Goal: Task Accomplishment & Management: Manage account settings

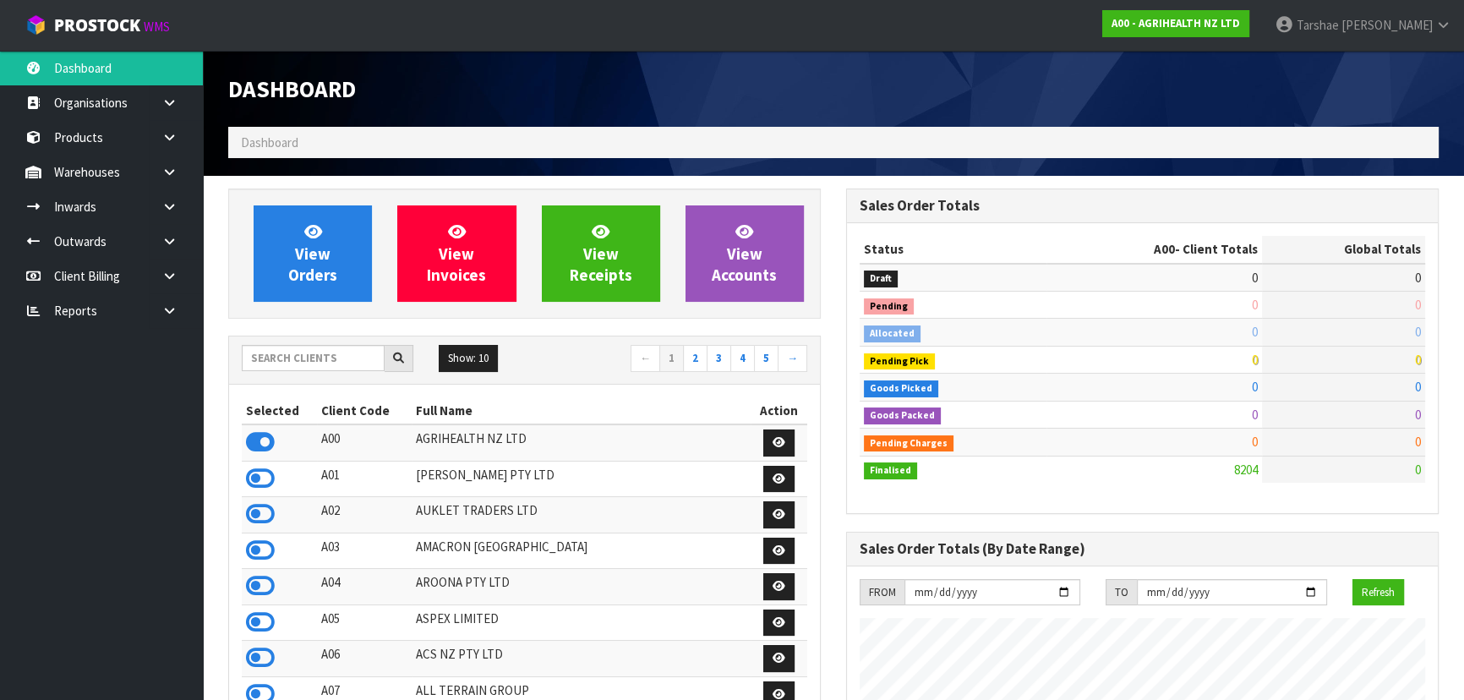
scroll to position [1278, 617]
click at [270, 357] on input "text" at bounding box center [313, 358] width 143 height 26
type input "S08"
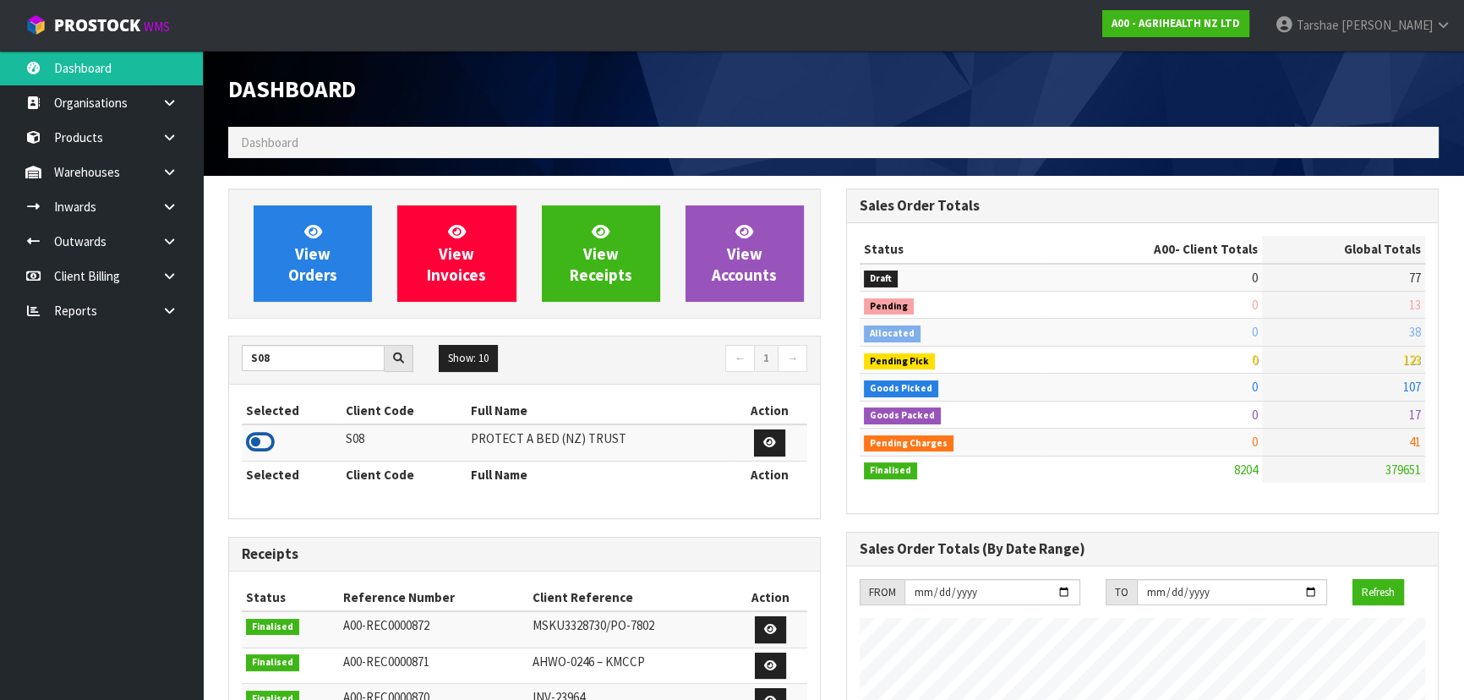
click at [266, 446] on icon at bounding box center [260, 441] width 29 height 25
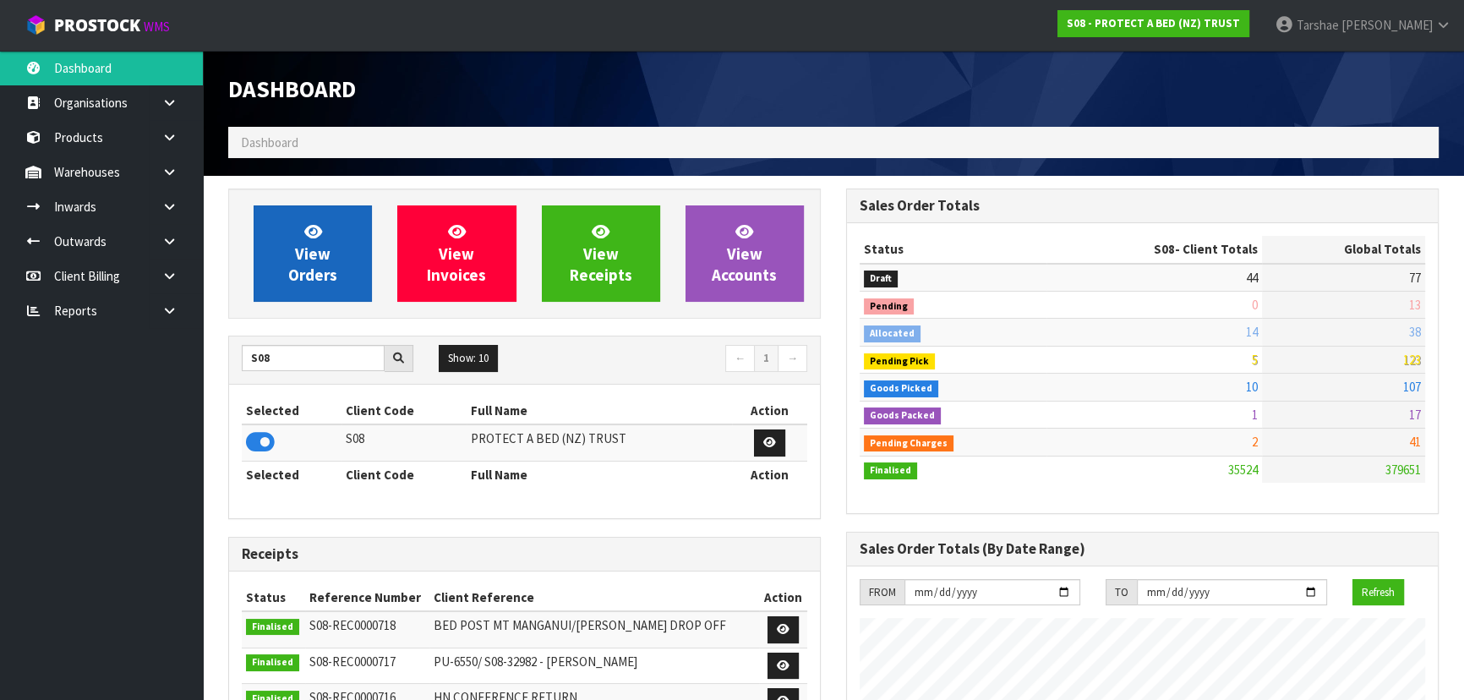
click at [268, 205] on div "View Orders View Invoices View Receipts View Accounts" at bounding box center [524, 254] width 593 height 130
click at [271, 210] on link "View Orders" at bounding box center [313, 253] width 118 height 96
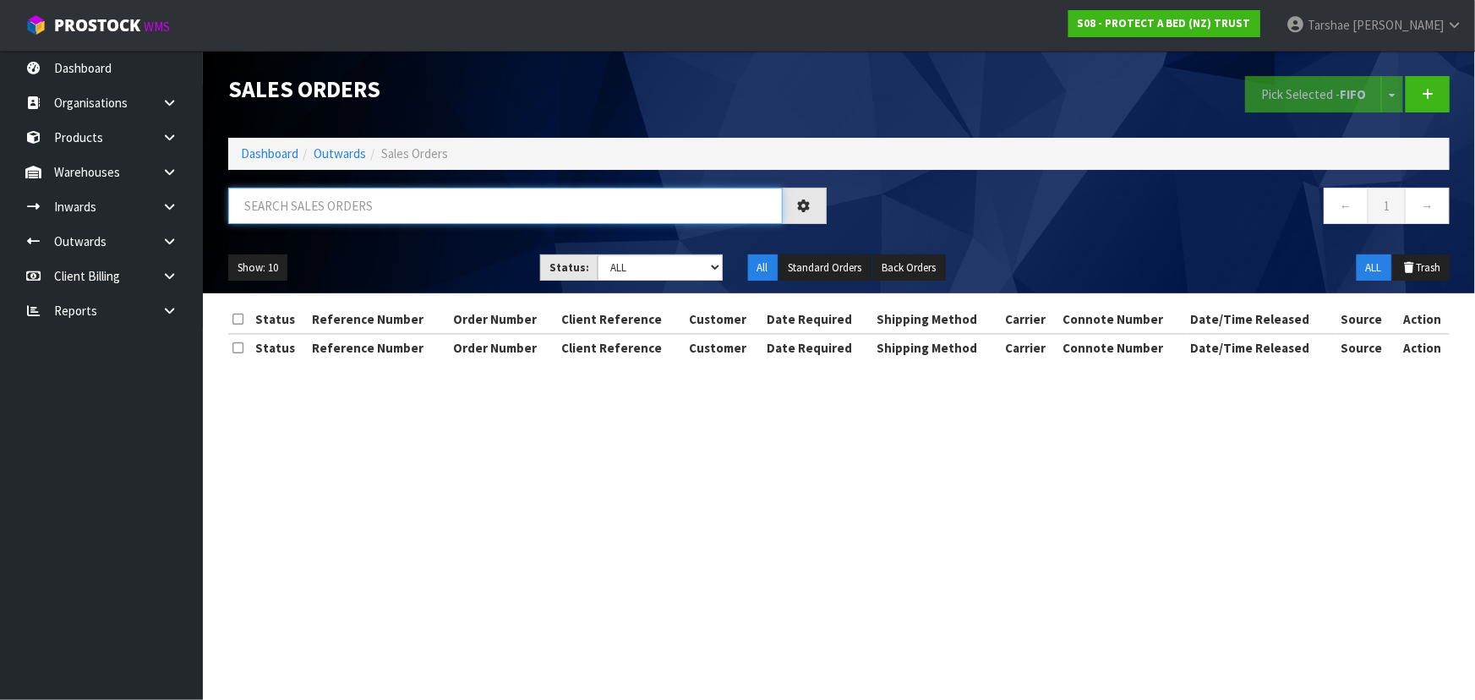
click at [299, 196] on input "text" at bounding box center [505, 206] width 555 height 36
type input "33195"
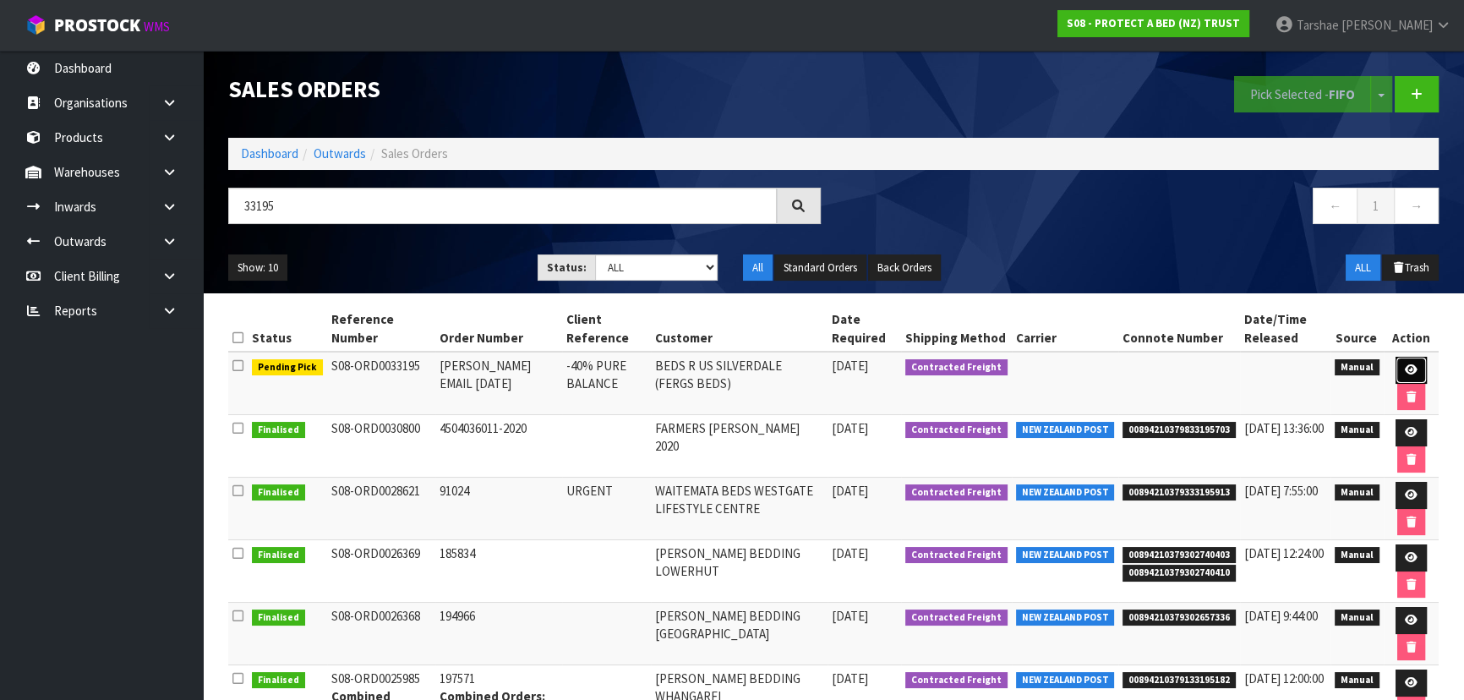
click at [1408, 365] on icon at bounding box center [1411, 369] width 13 height 11
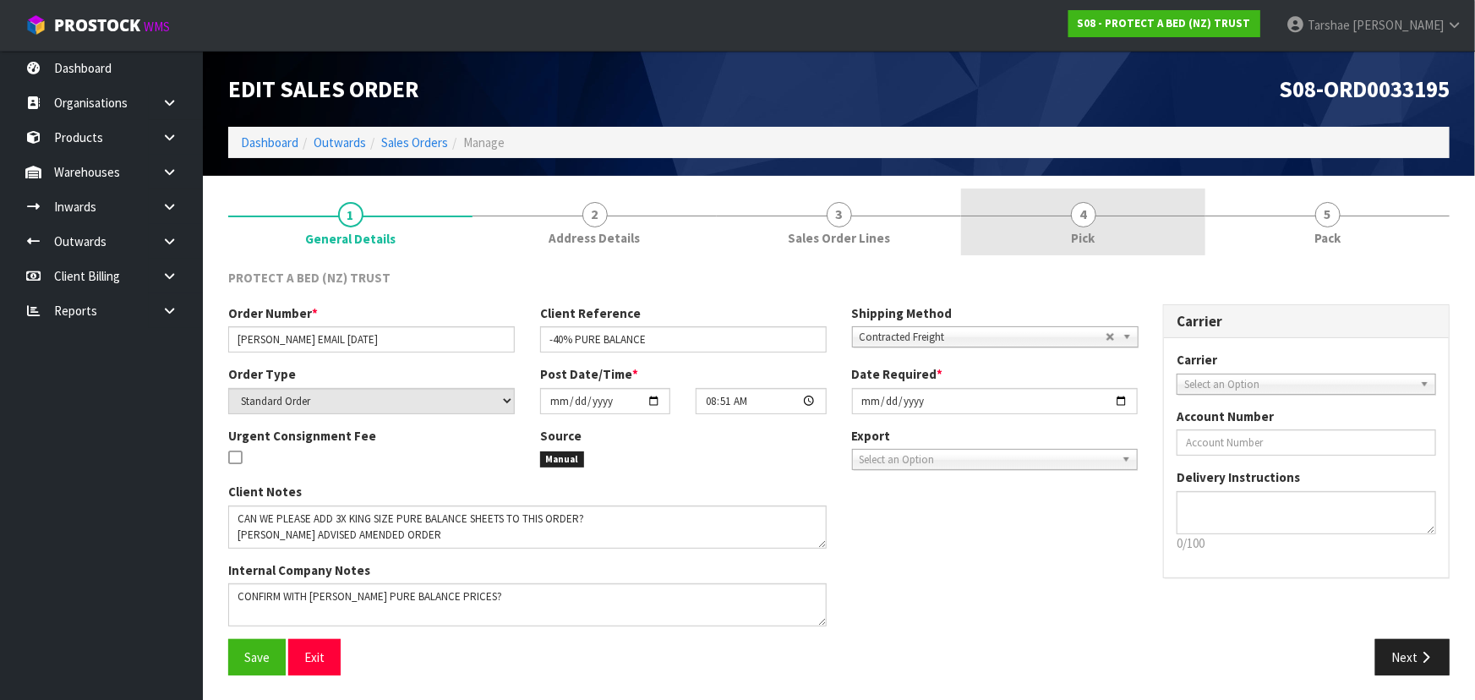
click at [1070, 237] on link "4 Pick" at bounding box center [1083, 222] width 244 height 67
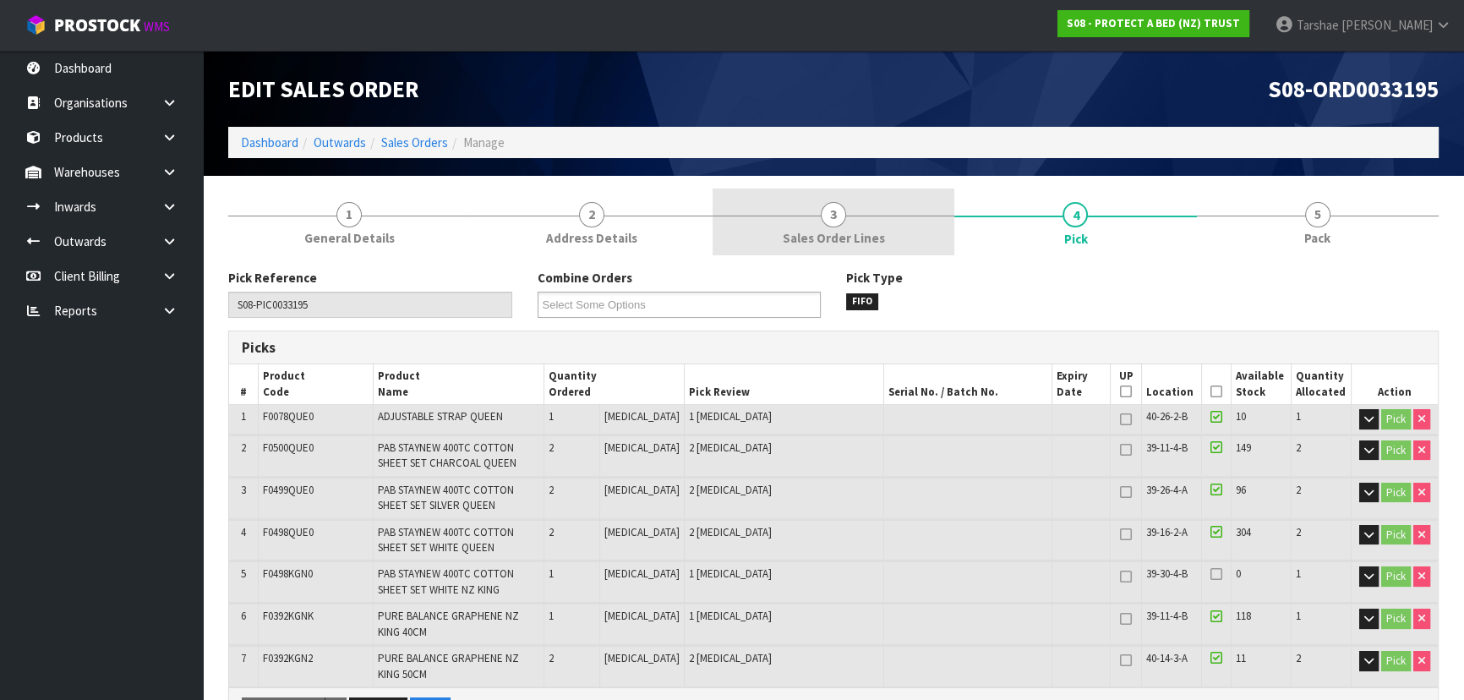
click at [889, 210] on link "3 Sales Order Lines" at bounding box center [834, 222] width 242 height 67
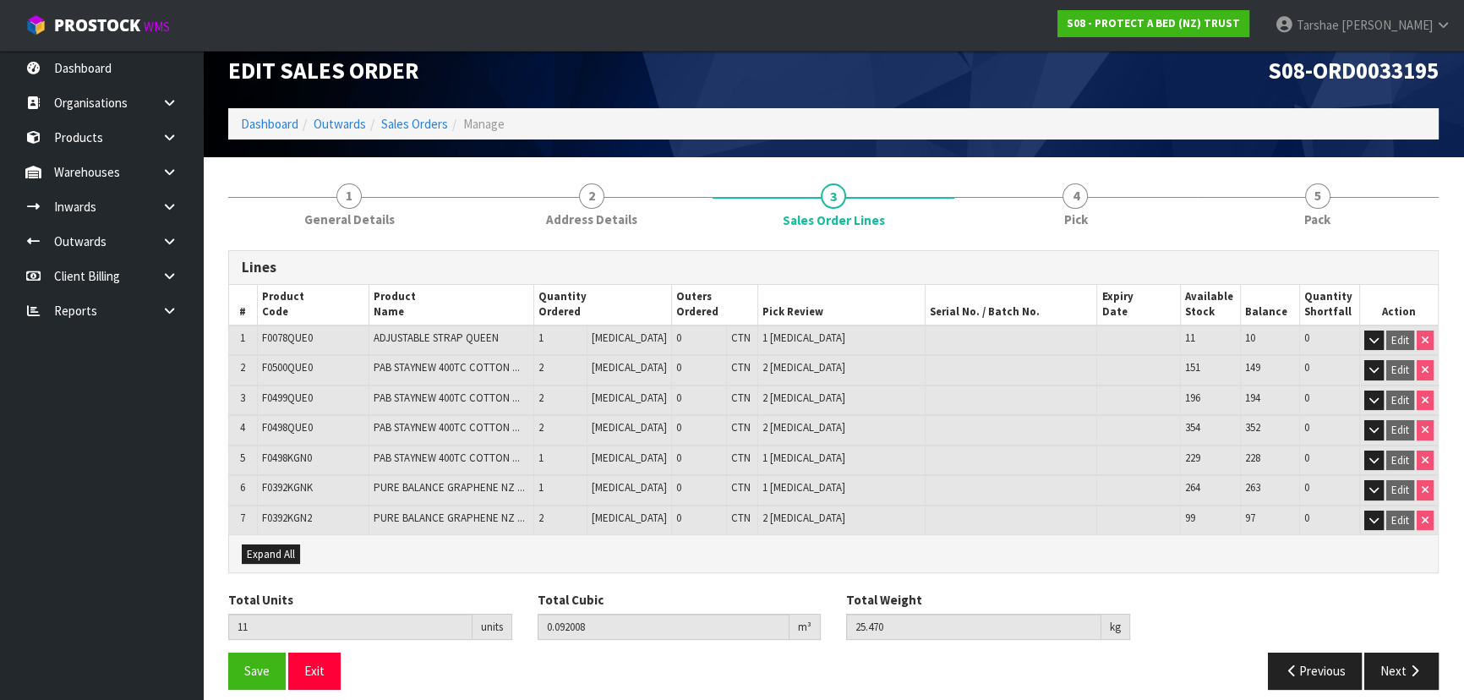
scroll to position [30, 0]
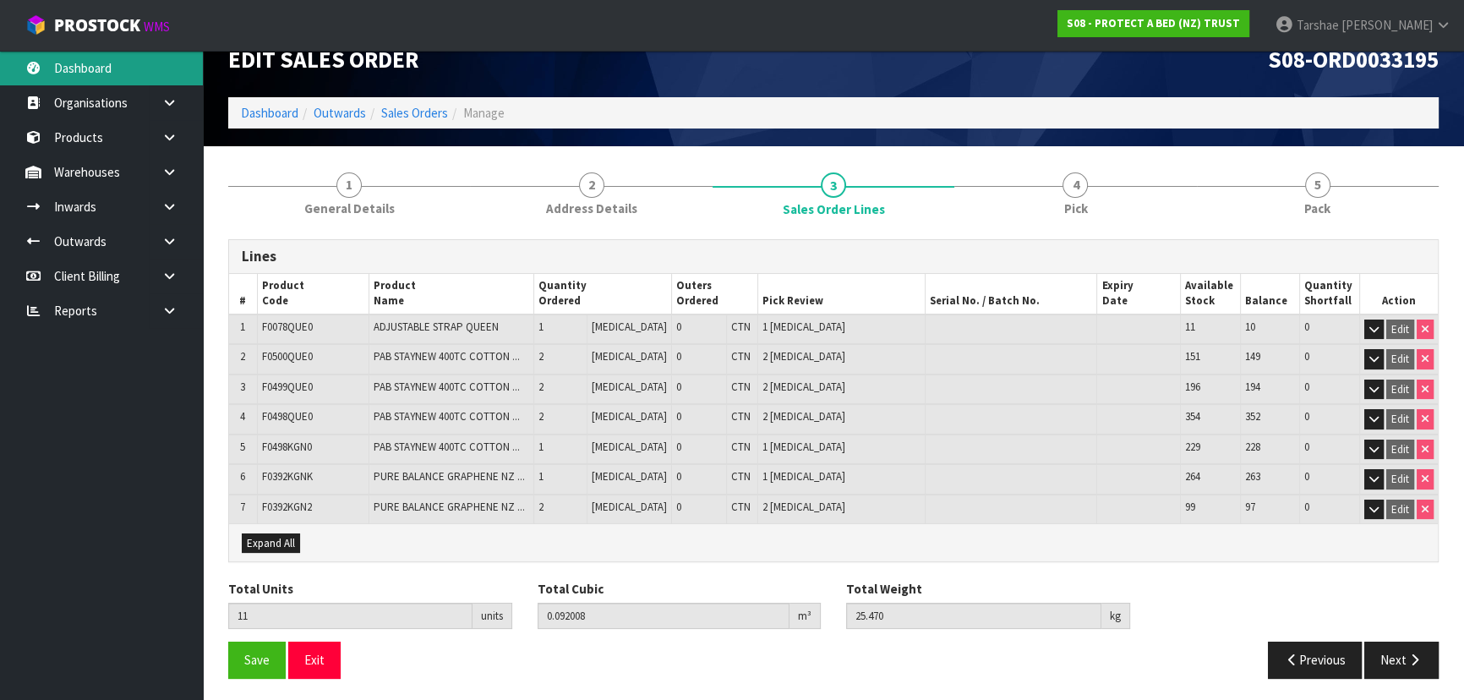
click at [75, 63] on link "Dashboard" at bounding box center [101, 68] width 203 height 35
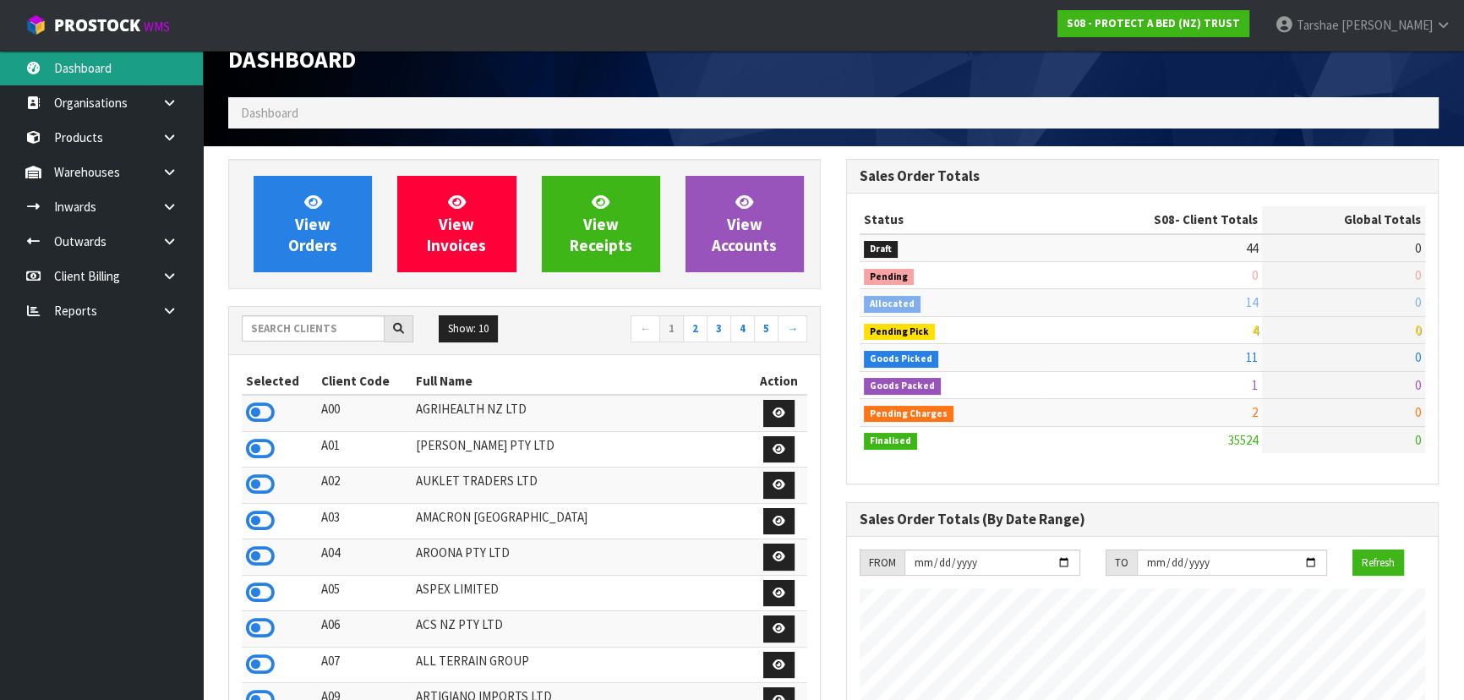
scroll to position [1278, 617]
click at [333, 336] on input "text" at bounding box center [313, 328] width 143 height 26
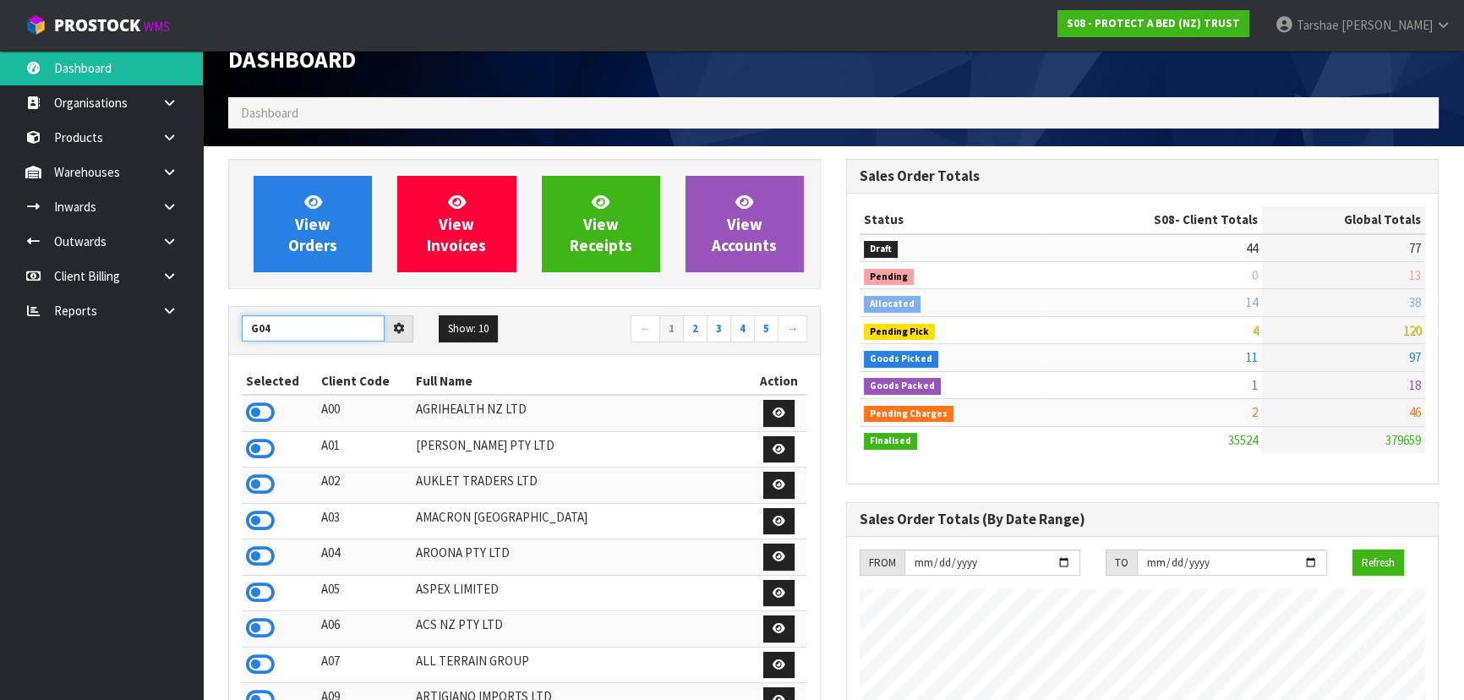
type input "G04"
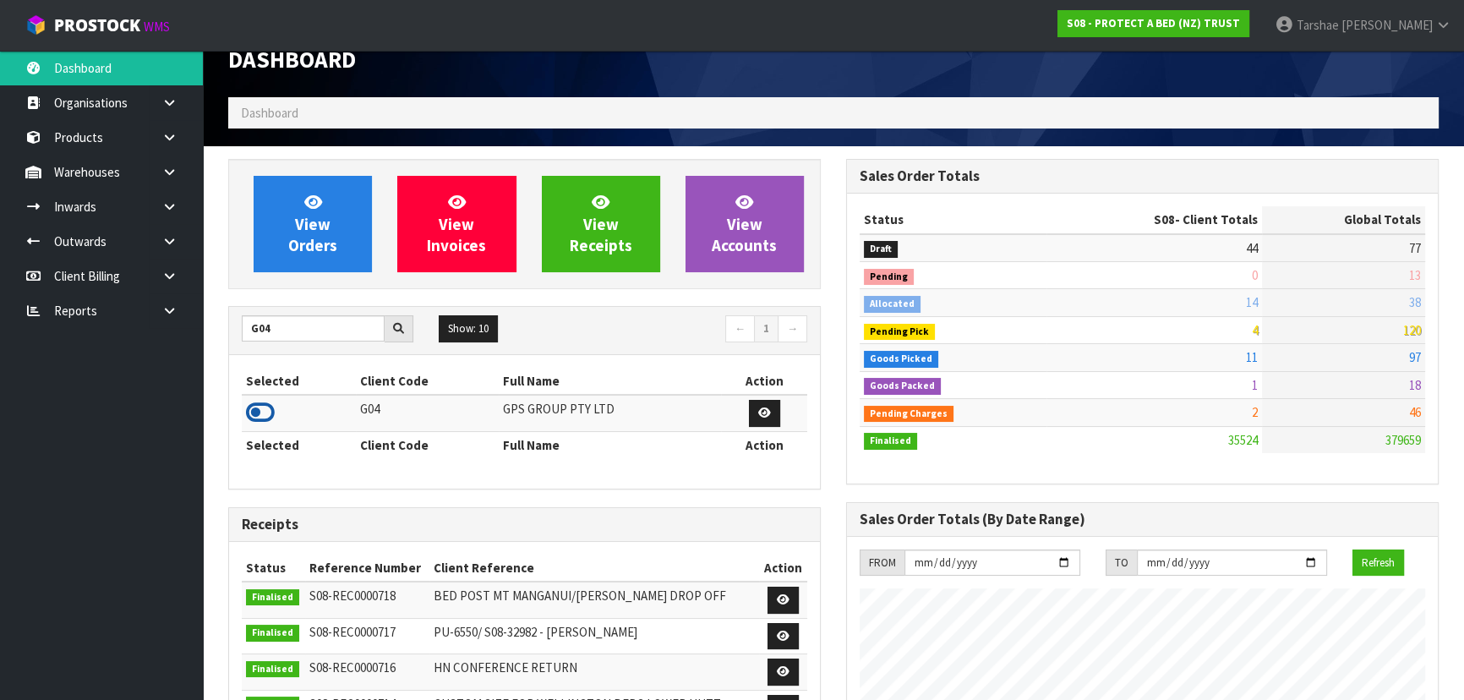
drag, startPoint x: 260, startPoint y: 410, endPoint x: 303, endPoint y: 142, distance: 271.4
click at [262, 403] on icon at bounding box center [260, 412] width 29 height 25
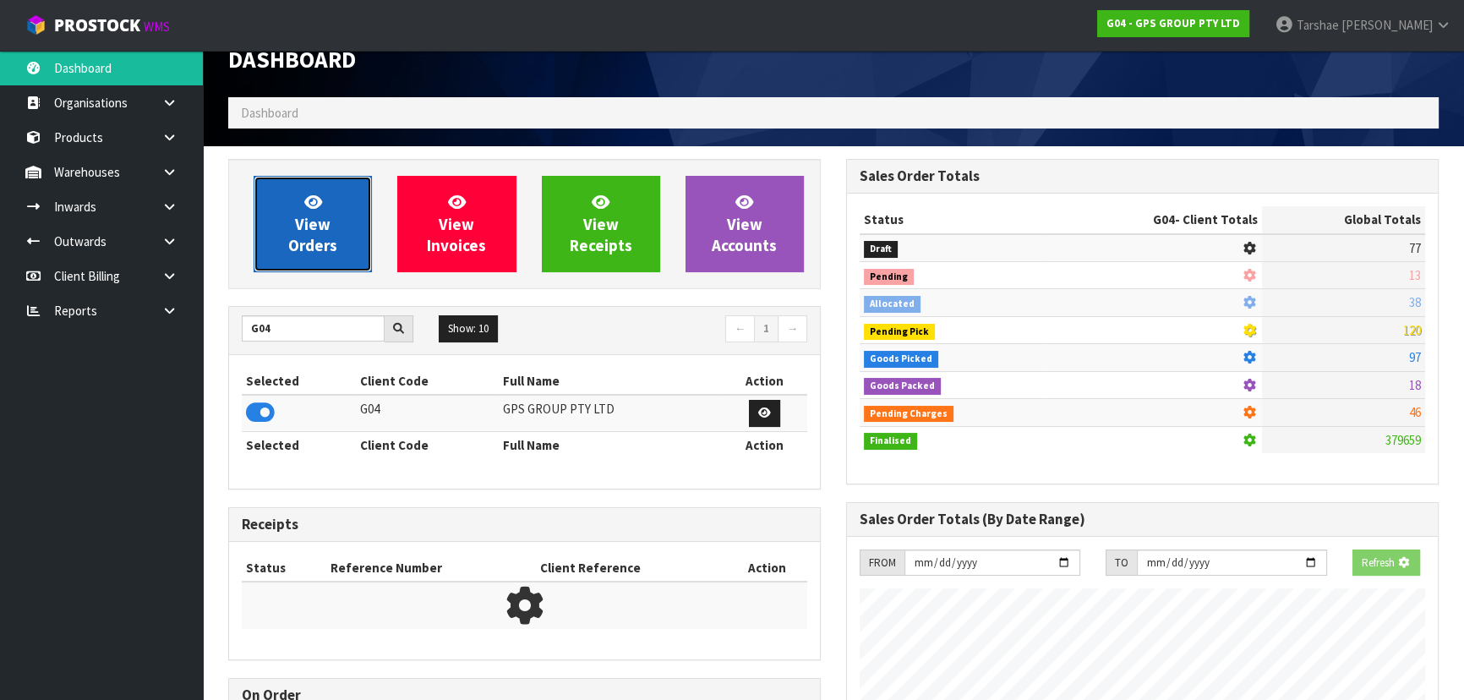
click at [304, 195] on icon at bounding box center [313, 202] width 18 height 16
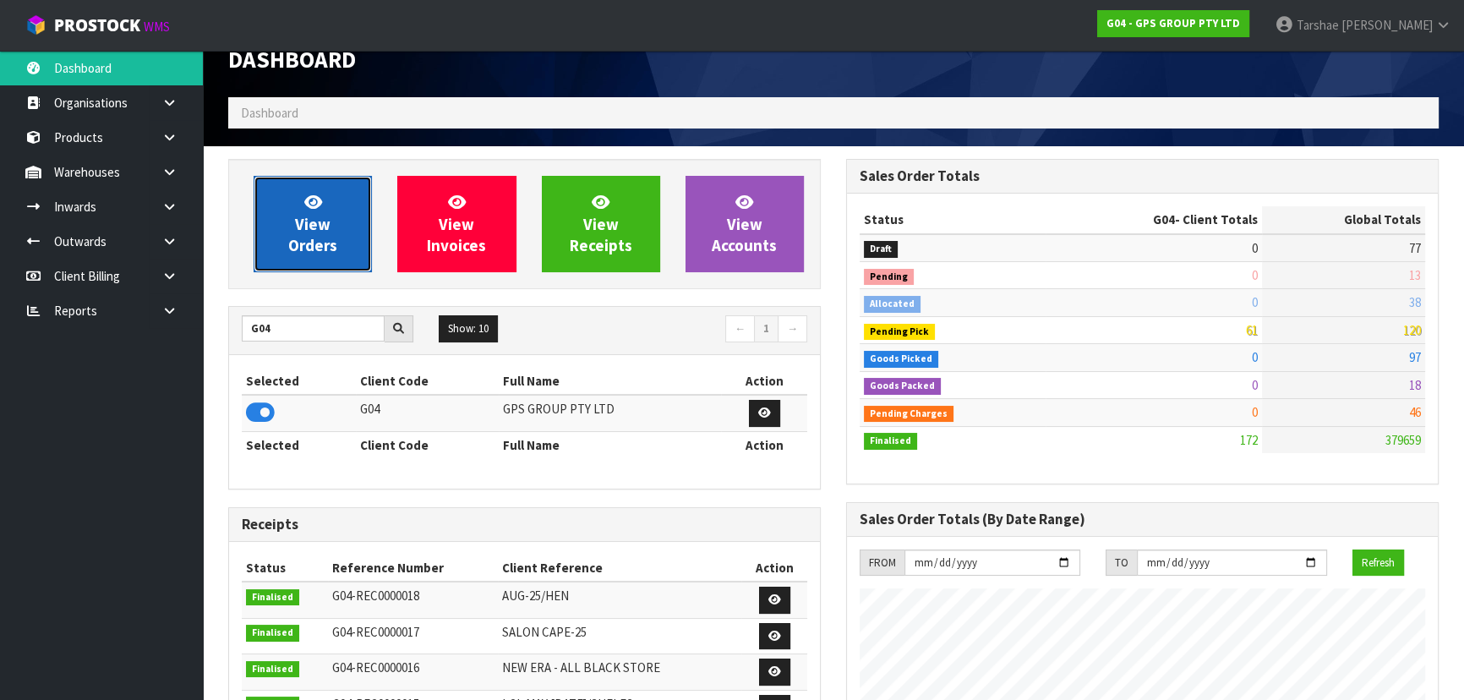
scroll to position [1059, 617]
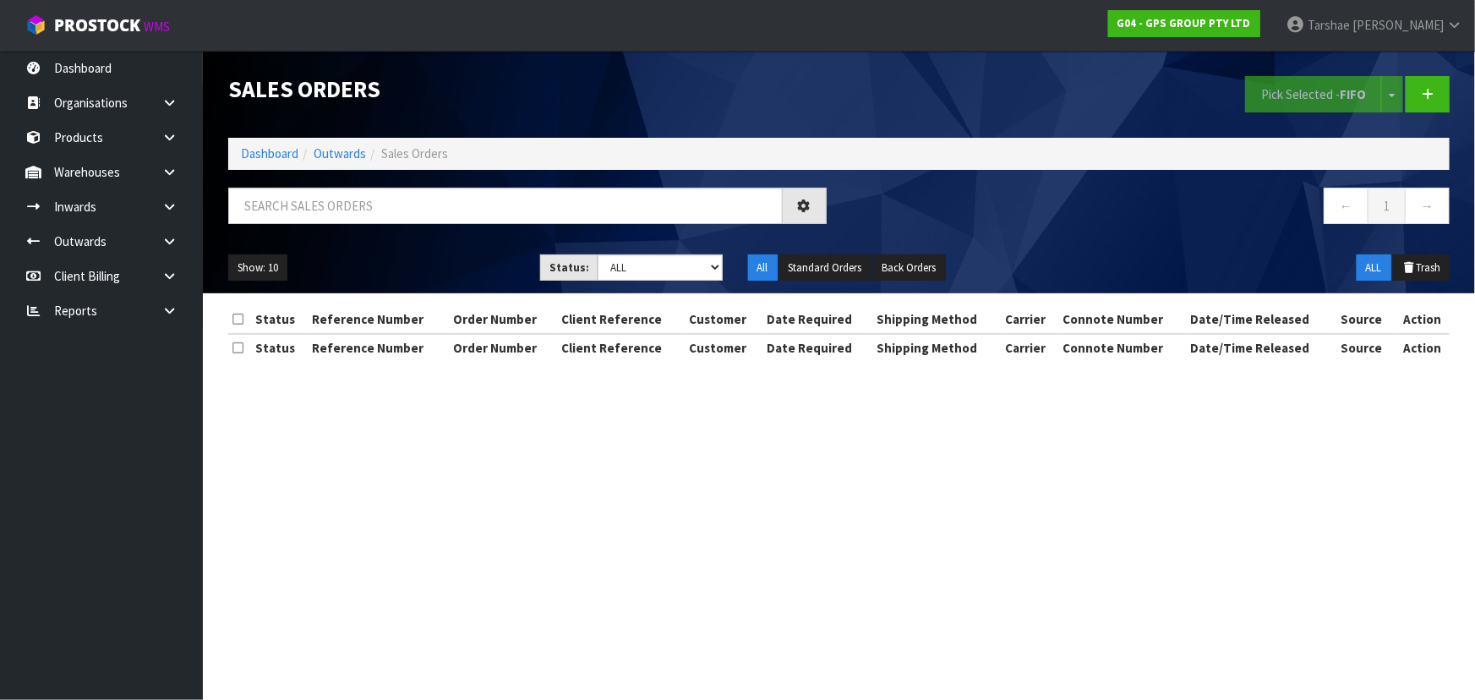
click at [347, 180] on div "Sales Orders Pick Selected - FIFO Split button! FIFO - First In First Out FEFO …" at bounding box center [839, 172] width 1247 height 243
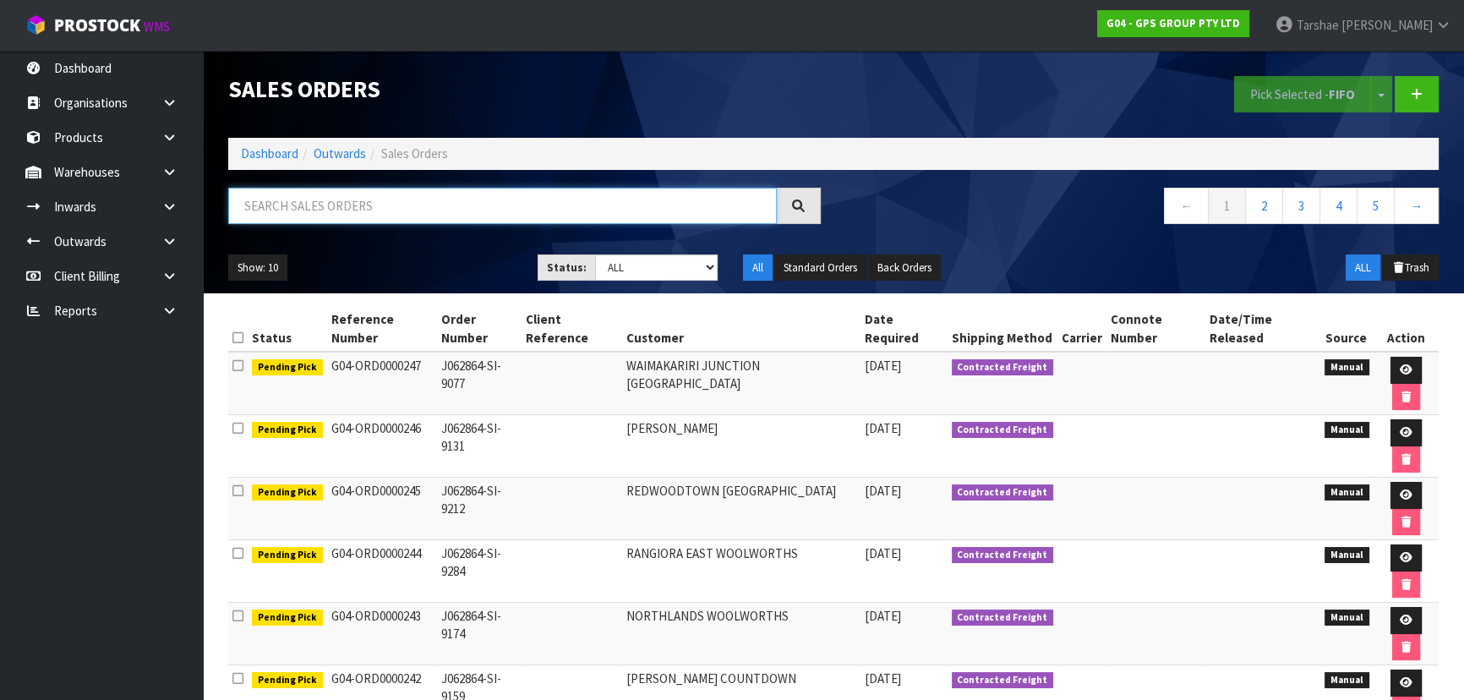
click at [347, 197] on input "text" at bounding box center [502, 206] width 549 height 36
type input "JOB-0410925"
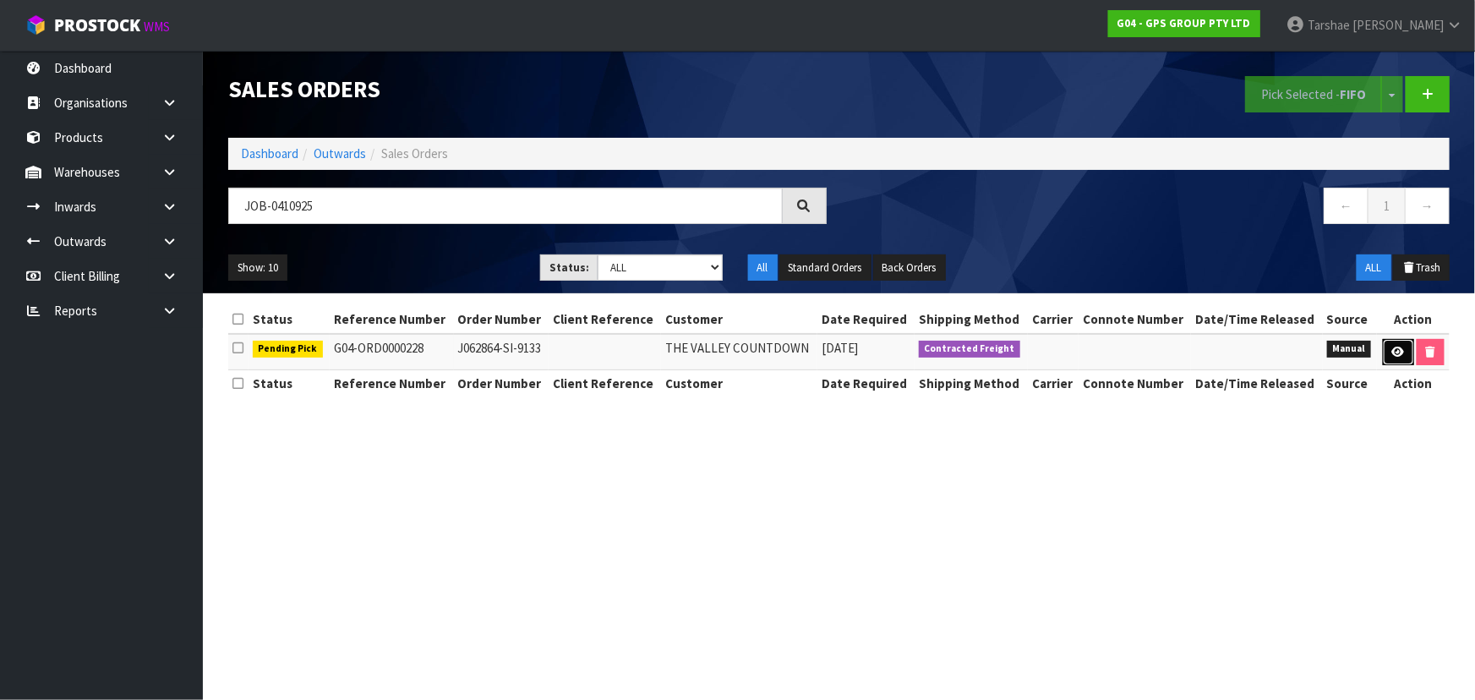
click at [1400, 360] on link at bounding box center [1398, 352] width 31 height 27
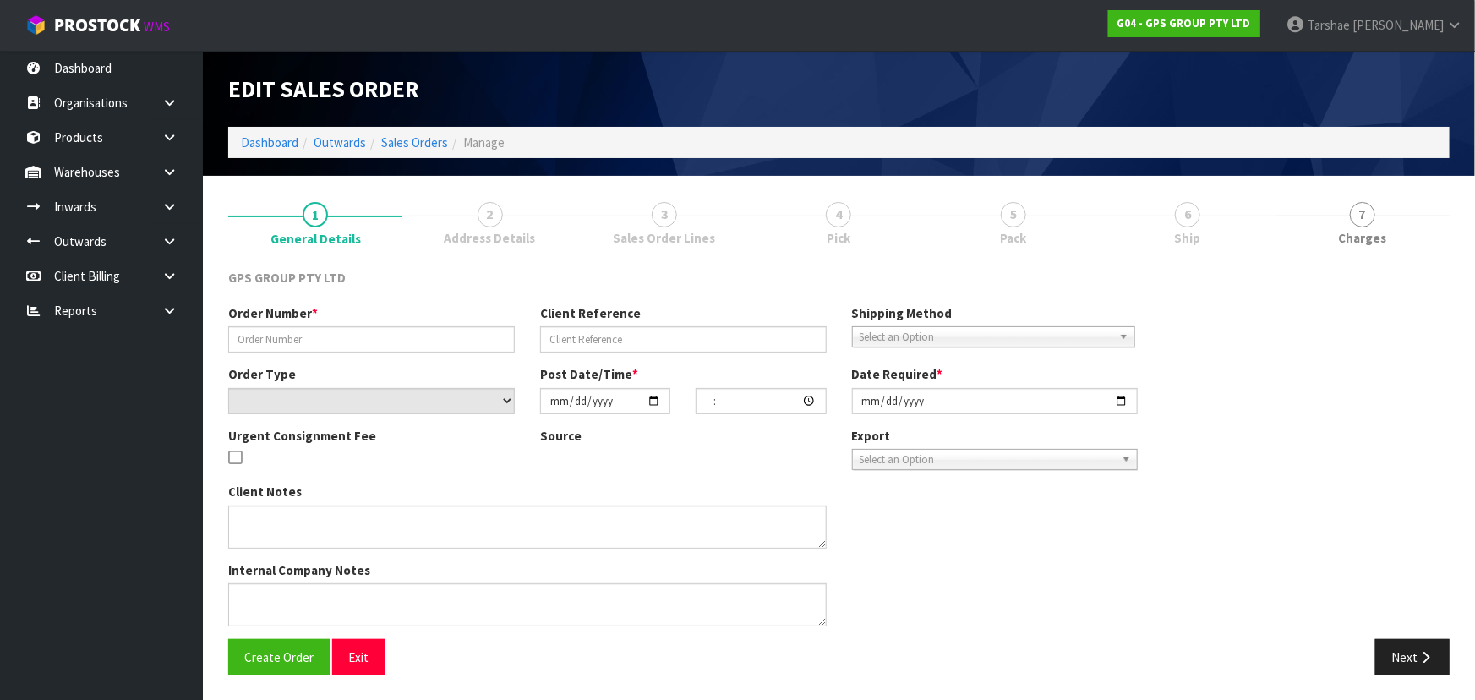
type input "J062864-SI-9133"
select select "number:0"
type input "[DATE]"
type input "08:43:00.000"
type input "[DATE]"
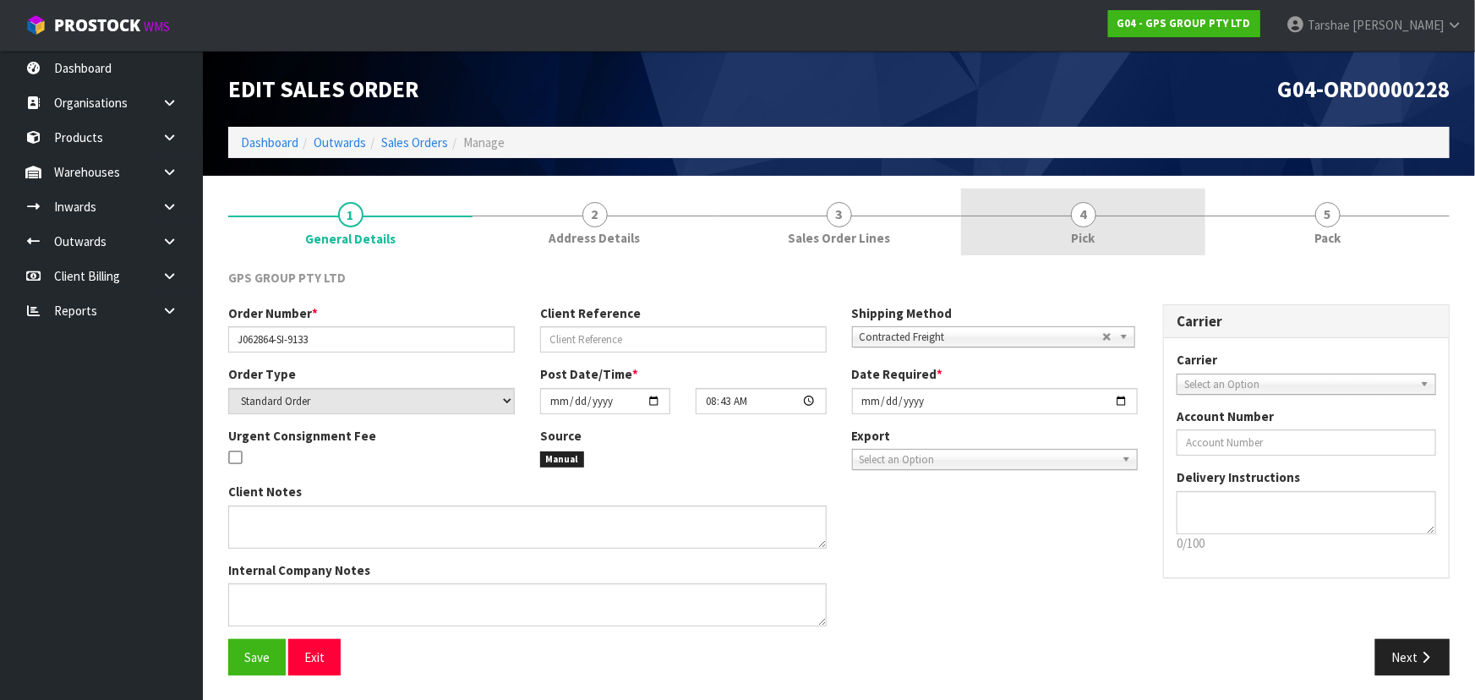
drag, startPoint x: 1076, startPoint y: 223, endPoint x: 1101, endPoint y: 196, distance: 37.1
click at [1081, 222] on span "4" at bounding box center [1083, 214] width 25 height 25
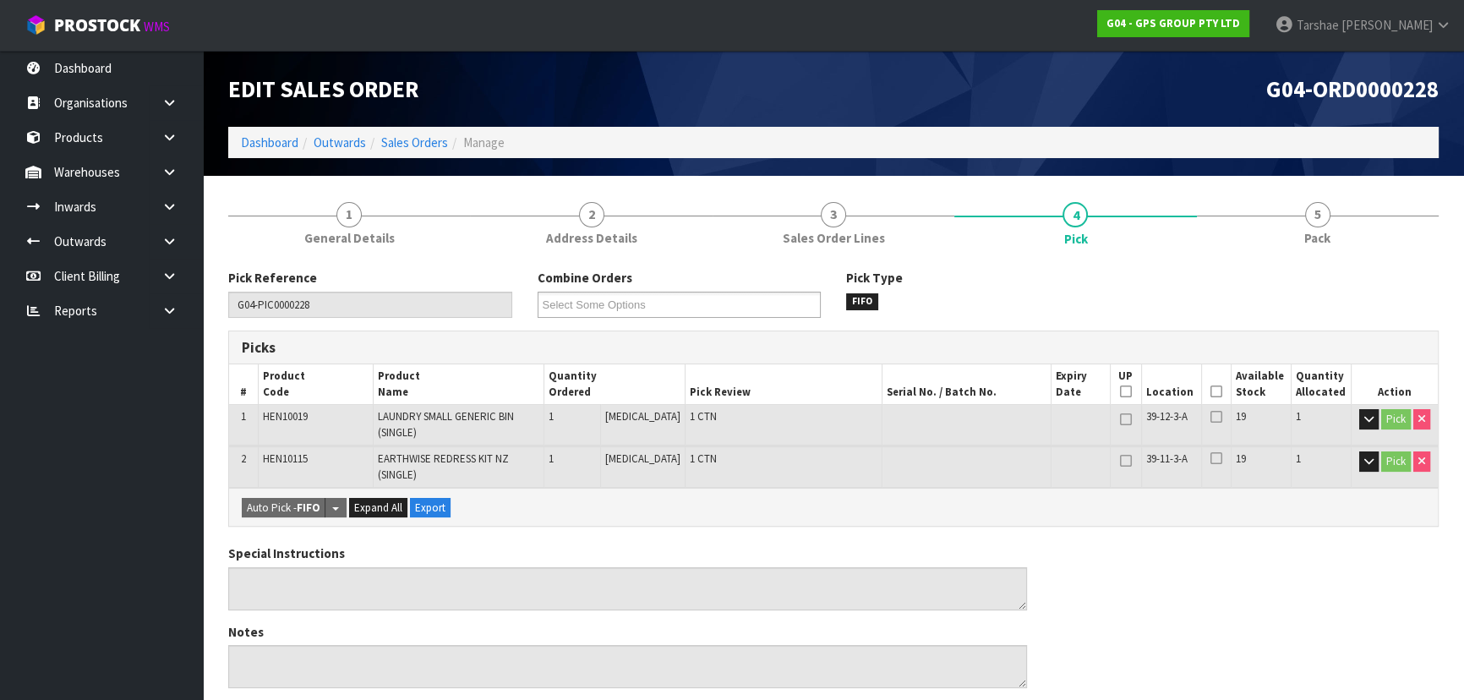
click at [1211, 391] on icon at bounding box center [1217, 391] width 12 height 1
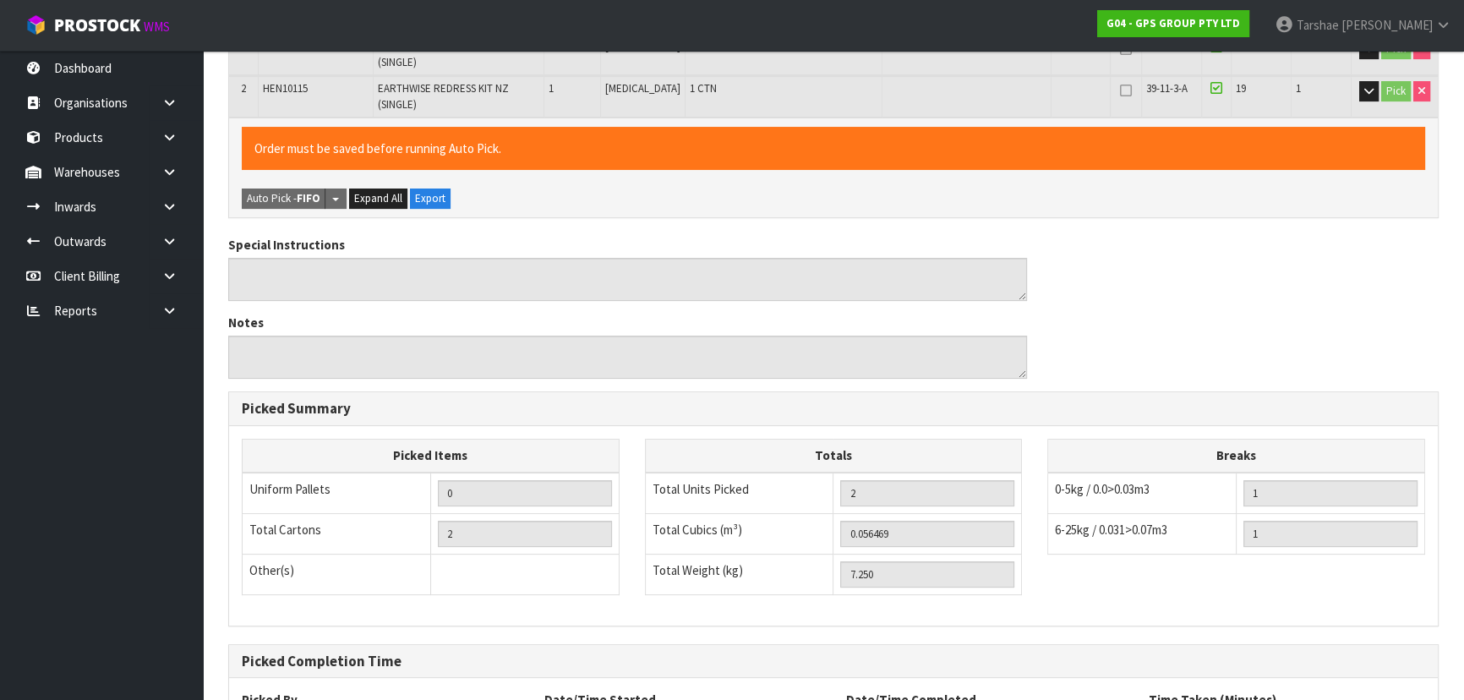
scroll to position [525, 0]
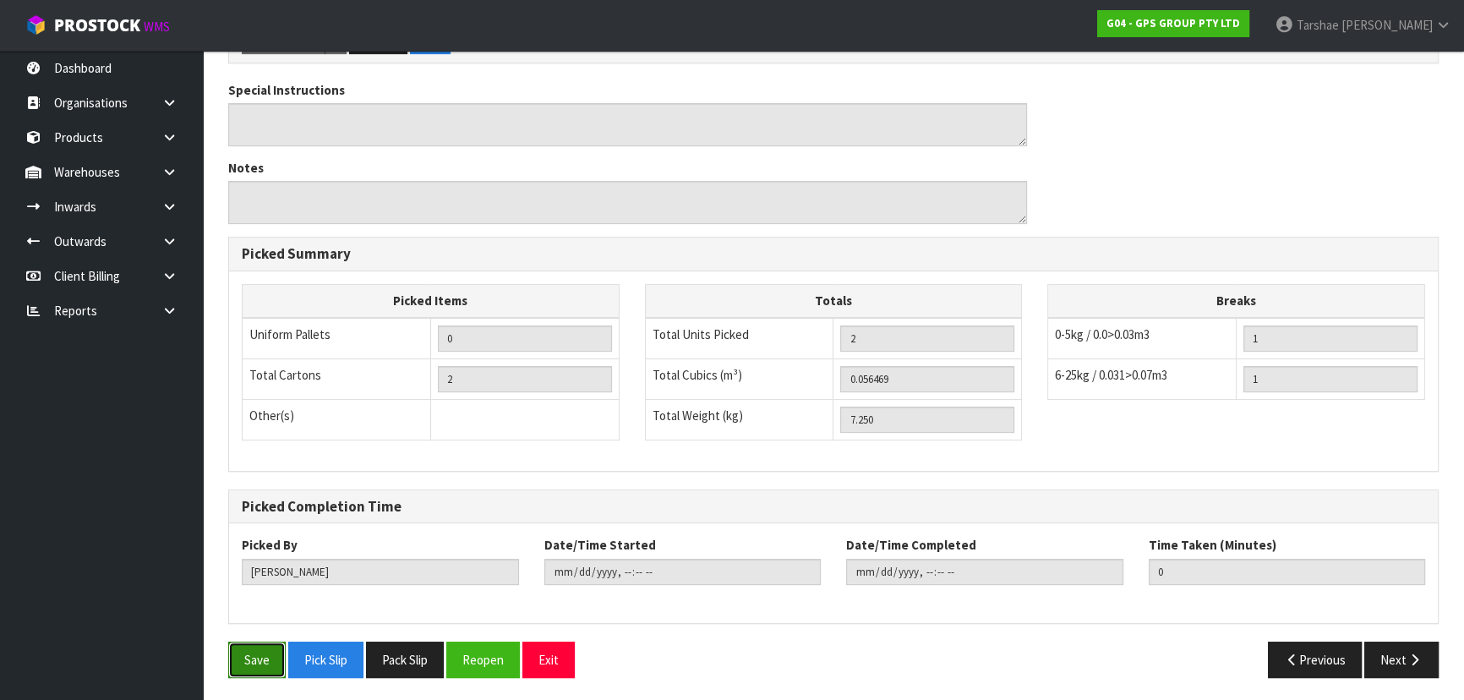
drag, startPoint x: 249, startPoint y: 665, endPoint x: 1082, endPoint y: 309, distance: 905.5
click at [250, 665] on button "Save" at bounding box center [256, 660] width 57 height 36
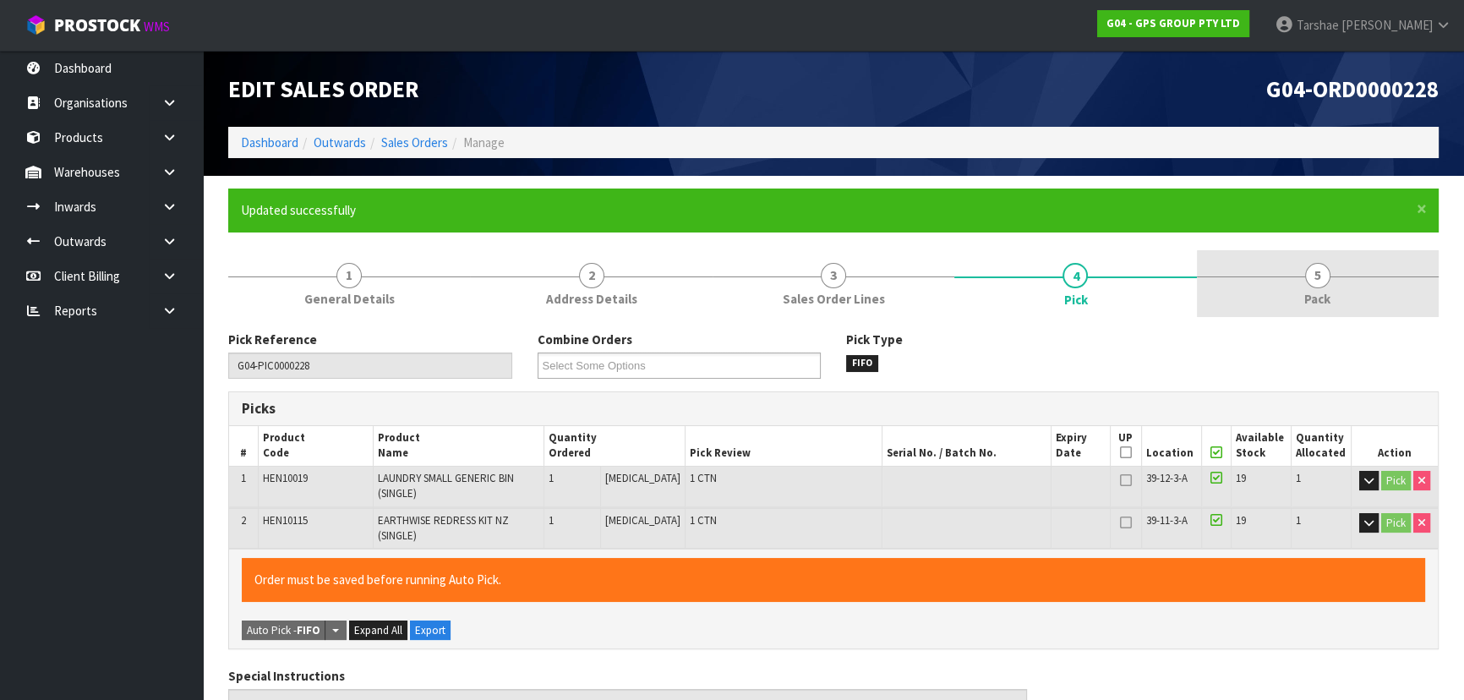
click at [1294, 289] on link "5 Pack" at bounding box center [1318, 283] width 242 height 67
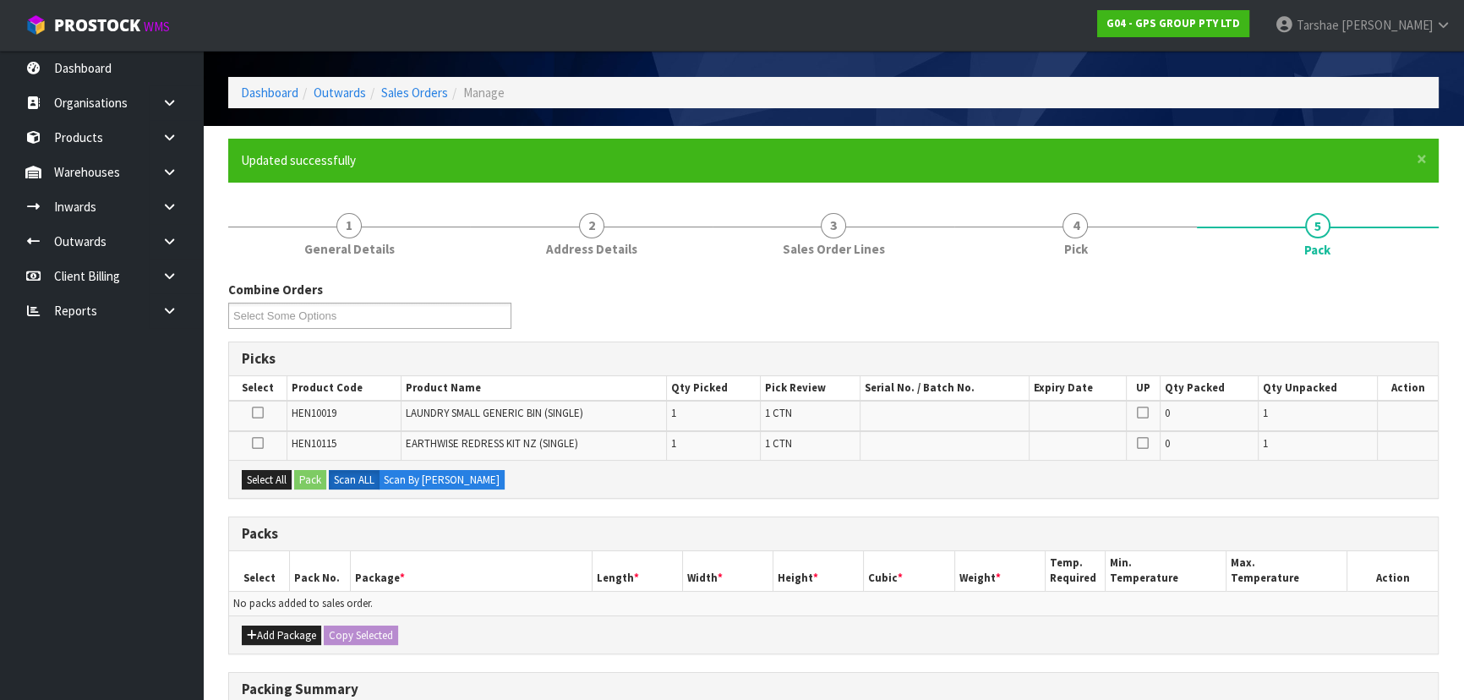
scroll to position [76, 0]
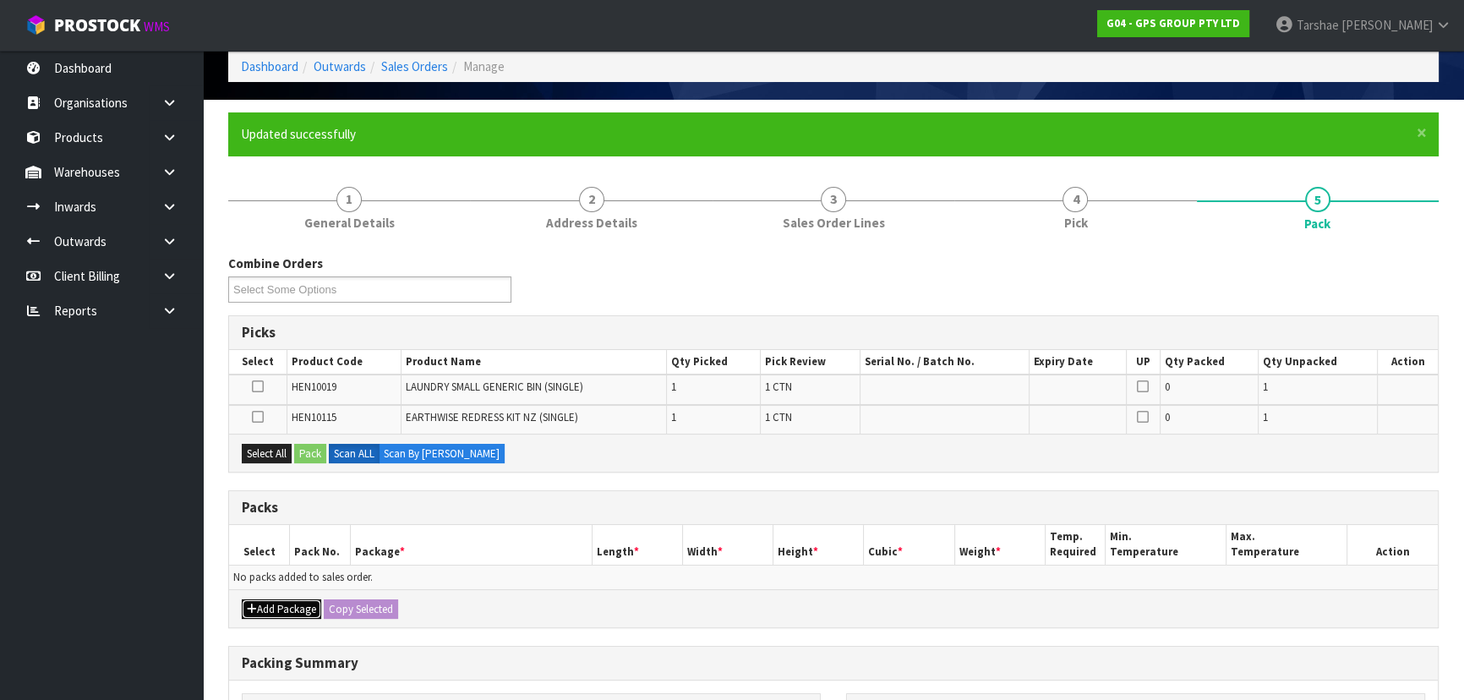
click at [280, 602] on button "Add Package" at bounding box center [281, 609] width 79 height 20
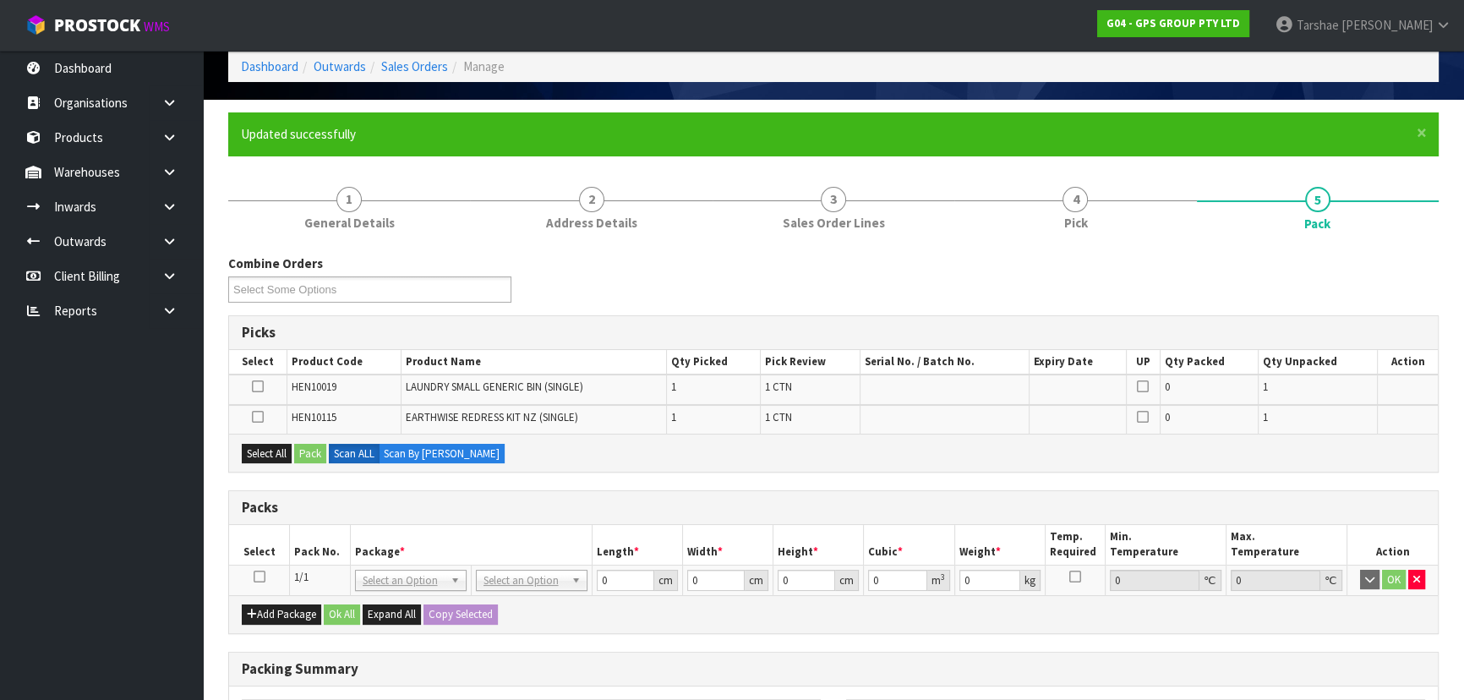
click at [253, 577] on td at bounding box center [259, 580] width 61 height 30
click at [254, 577] on icon at bounding box center [260, 577] width 12 height 1
click at [367, 508] on h3 "Packs" at bounding box center [833, 508] width 1183 height 16
click at [261, 440] on div "Select All Pack Scan ALL Scan By [PERSON_NAME]" at bounding box center [833, 453] width 1209 height 38
click at [271, 445] on button "Select All" at bounding box center [267, 454] width 50 height 20
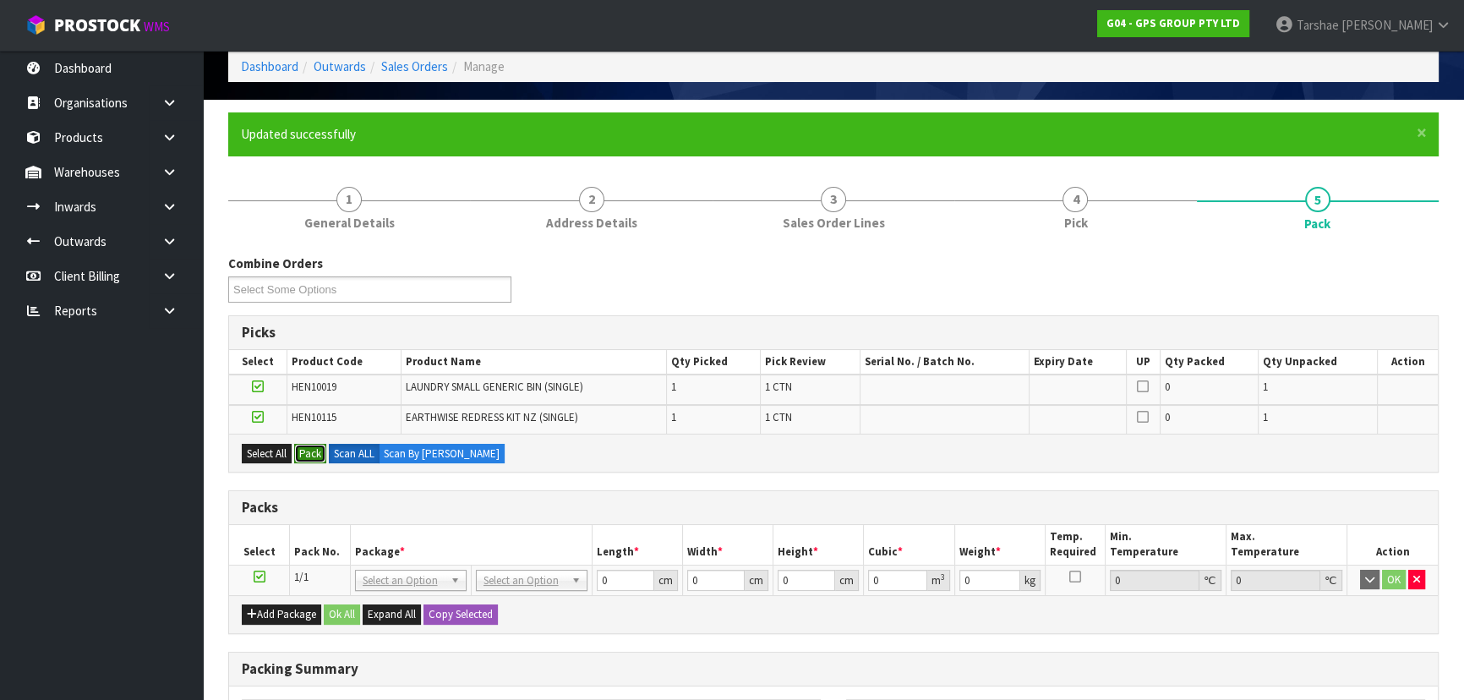
click at [313, 444] on button "Pack" at bounding box center [310, 454] width 32 height 20
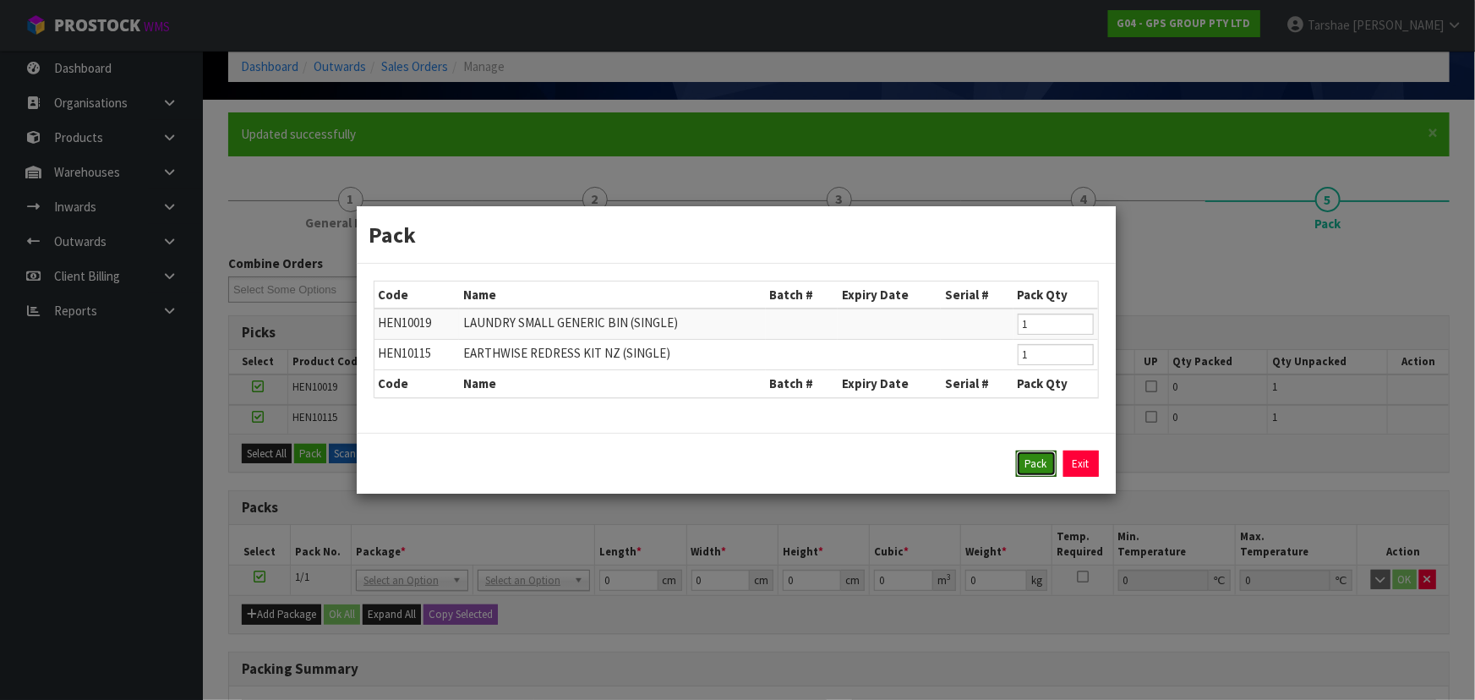
drag, startPoint x: 1031, startPoint y: 464, endPoint x: 1016, endPoint y: 471, distance: 16.7
click at [1028, 465] on button "Pack" at bounding box center [1036, 464] width 41 height 27
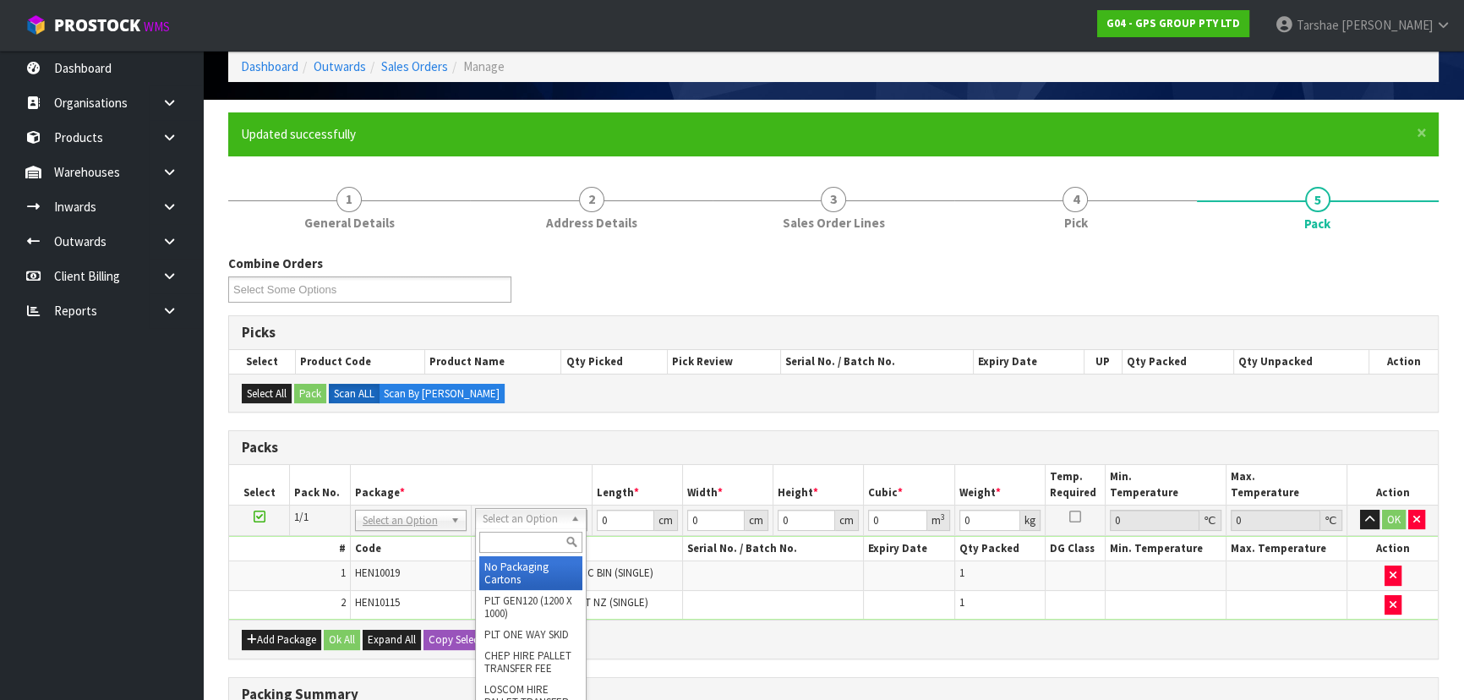
click at [529, 547] on input "text" at bounding box center [530, 542] width 103 height 21
drag, startPoint x: 528, startPoint y: 601, endPoint x: 529, endPoint y: 579, distance: 22.0
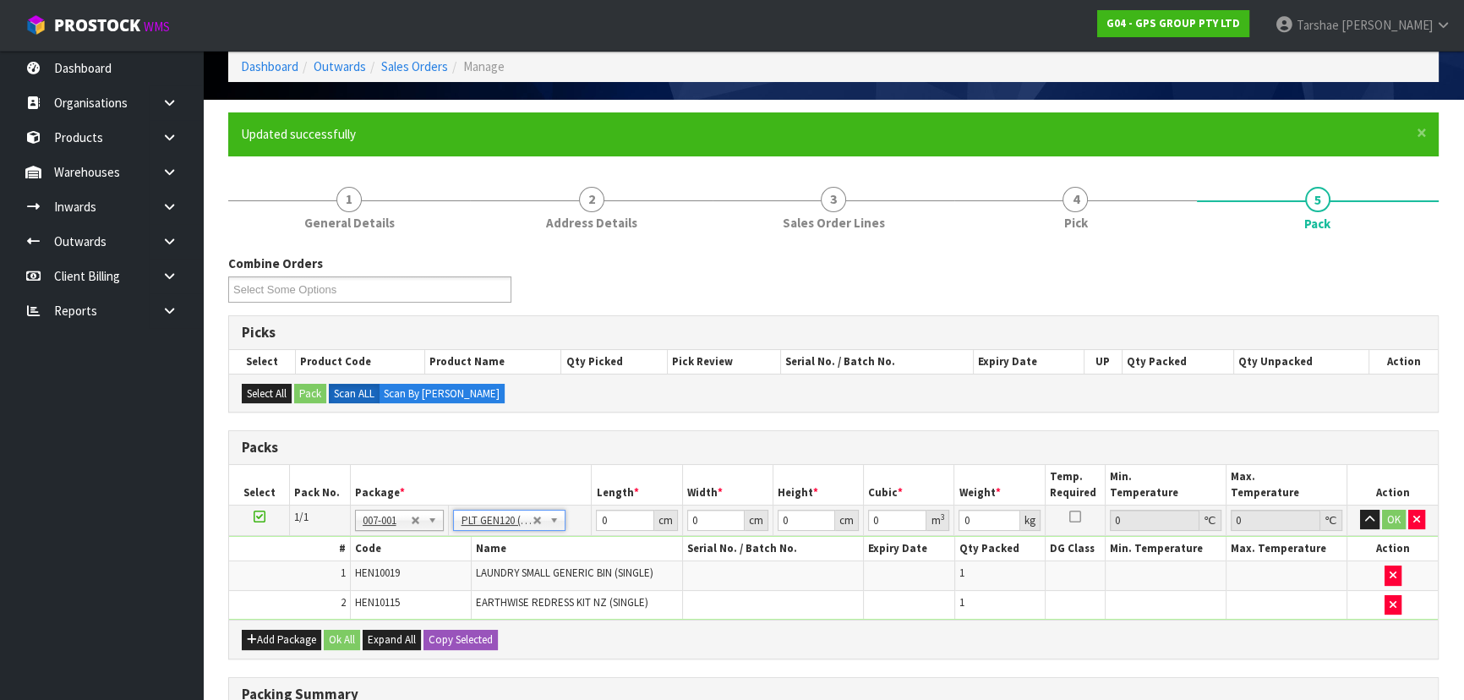
type input "120"
type input "100"
type input "7.25"
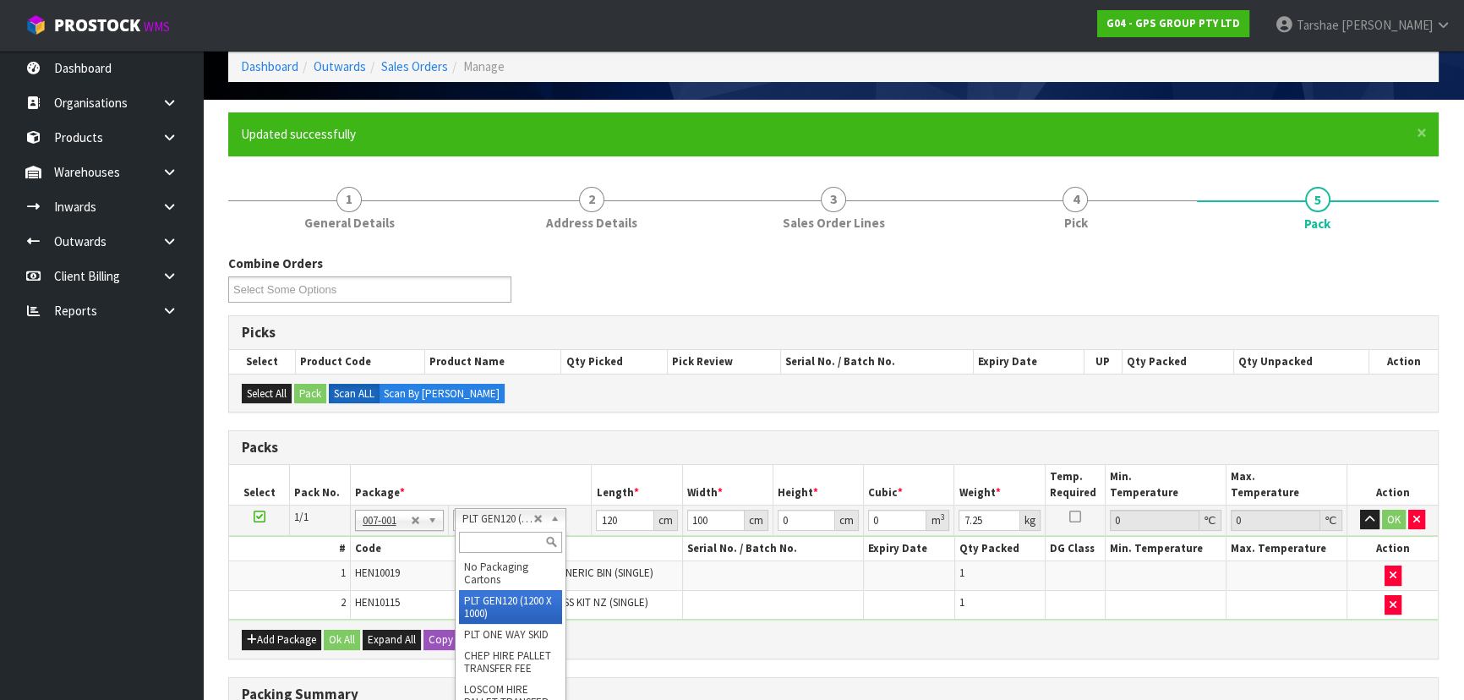
drag, startPoint x: 526, startPoint y: 552, endPoint x: 525, endPoint y: 563, distance: 11.0
click at [526, 553] on div at bounding box center [511, 542] width 110 height 28
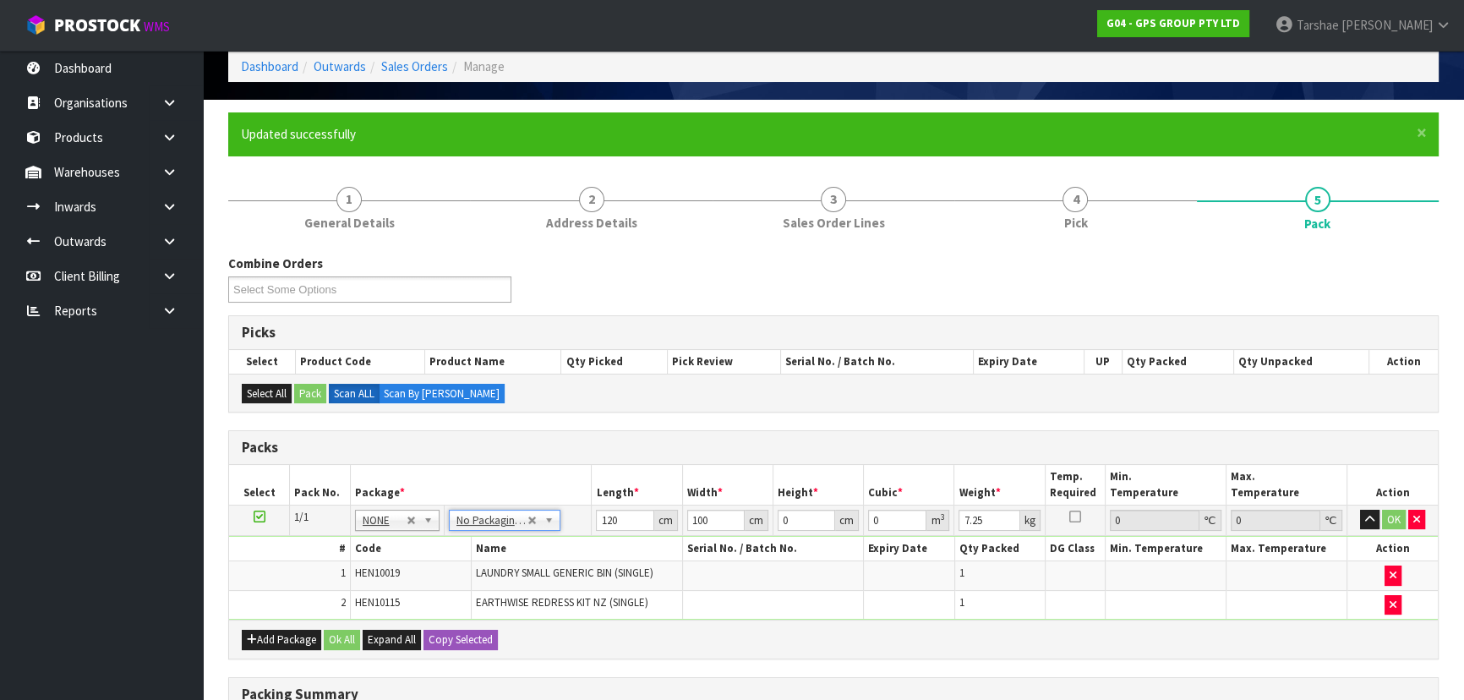
type input "0"
click at [611, 517] on input "0" at bounding box center [624, 520] width 57 height 21
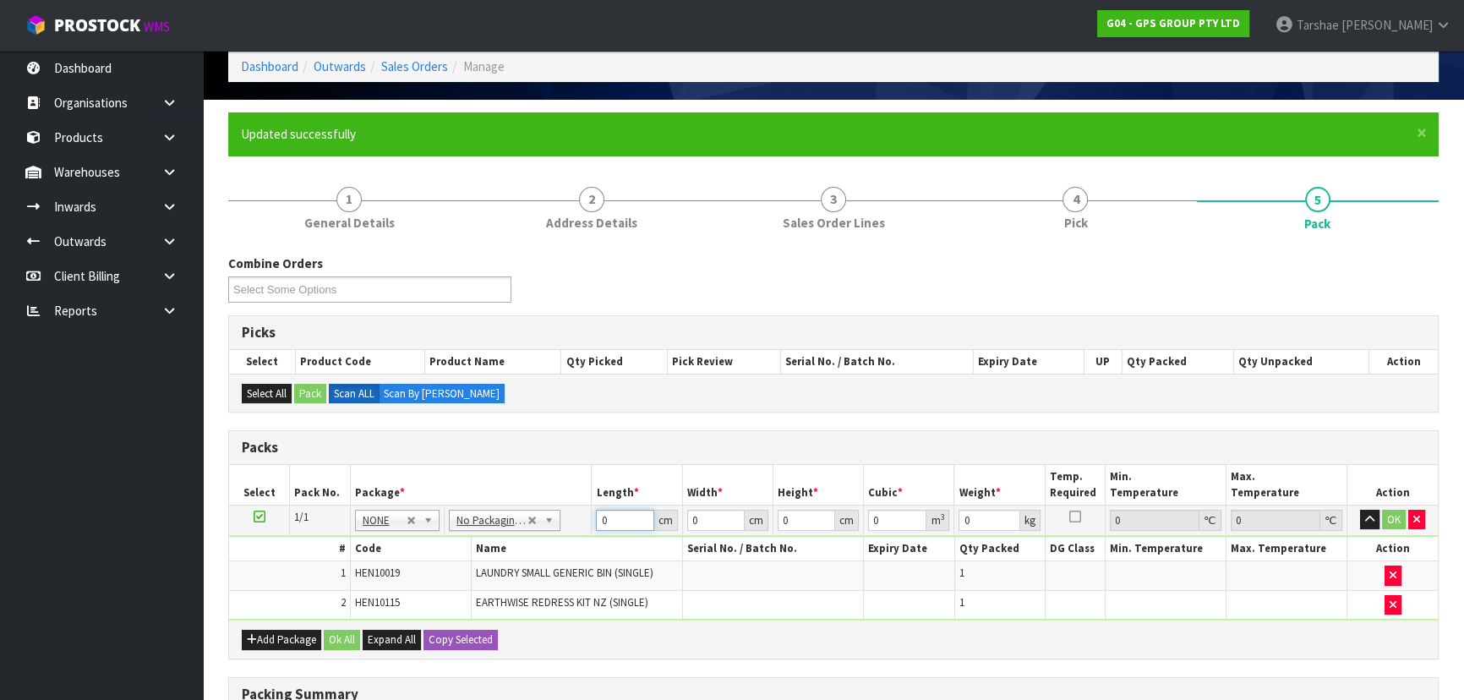
click at [611, 517] on input "0" at bounding box center [624, 520] width 57 height 21
type input "126"
type input "50"
type input "1"
type input "0.0063"
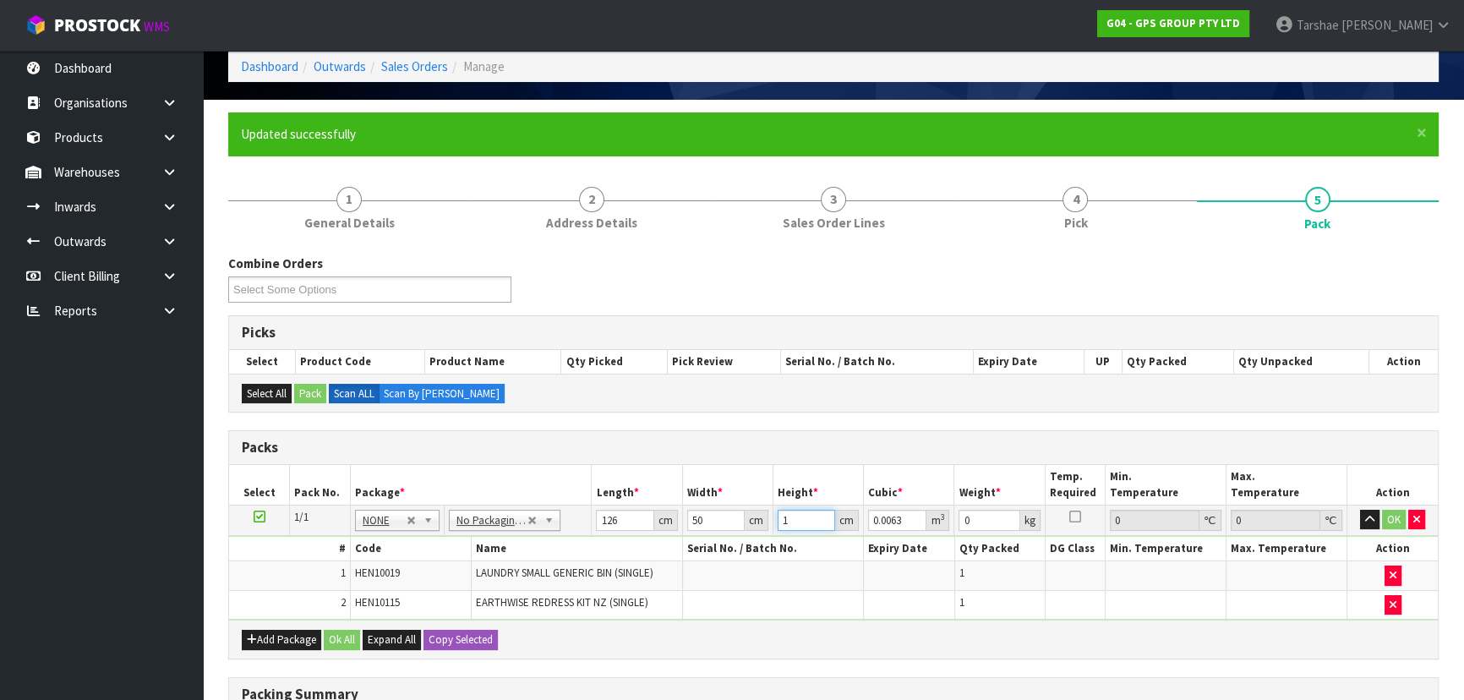
type input "10"
type input "0.063"
type input "10"
type input "8"
click at [1360, 510] on button "button" at bounding box center [1369, 520] width 19 height 20
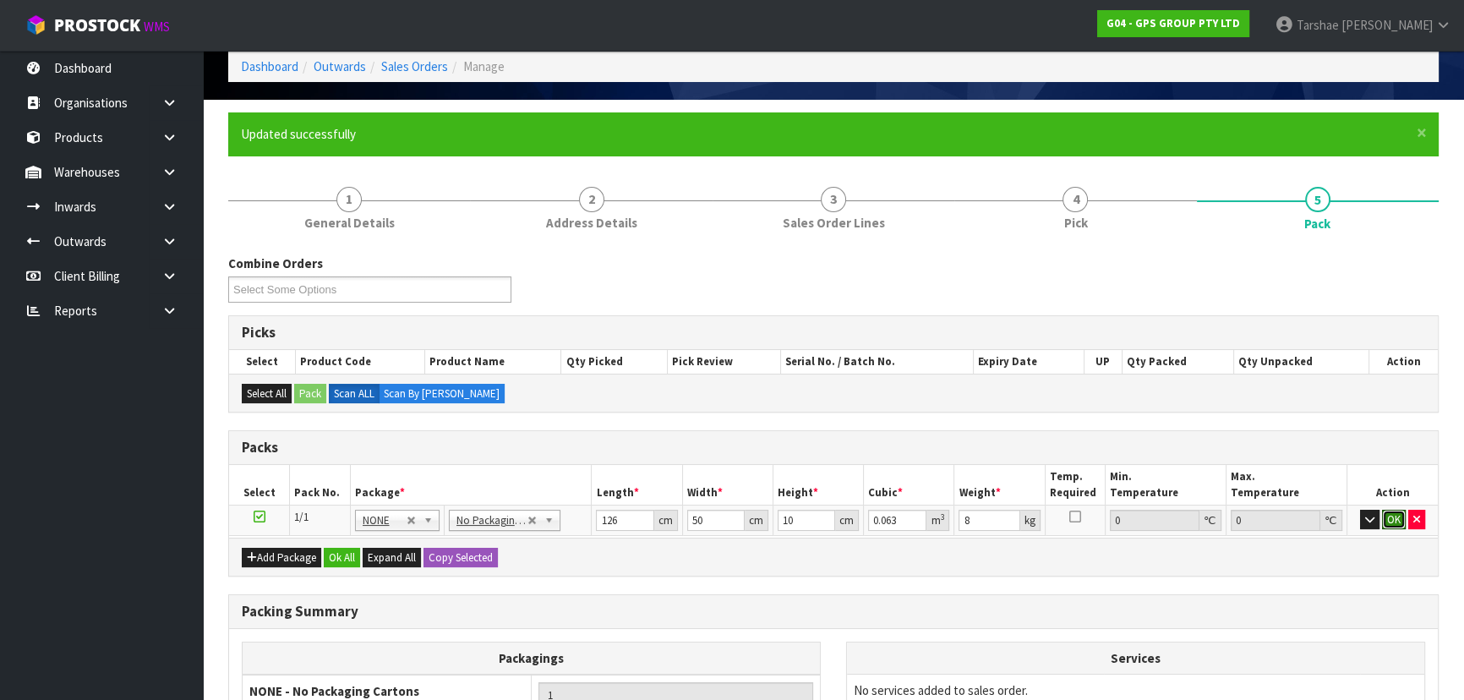
click button "OK" at bounding box center [1394, 520] width 24 height 20
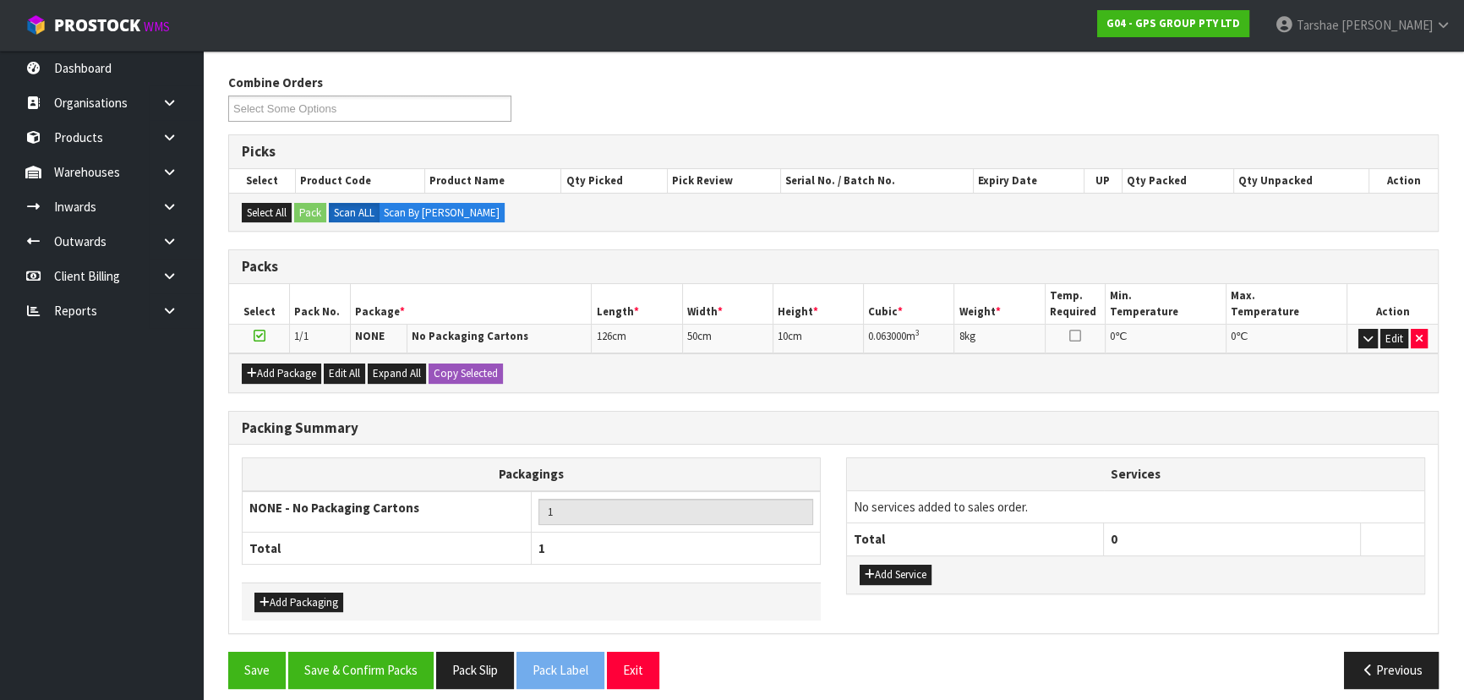
scroll to position [267, 0]
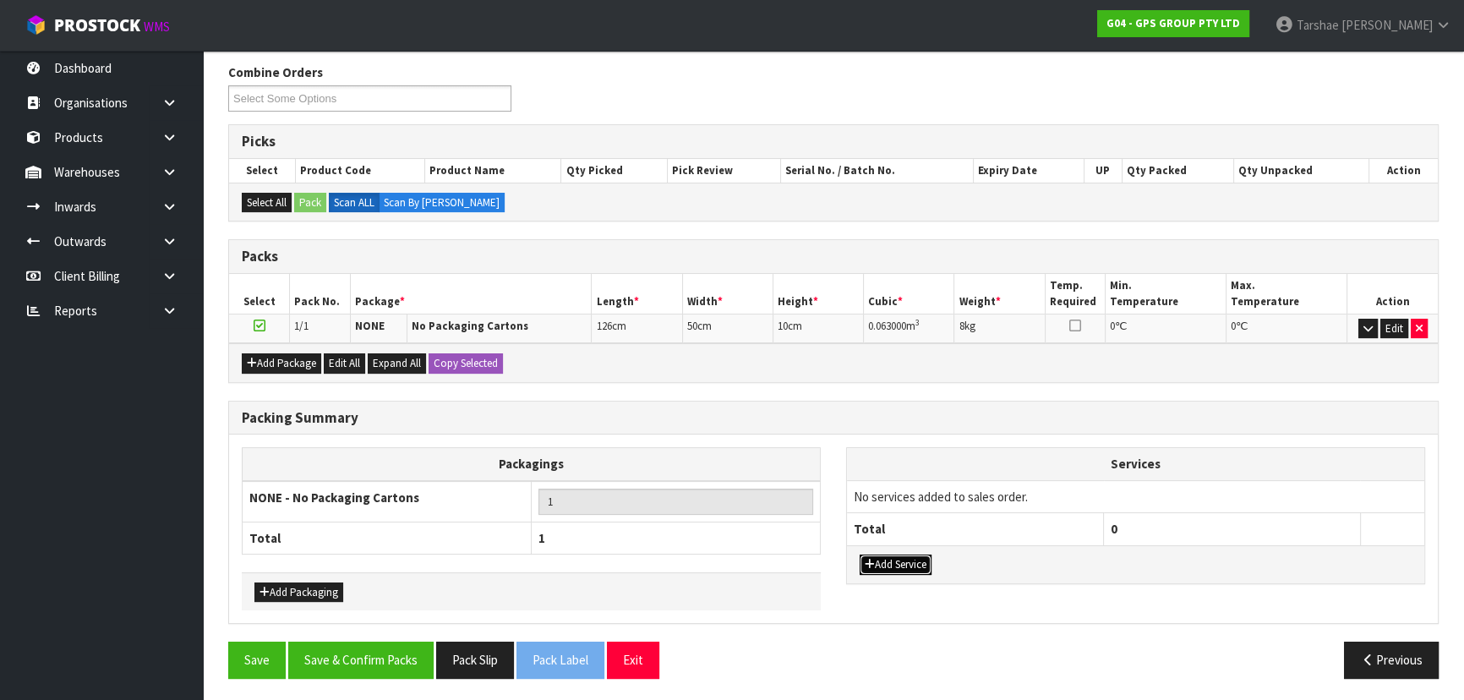
drag, startPoint x: 877, startPoint y: 563, endPoint x: 891, endPoint y: 532, distance: 34.4
click at [878, 560] on button "Add Service" at bounding box center [896, 565] width 72 height 20
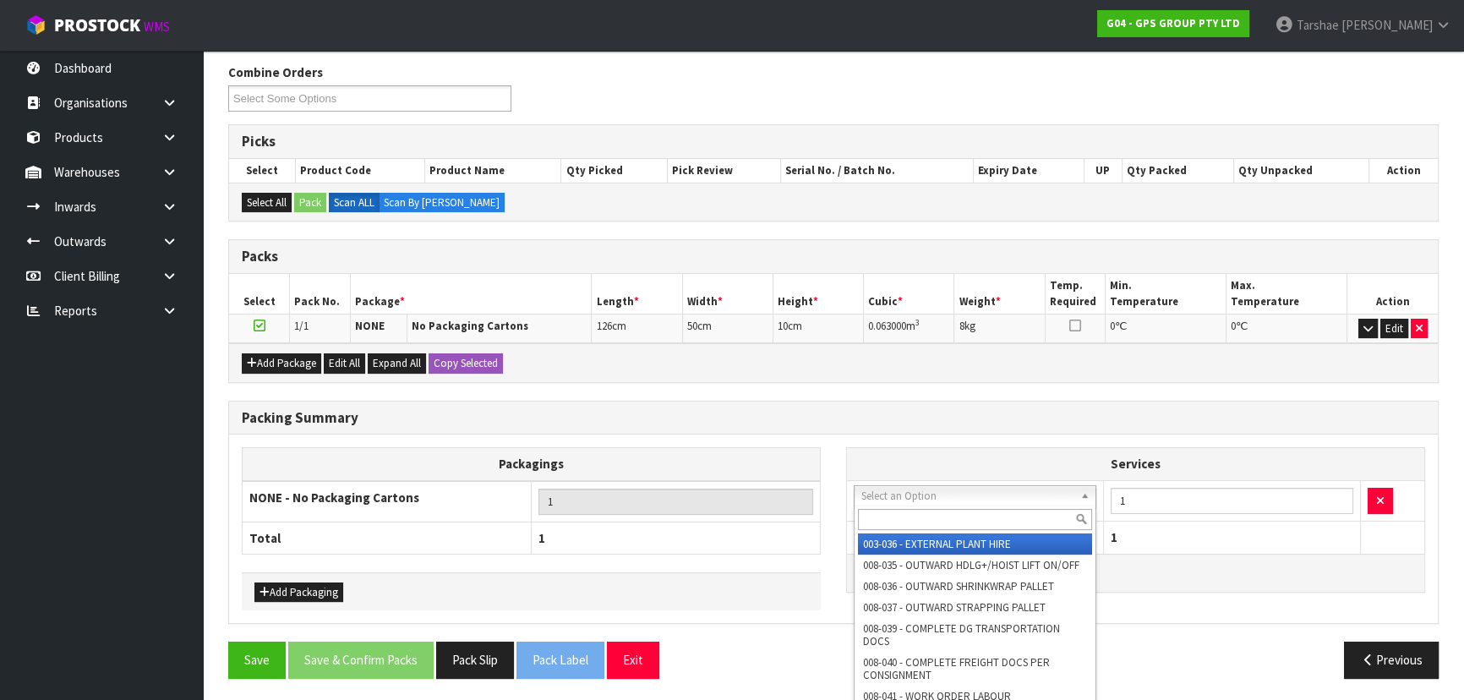
click at [905, 513] on input "text" at bounding box center [975, 519] width 234 height 21
type input "PLAS"
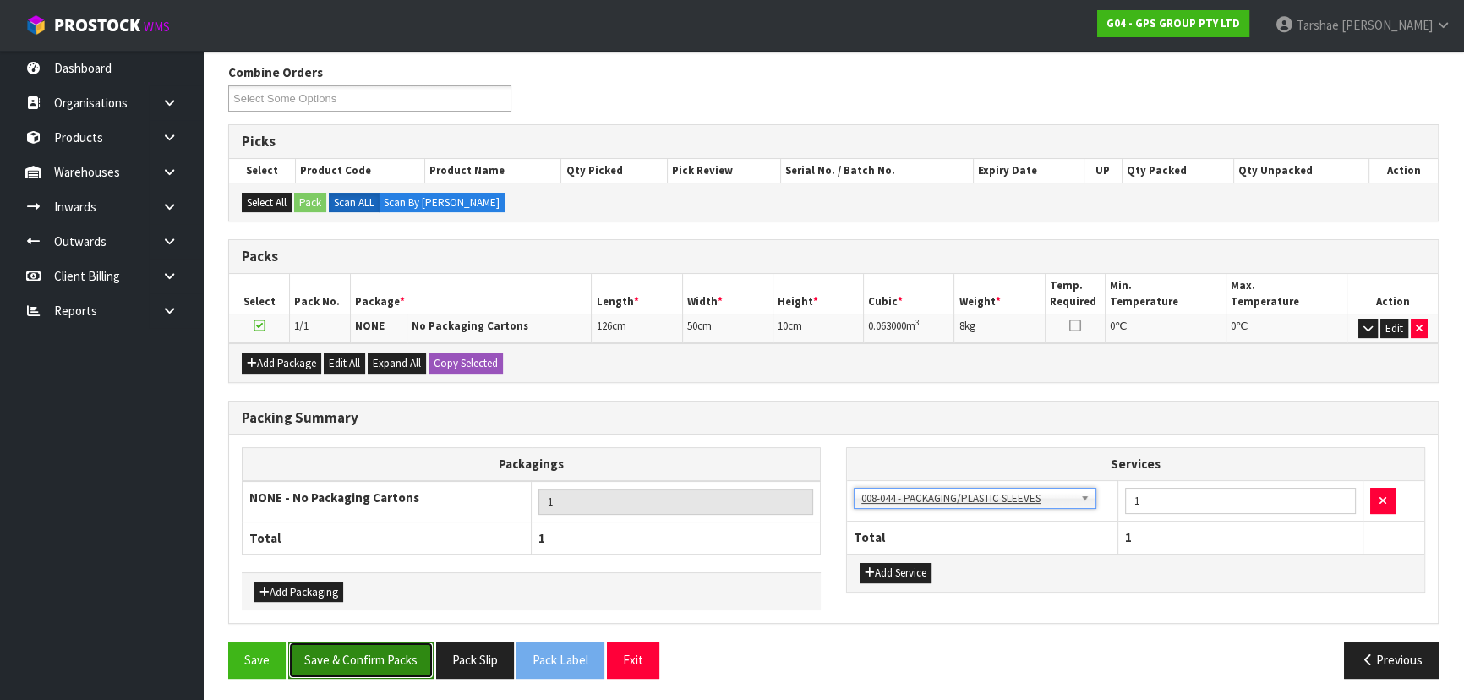
click at [397, 651] on button "Save & Confirm Packs" at bounding box center [360, 660] width 145 height 36
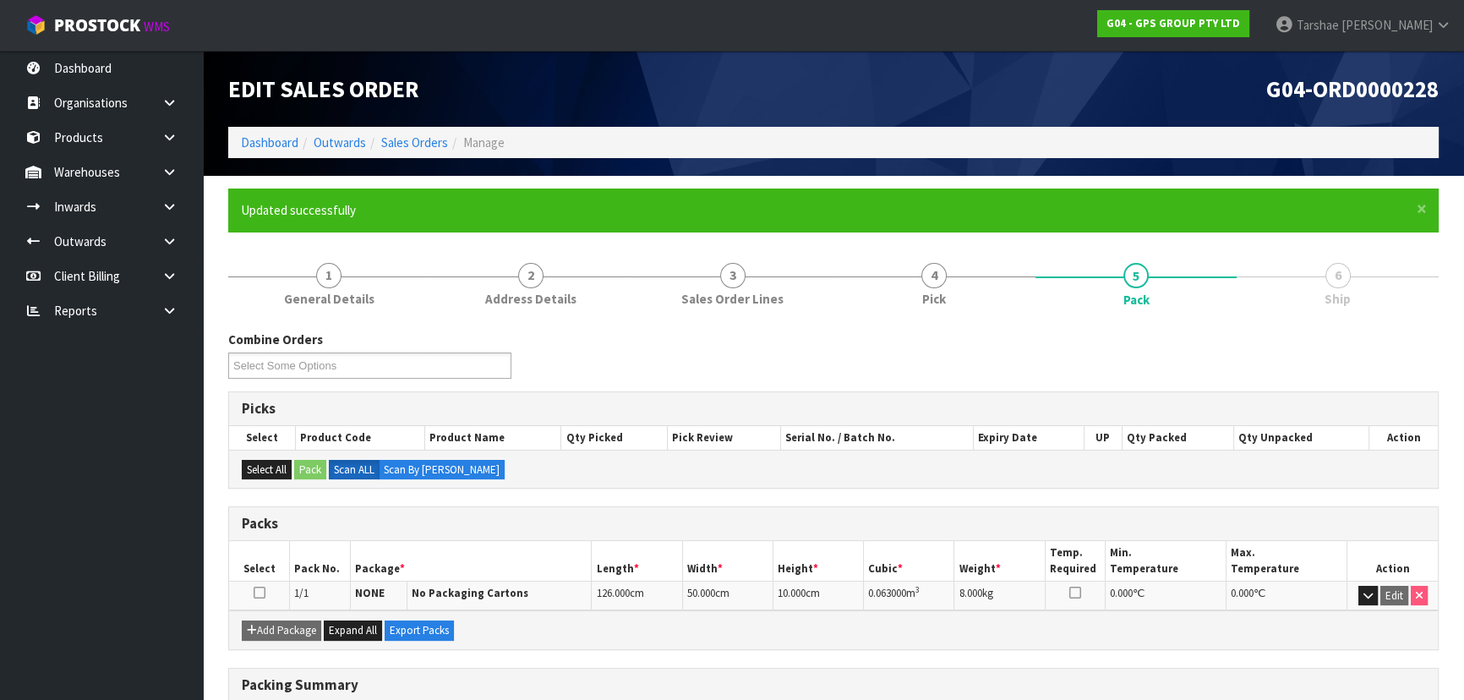
scroll to position [229, 0]
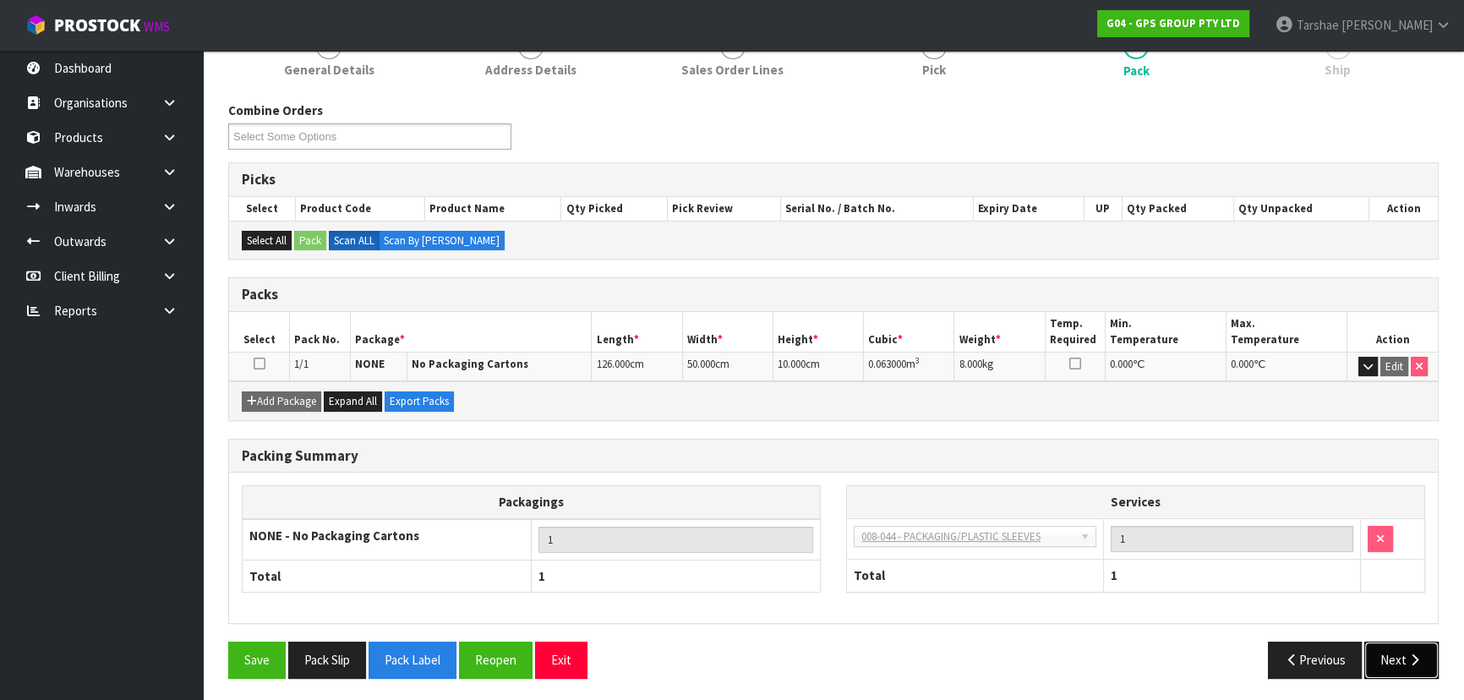
drag, startPoint x: 1388, startPoint y: 651, endPoint x: 1208, endPoint y: 592, distance: 189.5
click at [1388, 651] on button "Next" at bounding box center [1401, 660] width 74 height 36
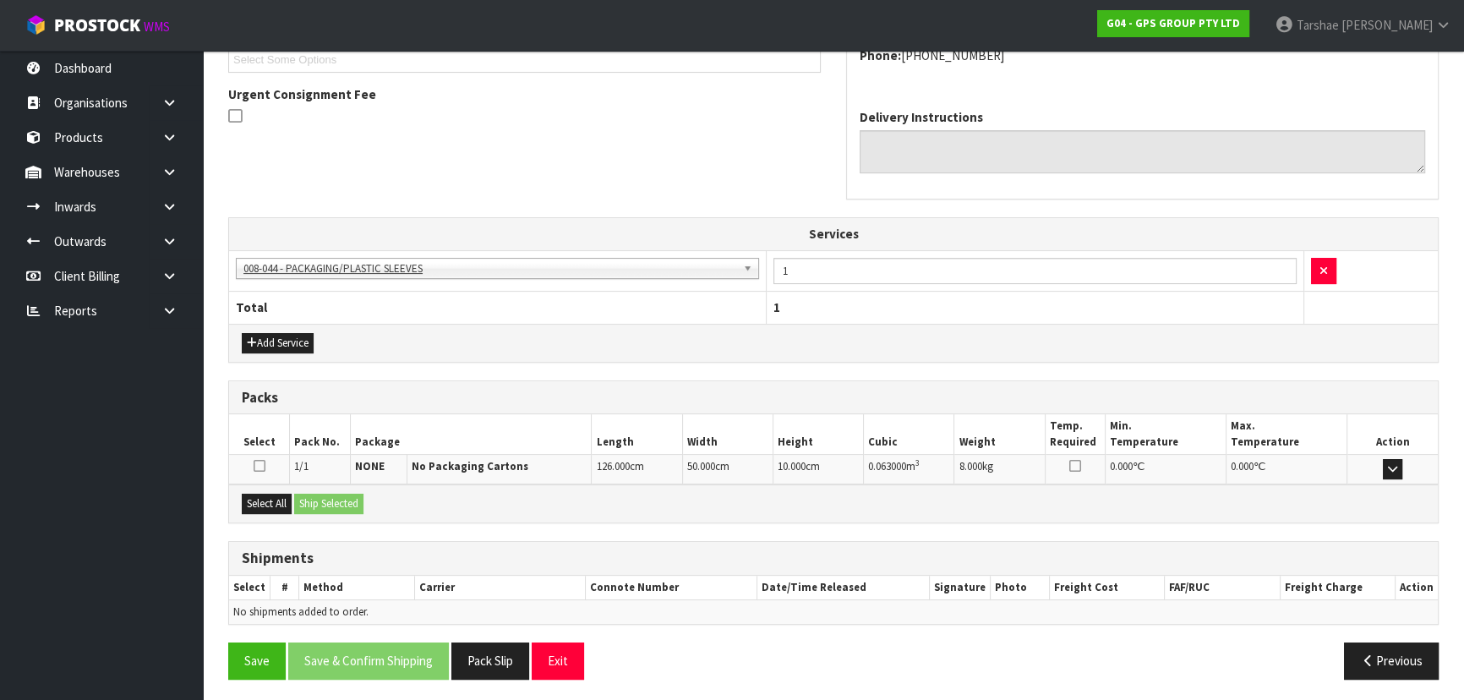
scroll to position [476, 0]
click at [282, 501] on button "Select All" at bounding box center [267, 503] width 50 height 20
click at [316, 496] on button "Ship Selected" at bounding box center [328, 503] width 69 height 20
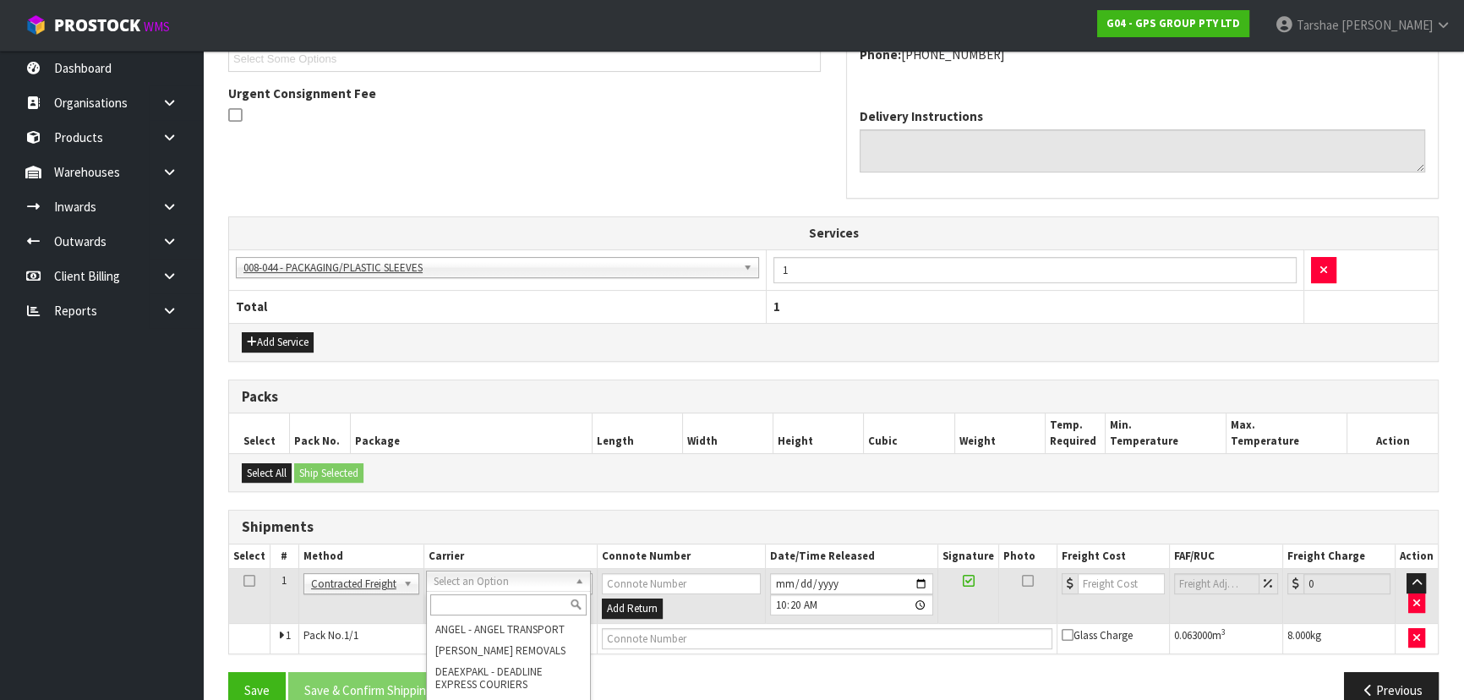
click at [481, 607] on input "text" at bounding box center [508, 604] width 156 height 21
type input "NZP"
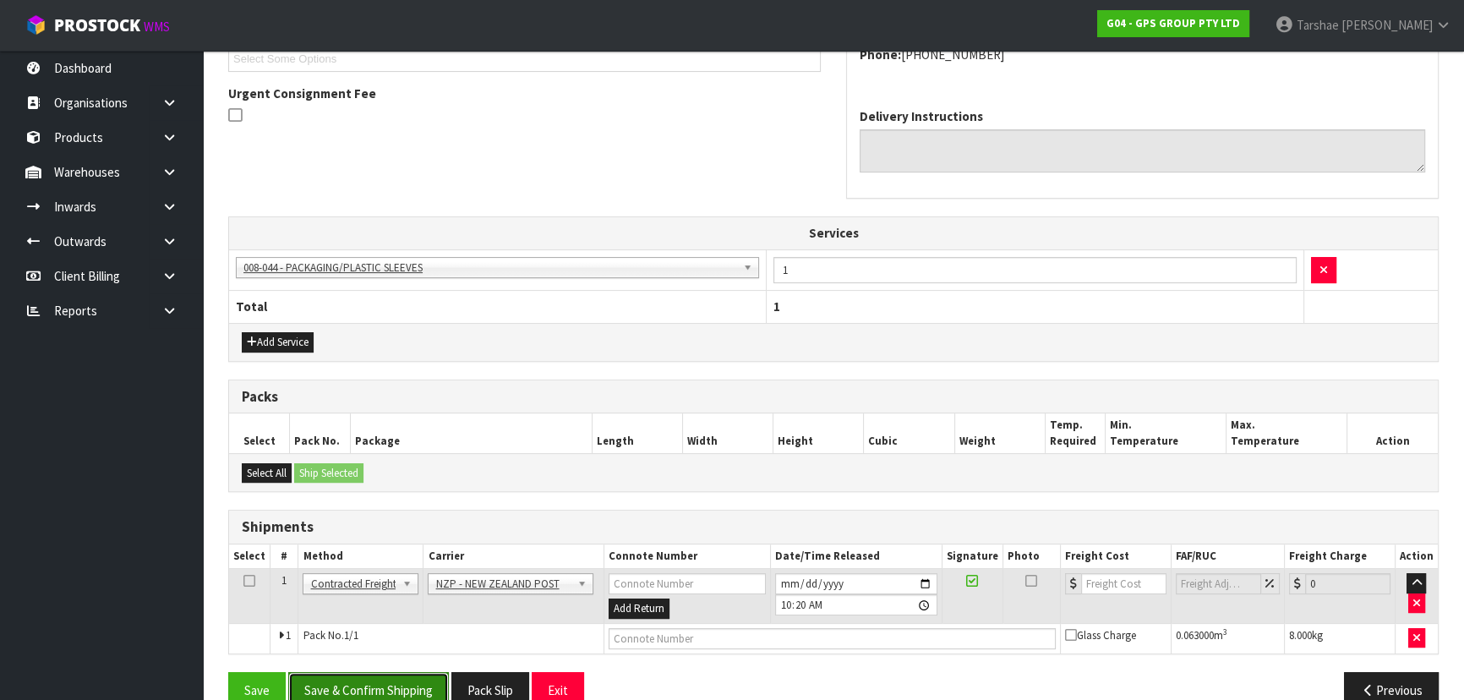
click at [394, 691] on button "Save & Confirm Shipping" at bounding box center [368, 690] width 161 height 36
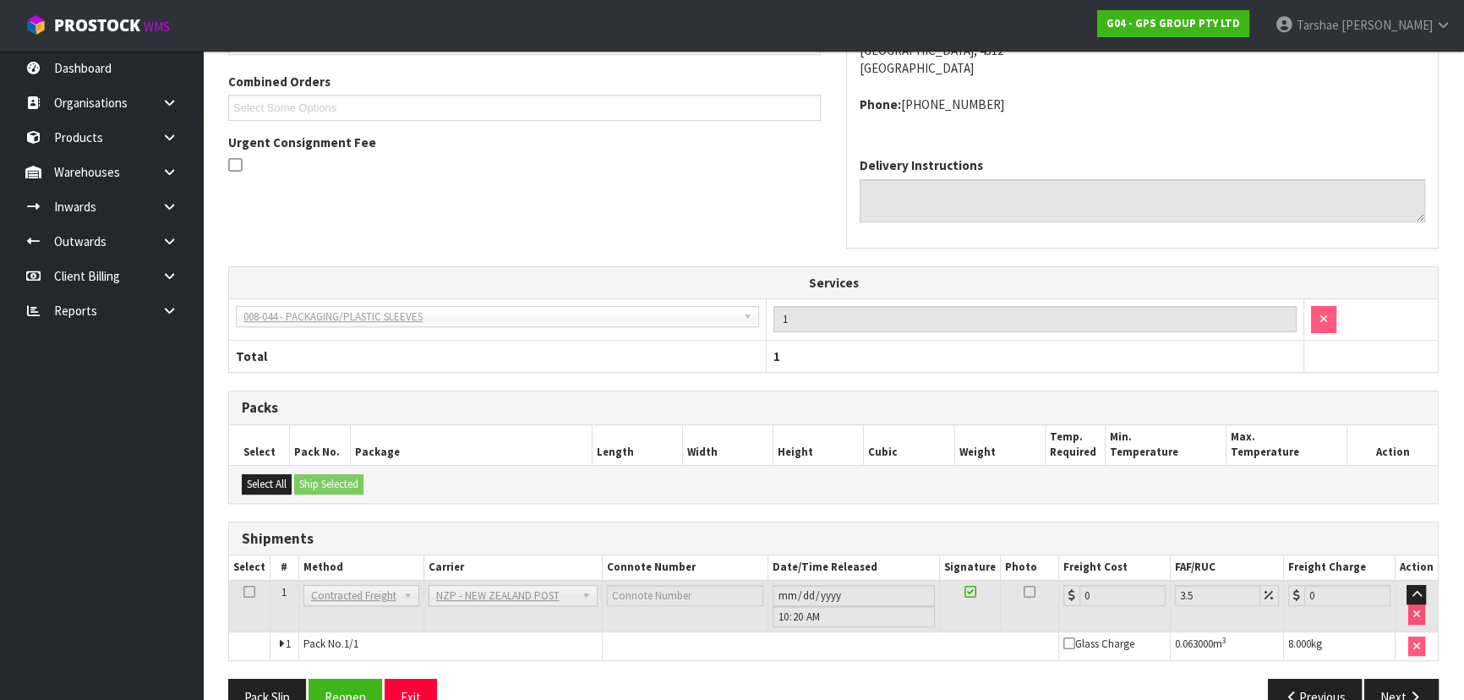
scroll to position [482, 0]
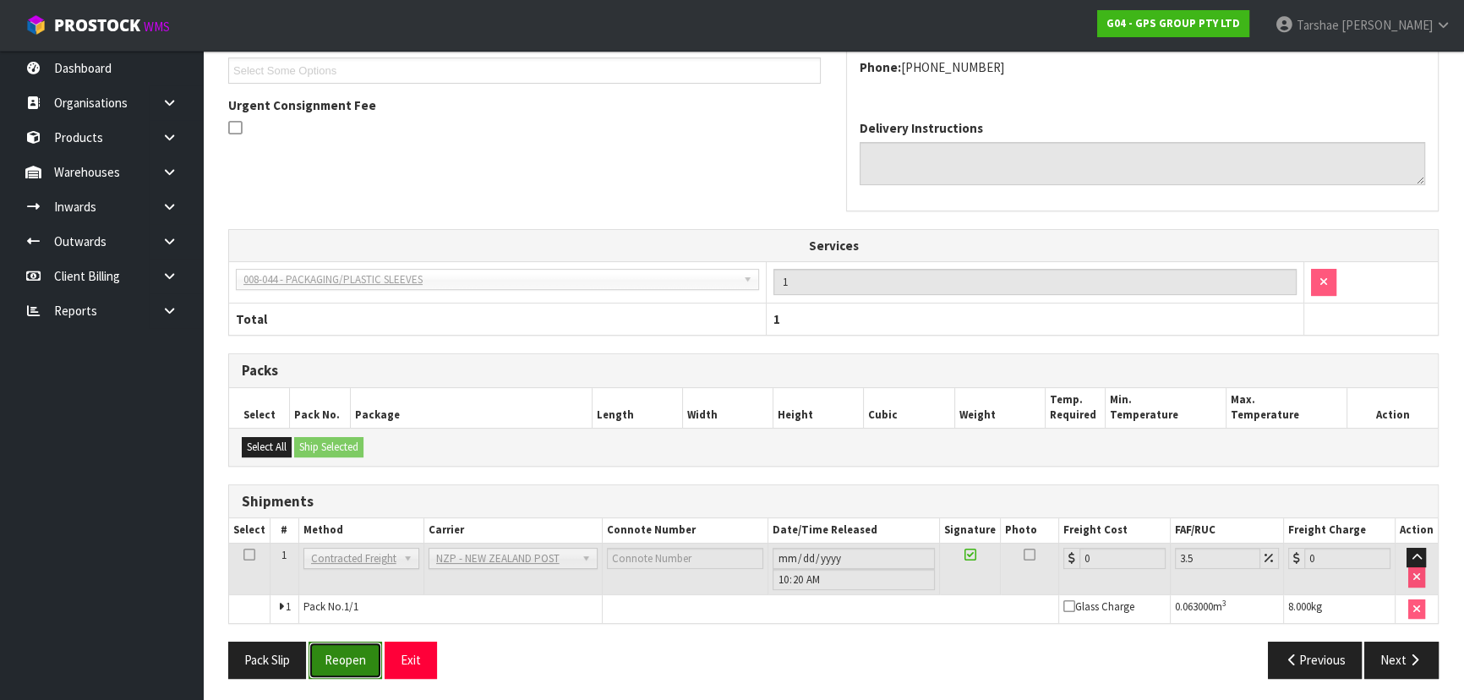
click at [380, 658] on button "Reopen" at bounding box center [346, 660] width 74 height 36
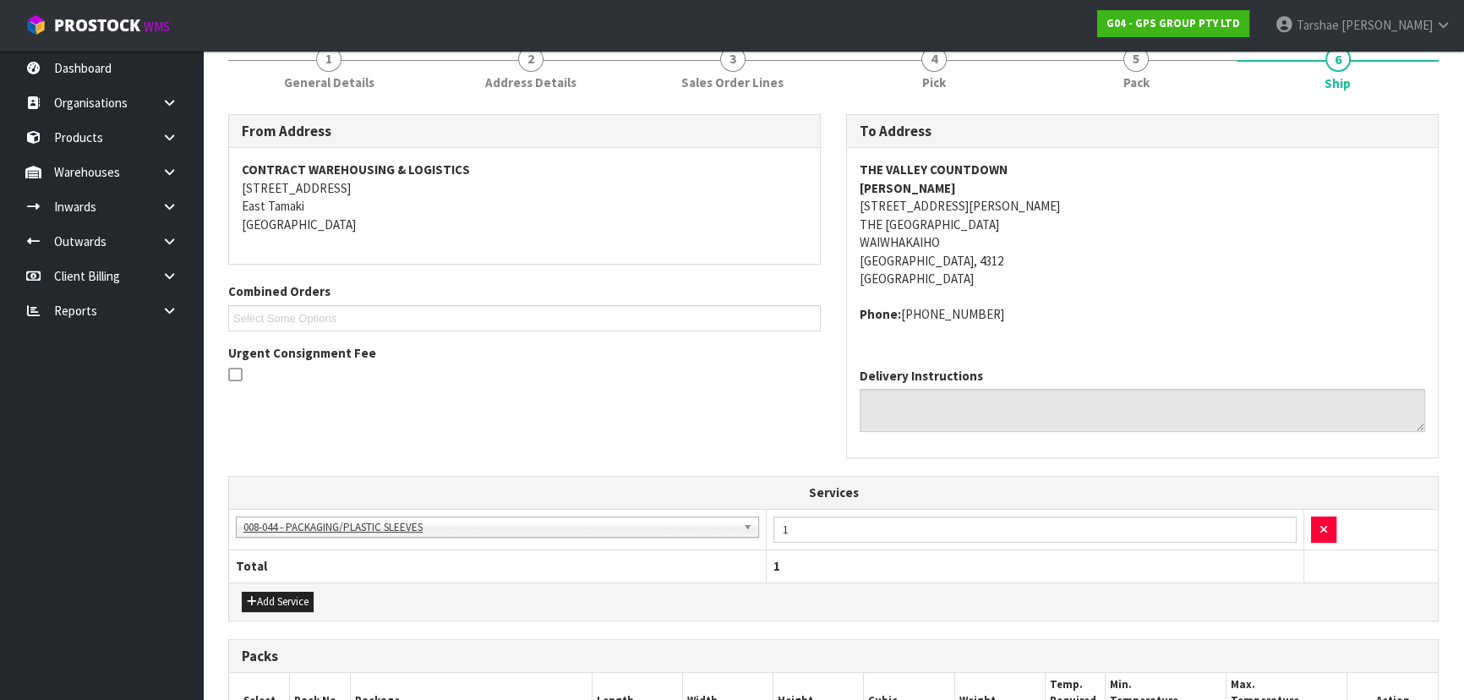
scroll to position [522, 0]
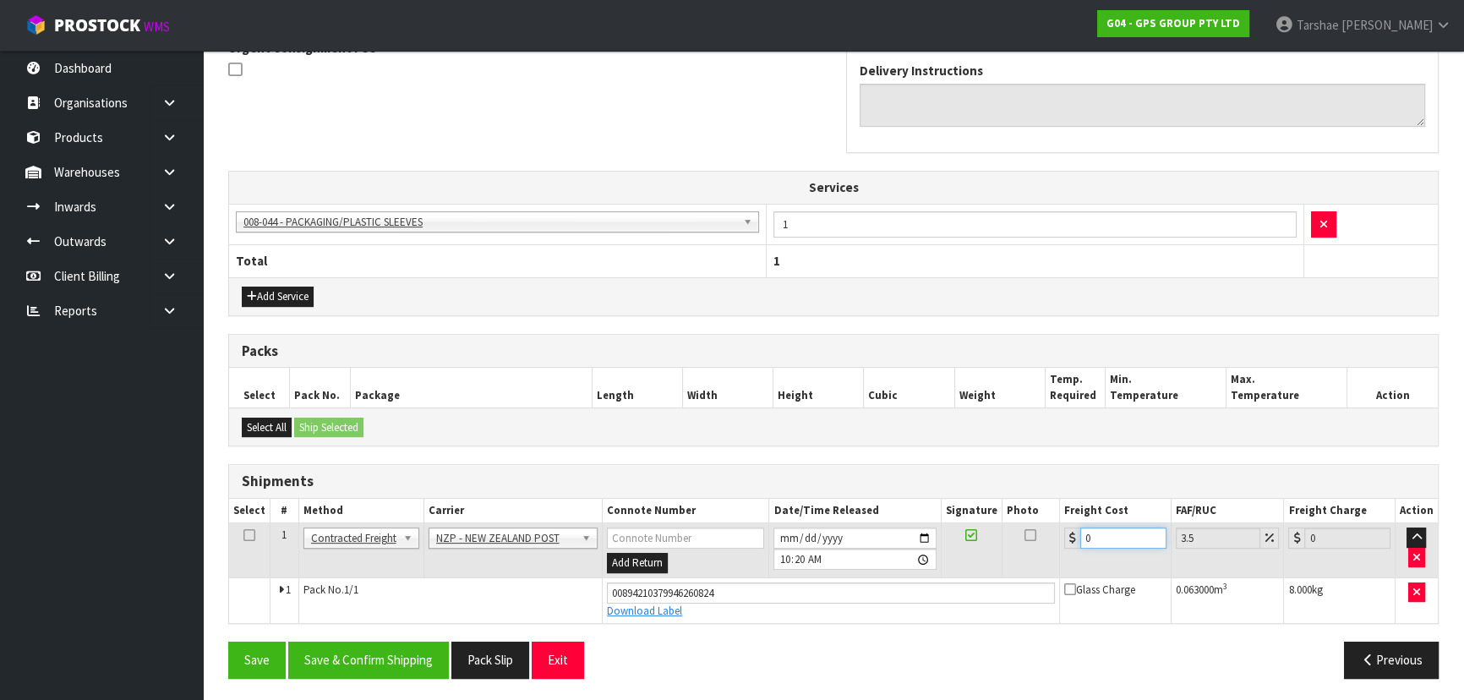
drag, startPoint x: 1100, startPoint y: 544, endPoint x: 1056, endPoint y: 543, distance: 44.0
click at [1064, 544] on div "0" at bounding box center [1115, 537] width 102 height 21
type input "1"
type input "1.03"
type input "10"
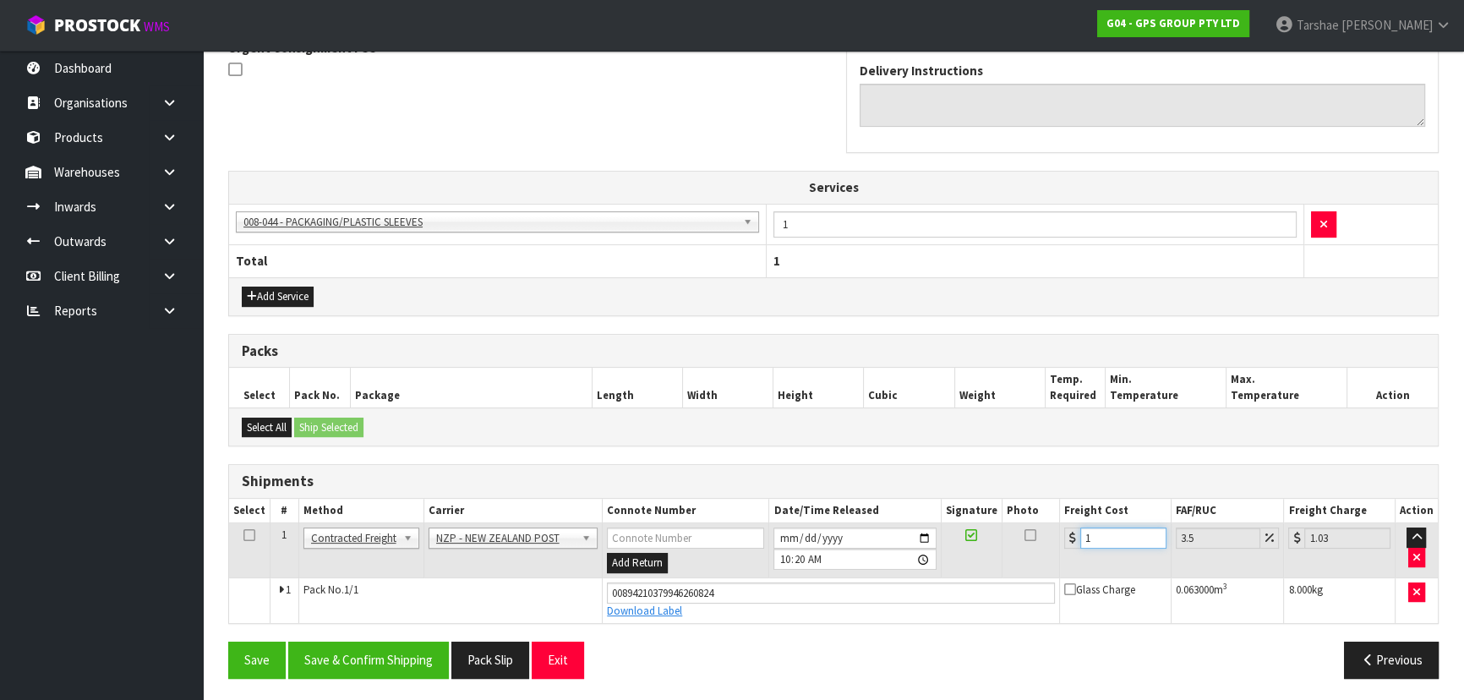
type input "10.35"
type input "10.8"
type input "11.18"
type input "10.89"
type input "11.27"
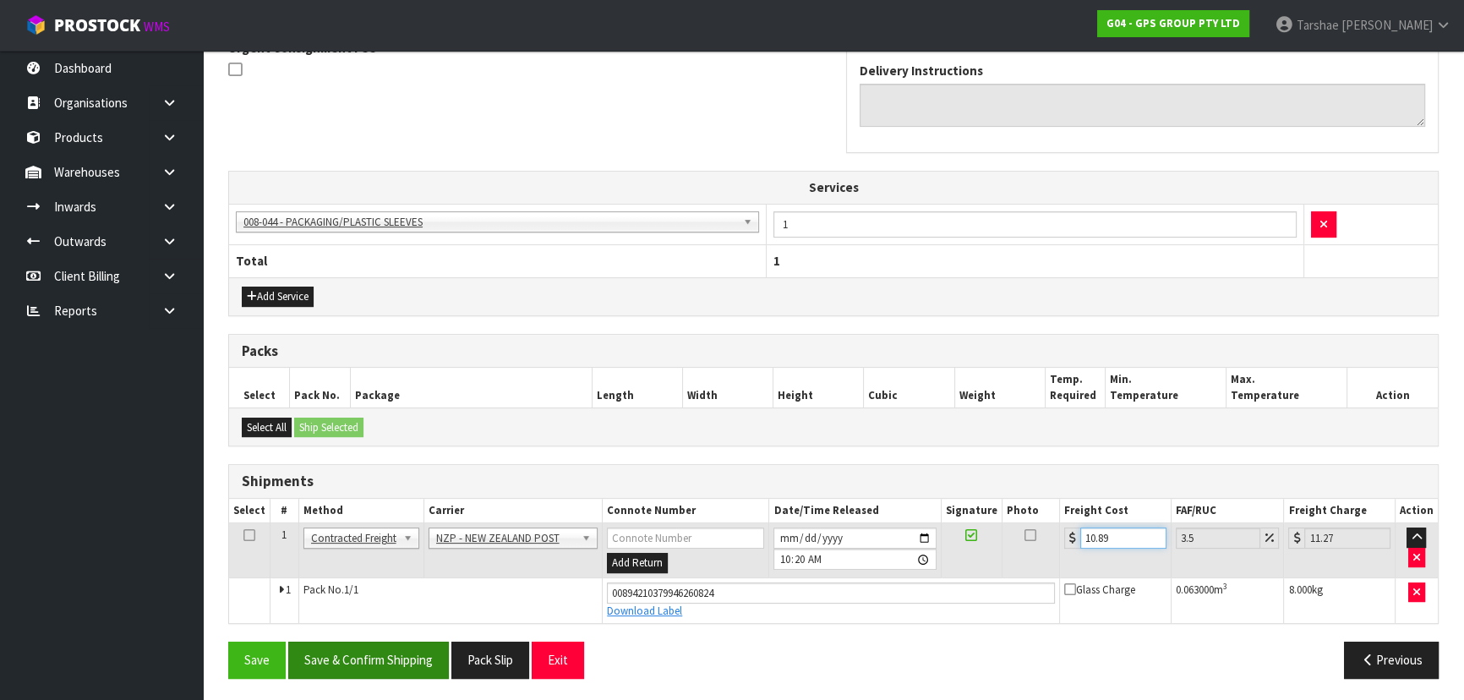
type input "10.89"
click at [350, 655] on button "Save & Confirm Shipping" at bounding box center [368, 660] width 161 height 36
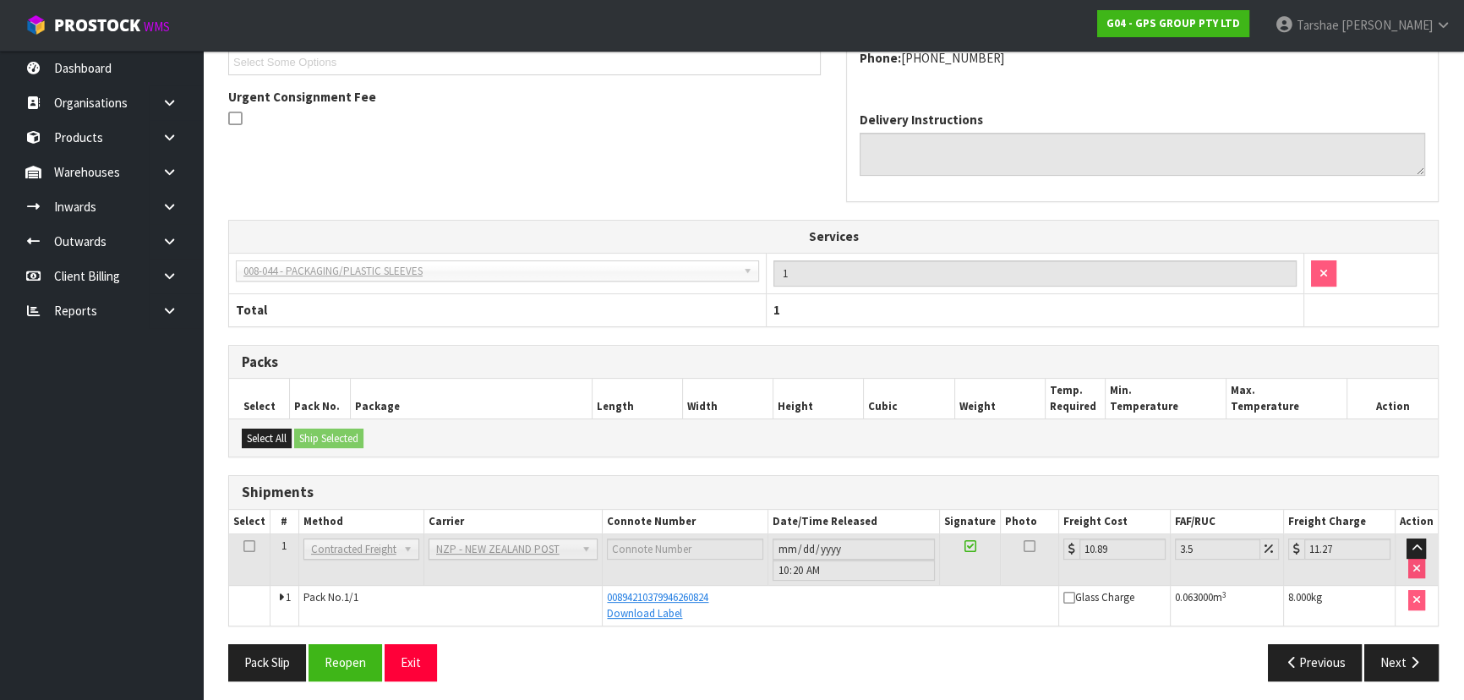
scroll to position [476, 0]
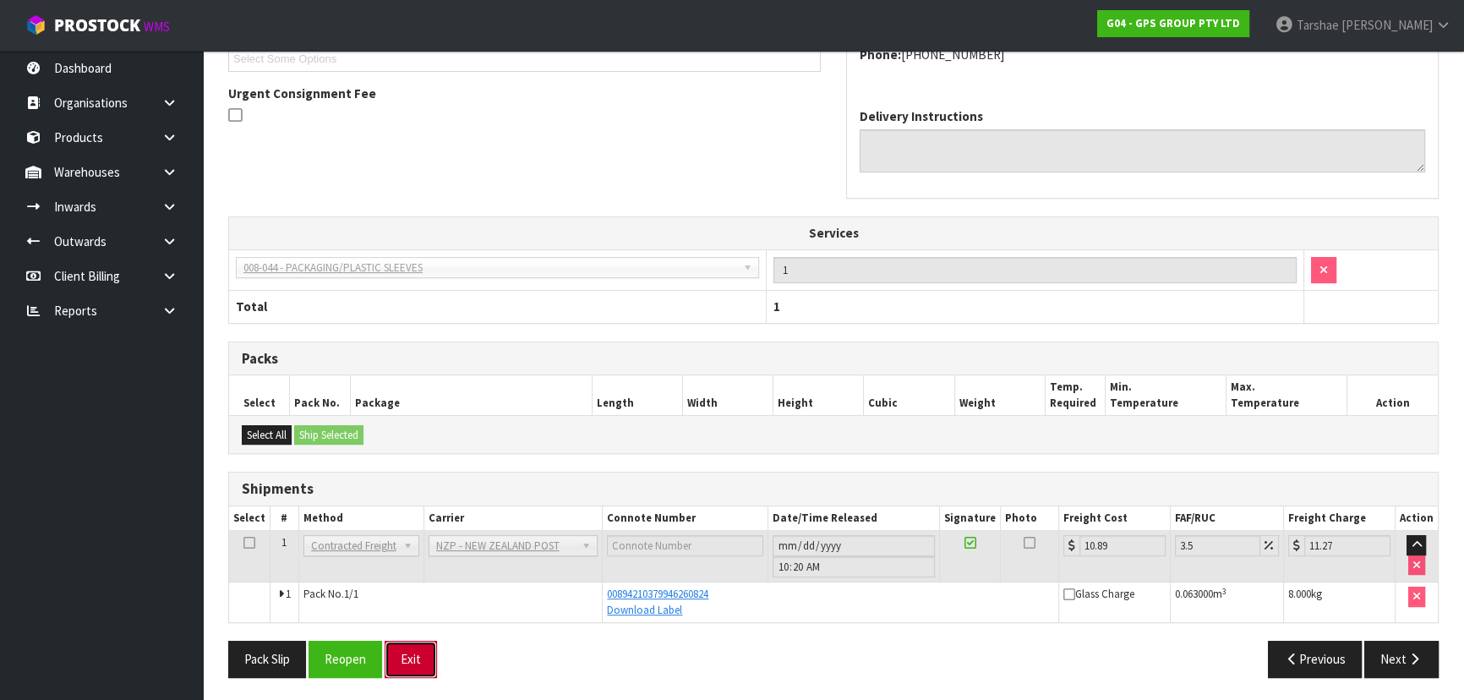
click at [433, 657] on button "Exit" at bounding box center [411, 659] width 52 height 36
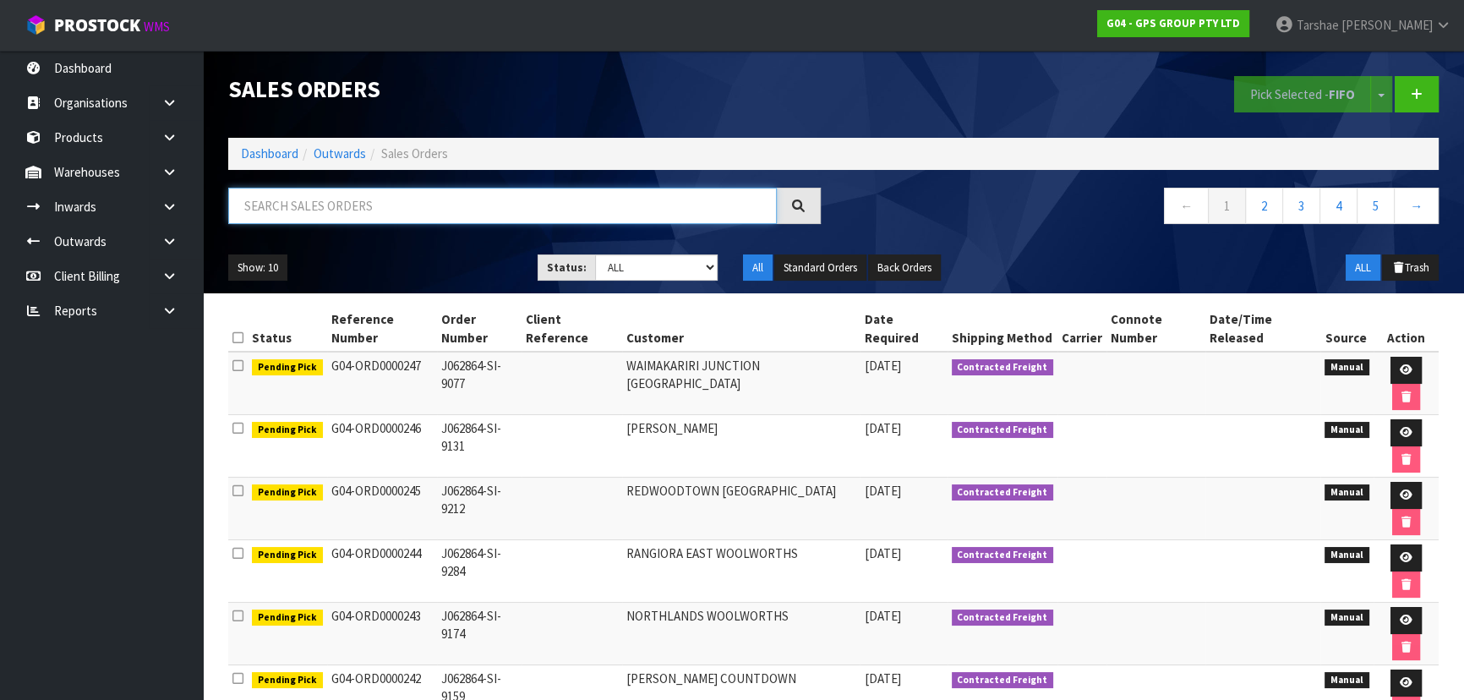
drag, startPoint x: 637, startPoint y: 210, endPoint x: 645, endPoint y: 194, distance: 18.9
click at [637, 206] on input "text" at bounding box center [502, 206] width 549 height 36
type input "JOB-0410874"
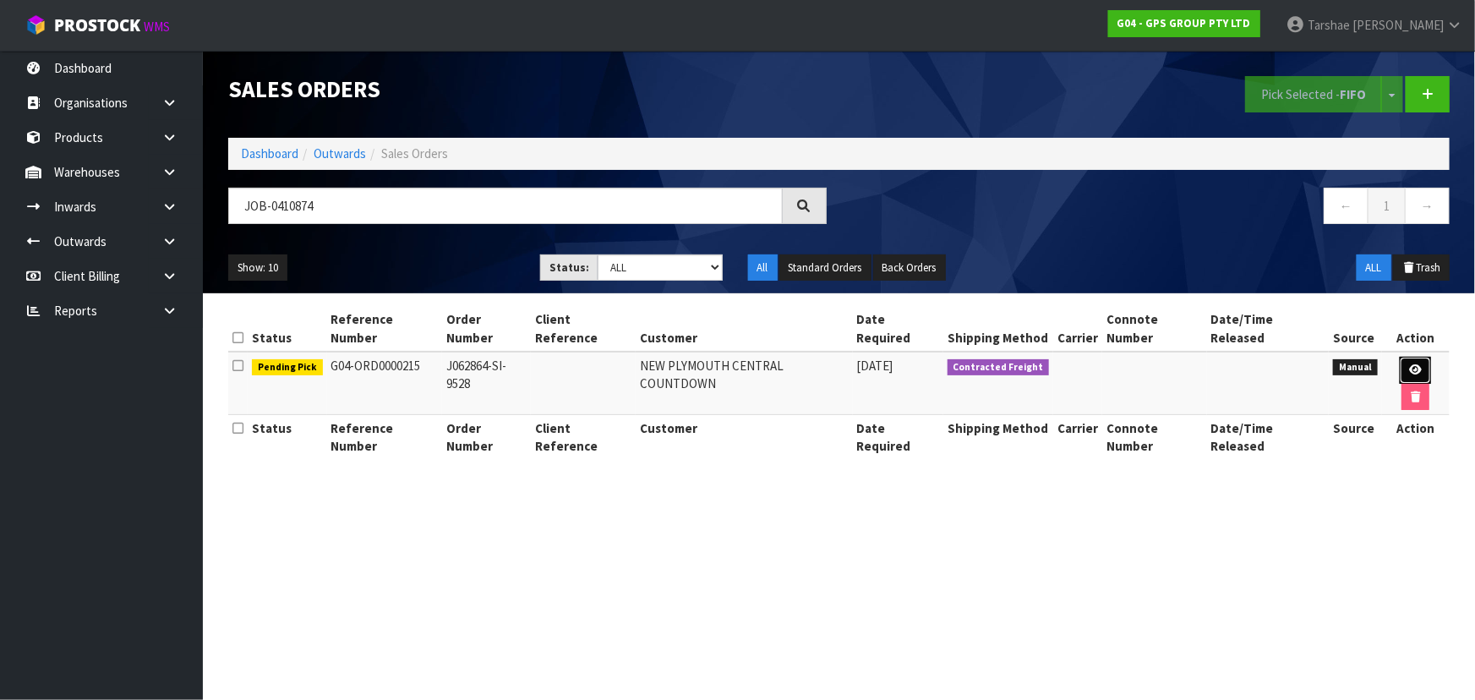
click at [1409, 364] on icon at bounding box center [1415, 369] width 13 height 11
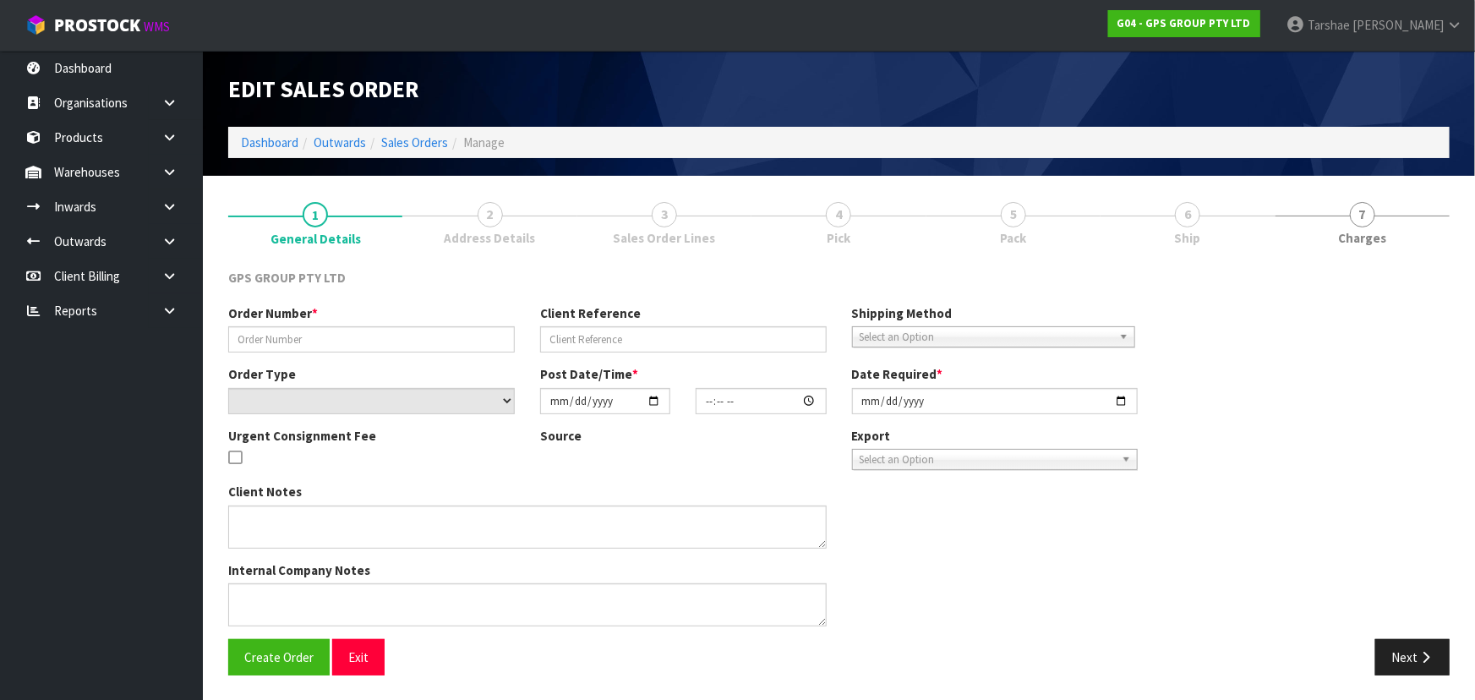
type input "J062864-SI-9528"
select select "number:0"
type input "[DATE]"
type input "17:08:00.000"
type input "[DATE]"
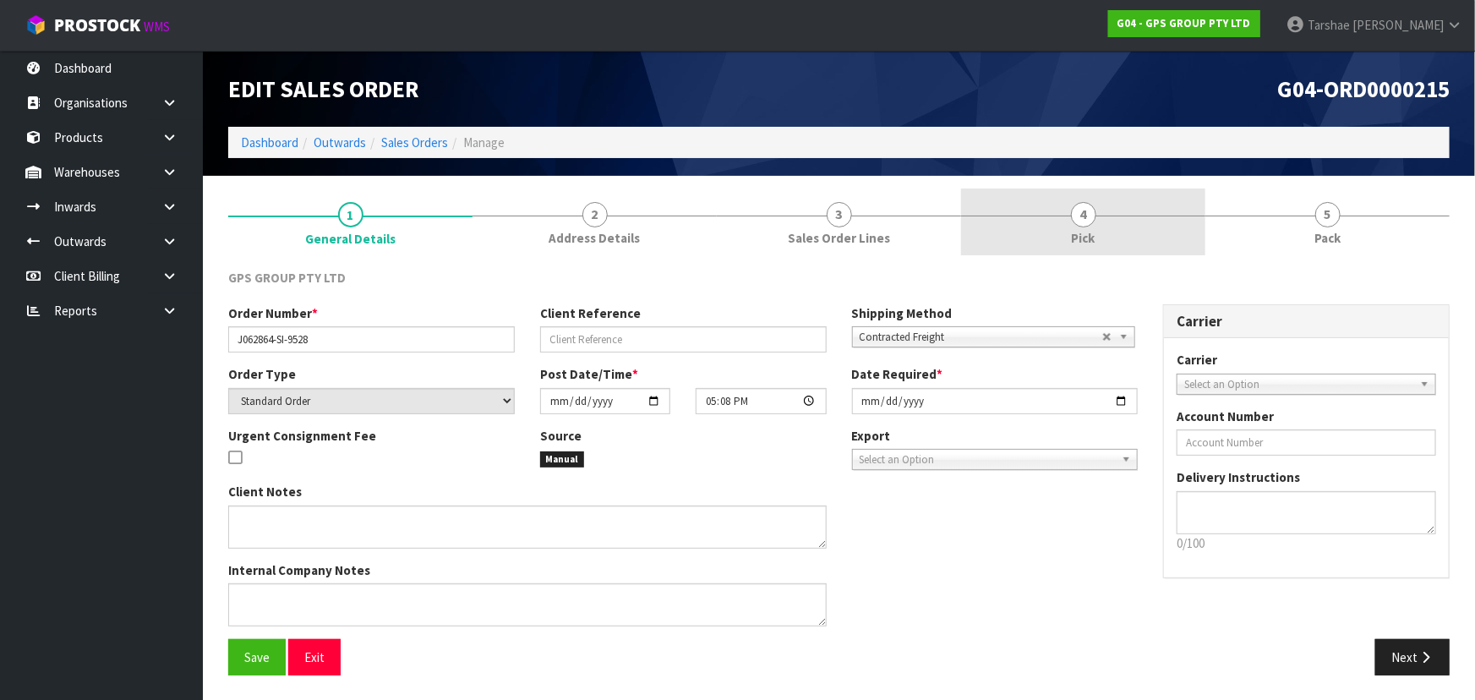
click at [1089, 221] on span "4" at bounding box center [1083, 214] width 25 height 25
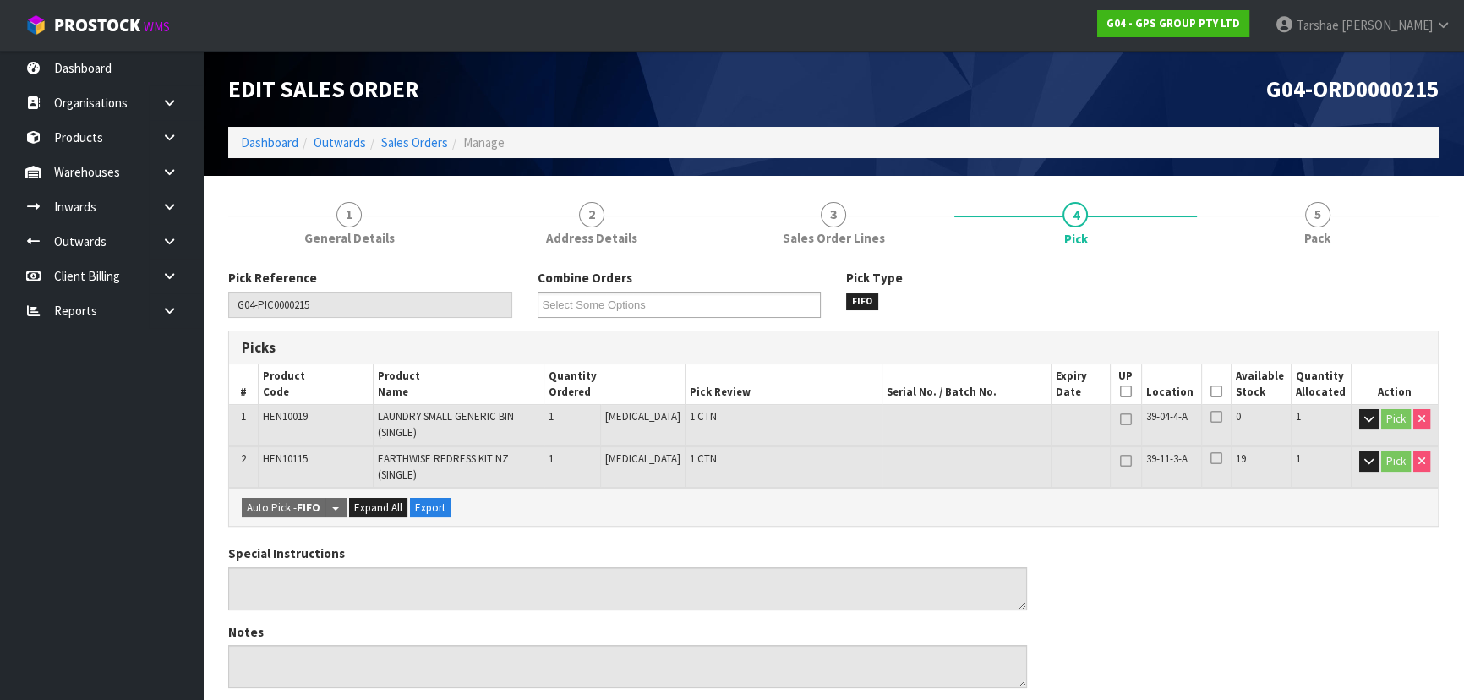
click at [1211, 392] on icon at bounding box center [1217, 391] width 12 height 1
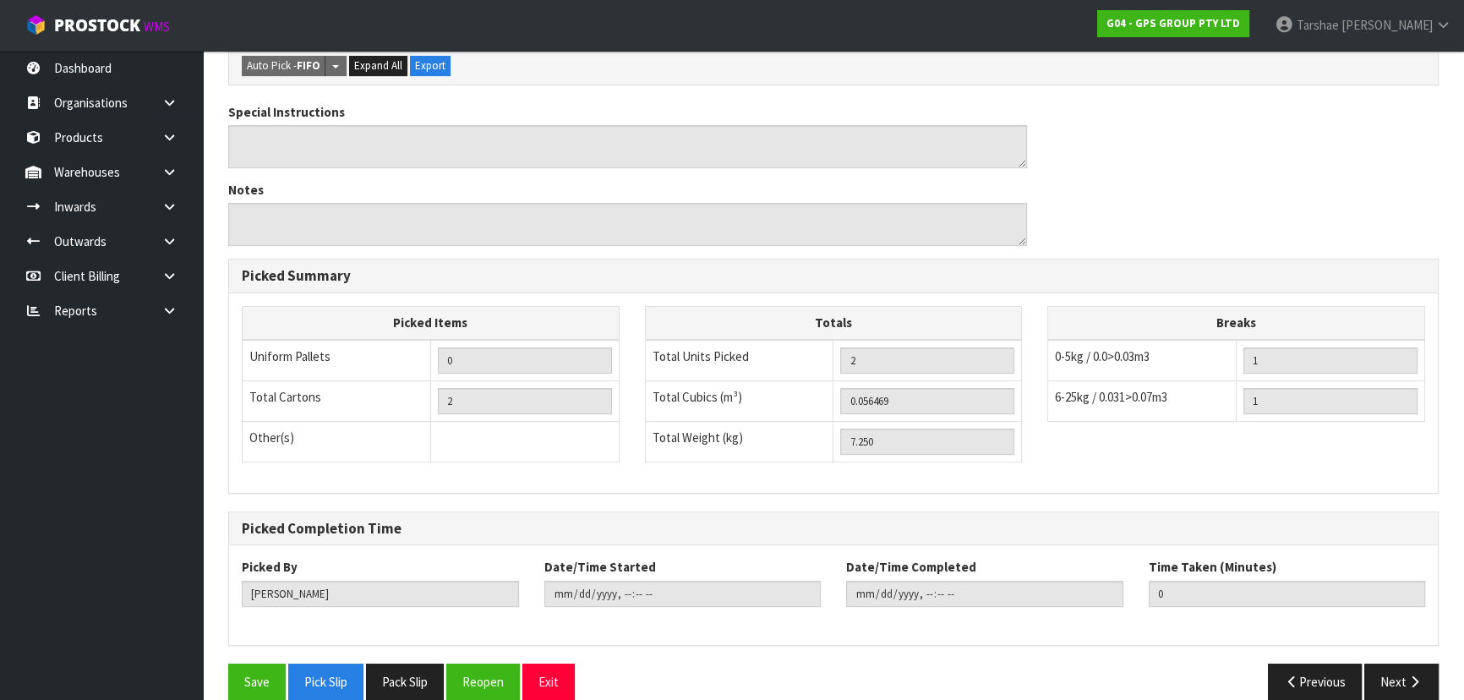
scroll to position [525, 0]
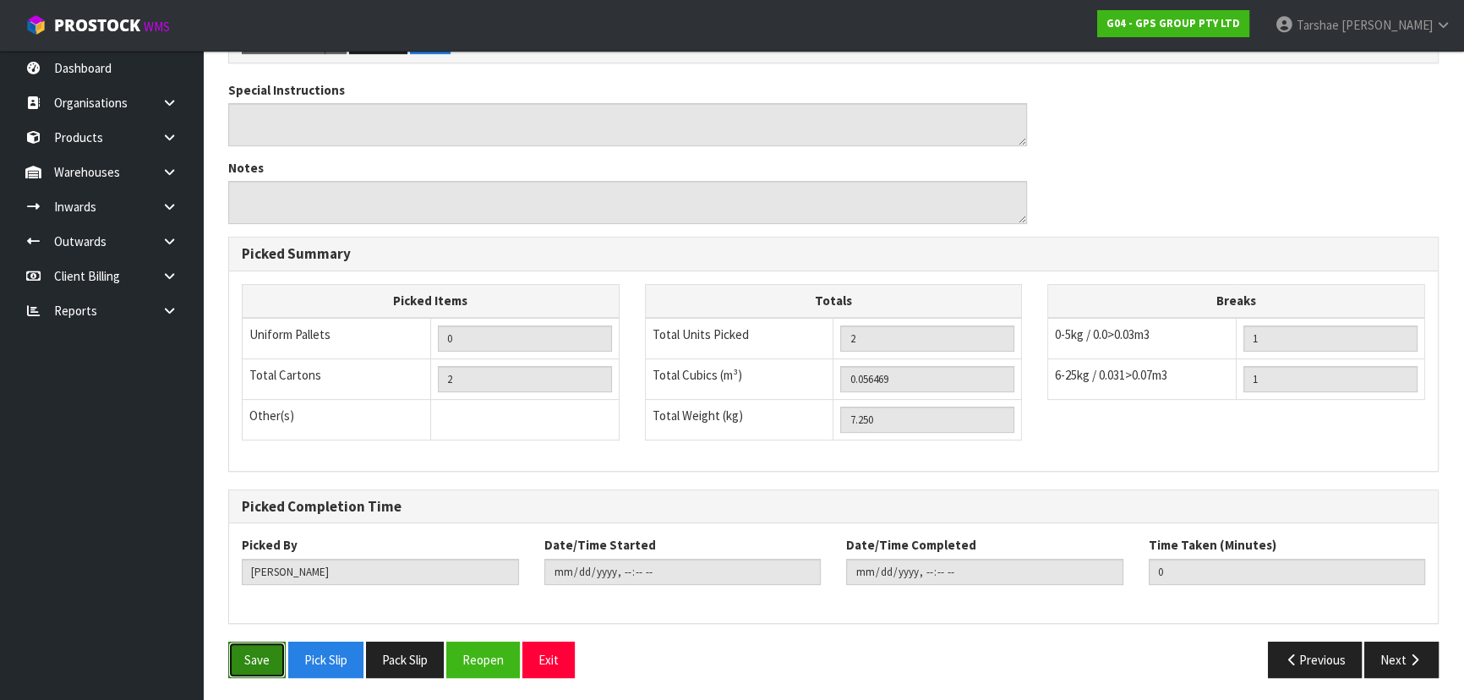
click at [240, 646] on button "Save" at bounding box center [256, 660] width 57 height 36
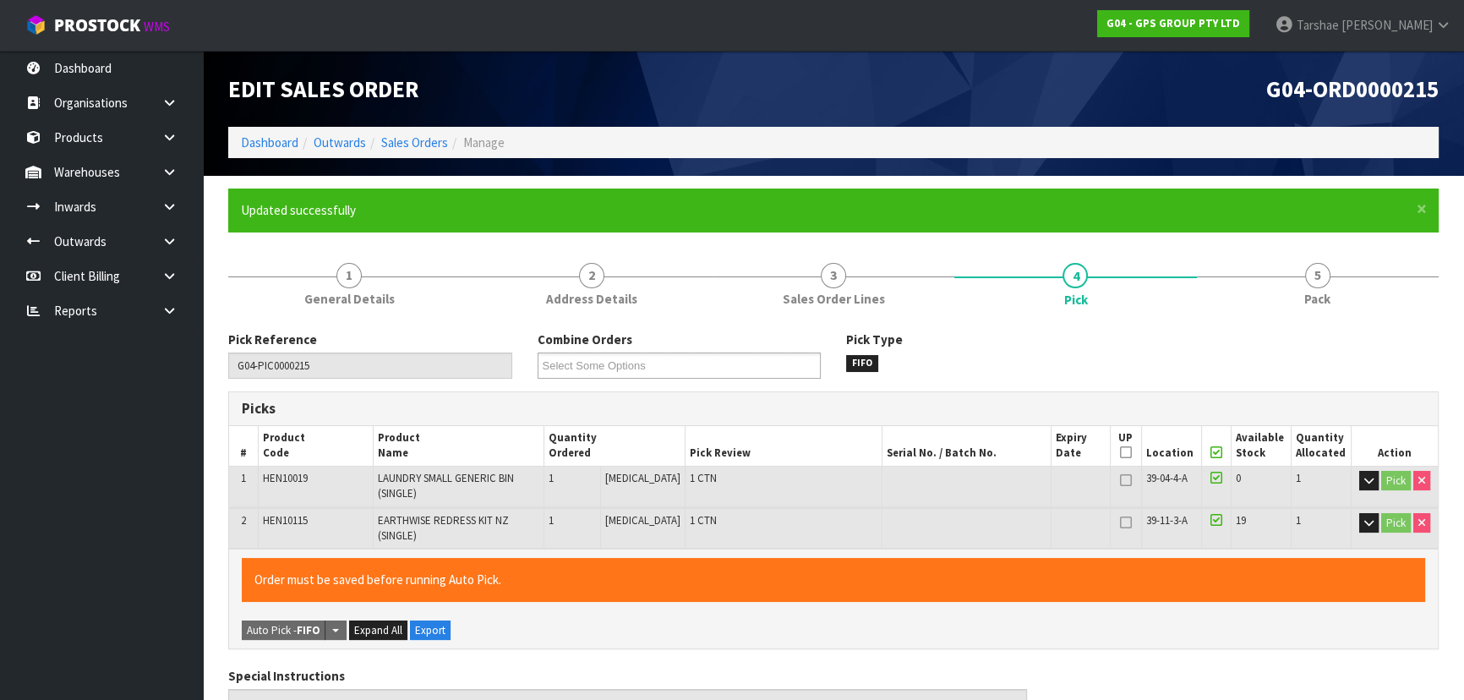
type input "[PERSON_NAME]"
type input "2025-09-04T10:36:03"
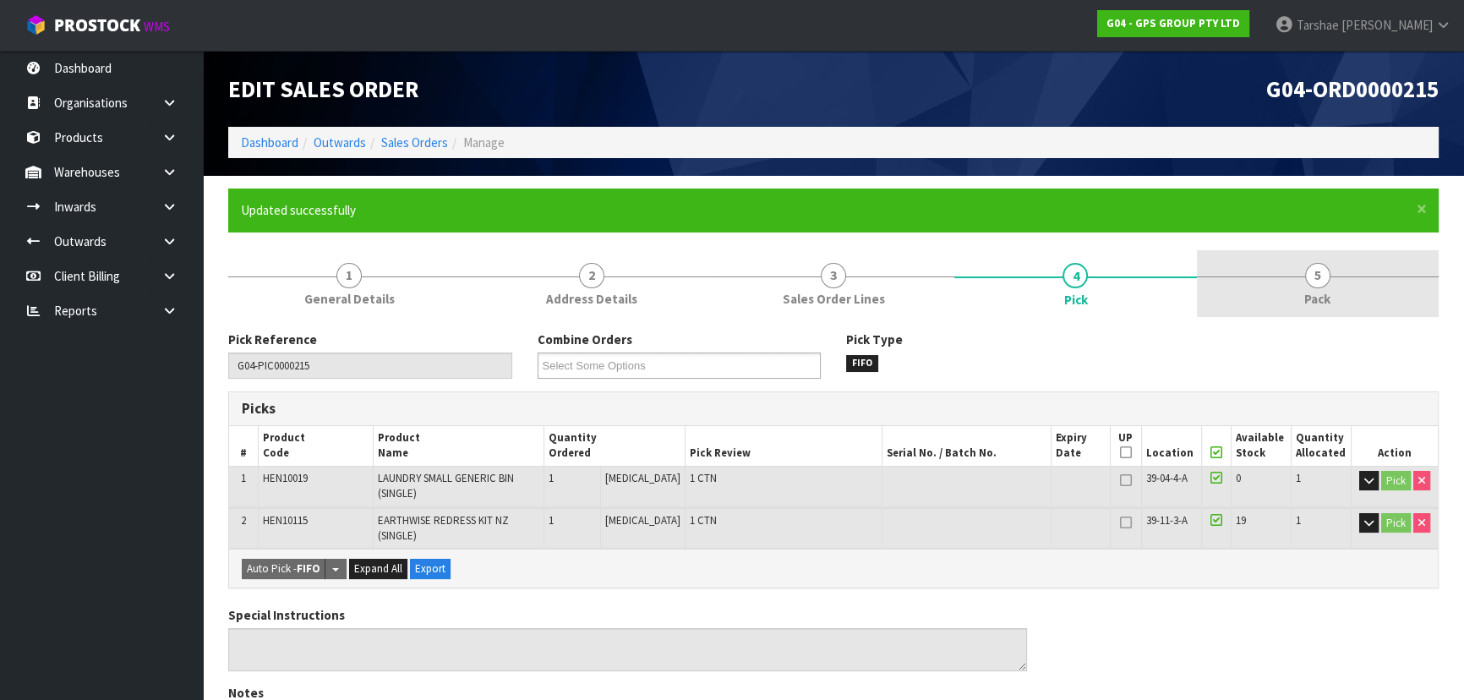
drag, startPoint x: 1338, startPoint y: 264, endPoint x: 1319, endPoint y: 282, distance: 26.3
click at [1335, 266] on link "5 Pack" at bounding box center [1318, 283] width 242 height 67
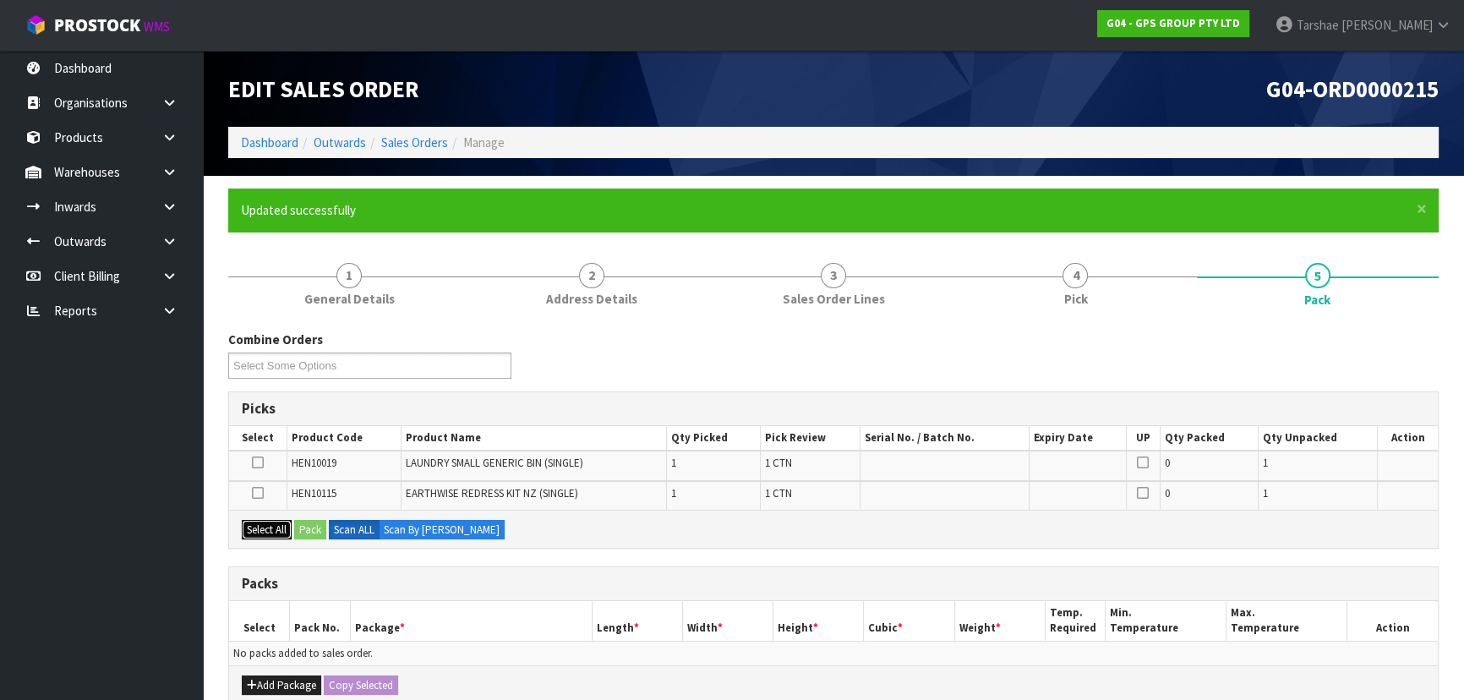
drag, startPoint x: 260, startPoint y: 522, endPoint x: 260, endPoint y: 564, distance: 42.3
click at [260, 522] on button "Select All" at bounding box center [267, 530] width 50 height 20
click at [267, 681] on button "Add Package" at bounding box center [281, 685] width 79 height 20
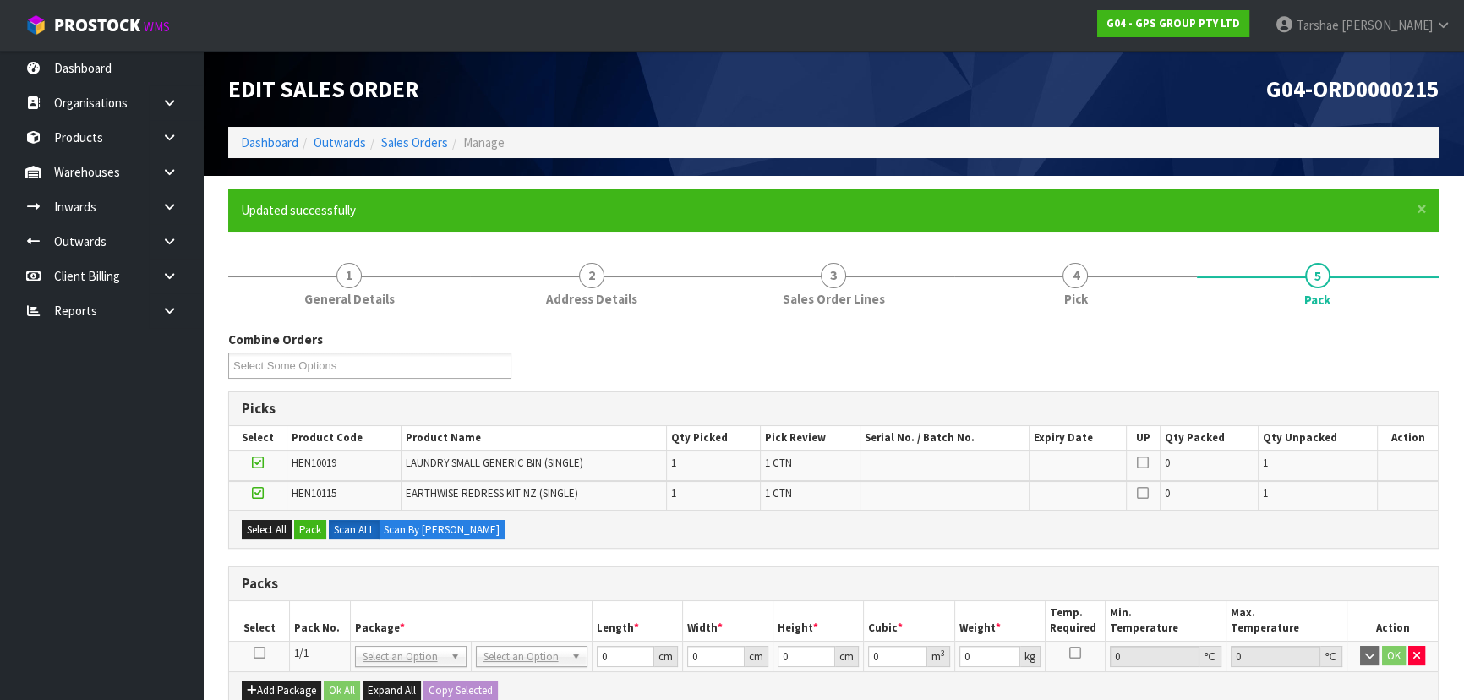
drag, startPoint x: 256, startPoint y: 648, endPoint x: 275, endPoint y: 632, distance: 24.0
click at [257, 653] on icon at bounding box center [260, 653] width 12 height 1
click at [313, 527] on button "Pack" at bounding box center [310, 530] width 32 height 20
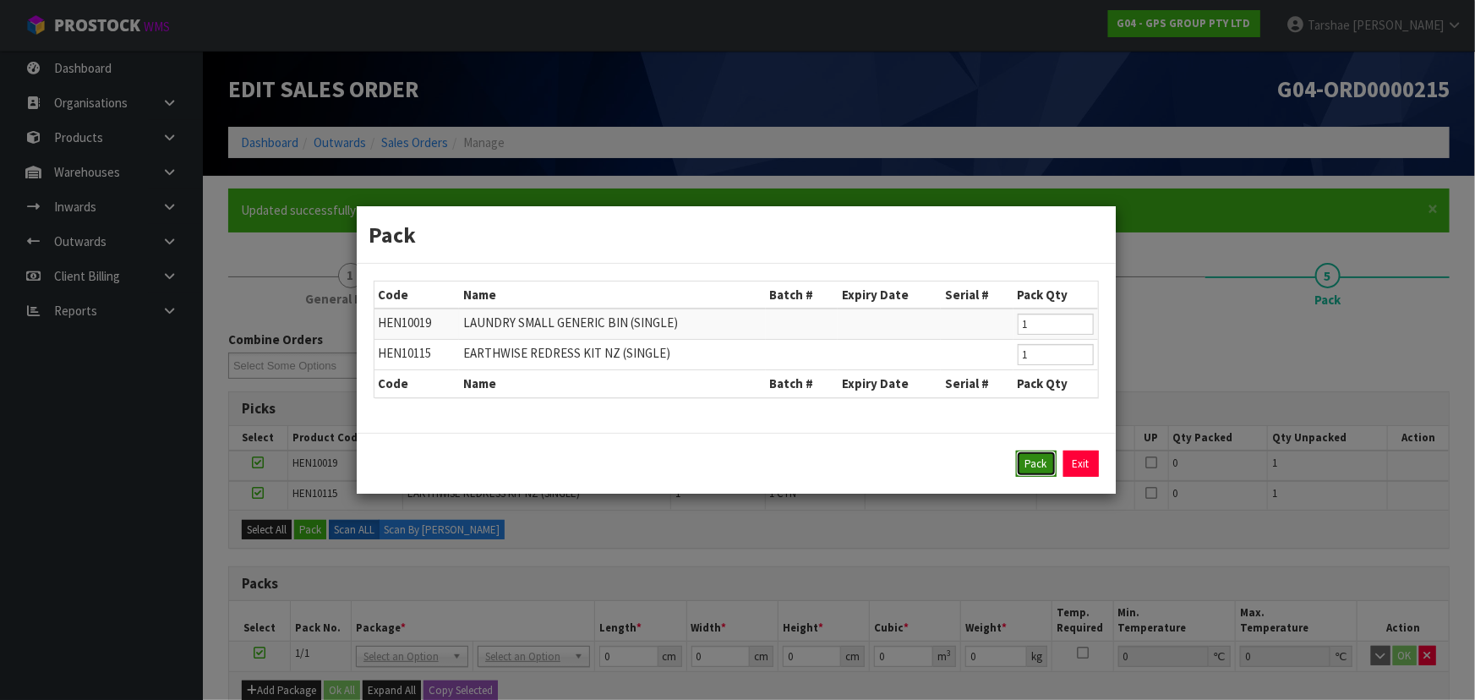
drag, startPoint x: 1025, startPoint y: 454, endPoint x: 719, endPoint y: 533, distance: 315.3
click at [1023, 456] on button "Pack" at bounding box center [1036, 464] width 41 height 27
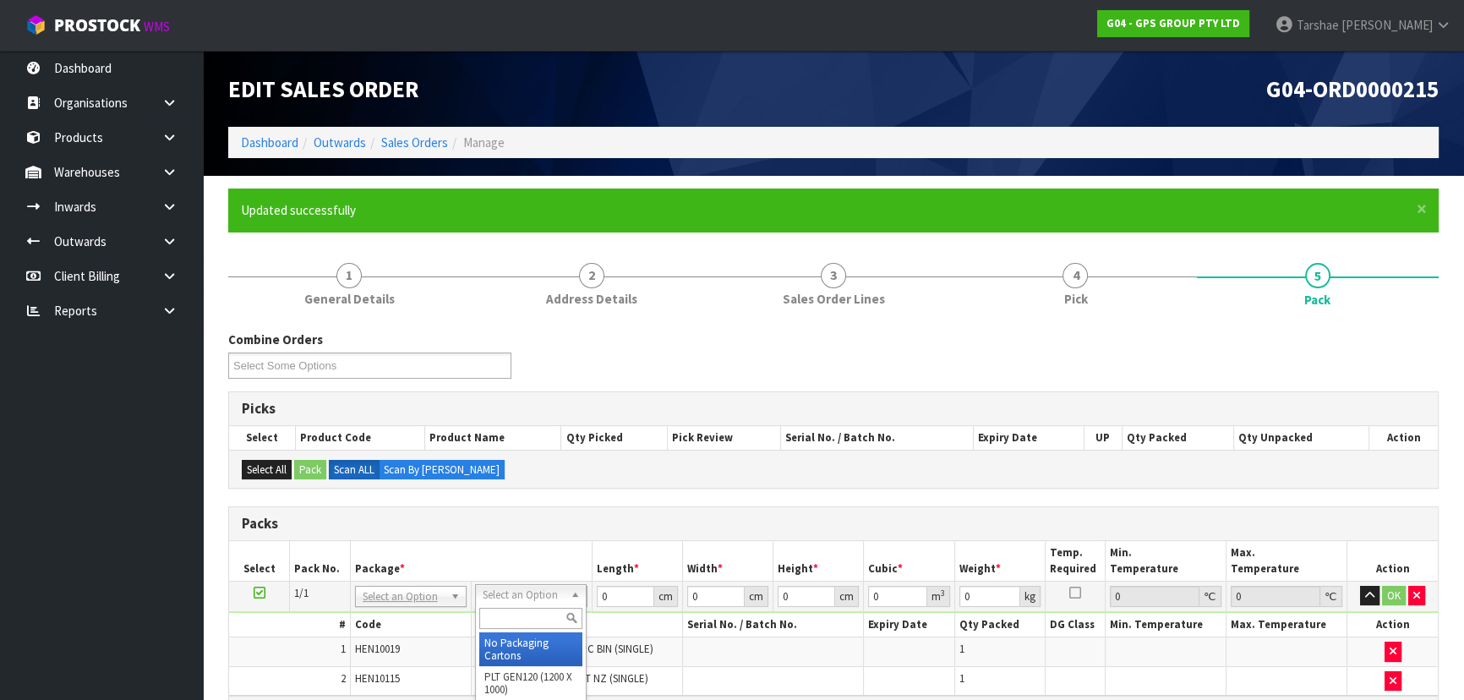
drag, startPoint x: 499, startPoint y: 594, endPoint x: 496, endPoint y: 635, distance: 40.7
drag, startPoint x: 497, startPoint y: 637, endPoint x: 527, endPoint y: 634, distance: 30.6
click at [560, 634] on th "Name" at bounding box center [576, 625] width 211 height 25
drag, startPoint x: 626, startPoint y: 594, endPoint x: 429, endPoint y: 575, distance: 197.9
click at [435, 577] on table "Select Pack No. Package * Length * Width * Height * Cubic * Weight * Temp. Requ…" at bounding box center [833, 618] width 1209 height 155
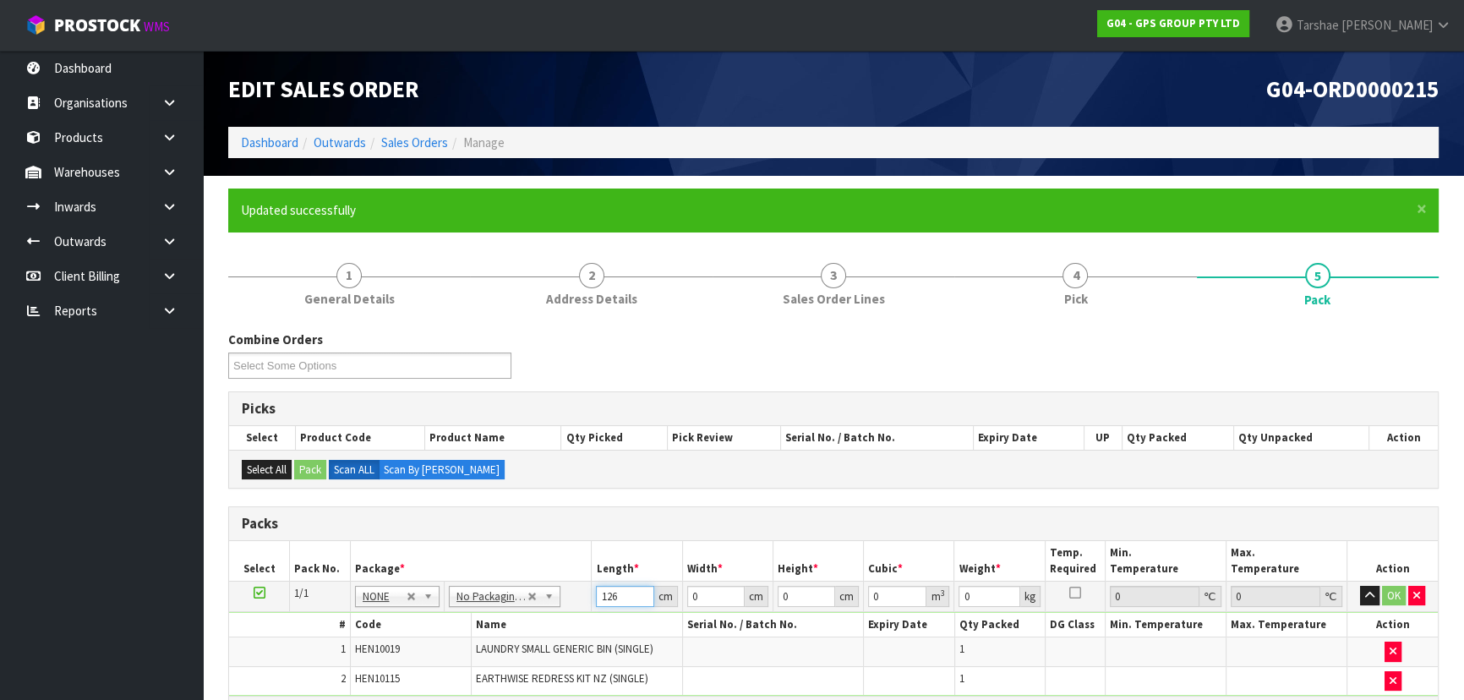
type input "126"
type input "50"
type input "1"
type input "0.0063"
type input "10"
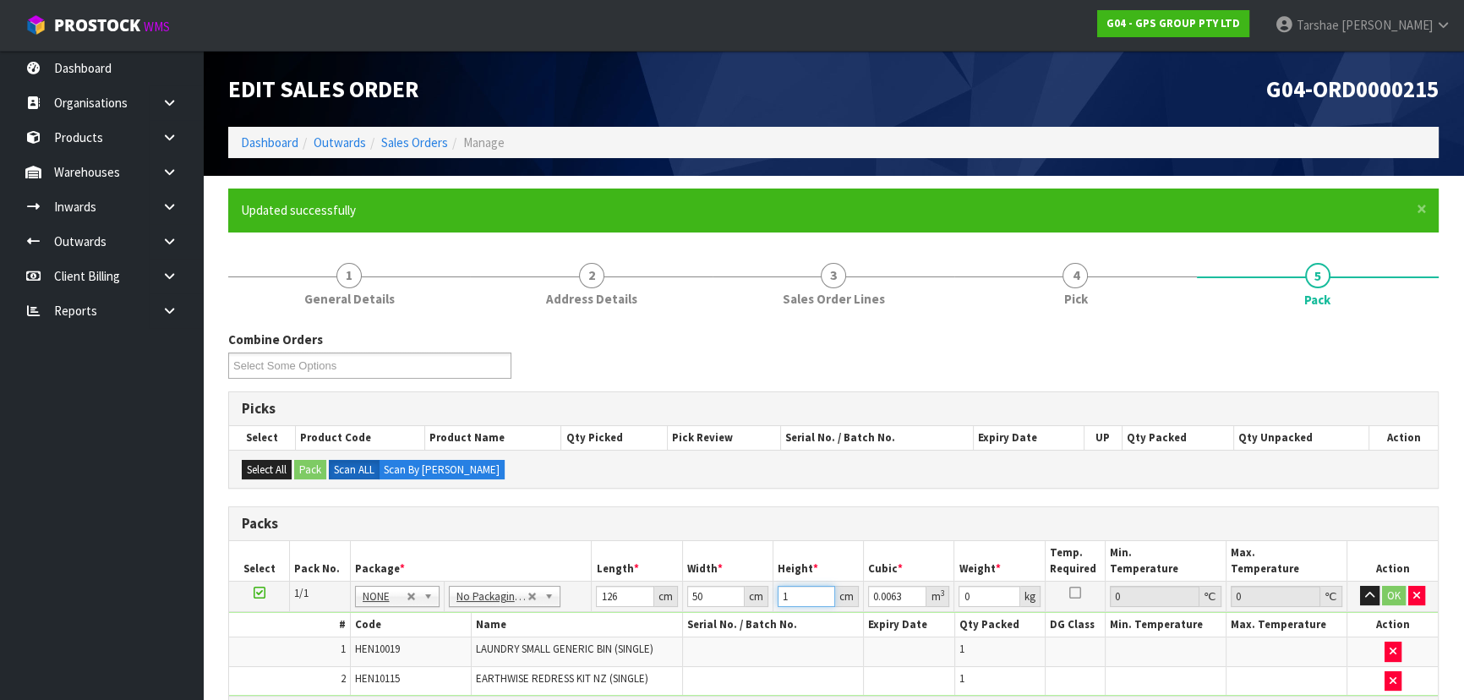
type input "0.063"
type input "10"
type input "8"
click at [1360, 586] on button "button" at bounding box center [1369, 596] width 19 height 20
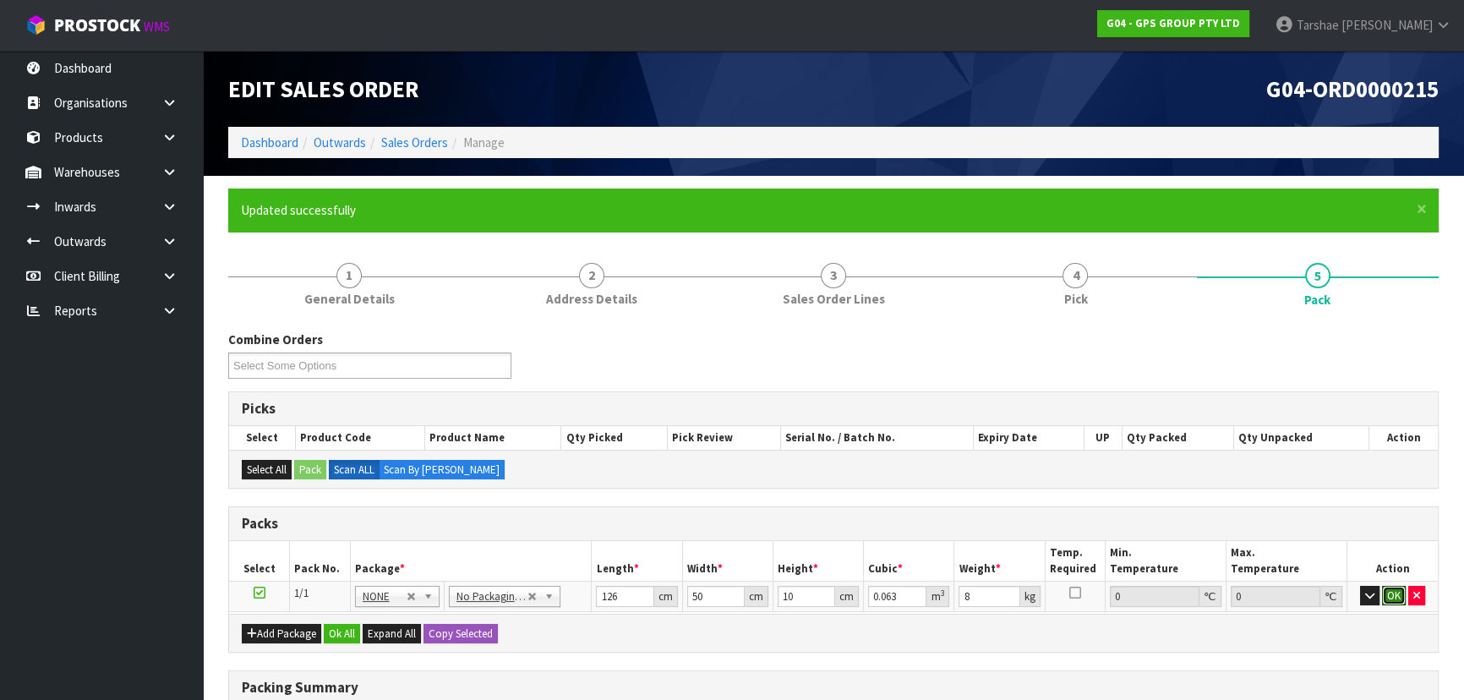
click button "OK" at bounding box center [1394, 596] width 24 height 20
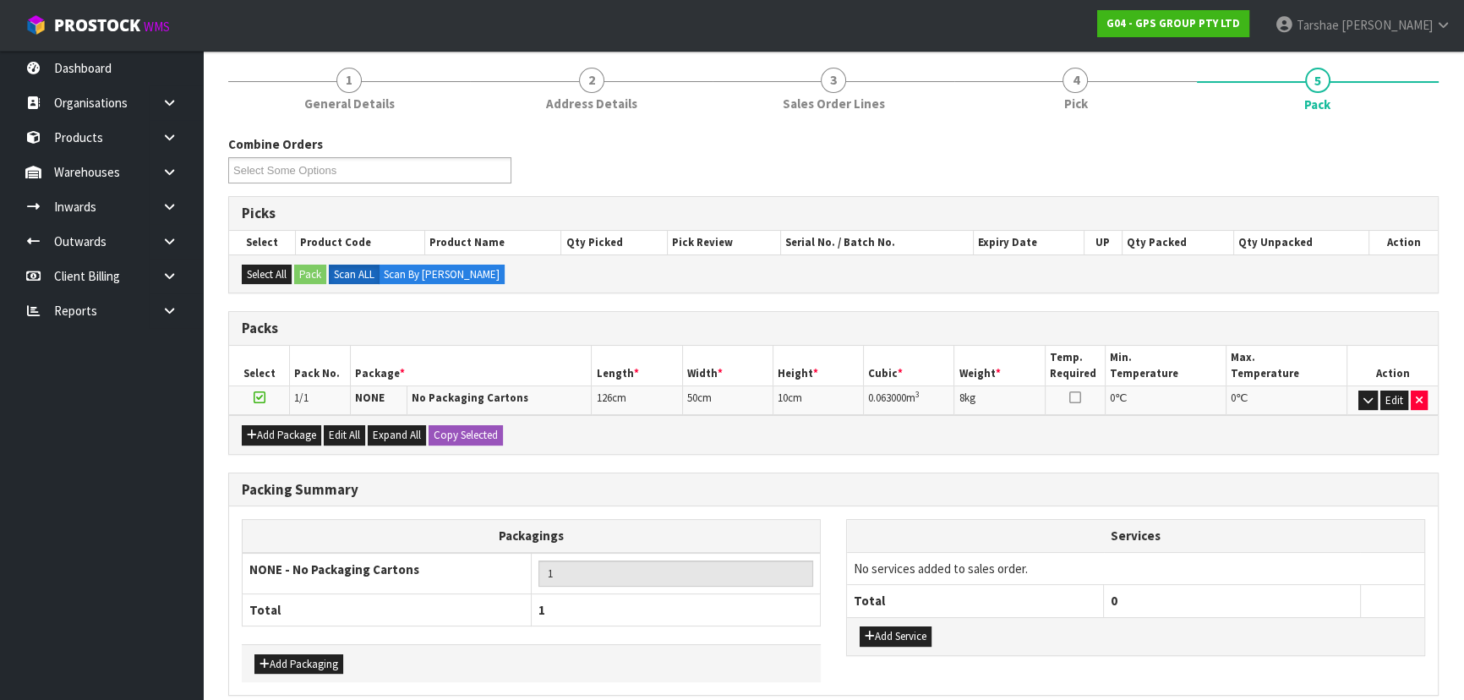
scroll to position [267, 0]
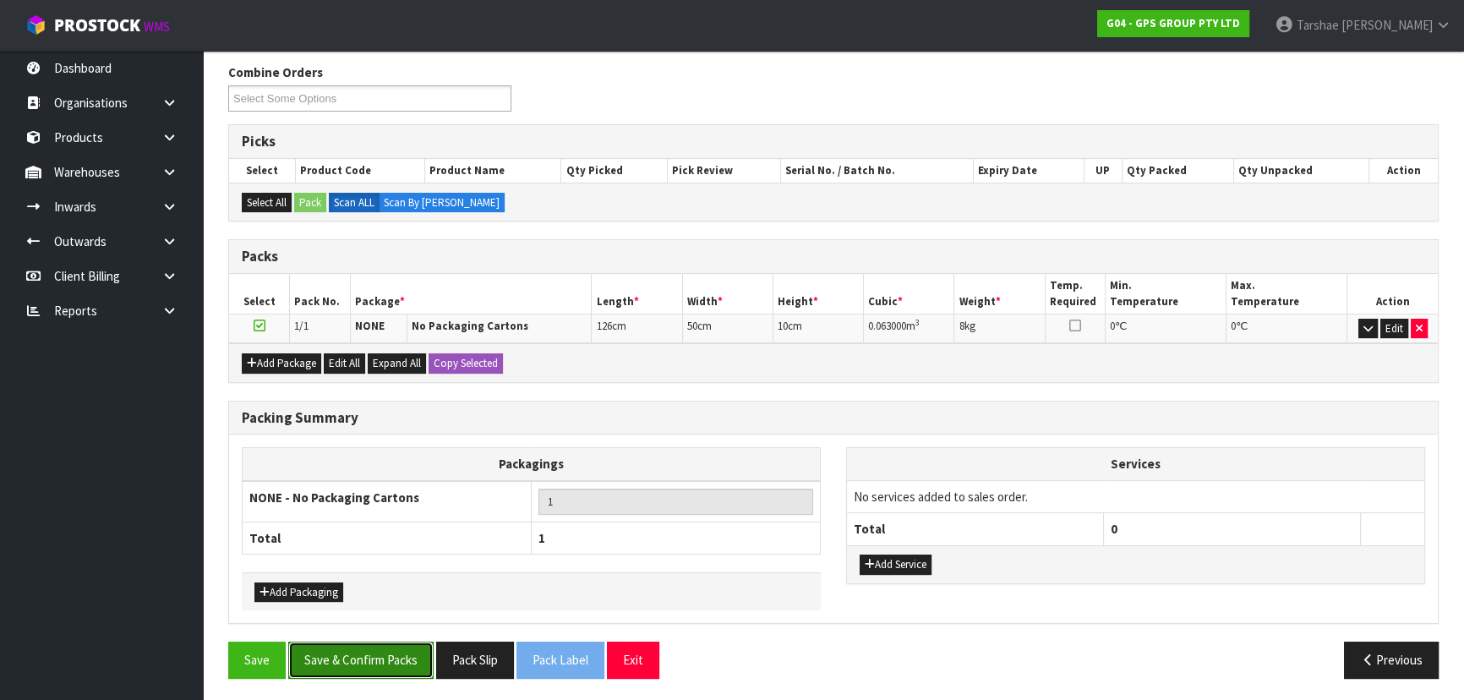
click at [333, 658] on button "Save & Confirm Packs" at bounding box center [360, 660] width 145 height 36
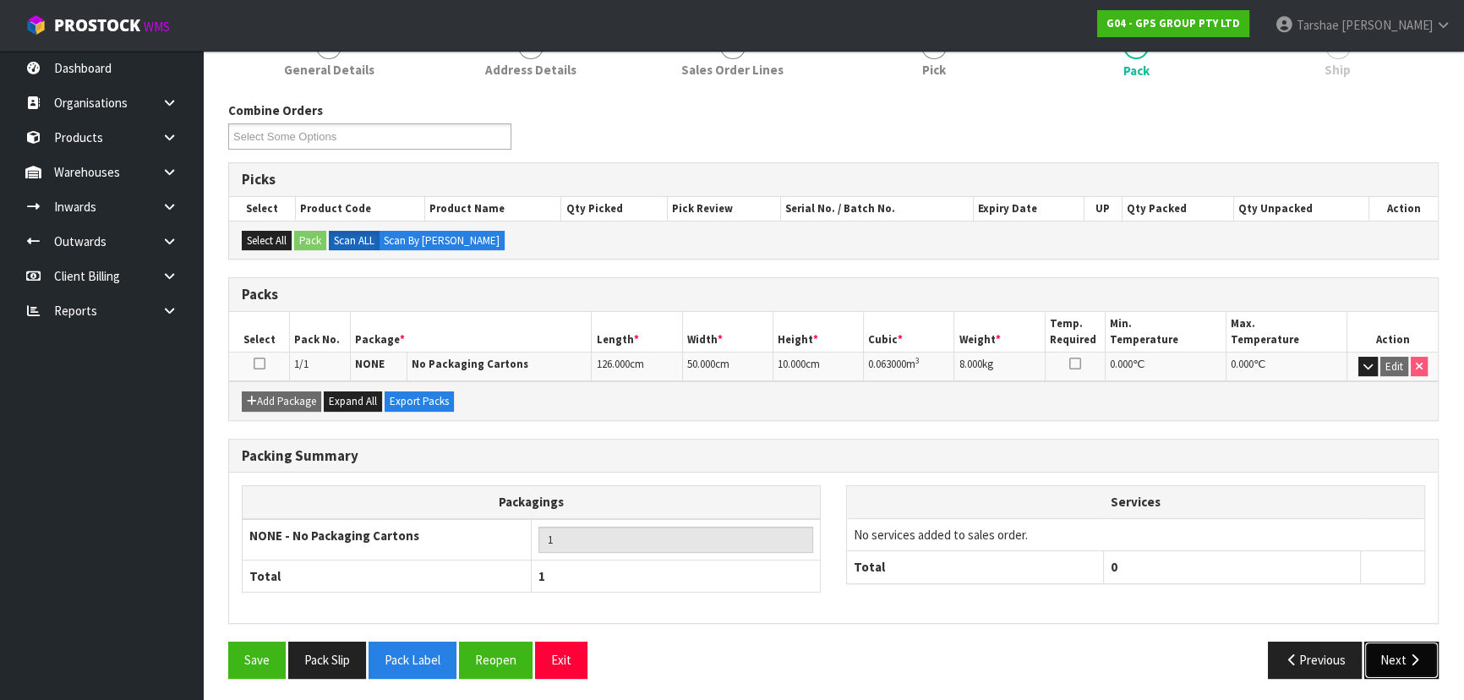
click at [1387, 655] on button "Next" at bounding box center [1401, 660] width 74 height 36
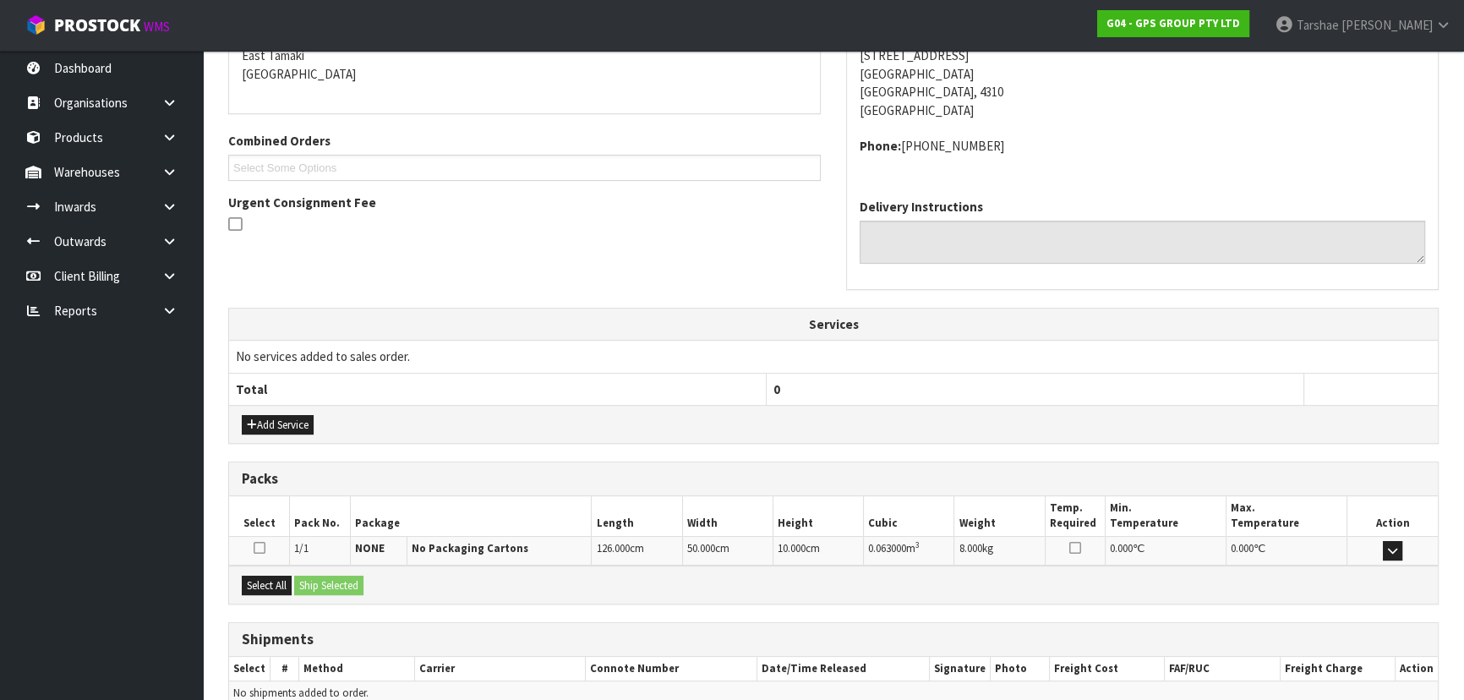
scroll to position [450, 0]
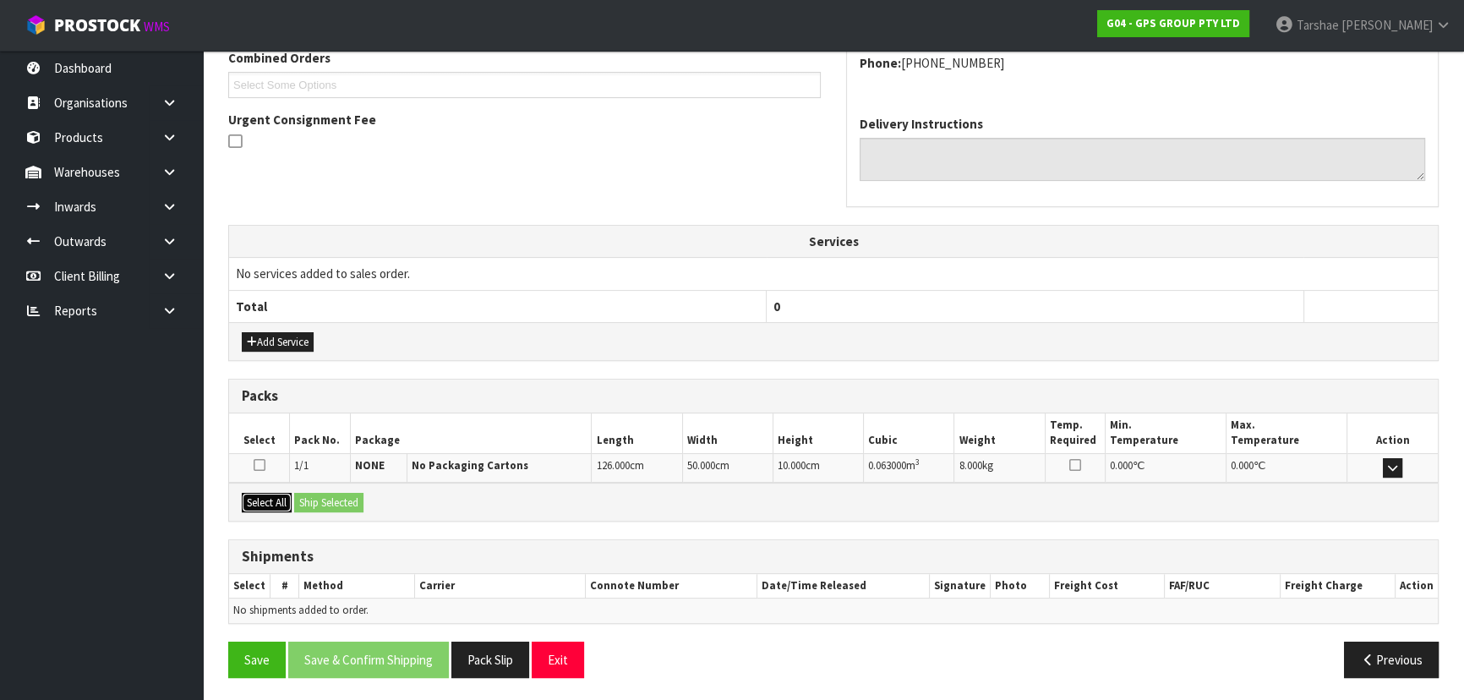
click at [278, 493] on button "Select All" at bounding box center [267, 503] width 50 height 20
click at [303, 493] on button "Ship Selected" at bounding box center [328, 503] width 69 height 20
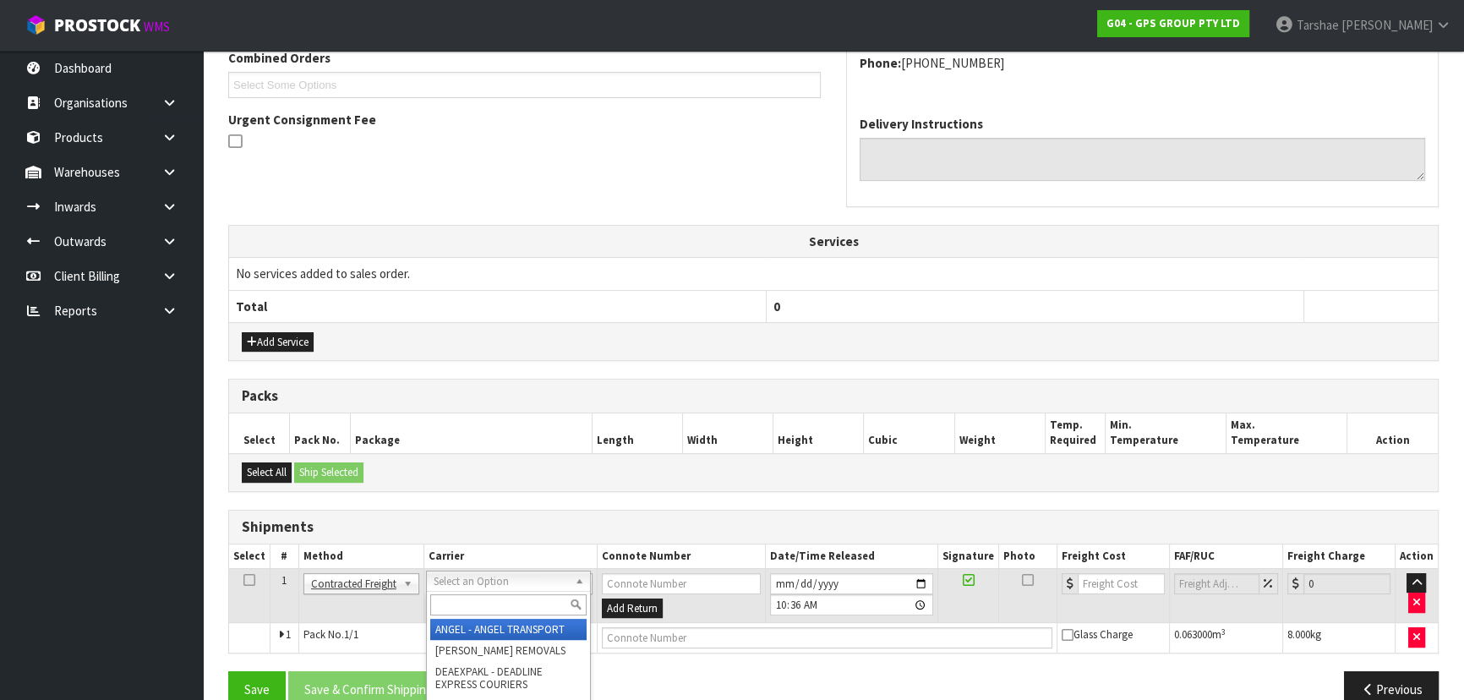
drag, startPoint x: 469, startPoint y: 580, endPoint x: 456, endPoint y: 602, distance: 25.4
click at [456, 602] on input "text" at bounding box center [508, 604] width 156 height 21
type input "NZP"
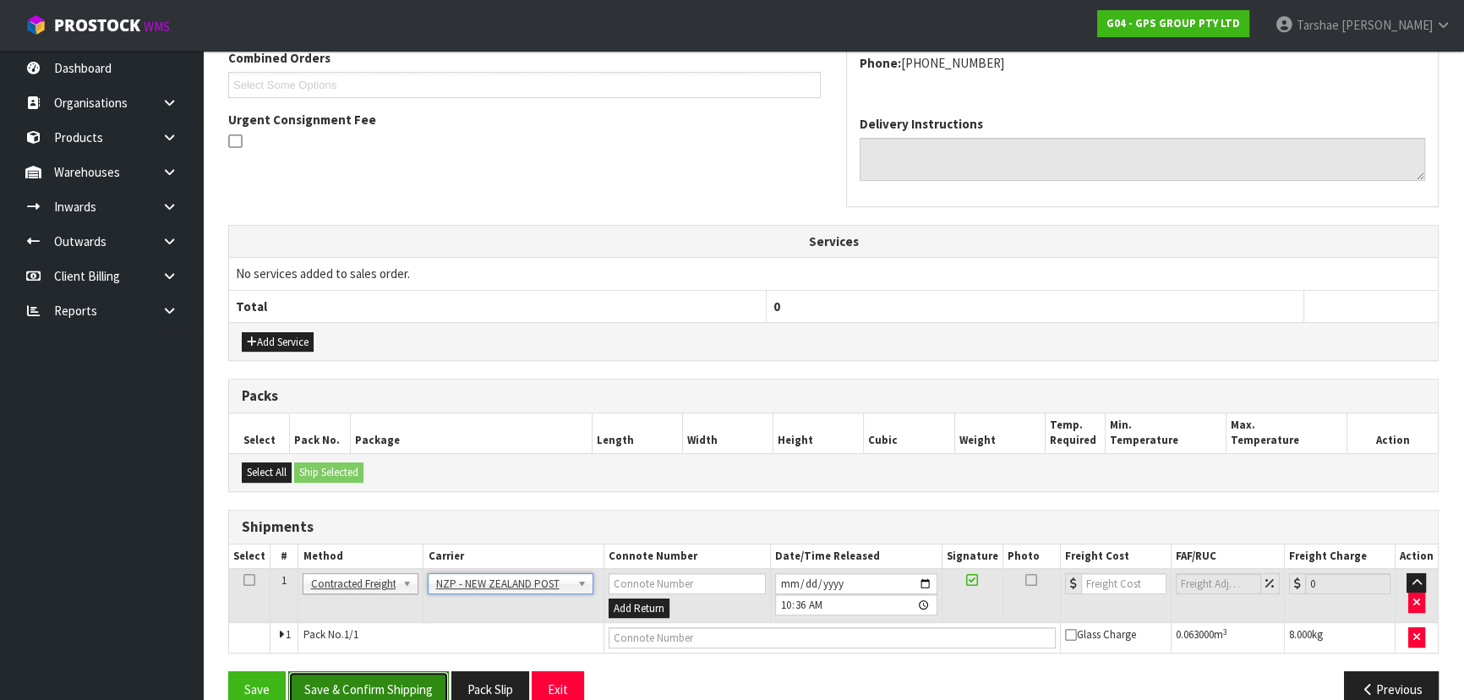
click at [396, 683] on button "Save & Confirm Shipping" at bounding box center [368, 689] width 161 height 36
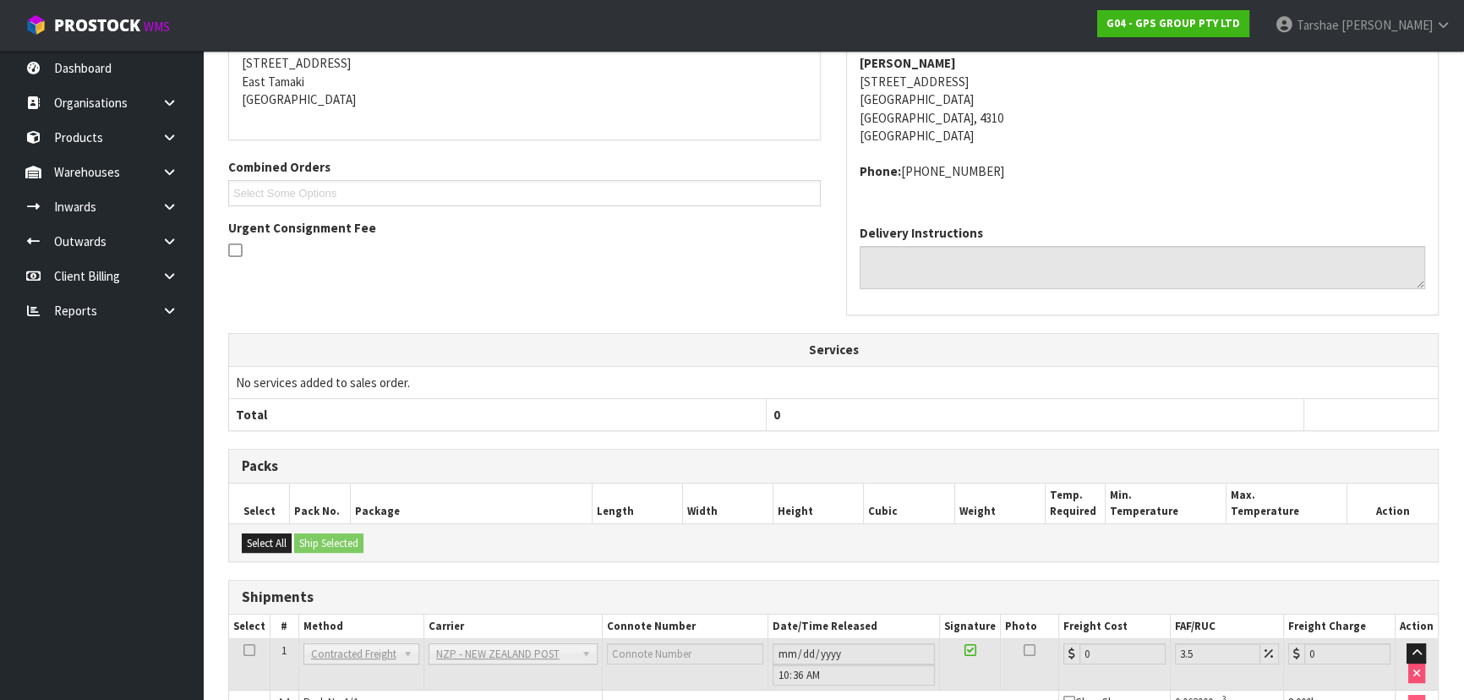
scroll to position [456, 0]
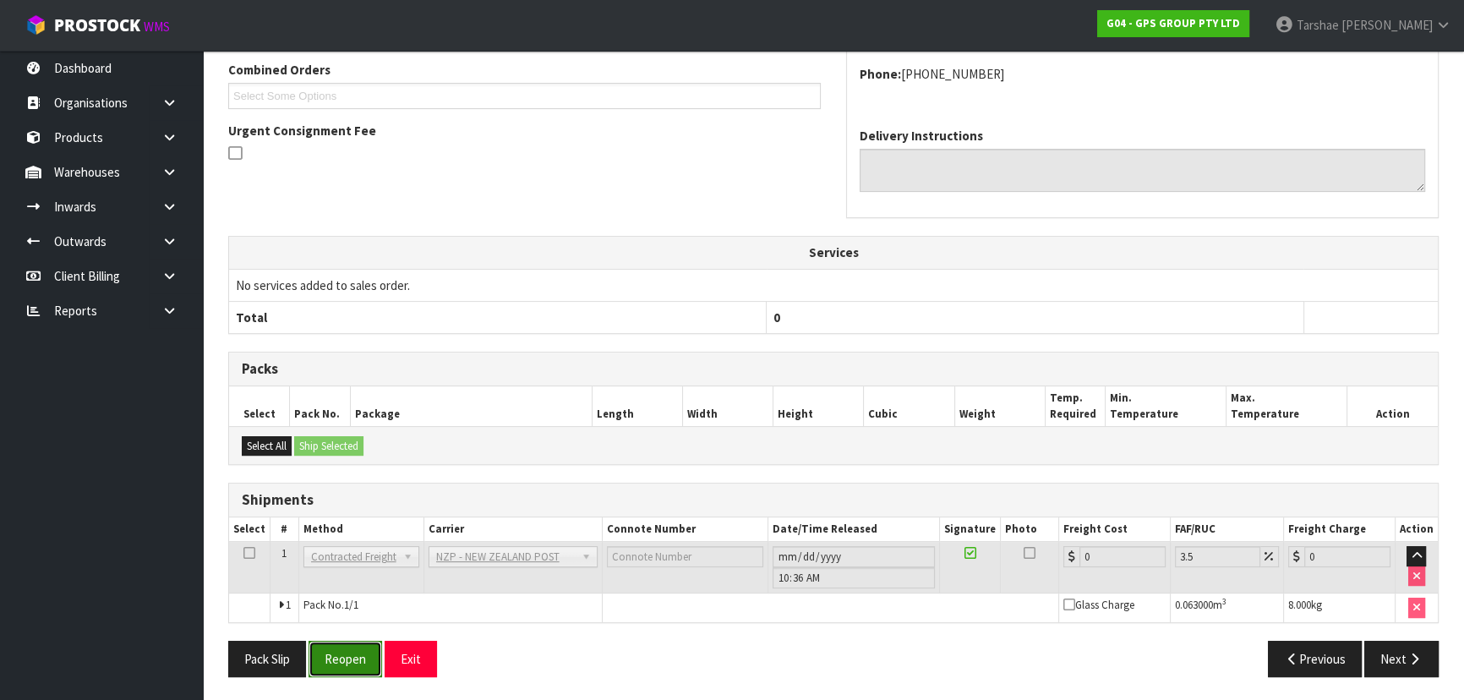
click at [358, 659] on button "Reopen" at bounding box center [346, 659] width 74 height 36
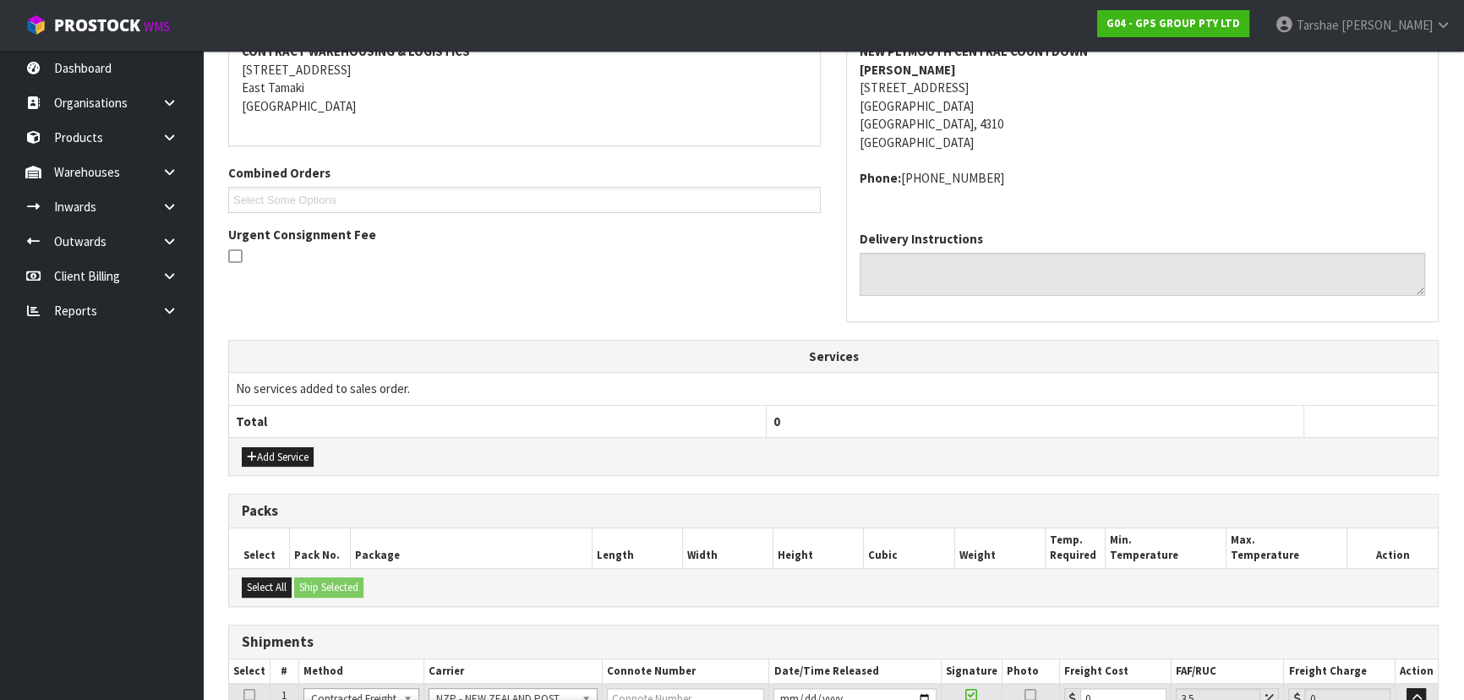
scroll to position [438, 0]
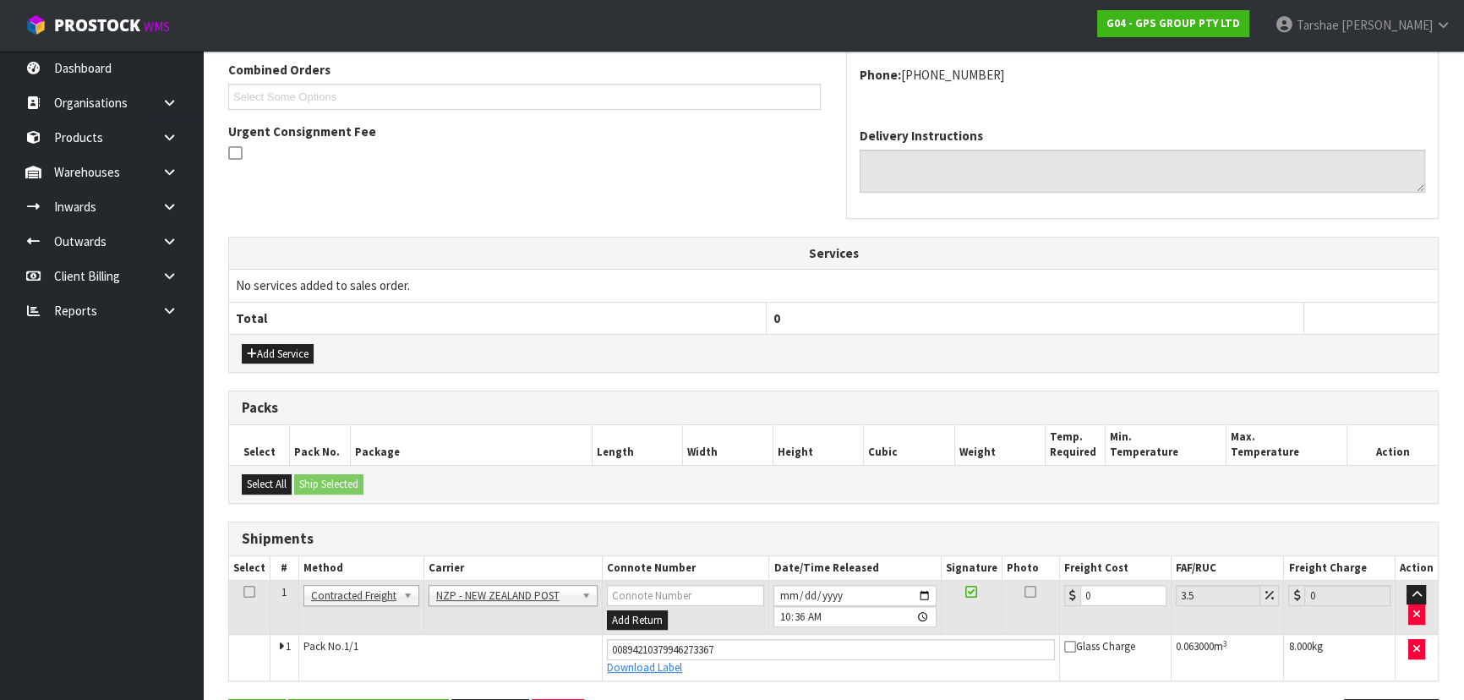
drag, startPoint x: 1123, startPoint y: 578, endPoint x: 1031, endPoint y: 608, distance: 96.8
click at [977, 609] on tr "1 Client Local Pickup Customer Local Pickup Company Freight Contracted Freight …" at bounding box center [833, 607] width 1209 height 55
click at [1000, 571] on th "Signature" at bounding box center [971, 568] width 61 height 25
drag, startPoint x: 1095, startPoint y: 595, endPoint x: 1018, endPoint y: 586, distance: 77.5
click at [1019, 588] on tr "1 Client Local Pickup Customer Local Pickup Company Freight Contracted Freight …" at bounding box center [833, 607] width 1209 height 55
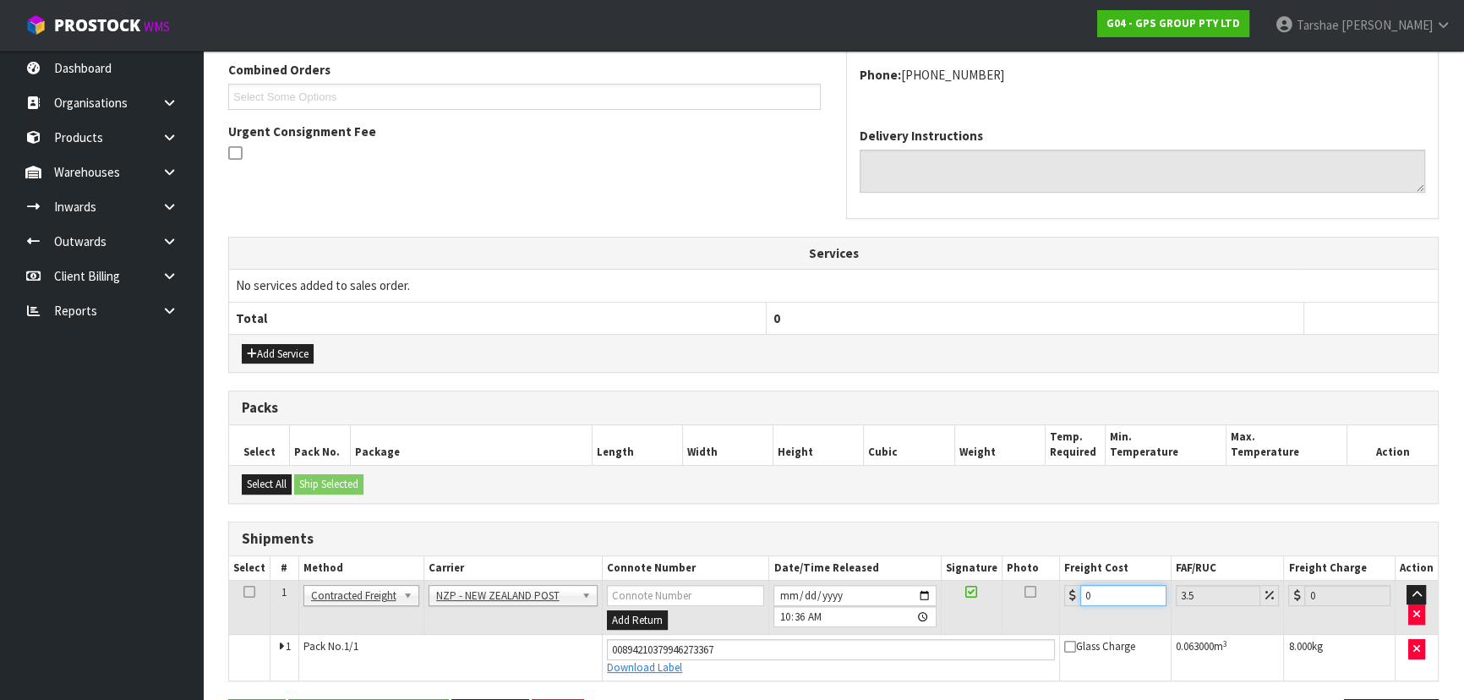
type input "1"
type input "1.03"
type input "10"
type input "10.35"
type input "10.8"
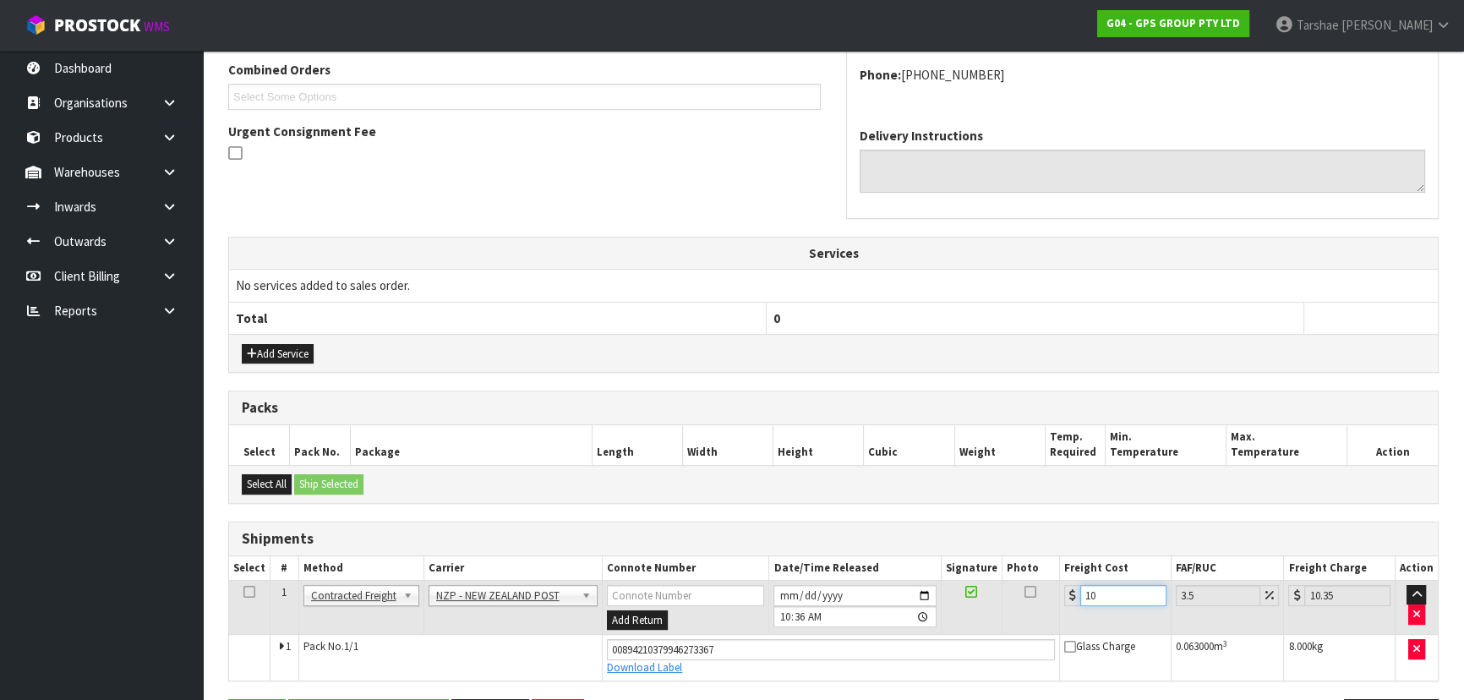
type input "11.18"
type input "10.89"
type input "11.27"
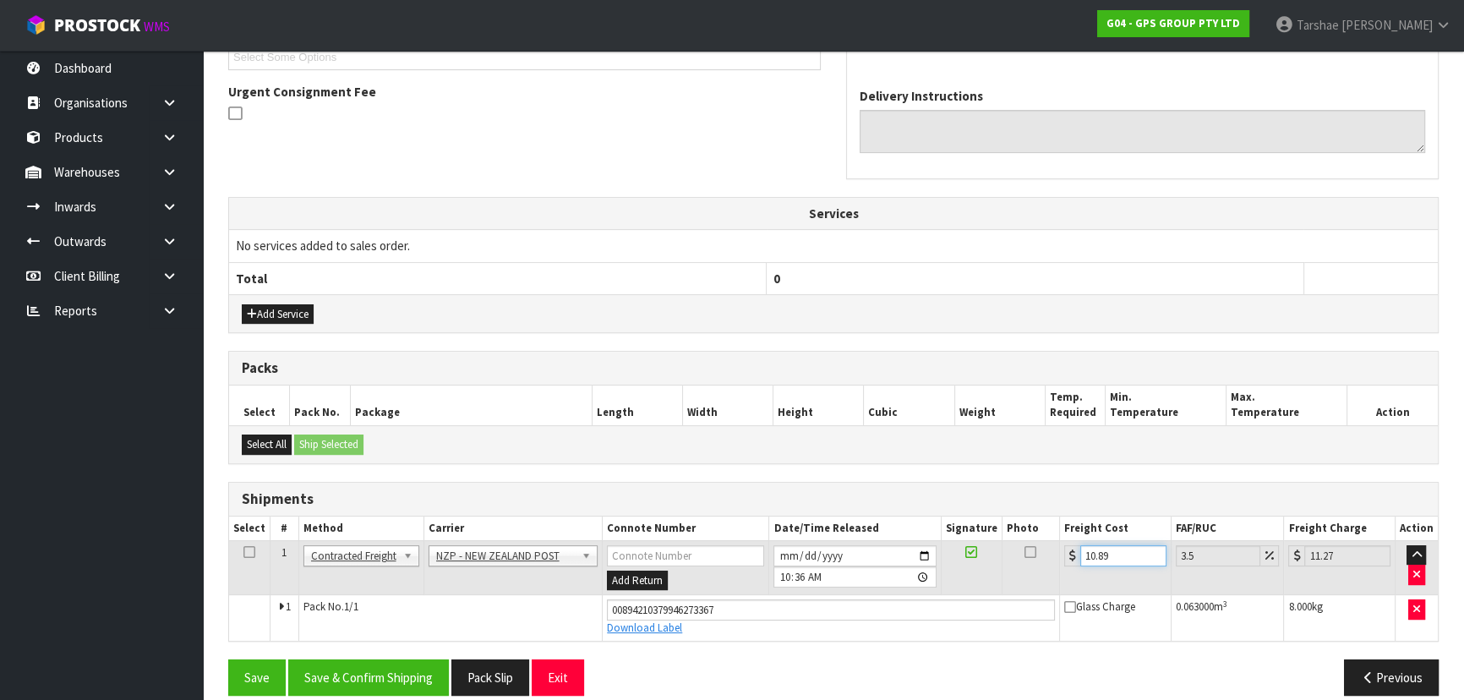
scroll to position [495, 0]
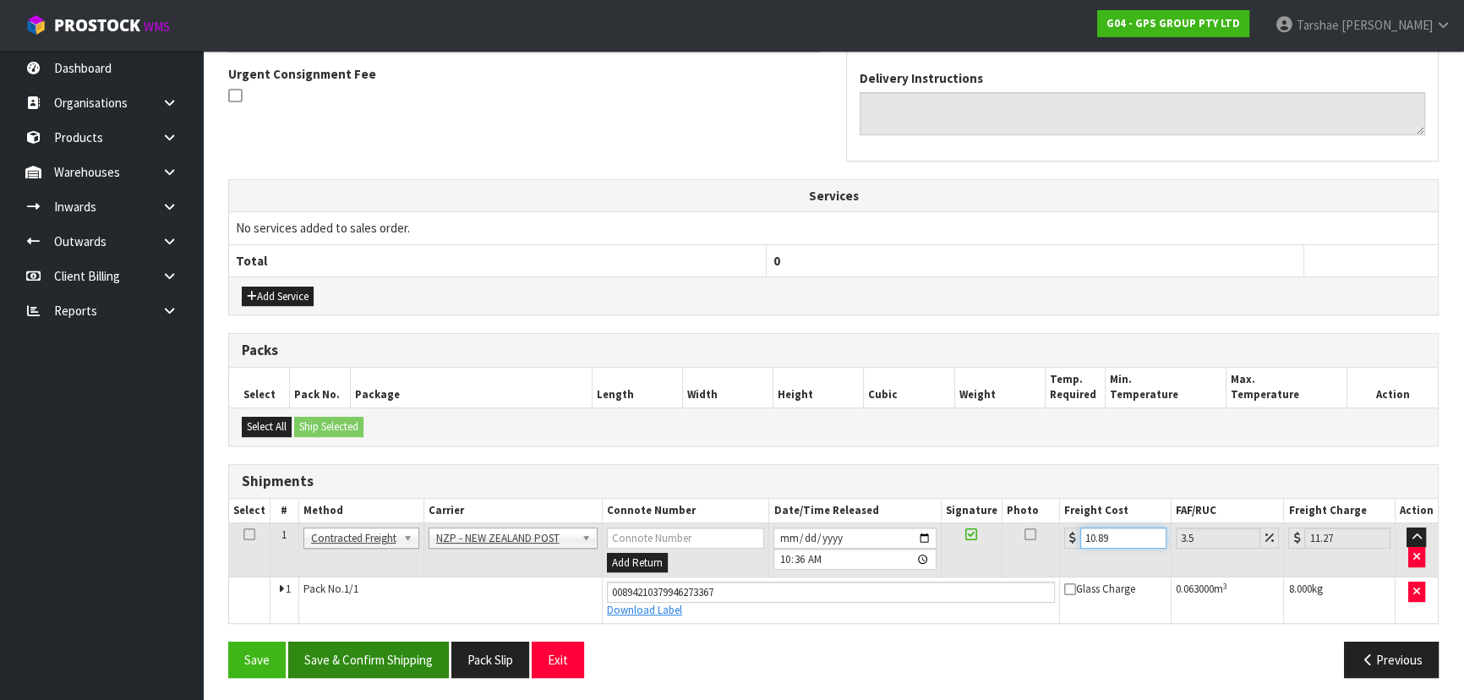
type input "10.89"
click at [326, 659] on button "Save & Confirm Shipping" at bounding box center [368, 660] width 161 height 36
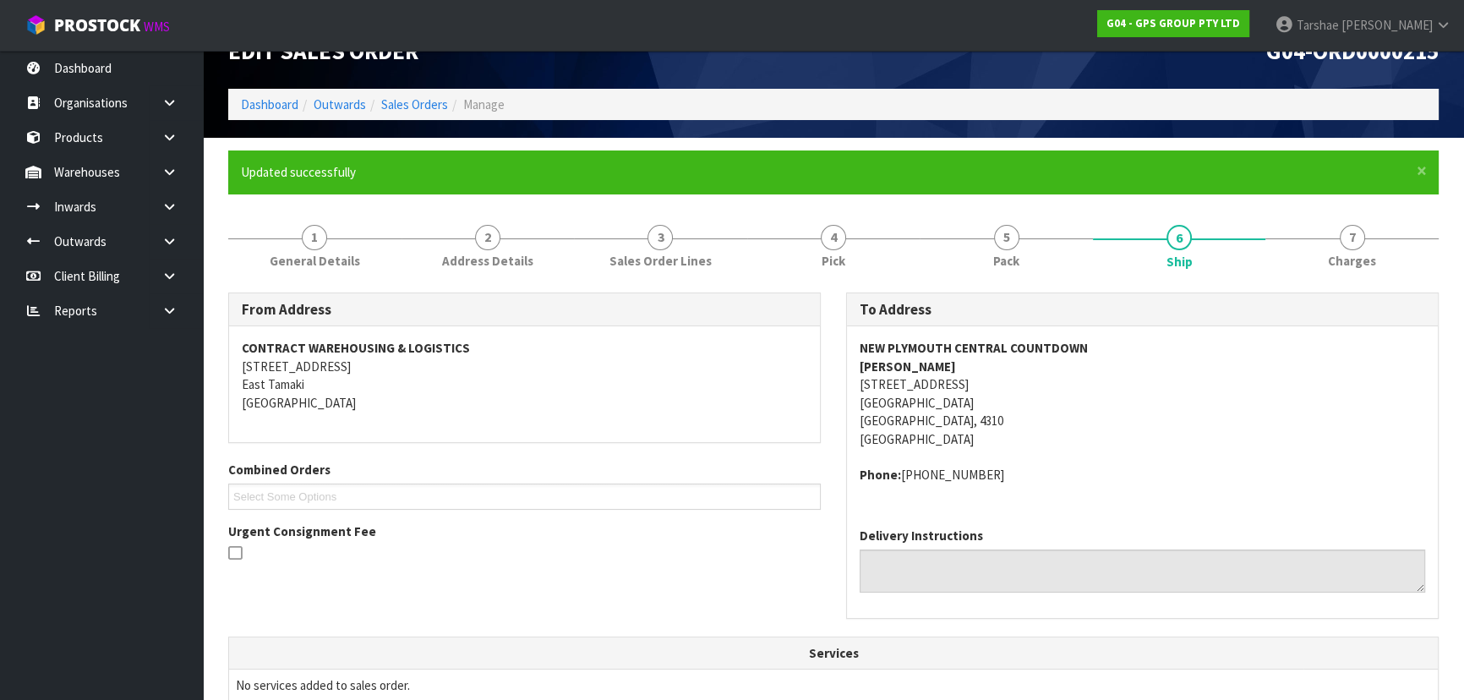
scroll to position [449, 0]
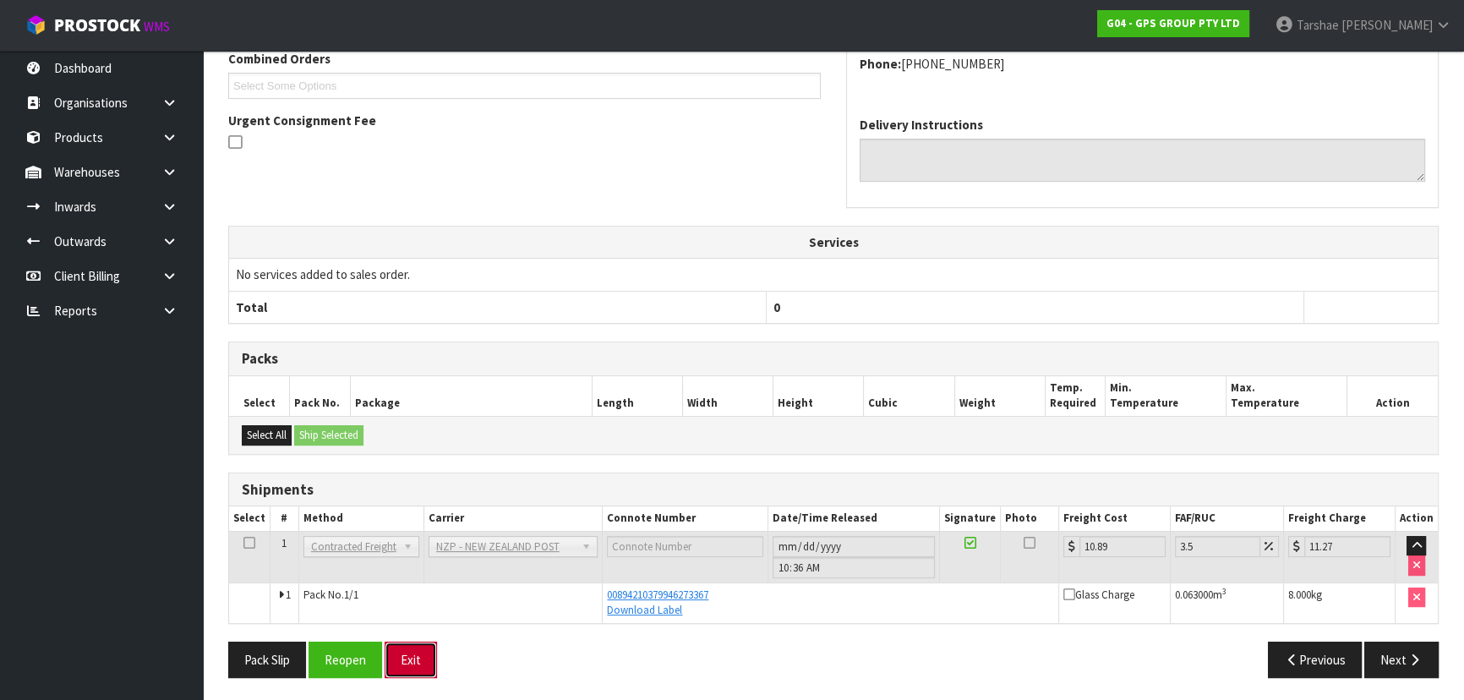
click at [418, 664] on button "Exit" at bounding box center [411, 660] width 52 height 36
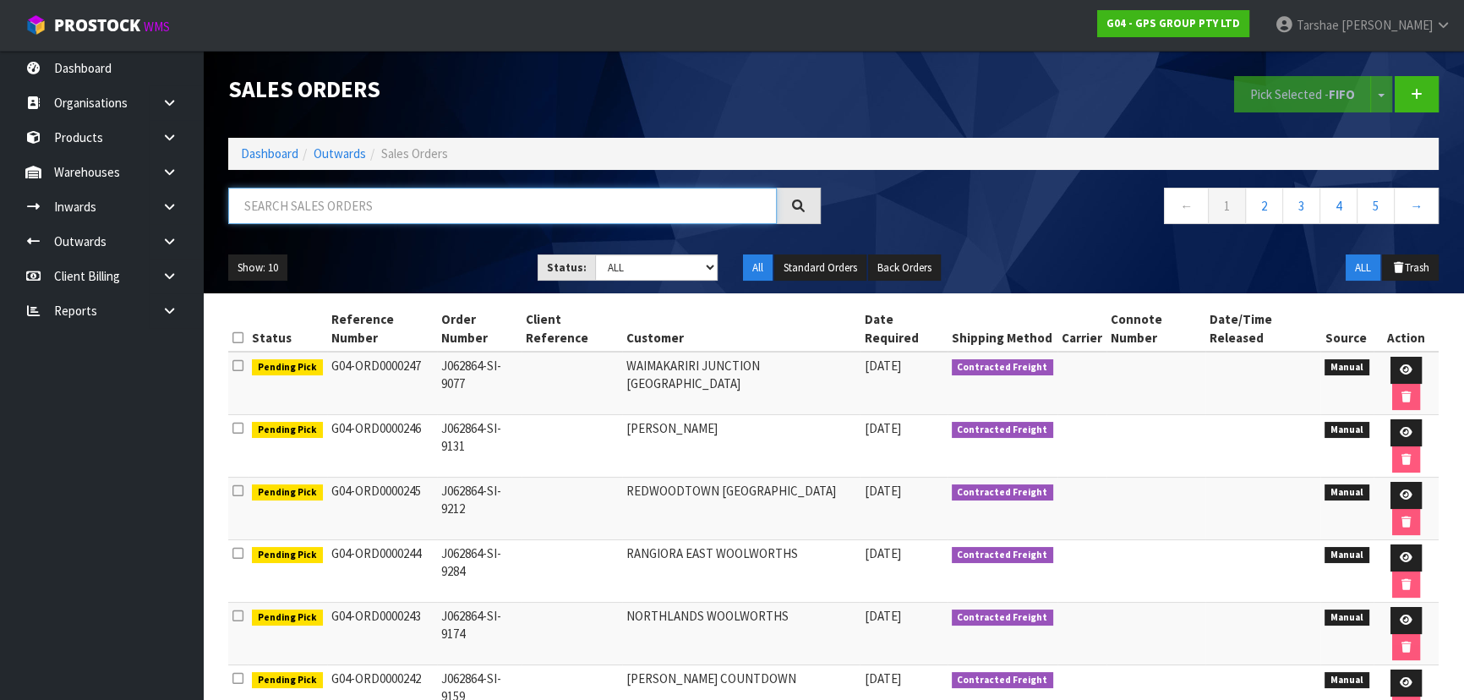
click at [382, 206] on input "text" at bounding box center [502, 206] width 549 height 36
type input "JOB-0410875"
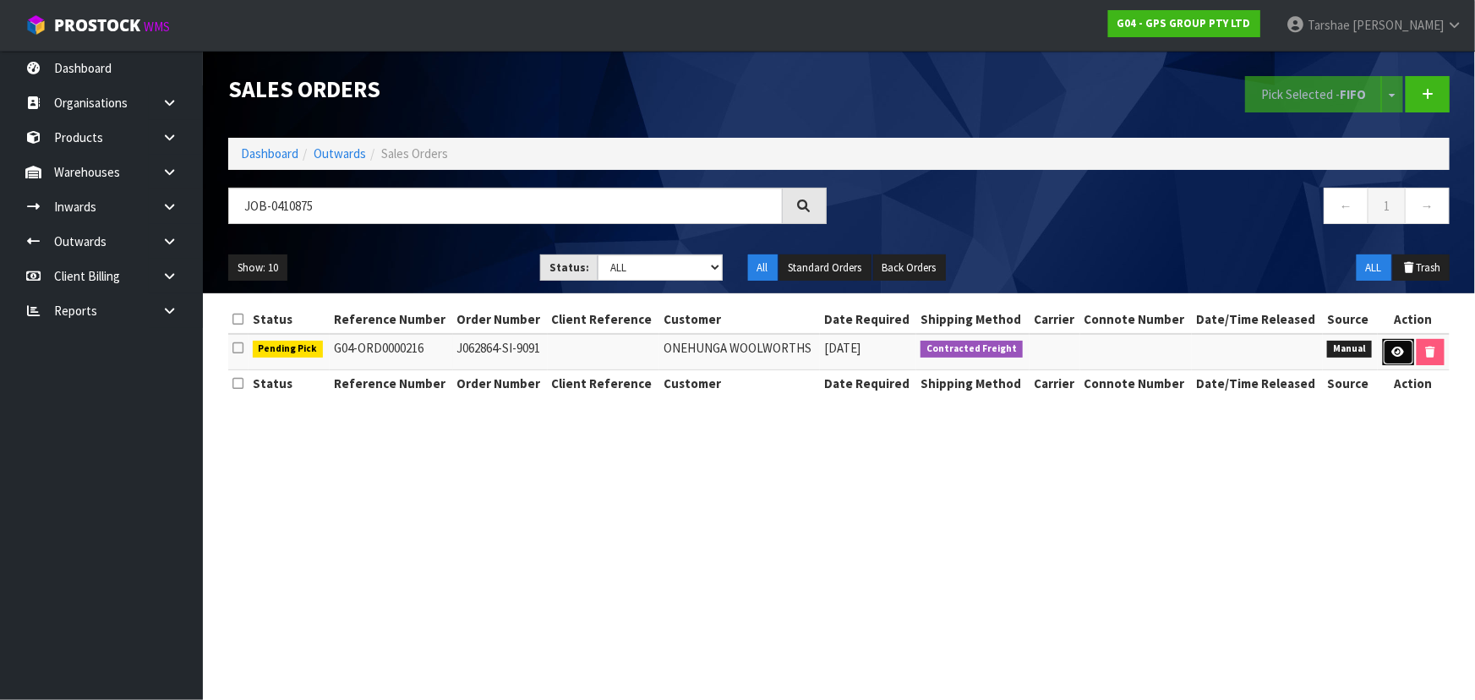
click at [1396, 353] on icon at bounding box center [1398, 352] width 13 height 11
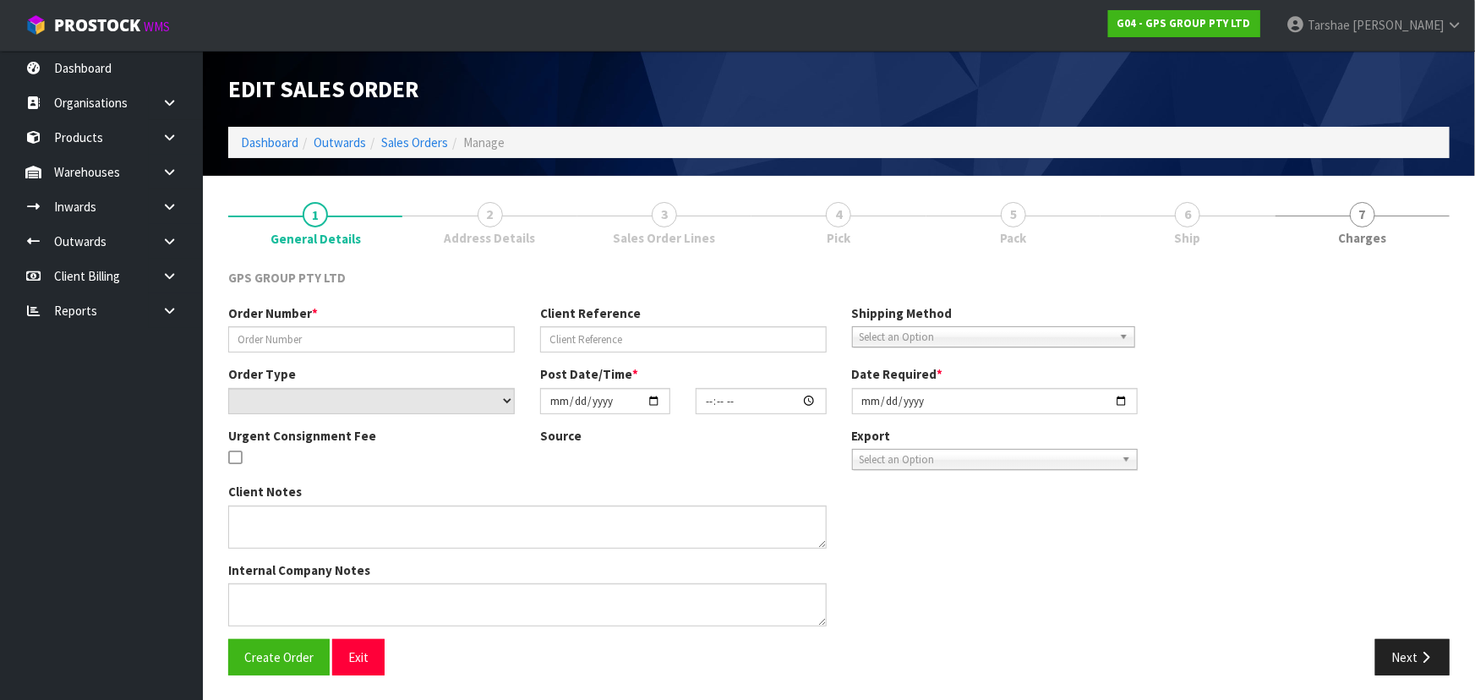
type input "J062864-SI-9091"
select select "number:0"
type input "[DATE]"
type input "17:09:00.000"
type input "[DATE]"
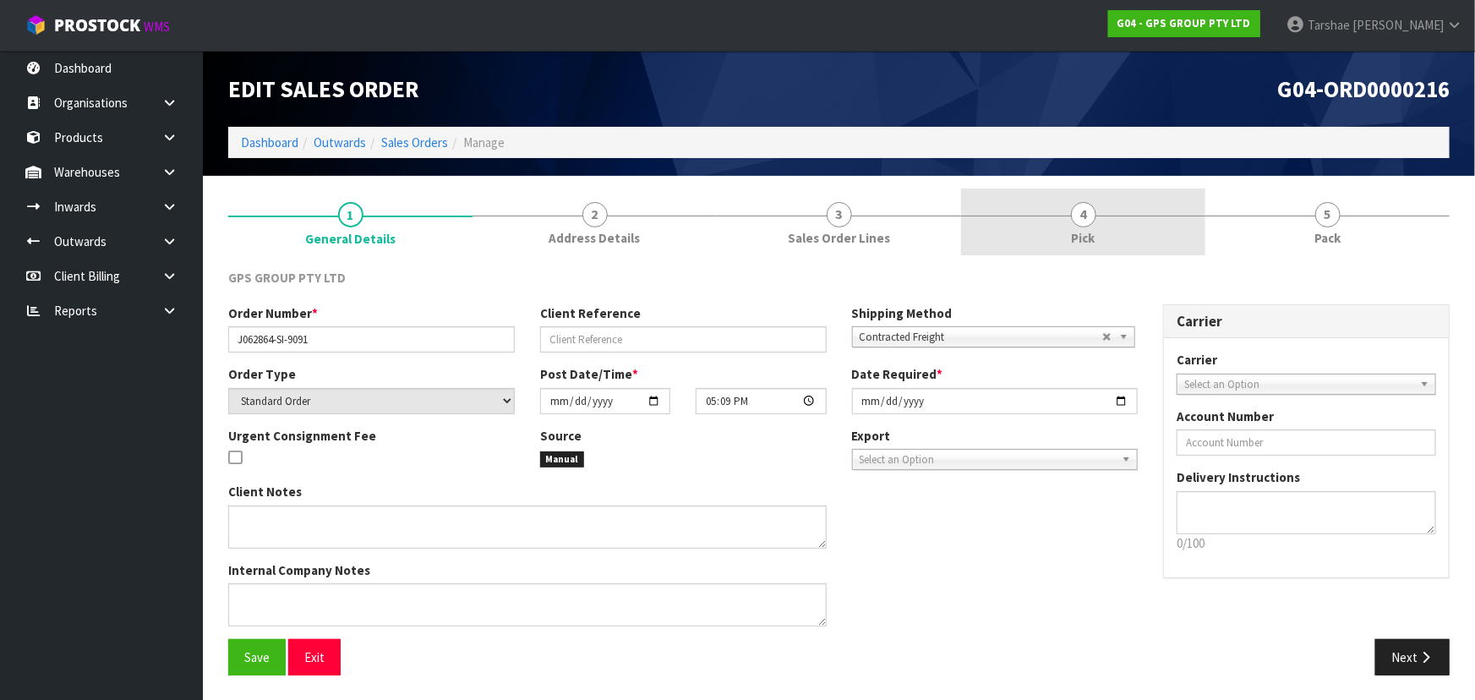
click at [1075, 215] on span "4" at bounding box center [1083, 214] width 25 height 25
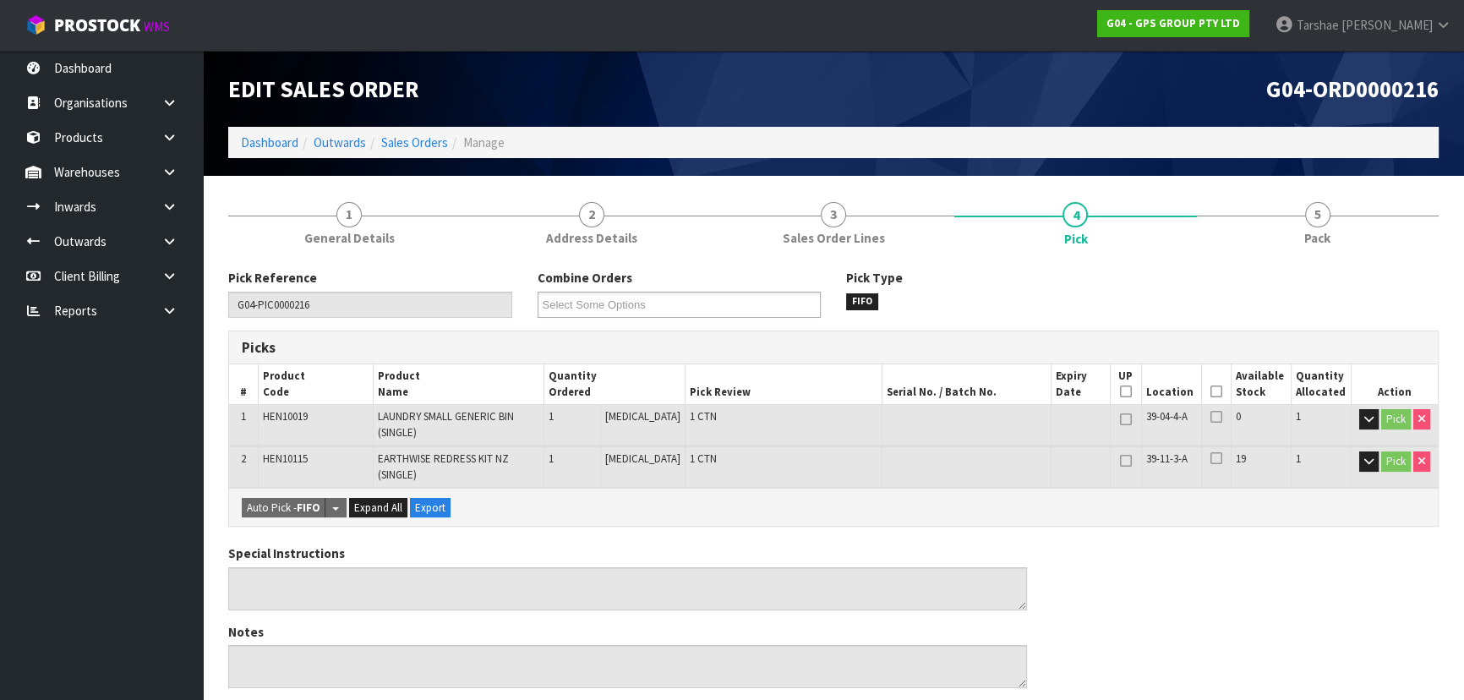
drag, startPoint x: 1222, startPoint y: 383, endPoint x: 1212, endPoint y: 385, distance: 9.5
click at [1212, 385] on th "Picked" at bounding box center [1216, 384] width 30 height 40
click at [1212, 391] on icon at bounding box center [1217, 391] width 12 height 1
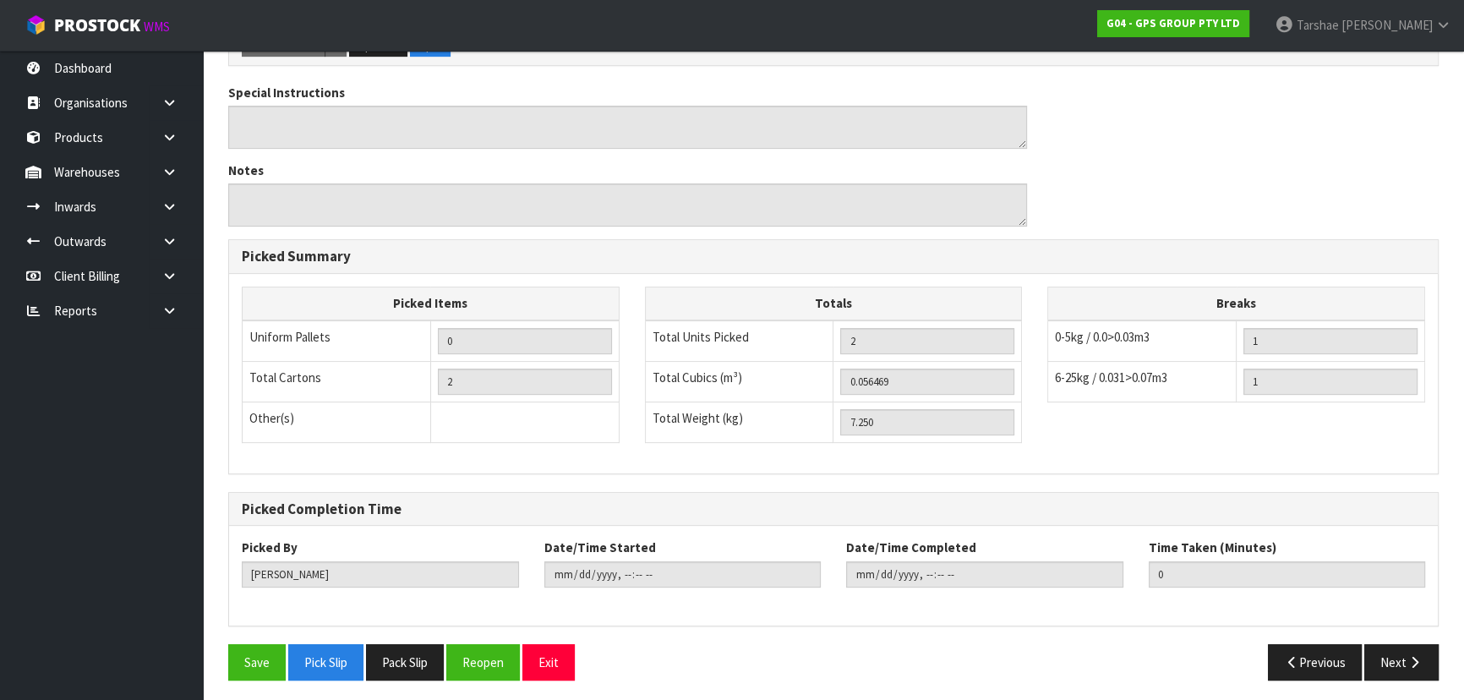
scroll to position [525, 0]
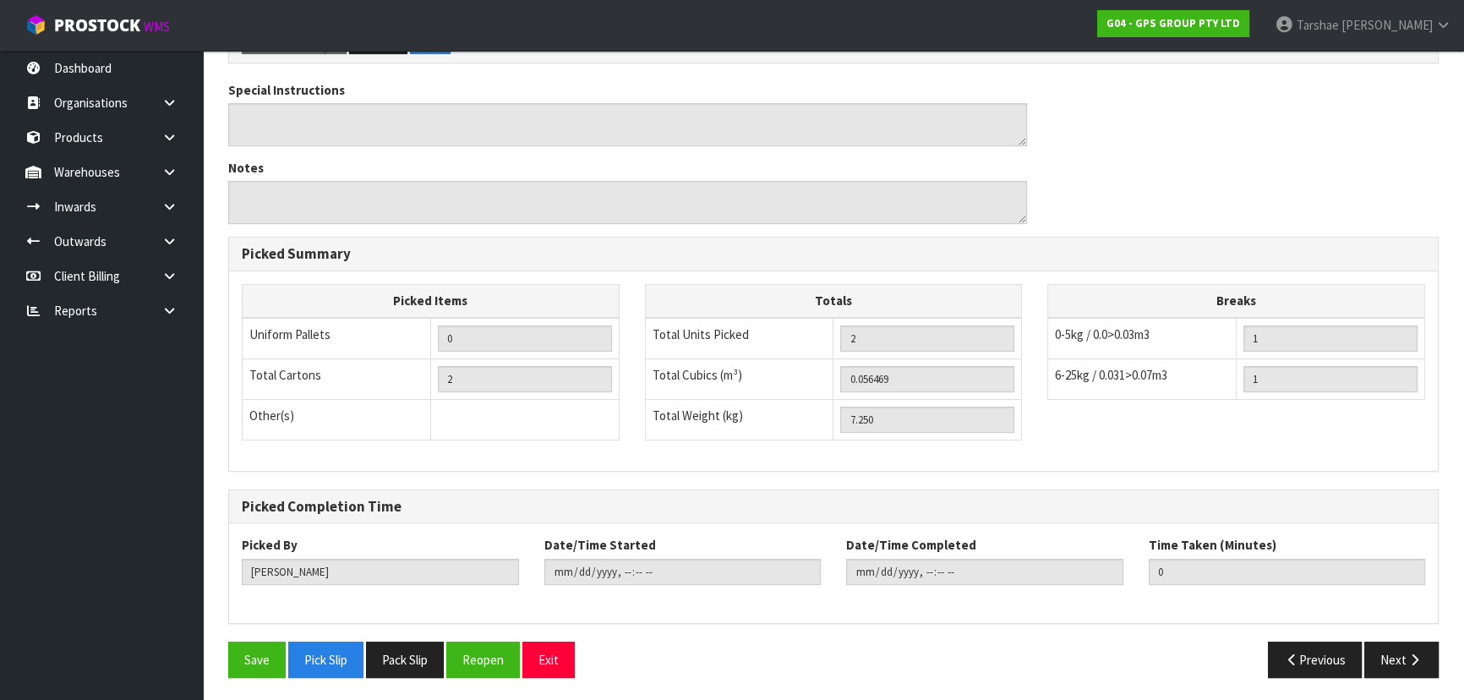
click at [227, 657] on div "Save Pick Slip Pack Slip Reopen Exit" at bounding box center [525, 660] width 618 height 36
click at [263, 648] on button "Save" at bounding box center [256, 660] width 57 height 36
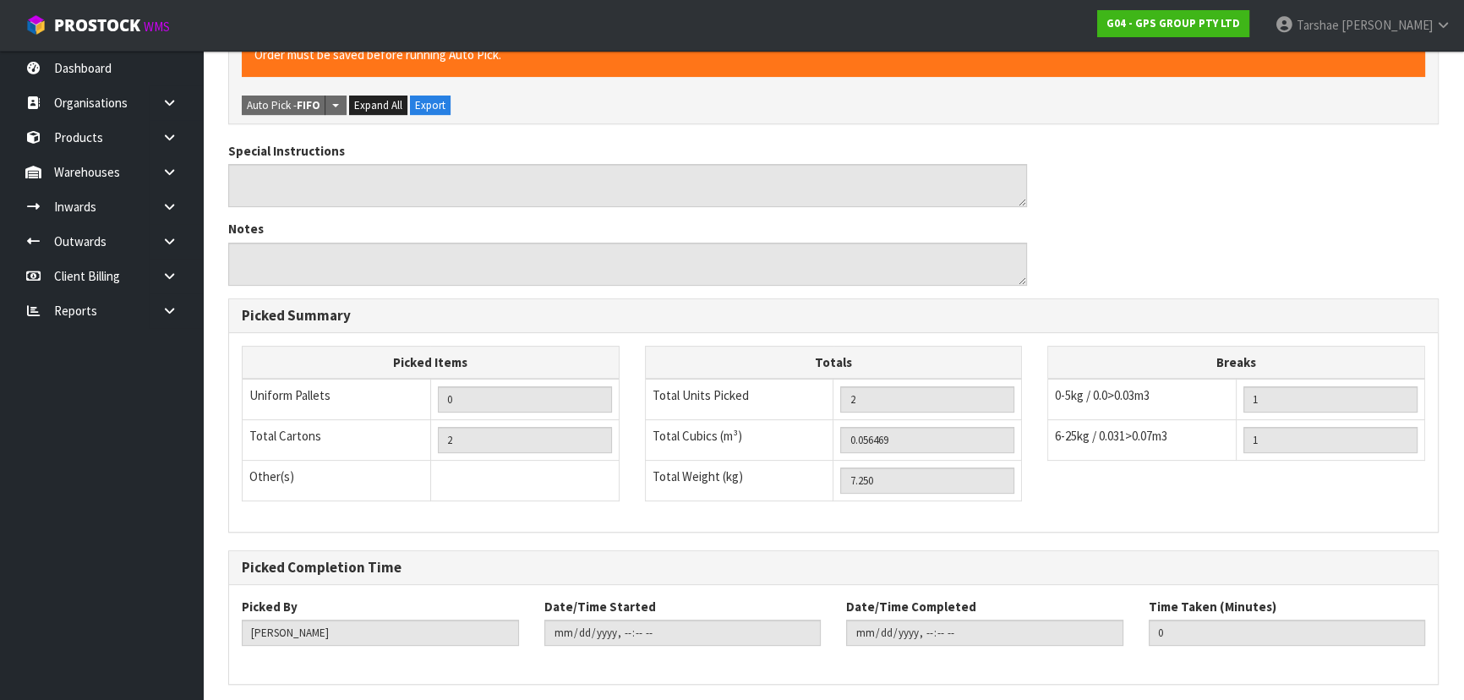
scroll to position [0, 0]
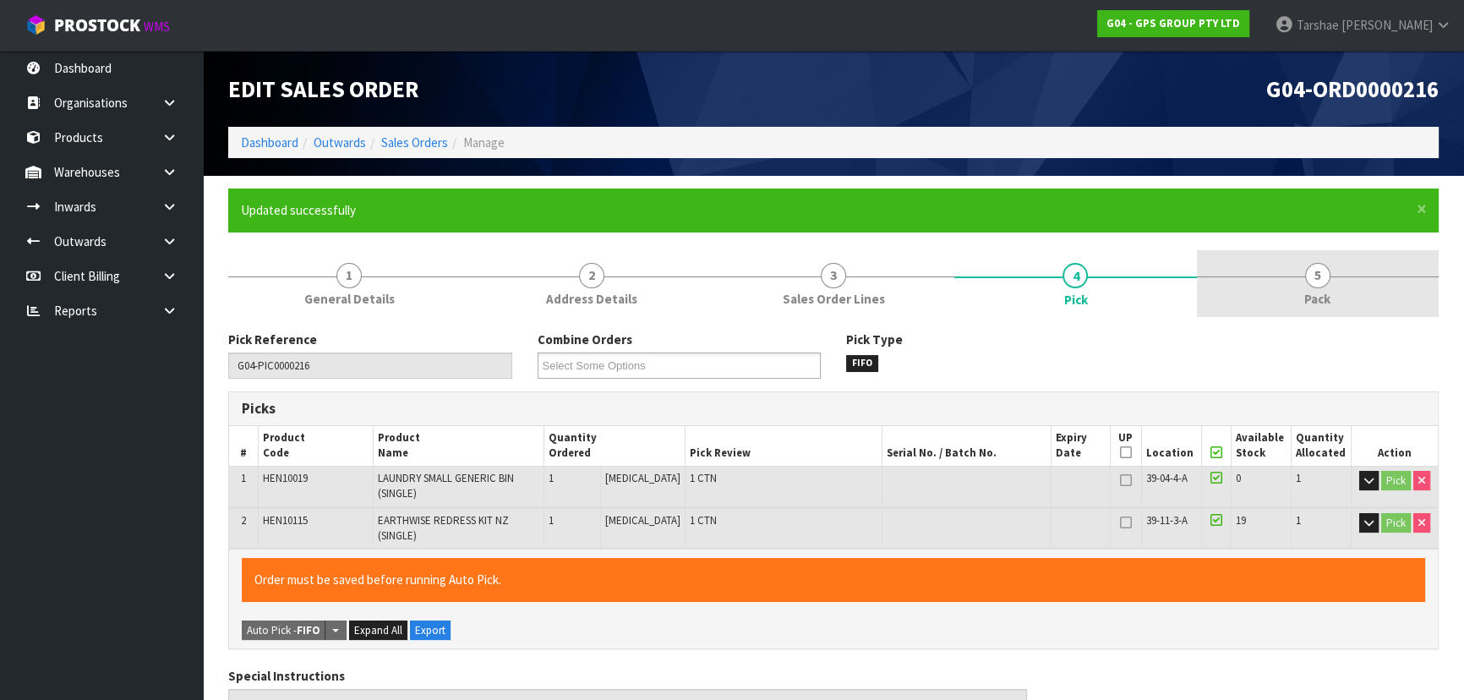
type input "[PERSON_NAME]"
type input "2025-09-04T10:44:58"
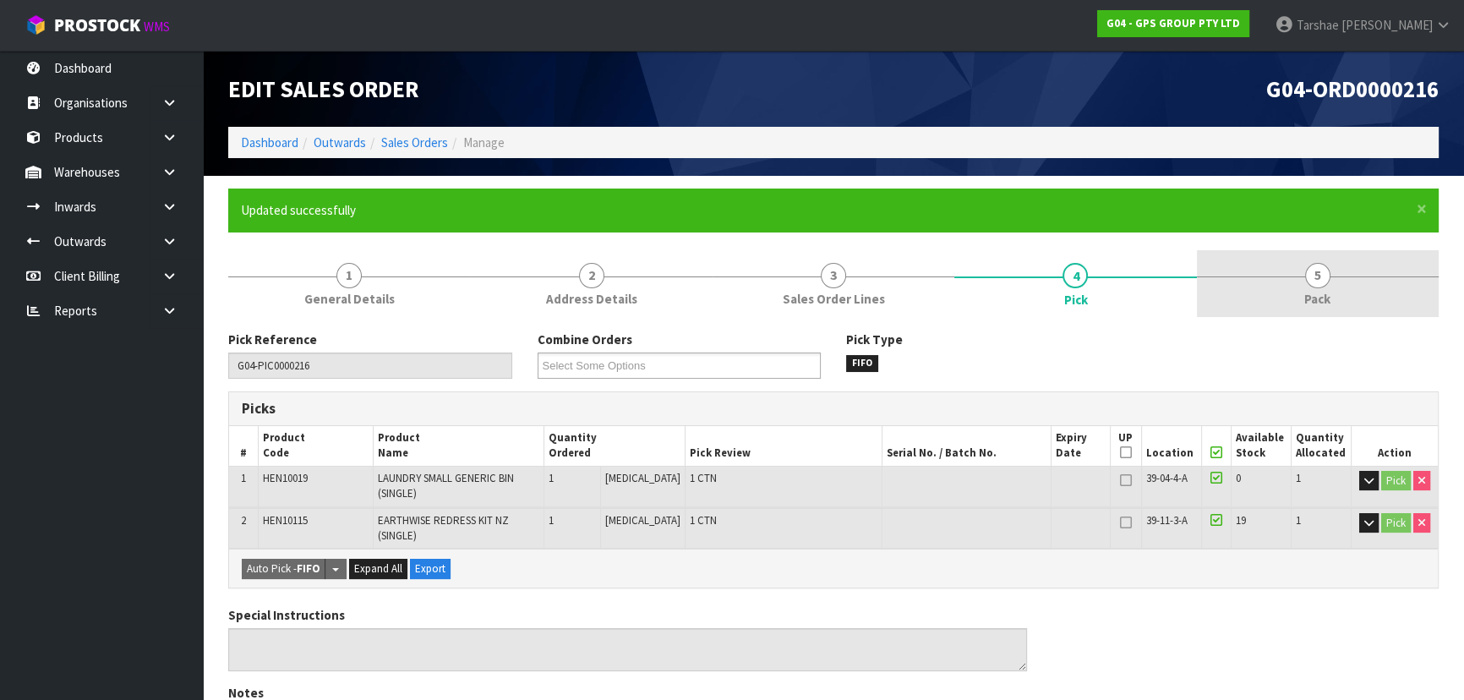
click at [1351, 254] on link "5 Pack" at bounding box center [1318, 283] width 242 height 67
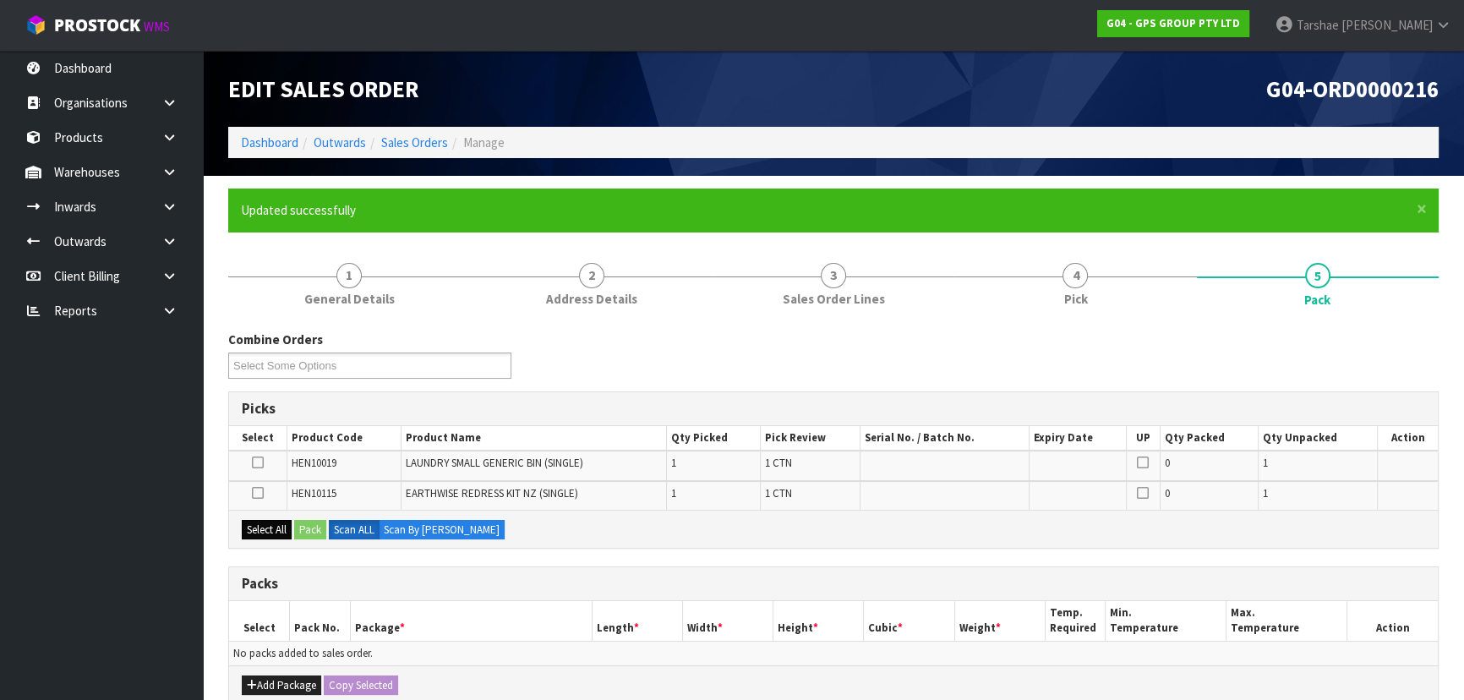
click at [253, 541] on div "Select All Pack Scan ALL Scan By [PERSON_NAME]" at bounding box center [833, 529] width 1209 height 38
click at [259, 526] on button "Select All" at bounding box center [267, 530] width 50 height 20
click at [265, 672] on div "Add Package Copy Selected" at bounding box center [833, 684] width 1209 height 38
click at [266, 676] on button "Add Package" at bounding box center [281, 685] width 79 height 20
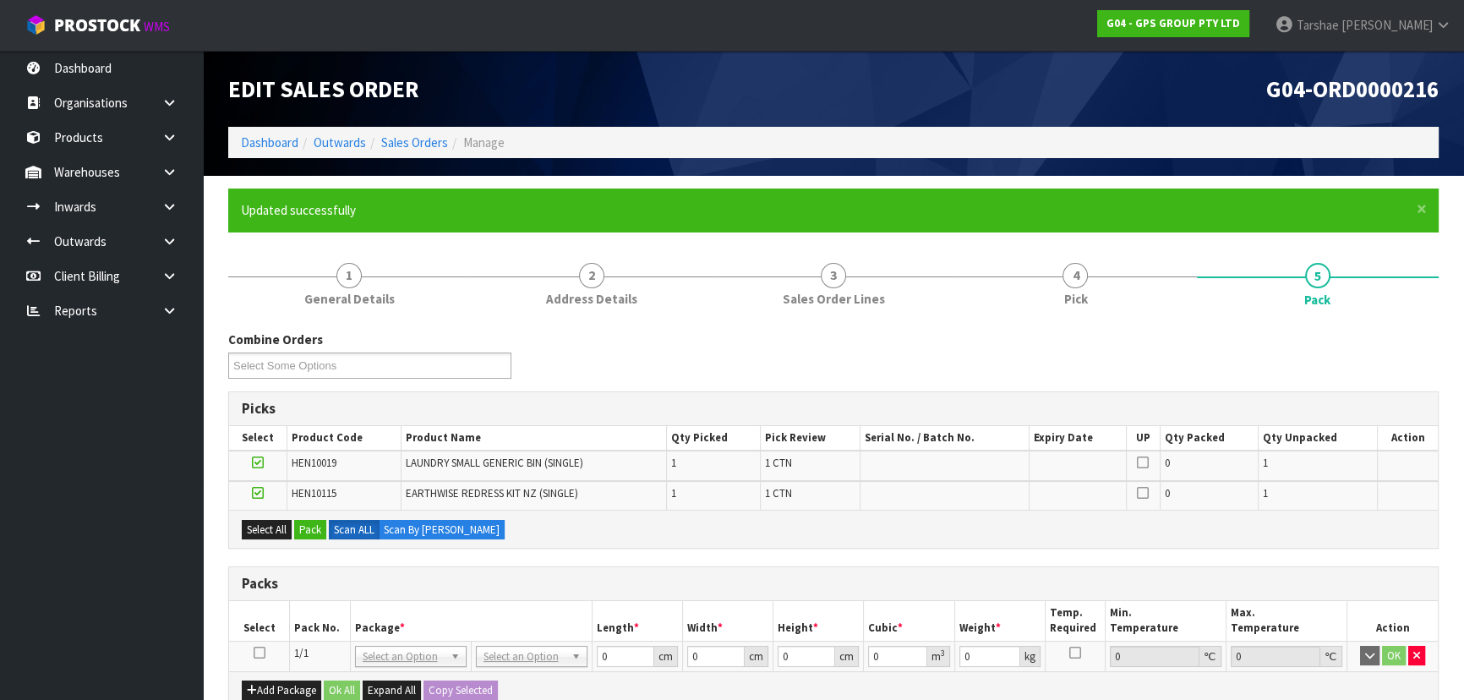
click at [258, 653] on icon at bounding box center [260, 653] width 12 height 1
click at [304, 523] on button "Pack" at bounding box center [310, 530] width 32 height 20
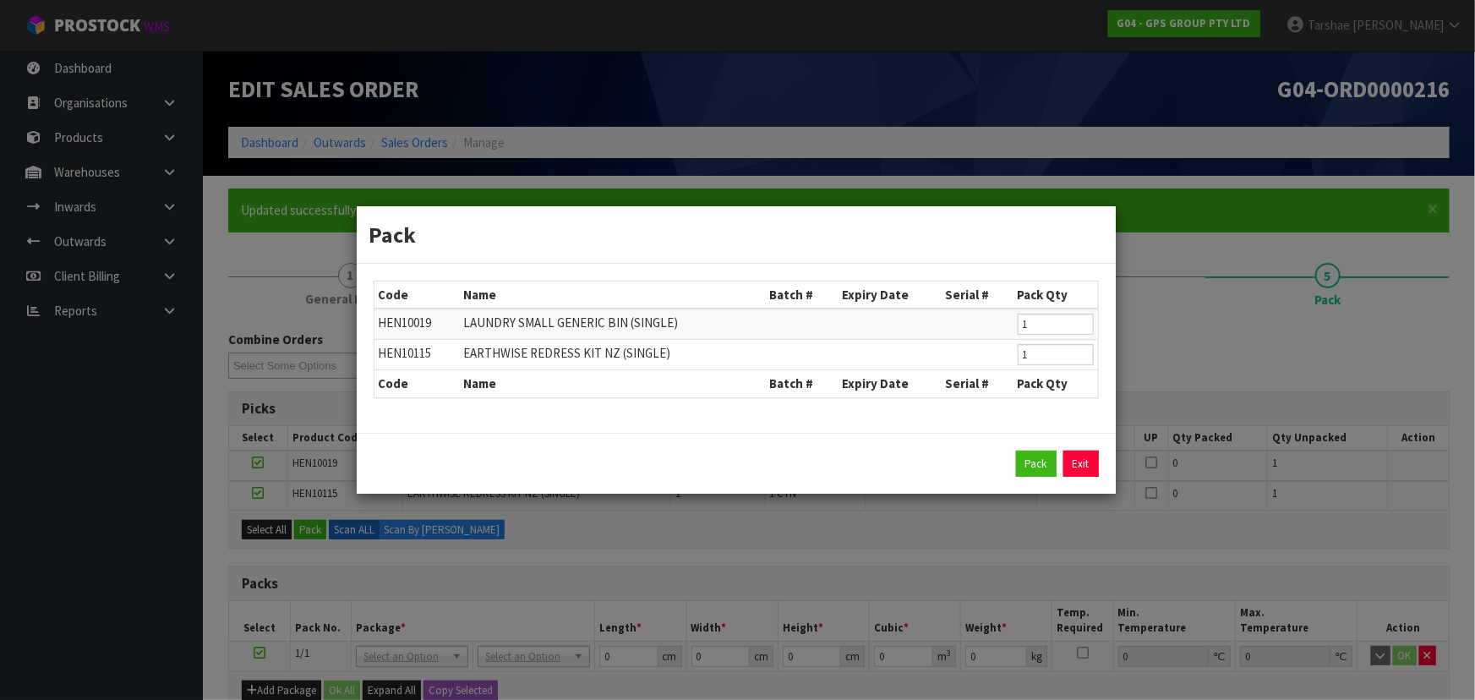
drag, startPoint x: 404, startPoint y: 334, endPoint x: 913, endPoint y: 473, distance: 527.7
click at [811, 456] on div "Pack Exit" at bounding box center [736, 464] width 725 height 27
click at [1042, 459] on button "Pack" at bounding box center [1036, 464] width 41 height 27
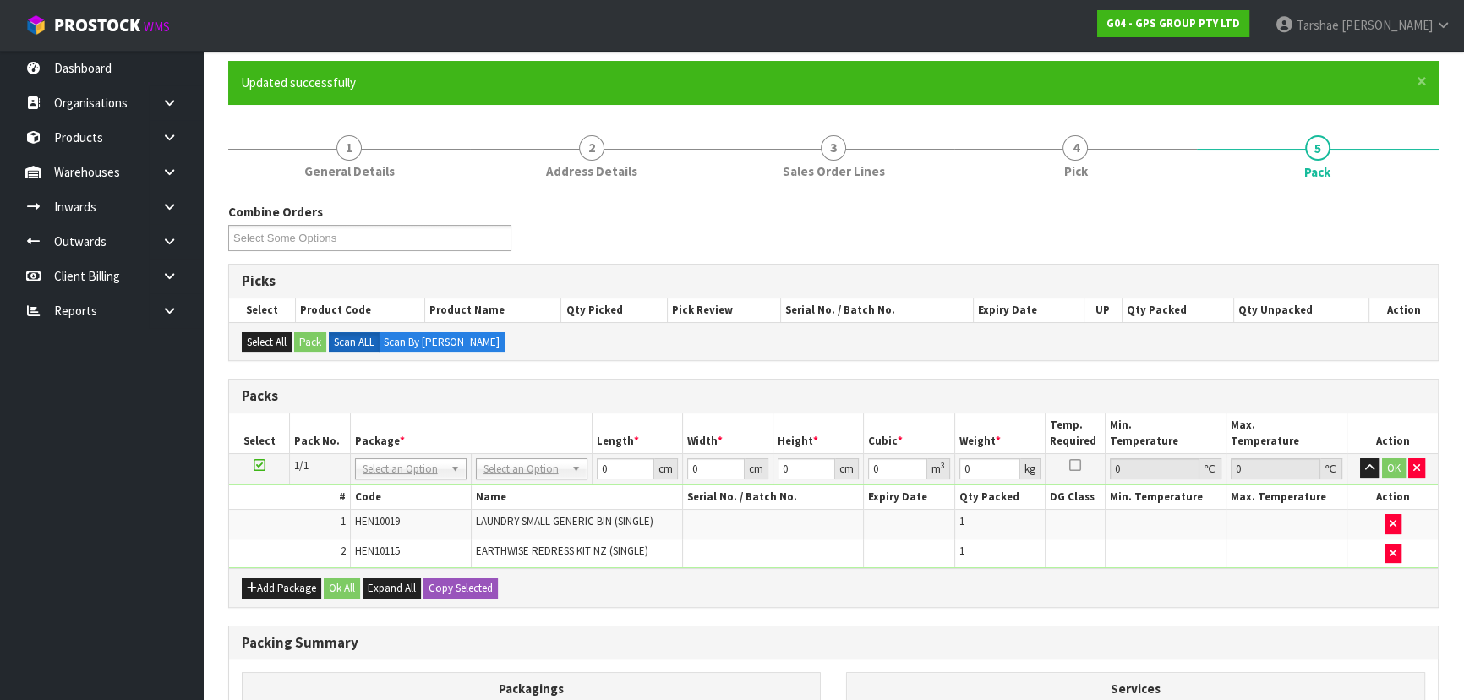
scroll to position [307, 0]
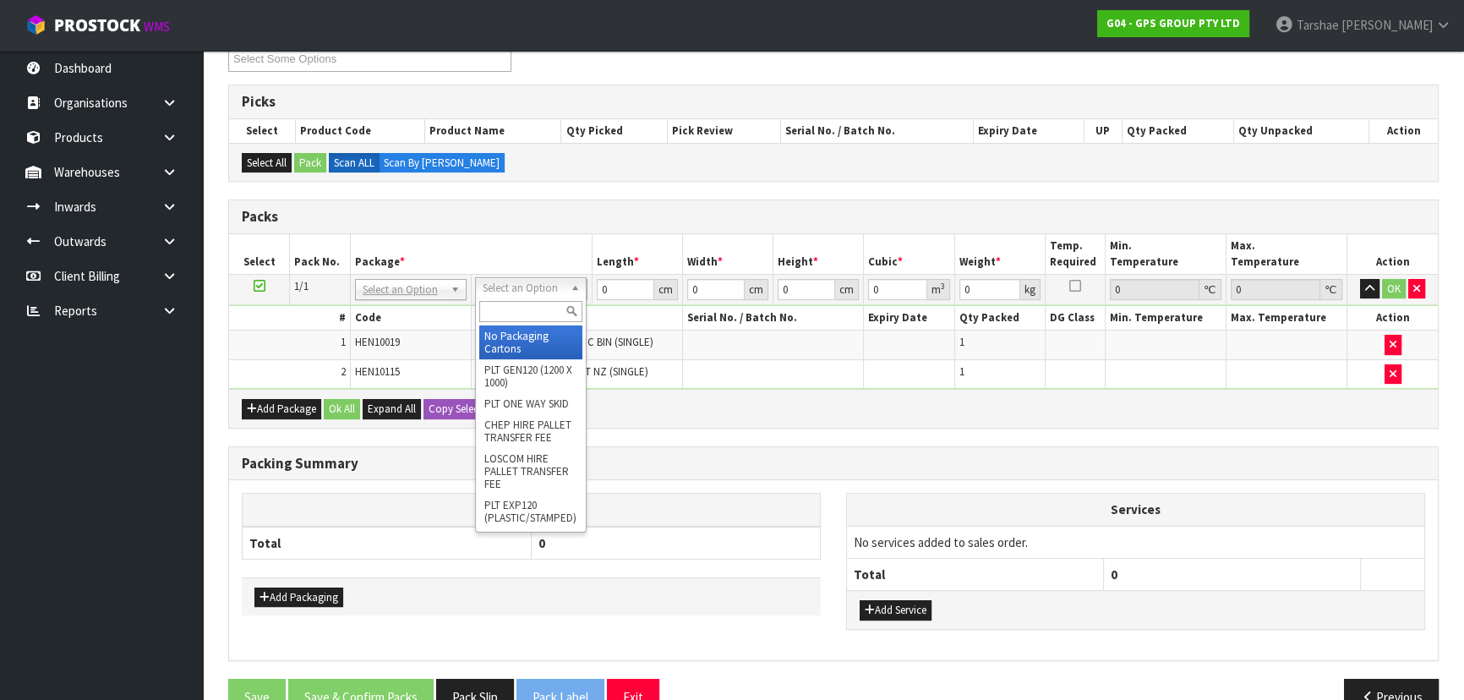
drag, startPoint x: 528, startPoint y: 280, endPoint x: 507, endPoint y: 317, distance: 42.8
drag, startPoint x: 506, startPoint y: 331, endPoint x: 511, endPoint y: 316, distance: 15.2
click at [507, 322] on div "No Packaging Cartons PLT GEN120 (1200 X 1000) PLT ONE WAY SKID CHEP HIRE PALLET…" at bounding box center [531, 415] width 112 height 235
drag, startPoint x: 511, startPoint y: 313, endPoint x: 504, endPoint y: 347, distance: 35.5
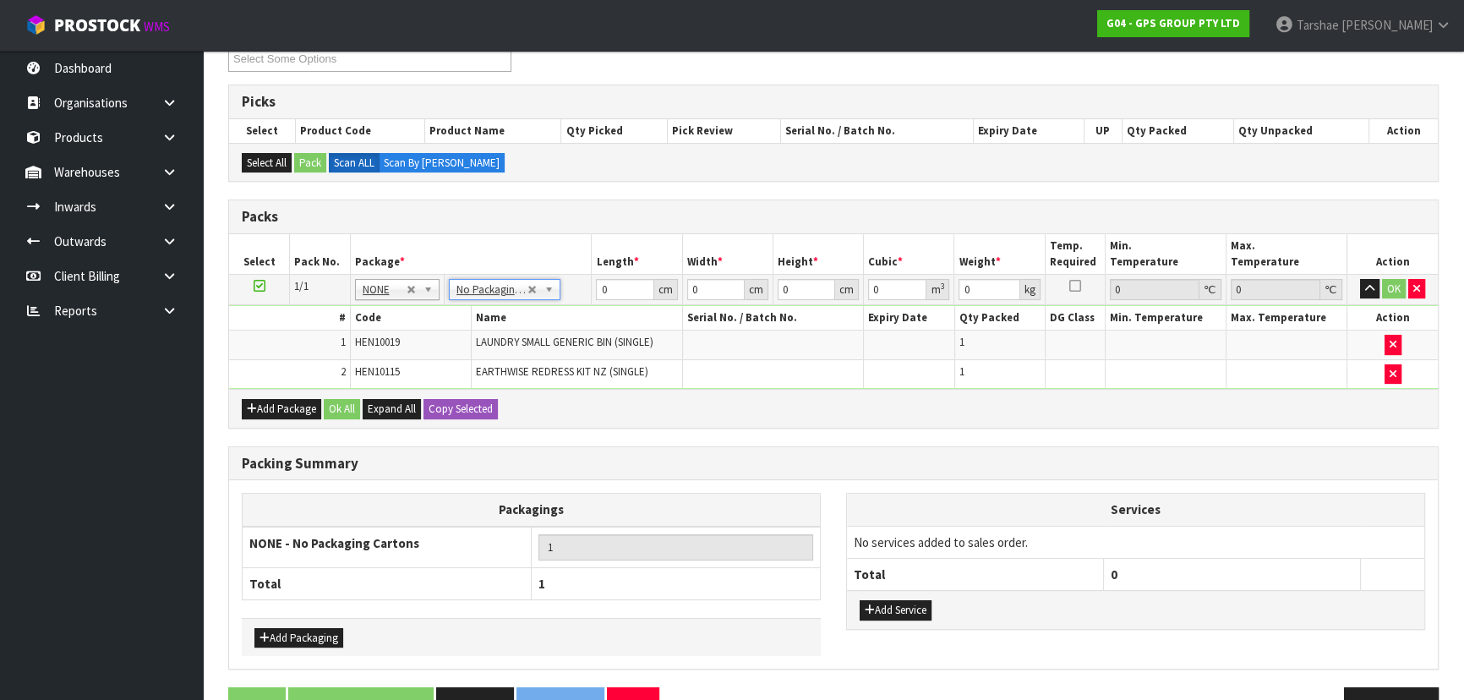
drag, startPoint x: 504, startPoint y: 347, endPoint x: 511, endPoint y: 330, distance: 19.3
click at [506, 340] on td "LAUNDRY SMALL GENERIC BIN (SINGLE)" at bounding box center [576, 346] width 211 height 30
drag, startPoint x: 617, startPoint y: 294, endPoint x: 444, endPoint y: 287, distance: 173.4
click at [448, 288] on tr "1/1 NONE 007-001 007-002 007-004 007-009 007-013 007-014 007-015 007-017 007-01…" at bounding box center [833, 289] width 1209 height 30
type input "126"
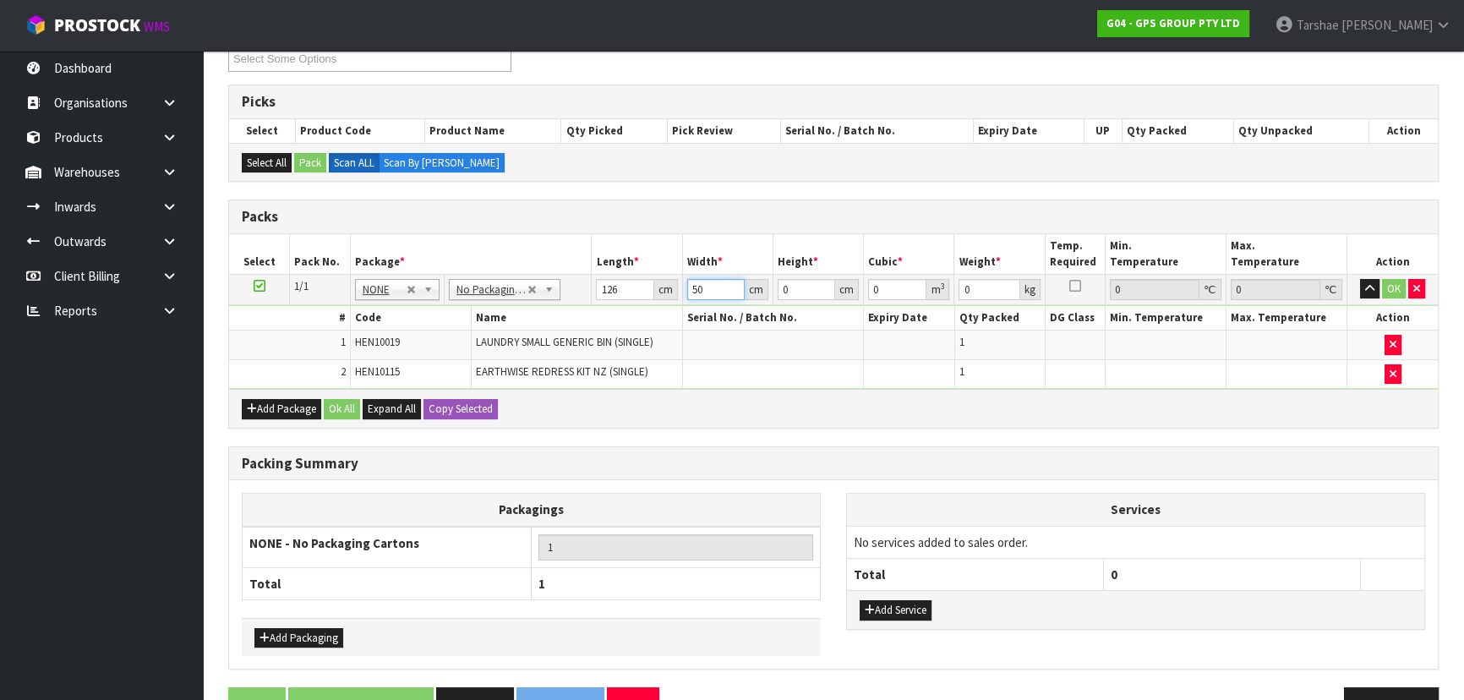
type input "50"
type input "1"
type input "0.0063"
type input "10"
type input "0.063"
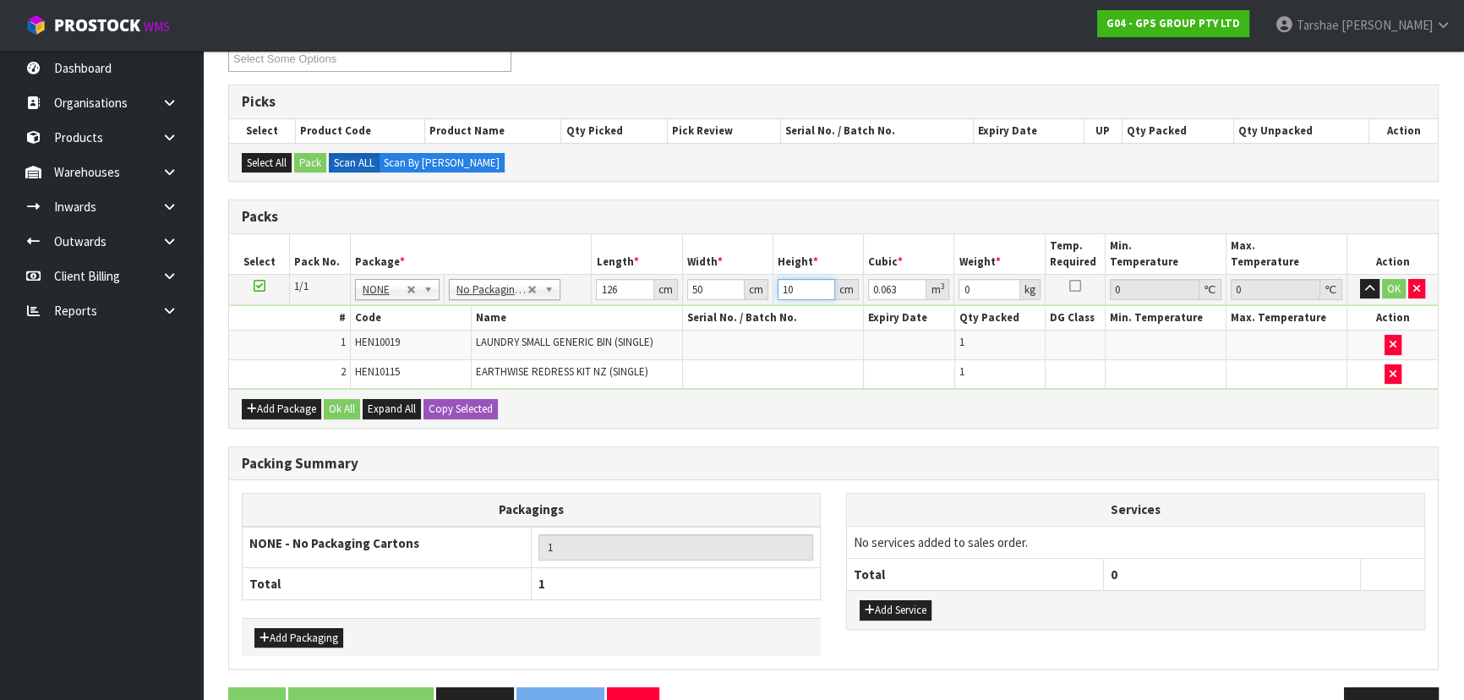
type input "10"
type input "8"
click at [1360, 279] on button "button" at bounding box center [1369, 289] width 19 height 20
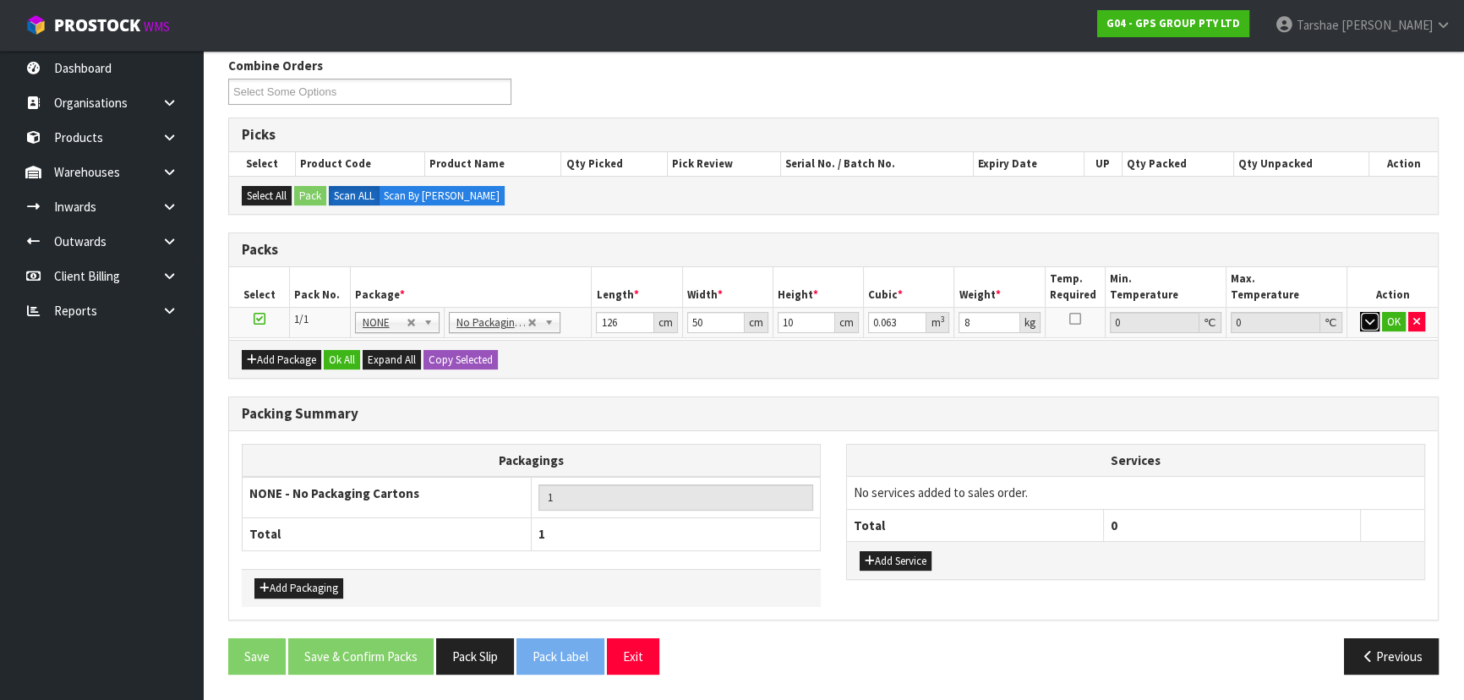
click at [1360, 312] on button "button" at bounding box center [1369, 322] width 19 height 20
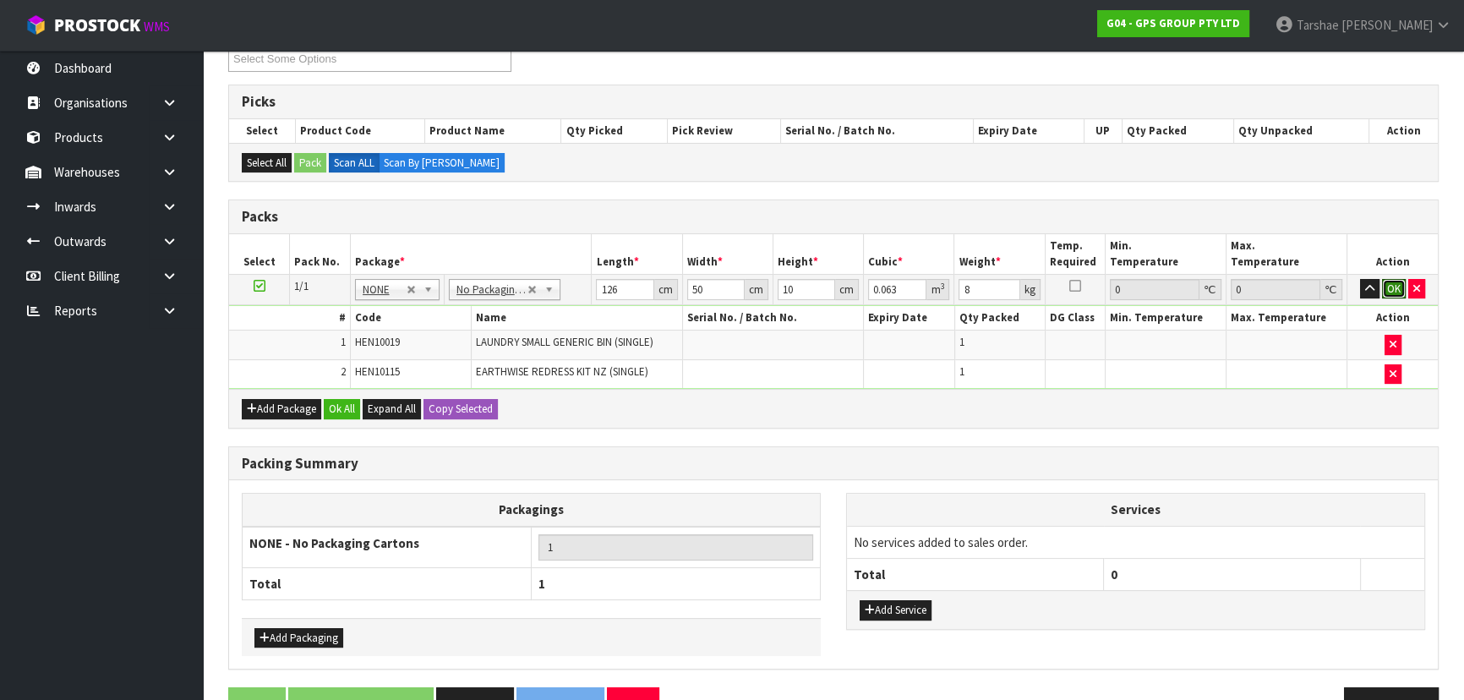
click button "OK" at bounding box center [1394, 289] width 24 height 20
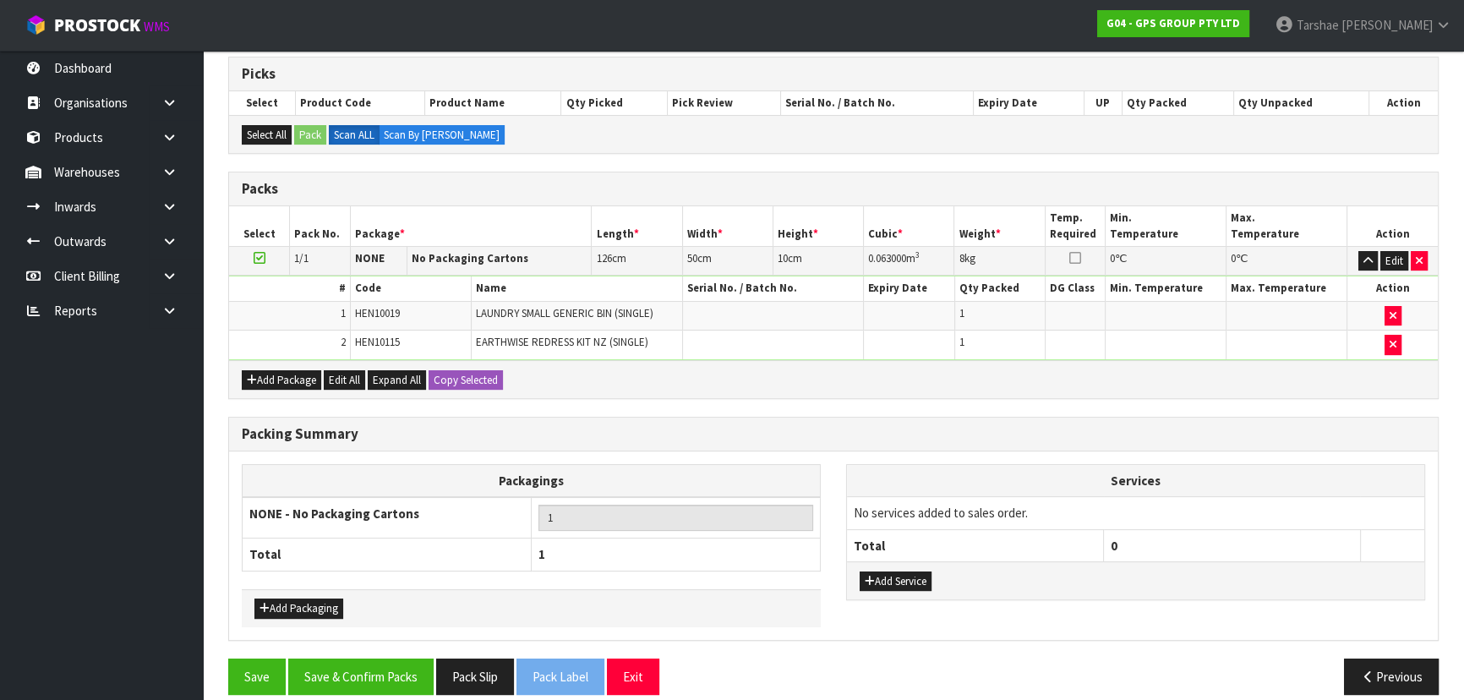
scroll to position [350, 0]
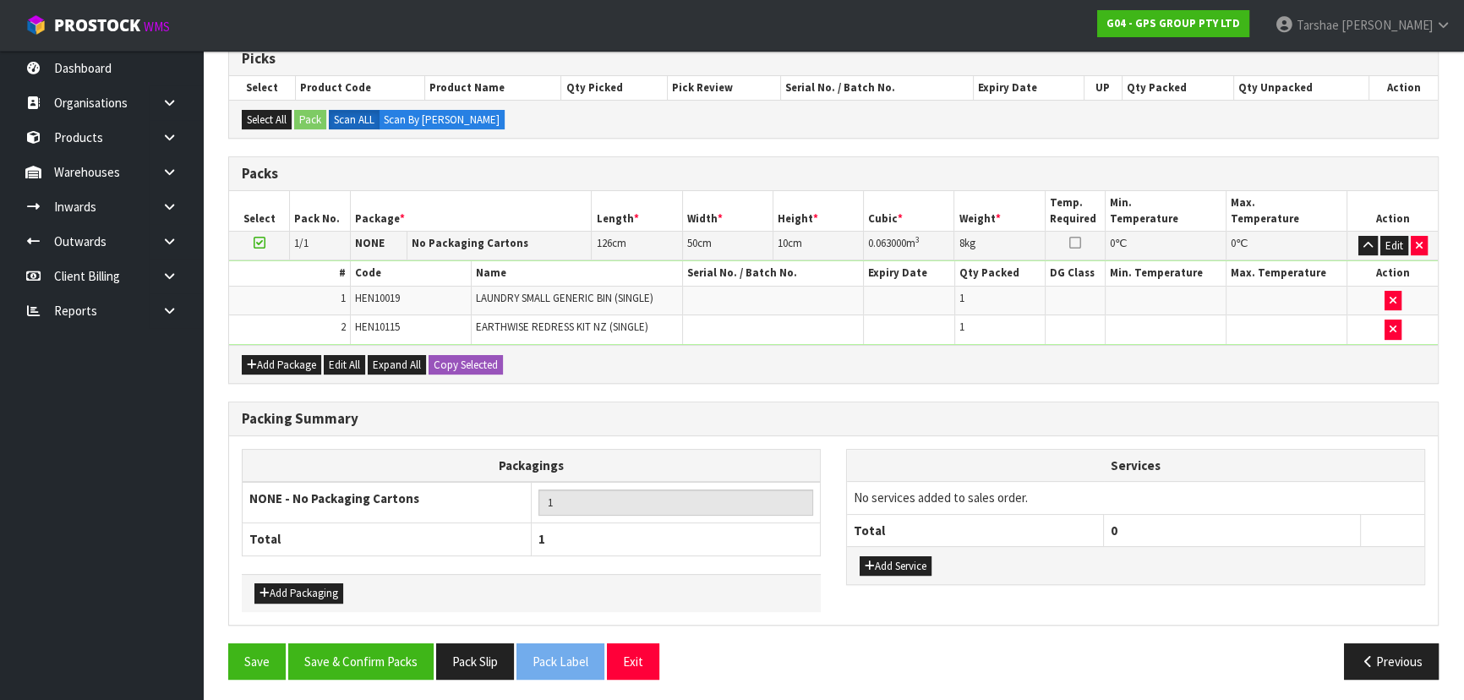
click at [419, 633] on div "Packing Summary Packagings NONE - No Packaging Cartons 1 Total 1 Add Packaging …" at bounding box center [834, 523] width 1236 height 242
click at [424, 643] on button "Save & Confirm Packs" at bounding box center [360, 661] width 145 height 36
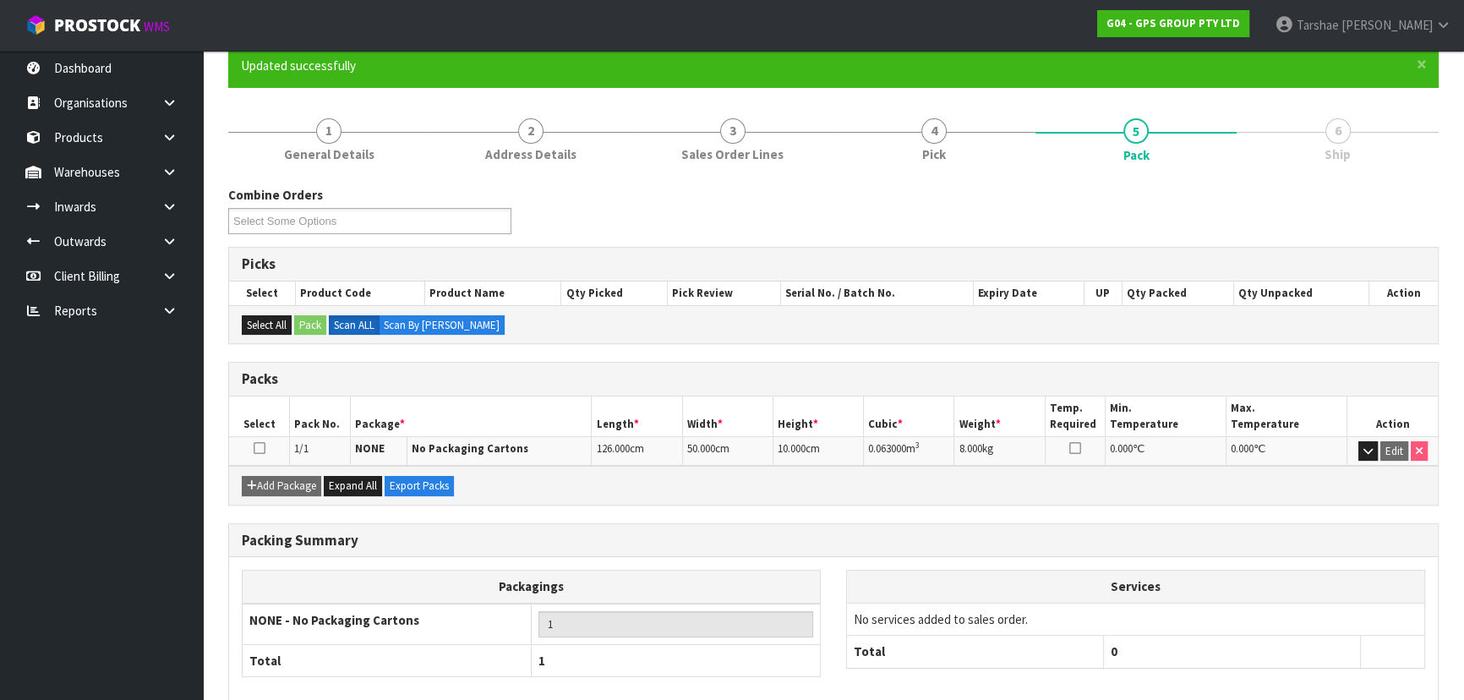
scroll to position [229, 0]
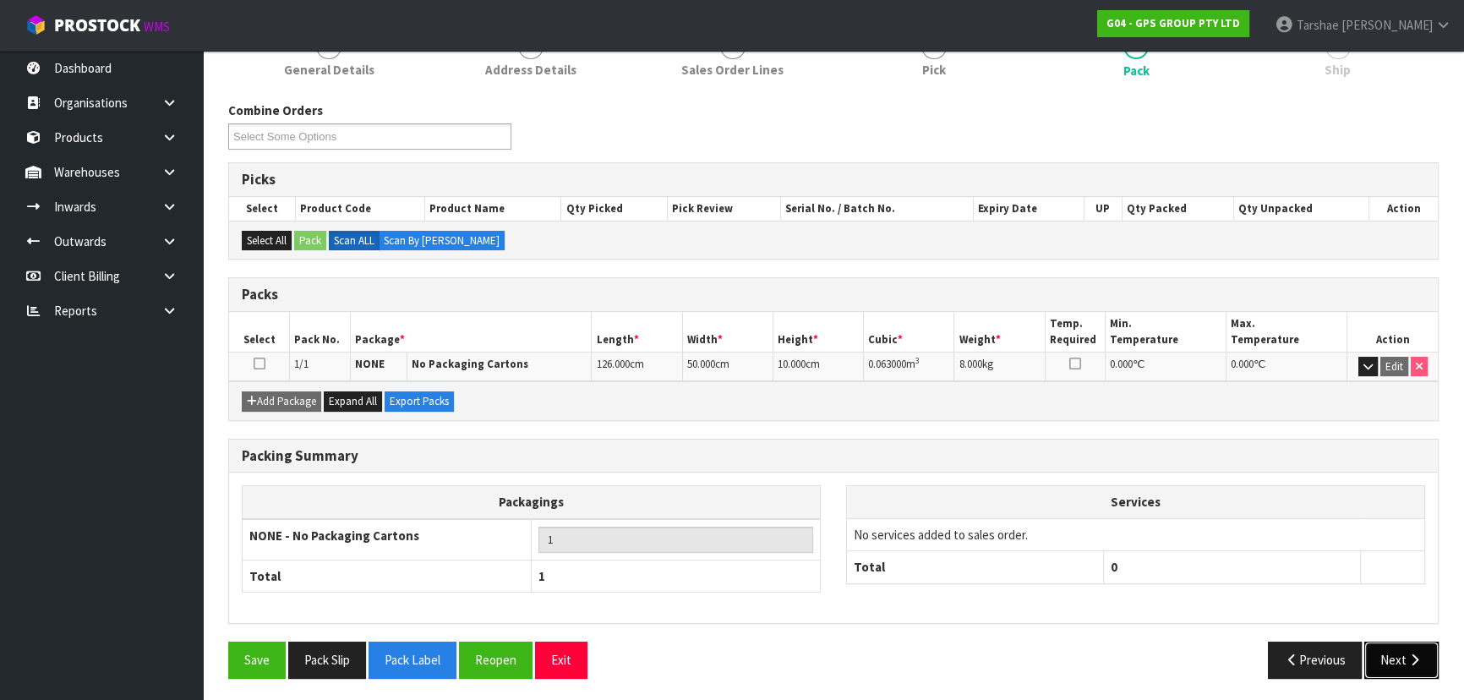
click at [1406, 642] on button "Next" at bounding box center [1401, 660] width 74 height 36
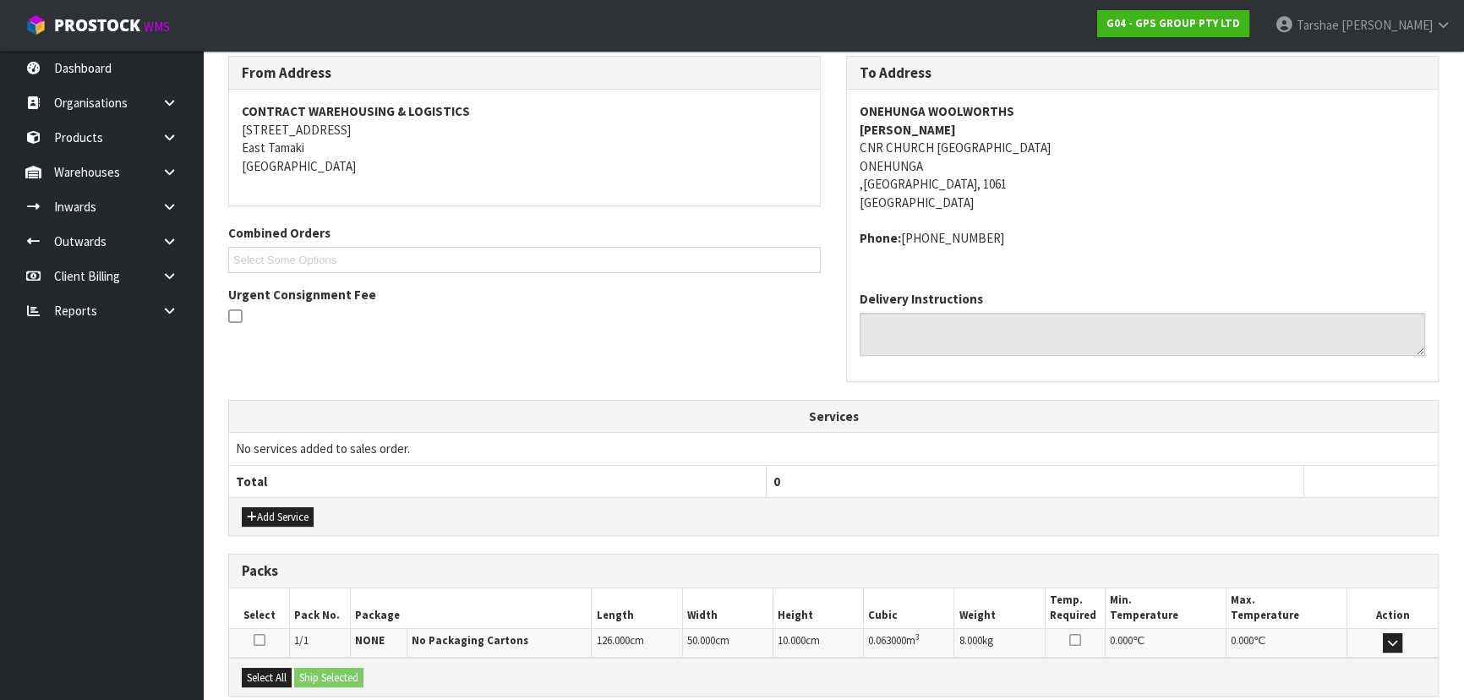
scroll to position [450, 0]
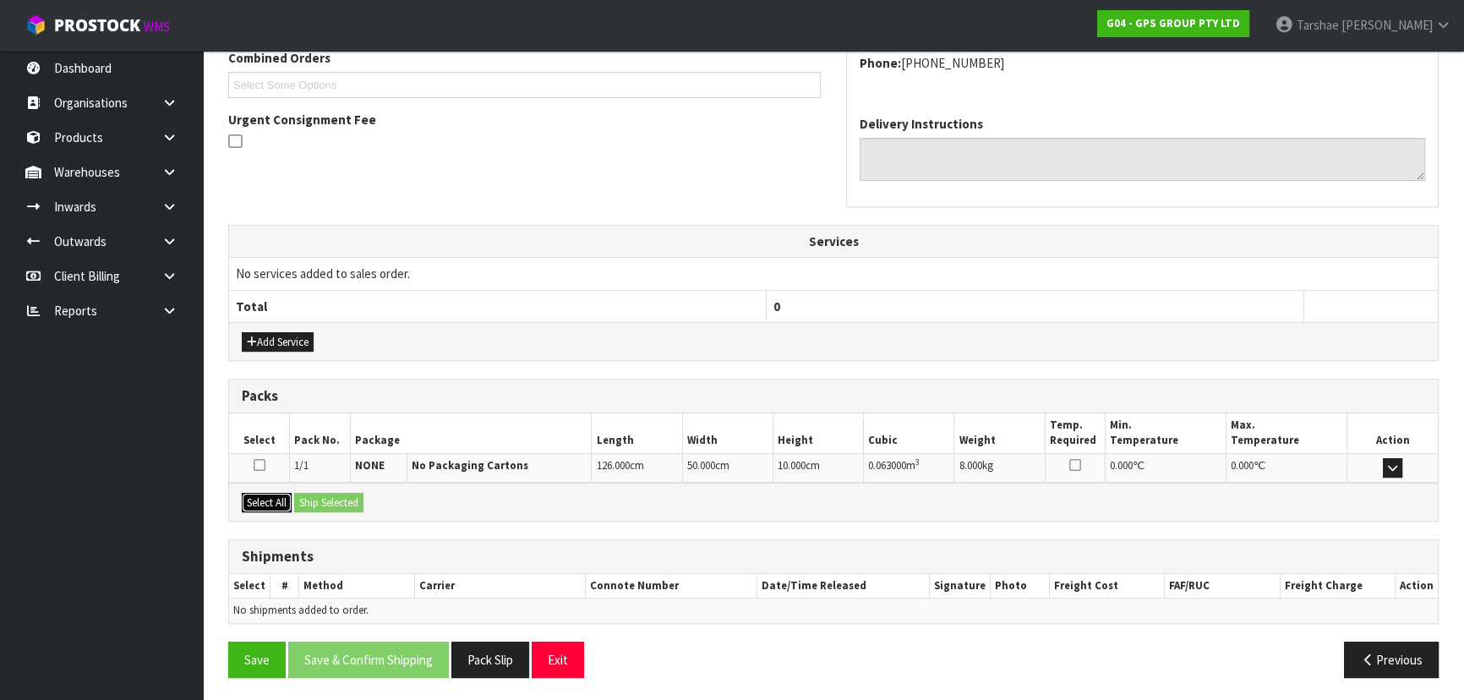
click at [285, 494] on button "Select All" at bounding box center [267, 503] width 50 height 20
click at [323, 497] on button "Ship Selected" at bounding box center [328, 503] width 69 height 20
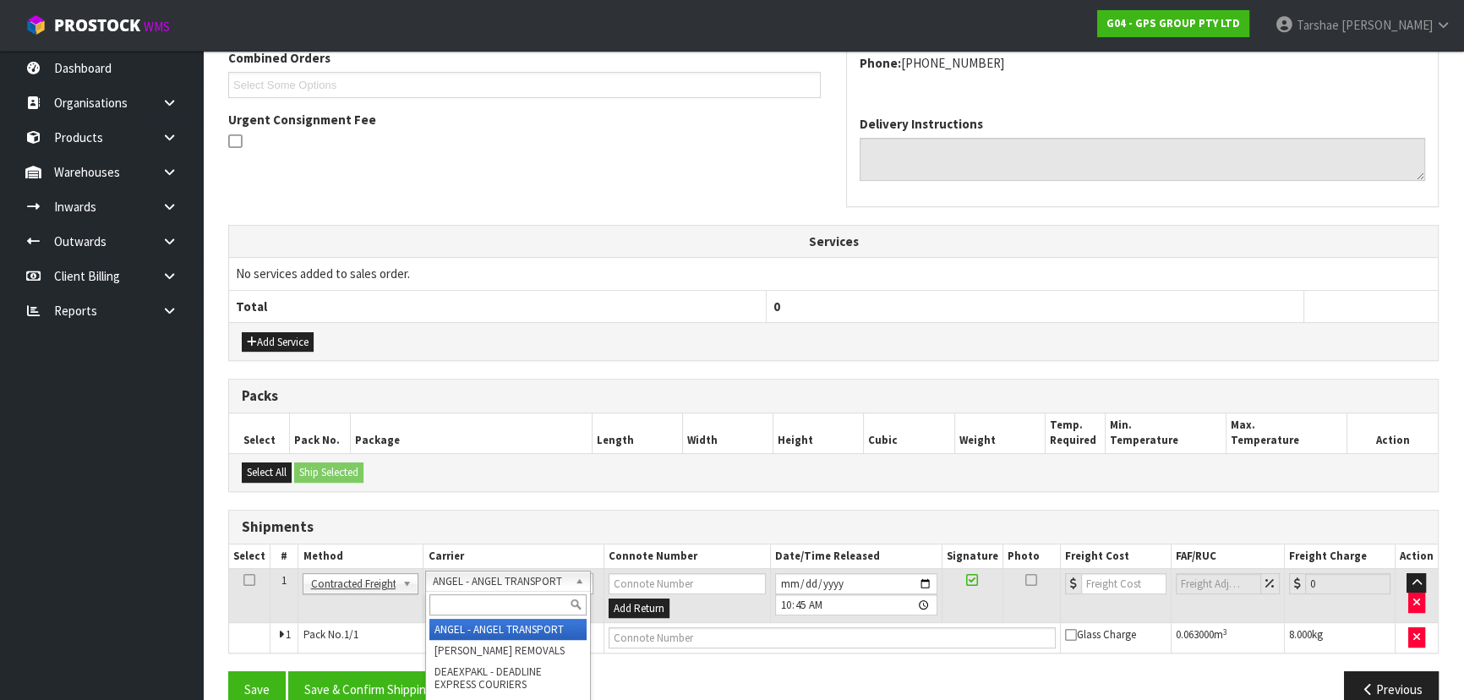
click at [515, 600] on input "text" at bounding box center [507, 604] width 156 height 21
type input "NZP"
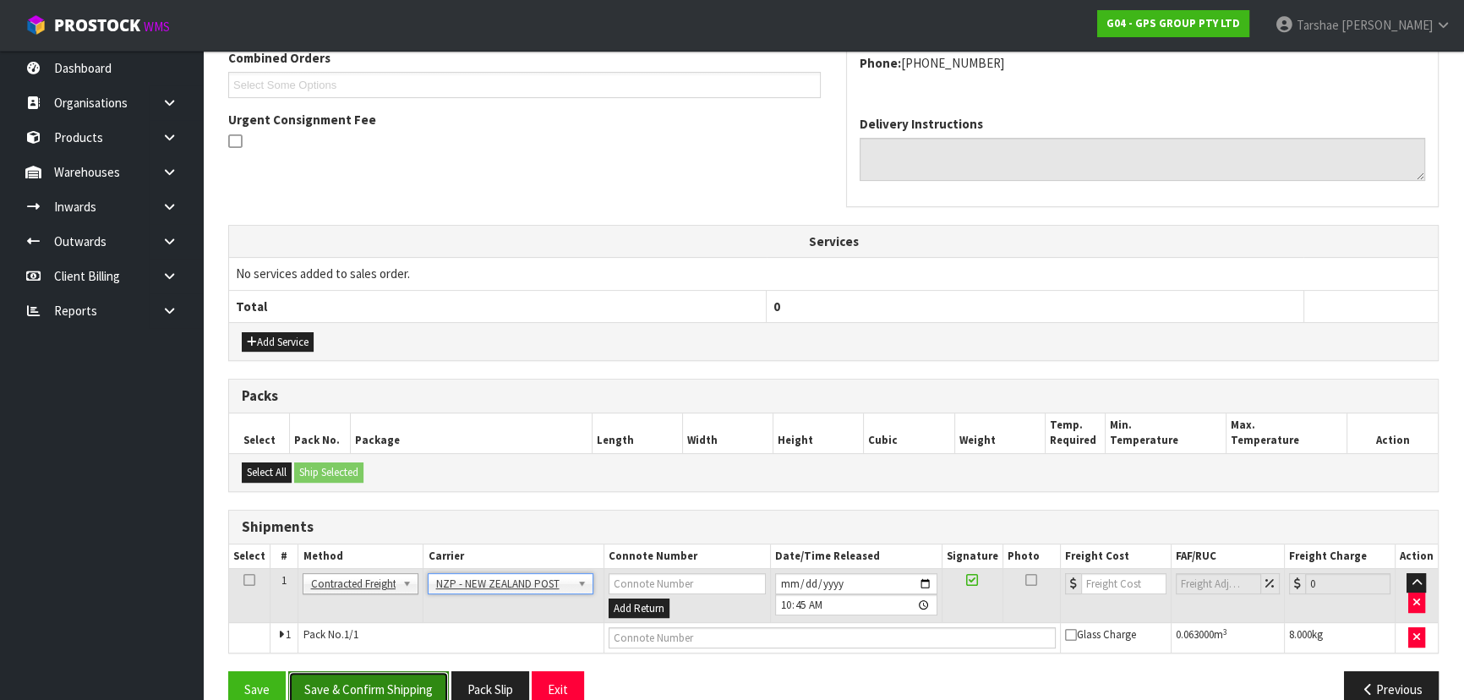
click at [440, 671] on button "Save & Confirm Shipping" at bounding box center [368, 689] width 161 height 36
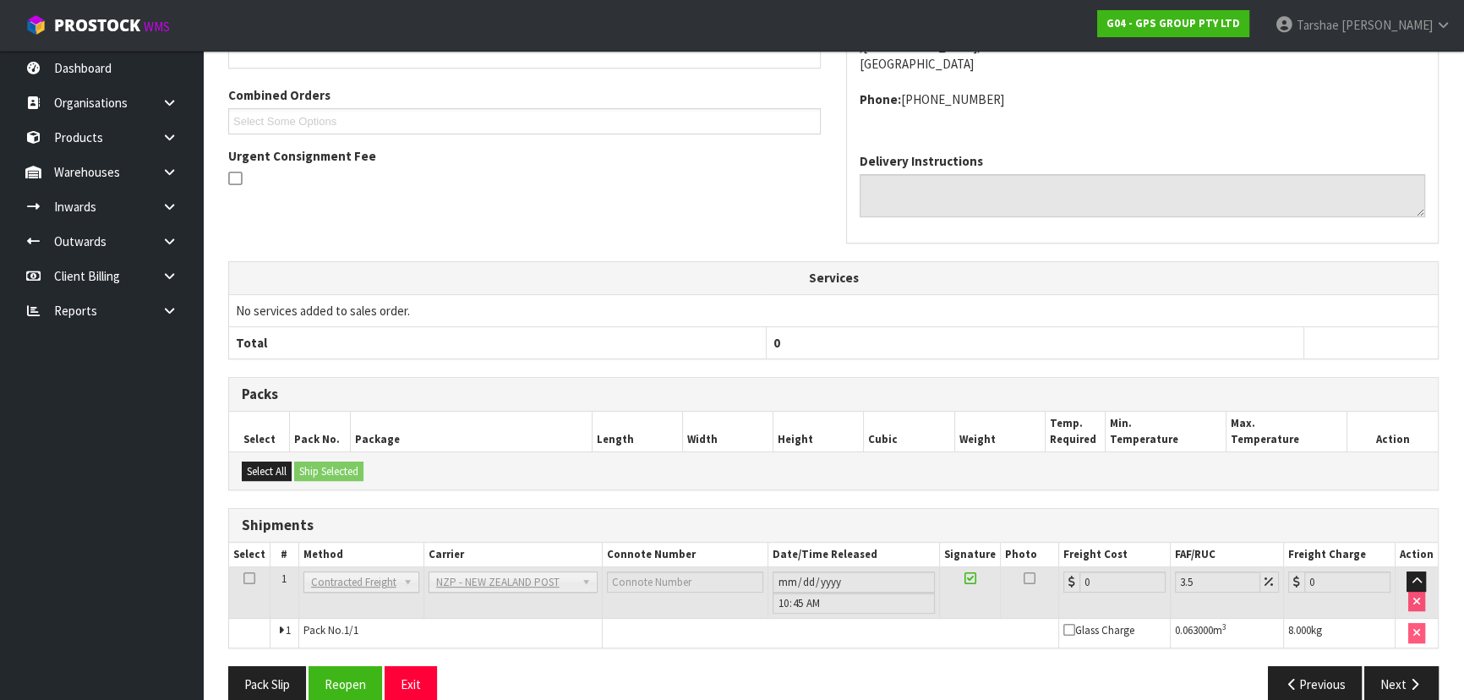
scroll to position [456, 0]
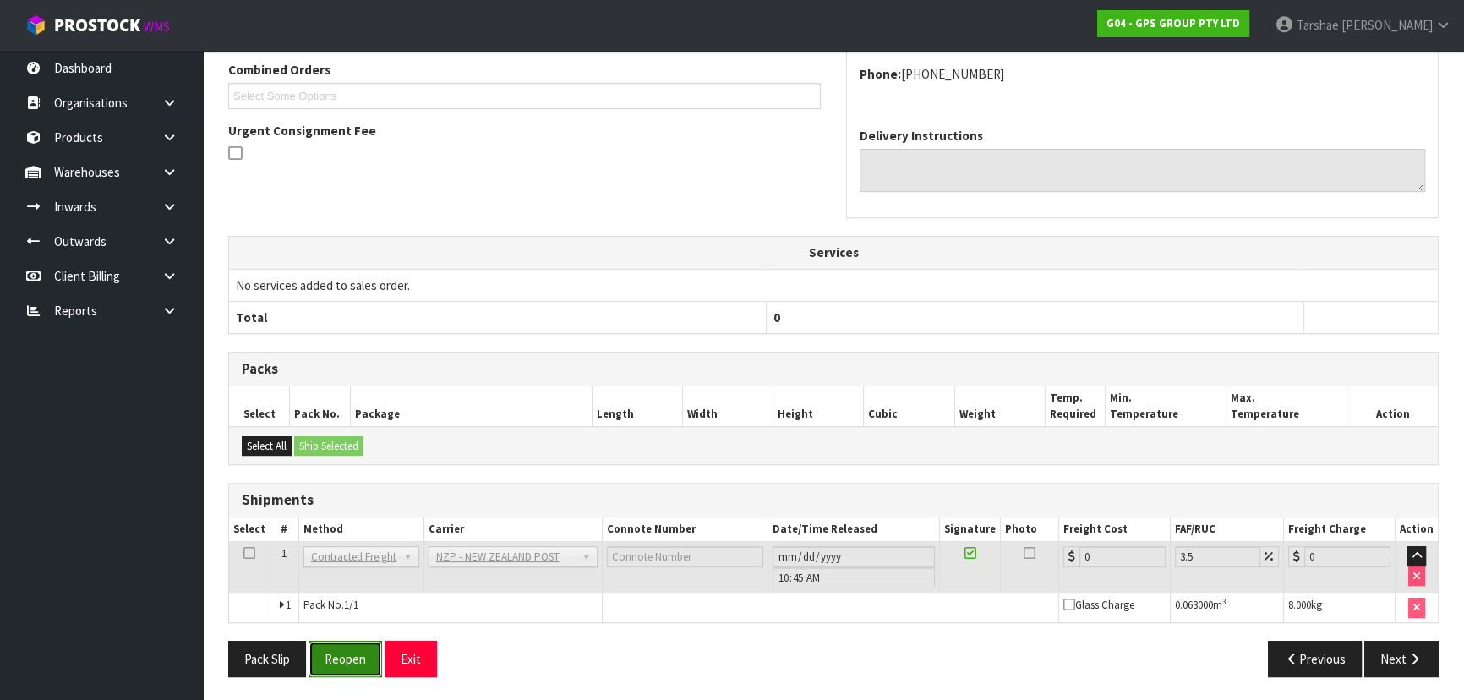
click at [352, 653] on button "Reopen" at bounding box center [346, 659] width 74 height 36
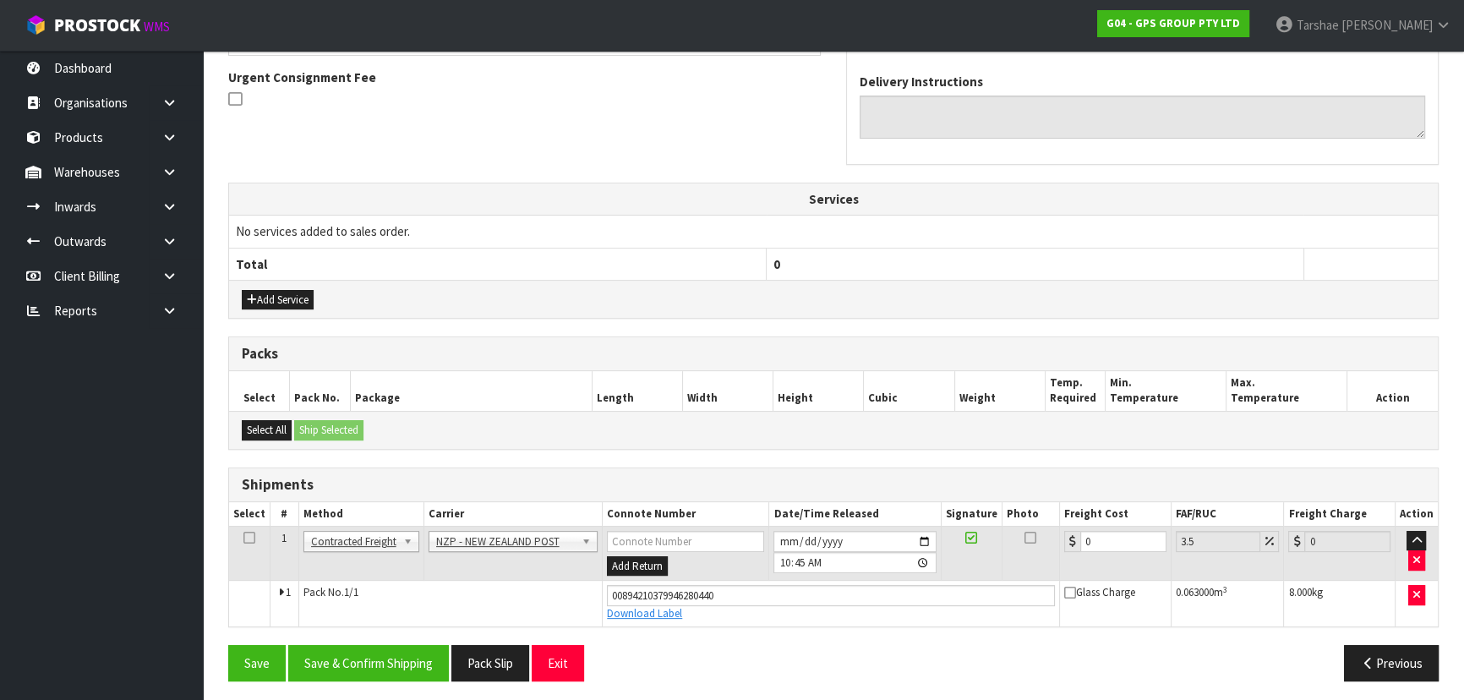
scroll to position [495, 0]
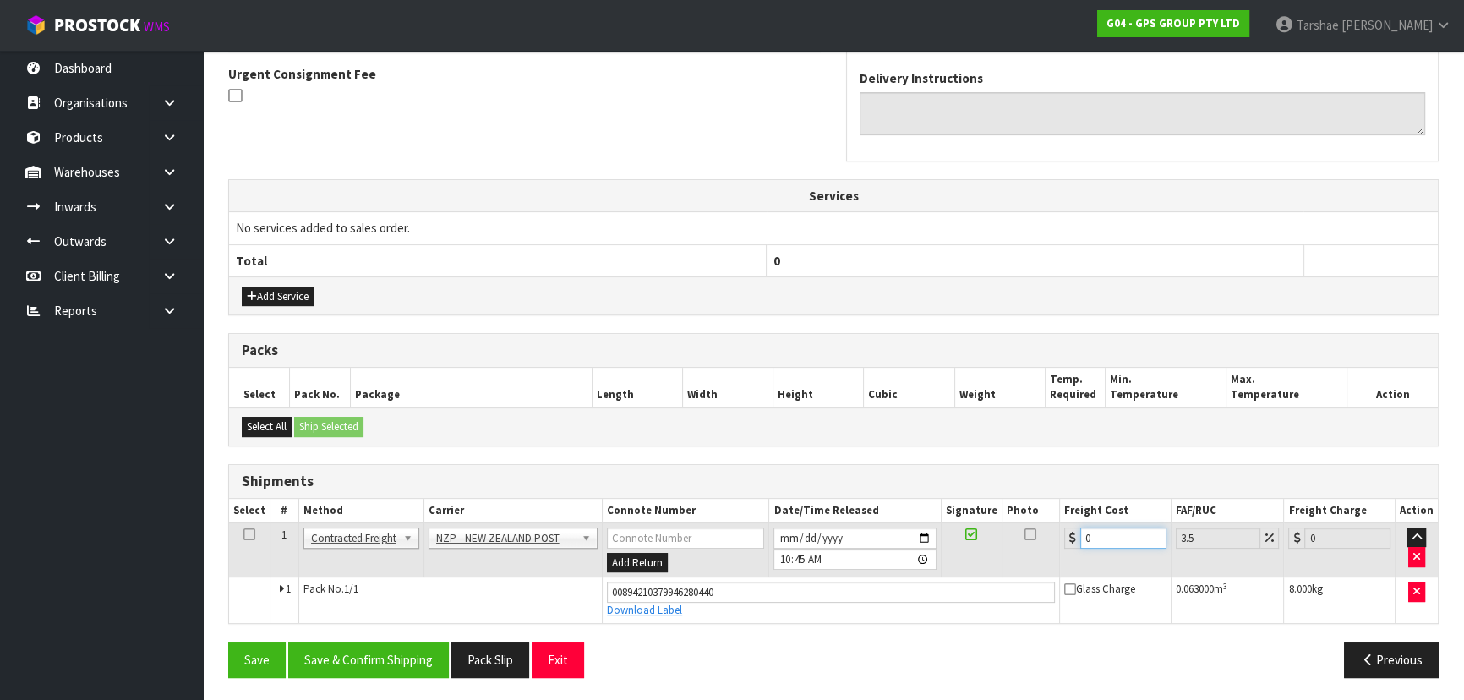
drag, startPoint x: 1120, startPoint y: 528, endPoint x: 865, endPoint y: 498, distance: 257.1
click at [869, 499] on table "Select # Method Carrier Connote Number Date/Time Released Signature Photo Freig…" at bounding box center [833, 561] width 1209 height 124
type input "4"
type input "4.14"
type input "4.3"
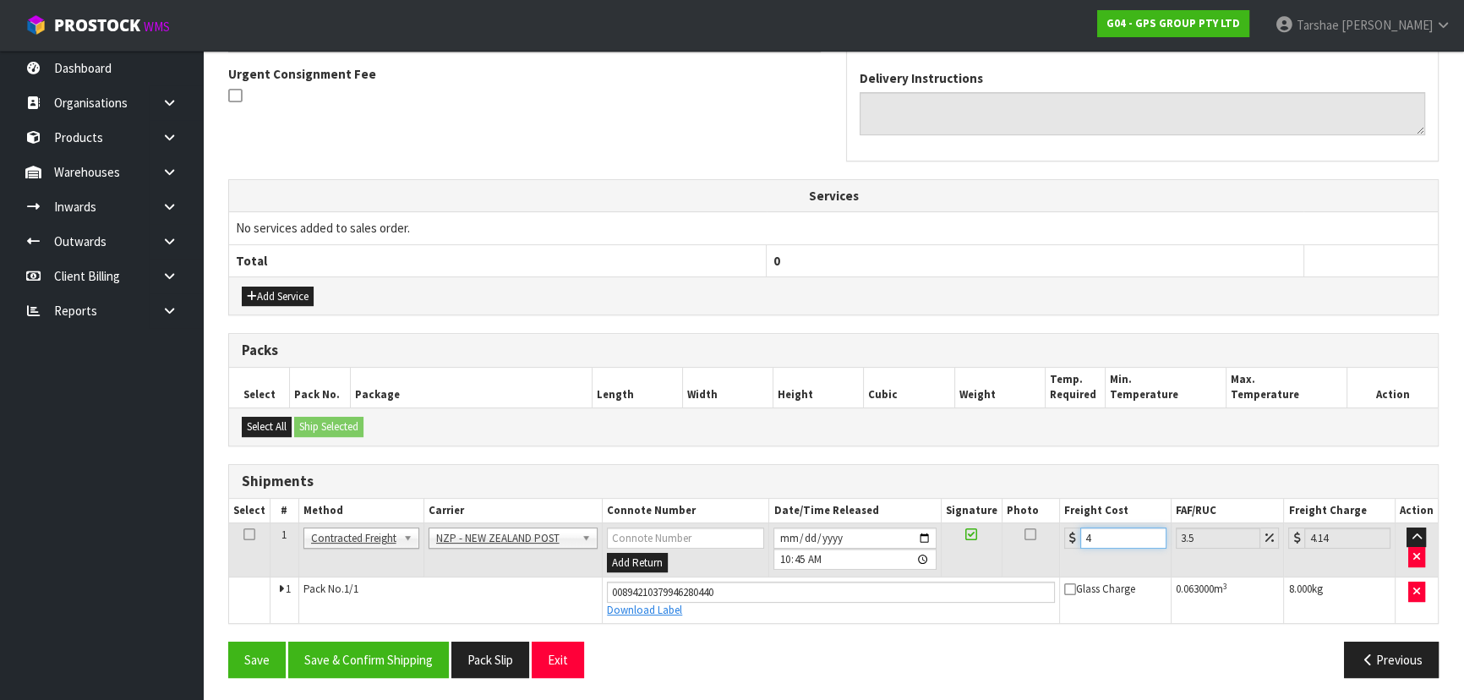
type input "4.45"
type input "4.33"
type input "4.48"
type input "4.33"
click at [330, 646] on button "Save & Confirm Shipping" at bounding box center [368, 660] width 161 height 36
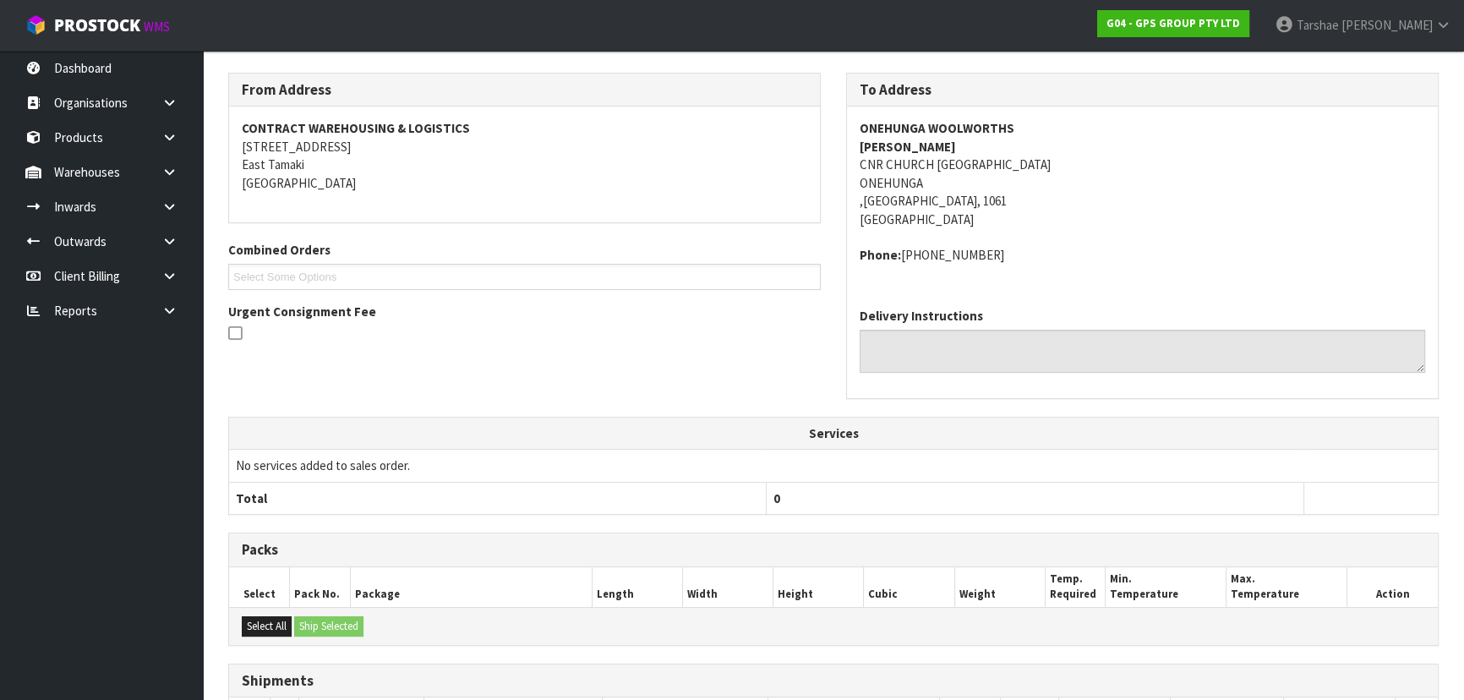
scroll to position [449, 0]
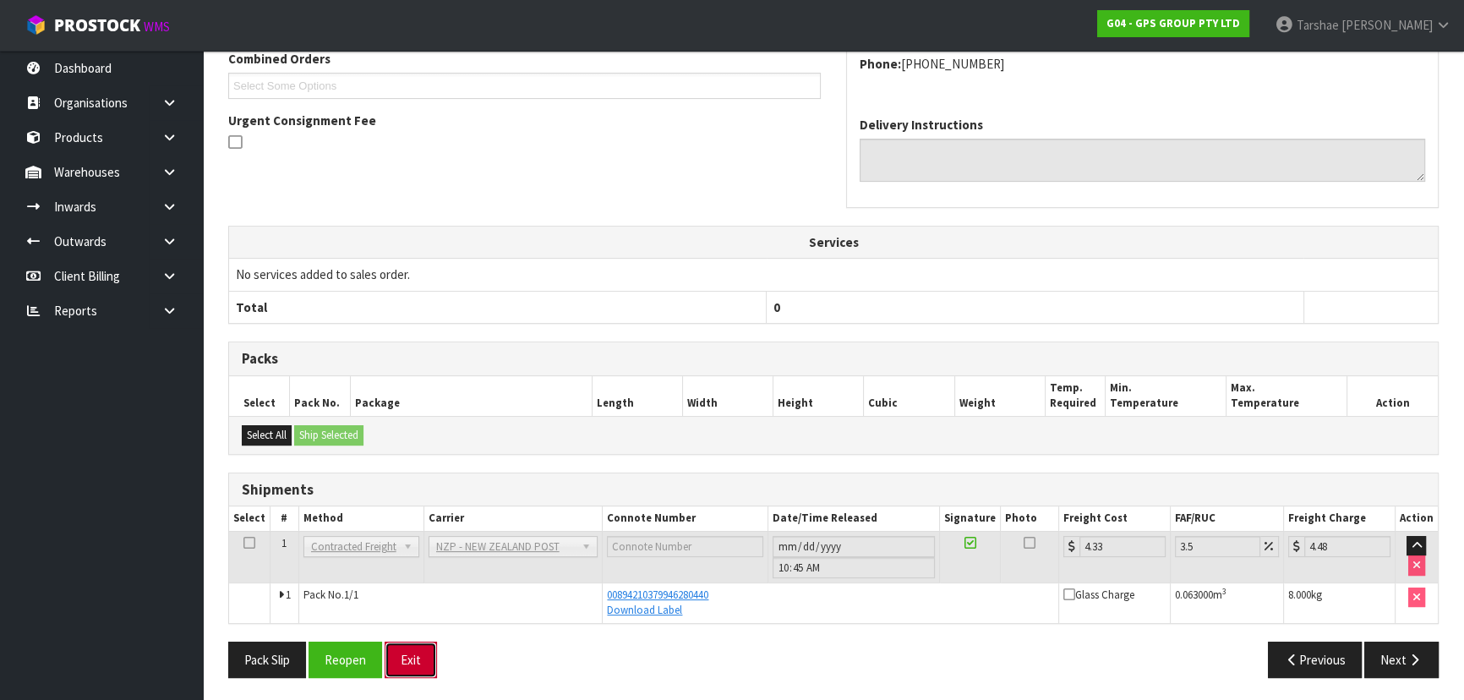
click at [418, 653] on button "Exit" at bounding box center [411, 660] width 52 height 36
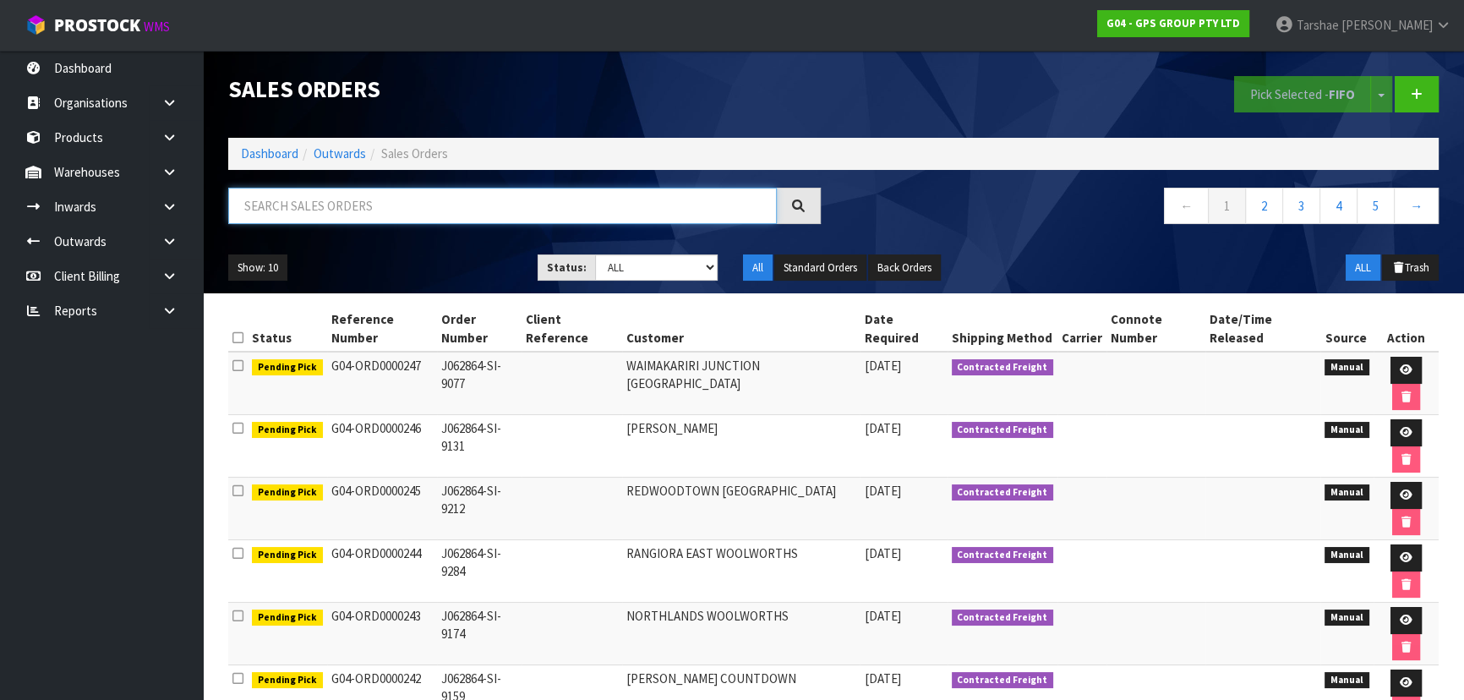
click at [505, 210] on input "text" at bounding box center [502, 206] width 549 height 36
click at [380, 201] on input "text" at bounding box center [502, 206] width 549 height 36
type input "JOB-0410877"
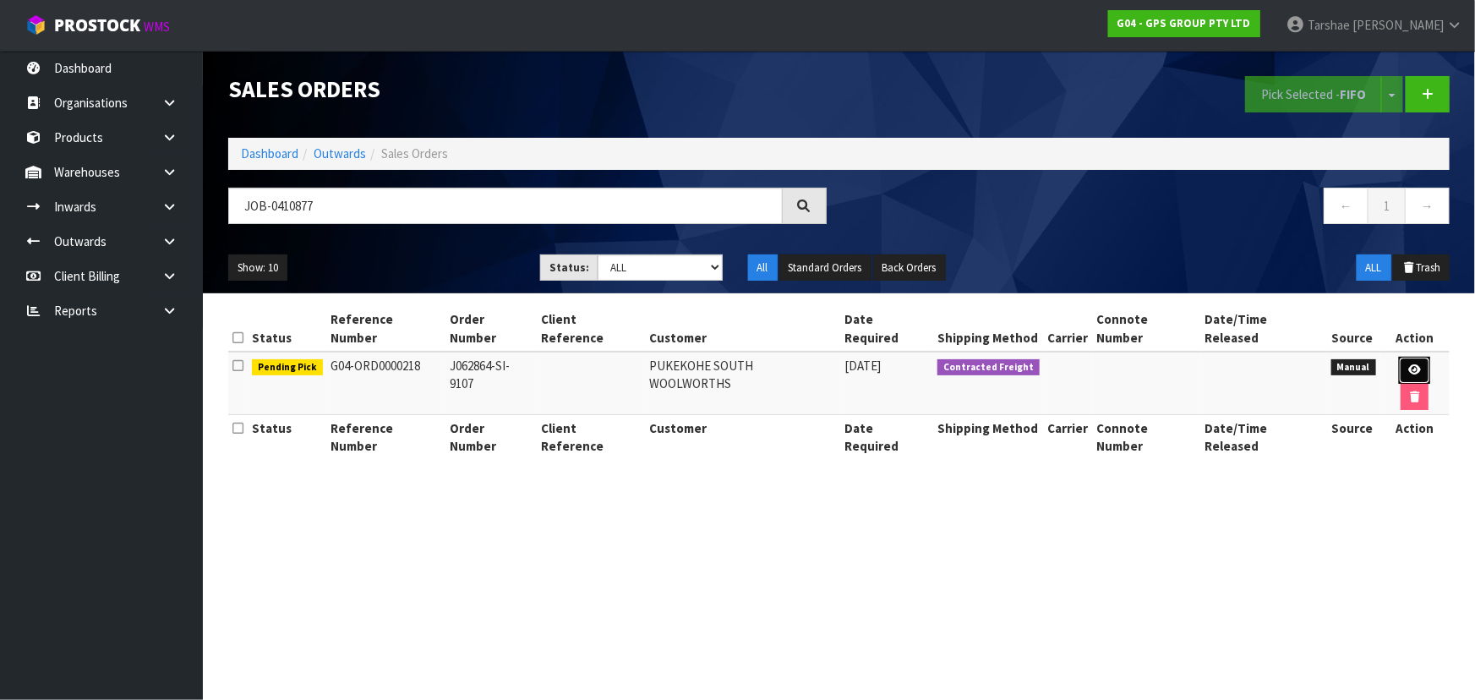
click at [1411, 357] on link at bounding box center [1414, 370] width 31 height 27
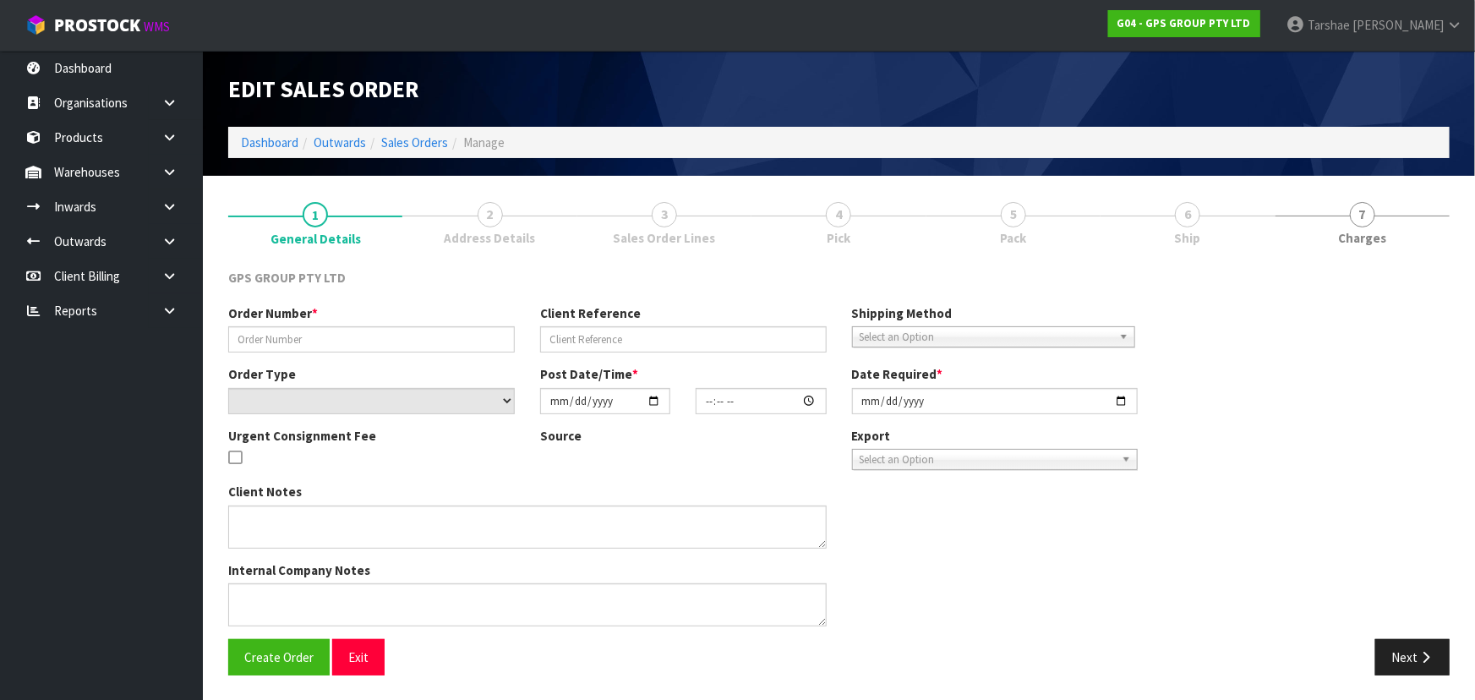
type input "J062864-SI-9107"
select select "number:0"
type input "[DATE]"
type input "17:15:00.000"
type input "[DATE]"
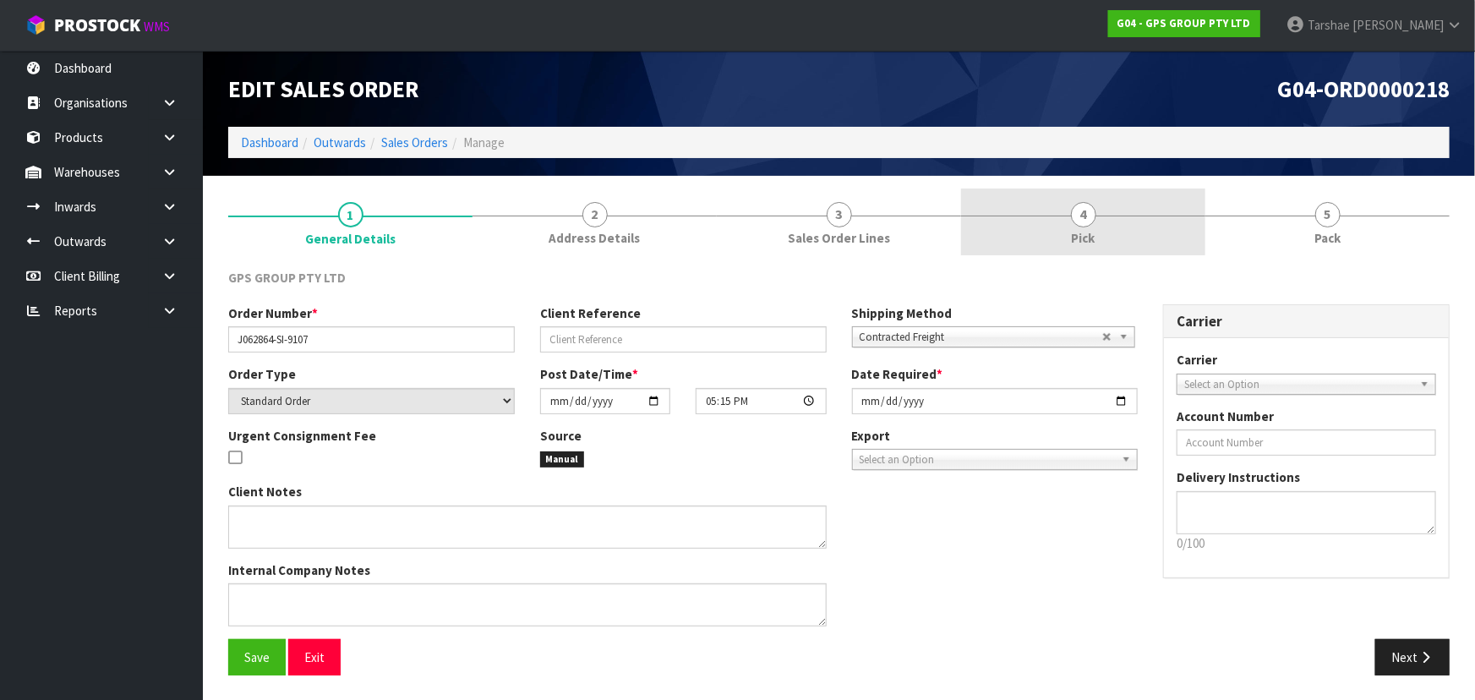
click at [1065, 227] on link "4 Pick" at bounding box center [1083, 222] width 244 height 67
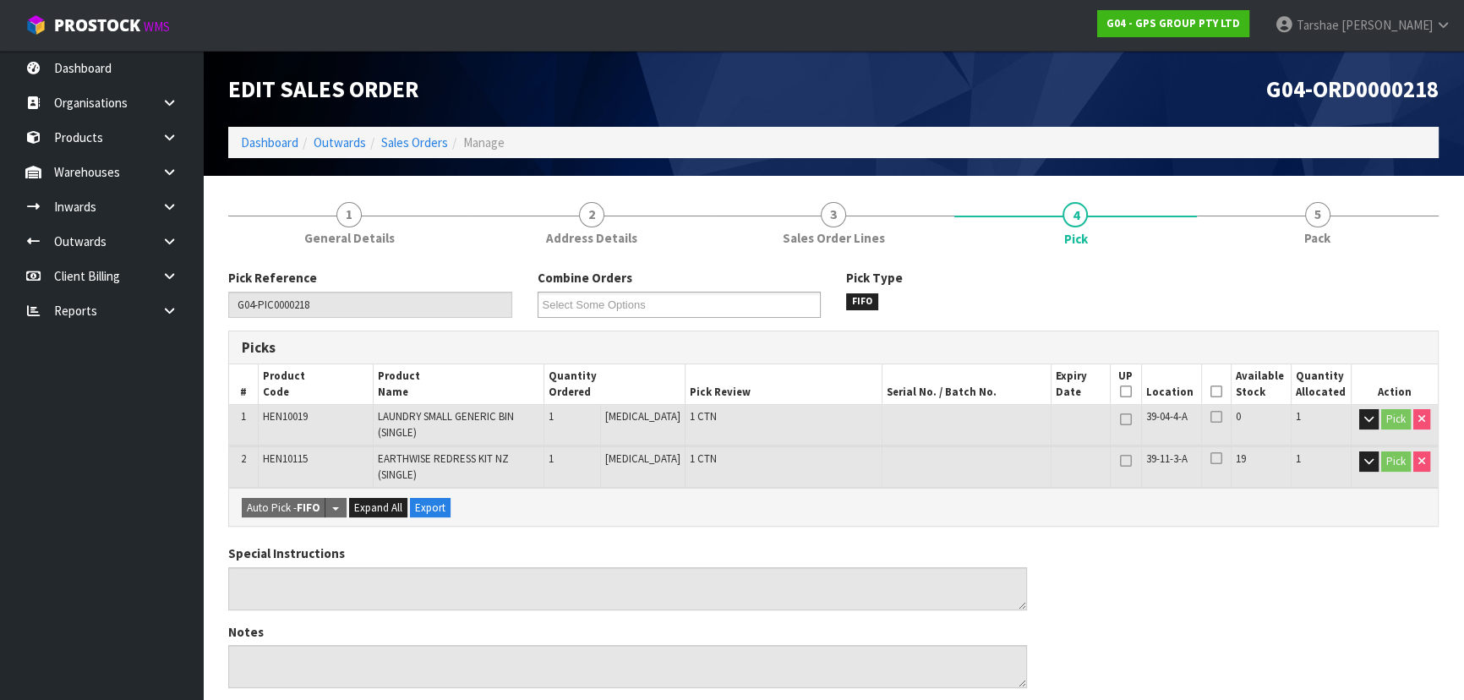
click at [1214, 392] on icon at bounding box center [1217, 391] width 12 height 1
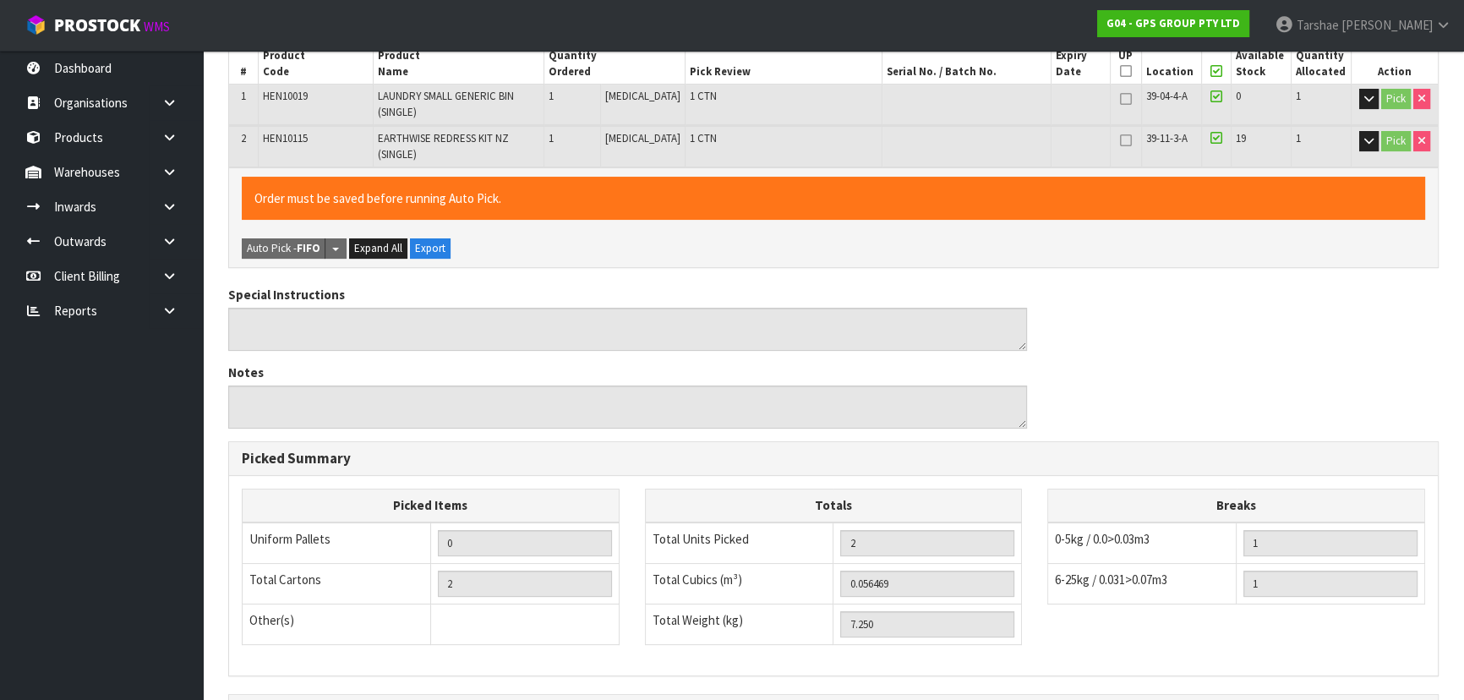
scroll to position [525, 0]
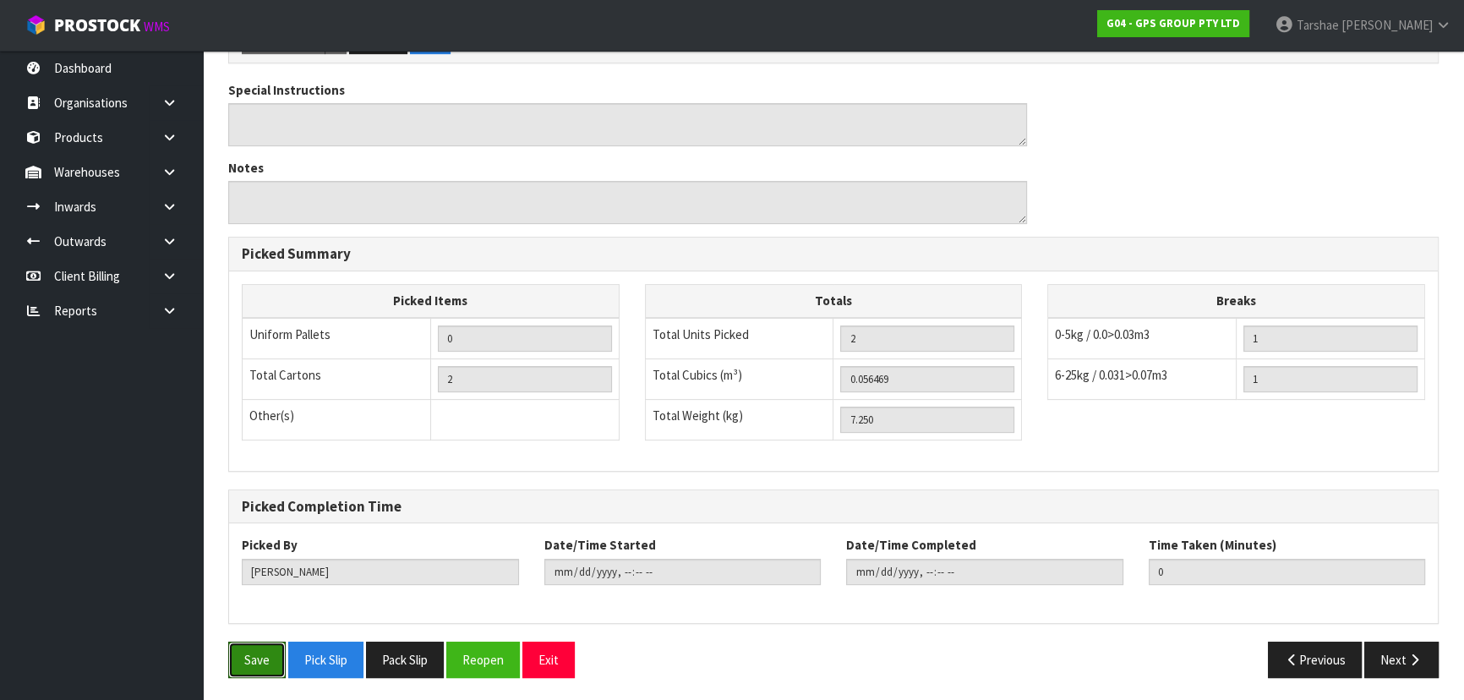
drag, startPoint x: 260, startPoint y: 642, endPoint x: 370, endPoint y: 594, distance: 120.0
click at [262, 642] on button "Save" at bounding box center [256, 660] width 57 height 36
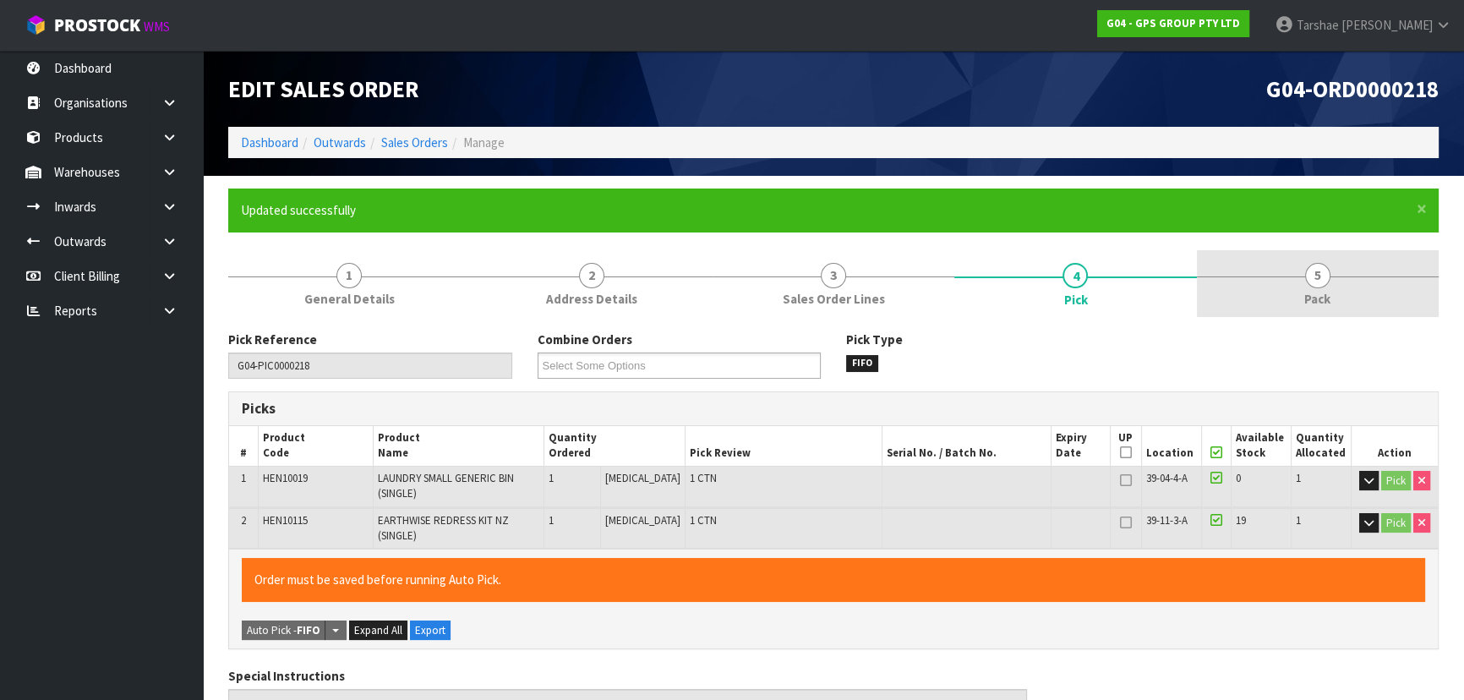
type input "[PERSON_NAME]"
type input "2025-09-04T10:54:26"
click at [1232, 287] on link "5 Pack" at bounding box center [1318, 283] width 242 height 67
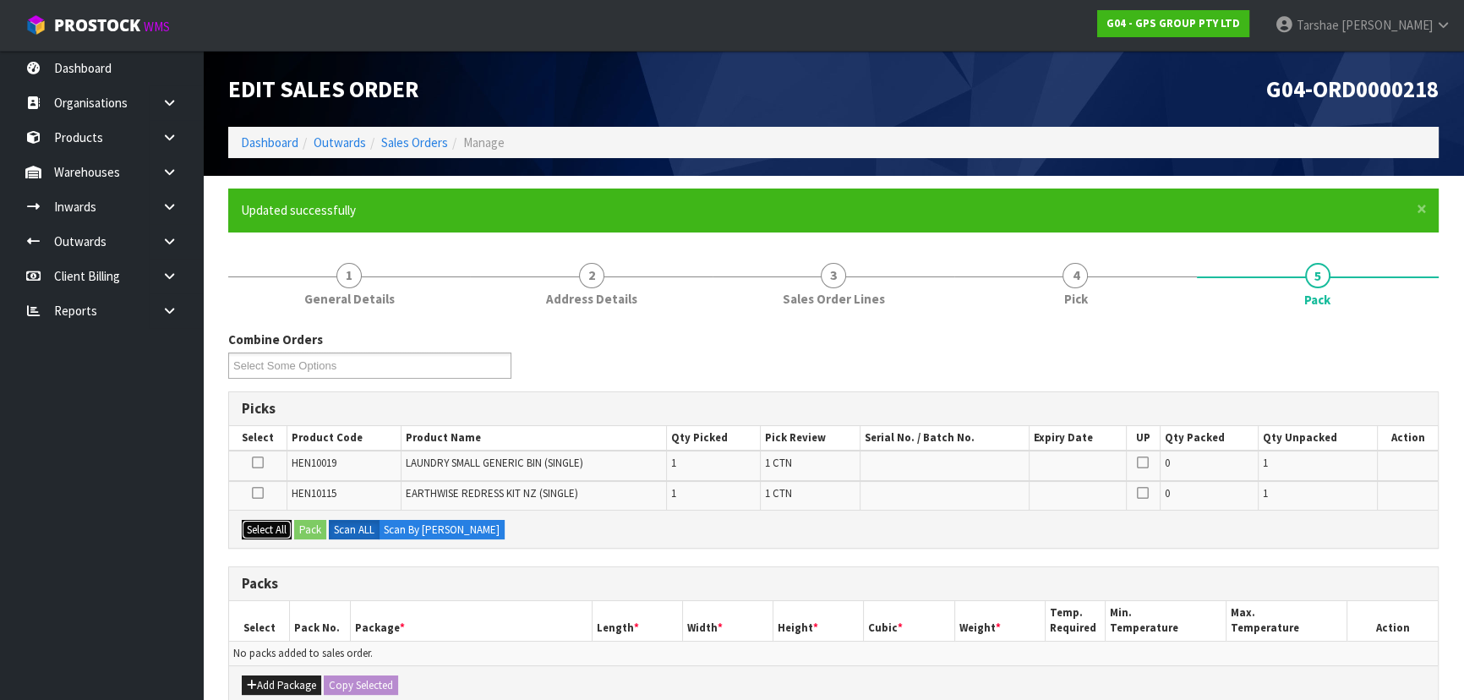
click at [271, 523] on button "Select All" at bounding box center [267, 530] width 50 height 20
click at [259, 680] on button "Add Package" at bounding box center [281, 685] width 79 height 20
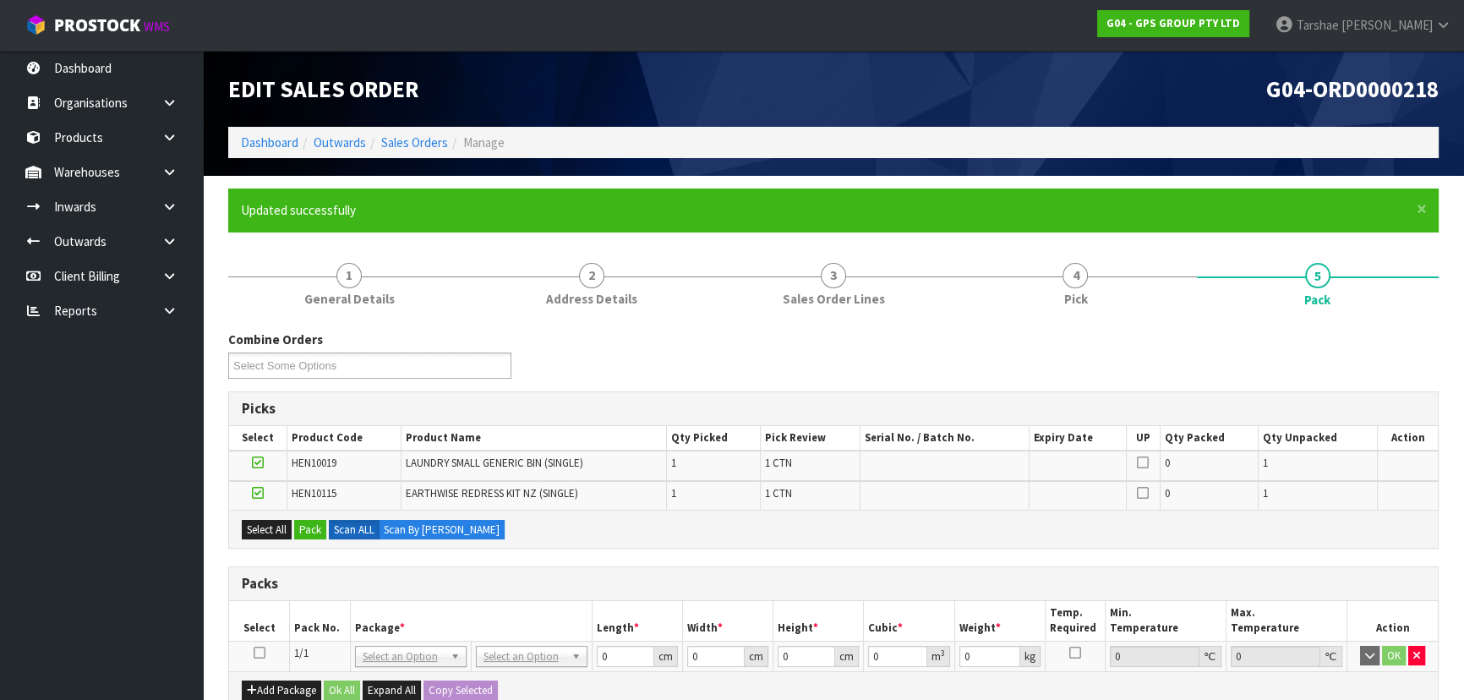
drag, startPoint x: 260, startPoint y: 653, endPoint x: 295, endPoint y: 575, distance: 85.9
click at [260, 653] on icon at bounding box center [260, 653] width 12 height 1
click at [305, 533] on button "Pack" at bounding box center [310, 530] width 32 height 20
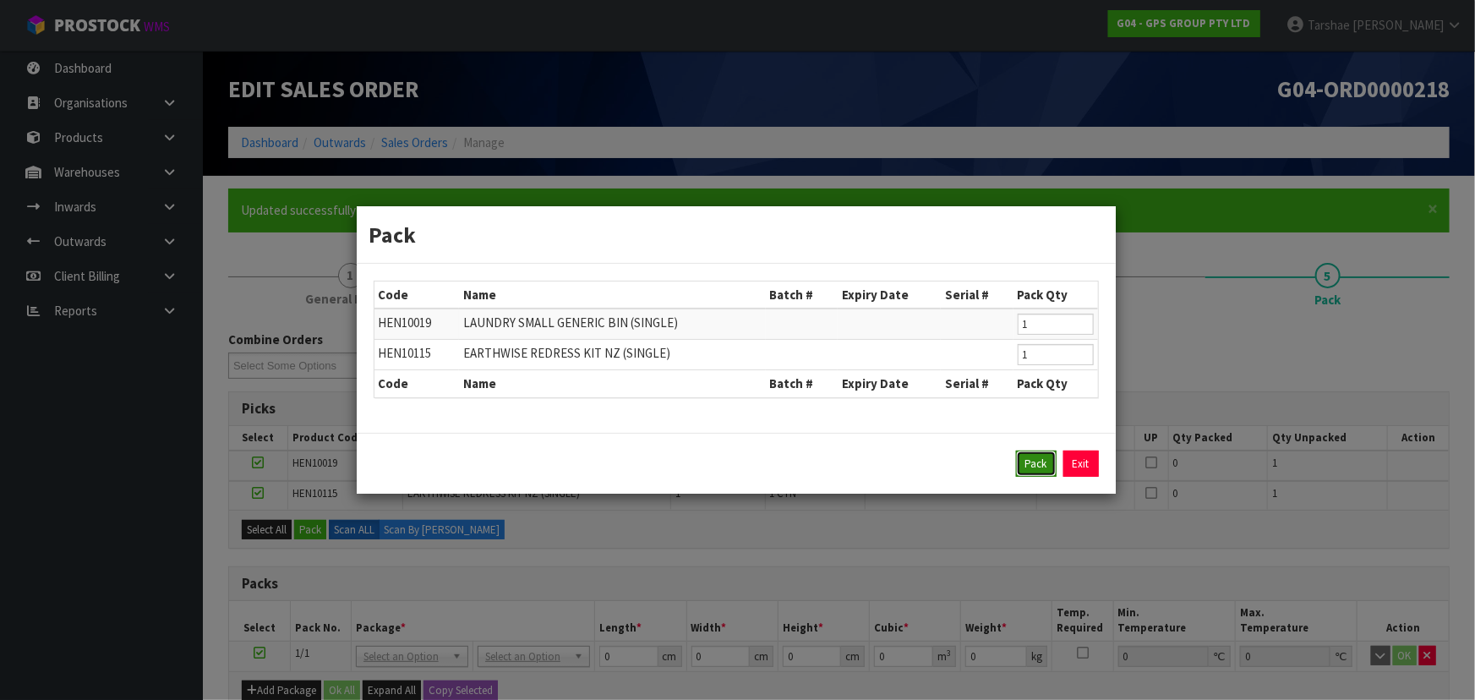
click at [1054, 471] on button "Pack" at bounding box center [1036, 464] width 41 height 27
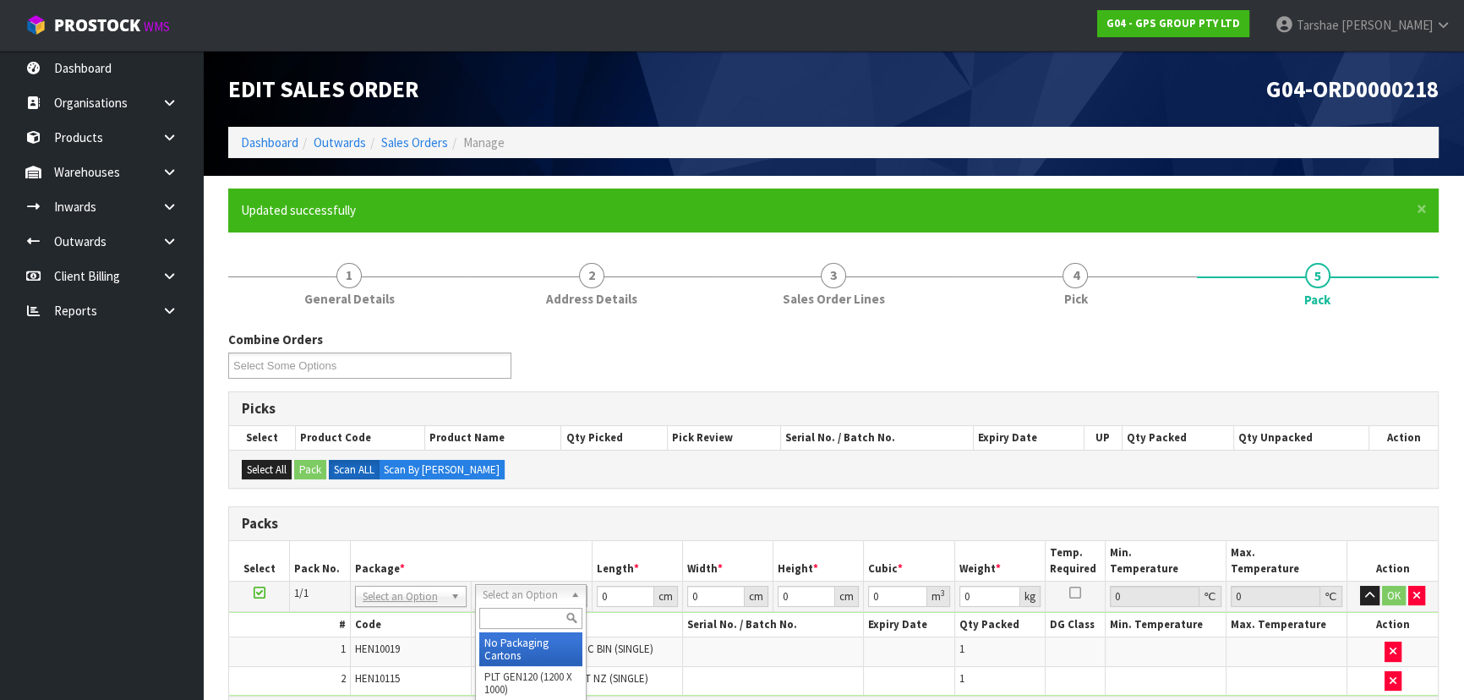
click at [507, 618] on input "text" at bounding box center [530, 618] width 103 height 21
drag, startPoint x: 530, startPoint y: 659, endPoint x: 609, endPoint y: 602, distance: 96.9
drag, startPoint x: 614, startPoint y: 590, endPoint x: 541, endPoint y: 602, distance: 73.7
click at [544, 602] on tr "1/1 NONE 007-001 007-002 007-004 007-009 007-013 007-014 007-015 007-017 007-01…" at bounding box center [833, 596] width 1209 height 30
type input "126"
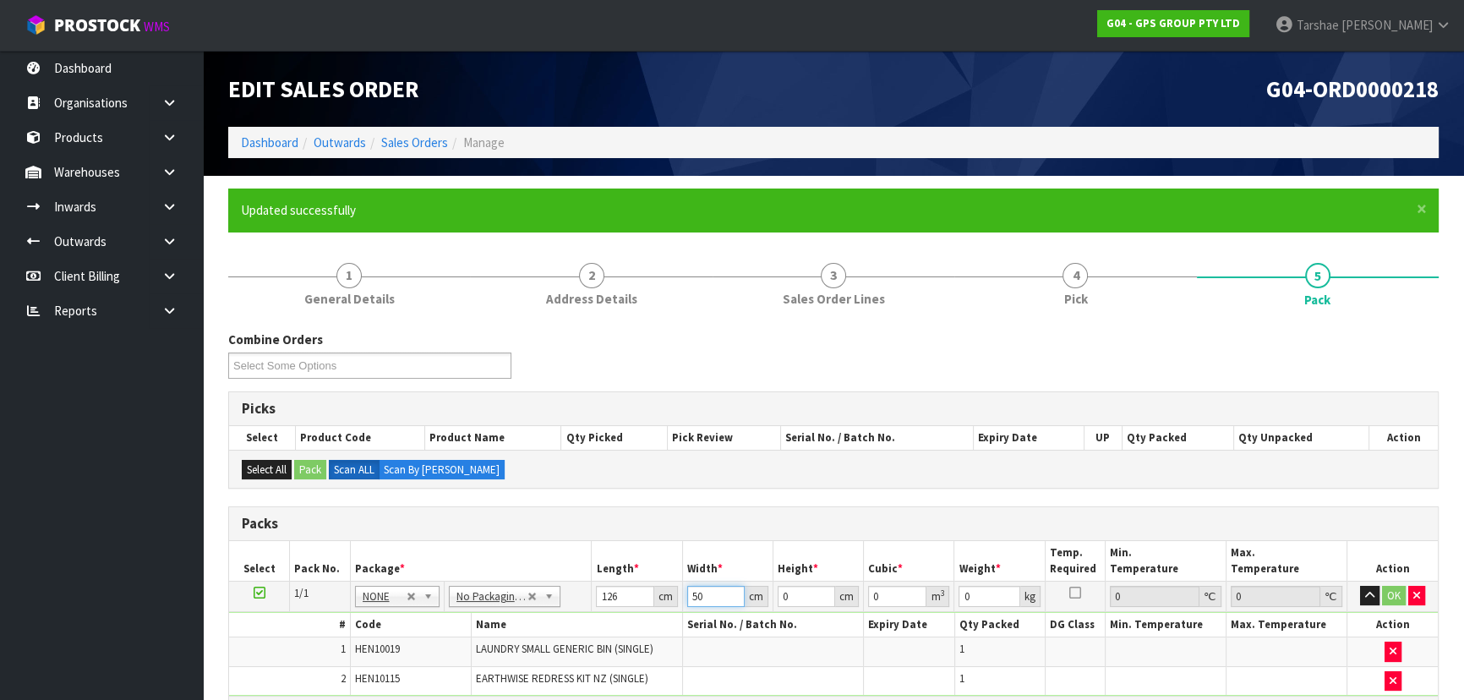
type input "50"
type input "1"
type input "0.0063"
type input "10"
type input "0.063"
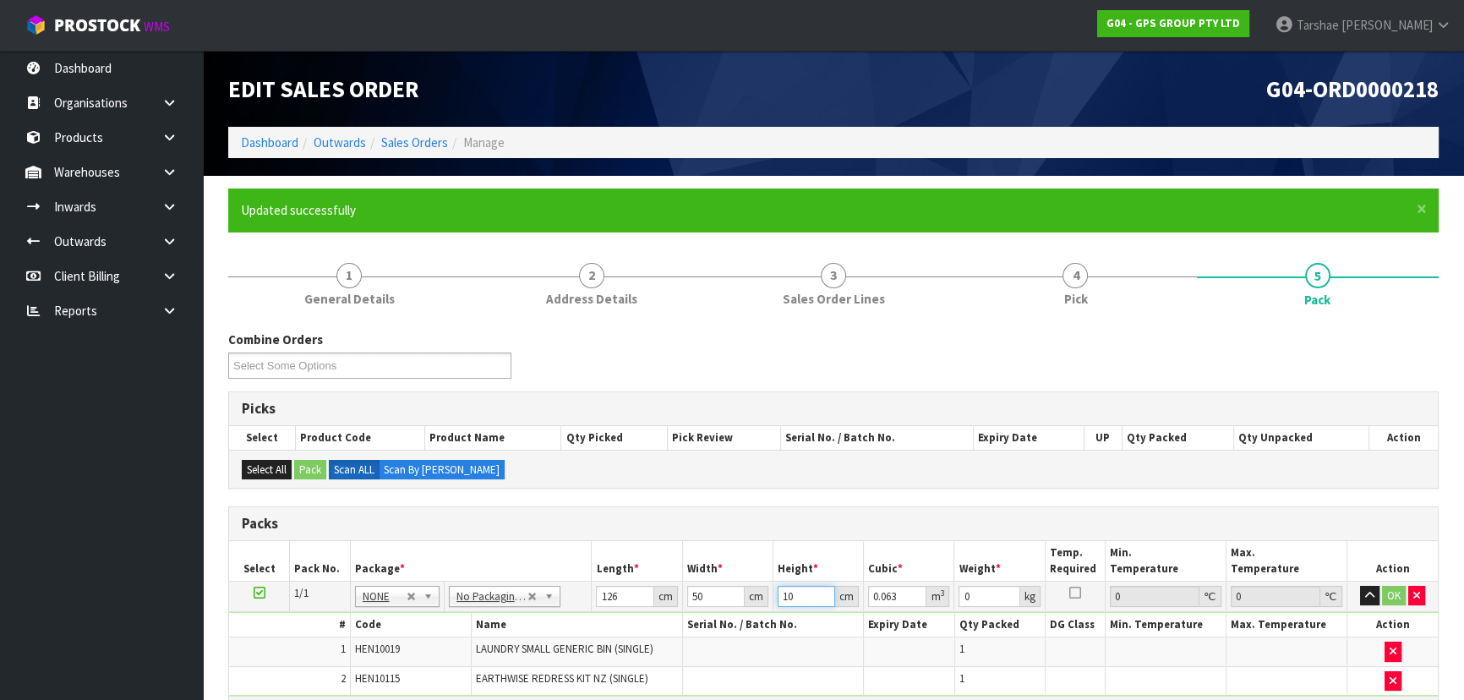
type input "10"
type input "8"
click at [1360, 586] on button "button" at bounding box center [1369, 596] width 19 height 20
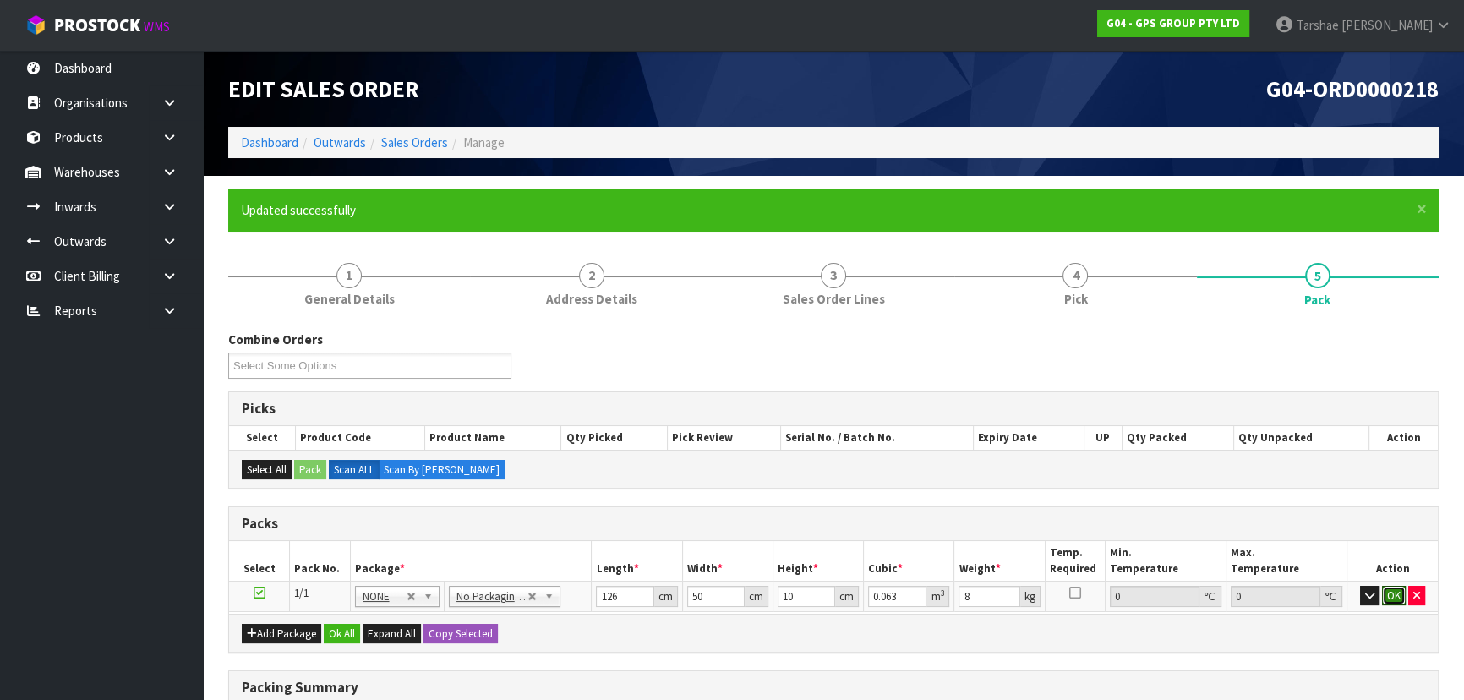
click button "OK" at bounding box center [1394, 596] width 24 height 20
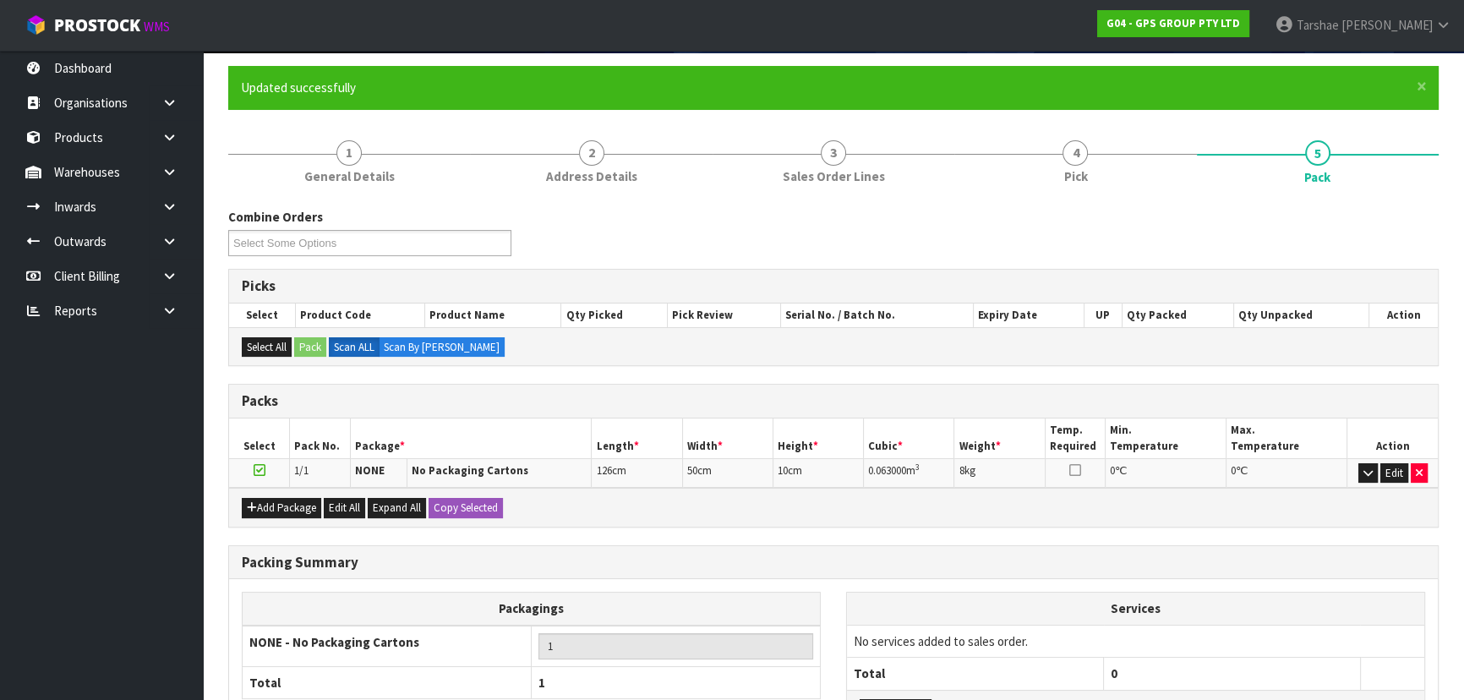
scroll to position [267, 0]
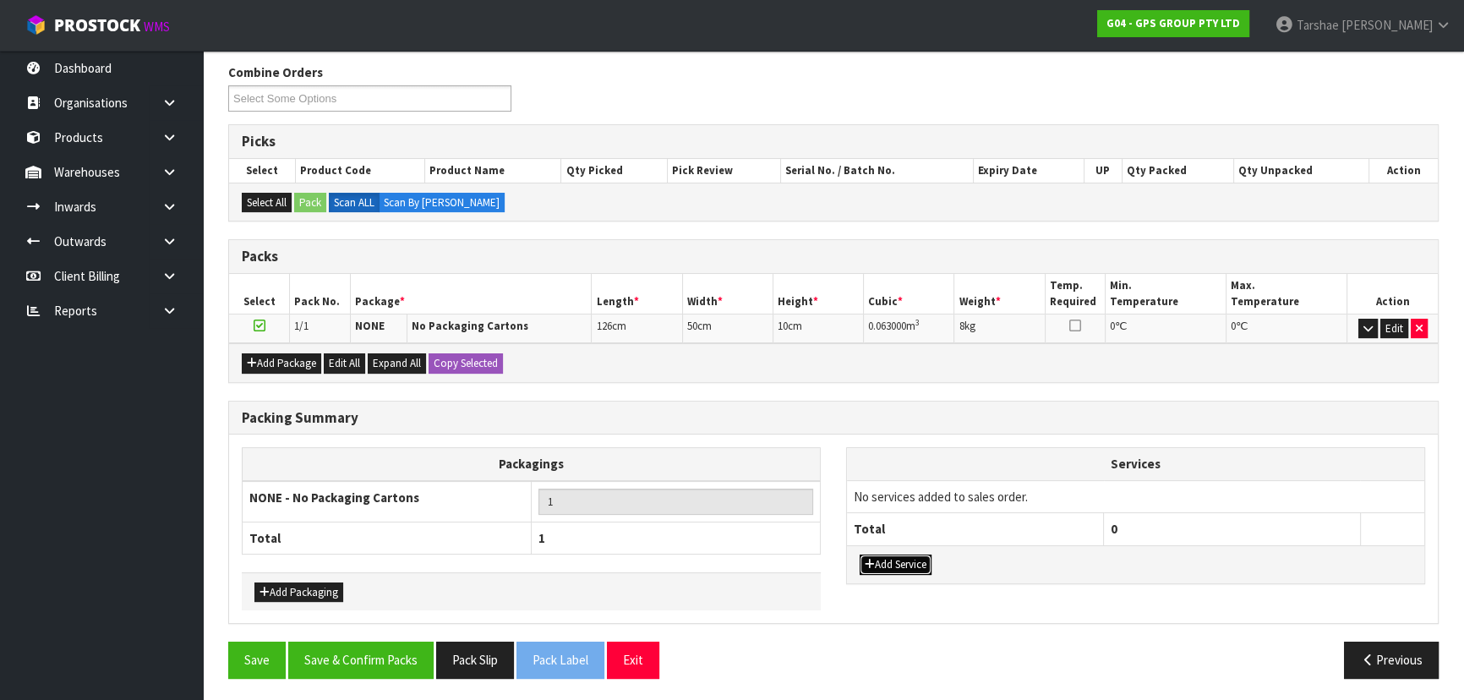
drag, startPoint x: 894, startPoint y: 558, endPoint x: 907, endPoint y: 524, distance: 36.4
click at [894, 556] on button "Add Service" at bounding box center [896, 565] width 72 height 20
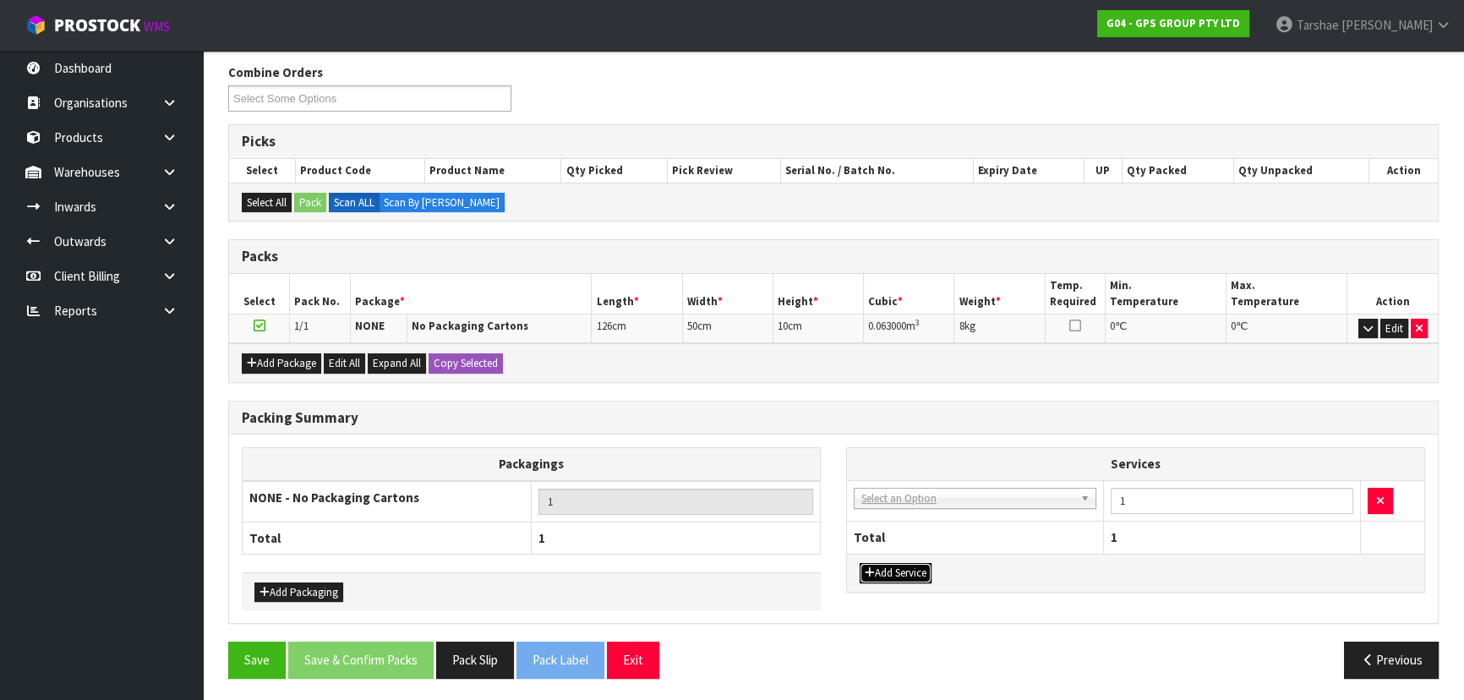
drag, startPoint x: 911, startPoint y: 500, endPoint x: 910, endPoint y: 510, distance: 10.2
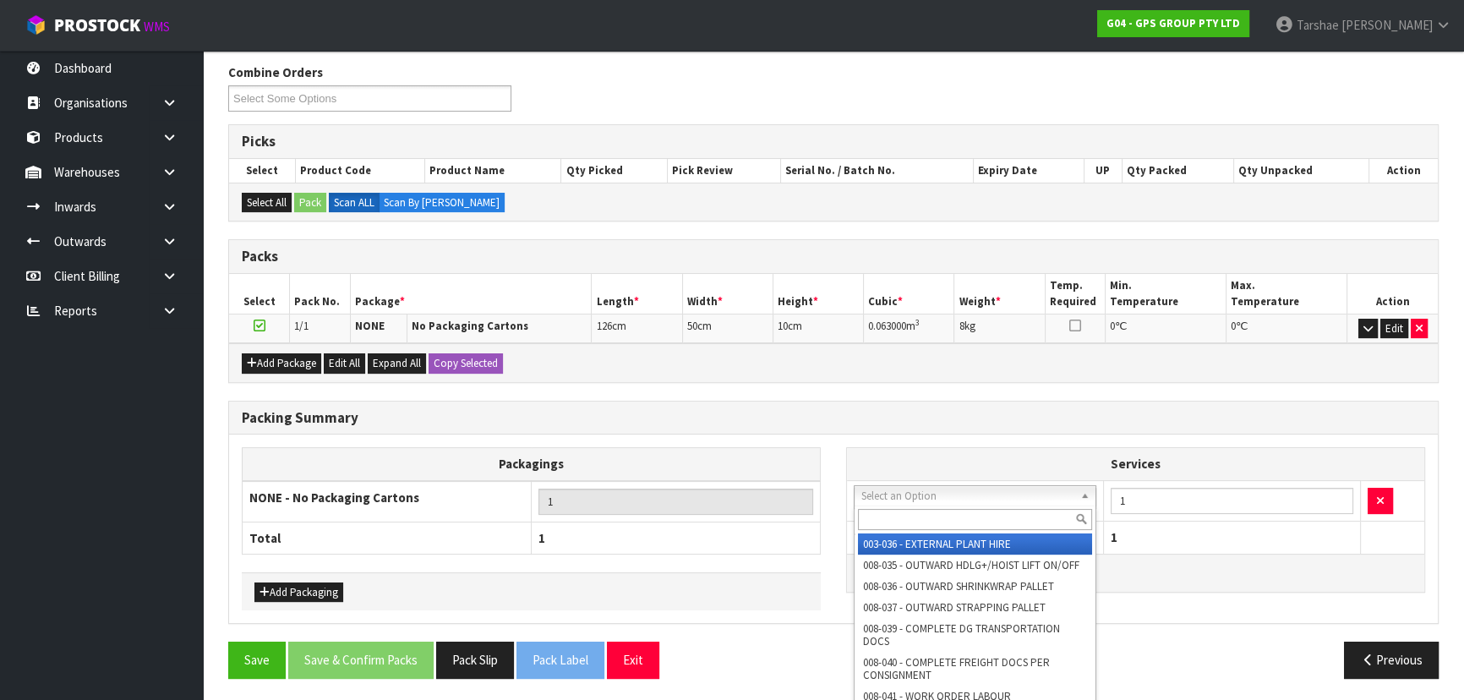
click at [910, 510] on input "text" at bounding box center [975, 519] width 234 height 21
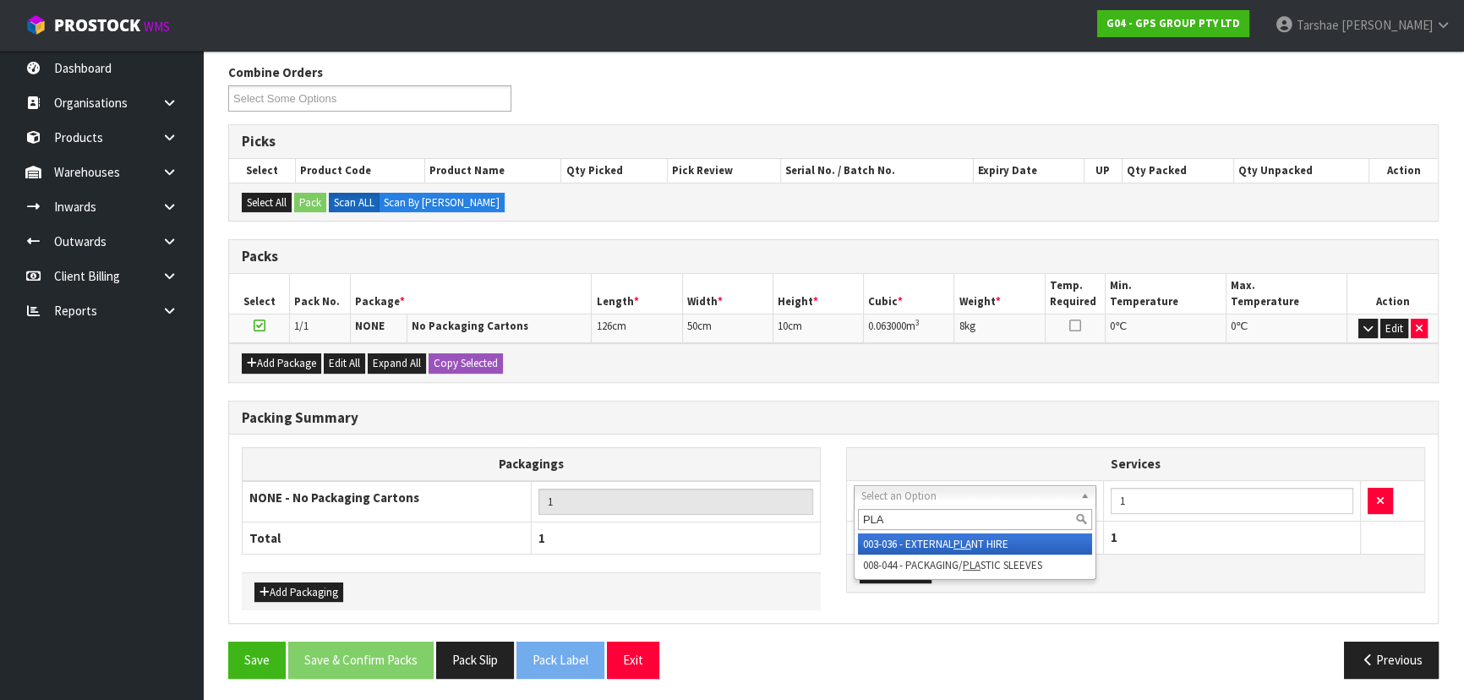
type input "PLAS"
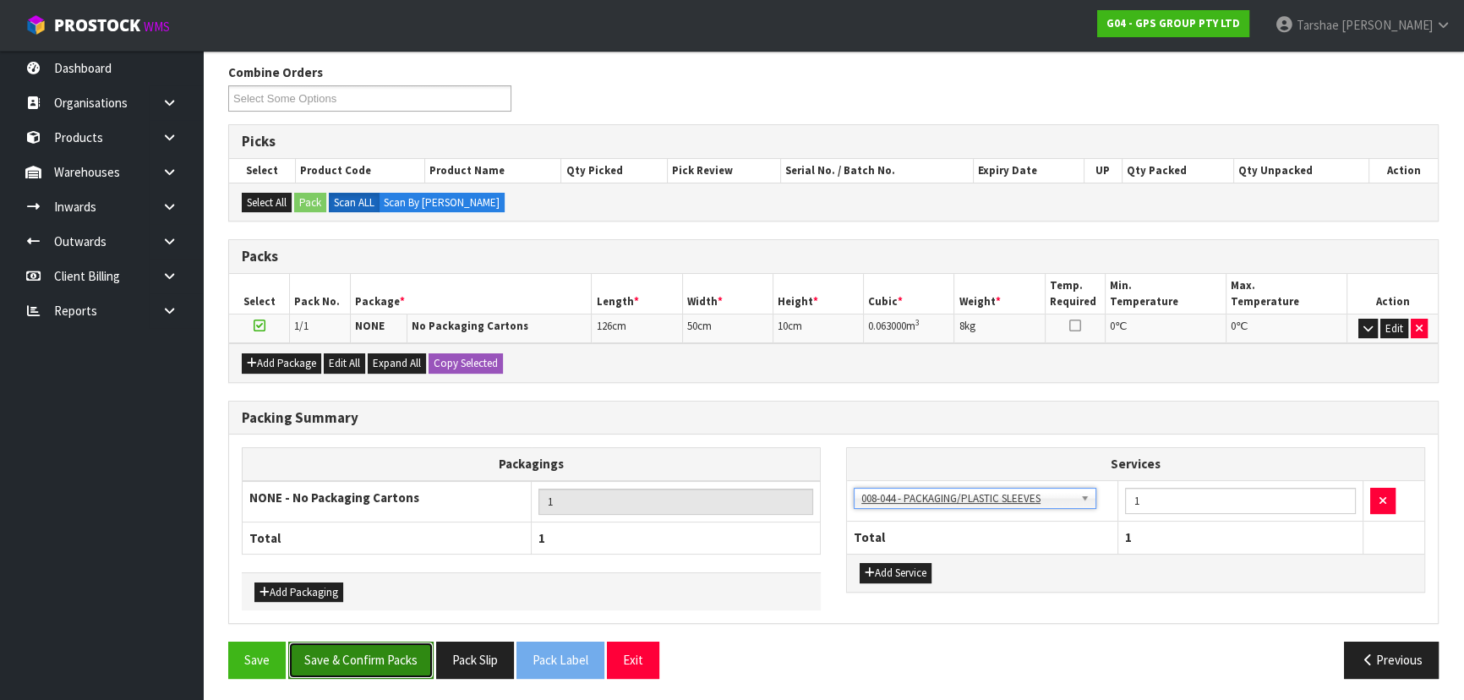
click at [407, 670] on button "Save & Confirm Packs" at bounding box center [360, 660] width 145 height 36
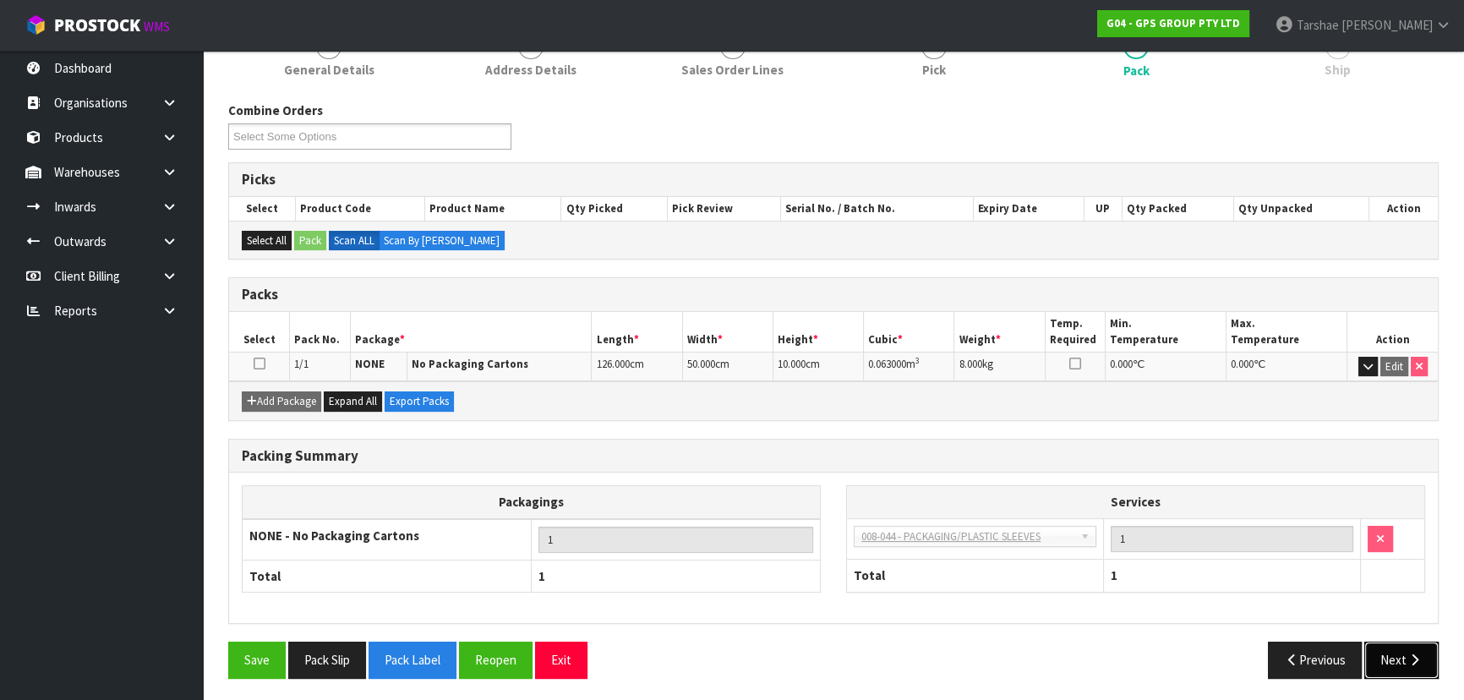
click at [1403, 642] on button "Next" at bounding box center [1401, 660] width 74 height 36
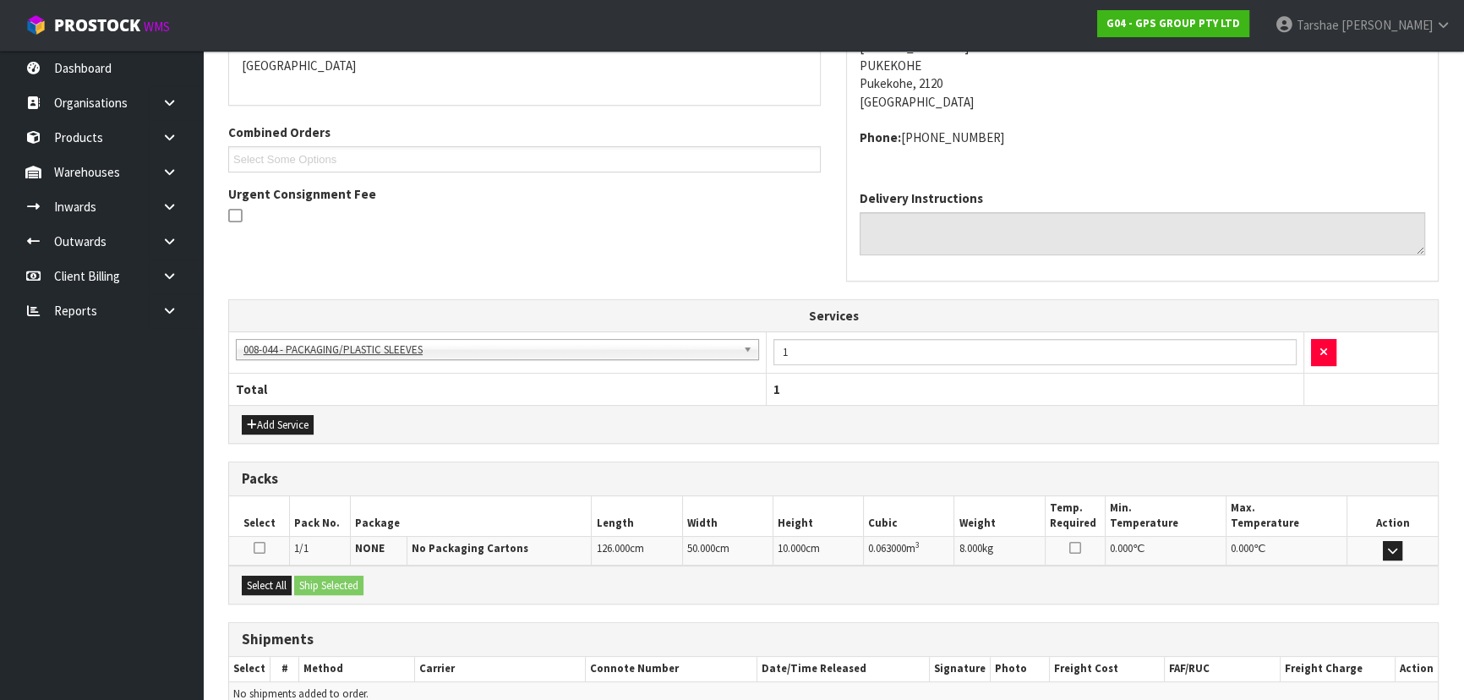
scroll to position [458, 0]
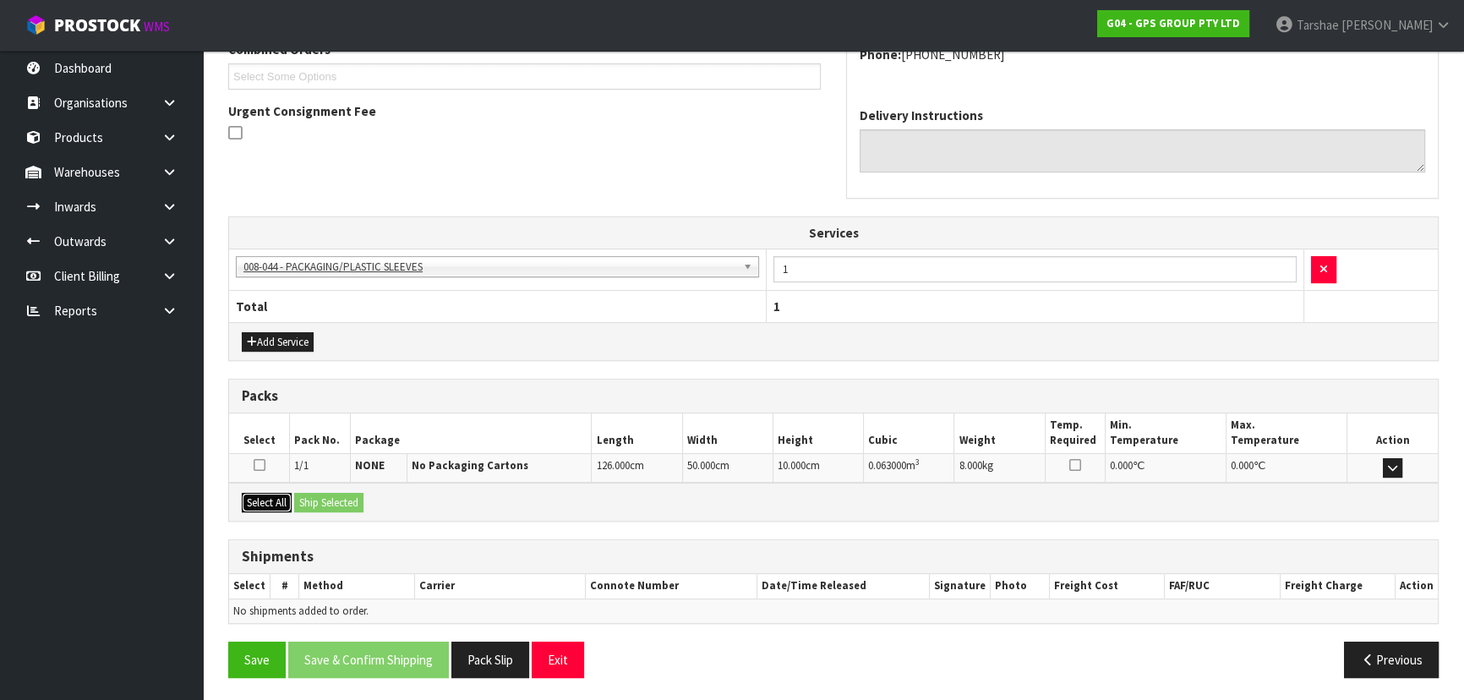
drag, startPoint x: 275, startPoint y: 499, endPoint x: 350, endPoint y: 489, distance: 75.8
click at [278, 499] on button "Select All" at bounding box center [267, 503] width 50 height 20
click at [350, 493] on button "Ship Selected" at bounding box center [328, 503] width 69 height 20
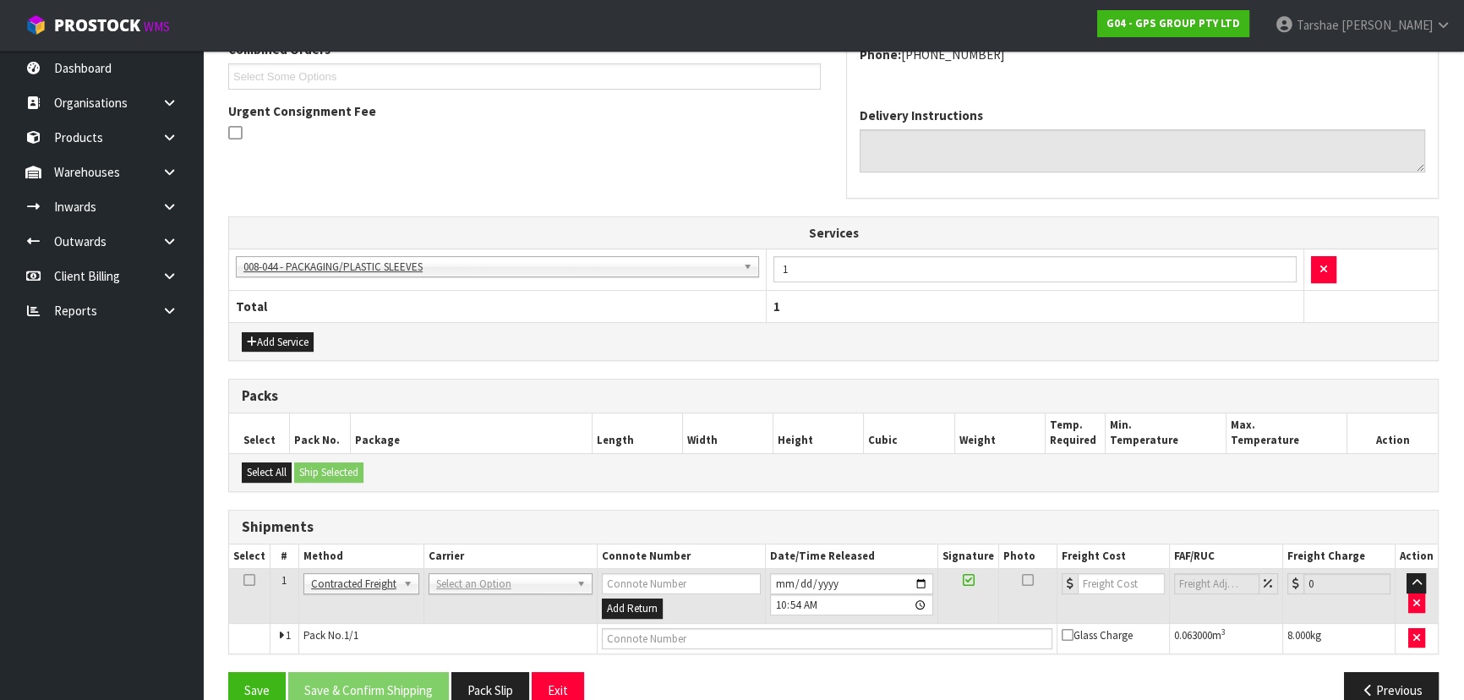
drag, startPoint x: 502, startPoint y: 575, endPoint x: 507, endPoint y: 596, distance: 21.7
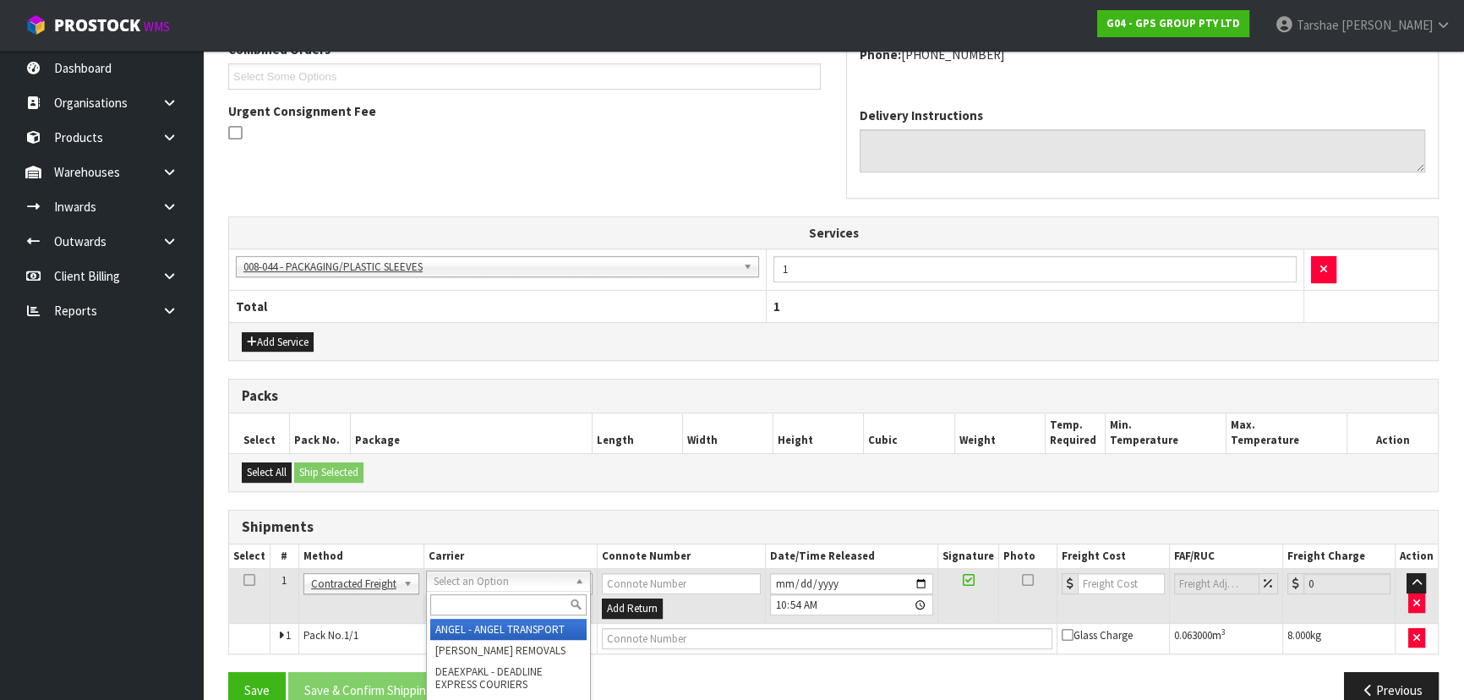
click at [507, 602] on input "text" at bounding box center [508, 604] width 156 height 21
type input "NZP"
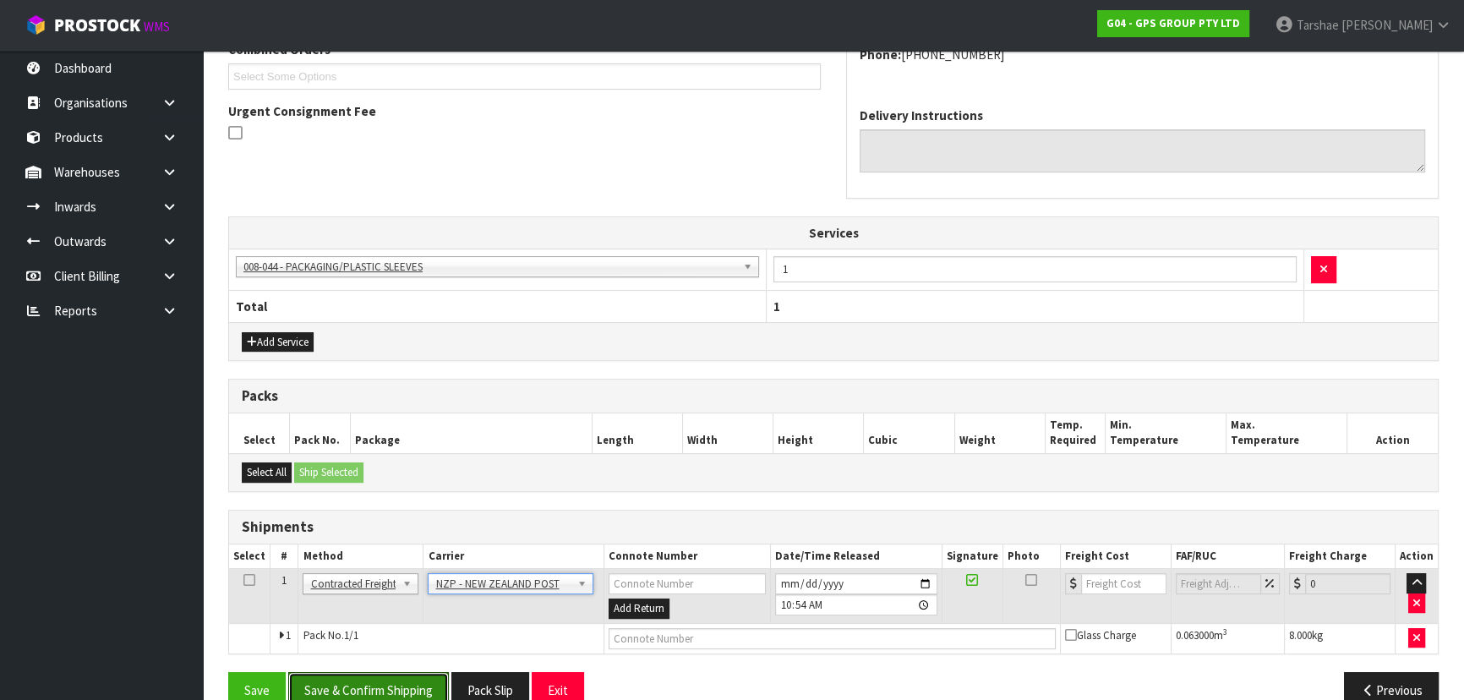
drag, startPoint x: 317, startPoint y: 674, endPoint x: 321, endPoint y: 656, distance: 18.2
click at [319, 674] on button "Save & Confirm Shipping" at bounding box center [368, 690] width 161 height 36
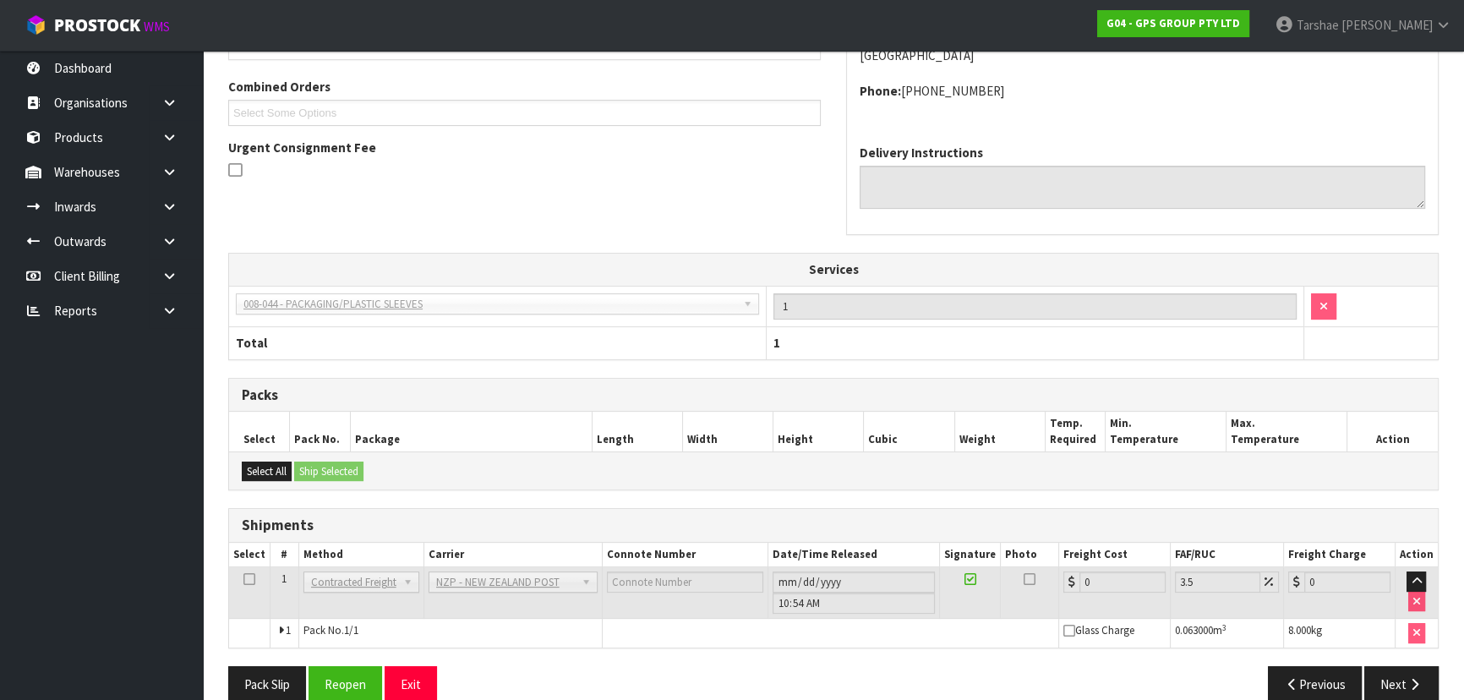
scroll to position [465, 0]
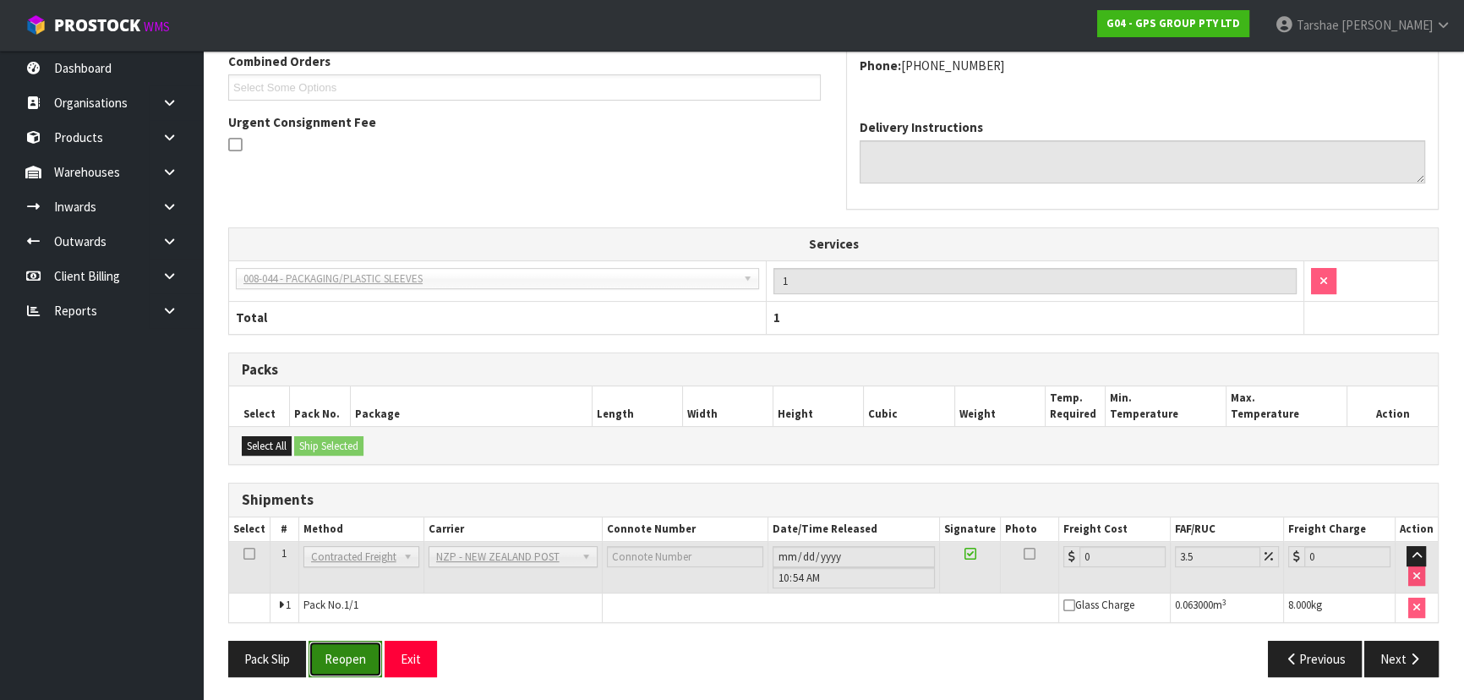
click at [332, 659] on button "Reopen" at bounding box center [346, 659] width 74 height 36
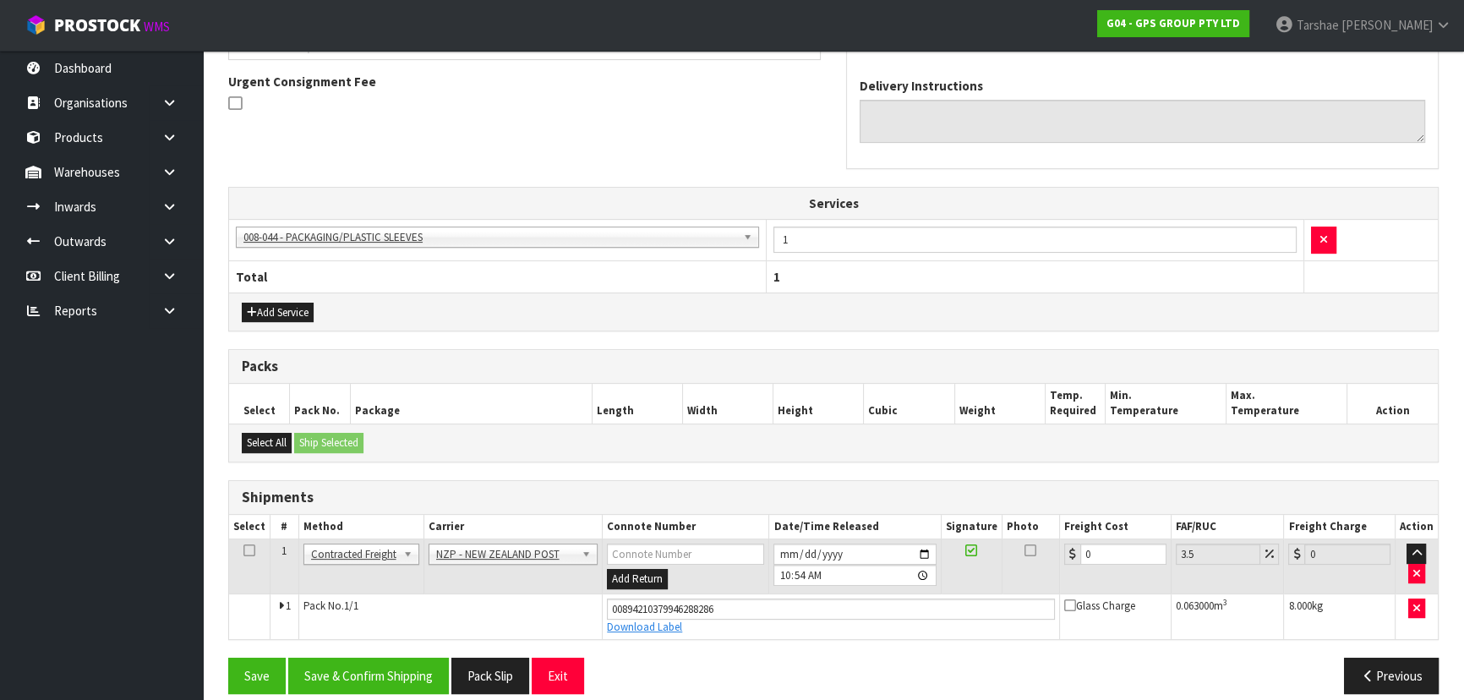
scroll to position [504, 0]
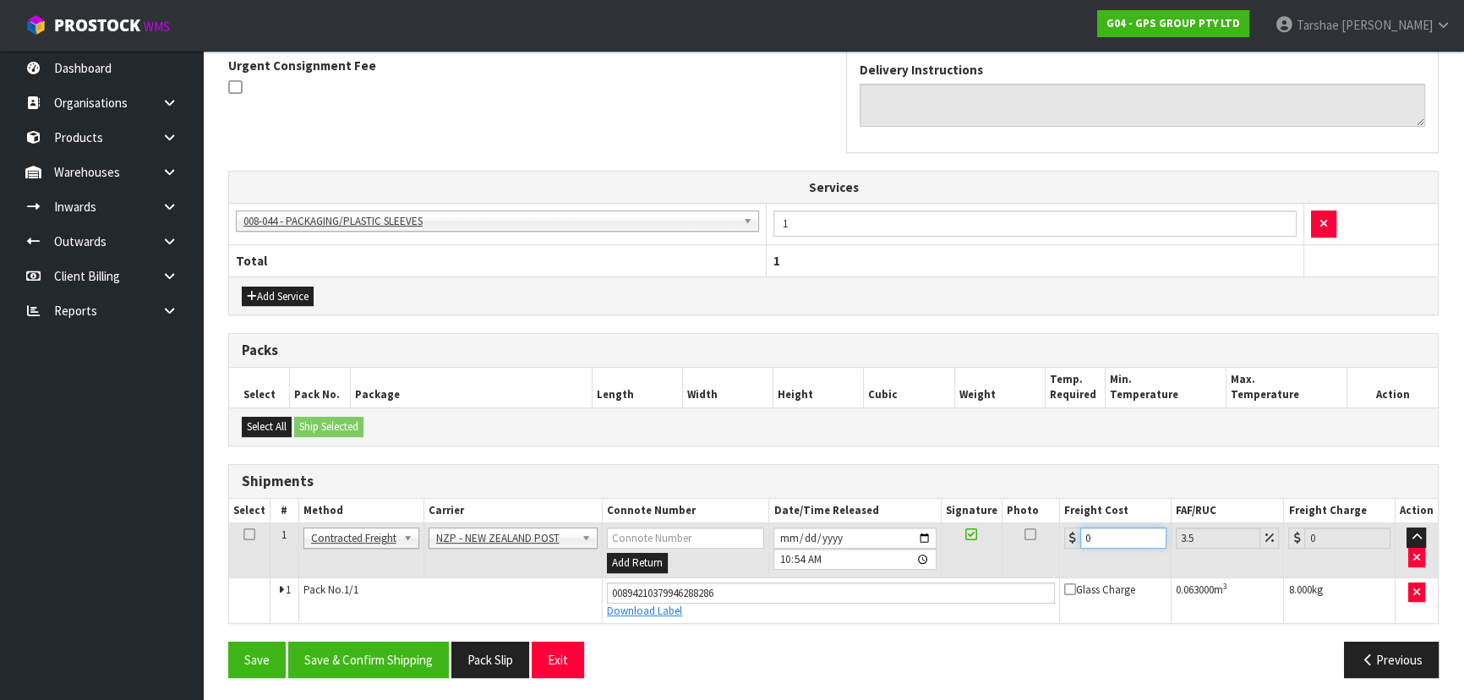
drag, startPoint x: 987, startPoint y: 538, endPoint x: 916, endPoint y: 529, distance: 71.5
click at [921, 532] on tr "1 Client Local Pickup Customer Local Pickup Company Freight Contracted Freight …" at bounding box center [833, 550] width 1209 height 55
type input "4"
type input "4.14"
type input "4.3"
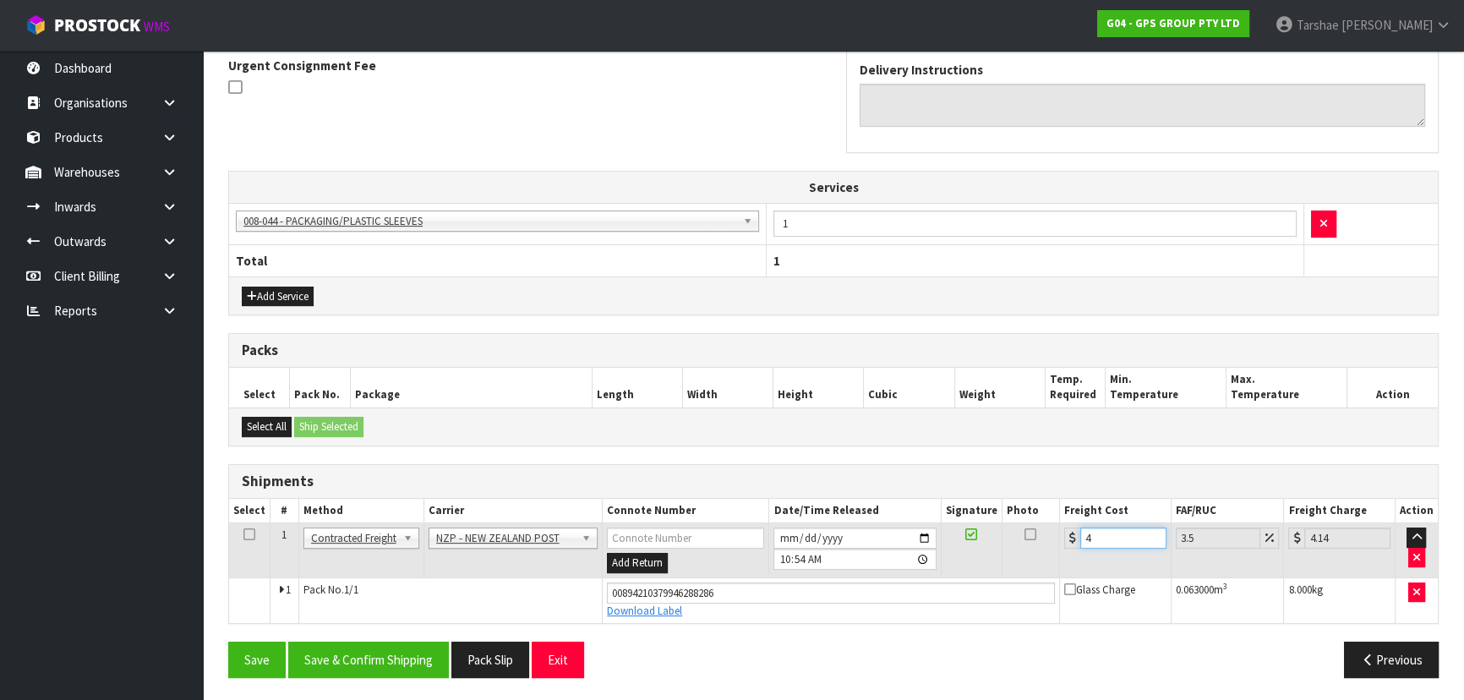
type input "4.45"
type input "4.33"
type input "4.48"
type input "4.33"
click at [347, 656] on button "Save & Confirm Shipping" at bounding box center [368, 660] width 161 height 36
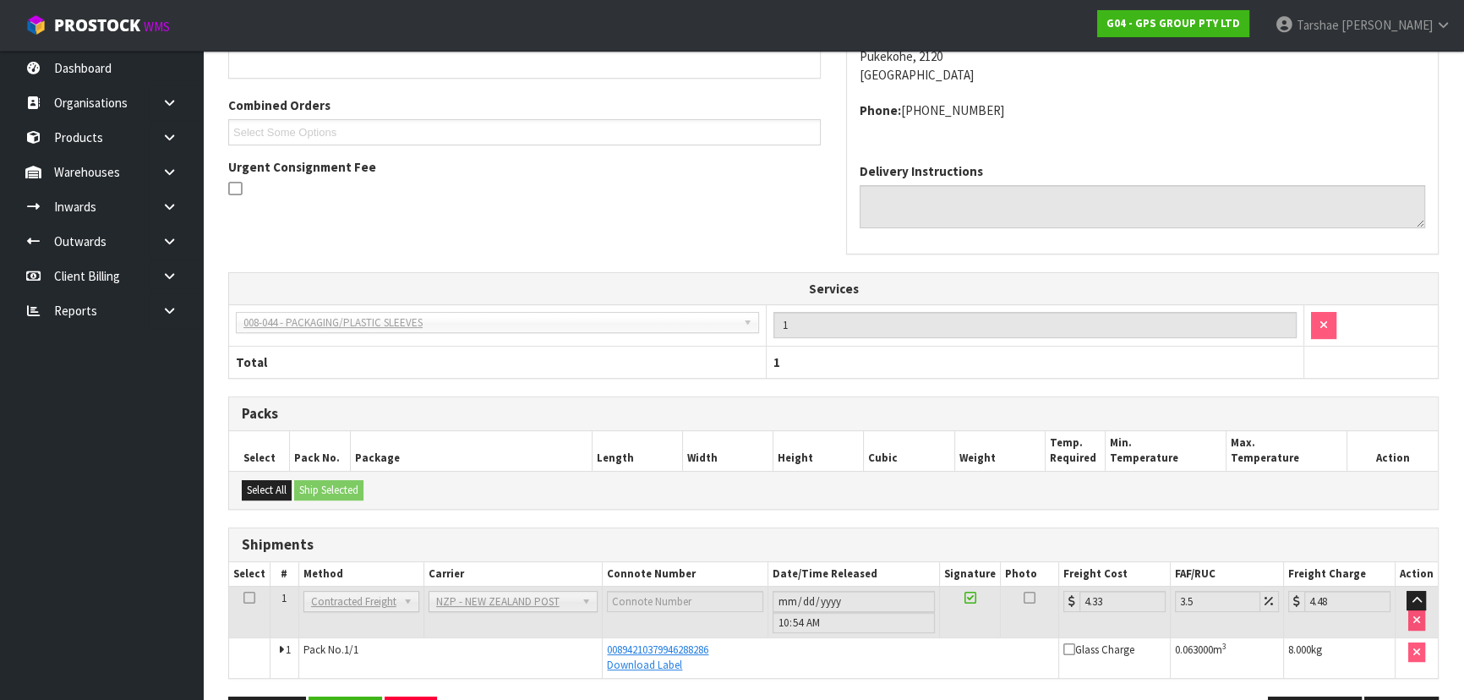
scroll to position [457, 0]
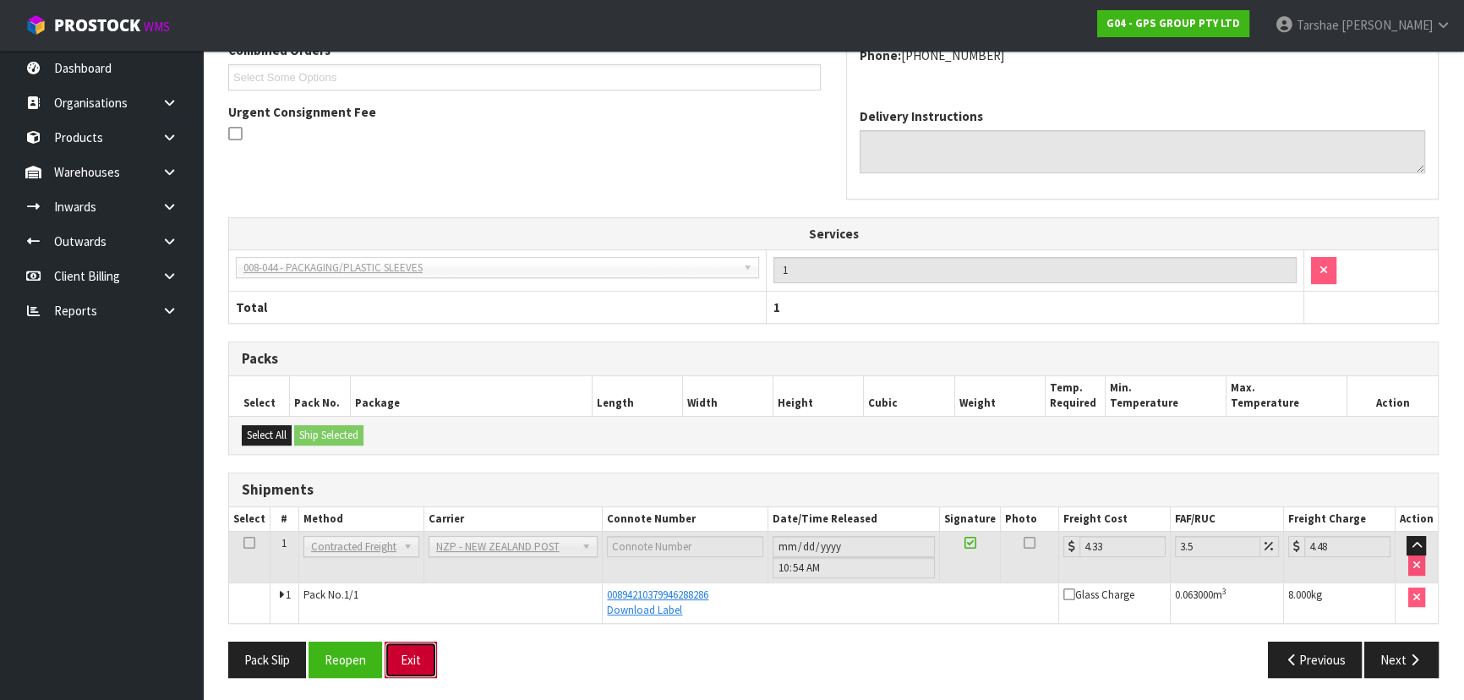
click at [422, 651] on button "Exit" at bounding box center [411, 660] width 52 height 36
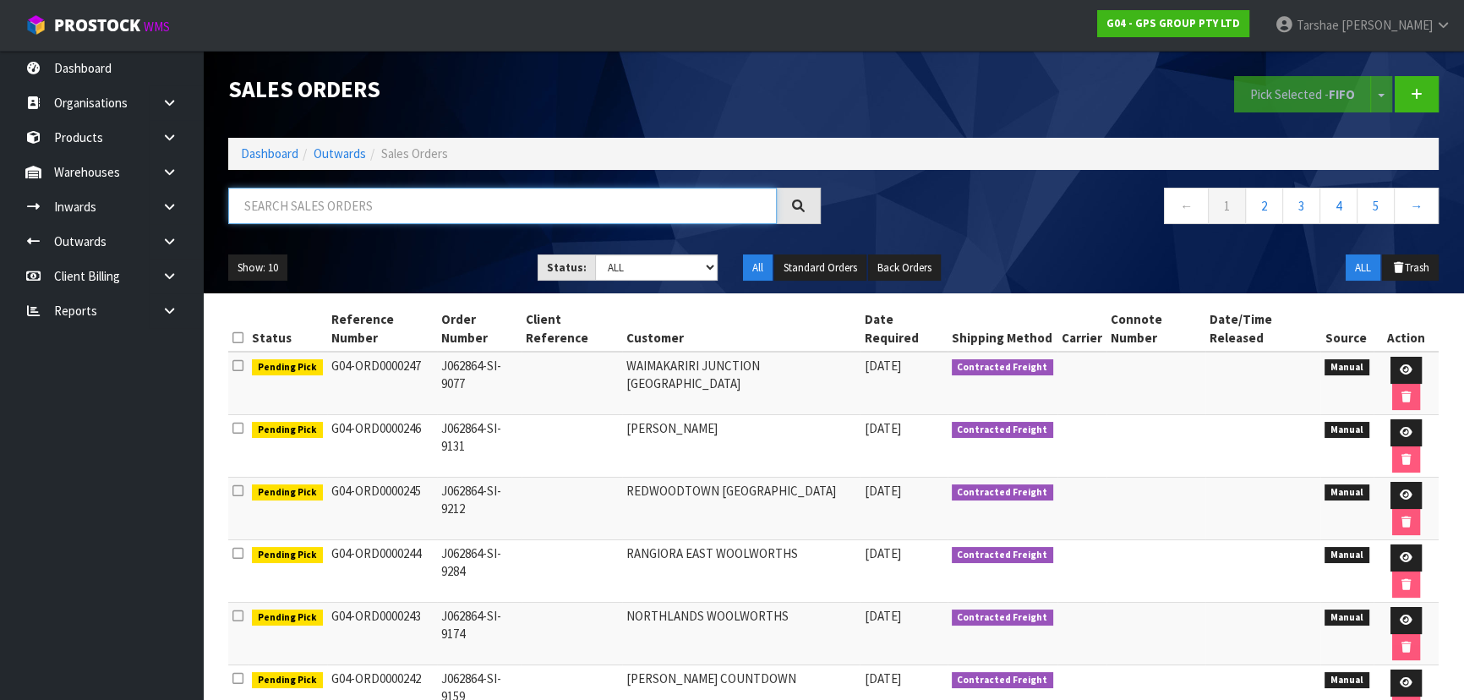
click at [315, 200] on input "text" at bounding box center [502, 206] width 549 height 36
type input "JOB-0410878"
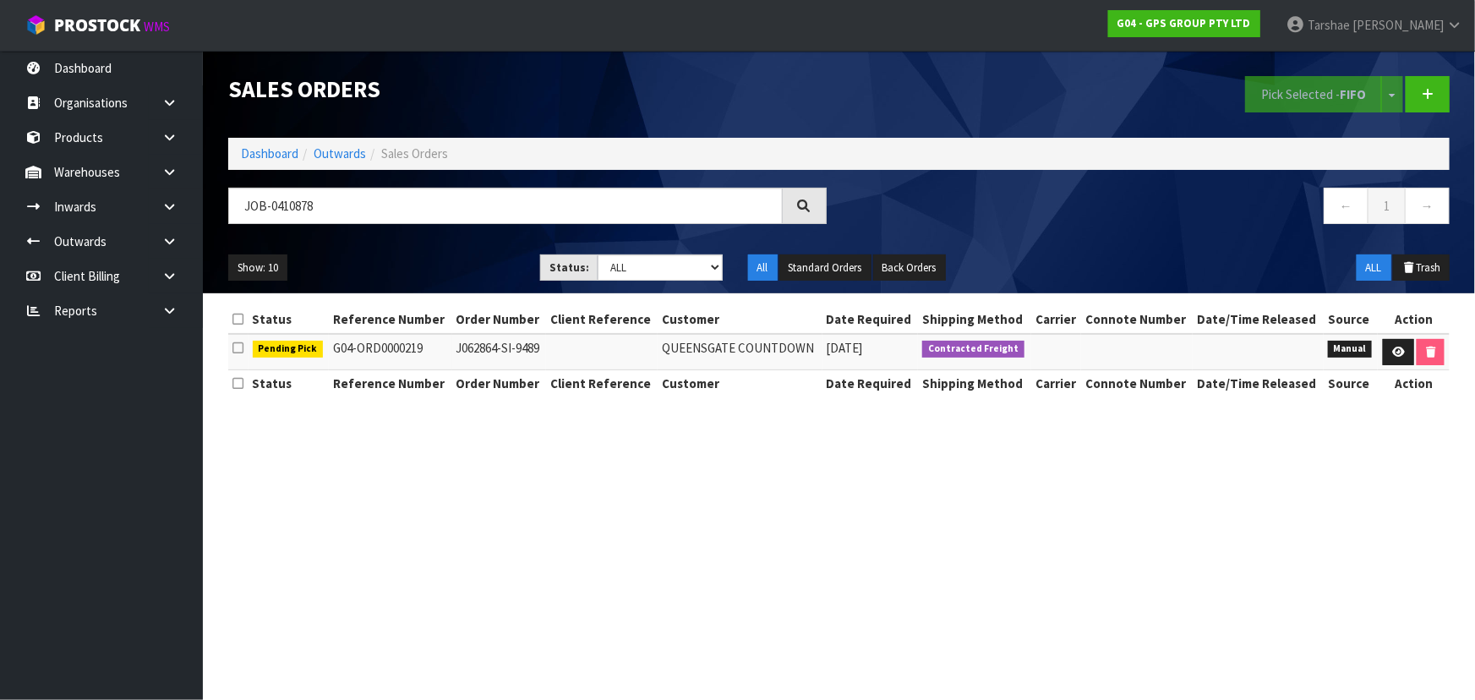
drag, startPoint x: 1415, startPoint y: 368, endPoint x: 1403, endPoint y: 366, distance: 12.0
click at [1411, 367] on td at bounding box center [1414, 352] width 72 height 36
click at [1394, 347] on icon at bounding box center [1398, 352] width 13 height 11
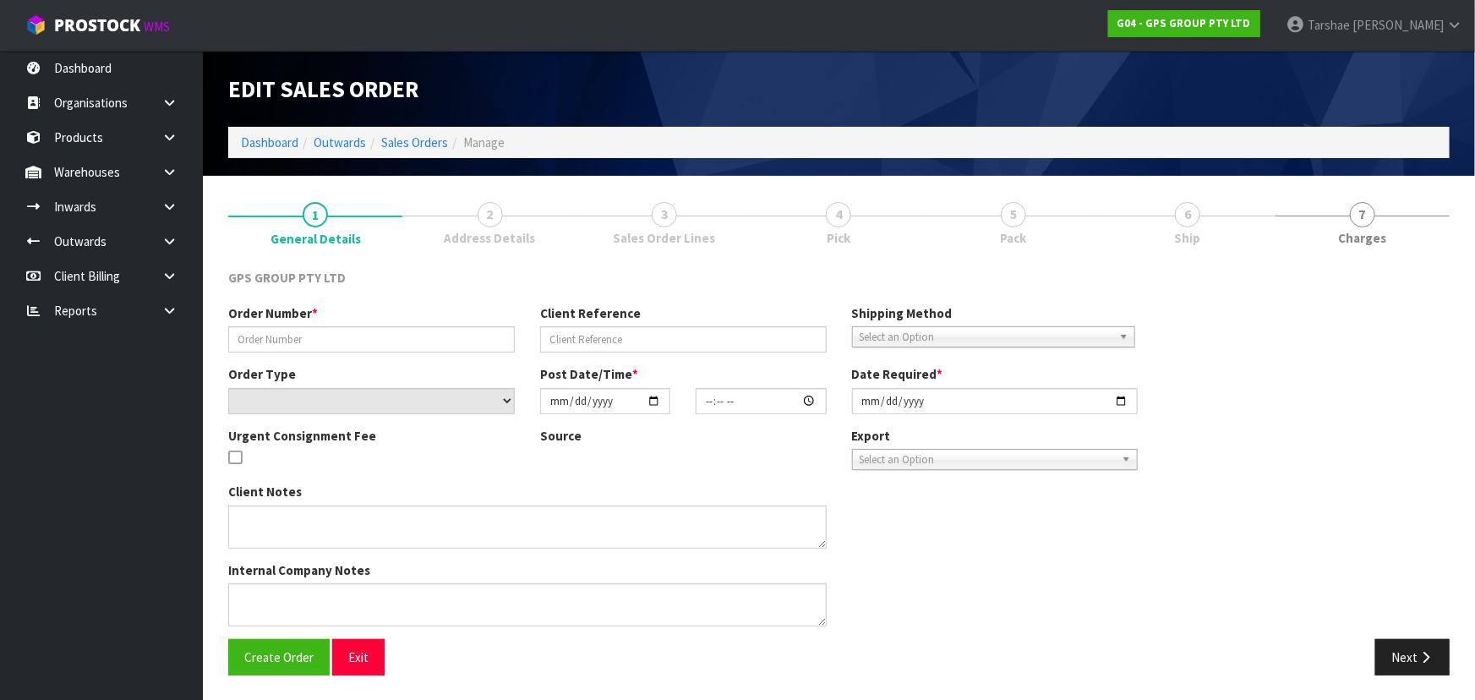
type input "J062864-SI-9489"
select select "number:0"
type input "[DATE]"
type input "17:15:00.000"
type input "[DATE]"
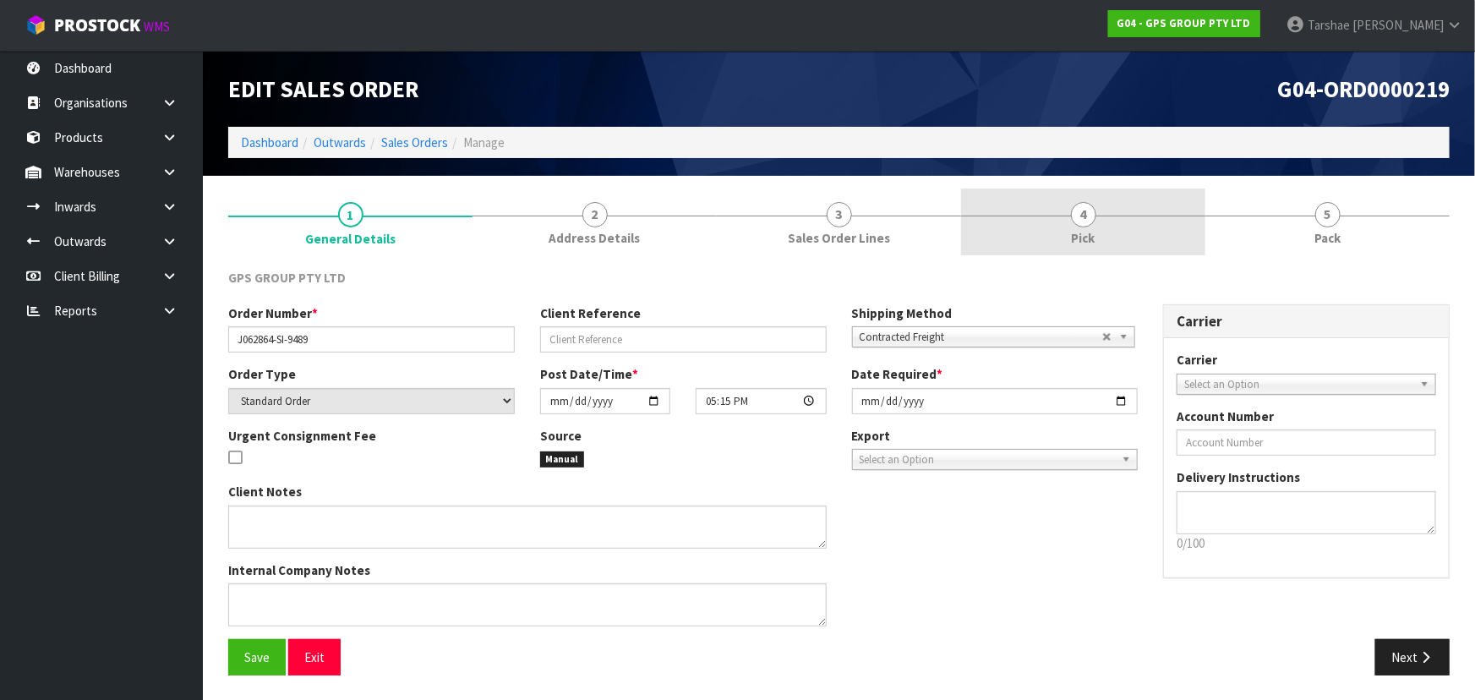
click at [1101, 223] on link "4 Pick" at bounding box center [1083, 222] width 244 height 67
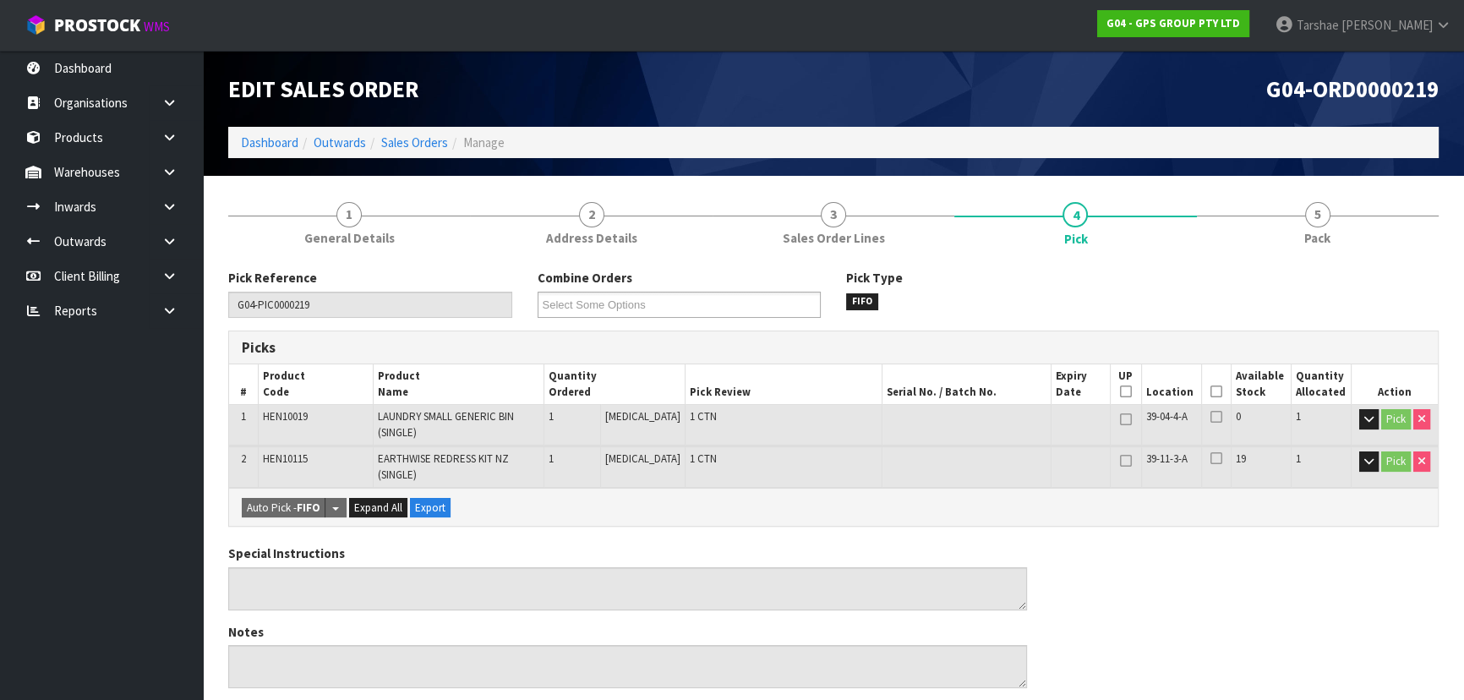
click at [1211, 380] on th "Picked" at bounding box center [1216, 384] width 30 height 40
click at [1211, 392] on icon at bounding box center [1217, 391] width 12 height 1
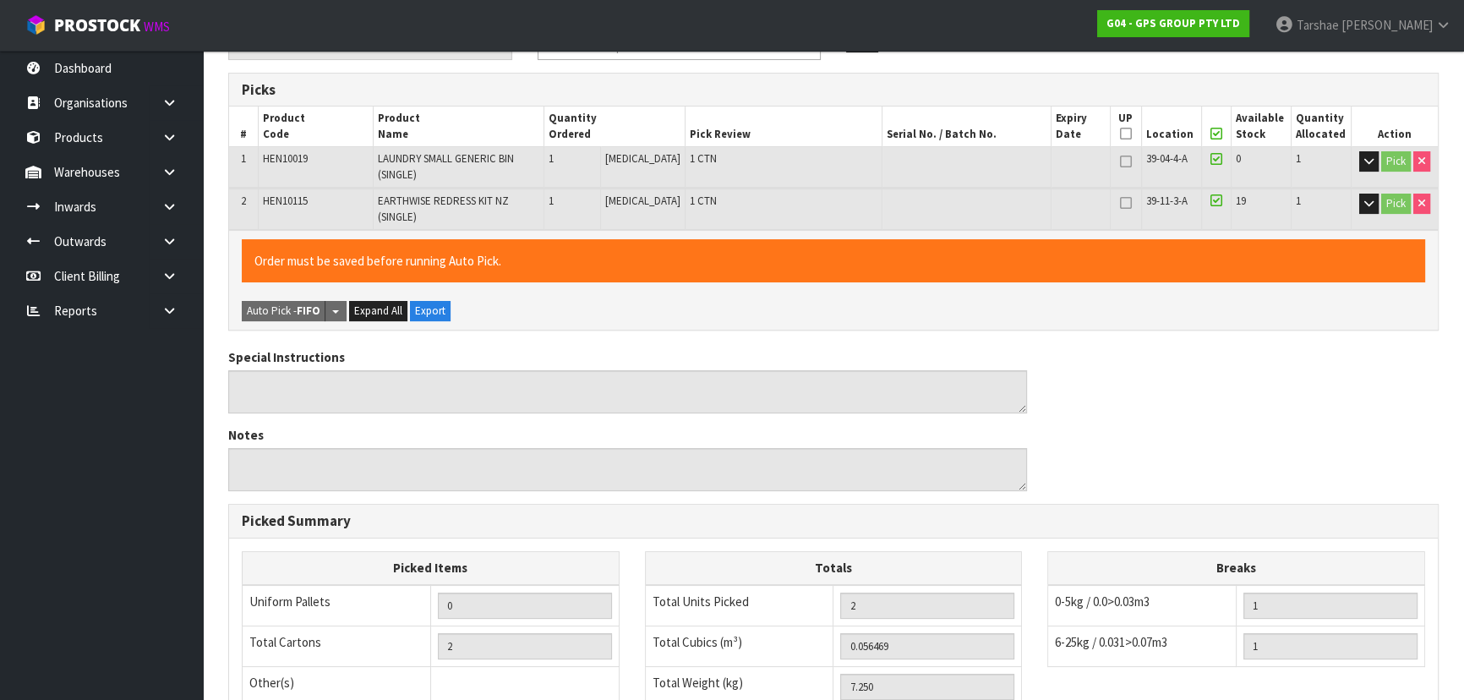
scroll to position [525, 0]
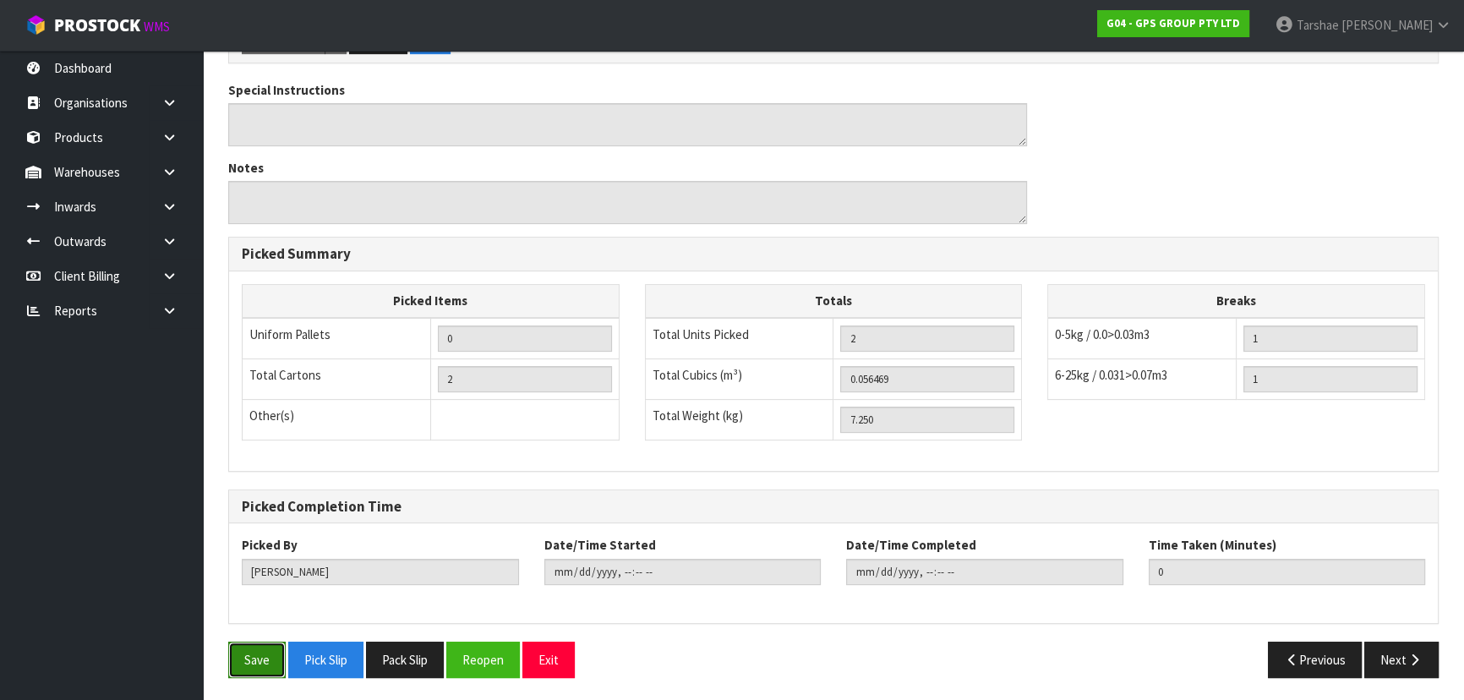
click at [267, 655] on button "Save" at bounding box center [256, 660] width 57 height 36
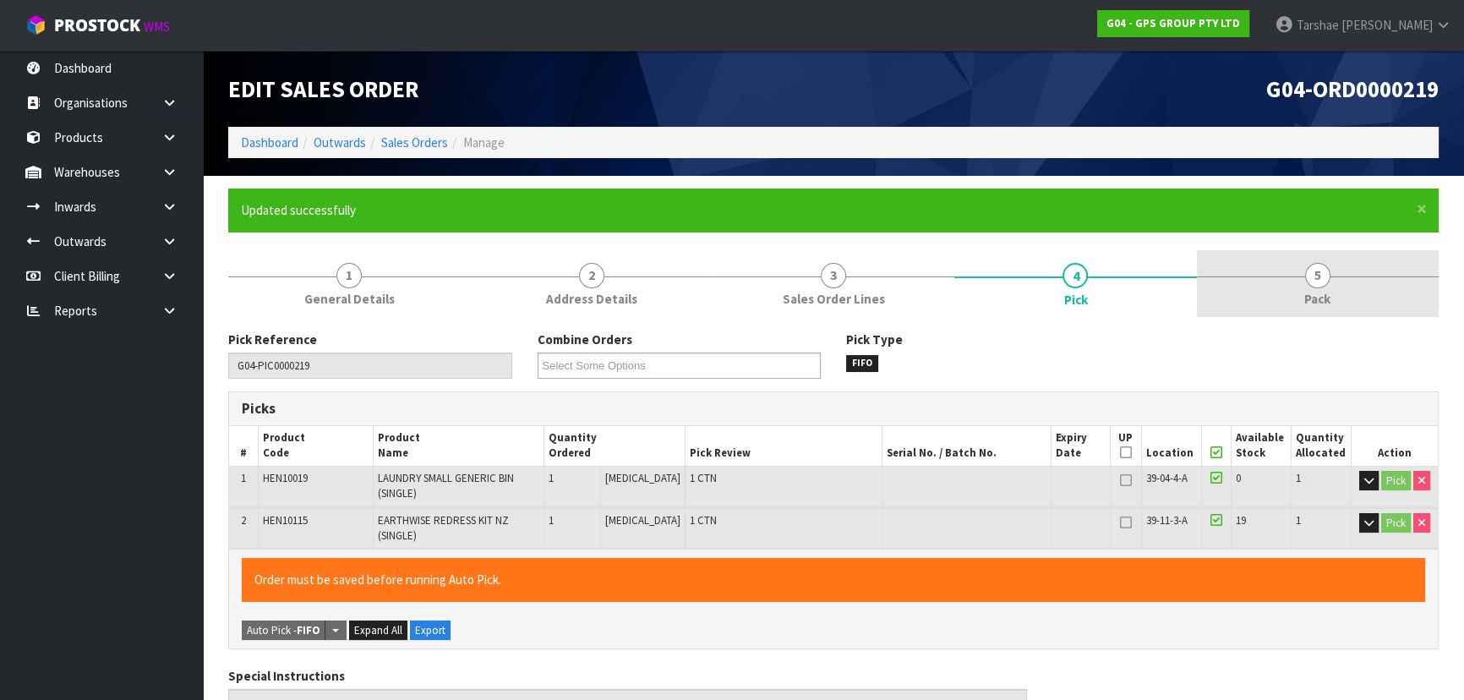
type input "[PERSON_NAME]"
type input "2025-09-04T11:00:55"
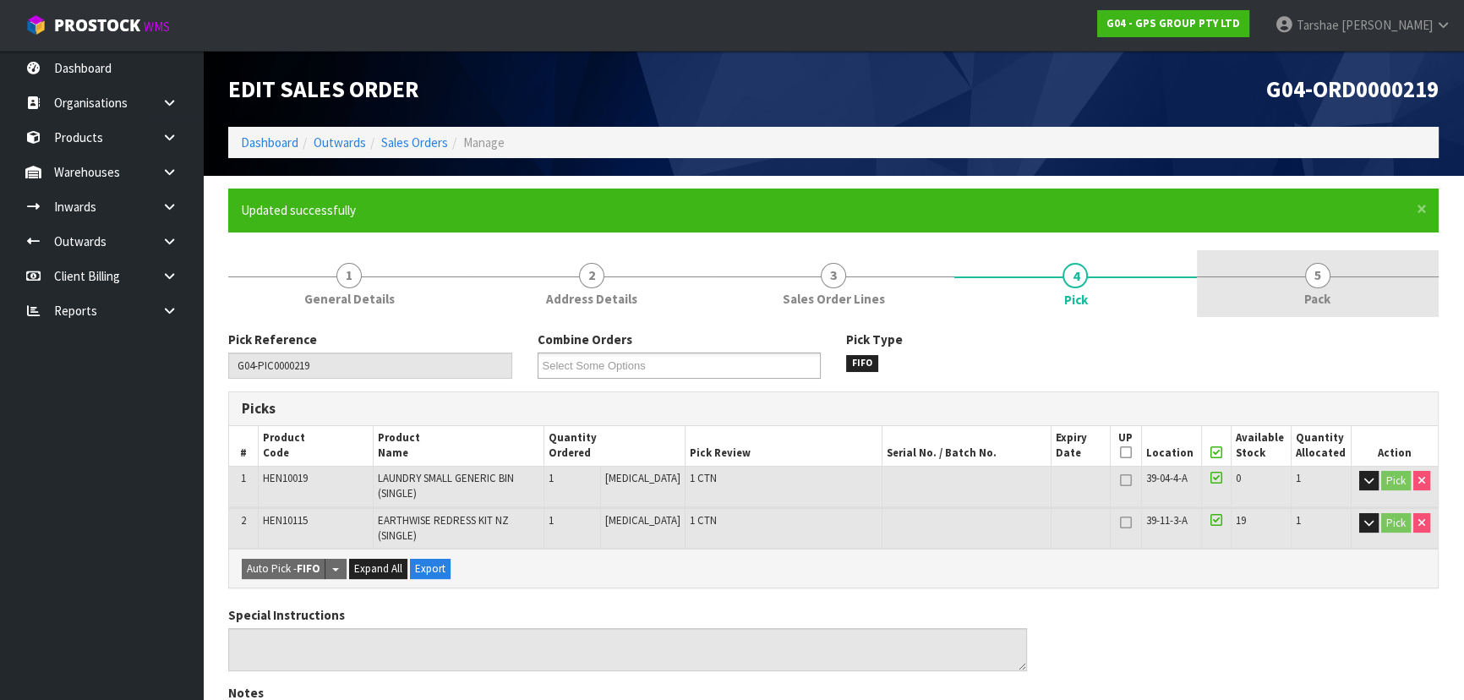
click at [1302, 299] on link "5 Pack" at bounding box center [1318, 283] width 242 height 67
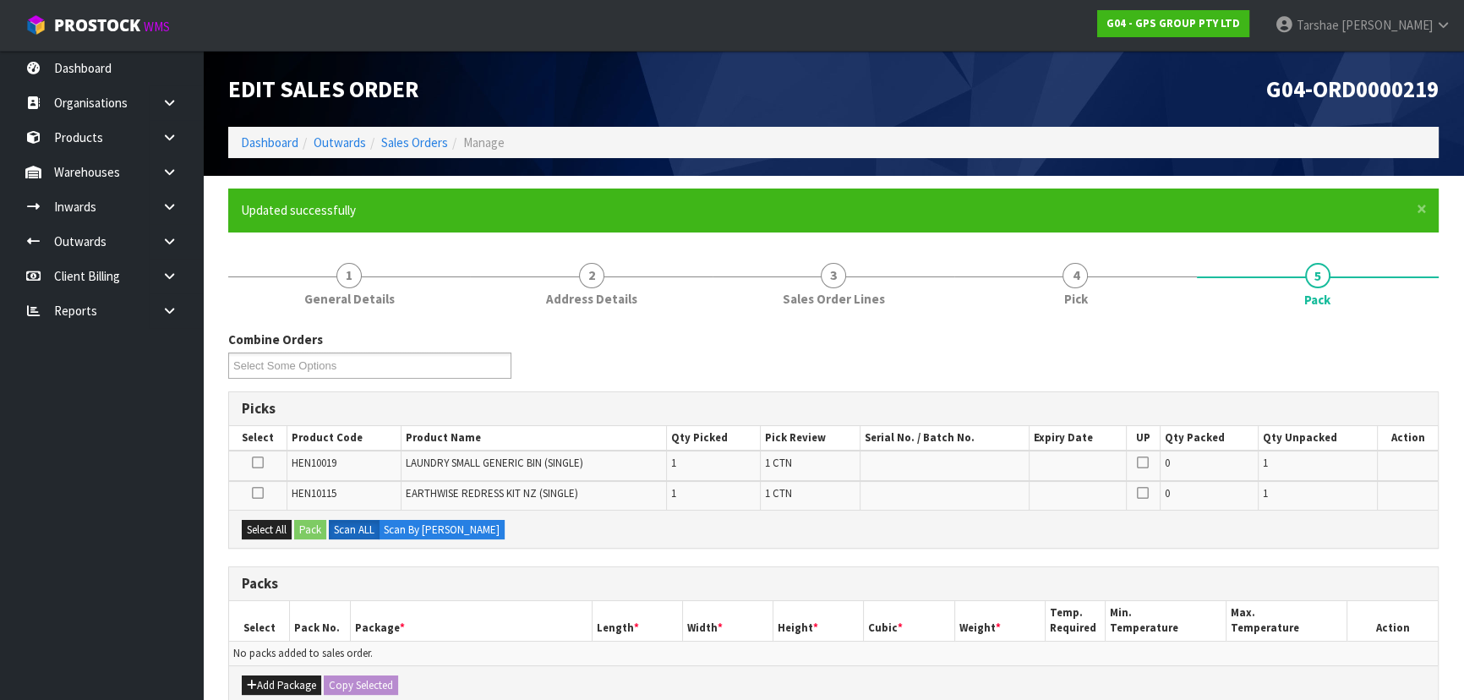
click at [278, 515] on div "Select All Pack Scan ALL Scan By [PERSON_NAME]" at bounding box center [833, 529] width 1209 height 38
drag, startPoint x: 276, startPoint y: 525, endPoint x: 303, endPoint y: 525, distance: 27.1
click at [276, 525] on button "Select All" at bounding box center [267, 530] width 50 height 20
click at [271, 677] on button "Add Package" at bounding box center [281, 685] width 79 height 20
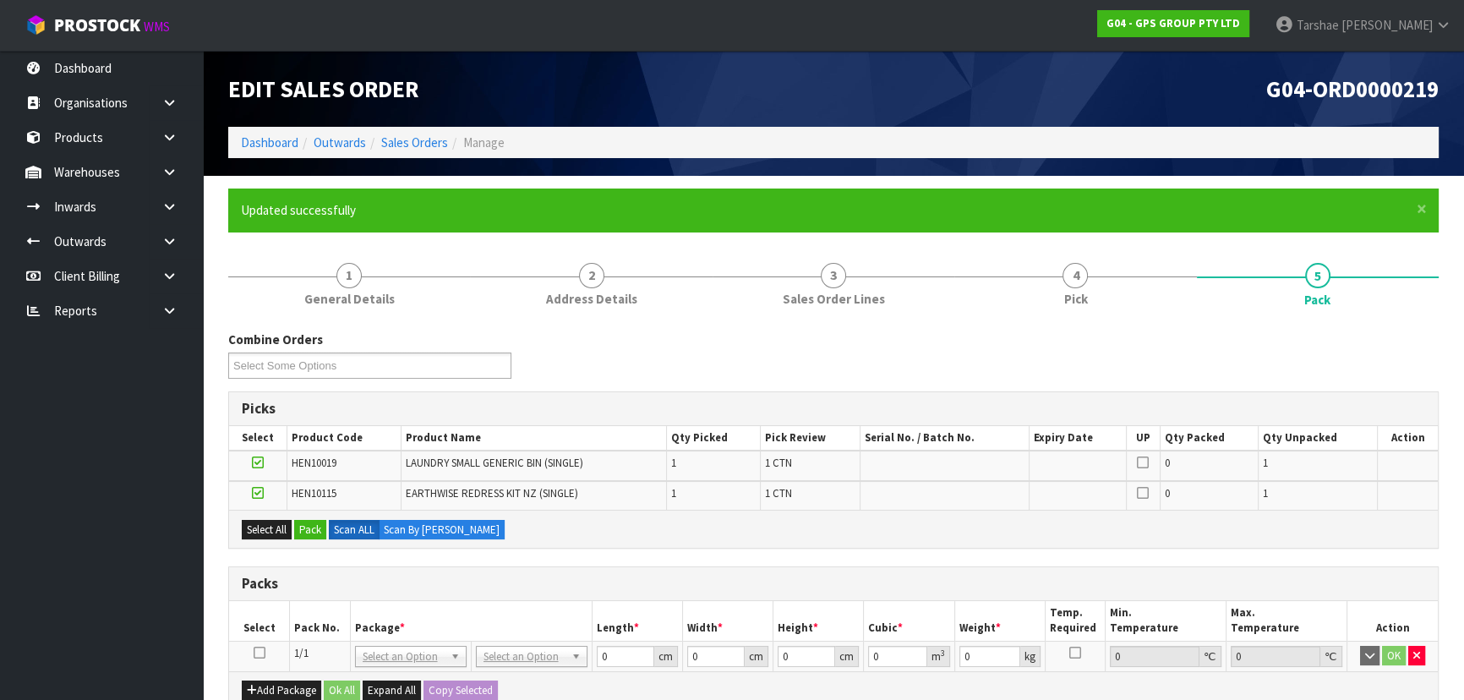
drag, startPoint x: 261, startPoint y: 651, endPoint x: 304, endPoint y: 596, distance: 69.8
click at [261, 653] on icon at bounding box center [260, 653] width 12 height 1
drag, startPoint x: 323, startPoint y: 510, endPoint x: 324, endPoint y: 525, distance: 15.2
click at [324, 516] on div "Select All Pack Scan ALL Scan By [PERSON_NAME]" at bounding box center [833, 529] width 1209 height 38
click at [324, 525] on button "Pack" at bounding box center [310, 530] width 32 height 20
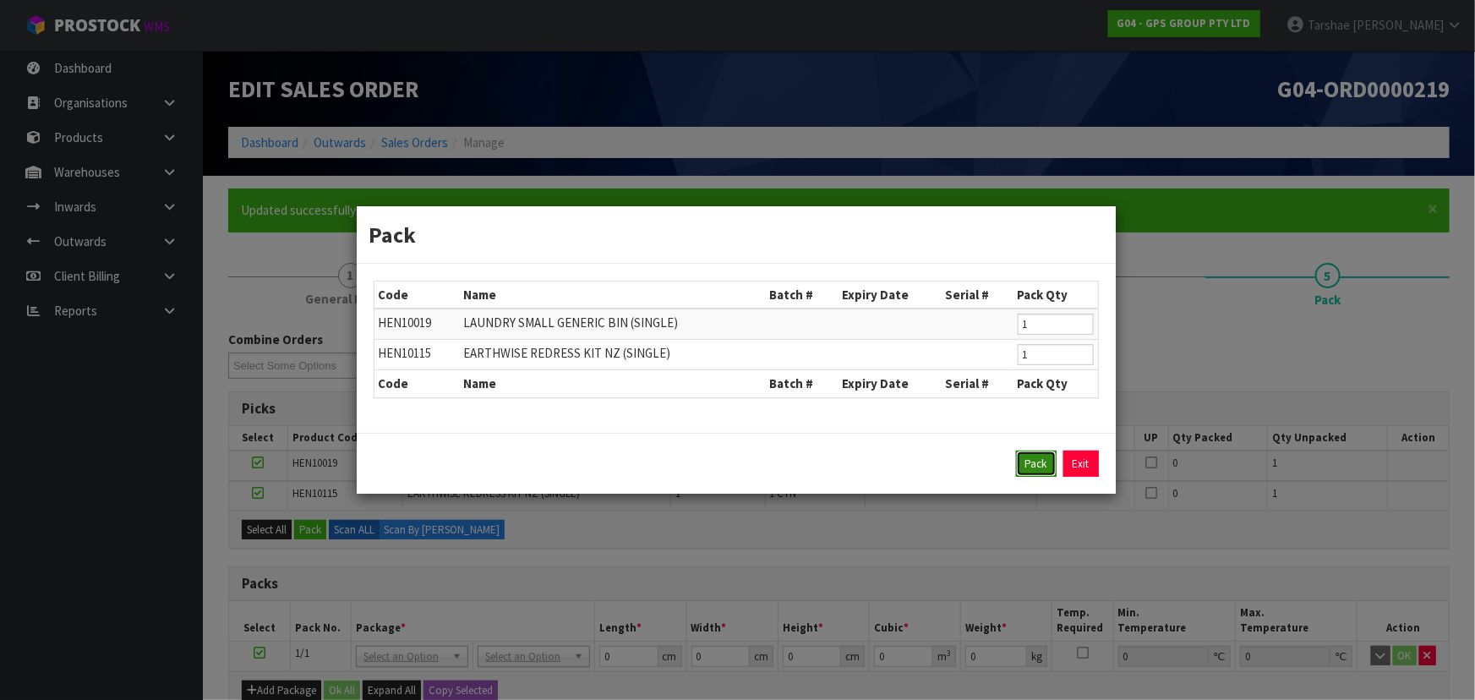
click at [1025, 456] on button "Pack" at bounding box center [1036, 464] width 41 height 27
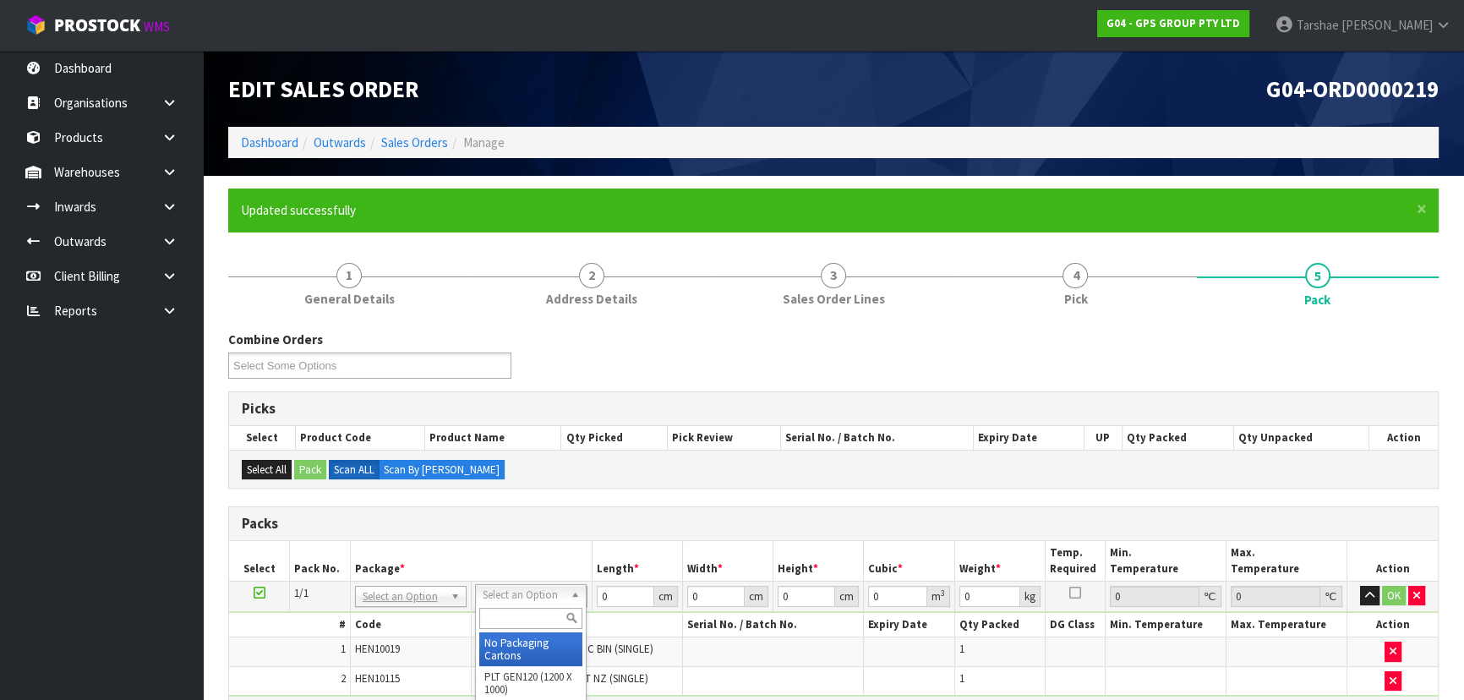
drag, startPoint x: 493, startPoint y: 647, endPoint x: 536, endPoint y: 634, distance: 44.9
drag, startPoint x: 559, startPoint y: 593, endPoint x: 527, endPoint y: 589, distance: 31.6
drag, startPoint x: 556, startPoint y: 582, endPoint x: 549, endPoint y: 593, distance: 13.6
click at [553, 587] on td "No Packaging Cartons PLT GEN120 (1200 X 1000) PLT ONE WAY SKID CHEP HIRE PALLET…" at bounding box center [534, 596] width 121 height 30
drag, startPoint x: 549, startPoint y: 593, endPoint x: 522, endPoint y: 617, distance: 36.6
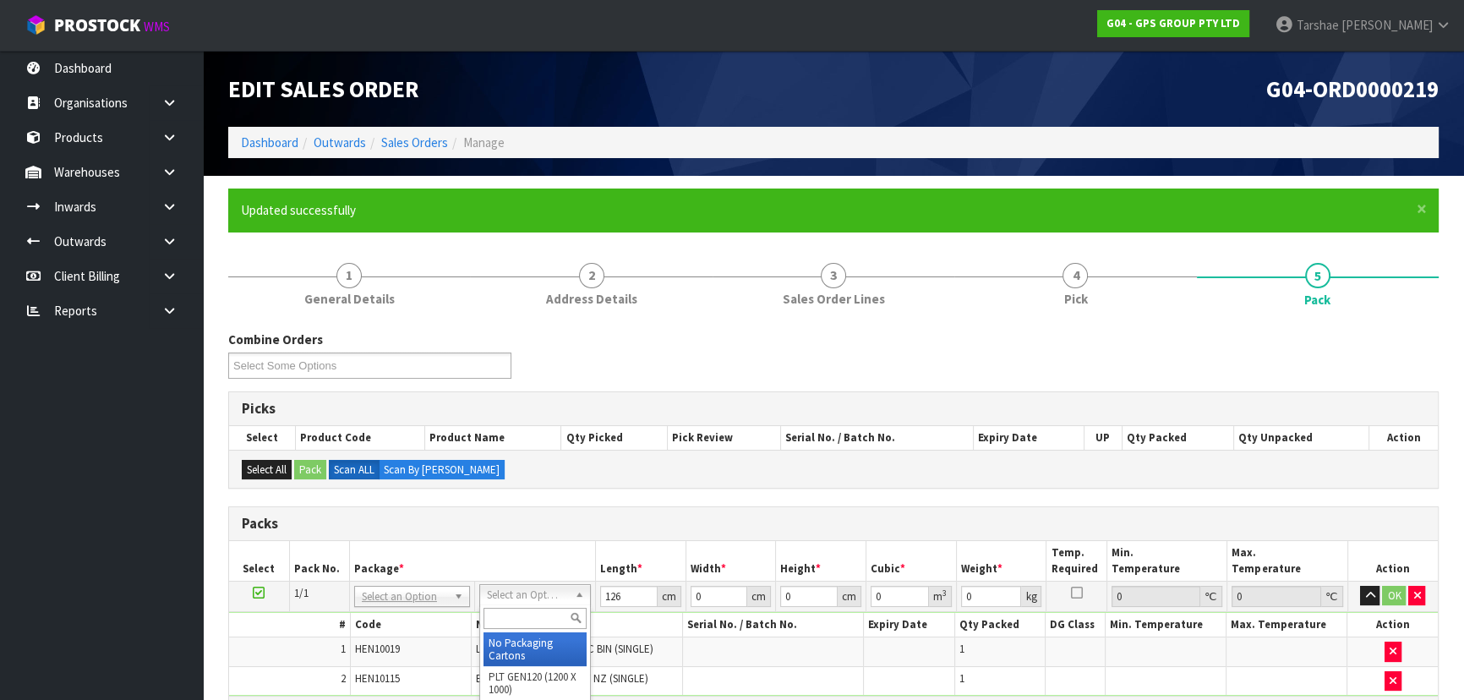
drag, startPoint x: 506, startPoint y: 645, endPoint x: 574, endPoint y: 602, distance: 80.9
drag, startPoint x: 624, startPoint y: 593, endPoint x: 528, endPoint y: 588, distance: 95.7
click at [542, 596] on tr "1/1 NONE 007-001 007-002 007-004 007-009 007-013 007-014 007-015 007-017 007-01…" at bounding box center [833, 596] width 1209 height 30
type input "126"
type input "50"
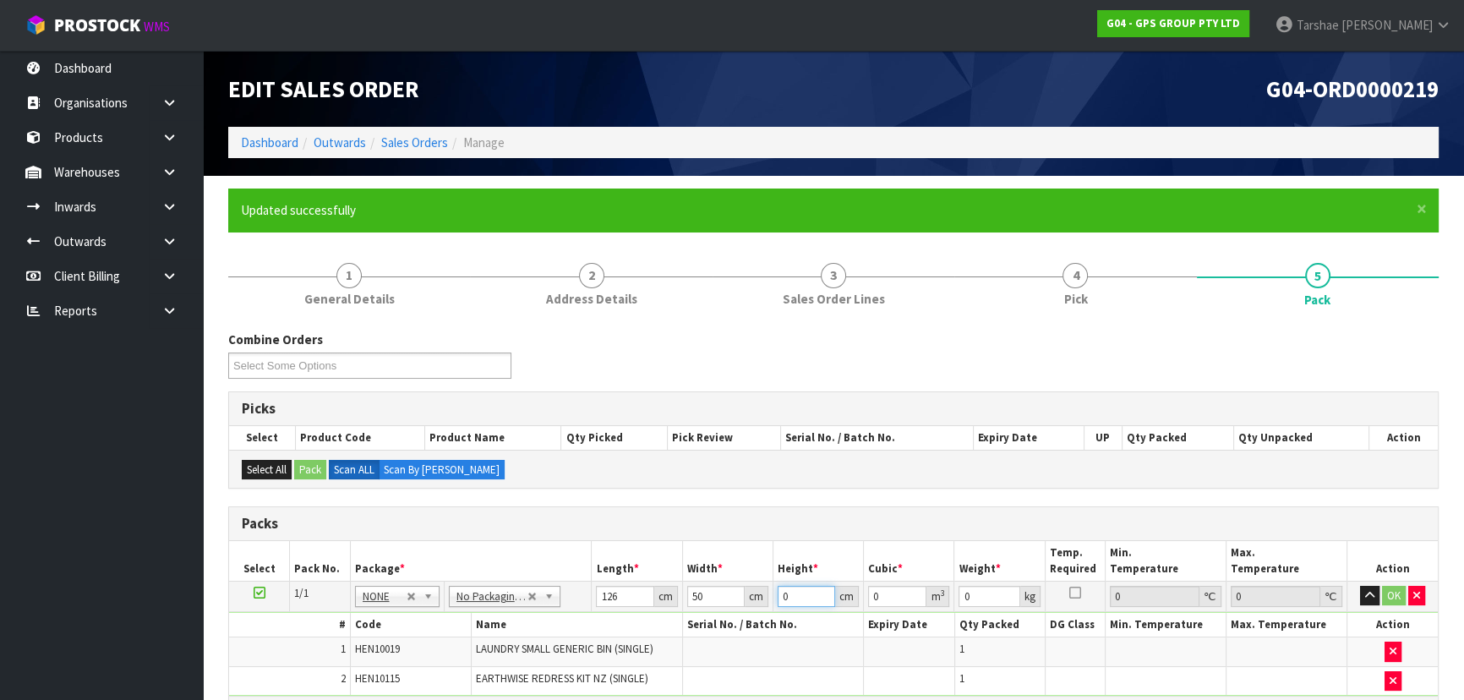
type input "1"
type input "0.0063"
type input "10"
type input "0.063"
type input "10"
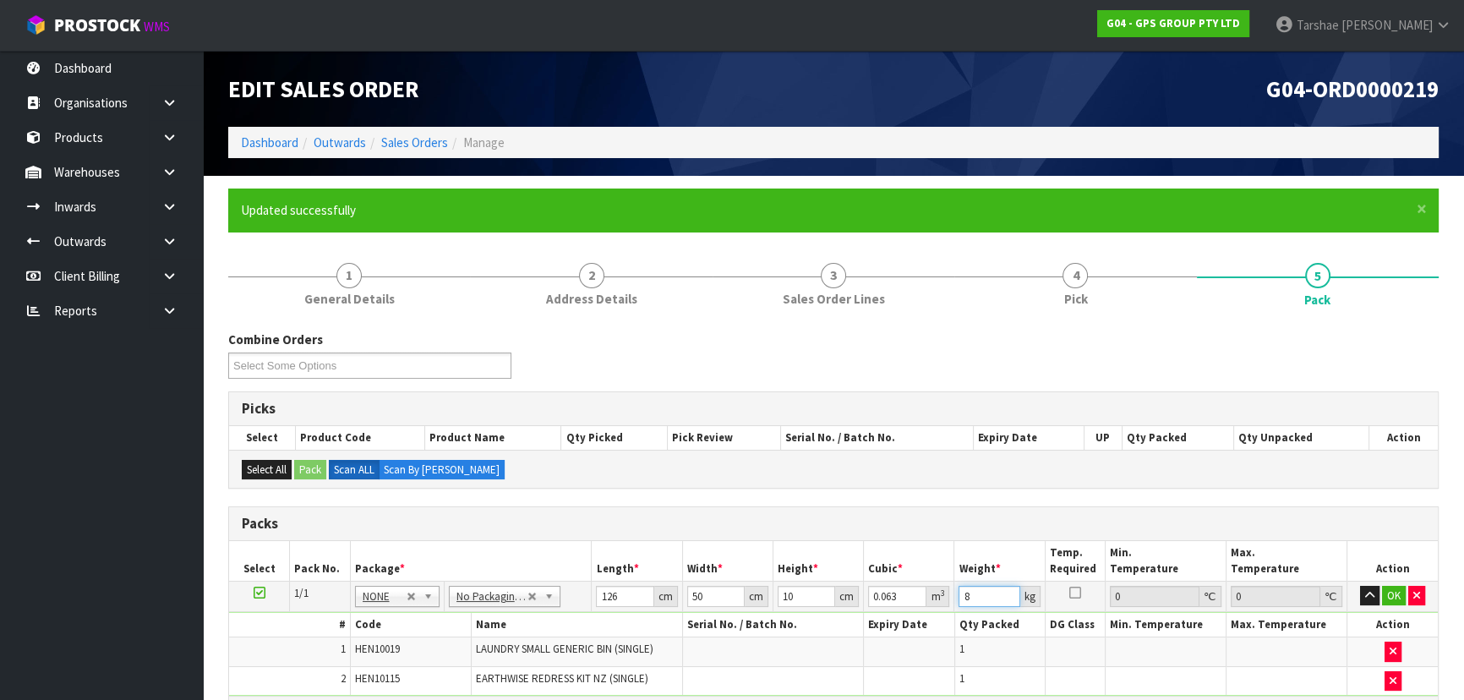
type input "8"
click at [1360, 586] on button "button" at bounding box center [1369, 596] width 19 height 20
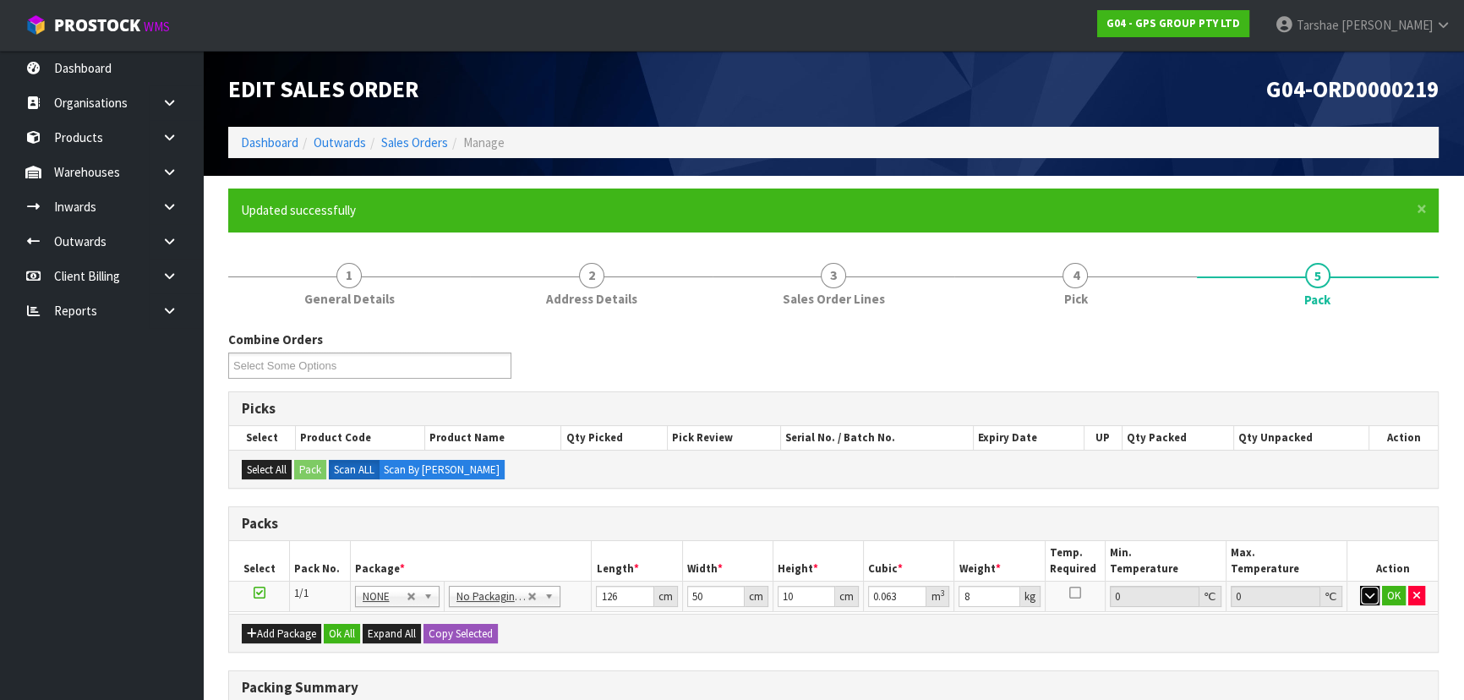
click at [1360, 586] on button "button" at bounding box center [1369, 596] width 19 height 20
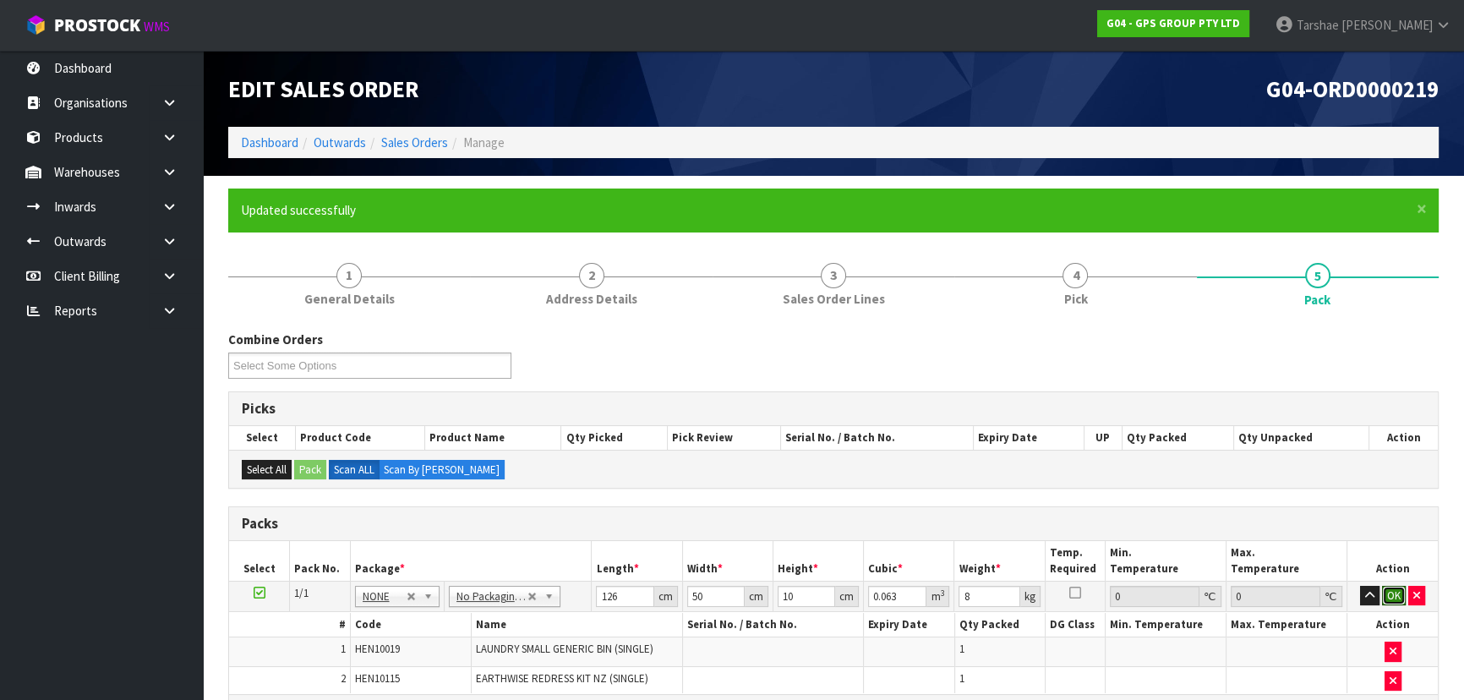
click button "OK" at bounding box center [1394, 596] width 24 height 20
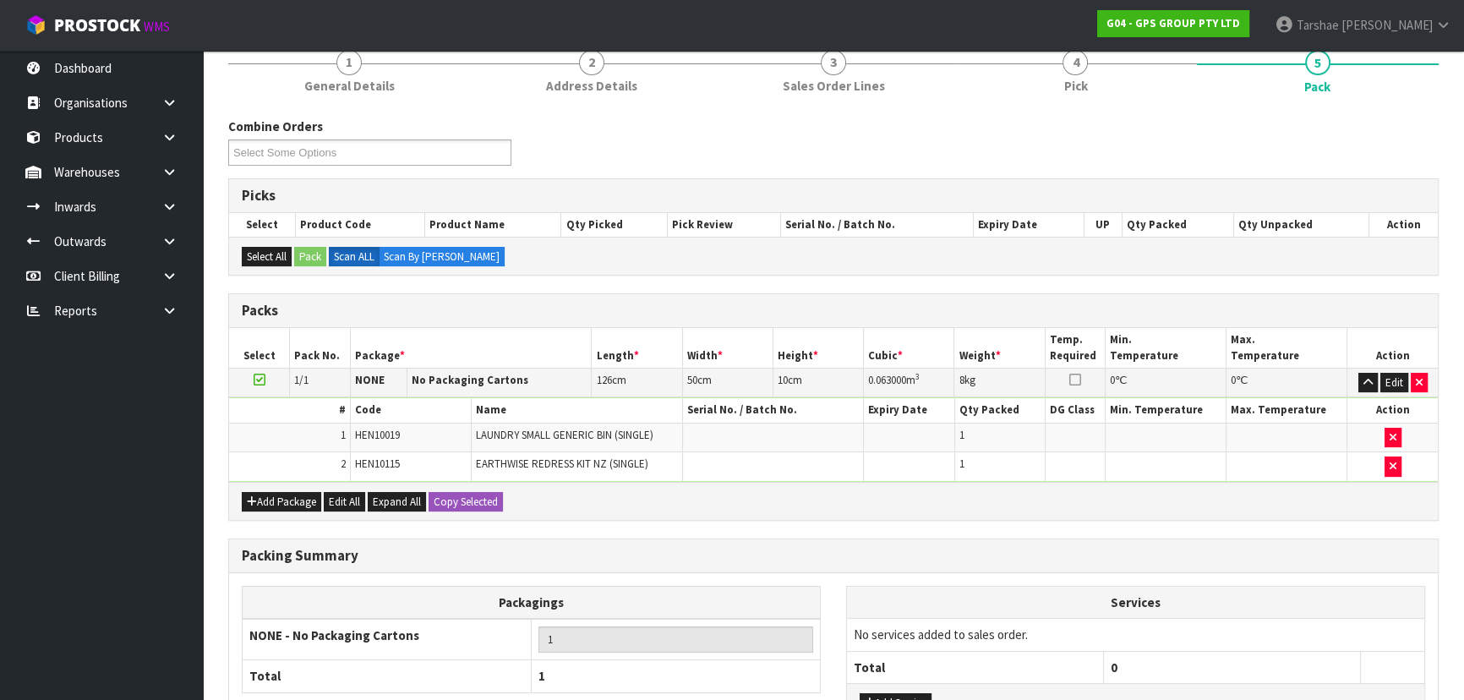
scroll to position [350, 0]
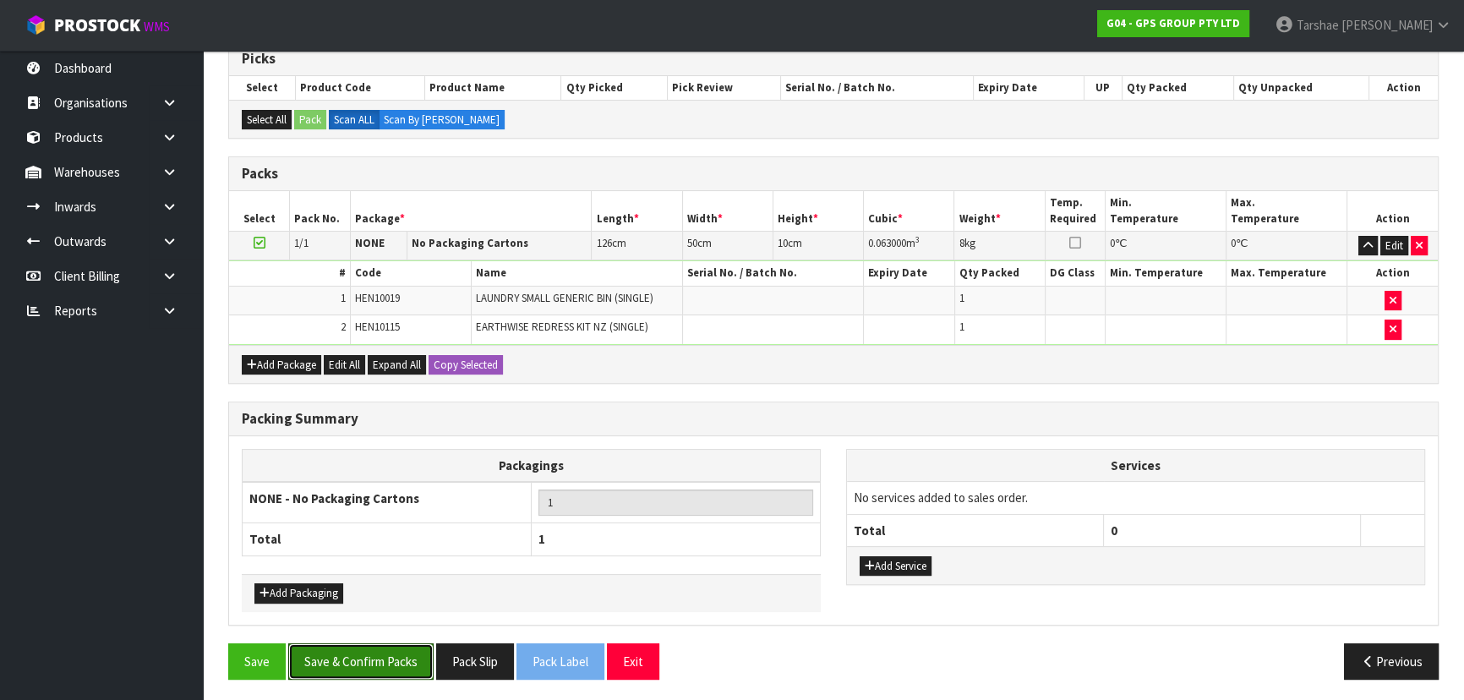
drag, startPoint x: 336, startPoint y: 647, endPoint x: 469, endPoint y: 596, distance: 142.1
click at [338, 646] on button "Save & Confirm Packs" at bounding box center [360, 661] width 145 height 36
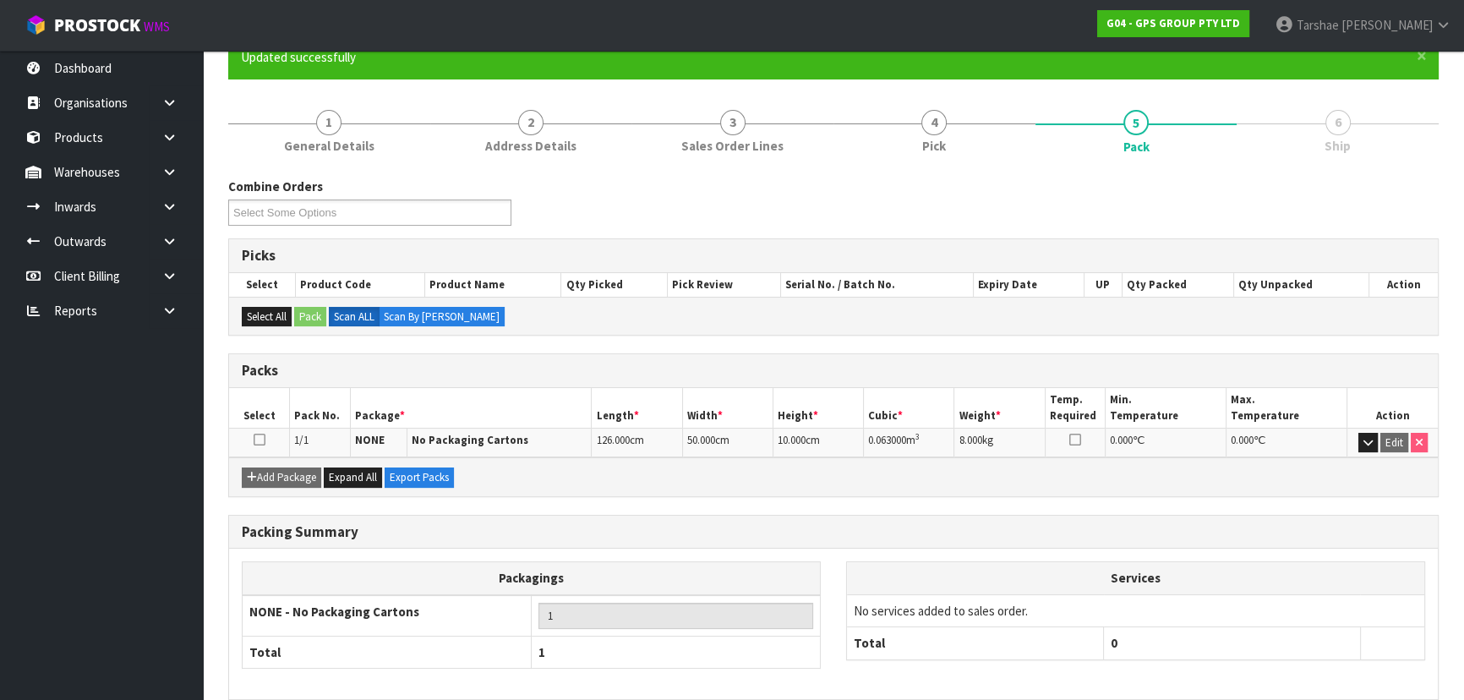
scroll to position [229, 0]
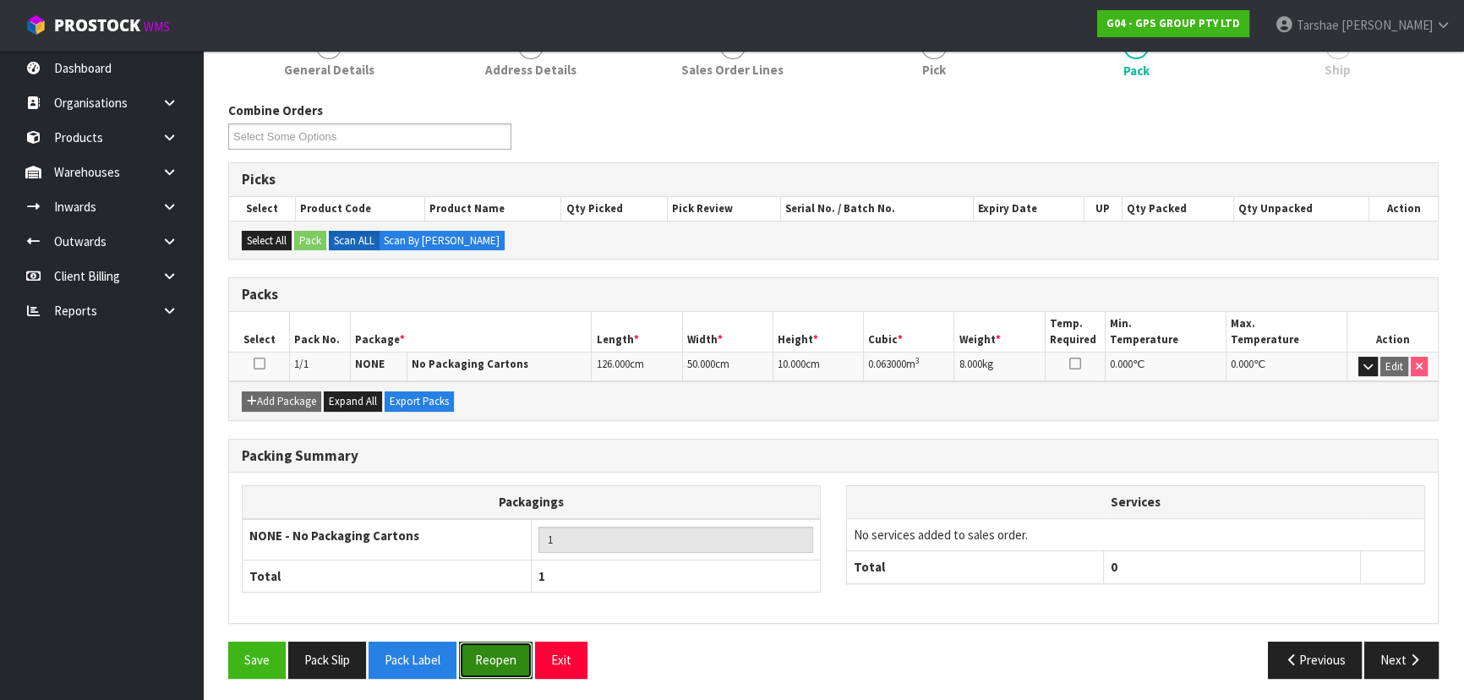
drag, startPoint x: 512, startPoint y: 653, endPoint x: 663, endPoint y: 634, distance: 151.6
click at [515, 651] on button "Reopen" at bounding box center [496, 660] width 74 height 36
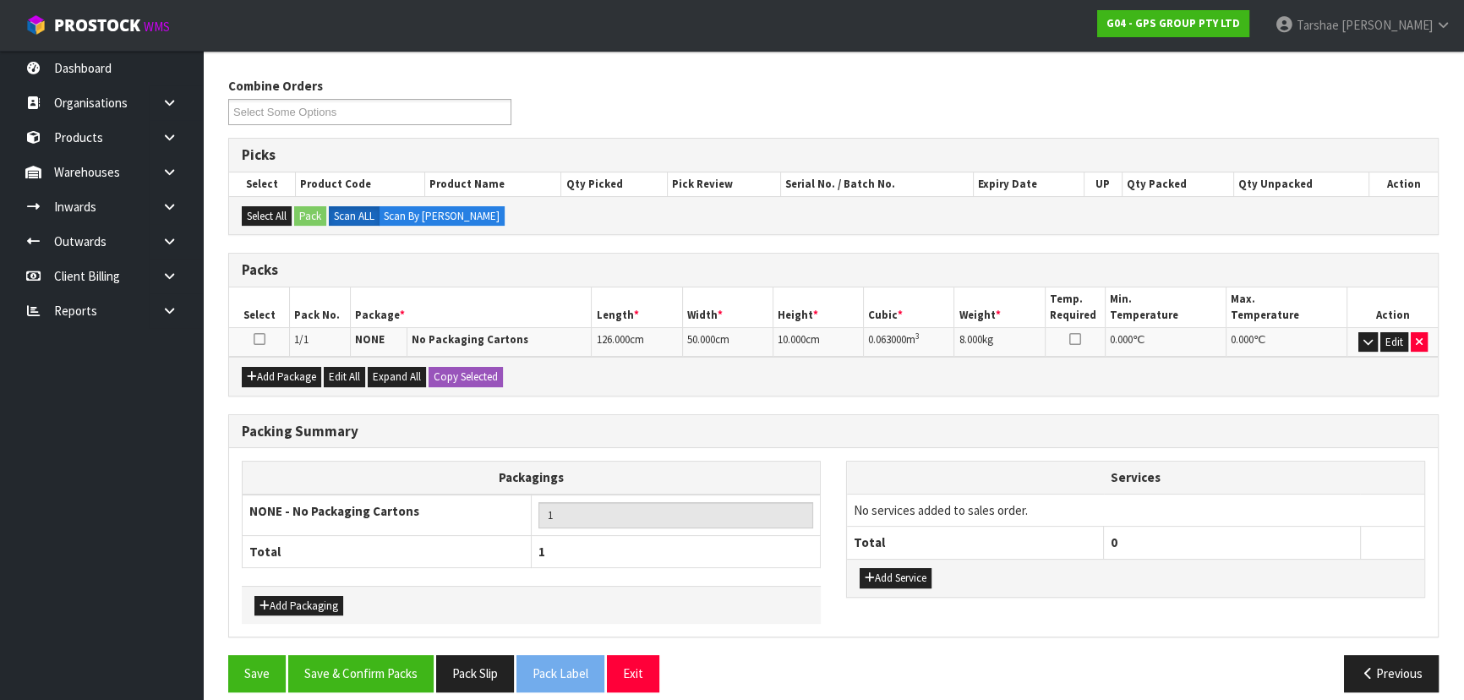
scroll to position [267, 0]
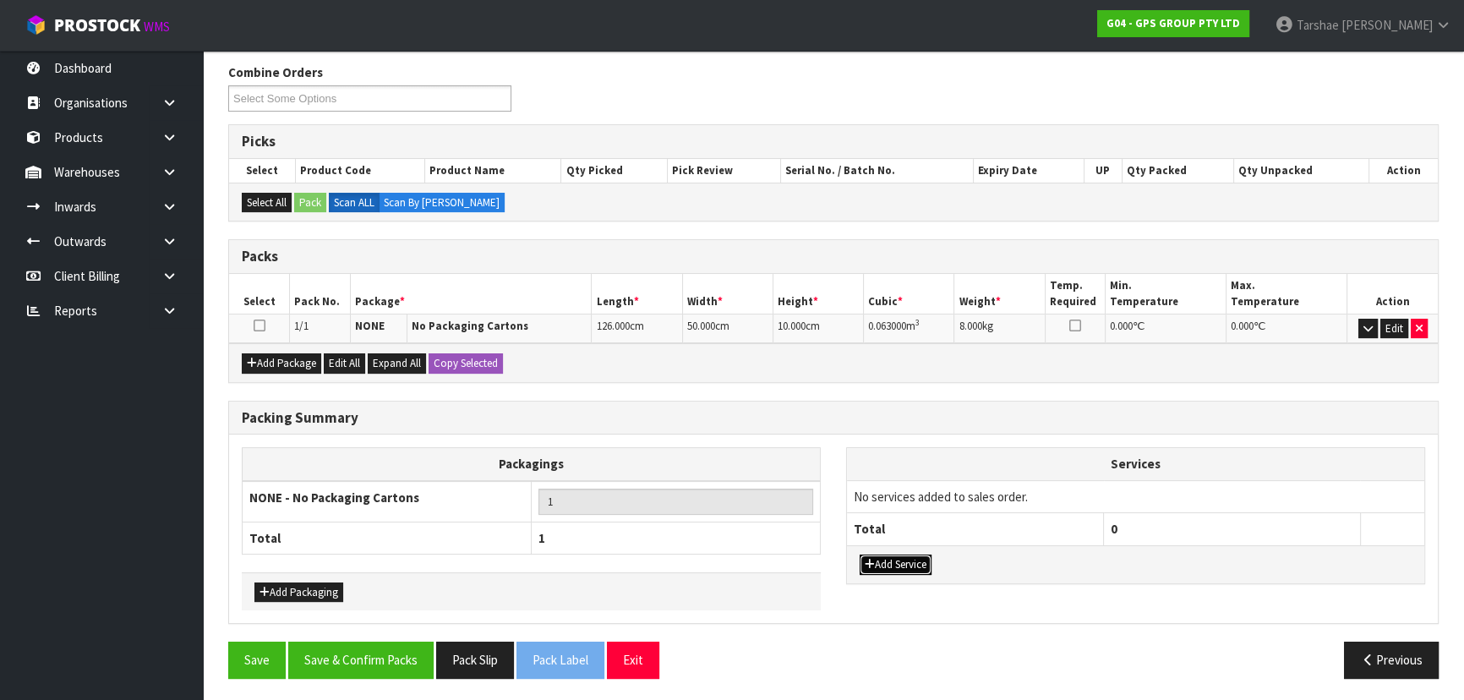
drag, startPoint x: 925, startPoint y: 563, endPoint x: 930, endPoint y: 525, distance: 38.4
click at [924, 560] on button "Add Service" at bounding box center [896, 565] width 72 height 20
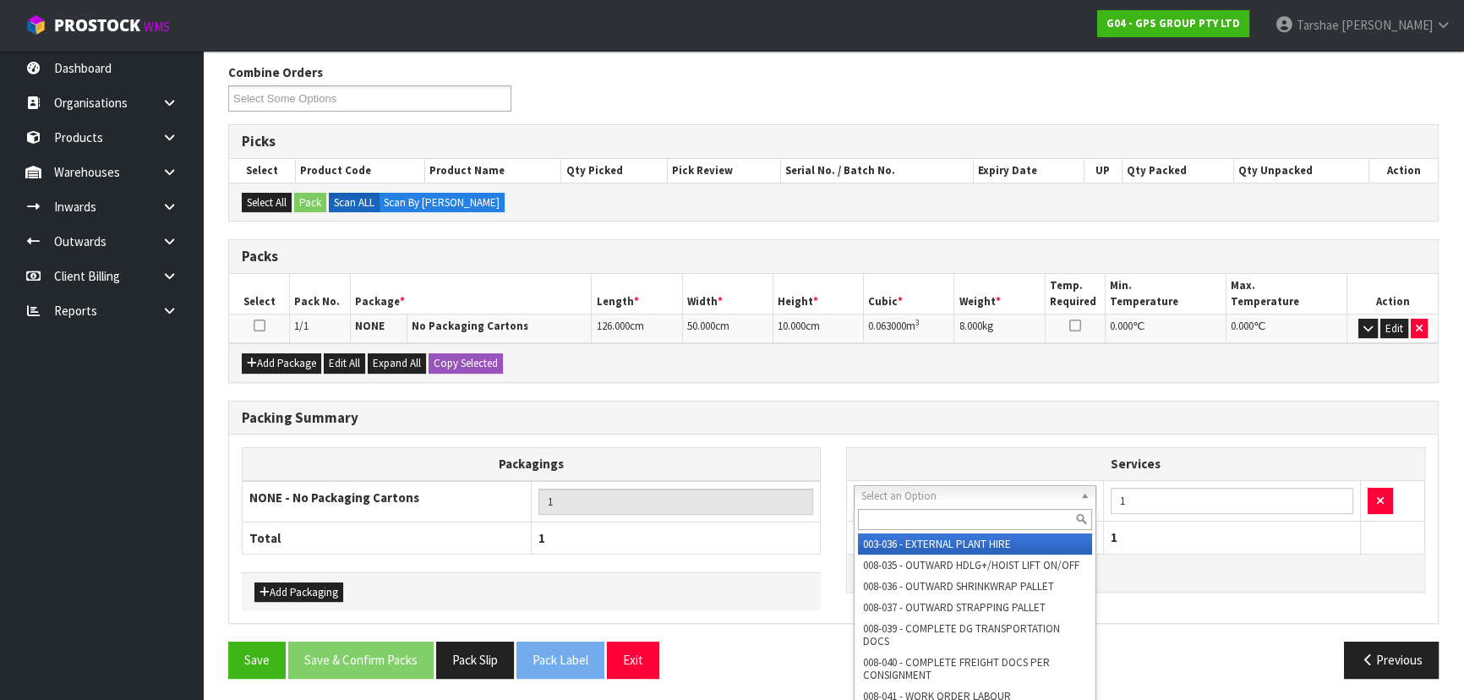
click at [938, 514] on input "text" at bounding box center [975, 519] width 234 height 21
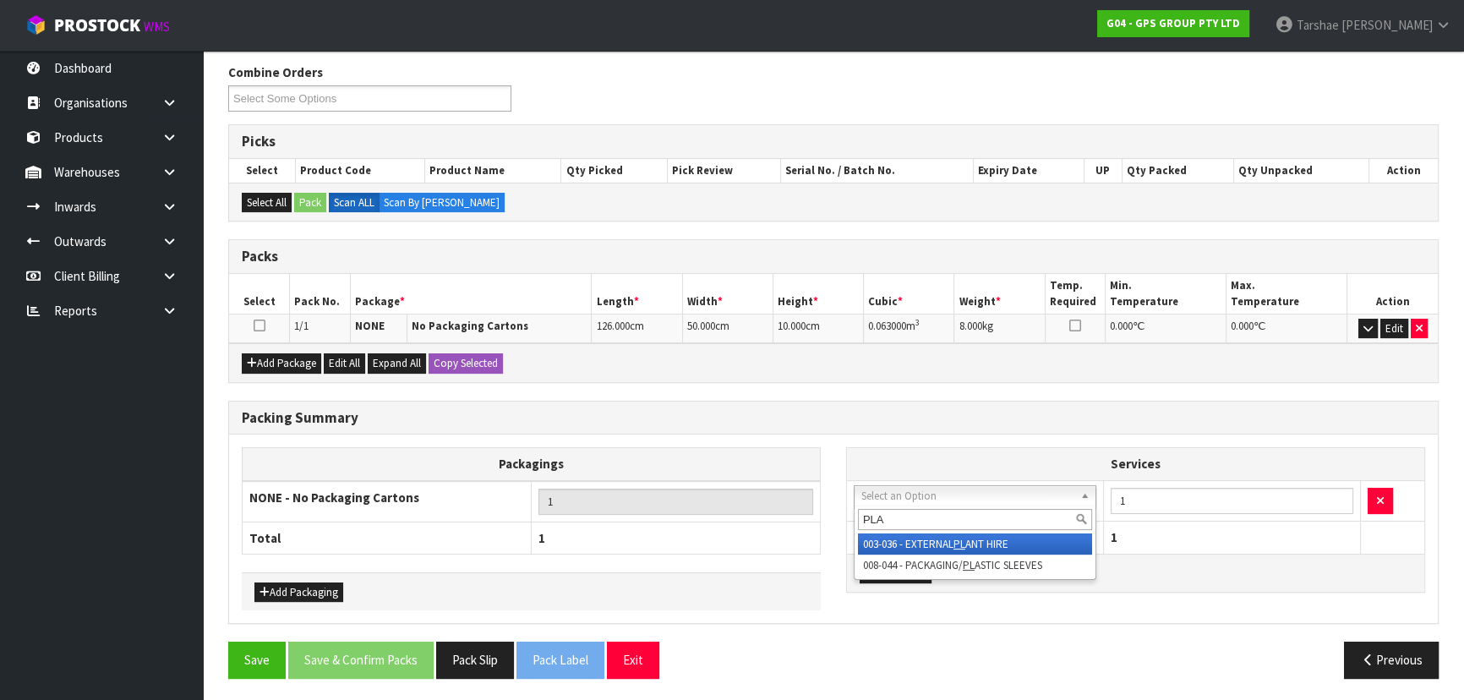
type input "PLAS"
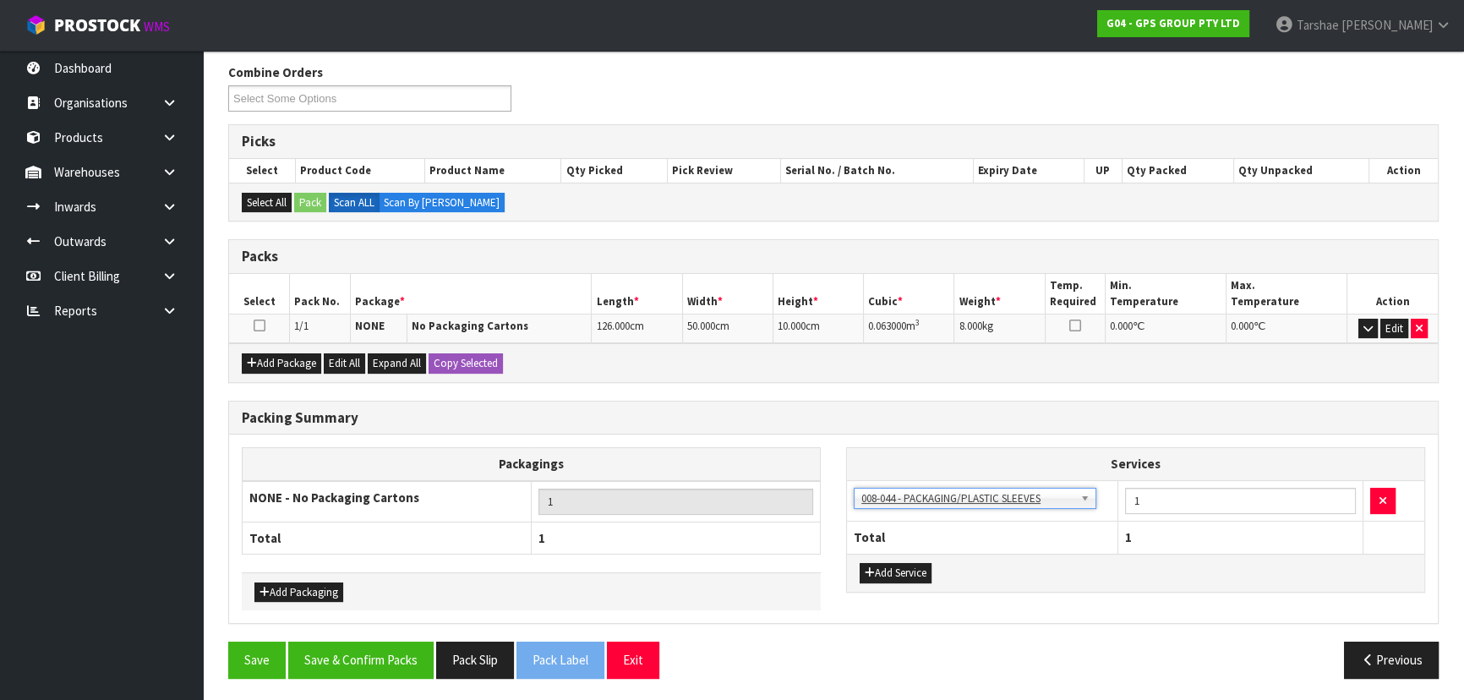
drag, startPoint x: 965, startPoint y: 517, endPoint x: 575, endPoint y: 544, distance: 391.5
click at [964, 522] on th "Total" at bounding box center [982, 538] width 271 height 32
click at [393, 651] on button "Save & Confirm Packs" at bounding box center [360, 660] width 145 height 36
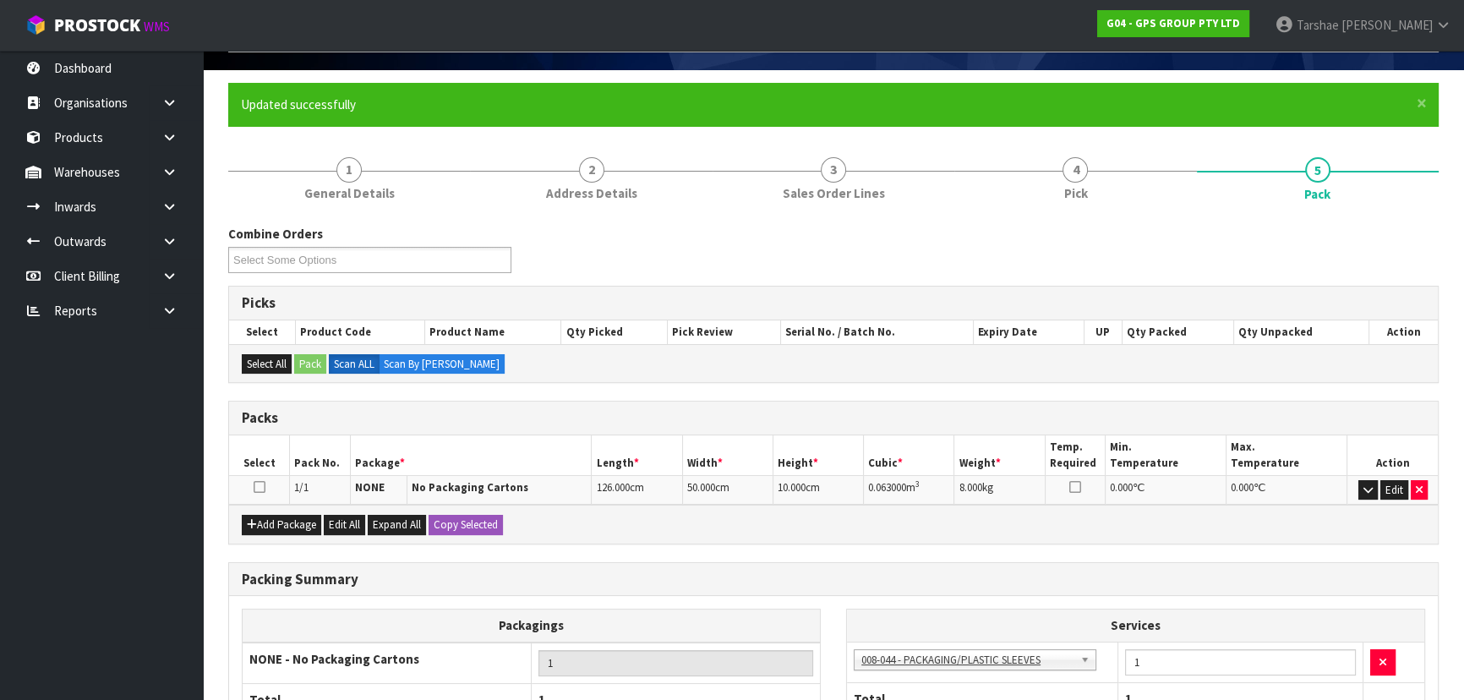
scroll to position [229, 0]
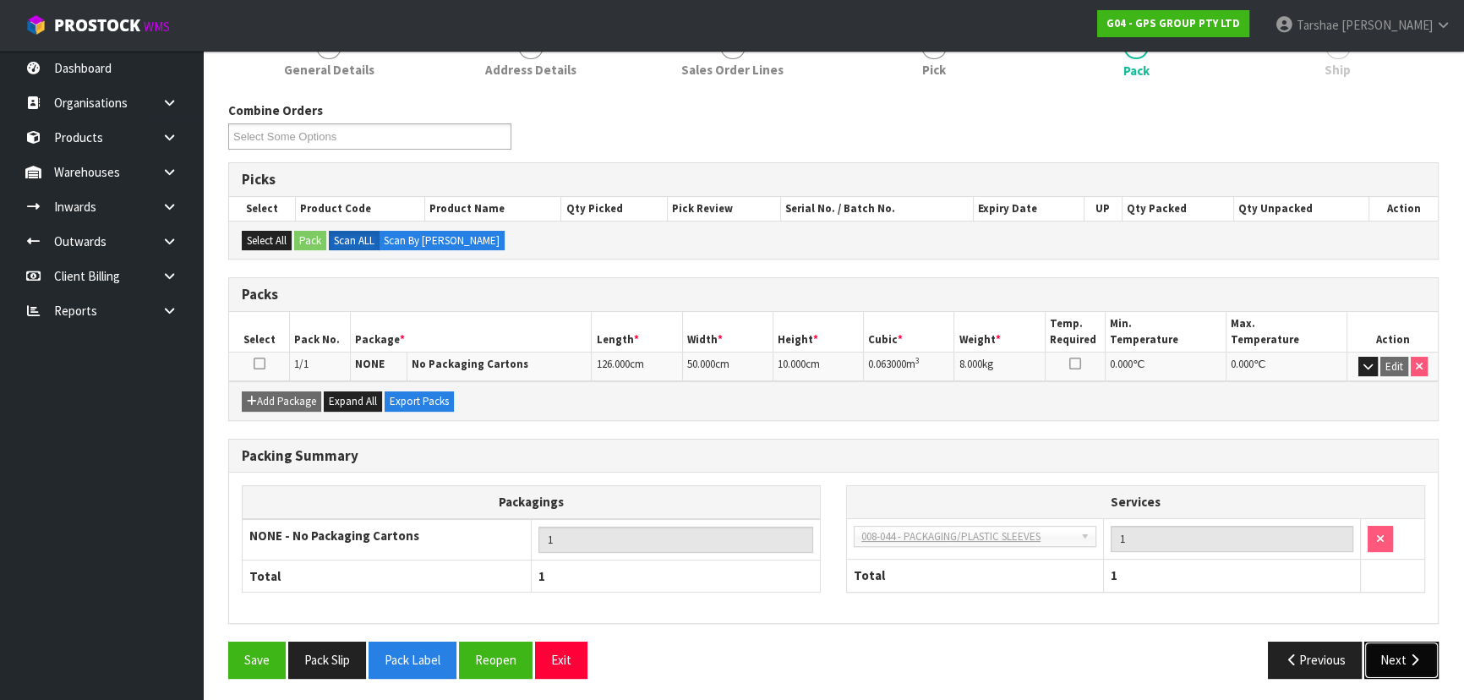
click at [1424, 667] on button "Next" at bounding box center [1401, 660] width 74 height 36
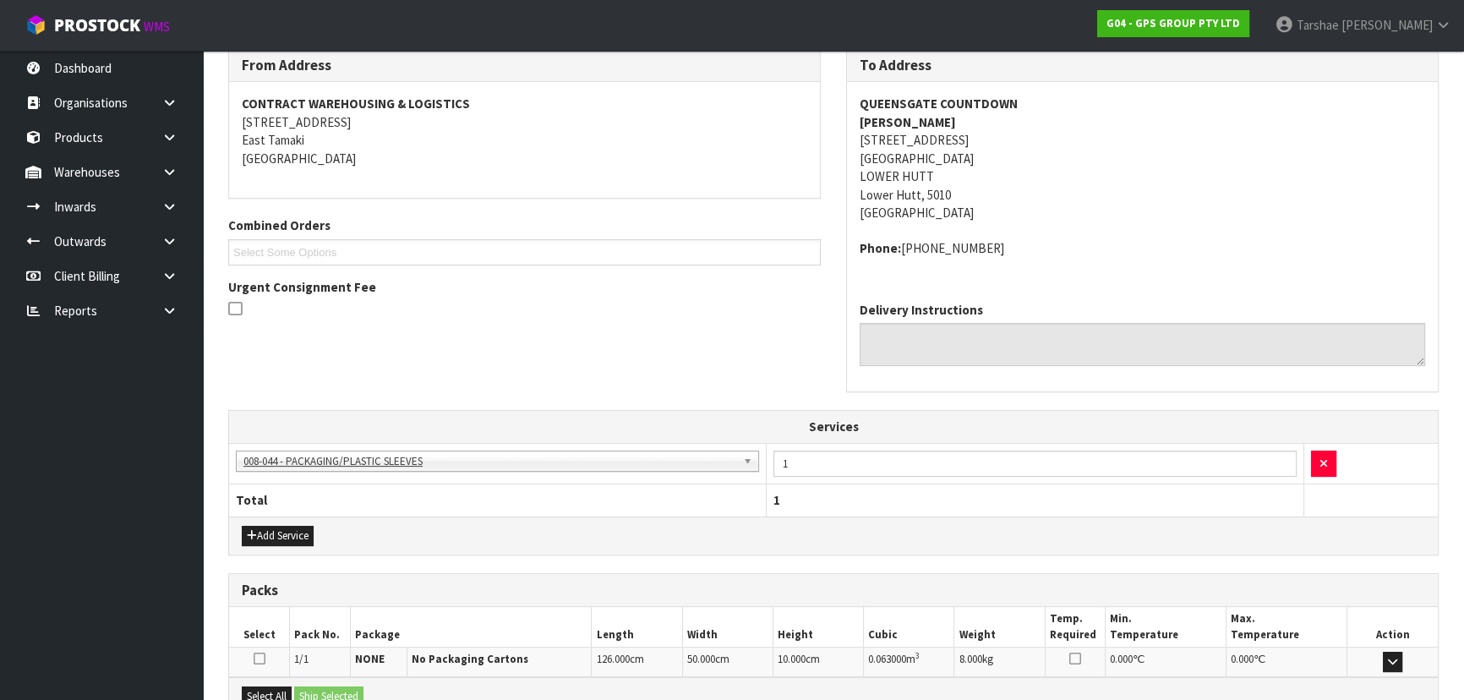
scroll to position [476, 0]
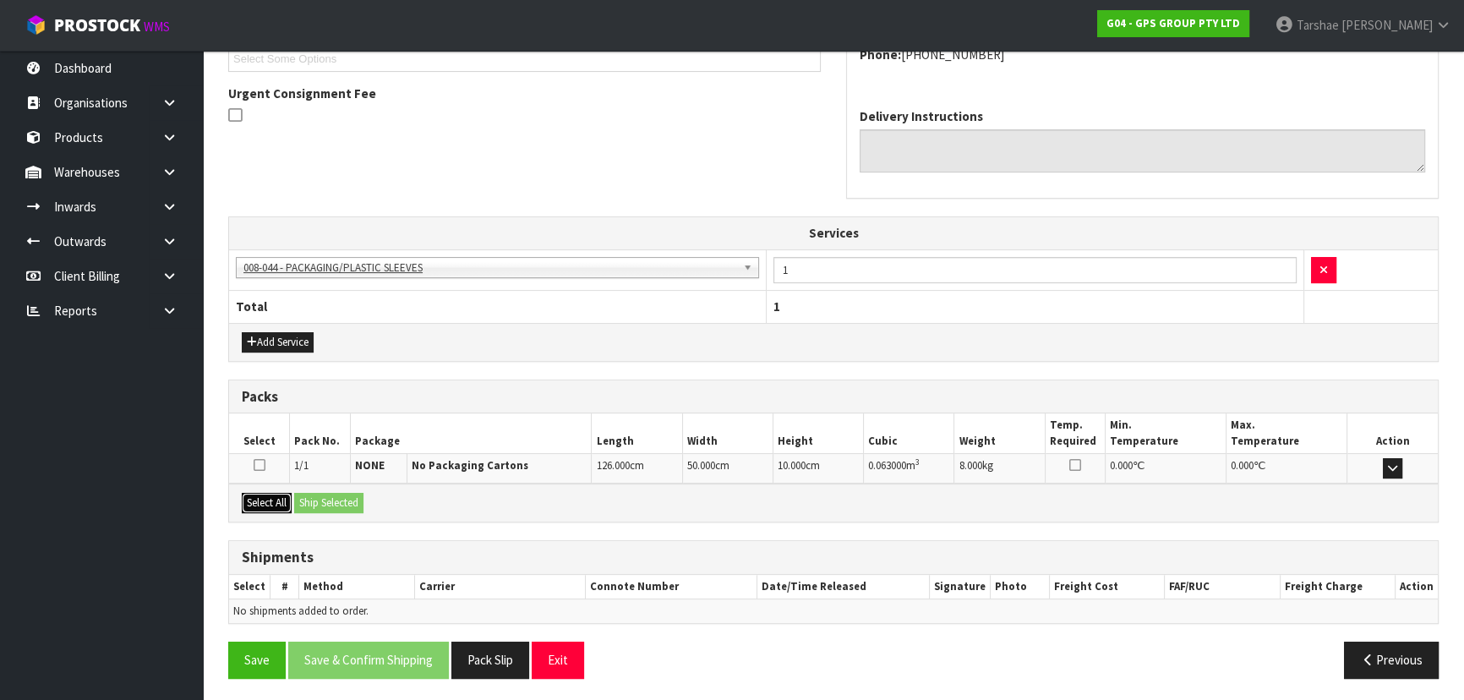
drag, startPoint x: 279, startPoint y: 496, endPoint x: 287, endPoint y: 495, distance: 8.5
click at [281, 496] on button "Select All" at bounding box center [267, 503] width 50 height 20
click at [303, 494] on button "Ship Selected" at bounding box center [328, 503] width 69 height 20
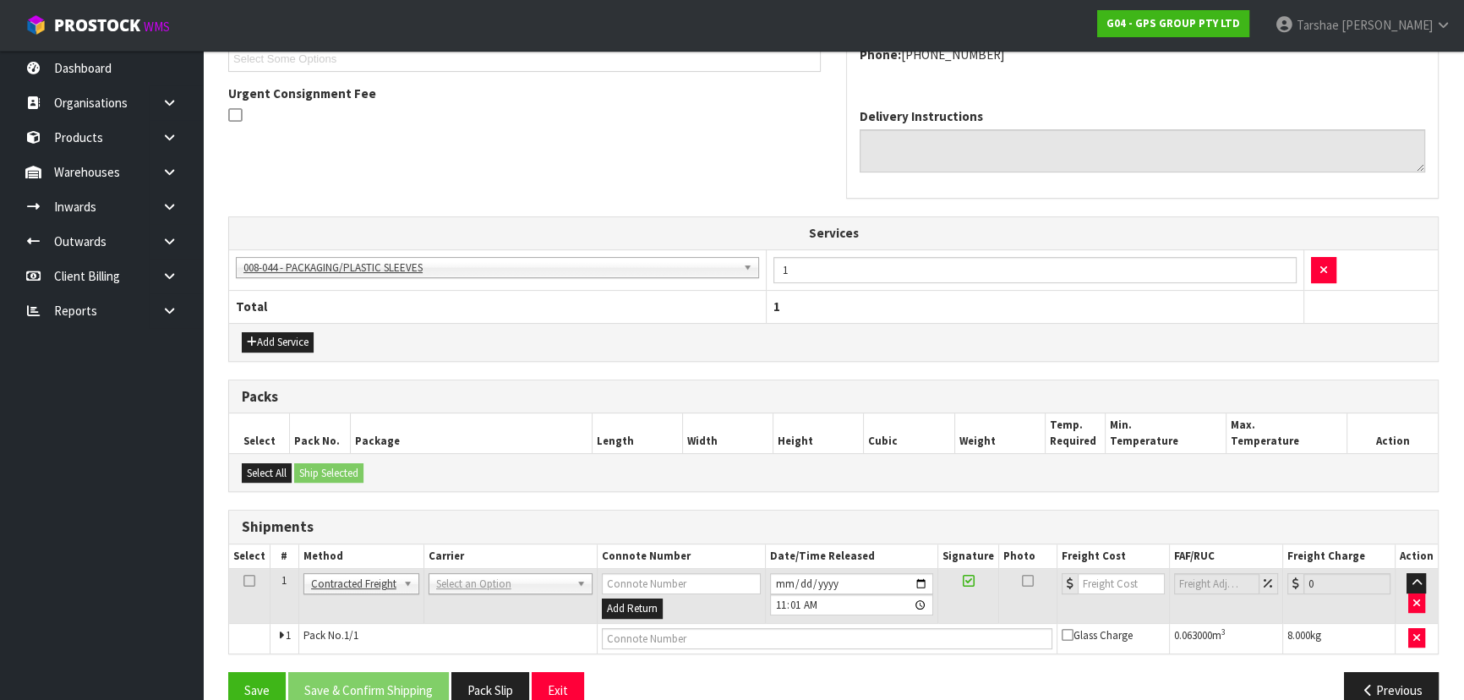
drag, startPoint x: 518, startPoint y: 588, endPoint x: 511, endPoint y: 600, distance: 13.6
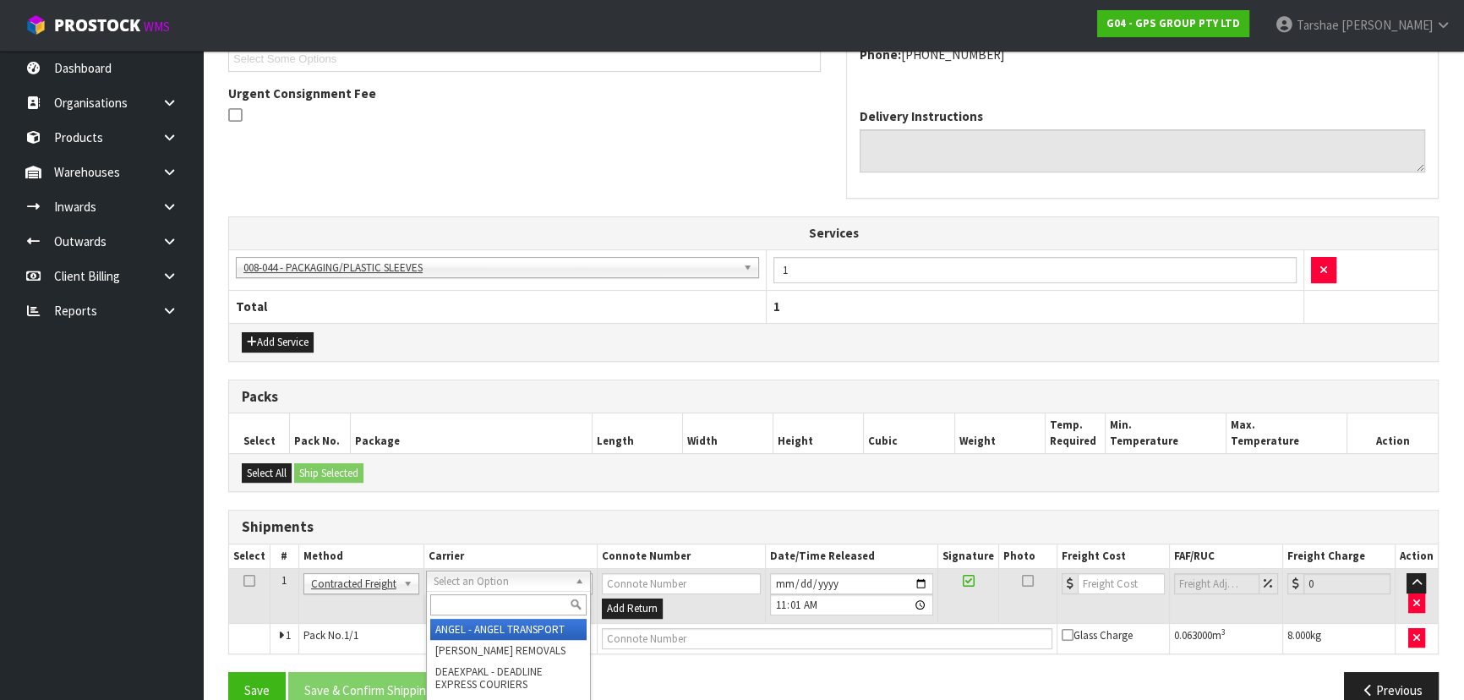
click at [511, 601] on input "text" at bounding box center [508, 604] width 156 height 21
type input "NZP"
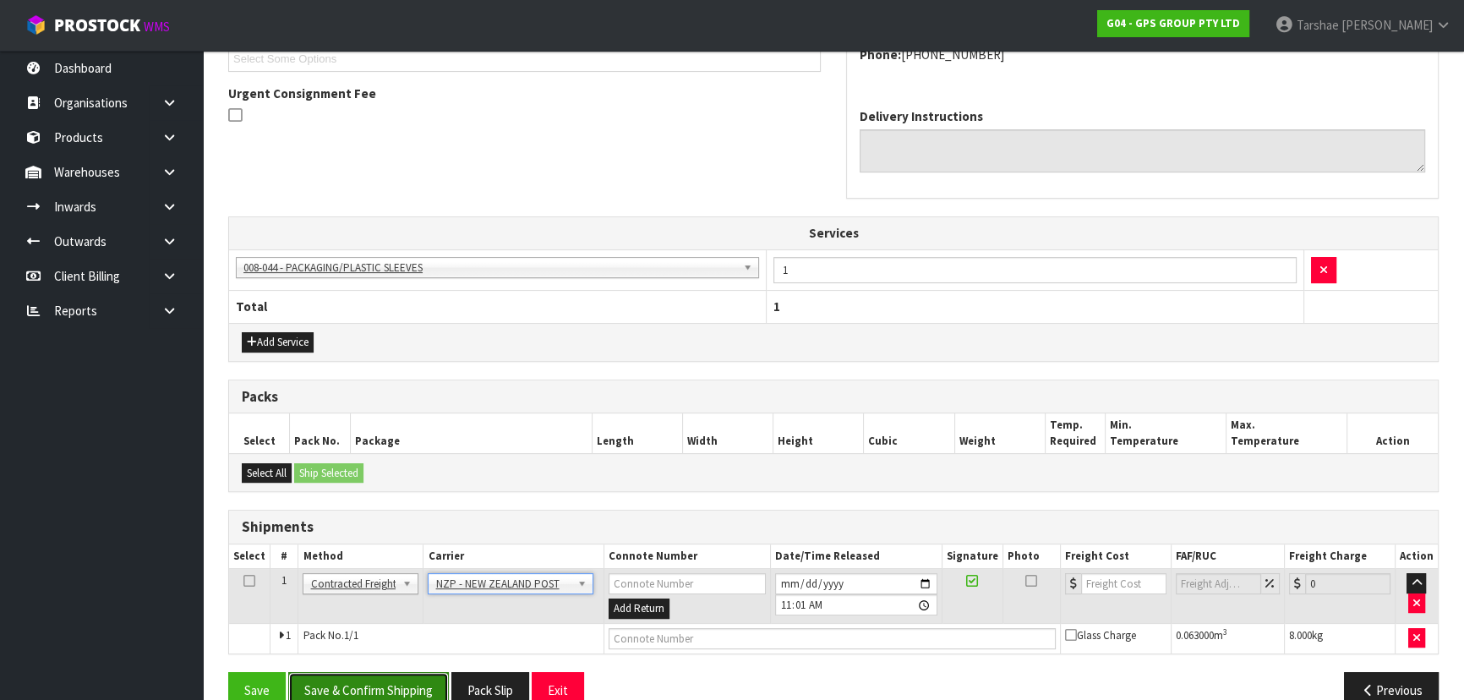
click at [385, 675] on button "Save & Confirm Shipping" at bounding box center [368, 690] width 161 height 36
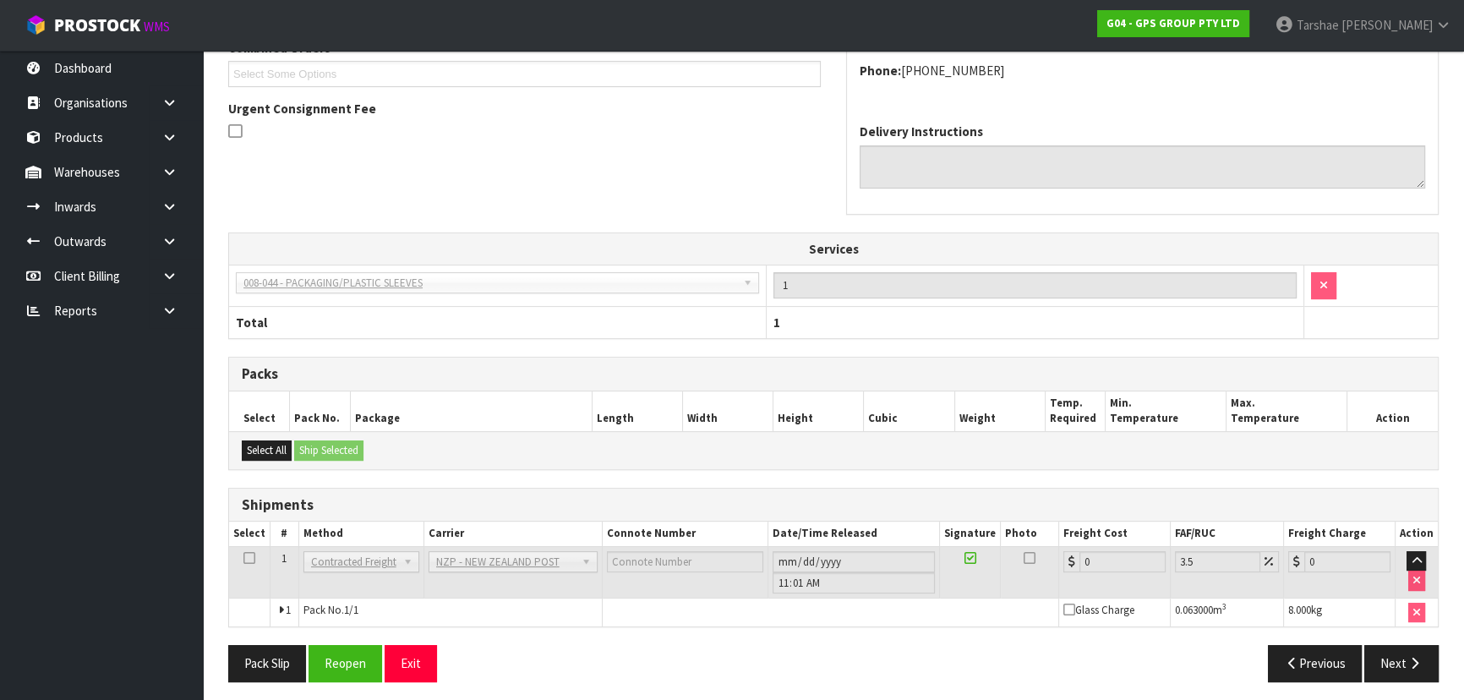
scroll to position [482, 0]
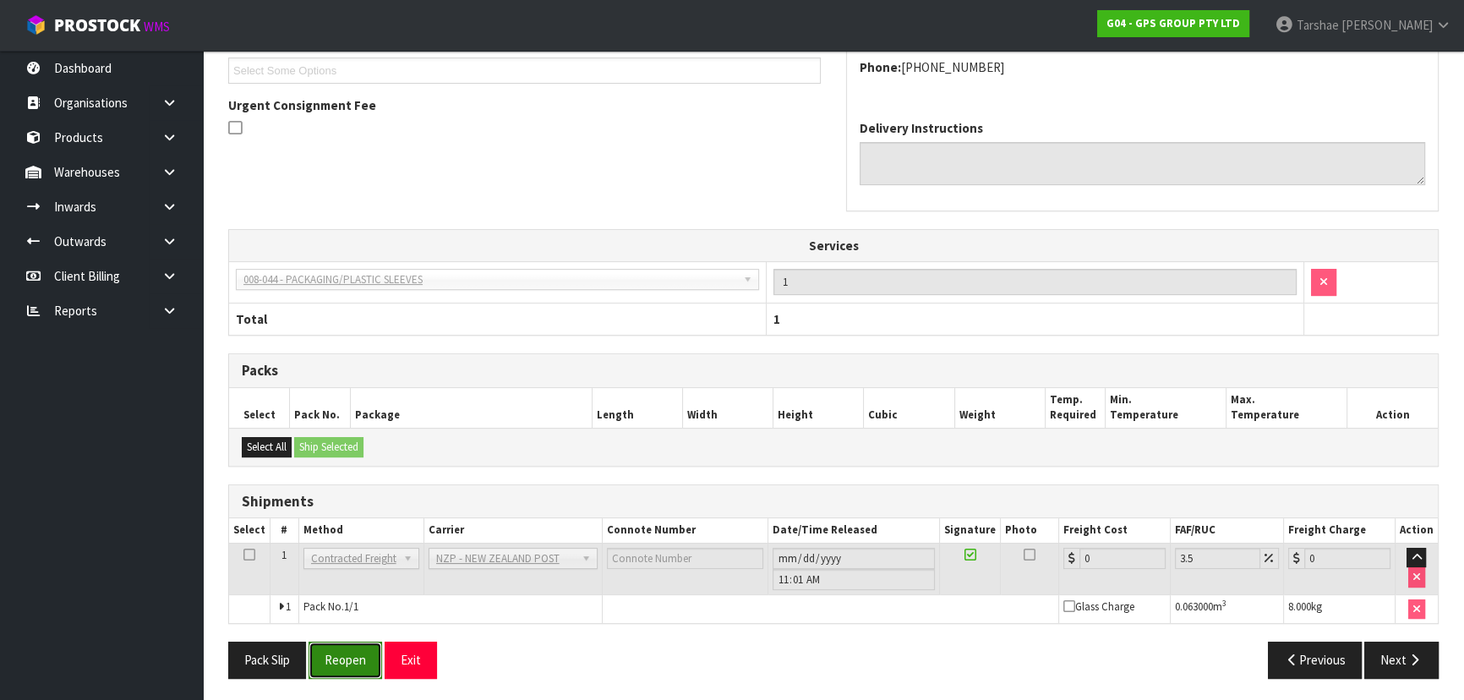
drag, startPoint x: 354, startPoint y: 659, endPoint x: 330, endPoint y: 656, distance: 24.7
click at [349, 656] on button "Reopen" at bounding box center [346, 660] width 74 height 36
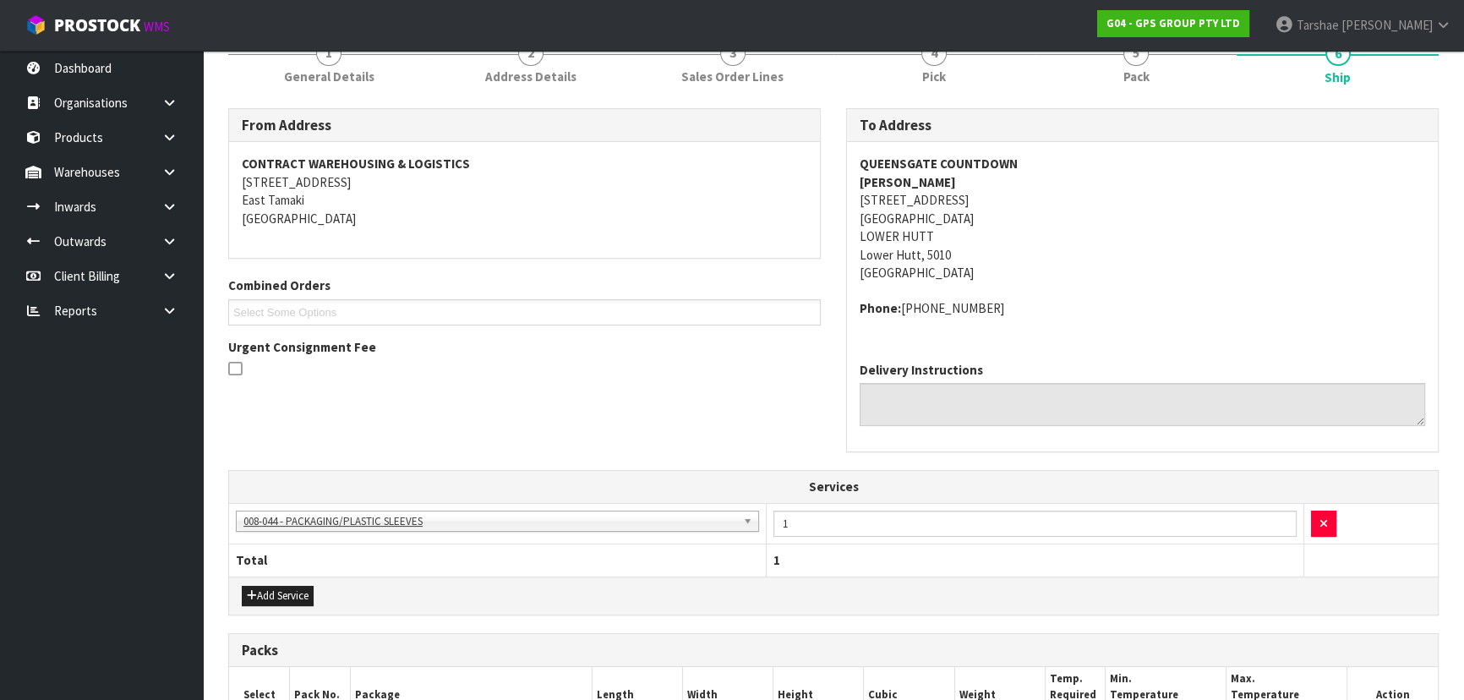
scroll to position [522, 0]
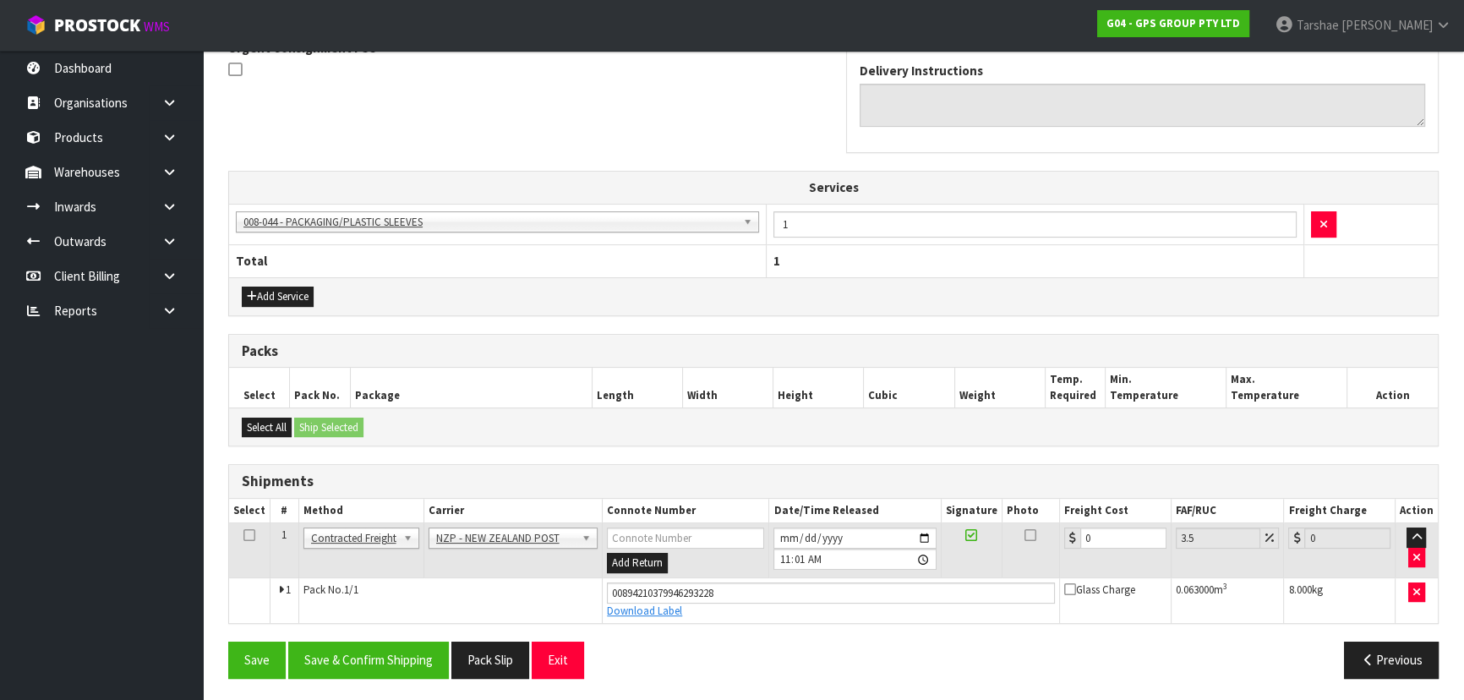
drag, startPoint x: 1140, startPoint y: 548, endPoint x: 1107, endPoint y: 528, distance: 39.0
click at [1110, 535] on td "0" at bounding box center [1116, 550] width 112 height 55
drag, startPoint x: 1107, startPoint y: 528, endPoint x: 872, endPoint y: 511, distance: 234.8
click at [872, 511] on table "Select # Method Carrier Connote Number Date/Time Released Signature Photo Freig…" at bounding box center [833, 561] width 1209 height 124
type input "1"
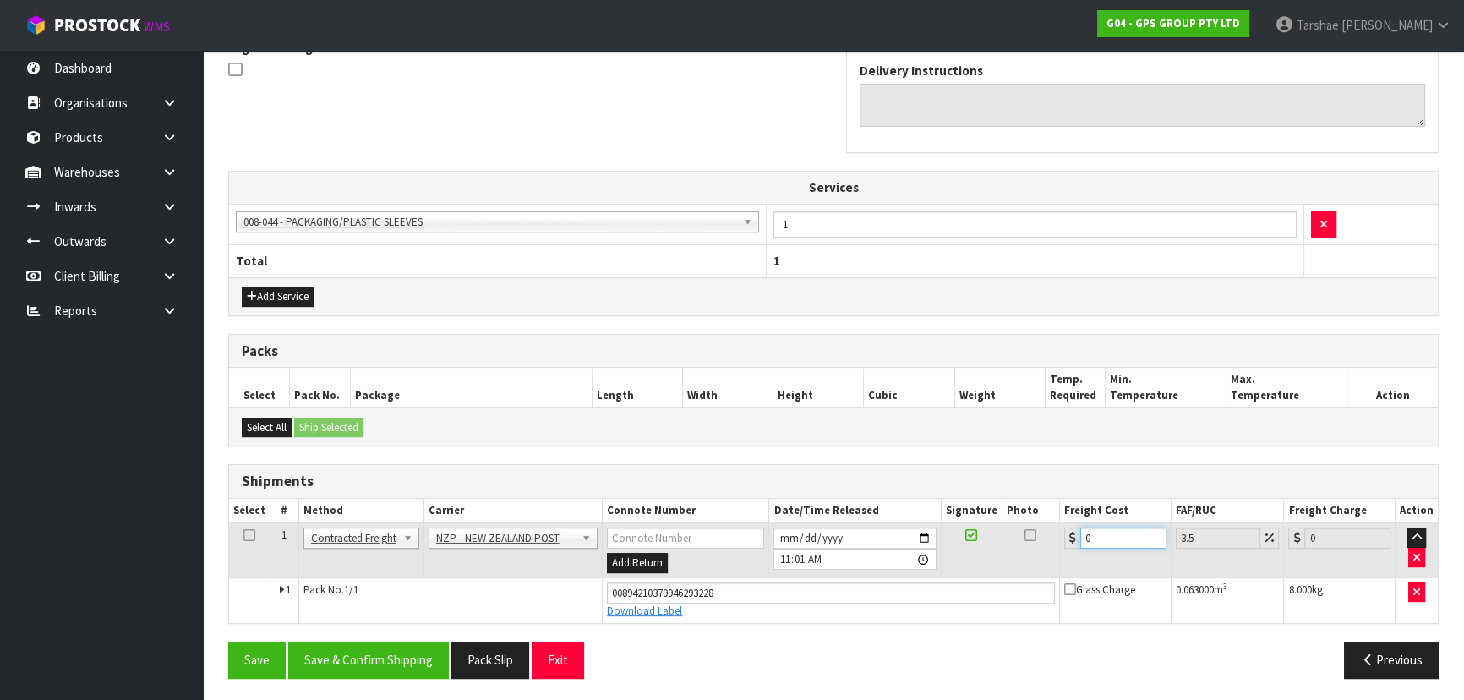
type input "1.03"
type input "10"
type input "10.35"
type input "10.8"
type input "11.18"
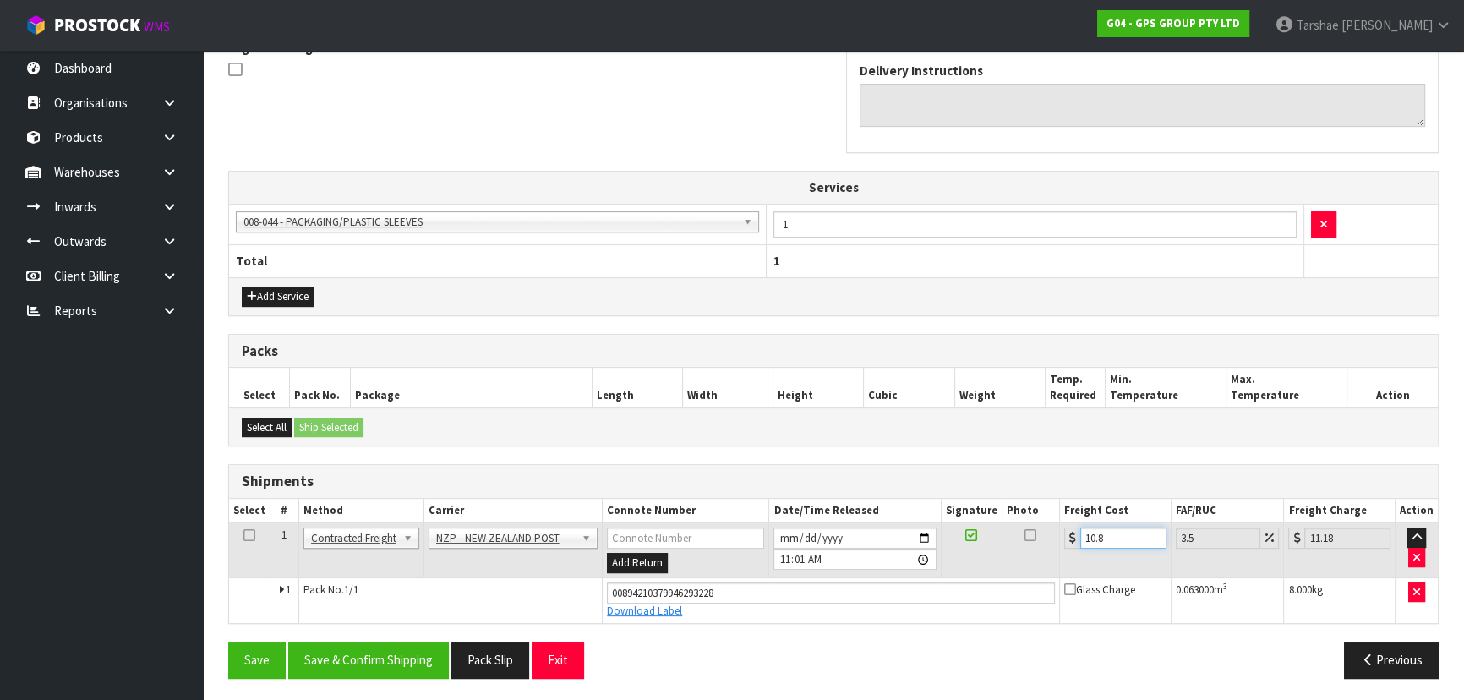
type input "10.89"
type input "11.27"
type input "10.89"
click at [360, 648] on button "Save & Confirm Shipping" at bounding box center [368, 660] width 161 height 36
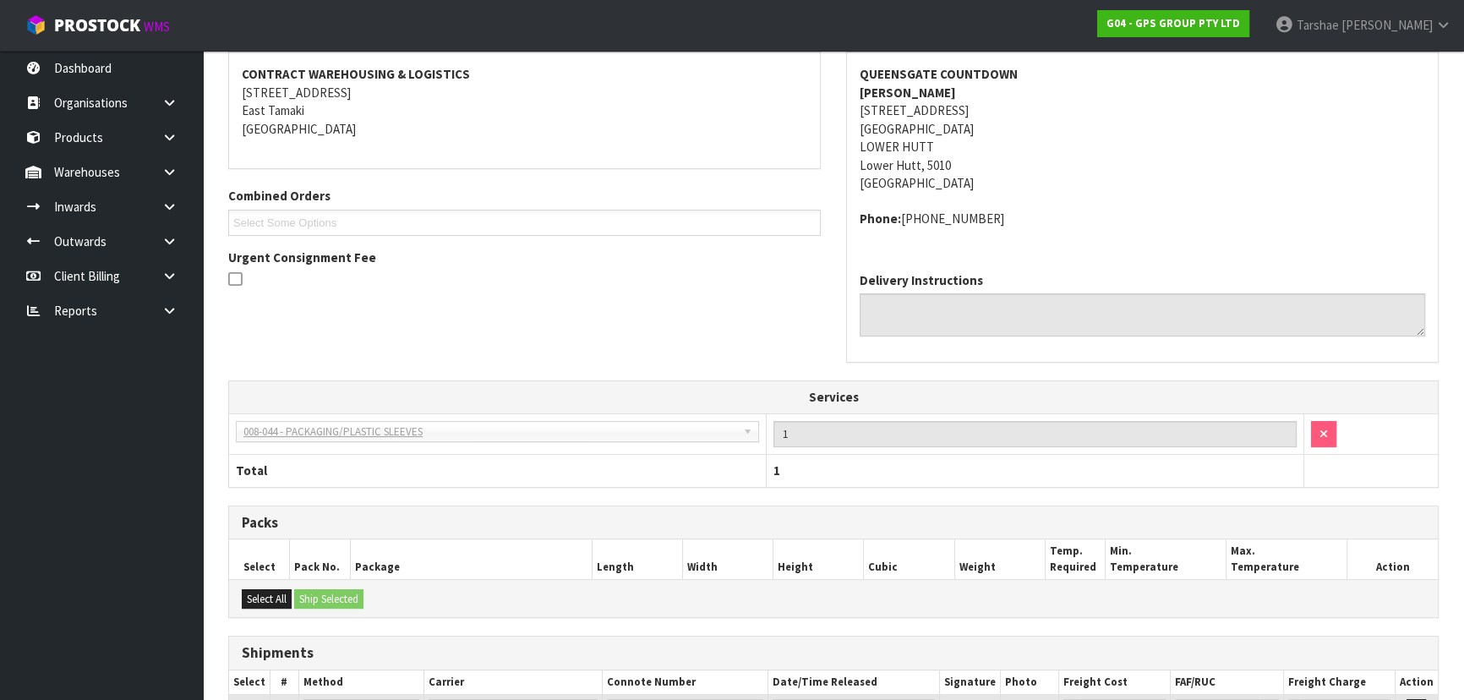
scroll to position [461, 0]
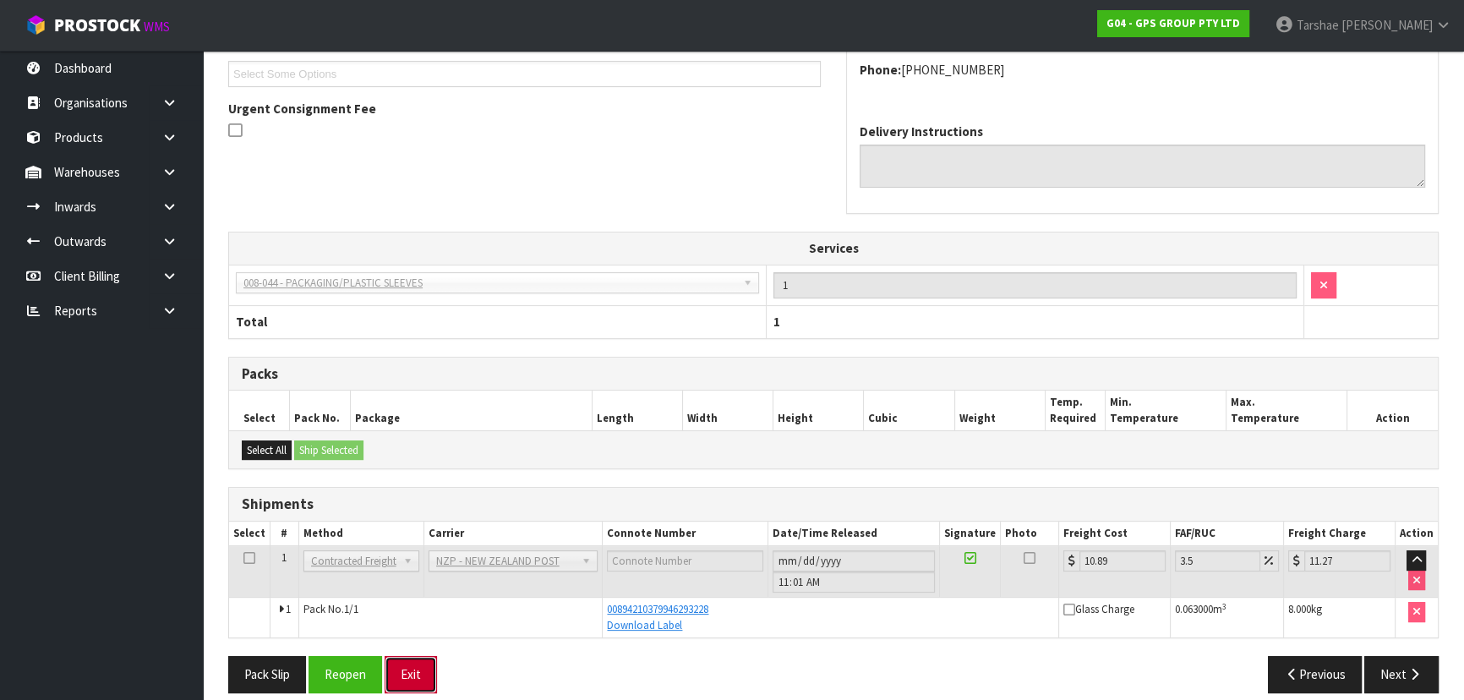
click at [401, 668] on button "Exit" at bounding box center [411, 674] width 52 height 36
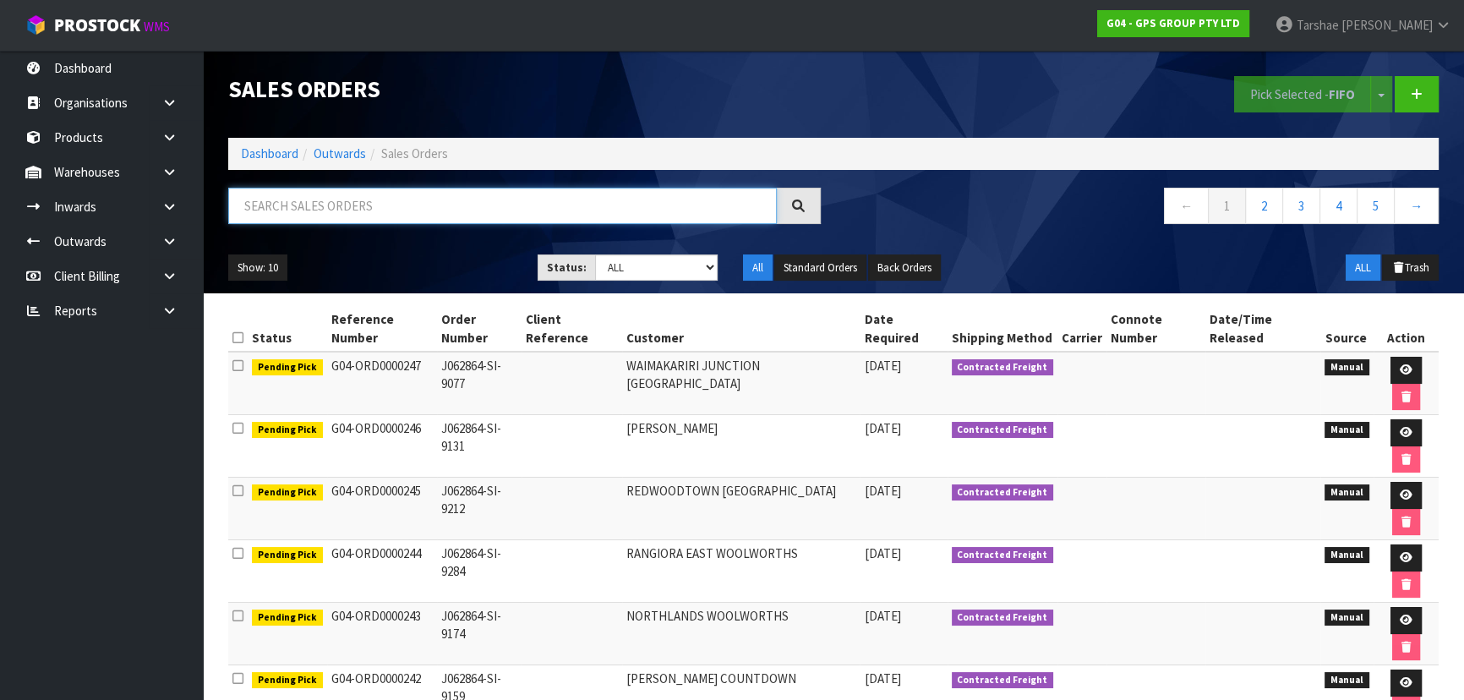
click at [258, 205] on input "text" at bounding box center [502, 206] width 549 height 36
click at [392, 202] on input "text" at bounding box center [502, 206] width 549 height 36
type input "JOB-0410861"
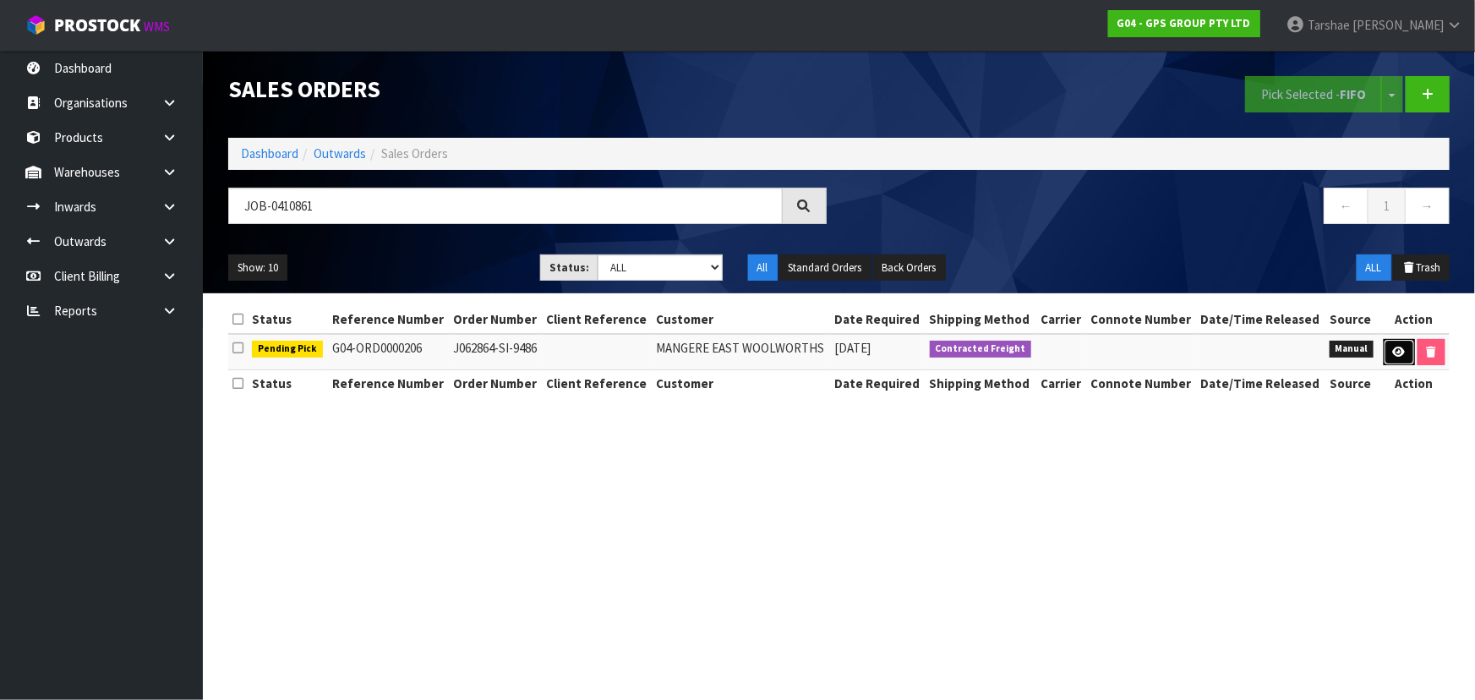
click at [1386, 356] on link at bounding box center [1399, 352] width 31 height 27
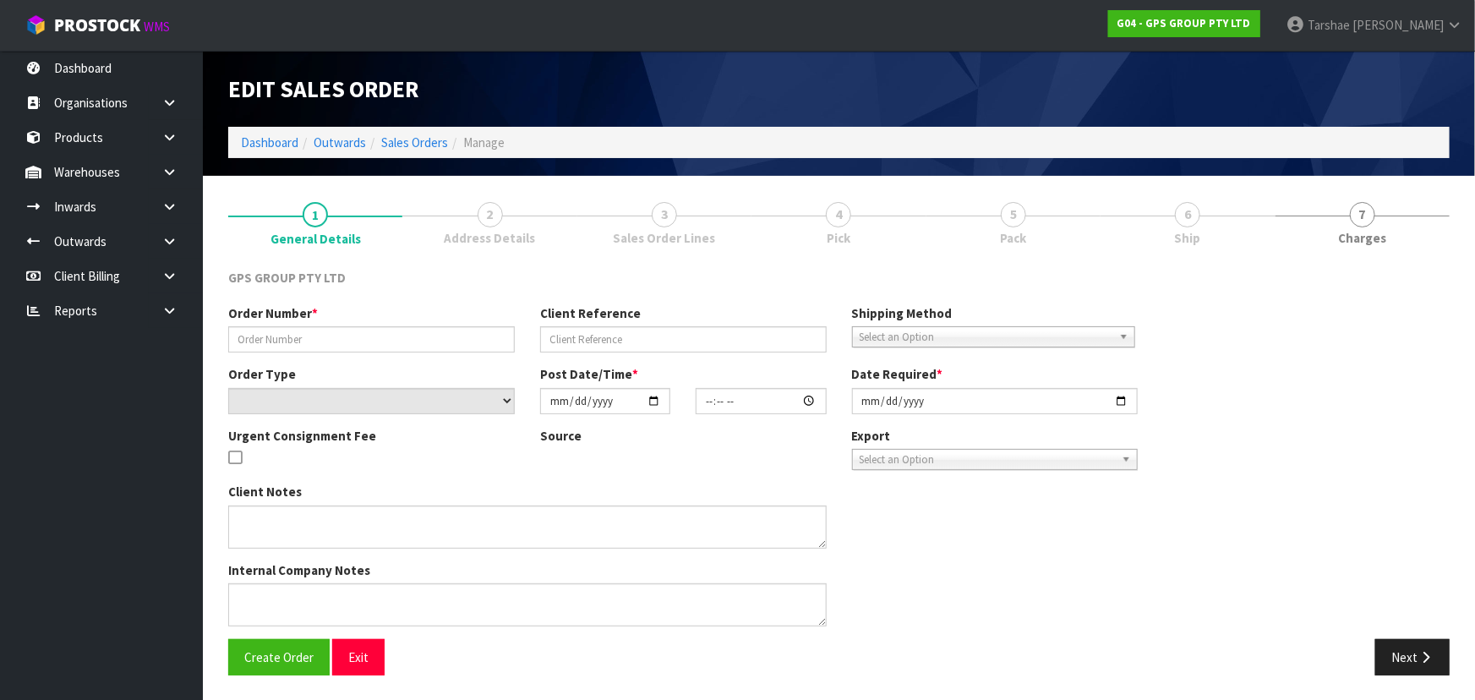
type input "J062864-SI-9486"
select select "number:0"
type input "[DATE]"
type input "16:32:00.000"
type input "[DATE]"
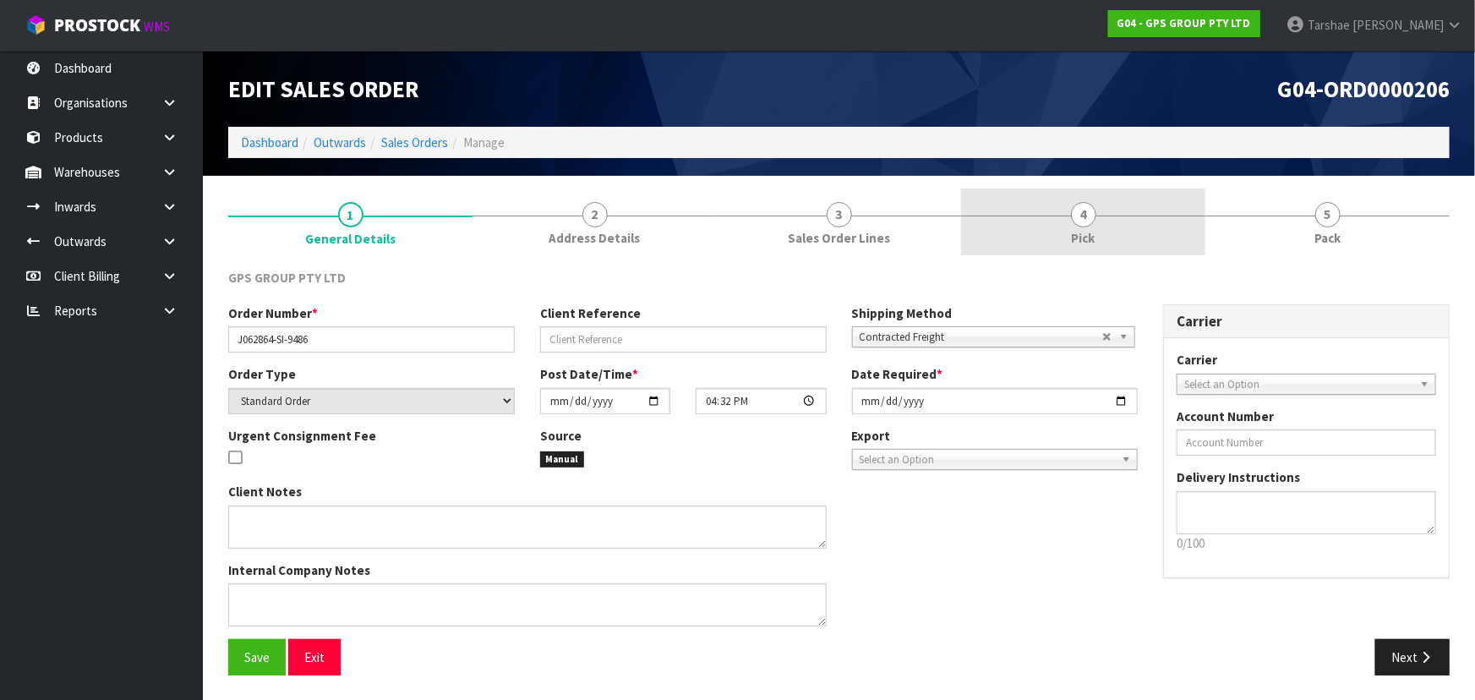
click at [1151, 230] on link "4 Pick" at bounding box center [1083, 222] width 244 height 67
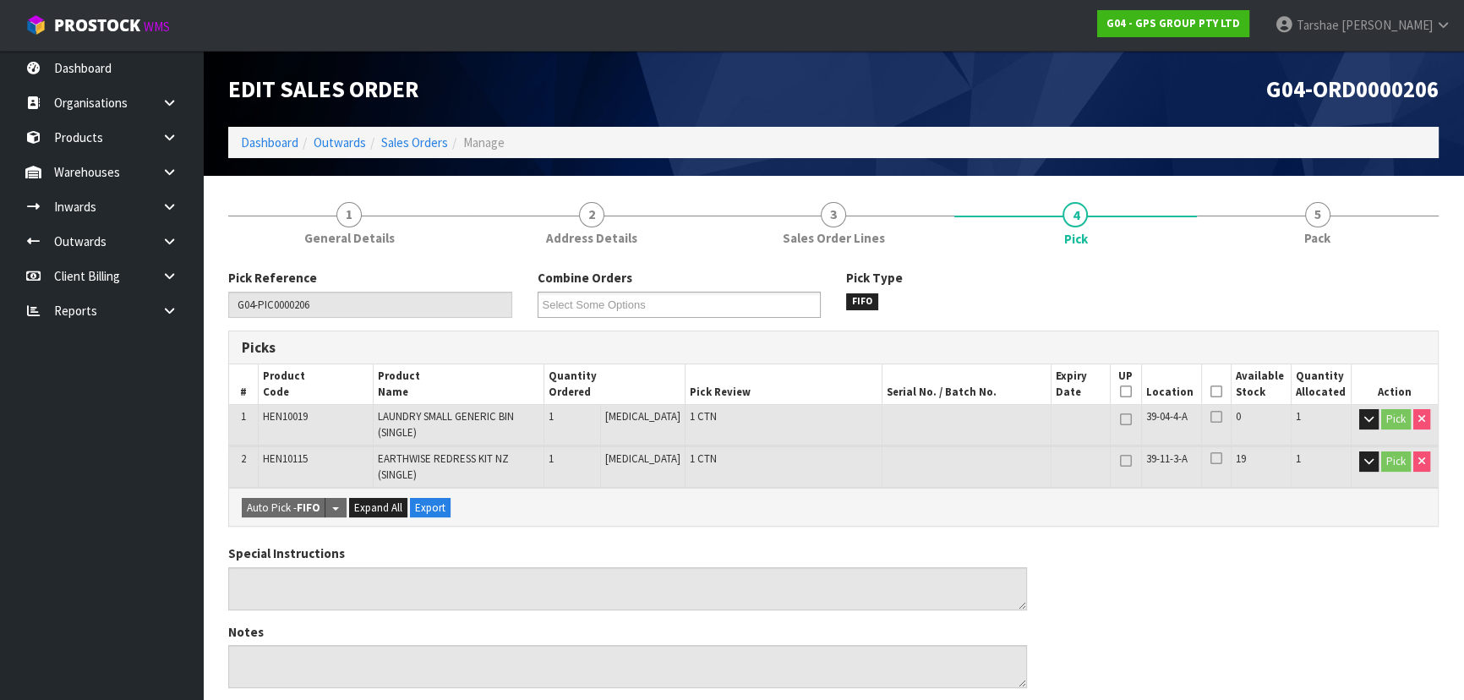
drag, startPoint x: 1211, startPoint y: 388, endPoint x: 1196, endPoint y: 388, distance: 15.2
click at [1211, 391] on icon at bounding box center [1217, 391] width 12 height 1
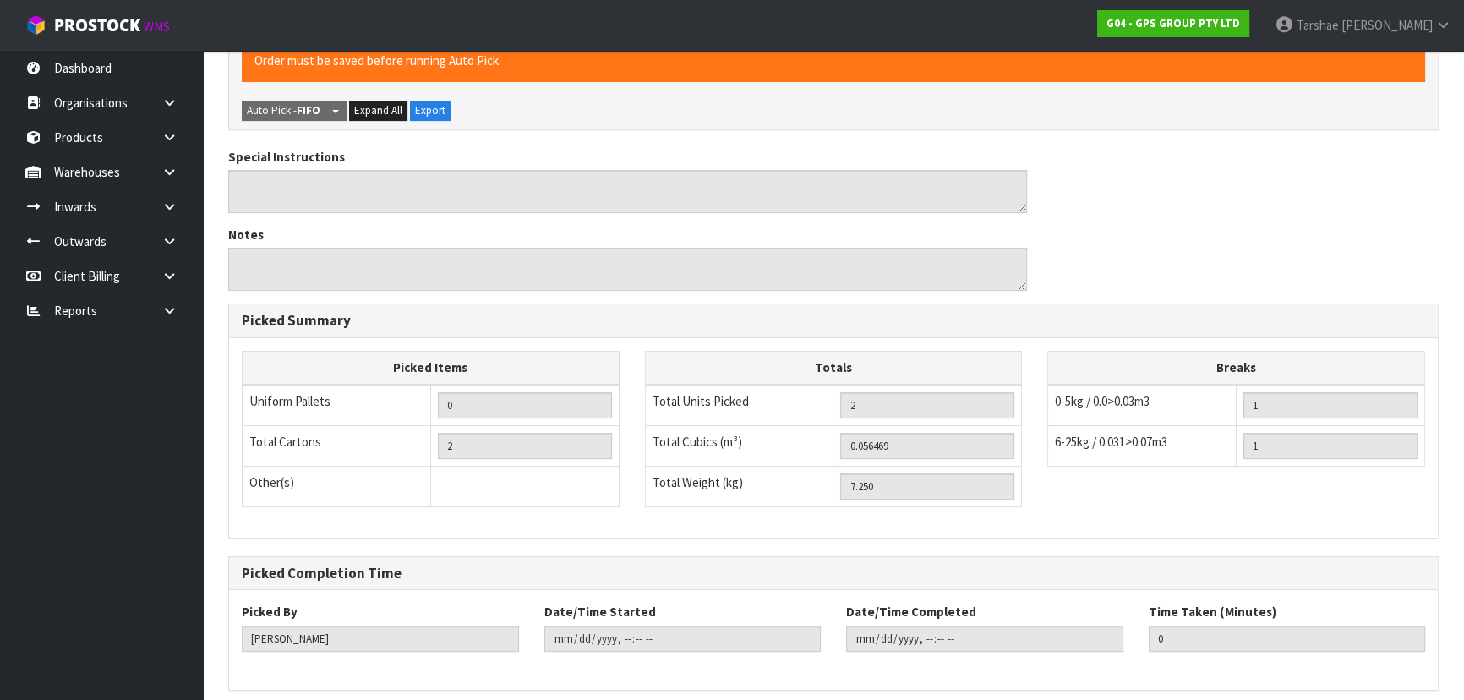
scroll to position [525, 0]
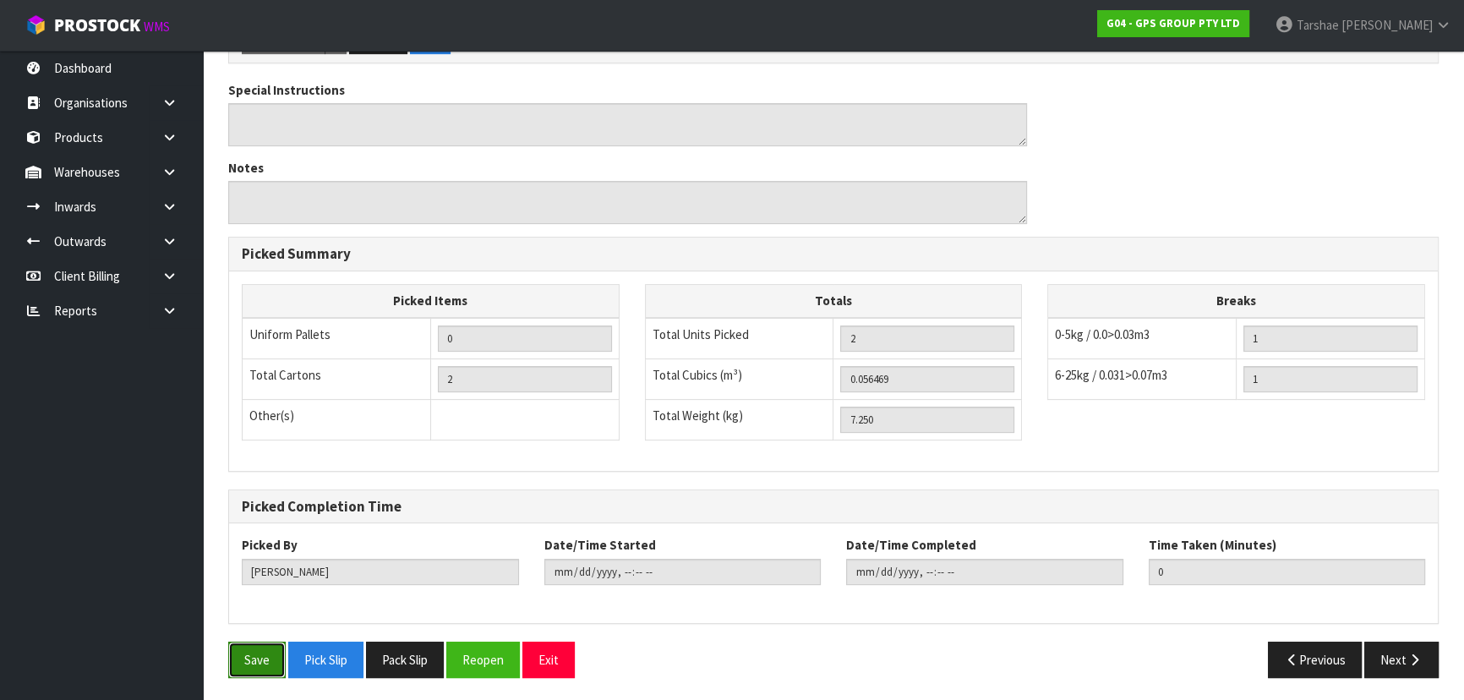
click at [269, 650] on button "Save" at bounding box center [256, 660] width 57 height 36
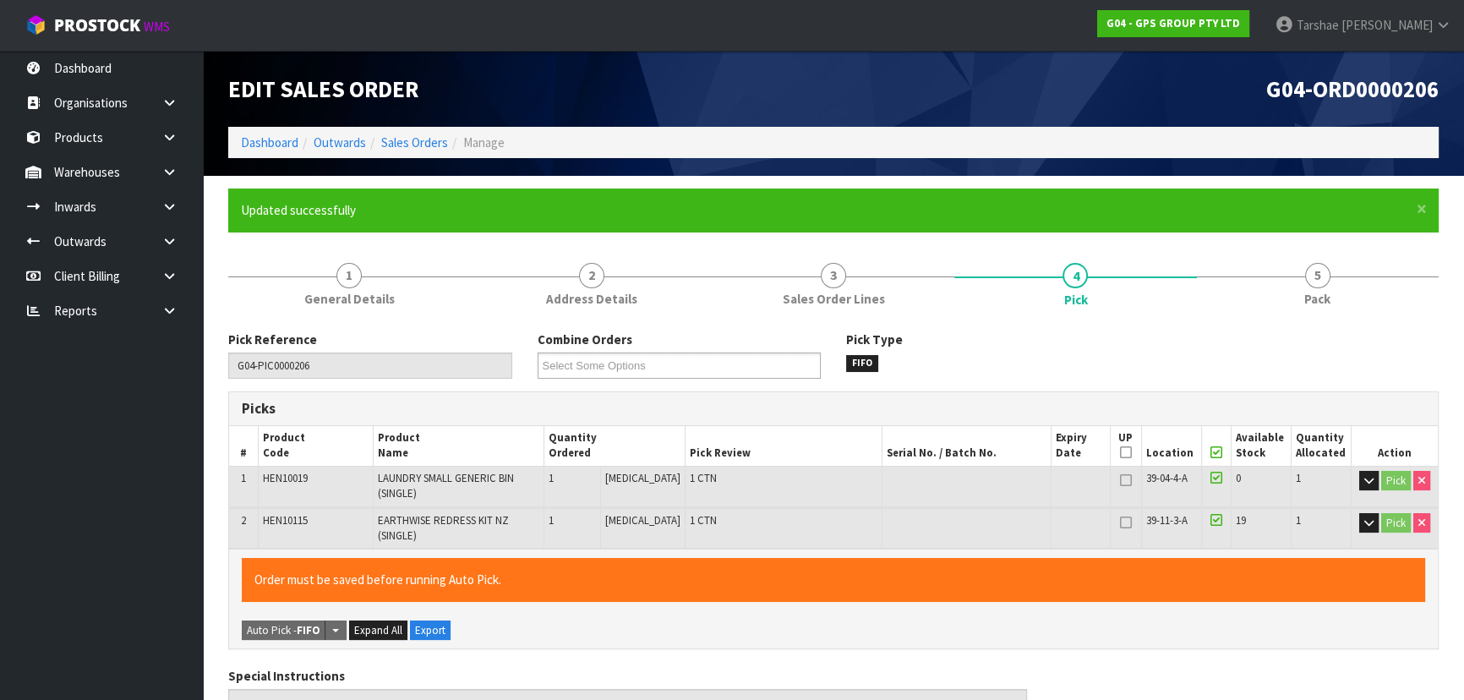
type input "[PERSON_NAME]"
type input "2025-09-04T11:41:40"
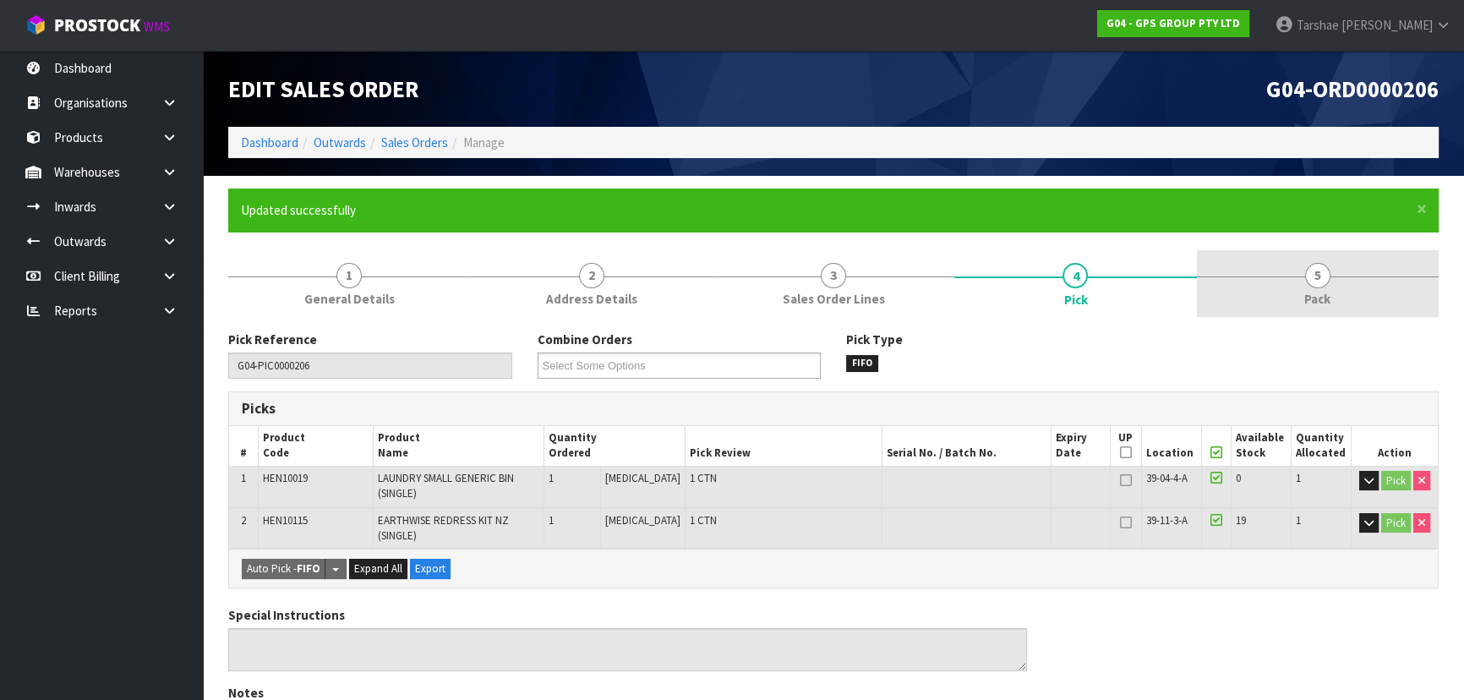
click at [1368, 315] on link "5 Pack" at bounding box center [1318, 283] width 242 height 67
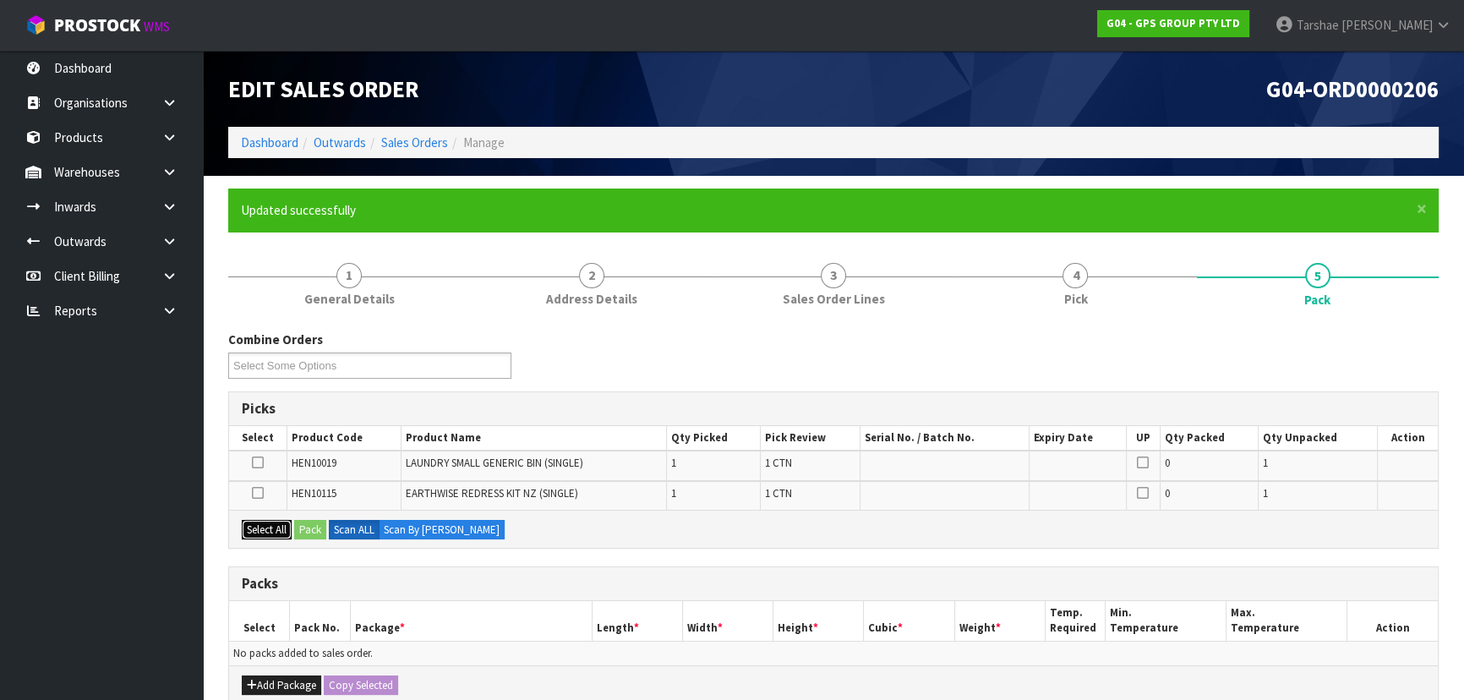
drag, startPoint x: 282, startPoint y: 526, endPoint x: 300, endPoint y: 527, distance: 17.8
click at [285, 526] on button "Select All" at bounding box center [267, 530] width 50 height 20
click at [307, 526] on button "Pack" at bounding box center [310, 530] width 32 height 20
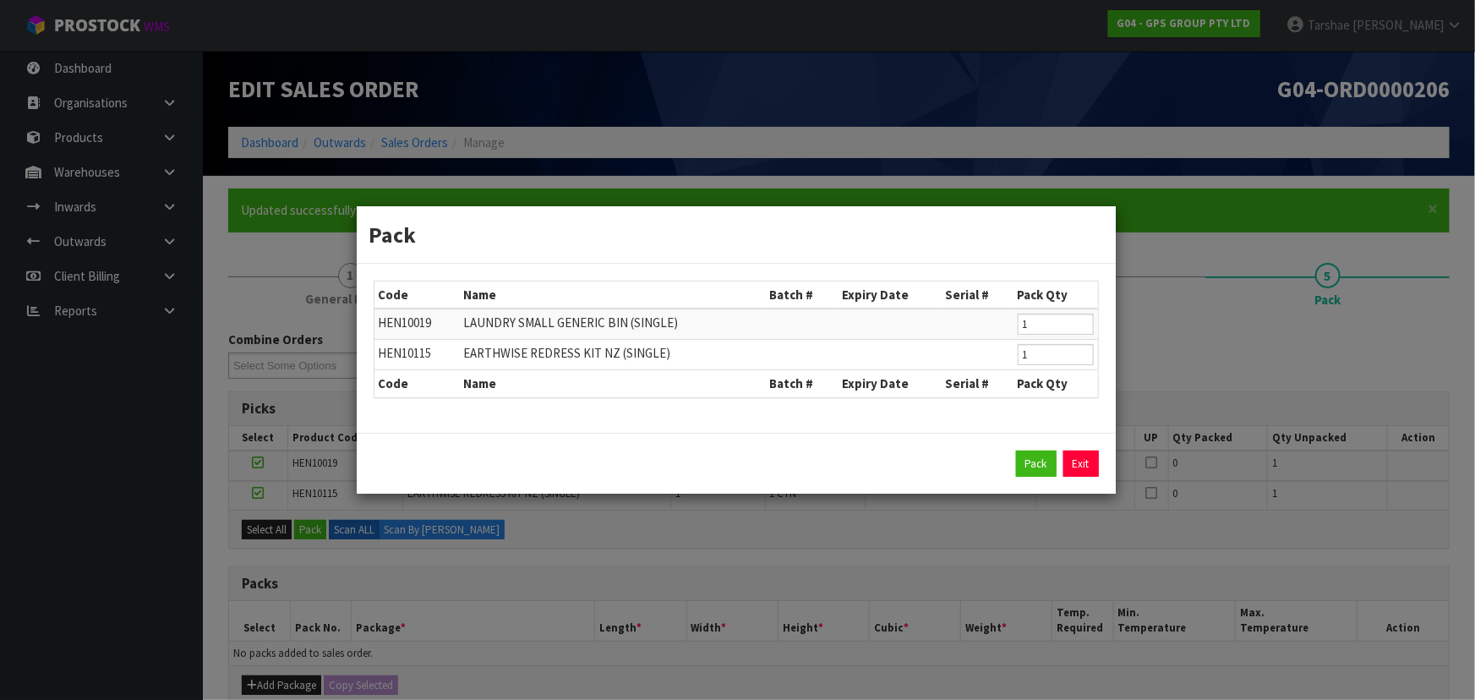
drag, startPoint x: 1084, startPoint y: 463, endPoint x: 1052, endPoint y: 481, distance: 36.7
click at [1080, 466] on link "Exit" at bounding box center [1081, 464] width 36 height 27
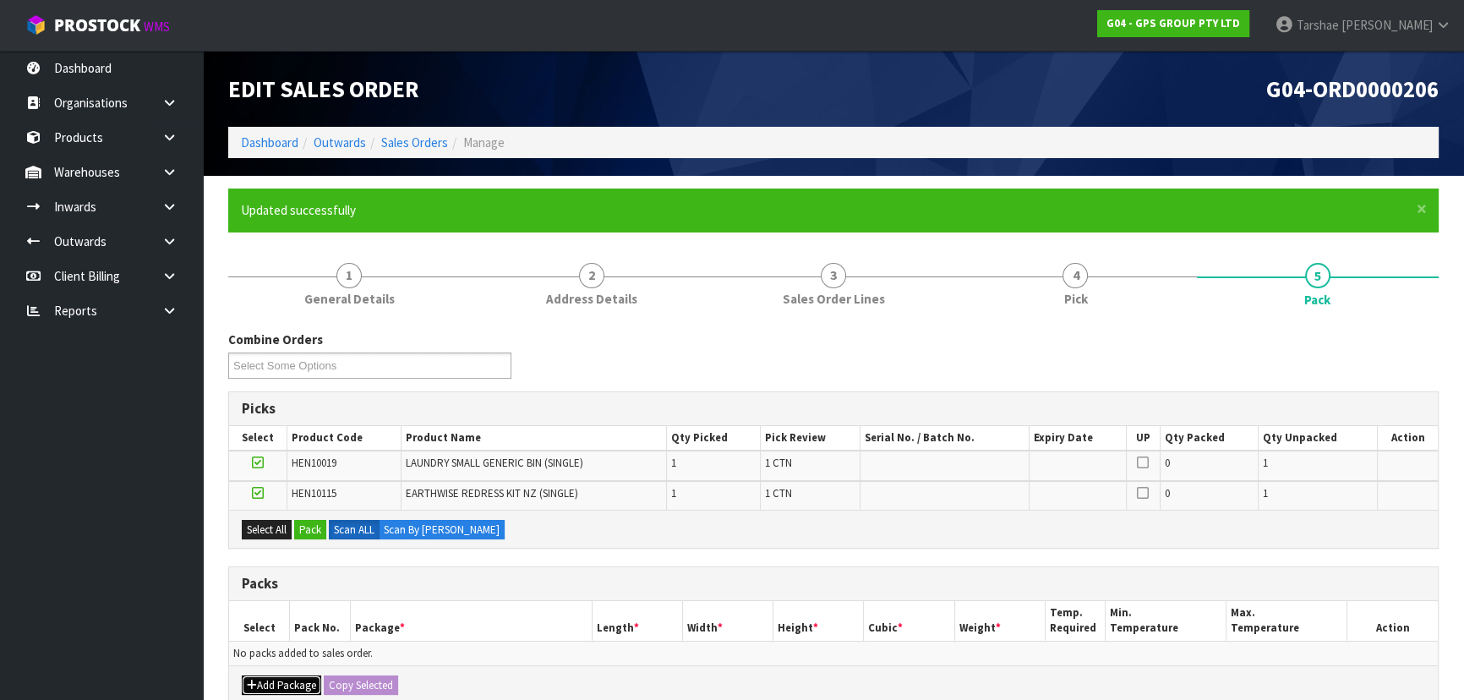
click at [287, 679] on button "Add Package" at bounding box center [281, 685] width 79 height 20
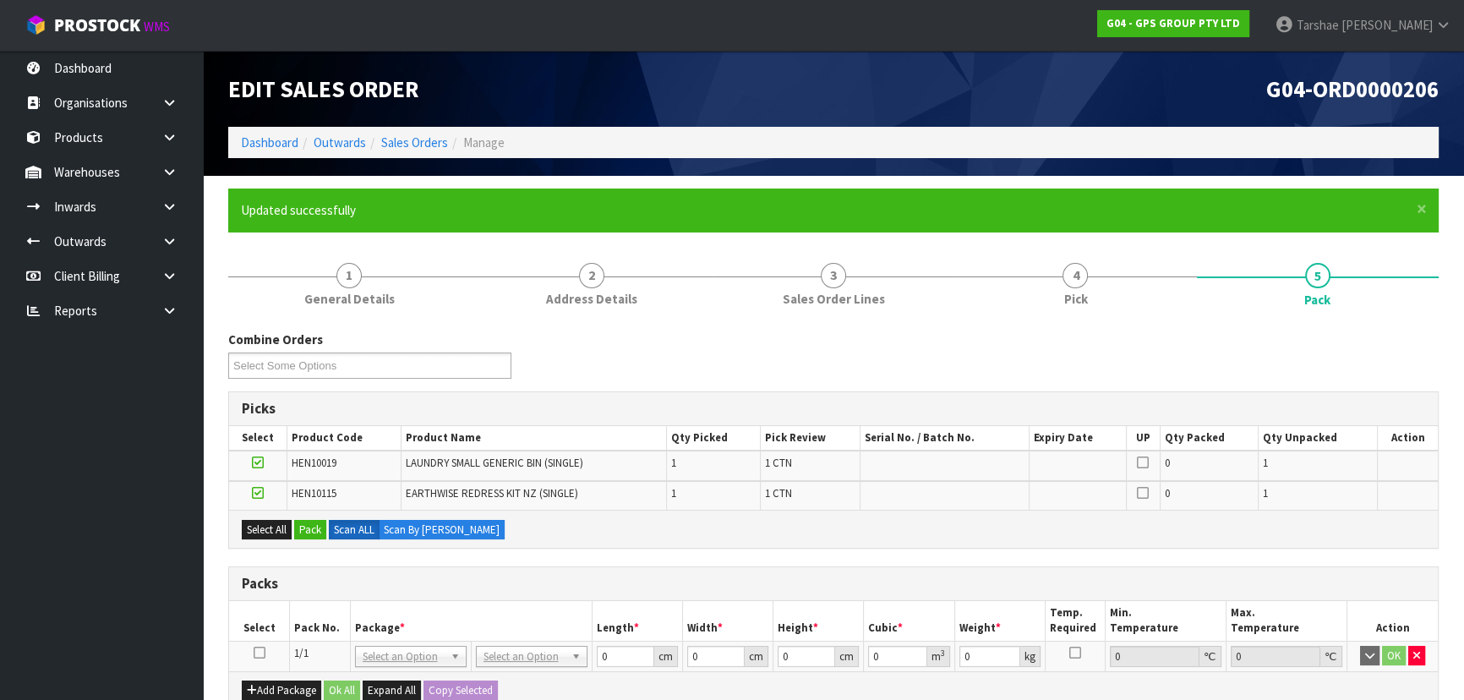
drag, startPoint x: 257, startPoint y: 648, endPoint x: 320, endPoint y: 574, distance: 97.2
click at [257, 653] on icon at bounding box center [260, 653] width 12 height 1
click at [313, 528] on button "Pack" at bounding box center [310, 530] width 32 height 20
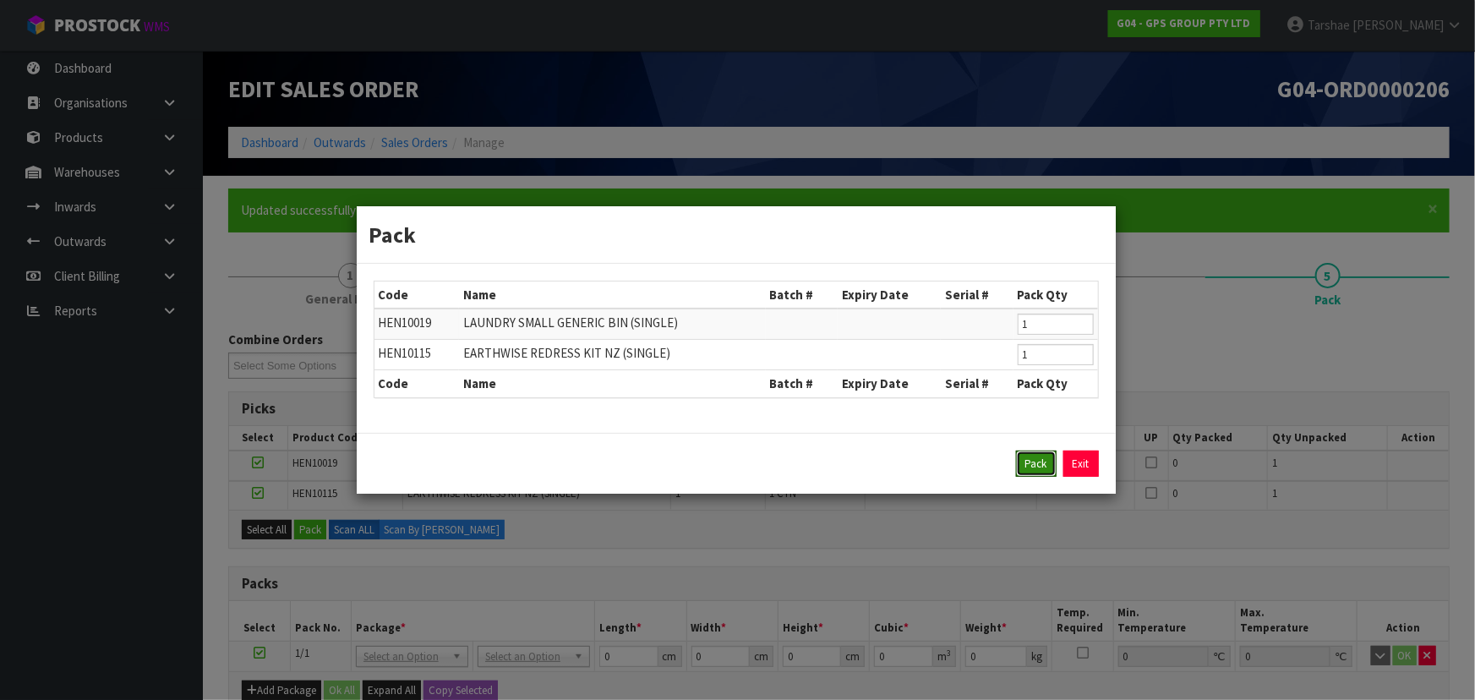
click at [1024, 460] on button "Pack" at bounding box center [1036, 464] width 41 height 27
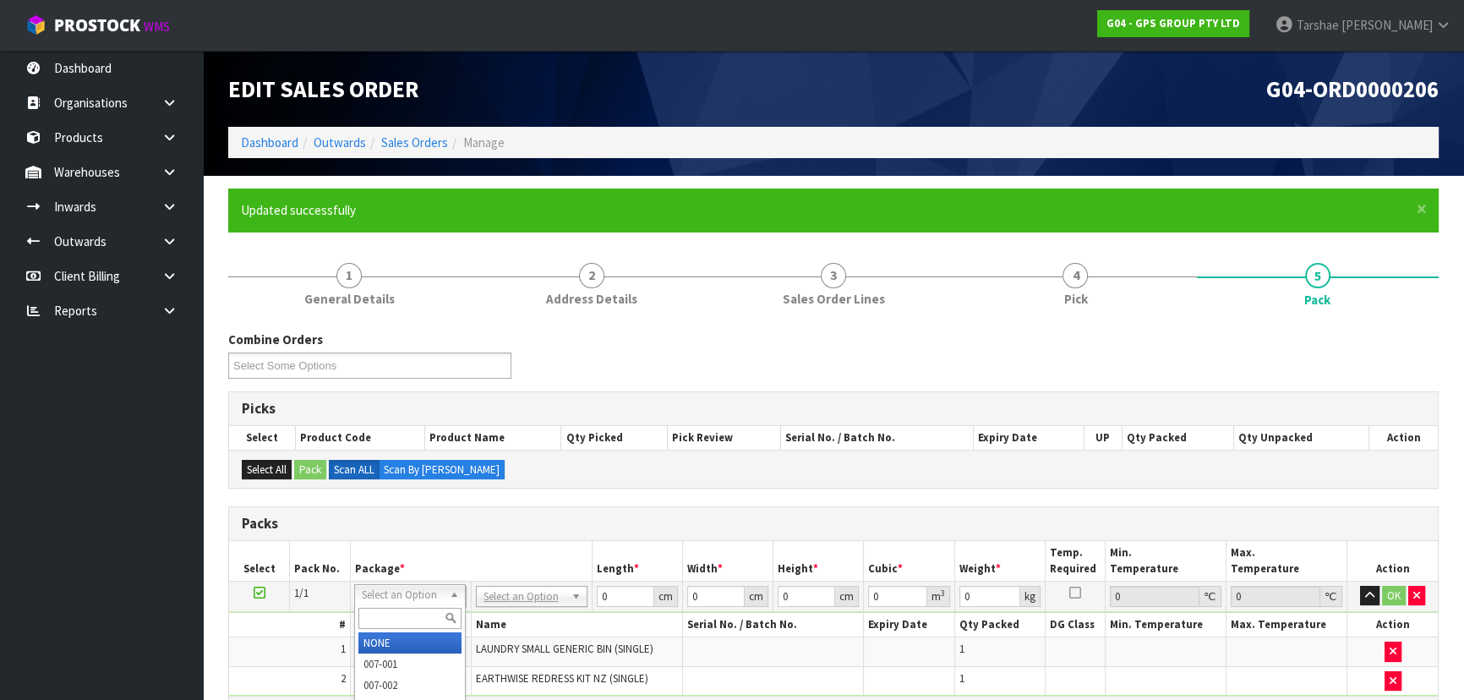
drag, startPoint x: 417, startPoint y: 591, endPoint x: 501, endPoint y: 573, distance: 86.4
drag, startPoint x: 520, startPoint y: 637, endPoint x: 536, endPoint y: 571, distance: 67.9
click at [538, 555] on th "Package *" at bounding box center [471, 561] width 242 height 40
drag, startPoint x: 626, startPoint y: 597, endPoint x: 488, endPoint y: 577, distance: 139.3
click at [488, 577] on table "Select Pack No. Package * Length * Width * Height * Cubic * Weight * Temp. Requ…" at bounding box center [833, 618] width 1209 height 155
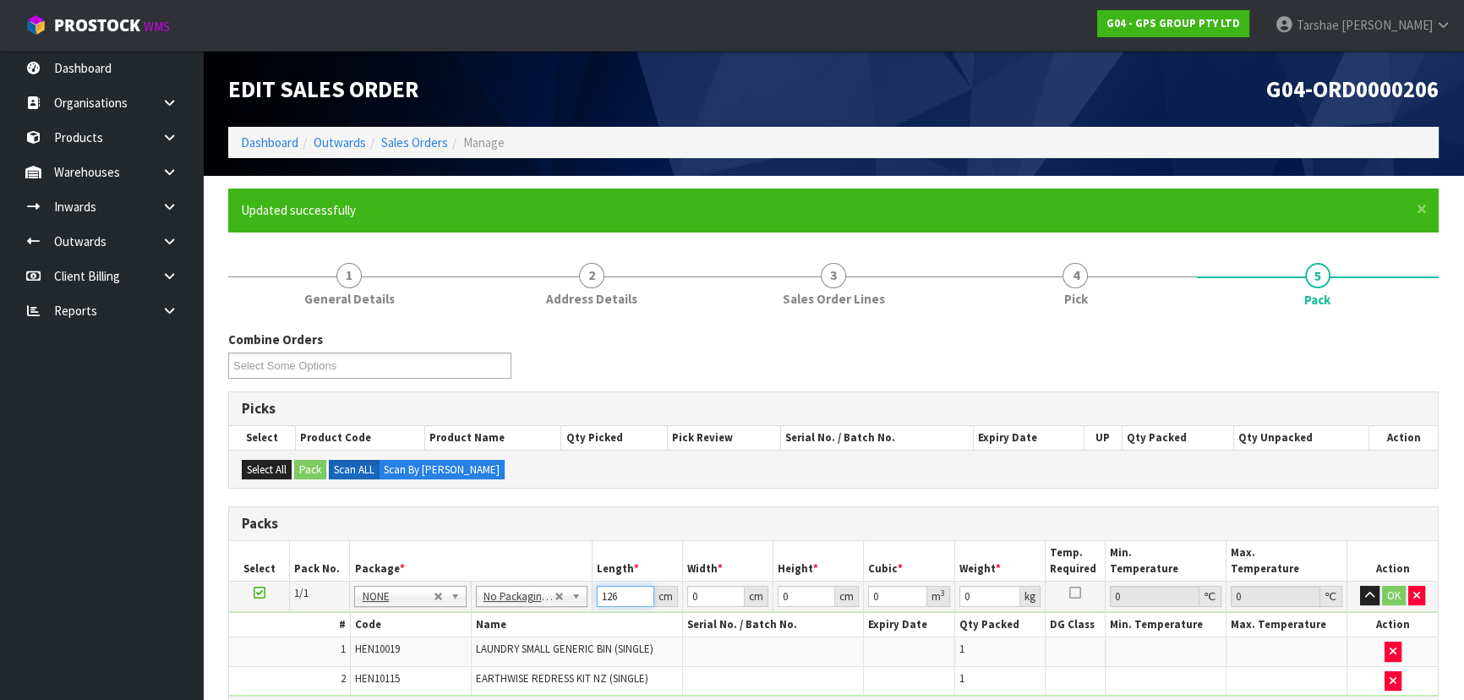
type input "126"
type input "50"
type input "1"
type input "0.0063"
type input "10"
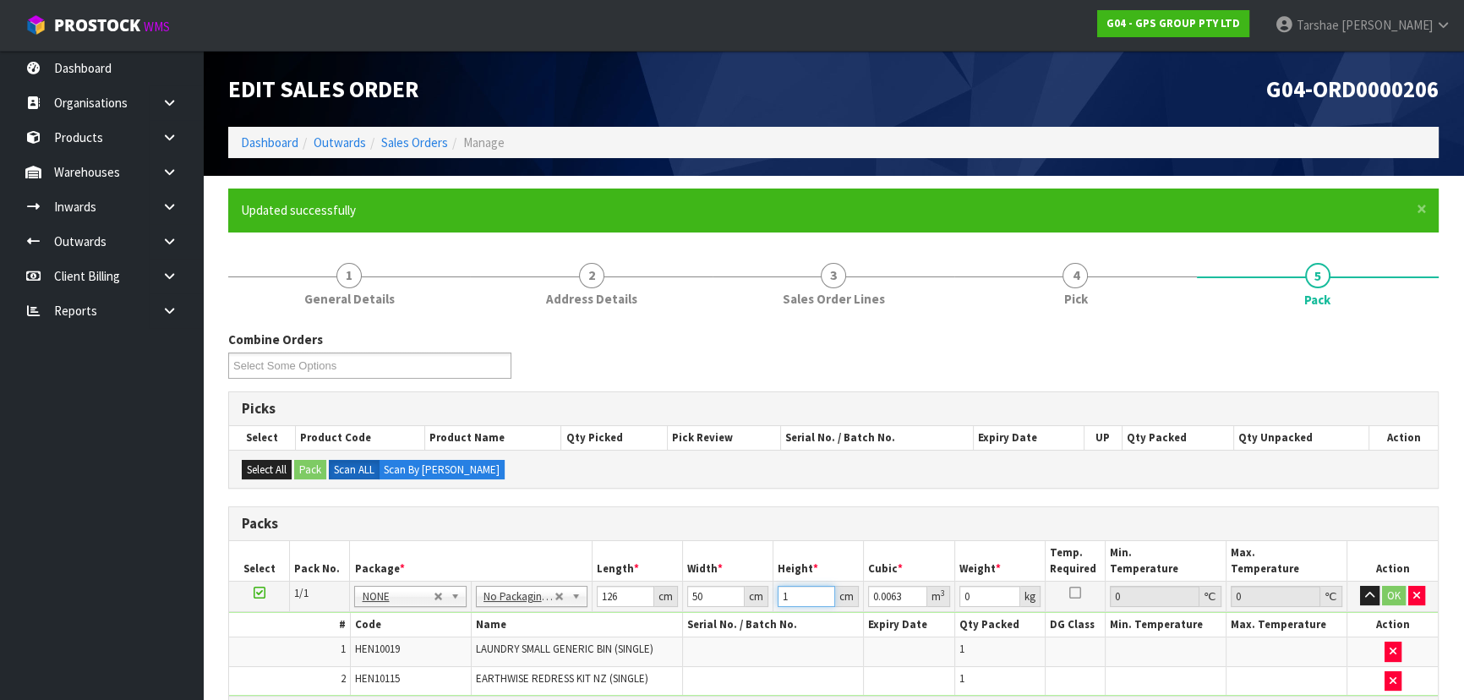
type input "0.063"
type input "10"
type input "8"
click at [1360, 586] on button "button" at bounding box center [1369, 596] width 19 height 20
click button "OK" at bounding box center [1394, 596] width 24 height 20
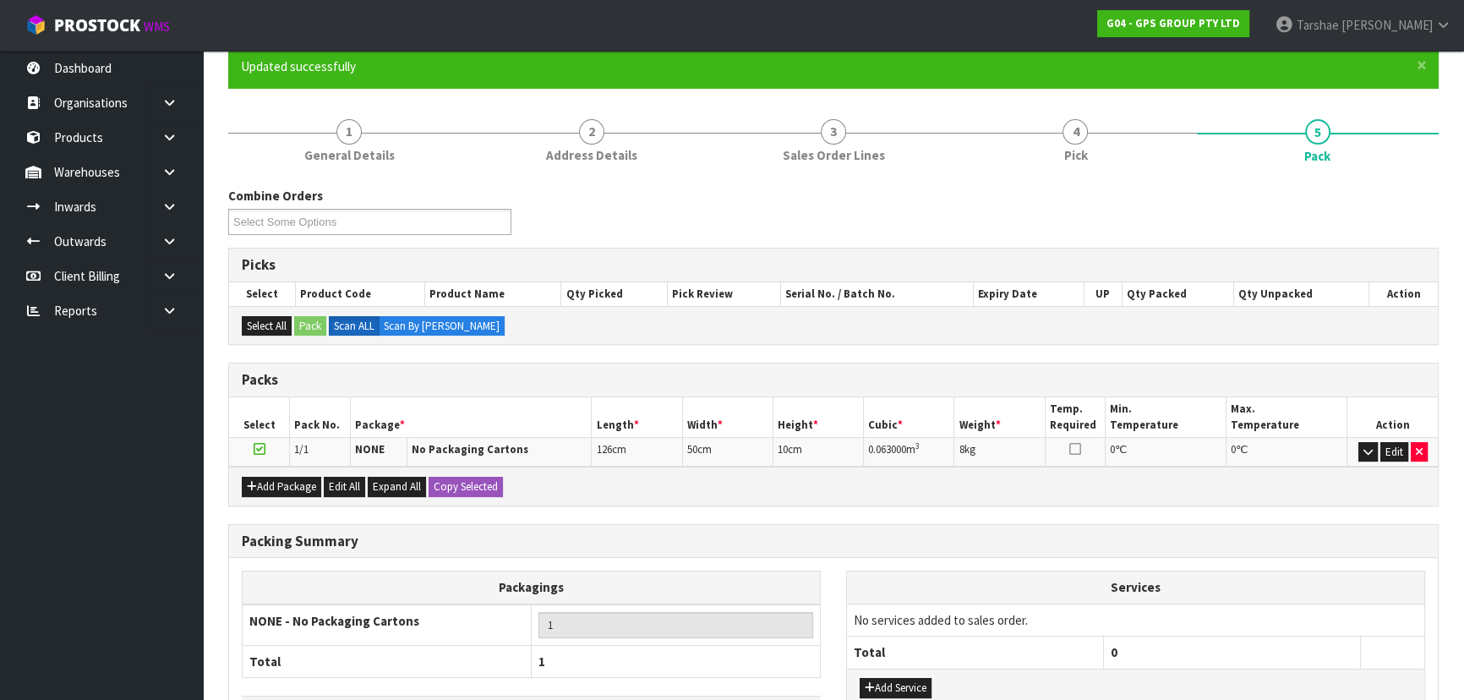
scroll to position [267, 0]
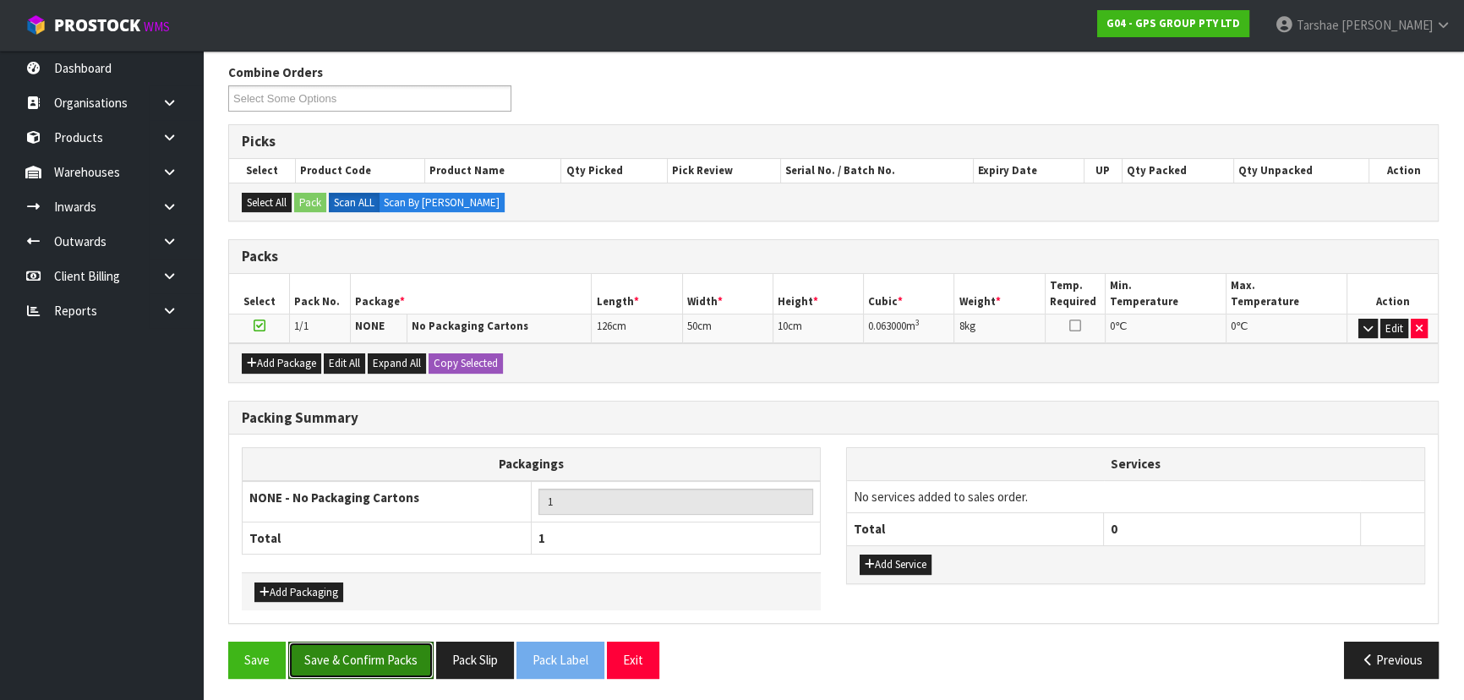
drag, startPoint x: 358, startPoint y: 659, endPoint x: 947, endPoint y: 569, distance: 595.3
click at [947, 566] on div "Combine Orders G04-ORD0000187 G04-ORD0000188 G04-ORD0000189 G04-ORD0000191 G04-…" at bounding box center [833, 377] width 1211 height 628
drag, startPoint x: 922, startPoint y: 566, endPoint x: 921, endPoint y: 552, distance: 14.4
click at [922, 565] on button "Add Service" at bounding box center [896, 565] width 72 height 20
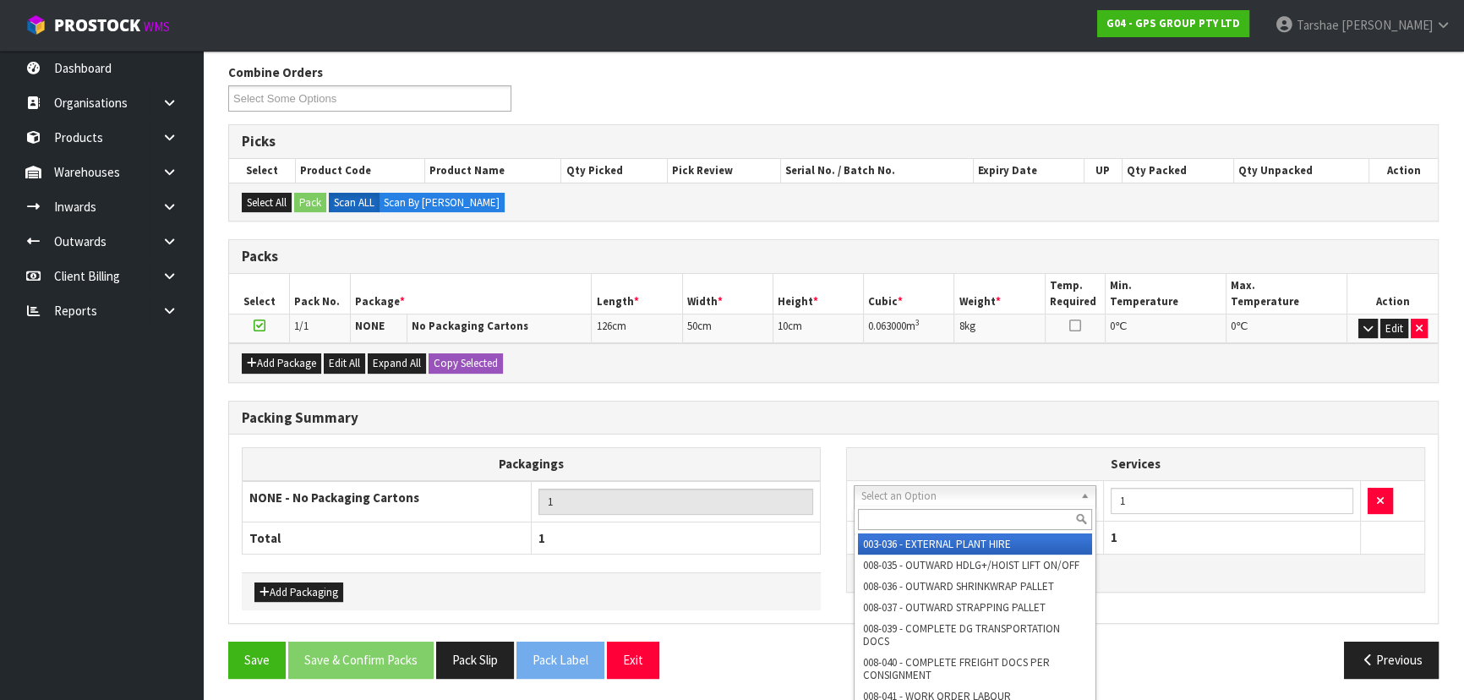
click at [917, 525] on input "text" at bounding box center [975, 519] width 234 height 21
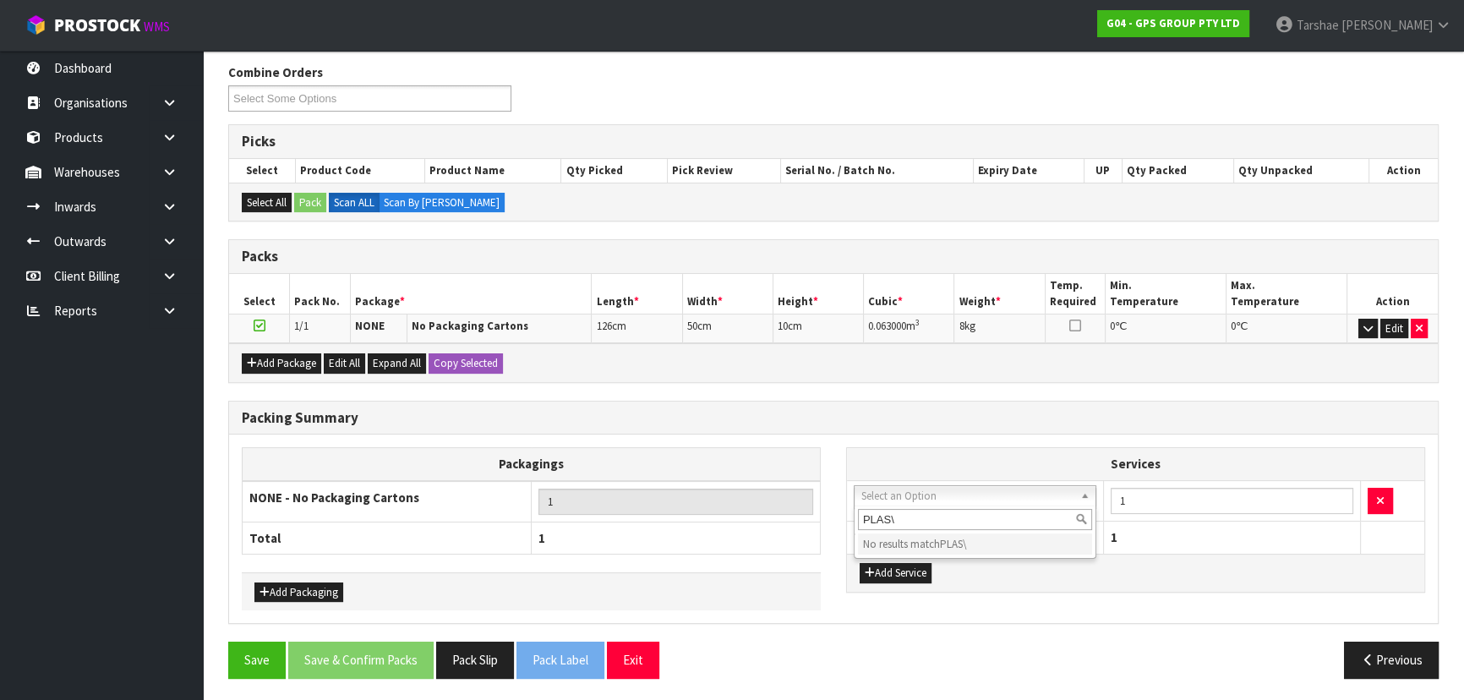
type input "PLAS"
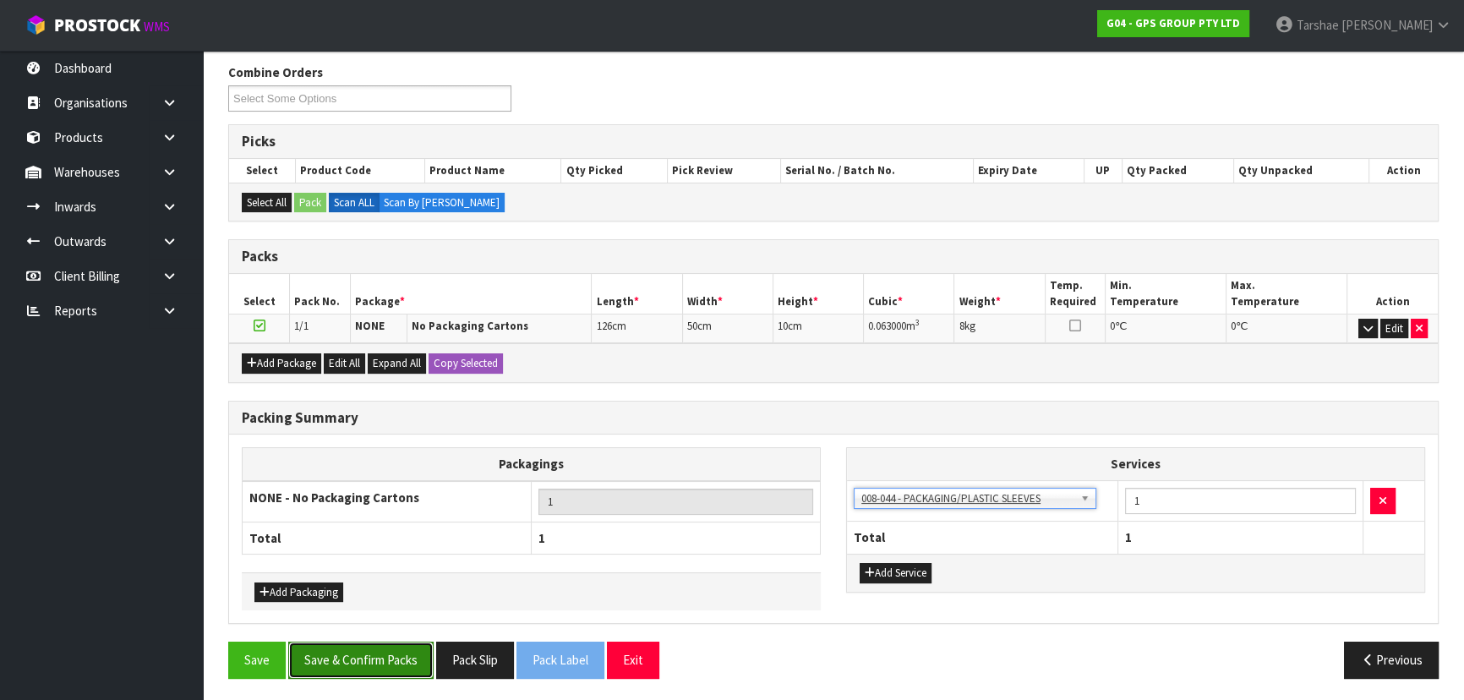
click at [387, 644] on button "Save & Confirm Packs" at bounding box center [360, 660] width 145 height 36
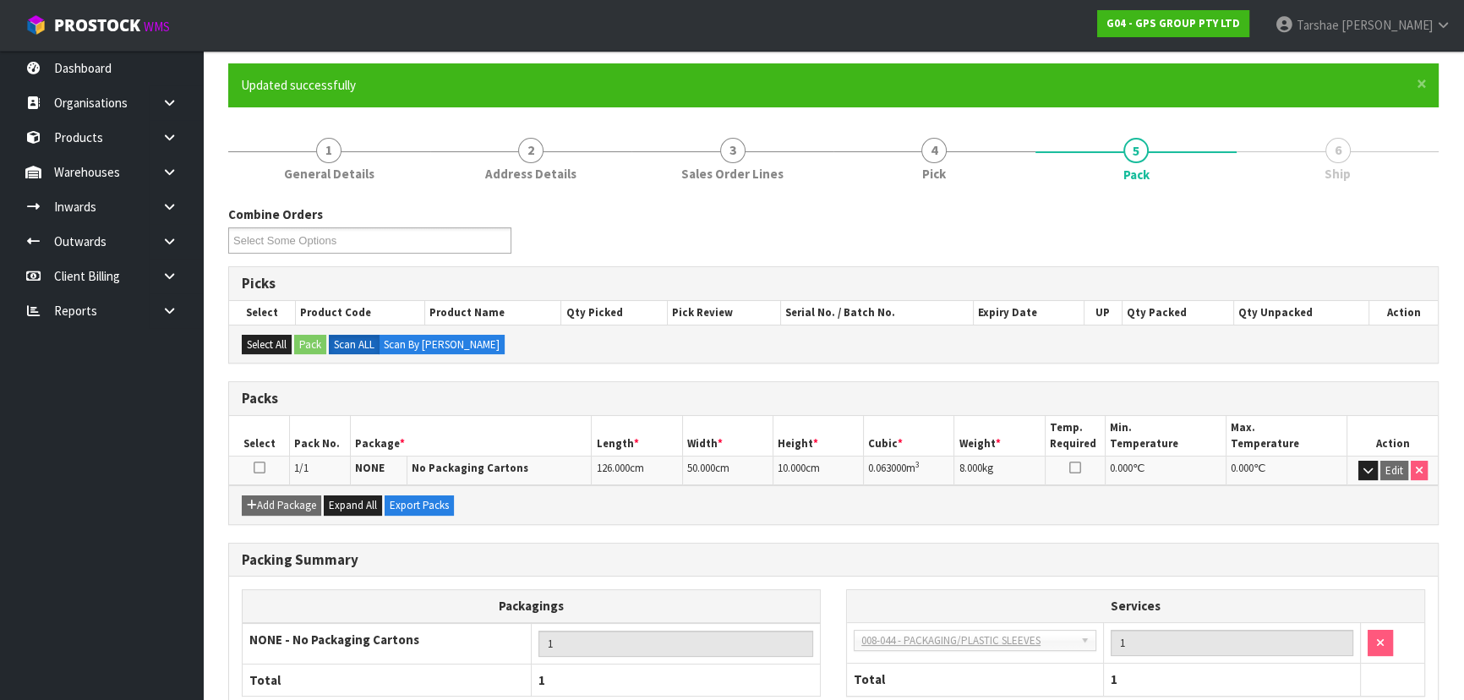
scroll to position [229, 0]
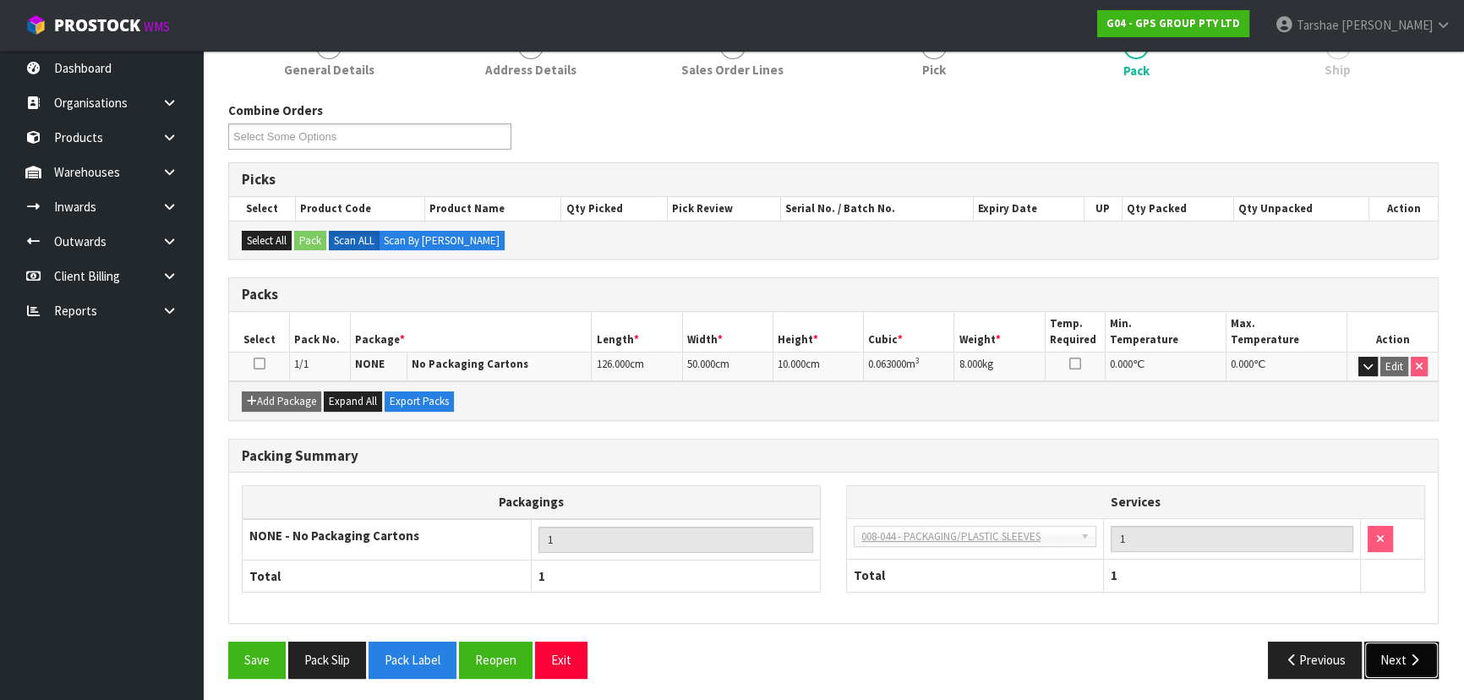
click at [1405, 668] on button "Next" at bounding box center [1401, 660] width 74 height 36
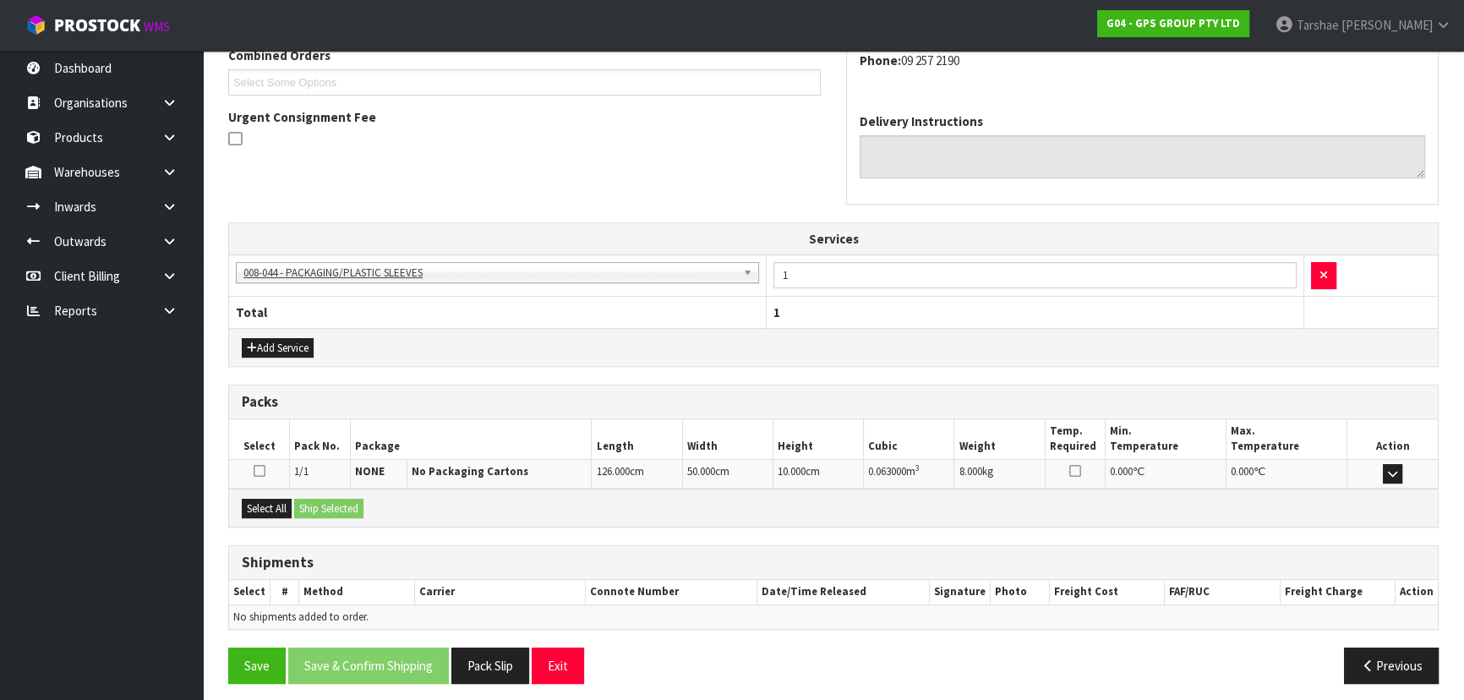
scroll to position [458, 0]
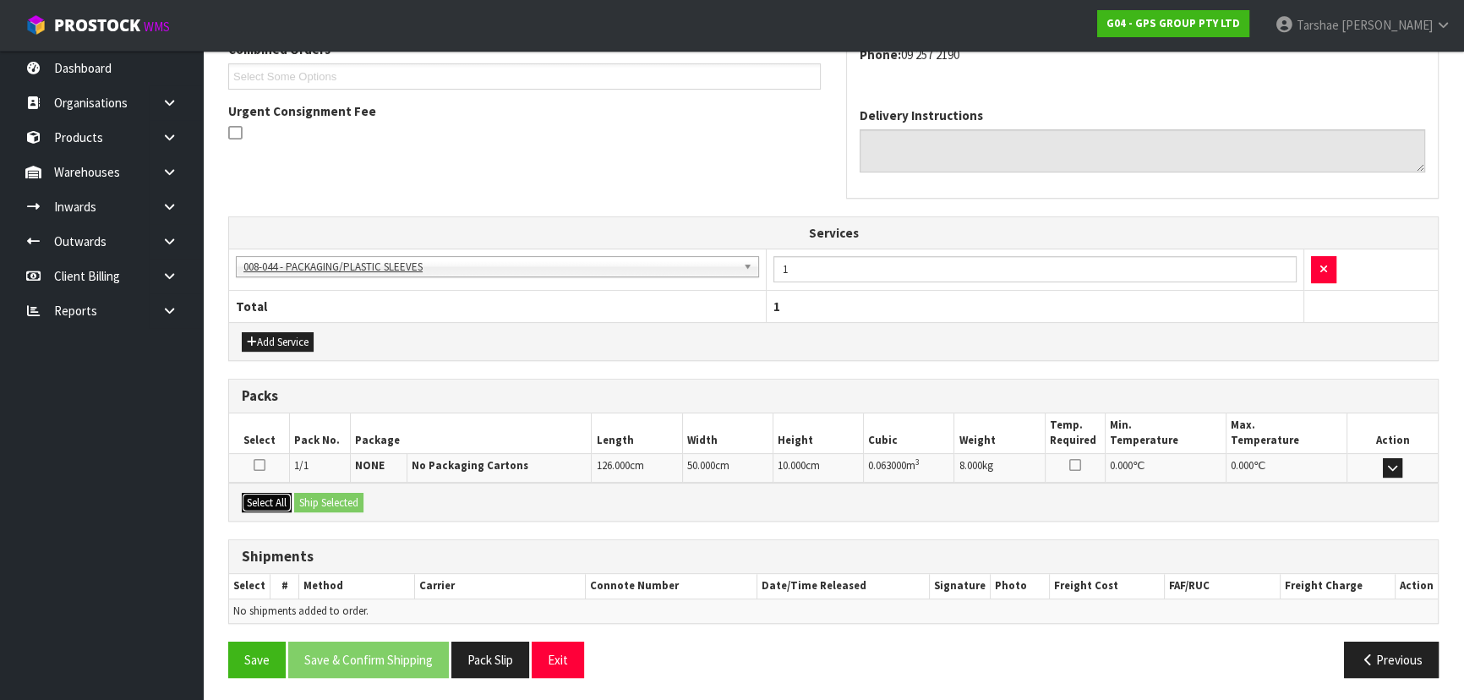
drag, startPoint x: 272, startPoint y: 506, endPoint x: 305, endPoint y: 491, distance: 36.3
click at [275, 505] on button "Select All" at bounding box center [267, 503] width 50 height 20
drag, startPoint x: 307, startPoint y: 495, endPoint x: 322, endPoint y: 519, distance: 28.9
click at [307, 495] on button "Ship Selected" at bounding box center [328, 503] width 69 height 20
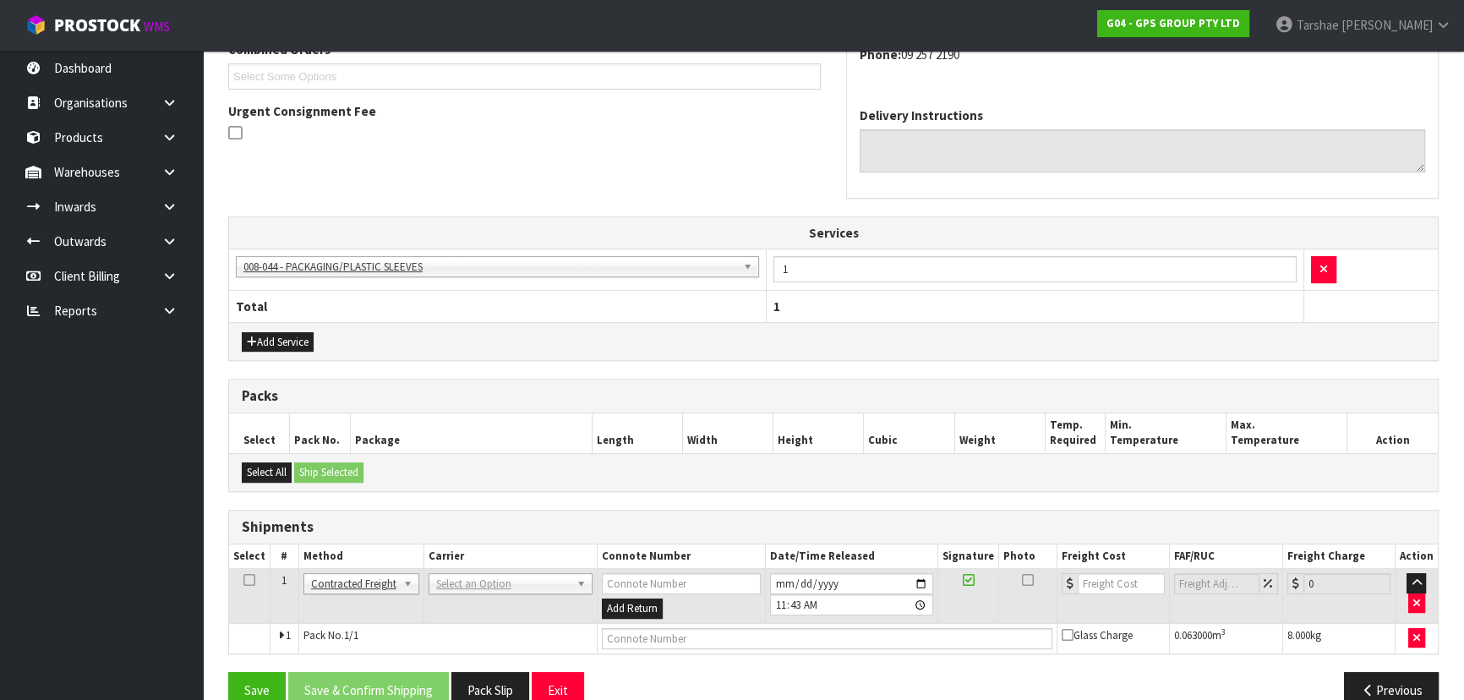
drag, startPoint x: 519, startPoint y: 583, endPoint x: 513, endPoint y: 617, distance: 34.3
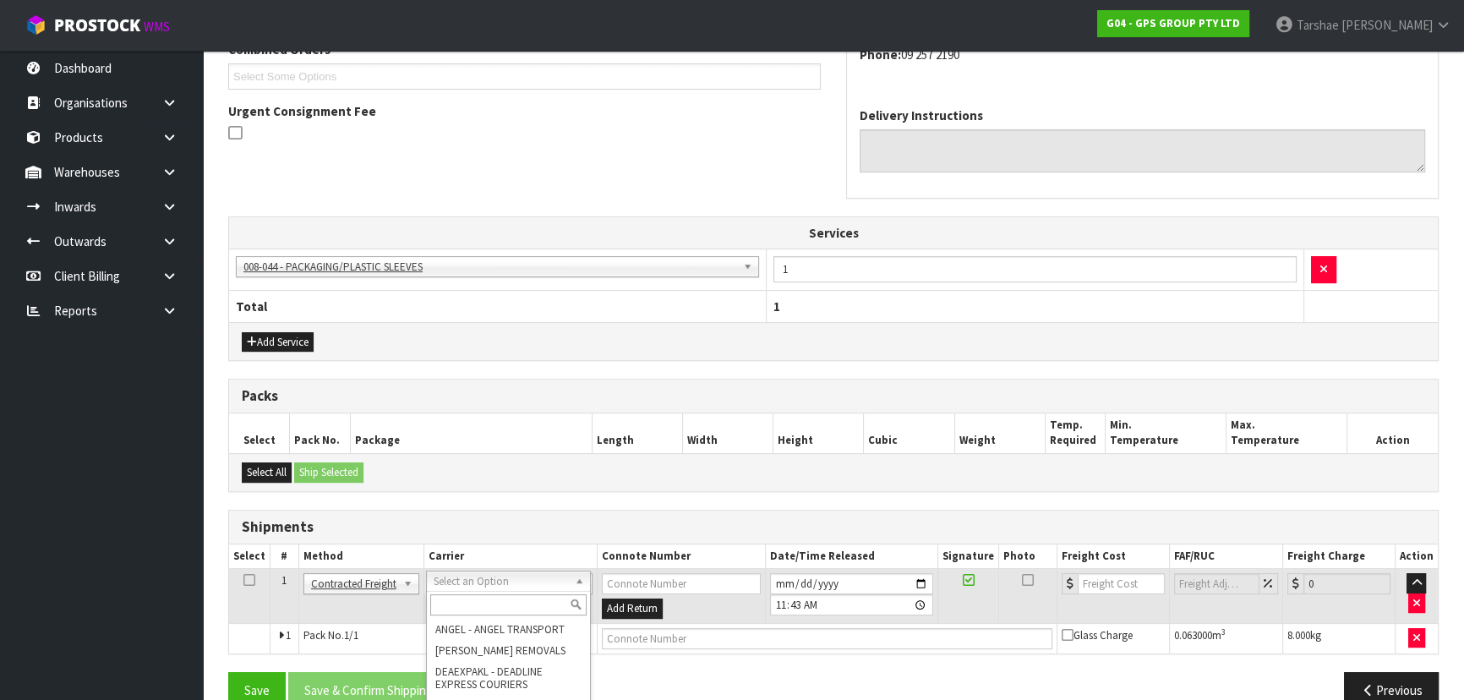
click at [509, 609] on input "text" at bounding box center [508, 604] width 156 height 21
type input "NZP"
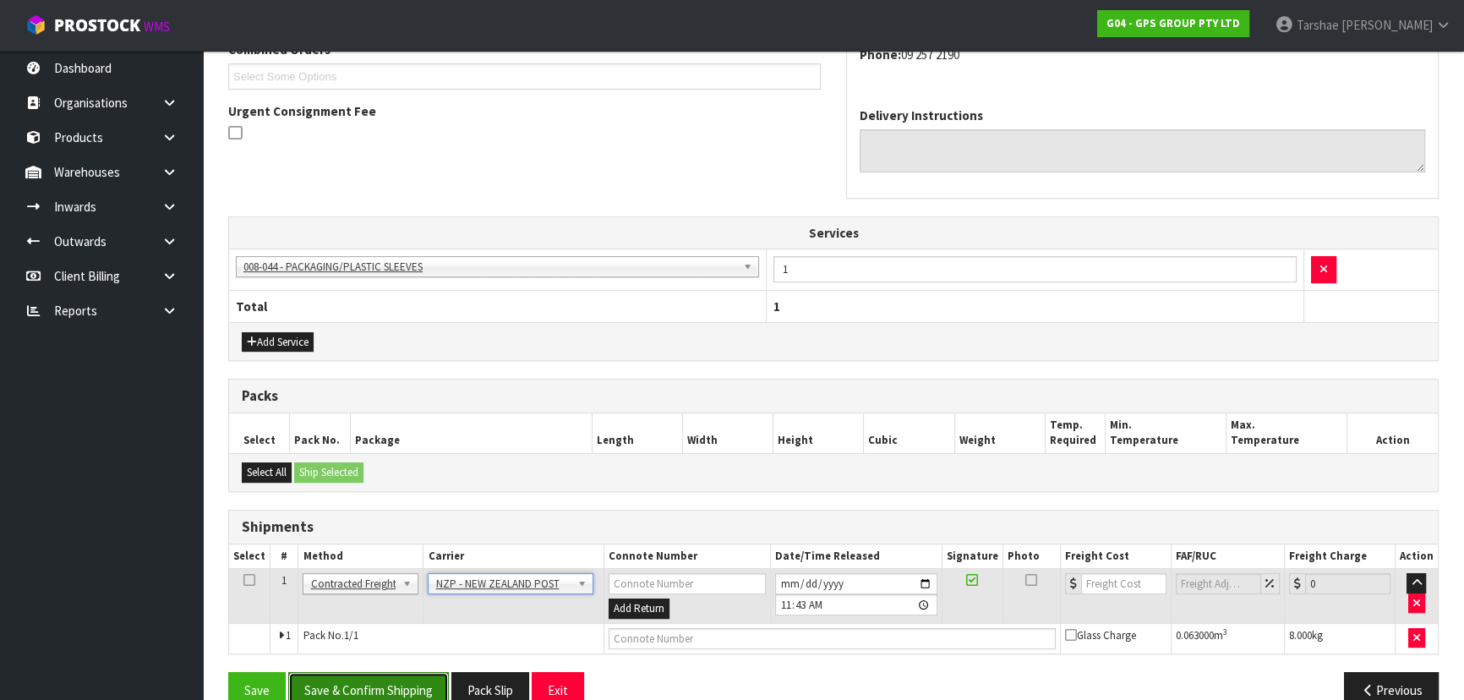
click at [421, 678] on button "Save & Confirm Shipping" at bounding box center [368, 690] width 161 height 36
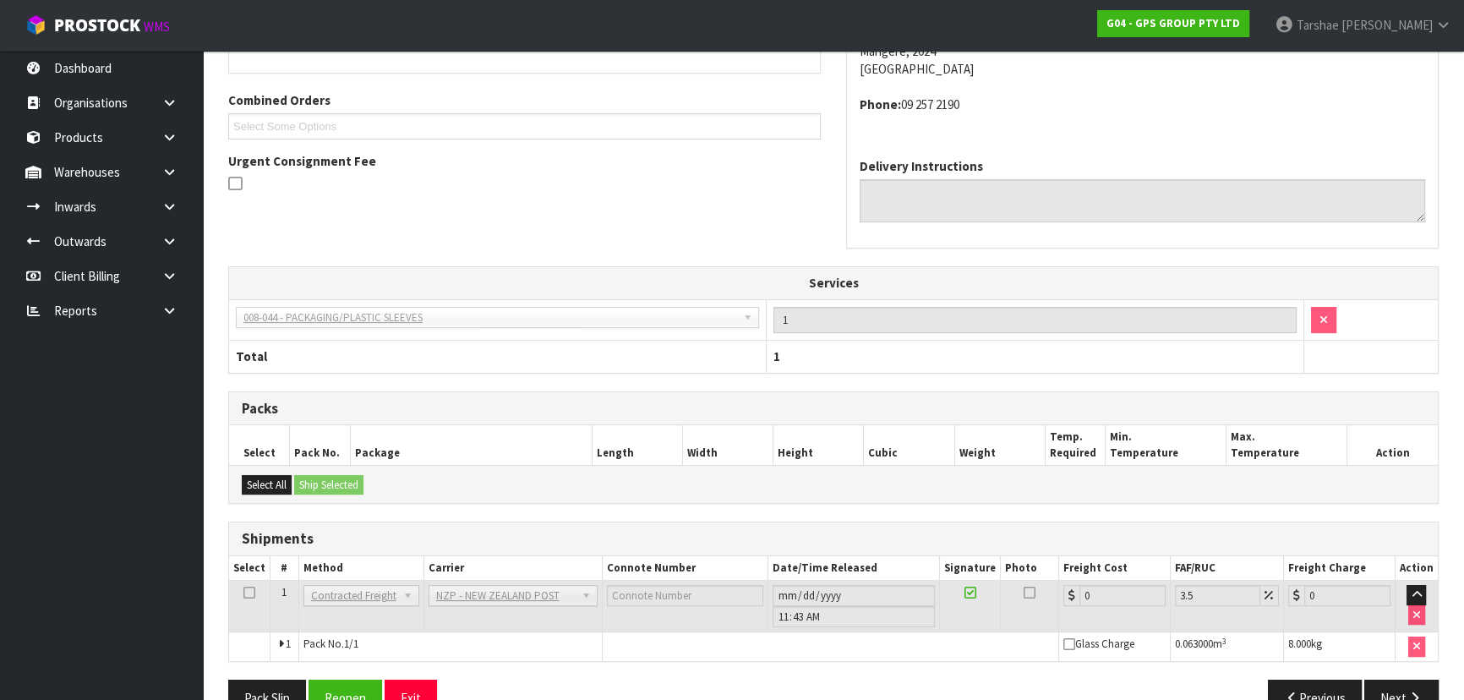
scroll to position [465, 0]
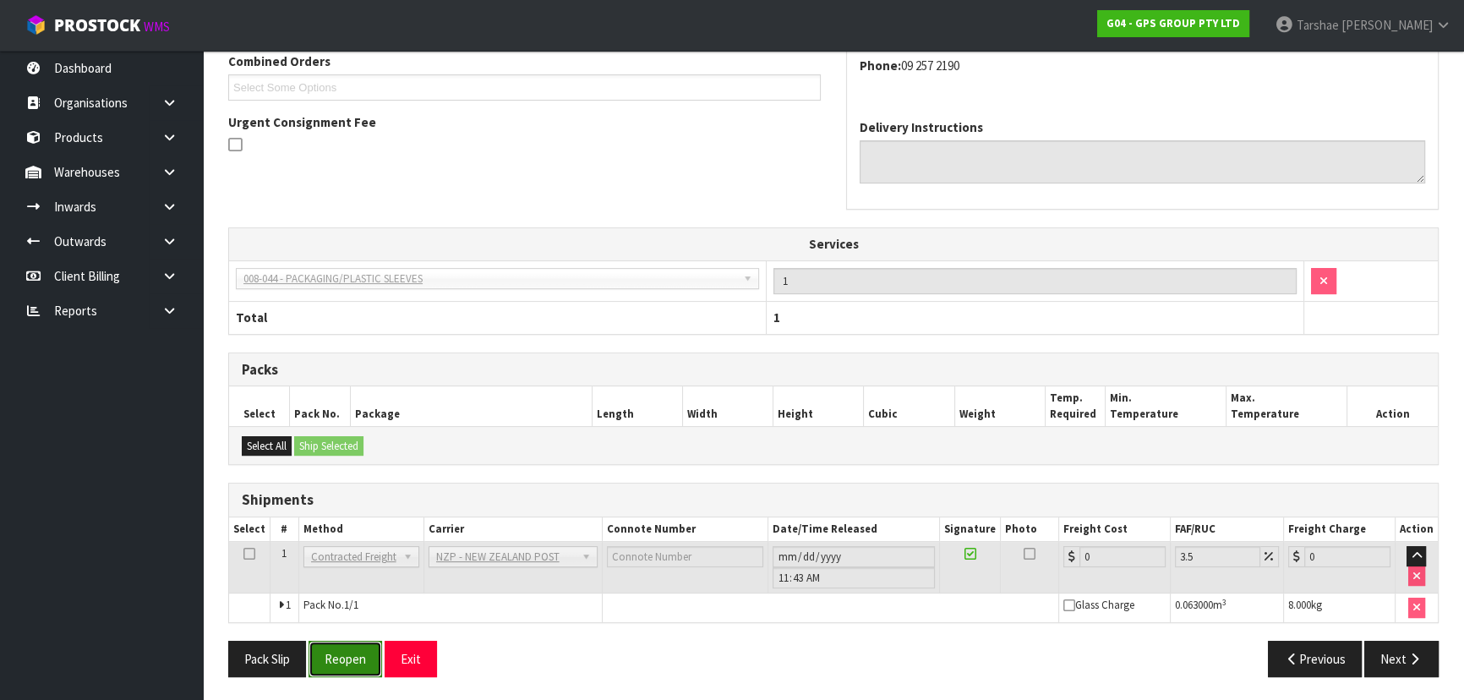
click at [353, 664] on button "Reopen" at bounding box center [346, 659] width 74 height 36
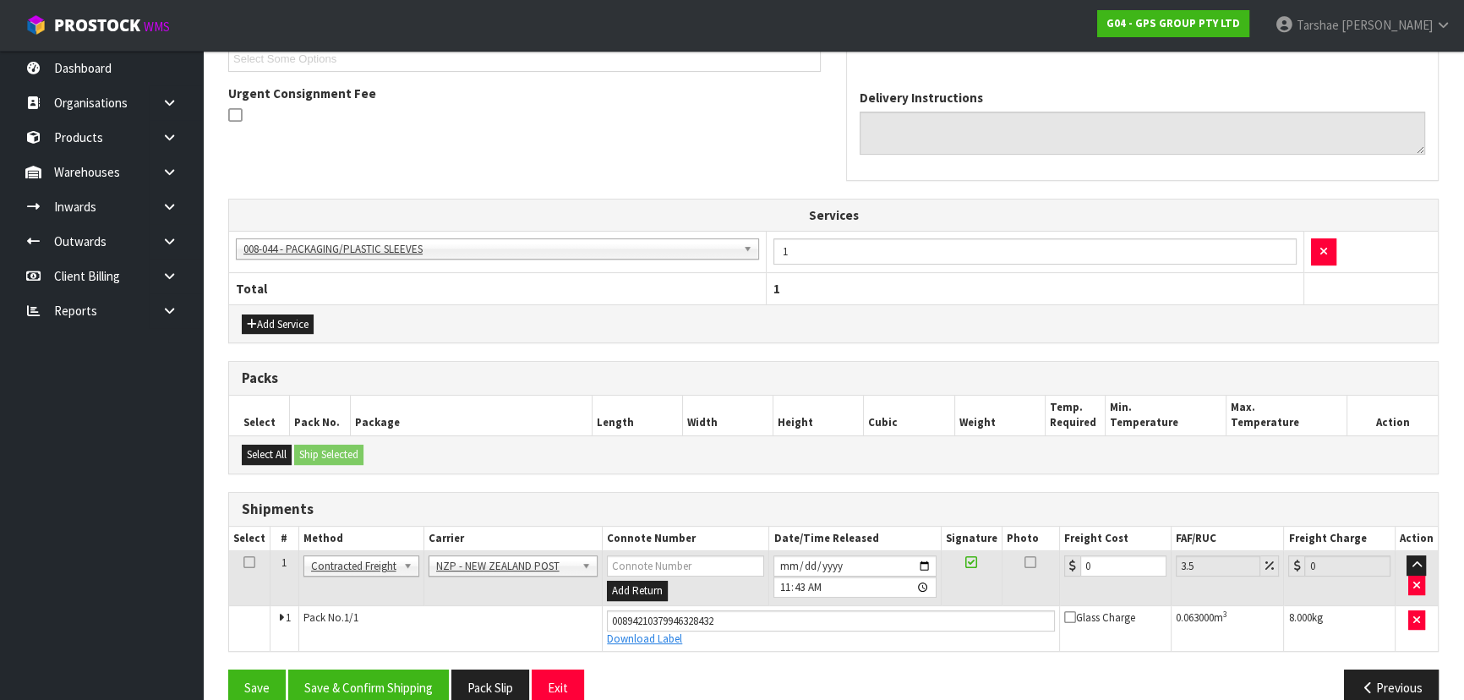
scroll to position [504, 0]
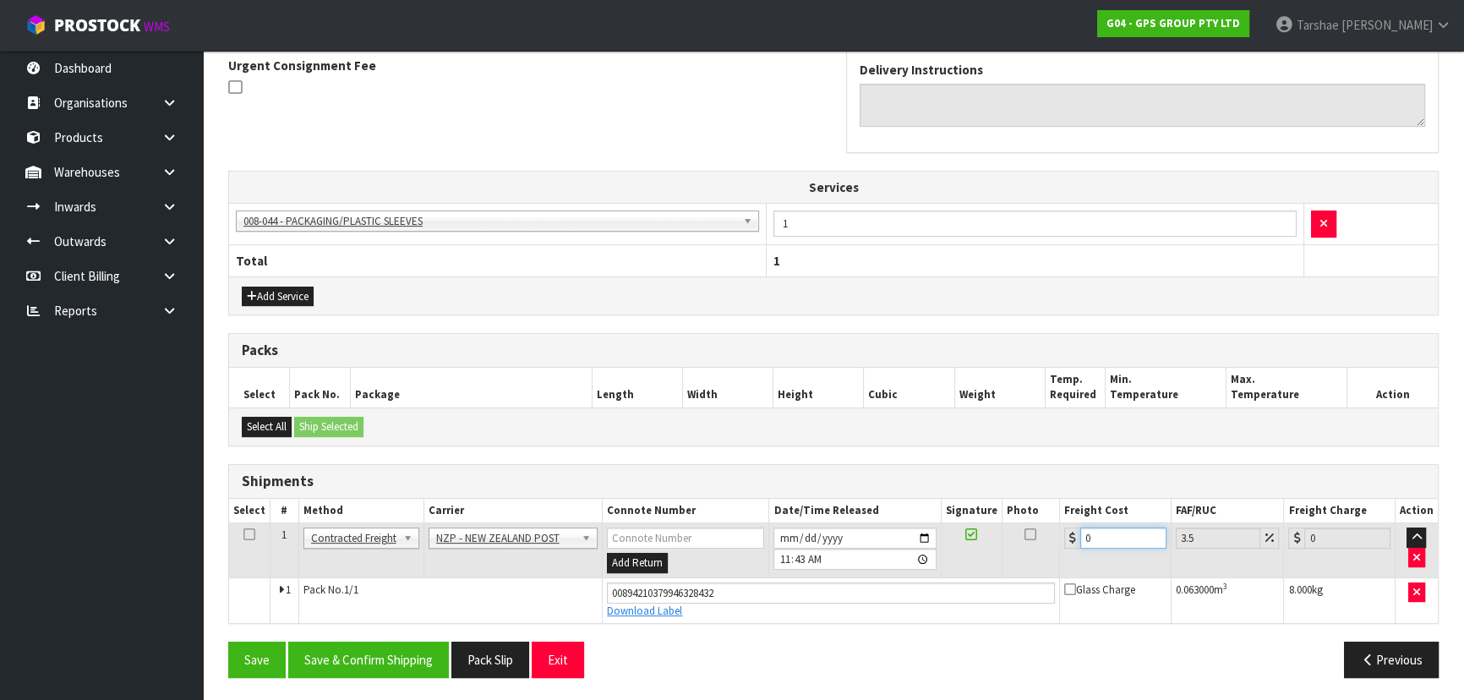
drag, startPoint x: 1126, startPoint y: 531, endPoint x: 859, endPoint y: 522, distance: 267.3
click at [875, 531] on tr "1 Client Local Pickup Customer Local Pickup Company Freight Contracted Freight …" at bounding box center [833, 550] width 1209 height 55
type input "4"
type input "4.14"
type input "4.3"
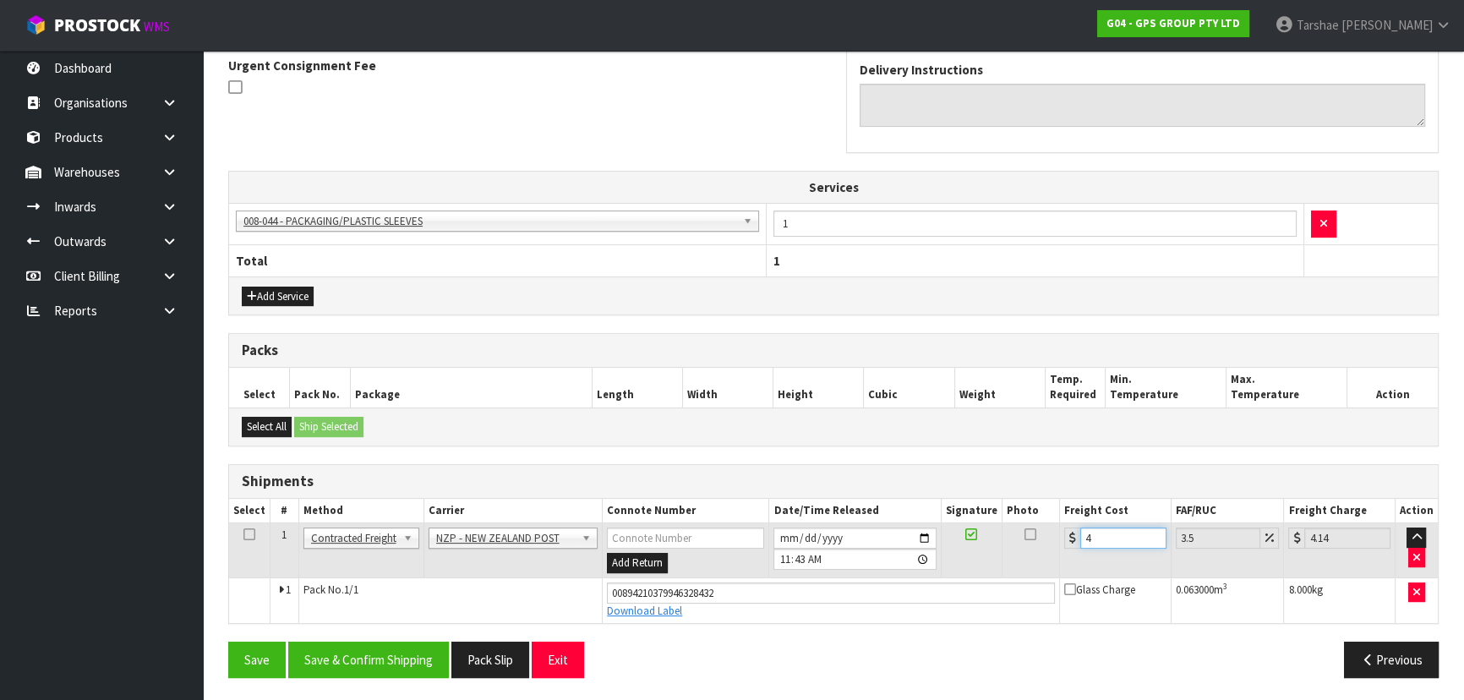
type input "4.45"
type input "4.33"
type input "4.48"
type input "4.33"
click at [374, 644] on div "From Address CONTRACT WAREHOUSING & LOGISTICS 17 Allens Road East Tamaki Auckla…" at bounding box center [833, 259] width 1211 height 865
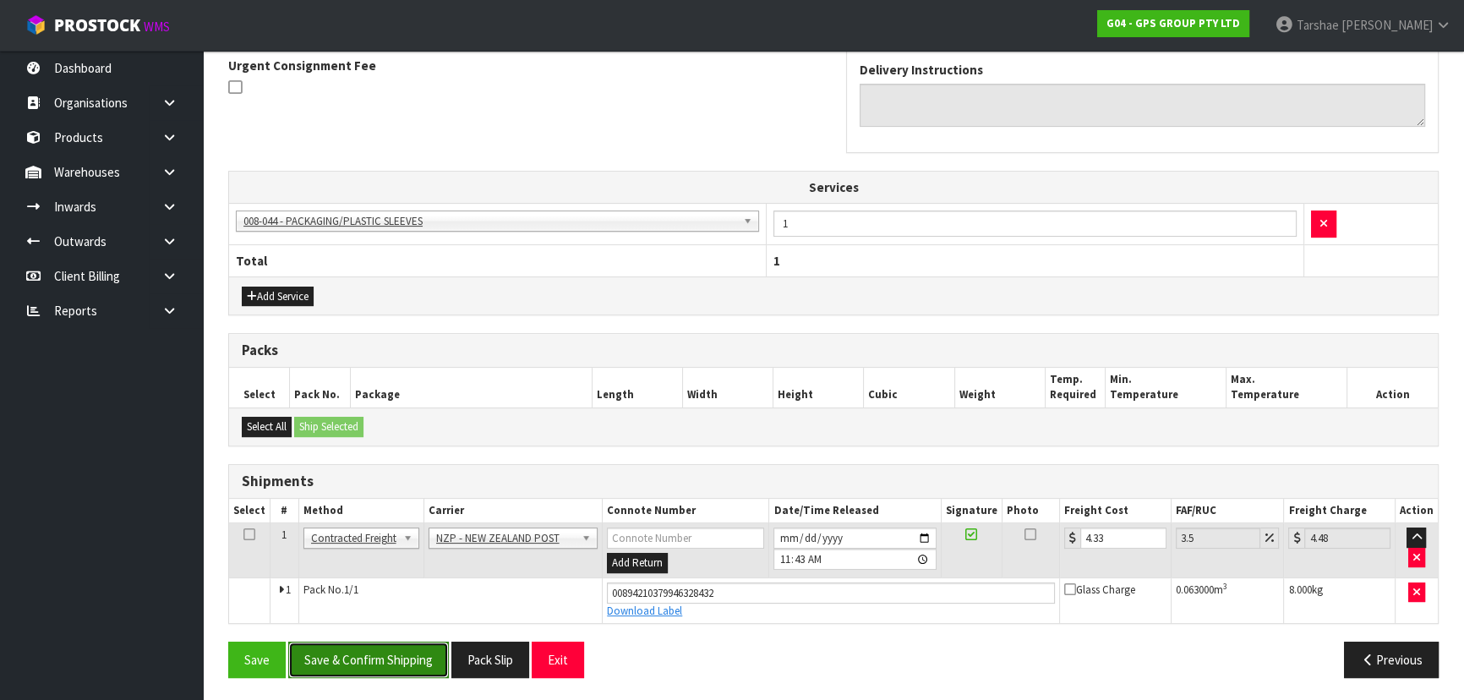
click at [374, 644] on button "Save & Confirm Shipping" at bounding box center [368, 660] width 161 height 36
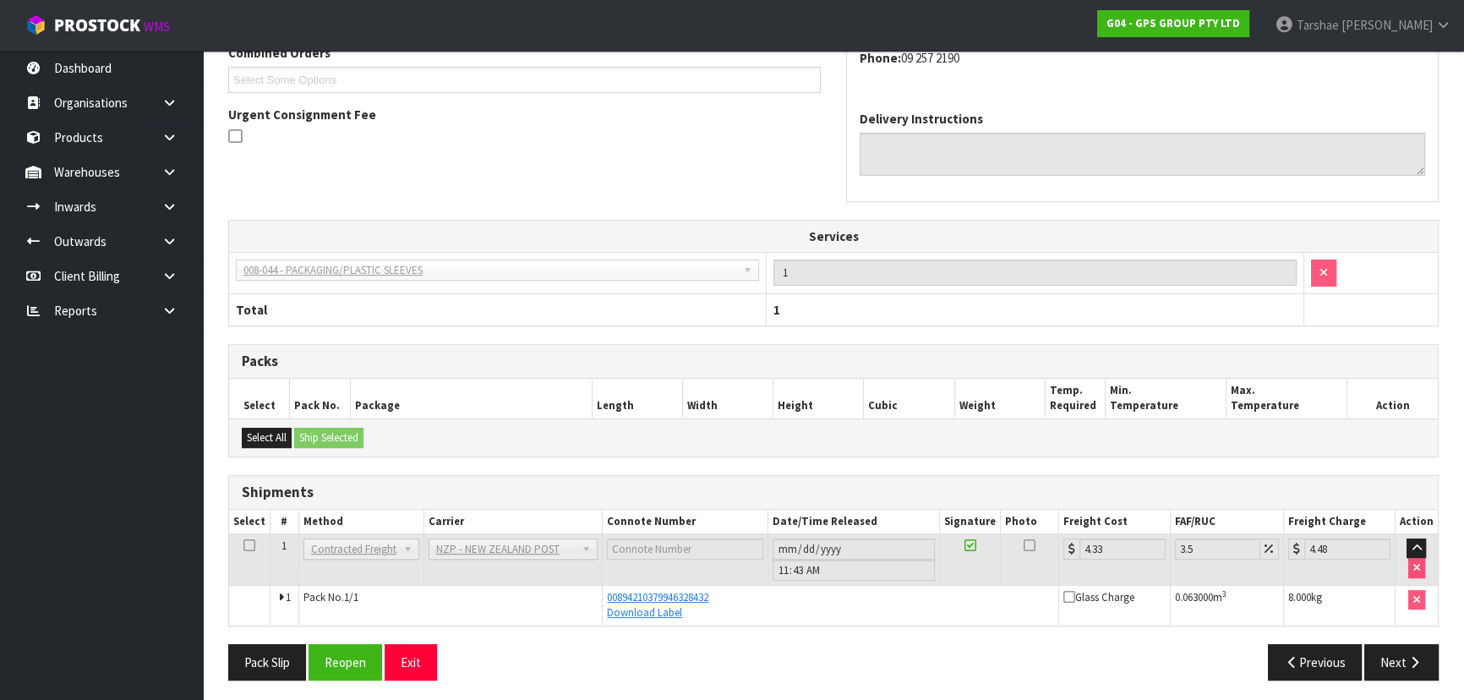
scroll to position [457, 0]
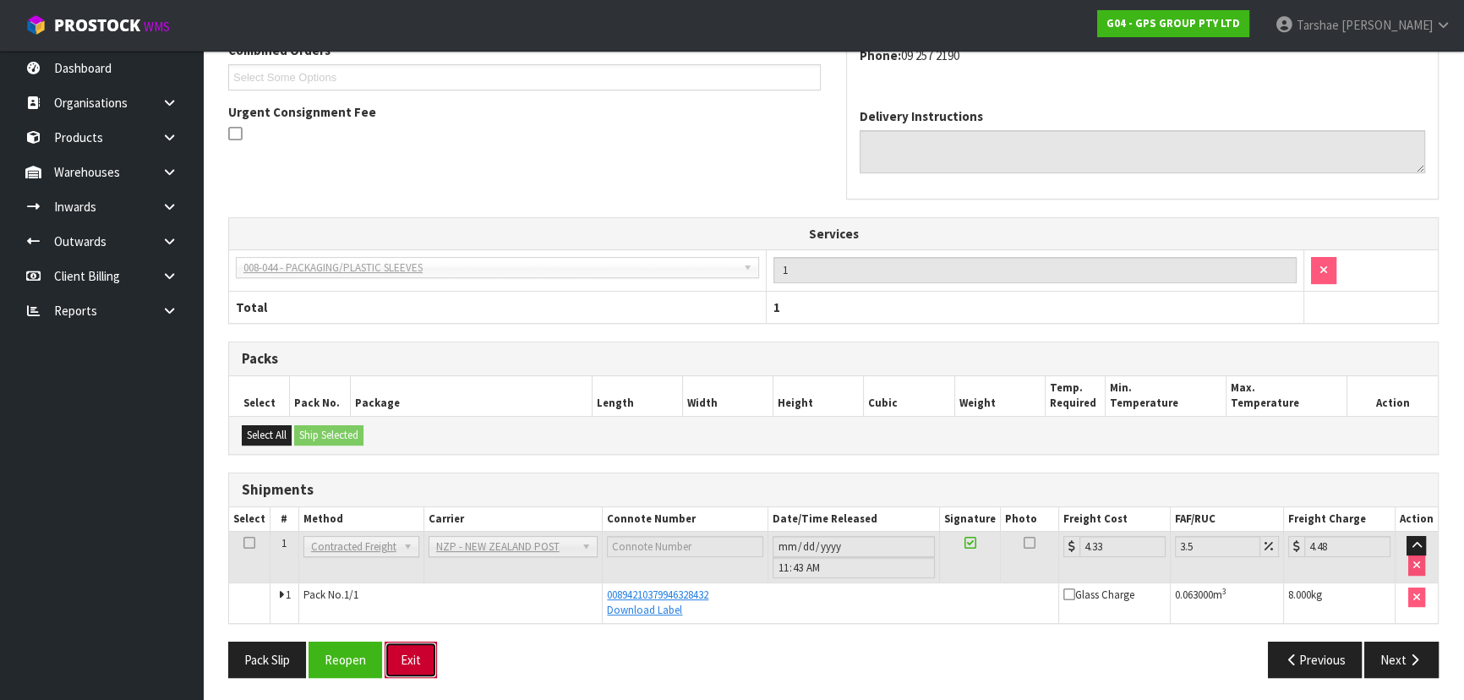
drag, startPoint x: 430, startPoint y: 660, endPoint x: 378, endPoint y: 500, distance: 168.1
click at [430, 660] on button "Exit" at bounding box center [411, 660] width 52 height 36
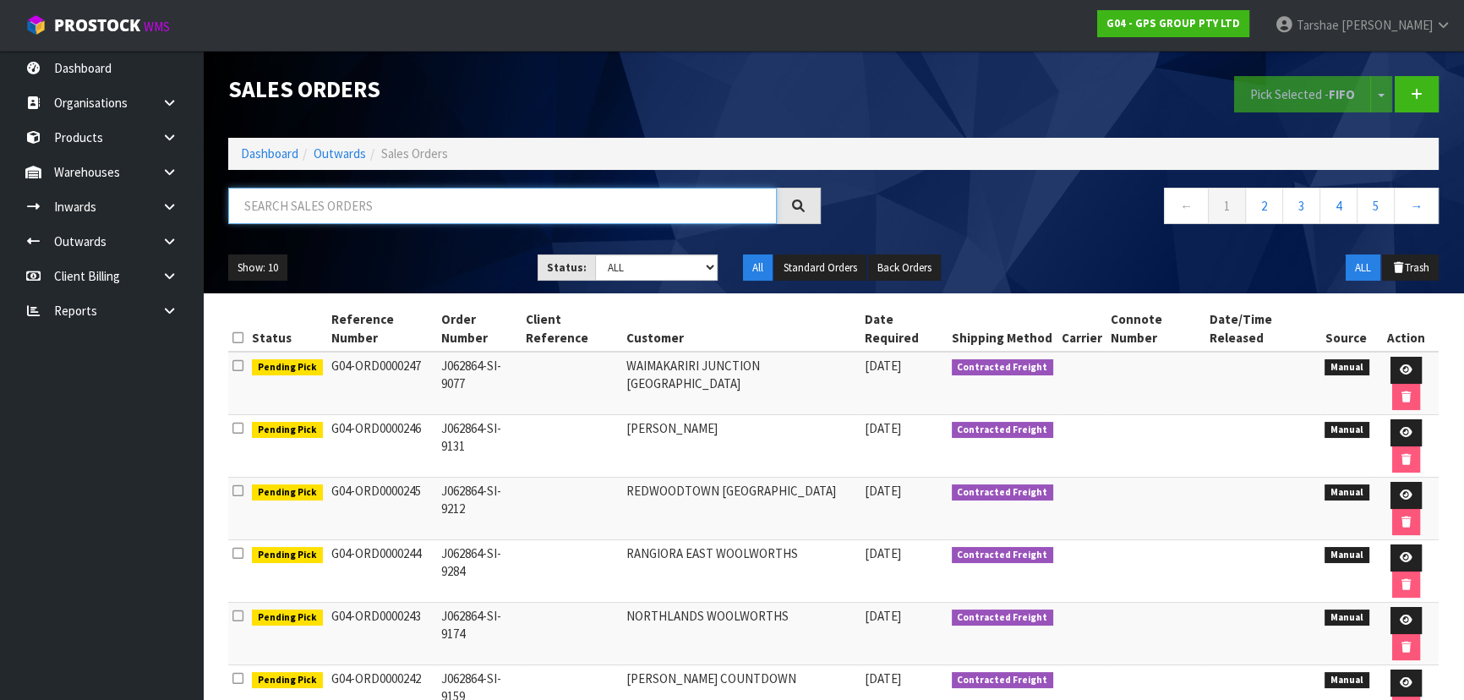
click at [369, 207] on input "text" at bounding box center [502, 206] width 549 height 36
type input "JOB-0410881"
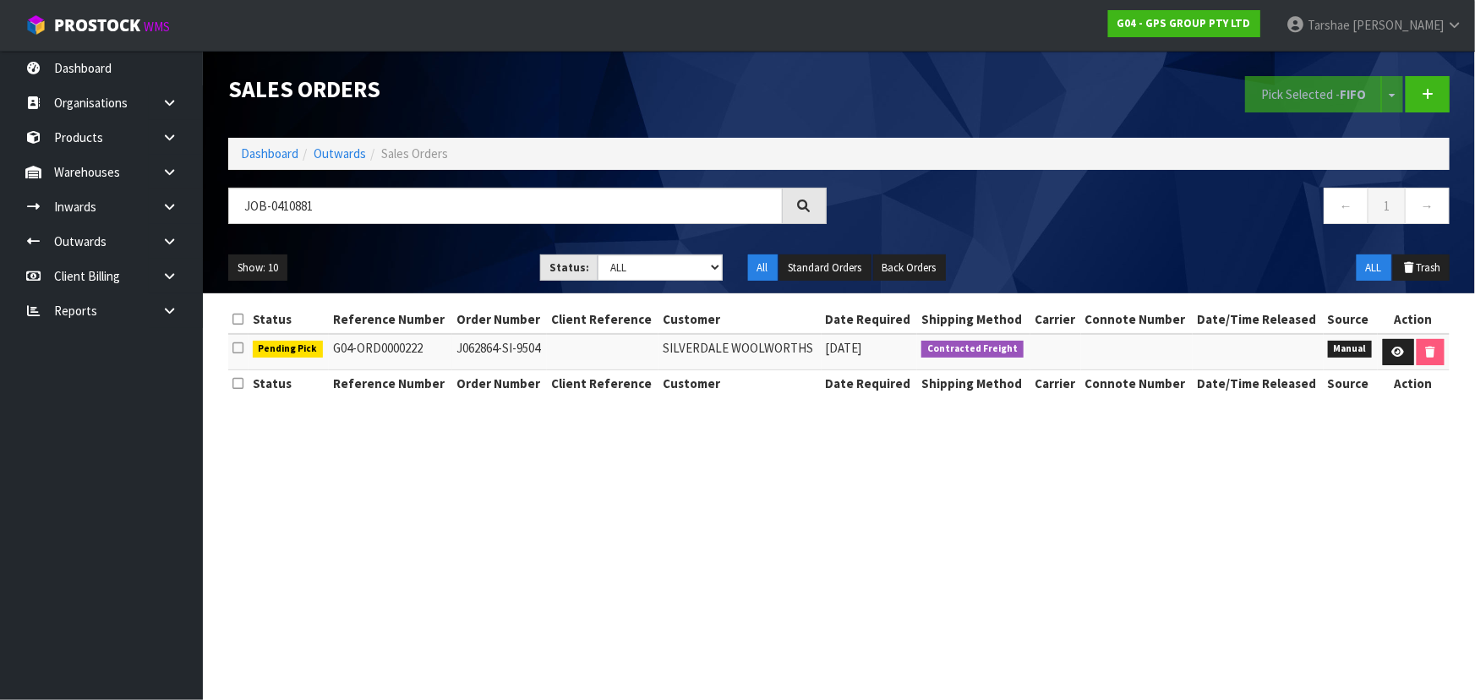
click at [1305, 475] on section "Sales Orders Pick Selected - FIFO Split button! FIFO - First In First Out FEFO …" at bounding box center [737, 350] width 1475 height 700
click at [1400, 356] on icon at bounding box center [1398, 352] width 13 height 11
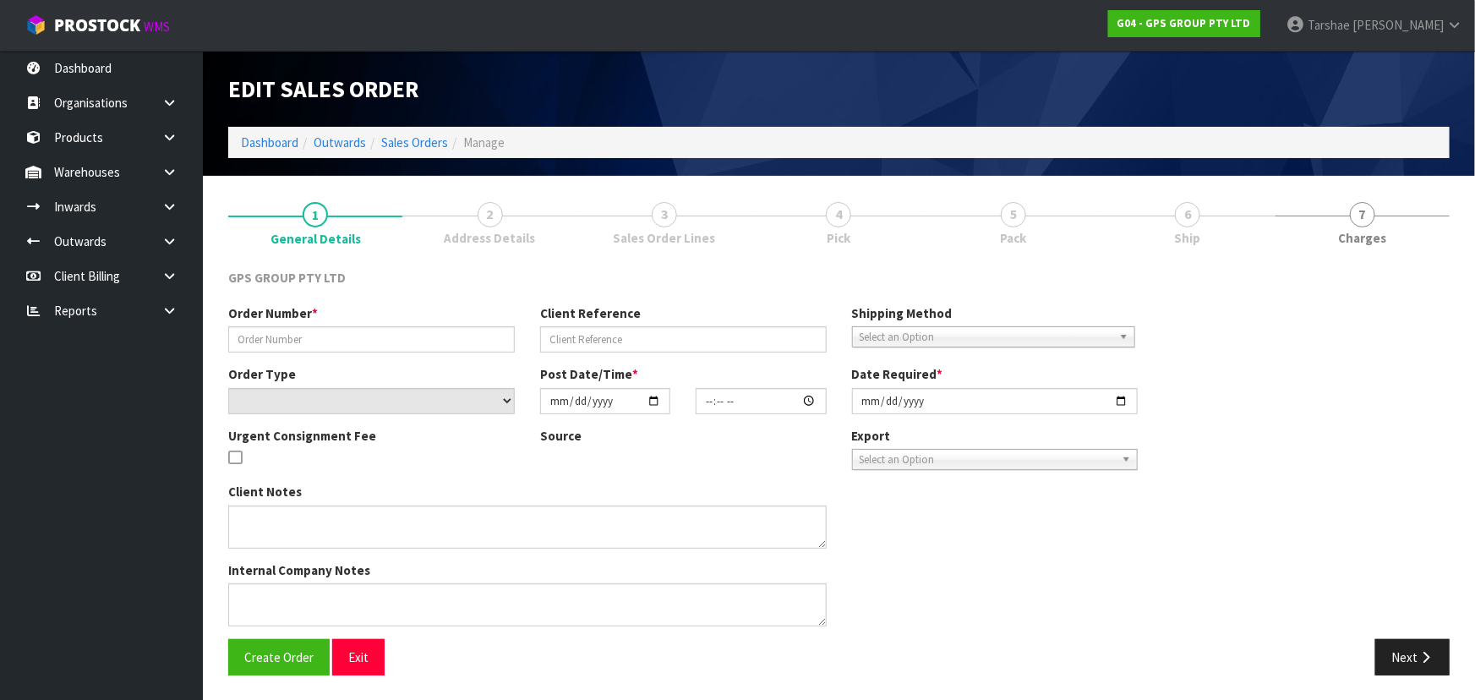
type input "J062864-SI-9504"
select select "number:0"
type input "[DATE]"
type input "17:18:00.000"
type input "[DATE]"
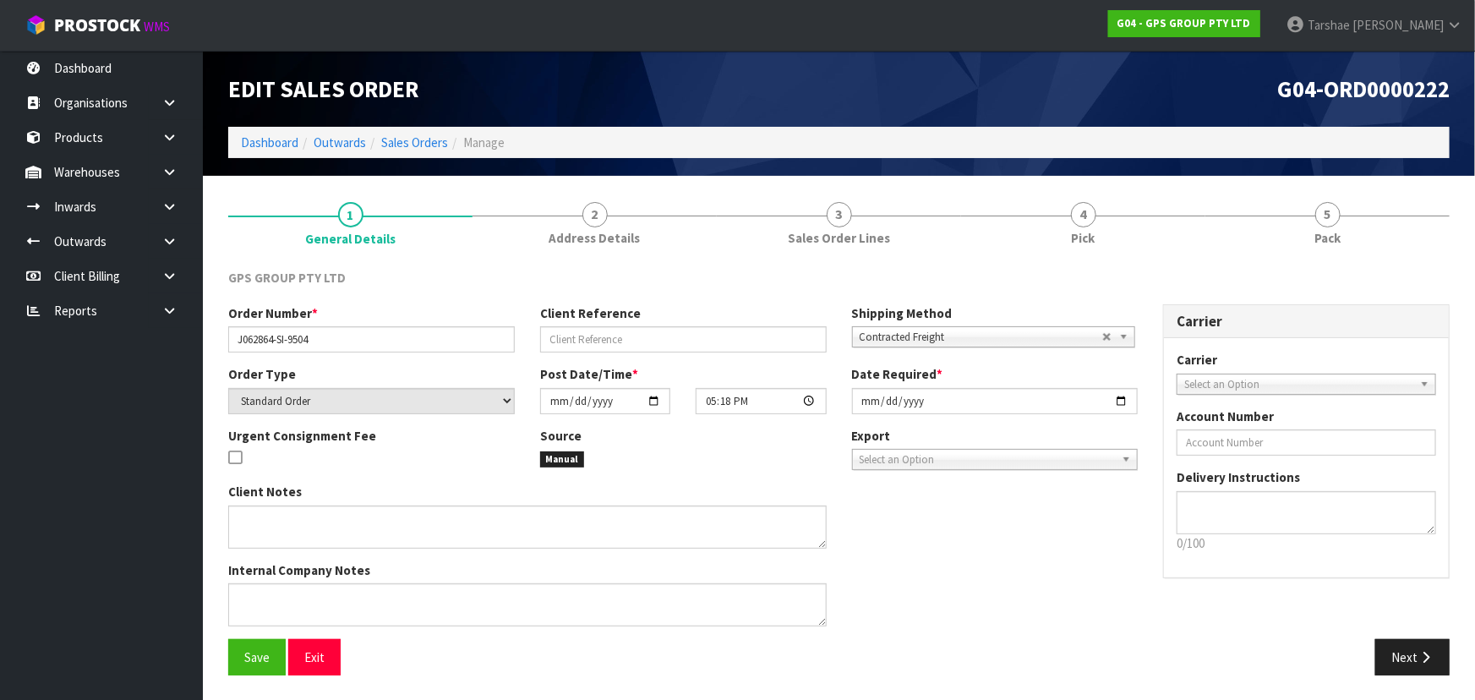
drag, startPoint x: 1070, startPoint y: 182, endPoint x: 1074, endPoint y: 199, distance: 17.2
click at [1072, 190] on div "Edit Sales Order G04-ORD0000222 Dashboard Outwards Sales Orders Manage 1 Genera…" at bounding box center [737, 350] width 1475 height 701
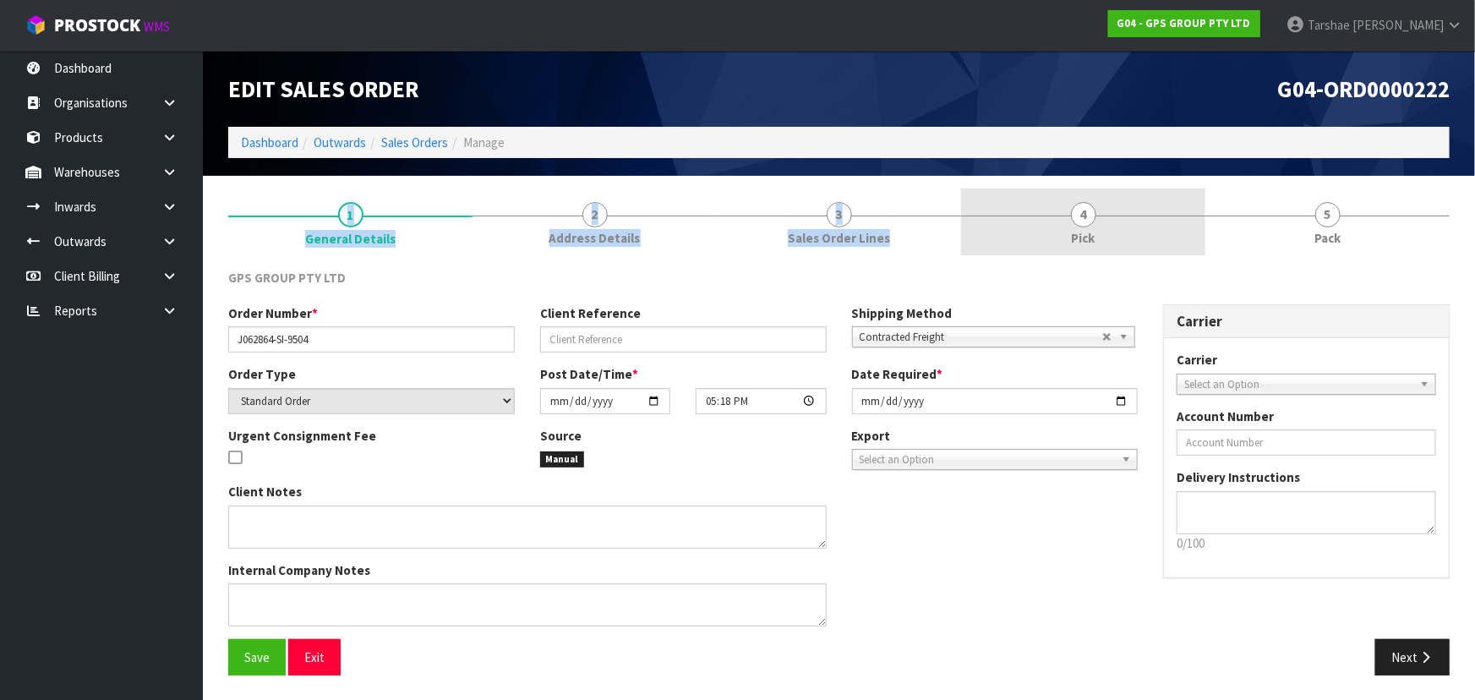
click at [1074, 200] on link "4 Pick" at bounding box center [1083, 222] width 244 height 67
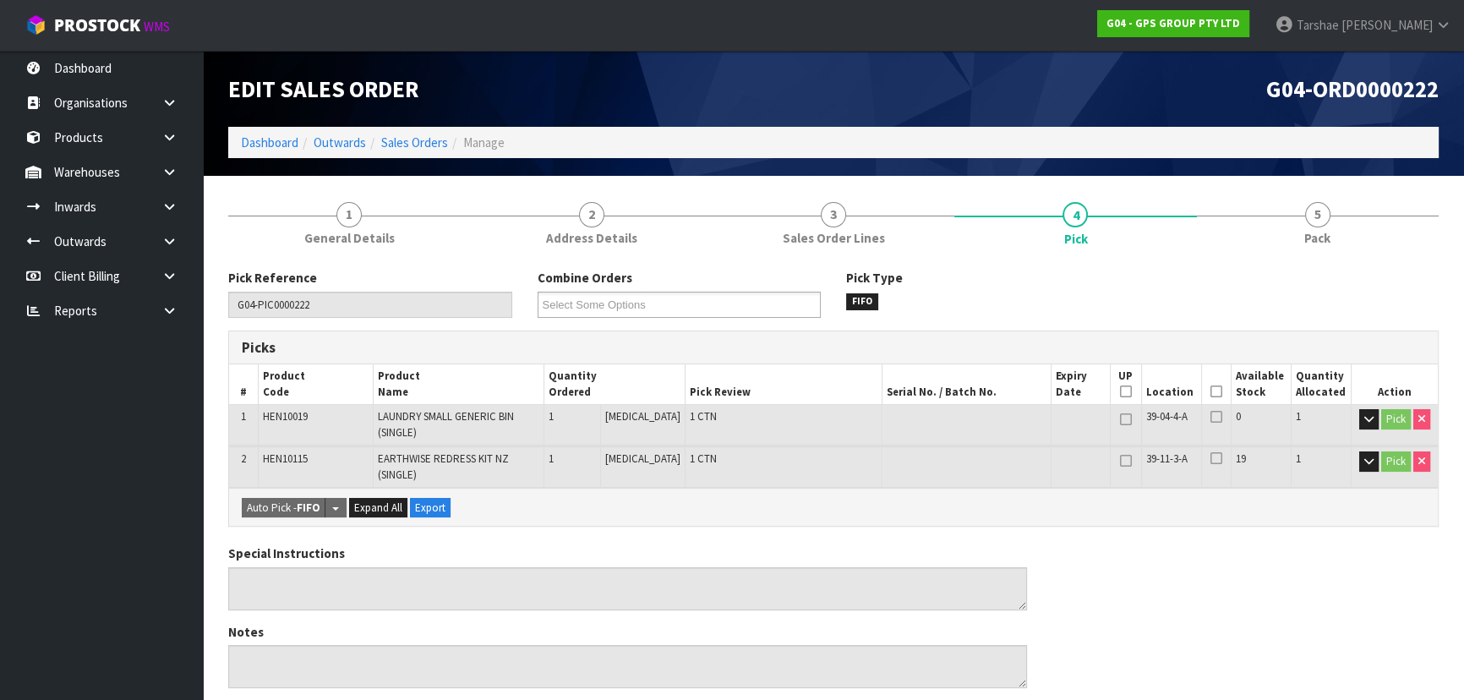
click at [1211, 392] on icon at bounding box center [1217, 391] width 12 height 1
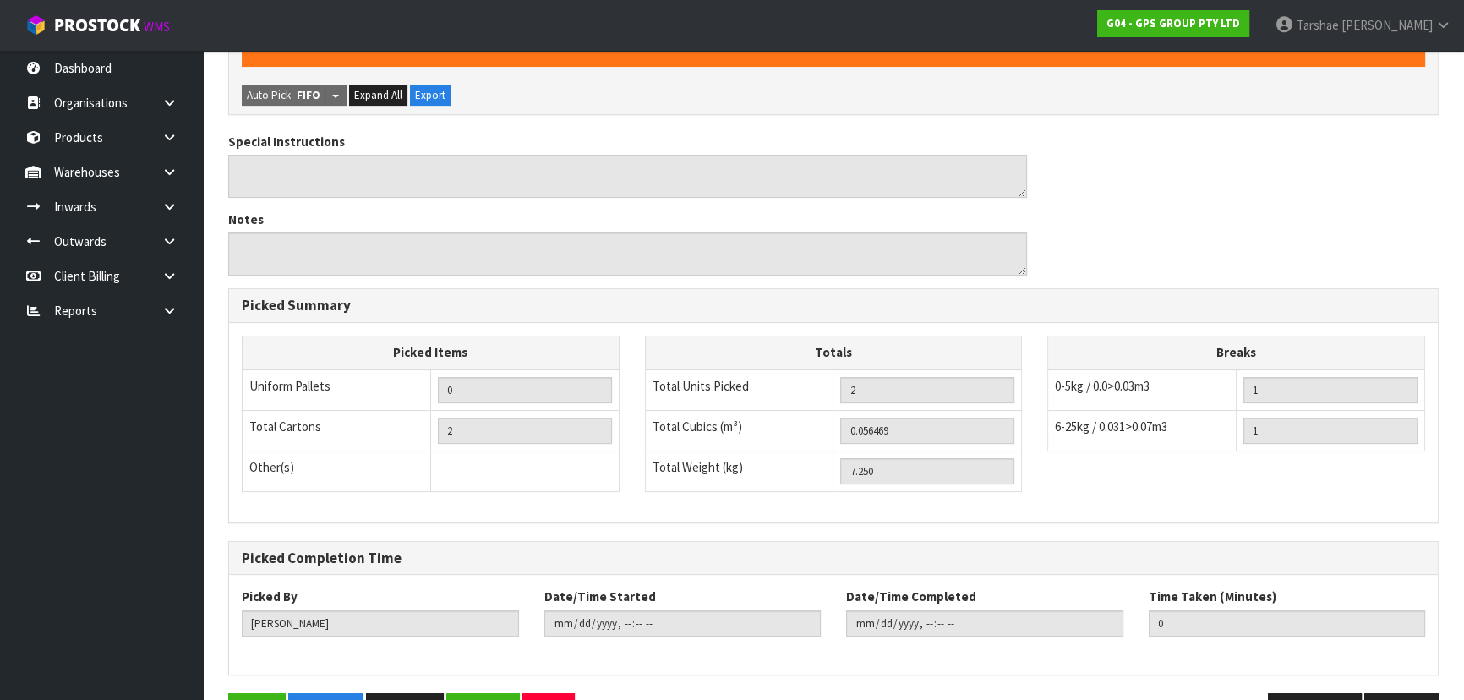
scroll to position [525, 0]
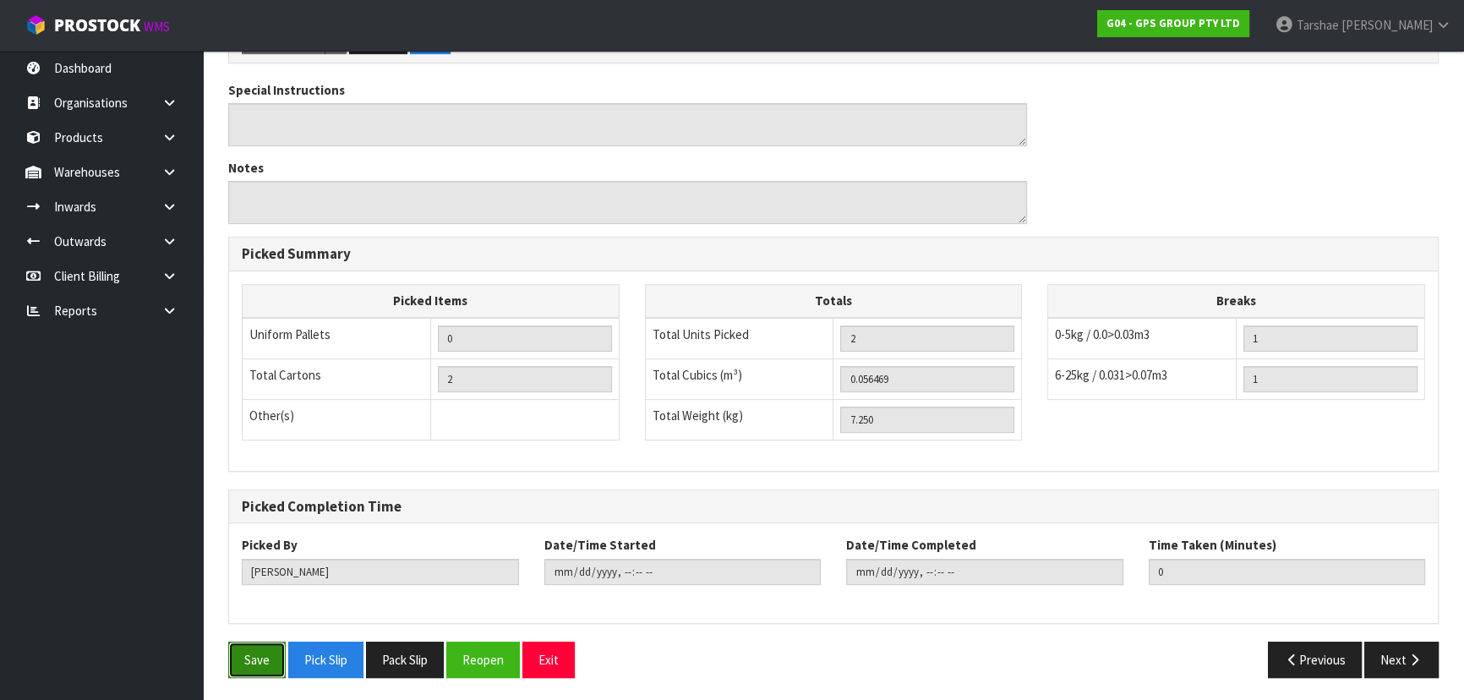
drag, startPoint x: 262, startPoint y: 663, endPoint x: 650, endPoint y: 353, distance: 496.3
click at [263, 660] on button "Save" at bounding box center [256, 660] width 57 height 36
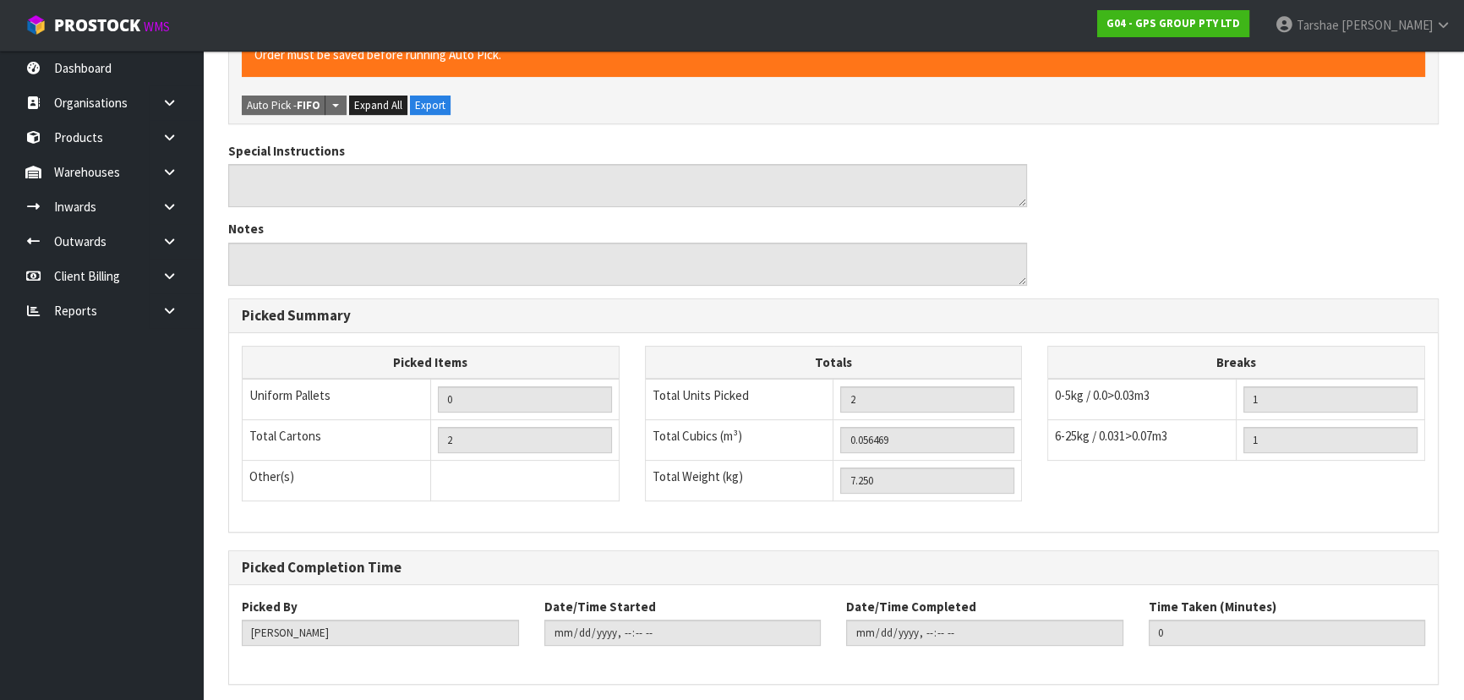
scroll to position [0, 0]
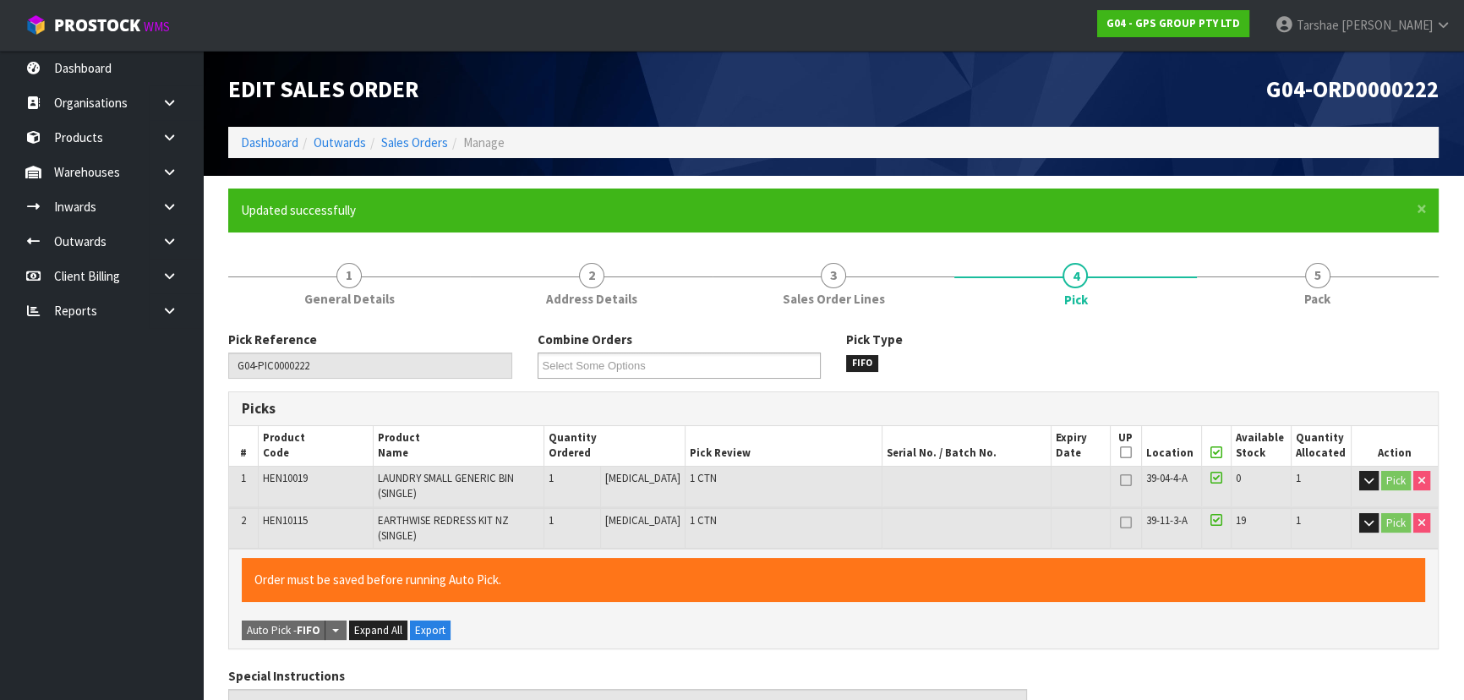
type input "[PERSON_NAME]"
type input "2025-09-04T11:50:33"
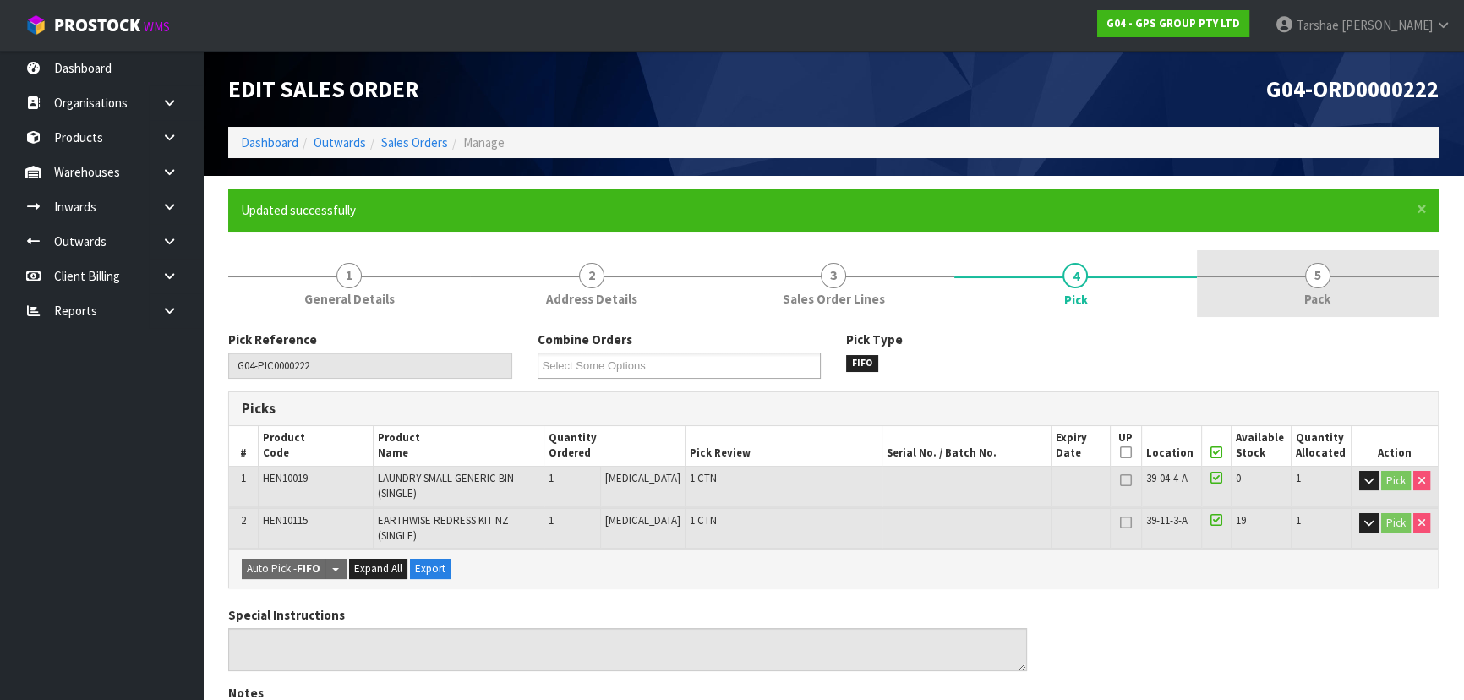
click at [1286, 276] on link "5 Pack" at bounding box center [1318, 283] width 242 height 67
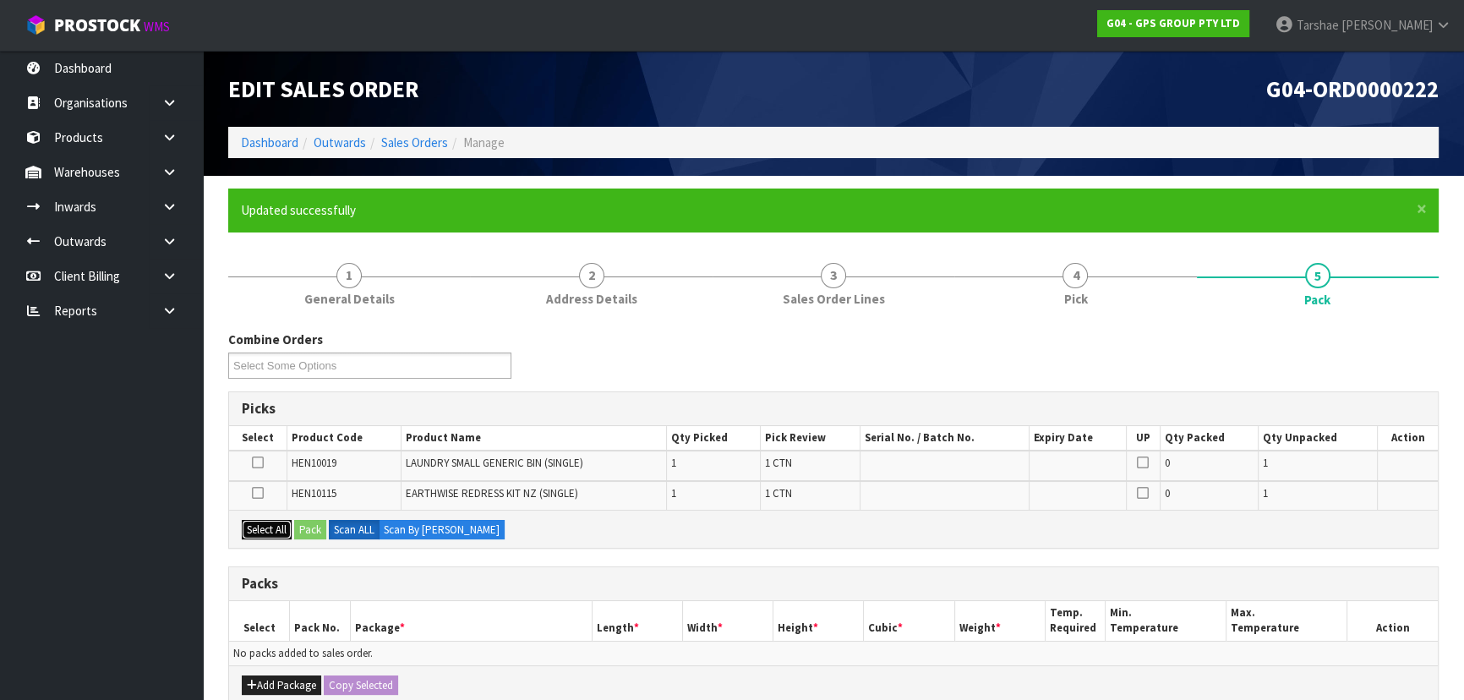
click at [271, 527] on button "Select All" at bounding box center [267, 530] width 50 height 20
click at [277, 678] on div "Add Package Copy Selected" at bounding box center [833, 684] width 1209 height 38
click at [277, 680] on button "Add Package" at bounding box center [281, 685] width 79 height 20
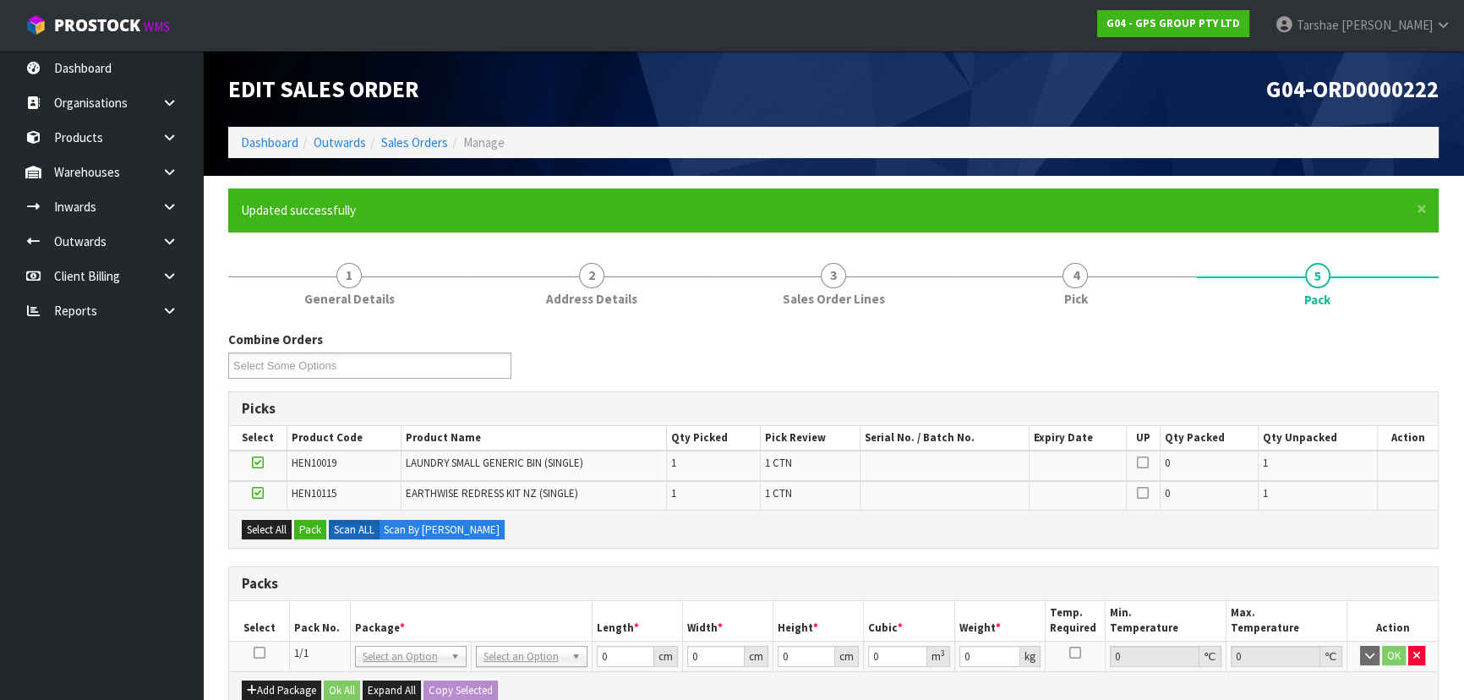
click at [255, 653] on icon at bounding box center [260, 653] width 12 height 1
click at [258, 653] on icon at bounding box center [260, 653] width 12 height 1
click at [265, 647] on td at bounding box center [259, 656] width 61 height 30
click at [262, 653] on icon at bounding box center [260, 653] width 12 height 1
click at [317, 526] on button "Pack" at bounding box center [310, 530] width 32 height 20
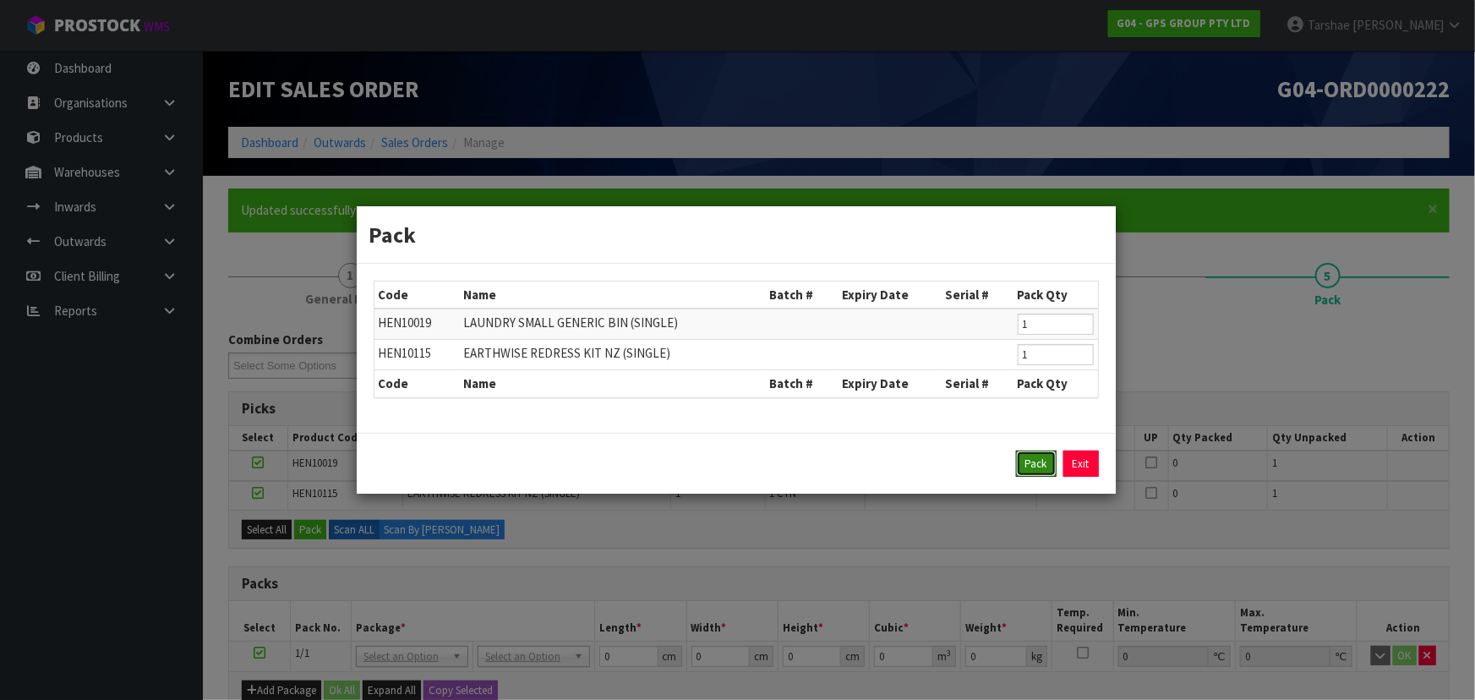
drag, startPoint x: 1046, startPoint y: 461, endPoint x: 986, endPoint y: 487, distance: 65.5
click at [1027, 471] on button "Pack" at bounding box center [1036, 464] width 41 height 27
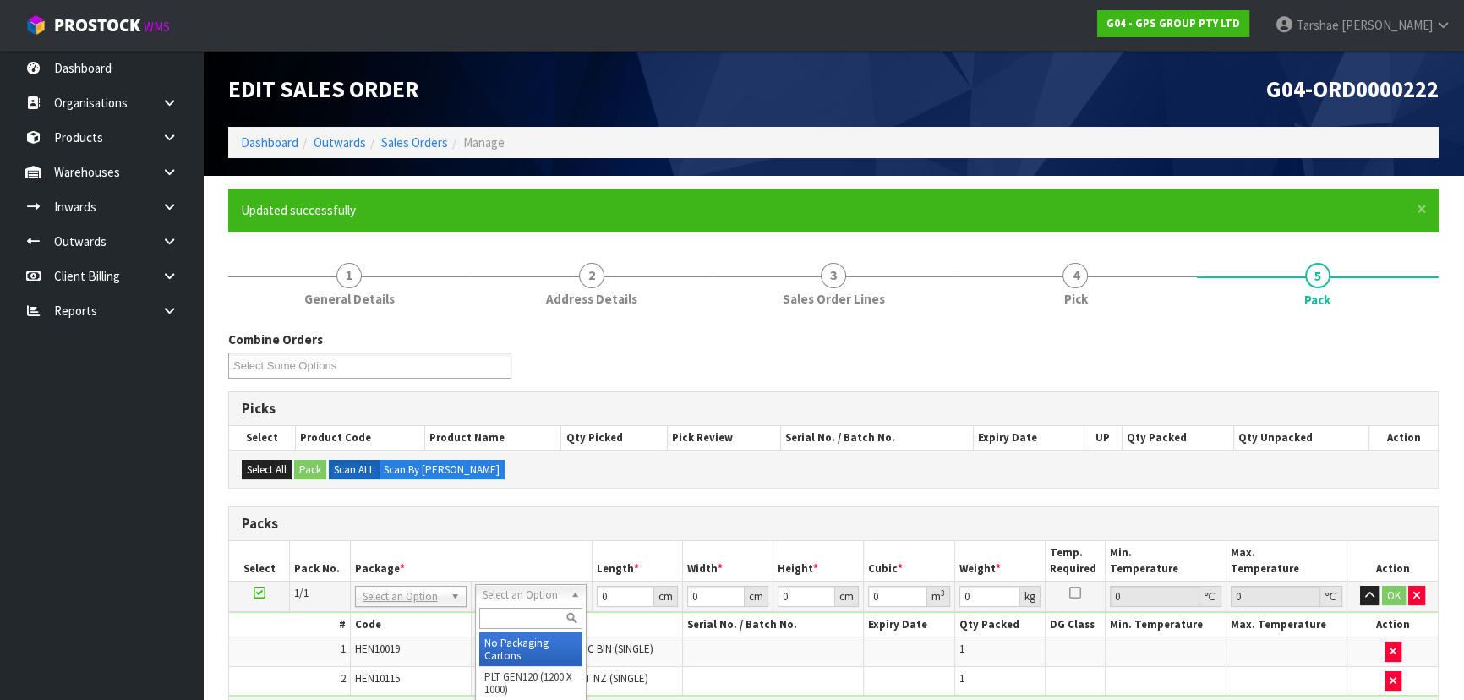
drag, startPoint x: 554, startPoint y: 611, endPoint x: 562, endPoint y: 607, distance: 9.5
click at [554, 610] on input "text" at bounding box center [530, 618] width 103 height 21
drag, startPoint x: 533, startPoint y: 648, endPoint x: 577, endPoint y: 598, distance: 66.5
drag, startPoint x: 615, startPoint y: 593, endPoint x: 566, endPoint y: 590, distance: 49.1
click at [569, 591] on tr "1/1 NONE 007-001 007-002 007-004 007-009 007-013 007-014 007-015 007-017 007-01…" at bounding box center [833, 596] width 1209 height 30
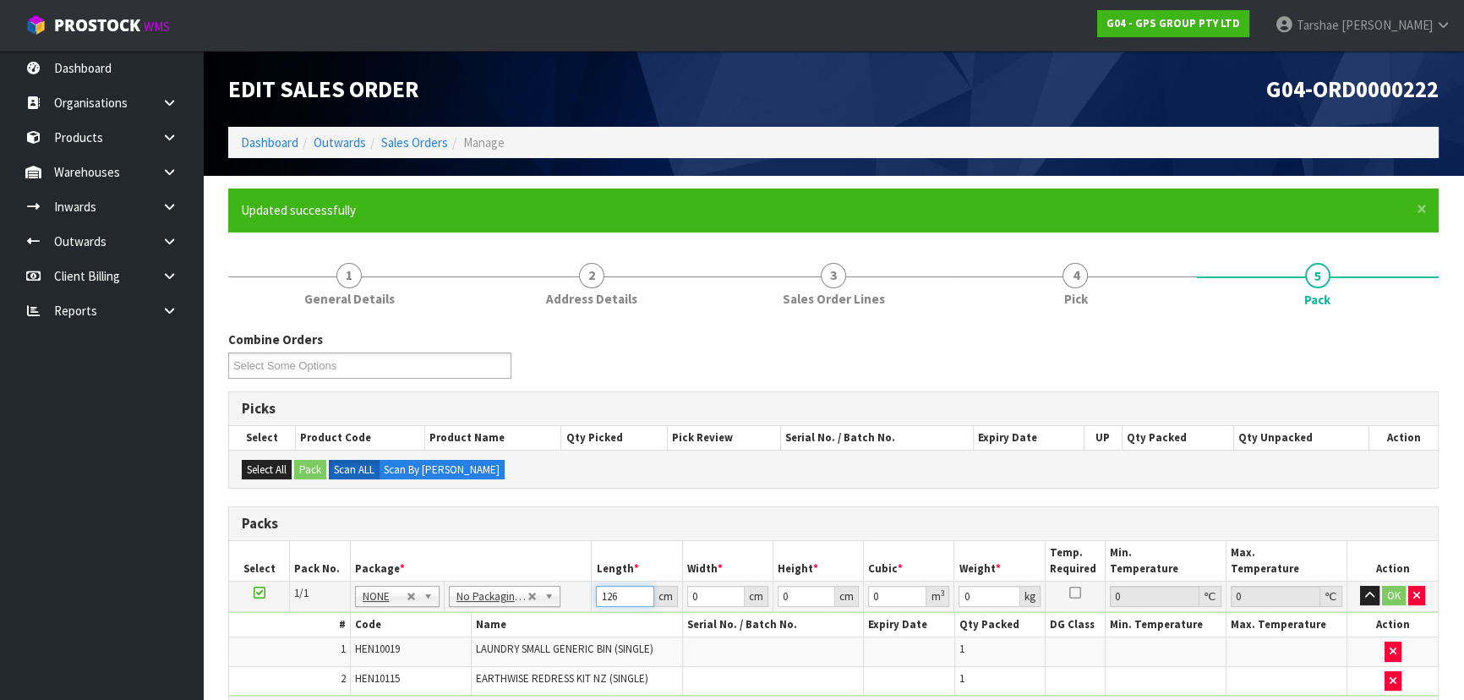
type input "126"
type input "50"
type input "1"
type input "0.0063"
type input "10"
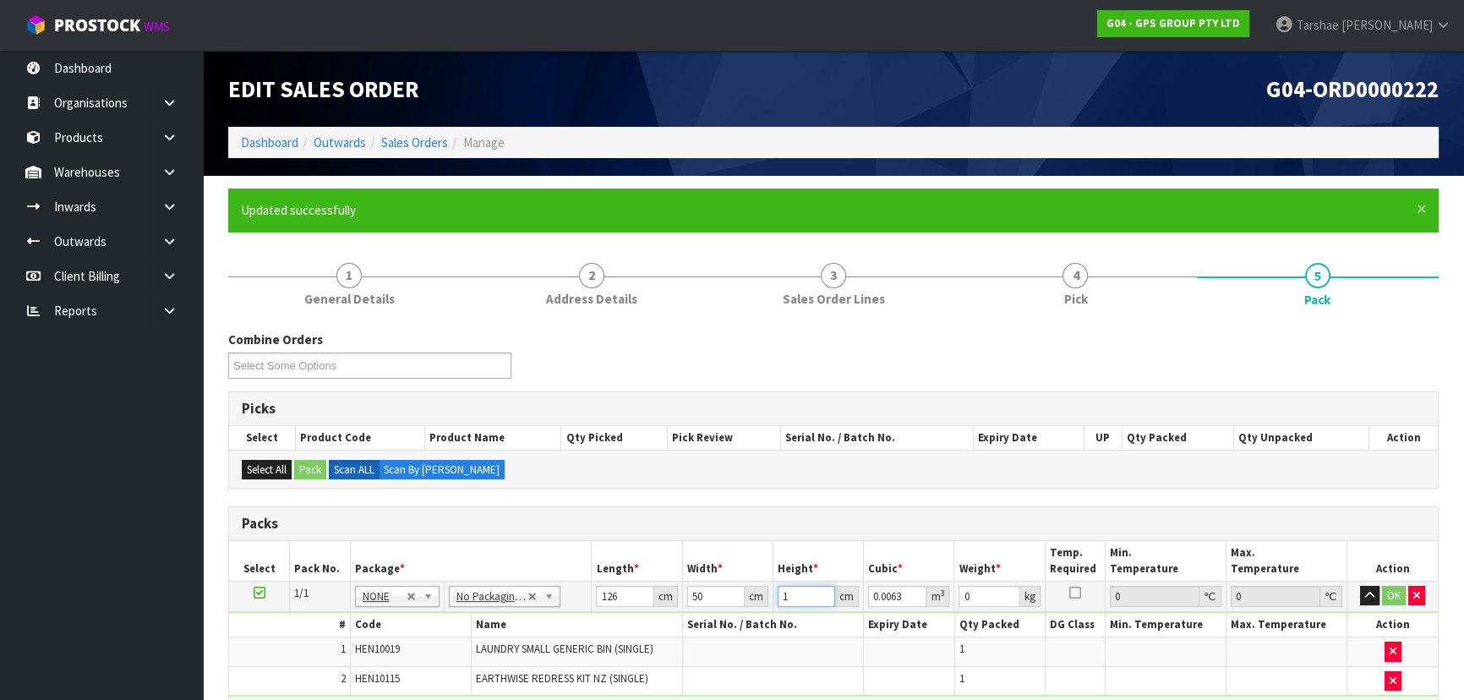
type input "0.063"
type input "10"
type input "8"
click at [1360, 586] on button "button" at bounding box center [1369, 596] width 19 height 20
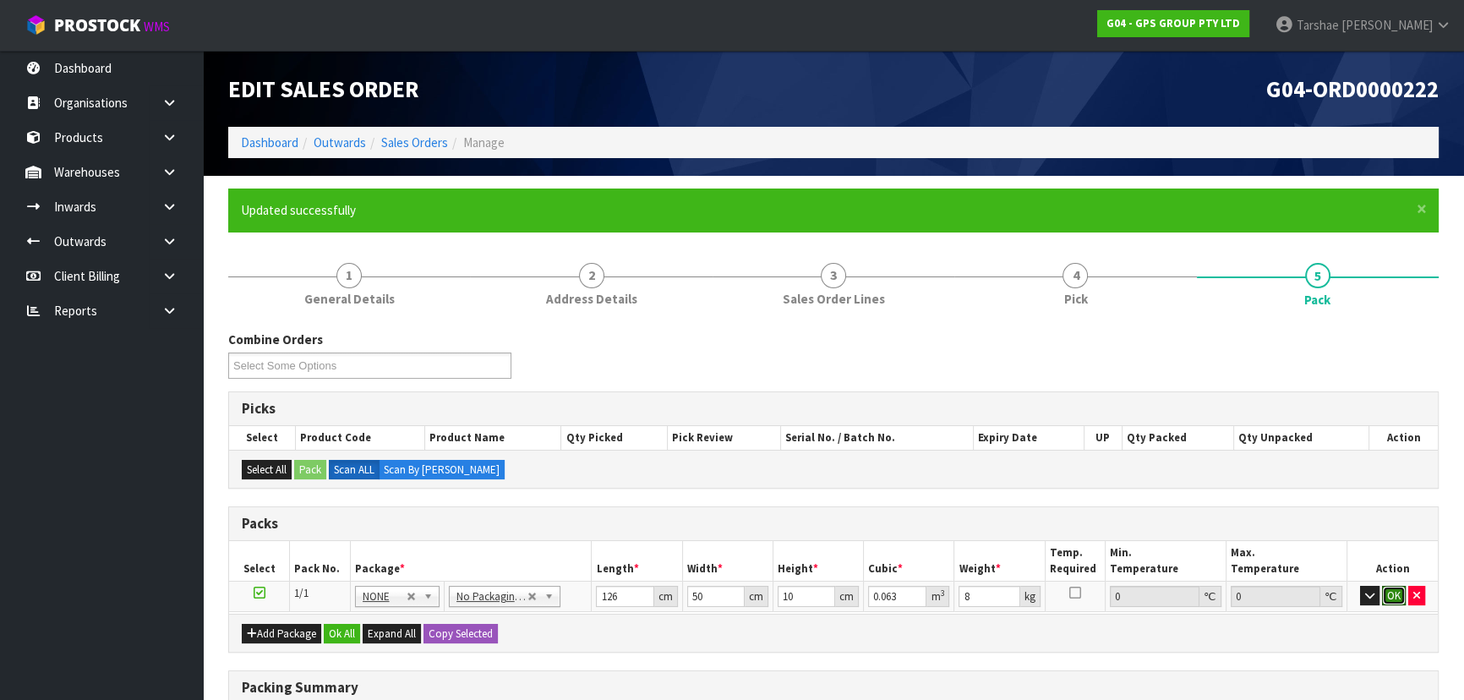
click button "OK" at bounding box center [1394, 596] width 24 height 20
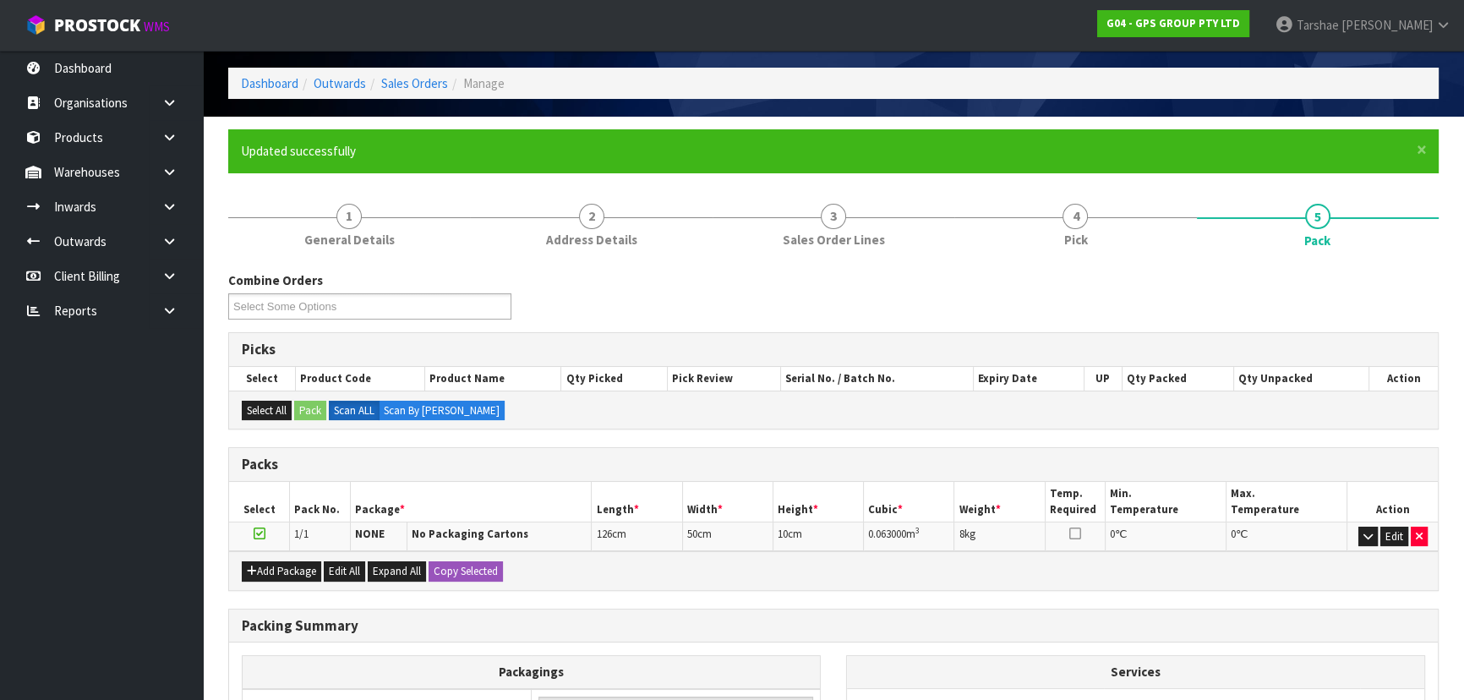
scroll to position [267, 0]
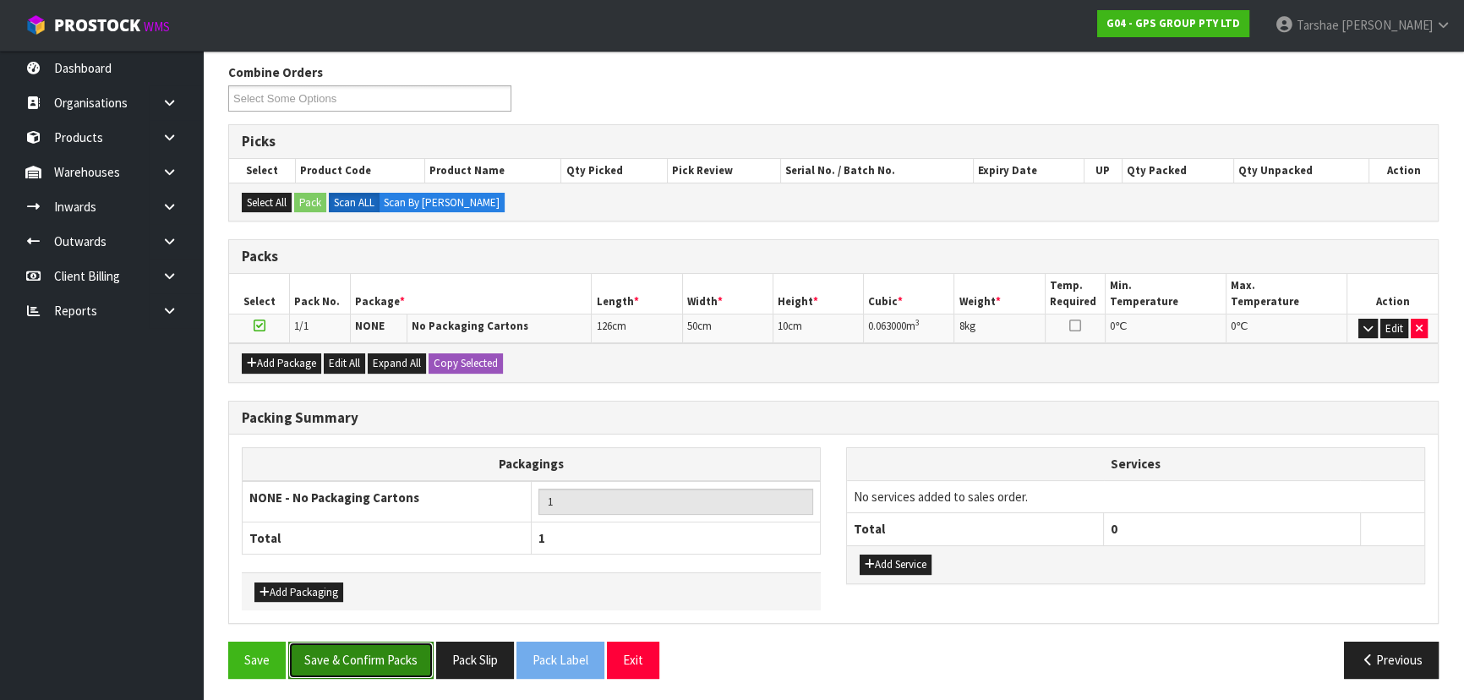
click at [396, 653] on button "Save & Confirm Packs" at bounding box center [360, 660] width 145 height 36
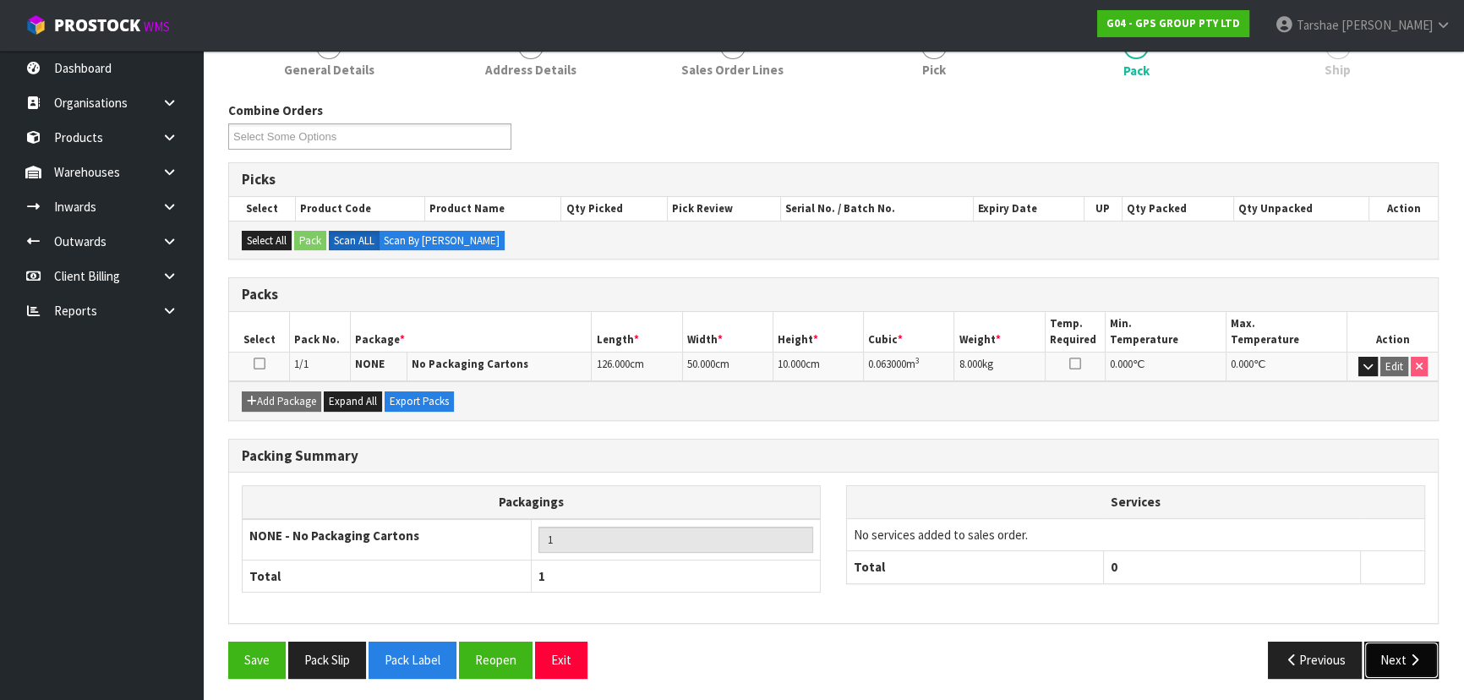
click at [1383, 657] on button "Next" at bounding box center [1401, 660] width 74 height 36
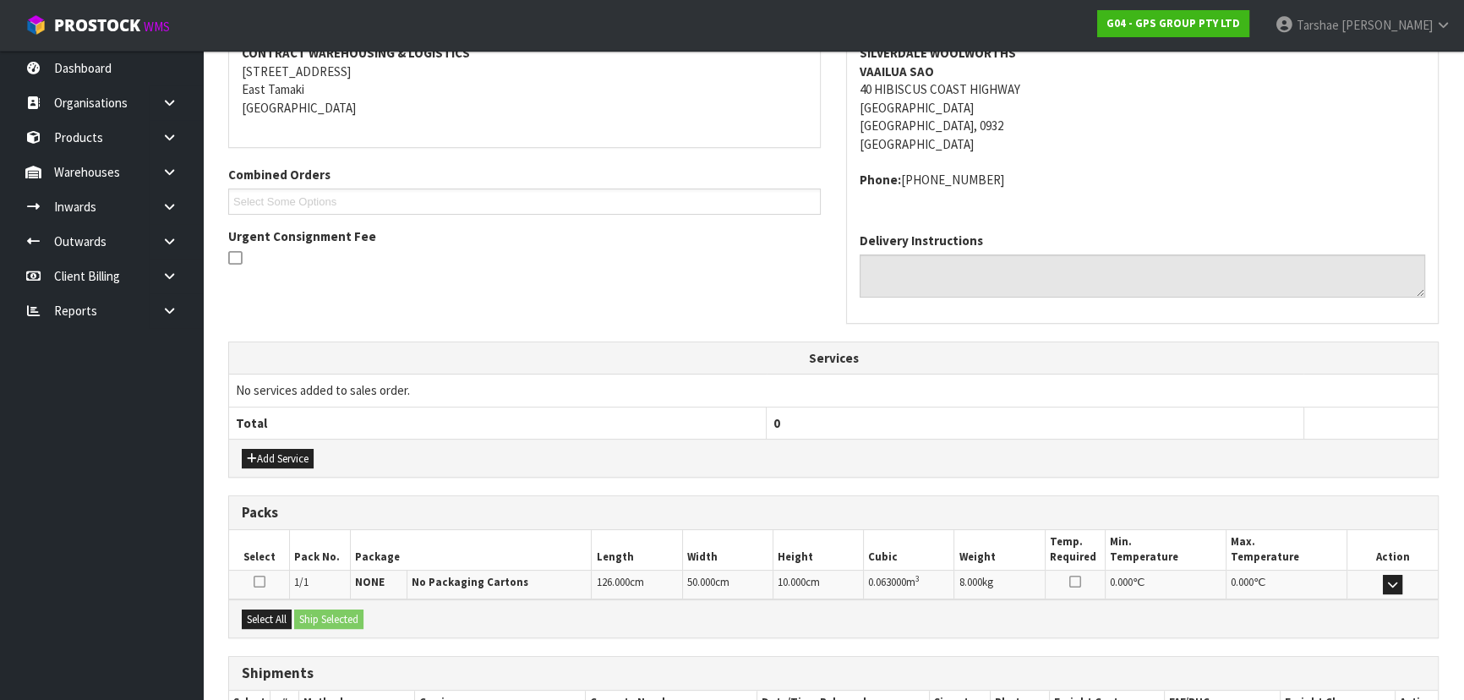
scroll to position [450, 0]
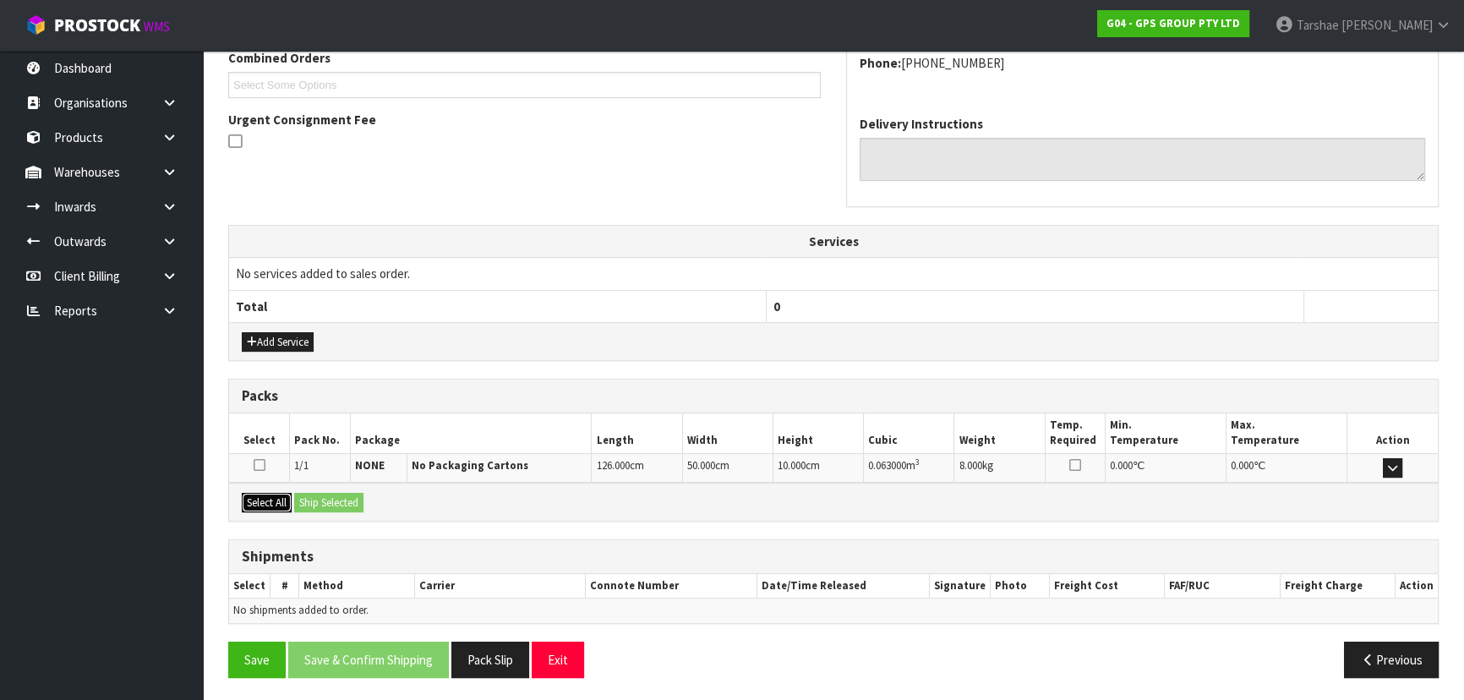
drag, startPoint x: 257, startPoint y: 503, endPoint x: 317, endPoint y: 497, distance: 60.3
click at [270, 499] on button "Select All" at bounding box center [267, 503] width 50 height 20
click at [319, 499] on button "Ship Selected" at bounding box center [328, 503] width 69 height 20
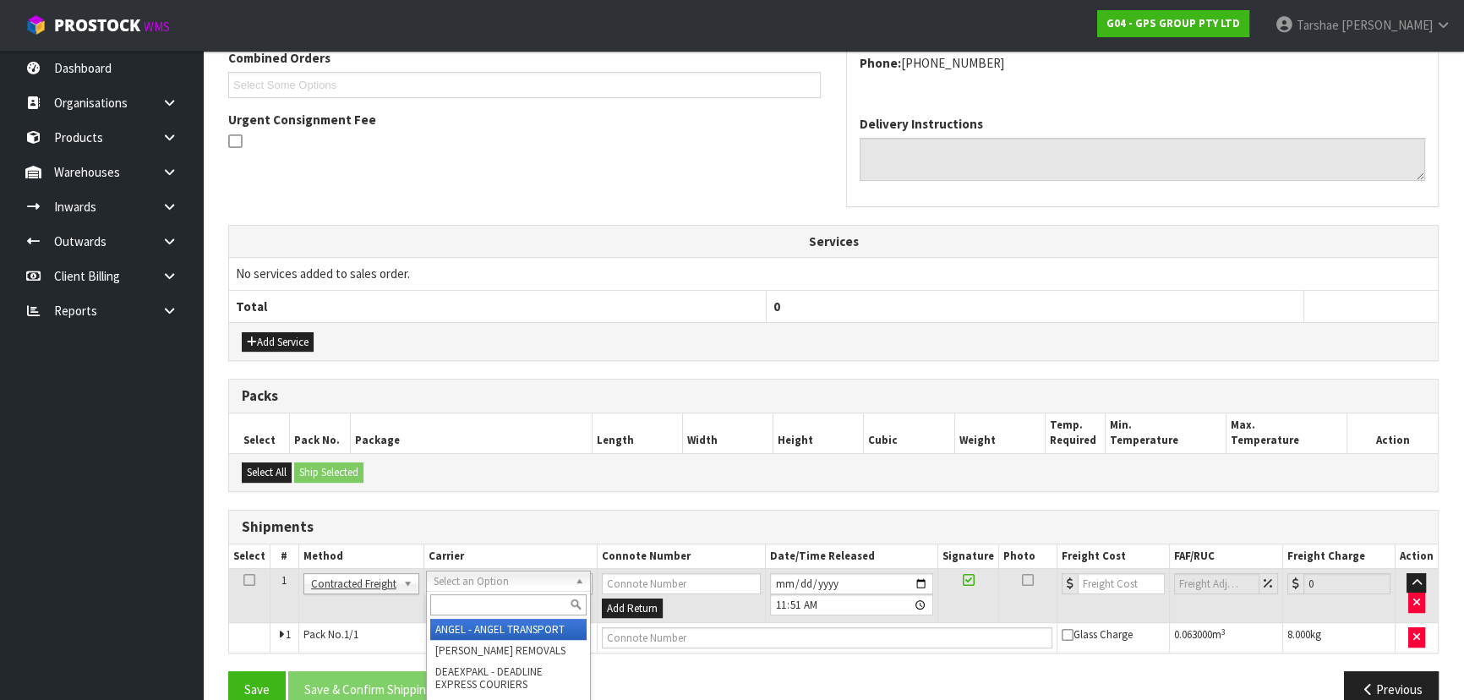
click at [522, 600] on input "text" at bounding box center [508, 604] width 156 height 21
type input "NZP"
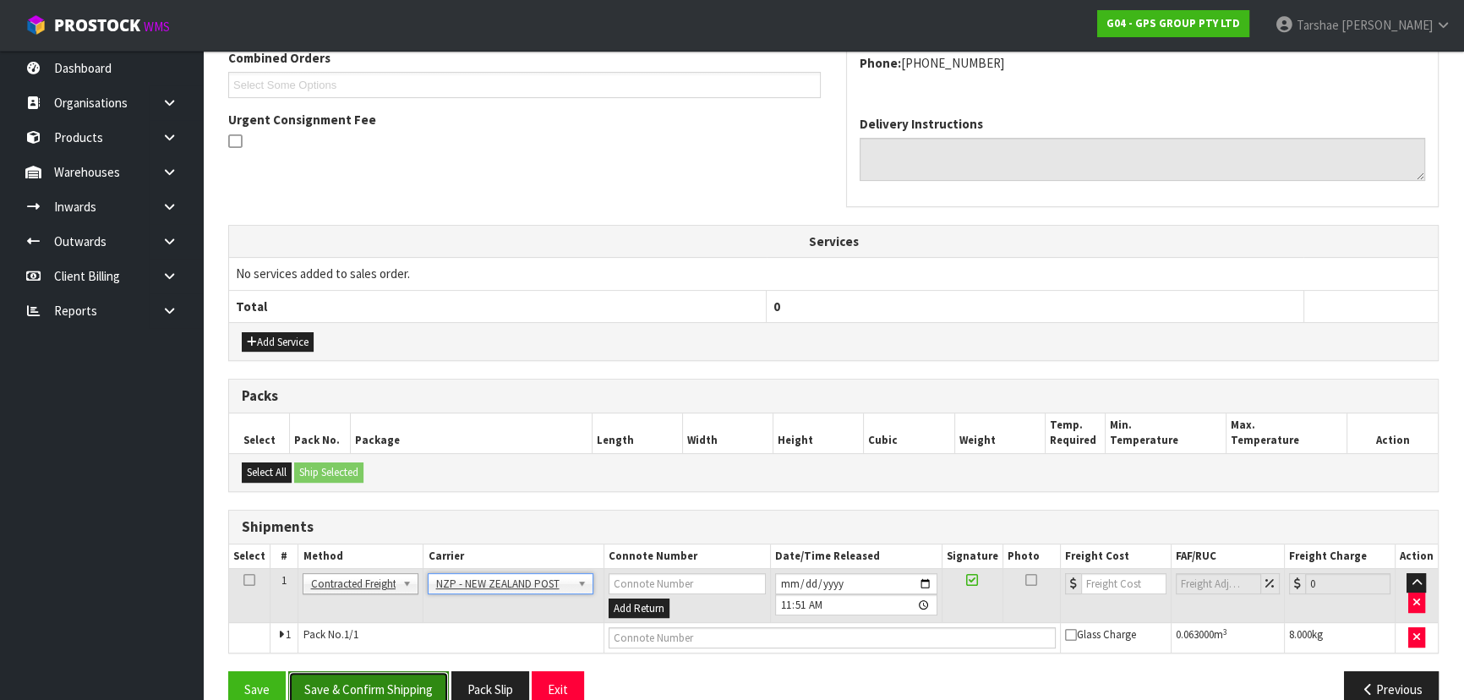
click at [418, 672] on button "Save & Confirm Shipping" at bounding box center [368, 689] width 161 height 36
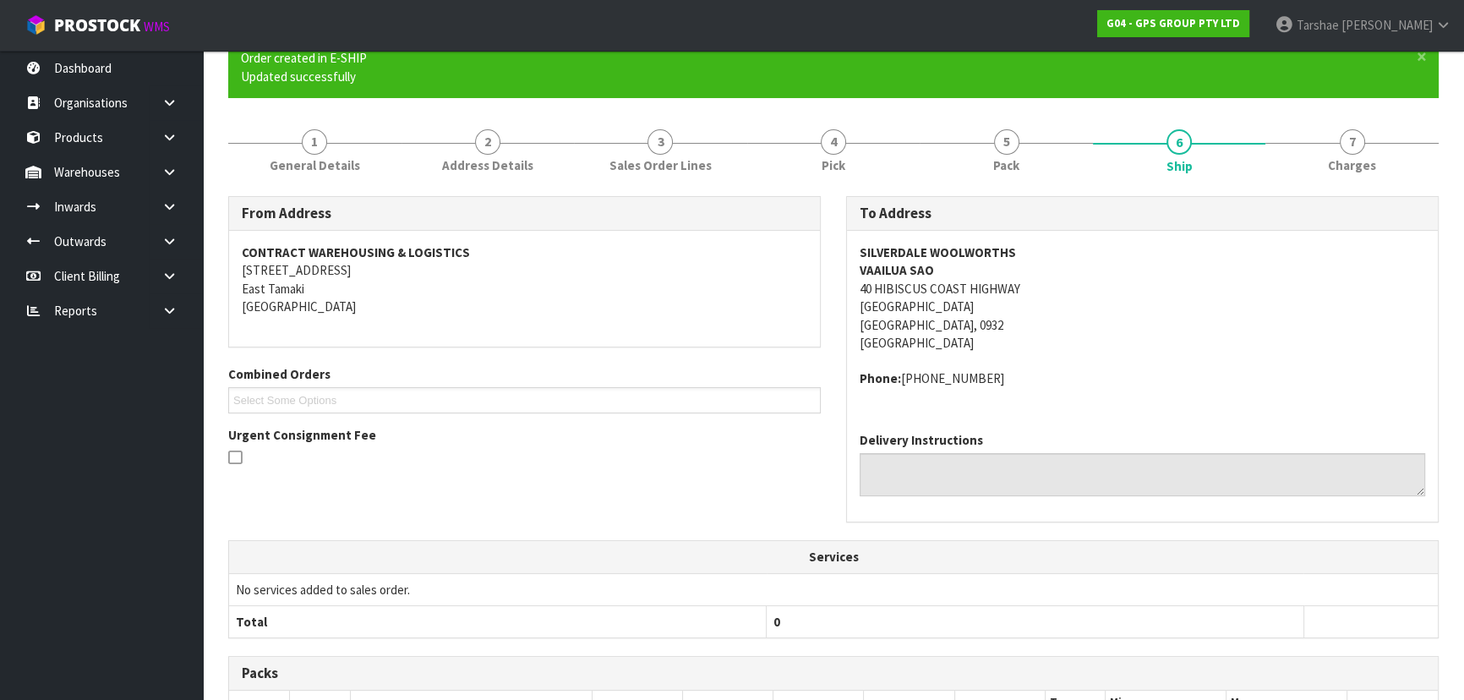
scroll to position [456, 0]
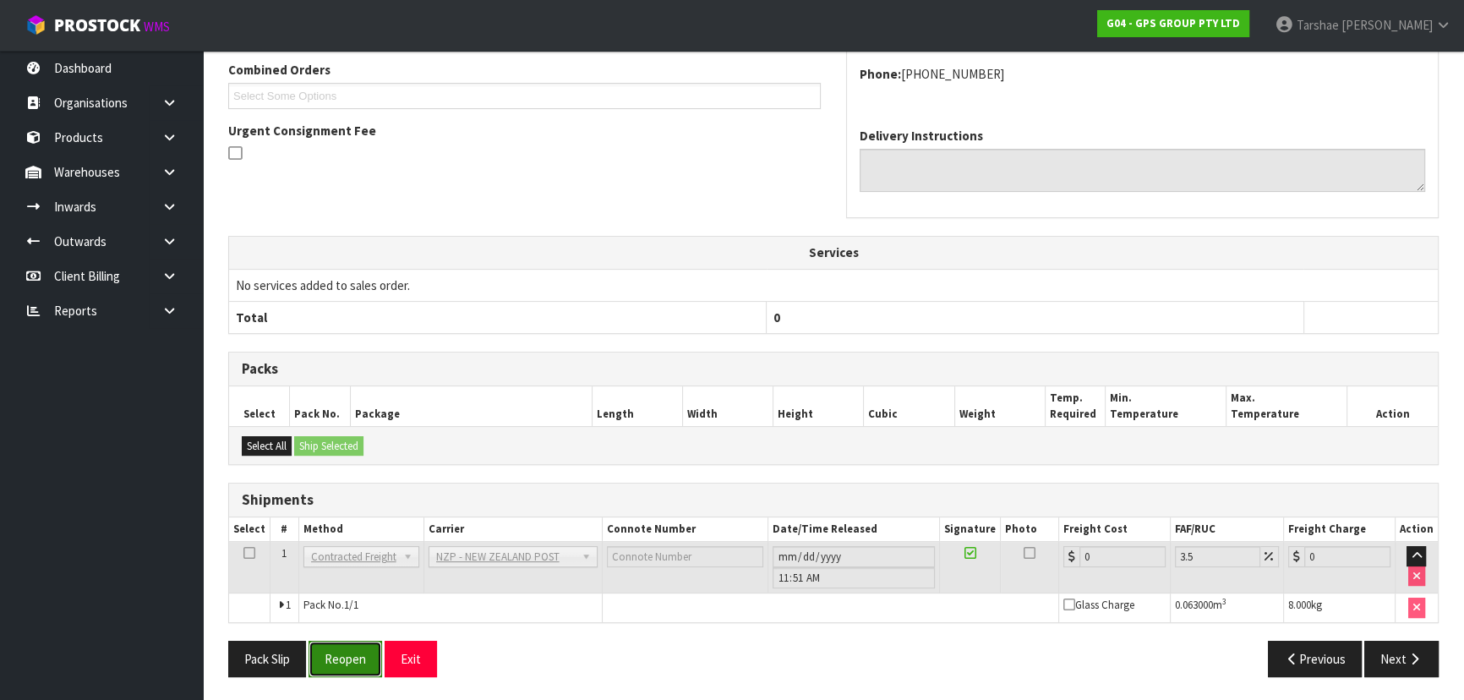
click at [364, 650] on button "Reopen" at bounding box center [346, 659] width 74 height 36
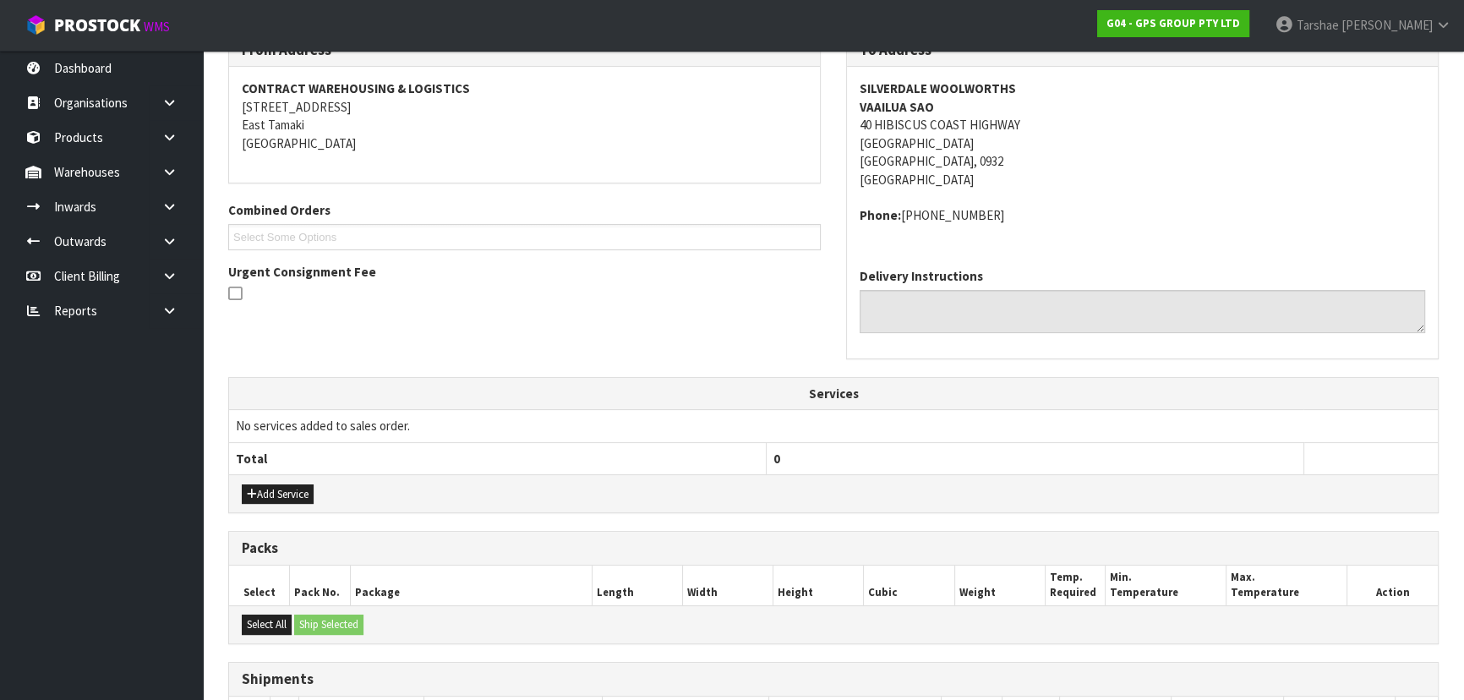
scroll to position [495, 0]
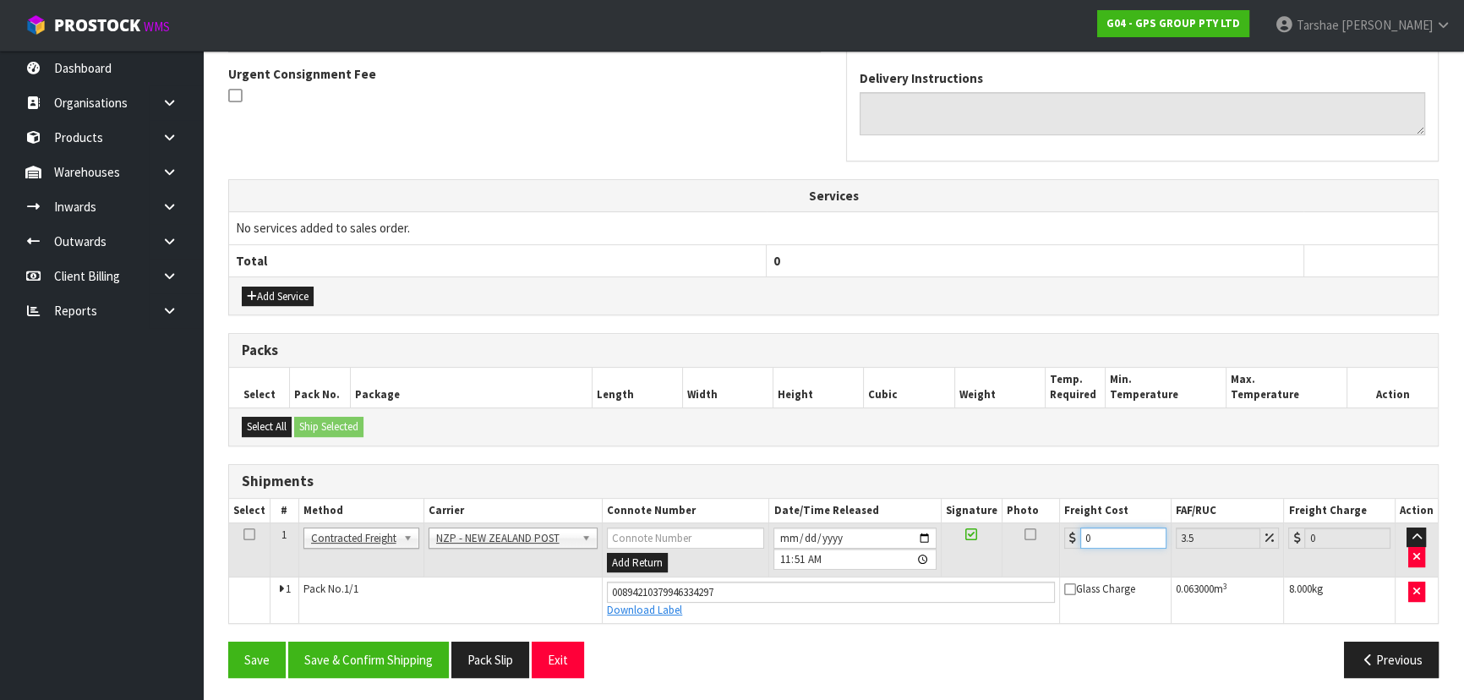
drag, startPoint x: 1130, startPoint y: 538, endPoint x: 735, endPoint y: 511, distance: 395.6
click at [760, 524] on tr "1 Client Local Pickup Customer Local Pickup Company Freight Contracted Freight …" at bounding box center [833, 549] width 1209 height 55
type input "4"
type input "4.14"
type input "4.3"
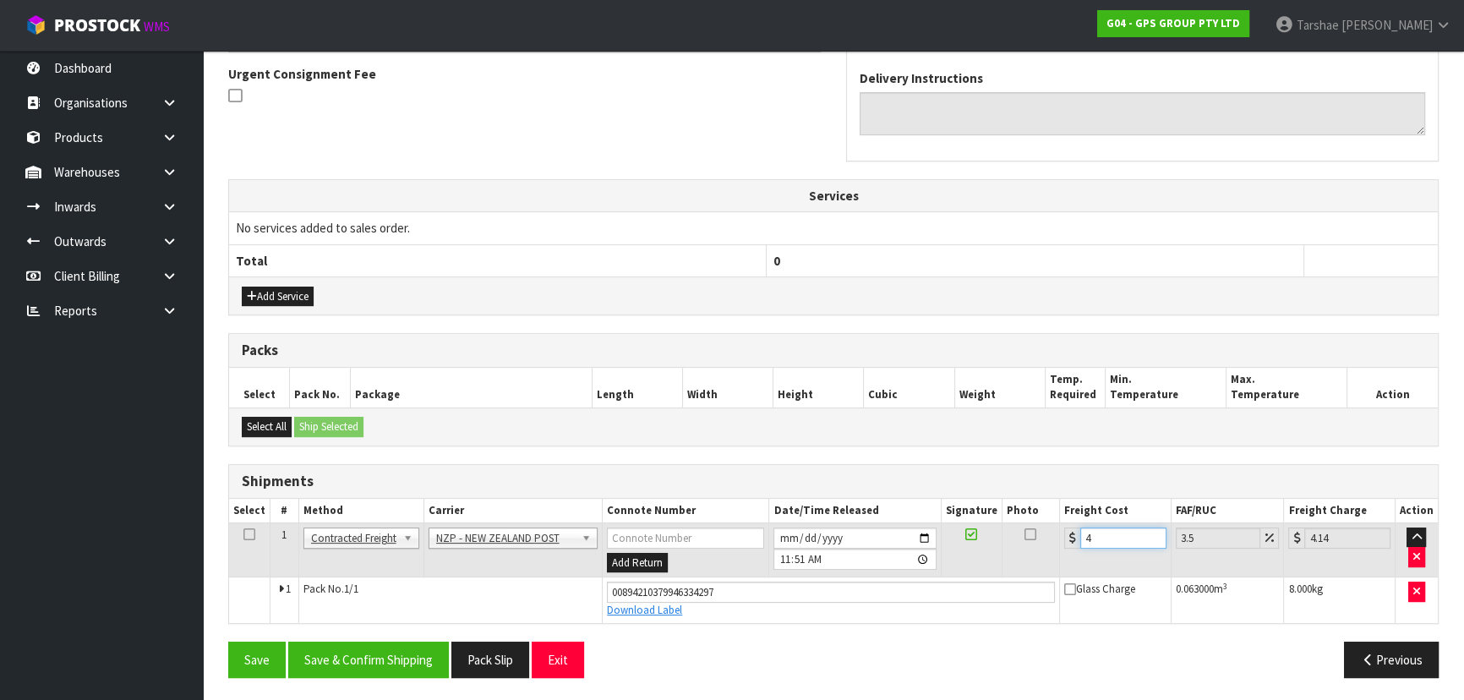
type input "4.45"
type input "4.33"
type input "4.48"
type input "4.33"
click at [380, 655] on button "Save & Confirm Shipping" at bounding box center [368, 660] width 161 height 36
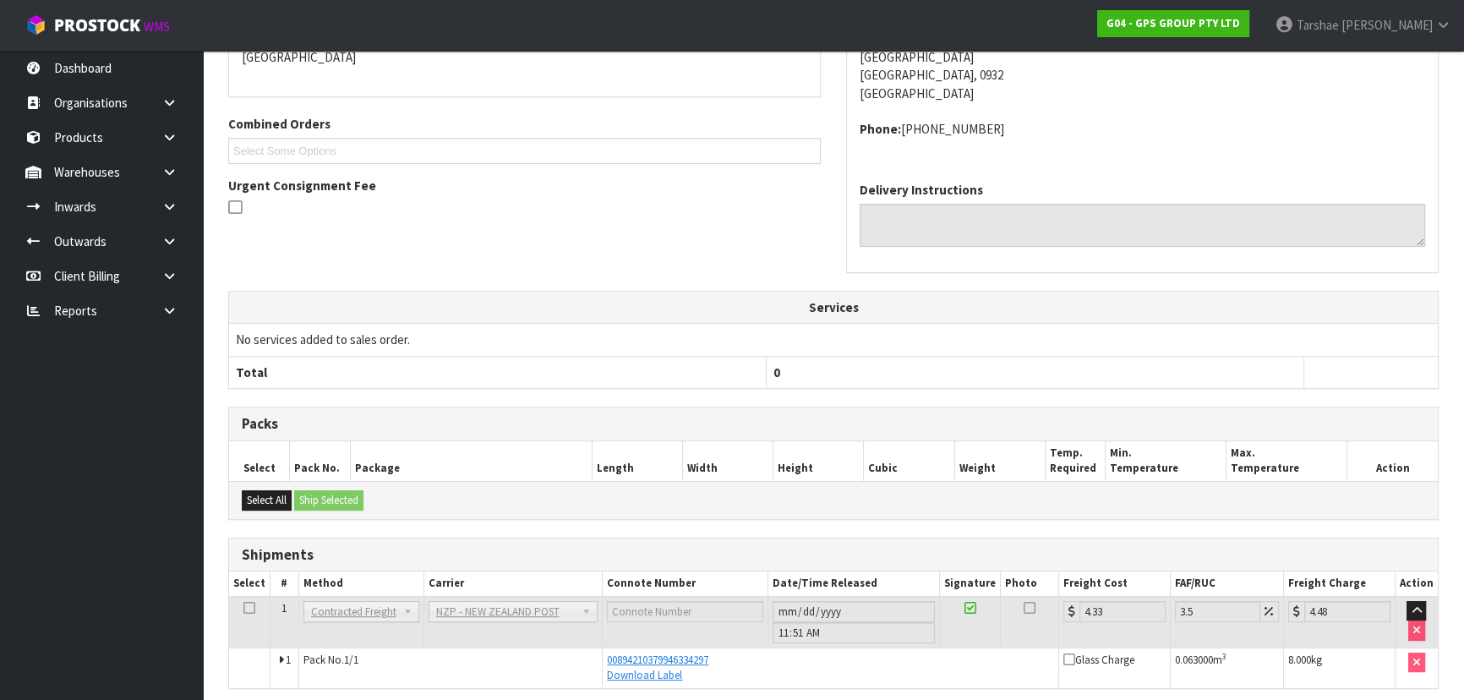
scroll to position [449, 0]
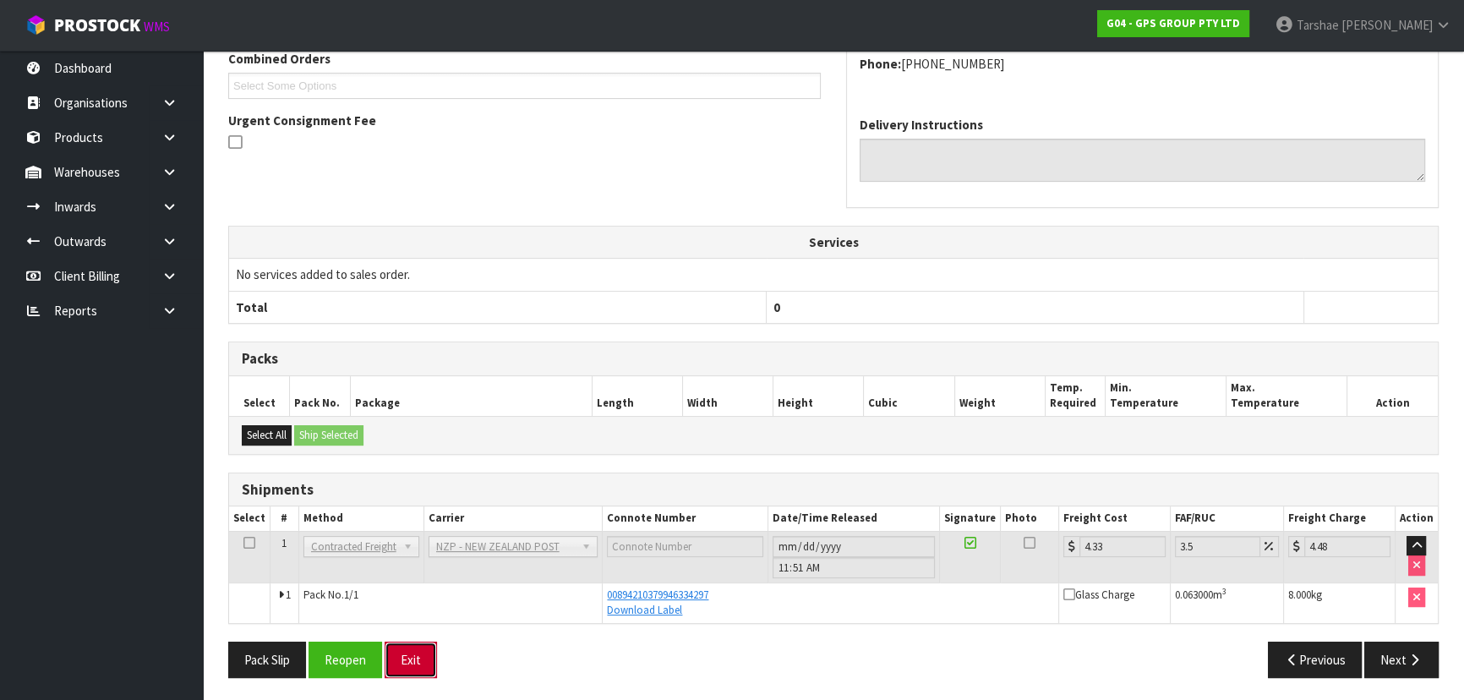
click at [422, 666] on button "Exit" at bounding box center [411, 660] width 52 height 36
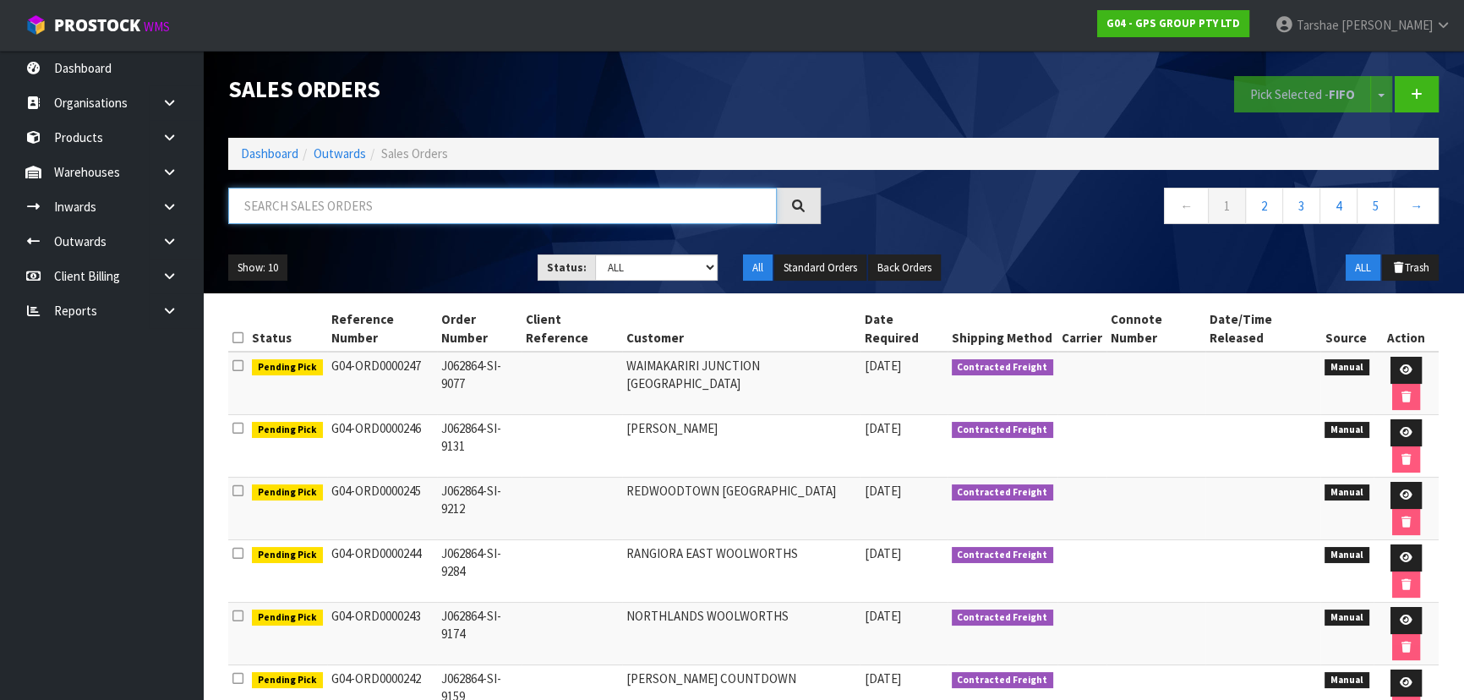
click at [560, 206] on input "text" at bounding box center [502, 206] width 549 height 36
type input "JOB-0410880"
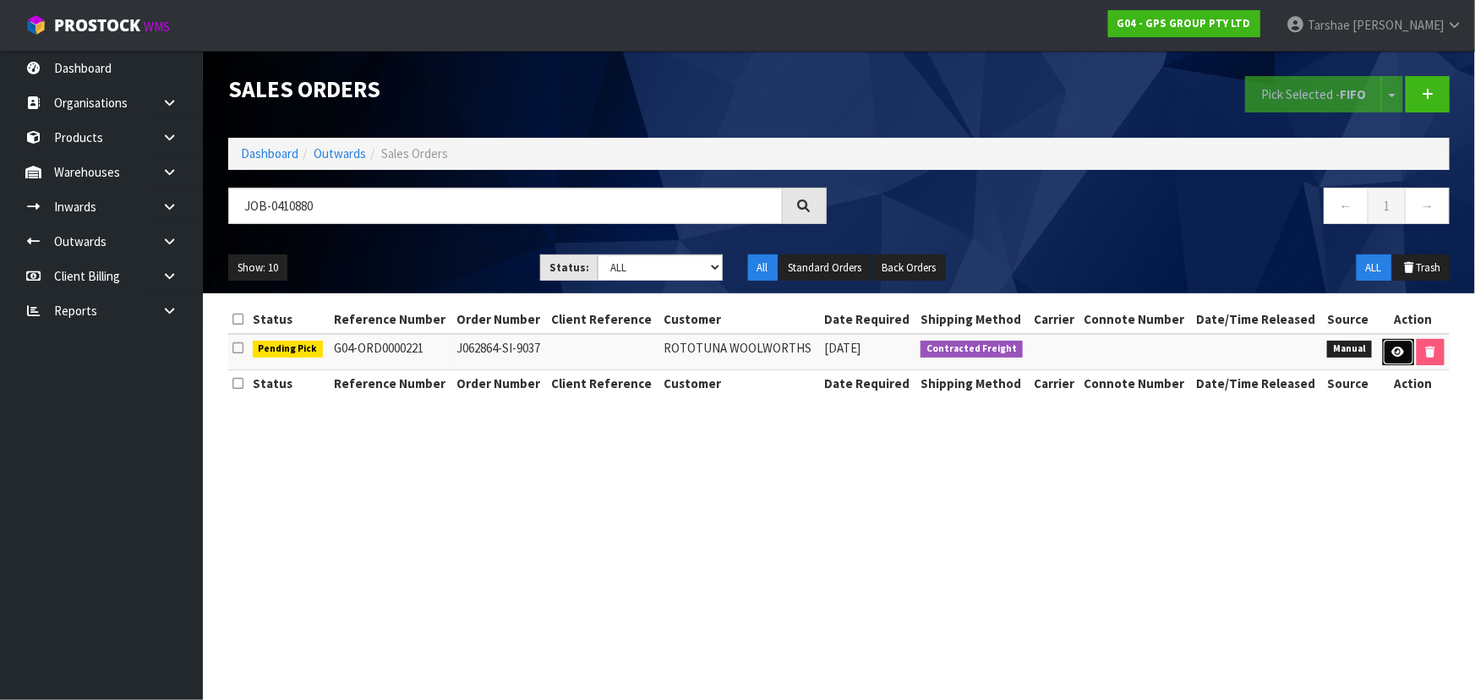
click at [1389, 359] on link at bounding box center [1398, 352] width 31 height 27
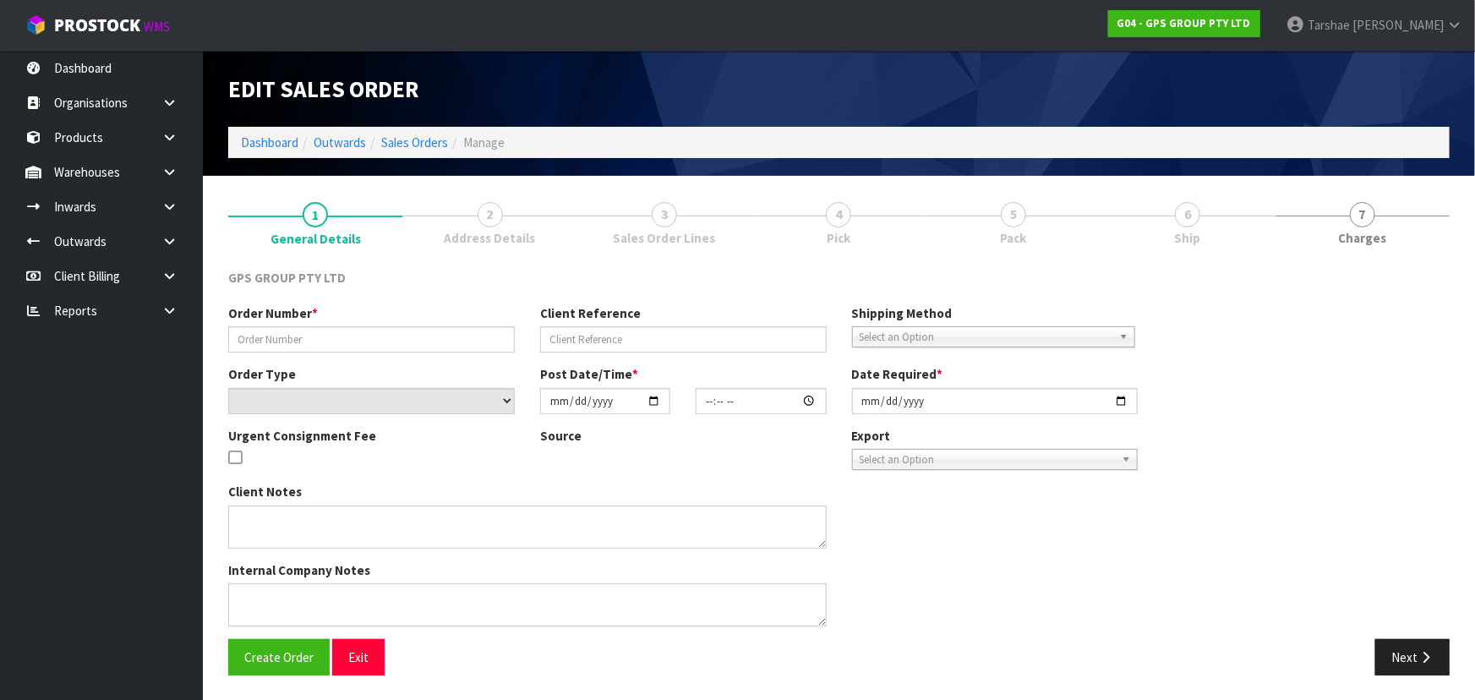
type input "J062864-SI-9037"
select select "number:0"
type input "[DATE]"
type input "17:17:00.000"
type input "[DATE]"
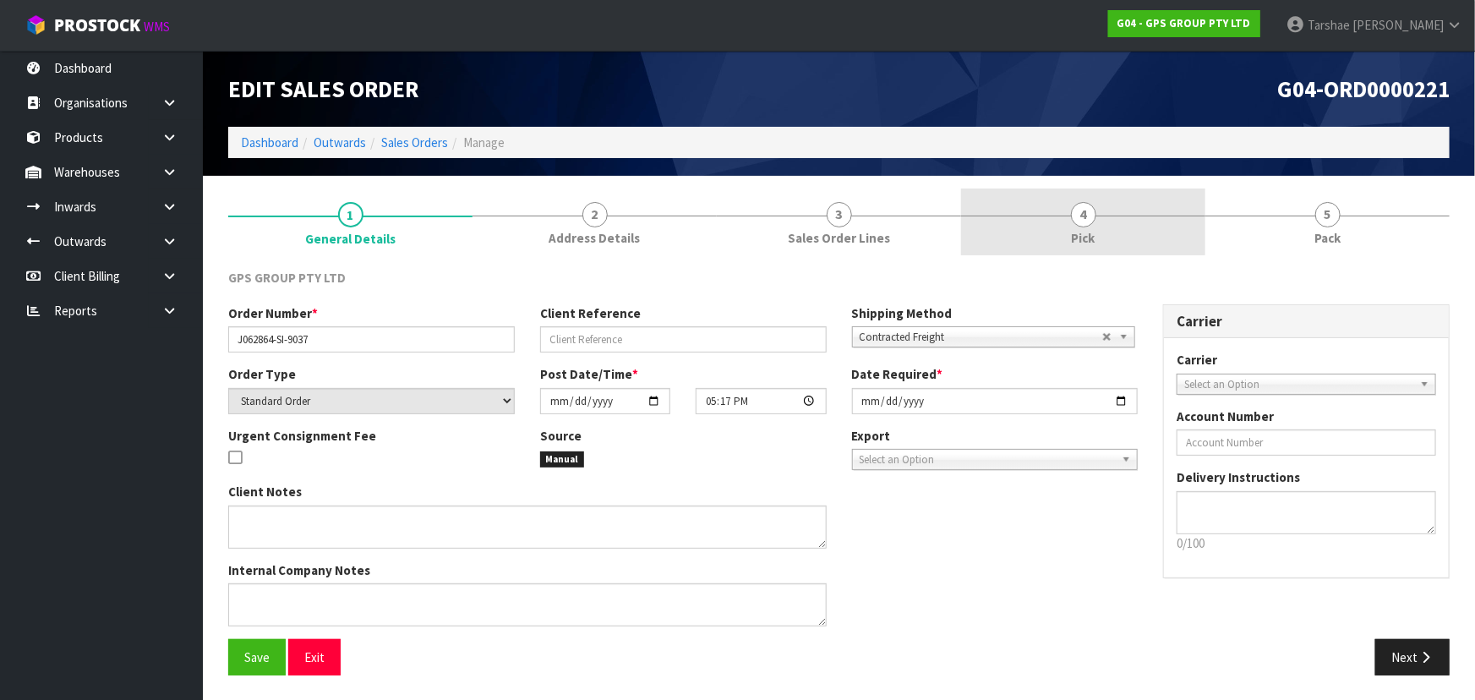
click at [1055, 217] on link "4 Pick" at bounding box center [1083, 222] width 244 height 67
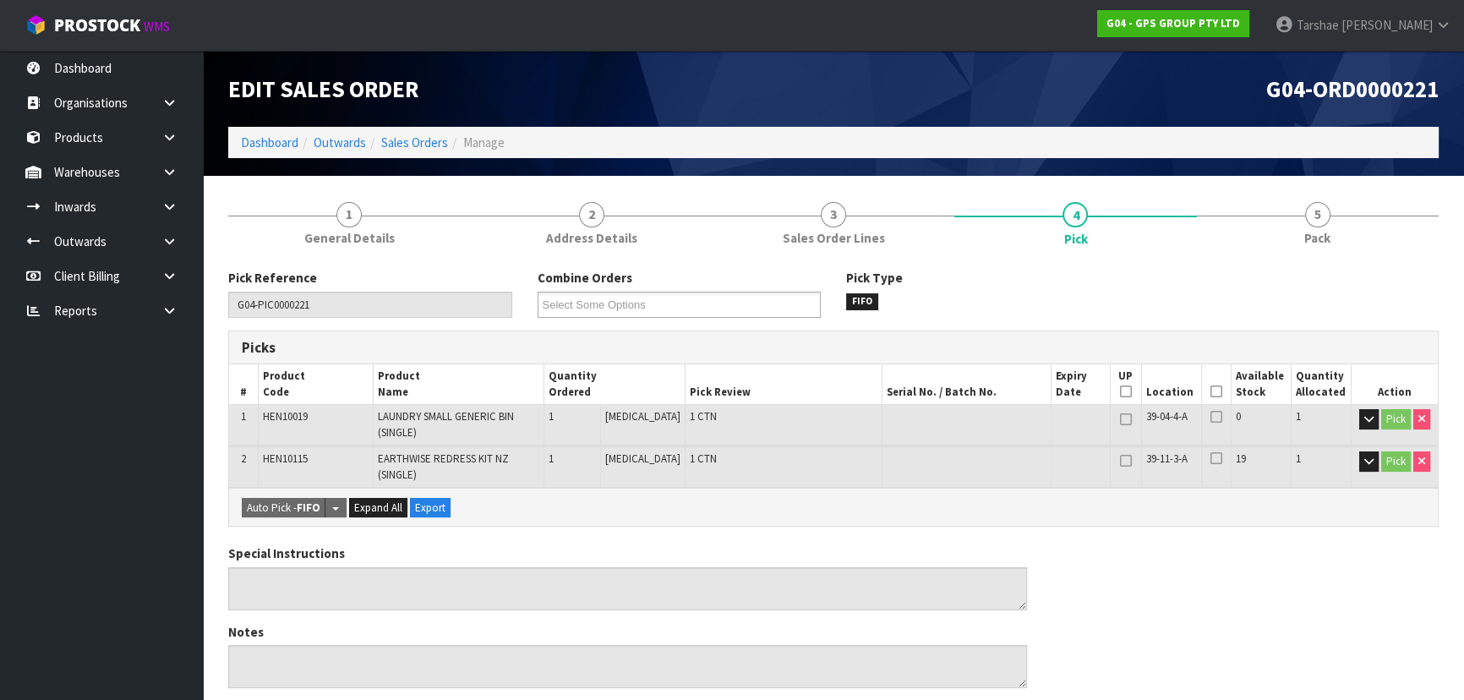
drag, startPoint x: 1214, startPoint y: 390, endPoint x: 1143, endPoint y: 463, distance: 102.2
click at [1213, 391] on icon at bounding box center [1217, 391] width 12 height 1
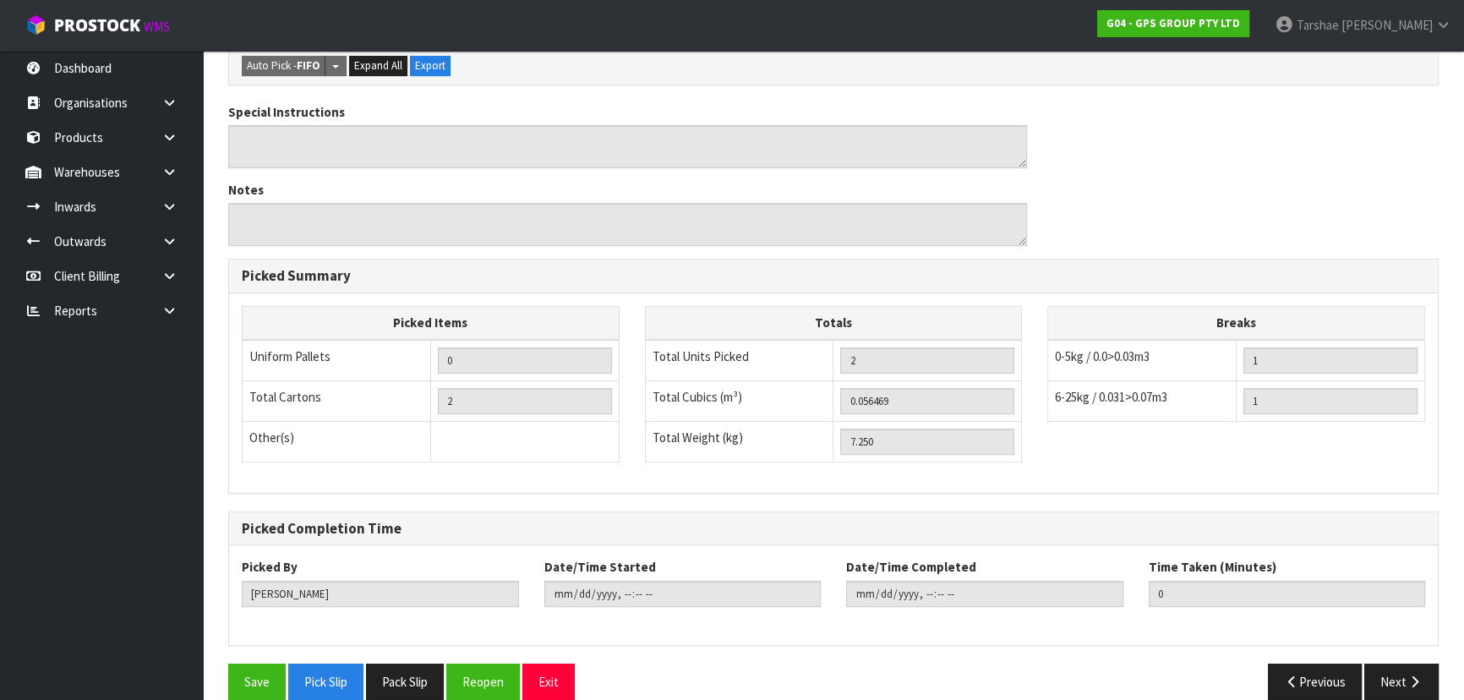
scroll to position [525, 0]
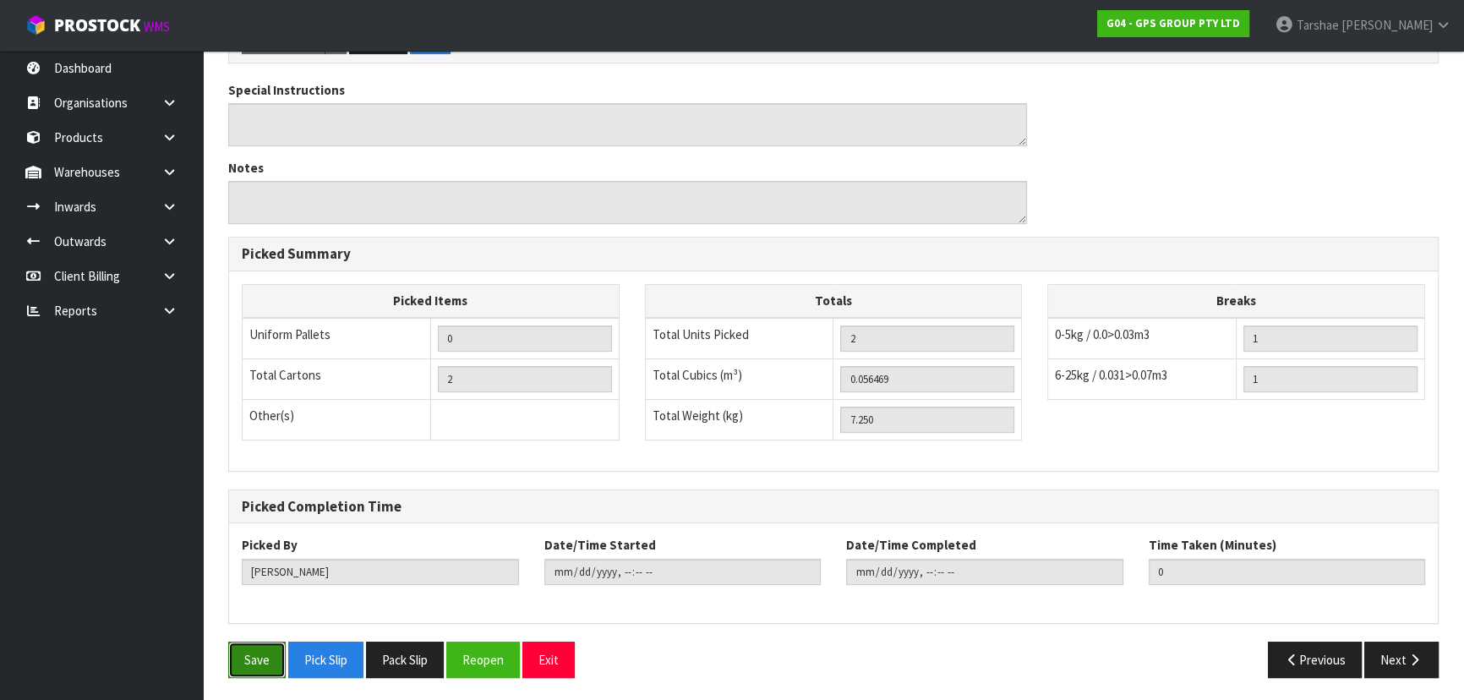
drag, startPoint x: 256, startPoint y: 665, endPoint x: 1075, endPoint y: 110, distance: 989.7
click at [257, 664] on button "Save" at bounding box center [256, 660] width 57 height 36
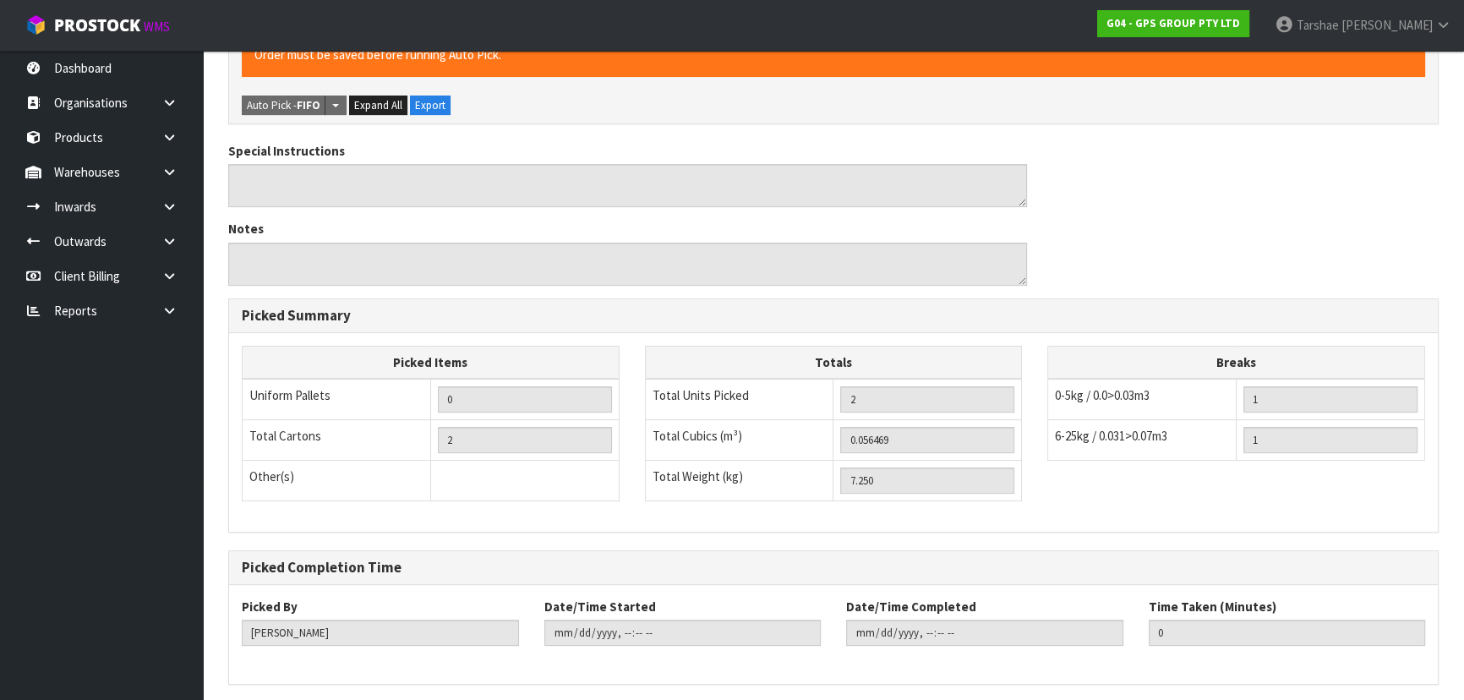
scroll to position [0, 0]
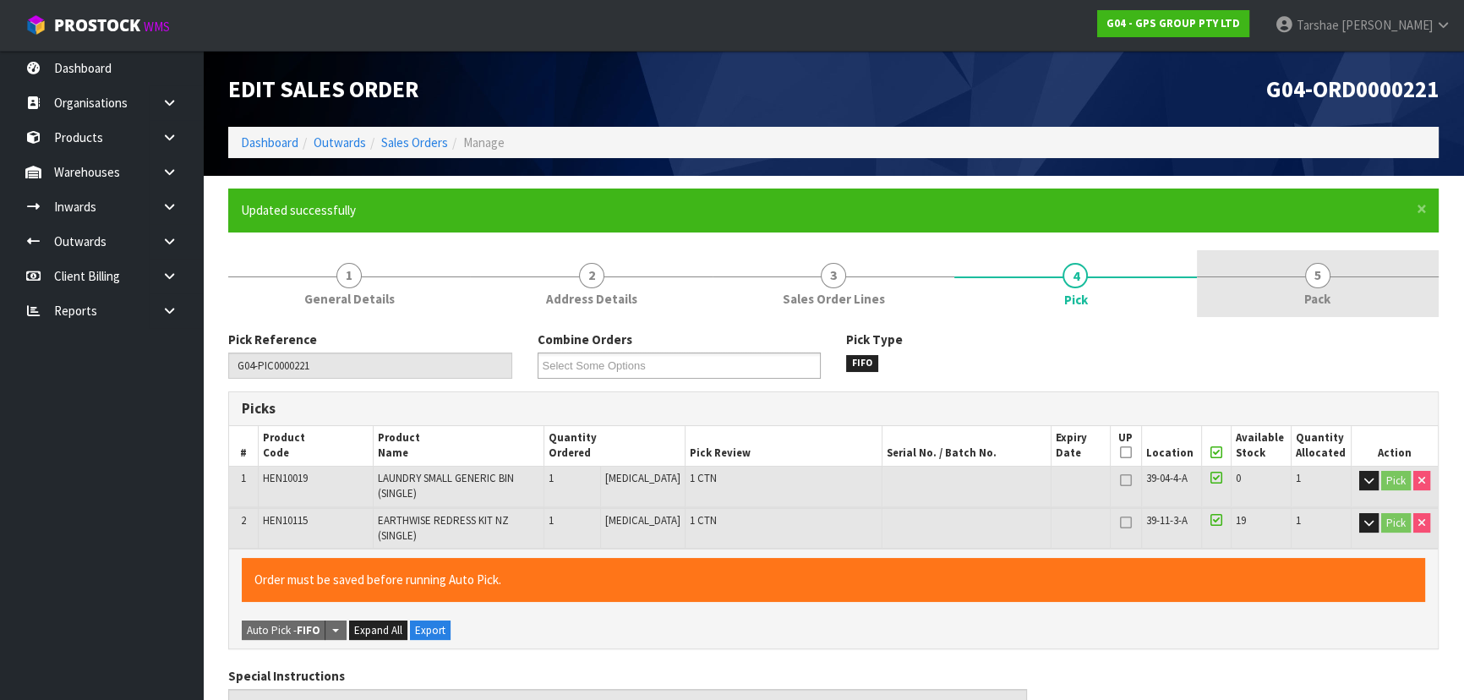
drag, startPoint x: 1307, startPoint y: 287, endPoint x: 1273, endPoint y: 301, distance: 36.7
click at [1307, 287] on link "5 Pack" at bounding box center [1318, 283] width 242 height 67
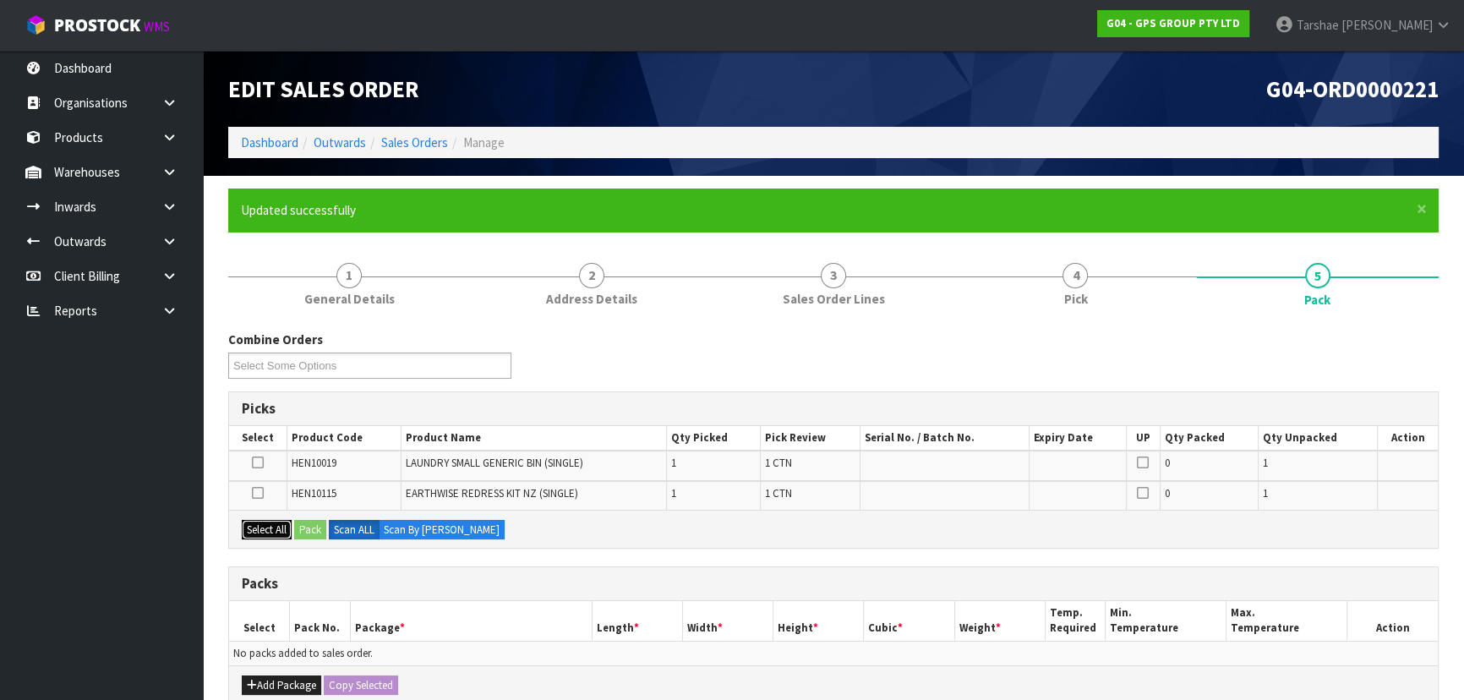
click at [272, 535] on button "Select All" at bounding box center [267, 530] width 50 height 20
click at [292, 686] on button "Add Package" at bounding box center [281, 685] width 79 height 20
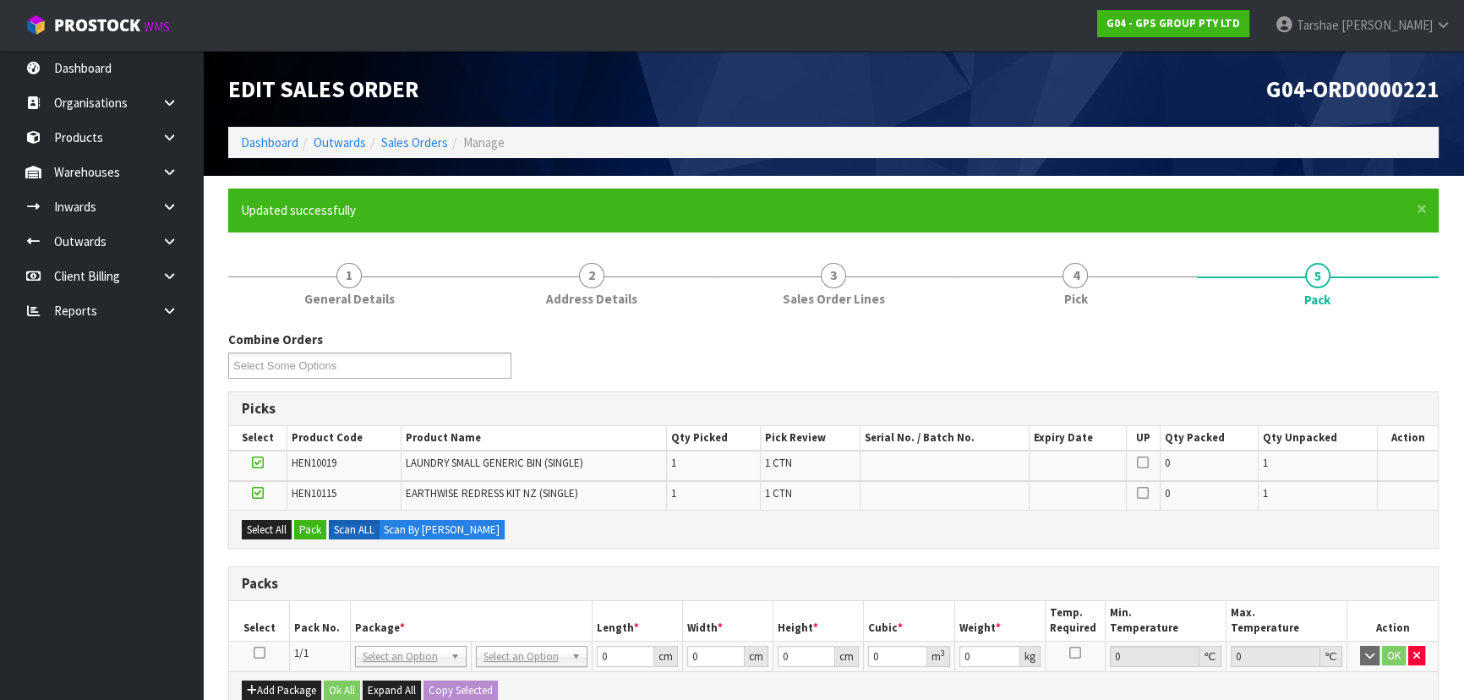
click at [263, 654] on td at bounding box center [259, 656] width 61 height 30
click at [262, 653] on icon at bounding box center [260, 653] width 12 height 1
click at [315, 533] on button "Pack" at bounding box center [310, 530] width 32 height 20
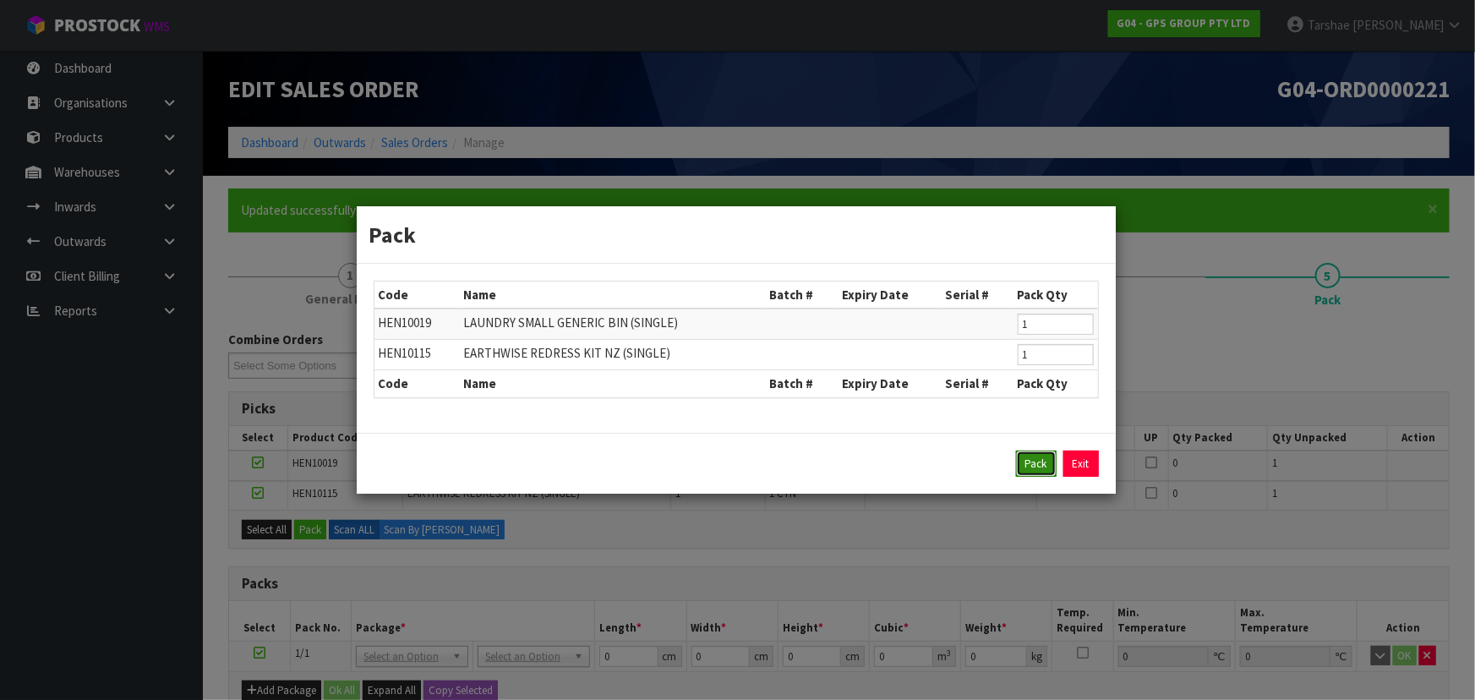
click at [1035, 460] on button "Pack" at bounding box center [1036, 464] width 41 height 27
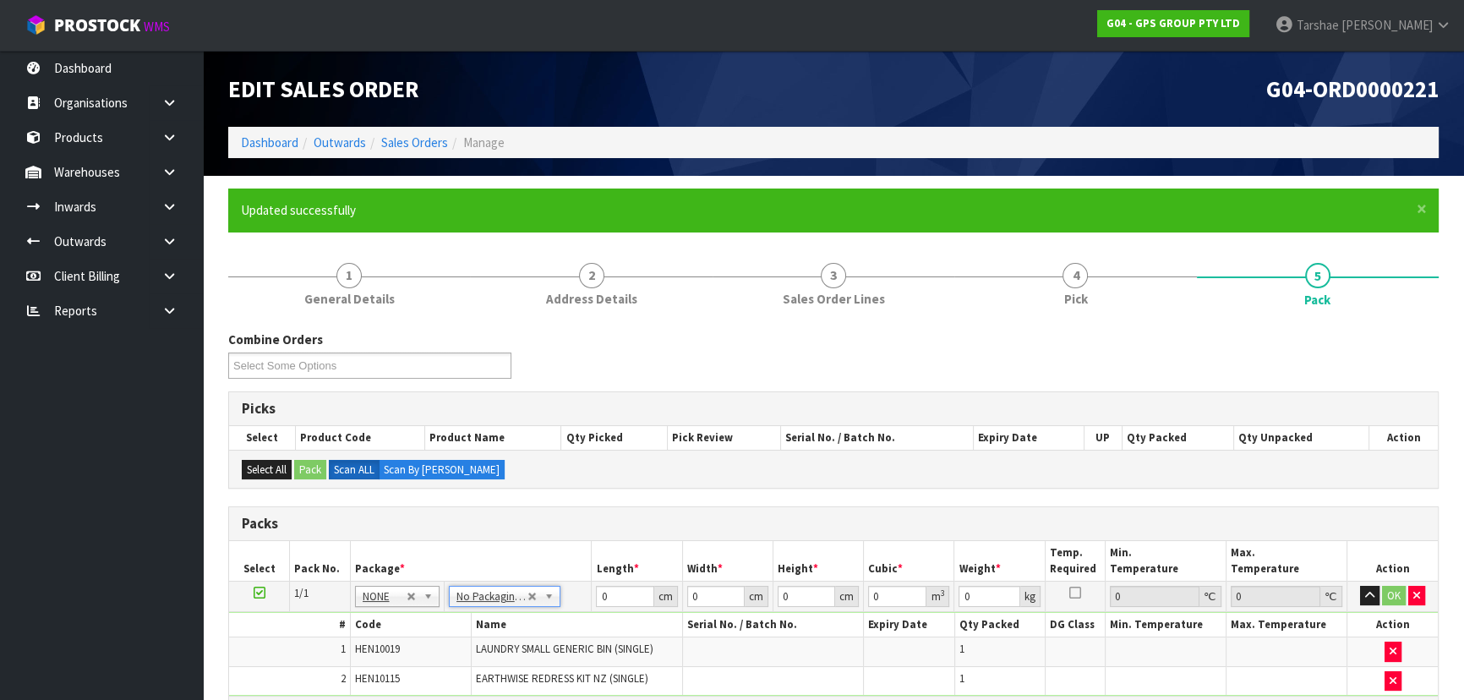
click at [510, 564] on th "Package *" at bounding box center [471, 561] width 242 height 40
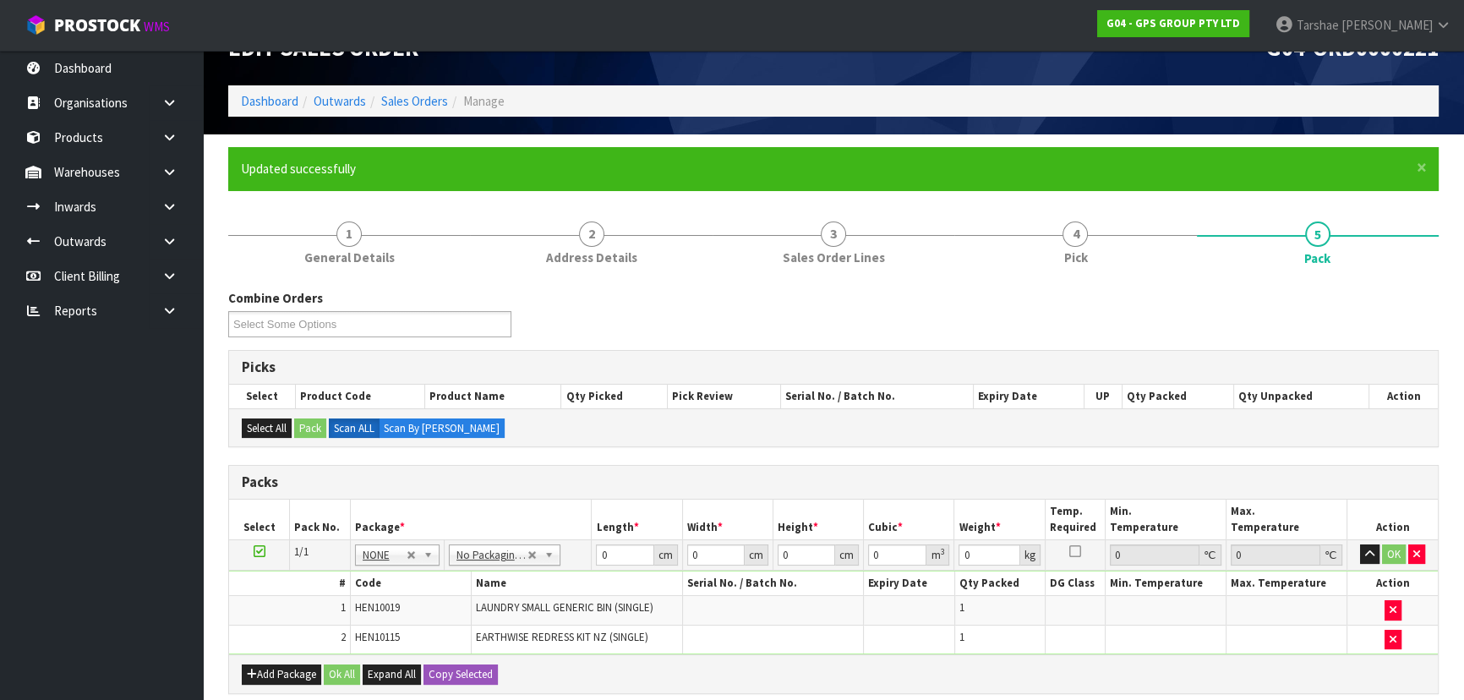
scroll to position [76, 0]
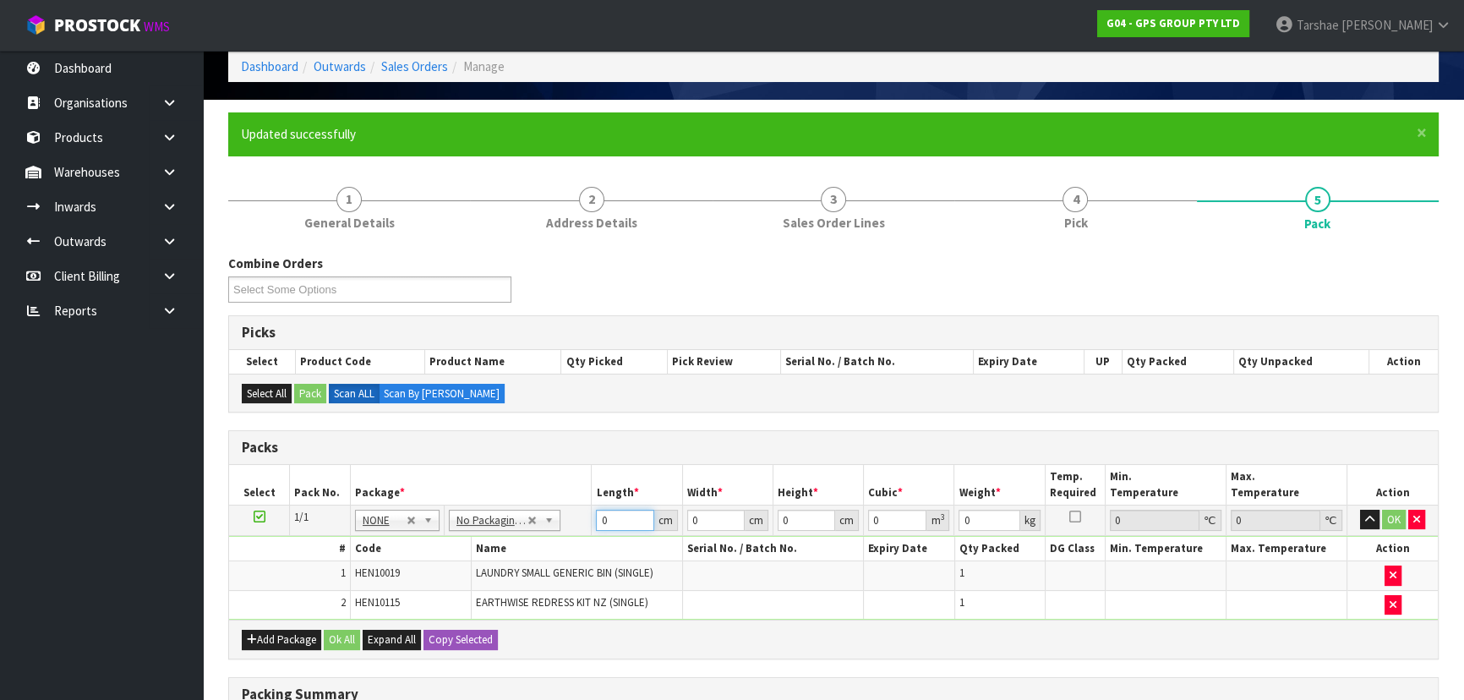
drag, startPoint x: 635, startPoint y: 517, endPoint x: 500, endPoint y: 538, distance: 136.9
click at [500, 538] on tbody "1/1 NONE 007-001 007-002 007-004 007-009 007-013 007-014 007-015 007-017 007-01…" at bounding box center [833, 562] width 1209 height 115
drag, startPoint x: 962, startPoint y: 505, endPoint x: 973, endPoint y: 507, distance: 11.3
click at [971, 506] on td "0 kg" at bounding box center [999, 520] width 90 height 30
drag, startPoint x: 974, startPoint y: 510, endPoint x: 910, endPoint y: 523, distance: 64.8
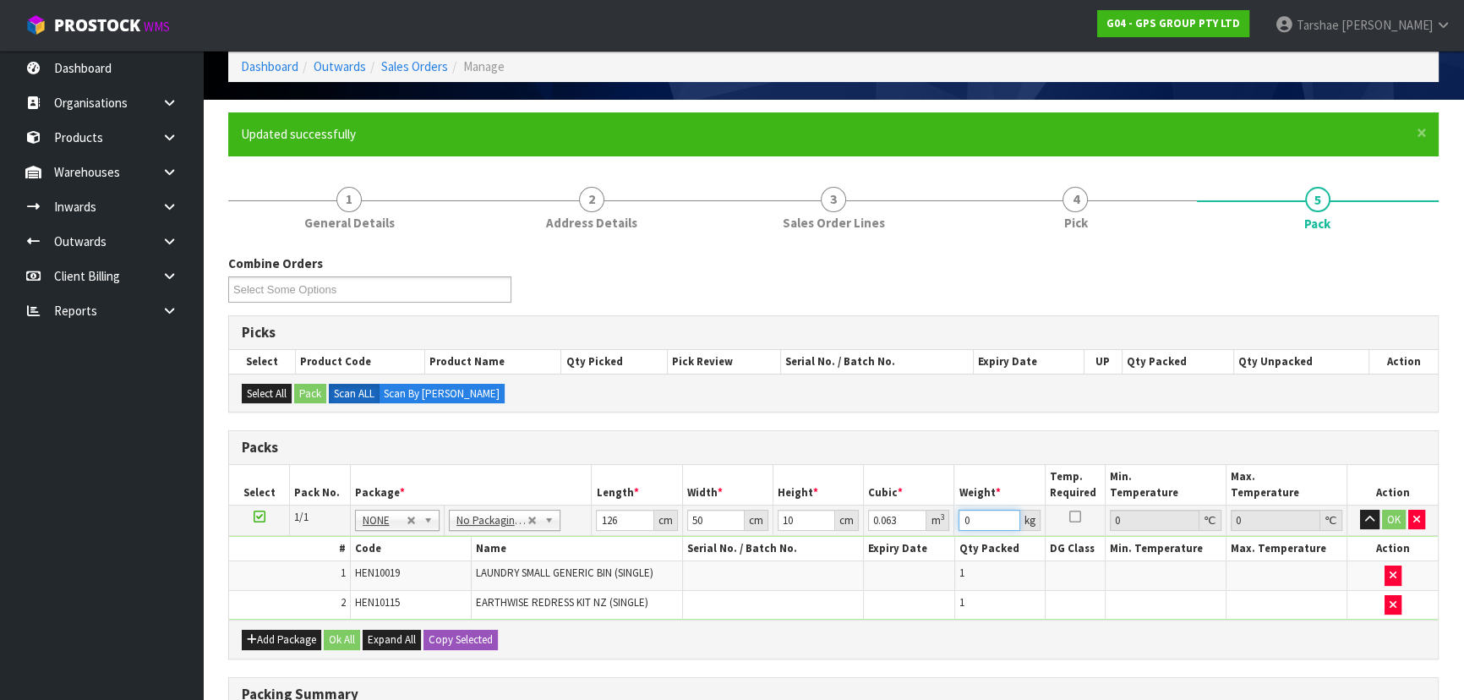
click at [910, 523] on tr "1/1 NONE 007-001 007-002 007-004 007-009 007-013 007-014 007-015 007-017 007-01…" at bounding box center [833, 520] width 1209 height 30
click at [1360, 510] on button "button" at bounding box center [1369, 520] width 19 height 20
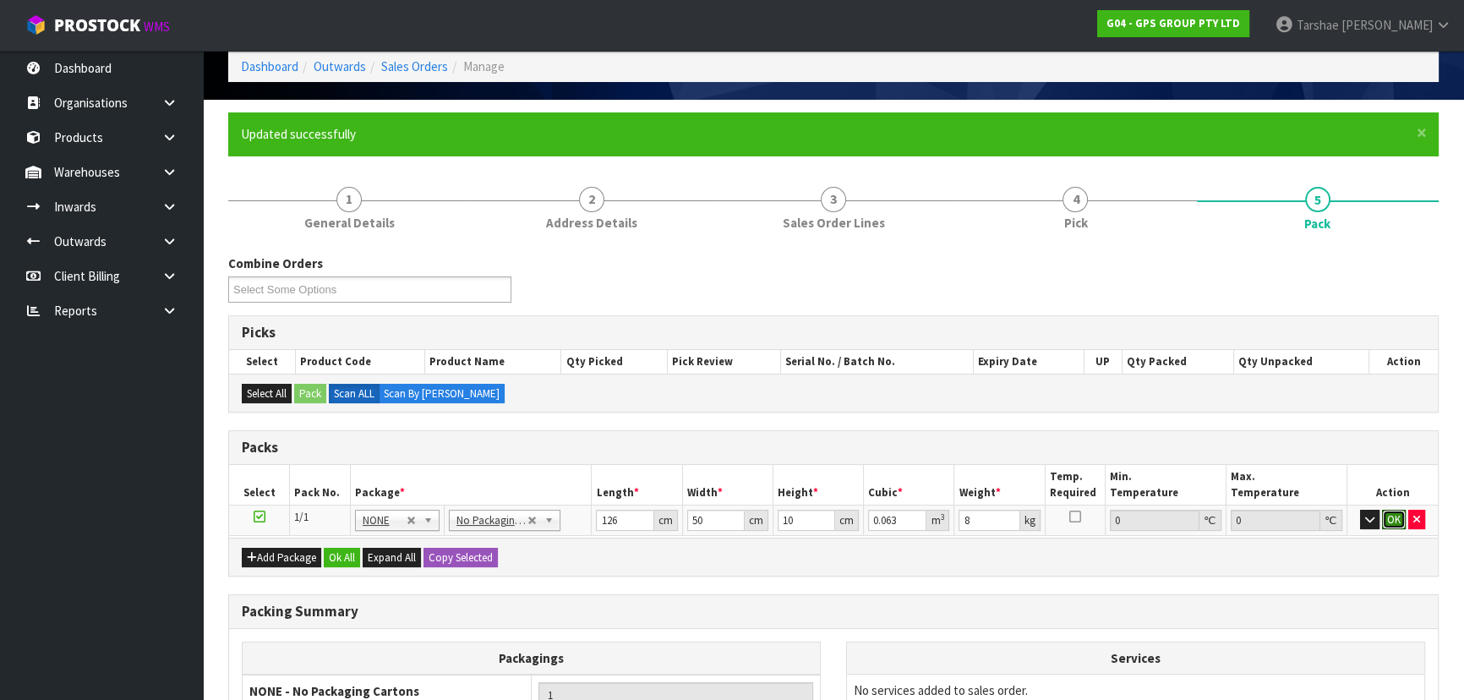
click button "OK" at bounding box center [1394, 520] width 24 height 20
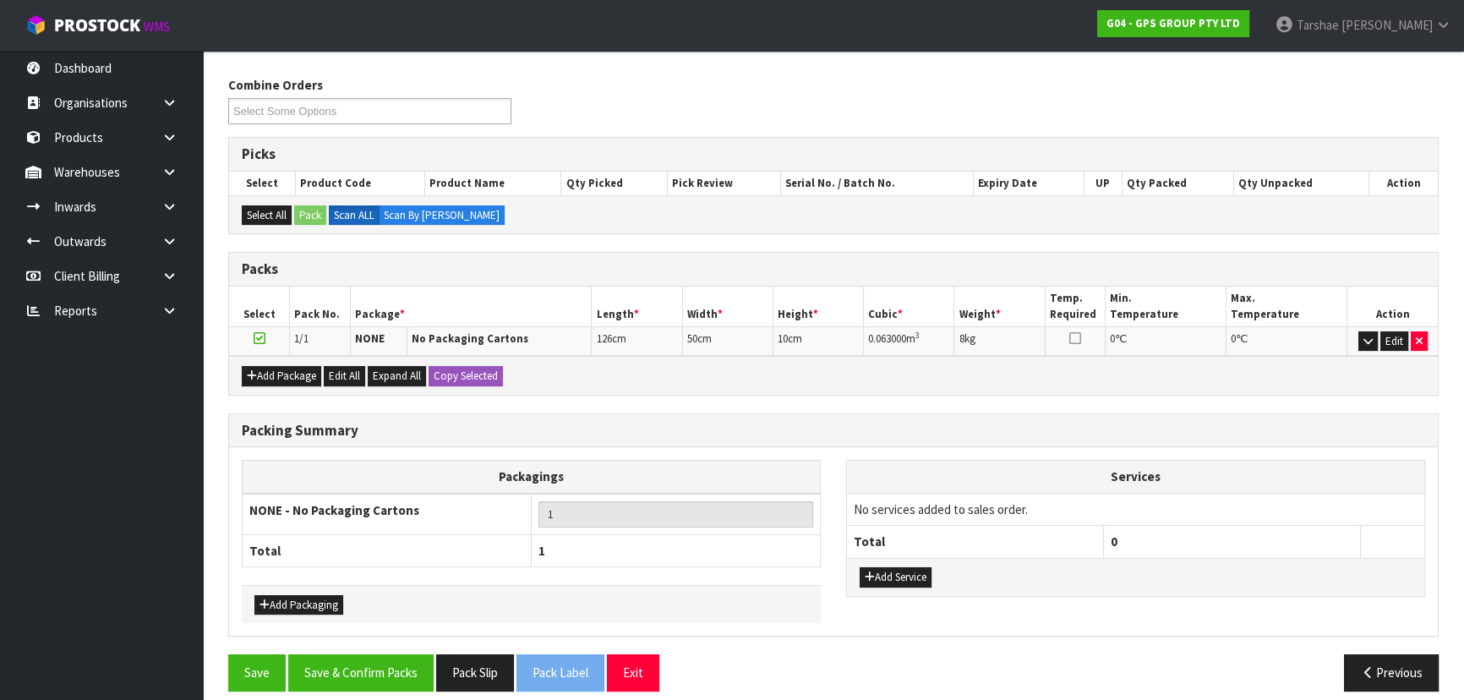
scroll to position [267, 0]
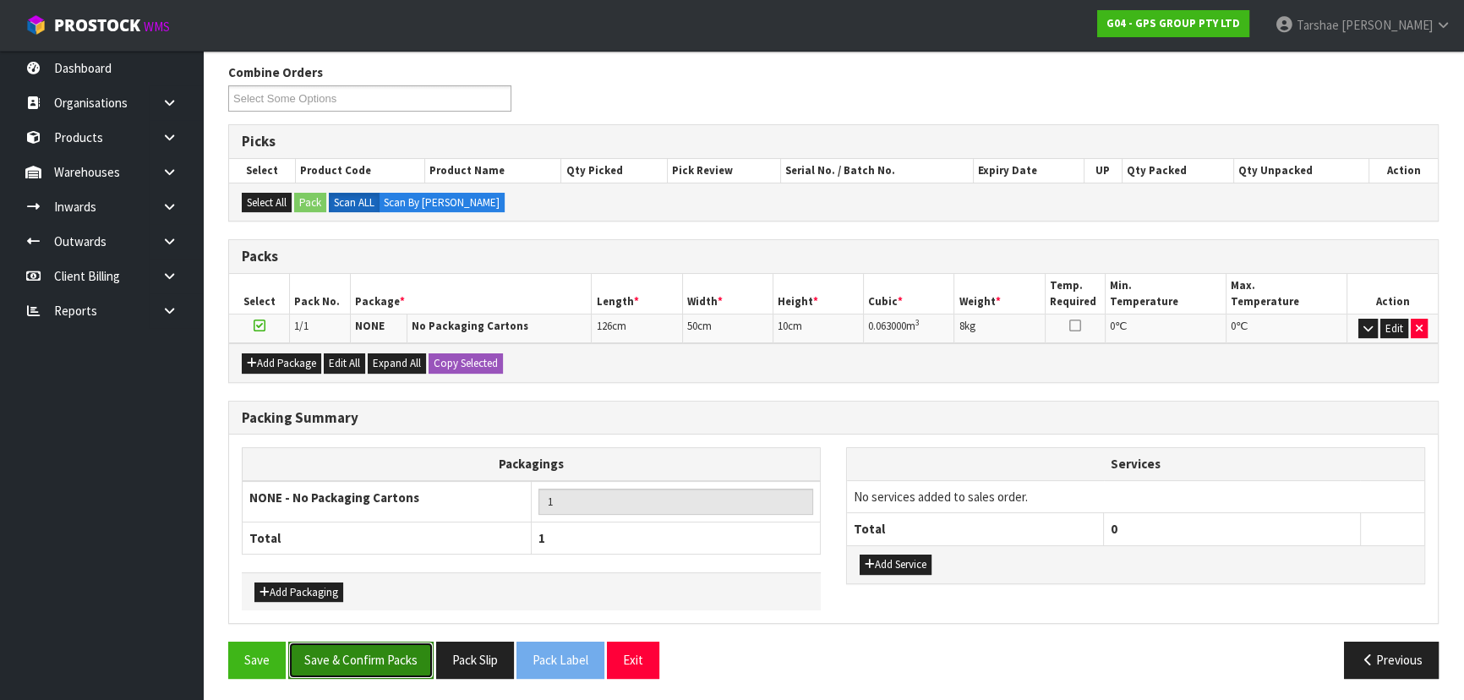
click at [331, 655] on button "Save & Confirm Packs" at bounding box center [360, 660] width 145 height 36
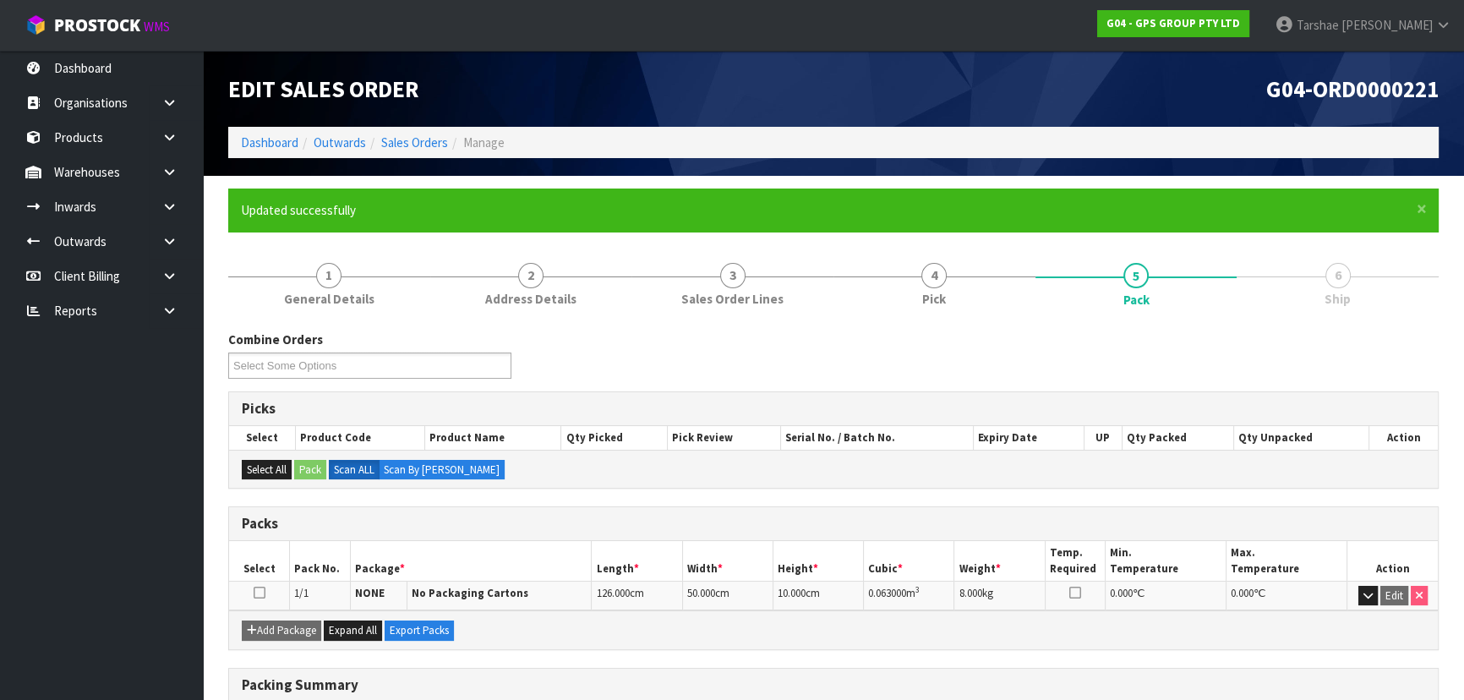
scroll to position [229, 0]
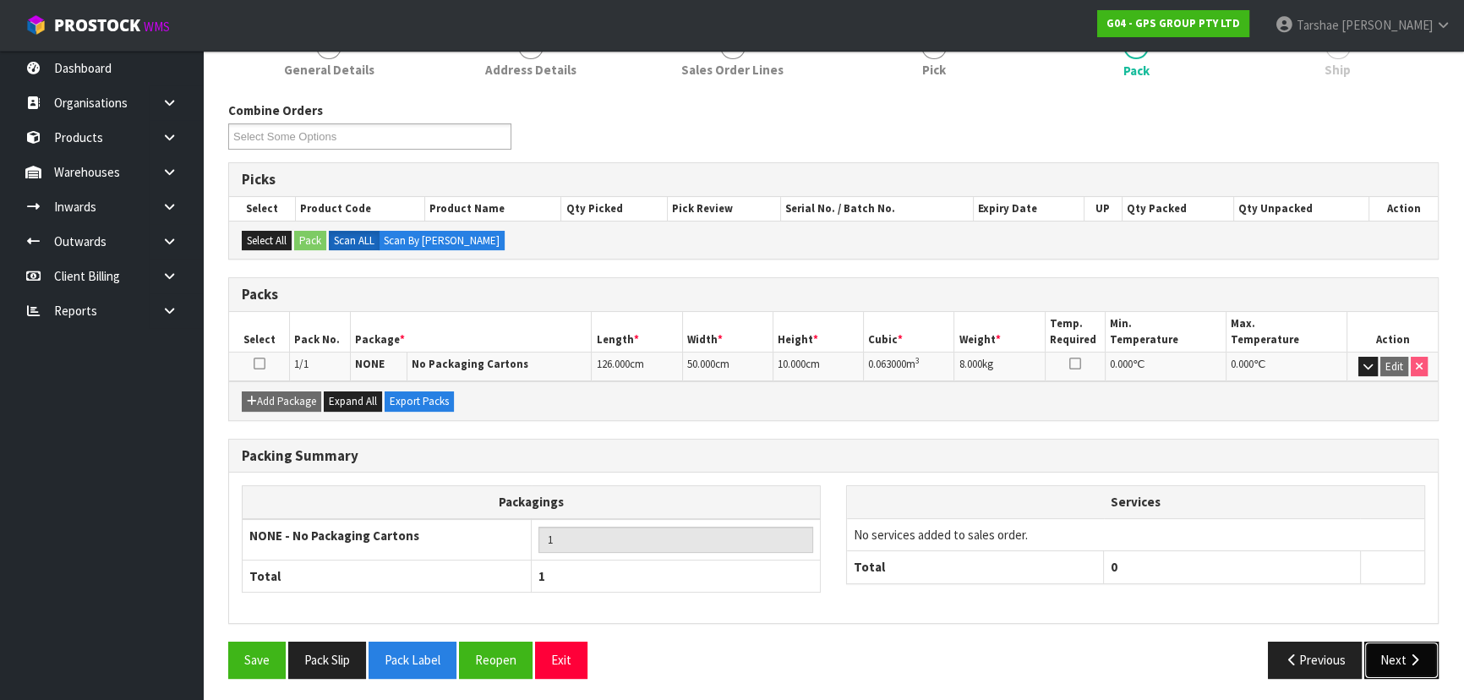
click at [1402, 654] on button "Next" at bounding box center [1401, 660] width 74 height 36
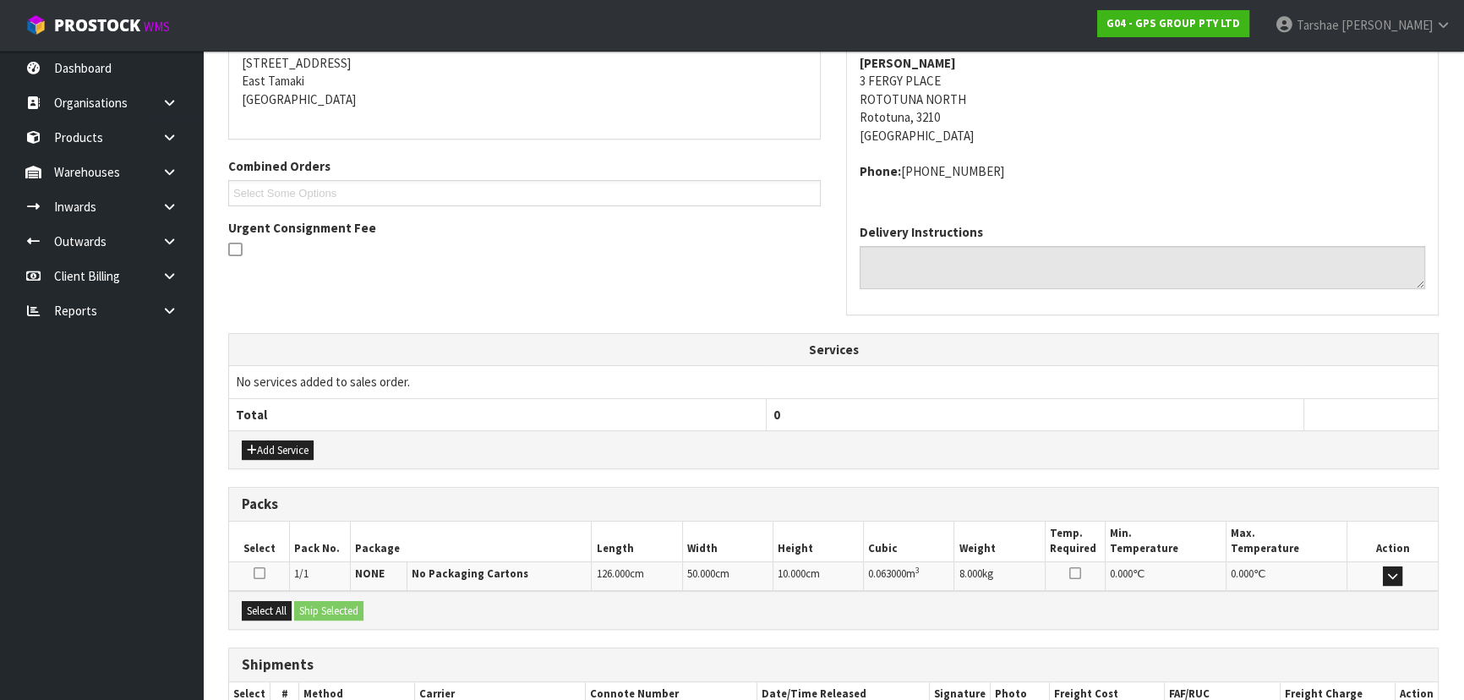
scroll to position [450, 0]
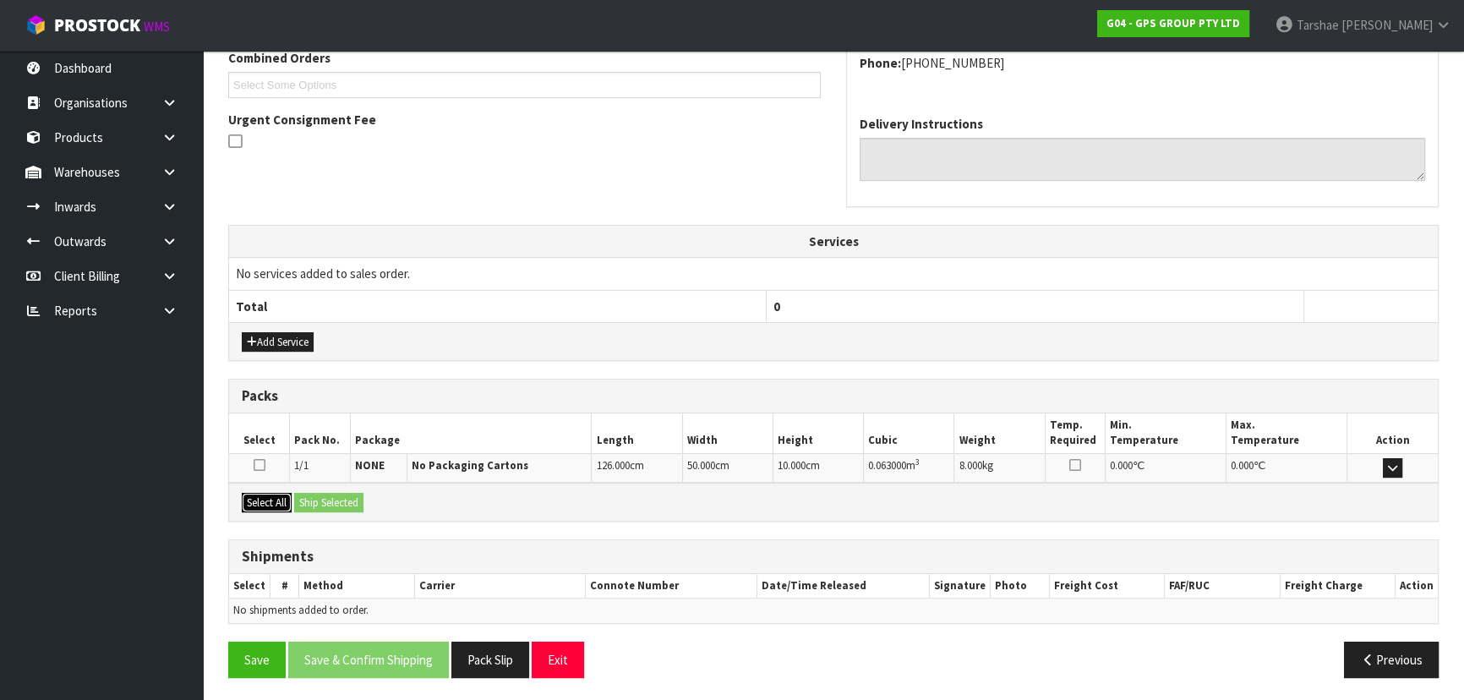
drag, startPoint x: 261, startPoint y: 499, endPoint x: 325, endPoint y: 507, distance: 64.0
click at [266, 499] on button "Select All" at bounding box center [267, 503] width 50 height 20
click at [330, 507] on button "Ship Selected" at bounding box center [328, 503] width 69 height 20
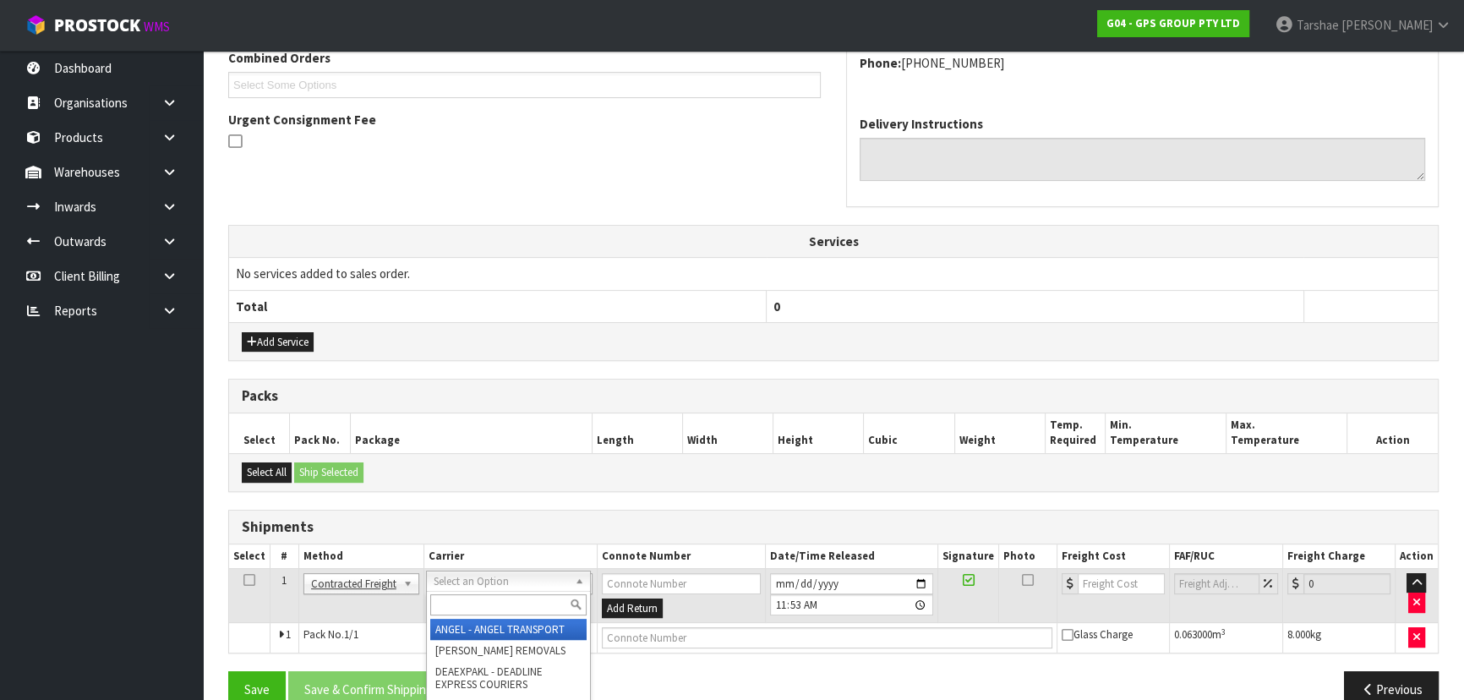
drag, startPoint x: 467, startPoint y: 604, endPoint x: 457, endPoint y: 600, distance: 10.2
click at [464, 604] on input "text" at bounding box center [508, 604] width 156 height 21
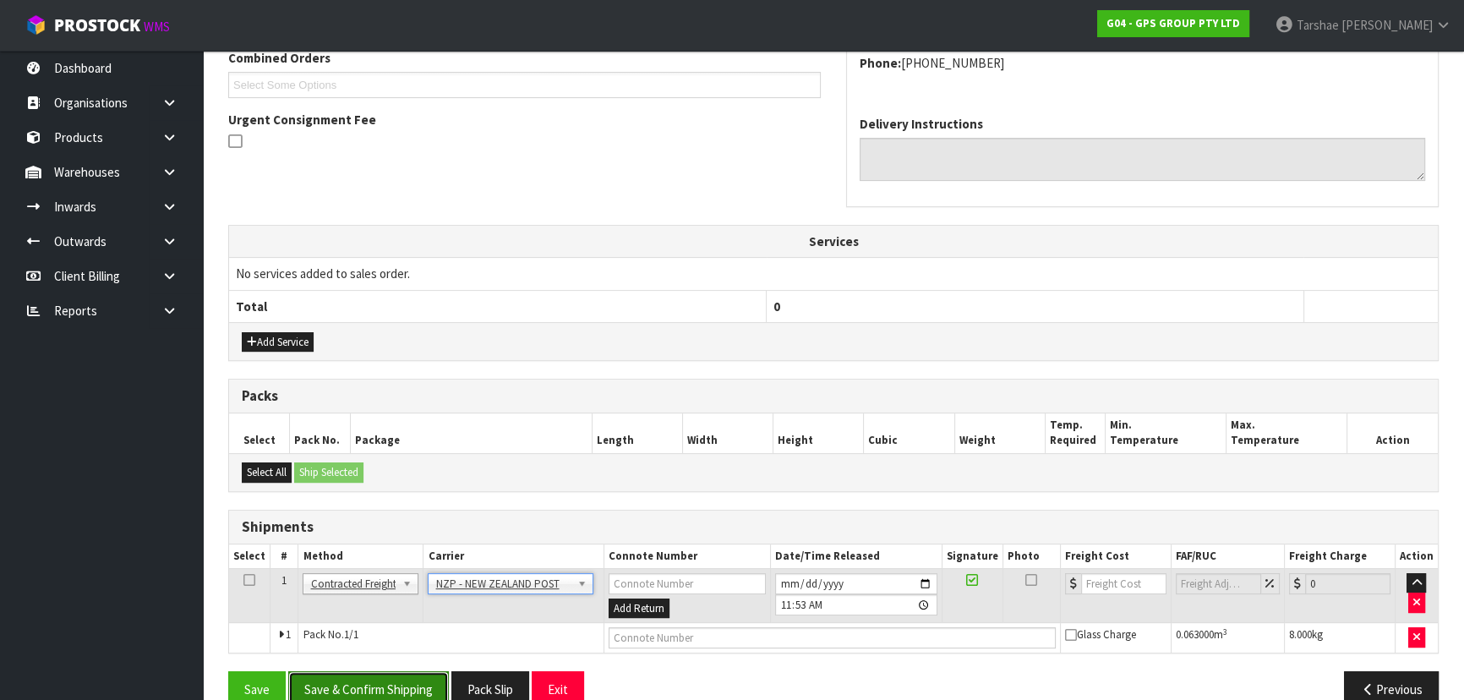
click at [420, 671] on button "Save & Confirm Shipping" at bounding box center [368, 689] width 161 height 36
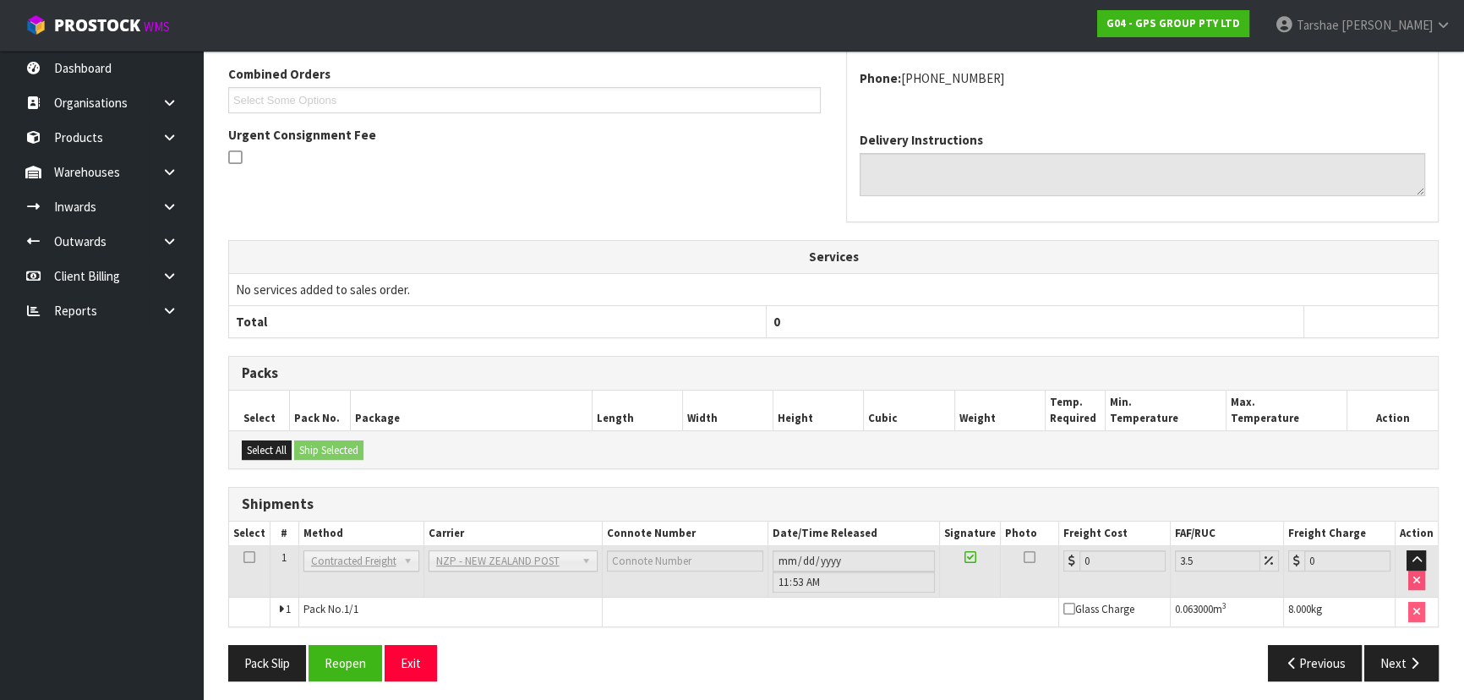
scroll to position [456, 0]
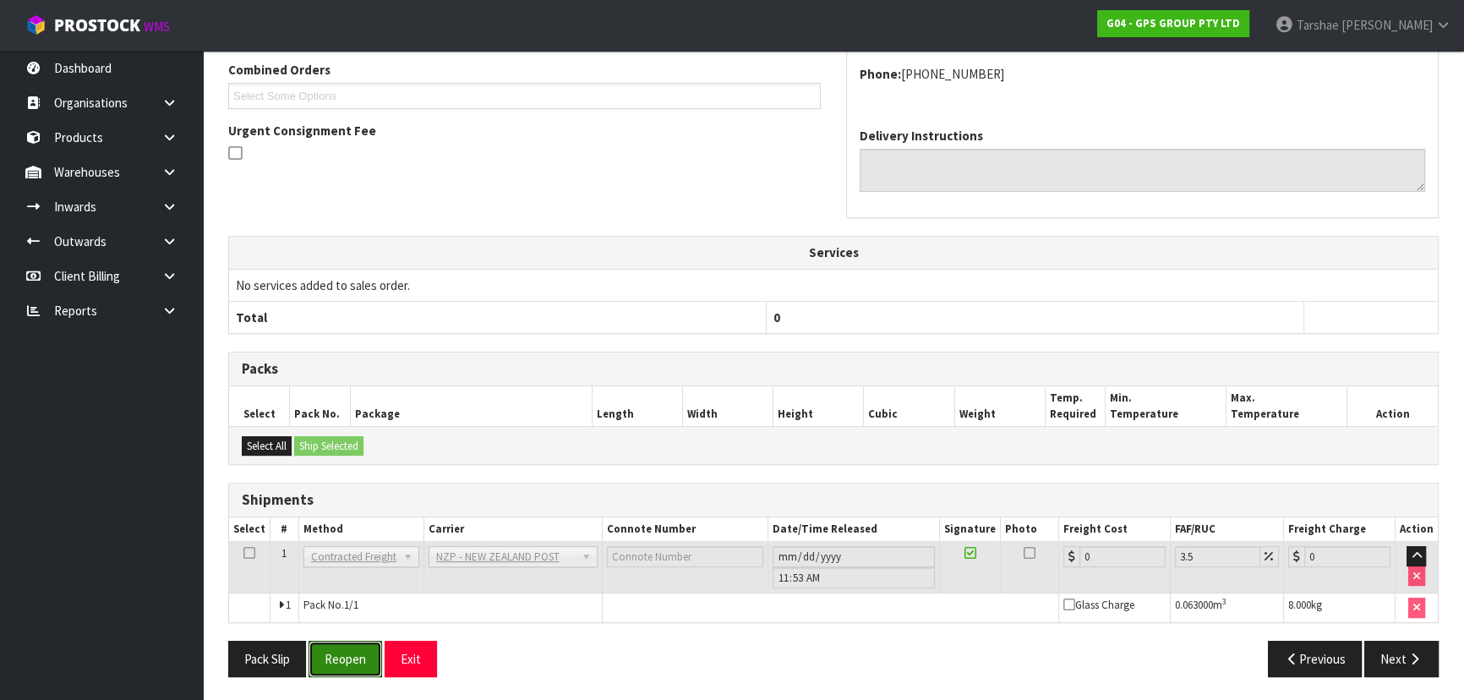
drag, startPoint x: 347, startPoint y: 665, endPoint x: 659, endPoint y: 500, distance: 354.0
click at [367, 655] on button "Reopen" at bounding box center [346, 659] width 74 height 36
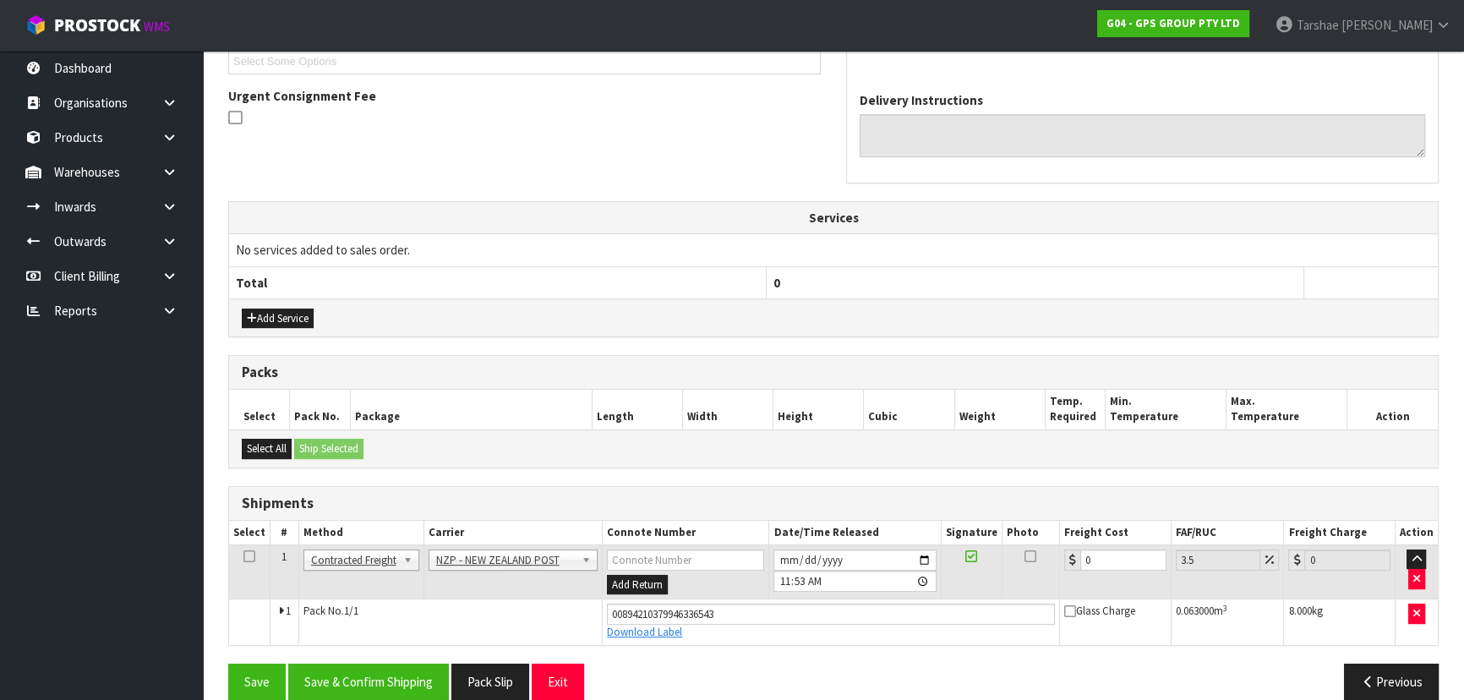
scroll to position [495, 0]
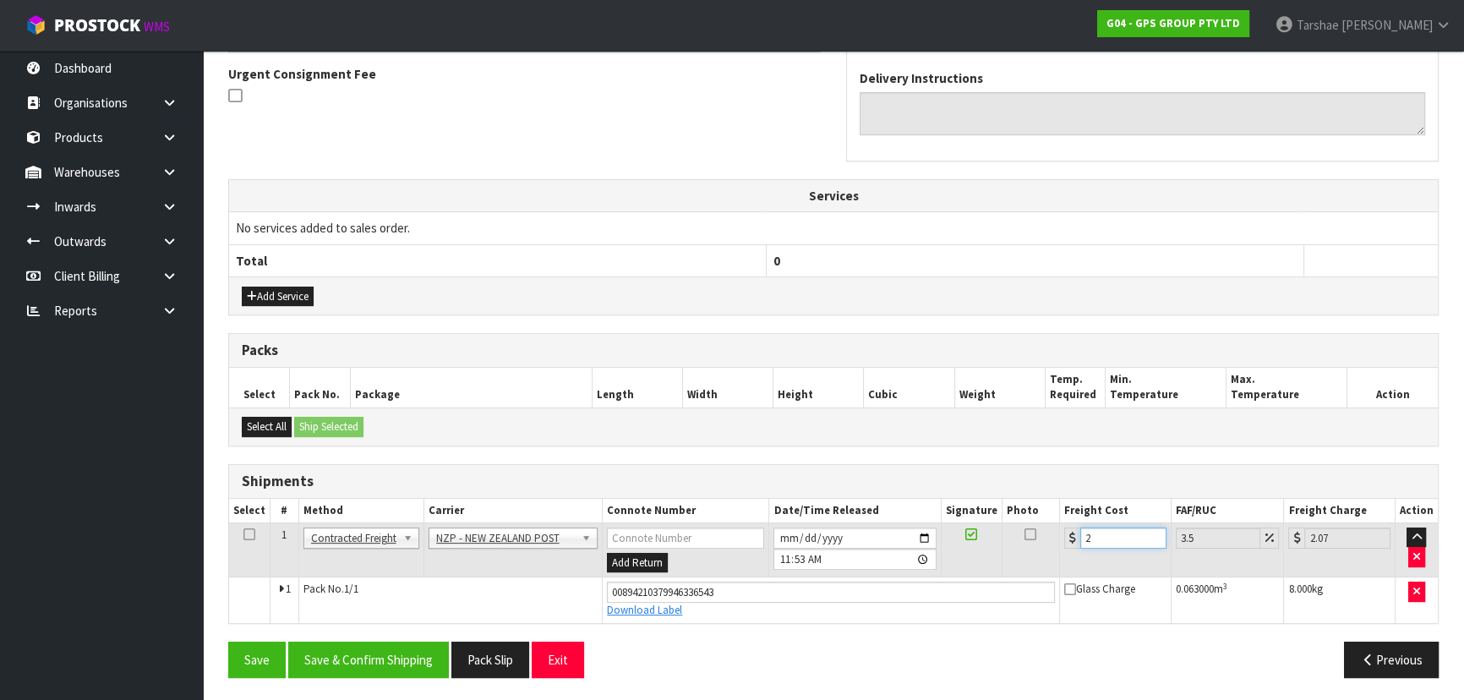
drag, startPoint x: 1160, startPoint y: 538, endPoint x: 972, endPoint y: 500, distance: 191.5
click at [1080, 527] on input "3" at bounding box center [1123, 537] width 86 height 21
click at [355, 651] on button "Save & Confirm Shipping" at bounding box center [368, 660] width 161 height 36
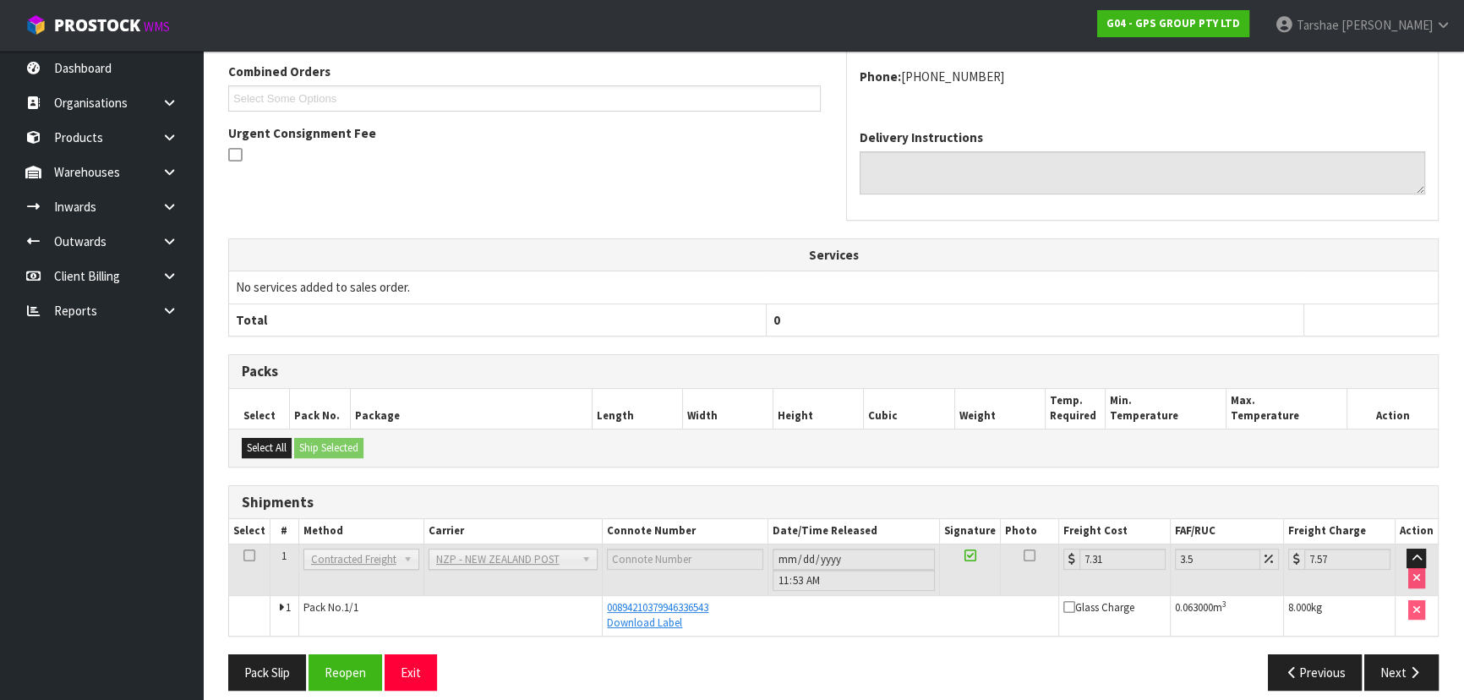
scroll to position [449, 0]
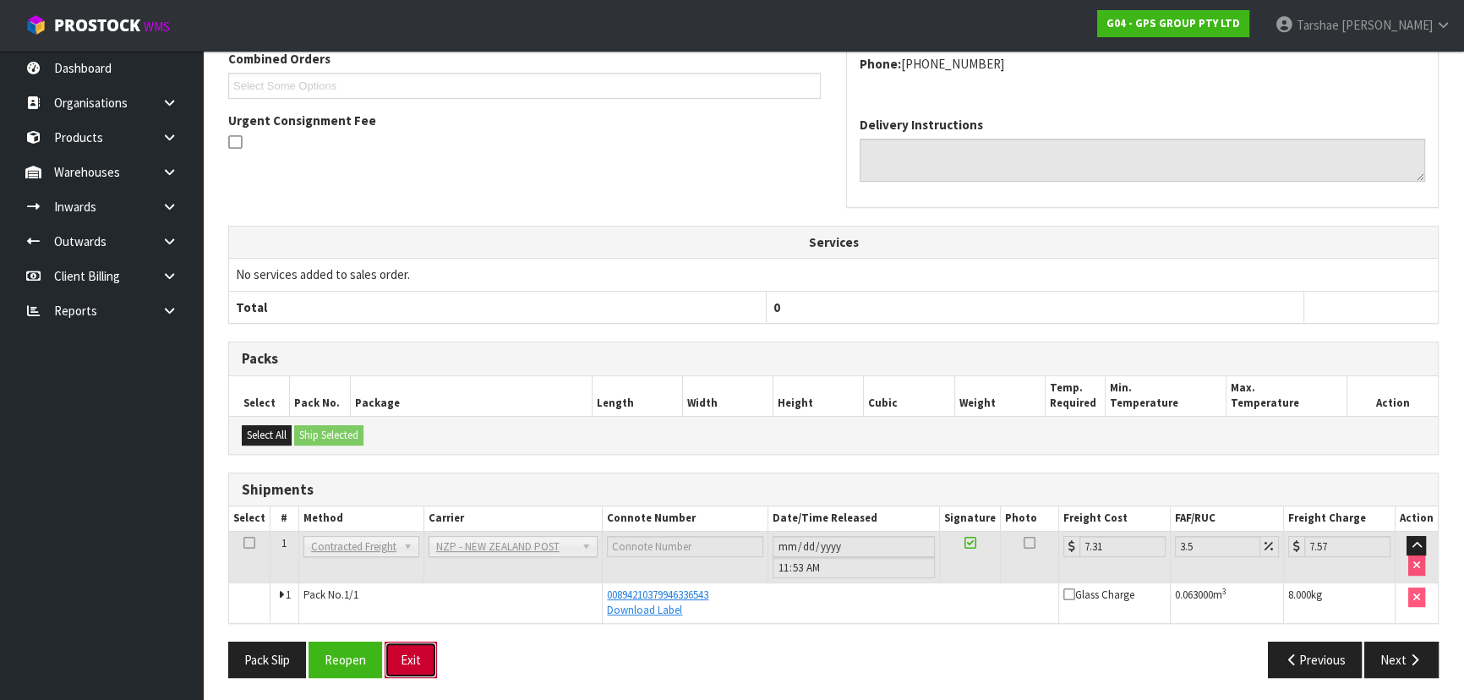
click at [414, 661] on button "Exit" at bounding box center [411, 660] width 52 height 36
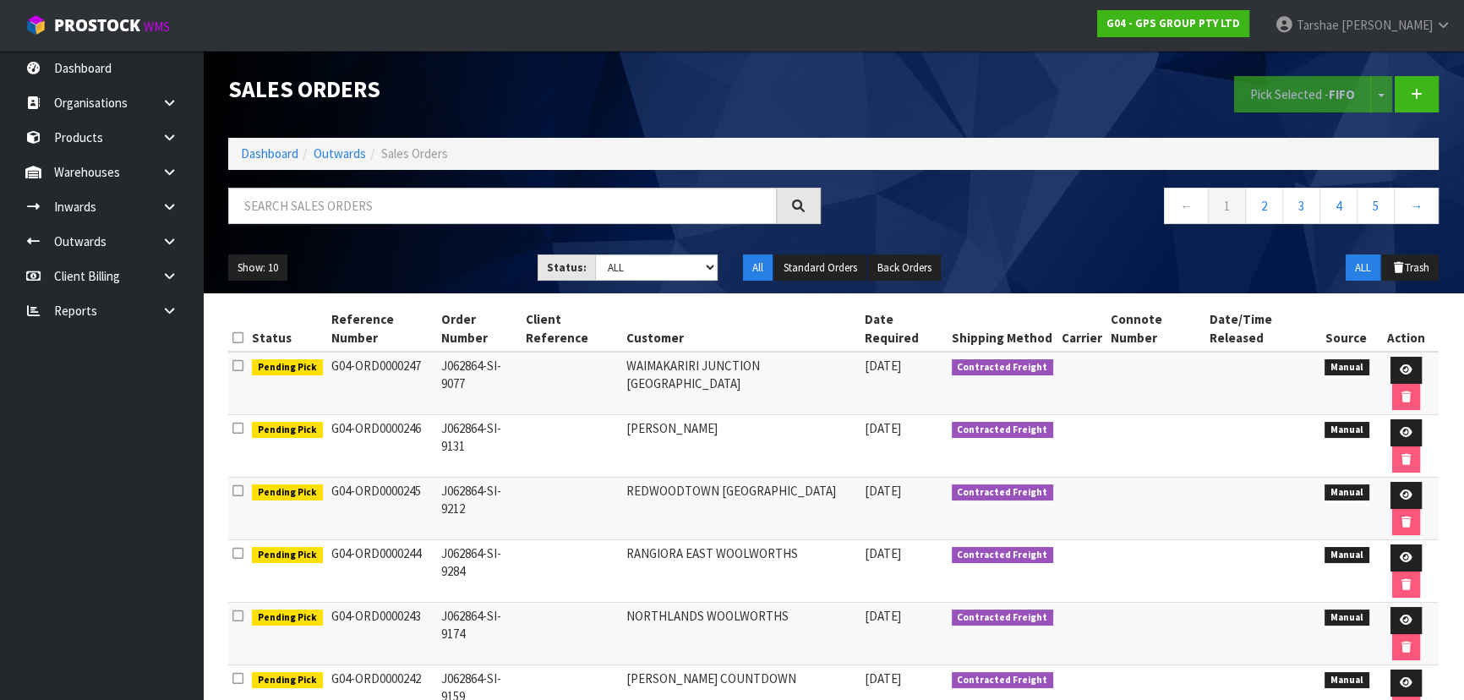
drag, startPoint x: 413, startPoint y: 229, endPoint x: 427, endPoint y: 203, distance: 29.9
click at [418, 227] on div at bounding box center [525, 212] width 618 height 49
click at [427, 203] on input "text" at bounding box center [502, 206] width 549 height 36
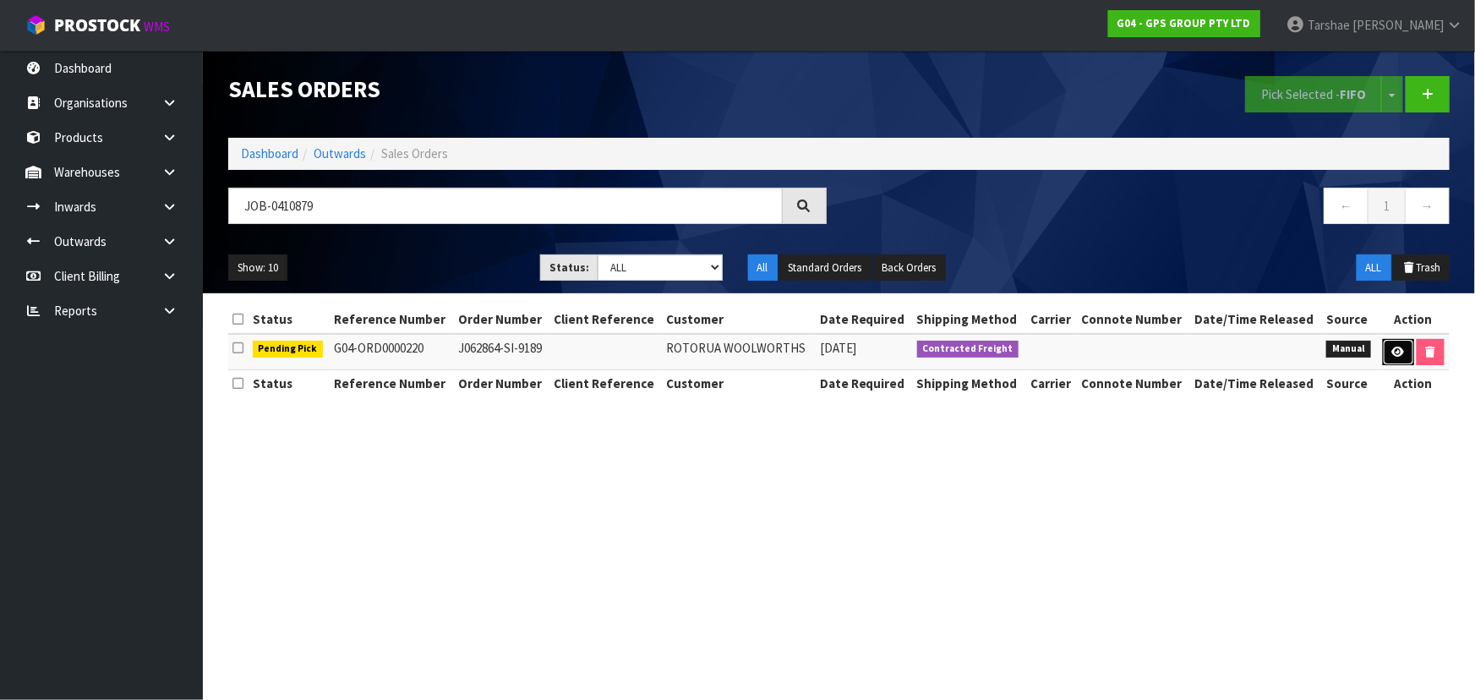
click at [1392, 352] on icon at bounding box center [1398, 352] width 13 height 11
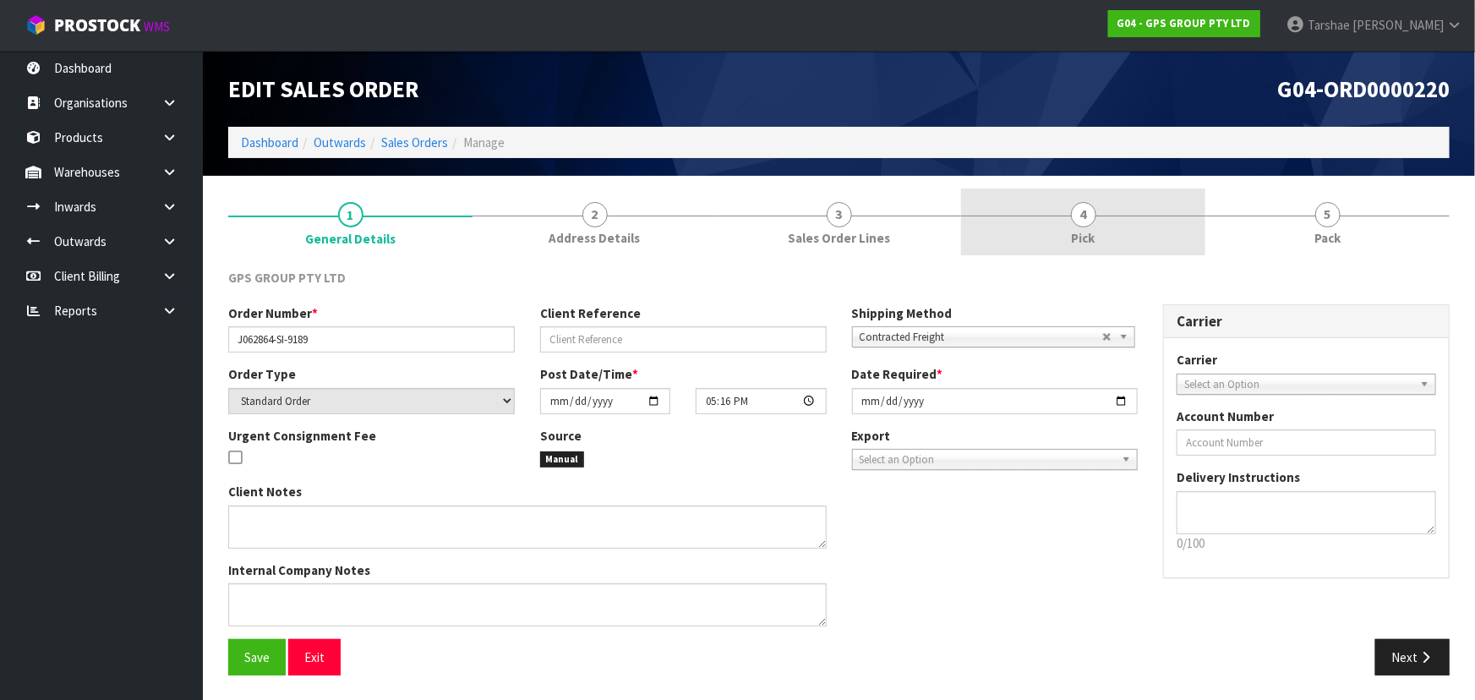
drag, startPoint x: 1094, startPoint y: 219, endPoint x: 1093, endPoint y: 252, distance: 33.0
click at [1093, 220] on span "4" at bounding box center [1083, 214] width 25 height 25
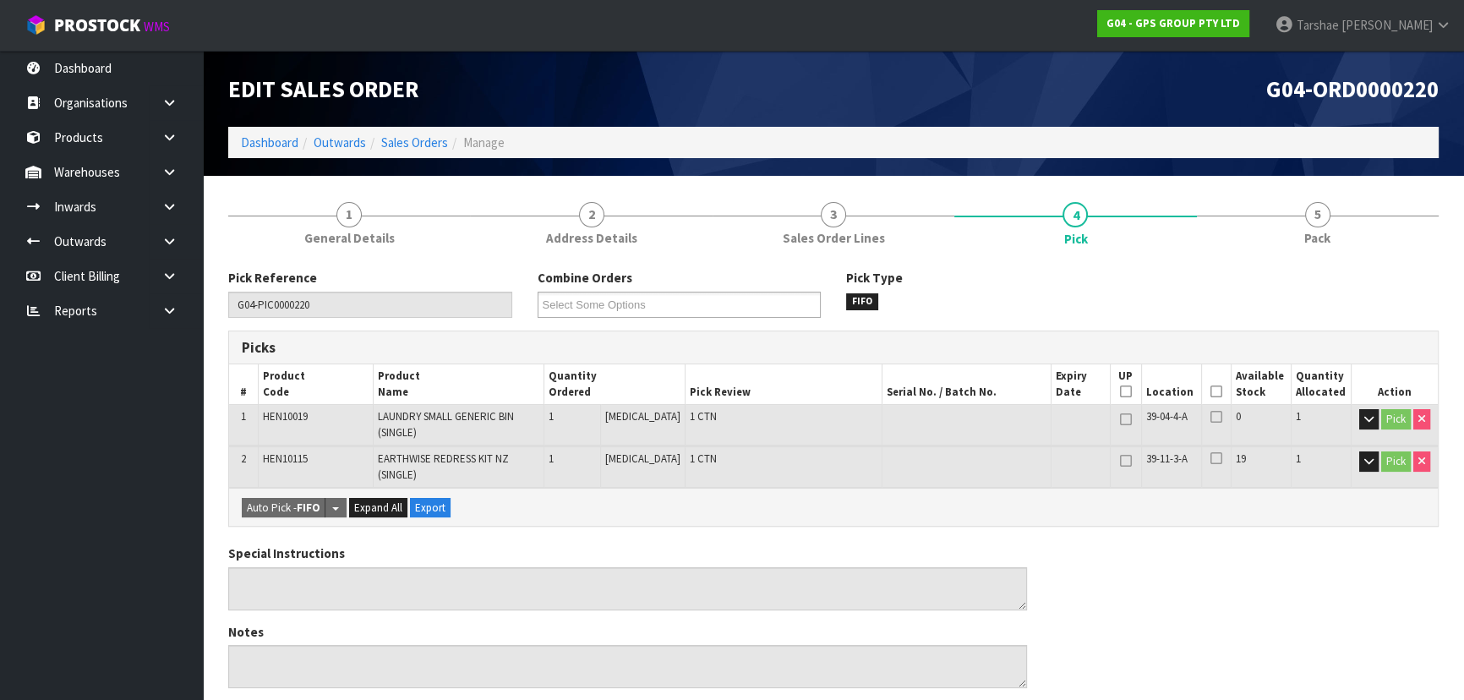
click at [1211, 392] on icon at bounding box center [1217, 391] width 12 height 1
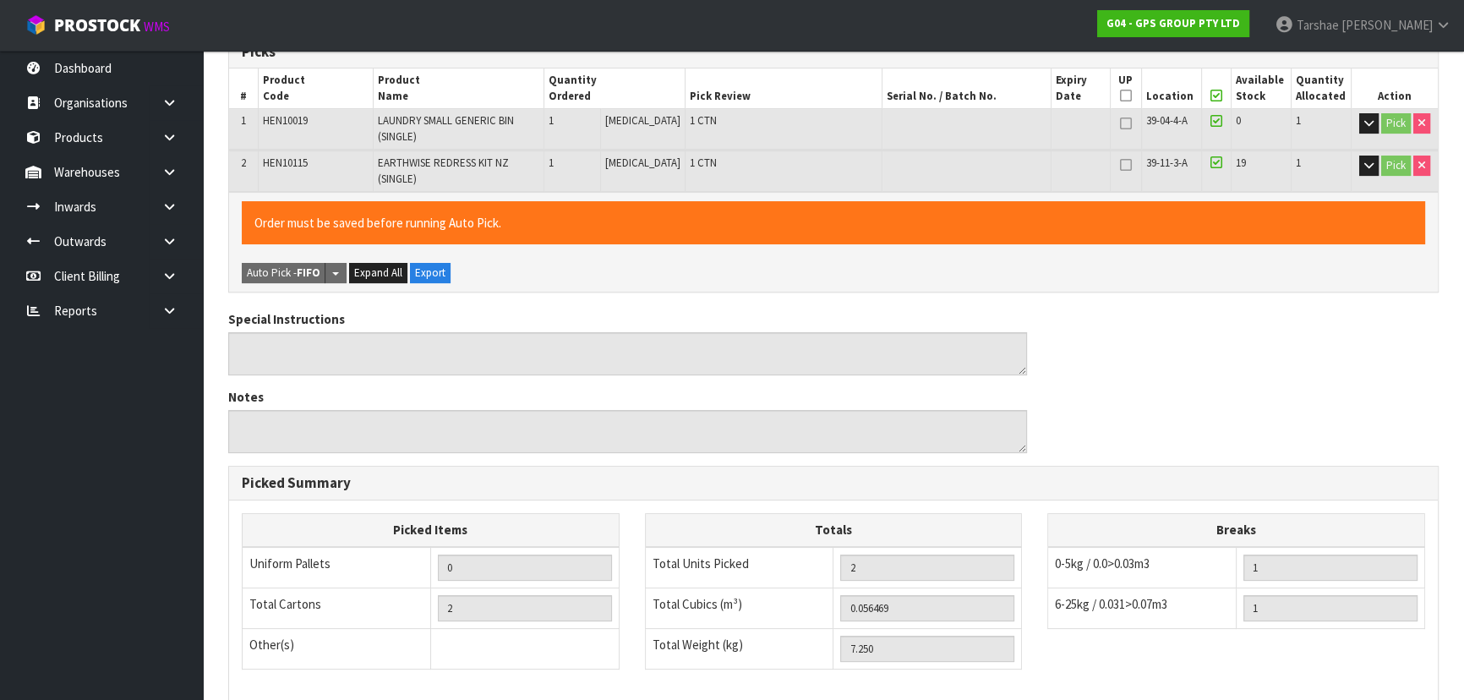
scroll to position [525, 0]
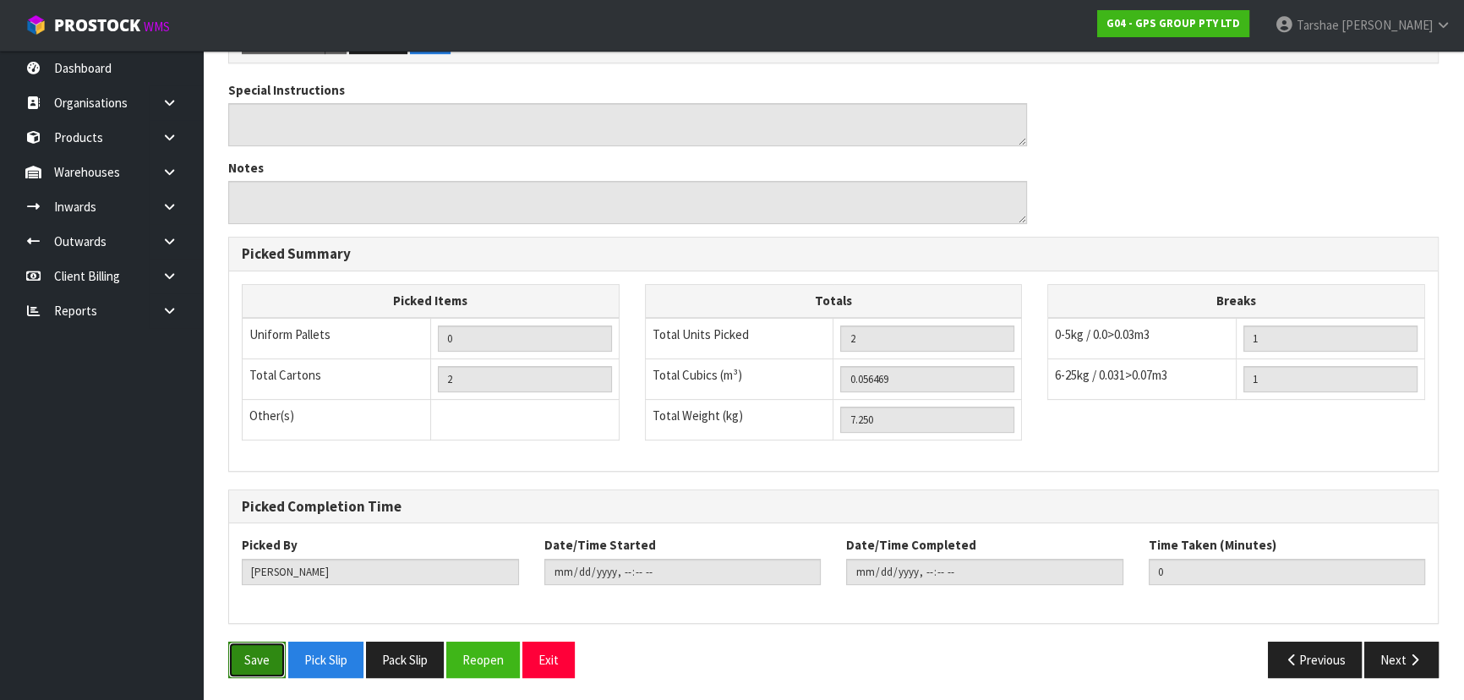
drag, startPoint x: 256, startPoint y: 653, endPoint x: 908, endPoint y: 351, distance: 718.6
click at [256, 653] on button "Save" at bounding box center [256, 660] width 57 height 36
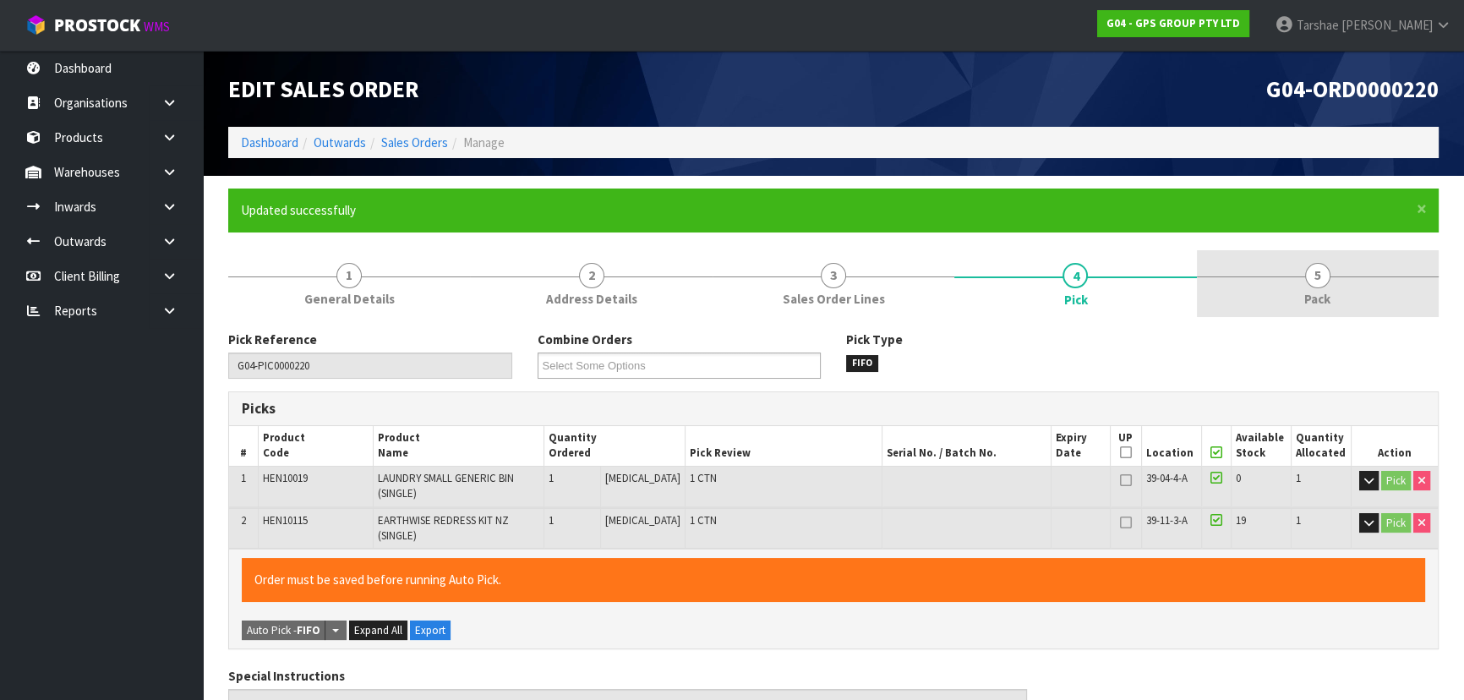
drag, startPoint x: 1307, startPoint y: 241, endPoint x: 1301, endPoint y: 295, distance: 54.4
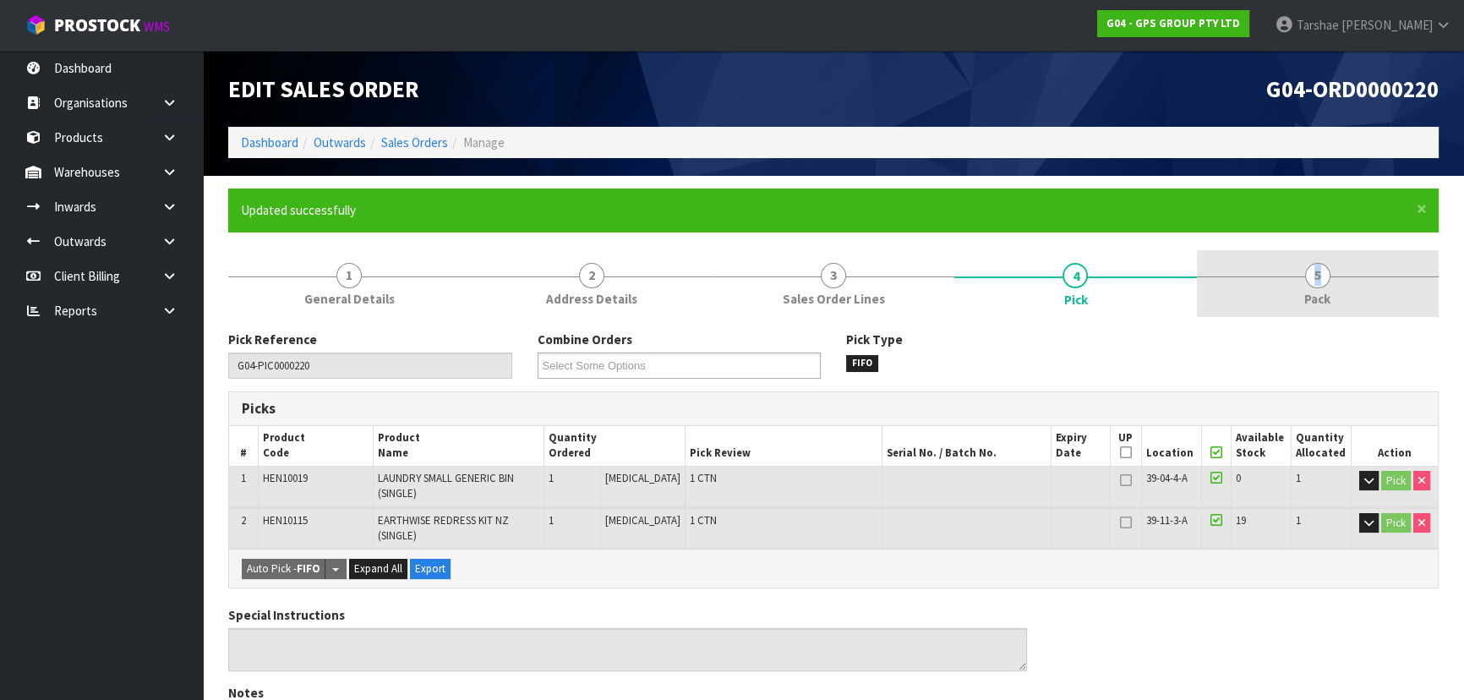
click at [1301, 295] on link "5 Pack" at bounding box center [1318, 283] width 242 height 67
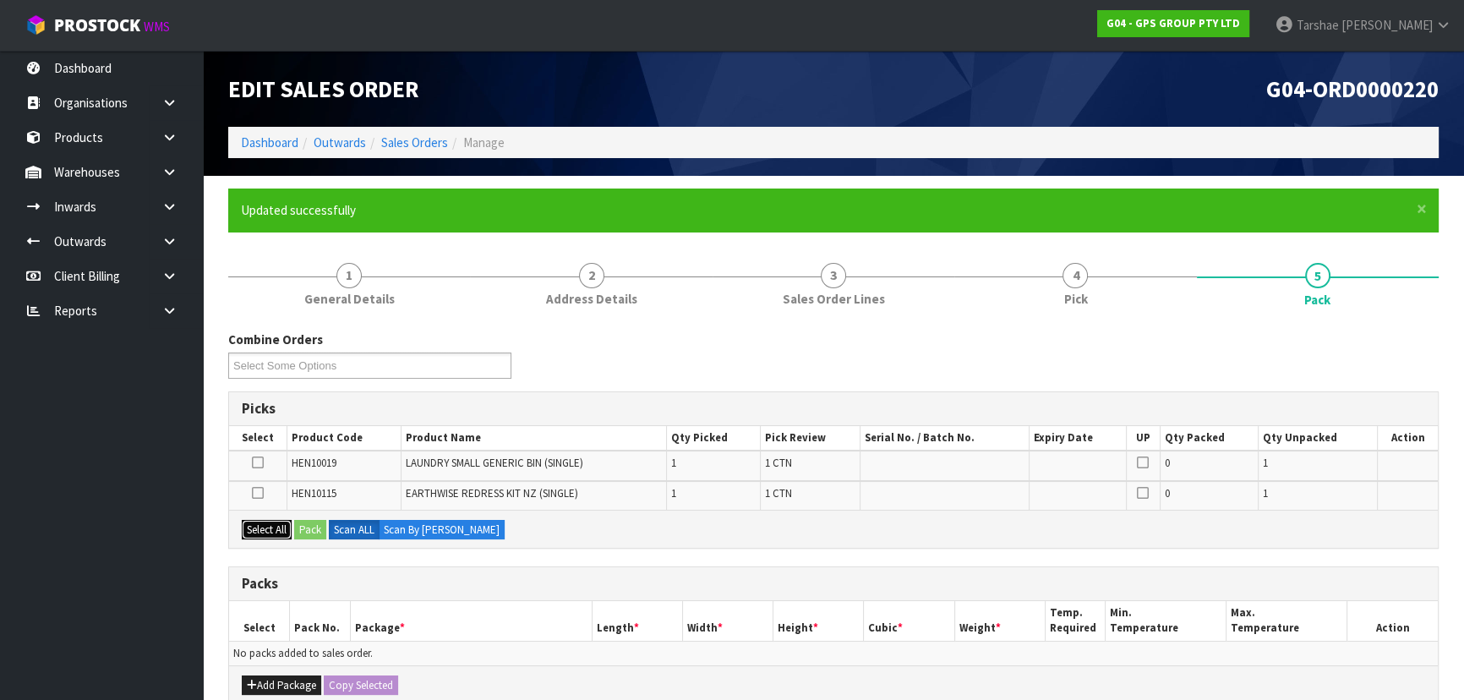
click at [262, 531] on button "Select All" at bounding box center [267, 530] width 50 height 20
click at [265, 679] on button "Add Package" at bounding box center [281, 685] width 79 height 20
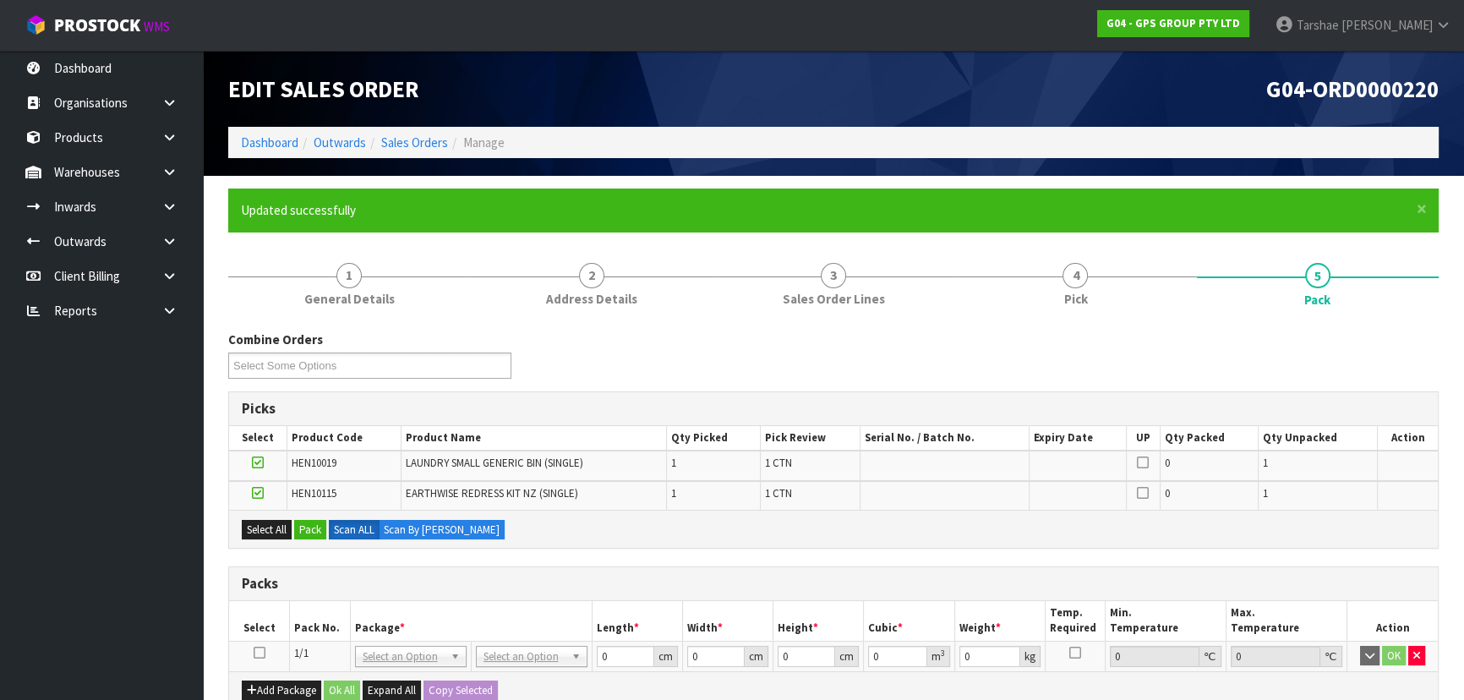
drag, startPoint x: 254, startPoint y: 651, endPoint x: 269, endPoint y: 642, distance: 16.7
click at [255, 653] on icon at bounding box center [260, 653] width 12 height 1
click at [309, 530] on button "Pack" at bounding box center [310, 530] width 32 height 20
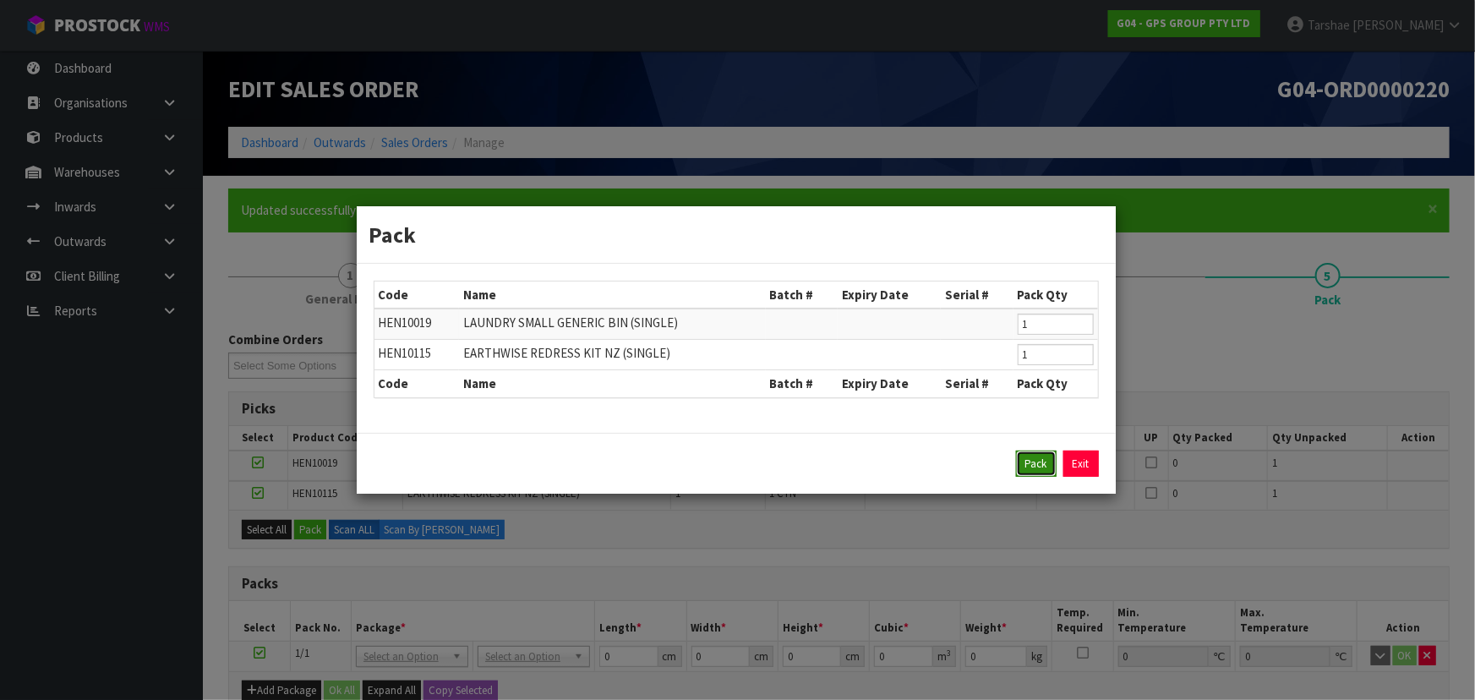
click at [1032, 463] on button "Pack" at bounding box center [1036, 464] width 41 height 27
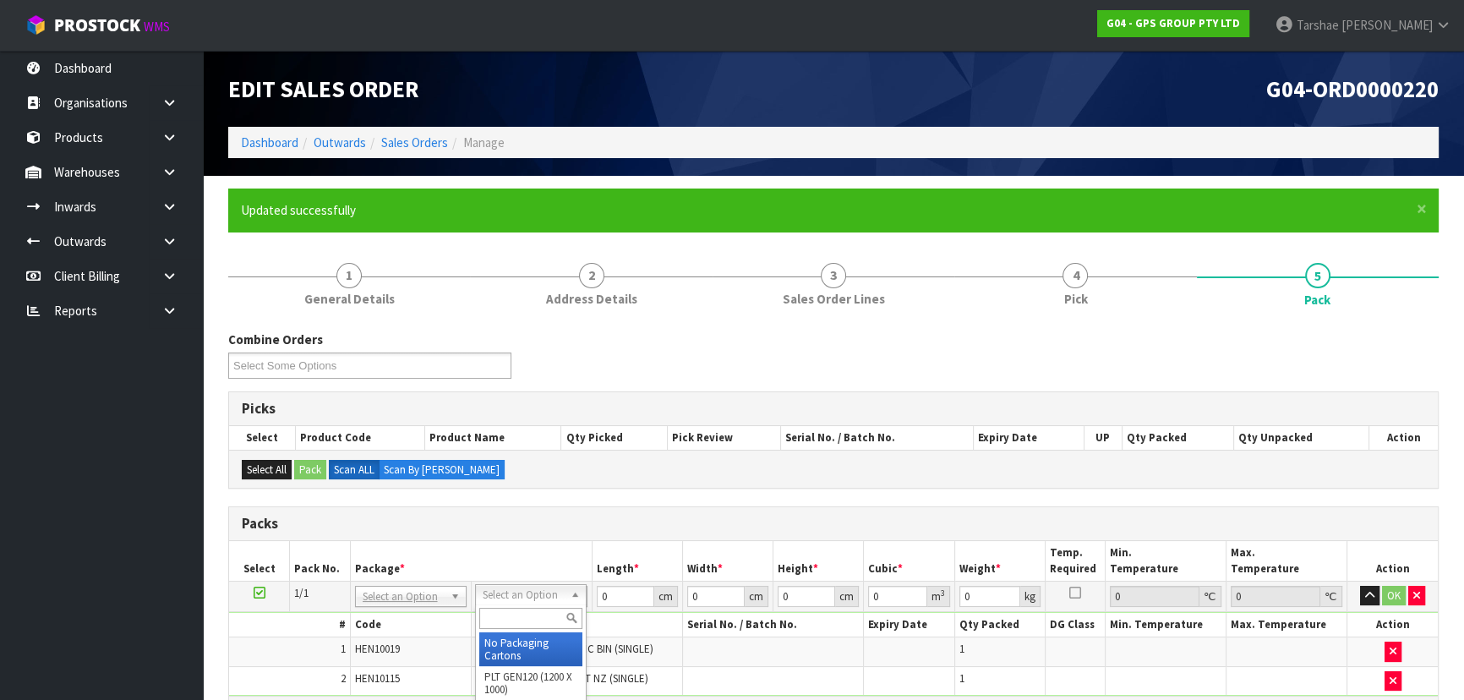
click at [517, 631] on div at bounding box center [531, 618] width 110 height 28
drag, startPoint x: 643, startPoint y: 593, endPoint x: 516, endPoint y: 593, distance: 127.6
click at [596, 593] on input "0.001" at bounding box center [624, 596] width 57 height 21
click at [615, 591] on input "0.001" at bounding box center [624, 596] width 57 height 21
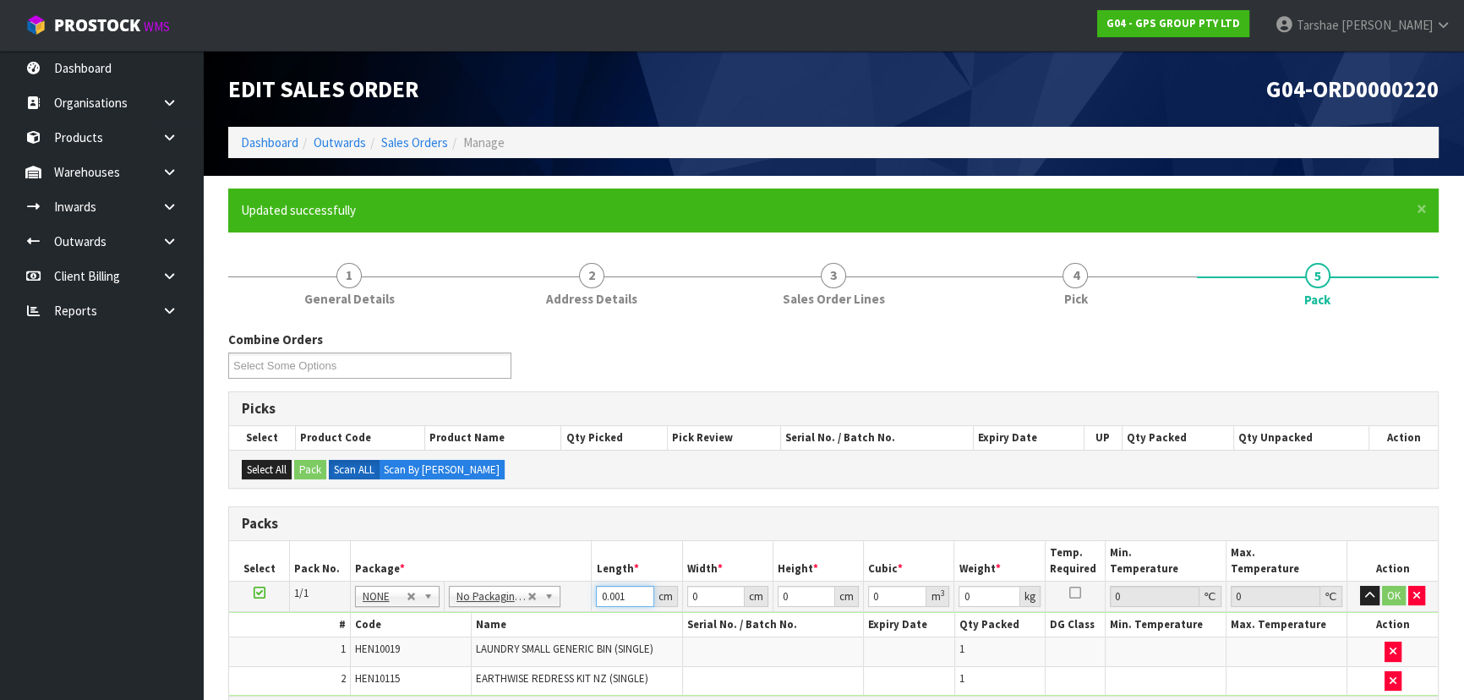
click at [615, 591] on input "0.001" at bounding box center [624, 596] width 57 height 21
click at [1360, 586] on button "button" at bounding box center [1369, 596] width 19 height 20
click button "OK" at bounding box center [1394, 596] width 24 height 20
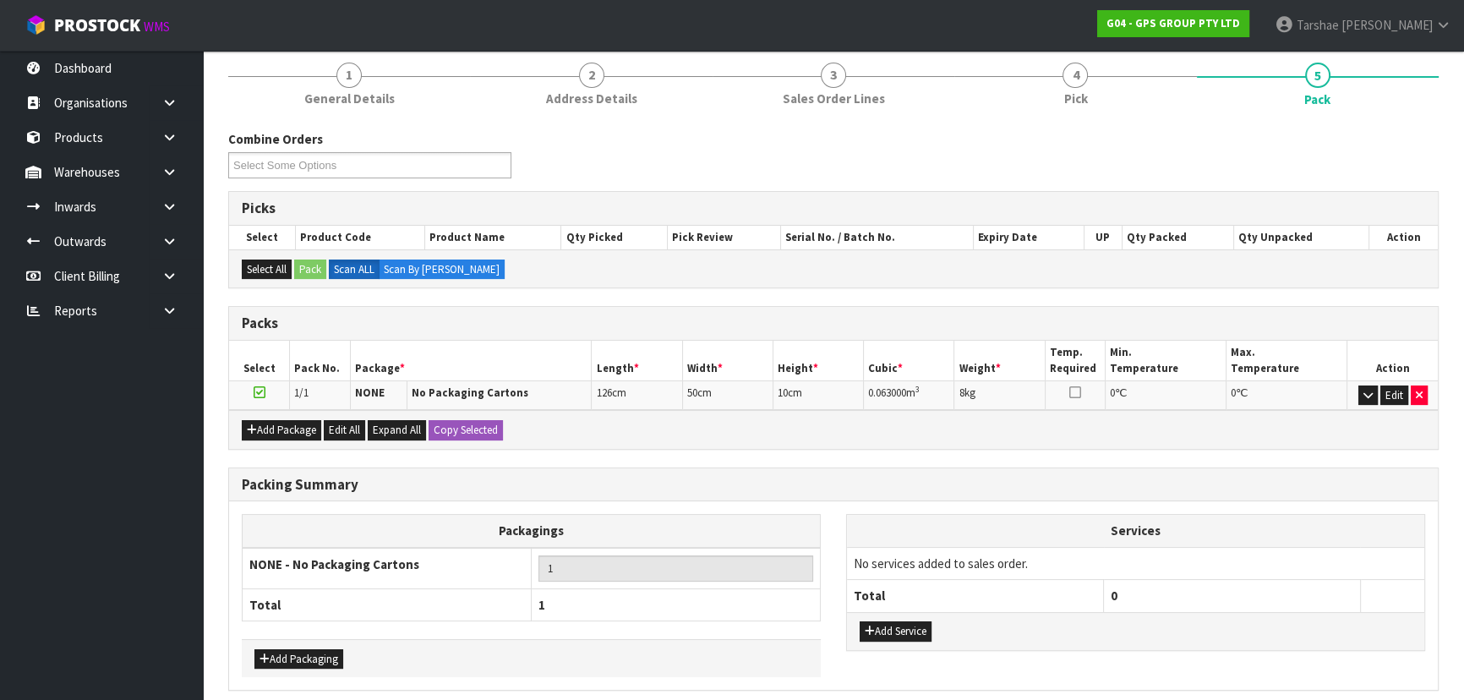
scroll to position [267, 0]
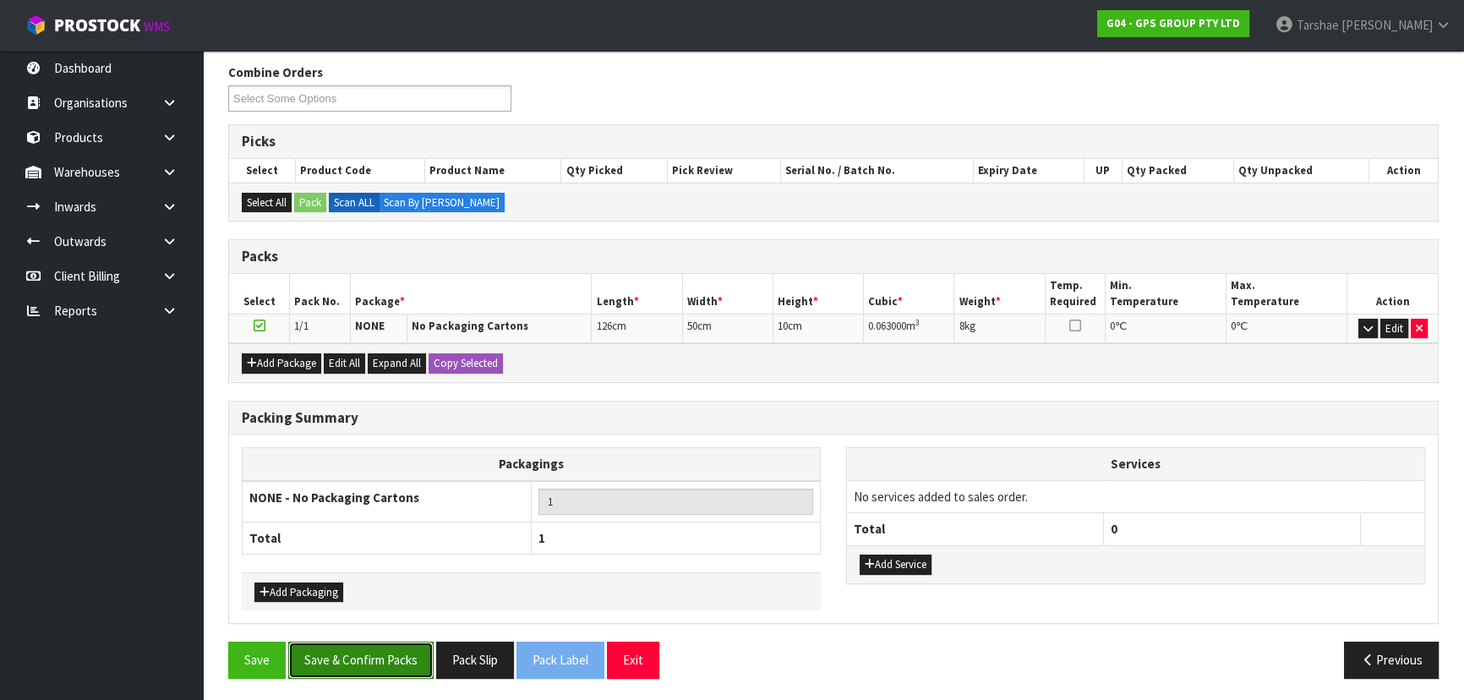
click at [387, 653] on button "Save & Confirm Packs" at bounding box center [360, 660] width 145 height 36
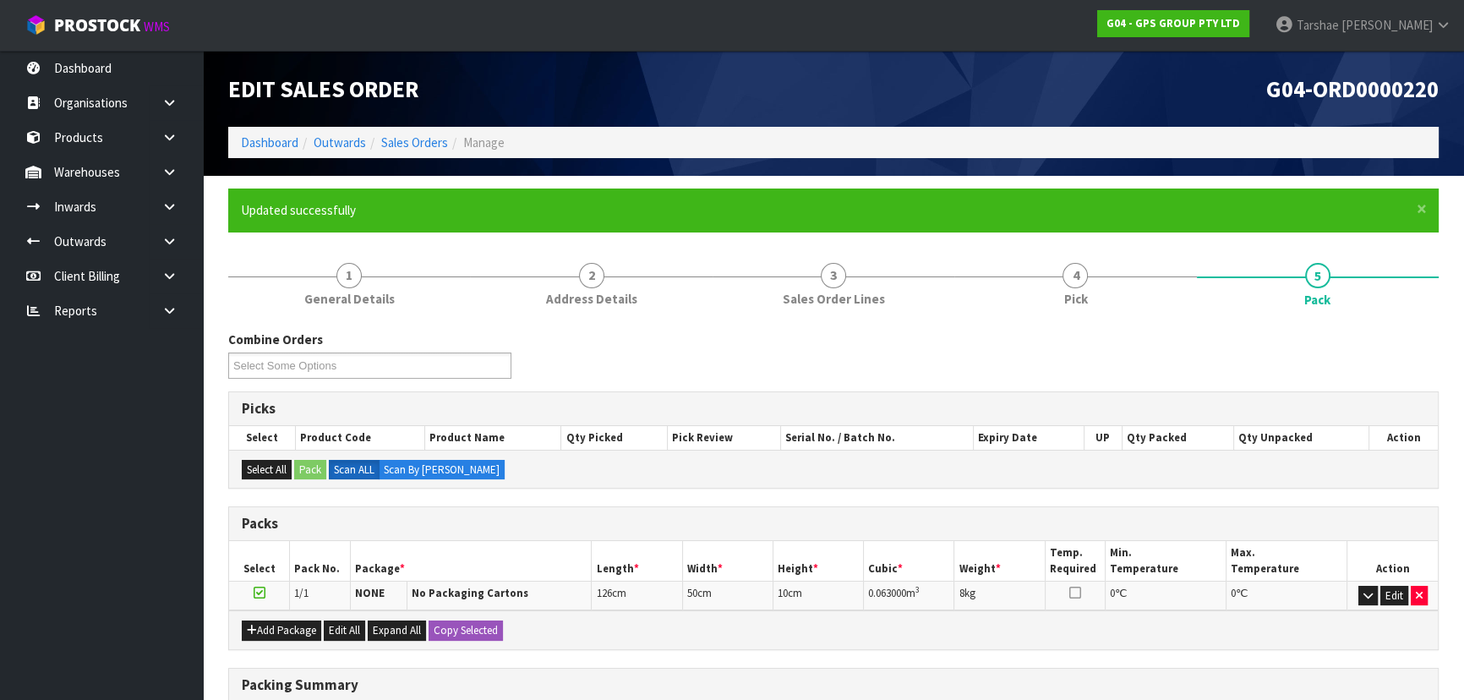
scroll to position [229, 0]
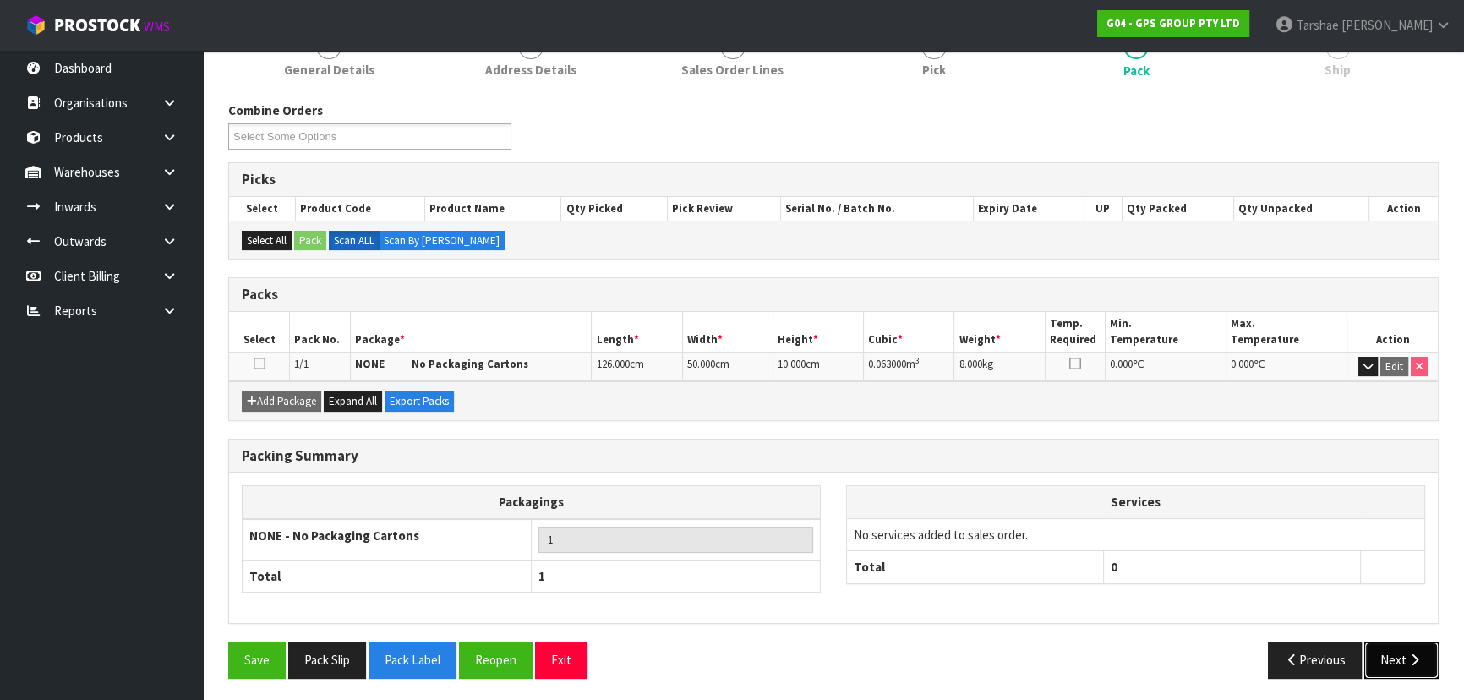
click at [1388, 652] on button "Next" at bounding box center [1401, 660] width 74 height 36
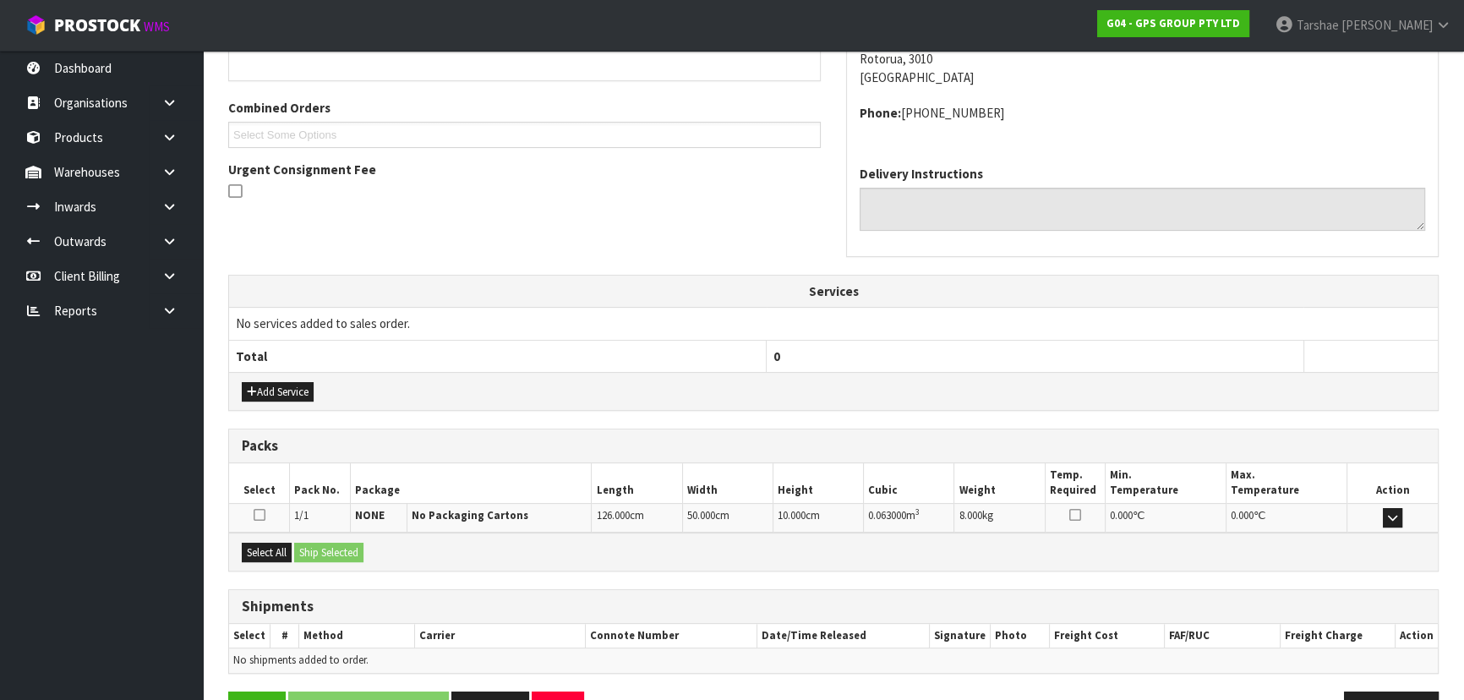
scroll to position [450, 0]
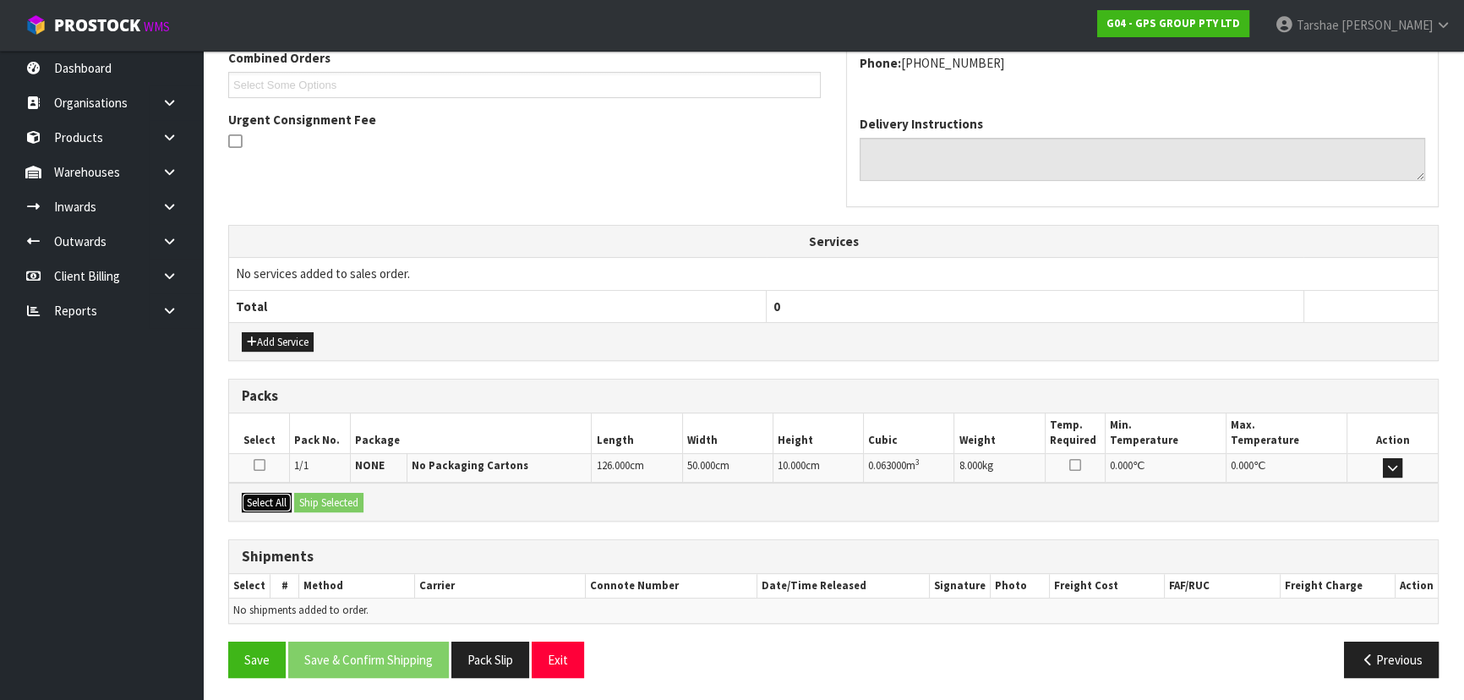
drag, startPoint x: 265, startPoint y: 499, endPoint x: 298, endPoint y: 495, distance: 34.0
click at [283, 498] on button "Select All" at bounding box center [267, 503] width 50 height 20
drag, startPoint x: 306, startPoint y: 495, endPoint x: 328, endPoint y: 520, distance: 32.9
click at [309, 495] on button "Ship Selected" at bounding box center [328, 503] width 69 height 20
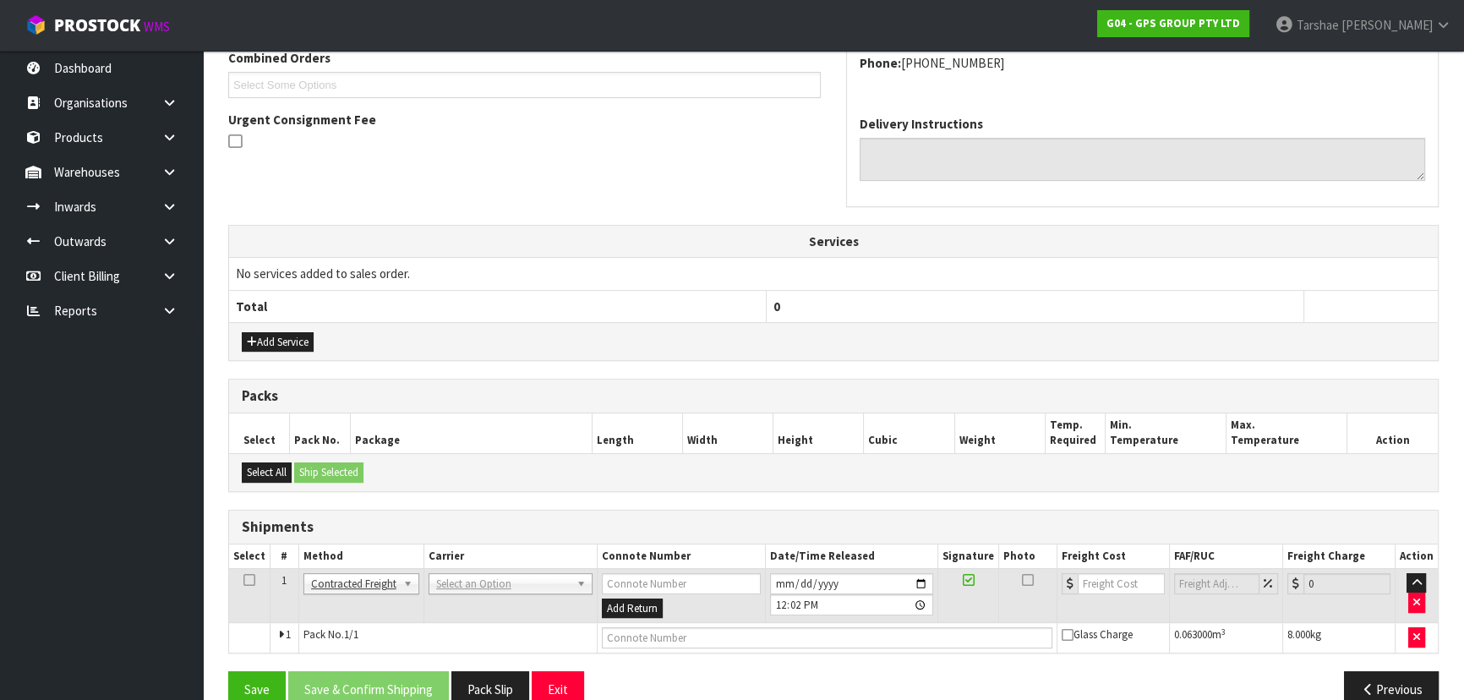
drag, startPoint x: 476, startPoint y: 578, endPoint x: 474, endPoint y: 607, distance: 28.8
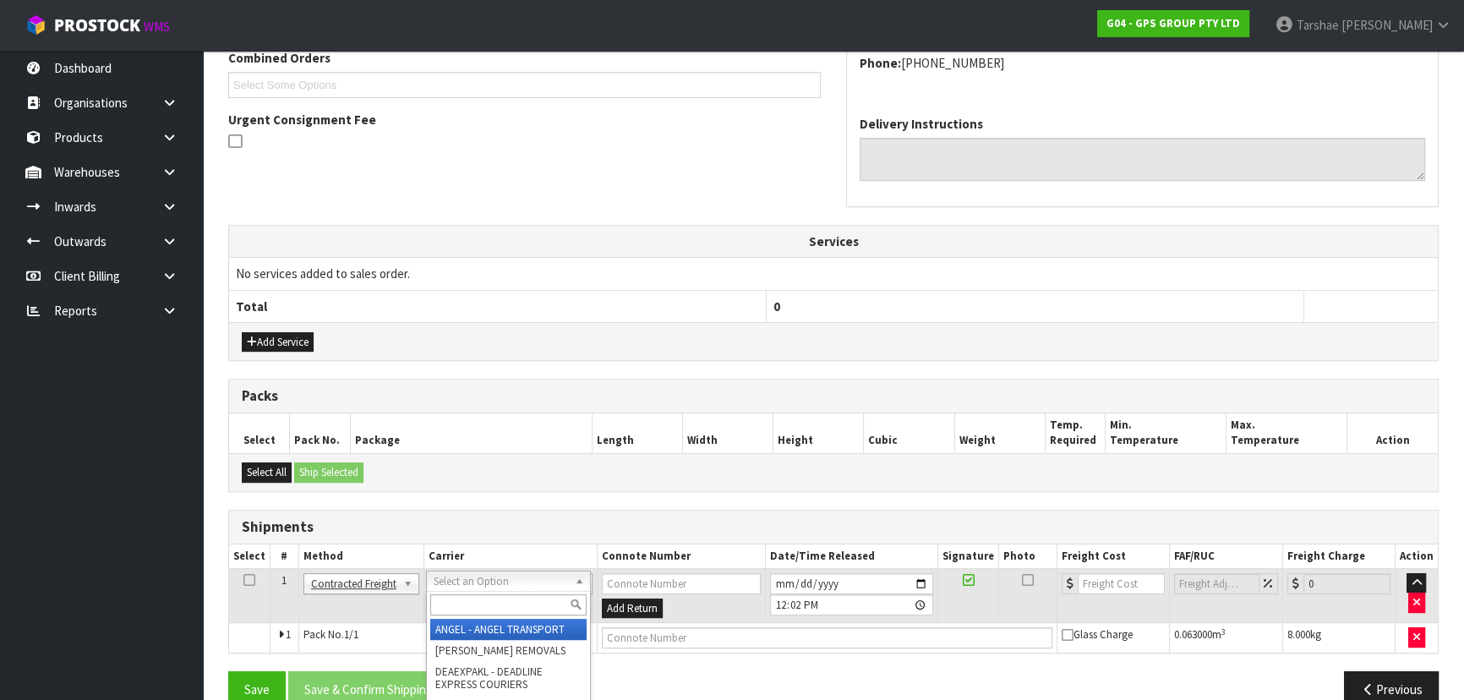
click at [474, 608] on input "text" at bounding box center [508, 604] width 156 height 21
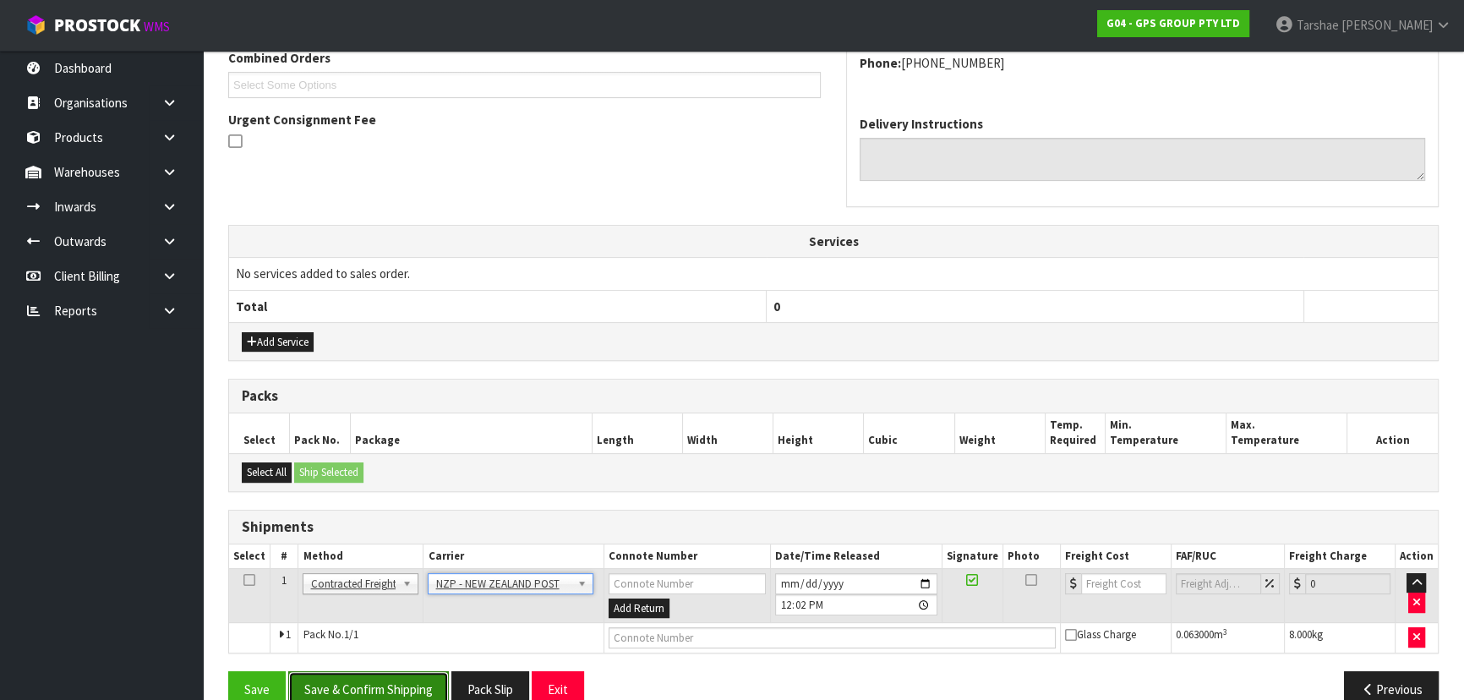
click at [429, 686] on button "Save & Confirm Shipping" at bounding box center [368, 689] width 161 height 36
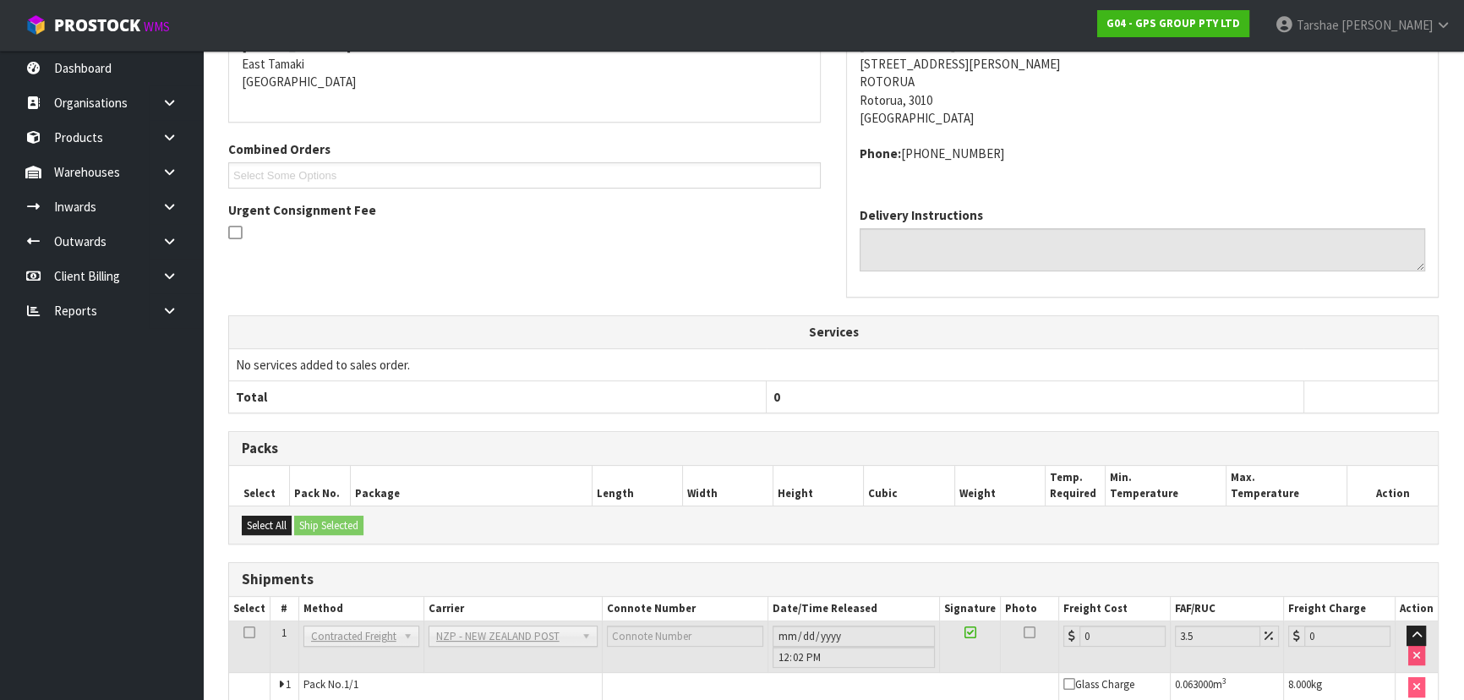
scroll to position [456, 0]
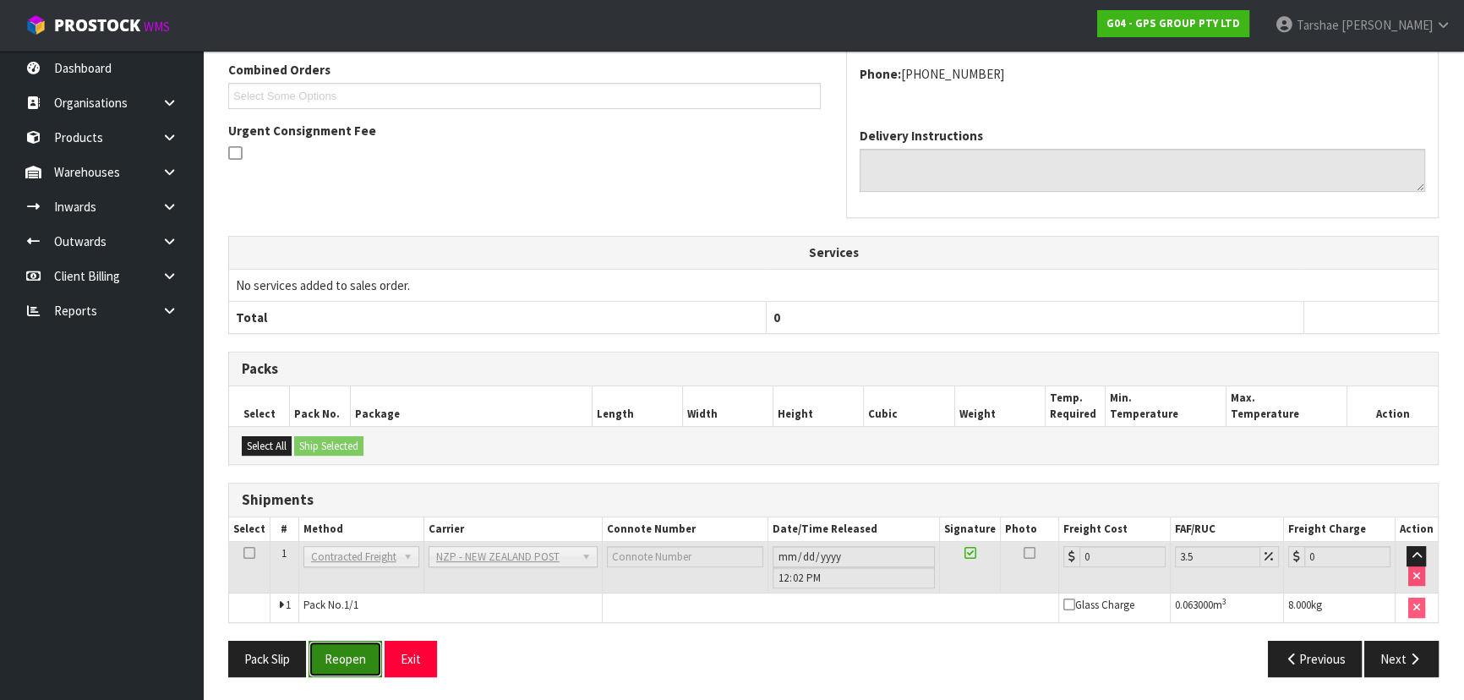
click at [345, 652] on button "Reopen" at bounding box center [346, 659] width 74 height 36
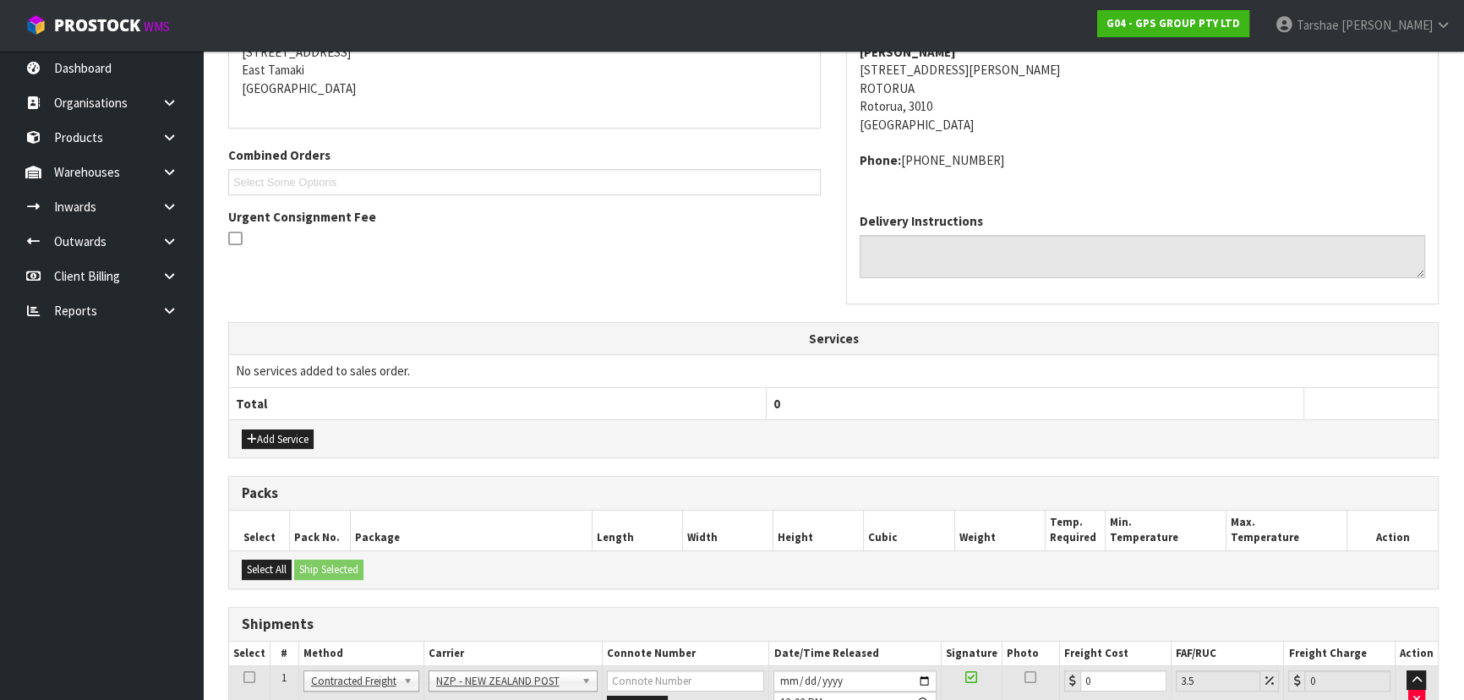
scroll to position [495, 0]
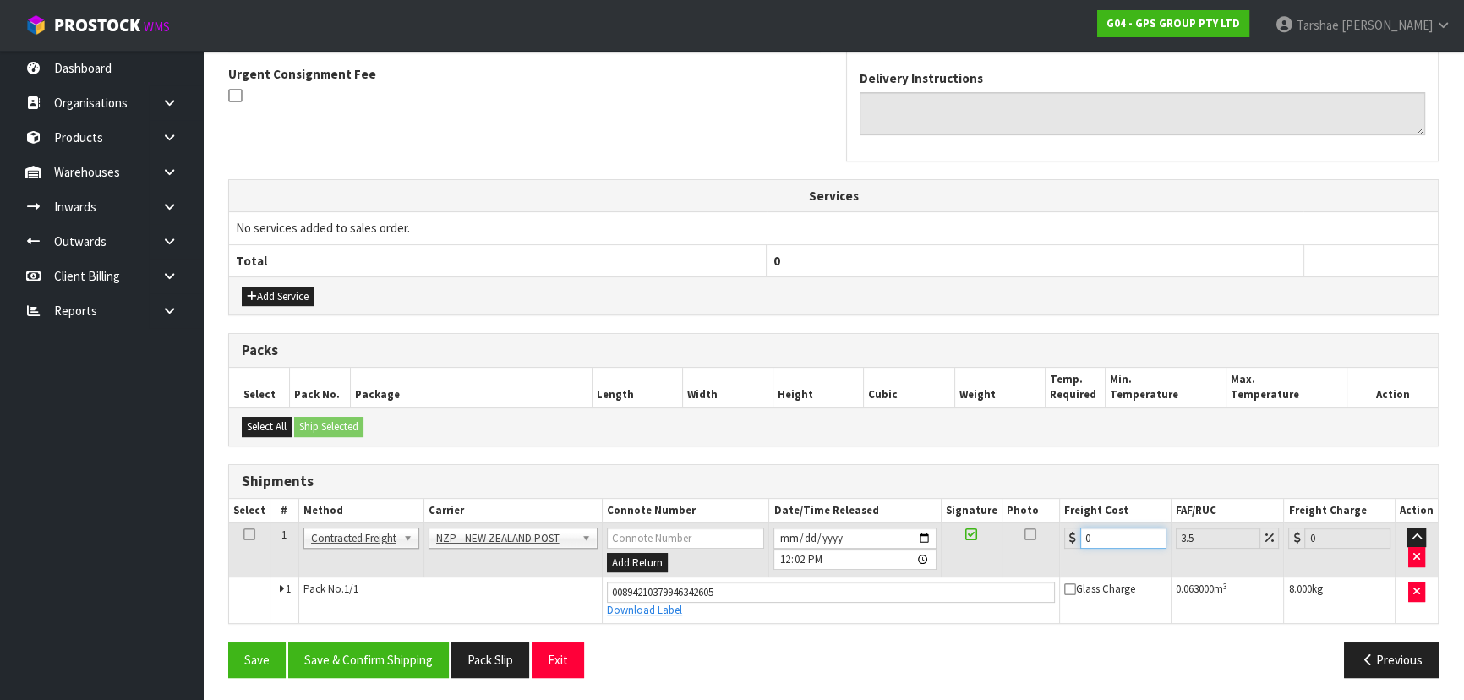
drag, startPoint x: 1099, startPoint y: 541, endPoint x: 856, endPoint y: 470, distance: 252.8
click at [893, 489] on div "Shipments Select # Method Carrier Connote Number Date/Time Released Signature P…" at bounding box center [833, 544] width 1211 height 160
click at [332, 643] on button "Save & Confirm Shipping" at bounding box center [368, 660] width 161 height 36
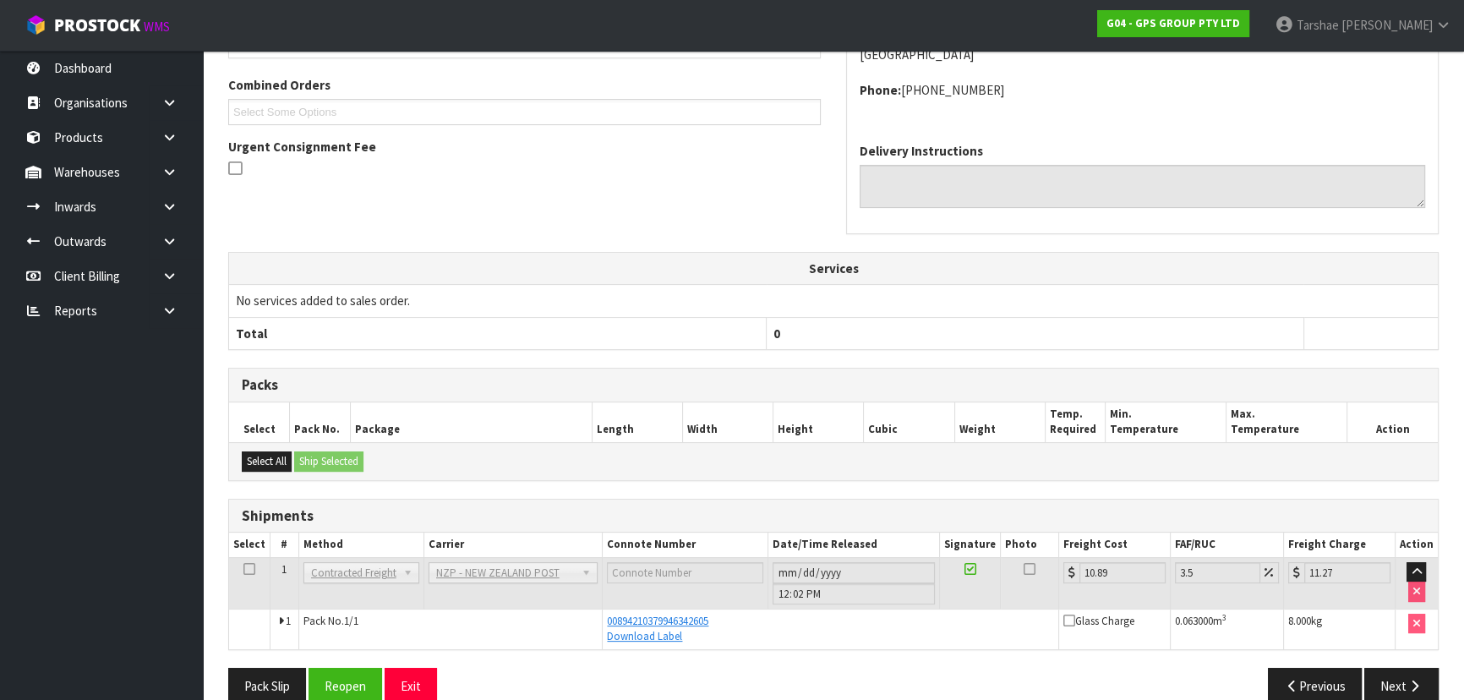
scroll to position [449, 0]
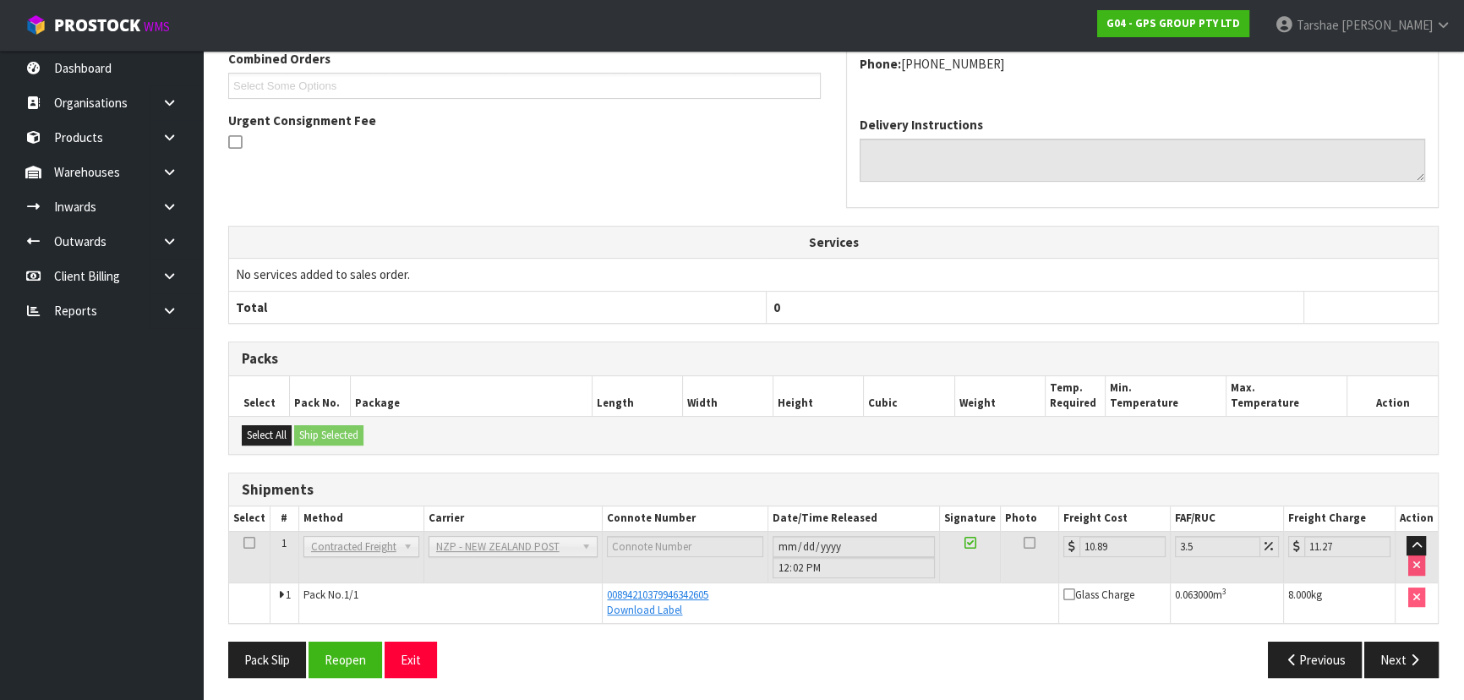
click at [440, 670] on div "Pack Slip Reopen Exit" at bounding box center [525, 660] width 618 height 36
click at [434, 664] on button "Exit" at bounding box center [411, 660] width 52 height 36
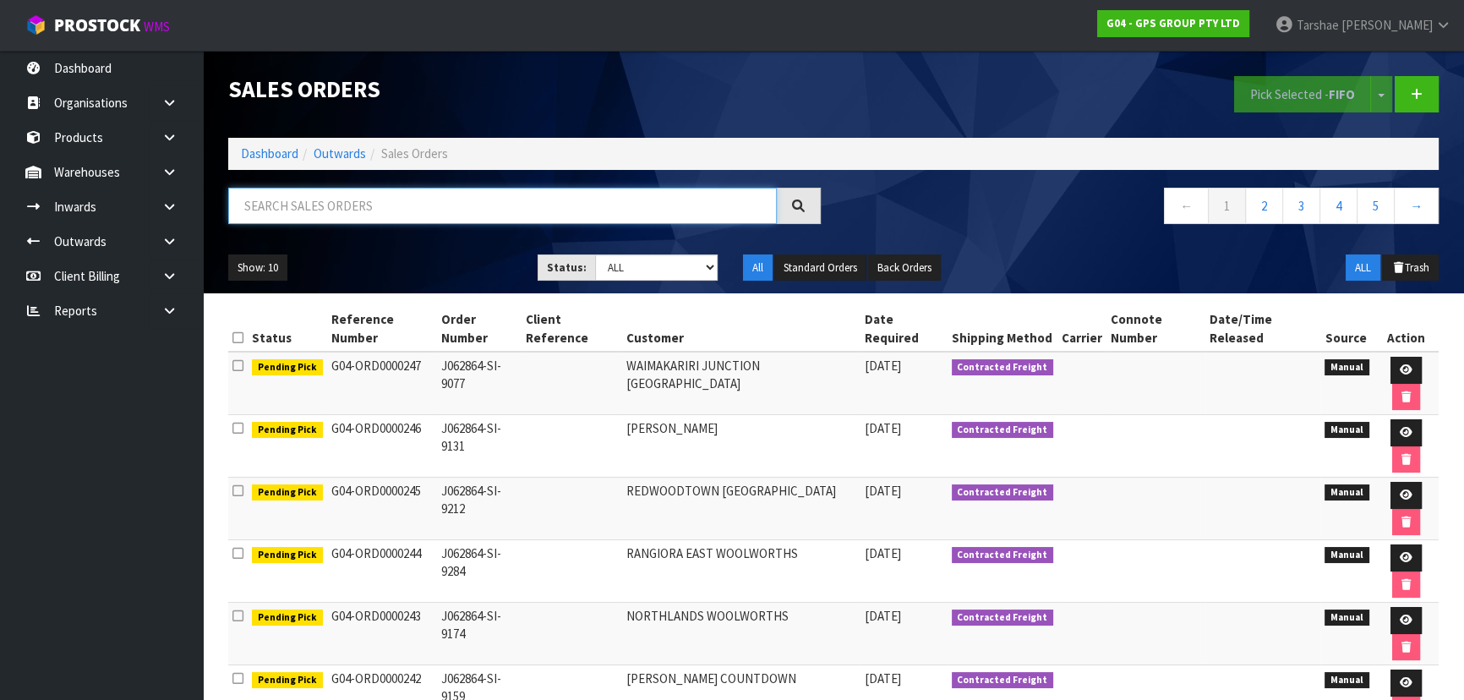
click at [454, 213] on input "text" at bounding box center [502, 206] width 549 height 36
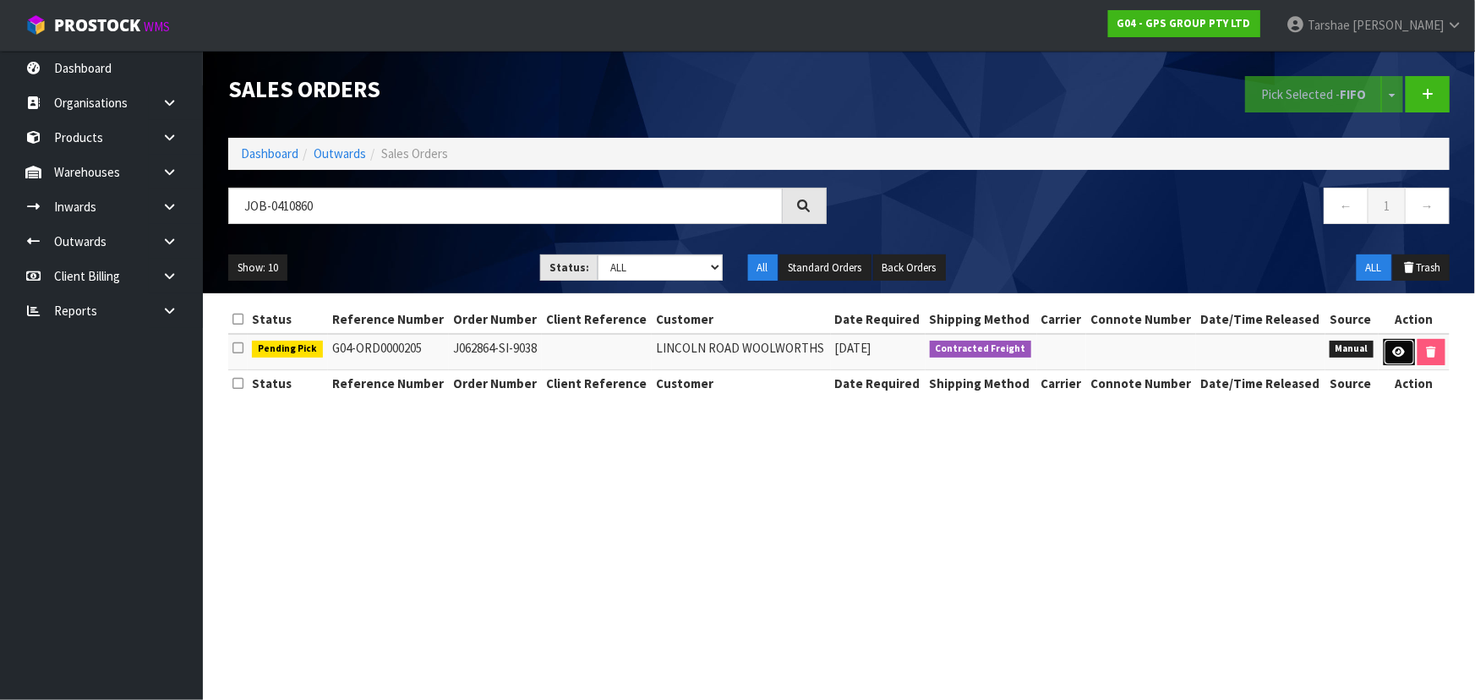
click at [1396, 353] on icon at bounding box center [1399, 352] width 13 height 11
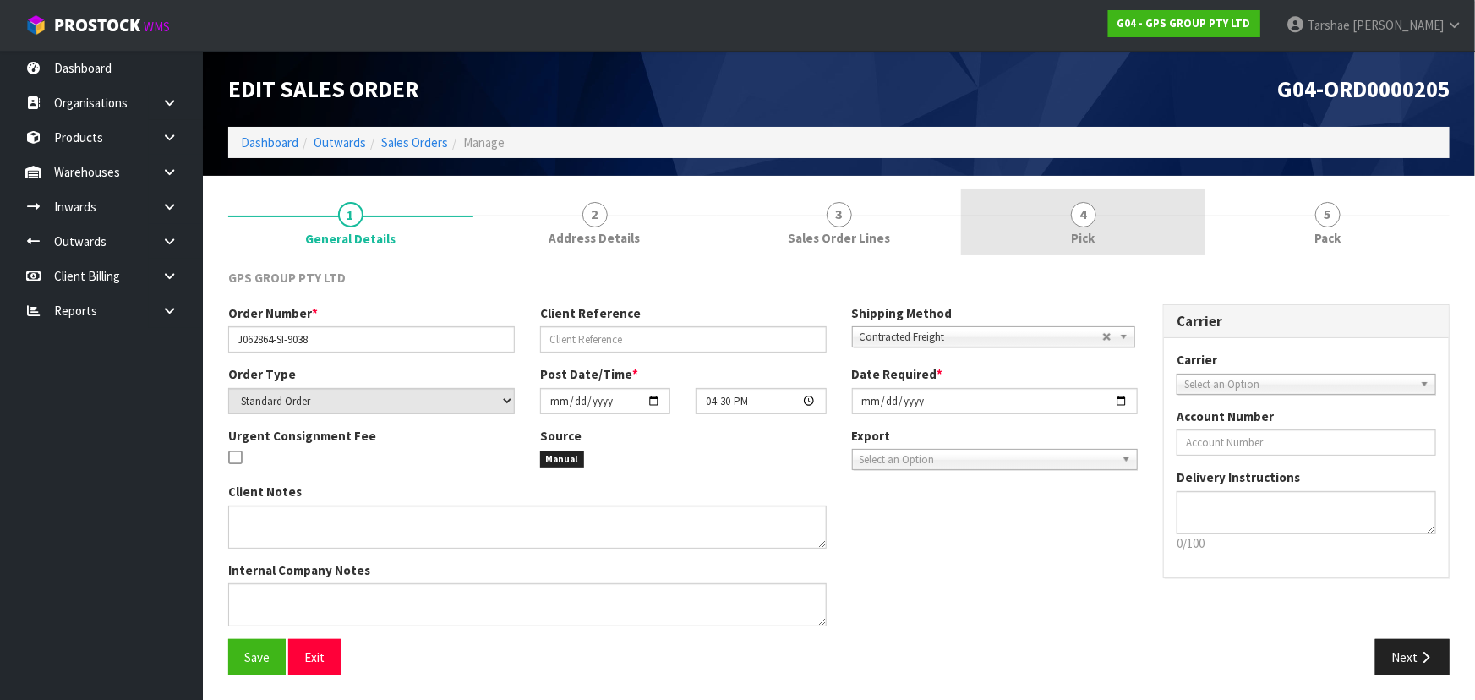
drag, startPoint x: 989, startPoint y: 242, endPoint x: 984, endPoint y: 254, distance: 13.7
click at [989, 241] on link "4 Pick" at bounding box center [1083, 222] width 244 height 67
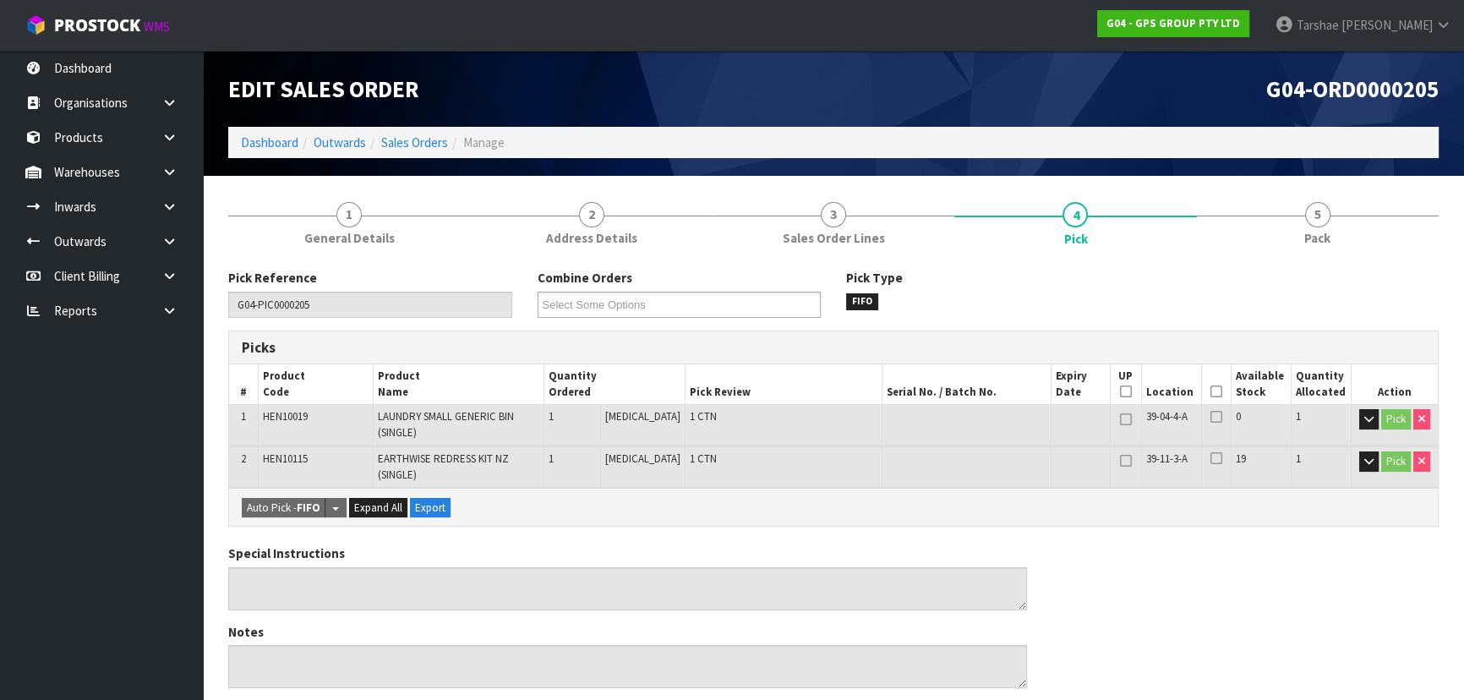
click at [1211, 391] on icon at bounding box center [1217, 391] width 12 height 1
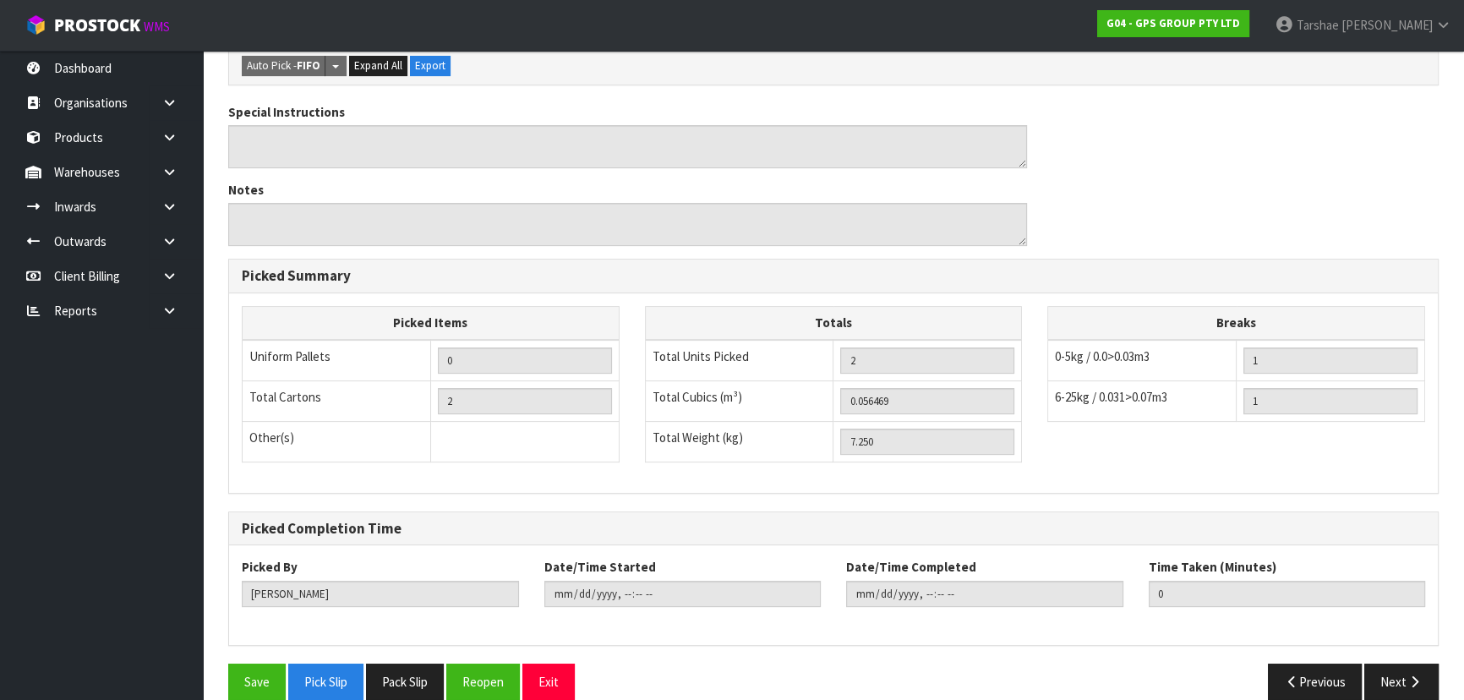
scroll to position [525, 0]
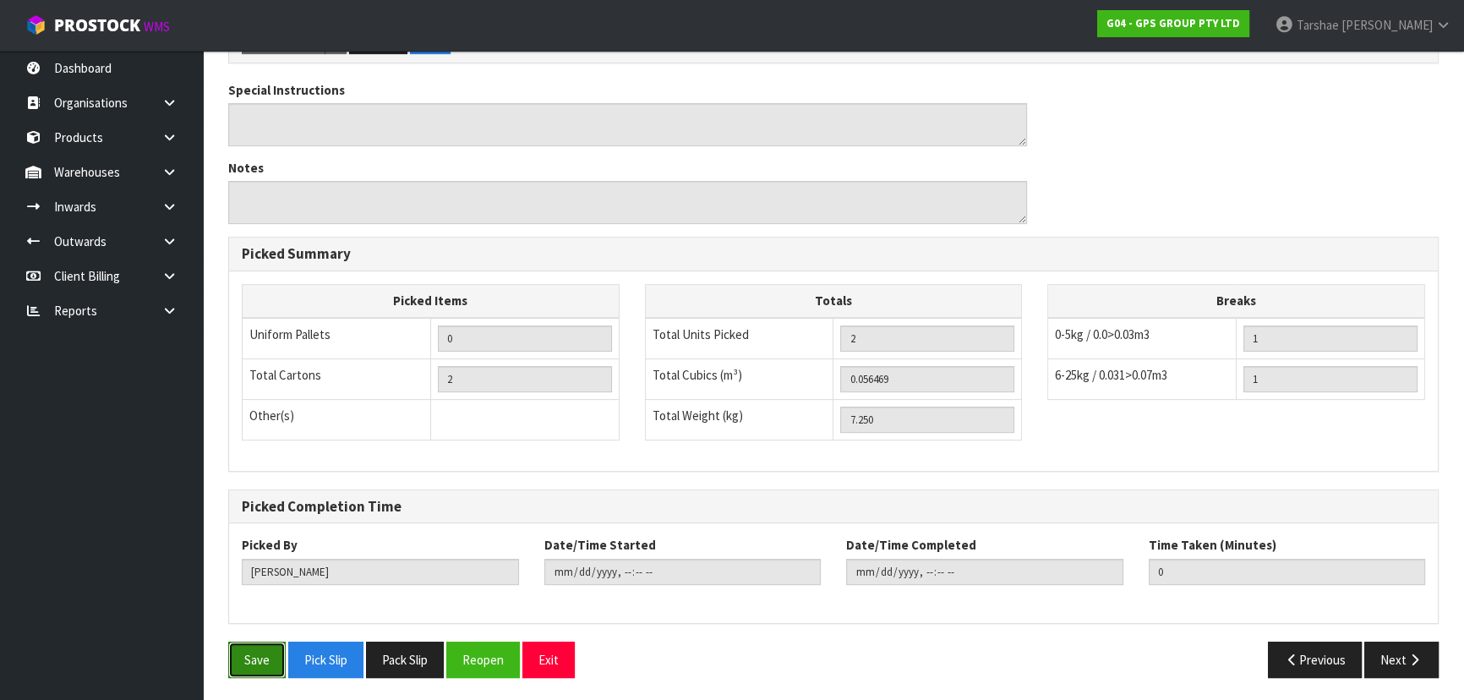
drag, startPoint x: 251, startPoint y: 653, endPoint x: 344, endPoint y: 549, distance: 140.1
click at [251, 653] on button "Save" at bounding box center [256, 660] width 57 height 36
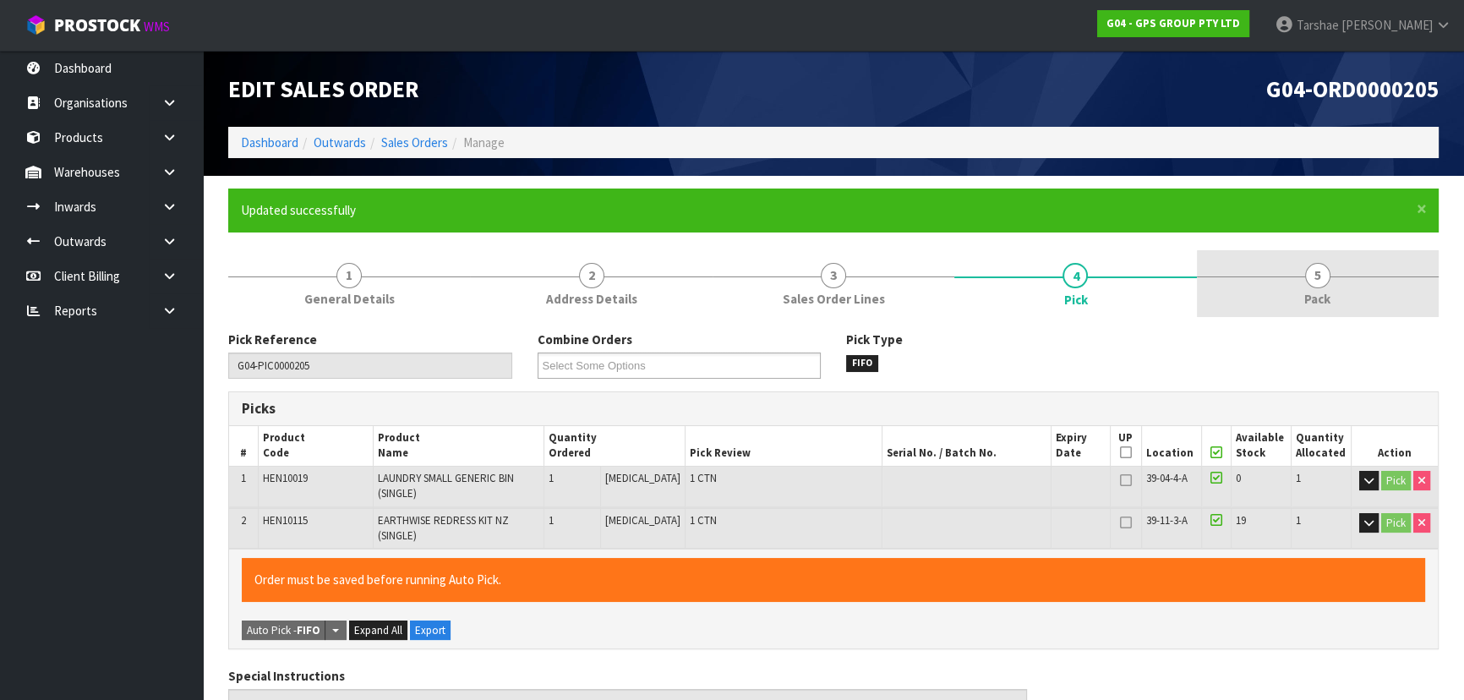
click at [1289, 272] on link "5 Pack" at bounding box center [1318, 283] width 242 height 67
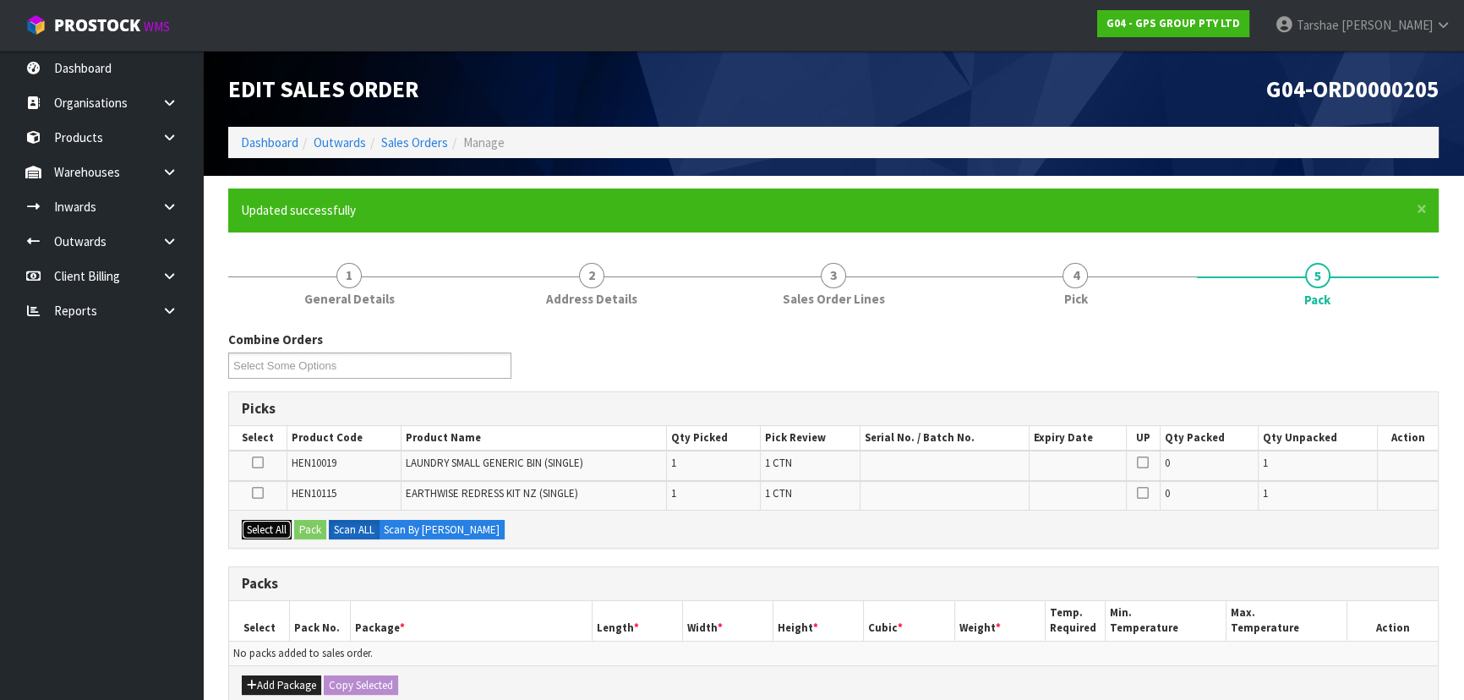
drag, startPoint x: 250, startPoint y: 528, endPoint x: 296, endPoint y: 637, distance: 117.4
click at [251, 530] on button "Select All" at bounding box center [267, 530] width 50 height 20
click at [282, 678] on button "Add Package" at bounding box center [281, 685] width 79 height 20
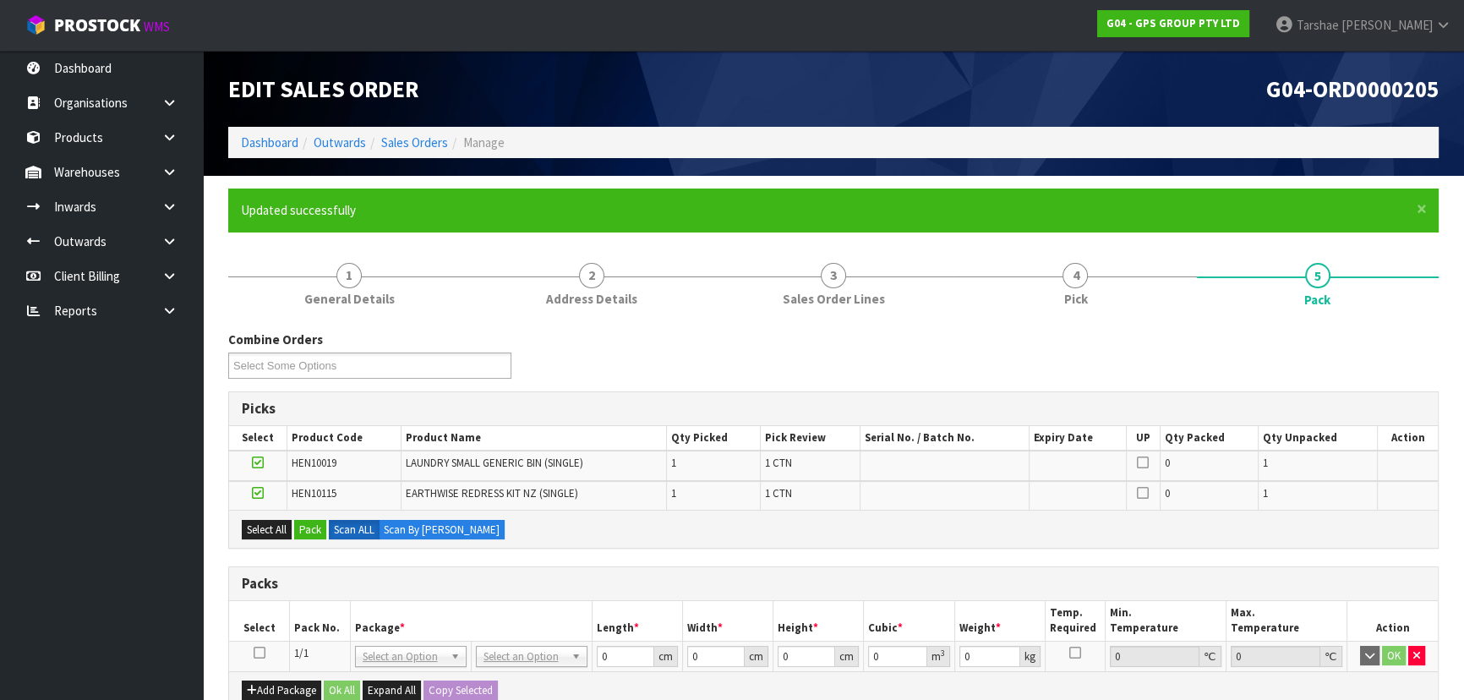
drag, startPoint x: 255, startPoint y: 651, endPoint x: 317, endPoint y: 545, distance: 122.4
click at [255, 653] on icon at bounding box center [260, 653] width 12 height 1
click at [314, 525] on button "Pack" at bounding box center [310, 530] width 32 height 20
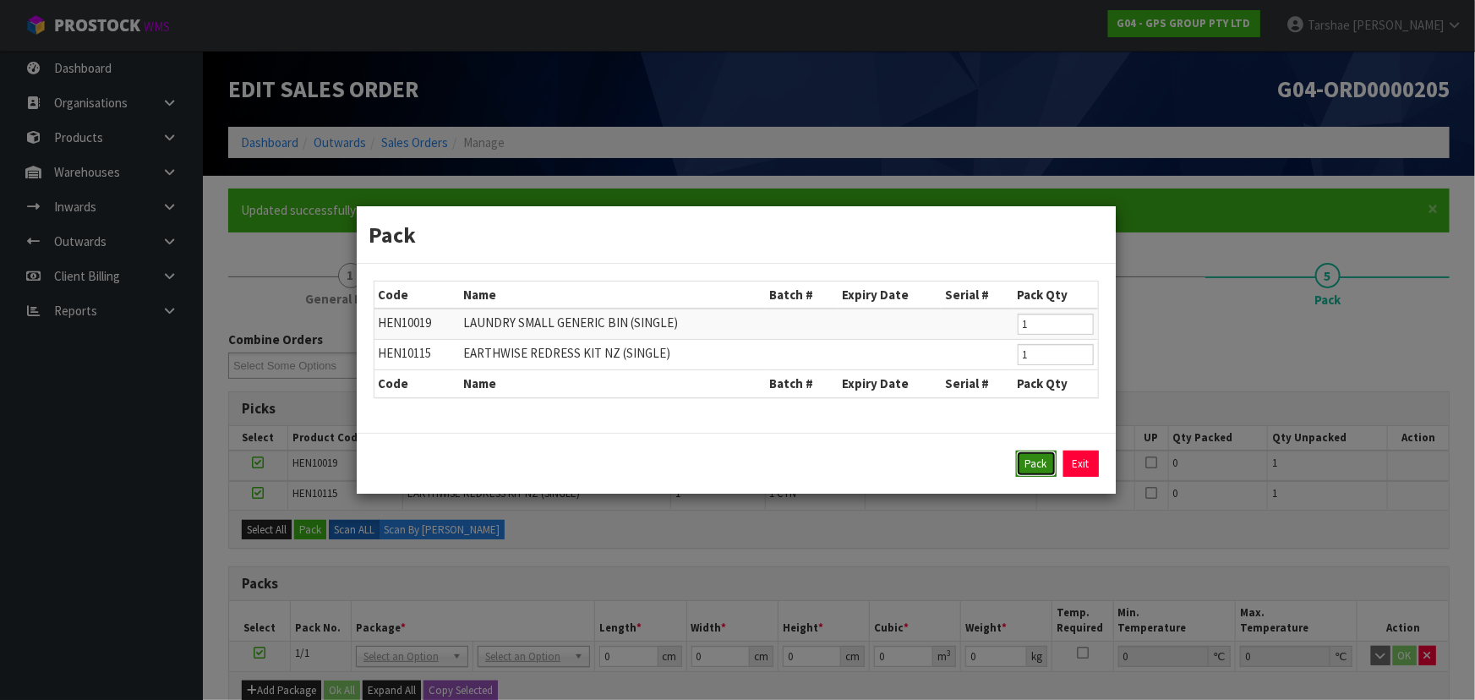
click at [1032, 456] on button "Pack" at bounding box center [1036, 464] width 41 height 27
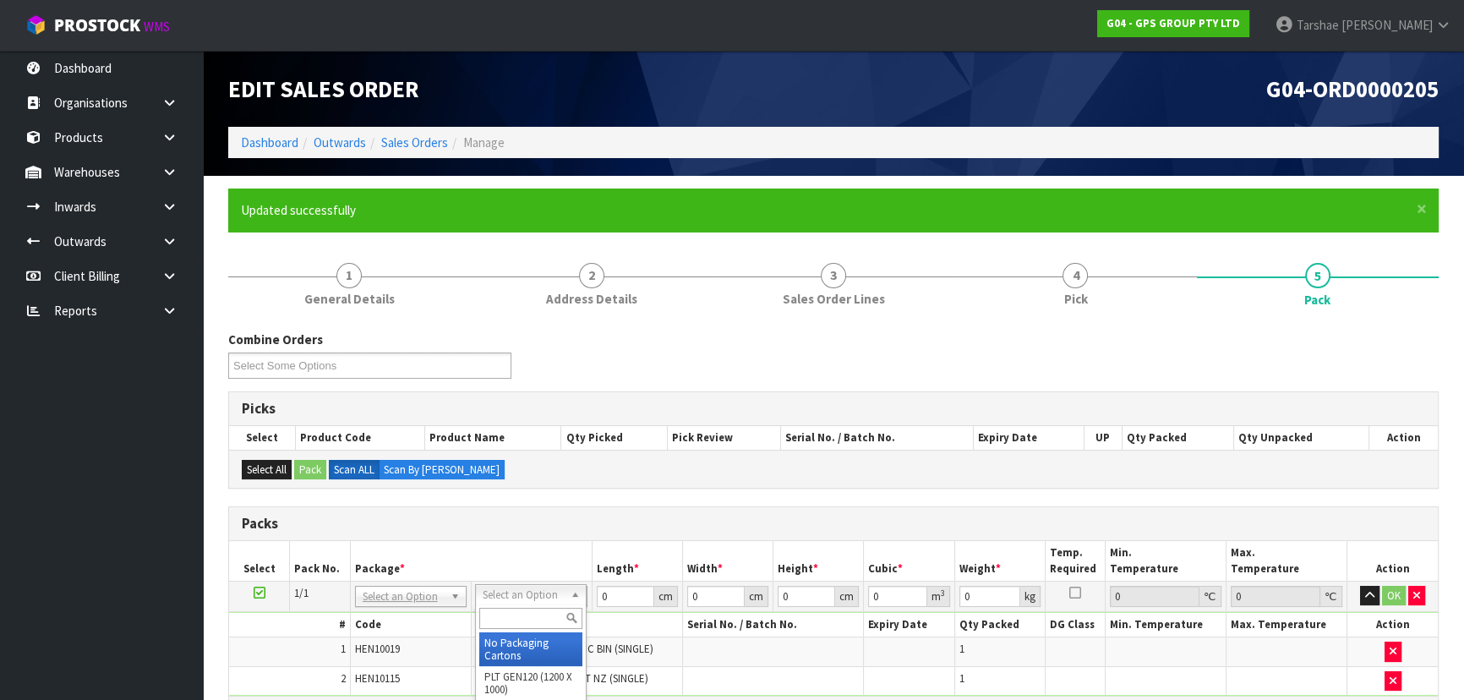
drag, startPoint x: 566, startPoint y: 591, endPoint x: 513, endPoint y: 621, distance: 60.6
click at [569, 554] on th "Package *" at bounding box center [471, 561] width 242 height 40
drag, startPoint x: 618, startPoint y: 592, endPoint x: 587, endPoint y: 593, distance: 31.3
click at [589, 593] on tr "1/1 NONE 007-001 007-002 007-004 007-009 007-013 007-014 007-015 007-017 007-01…" at bounding box center [833, 596] width 1209 height 30
click at [1360, 586] on button "button" at bounding box center [1369, 596] width 19 height 20
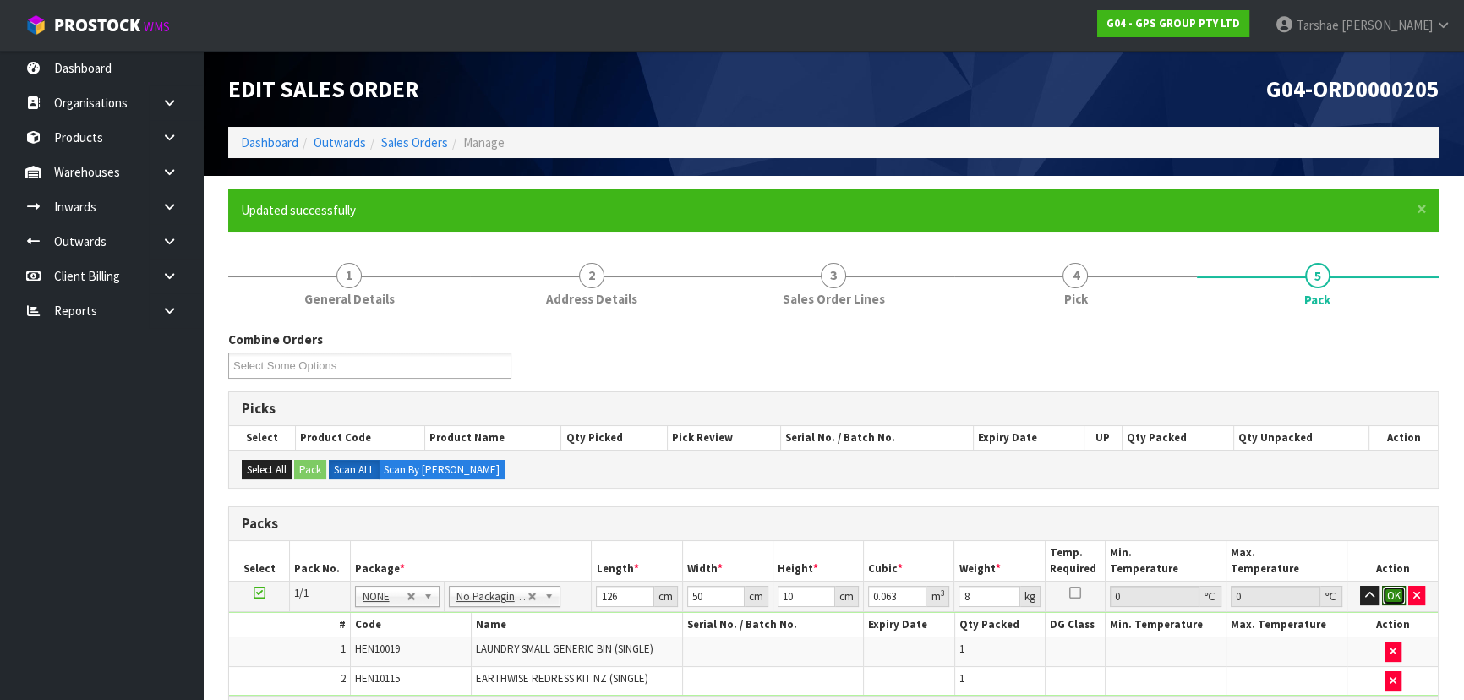
click button "OK" at bounding box center [1394, 596] width 24 height 20
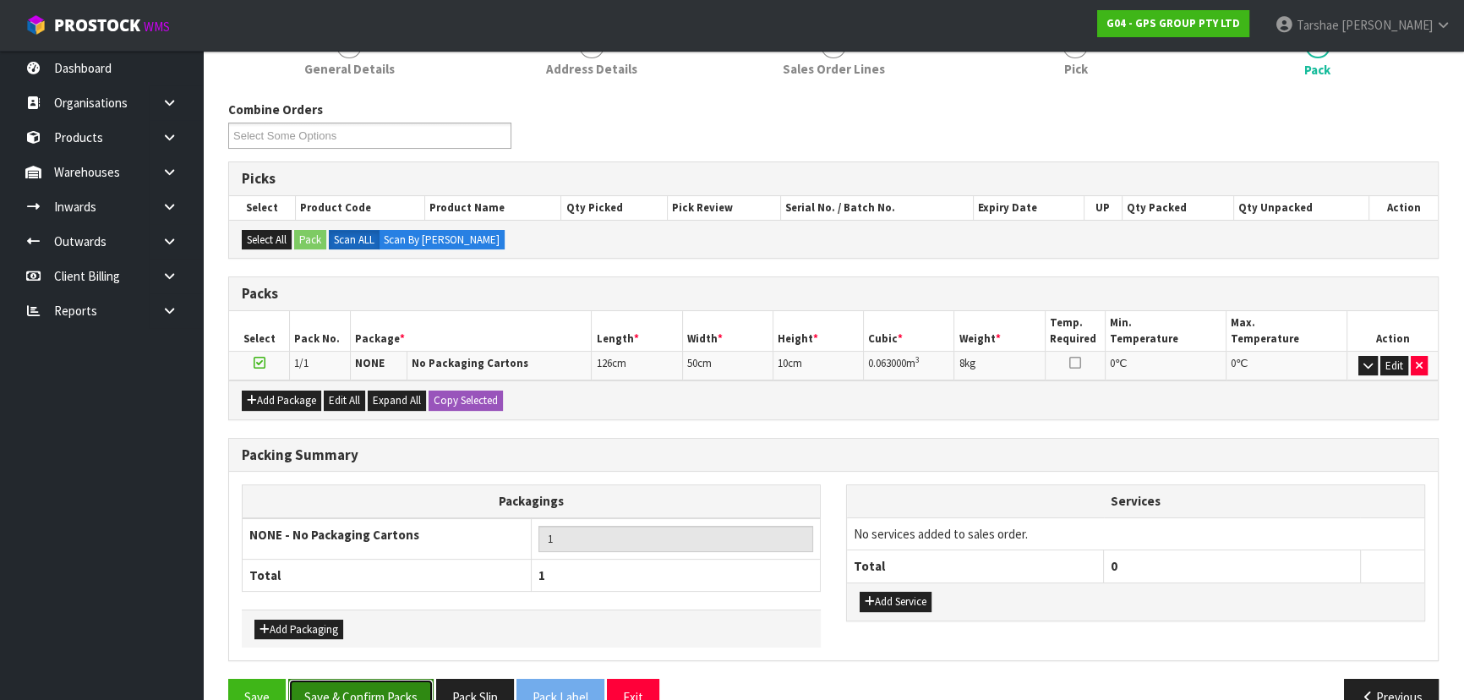
drag, startPoint x: 384, startPoint y: 688, endPoint x: 389, endPoint y: 681, distance: 9.1
click at [385, 687] on button "Save & Confirm Packs" at bounding box center [360, 697] width 145 height 36
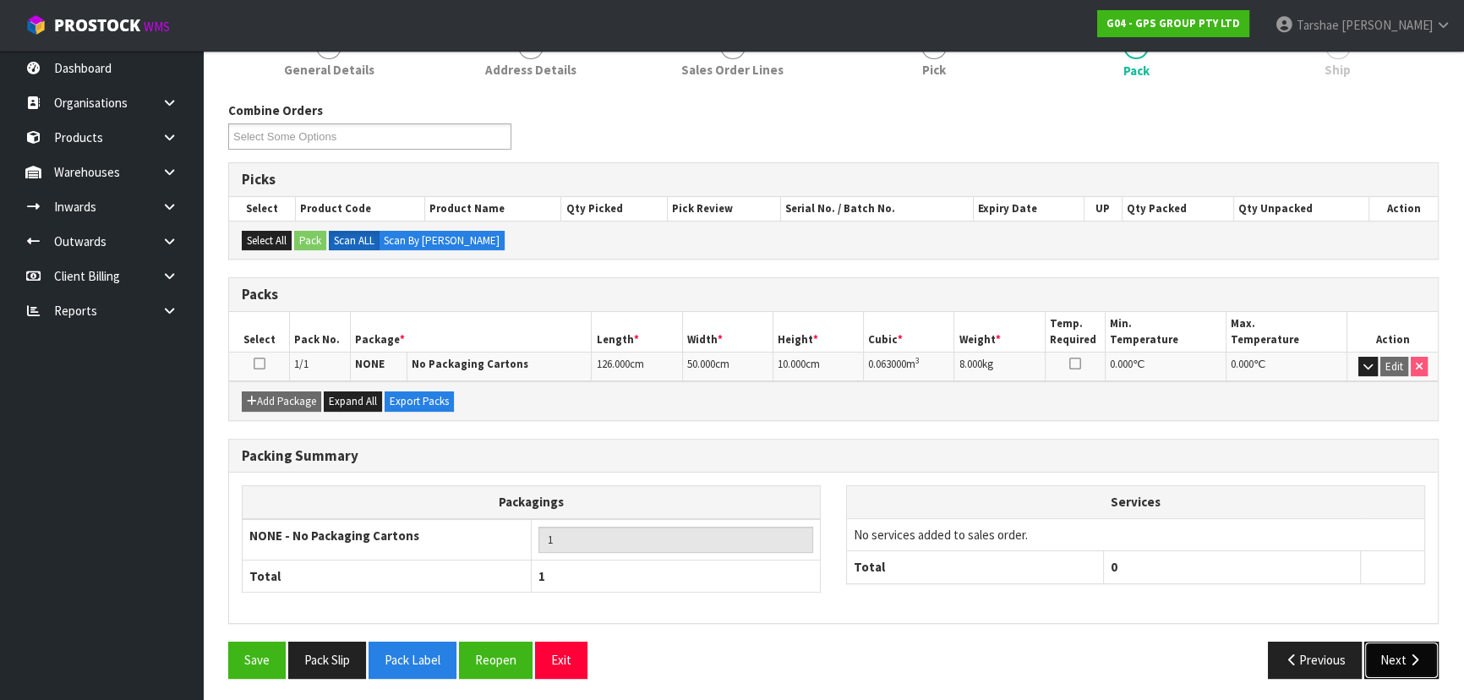
click at [1387, 642] on button "Next" at bounding box center [1401, 660] width 74 height 36
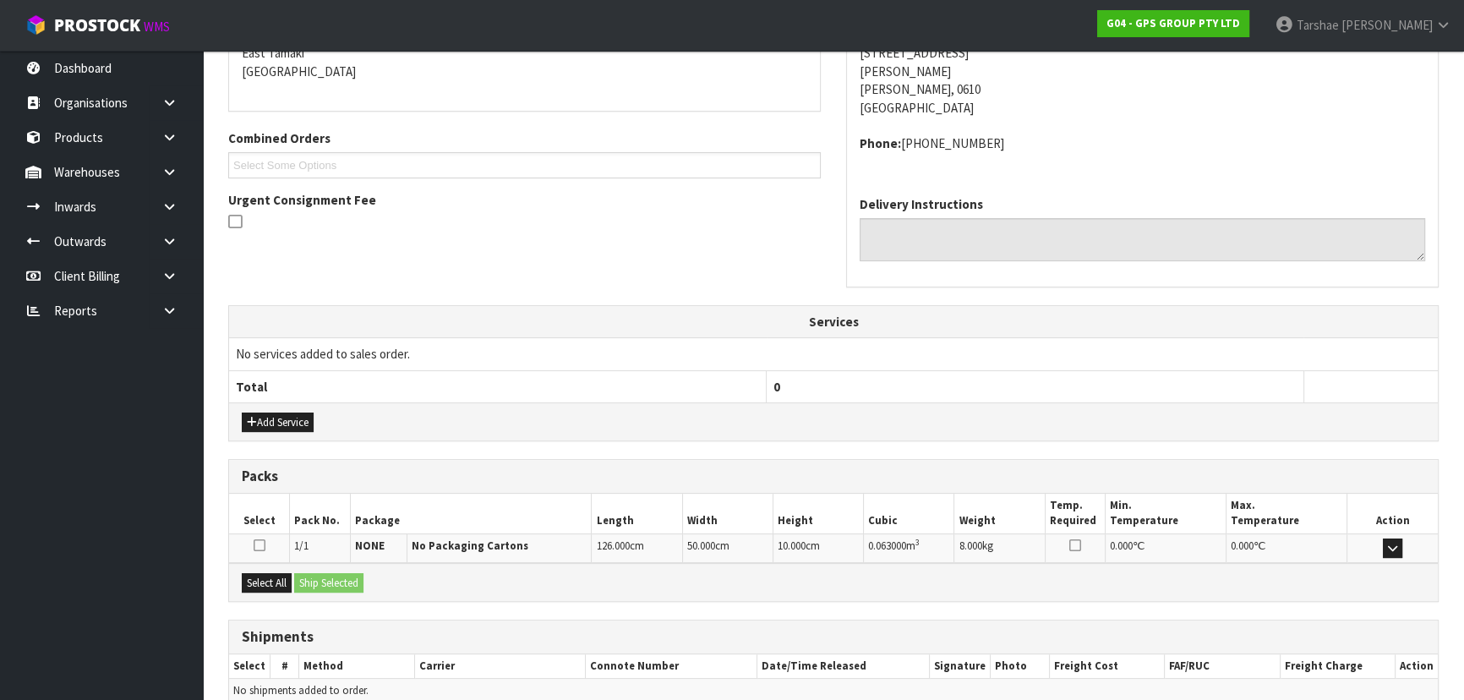
scroll to position [450, 0]
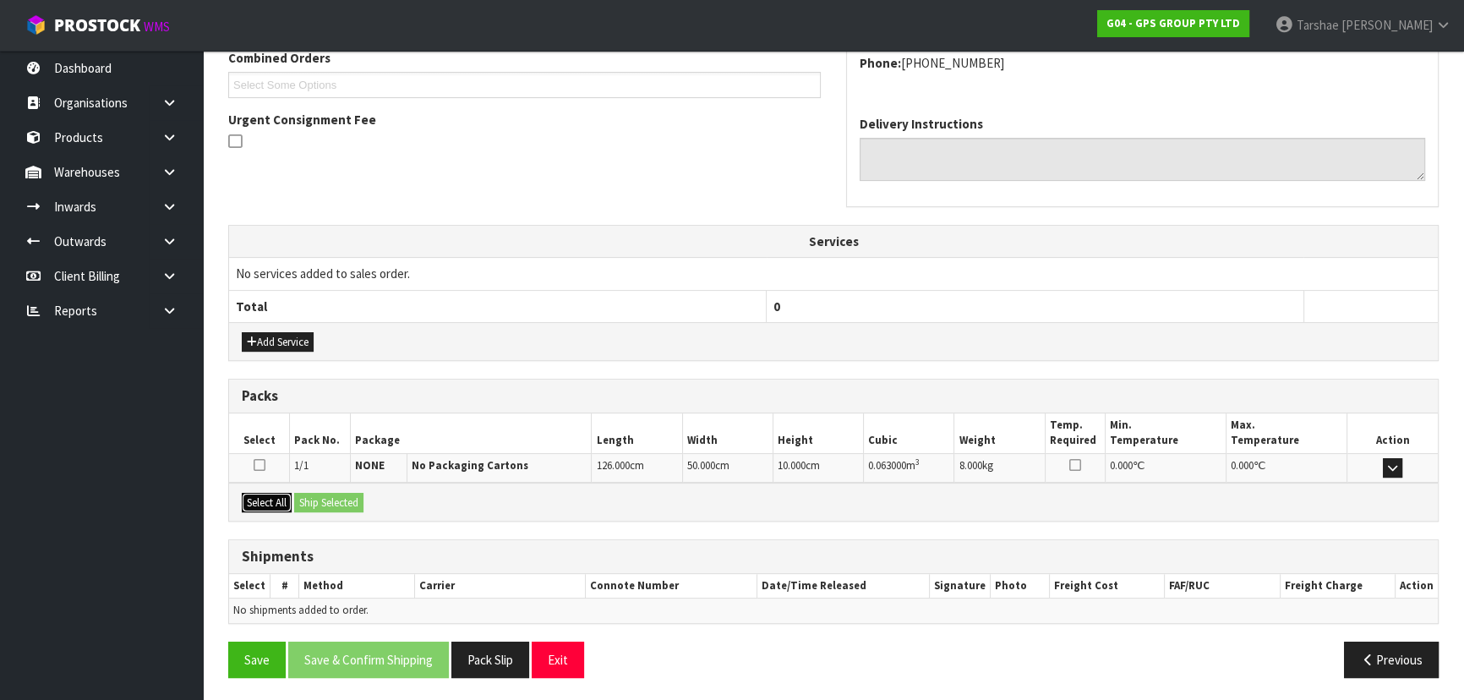
click at [273, 503] on button "Select All" at bounding box center [267, 503] width 50 height 20
click at [340, 495] on button "Ship Selected" at bounding box center [328, 503] width 69 height 20
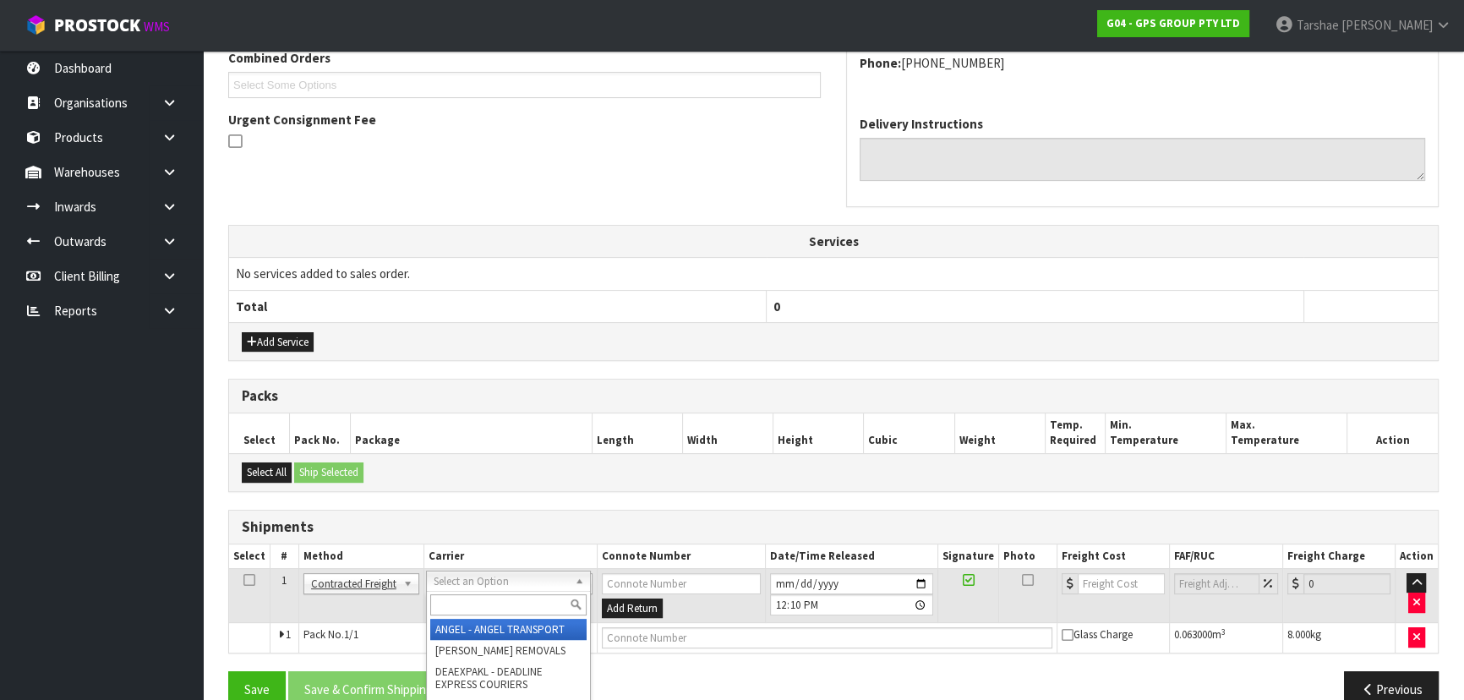
drag, startPoint x: 502, startPoint y: 609, endPoint x: 489, endPoint y: 601, distance: 15.2
click at [499, 607] on input "text" at bounding box center [508, 604] width 156 height 21
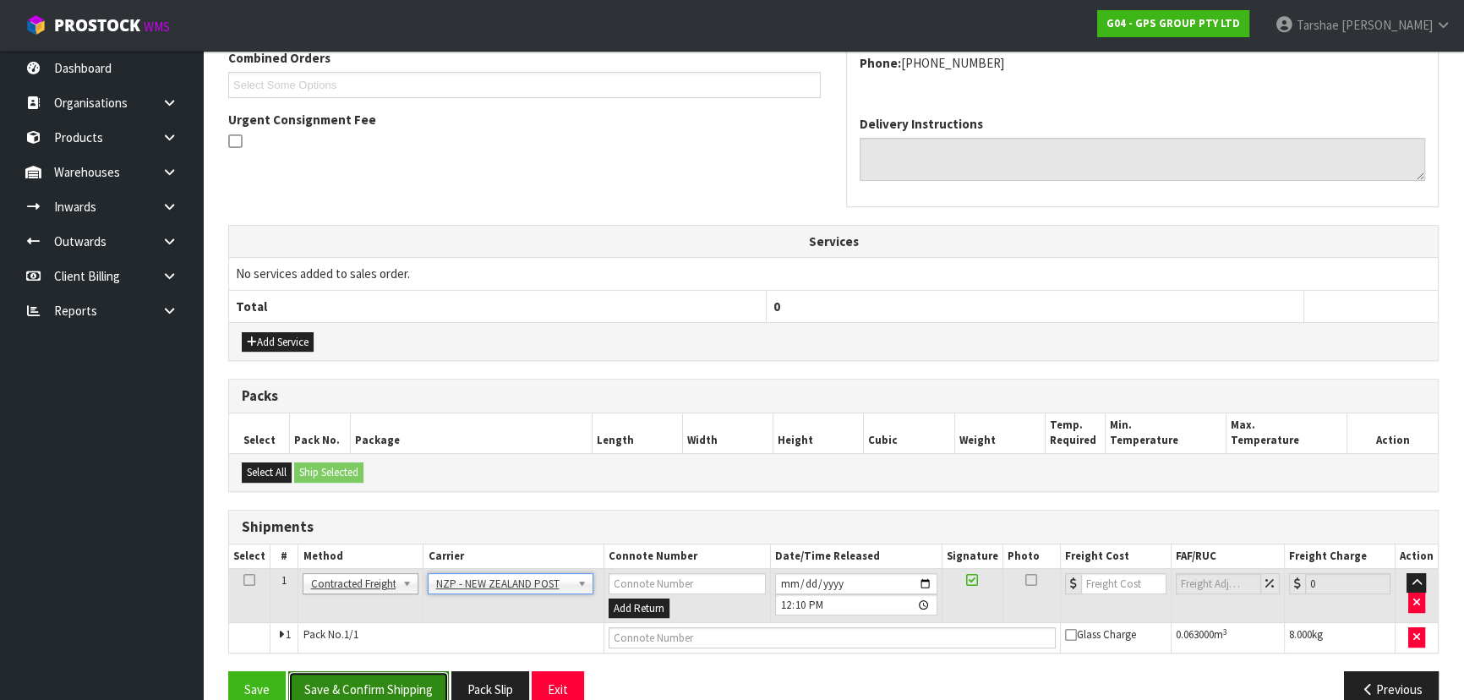
click at [399, 672] on button "Save & Confirm Shipping" at bounding box center [368, 689] width 161 height 36
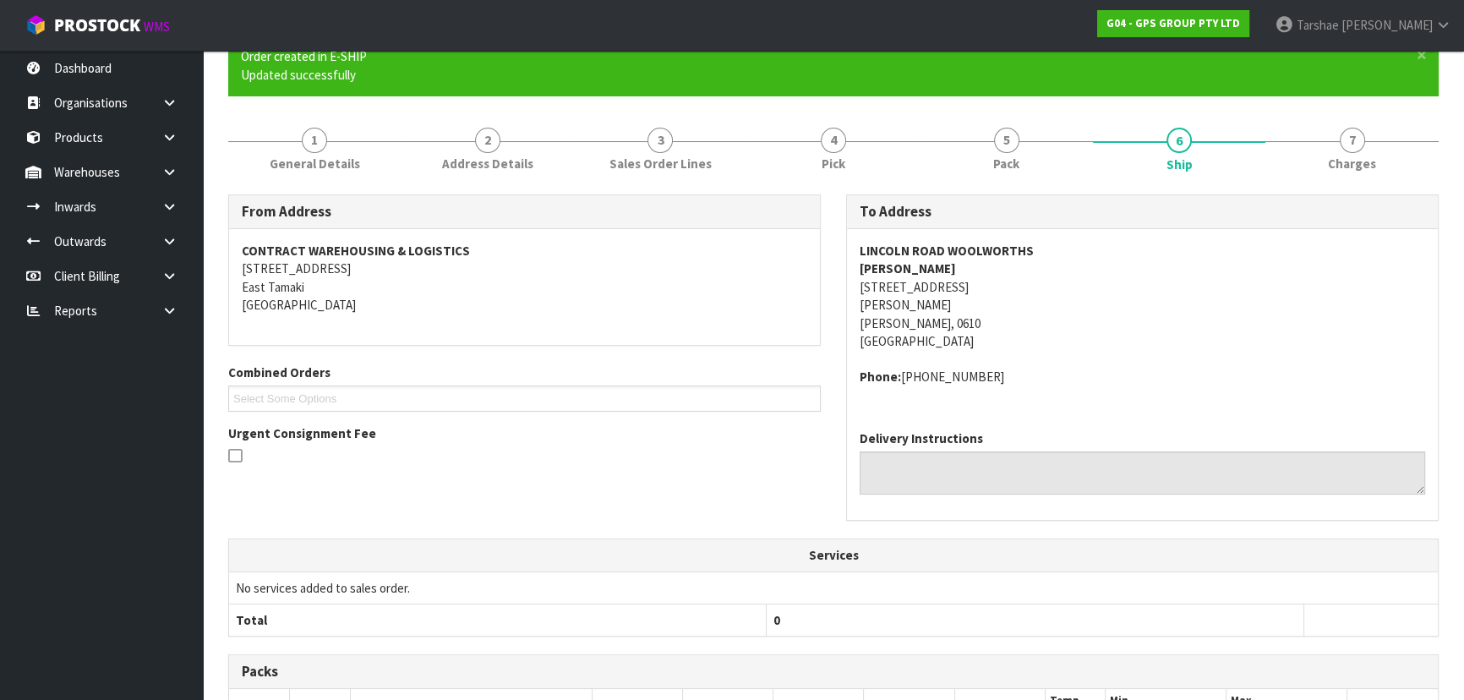
scroll to position [456, 0]
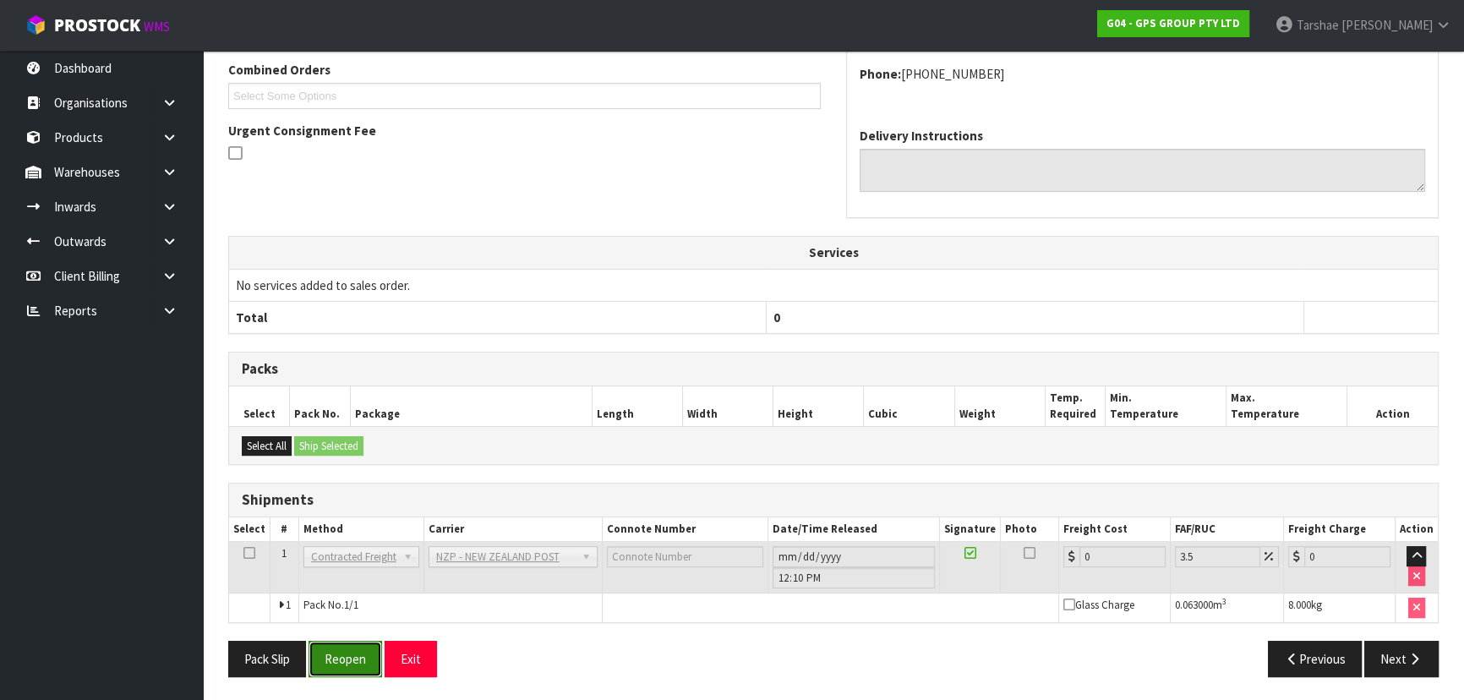
click at [349, 641] on button "Reopen" at bounding box center [346, 659] width 74 height 36
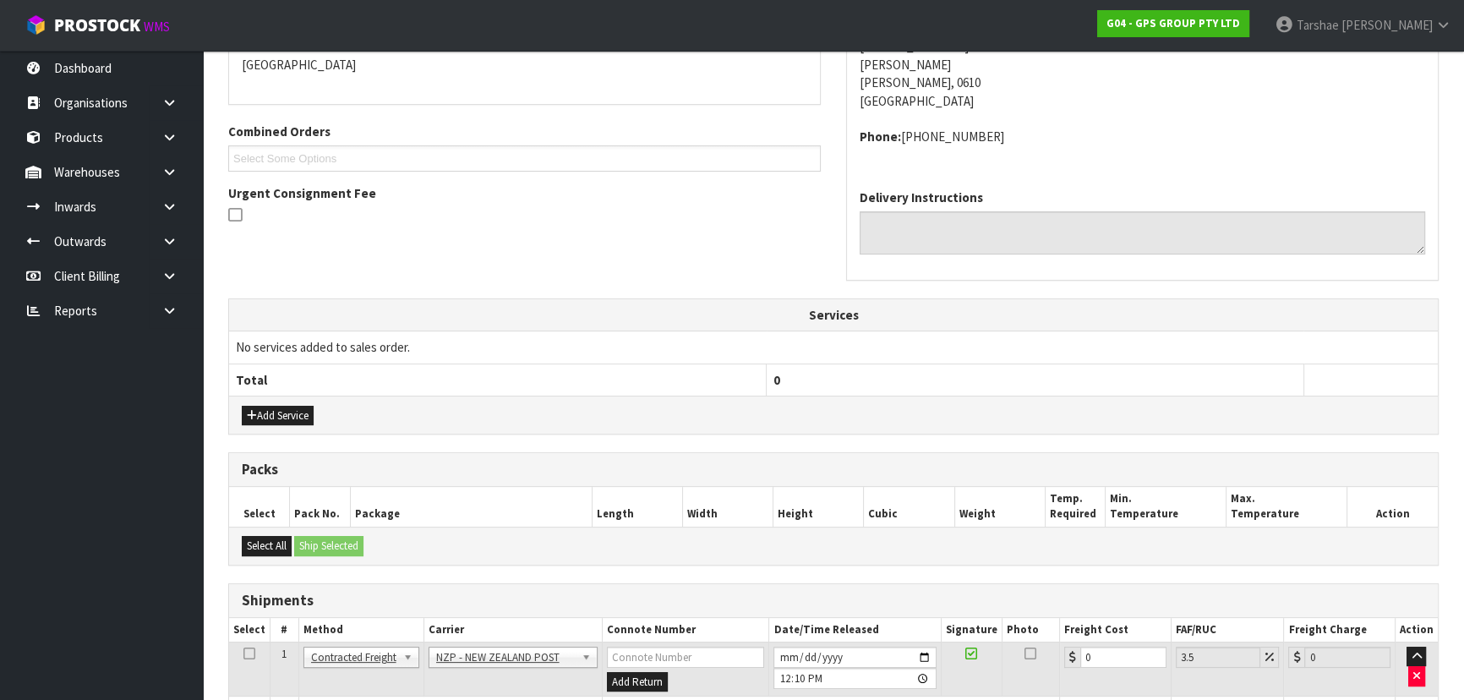
scroll to position [438, 0]
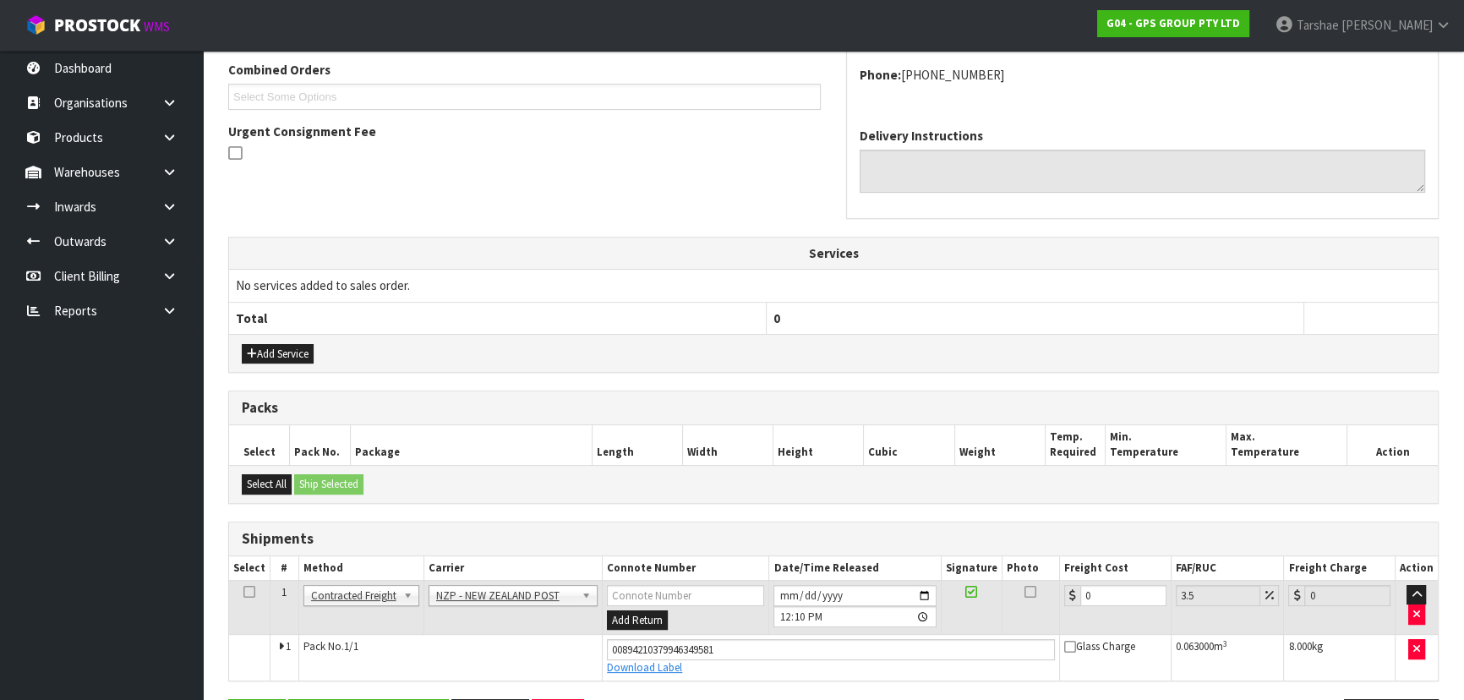
drag, startPoint x: 1110, startPoint y: 605, endPoint x: 1042, endPoint y: 575, distance: 74.2
click at [981, 593] on tr "1 Client Local Pickup Customer Local Pickup Company Freight Contracted Freight …" at bounding box center [833, 607] width 1209 height 55
drag, startPoint x: 1110, startPoint y: 594, endPoint x: 872, endPoint y: 580, distance: 238.8
click at [886, 583] on tr "1 Client Local Pickup Customer Local Pickup Company Freight Contracted Freight …" at bounding box center [833, 607] width 1209 height 55
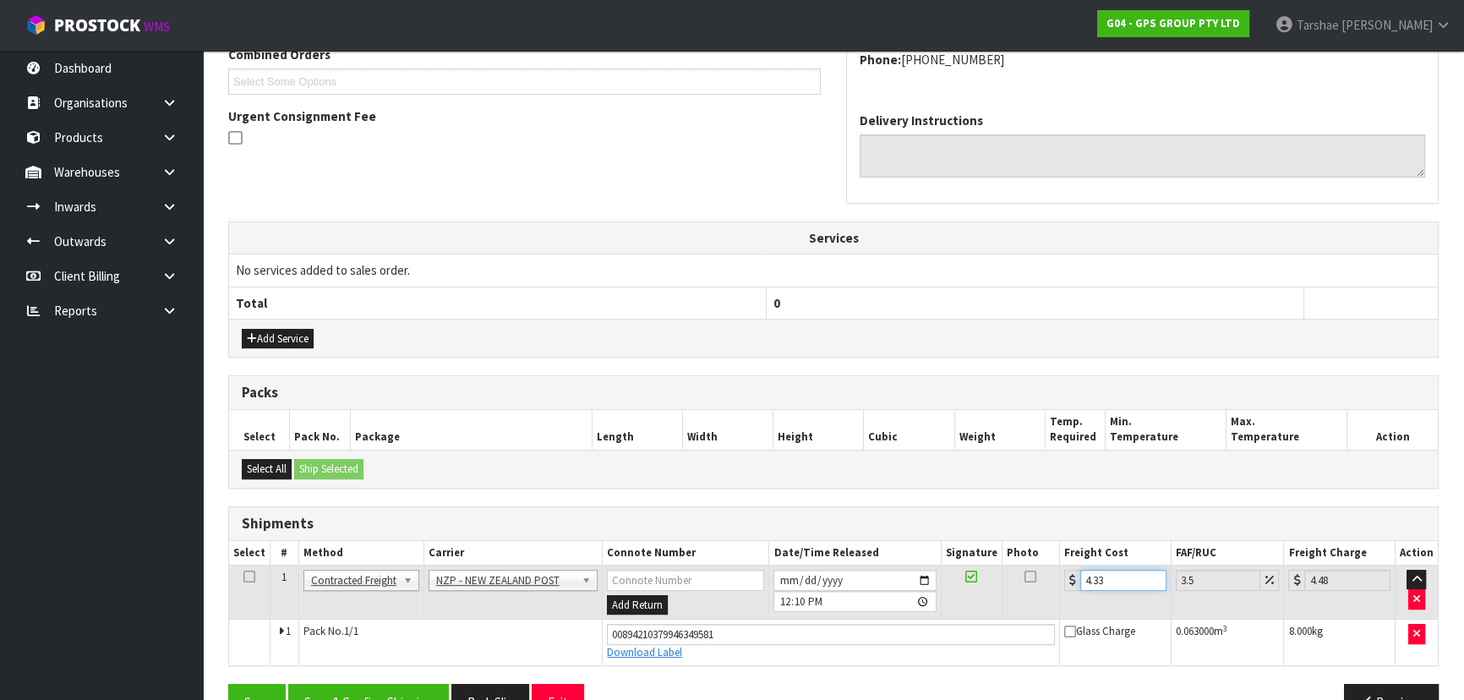
scroll to position [495, 0]
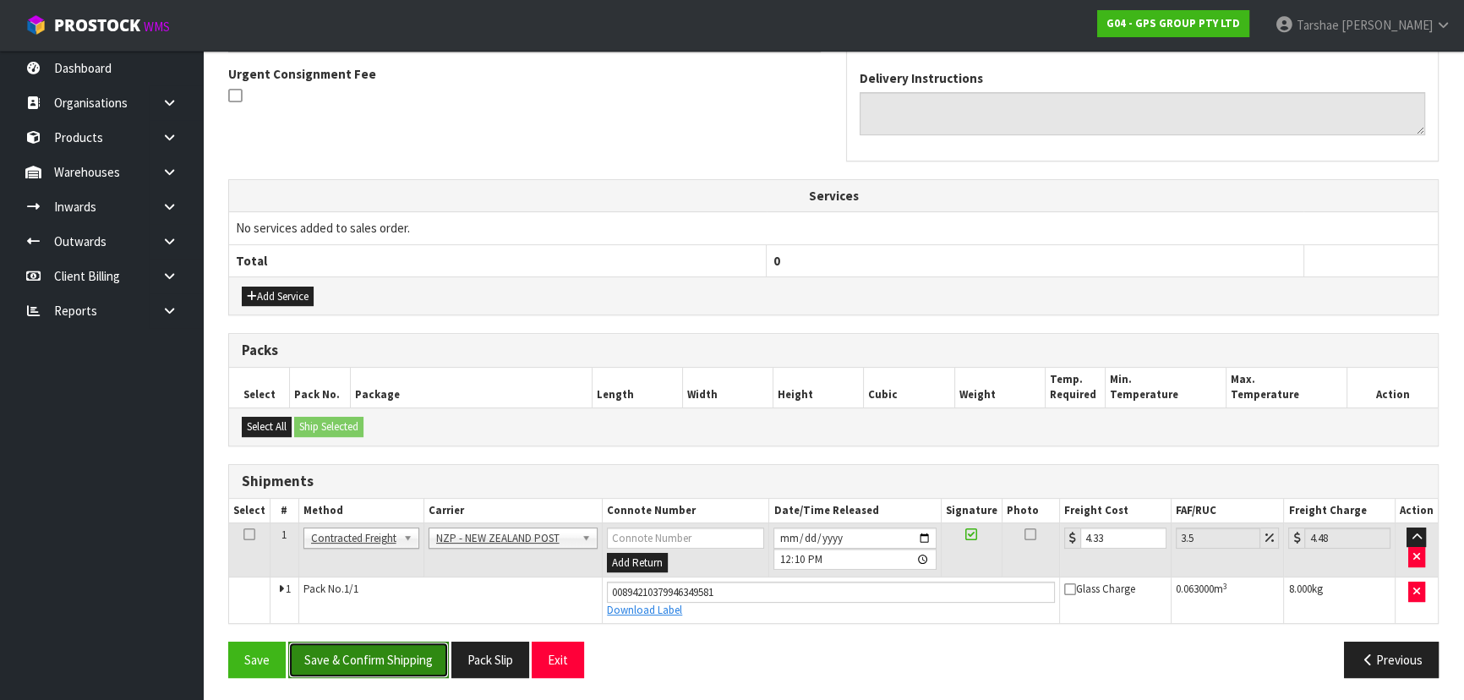
click at [418, 643] on button "Save & Confirm Shipping" at bounding box center [368, 660] width 161 height 36
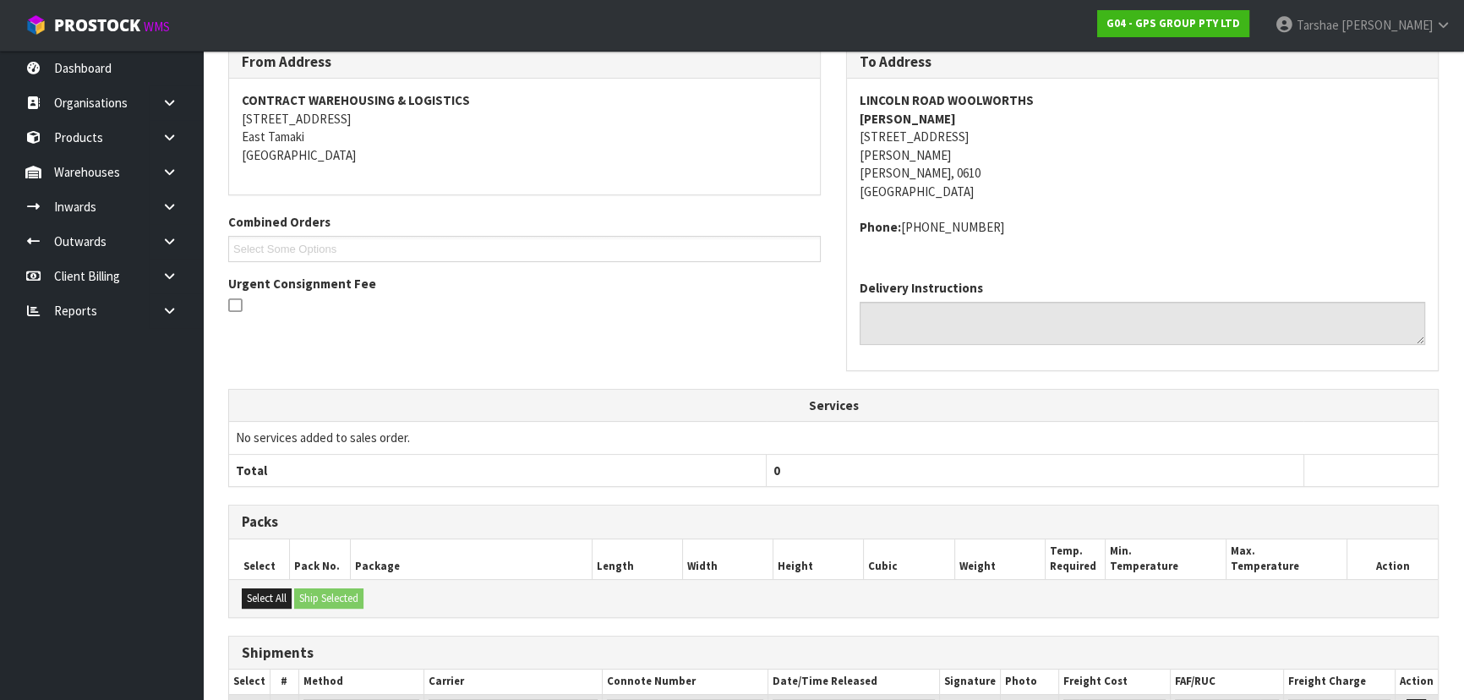
scroll to position [449, 0]
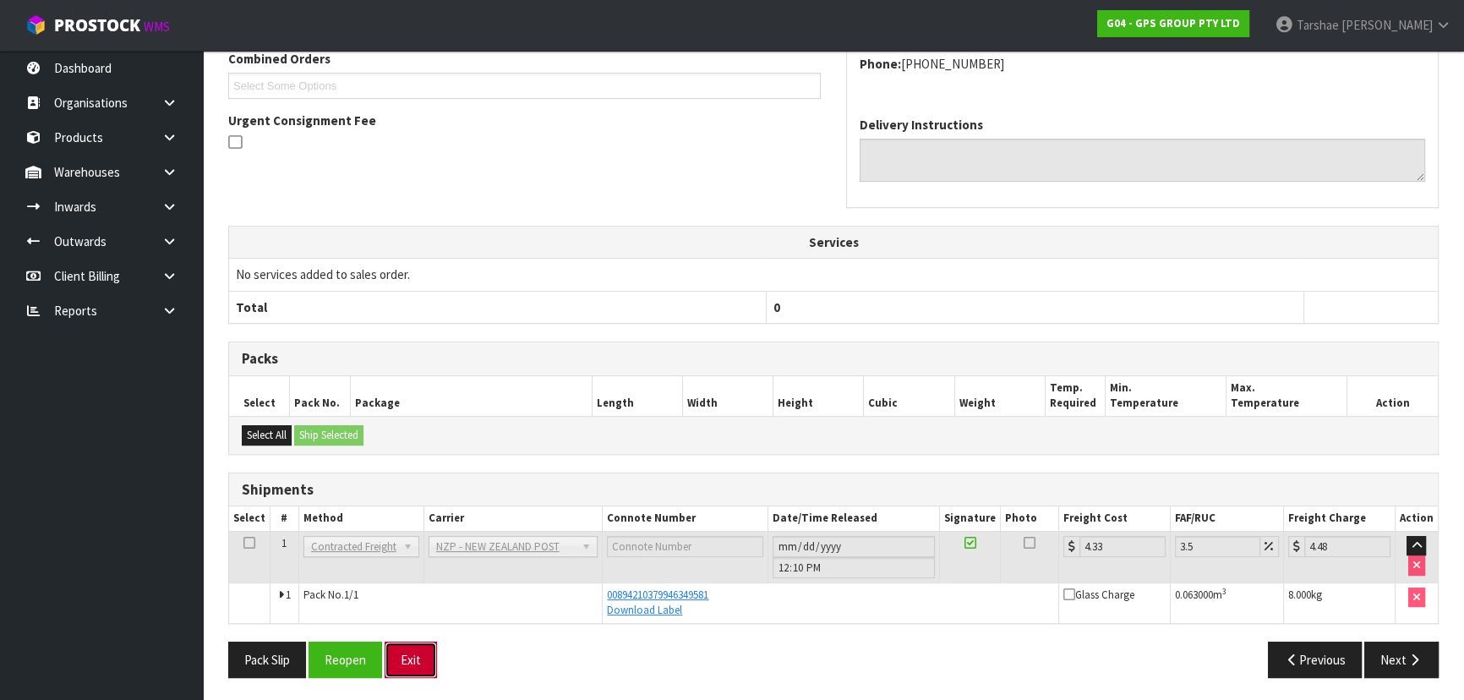
drag, startPoint x: 400, startPoint y: 656, endPoint x: 406, endPoint y: 478, distance: 177.6
click at [401, 655] on button "Exit" at bounding box center [411, 660] width 52 height 36
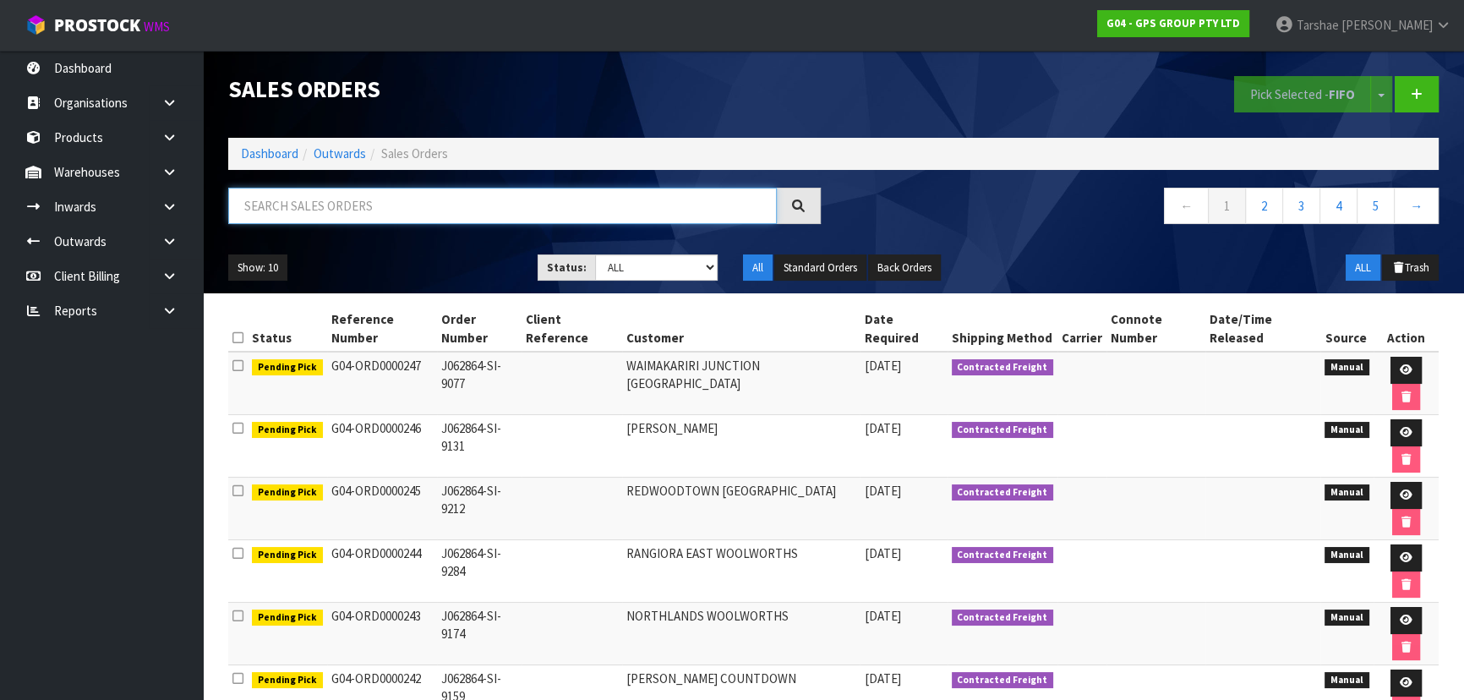
click at [371, 214] on input "text" at bounding box center [502, 206] width 549 height 36
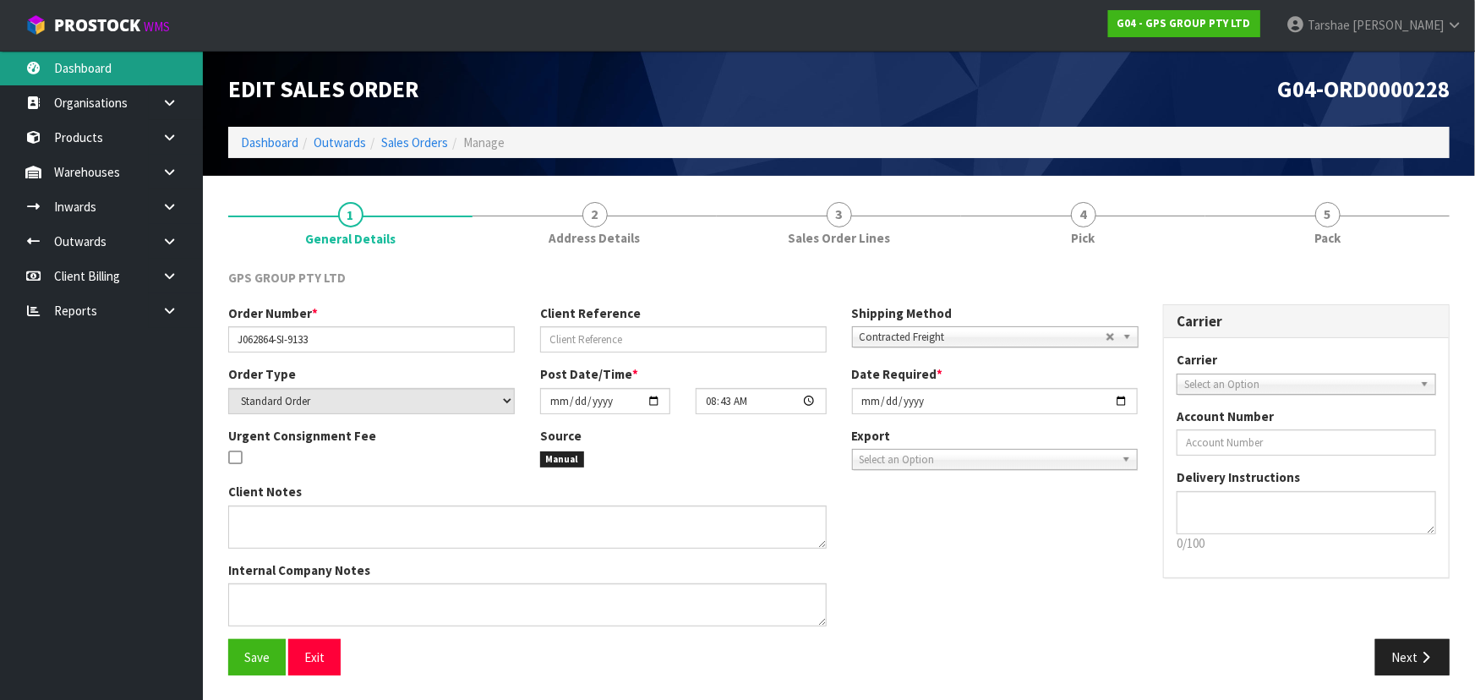
click at [104, 64] on link "Dashboard" at bounding box center [101, 68] width 203 height 35
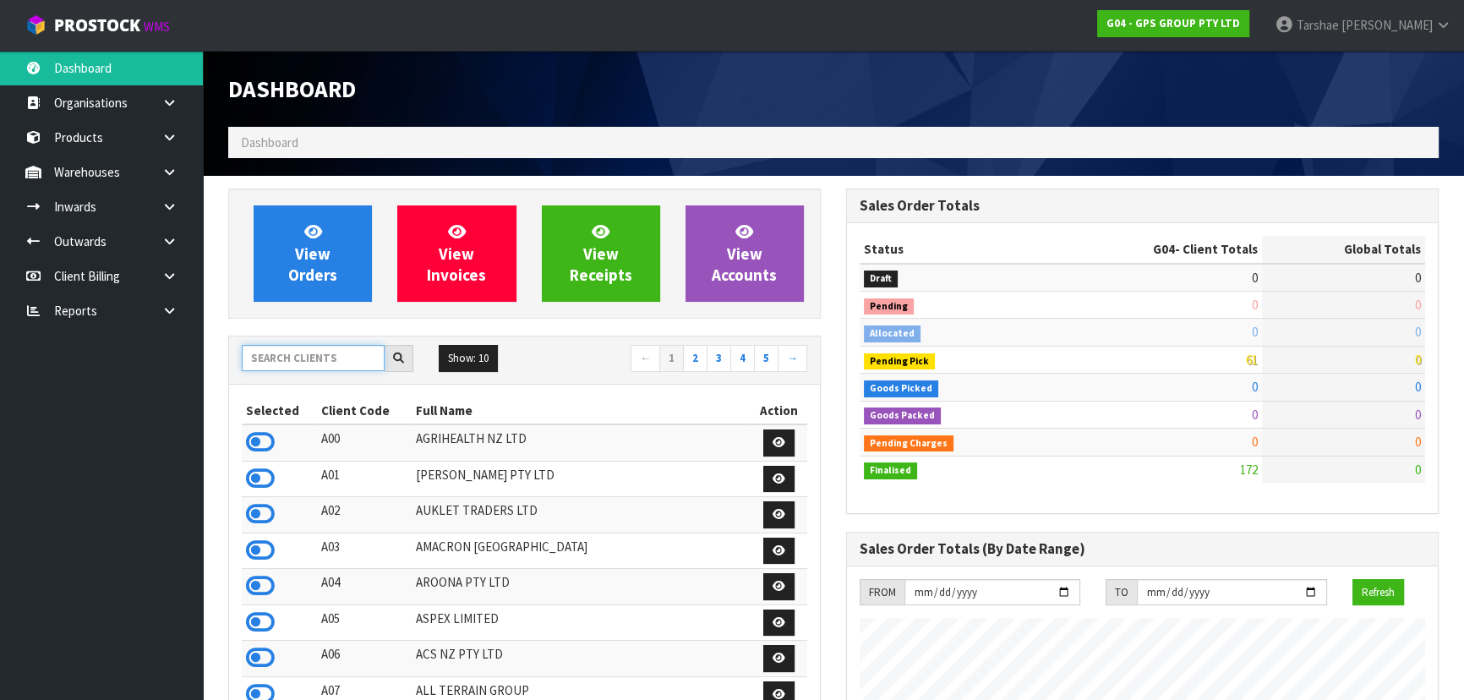
scroll to position [1059, 617]
click at [320, 360] on input "text" at bounding box center [313, 358] width 143 height 26
type input "S08"
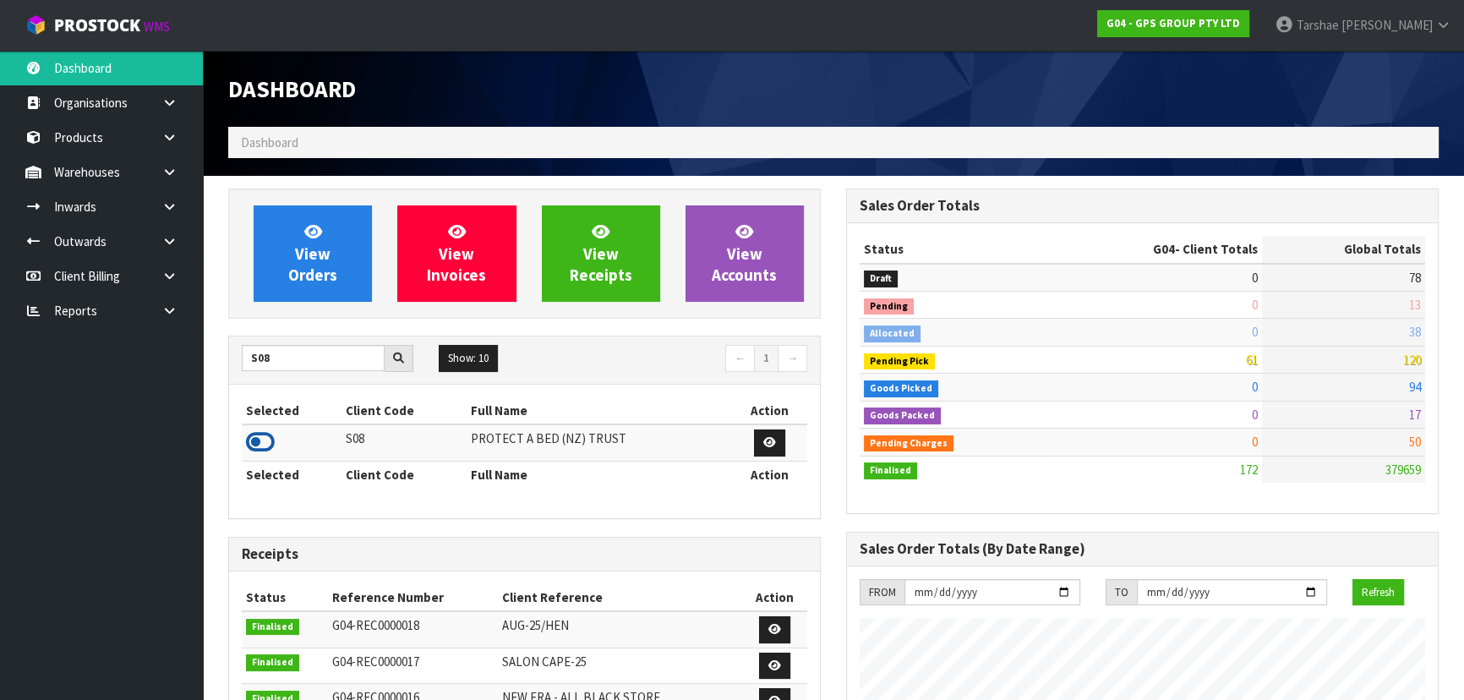
click at [265, 445] on icon at bounding box center [260, 441] width 29 height 25
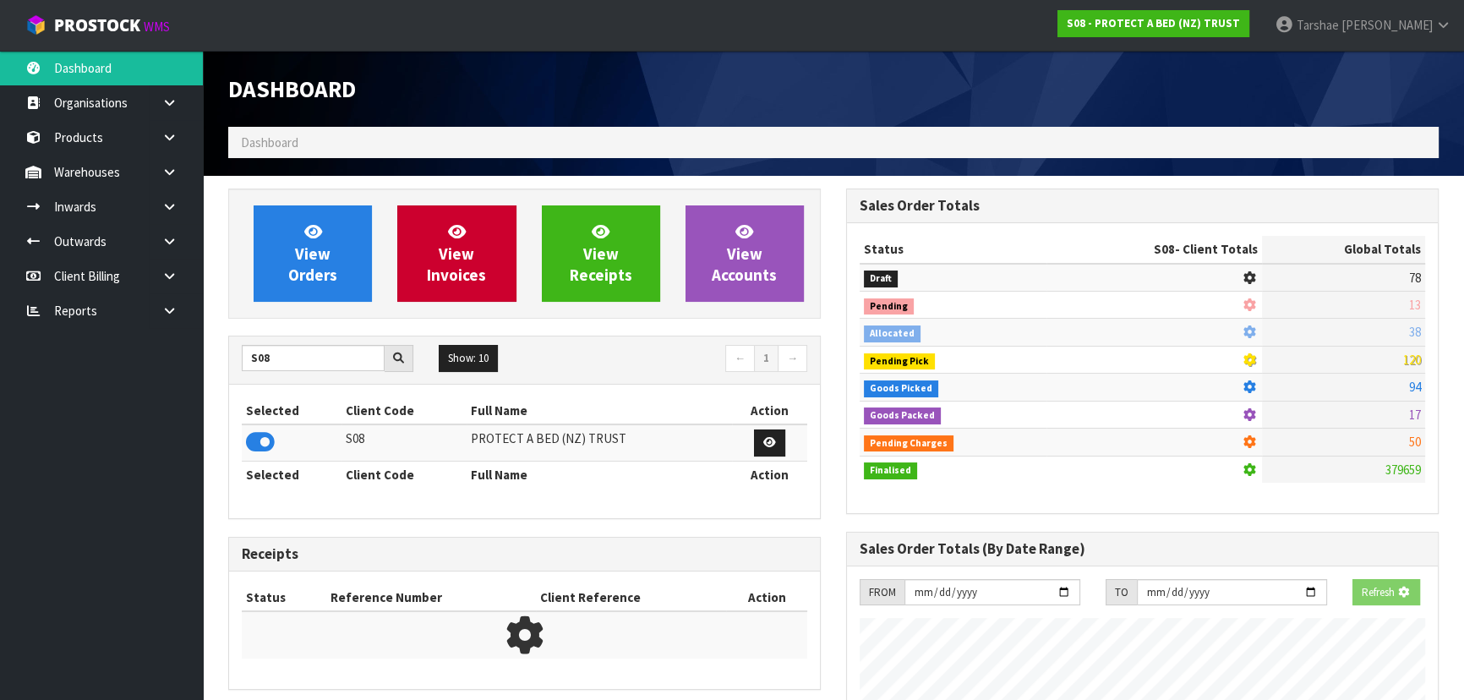
scroll to position [844295, 844729]
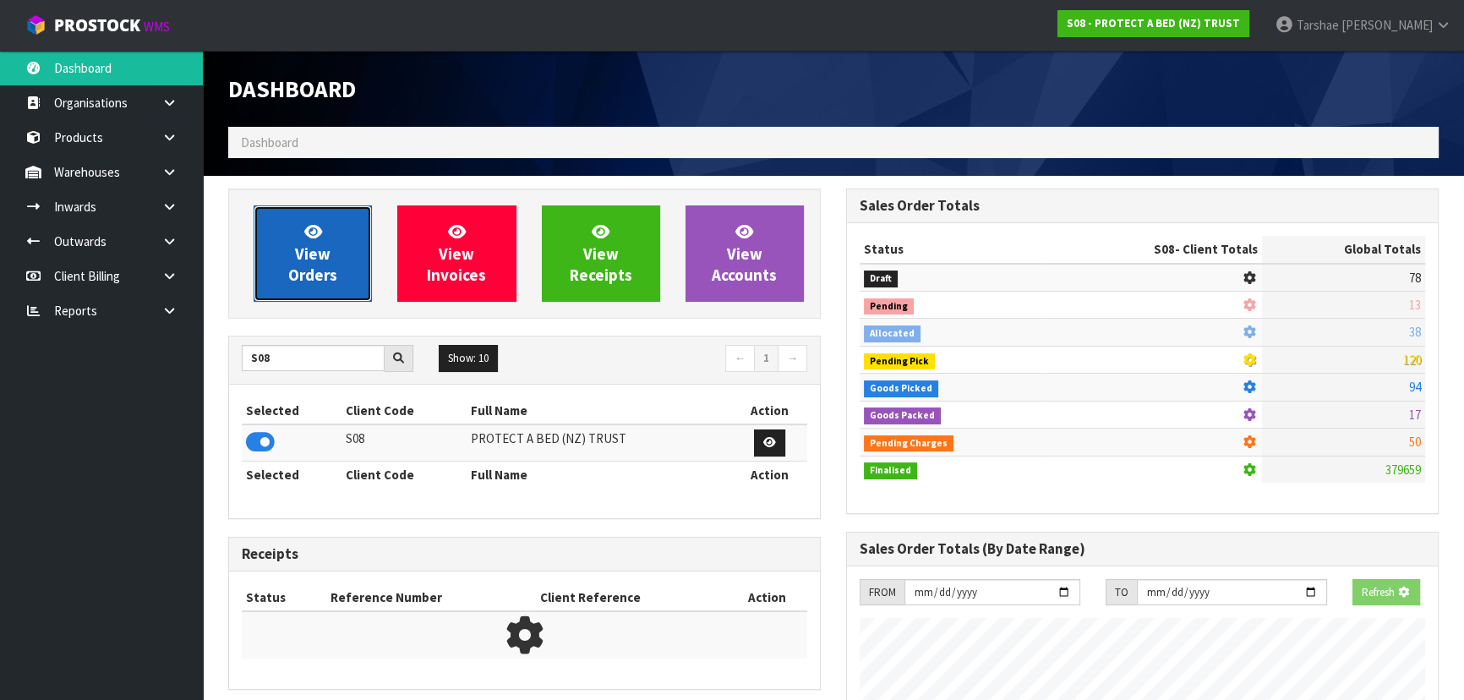
click at [298, 260] on span "View Orders" at bounding box center [312, 252] width 49 height 63
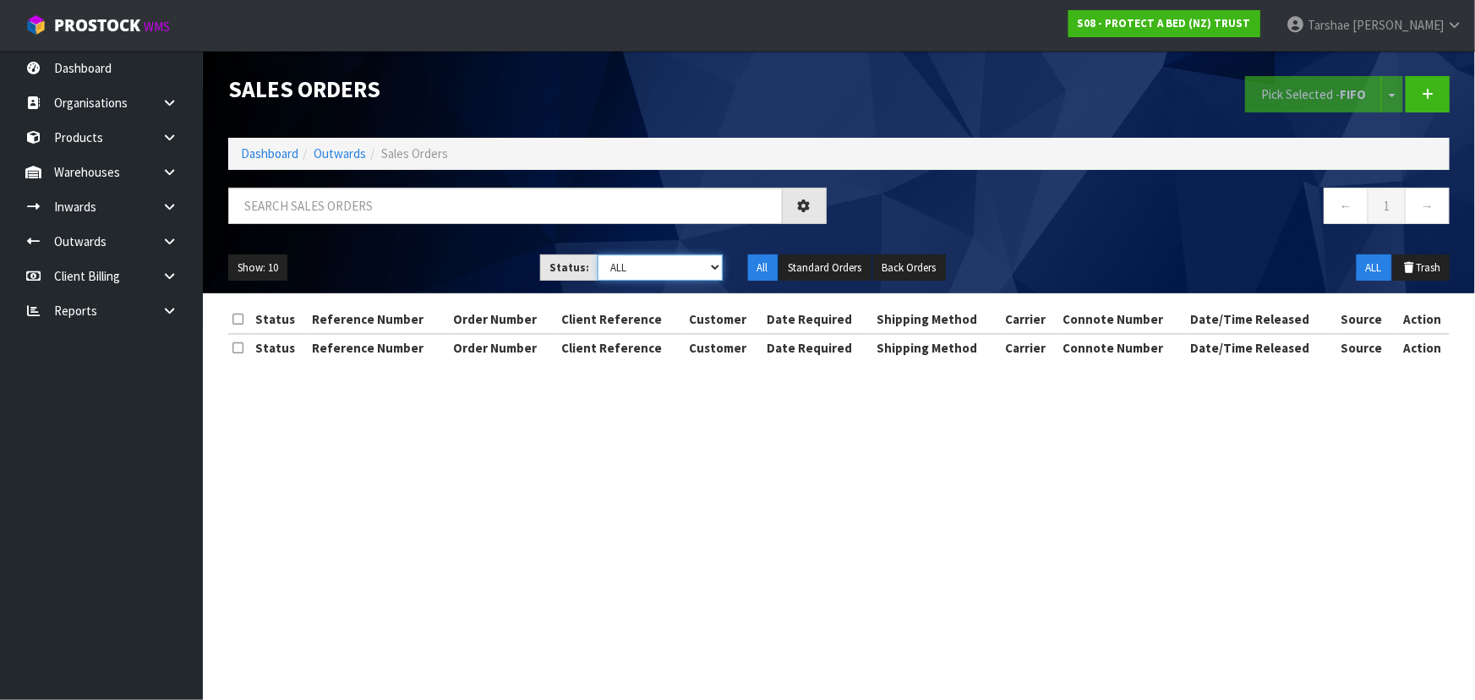
click at [620, 272] on select "Draft Pending Allocated Pending Pick Goods Picked Goods Packed Pending Charges …" at bounding box center [660, 267] width 125 height 26
click at [598, 254] on select "Draft Pending Allocated Pending Pick Goods Picked Goods Packed Pending Charges …" at bounding box center [660, 267] width 125 height 26
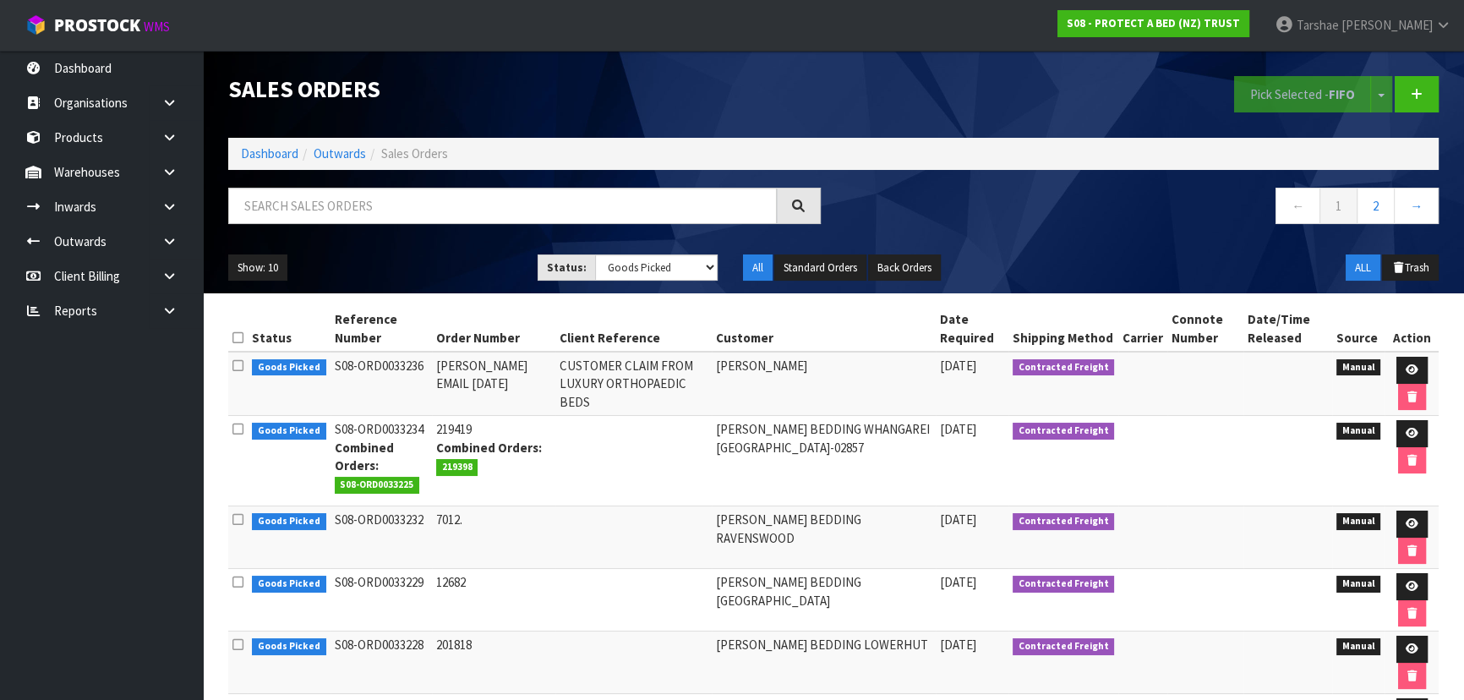
click at [637, 376] on td "CUSTOMER CLAIM FROM LUXURY ORTHOPAEDIC BEDS" at bounding box center [633, 384] width 156 height 64
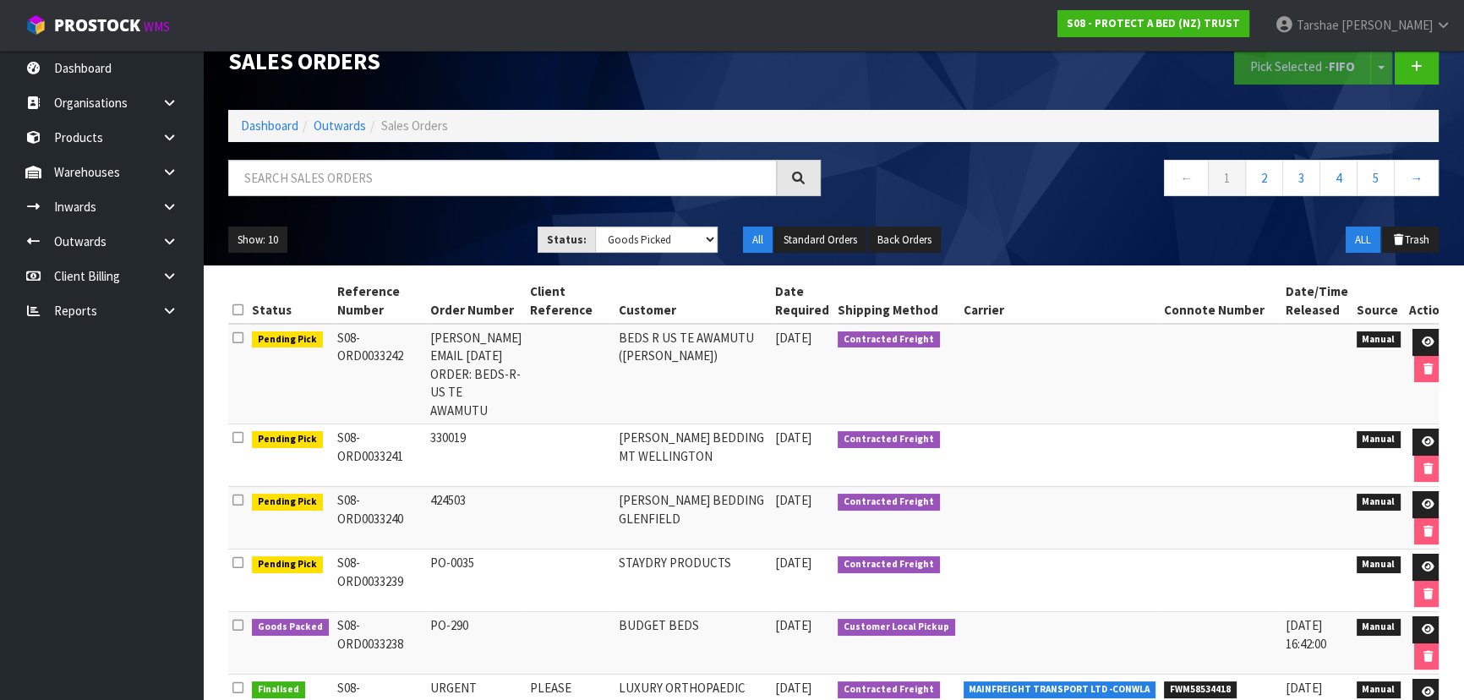
scroll to position [76, 0]
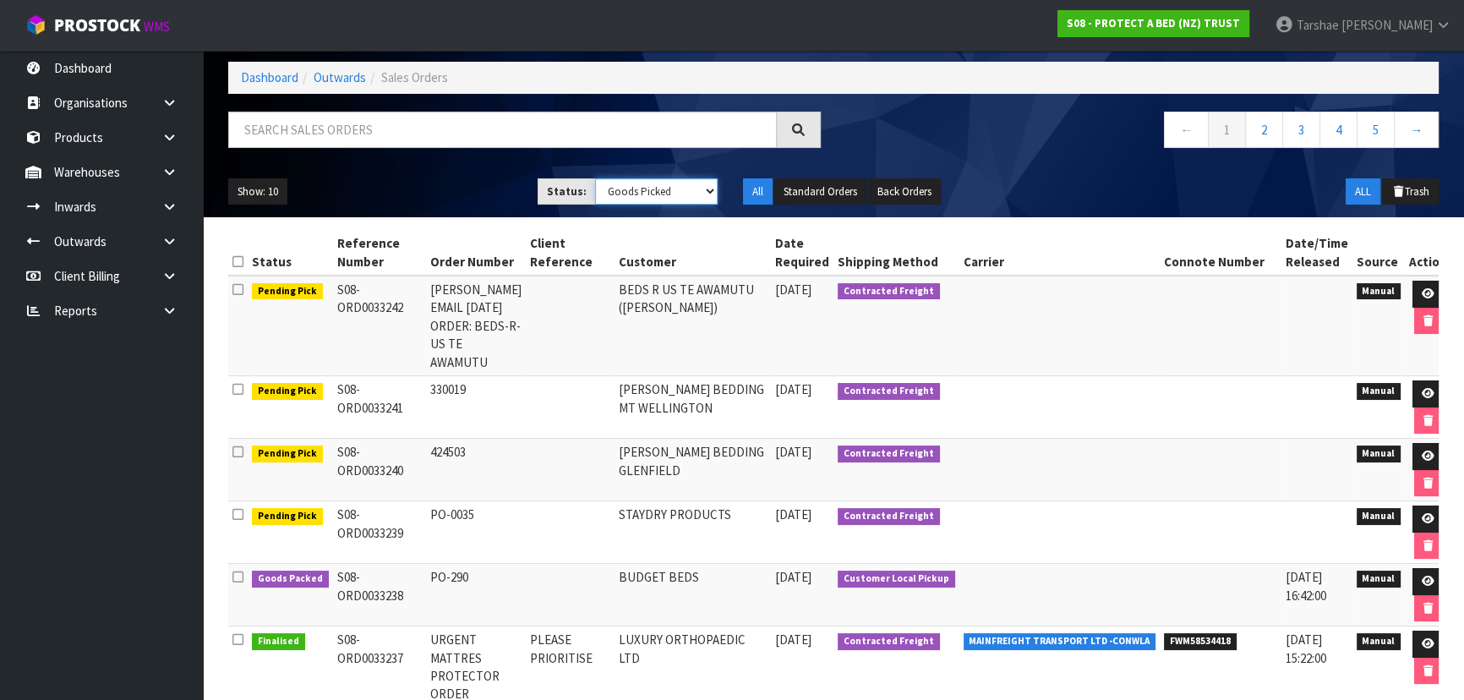
drag, startPoint x: 685, startPoint y: 180, endPoint x: 673, endPoint y: 197, distance: 20.6
click at [673, 197] on select "Draft Pending Allocated Pending Pick Goods Picked Goods Packed Pending Charges …" at bounding box center [656, 191] width 123 height 26
select select "string:ALL"
click at [595, 178] on select "Draft Pending Allocated Pending Pick Goods Picked Goods Packed Pending Charges …" at bounding box center [656, 191] width 123 height 26
click at [634, 127] on input "text" at bounding box center [502, 130] width 549 height 36
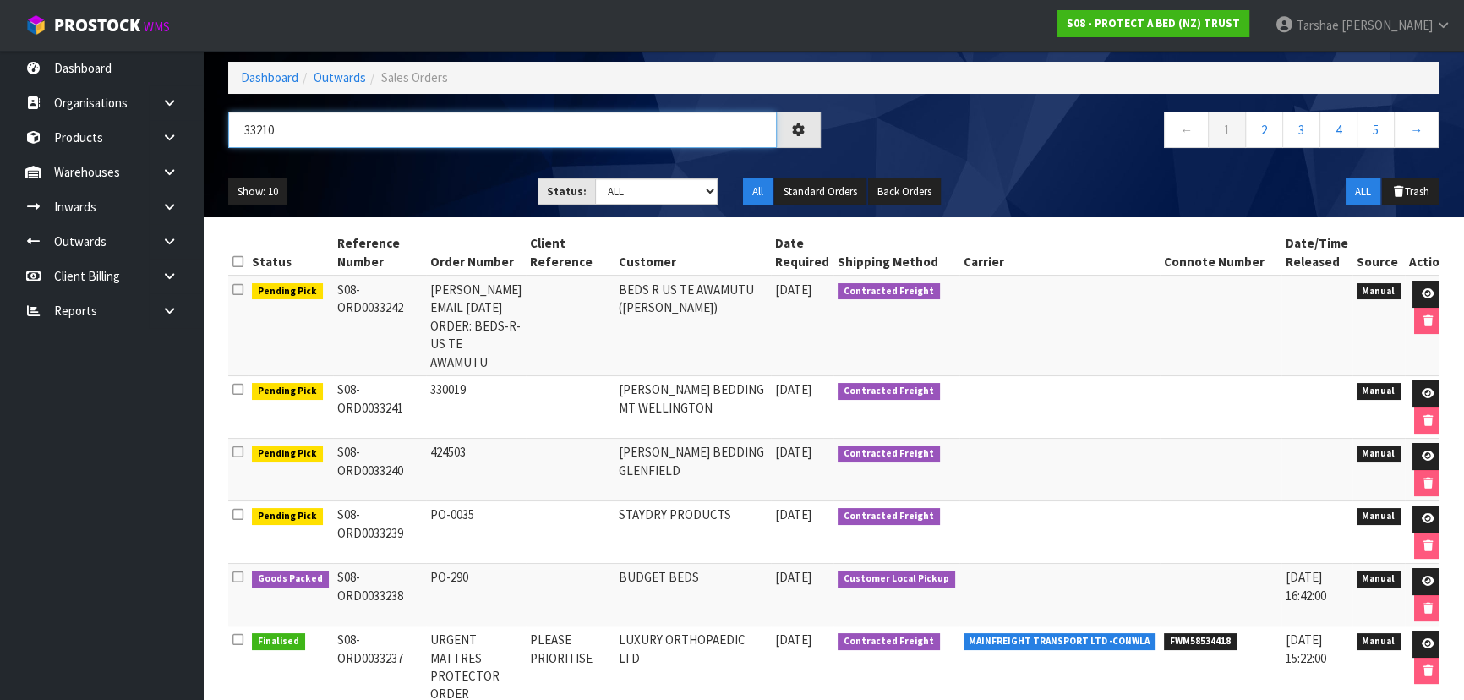
type input "33210"
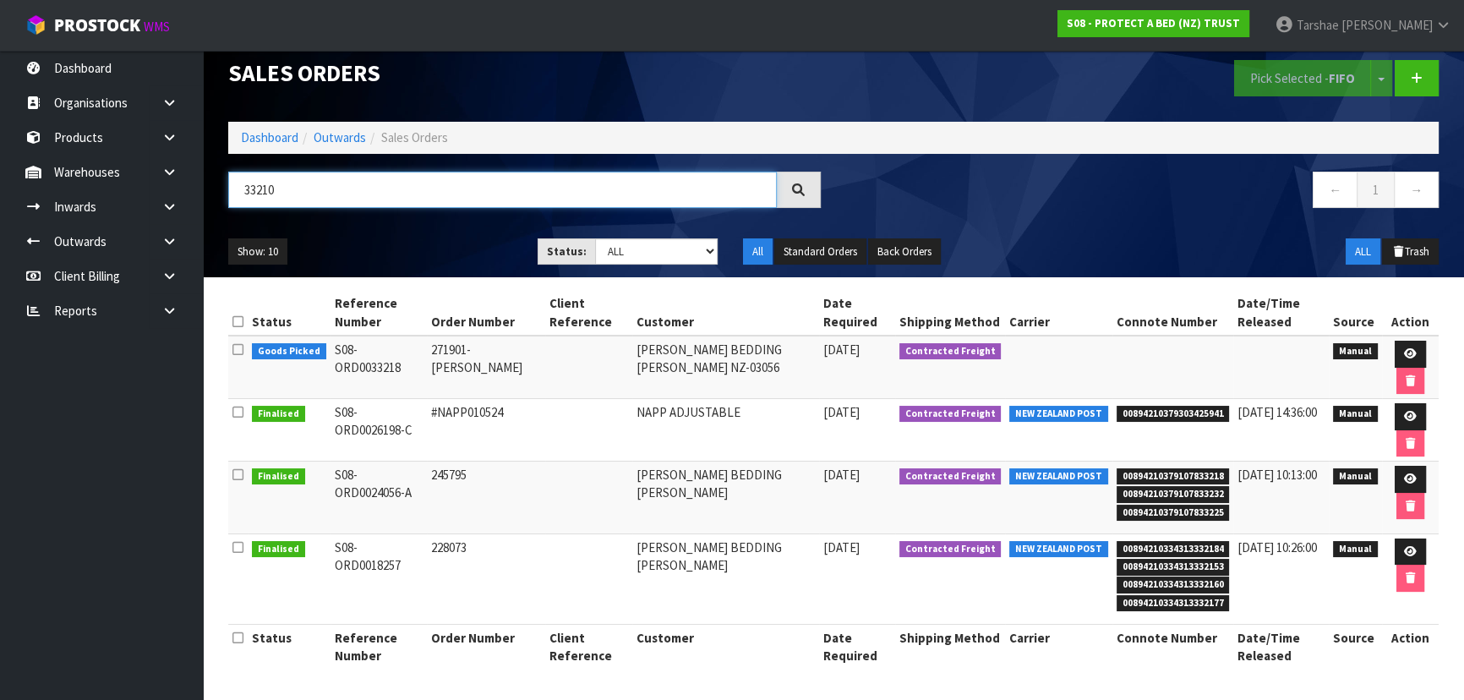
scroll to position [14, 0]
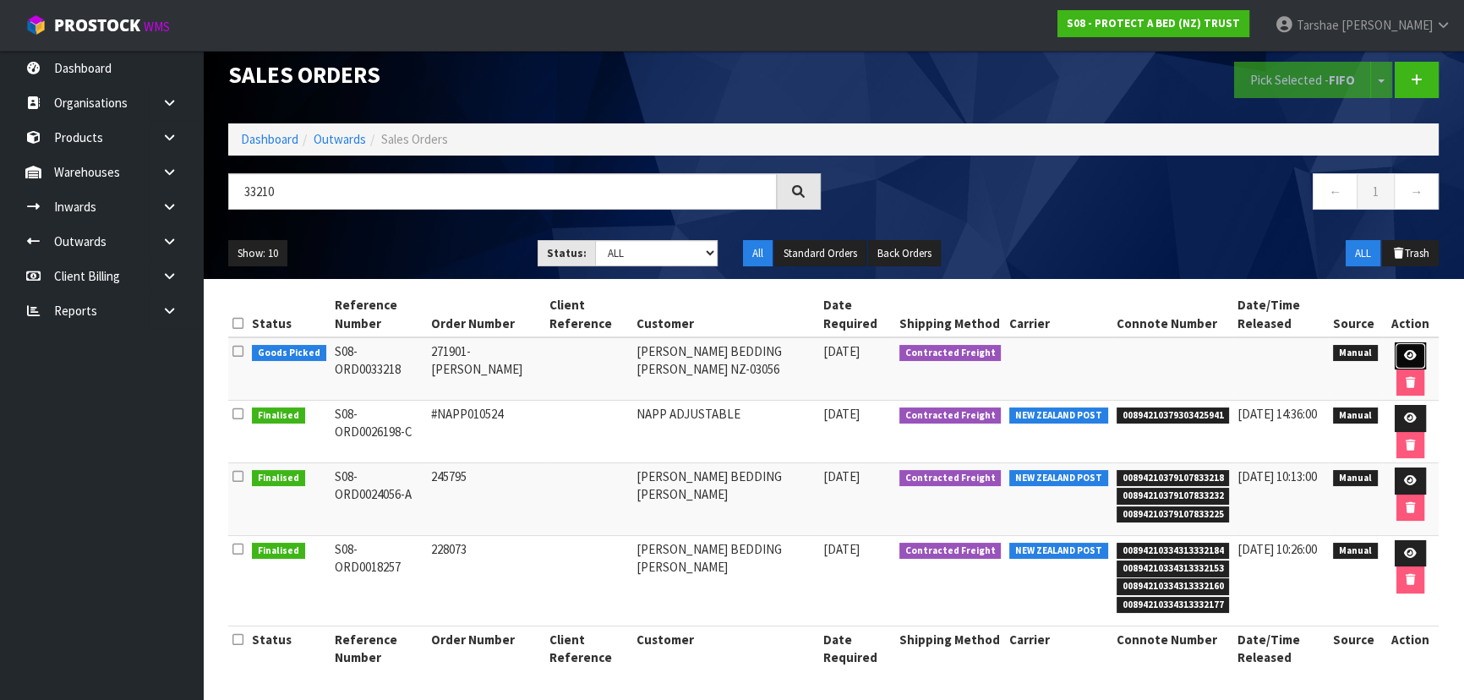
click at [1404, 354] on icon at bounding box center [1410, 355] width 13 height 11
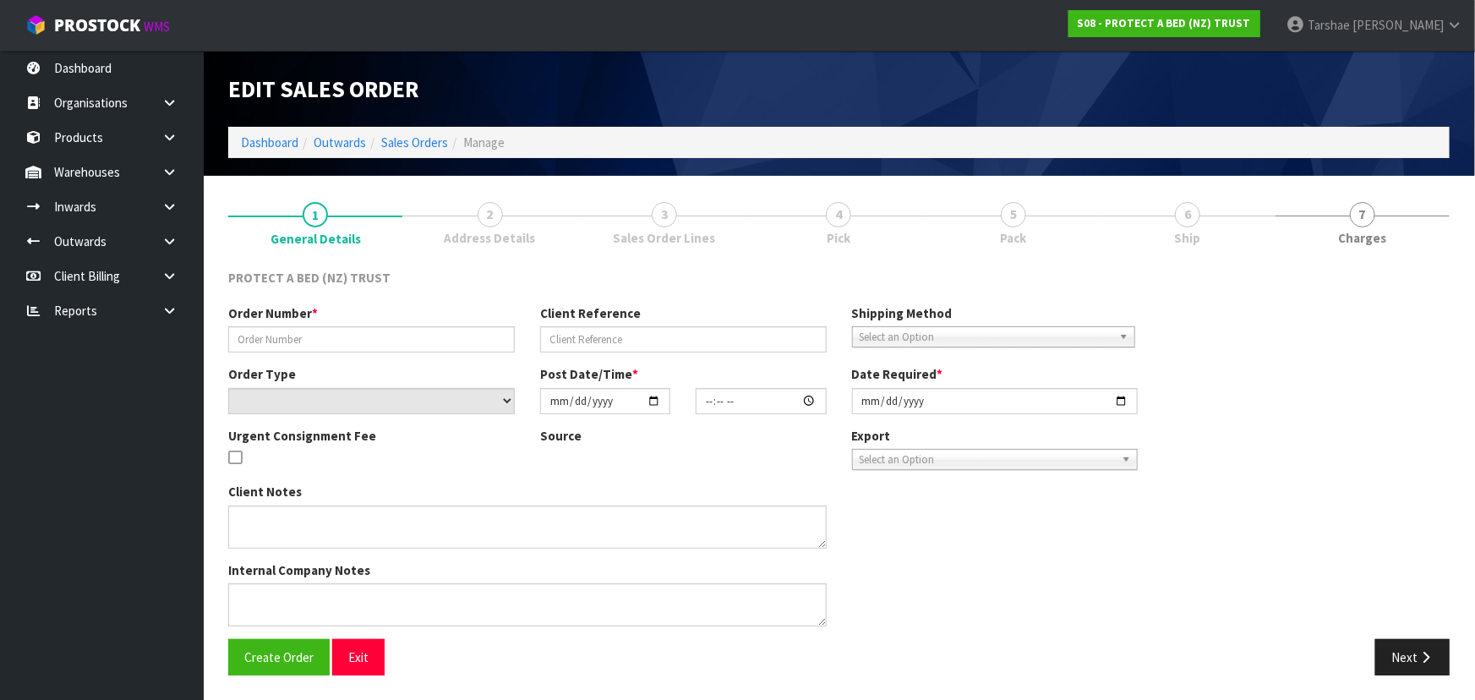
type input "271901- TE RAPA"
select select "number:0"
type input "2025-09-02"
type input "14:39:00.000"
type input "[DATE]"
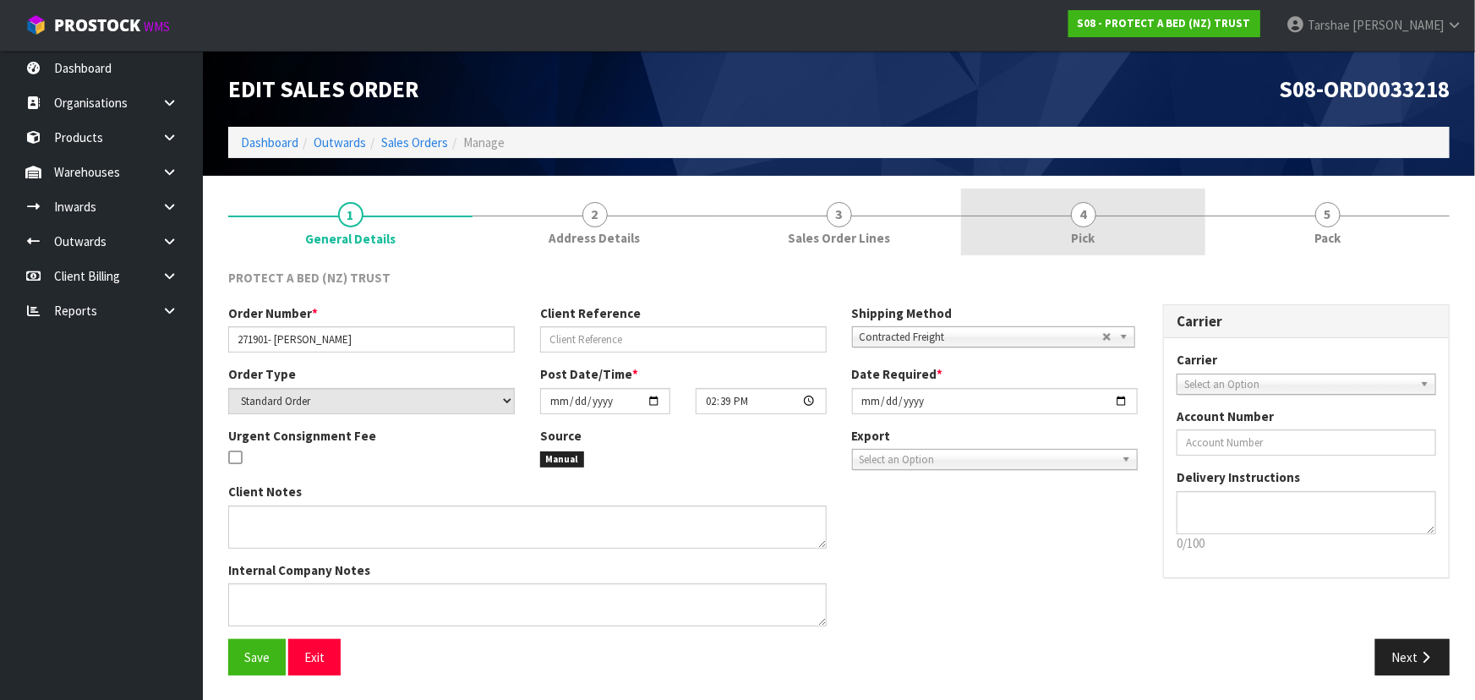
click at [1027, 229] on link "4 Pick" at bounding box center [1083, 222] width 244 height 67
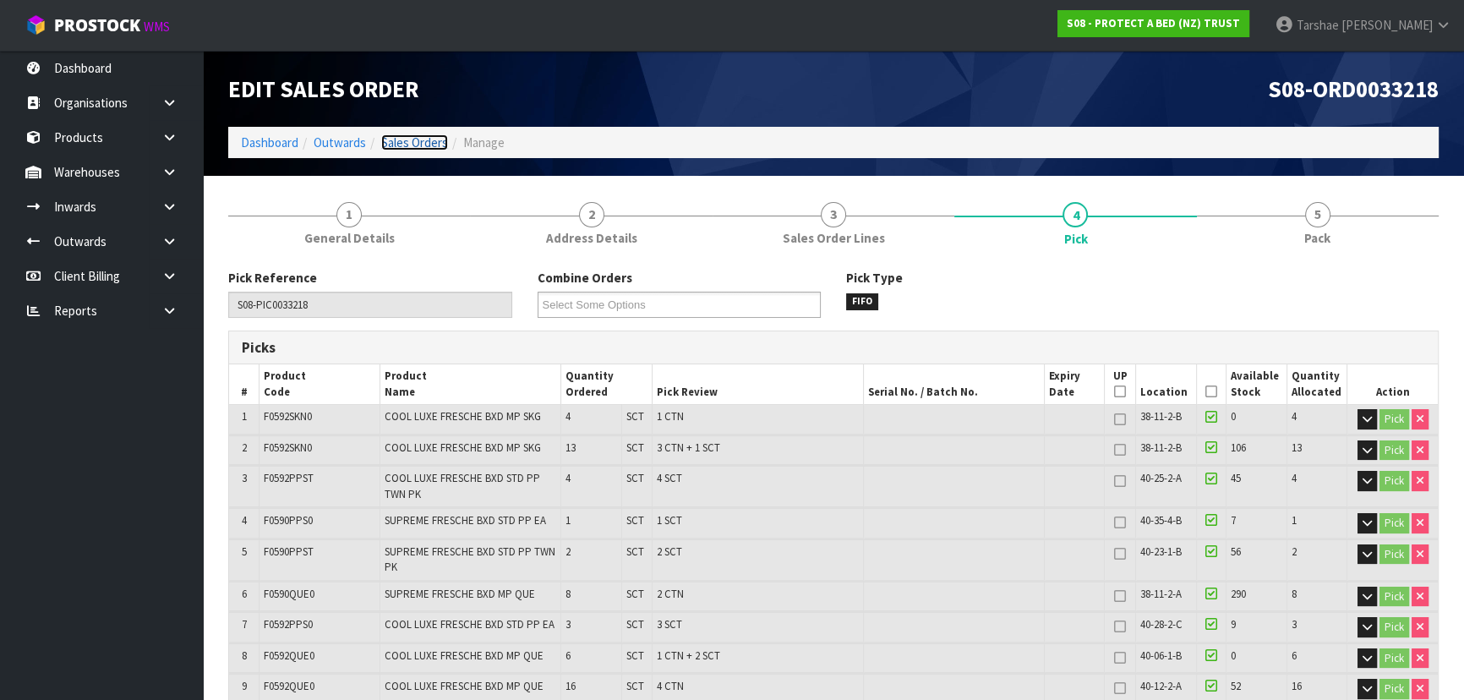
click at [401, 139] on link "Sales Orders" at bounding box center [414, 142] width 67 height 16
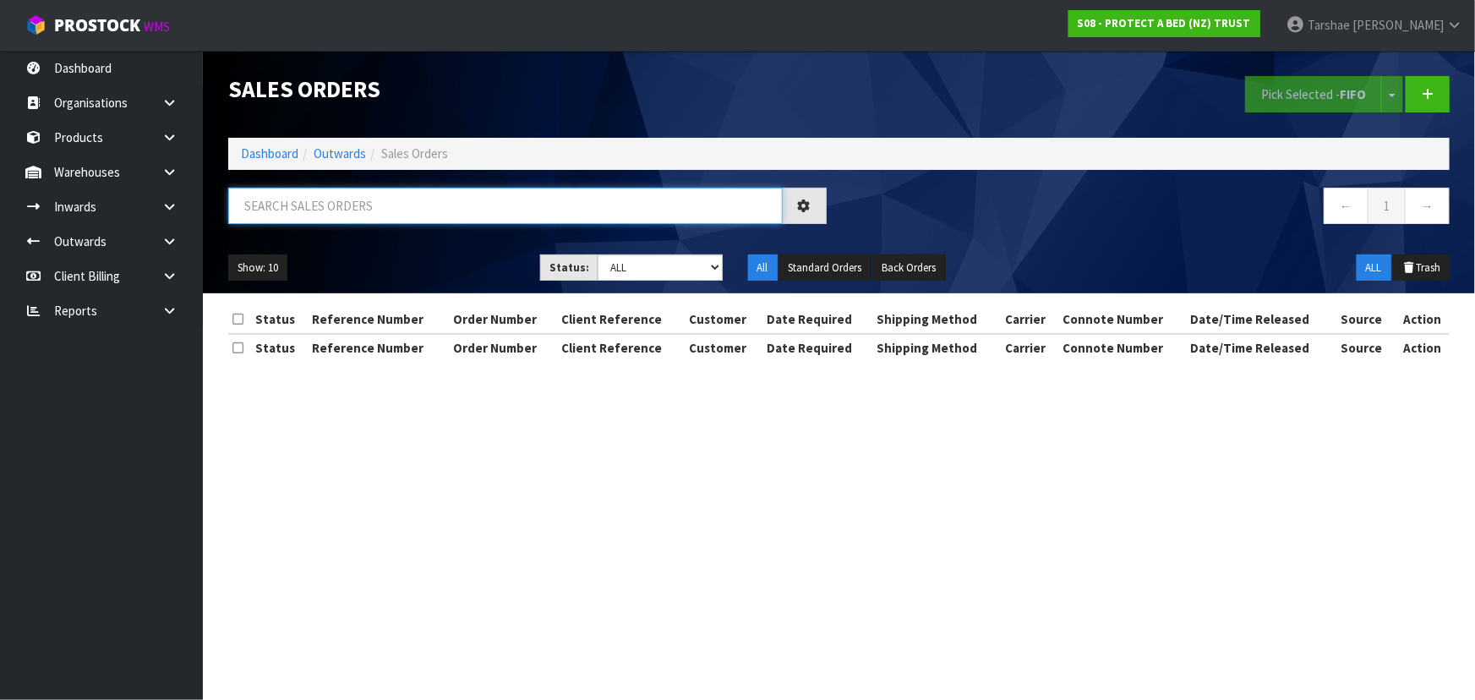
click at [397, 200] on input "text" at bounding box center [505, 206] width 555 height 36
type input "33210"
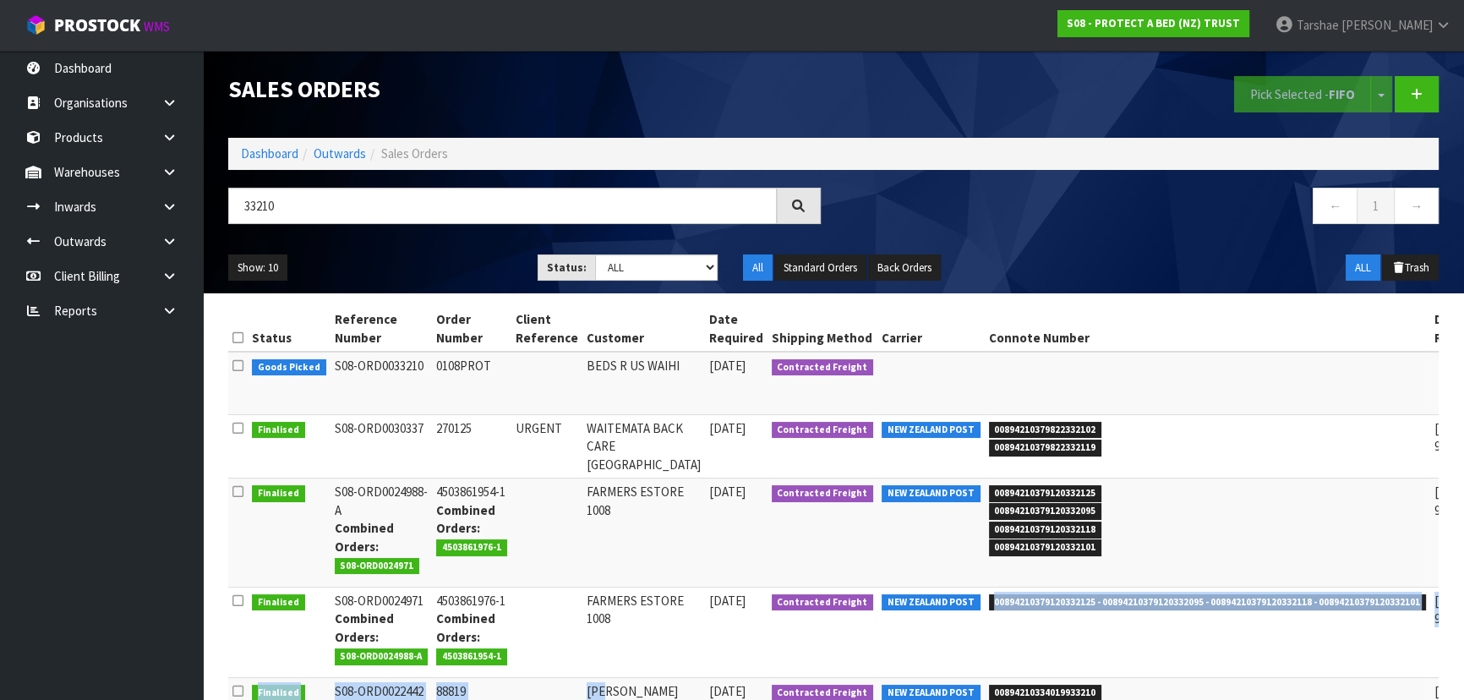
drag, startPoint x: 592, startPoint y: 696, endPoint x: 981, endPoint y: 618, distance: 396.6
click at [934, 642] on tbody "Goods Picked S08-ORD0033210 0108PROT BEDS R US WAIHI 02/09/2025 Contracted Frei…" at bounding box center [914, 609] width 1373 height 515
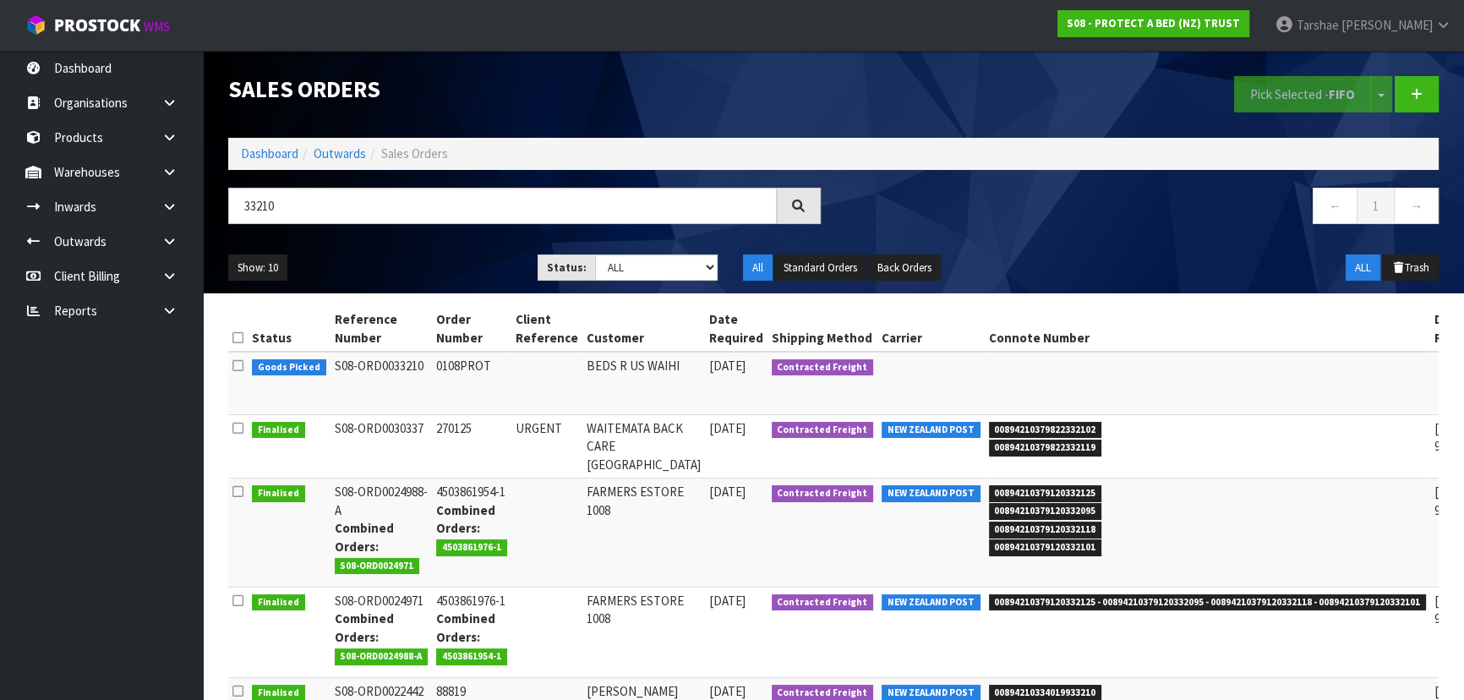
drag, startPoint x: 1270, startPoint y: 463, endPoint x: 1284, endPoint y: 467, distance: 15.0
click at [1276, 465] on td "00894210379822332102 00894210379822332119" at bounding box center [1208, 446] width 446 height 63
drag, startPoint x: 1435, startPoint y: 368, endPoint x: 1421, endPoint y: 368, distance: 13.5
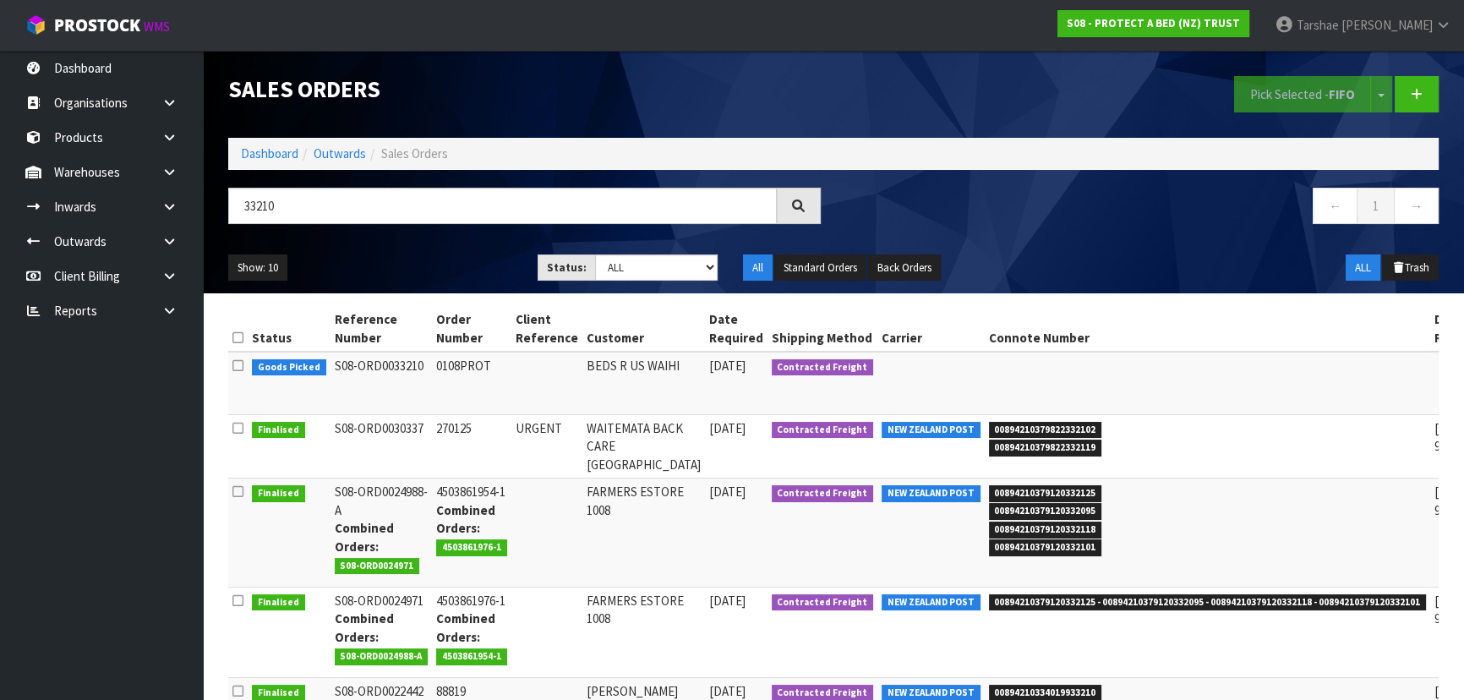
drag, startPoint x: 420, startPoint y: 374, endPoint x: 482, endPoint y: 417, distance: 75.3
click at [228, 379] on tr "Goods Picked S08-ORD0033210 0108PROT BEDS R US WAIHI 02/09/2025 Contracted Frei…" at bounding box center [914, 383] width 1373 height 63
click at [525, 419] on td "URGENT" at bounding box center [546, 446] width 71 height 63
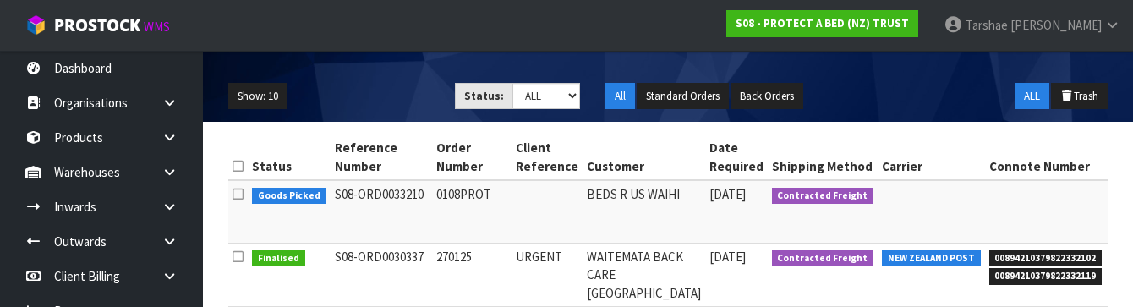
scroll to position [153, 0]
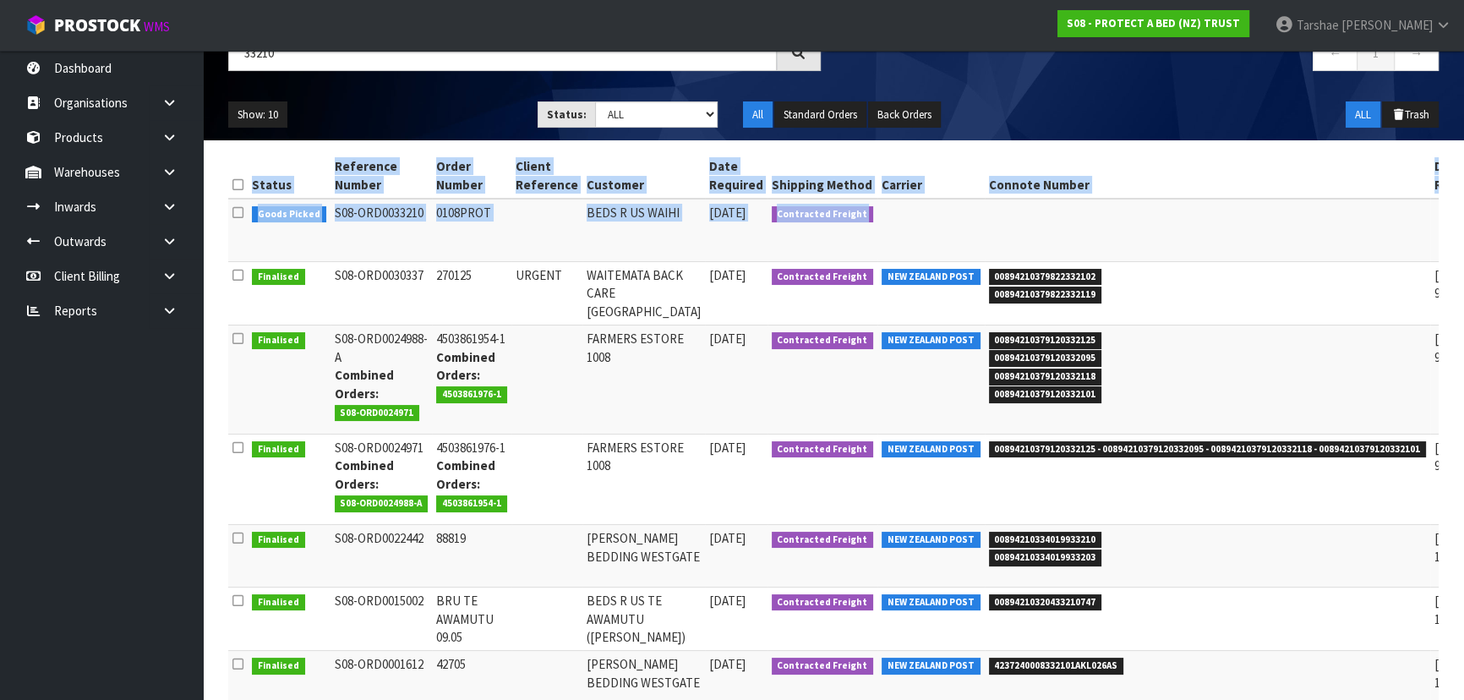
scroll to position [0, 74]
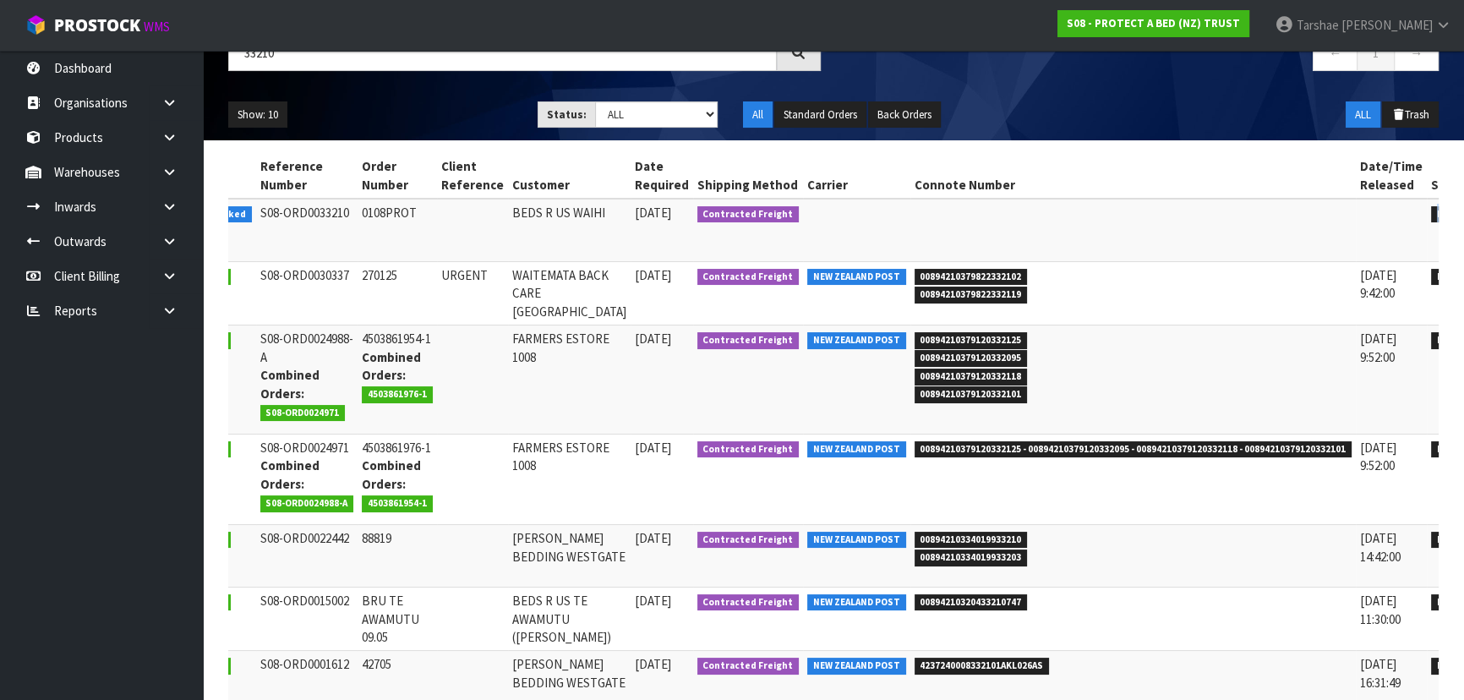
click at [1411, 234] on tr "Goods Picked S08-ORD0033210 0108PROT BEDS R US WAIHI 02/09/2025 Contracted Frei…" at bounding box center [840, 230] width 1373 height 63
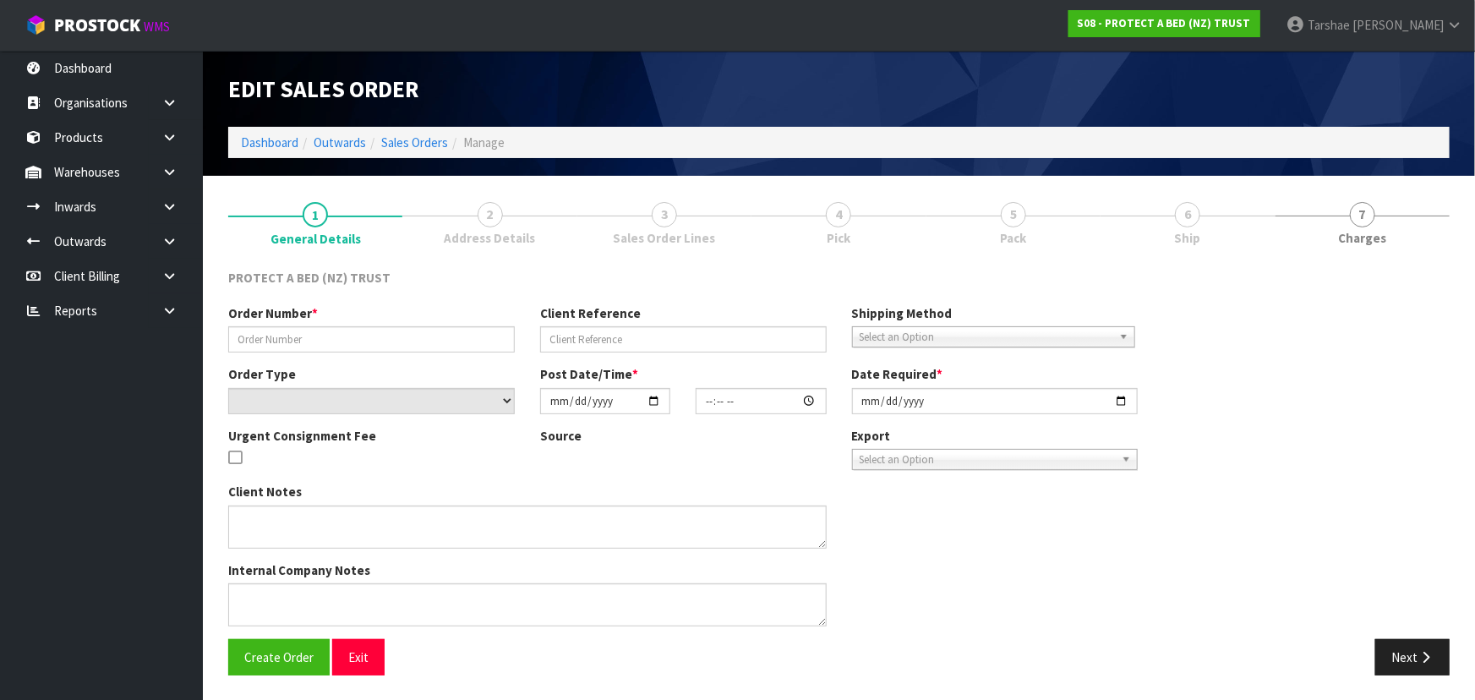
type input "0108PROT"
select select "number:0"
type input "2025-09-02"
type input "08:13:00.000"
type input "2025-09-02"
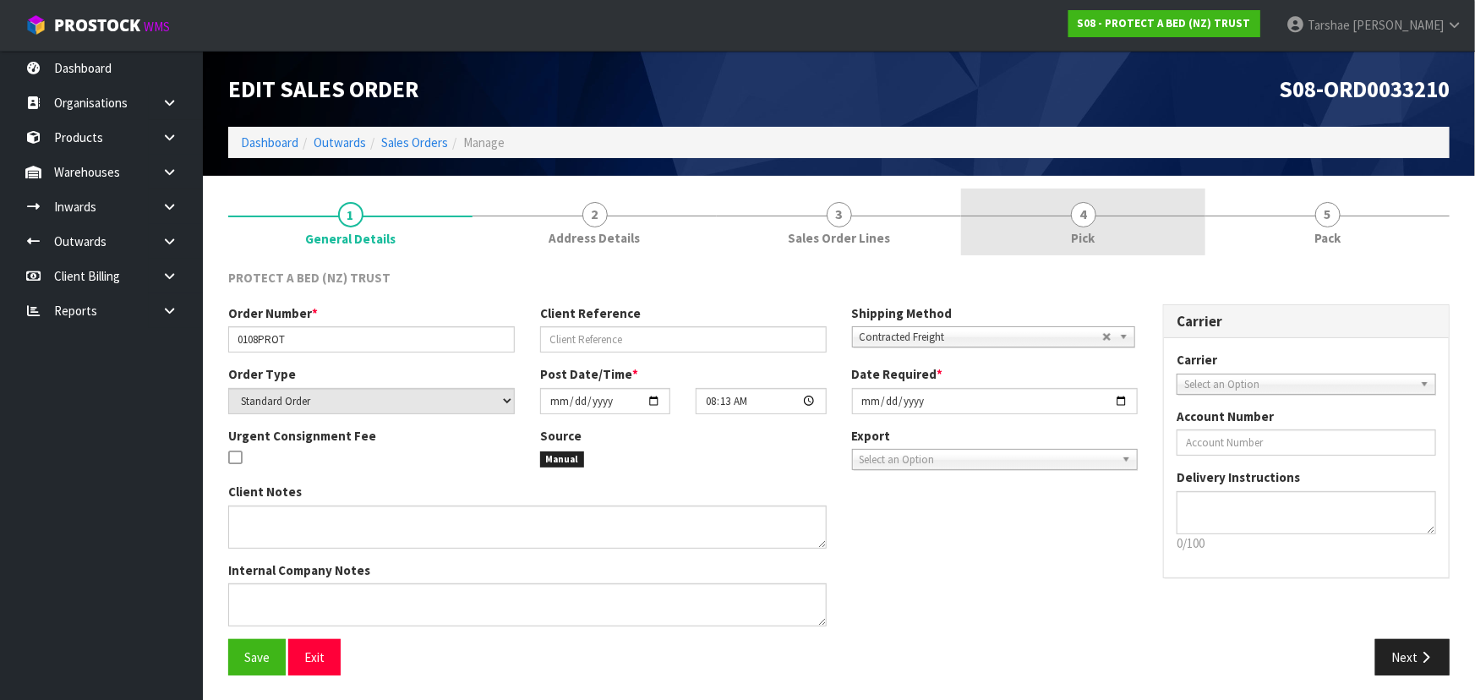
click at [1073, 229] on span "Pick" at bounding box center [1084, 238] width 24 height 18
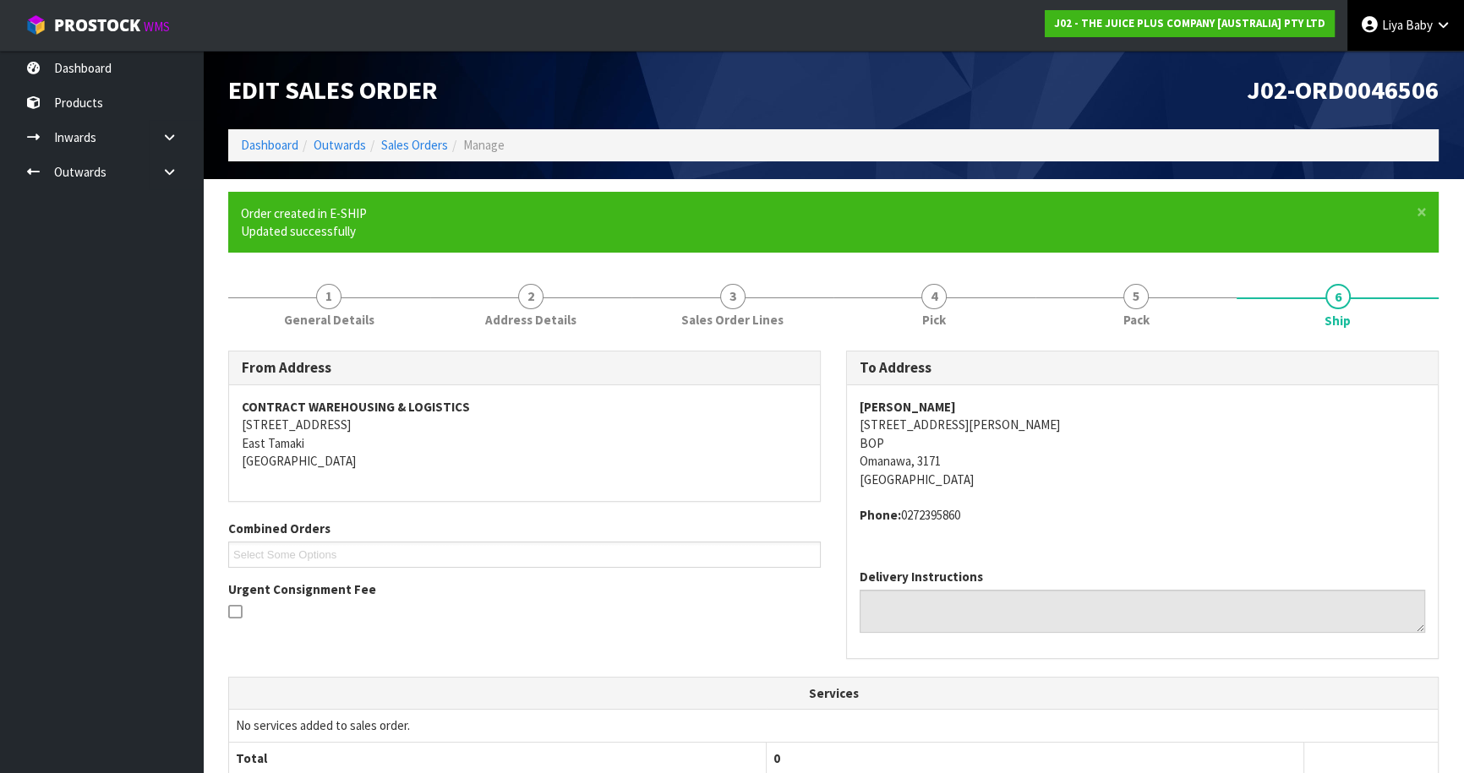
click at [1429, 17] on span "Baby" at bounding box center [1419, 25] width 27 height 16
click at [1427, 64] on link "Logout" at bounding box center [1397, 67] width 134 height 23
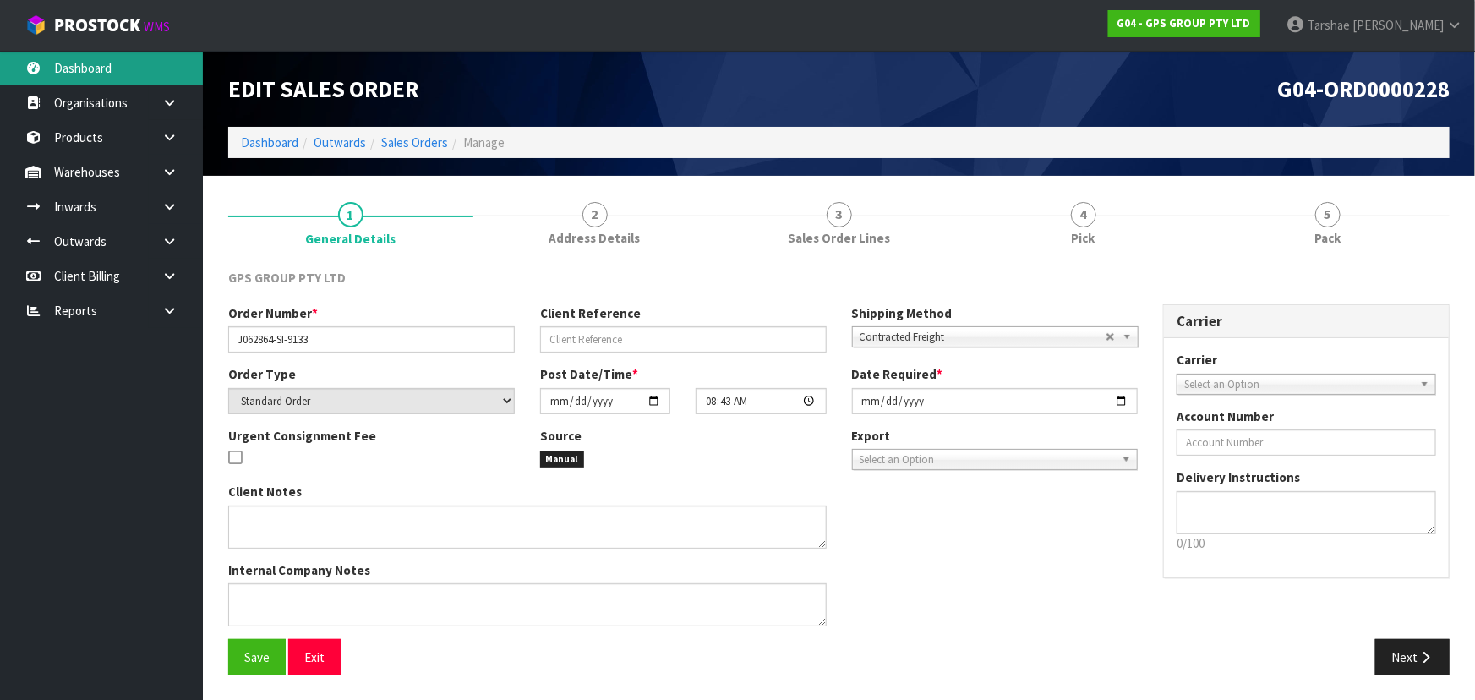
click at [83, 67] on link "Dashboard" at bounding box center [101, 68] width 203 height 35
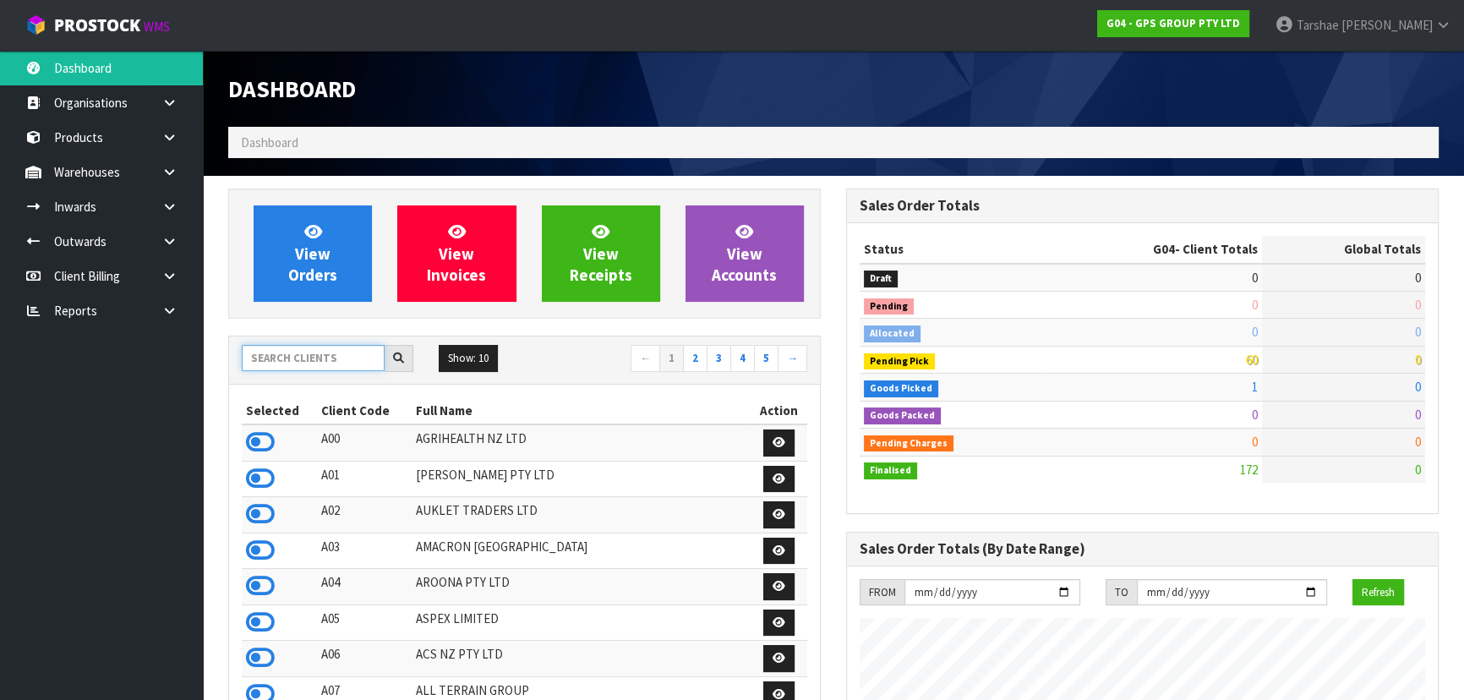
scroll to position [1059, 617]
click at [328, 350] on input "text" at bounding box center [313, 358] width 143 height 26
type input "S08"
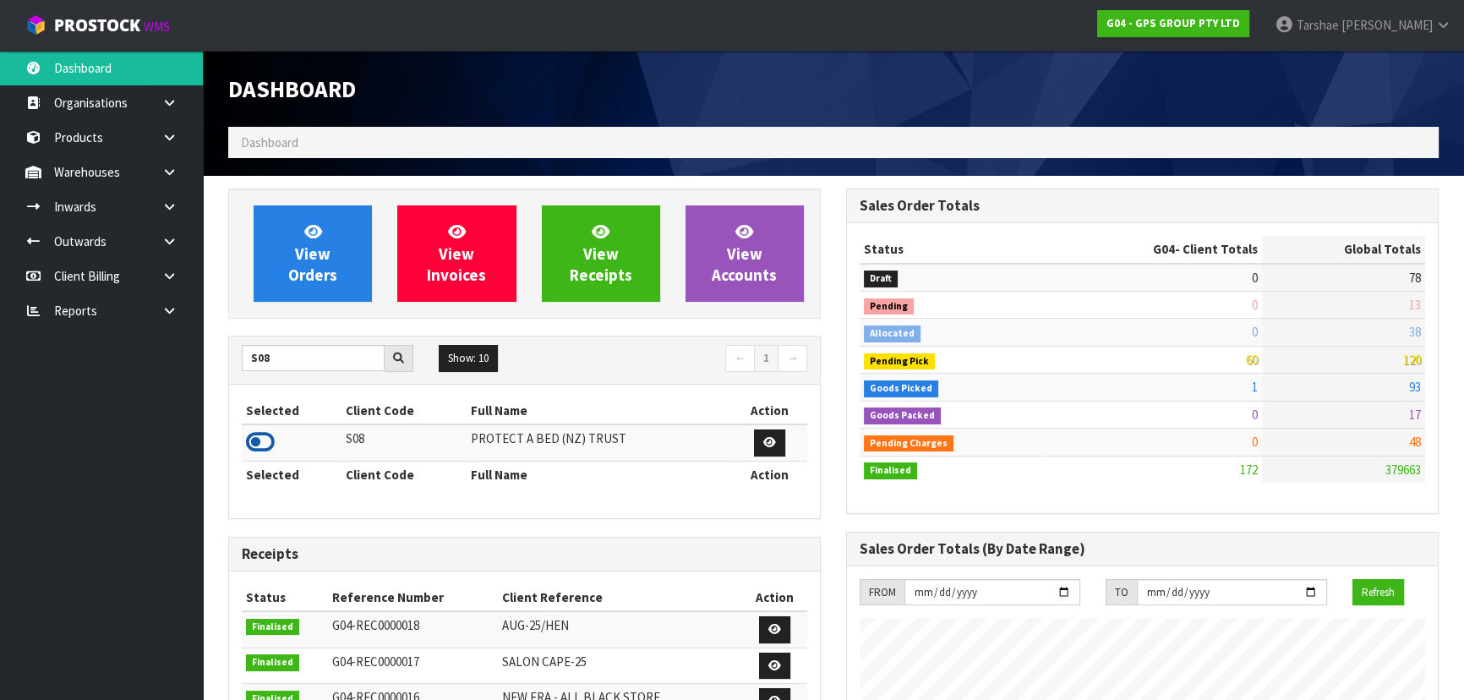
click at [265, 436] on icon at bounding box center [260, 441] width 29 height 25
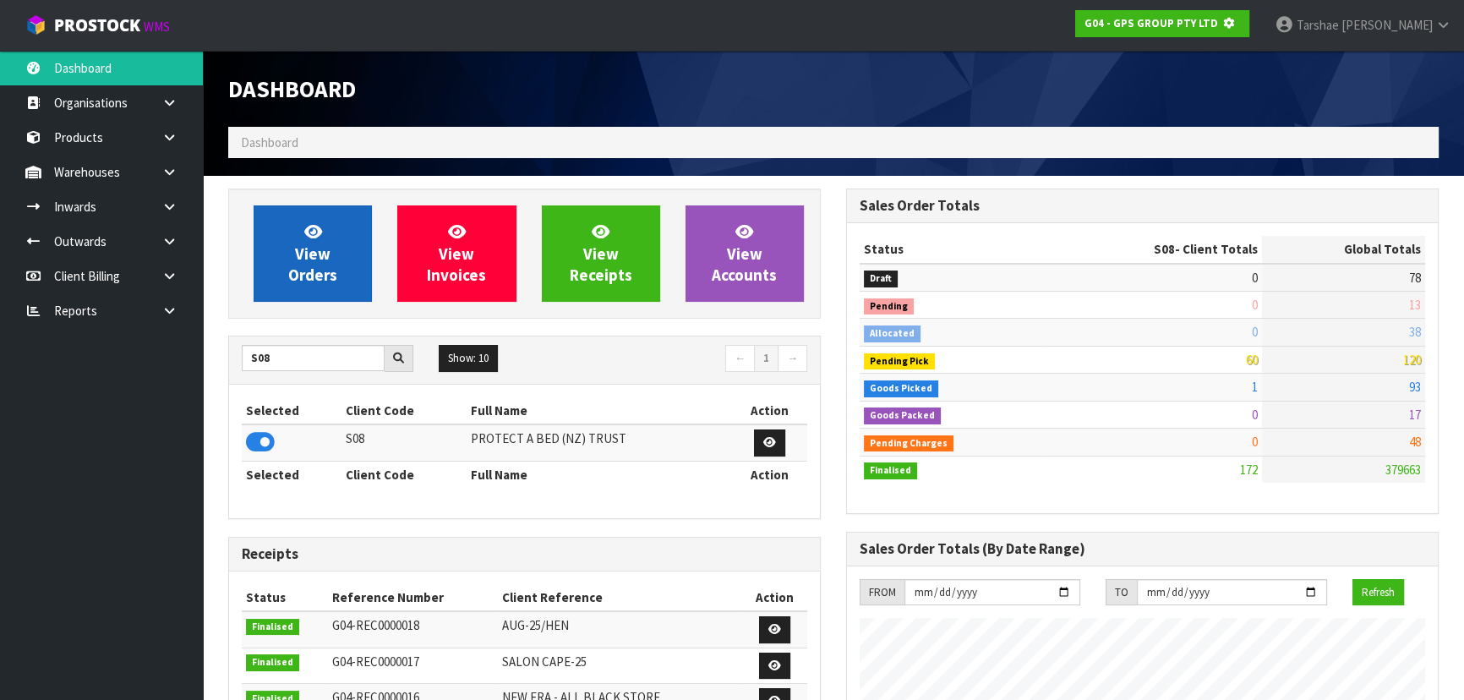
scroll to position [844295, 844729]
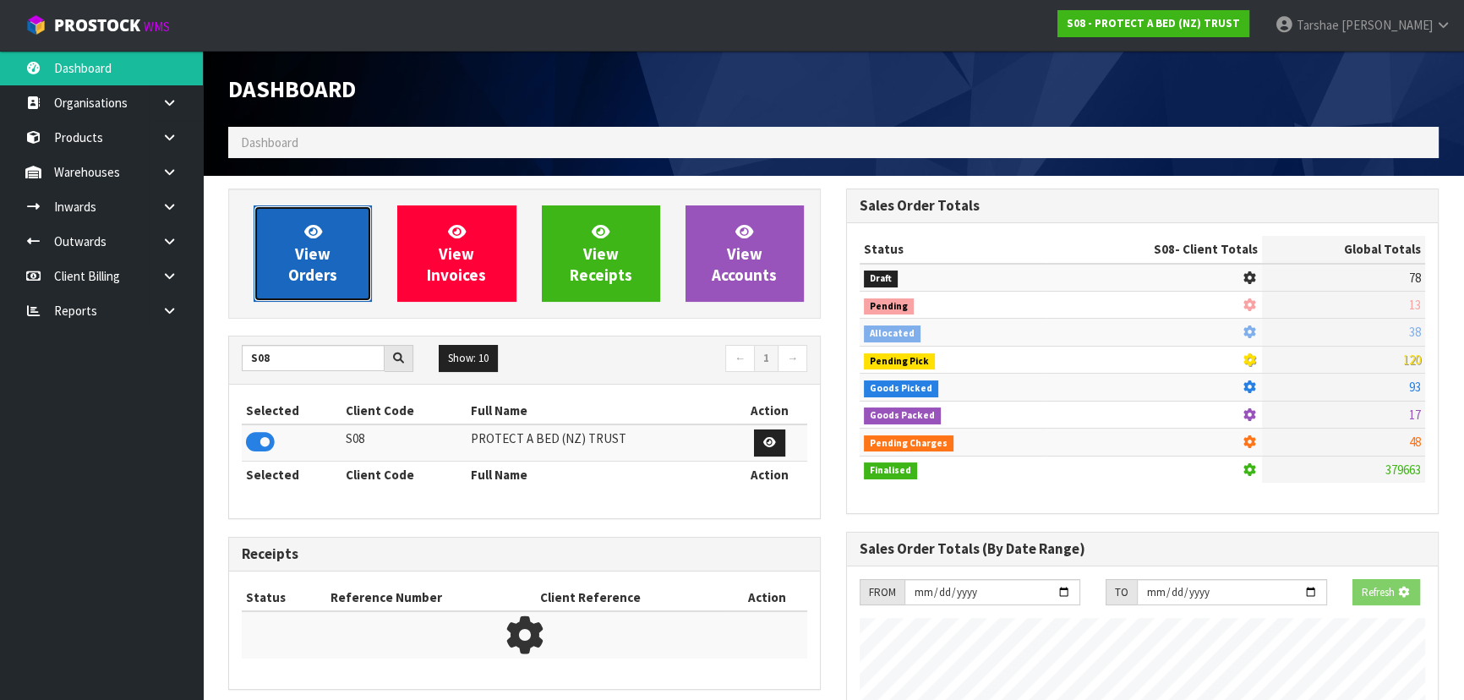
click at [360, 220] on link "View Orders" at bounding box center [313, 253] width 118 height 96
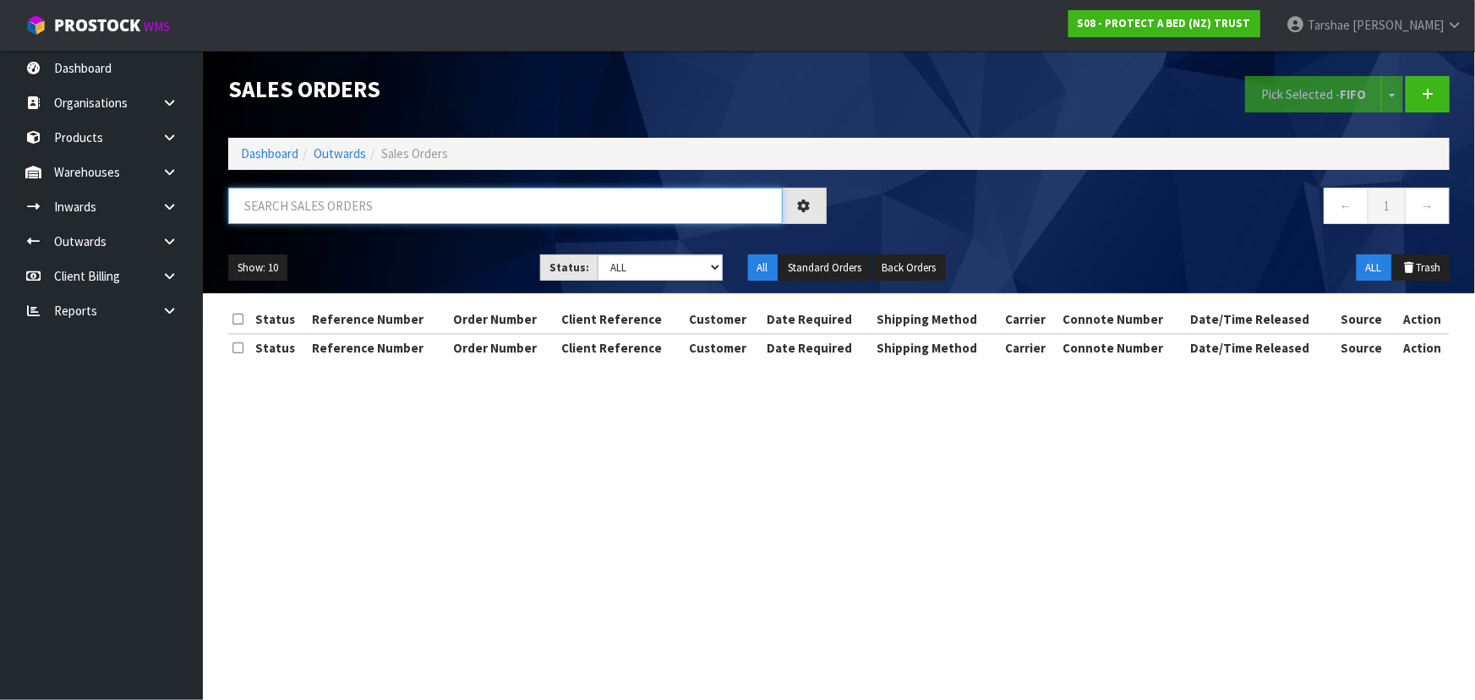
click at [371, 191] on input "text" at bounding box center [505, 206] width 555 height 36
type input "33210"
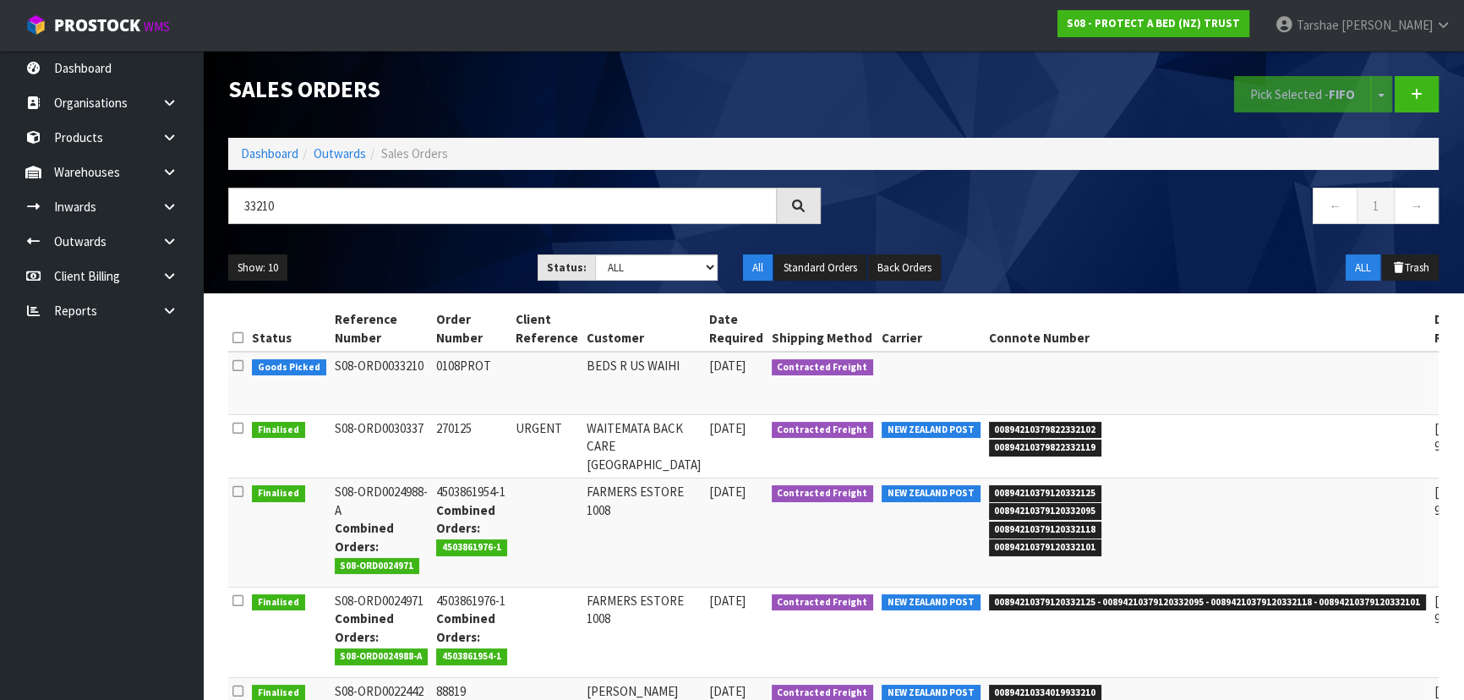
drag, startPoint x: 1080, startPoint y: 360, endPoint x: 1144, endPoint y: 404, distance: 77.8
click at [871, 365] on table "Status Reference Number Order Number Client Reference Customer Date Required Sh…" at bounding box center [914, 608] width 1373 height 605
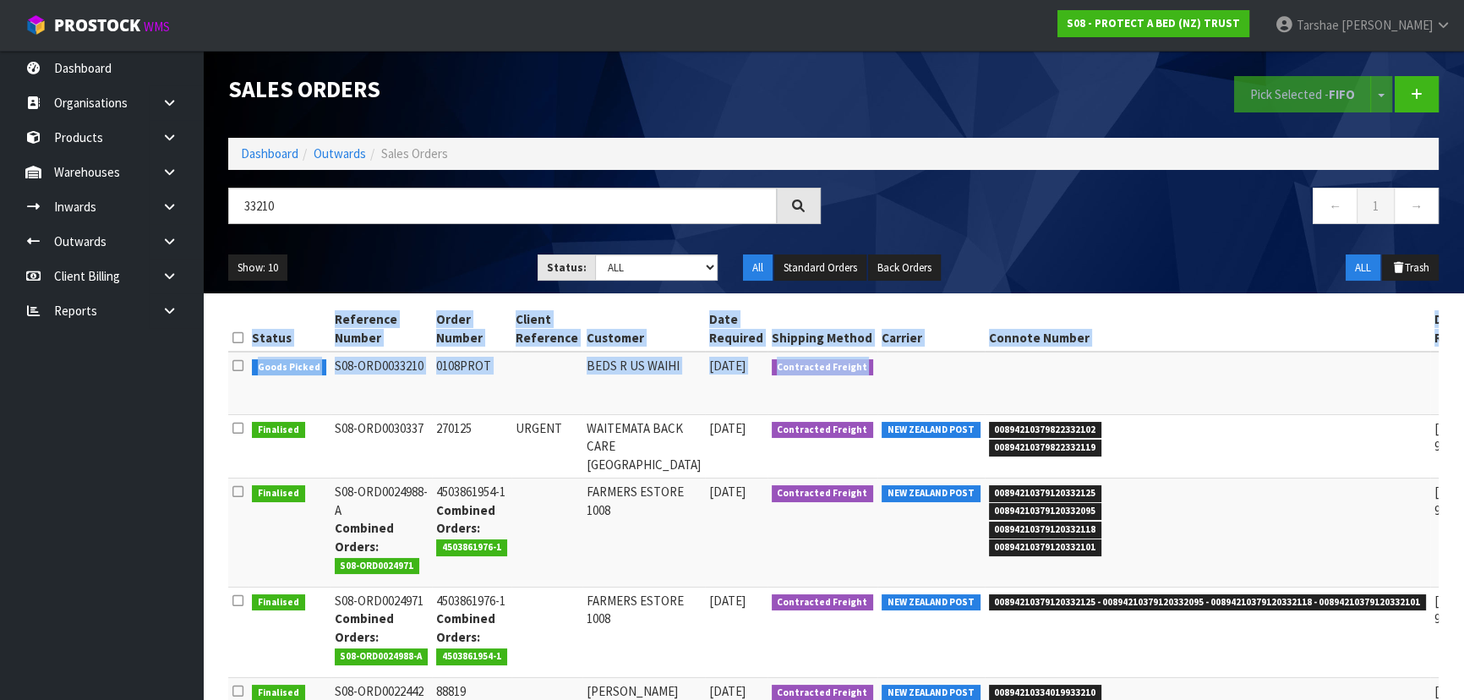
scroll to position [0, 74]
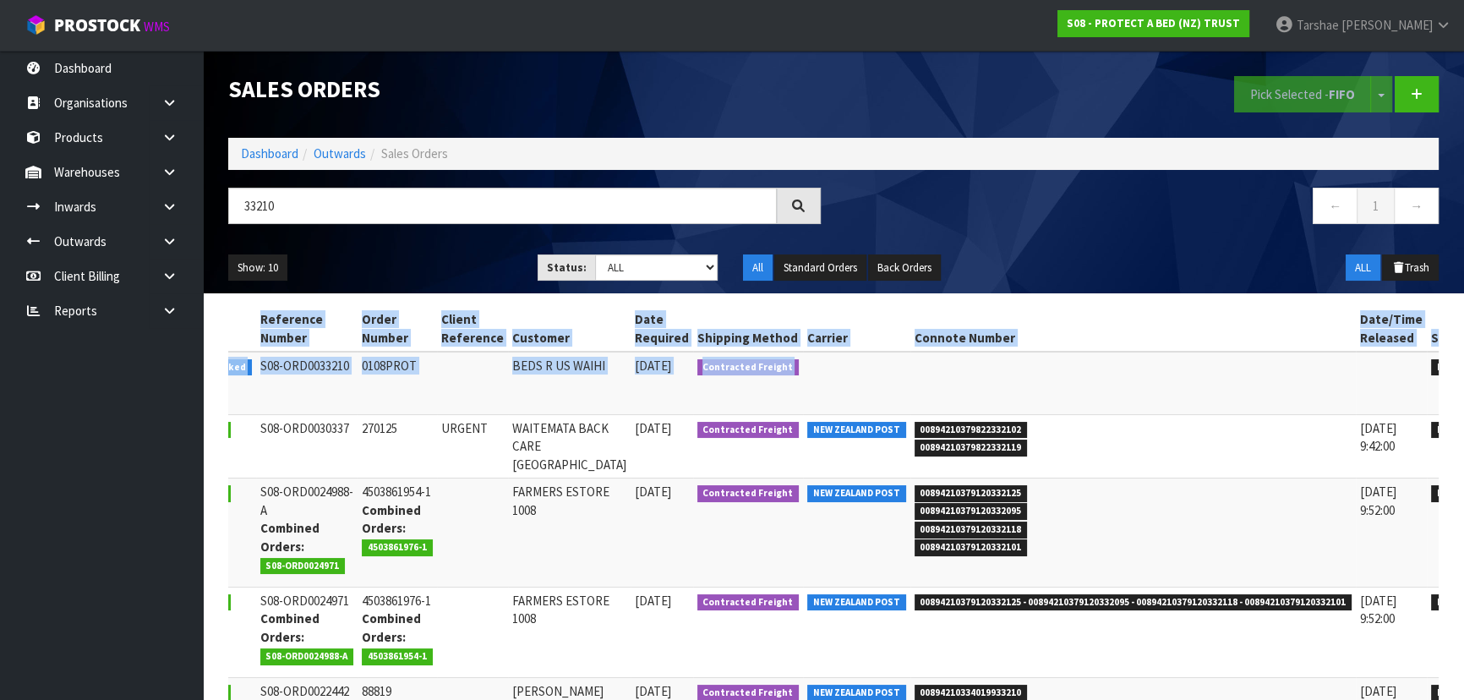
drag, startPoint x: 1144, startPoint y: 404, endPoint x: 1513, endPoint y: 355, distance: 372.7
click at [1464, 355] on html "Toggle navigation ProStock WMS S08 - PROTECT A BED (NZ) TRUST Tarshae Graydon L…" at bounding box center [732, 350] width 1464 height 700
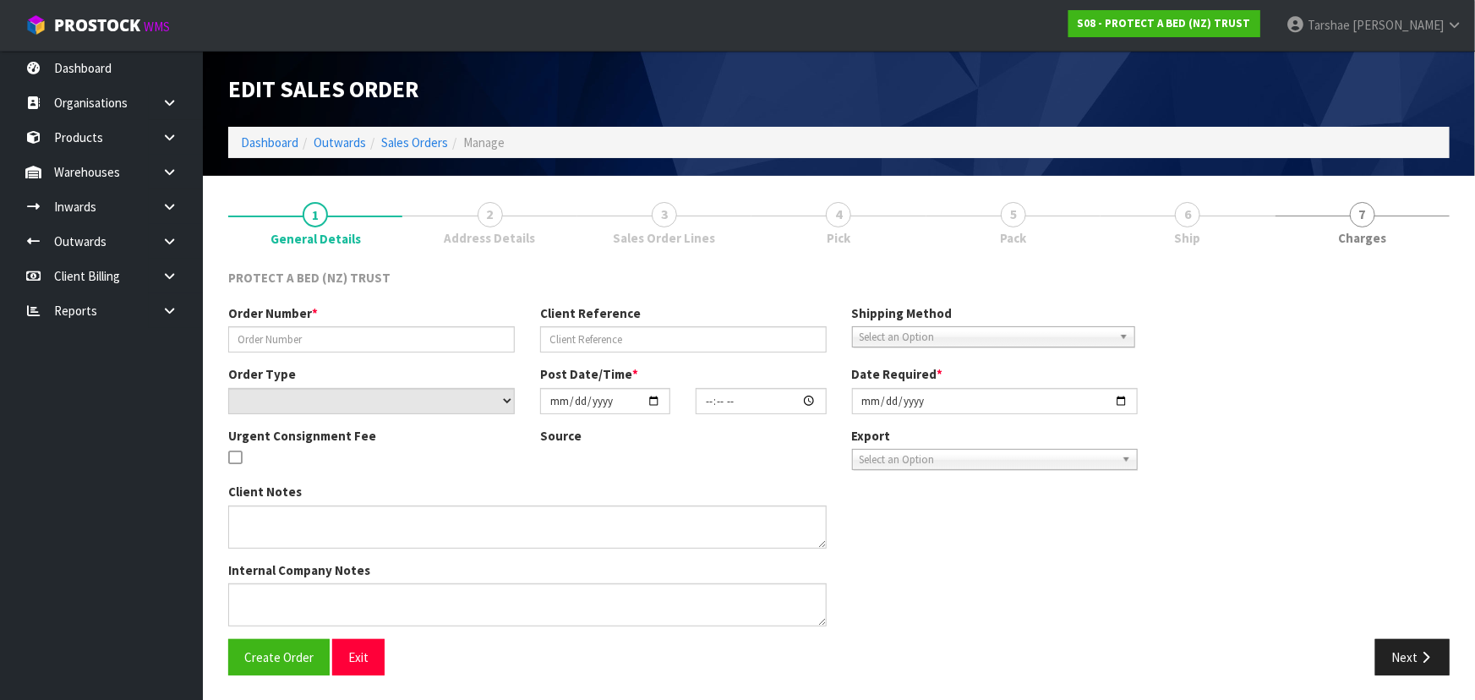
type input "0108PROT"
select select "number:0"
type input "2025-09-02"
type input "08:13:00.000"
type input "2025-09-02"
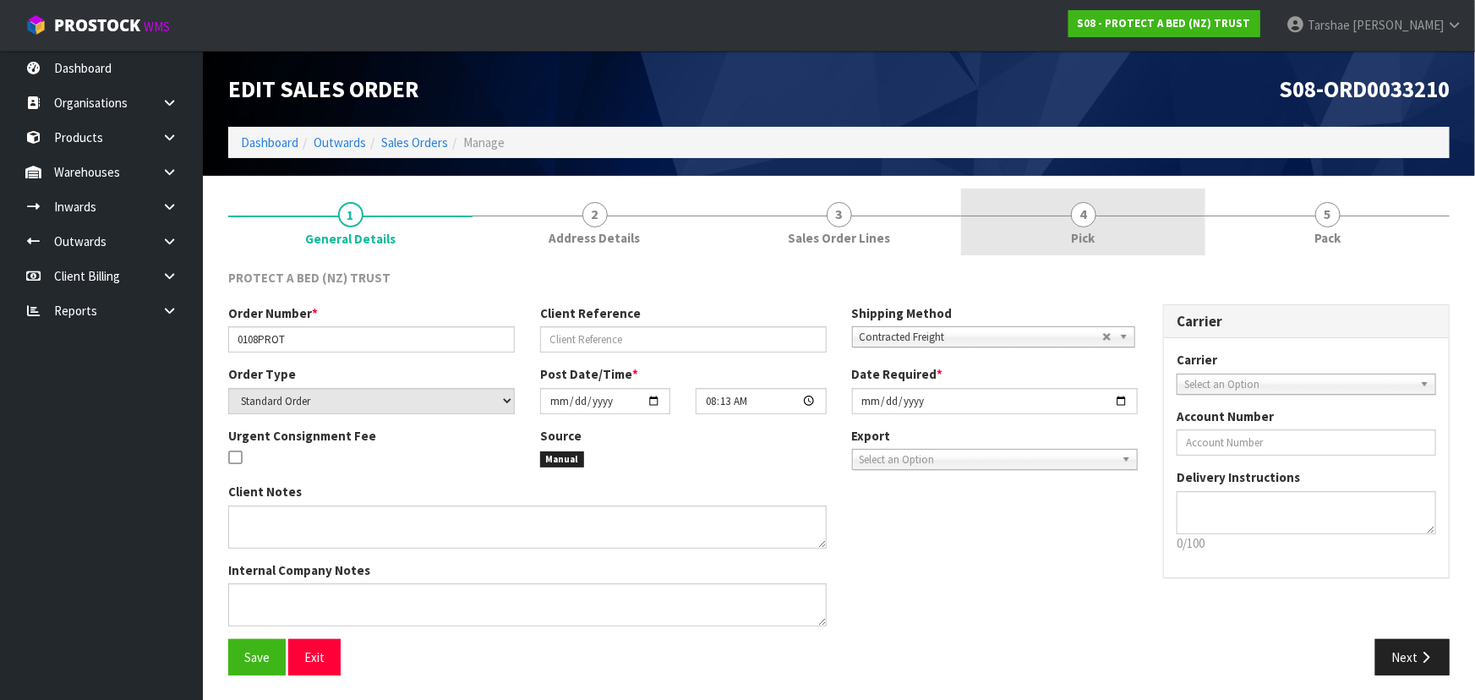
click at [1111, 231] on link "4 Pick" at bounding box center [1083, 222] width 244 height 67
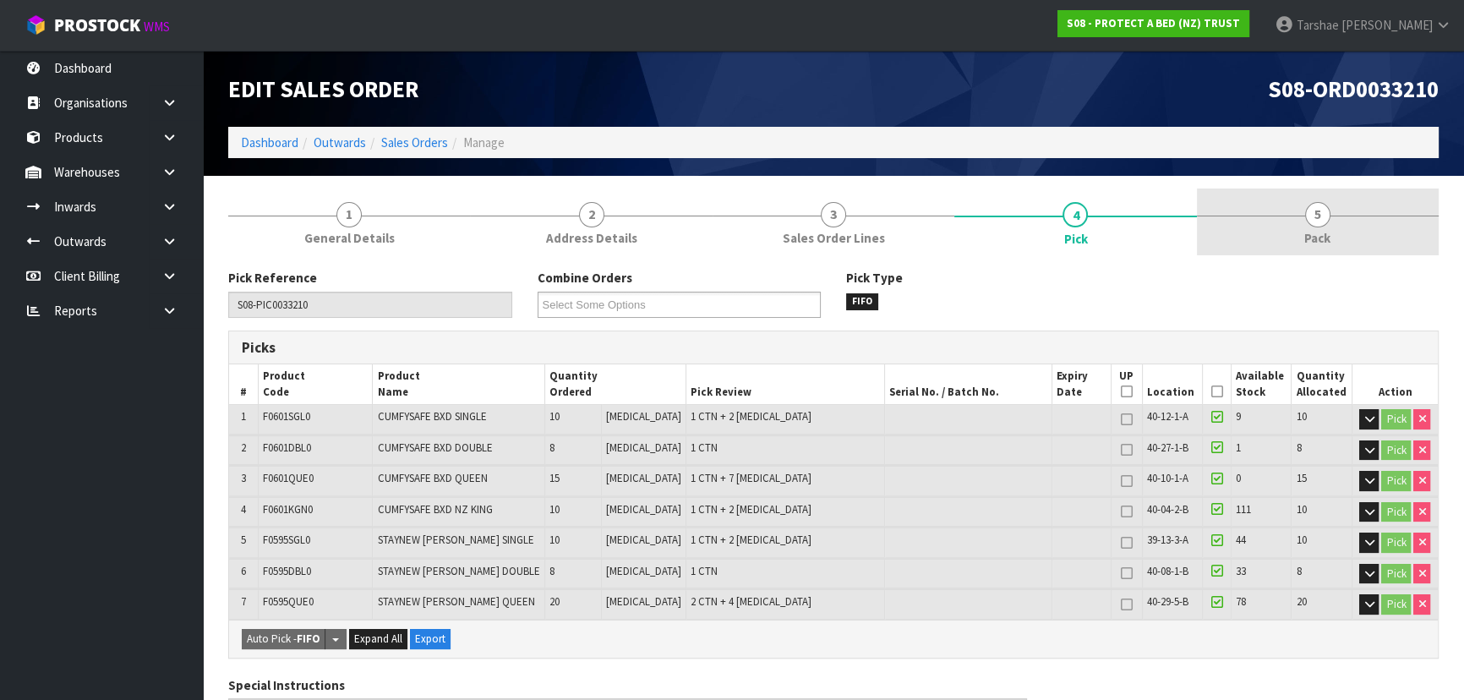
click at [1305, 220] on link "5 Pack" at bounding box center [1318, 222] width 242 height 67
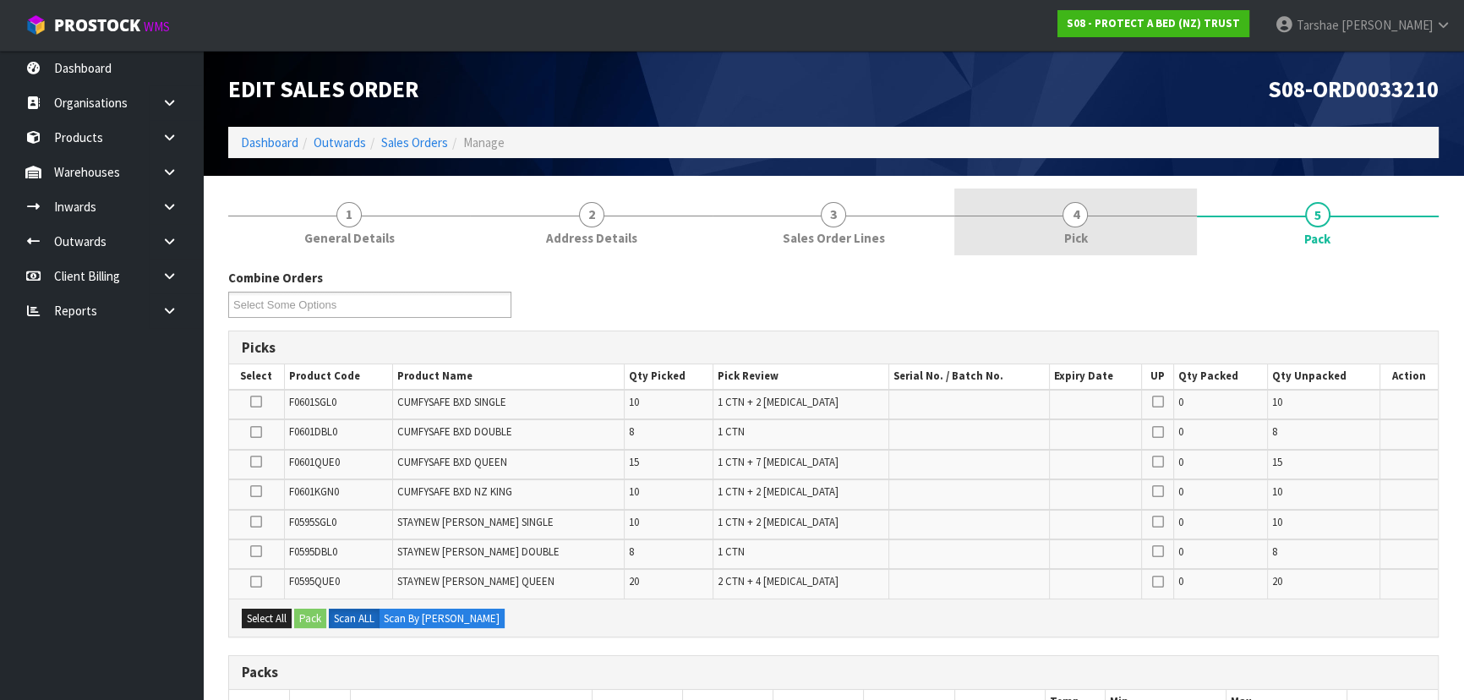
click at [1069, 215] on span "4" at bounding box center [1075, 214] width 25 height 25
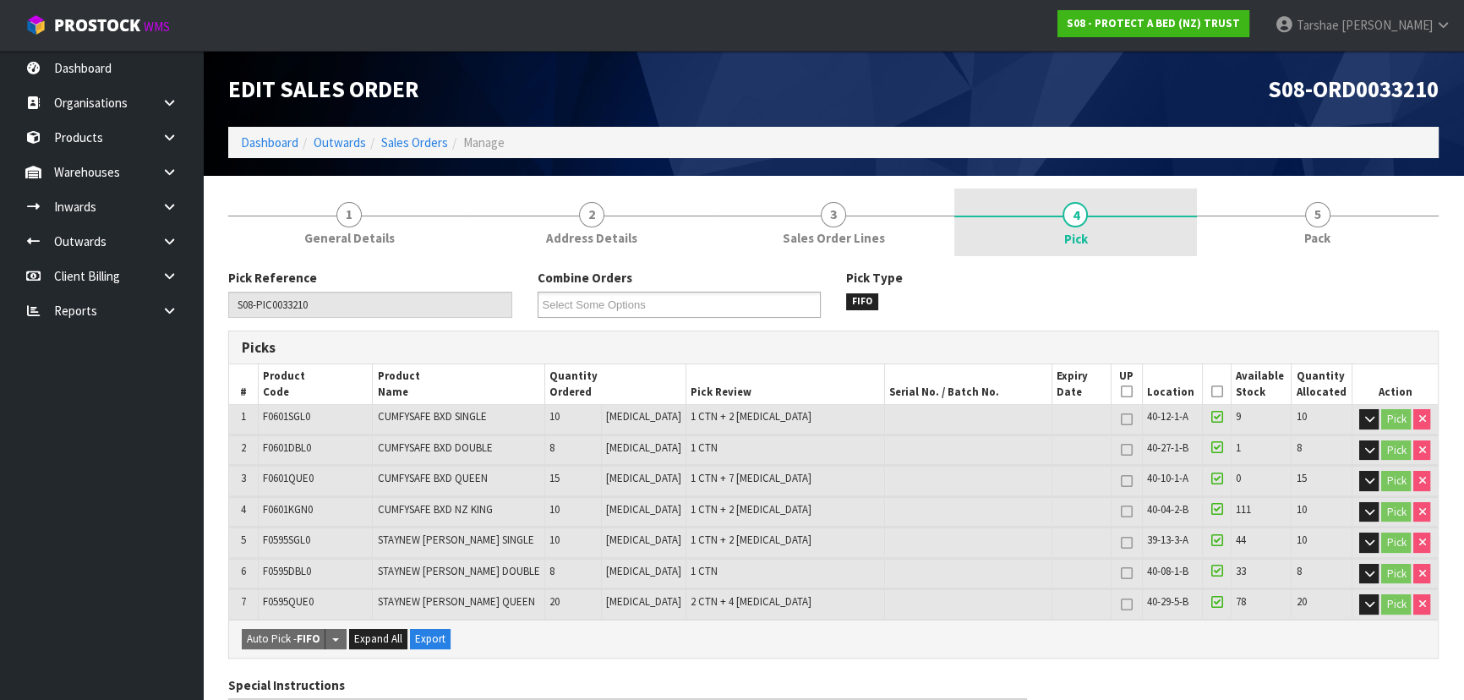
drag, startPoint x: 1164, startPoint y: 216, endPoint x: 1194, endPoint y: 210, distance: 30.4
click at [1187, 210] on link "4 Pick" at bounding box center [1075, 223] width 242 height 68
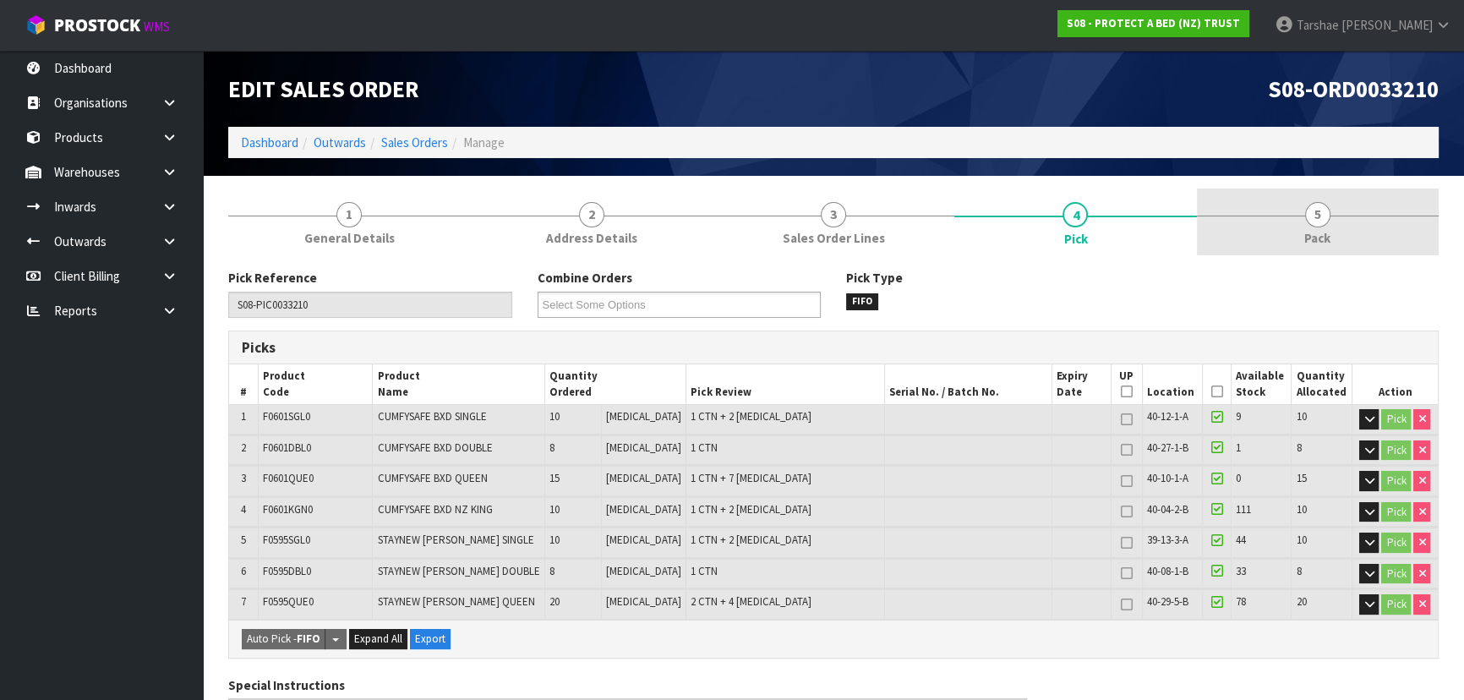
click at [1260, 216] on link "5 Pack" at bounding box center [1318, 222] width 242 height 67
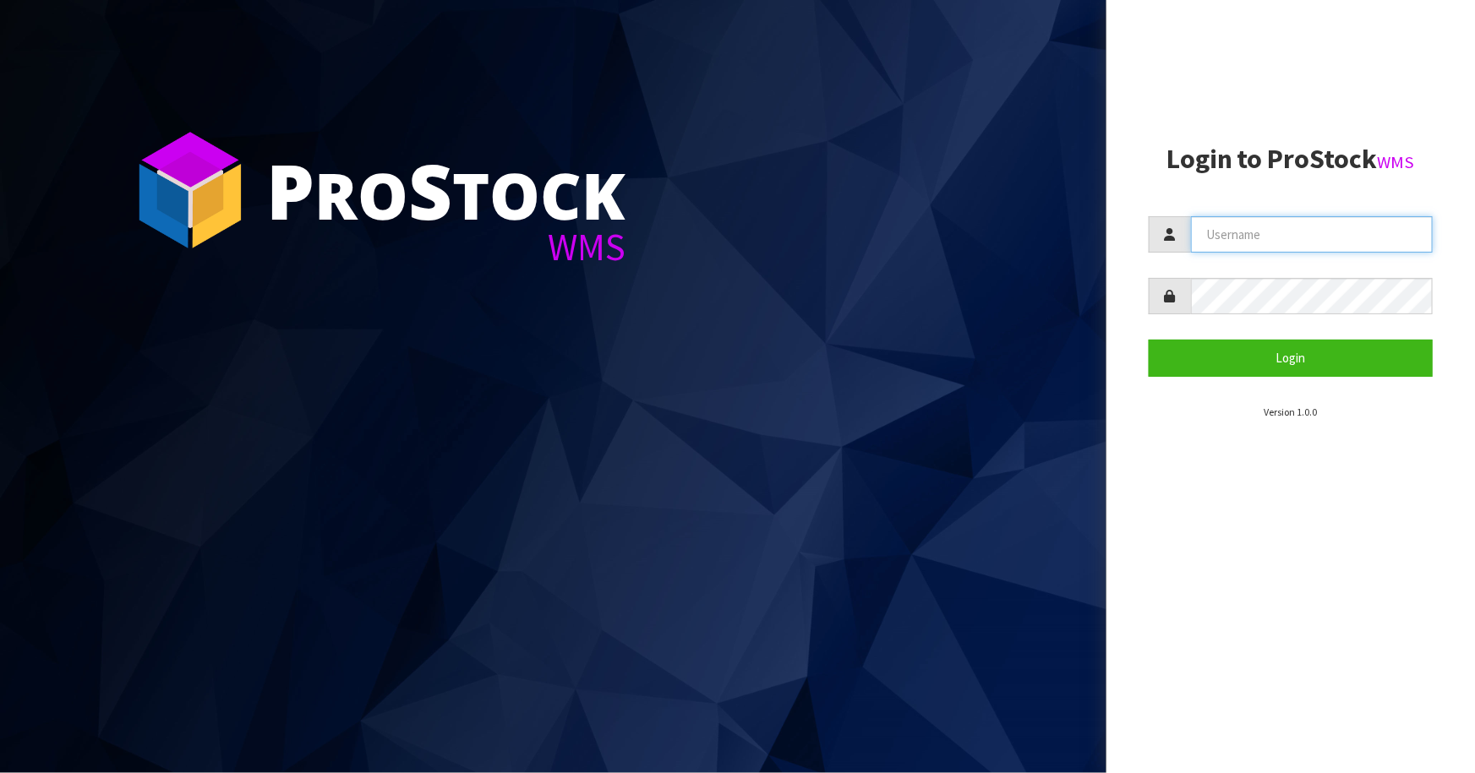
click at [1268, 249] on input "text" at bounding box center [1312, 234] width 242 height 36
type input "TARSHAE"
click at [1149, 340] on button "Login" at bounding box center [1291, 358] width 284 height 36
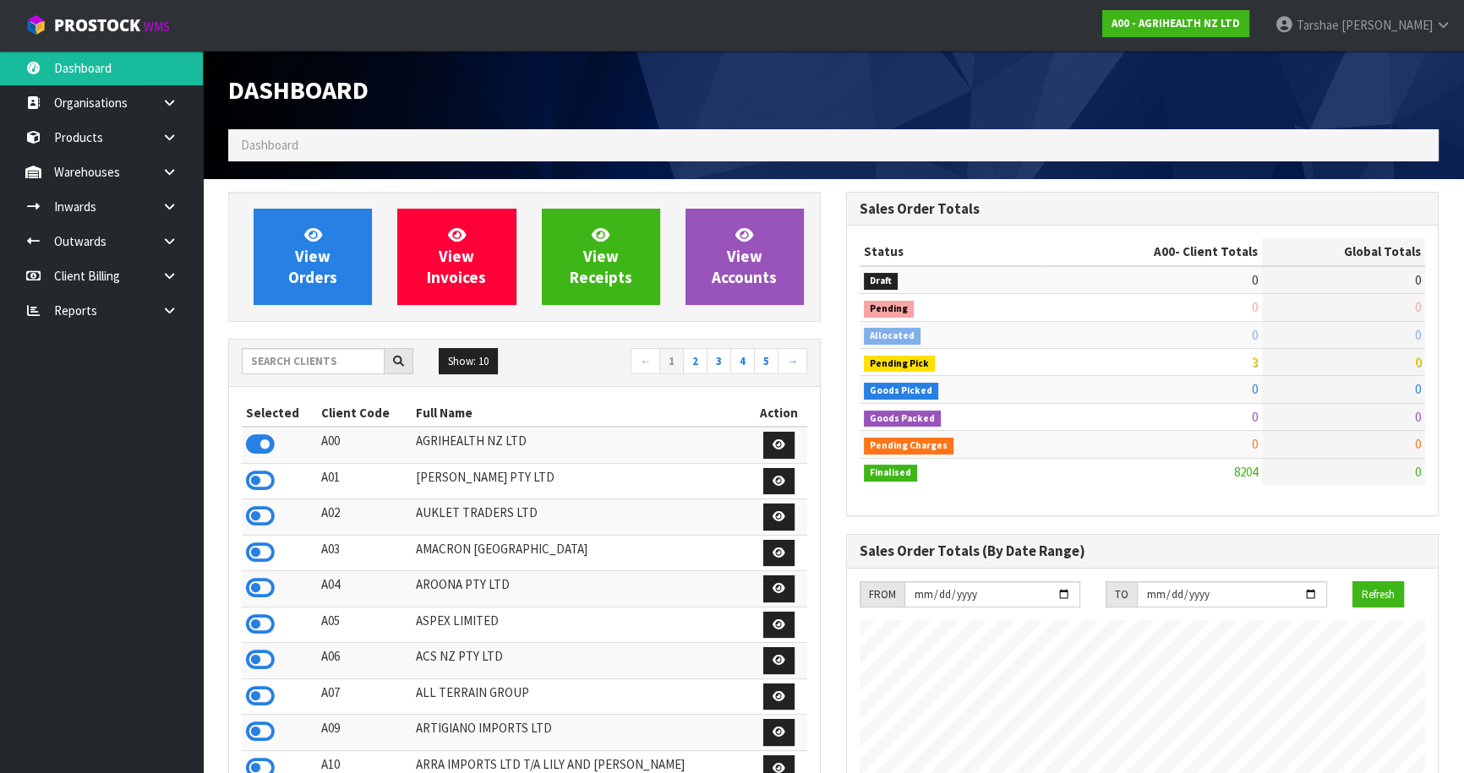
scroll to position [1278, 617]
click at [273, 353] on input "text" at bounding box center [313, 361] width 143 height 26
type input "G04"
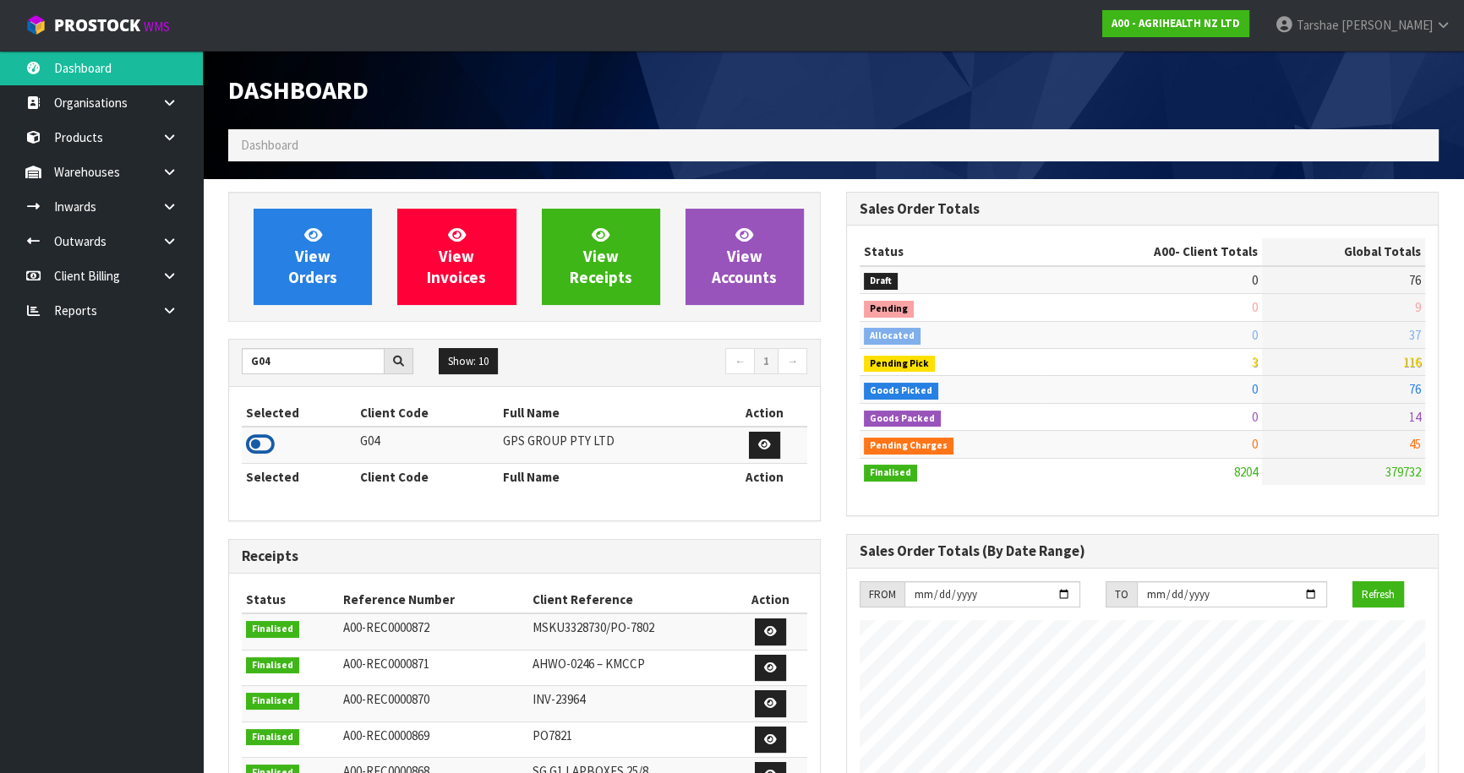
drag, startPoint x: 267, startPoint y: 438, endPoint x: 269, endPoint y: 446, distance: 8.6
click at [269, 439] on icon at bounding box center [260, 444] width 29 height 25
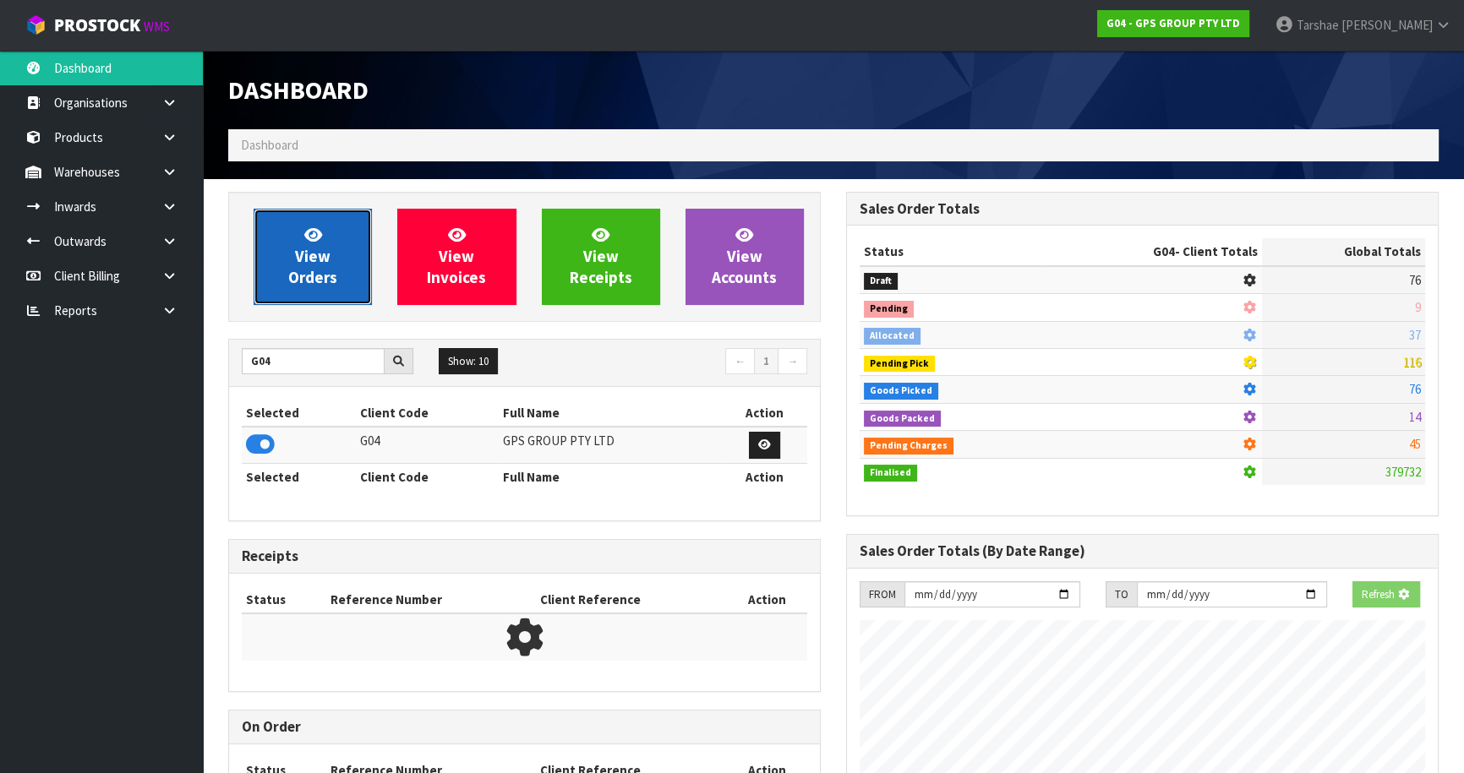
scroll to position [1059, 617]
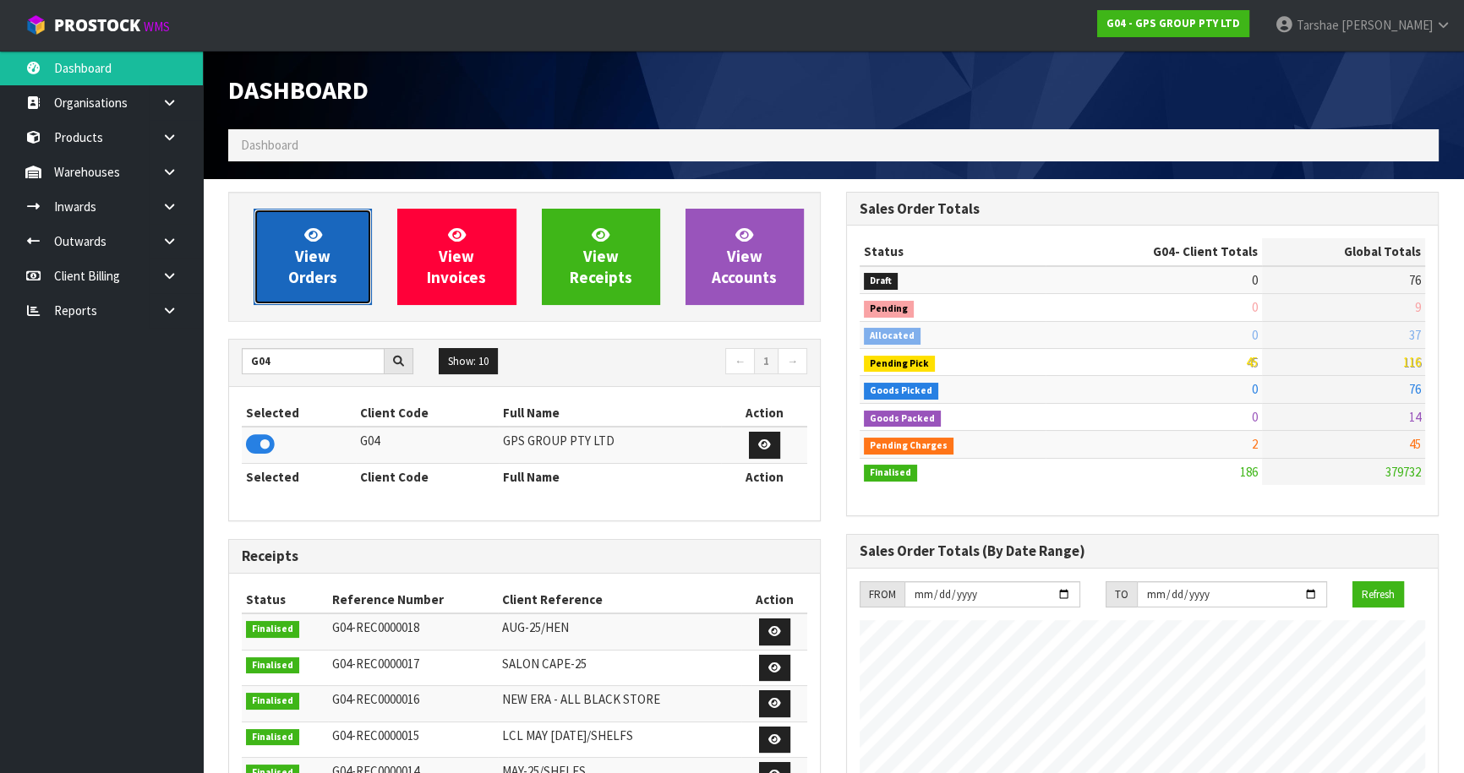
click at [335, 239] on link "View Orders" at bounding box center [313, 257] width 118 height 96
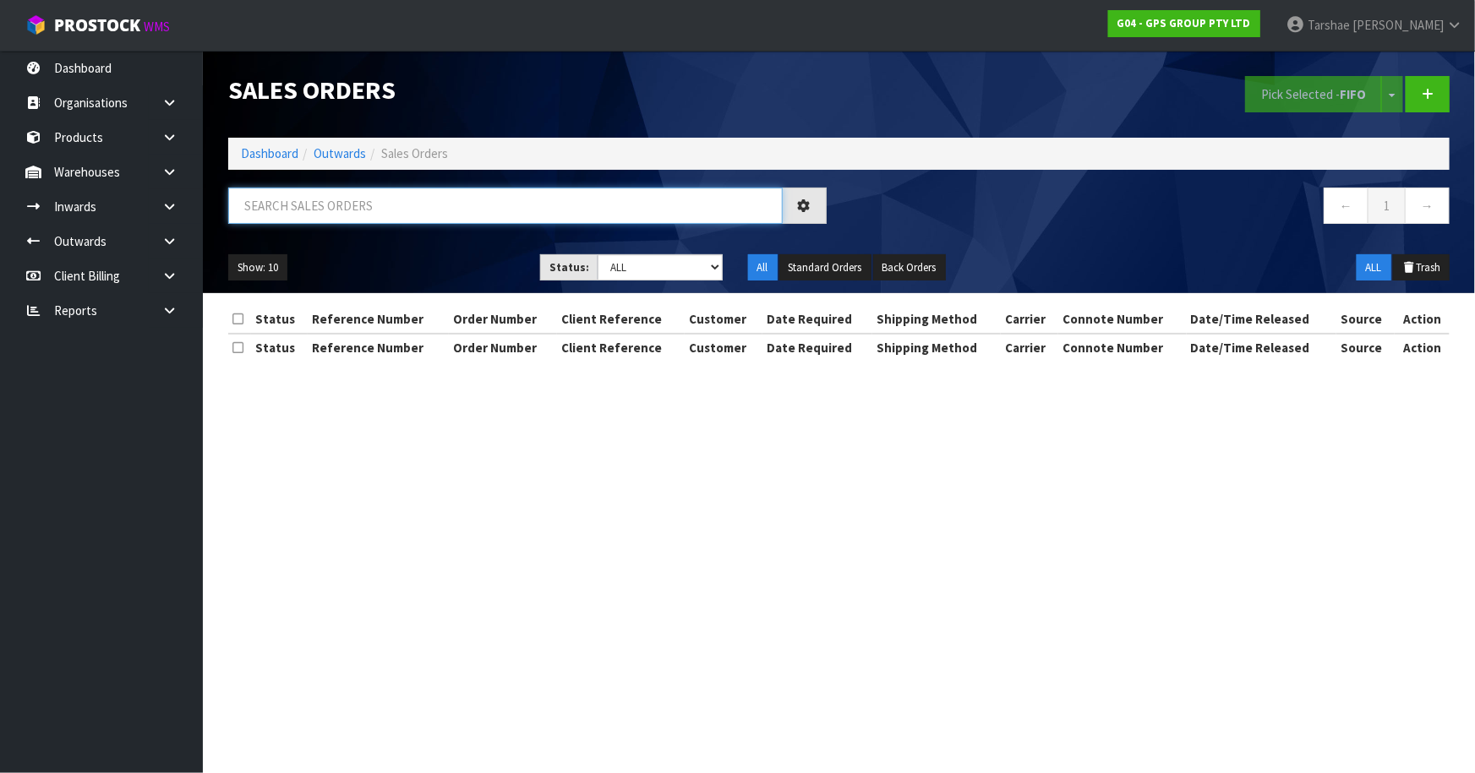
click at [339, 216] on input "text" at bounding box center [505, 206] width 555 height 36
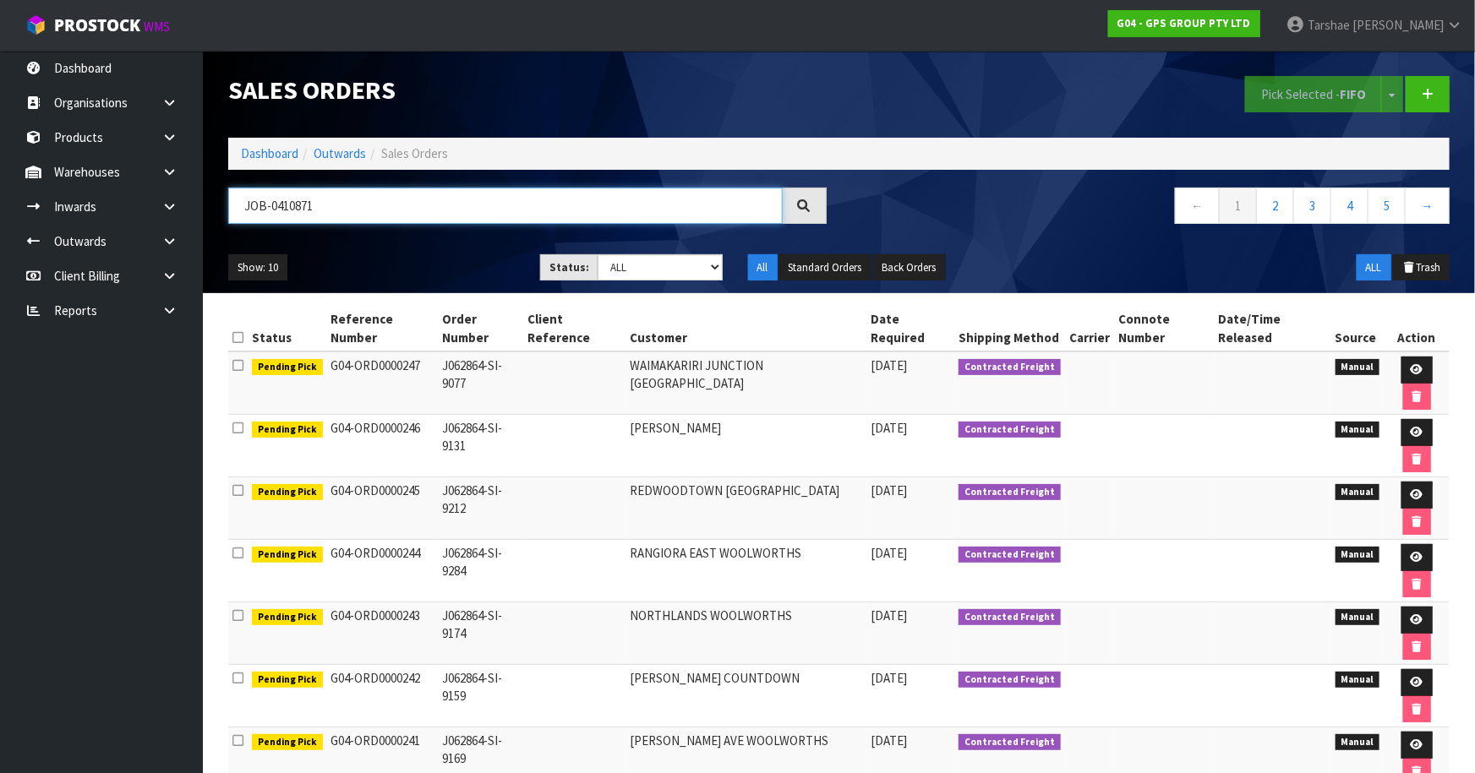
type input "JOB-0410871"
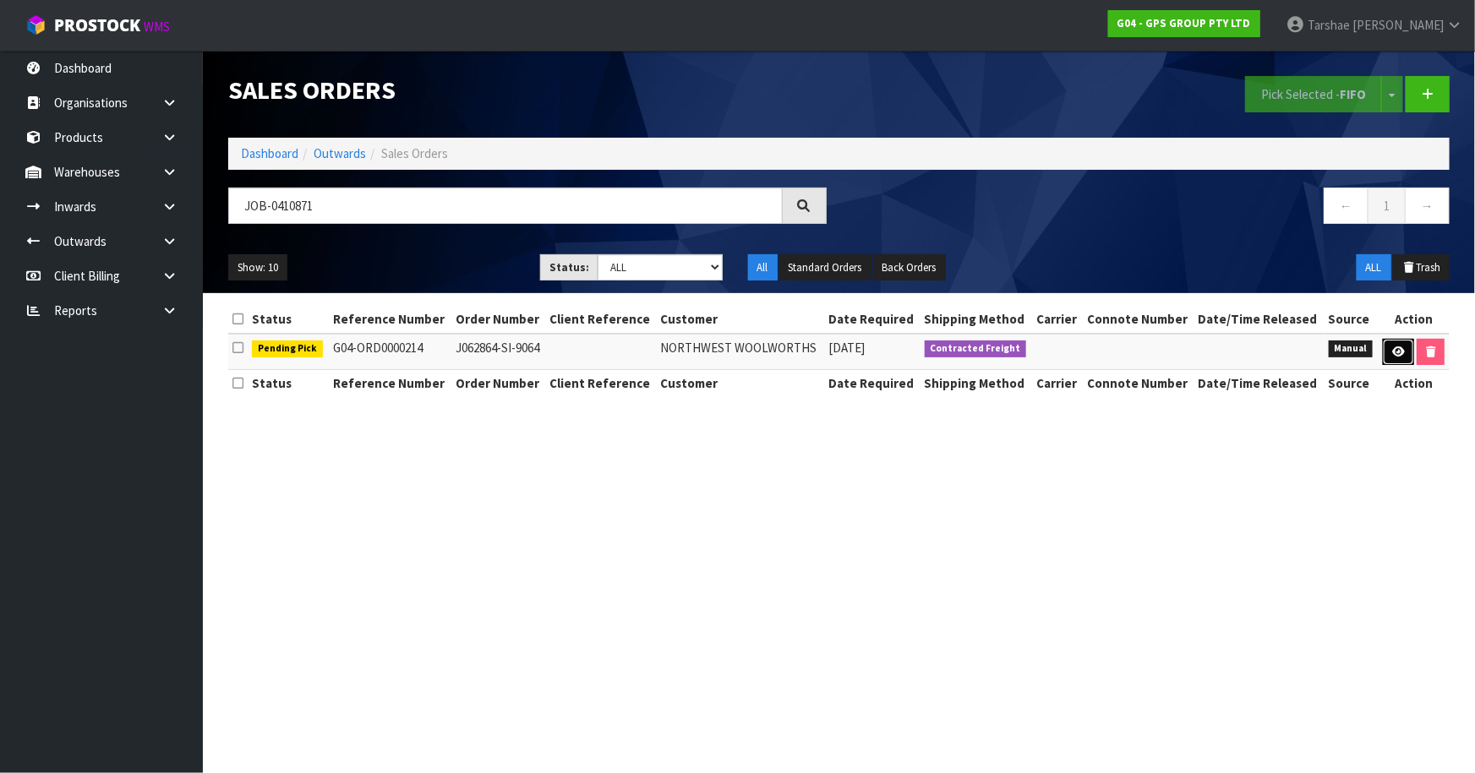
click at [1395, 358] on link at bounding box center [1398, 352] width 31 height 27
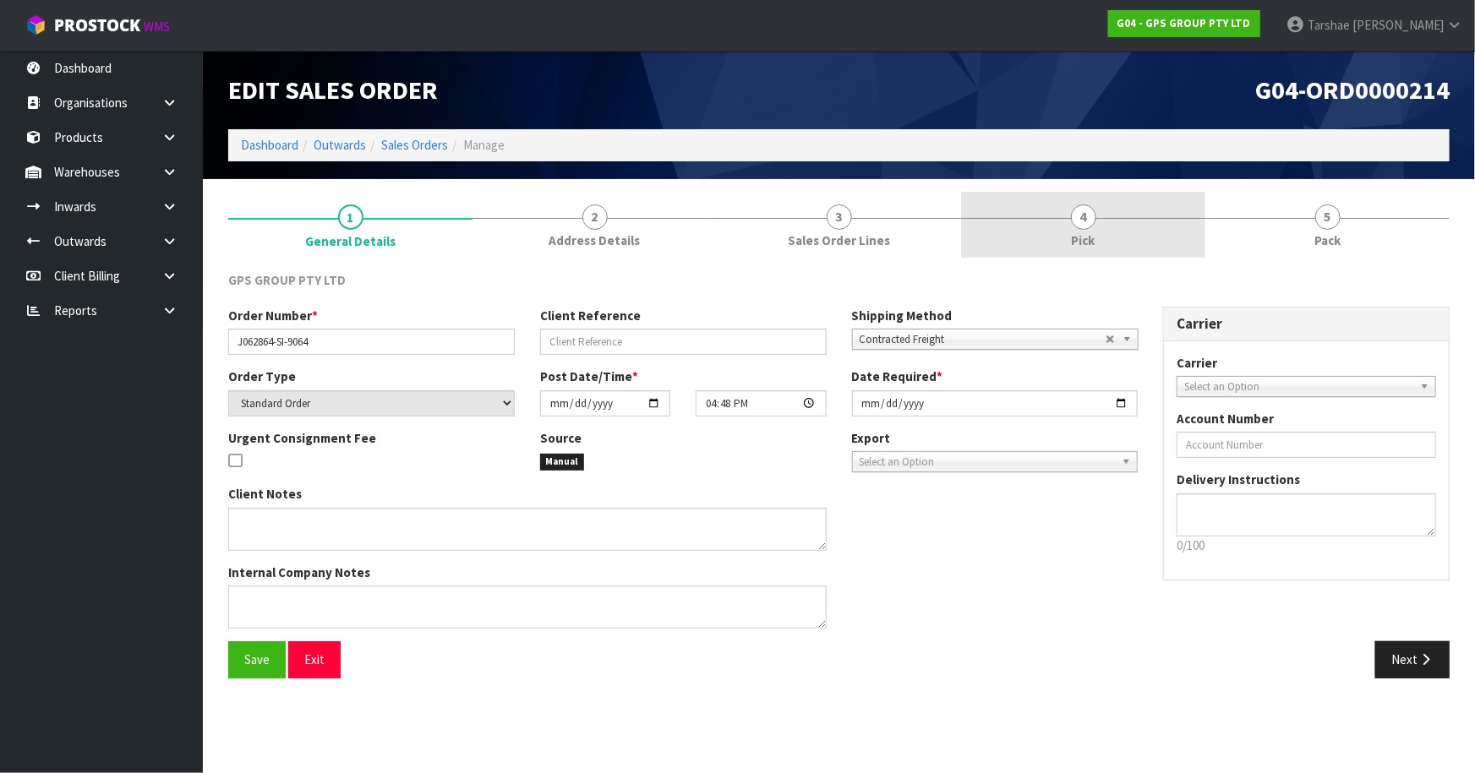
click at [1167, 228] on link "4 Pick" at bounding box center [1083, 225] width 244 height 67
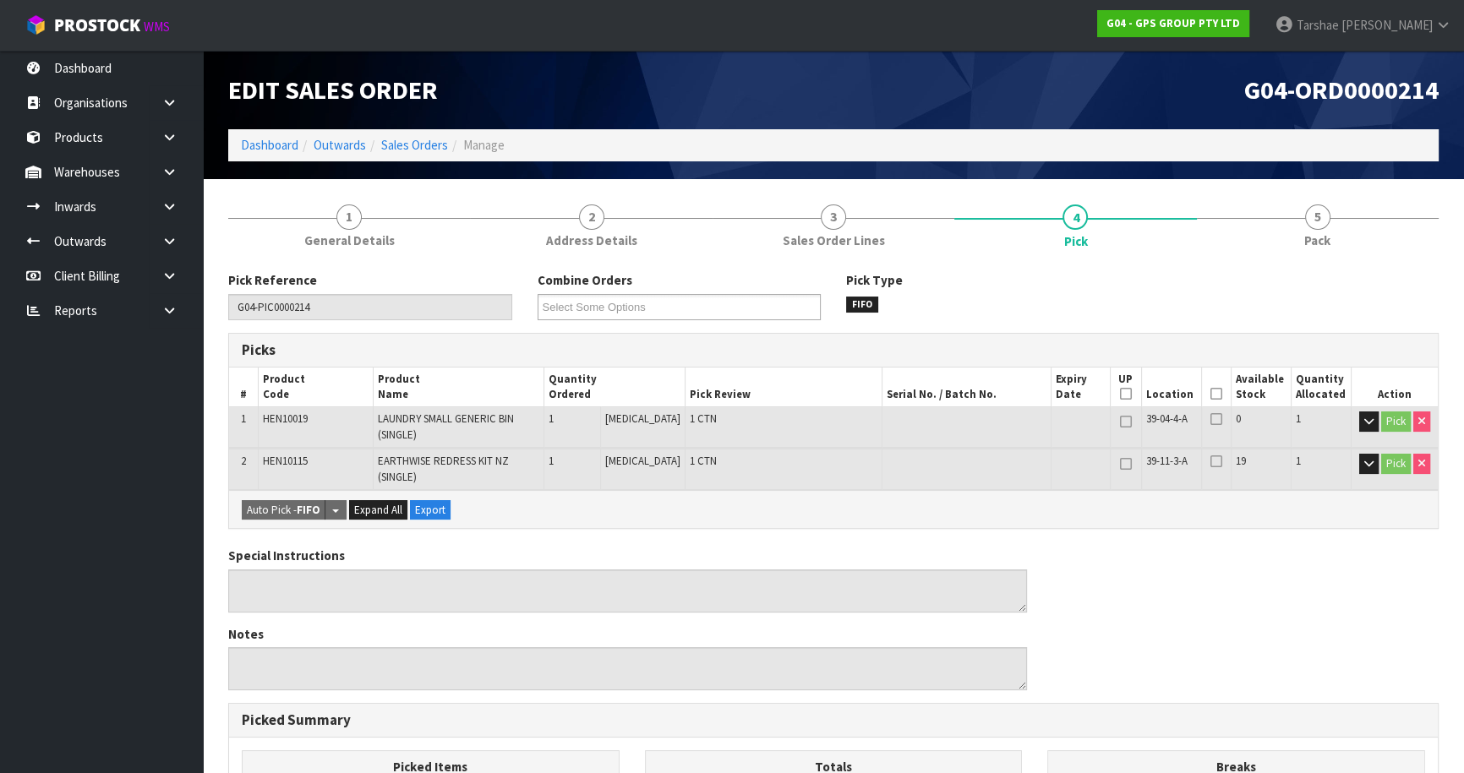
click at [1216, 394] on icon at bounding box center [1217, 394] width 12 height 1
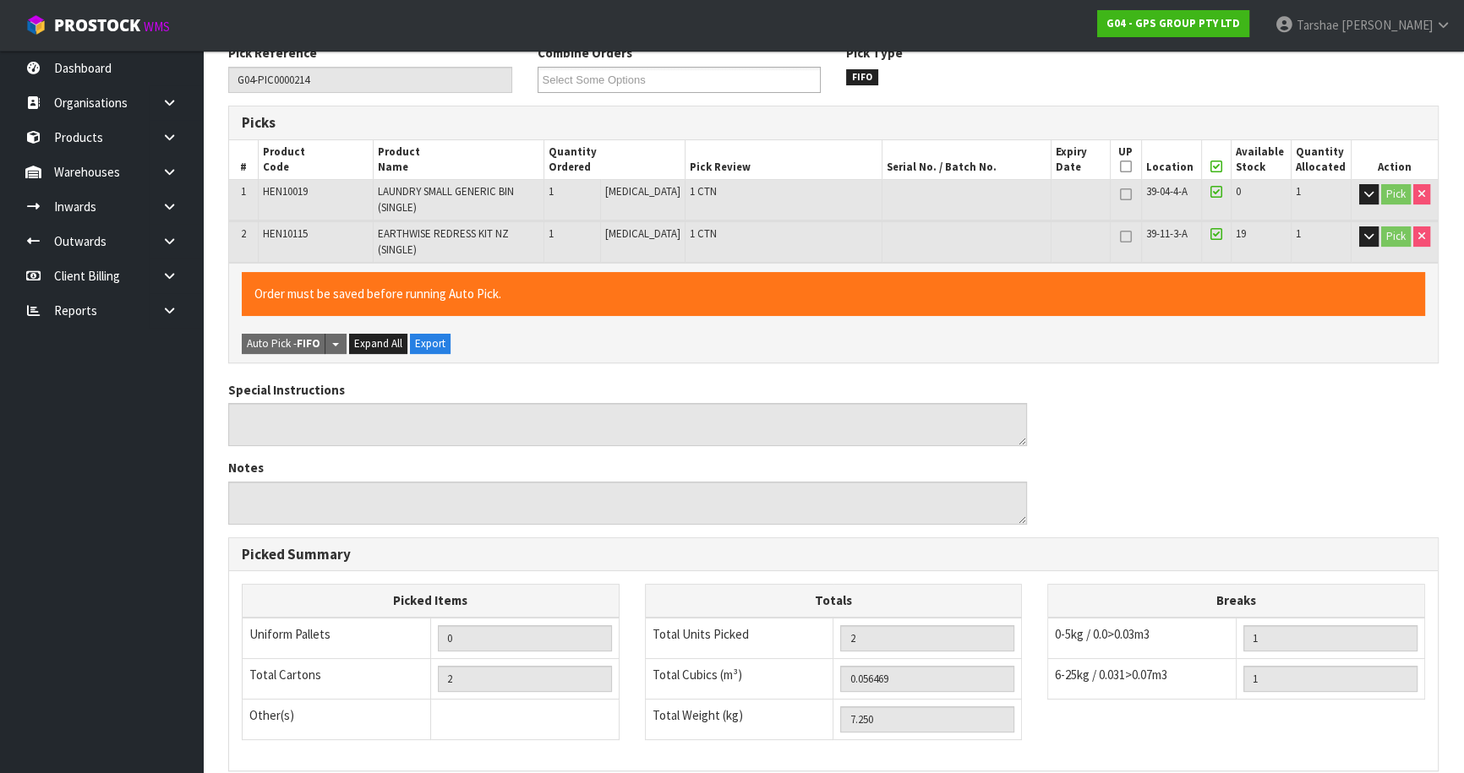
scroll to position [455, 0]
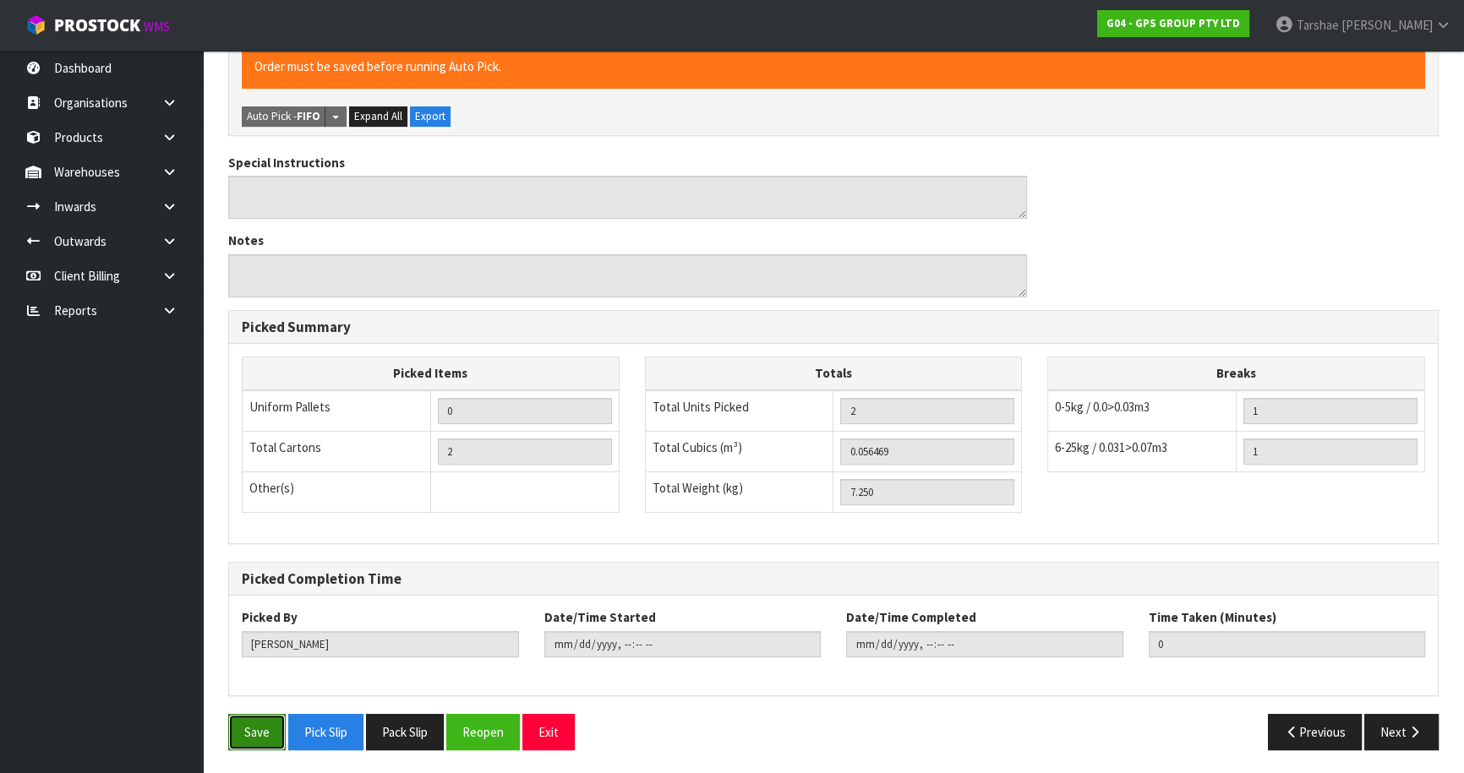
click at [272, 719] on button "Save" at bounding box center [256, 732] width 57 height 36
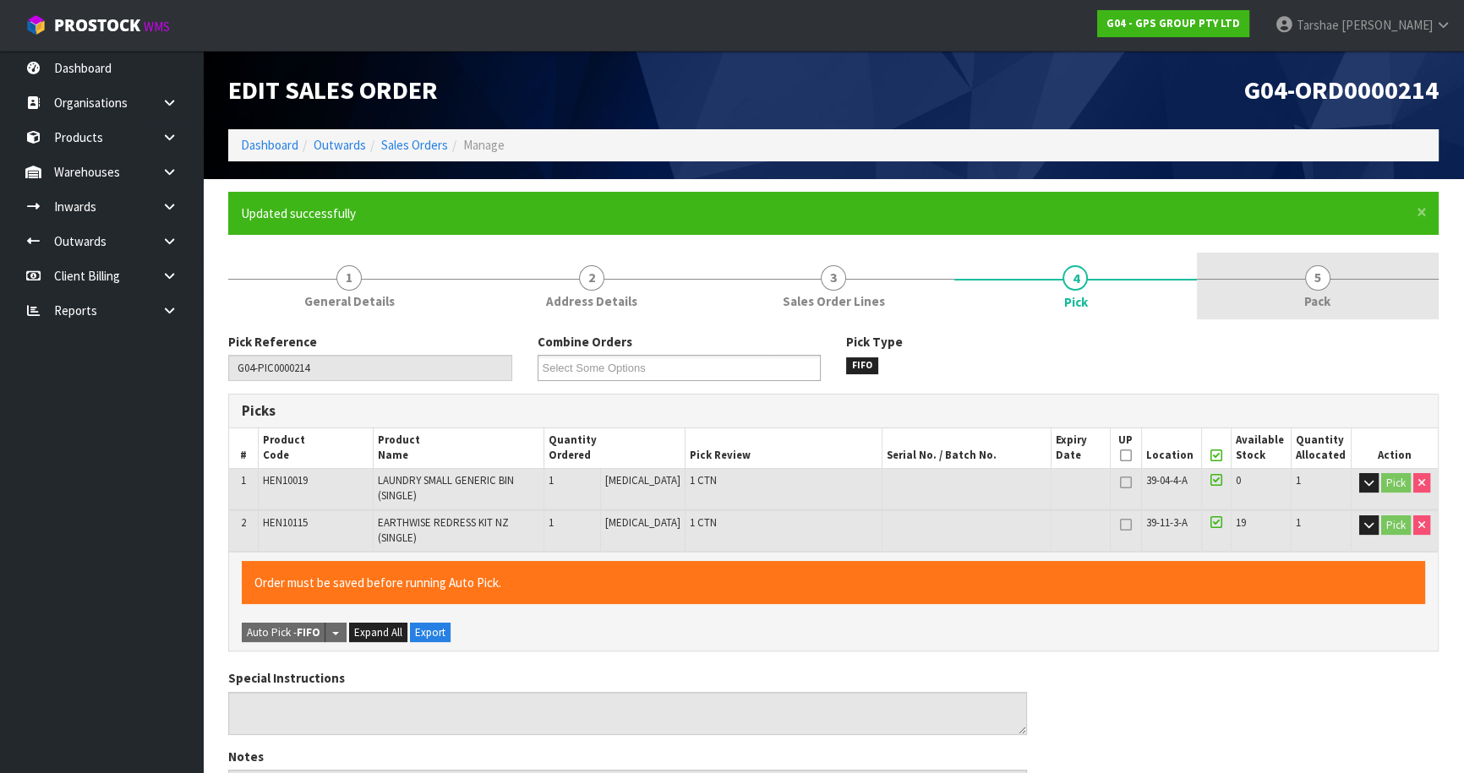
type input "[PERSON_NAME]"
type input "[DATE]T12:34:55"
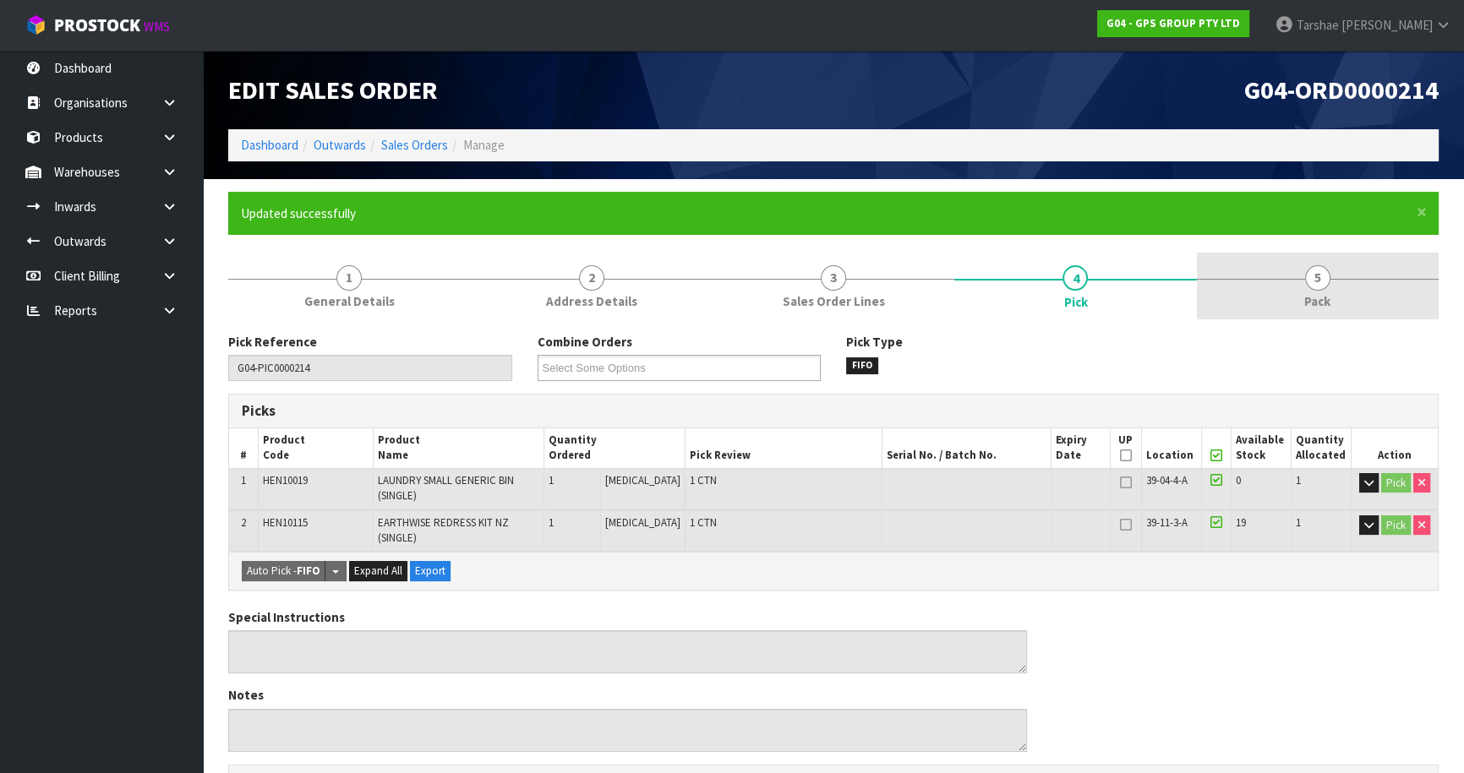
click at [1320, 313] on link "5 Pack" at bounding box center [1318, 286] width 242 height 67
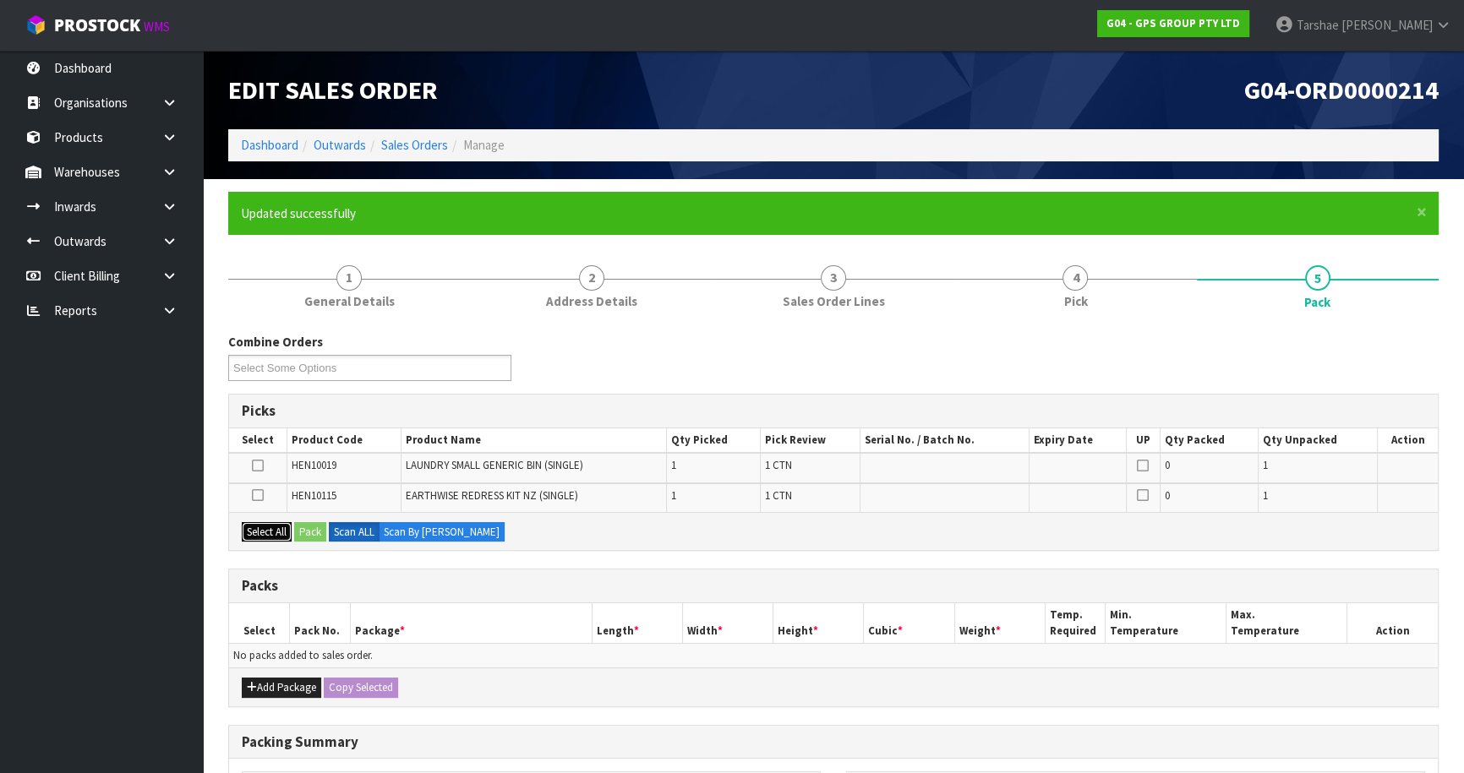
click at [277, 534] on button "Select All" at bounding box center [267, 532] width 50 height 20
click at [257, 690] on button "Add Package" at bounding box center [281, 688] width 79 height 20
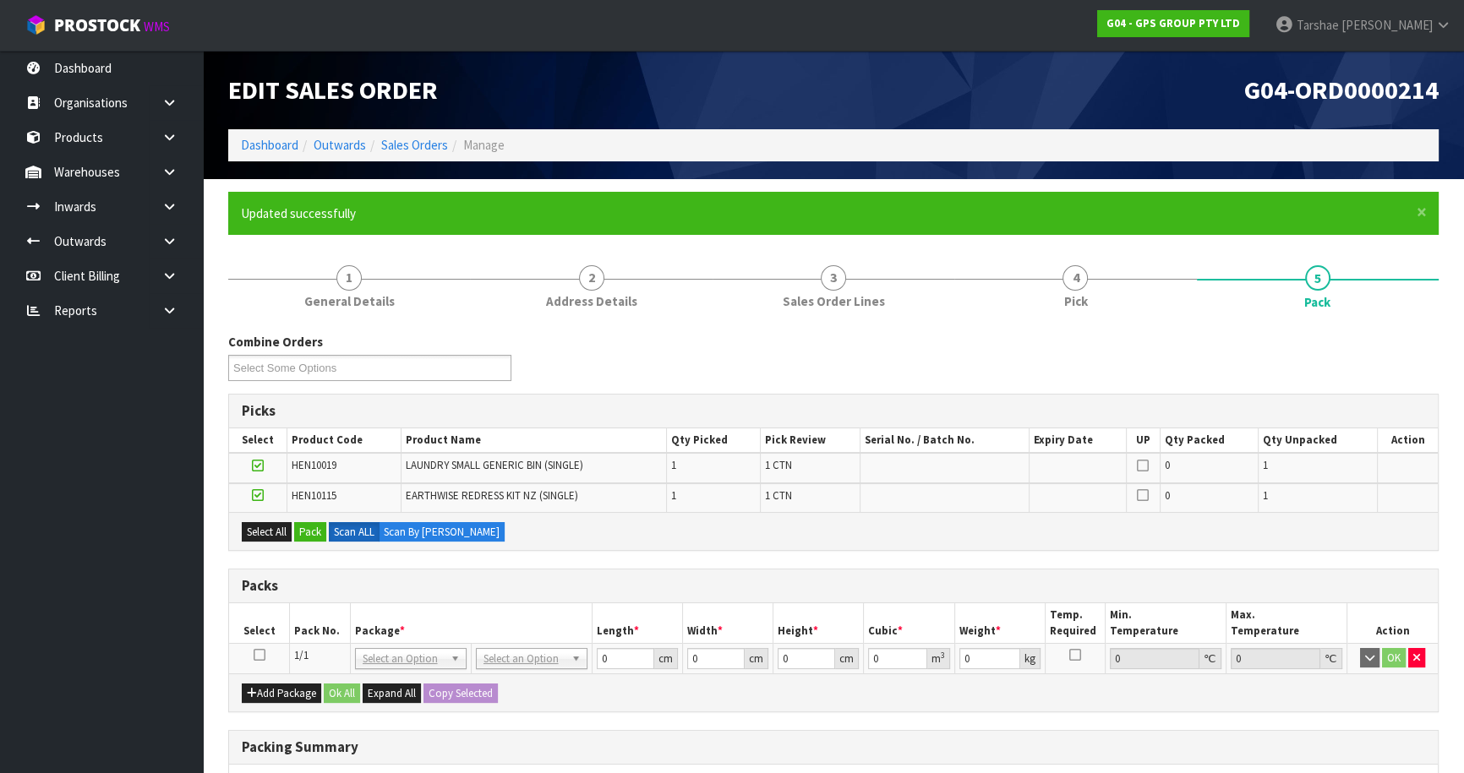
drag, startPoint x: 258, startPoint y: 654, endPoint x: 302, endPoint y: 575, distance: 90.8
click at [258, 655] on icon at bounding box center [260, 655] width 12 height 1
click at [312, 535] on button "Pack" at bounding box center [310, 532] width 32 height 20
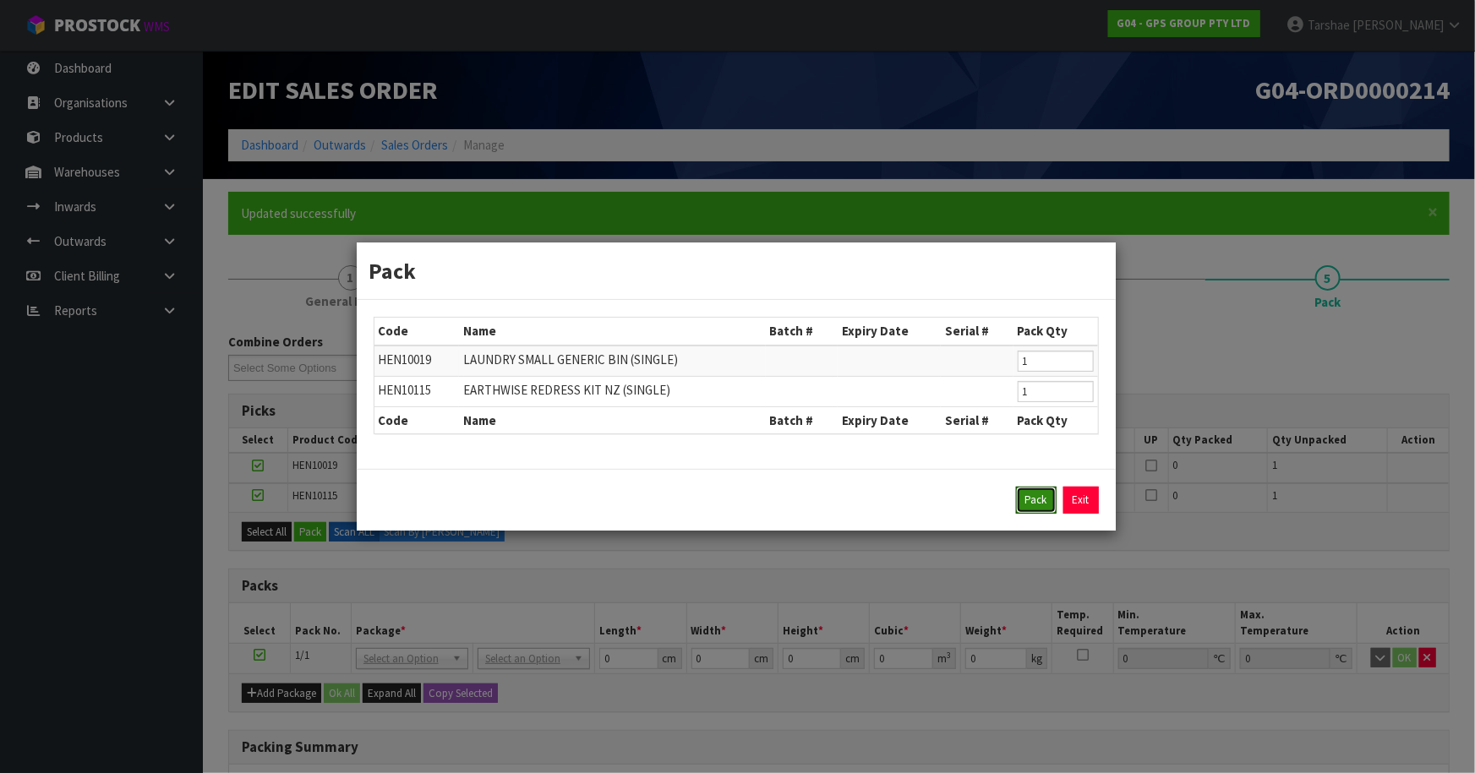
drag, startPoint x: 1049, startPoint y: 497, endPoint x: 1025, endPoint y: 495, distance: 24.6
click at [1048, 495] on button "Pack" at bounding box center [1036, 500] width 41 height 27
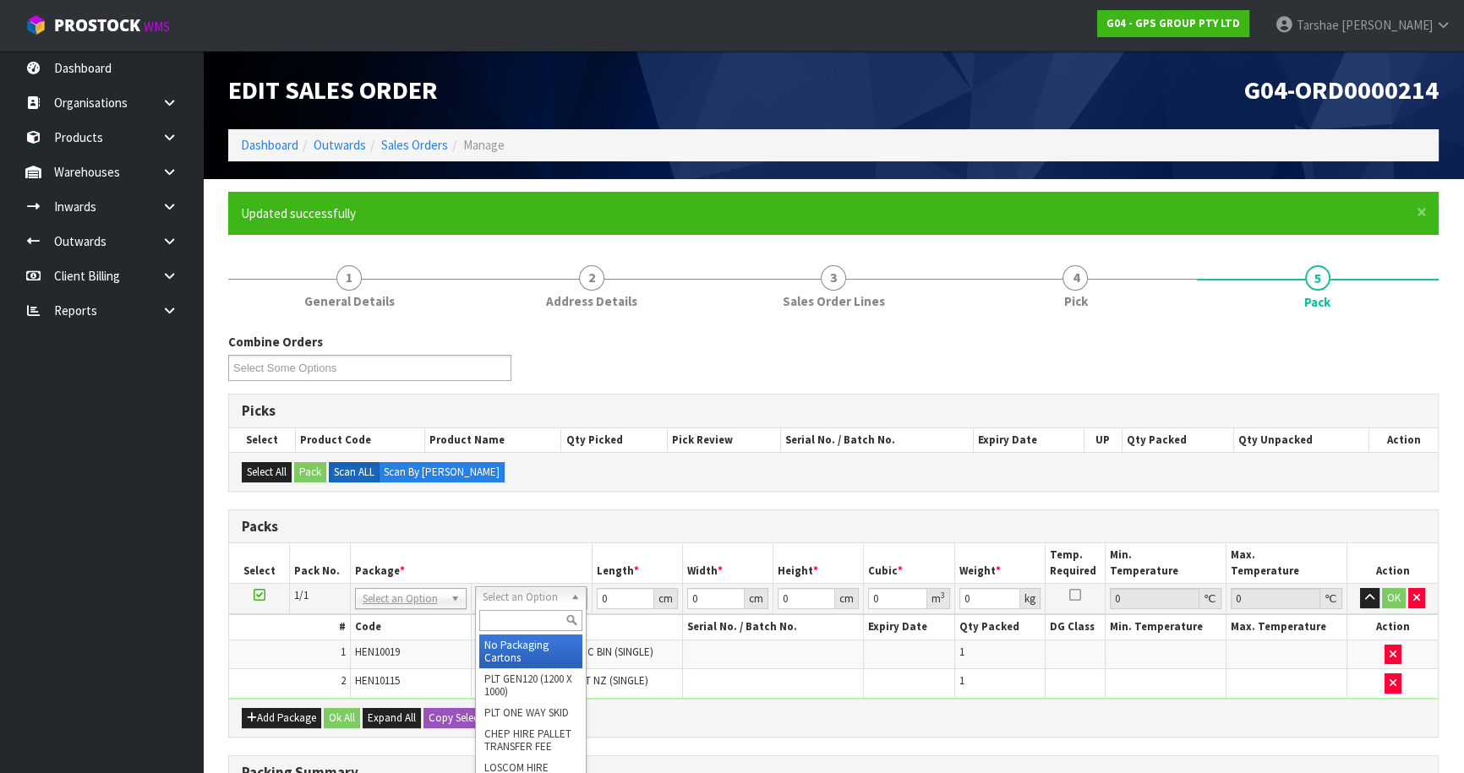
drag, startPoint x: 536, startPoint y: 656, endPoint x: 596, endPoint y: 610, distance: 75.4
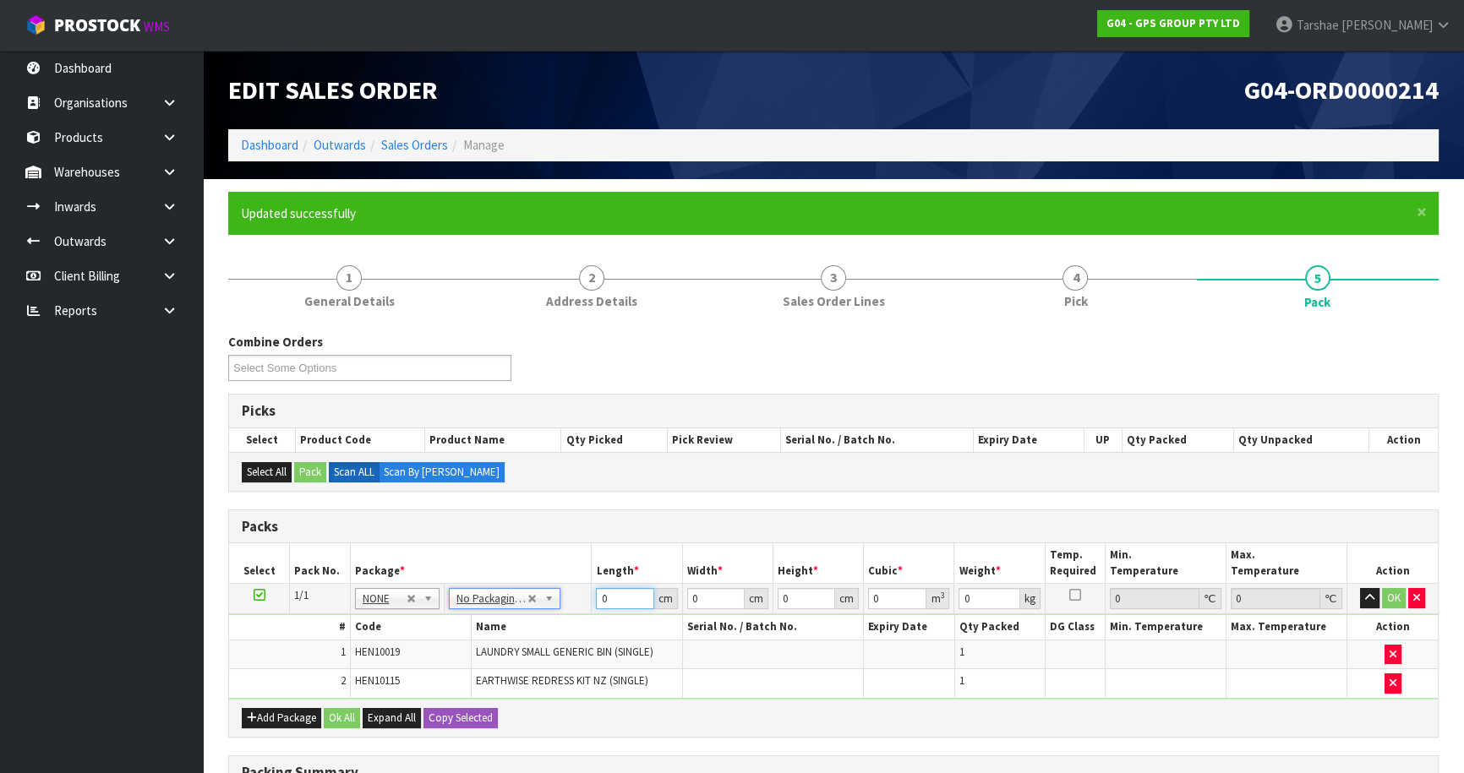
drag, startPoint x: 611, startPoint y: 599, endPoint x: 446, endPoint y: 577, distance: 166.2
click at [446, 577] on table "Select Pack No. Package * Length * Width * Height * Cubic * Weight * Temp. Requ…" at bounding box center [833, 621] width 1209 height 155
type input "126"
type input "50"
type input "1"
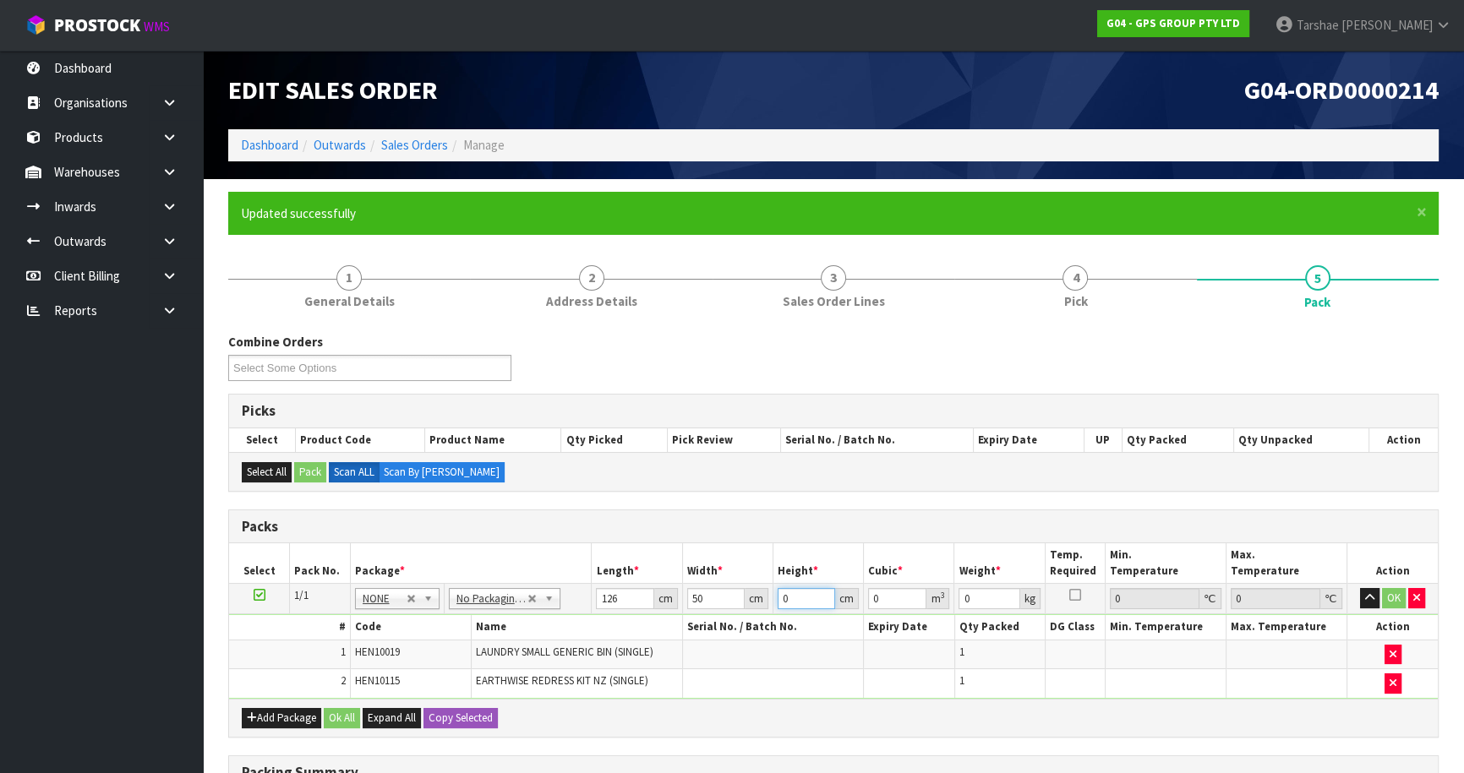
type input "0.0063"
type input "10"
type input "0.063"
type input "10"
type input "8"
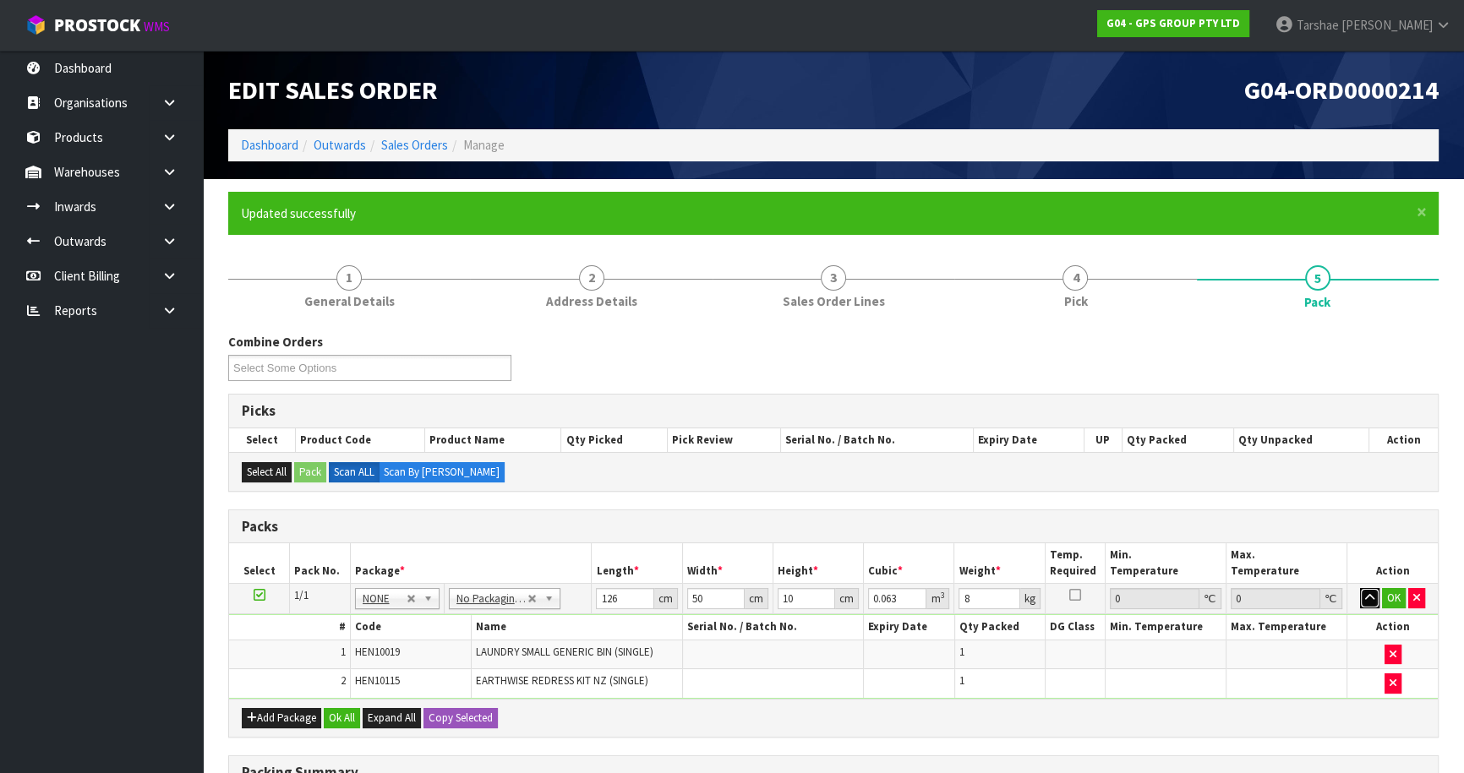
click at [1360, 588] on button "button" at bounding box center [1369, 598] width 19 height 20
click button "OK" at bounding box center [1394, 598] width 24 height 20
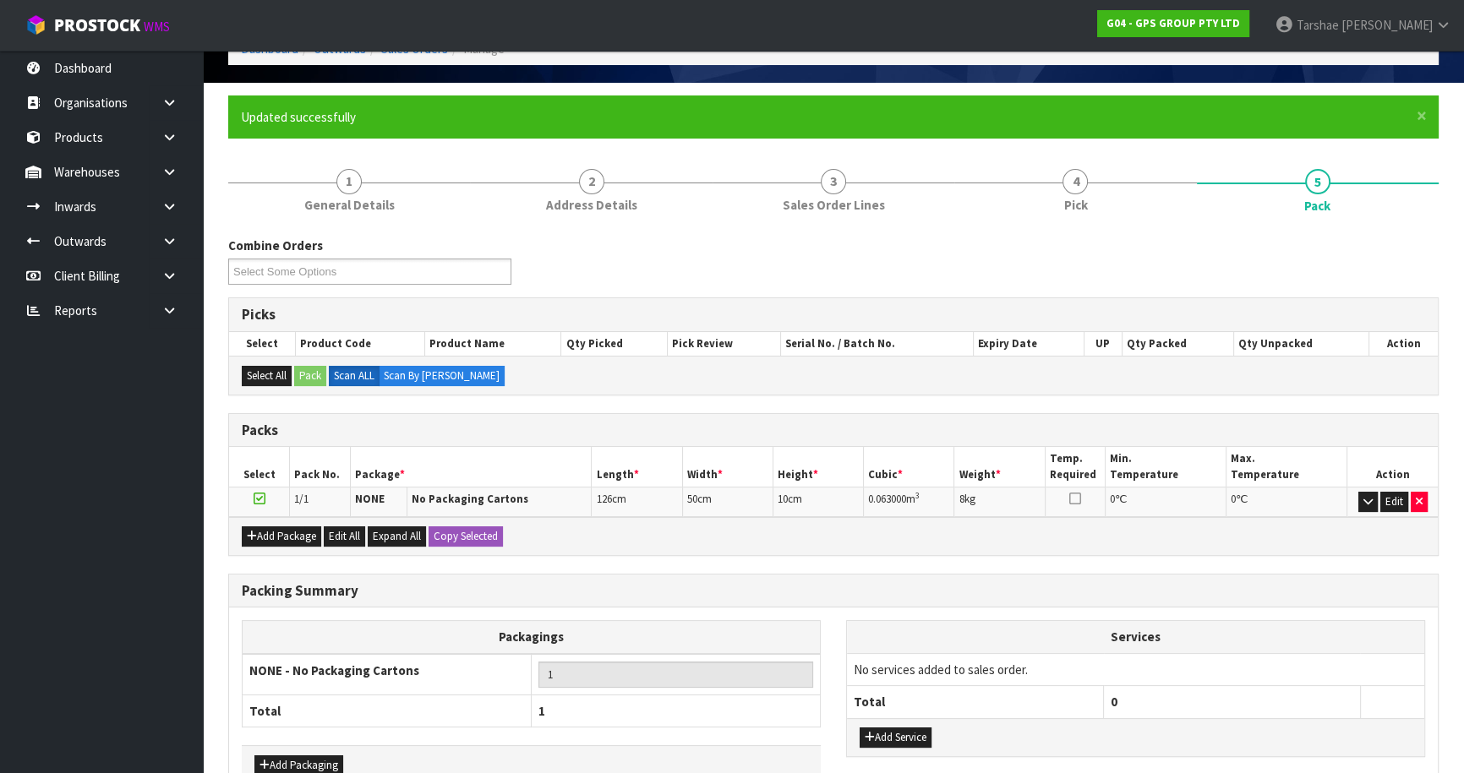
scroll to position [196, 0]
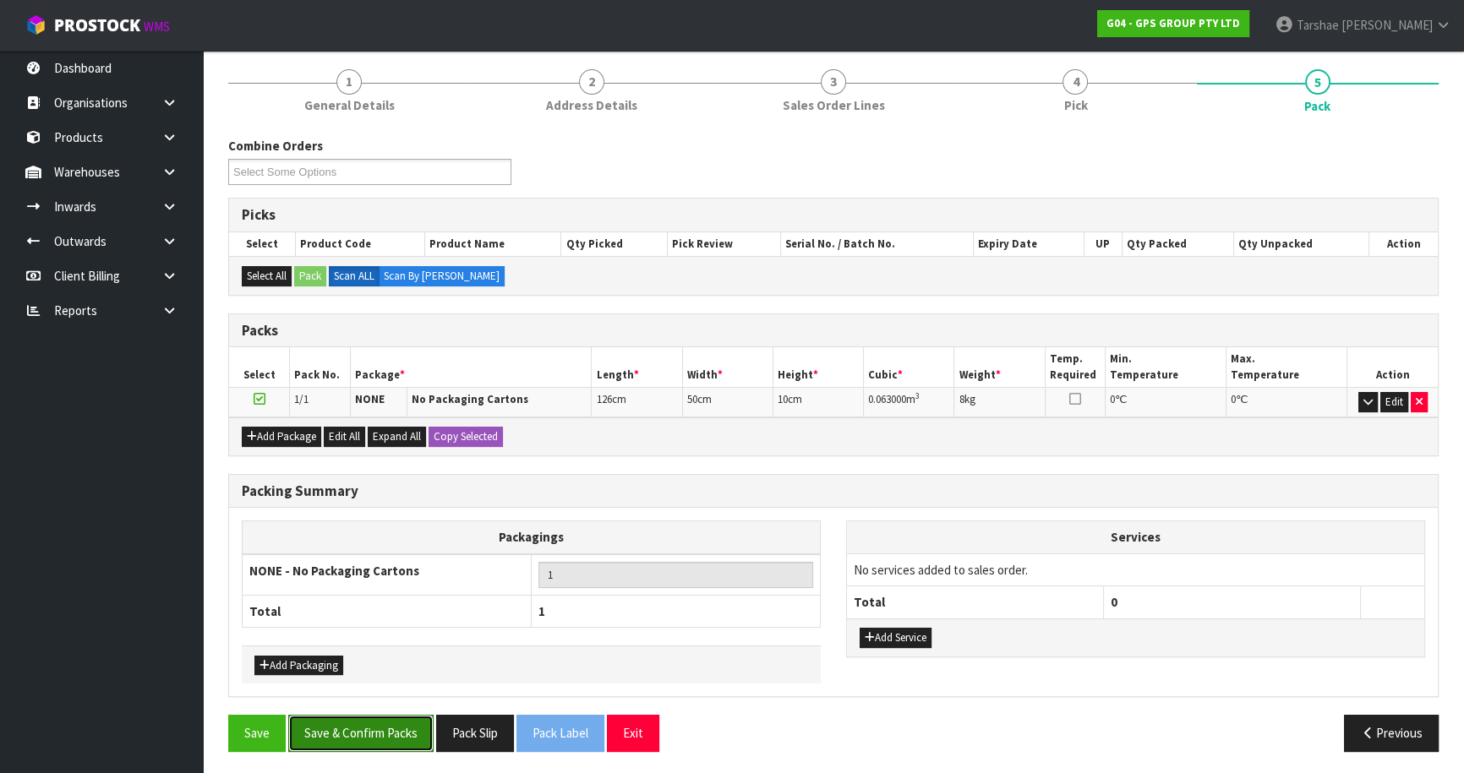
click at [396, 723] on button "Save & Confirm Packs" at bounding box center [360, 733] width 145 height 36
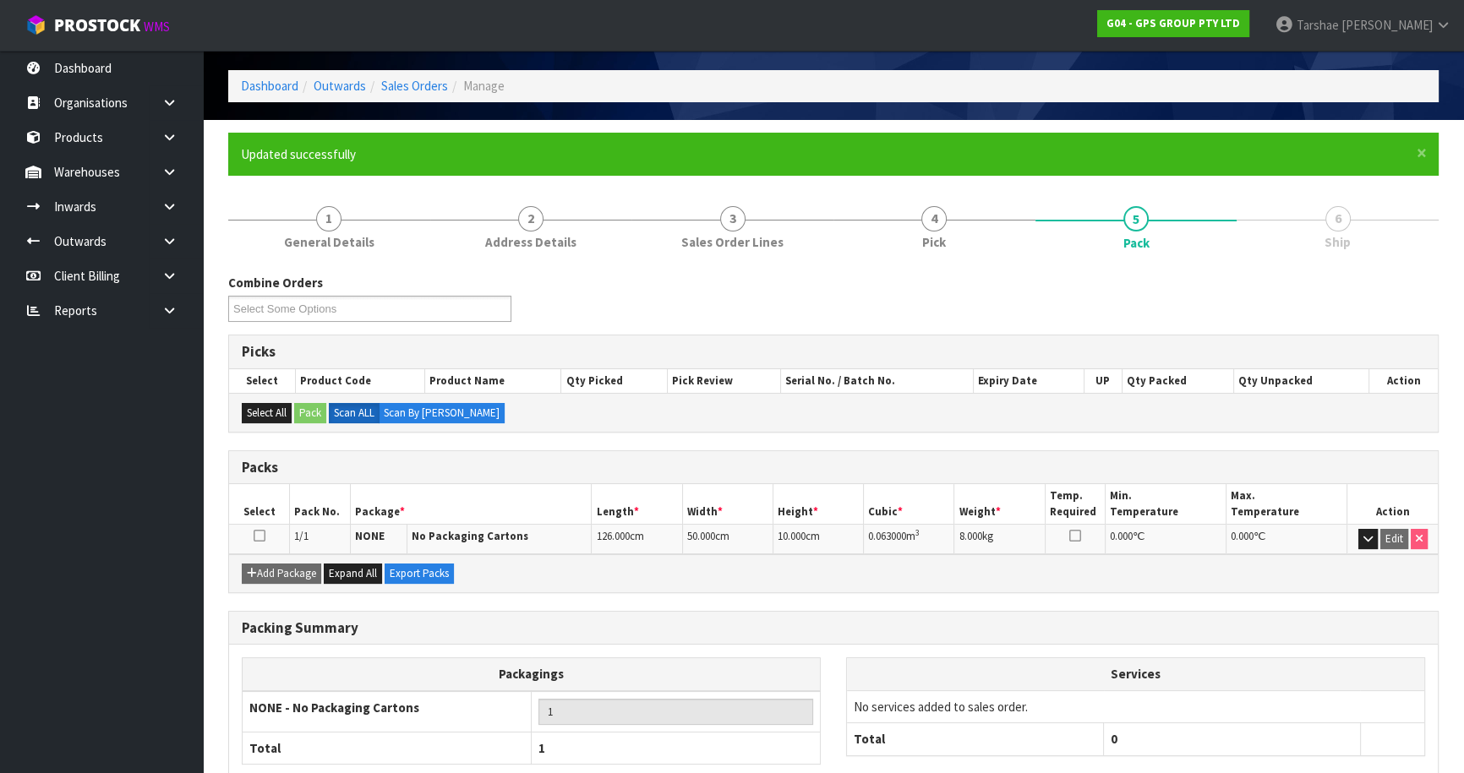
scroll to position [159, 0]
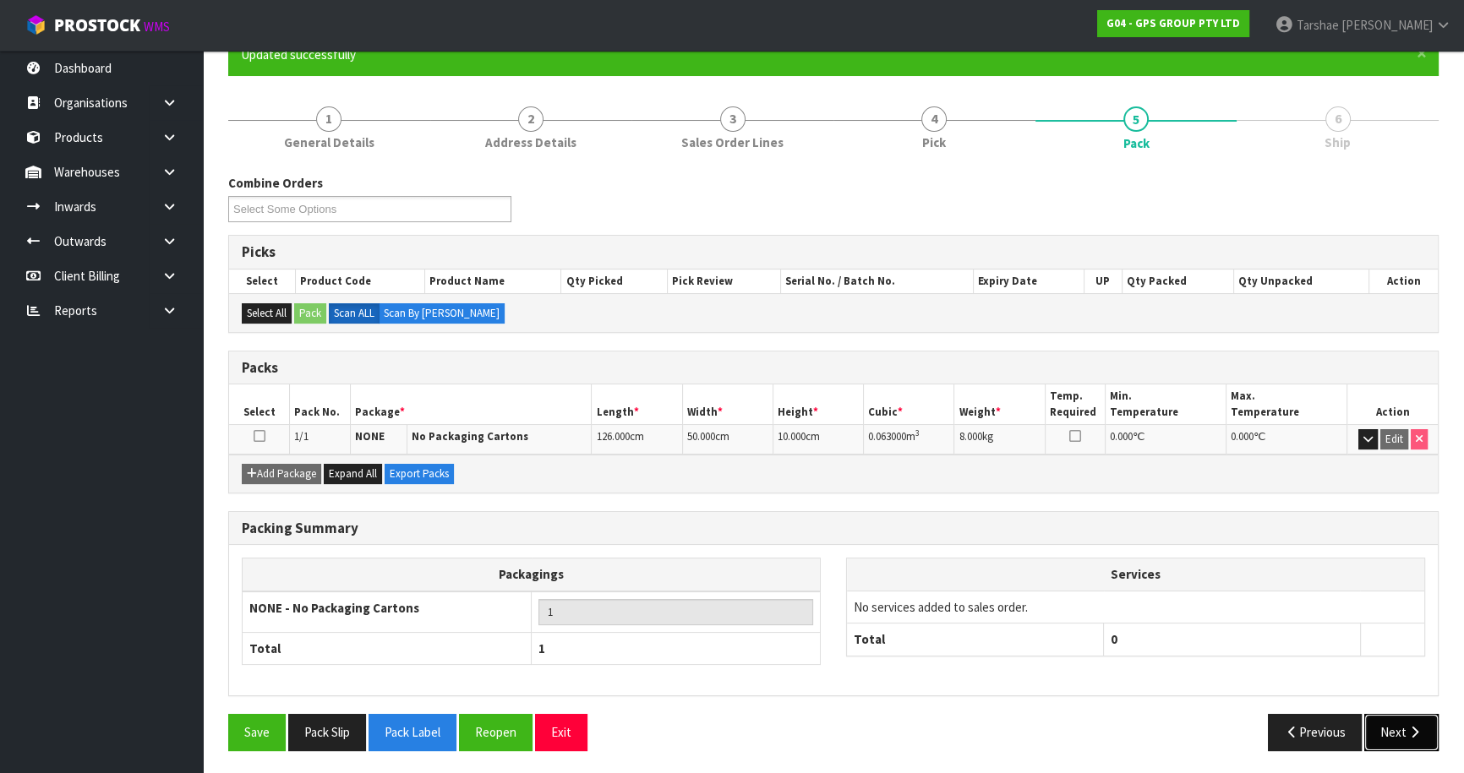
drag, startPoint x: 1378, startPoint y: 741, endPoint x: 1386, endPoint y: 734, distance: 10.2
click at [1382, 737] on button "Next" at bounding box center [1401, 732] width 74 height 36
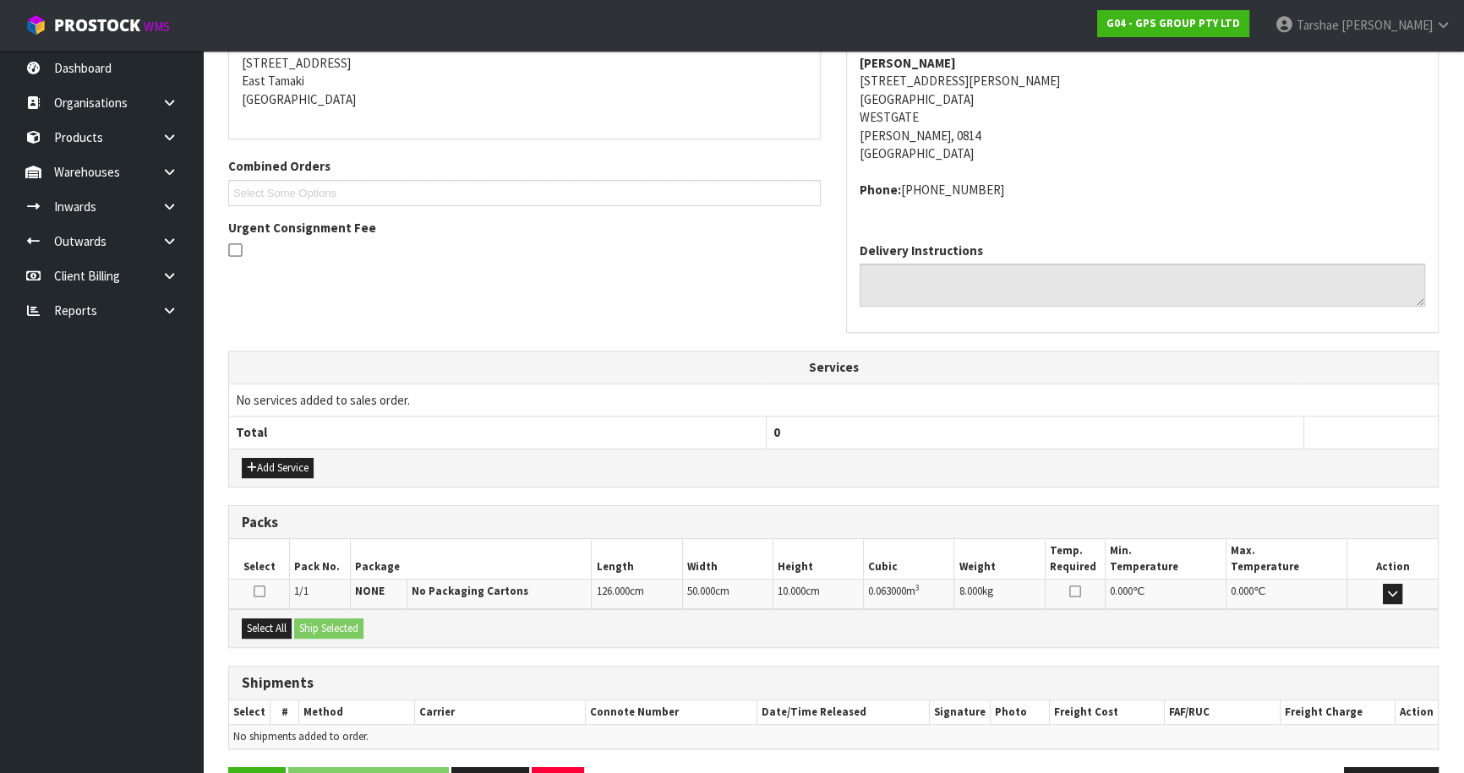
scroll to position [384, 0]
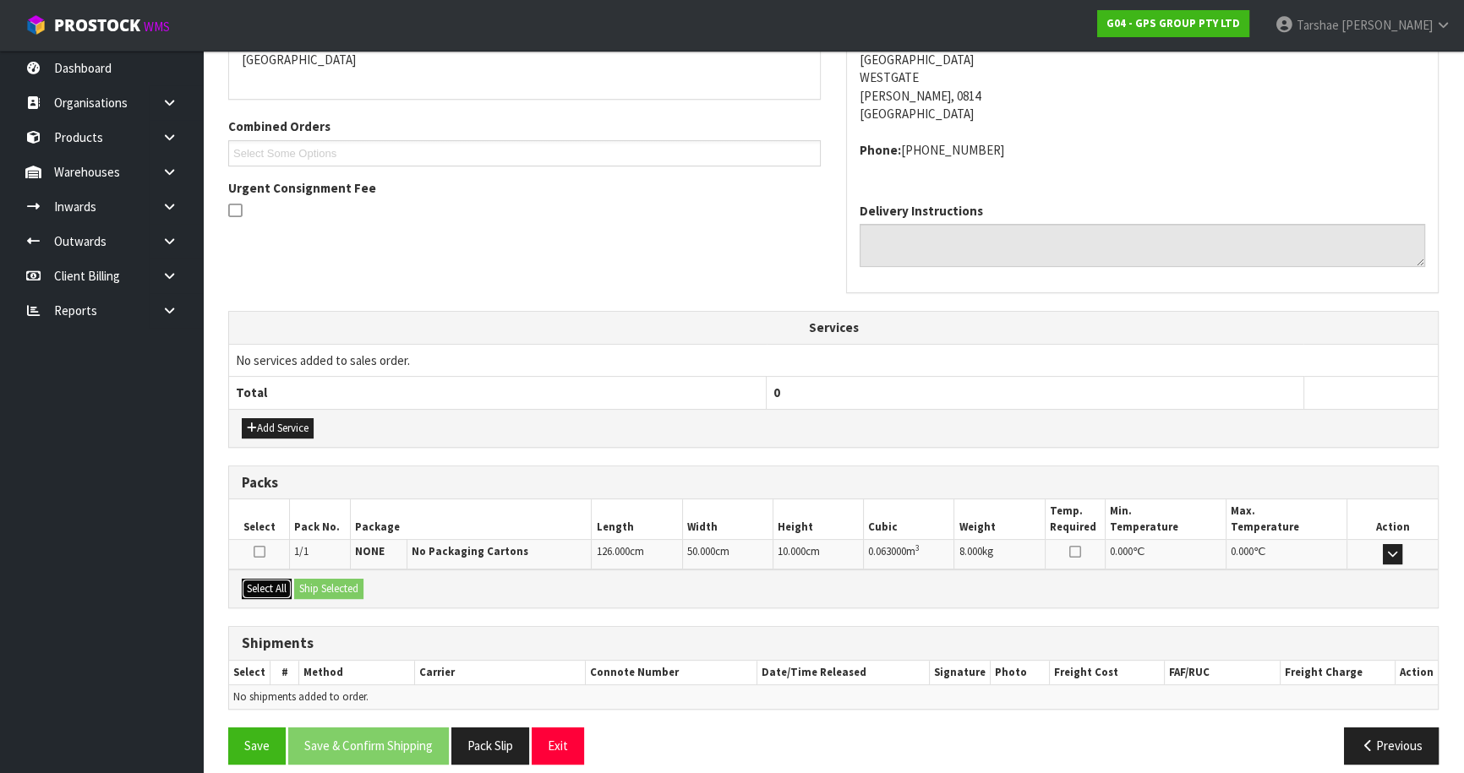
drag, startPoint x: 267, startPoint y: 585, endPoint x: 329, endPoint y: 586, distance: 61.7
click at [276, 585] on button "Select All" at bounding box center [267, 589] width 50 height 20
click at [355, 586] on button "Ship Selected" at bounding box center [328, 589] width 69 height 20
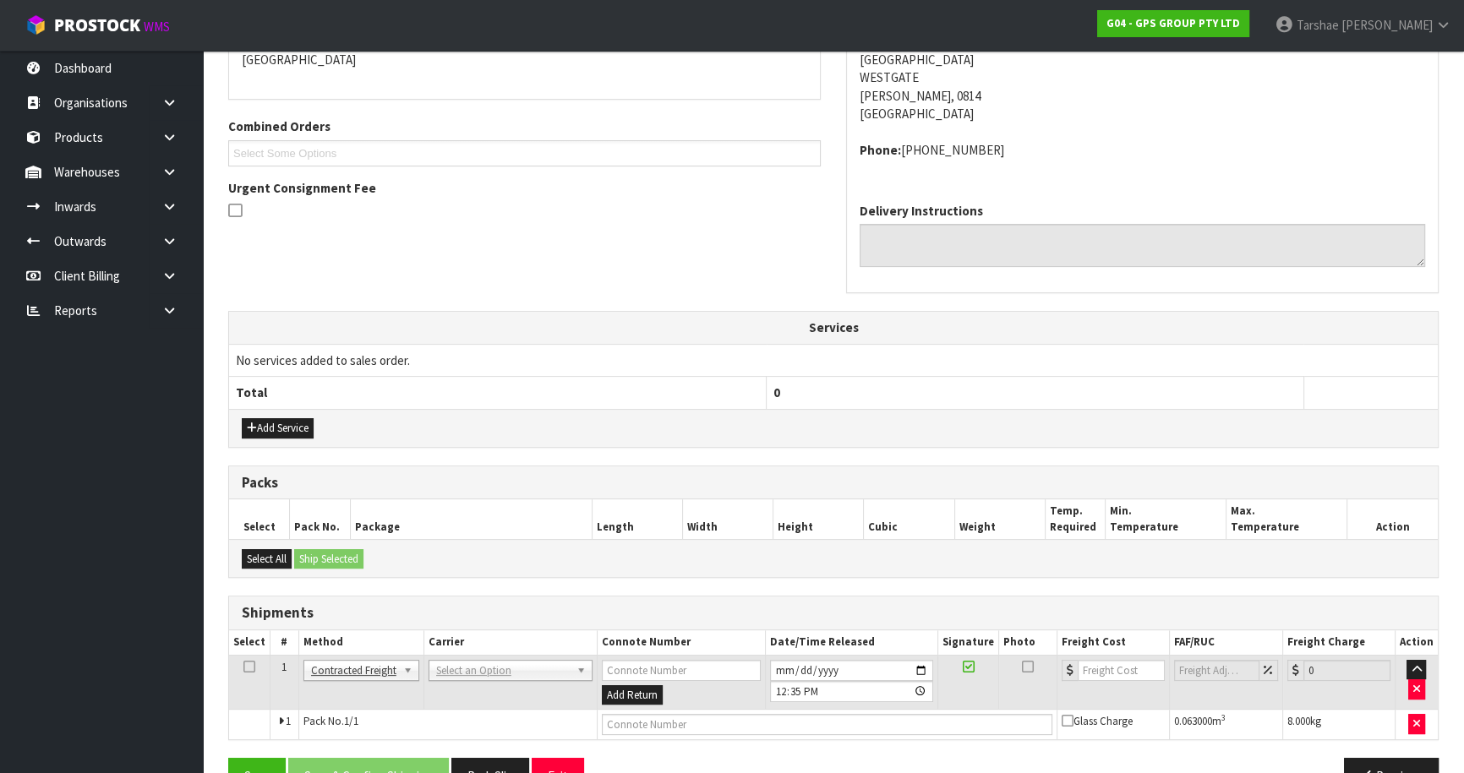
drag, startPoint x: 475, startPoint y: 666, endPoint x: 484, endPoint y: 692, distance: 27.8
click at [485, 692] on input "text" at bounding box center [508, 691] width 156 height 21
type input "NZP"
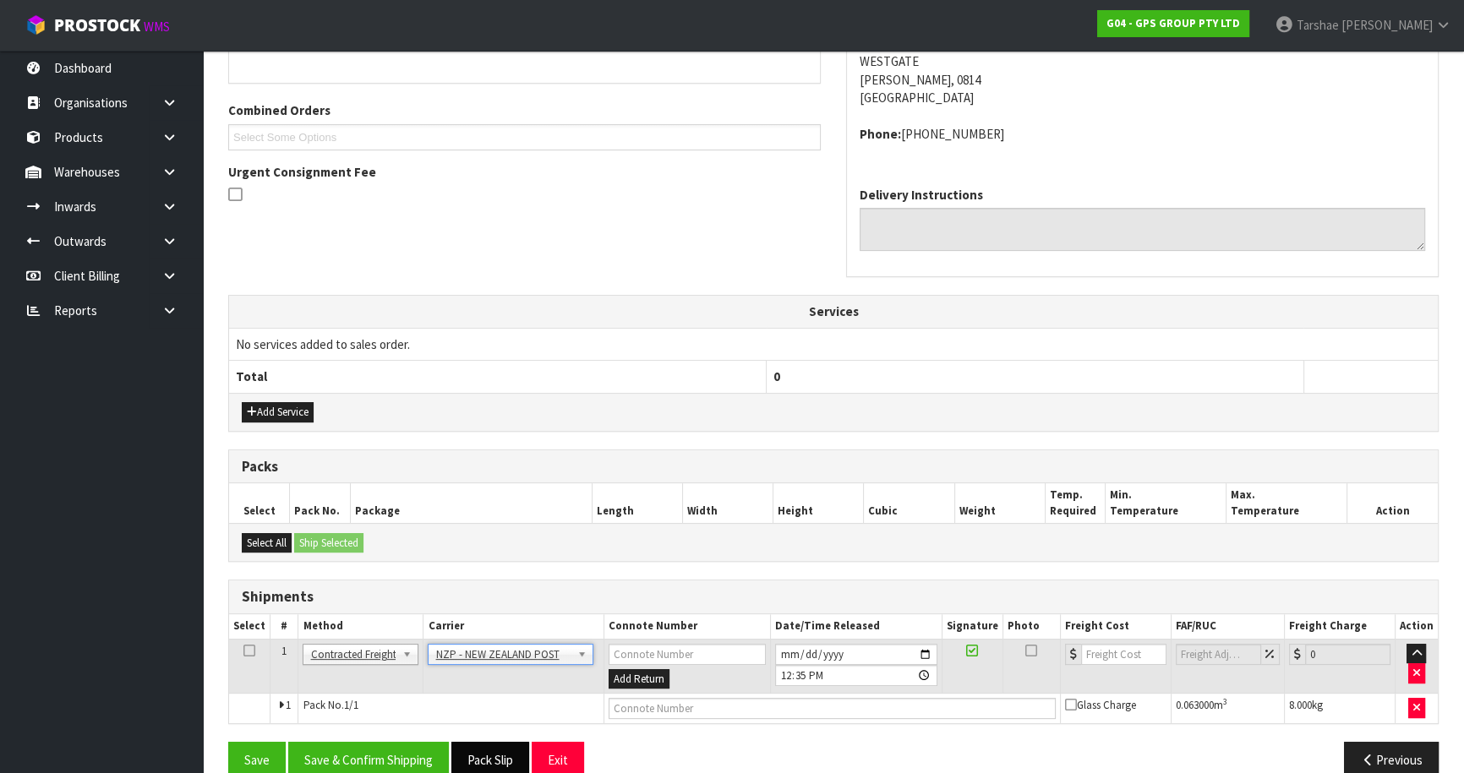
scroll to position [428, 0]
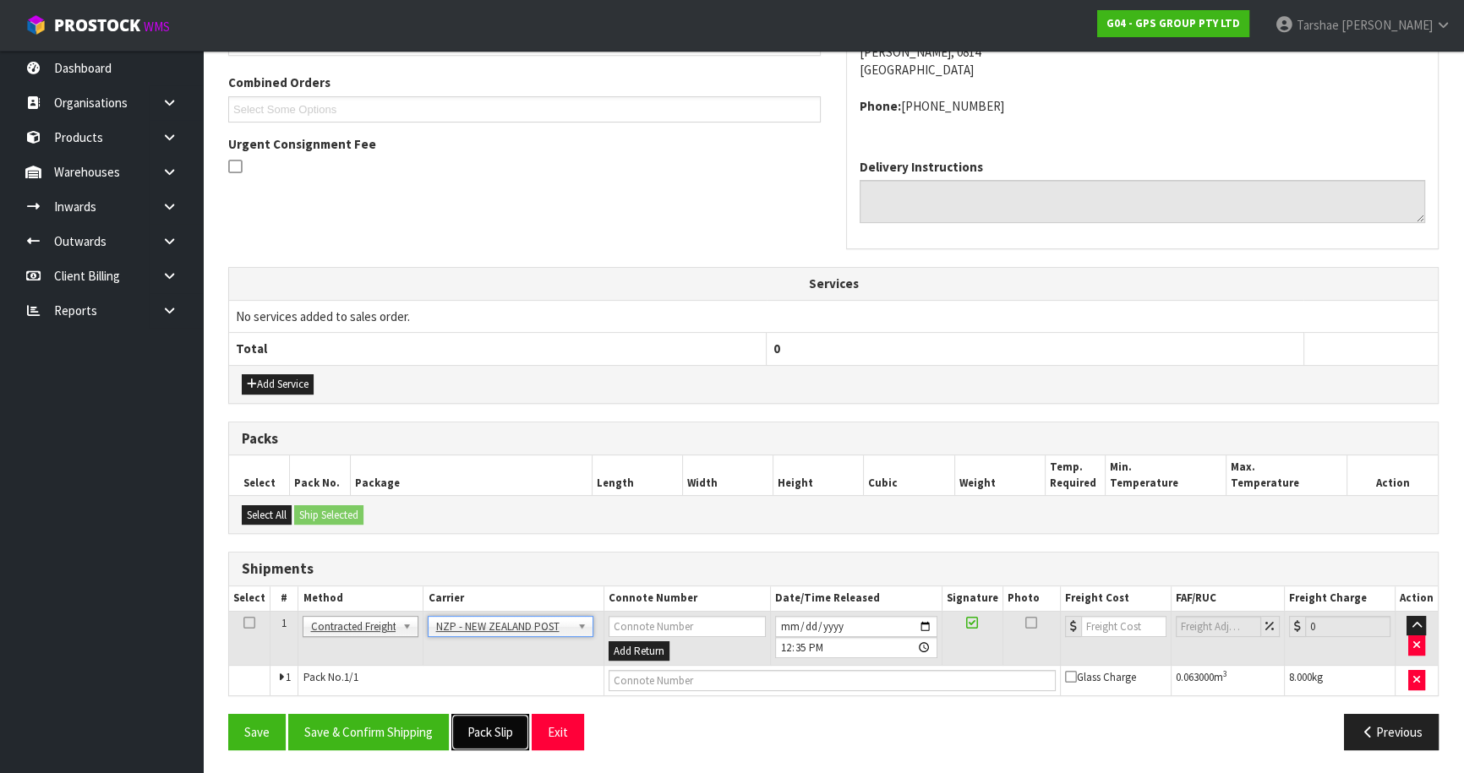
click at [453, 719] on button "Pack Slip" at bounding box center [490, 732] width 78 height 36
click at [436, 723] on button "Save & Confirm Shipping" at bounding box center [368, 732] width 161 height 36
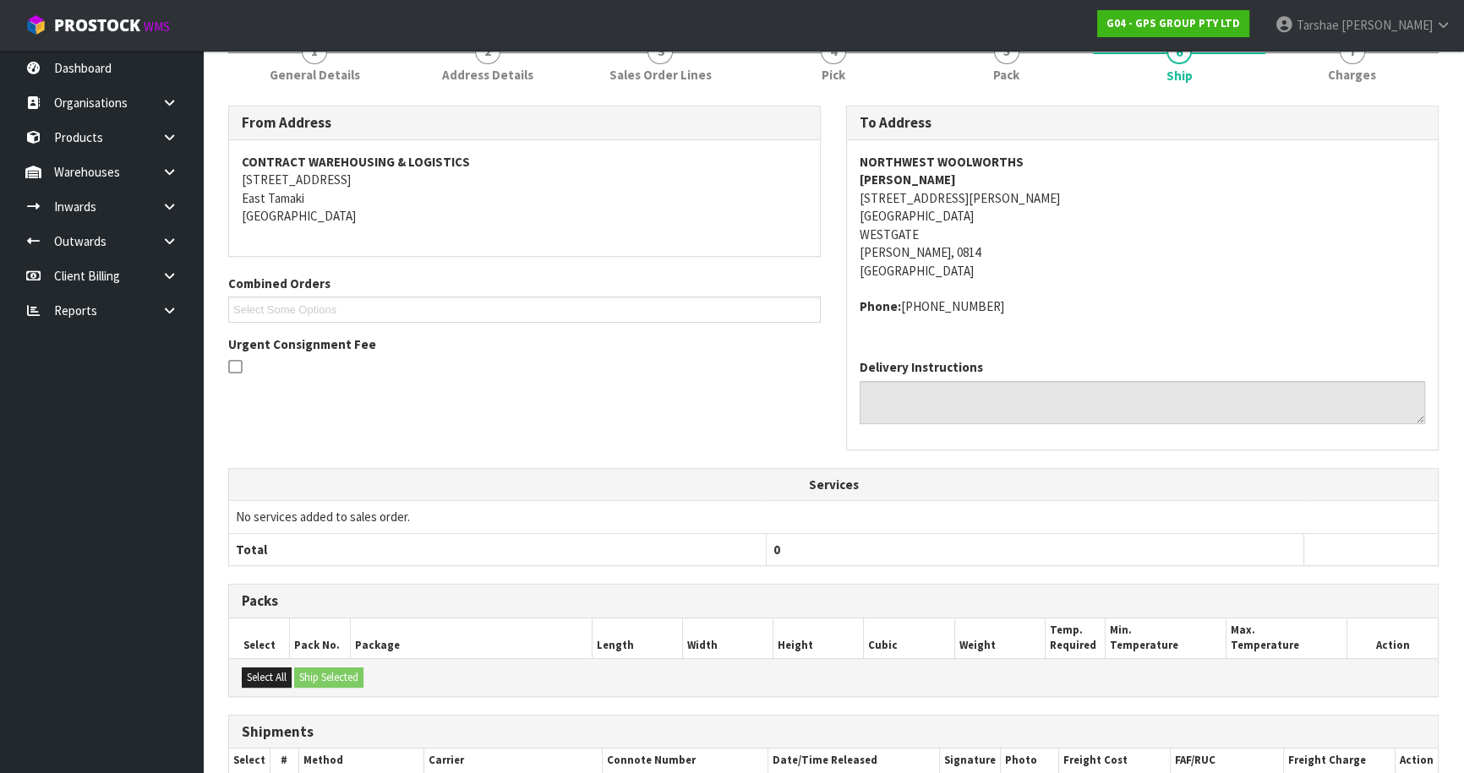
scroll to position [404, 0]
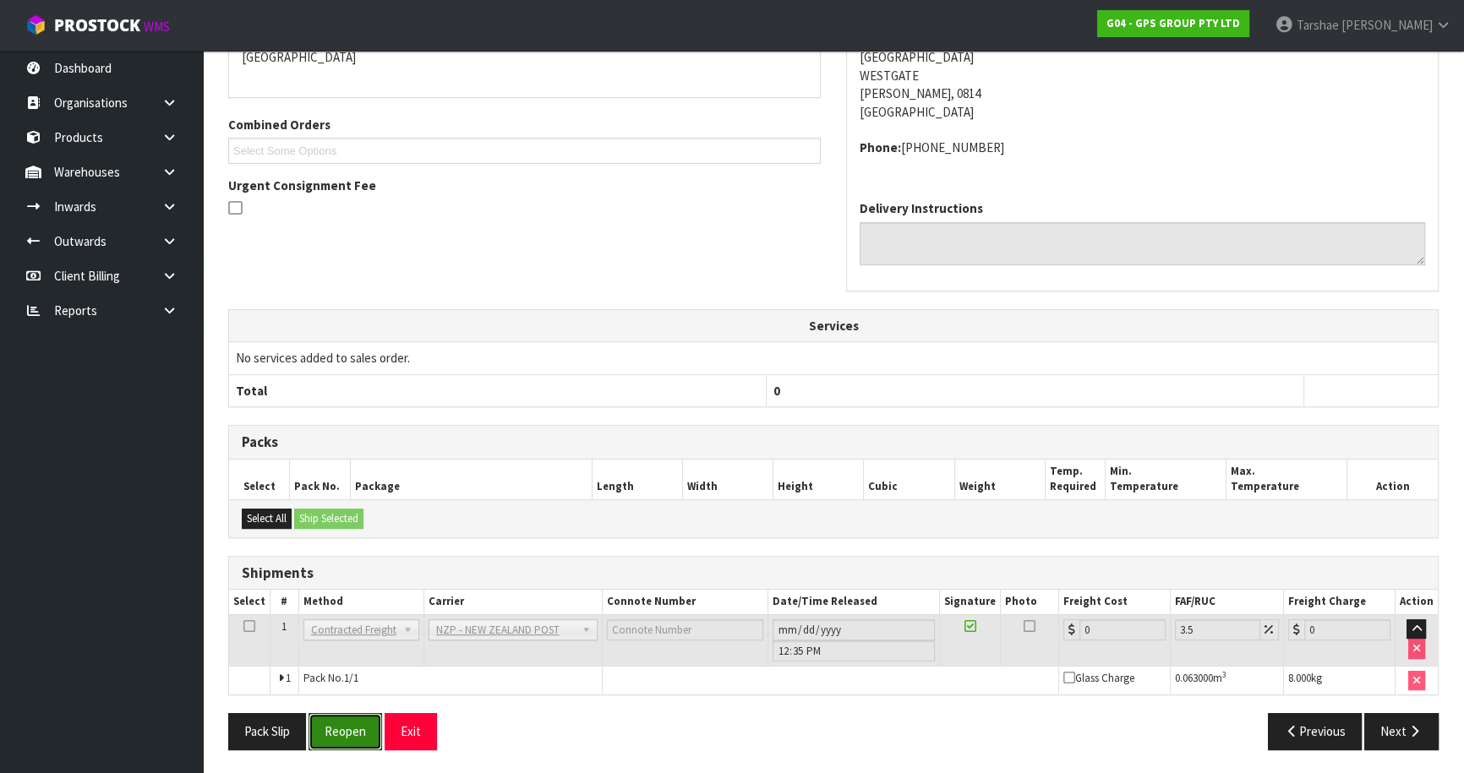
drag, startPoint x: 363, startPoint y: 722, endPoint x: 400, endPoint y: 691, distance: 48.0
click at [365, 721] on button "Reopen" at bounding box center [346, 731] width 74 height 36
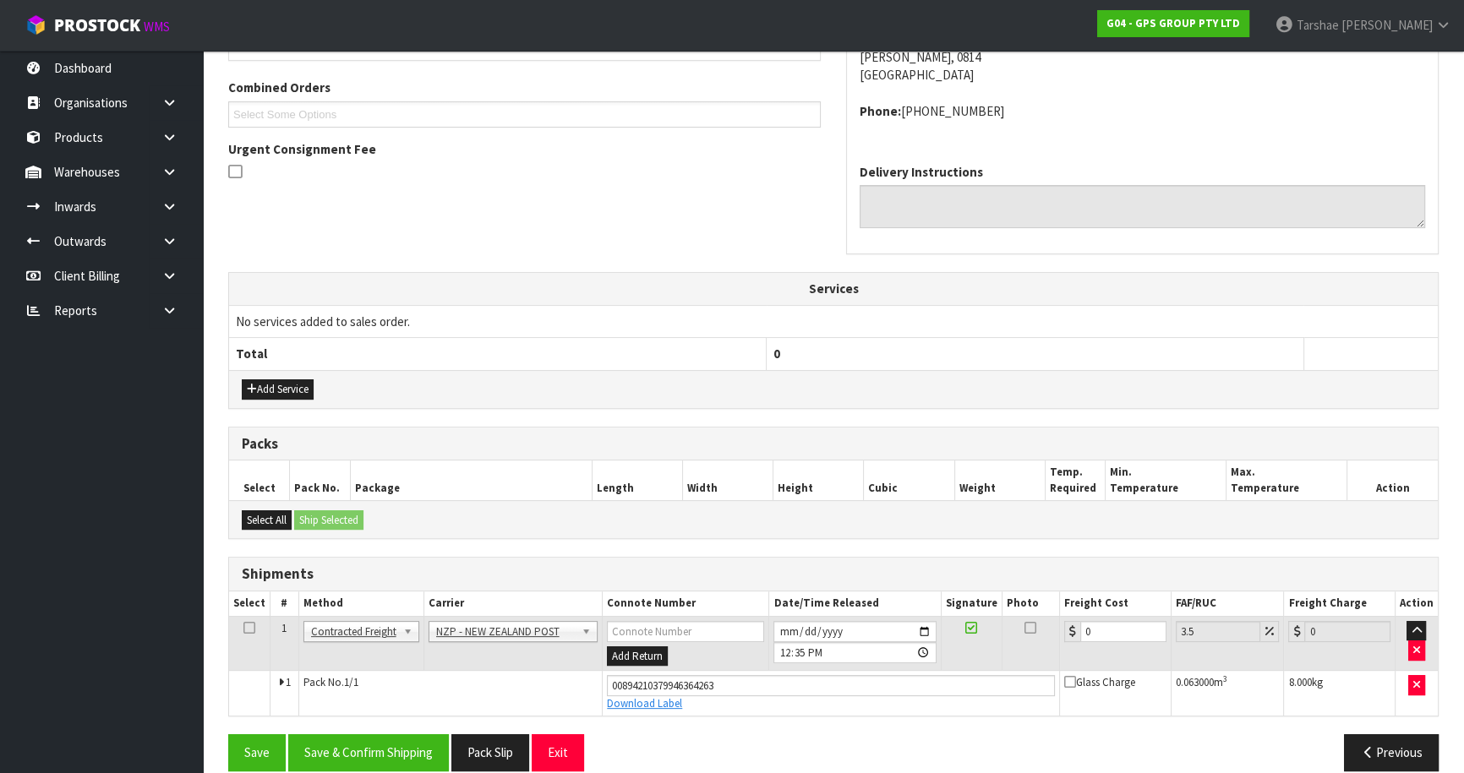
scroll to position [443, 0]
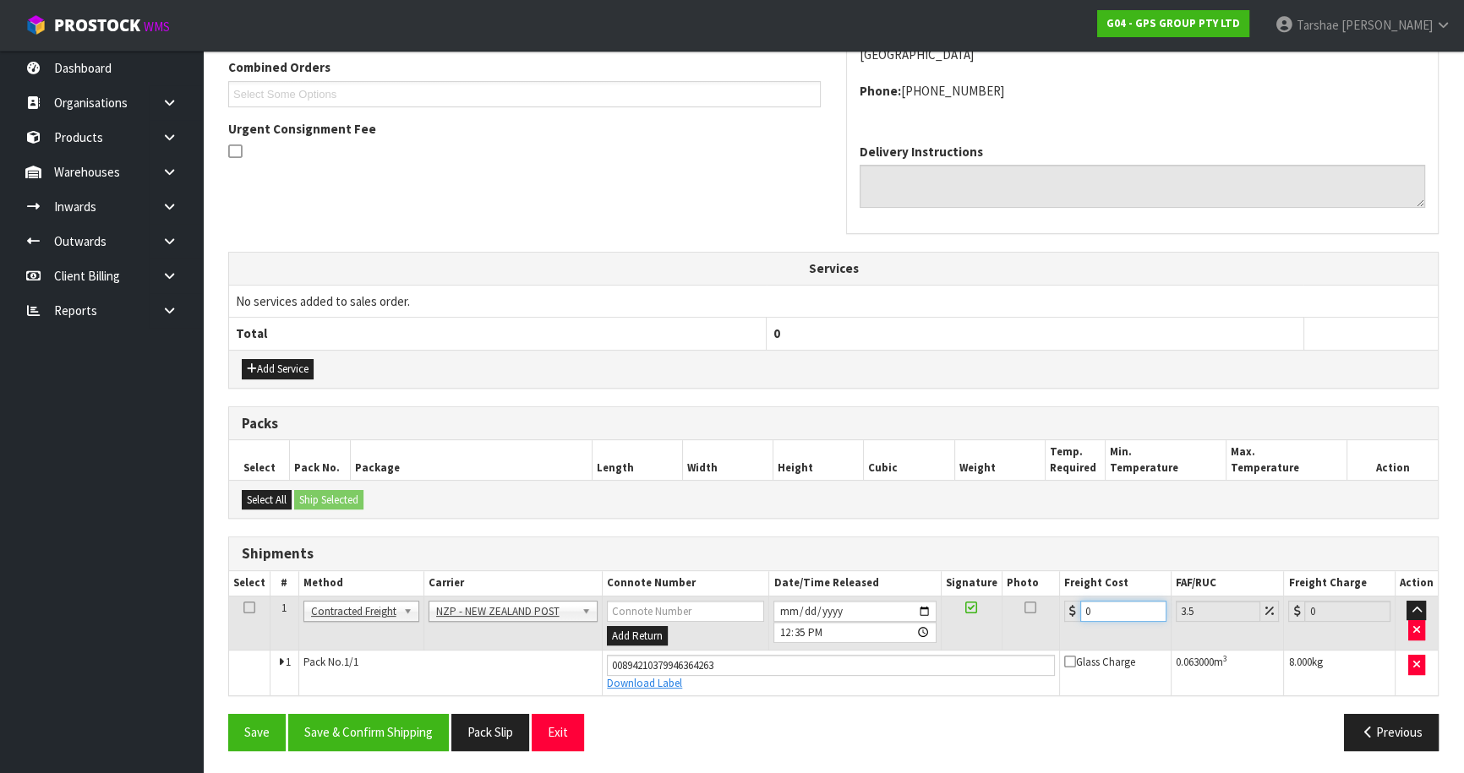
drag, startPoint x: 1090, startPoint y: 603, endPoint x: 967, endPoint y: 600, distance: 122.6
click at [970, 600] on tr "1 Client Local Pickup Customer Local Pickup Company Freight Contracted Freight …" at bounding box center [833, 623] width 1209 height 55
type input "4"
type input "4.14"
type input "4.3"
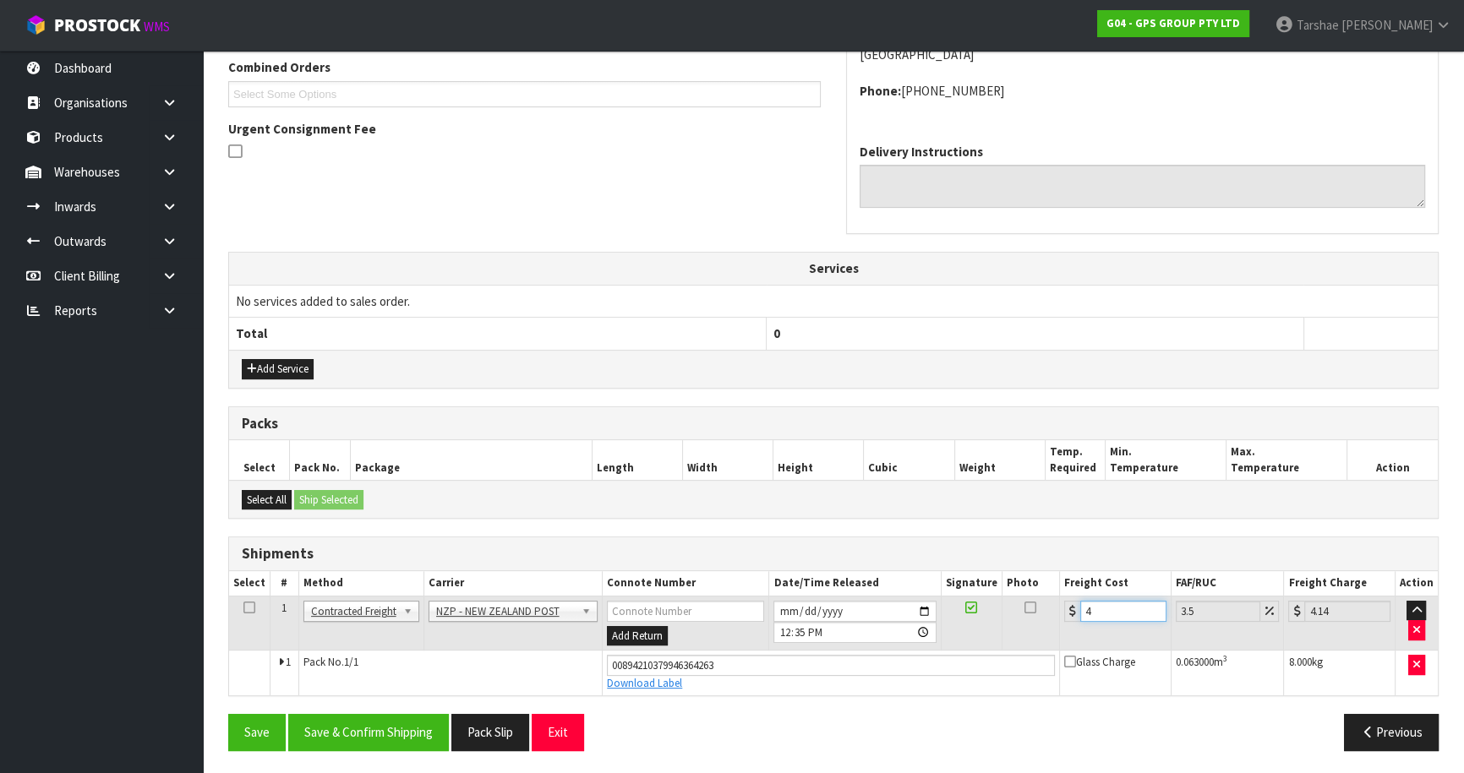
type input "4.45"
type input "4.33"
type input "4.48"
type input "4.33"
click at [403, 716] on button "Save & Confirm Shipping" at bounding box center [368, 732] width 161 height 36
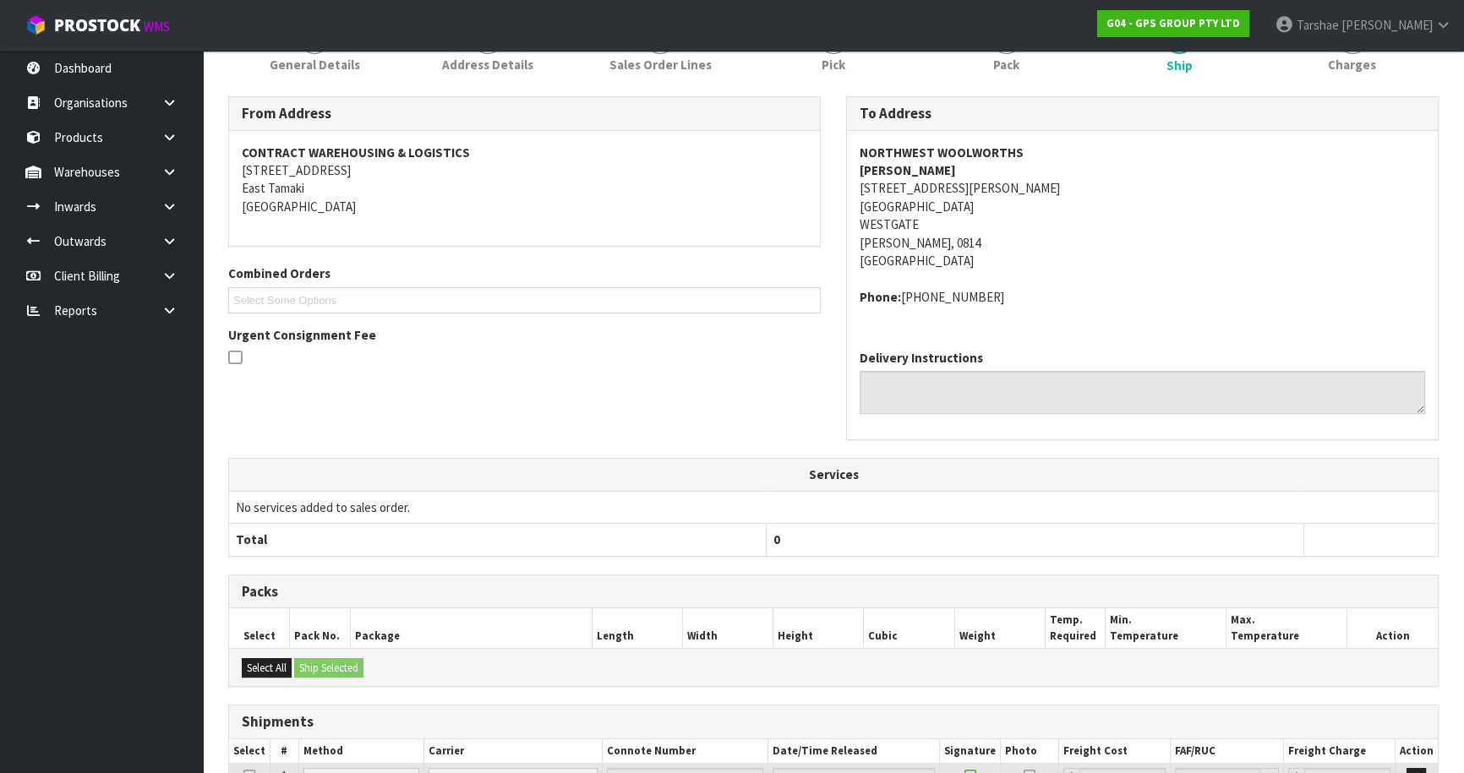
scroll to position [397, 0]
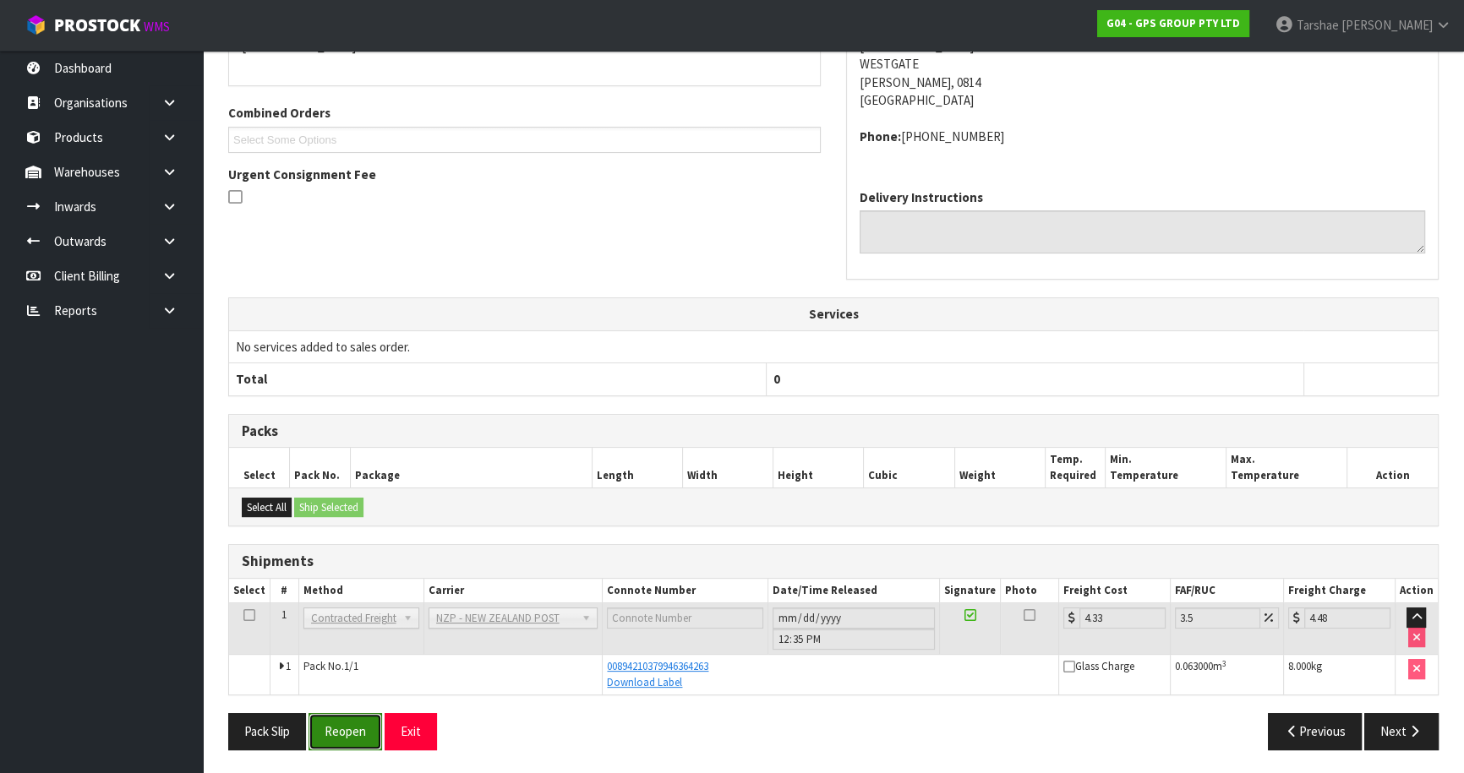
click at [375, 738] on button "Reopen" at bounding box center [346, 731] width 74 height 36
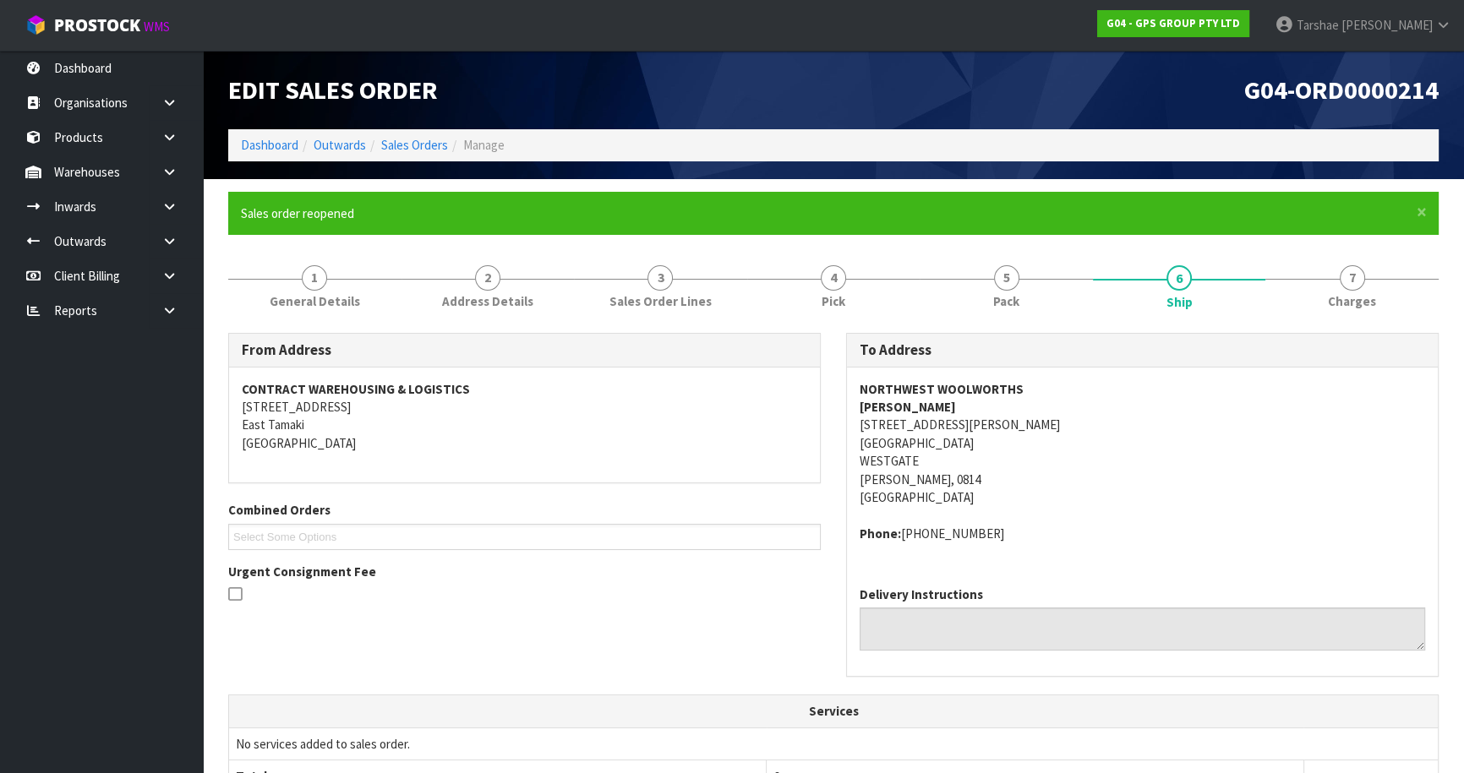
click at [434, 723] on th "Services" at bounding box center [833, 712] width 1209 height 32
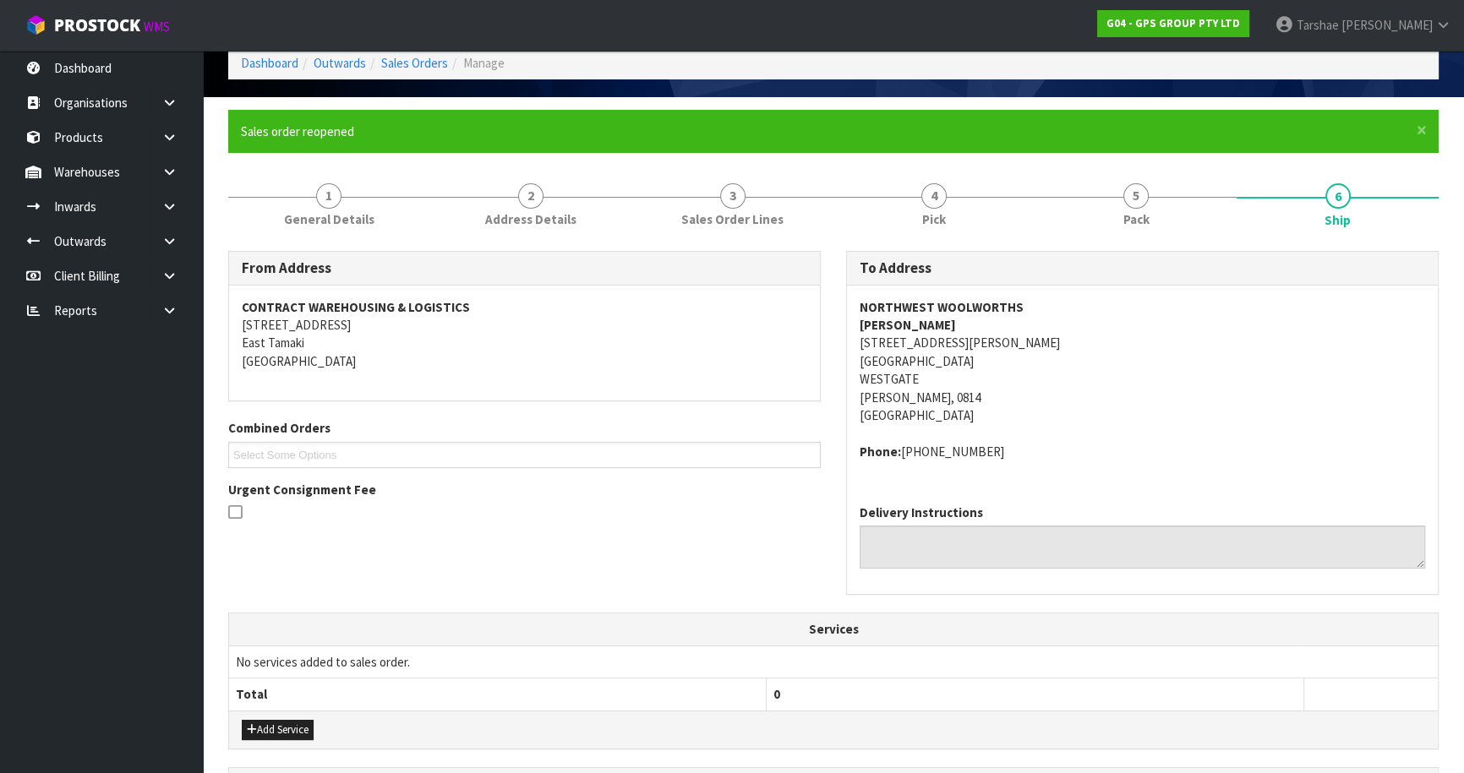
scroll to position [443, 0]
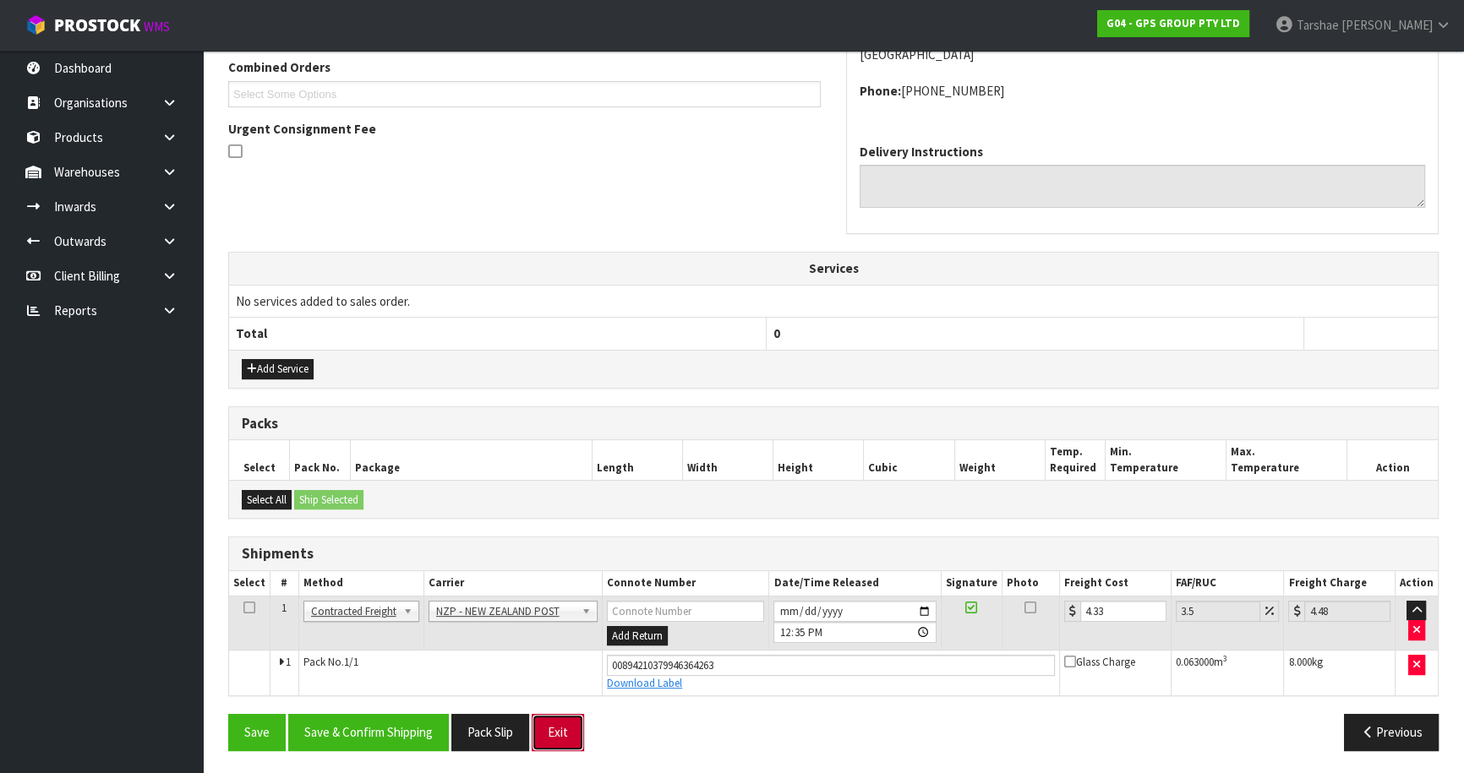
click at [566, 719] on button "Exit" at bounding box center [558, 732] width 52 height 36
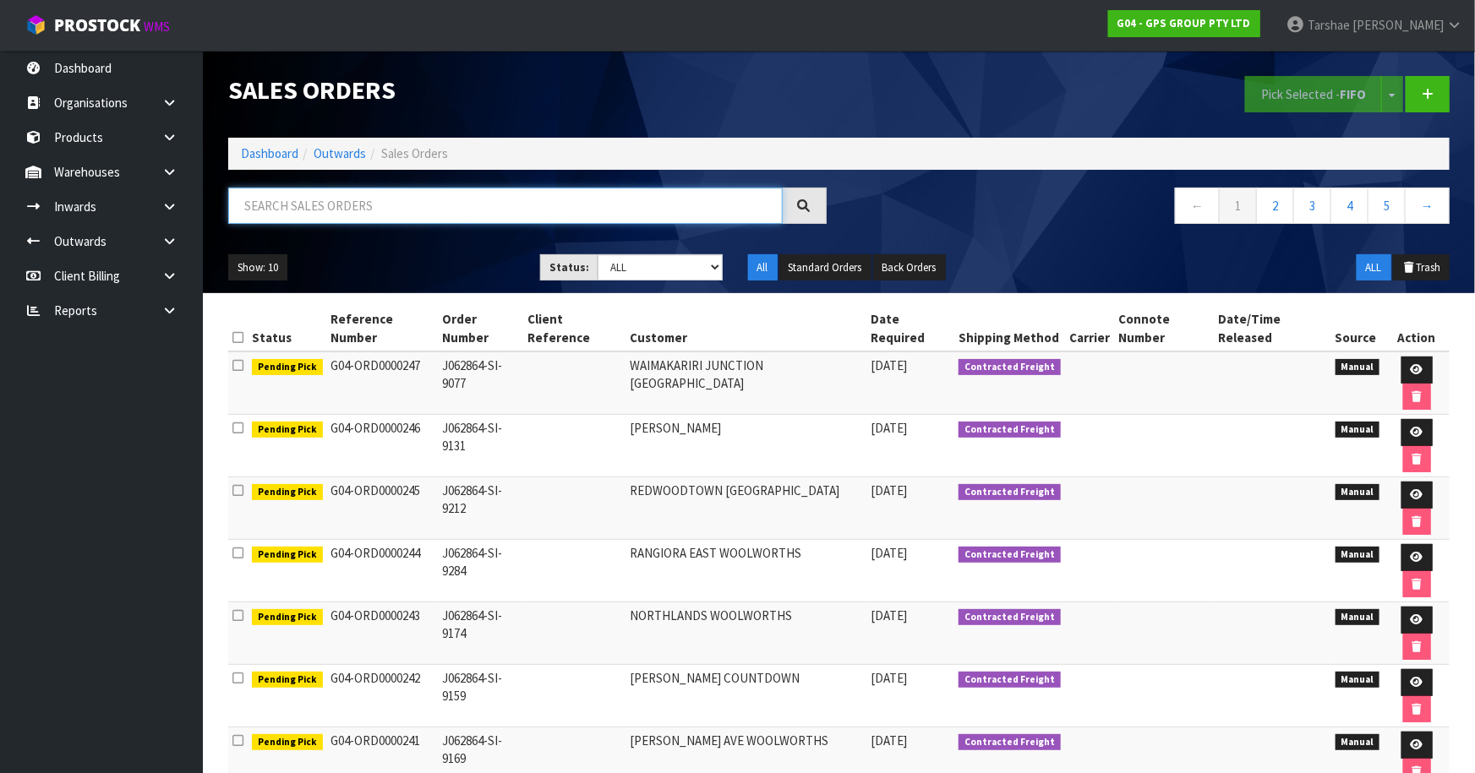
click at [648, 202] on input "text" at bounding box center [505, 206] width 555 height 36
type input "JOB-0410921"
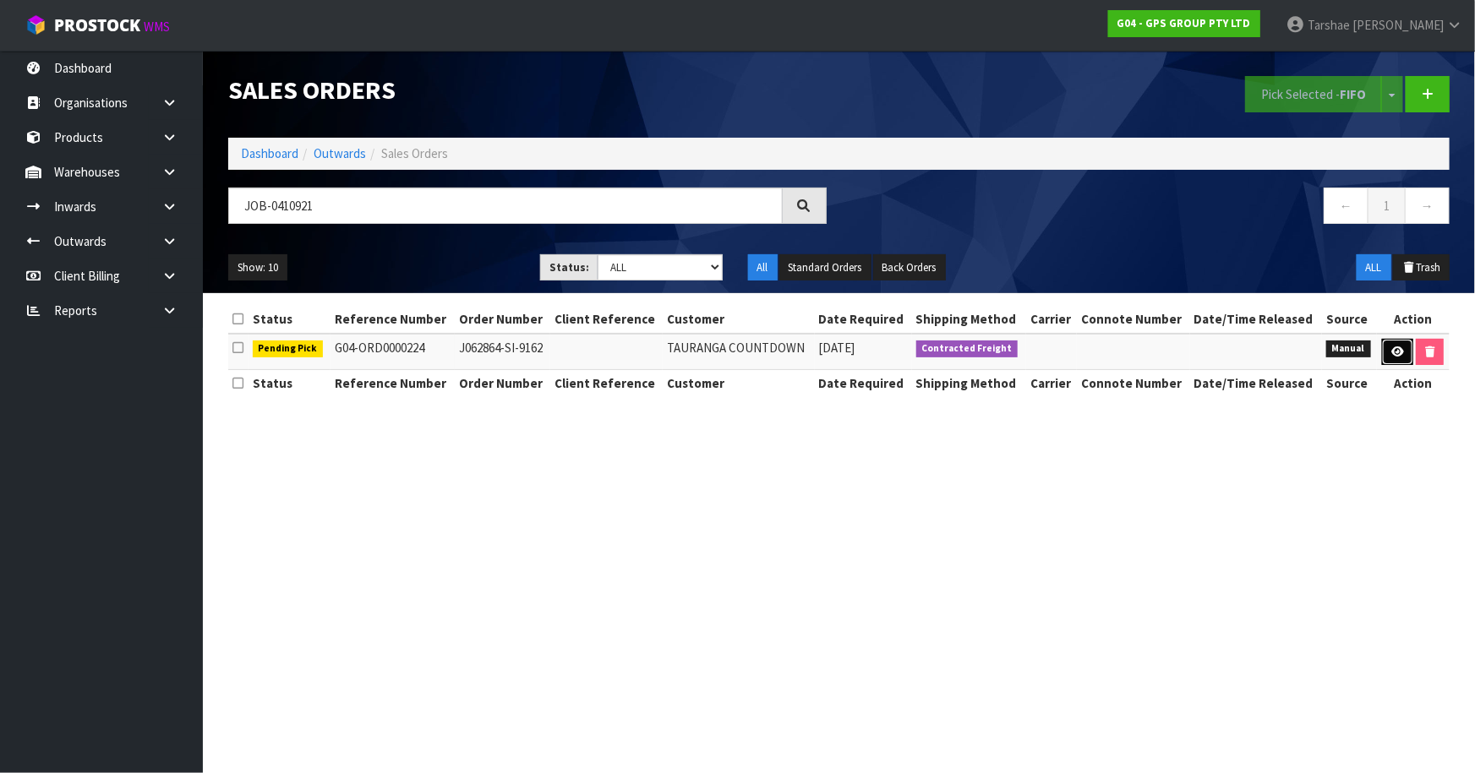
click at [1402, 359] on link at bounding box center [1397, 352] width 31 height 27
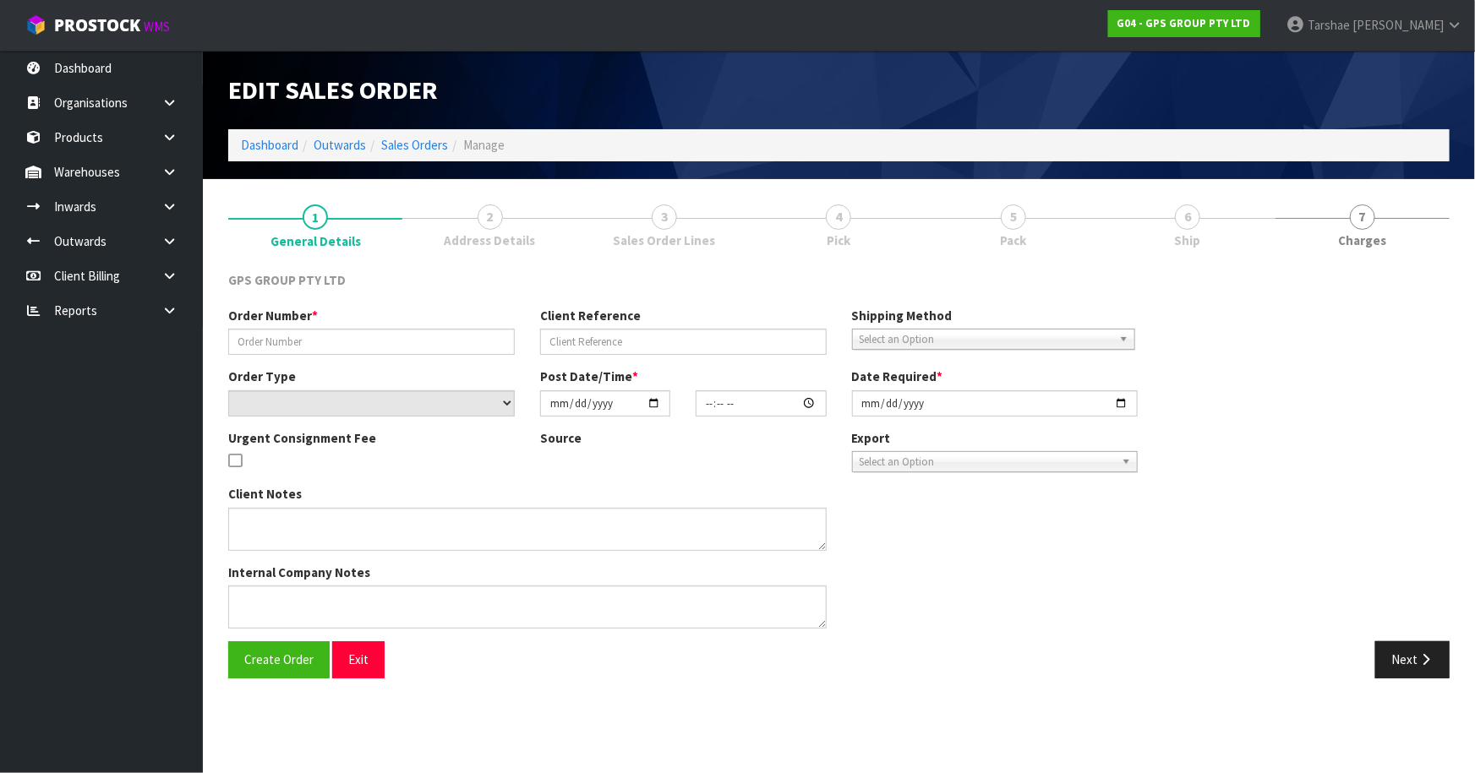
type input "J062864-SI-9162"
select select "number:0"
type input "[DATE]"
type input "08:39:00.000"
type input "[DATE]"
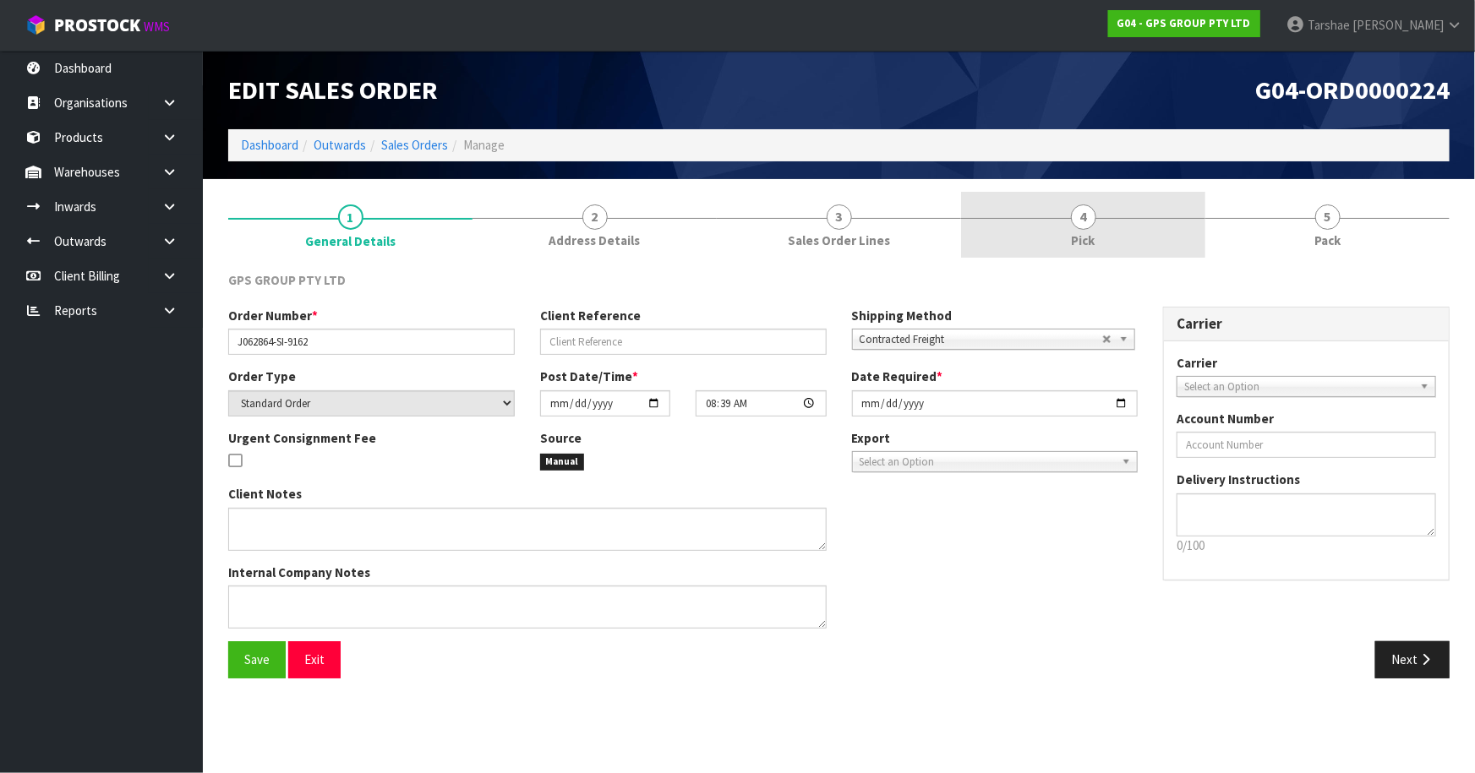
click at [1122, 245] on link "4 Pick" at bounding box center [1083, 225] width 244 height 67
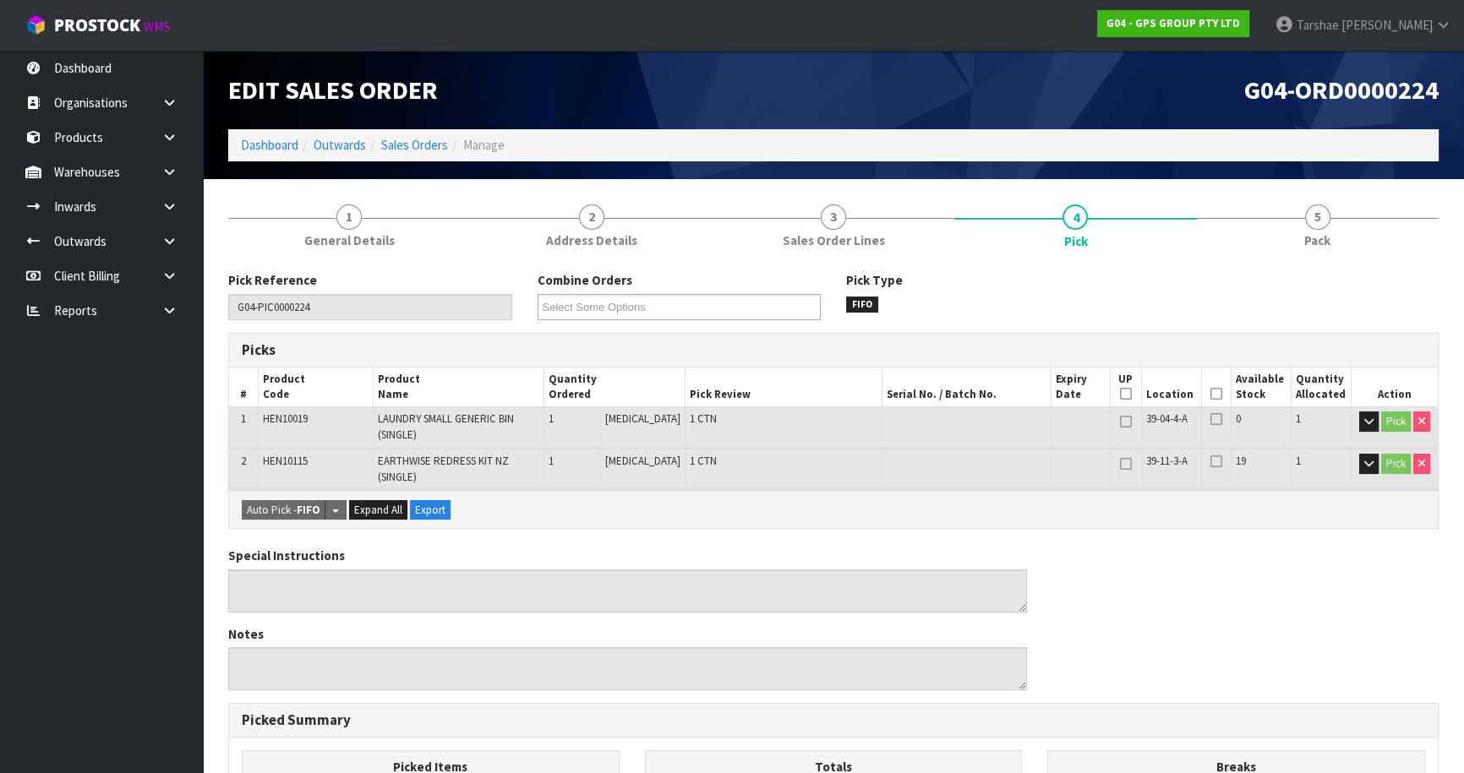
drag, startPoint x: 1213, startPoint y: 396, endPoint x: 1159, endPoint y: 433, distance: 65.7
click at [1212, 395] on icon at bounding box center [1217, 394] width 12 height 1
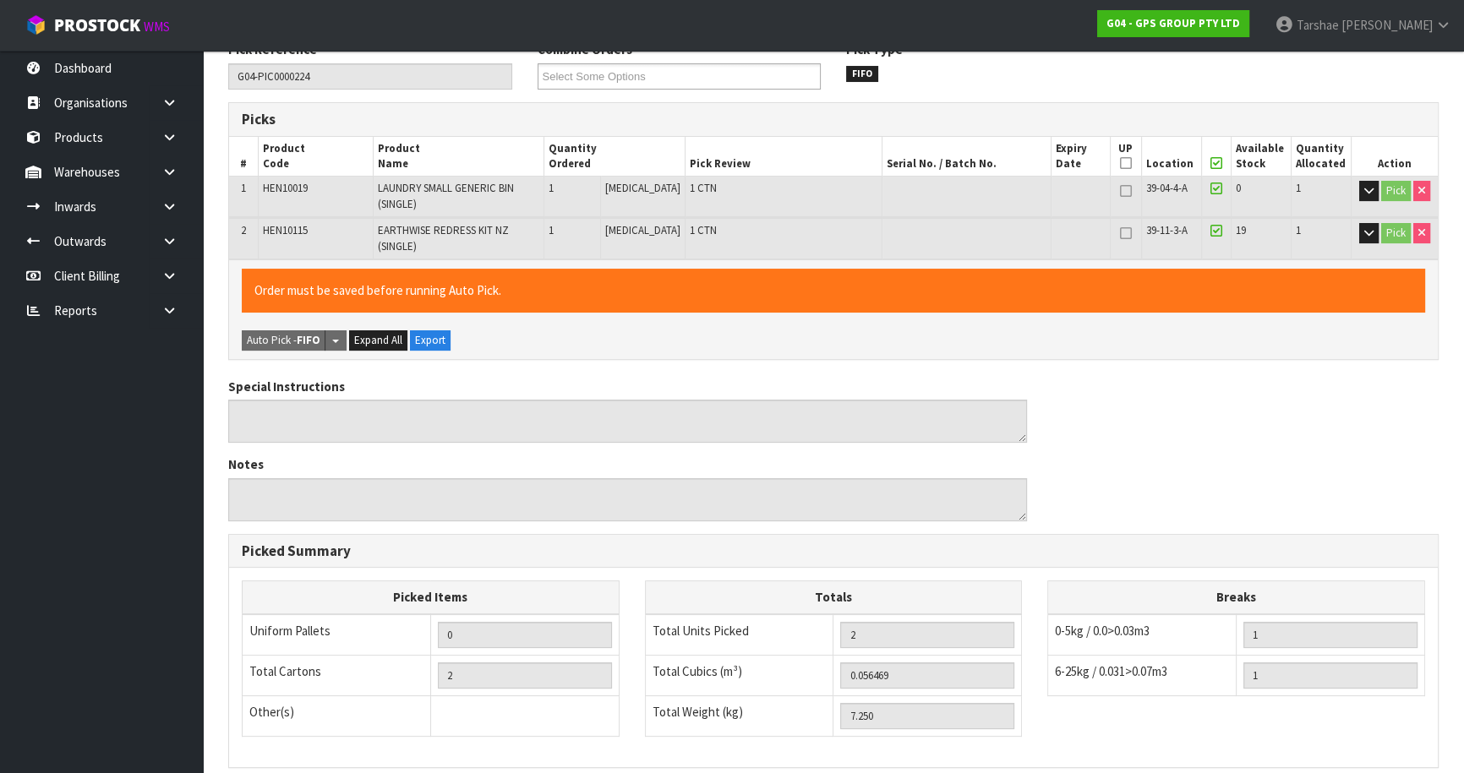
scroll to position [455, 0]
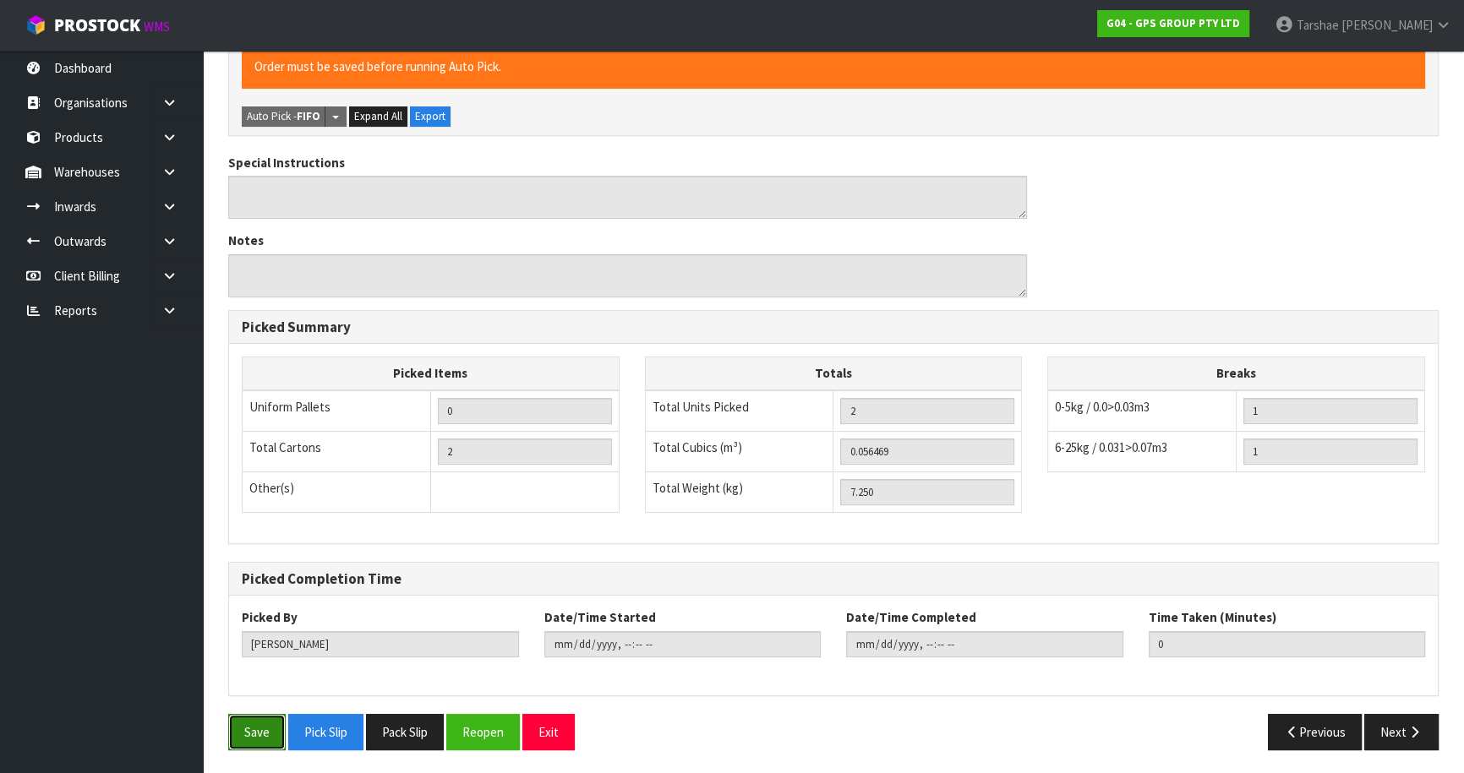
click at [273, 714] on button "Save" at bounding box center [256, 732] width 57 height 36
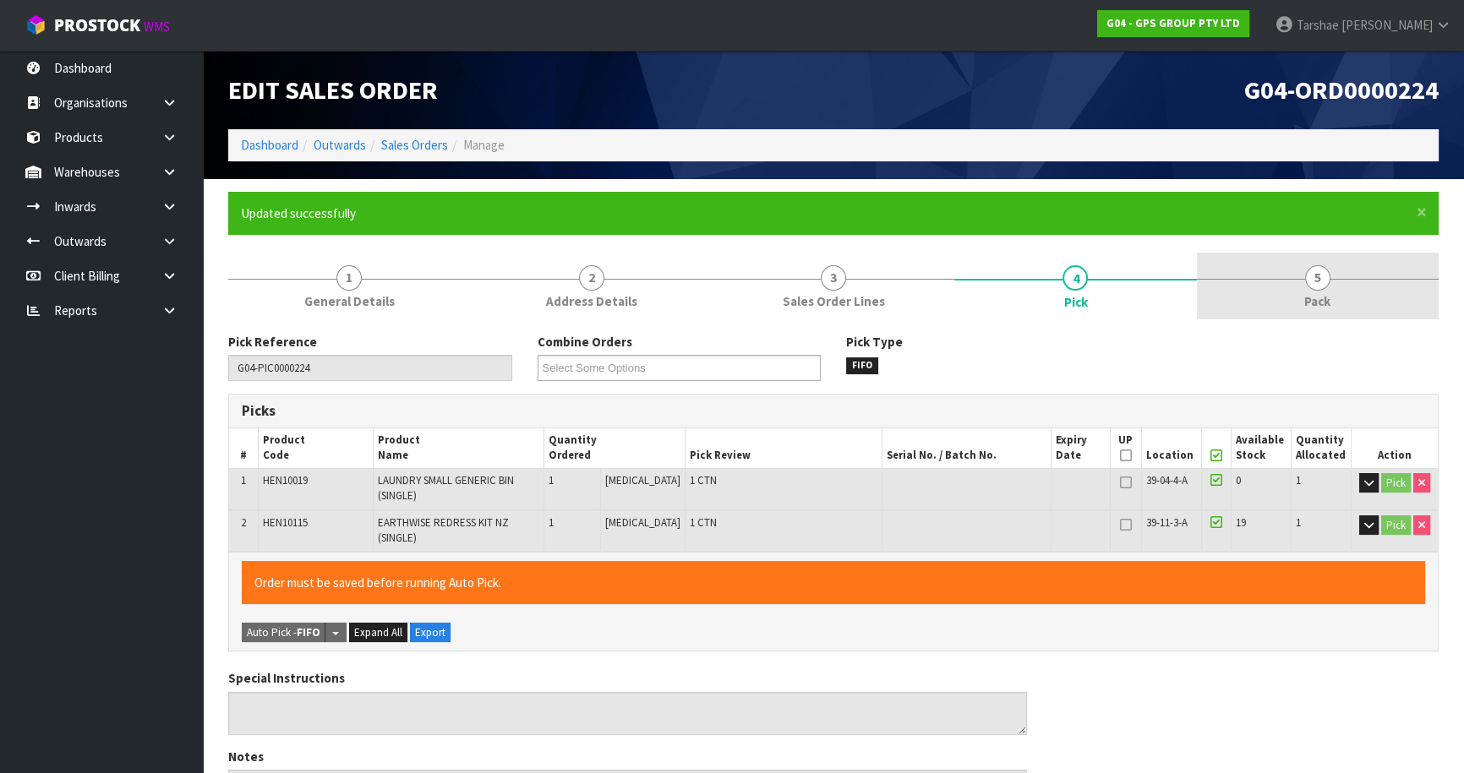
type input "[PERSON_NAME]"
type input "[DATE]T12:36:21"
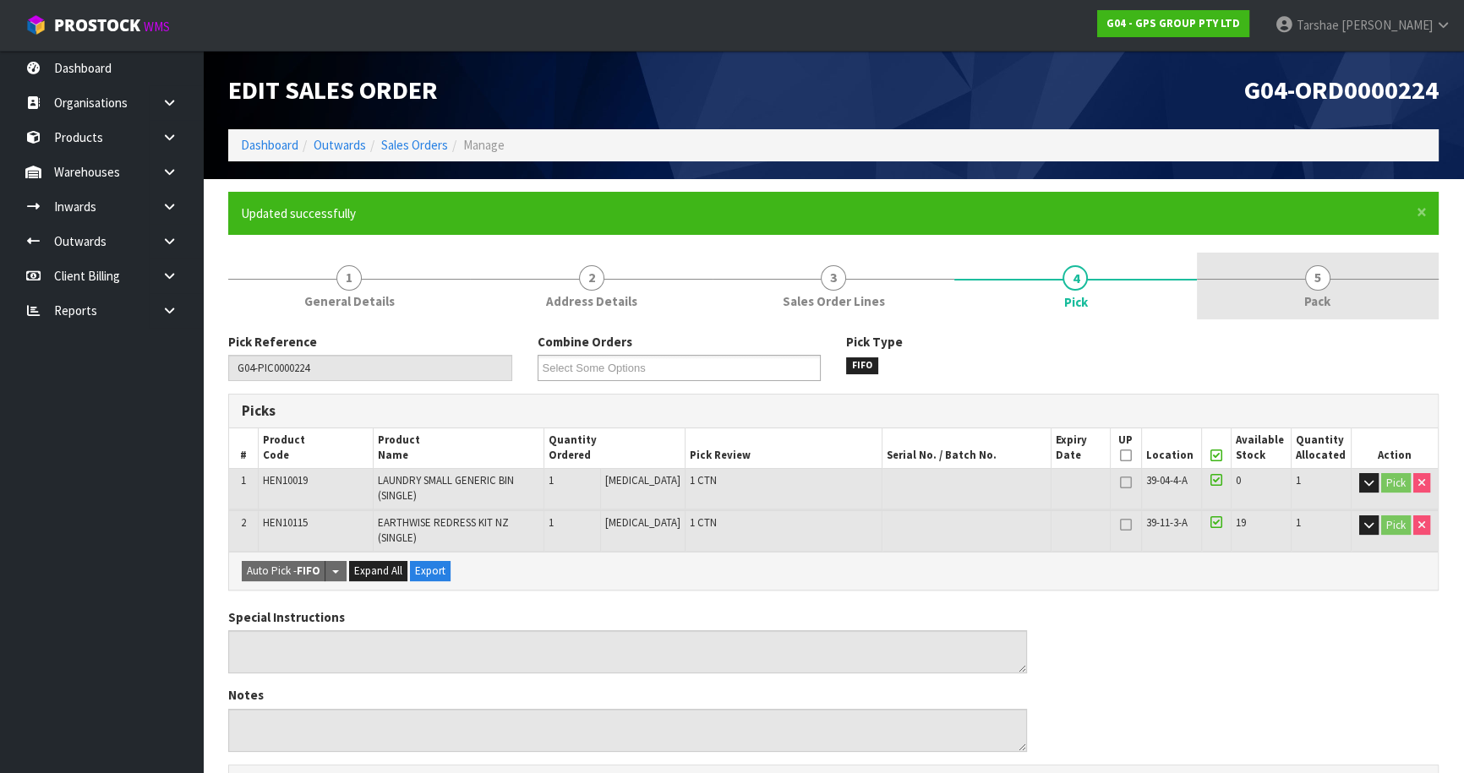
drag, startPoint x: 1336, startPoint y: 287, endPoint x: 1311, endPoint y: 313, distance: 35.3
click at [1335, 291] on link "5 Pack" at bounding box center [1318, 286] width 242 height 67
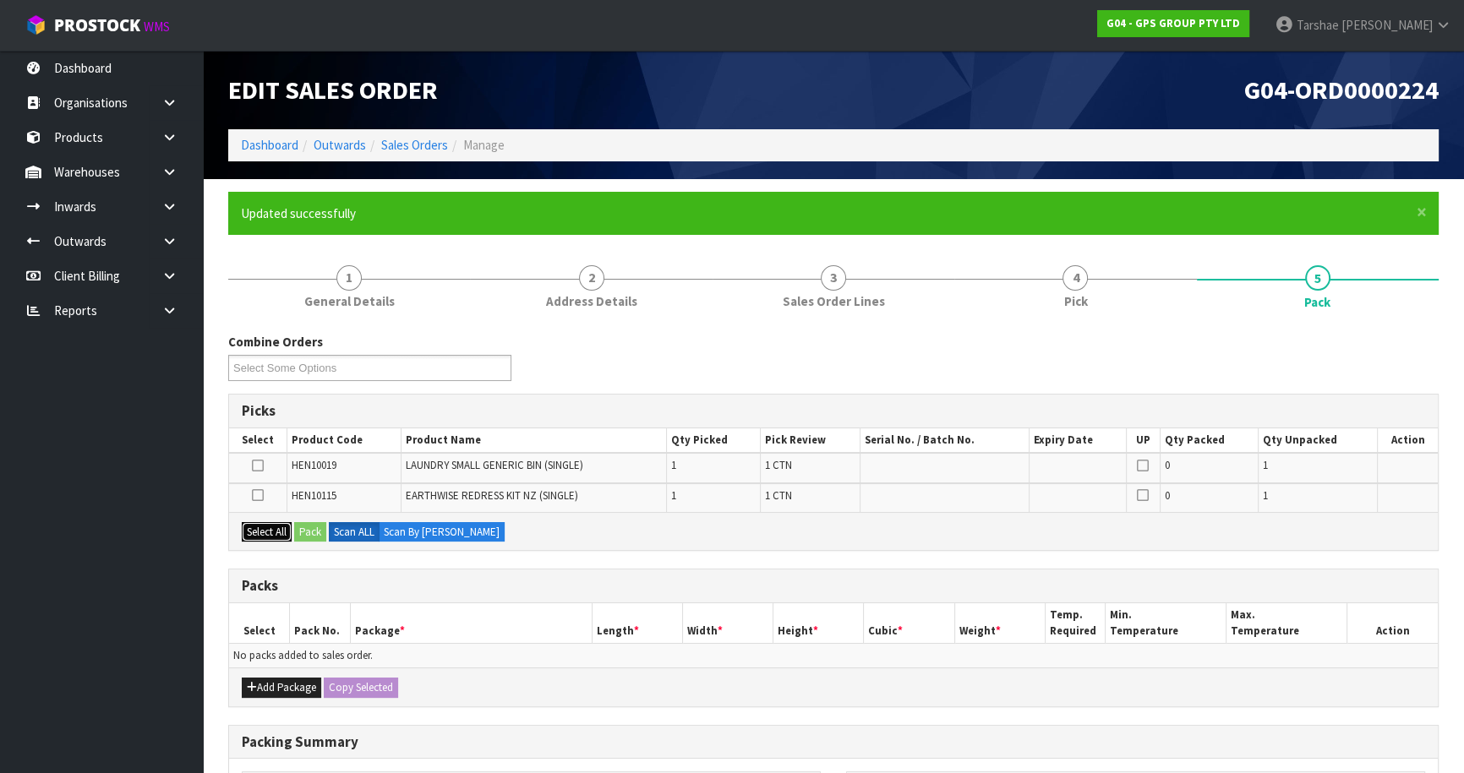
drag, startPoint x: 270, startPoint y: 533, endPoint x: 300, endPoint y: 651, distance: 122.2
click at [271, 549] on div "Picks Select Product Code Product Name Qty Picked Pick Review Serial No. / Batc…" at bounding box center [833, 472] width 1211 height 157
click at [281, 683] on button "Add Package" at bounding box center [281, 688] width 79 height 20
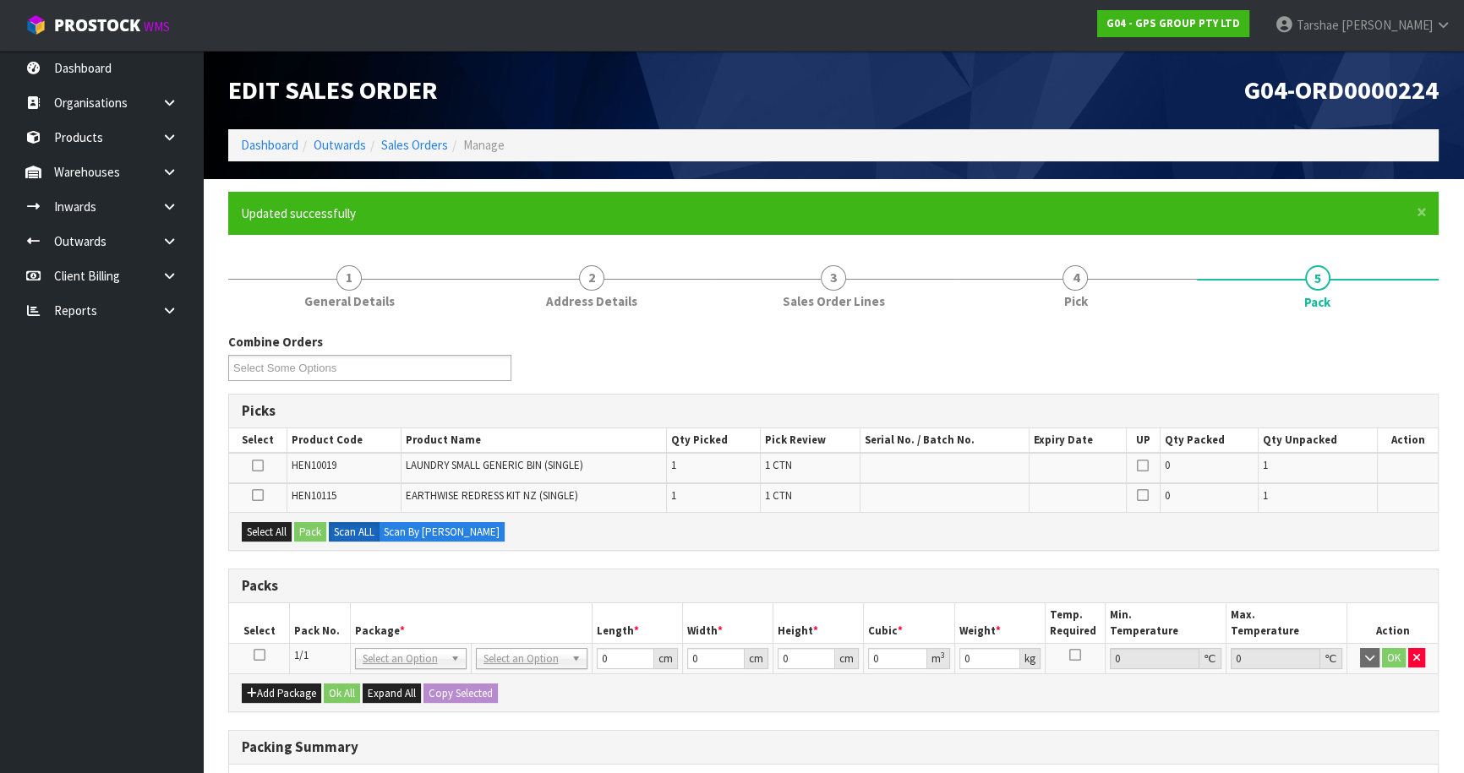
click at [263, 651] on td at bounding box center [259, 658] width 61 height 30
click at [255, 655] on icon at bounding box center [260, 655] width 12 height 1
drag, startPoint x: 279, startPoint y: 532, endPoint x: 318, endPoint y: 530, distance: 38.9
click at [292, 531] on button "Select All" at bounding box center [267, 532] width 50 height 20
click at [318, 530] on button "Pack" at bounding box center [310, 532] width 32 height 20
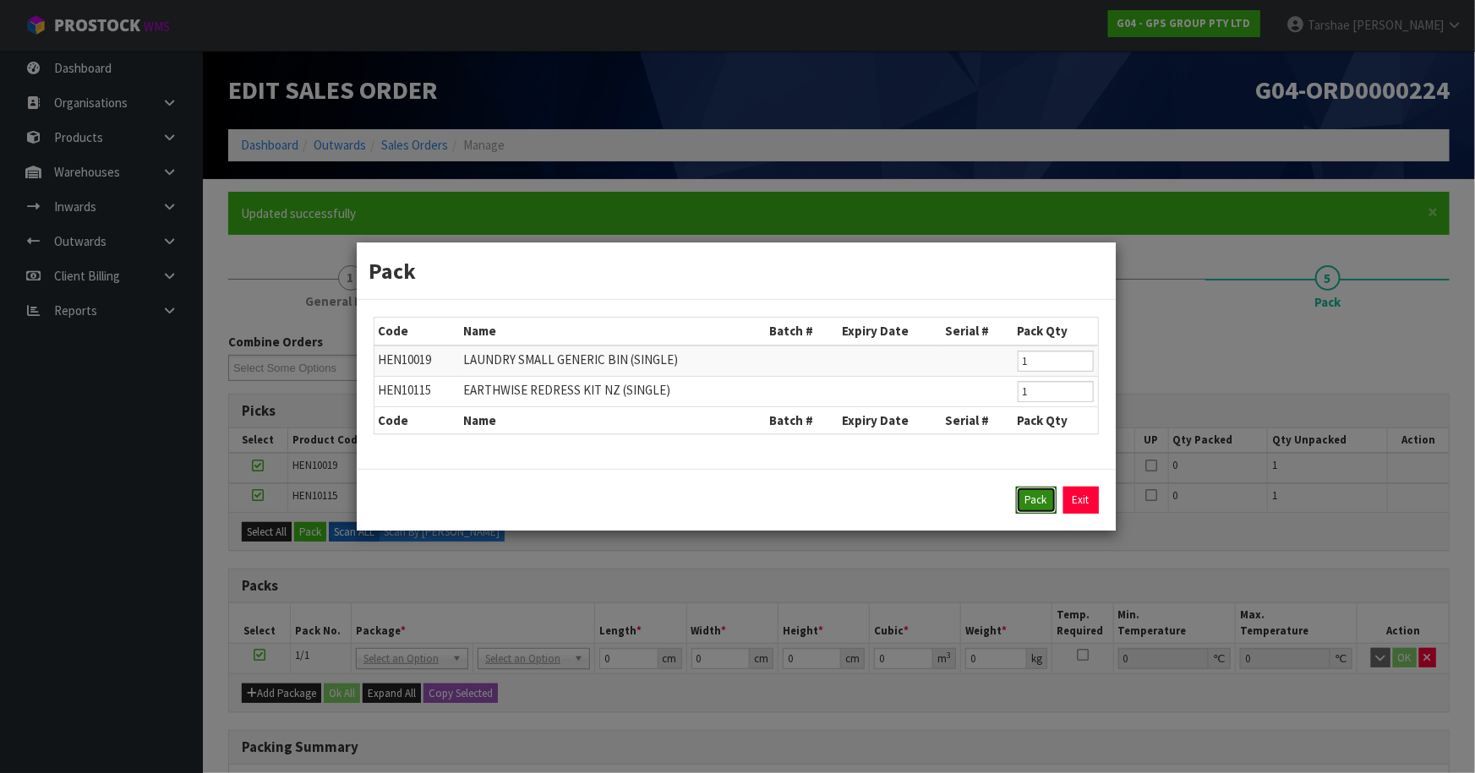
drag, startPoint x: 1022, startPoint y: 498, endPoint x: 659, endPoint y: 537, distance: 365.6
click at [998, 499] on div "Pack Exit" at bounding box center [736, 500] width 725 height 27
drag, startPoint x: 1047, startPoint y: 499, endPoint x: 903, endPoint y: 555, distance: 155.3
click at [1040, 500] on button "Pack" at bounding box center [1036, 500] width 41 height 27
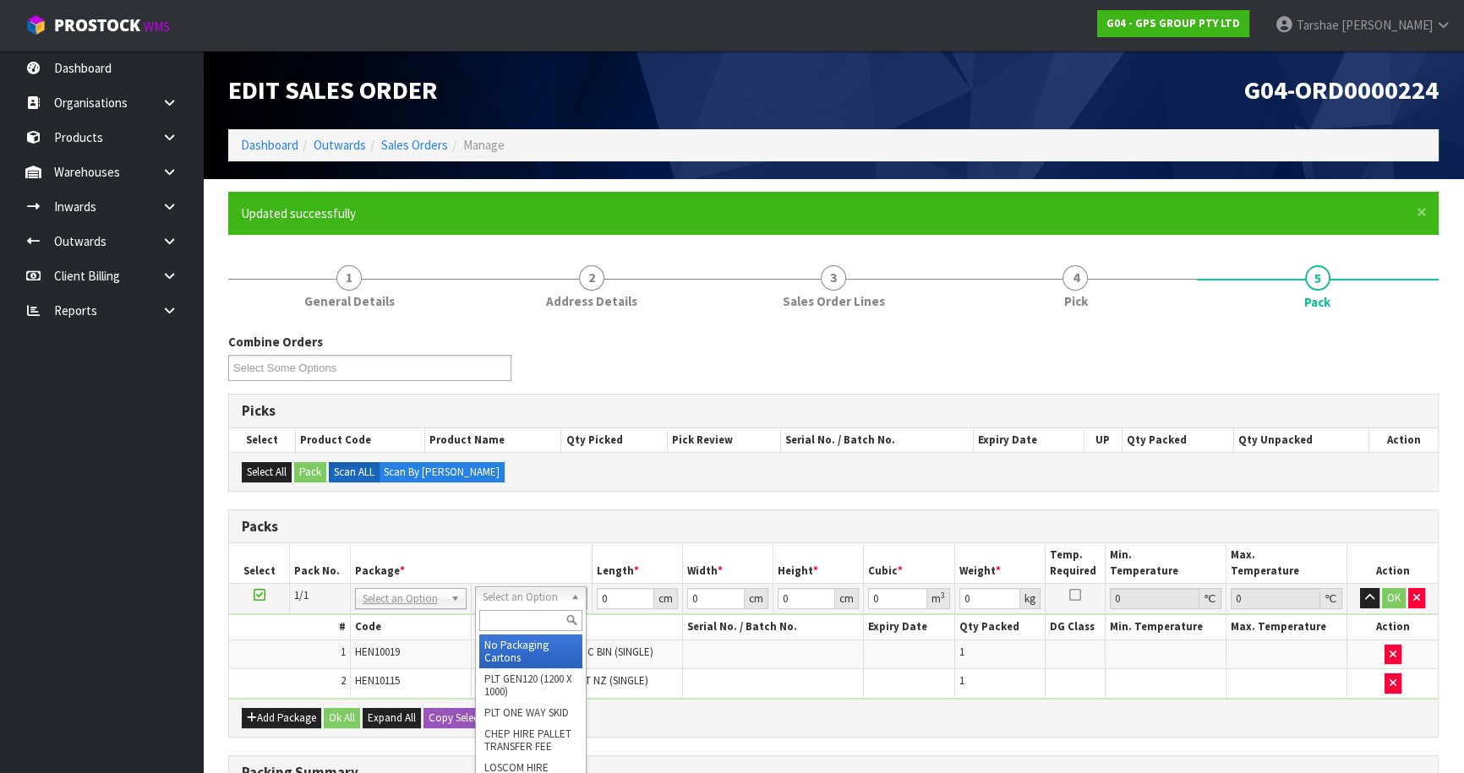
drag, startPoint x: 542, startPoint y: 648, endPoint x: 564, endPoint y: 613, distance: 41.8
click at [557, 620] on div "No Packaging Cartons PLT GEN120 (1200 X 1000) PLT ONE WAY SKID CHEP HIRE PALLET…" at bounding box center [531, 724] width 112 height 235
drag, startPoint x: 533, startPoint y: 642, endPoint x: 646, endPoint y: 601, distance: 120.3
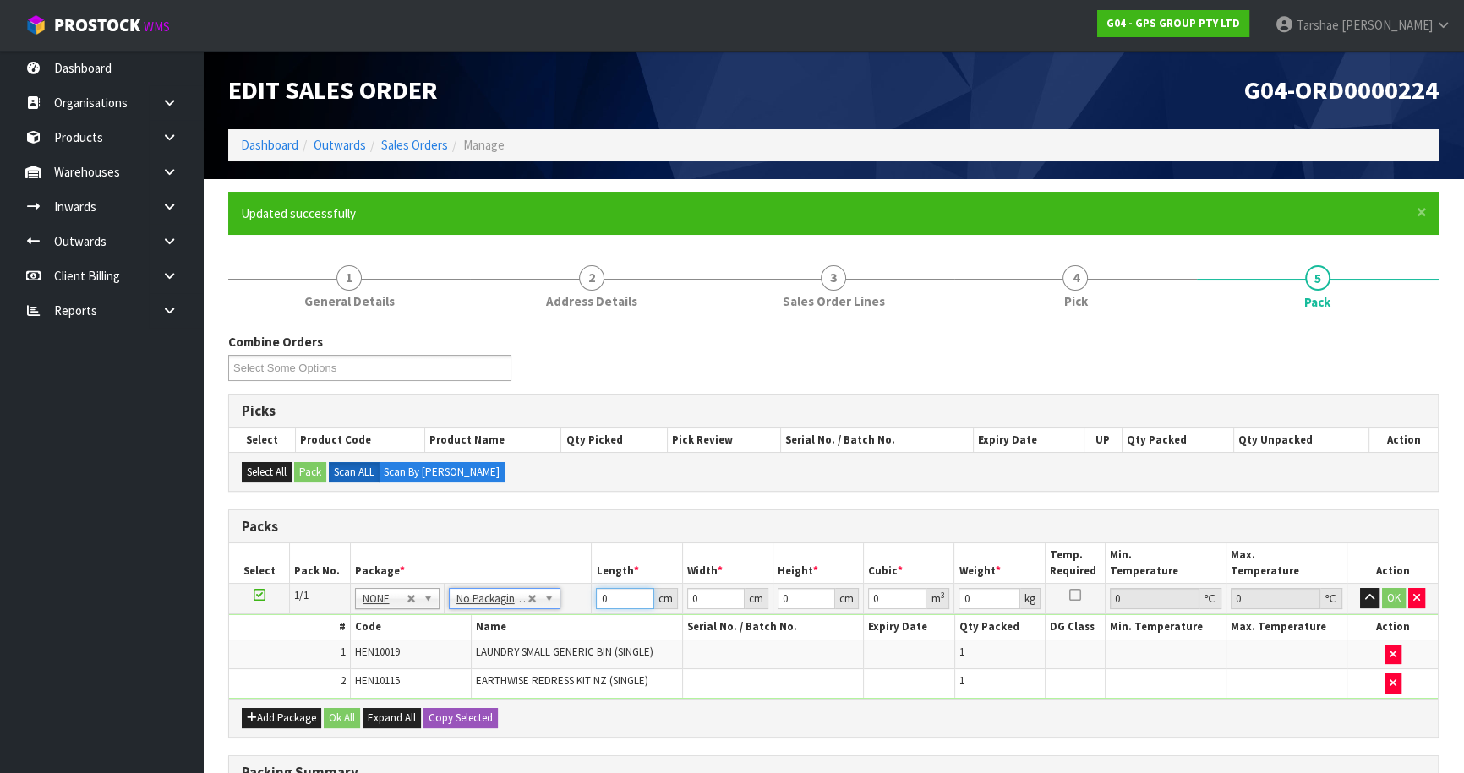
drag, startPoint x: 625, startPoint y: 599, endPoint x: 254, endPoint y: 550, distance: 374.3
click at [265, 558] on table "Select Pack No. Package * Length * Width * Height * Cubic * Weight * Temp. Requ…" at bounding box center [833, 621] width 1209 height 155
type input "126"
type input "50"
type input "1"
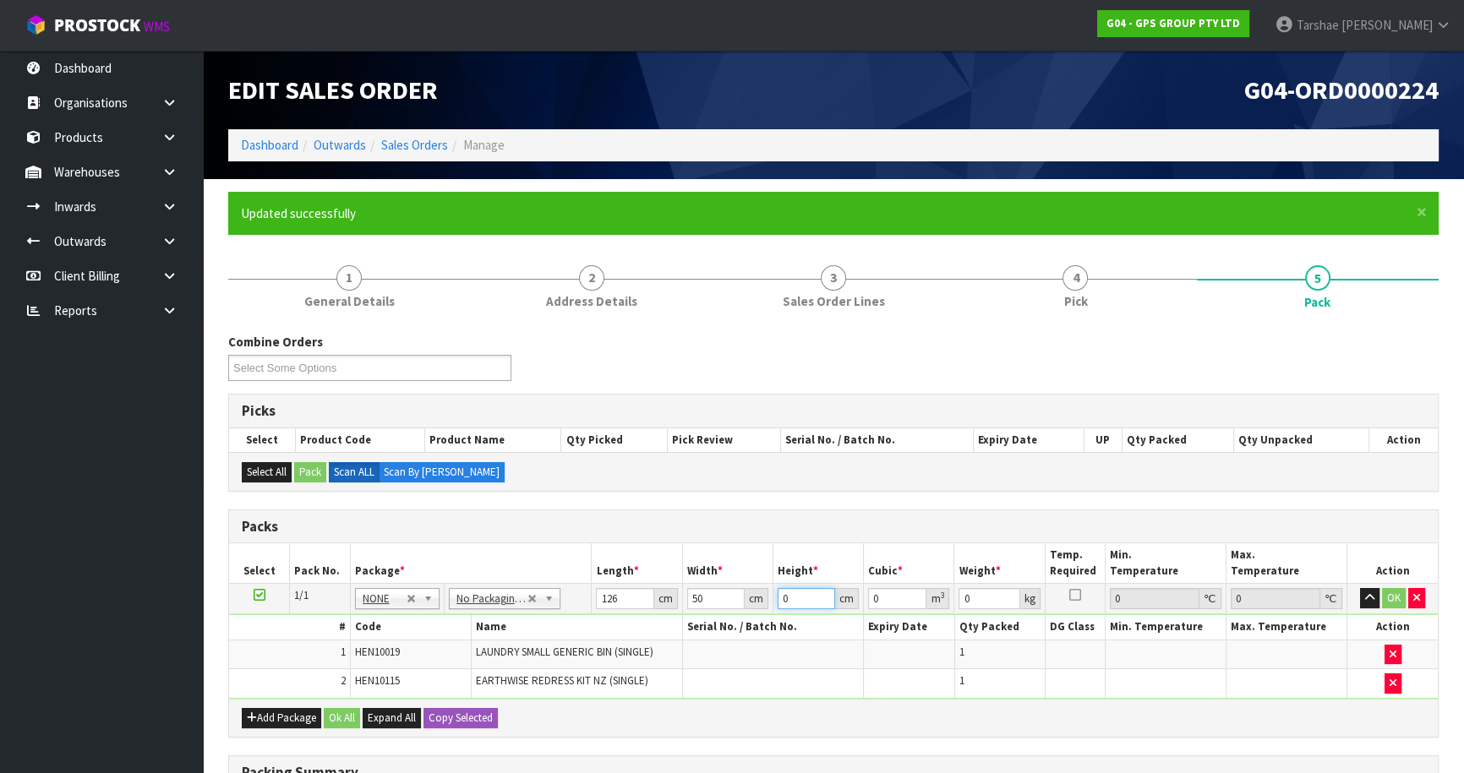
type input "0.0063"
type input "10"
type input "0.063"
type input "10"
type input "8"
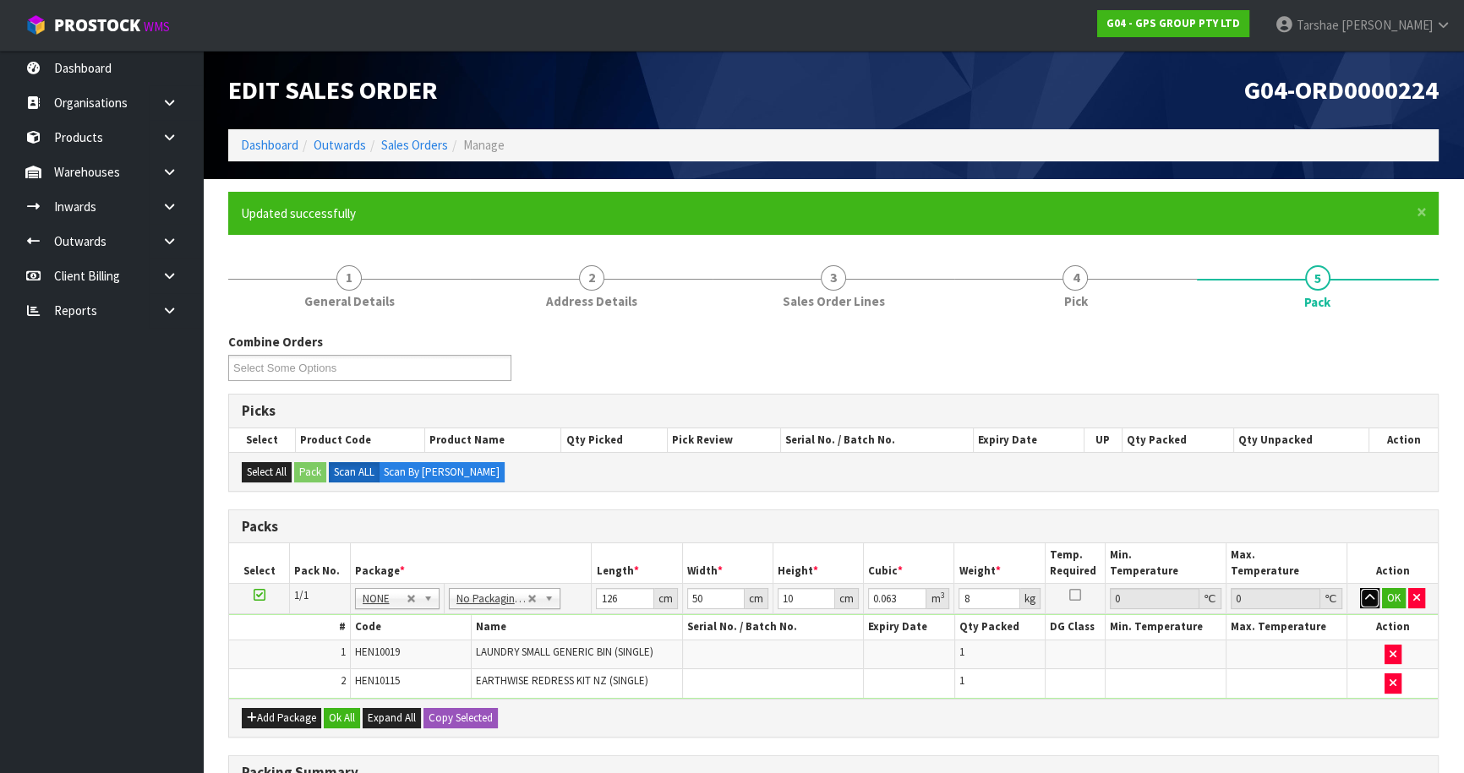
click at [1360, 588] on button "button" at bounding box center [1369, 598] width 19 height 20
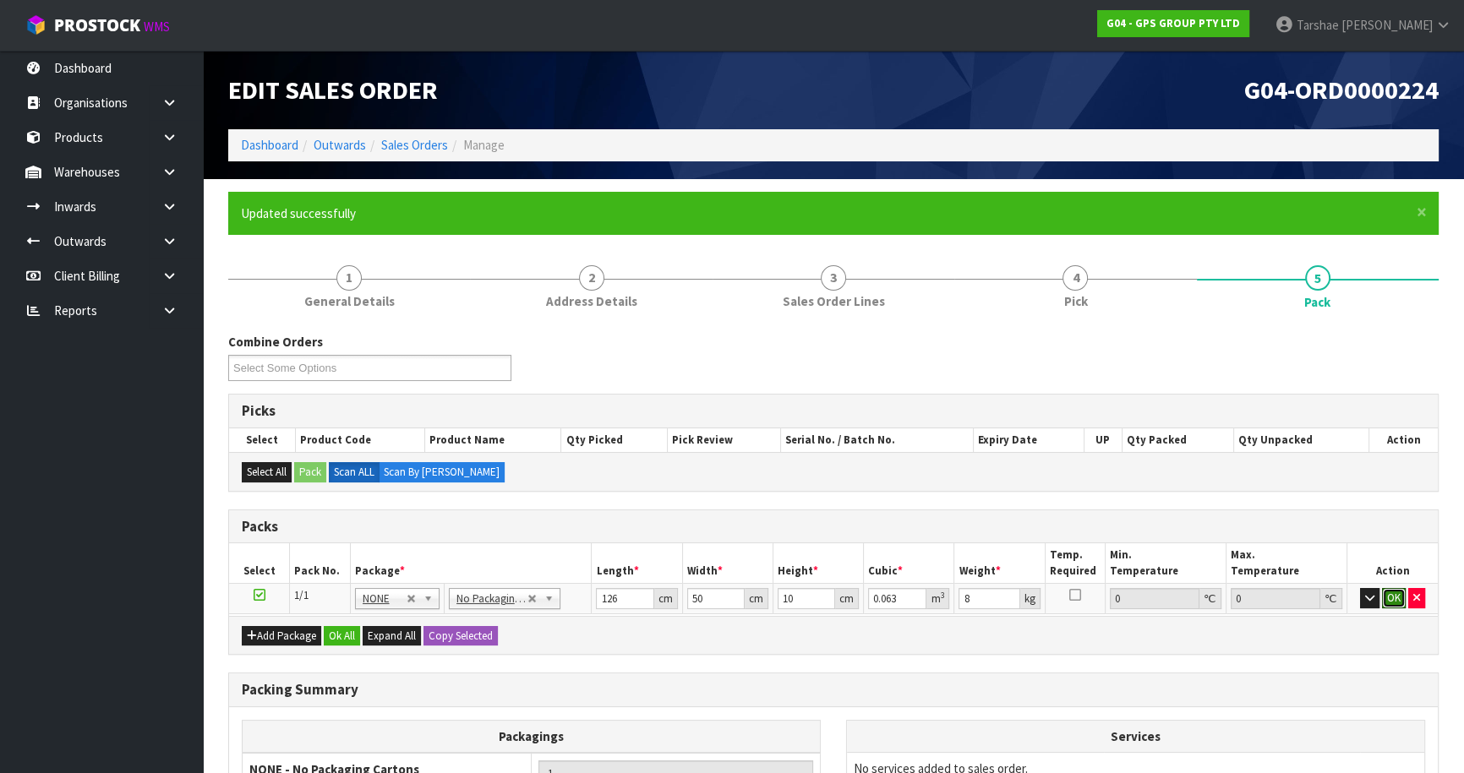
click button "OK" at bounding box center [1394, 598] width 24 height 20
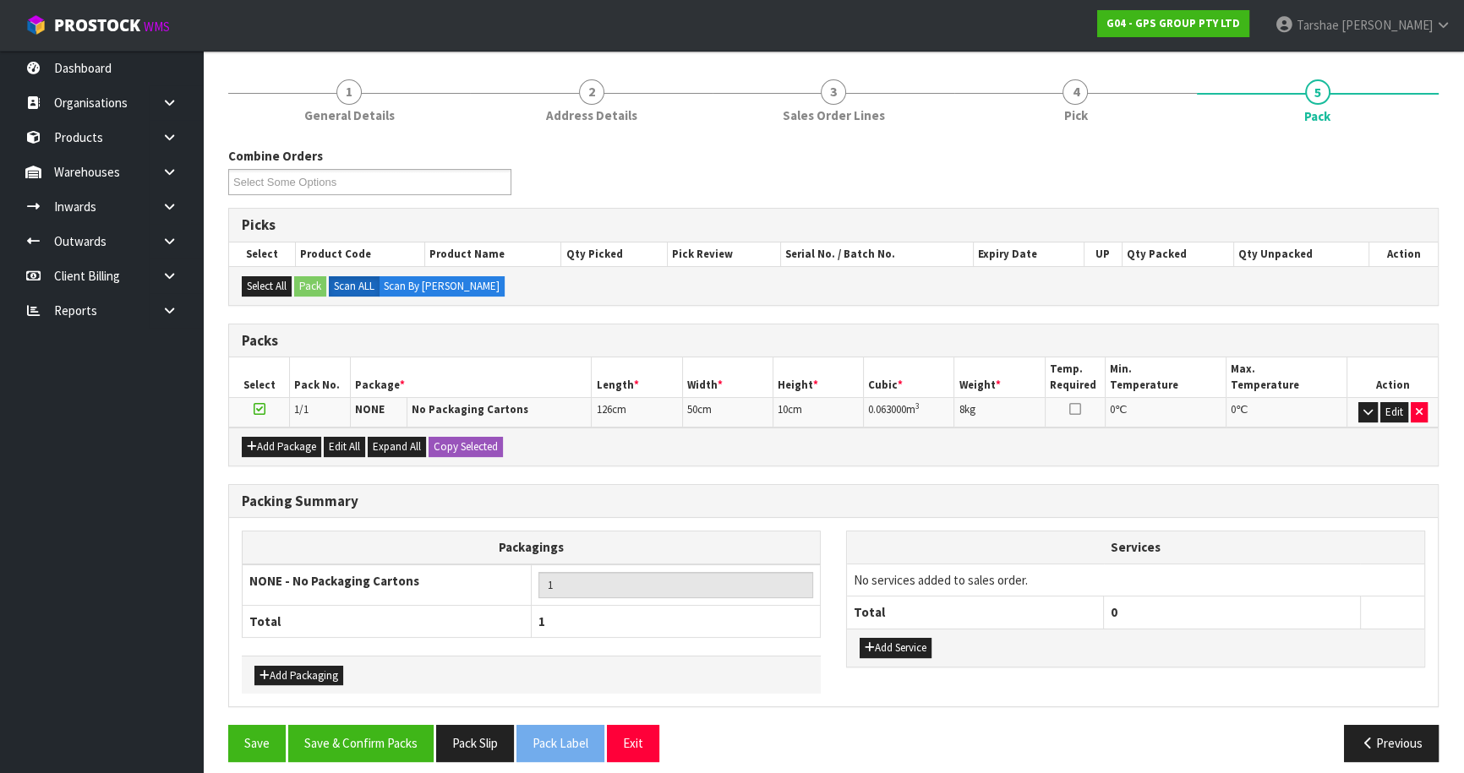
scroll to position [196, 0]
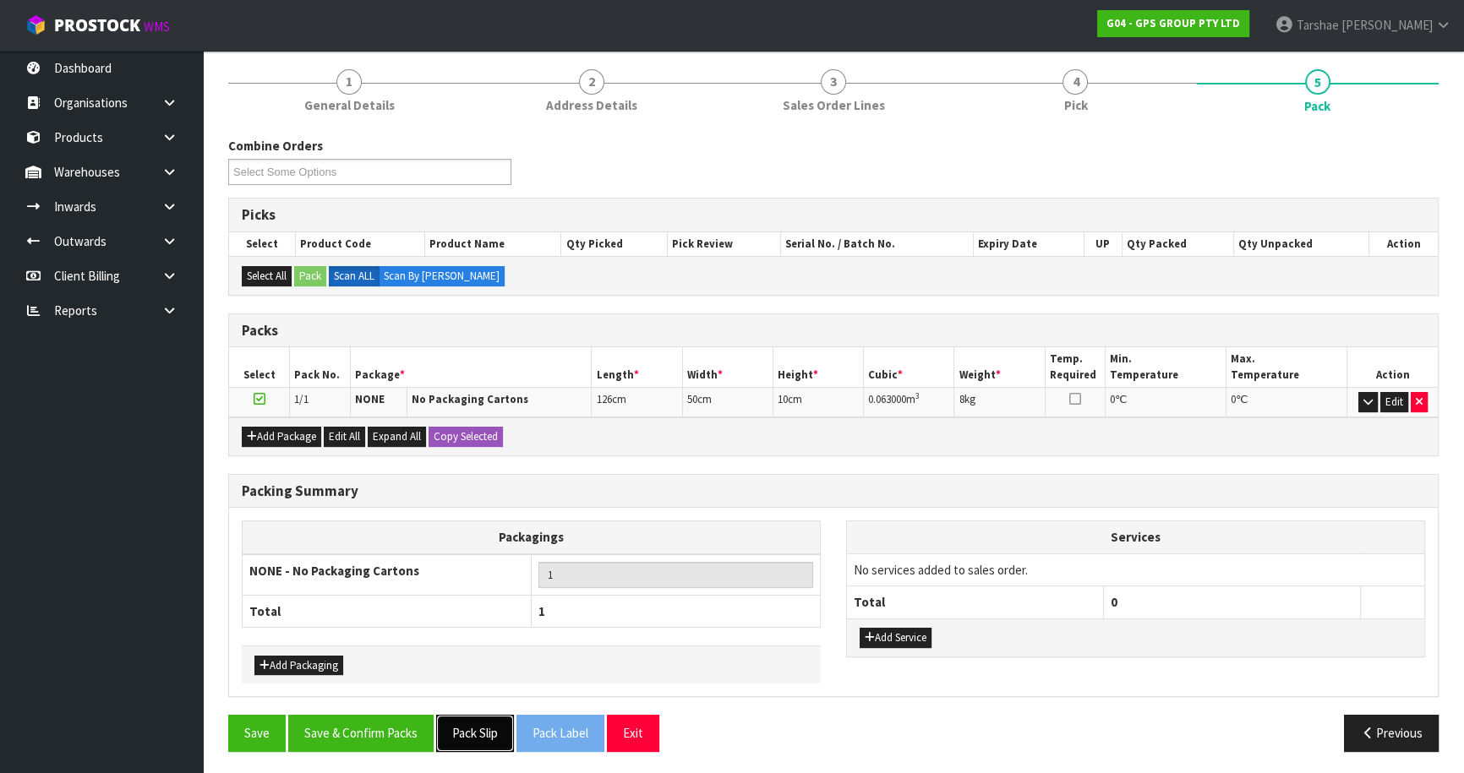
click at [435, 735] on div "Save Save & Confirm Packs Pack Slip Pack Label Exit" at bounding box center [525, 733] width 618 height 36
click at [423, 735] on button "Save & Confirm Packs" at bounding box center [360, 733] width 145 height 36
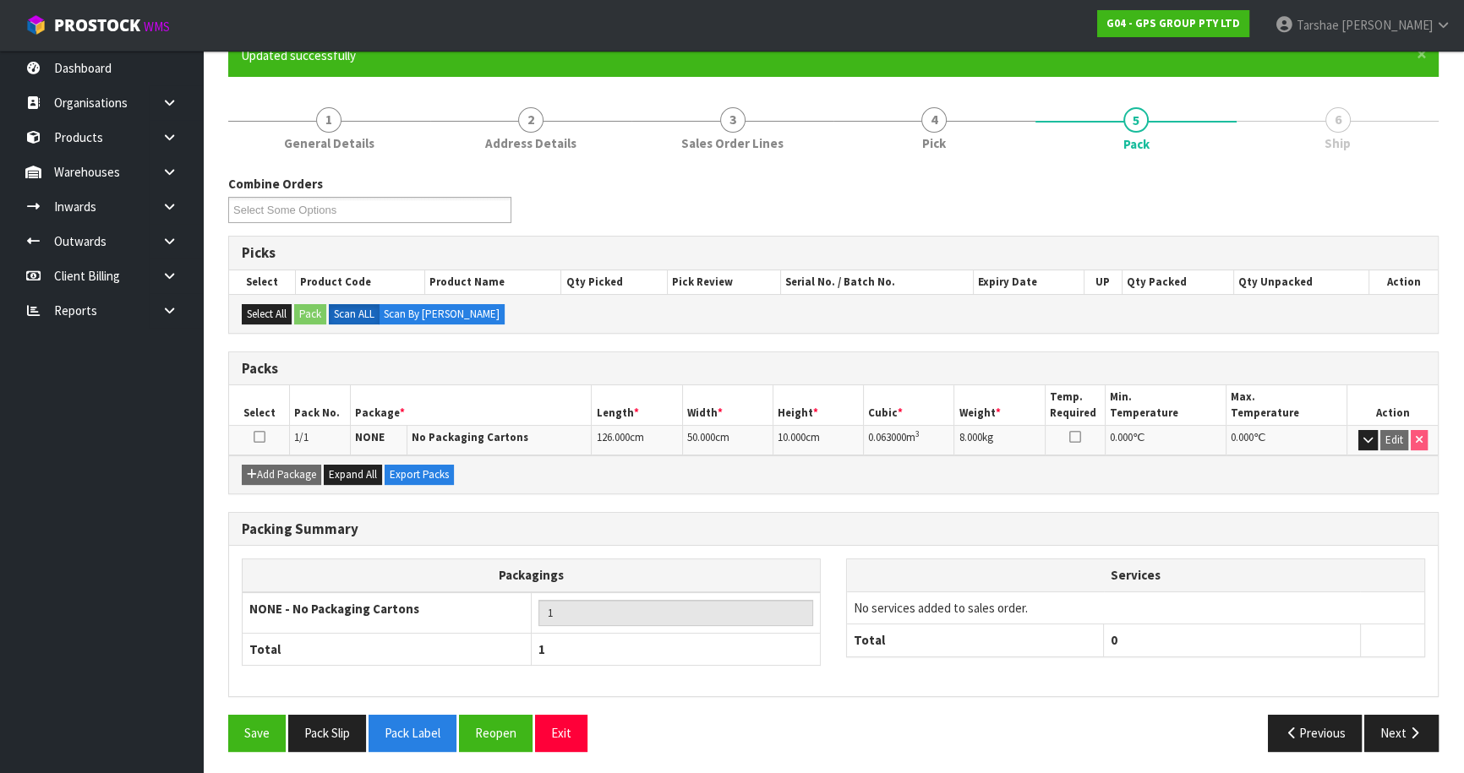
scroll to position [159, 0]
click at [1373, 725] on button "Next" at bounding box center [1401, 732] width 74 height 36
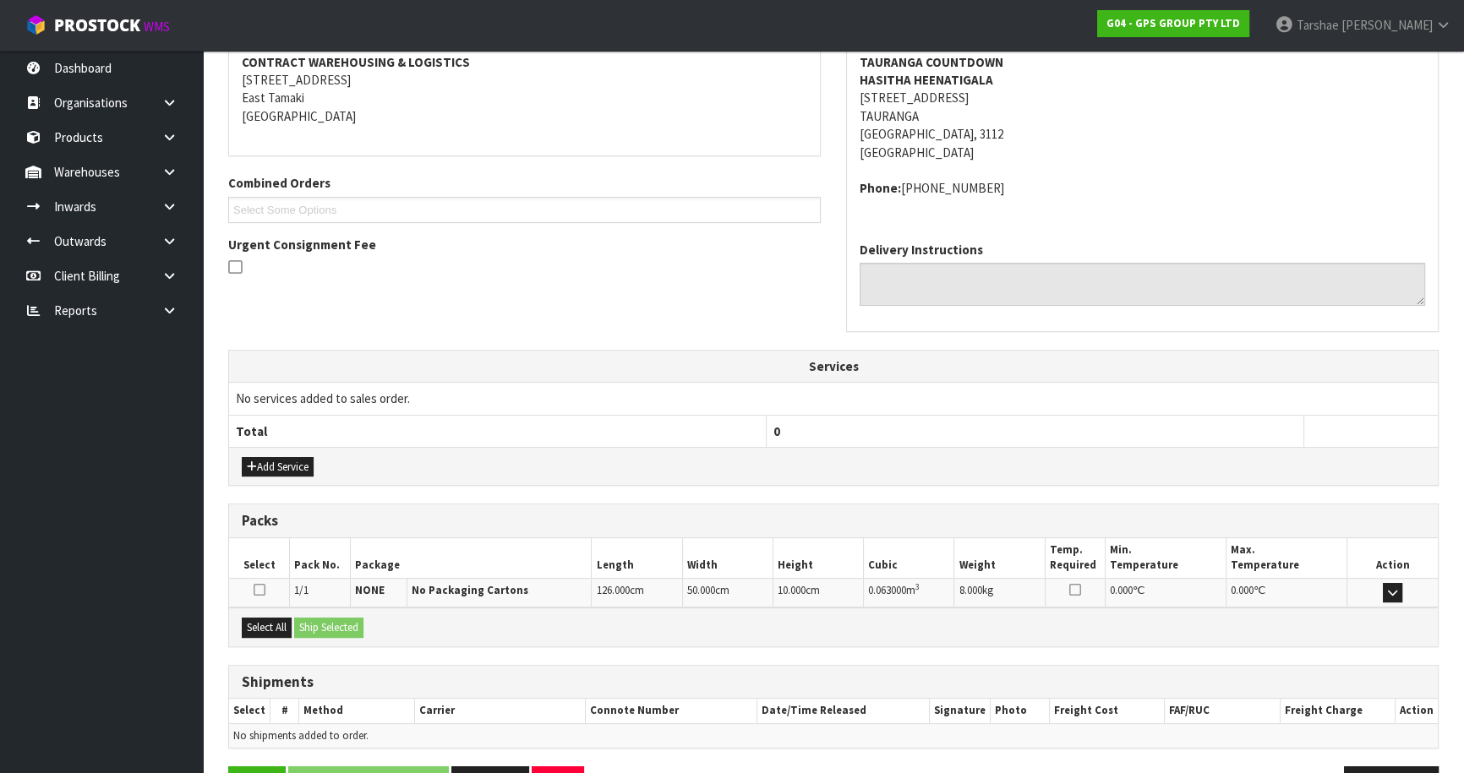
scroll to position [380, 0]
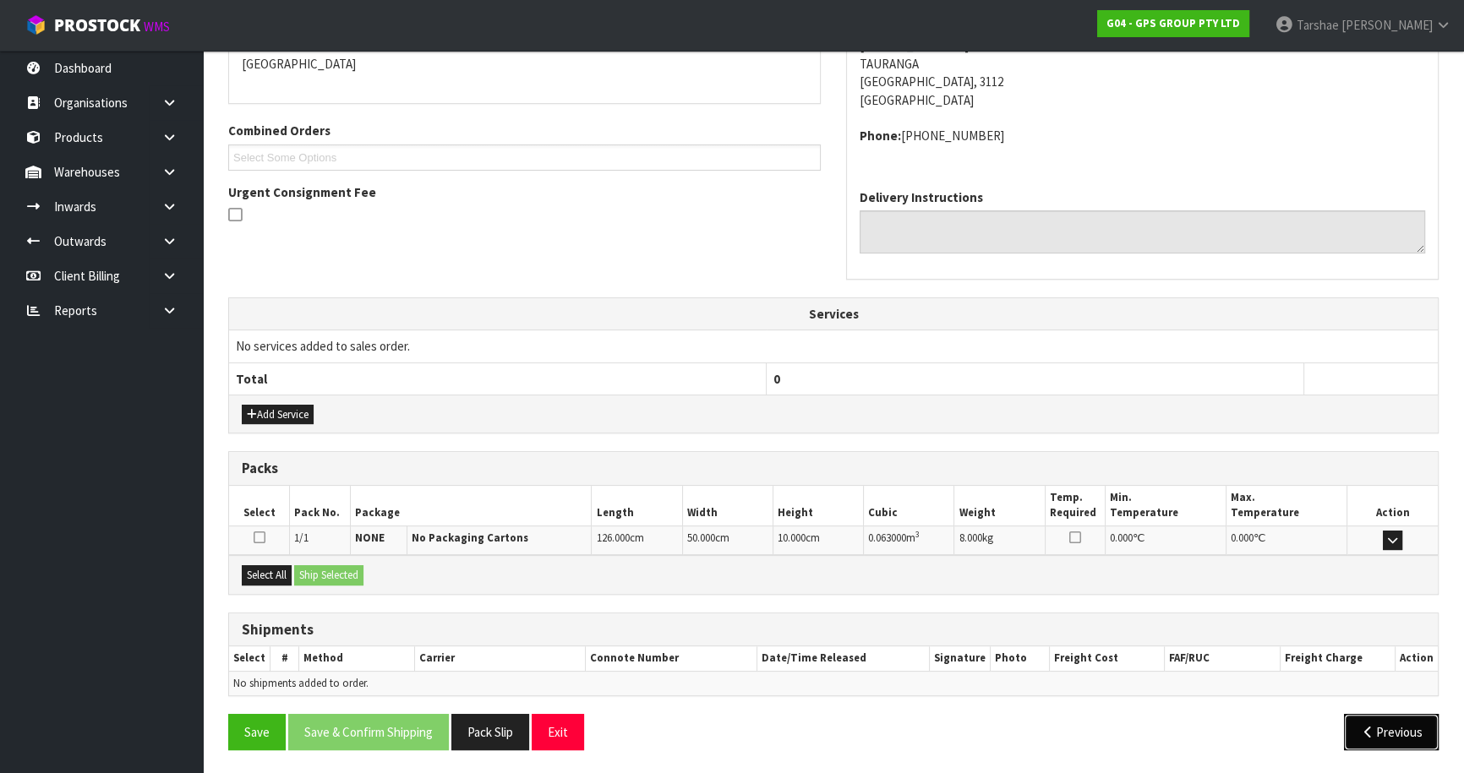
click at [1367, 727] on icon "button" at bounding box center [1368, 732] width 16 height 13
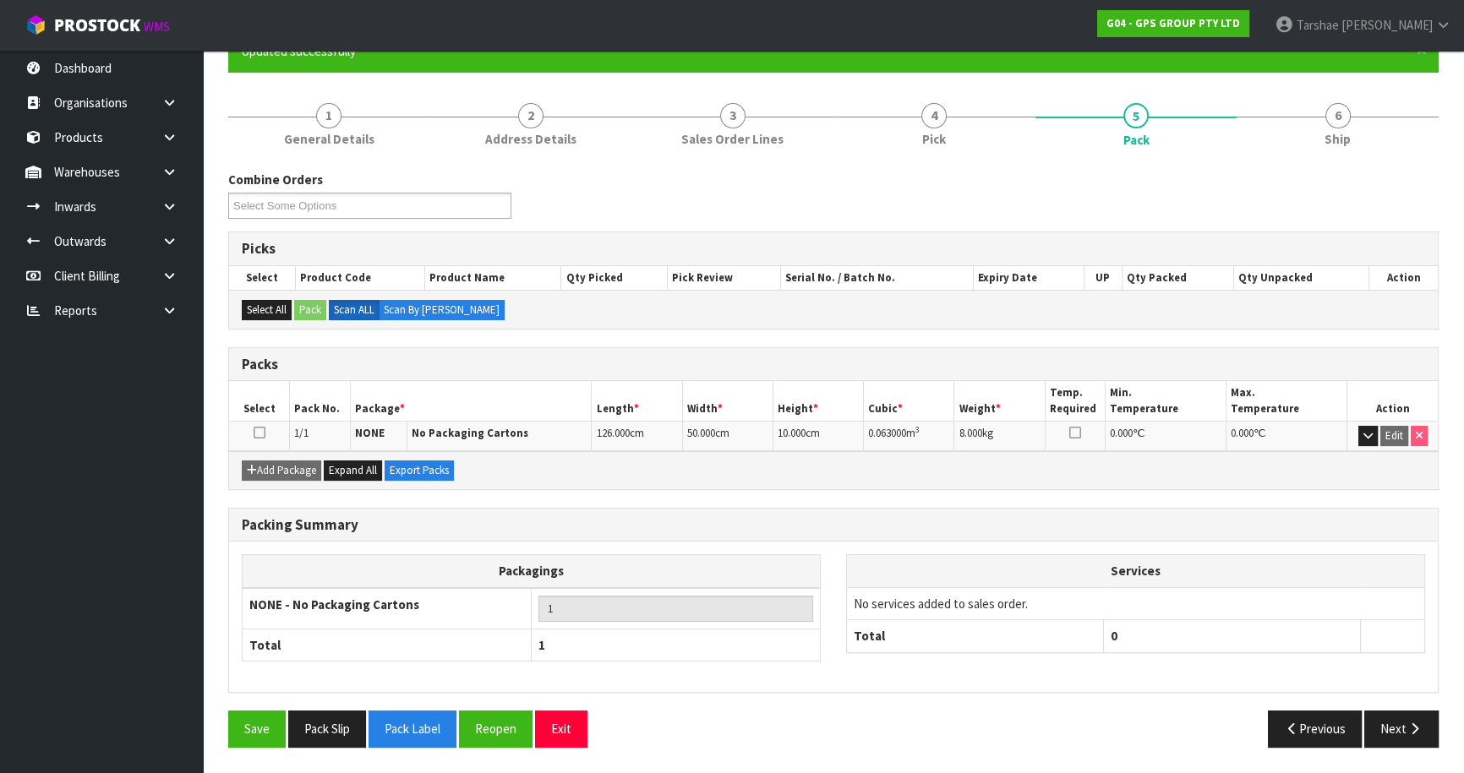
scroll to position [159, 0]
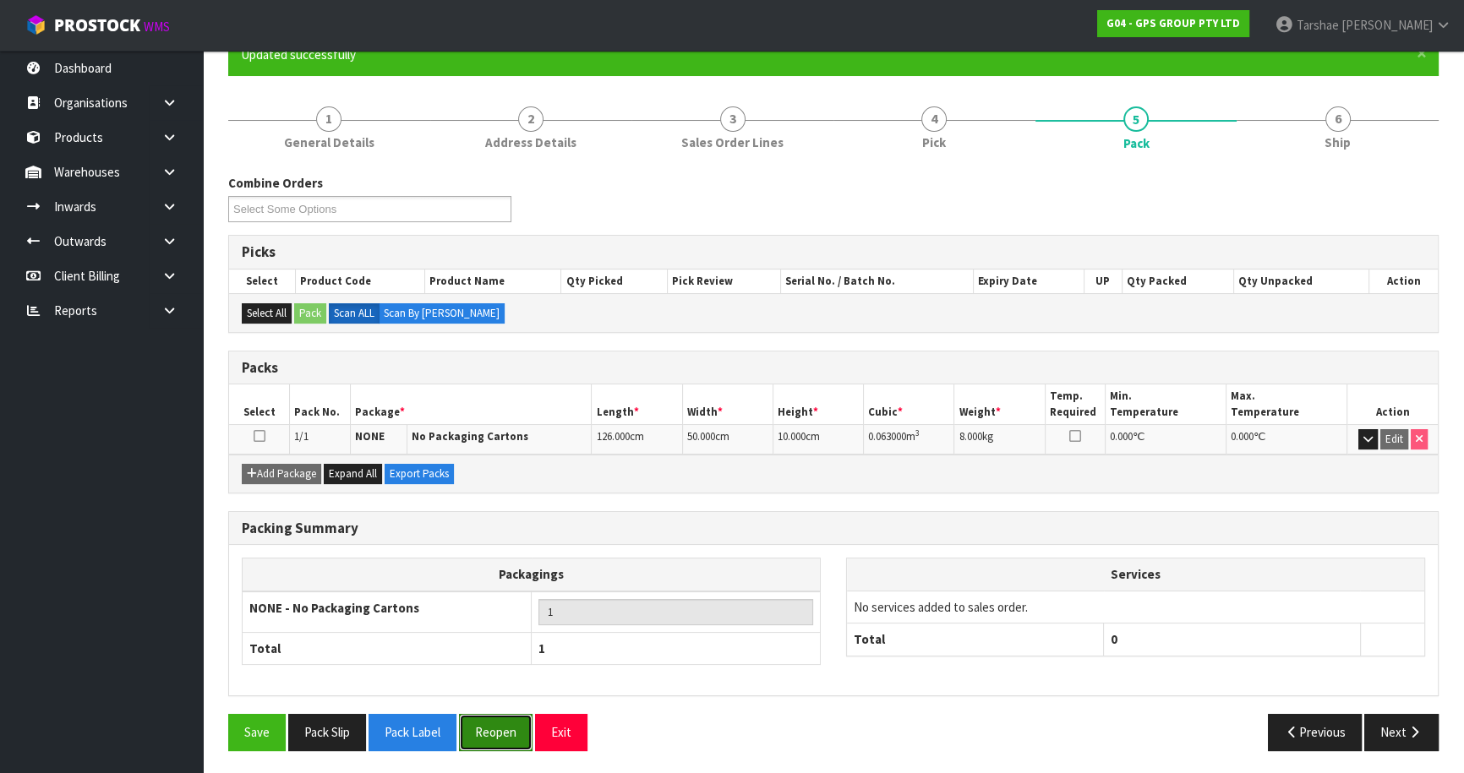
click at [487, 727] on button "Reopen" at bounding box center [496, 732] width 74 height 36
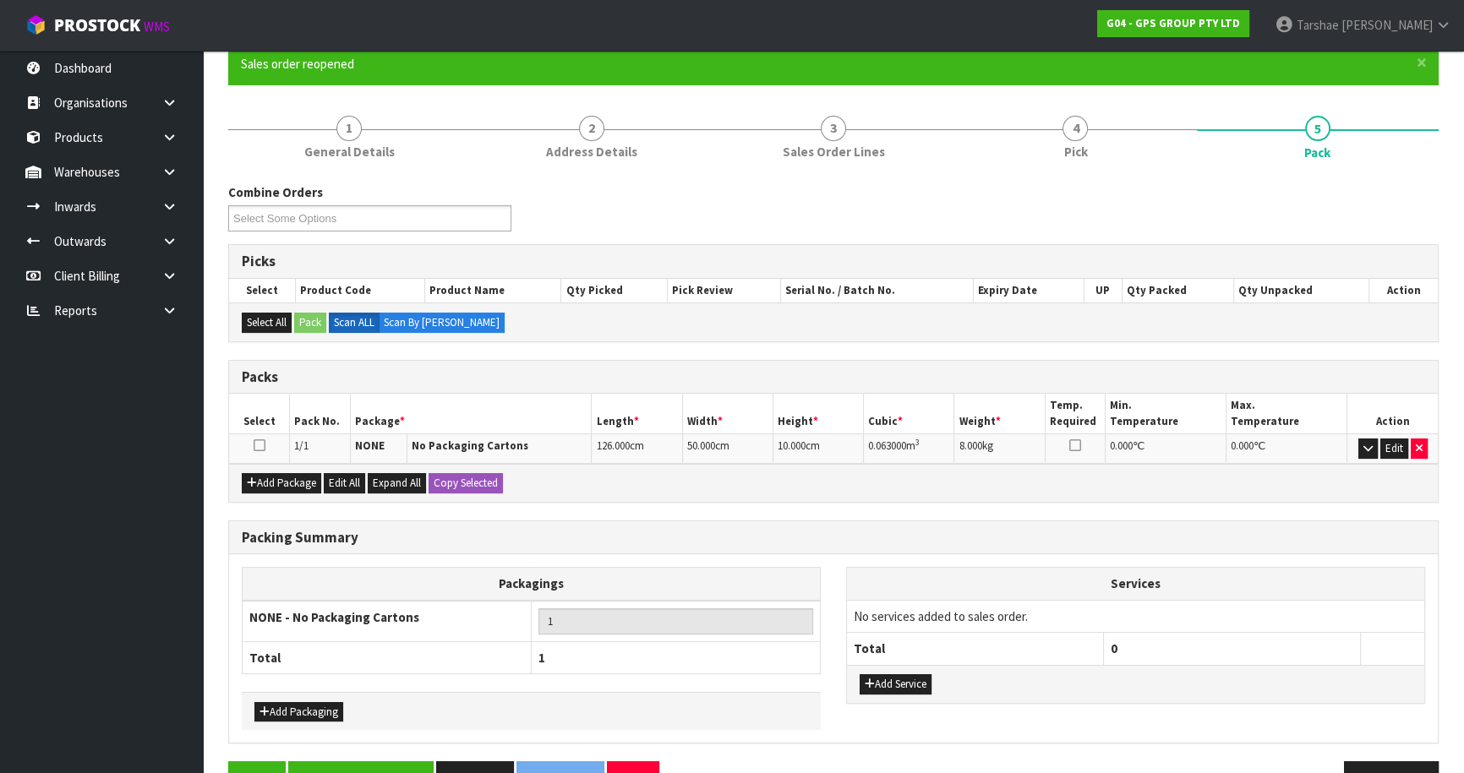
scroll to position [153, 0]
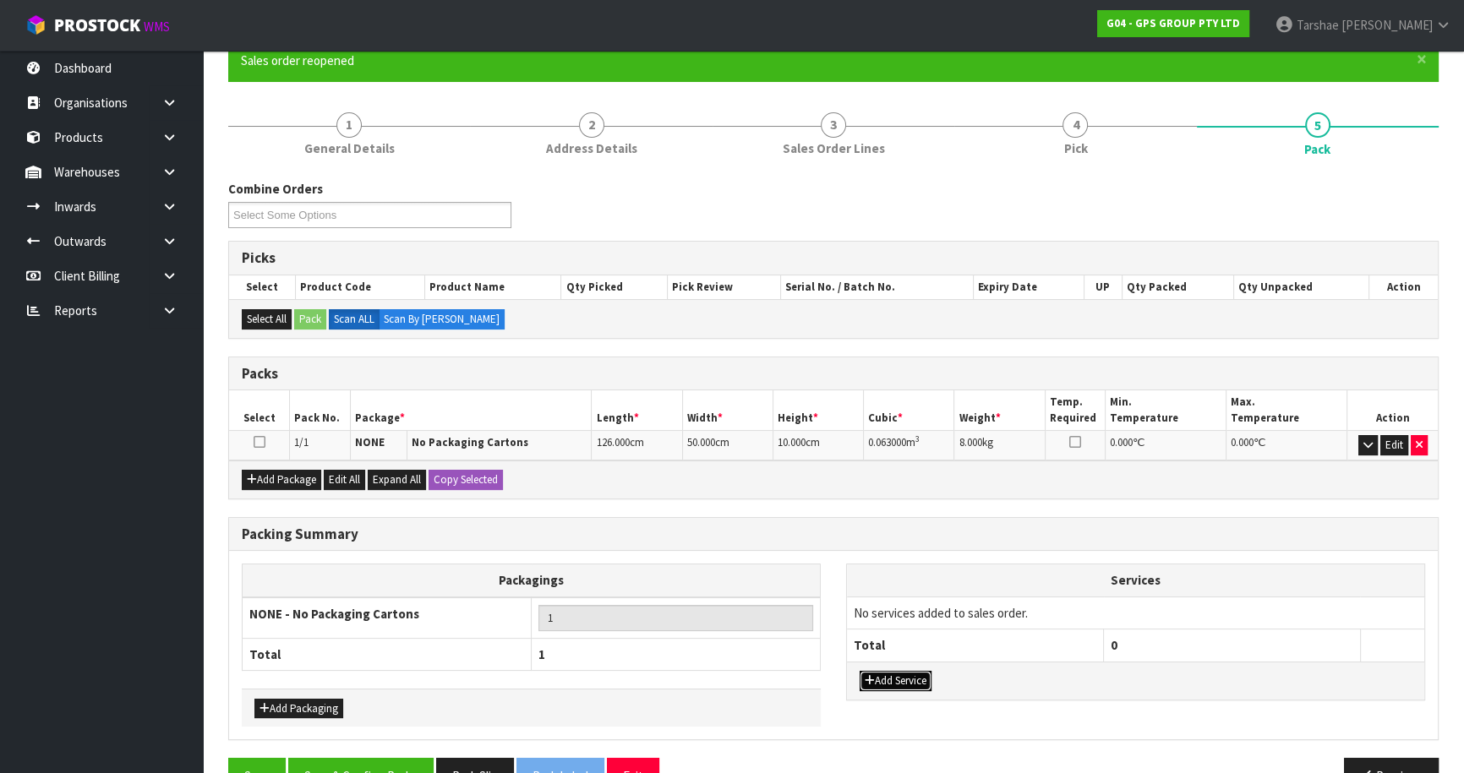
click at [905, 675] on button "Add Service" at bounding box center [896, 681] width 72 height 20
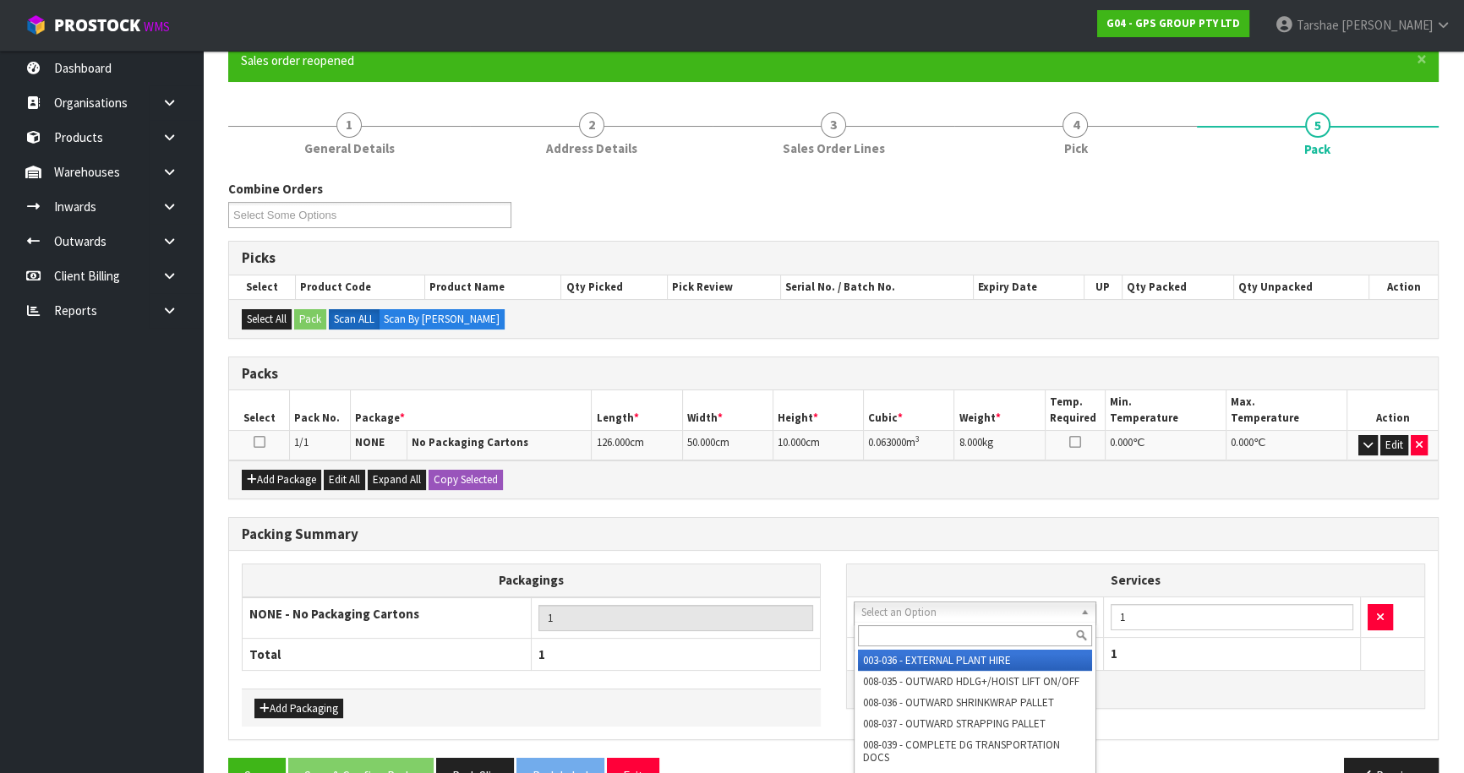
click at [921, 626] on input "text" at bounding box center [975, 636] width 234 height 21
type input "PLAS"
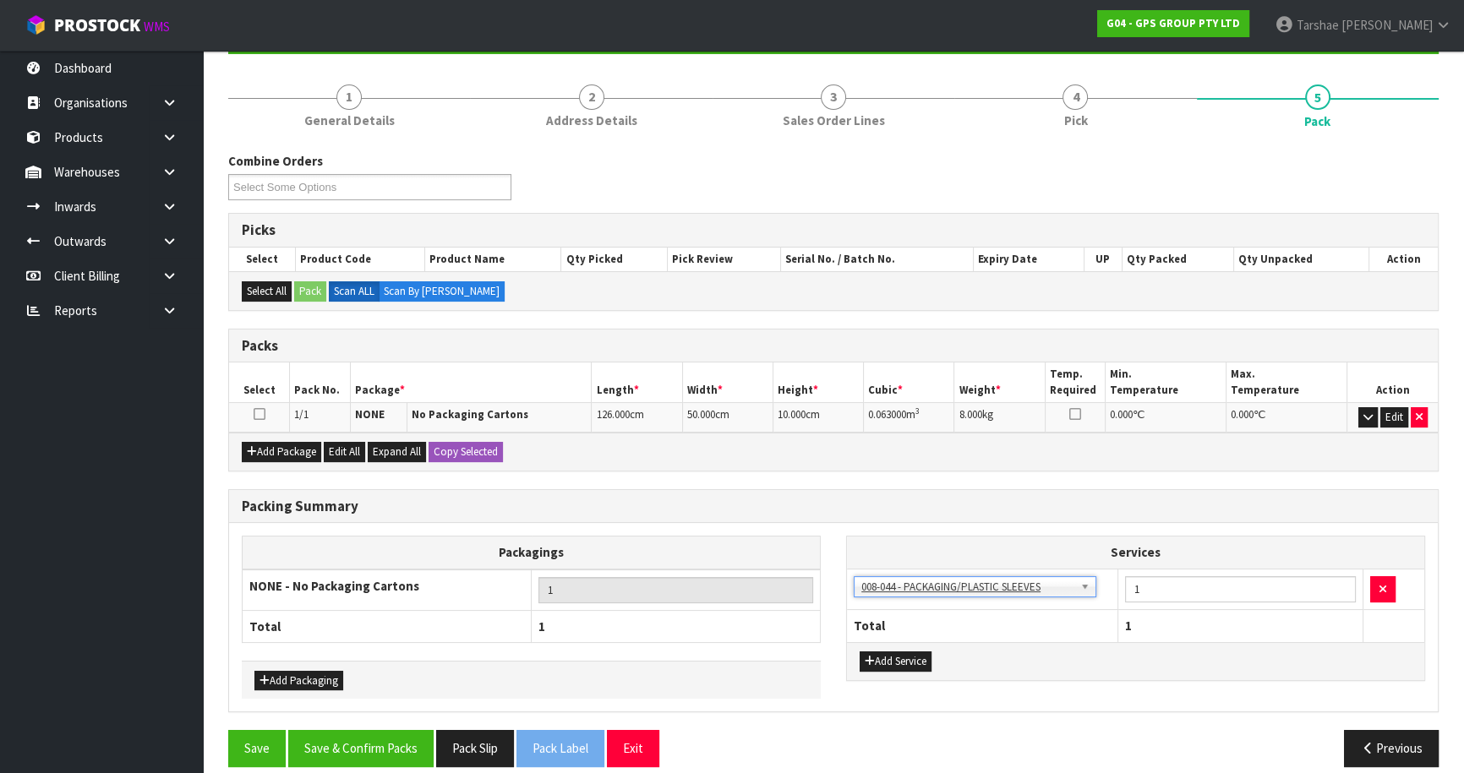
scroll to position [196, 0]
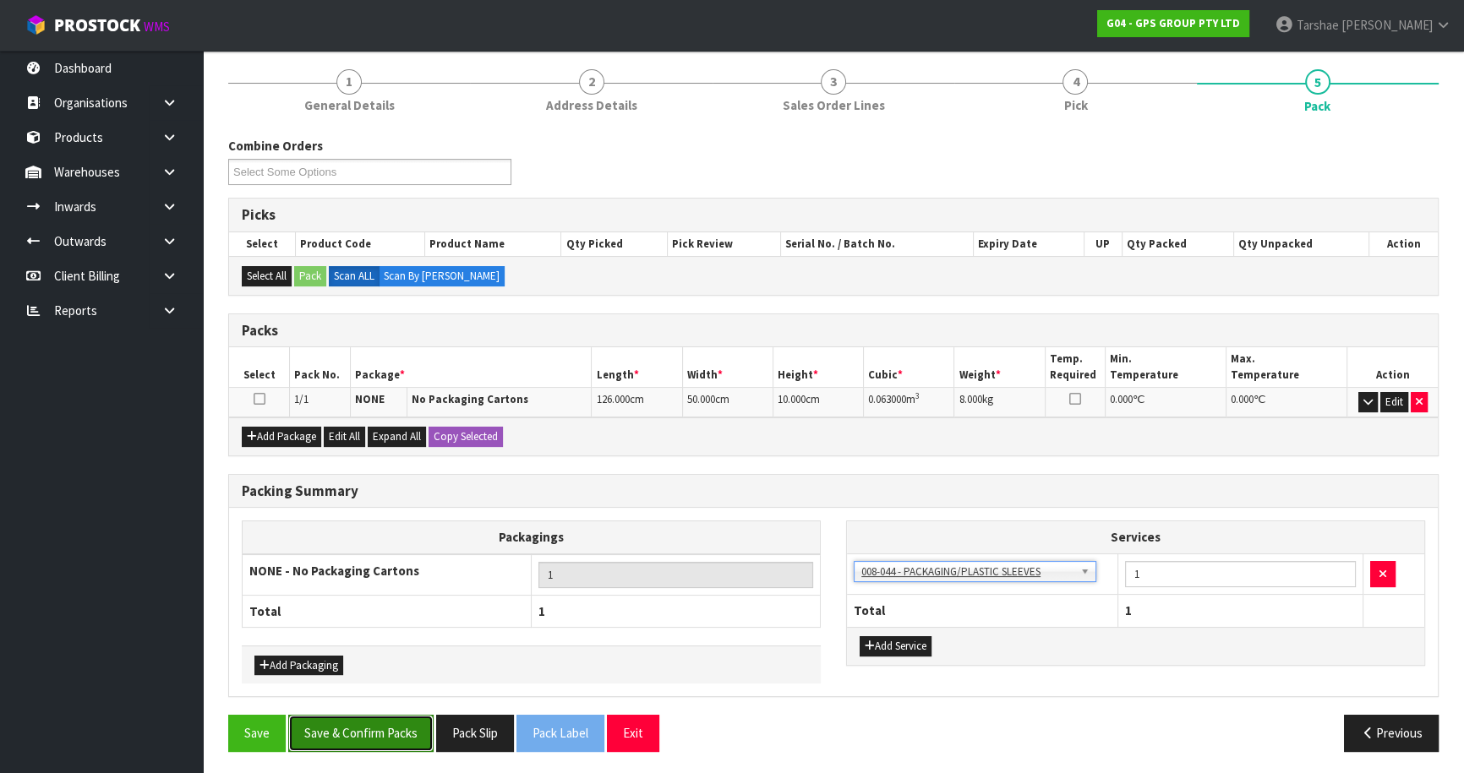
click at [342, 715] on button "Save & Confirm Packs" at bounding box center [360, 733] width 145 height 36
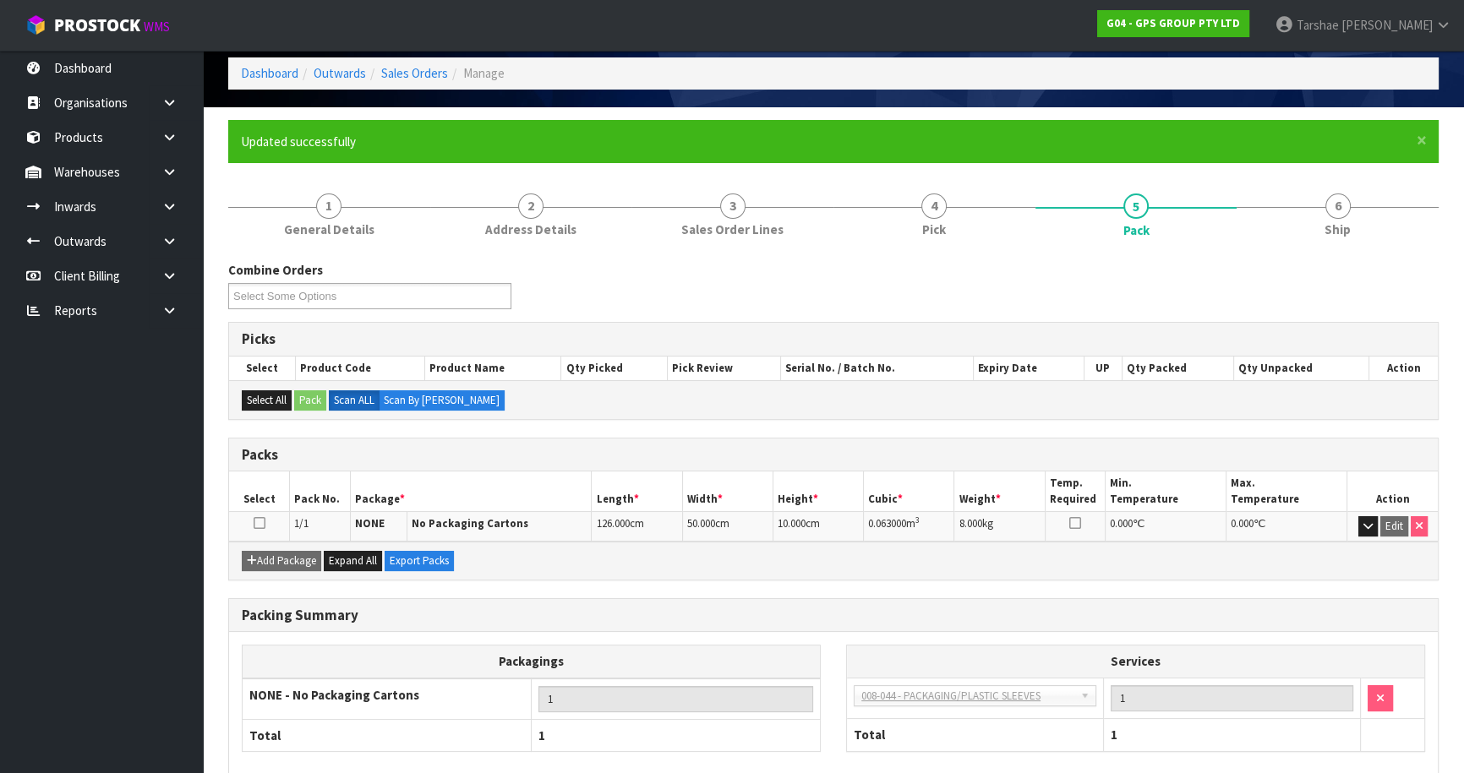
scroll to position [159, 0]
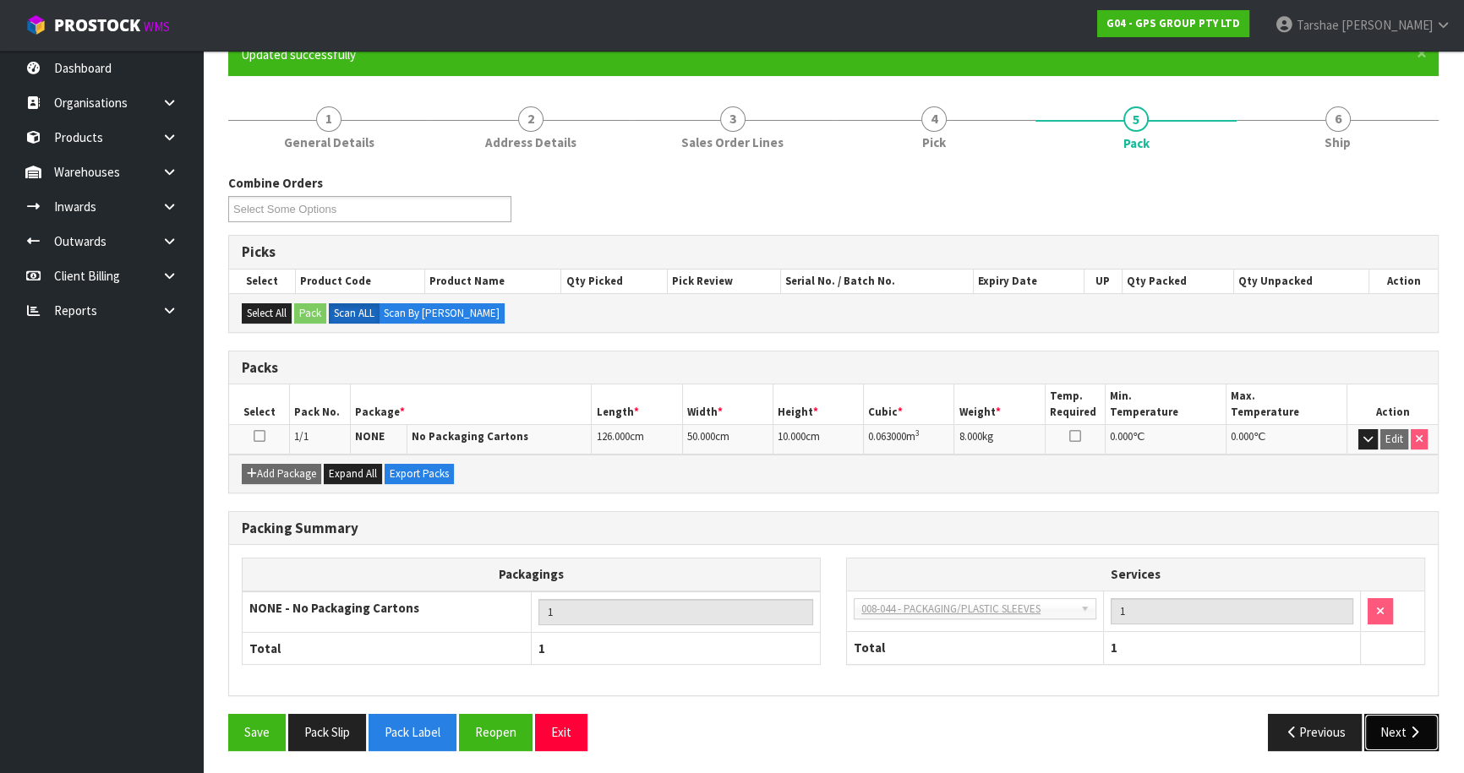
click at [1423, 743] on button "Next" at bounding box center [1401, 732] width 74 height 36
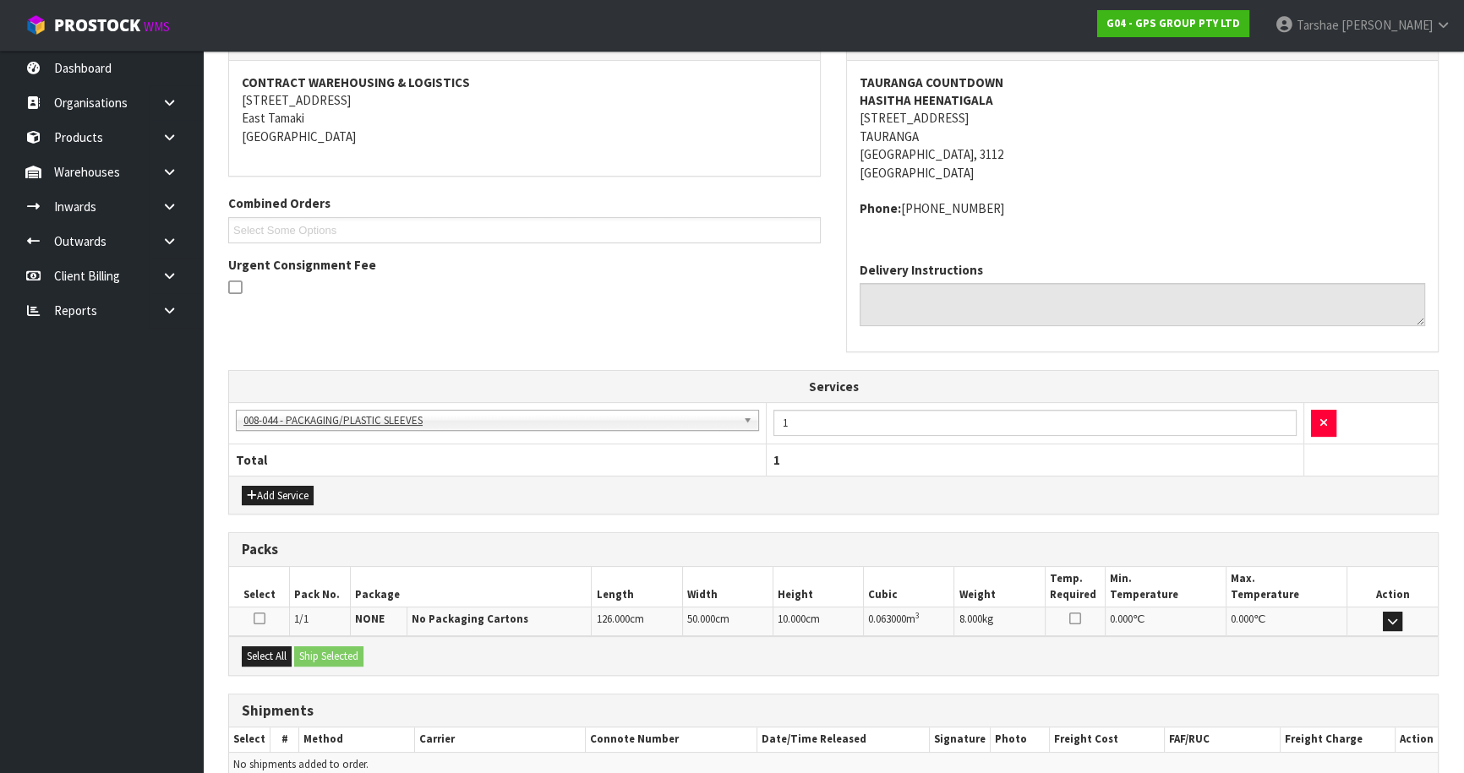
scroll to position [388, 0]
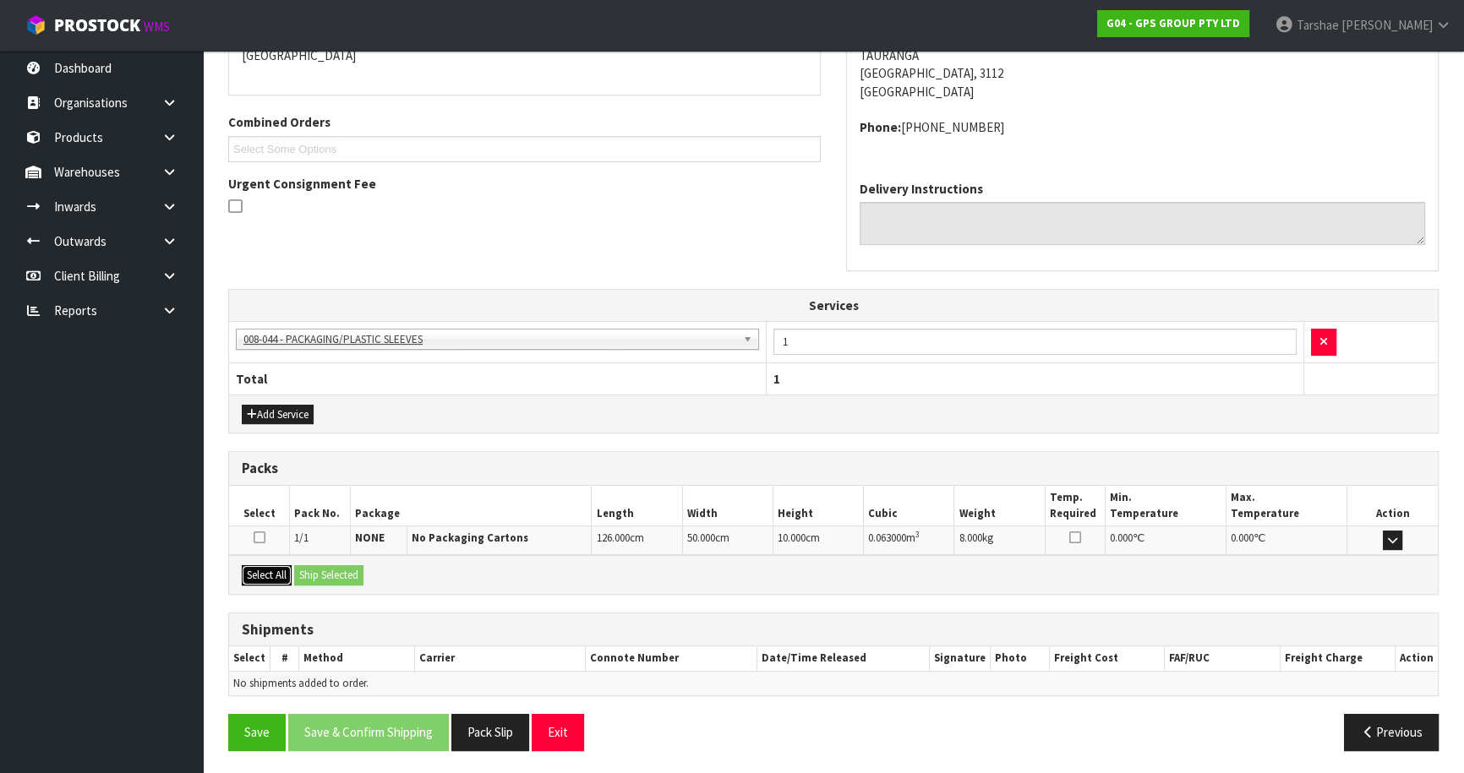
drag, startPoint x: 276, startPoint y: 572, endPoint x: 287, endPoint y: 570, distance: 11.3
click at [277, 572] on button "Select All" at bounding box center [267, 576] width 50 height 20
click at [316, 571] on button "Ship Selected" at bounding box center [328, 576] width 69 height 20
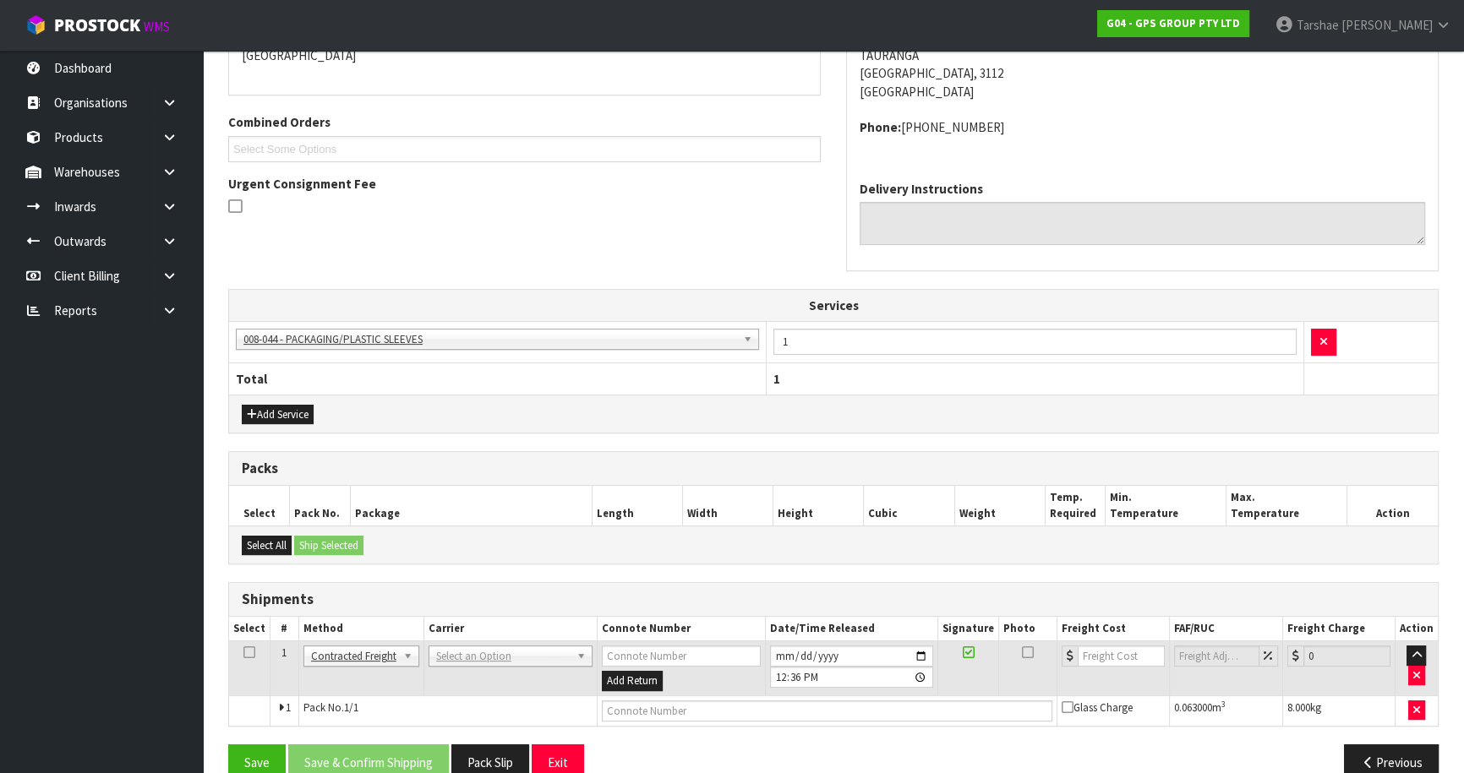
drag, startPoint x: 448, startPoint y: 660, endPoint x: 448, endPoint y: 675, distance: 15.2
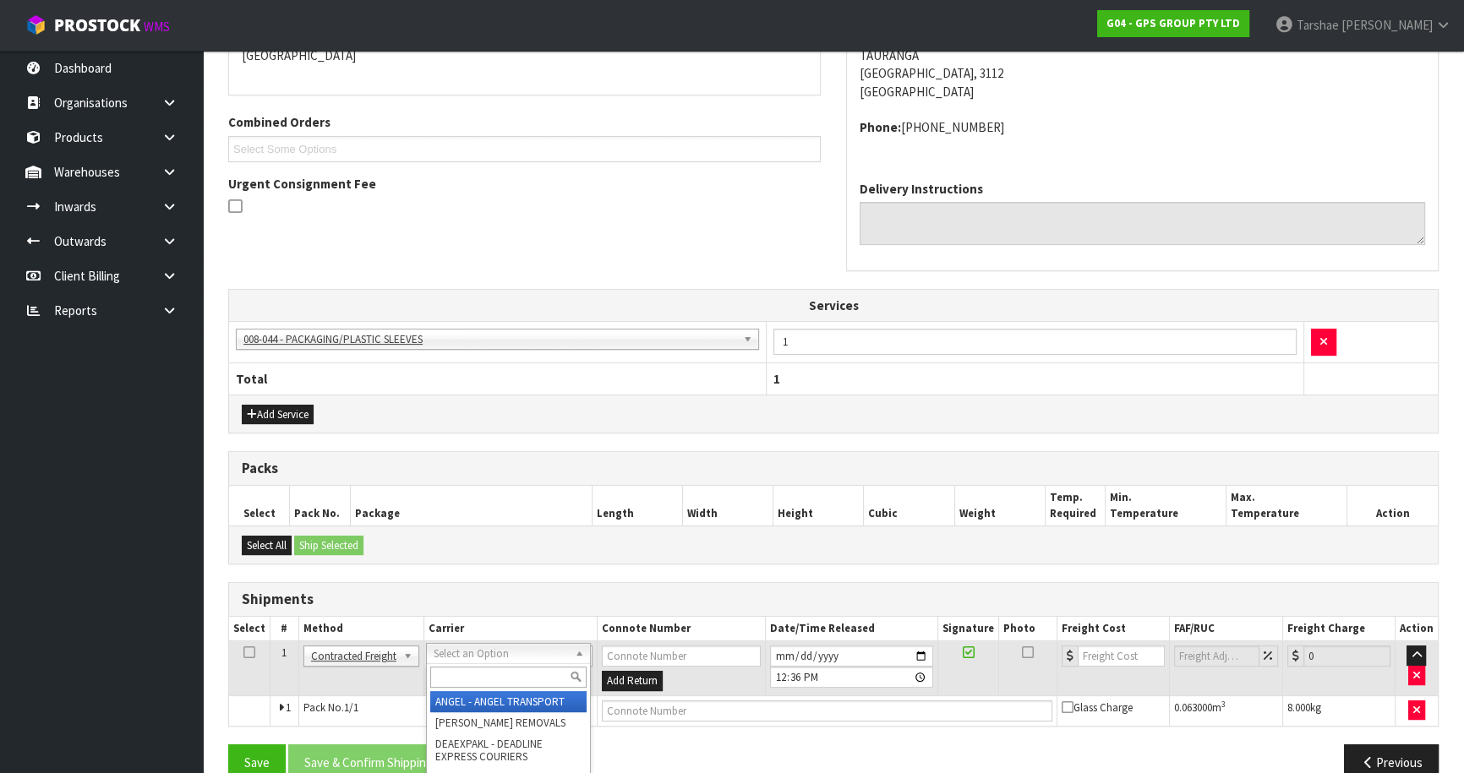
click at [448, 675] on input "text" at bounding box center [508, 677] width 156 height 21
type input "NZP"
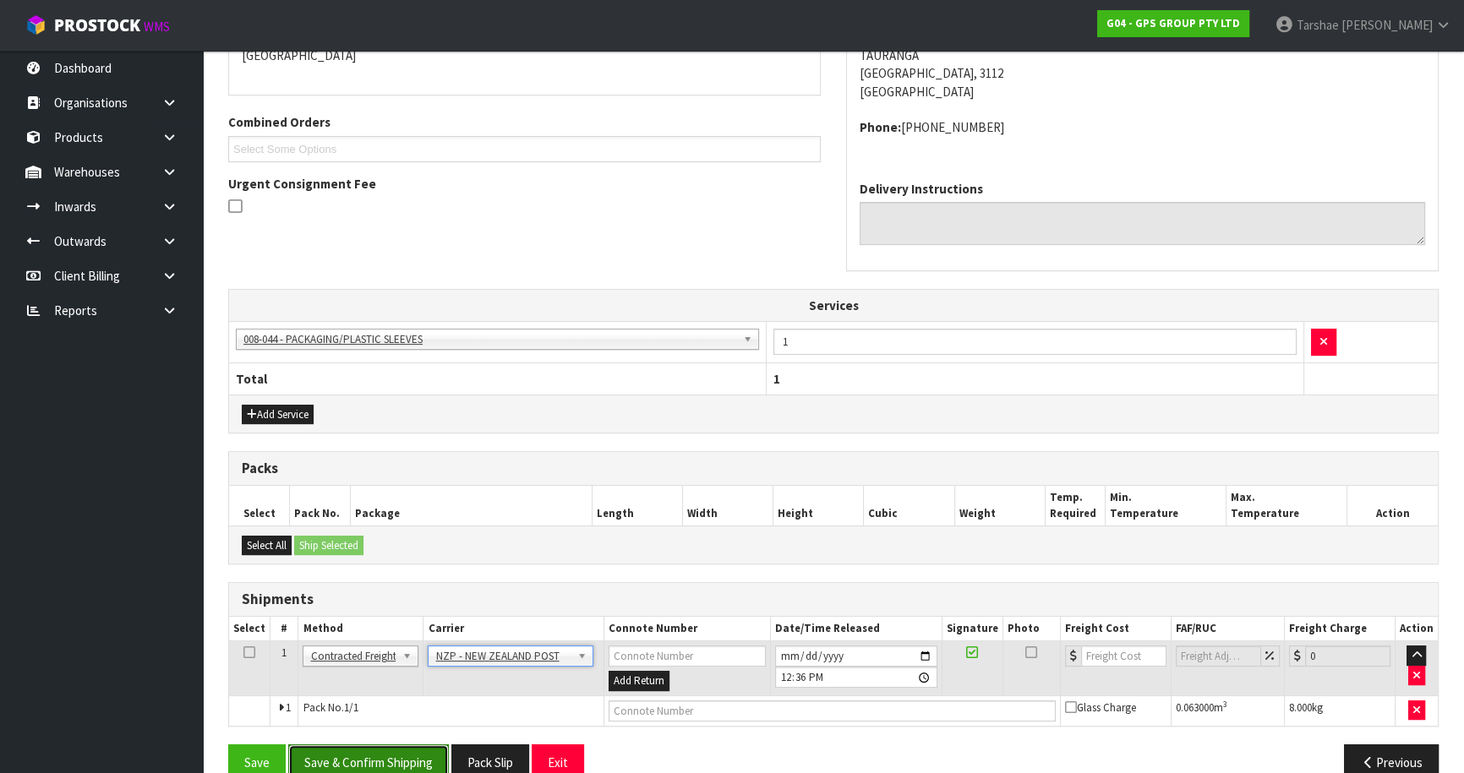
click at [414, 753] on button "Save & Confirm Shipping" at bounding box center [368, 763] width 161 height 36
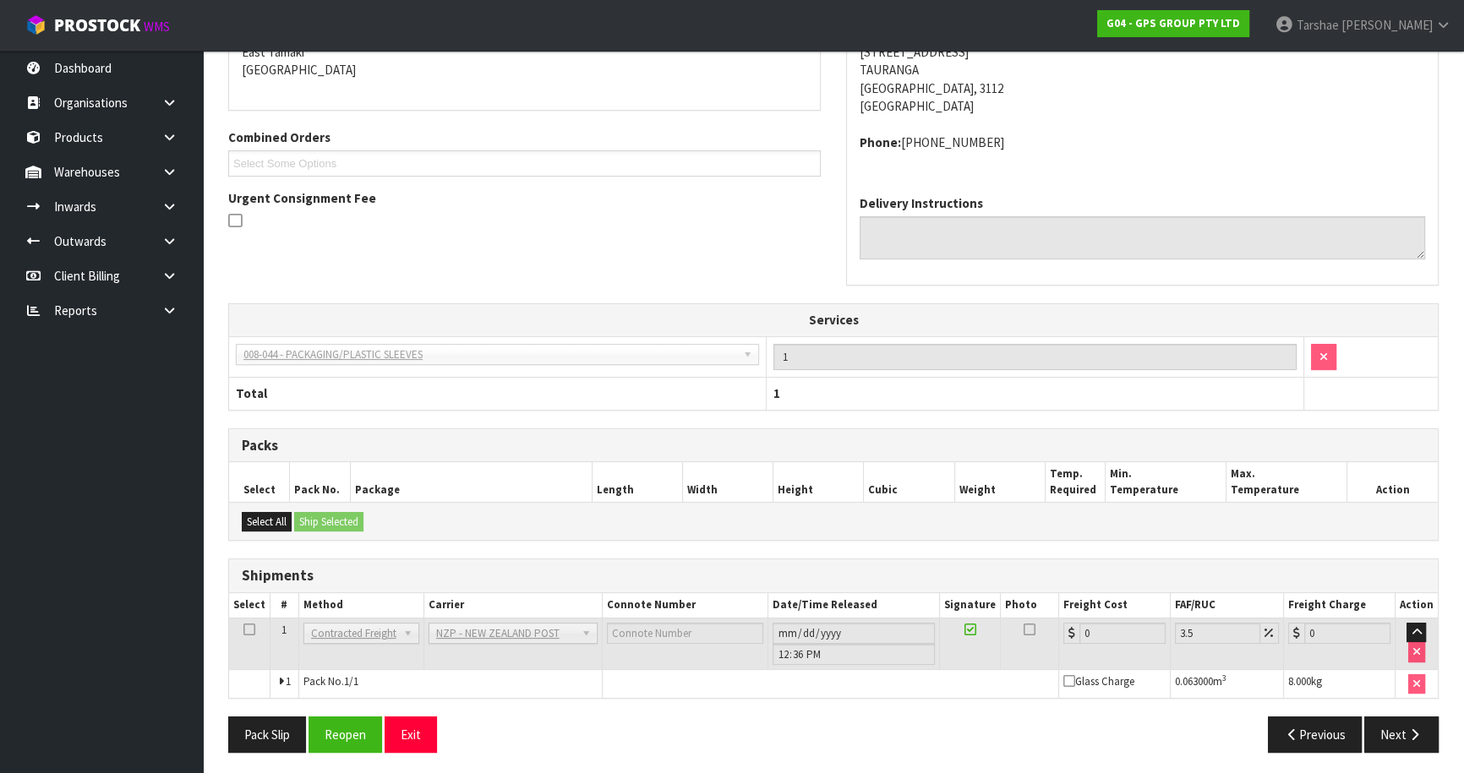
scroll to position [394, 0]
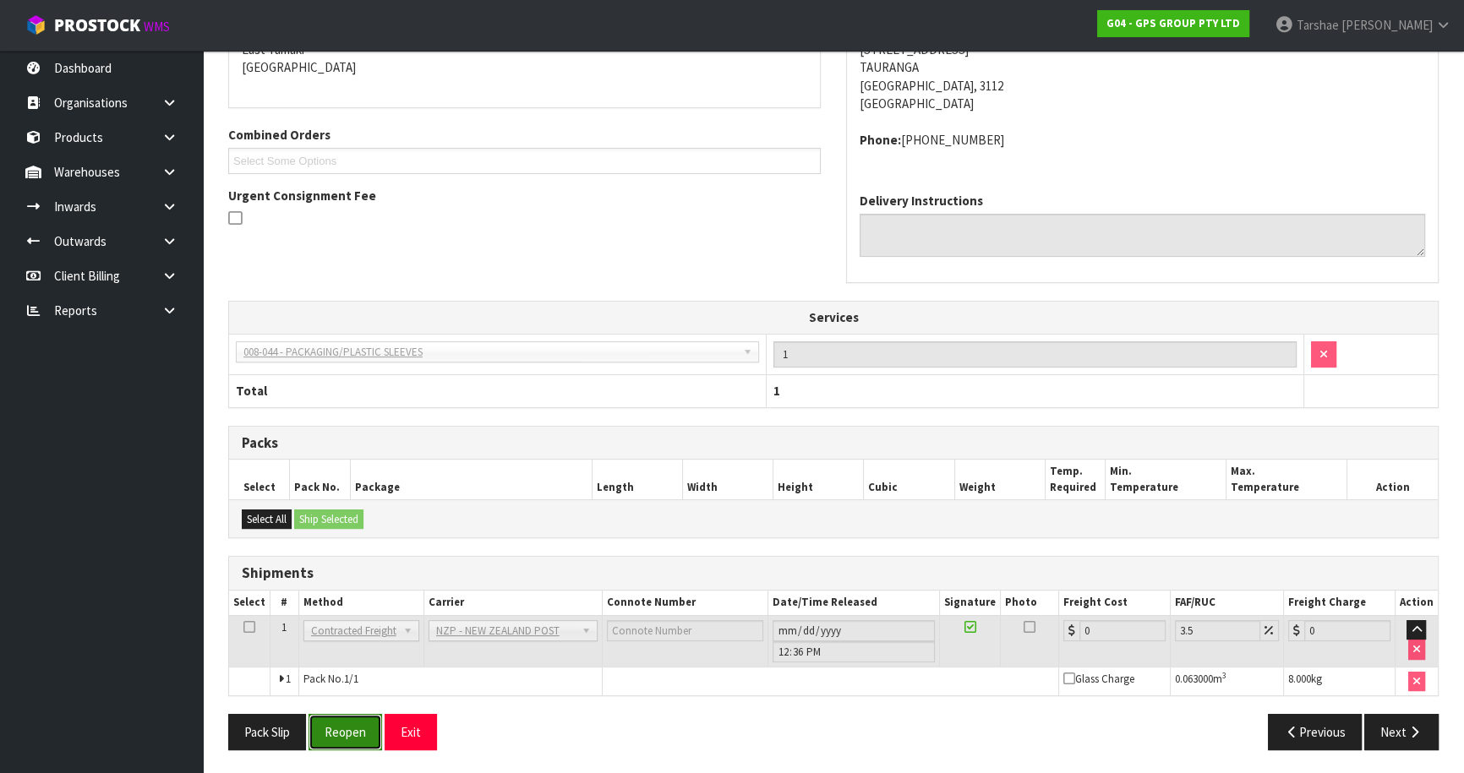
click at [343, 730] on button "Reopen" at bounding box center [346, 732] width 74 height 36
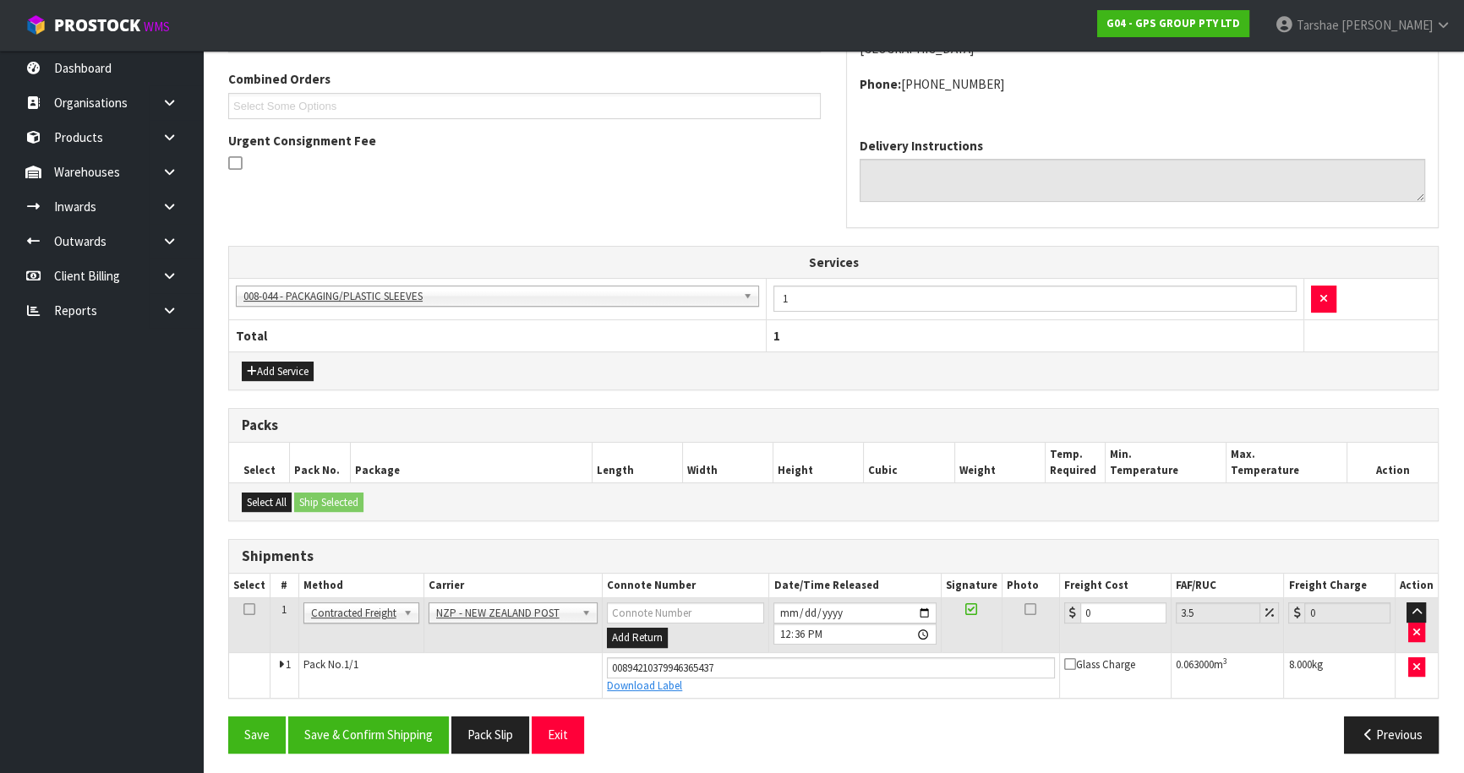
scroll to position [433, 0]
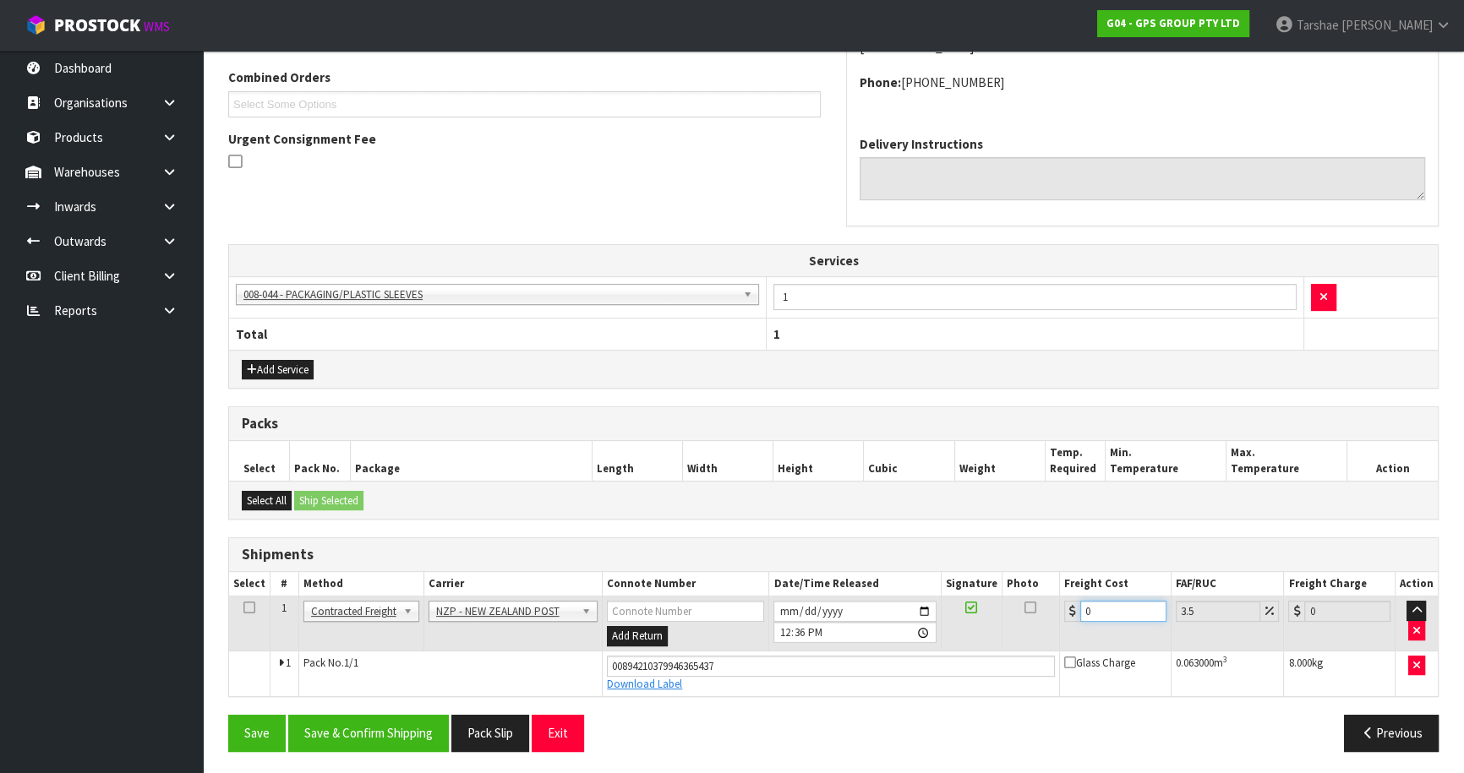
drag, startPoint x: 1112, startPoint y: 609, endPoint x: 915, endPoint y: 575, distance: 199.8
click at [945, 582] on table "Select # Method Carrier Connote Number Date/Time Released Signature Photo Freig…" at bounding box center [833, 634] width 1209 height 124
type input "1"
type input "1.03"
type input "10"
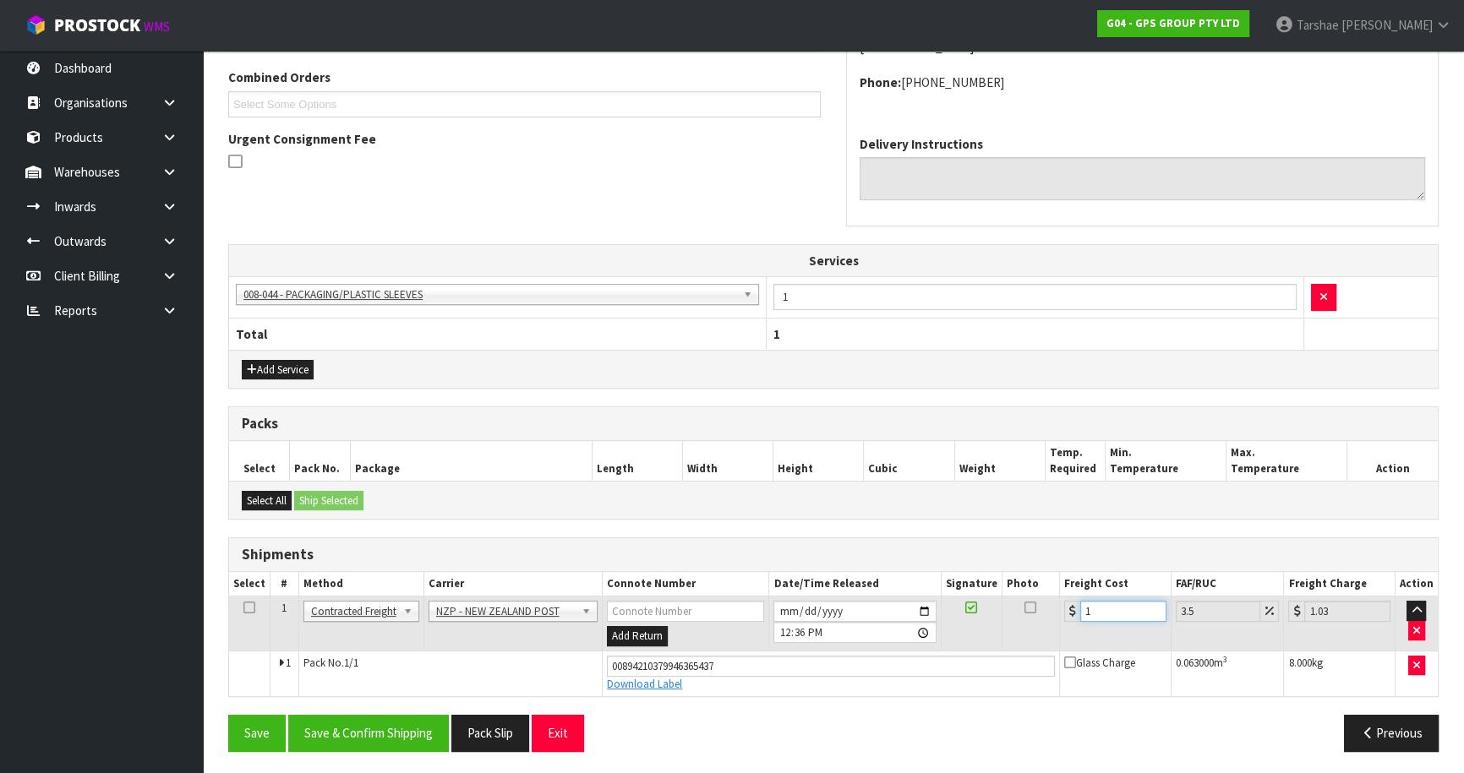
type input "10.35"
type input "10.8"
type input "11.18"
type input "10.89"
type input "11.27"
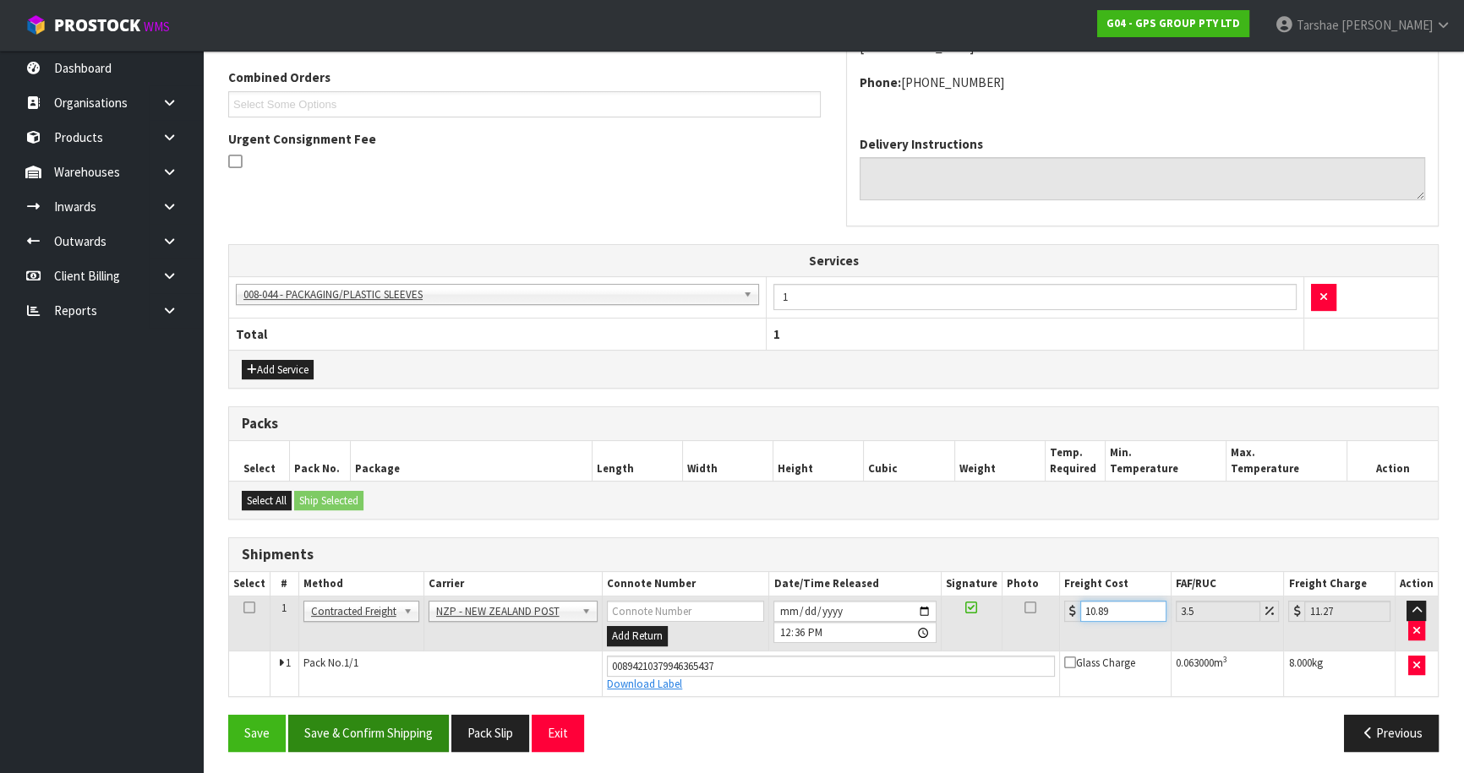
type input "10.89"
click at [352, 742] on button "Save & Confirm Shipping" at bounding box center [368, 733] width 161 height 36
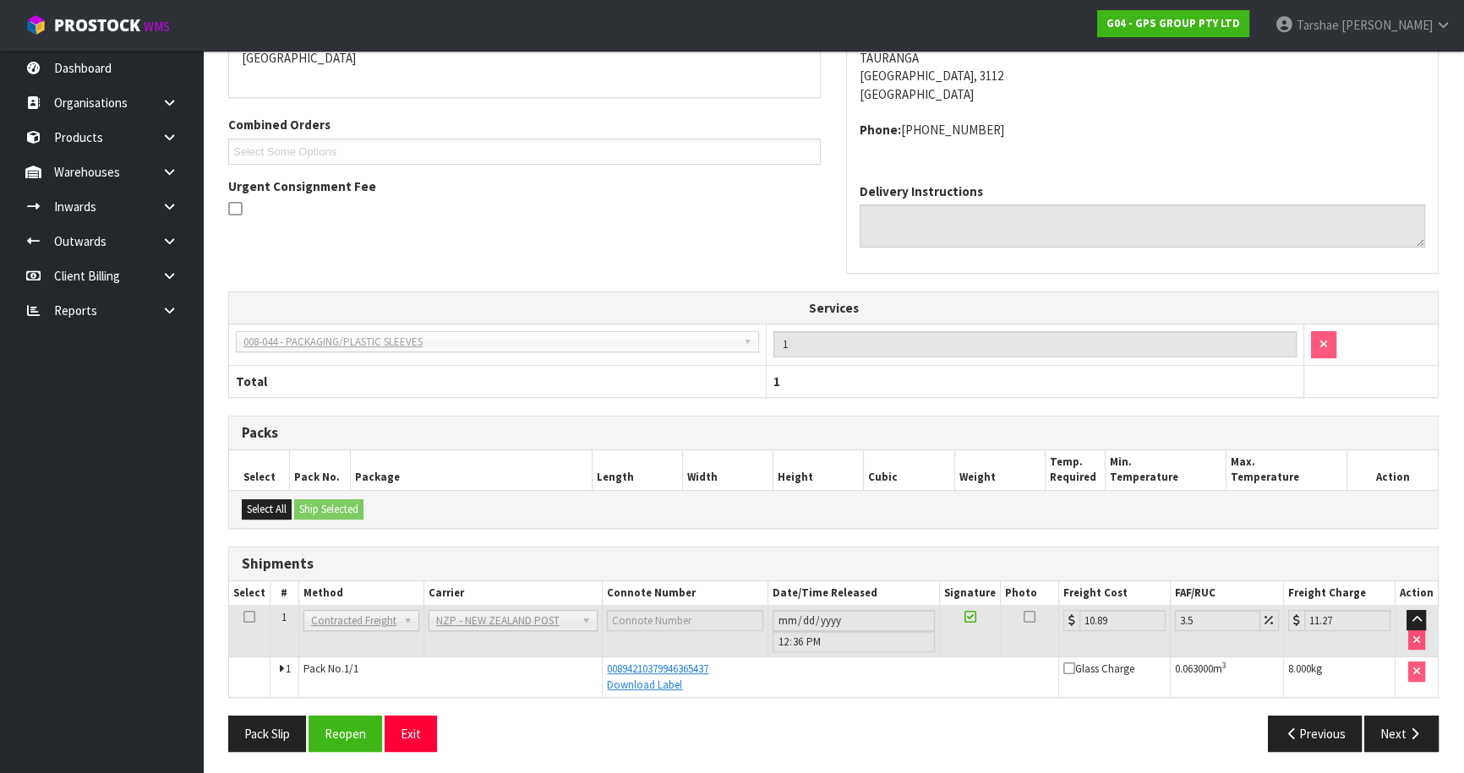
scroll to position [388, 0]
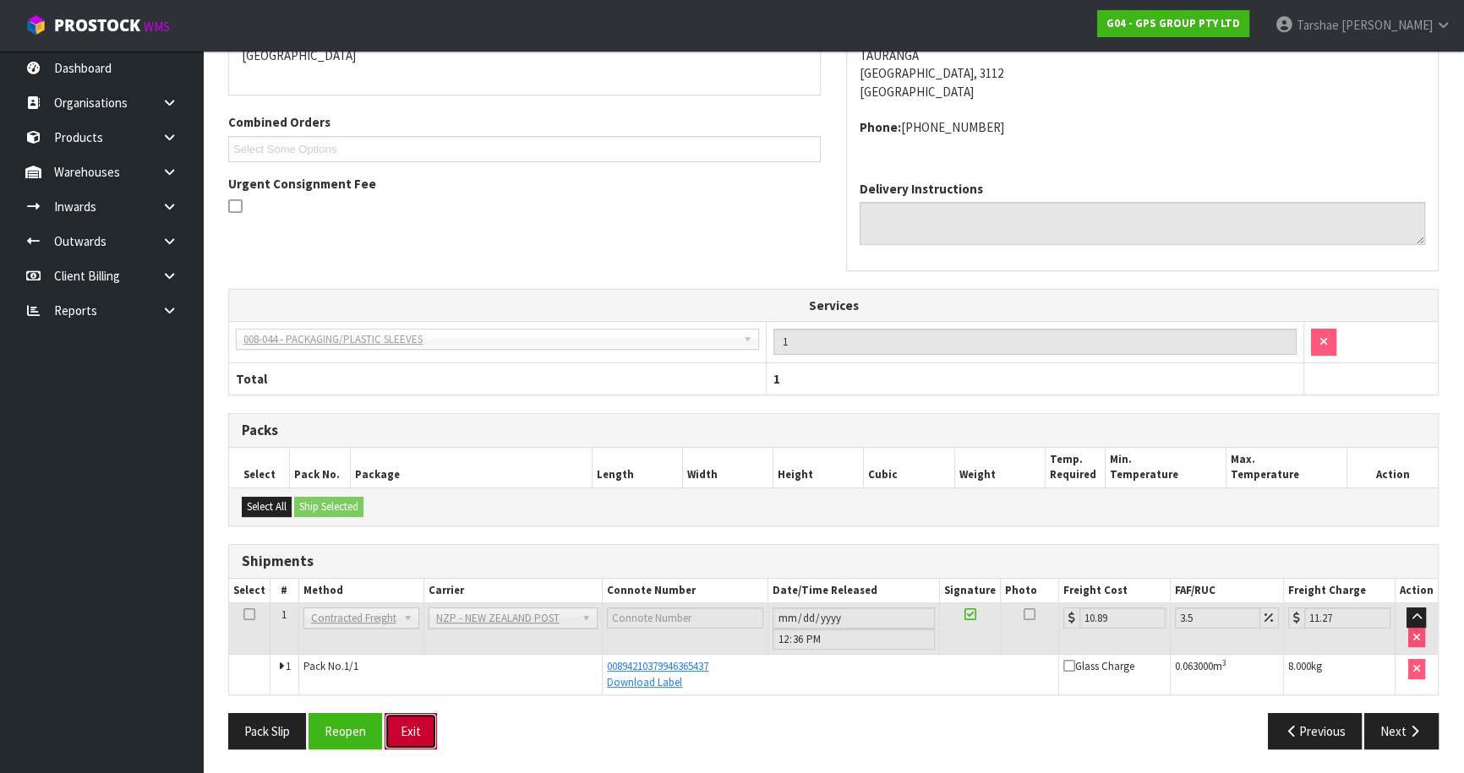
click at [404, 734] on button "Exit" at bounding box center [411, 731] width 52 height 36
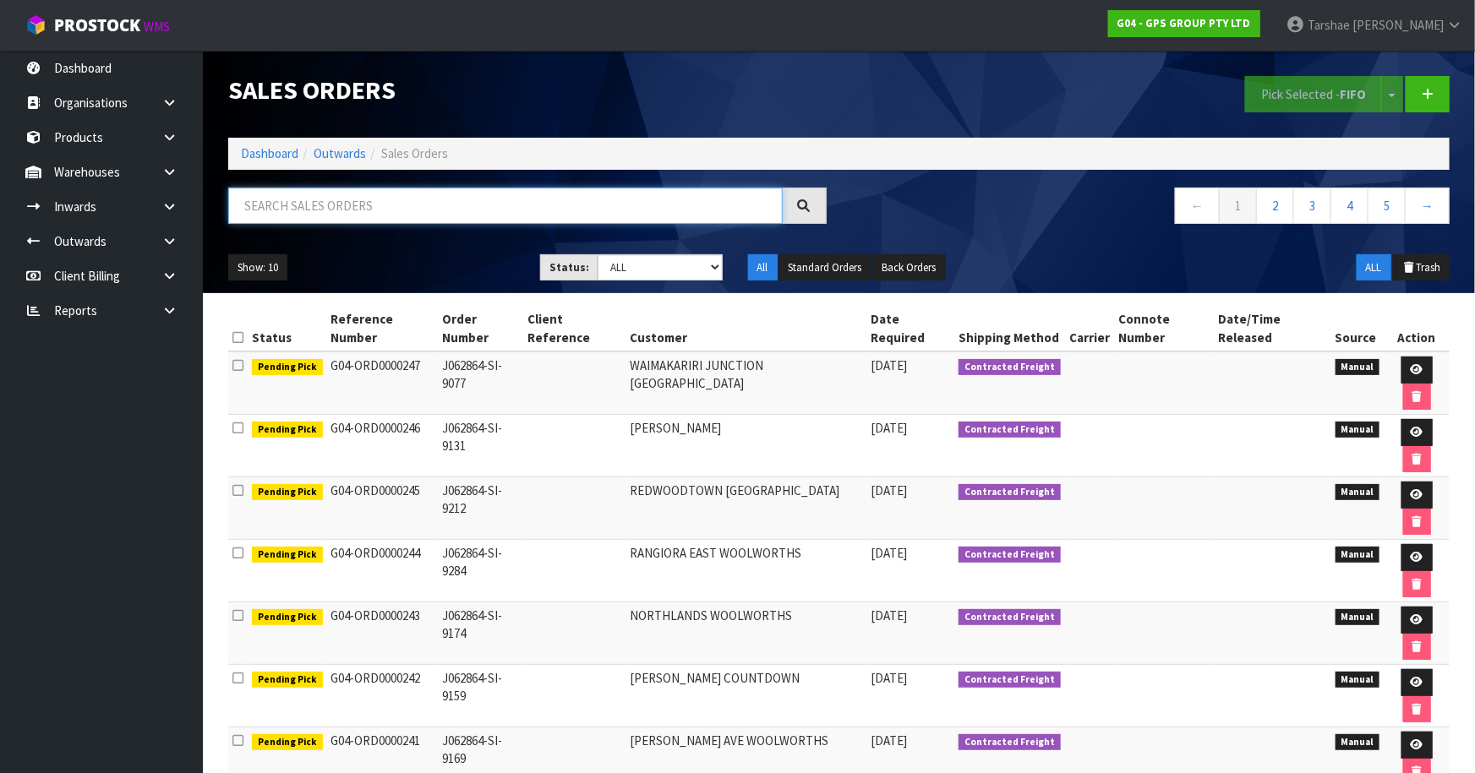
click at [601, 202] on input "text" at bounding box center [505, 206] width 555 height 36
type input "JOB-0410924"
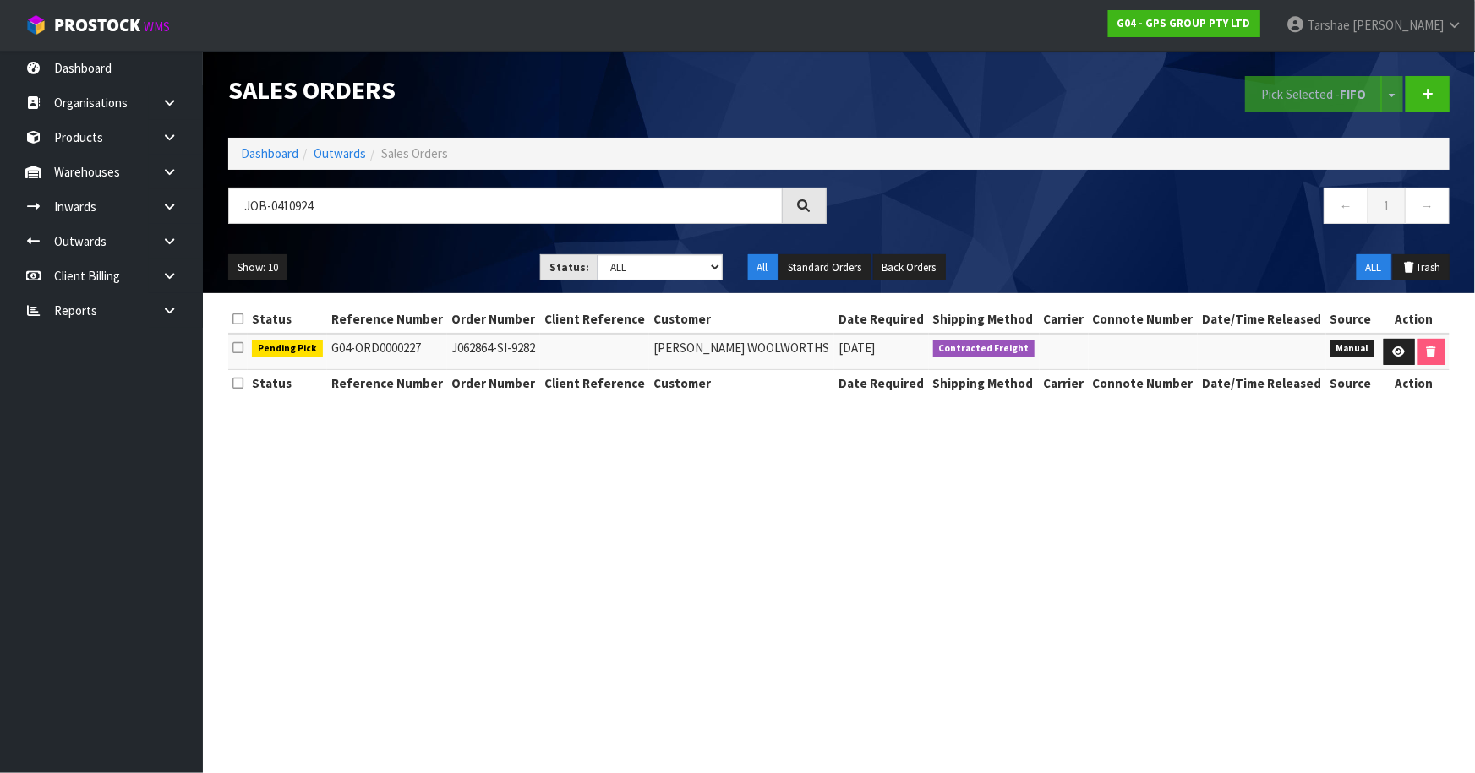
click at [1399, 365] on td at bounding box center [1415, 352] width 70 height 36
click at [1395, 350] on icon at bounding box center [1399, 352] width 13 height 11
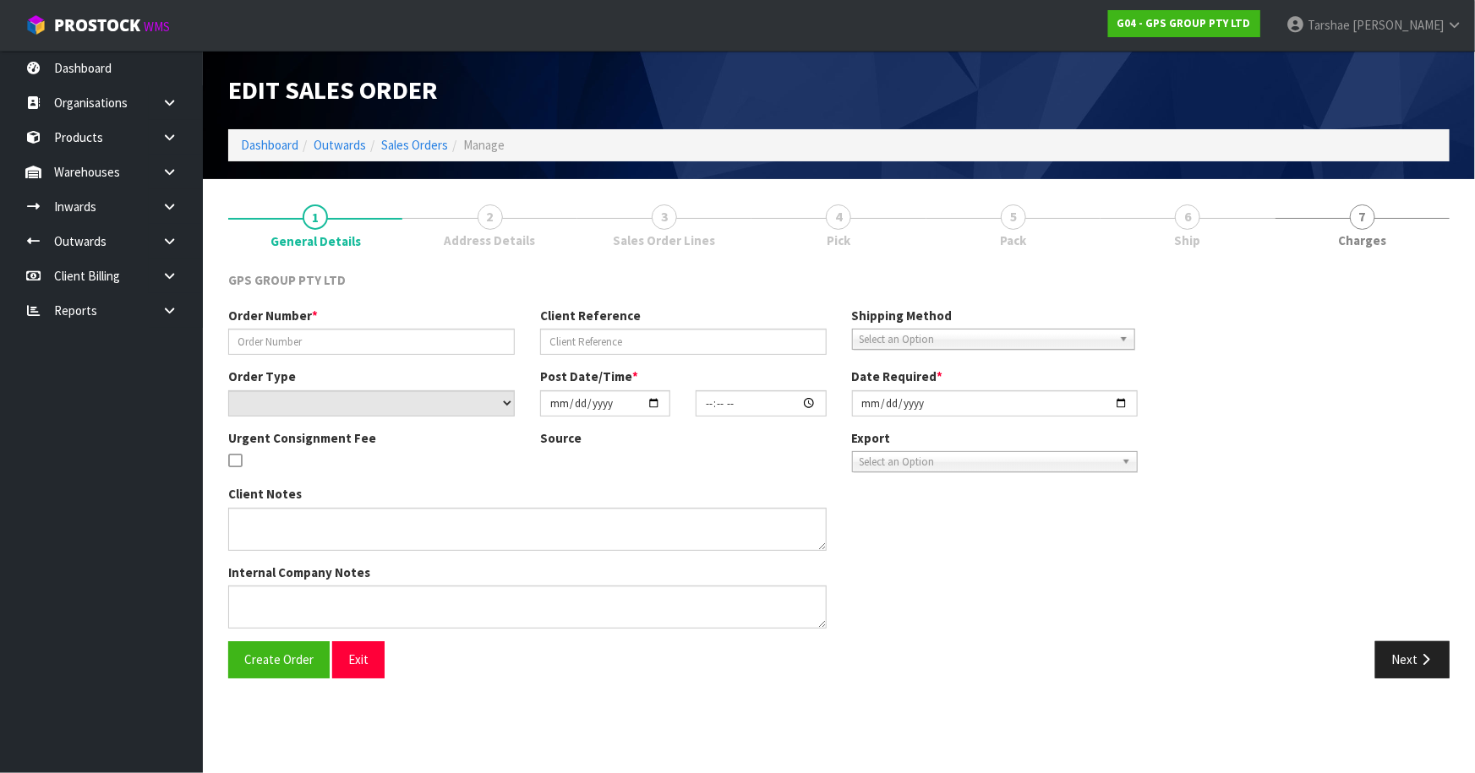
type input "J062864-SI-9282"
select select "number:0"
type input "[DATE]"
type input "08:42:00.000"
type input "[DATE]"
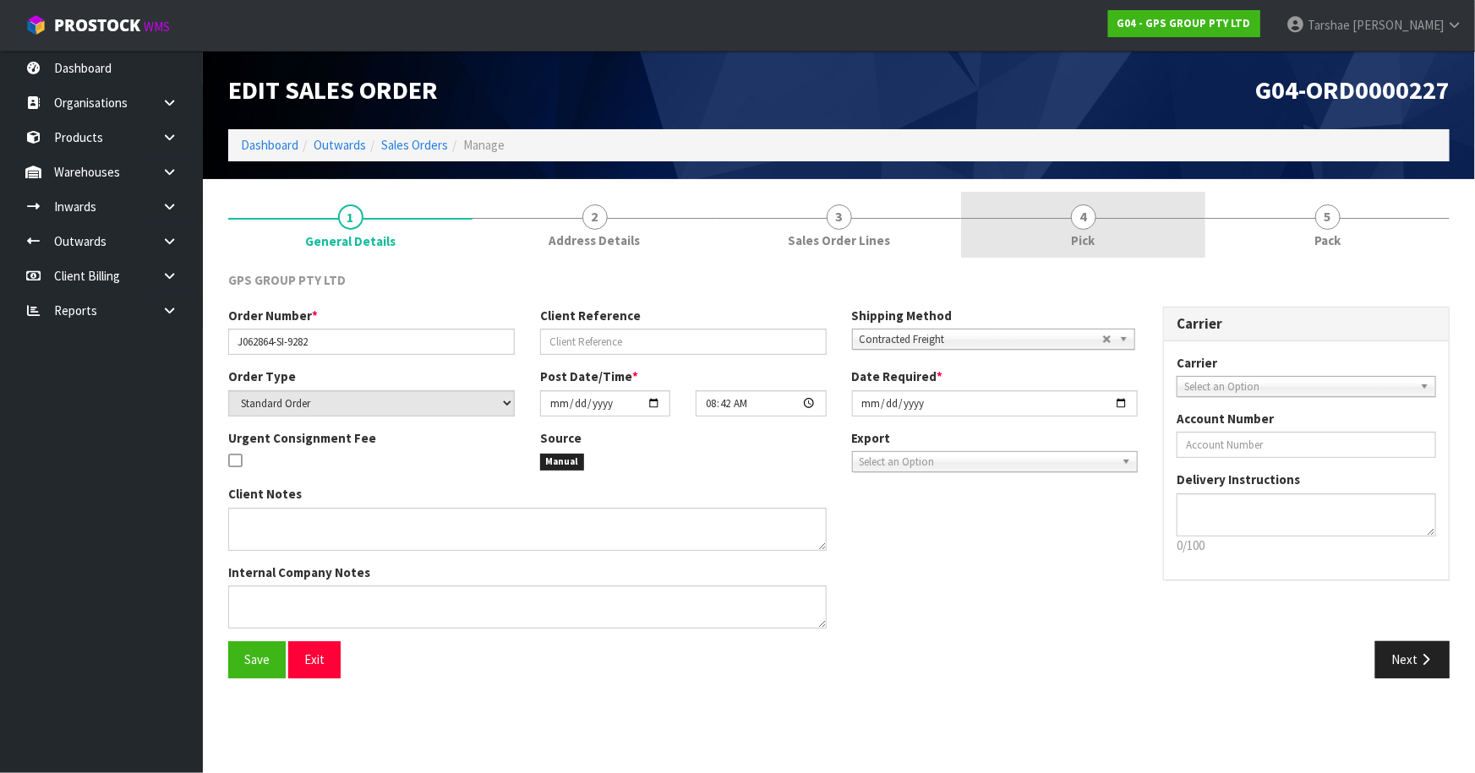
click at [1151, 239] on link "4 Pick" at bounding box center [1083, 225] width 244 height 67
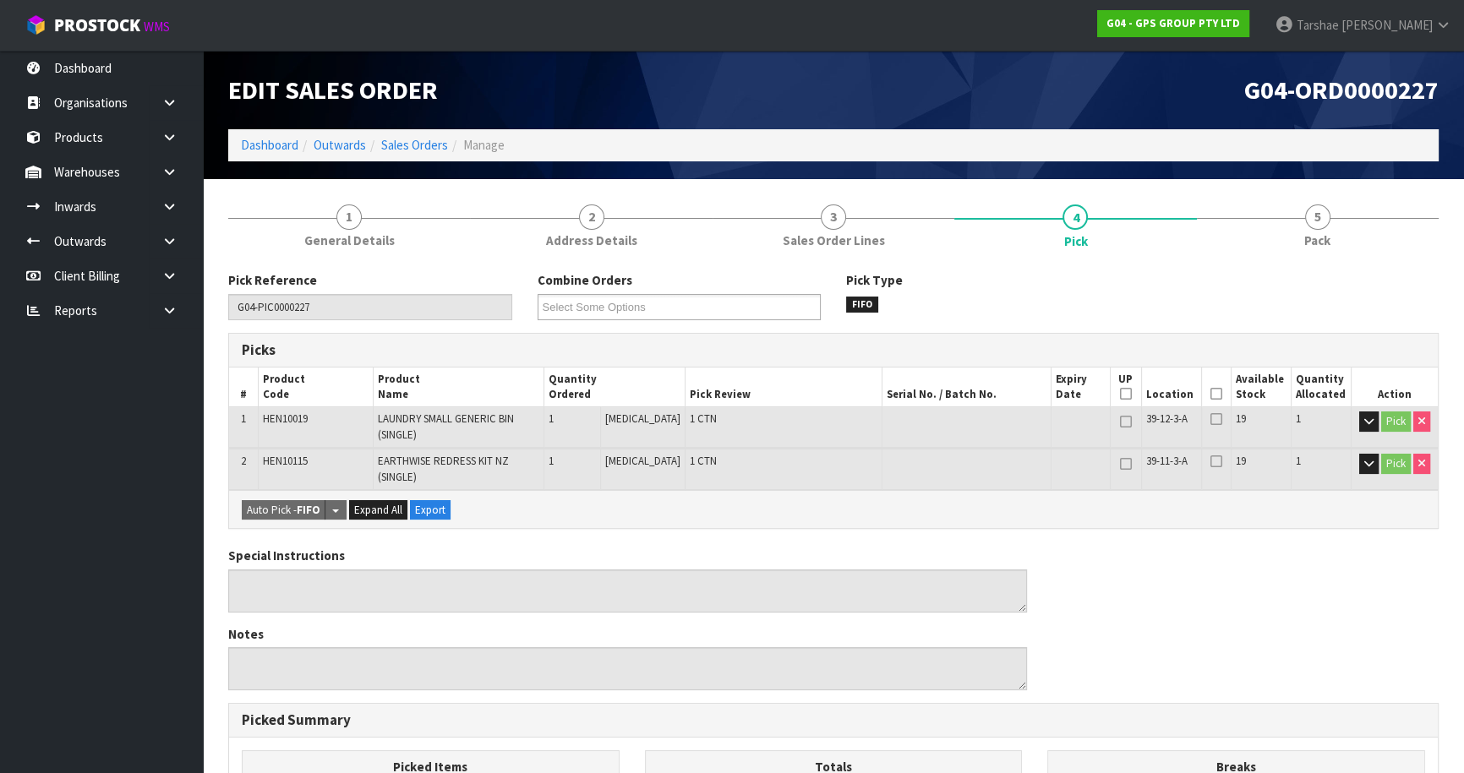
click at [1211, 395] on icon at bounding box center [1217, 394] width 12 height 1
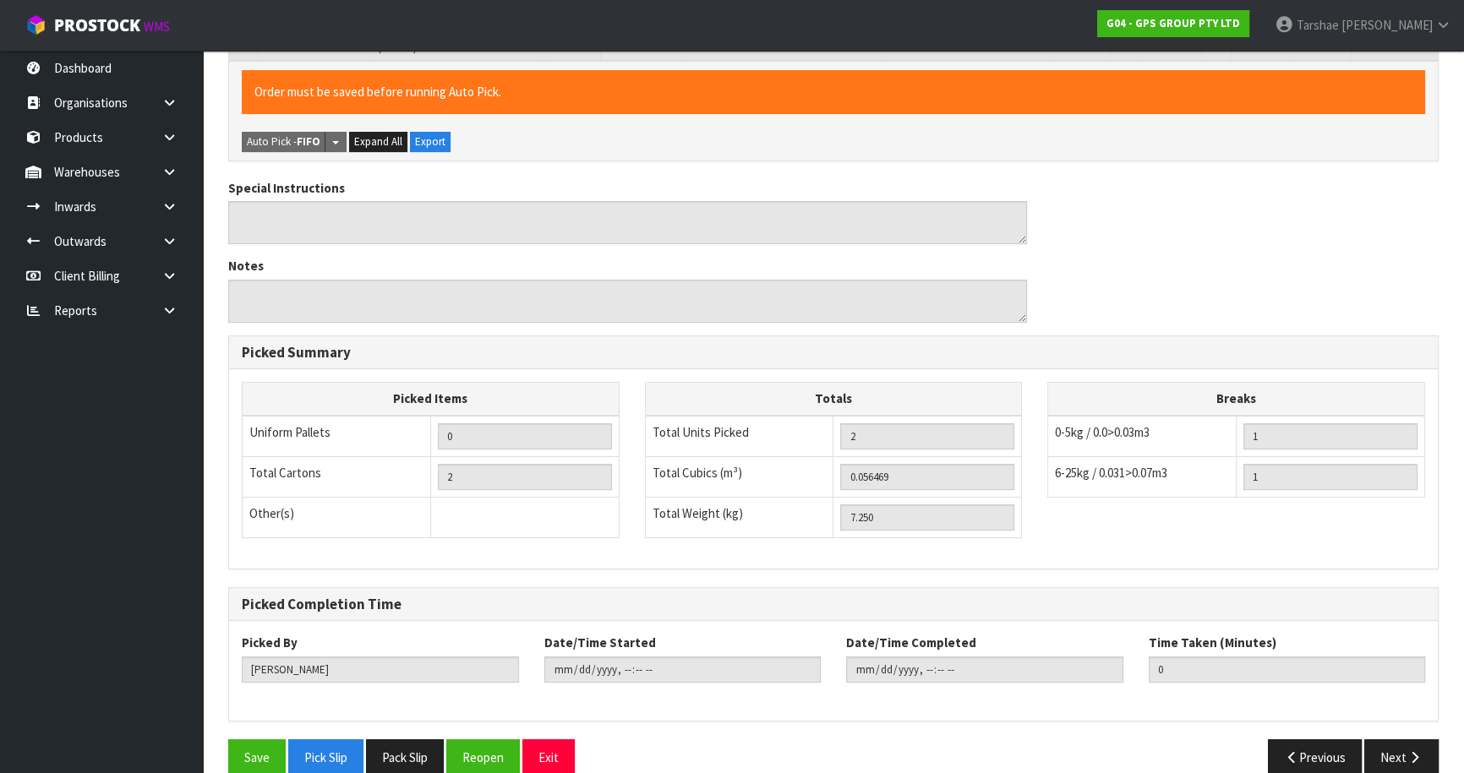
scroll to position [455, 0]
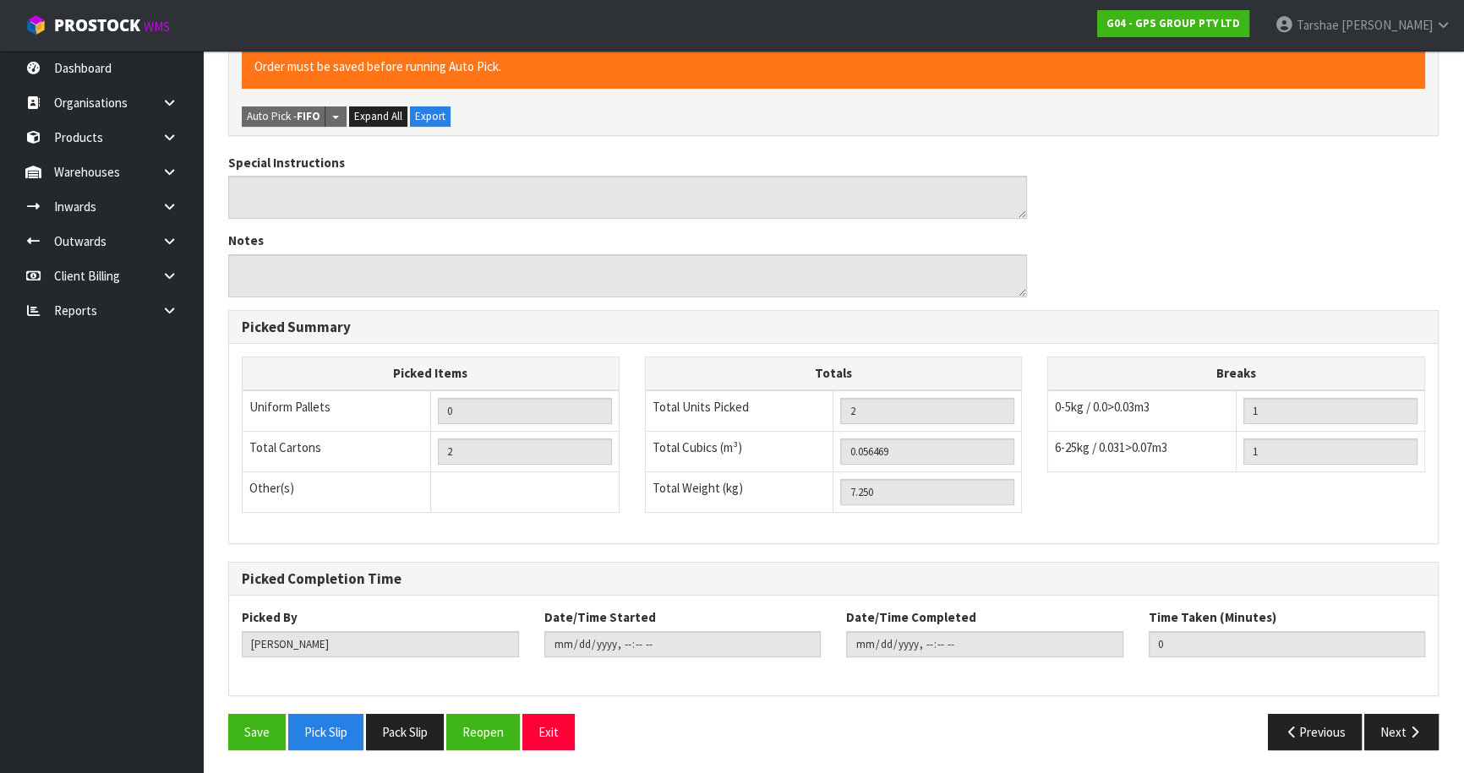
click at [217, 743] on div "Save Pick Slip Pack Slip Reopen Exit" at bounding box center [525, 732] width 618 height 36
click at [249, 731] on button "Save" at bounding box center [256, 732] width 57 height 36
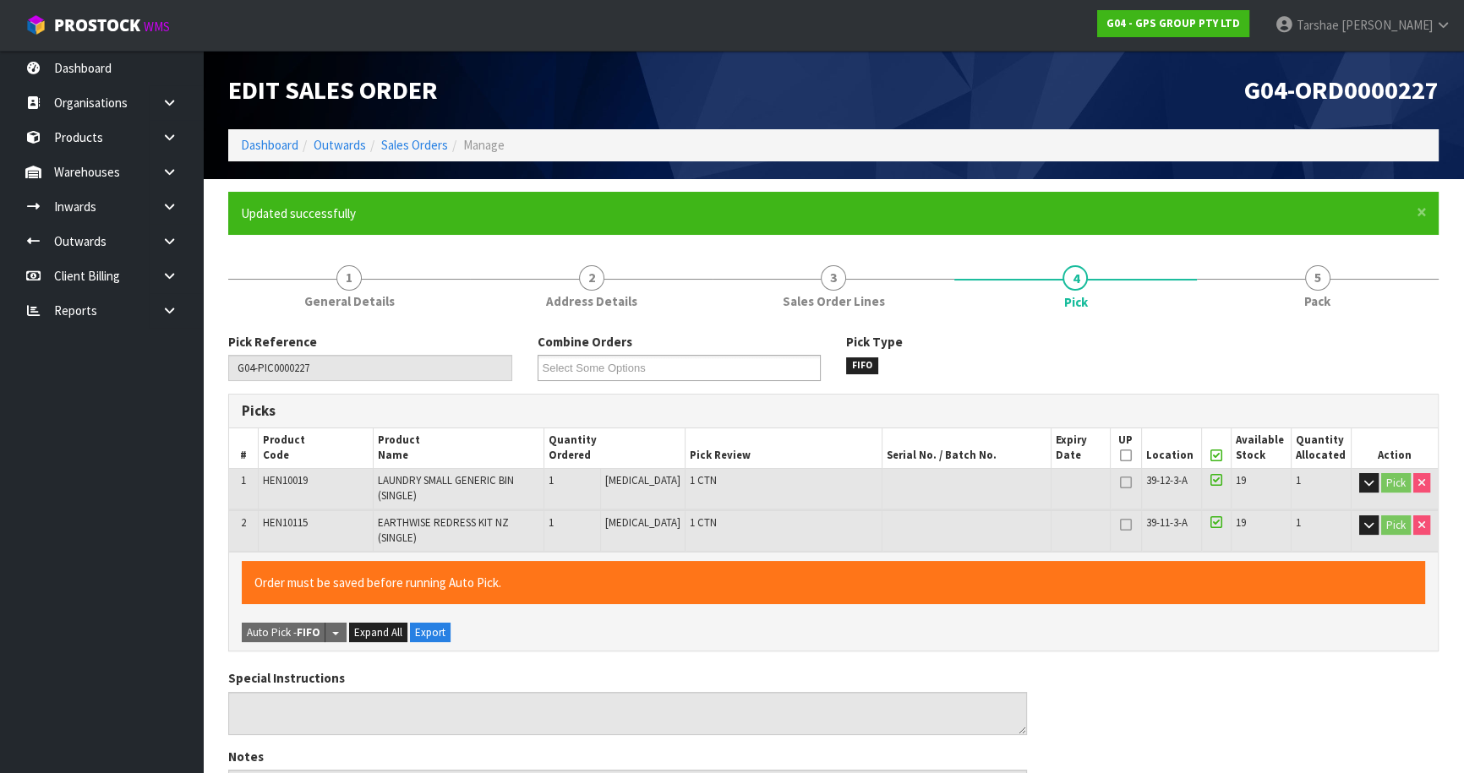
type input "[PERSON_NAME]"
type input "[DATE]T12:38:18"
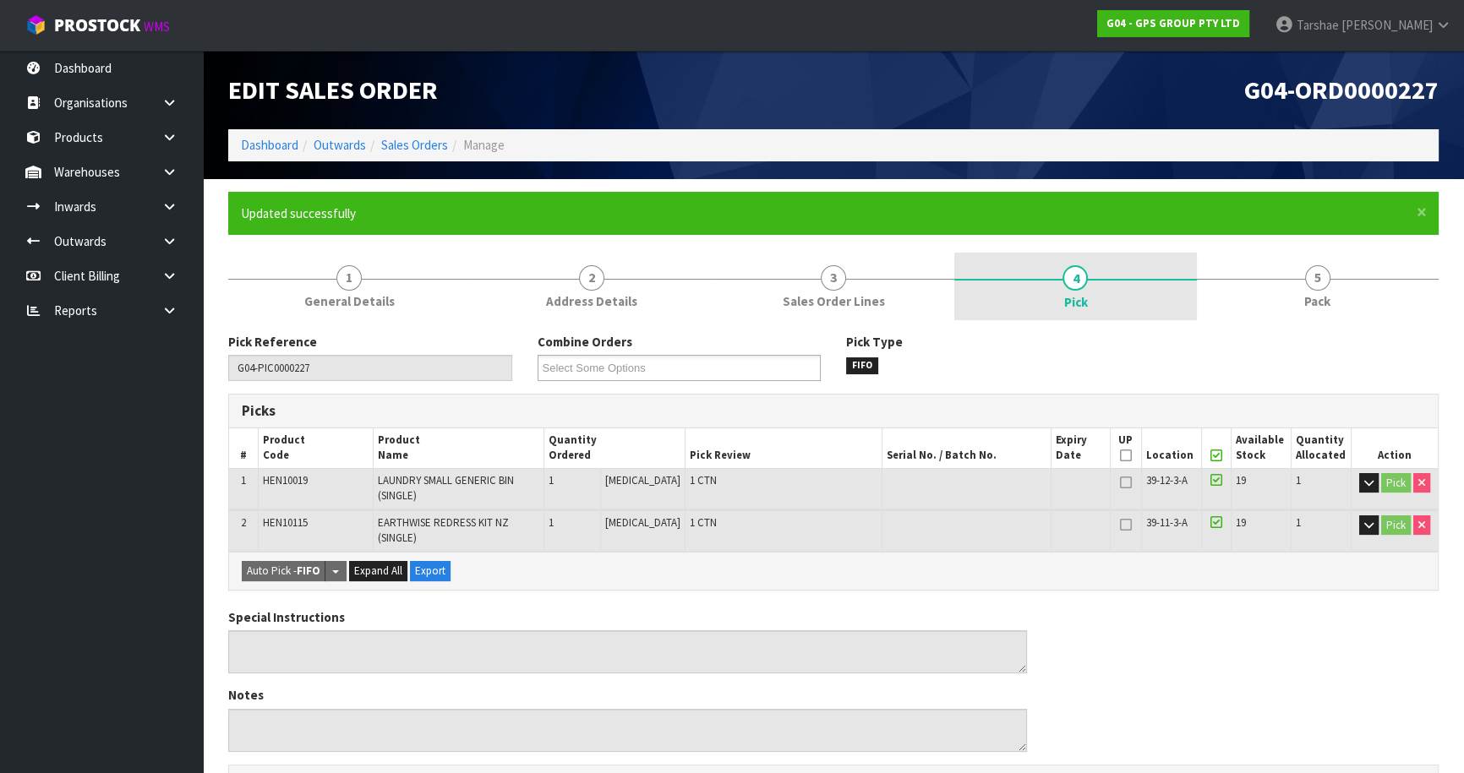
drag, startPoint x: 1319, startPoint y: 287, endPoint x: 1090, endPoint y: 289, distance: 228.3
click at [1313, 287] on span "5" at bounding box center [1317, 277] width 25 height 25
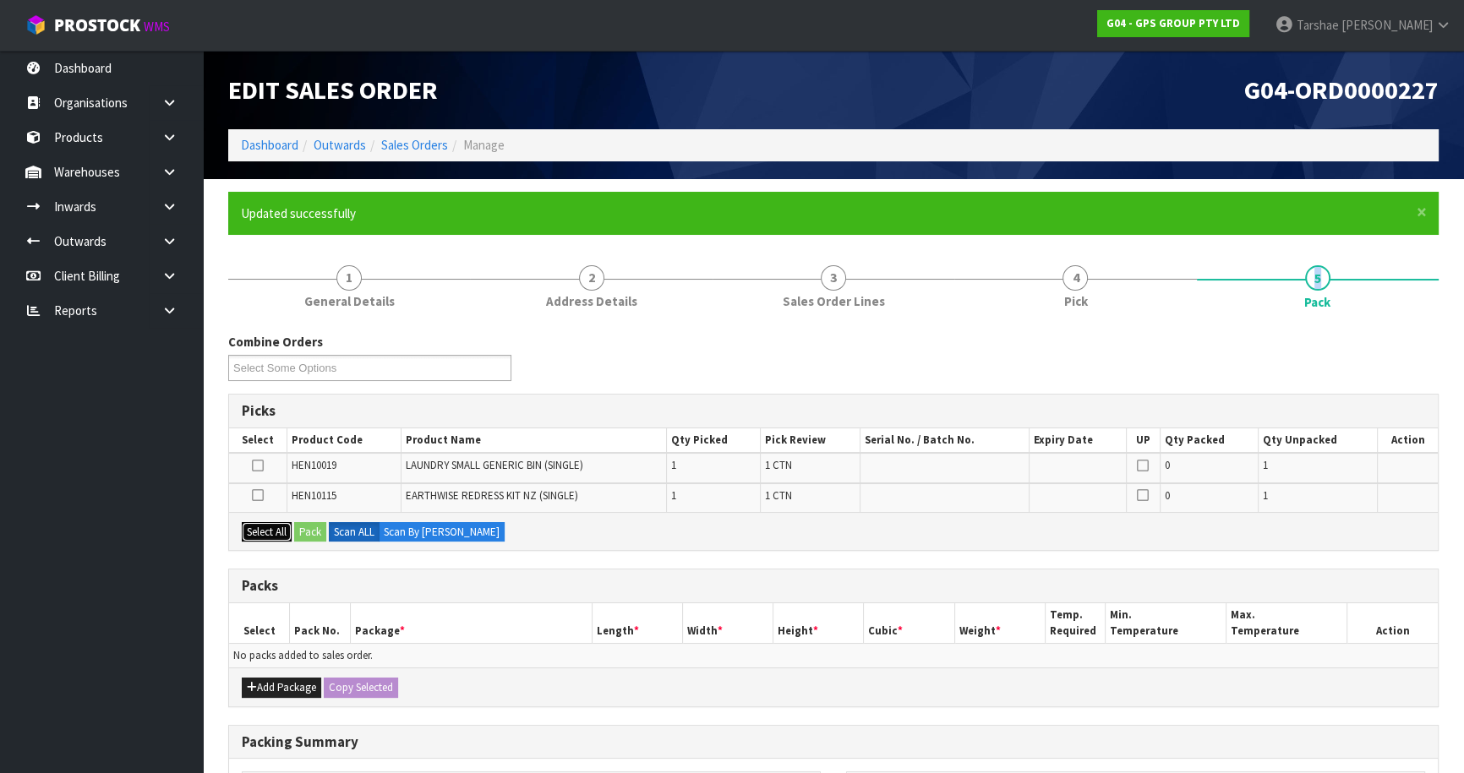
drag, startPoint x: 279, startPoint y: 532, endPoint x: 282, endPoint y: 624, distance: 92.2
click at [282, 532] on button "Select All" at bounding box center [267, 532] width 50 height 20
click at [284, 678] on button "Add Package" at bounding box center [281, 688] width 79 height 20
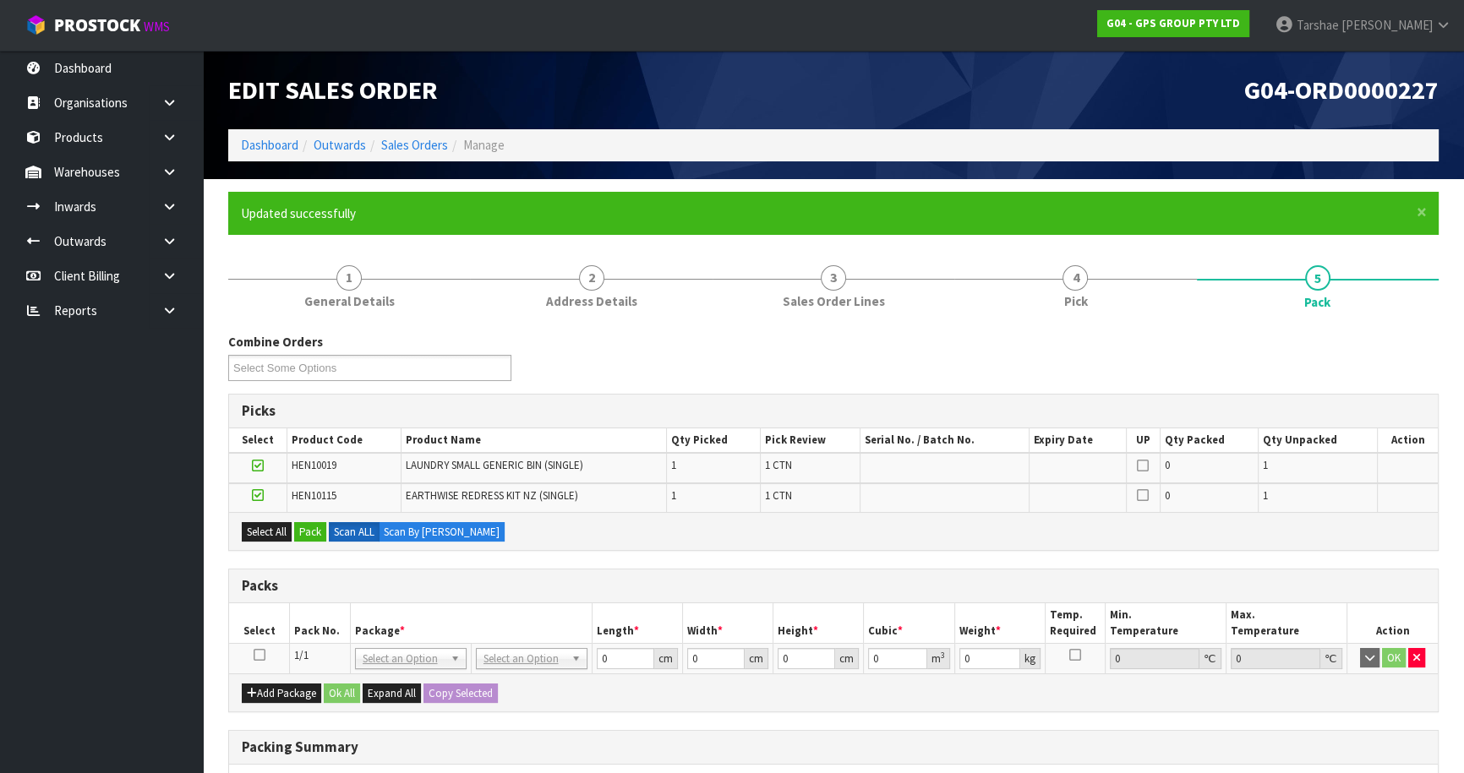
drag, startPoint x: 255, startPoint y: 654, endPoint x: 318, endPoint y: 509, distance: 158.3
click at [260, 655] on icon at bounding box center [260, 655] width 12 height 1
click at [325, 527] on button "Pack" at bounding box center [310, 532] width 32 height 20
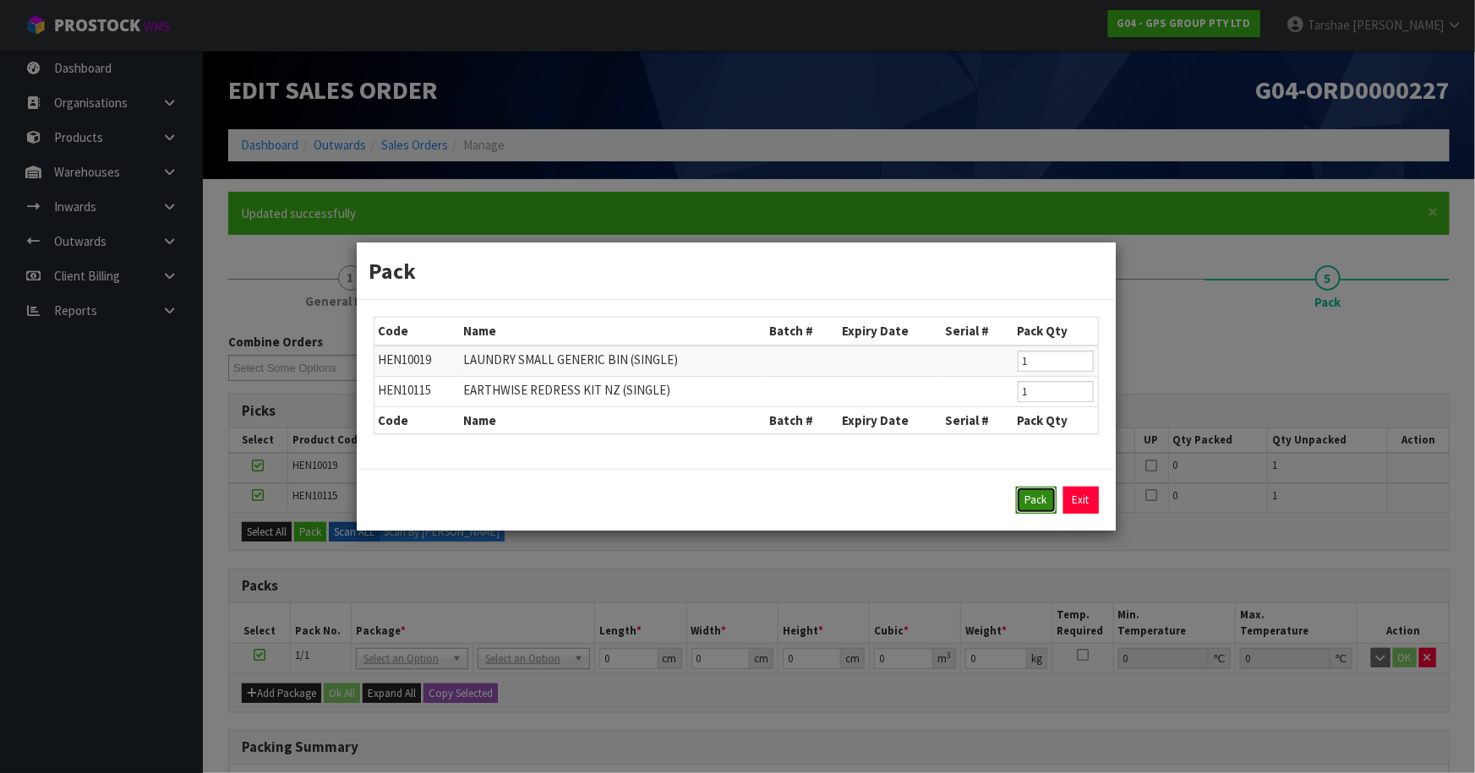
drag, startPoint x: 1043, startPoint y: 490, endPoint x: 827, endPoint y: 481, distance: 216.6
click at [1041, 490] on button "Pack" at bounding box center [1036, 500] width 41 height 27
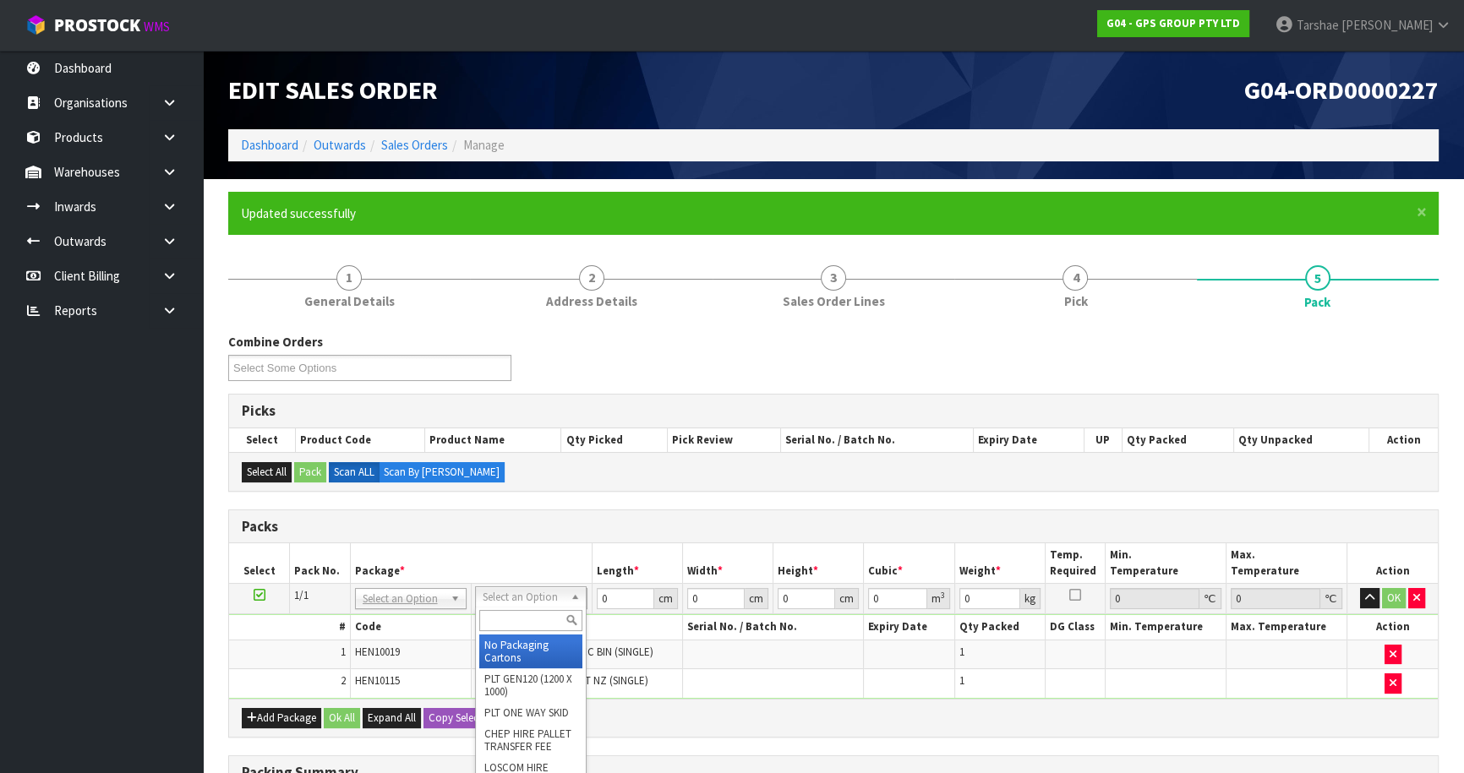
drag, startPoint x: 549, startPoint y: 593, endPoint x: 545, endPoint y: 615, distance: 21.4
drag, startPoint x: 545, startPoint y: 616, endPoint x: 519, endPoint y: 589, distance: 37.7
click at [542, 612] on input "text" at bounding box center [530, 620] width 103 height 21
type input "PLAS"
type input "110"
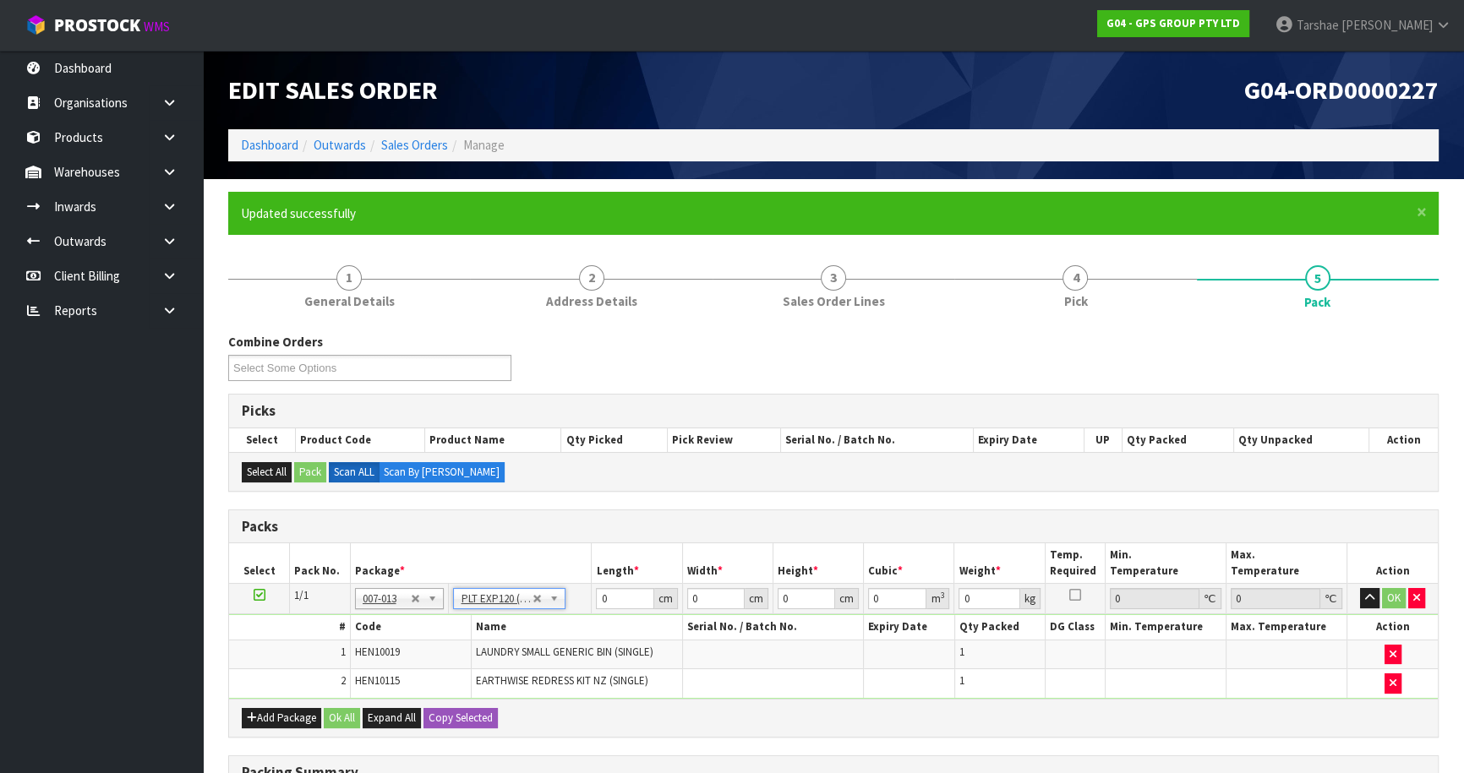
type input "110"
type input "13"
type input "0.1573"
type input "15.25"
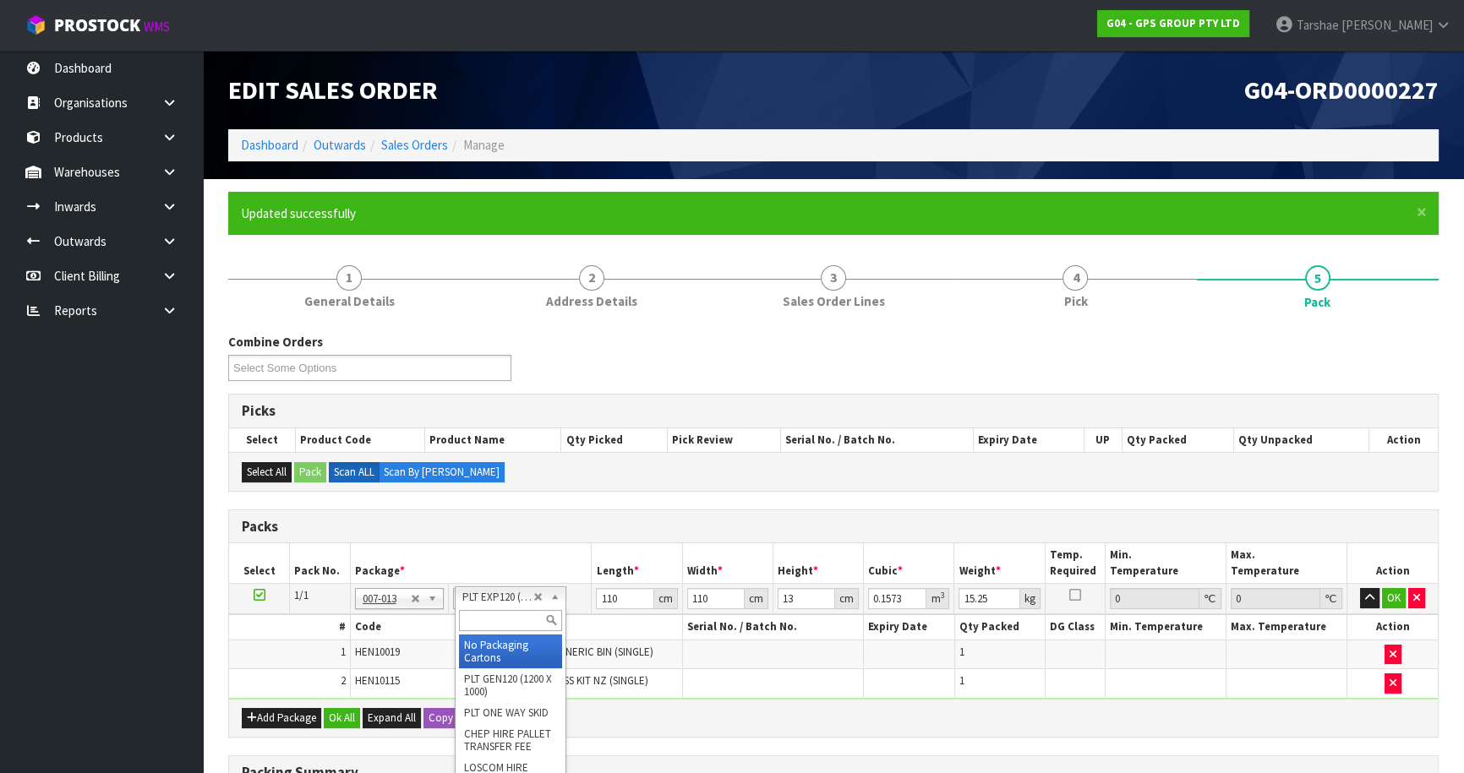
drag, startPoint x: 492, startPoint y: 648, endPoint x: 594, endPoint y: 589, distance: 117.7
type input "0"
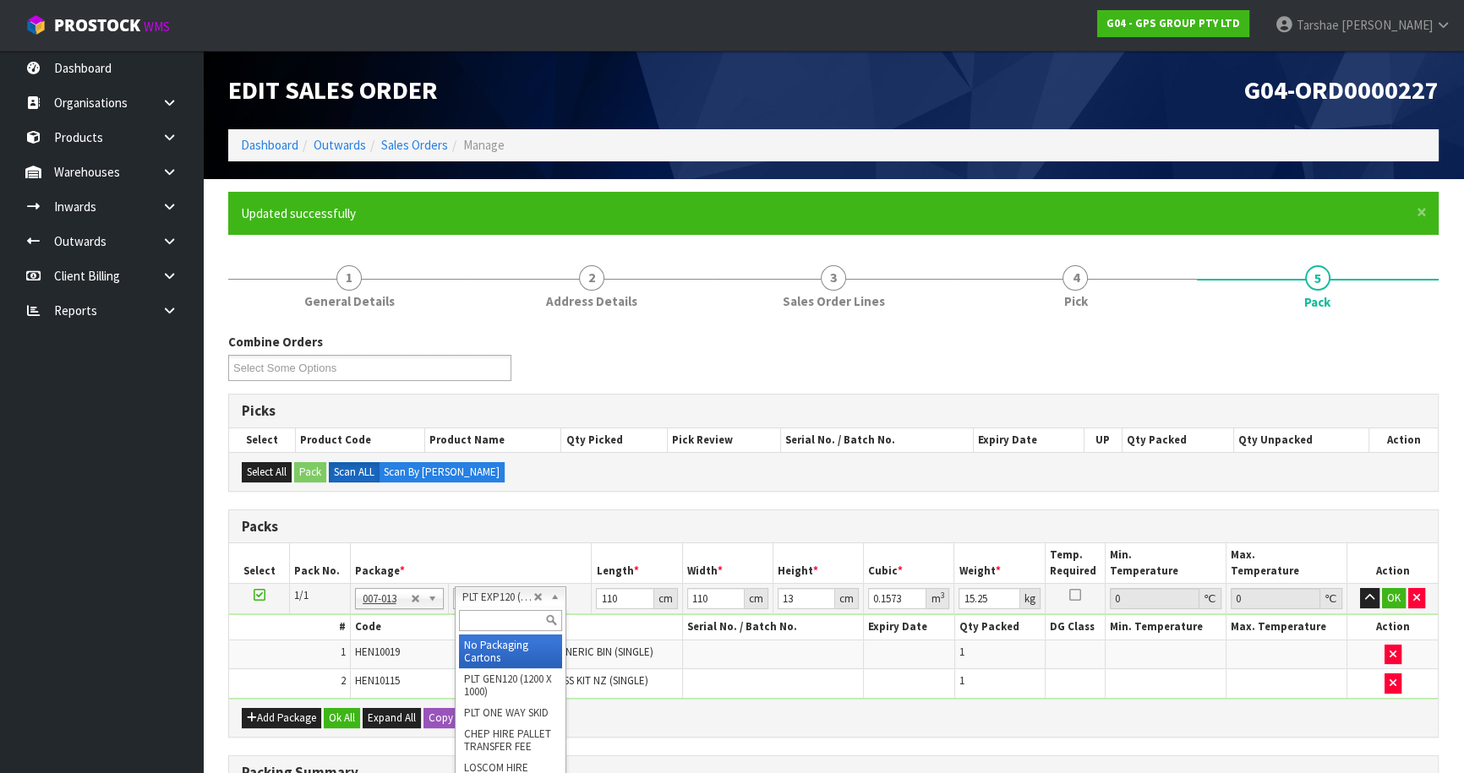
type input "0"
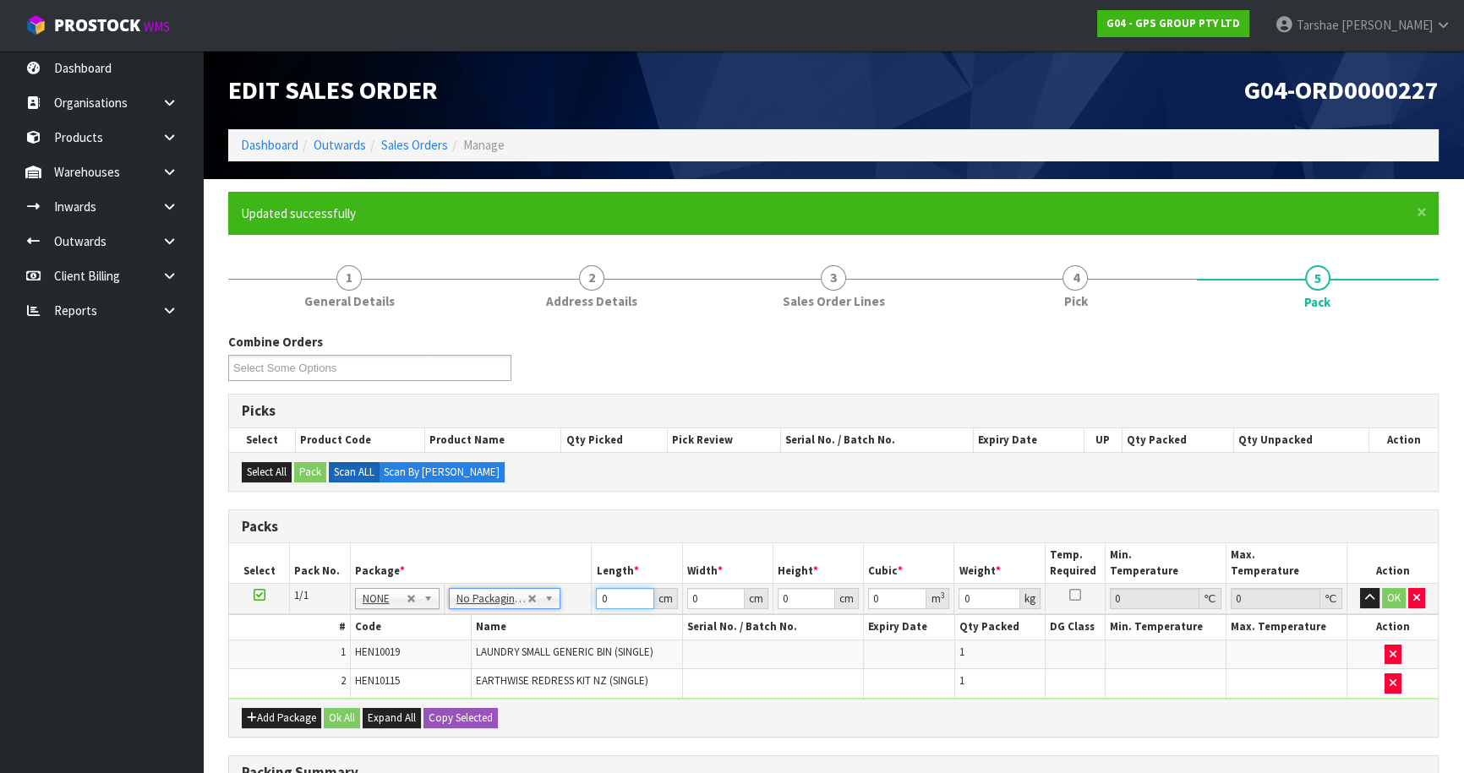
click at [609, 588] on input "0" at bounding box center [624, 598] width 57 height 21
type input "126"
type input "50"
type input "1"
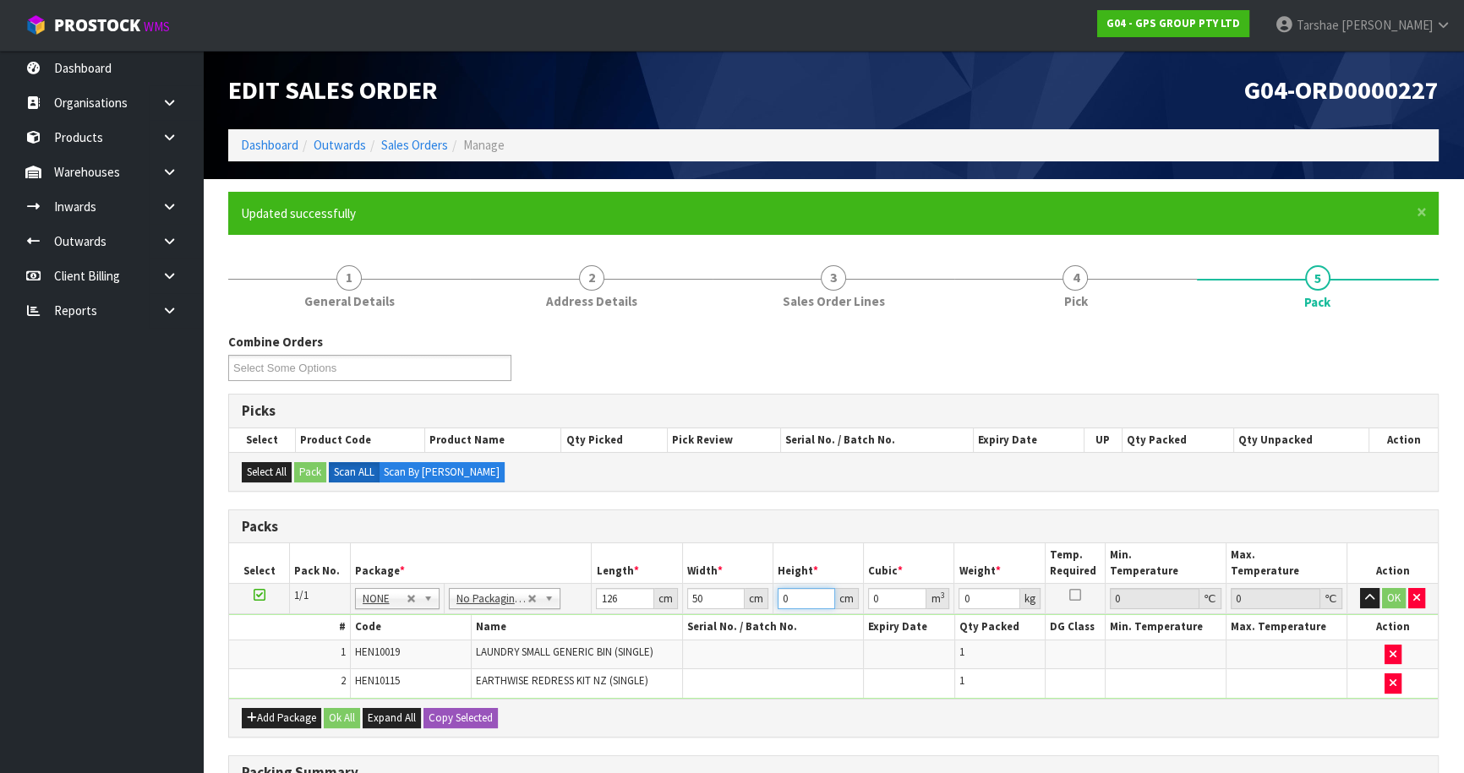
type input "0.0063"
type input "10"
type input "0.063"
type input "10"
type input "8"
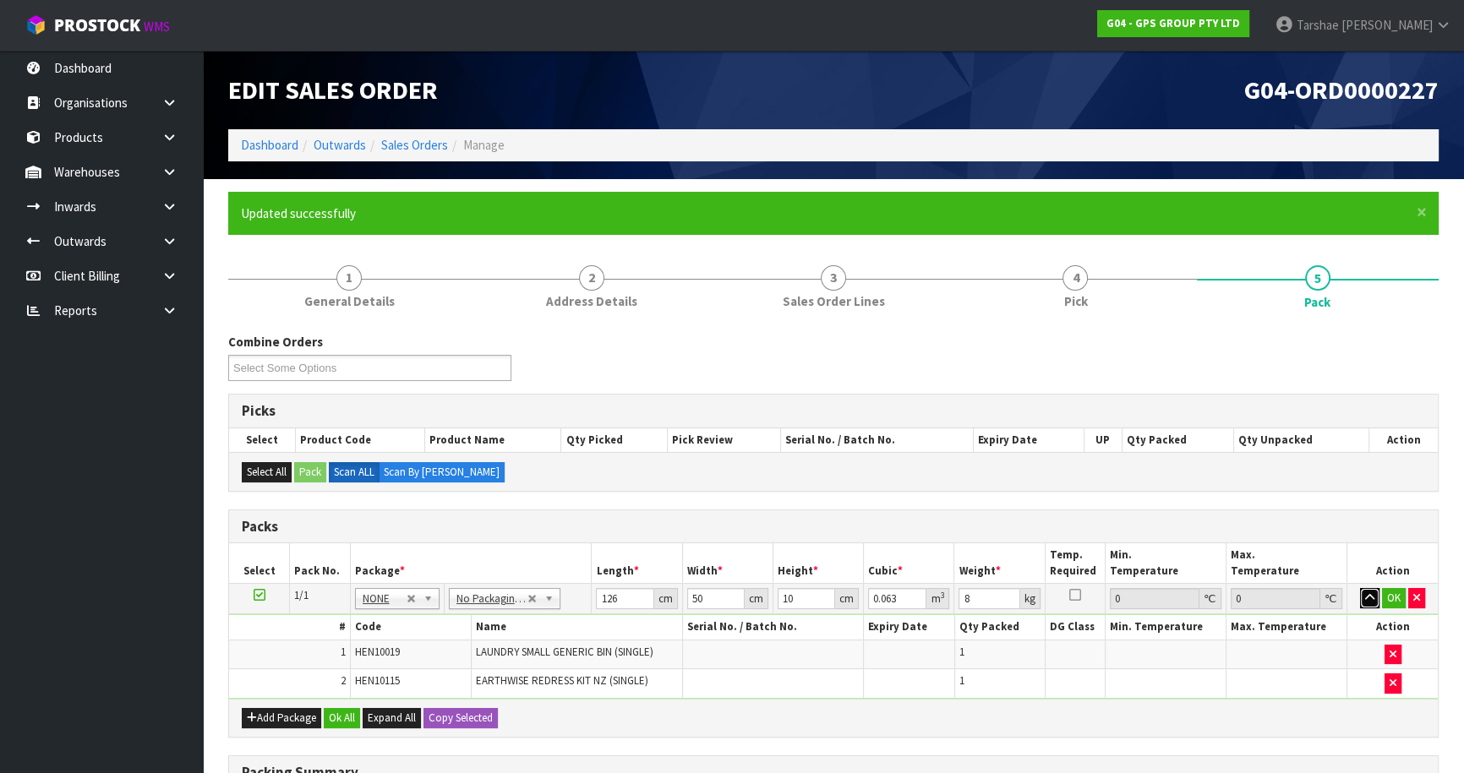
click at [1360, 588] on button "button" at bounding box center [1369, 598] width 19 height 20
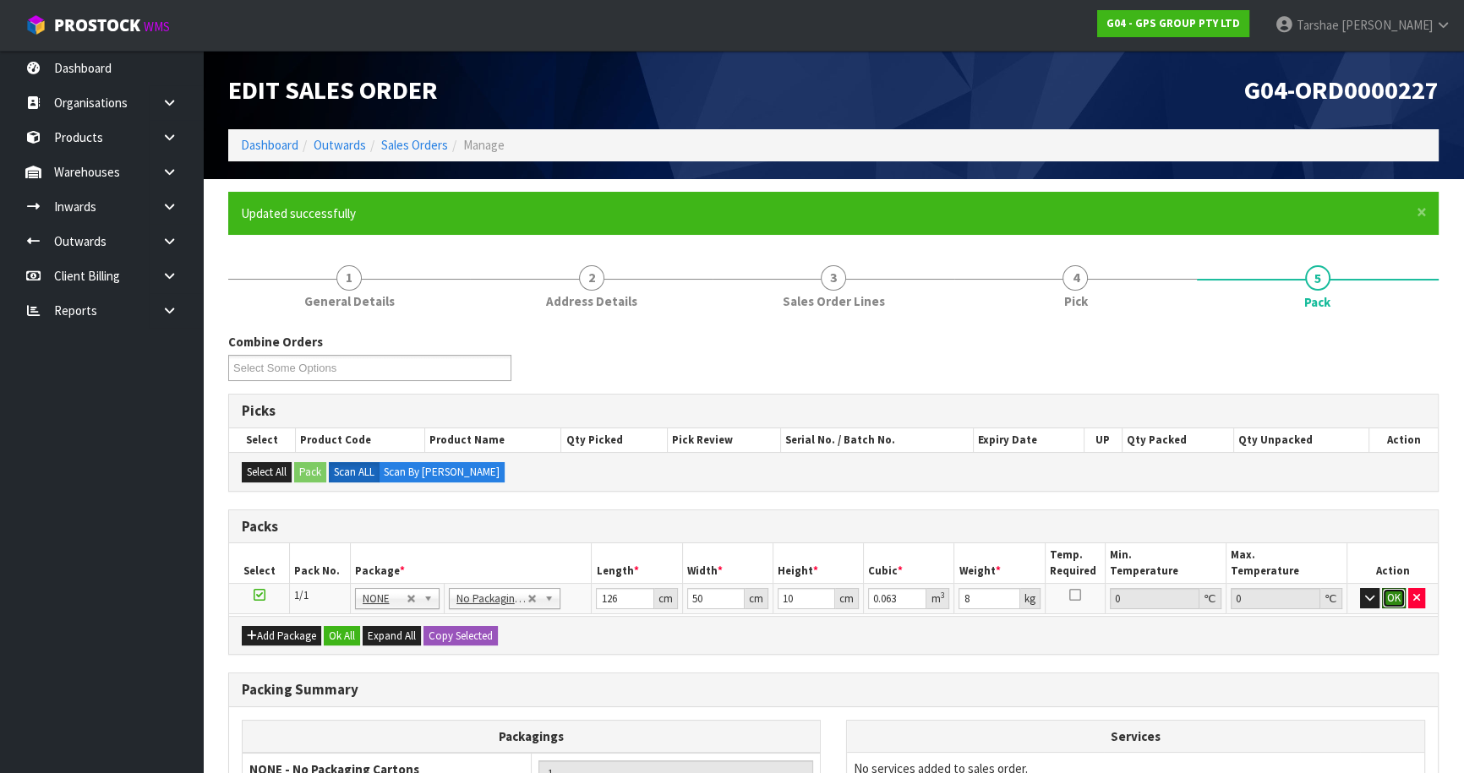
click button "OK" at bounding box center [1394, 598] width 24 height 20
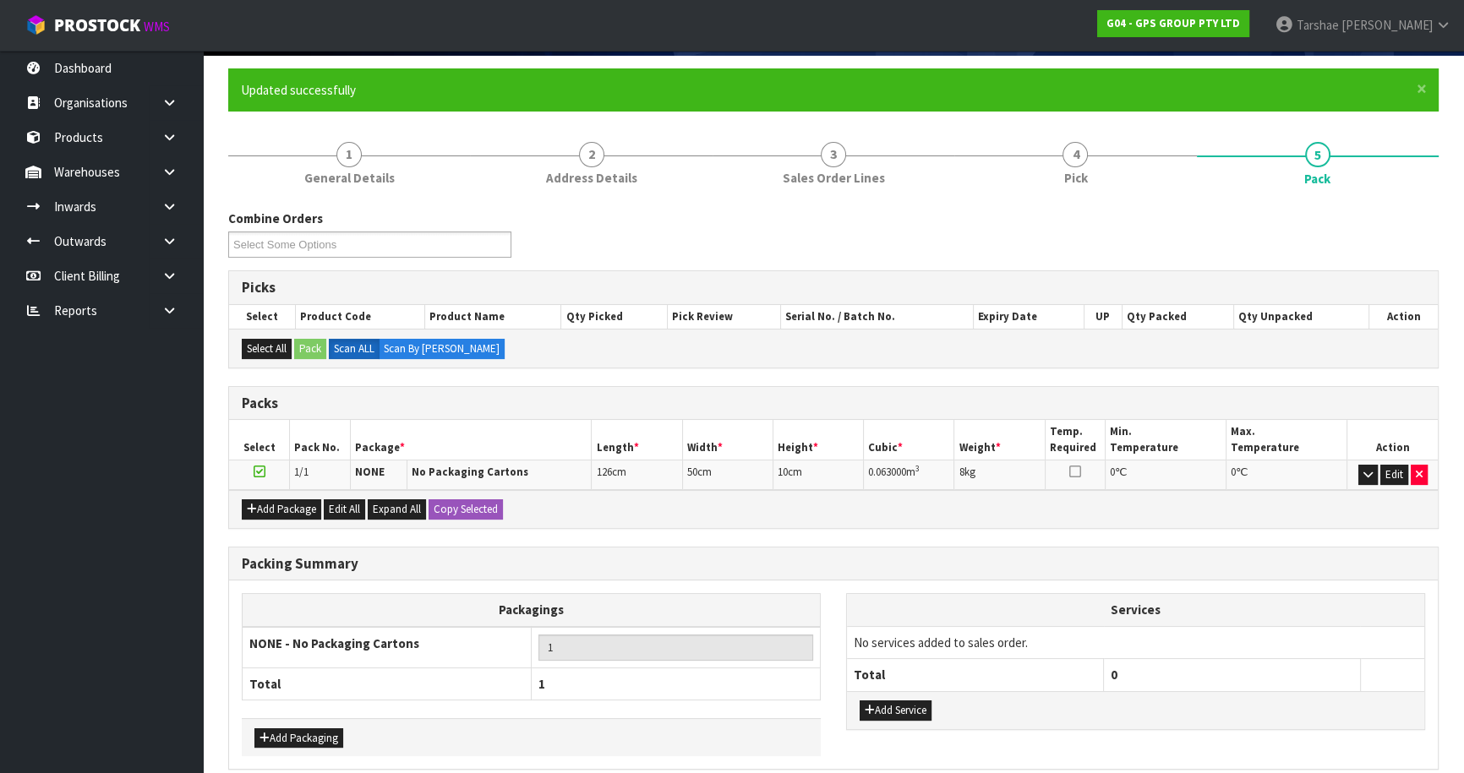
scroll to position [196, 0]
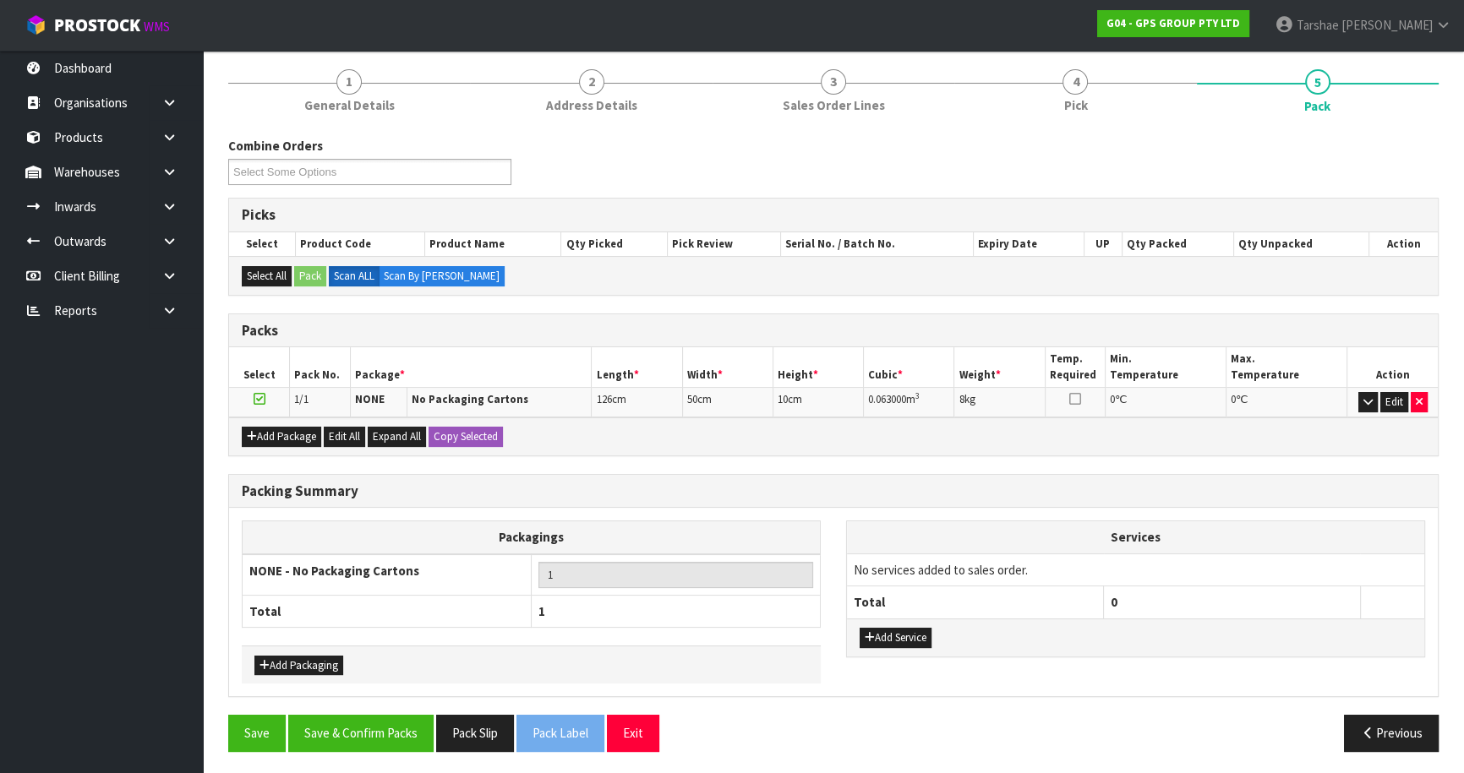
click at [923, 620] on div "Add Service" at bounding box center [1135, 638] width 577 height 38
click at [925, 628] on button "Add Service" at bounding box center [896, 638] width 72 height 20
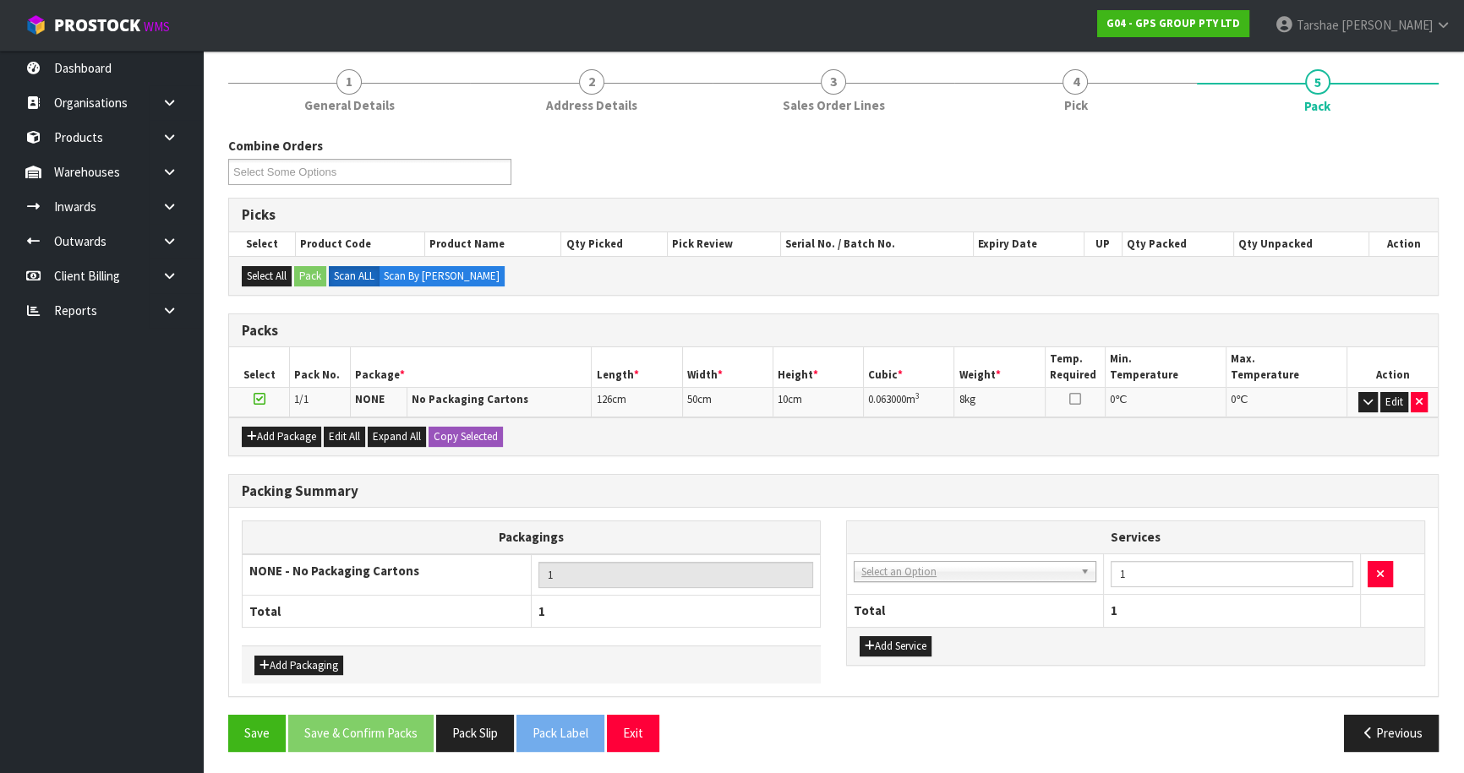
click at [902, 560] on td "003-036 - EXTERNAL PLANT HIRE 008-035 - OUTWARD HDLG+/HOIST LIFT ON/OFF 008-036…" at bounding box center [975, 574] width 257 height 41
drag, startPoint x: 904, startPoint y: 575, endPoint x: 904, endPoint y: 588, distance: 13.5
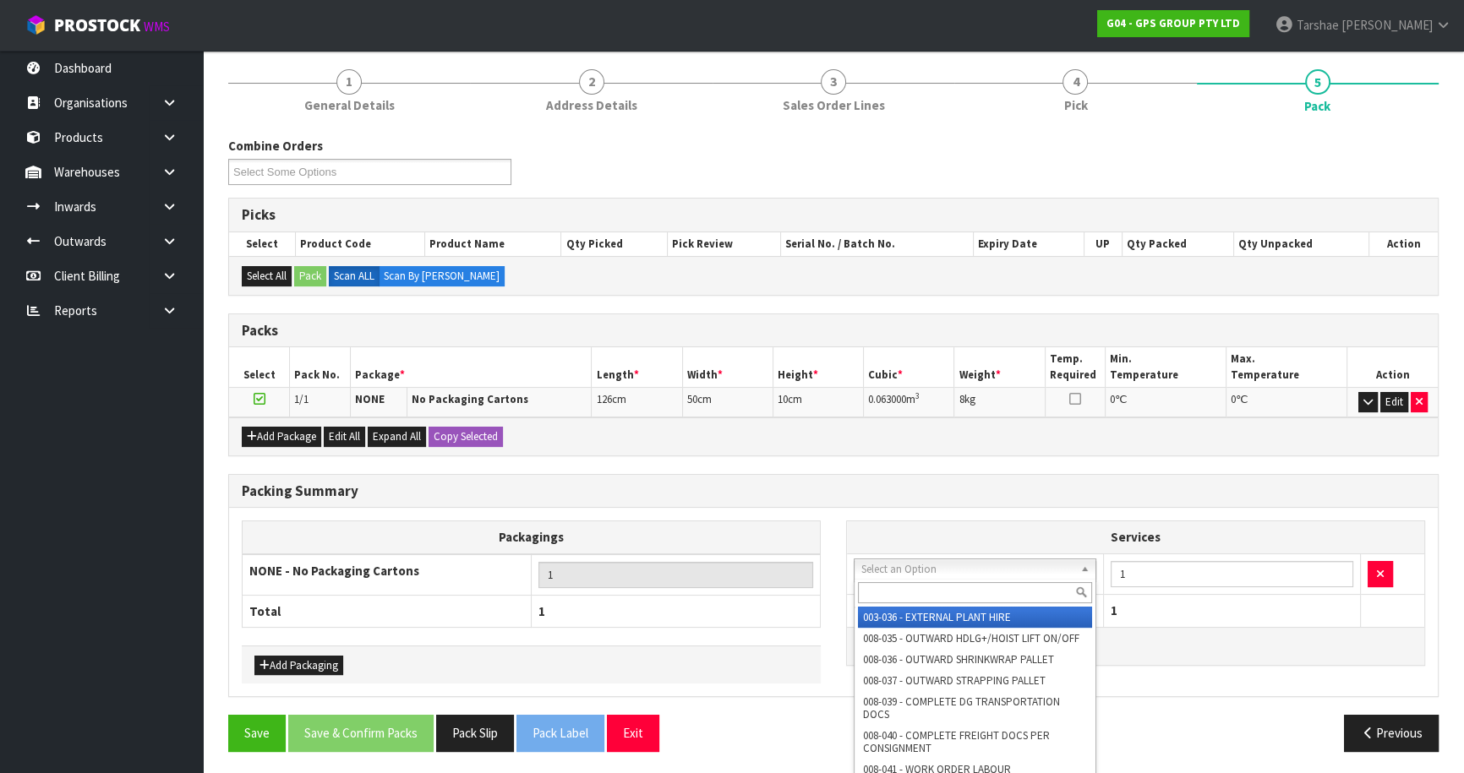
click at [899, 600] on input "text" at bounding box center [975, 592] width 234 height 21
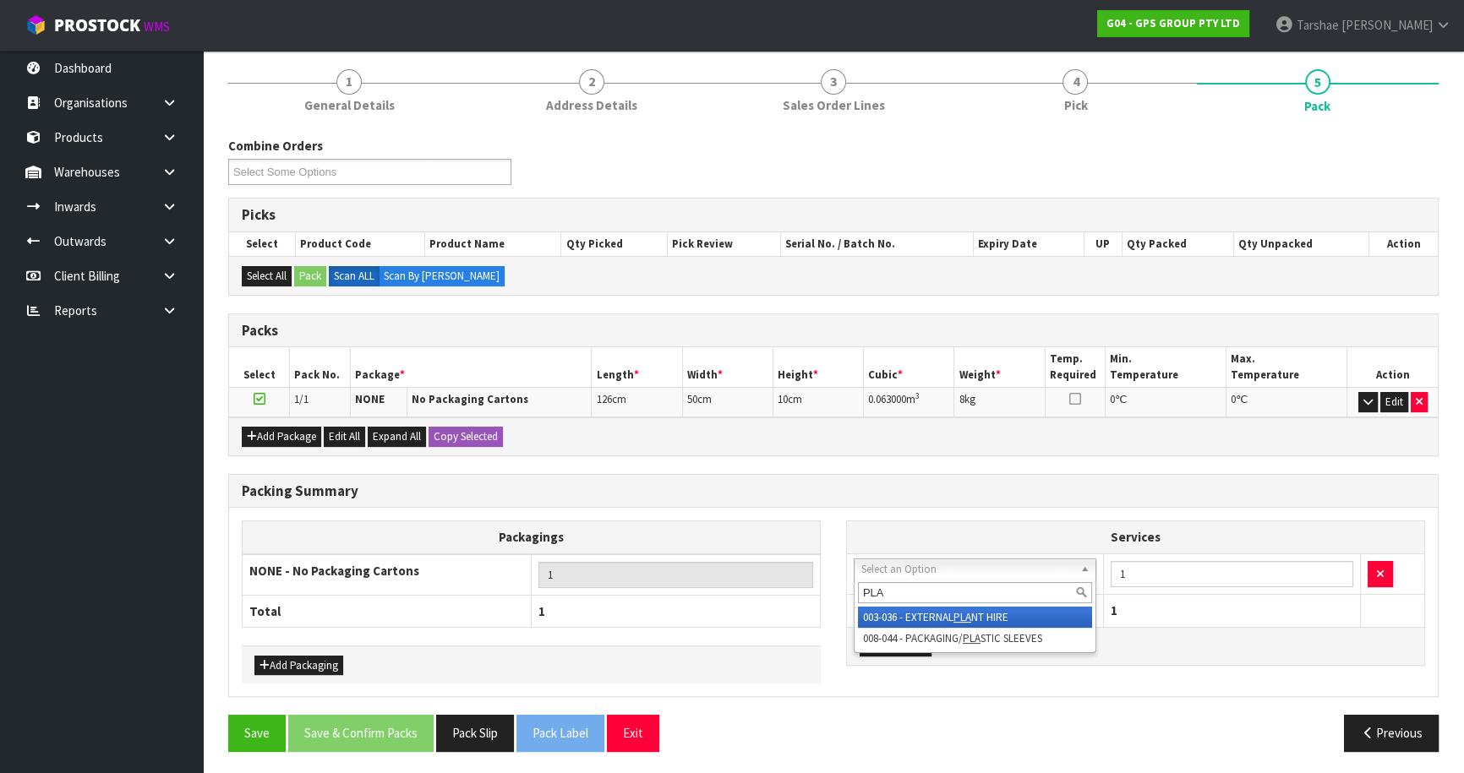
type input "PLAS"
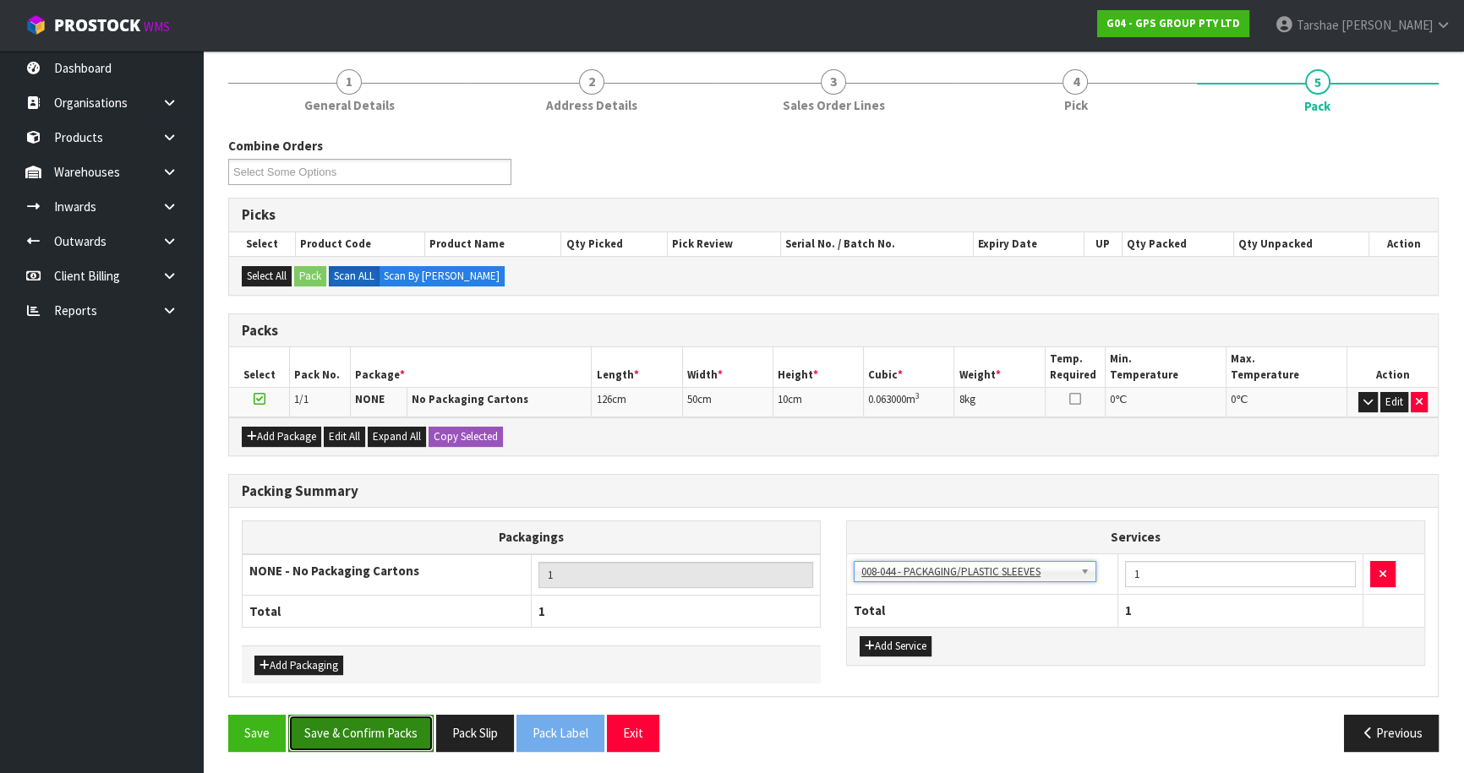
click at [410, 735] on button "Save & Confirm Packs" at bounding box center [360, 733] width 145 height 36
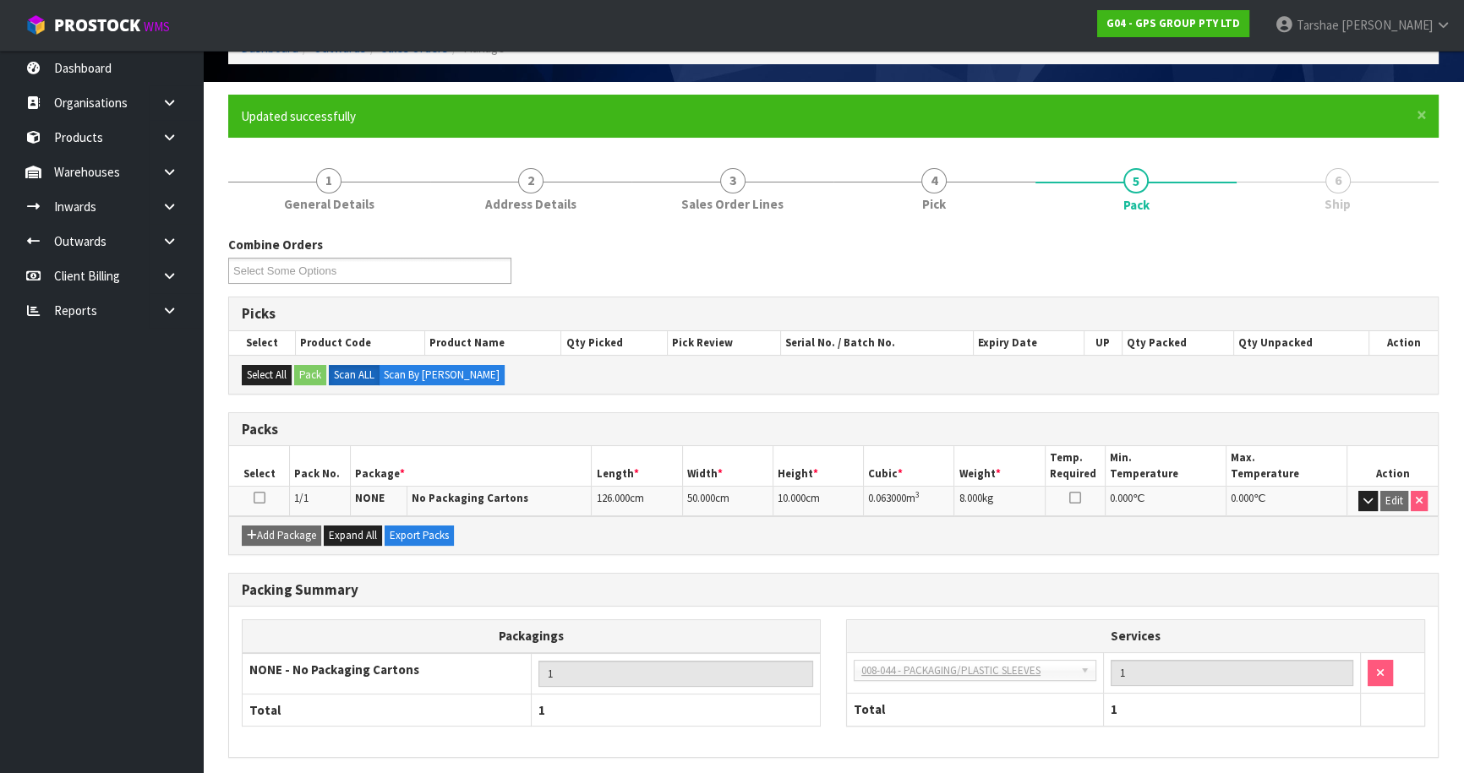
scroll to position [159, 0]
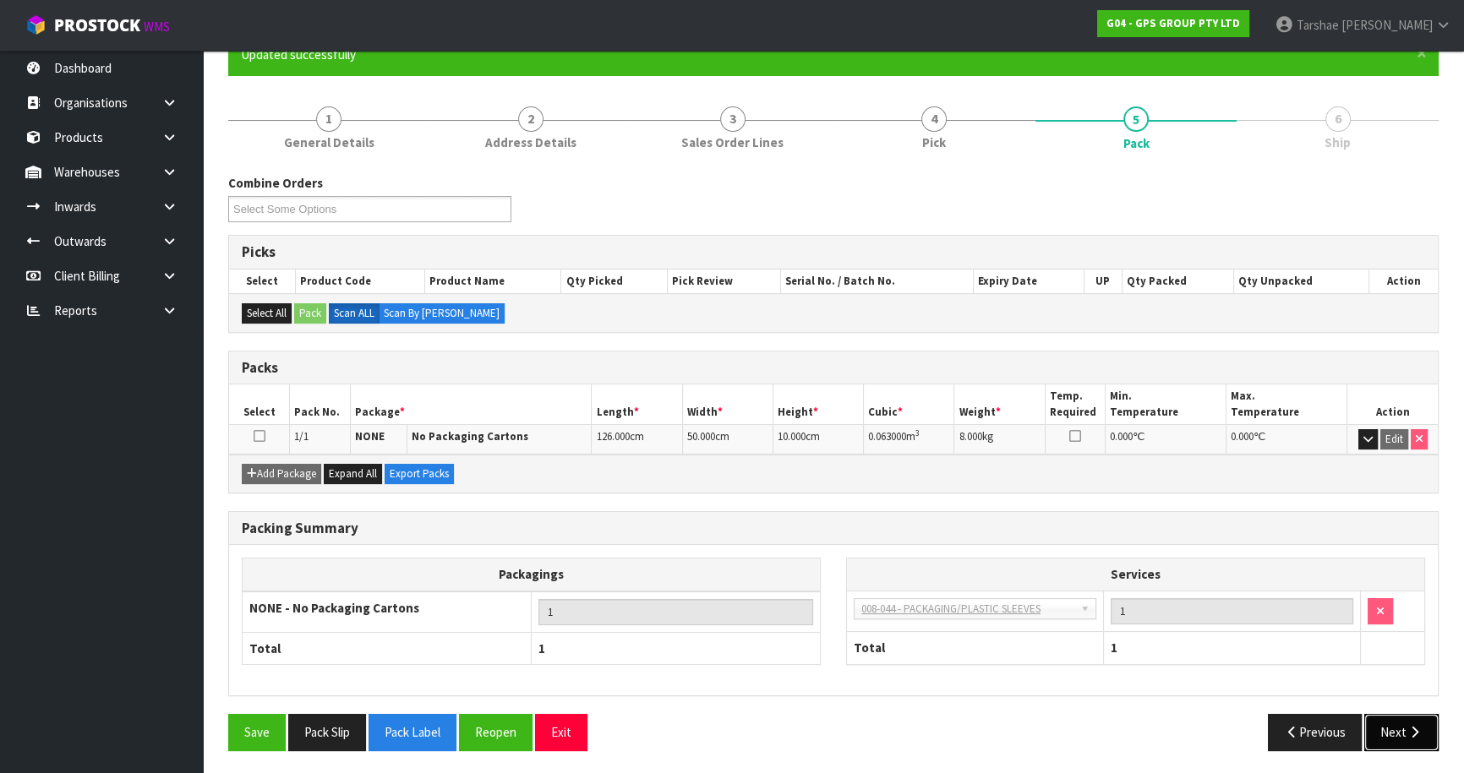
click at [1407, 734] on icon "button" at bounding box center [1415, 732] width 16 height 13
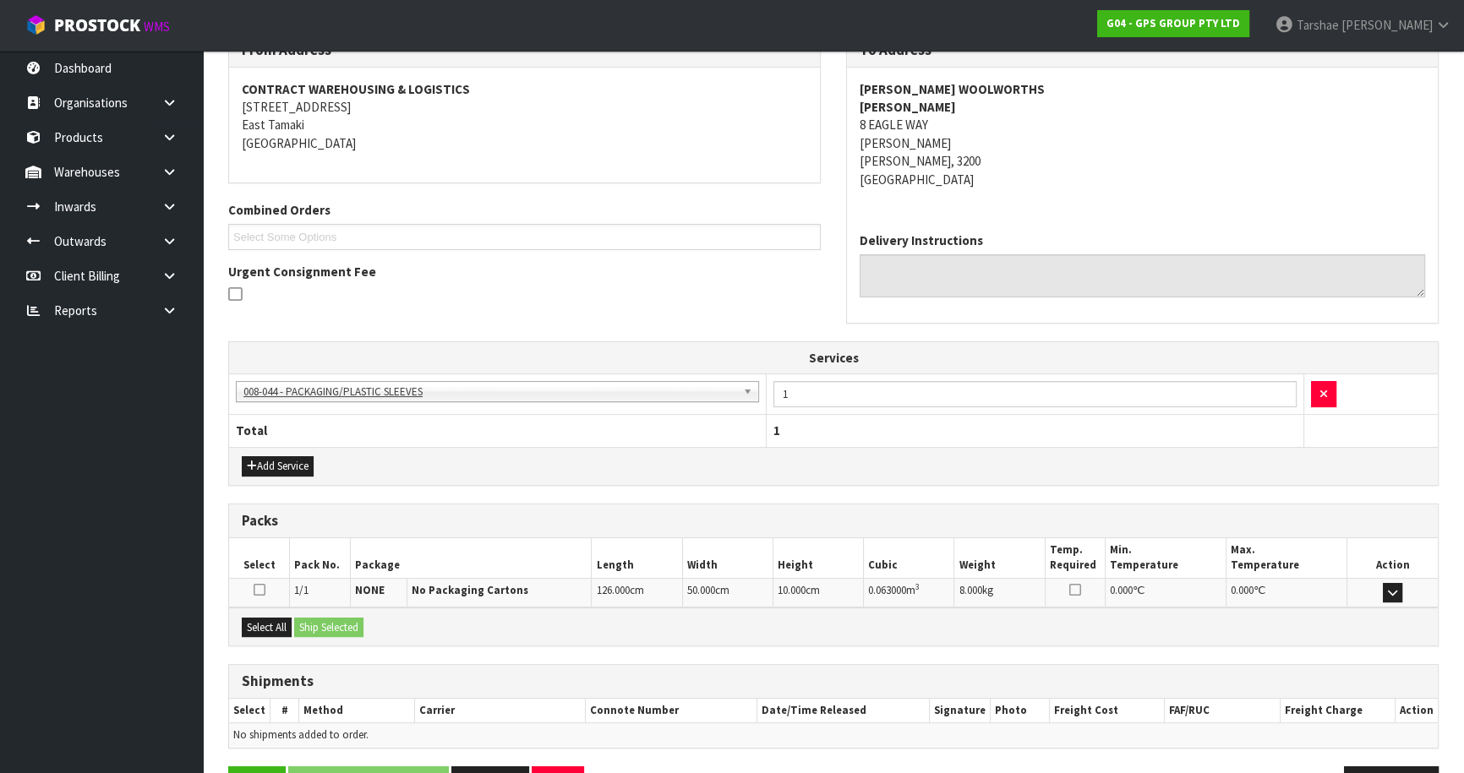
scroll to position [352, 0]
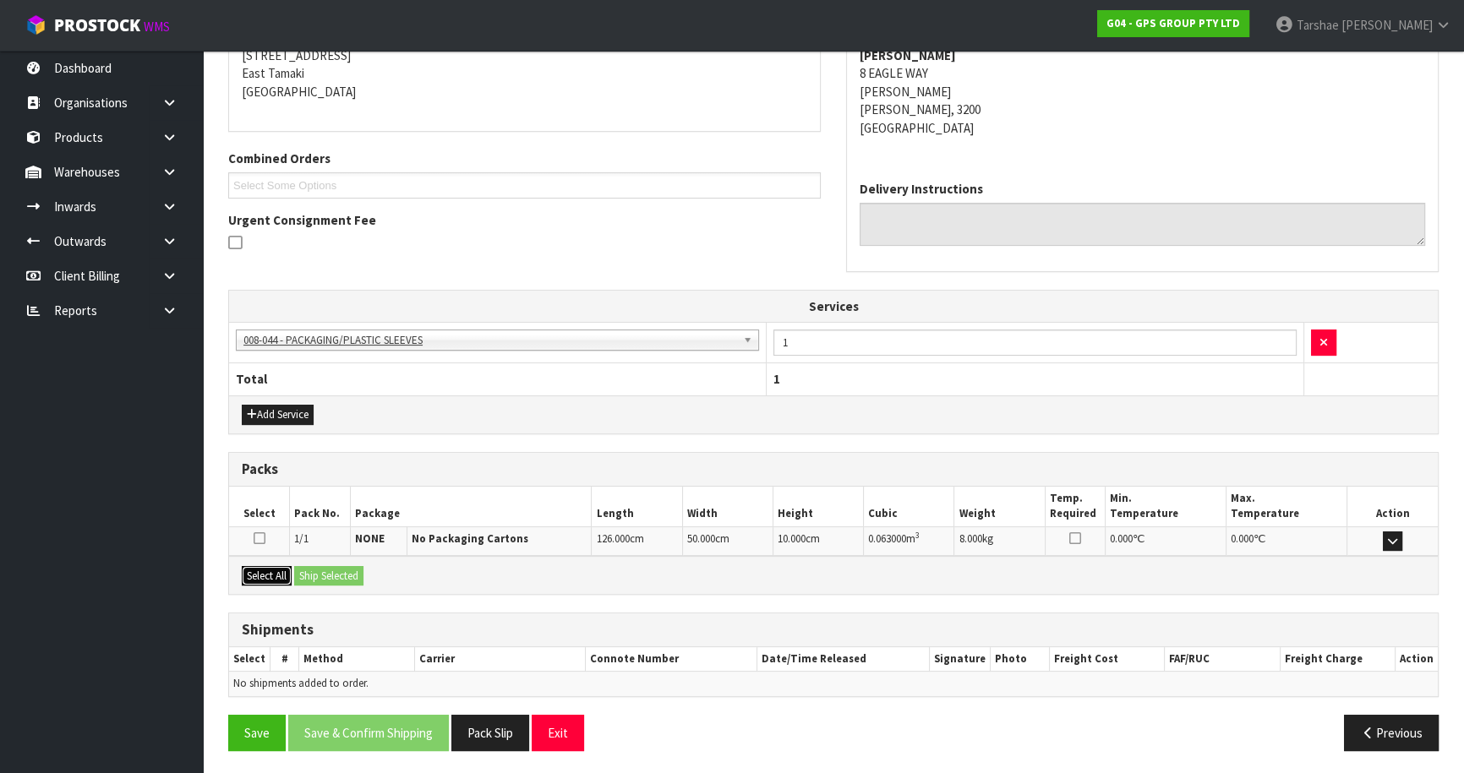
drag, startPoint x: 279, startPoint y: 575, endPoint x: 318, endPoint y: 575, distance: 38.9
click at [287, 575] on button "Select All" at bounding box center [267, 576] width 50 height 20
click at [337, 575] on button "Ship Selected" at bounding box center [328, 576] width 69 height 20
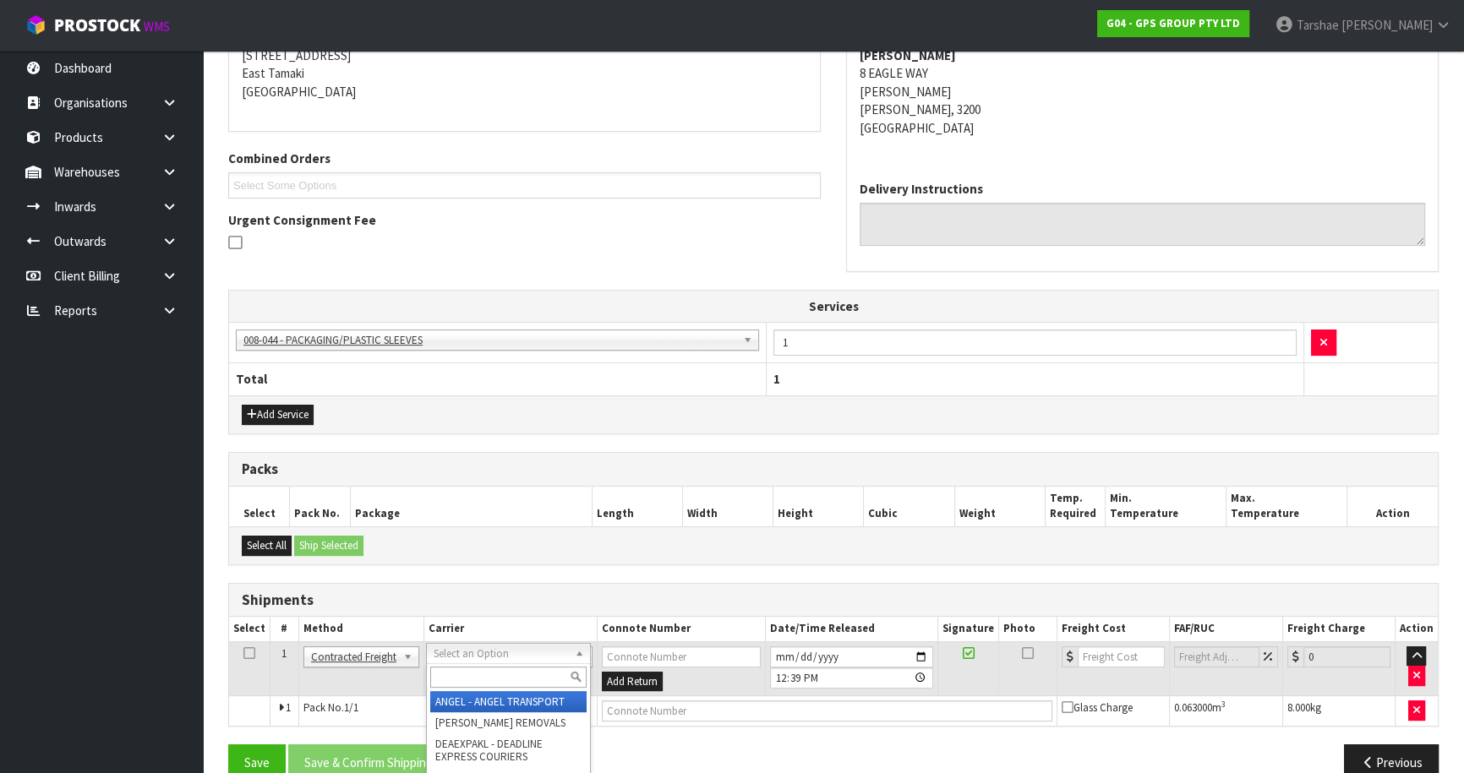
click at [511, 676] on input "text" at bounding box center [508, 677] width 156 height 21
type input "NZP"
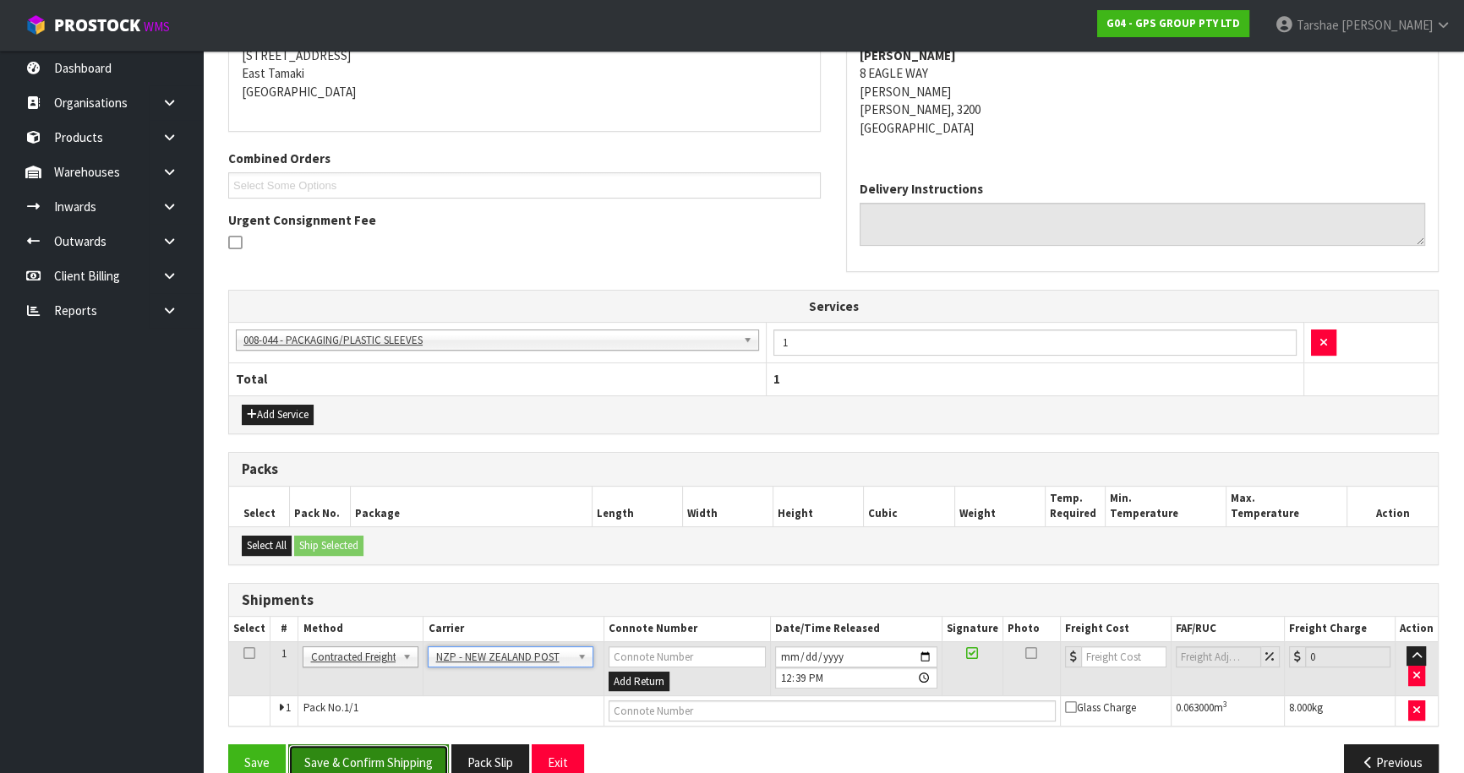
click at [439, 757] on button "Save & Confirm Shipping" at bounding box center [368, 763] width 161 height 36
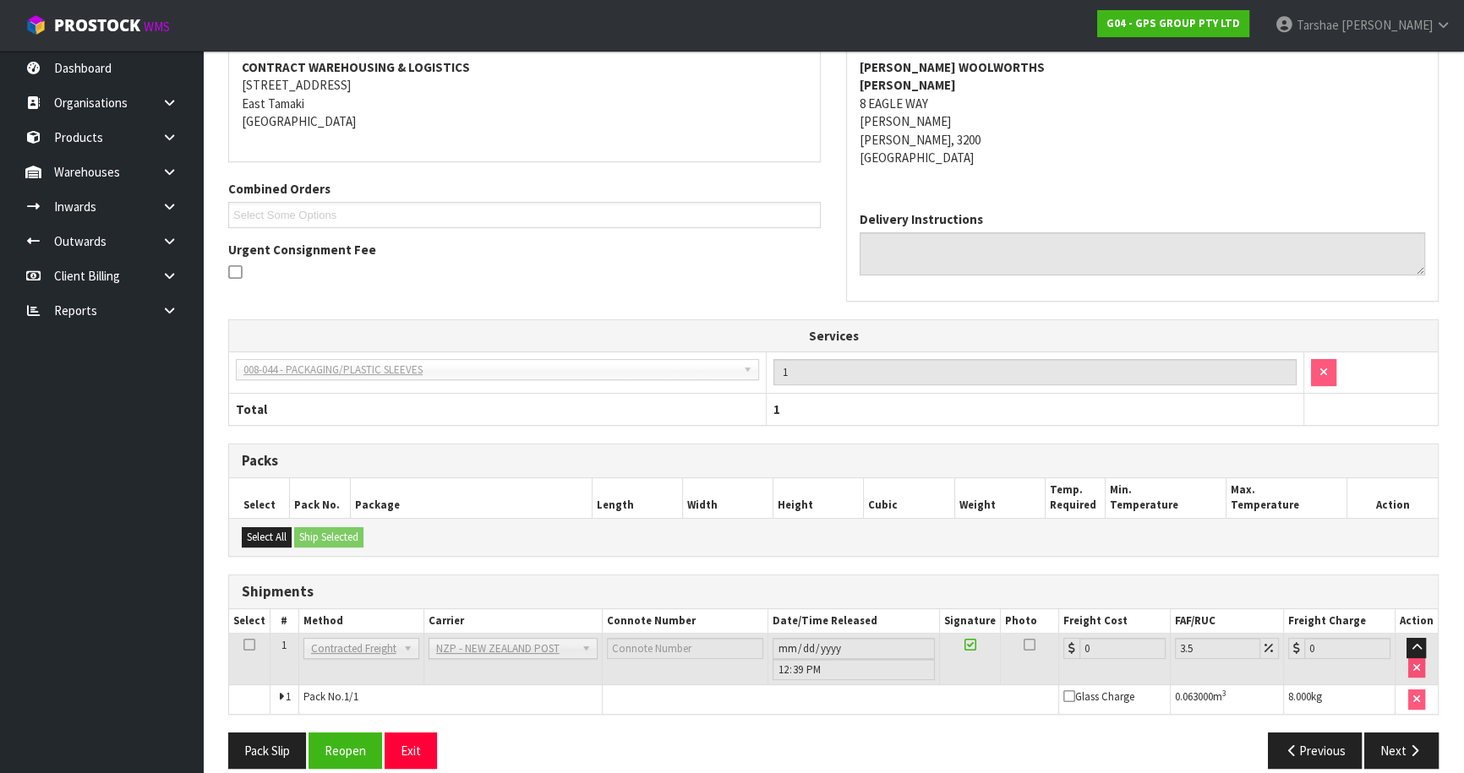
scroll to position [358, 0]
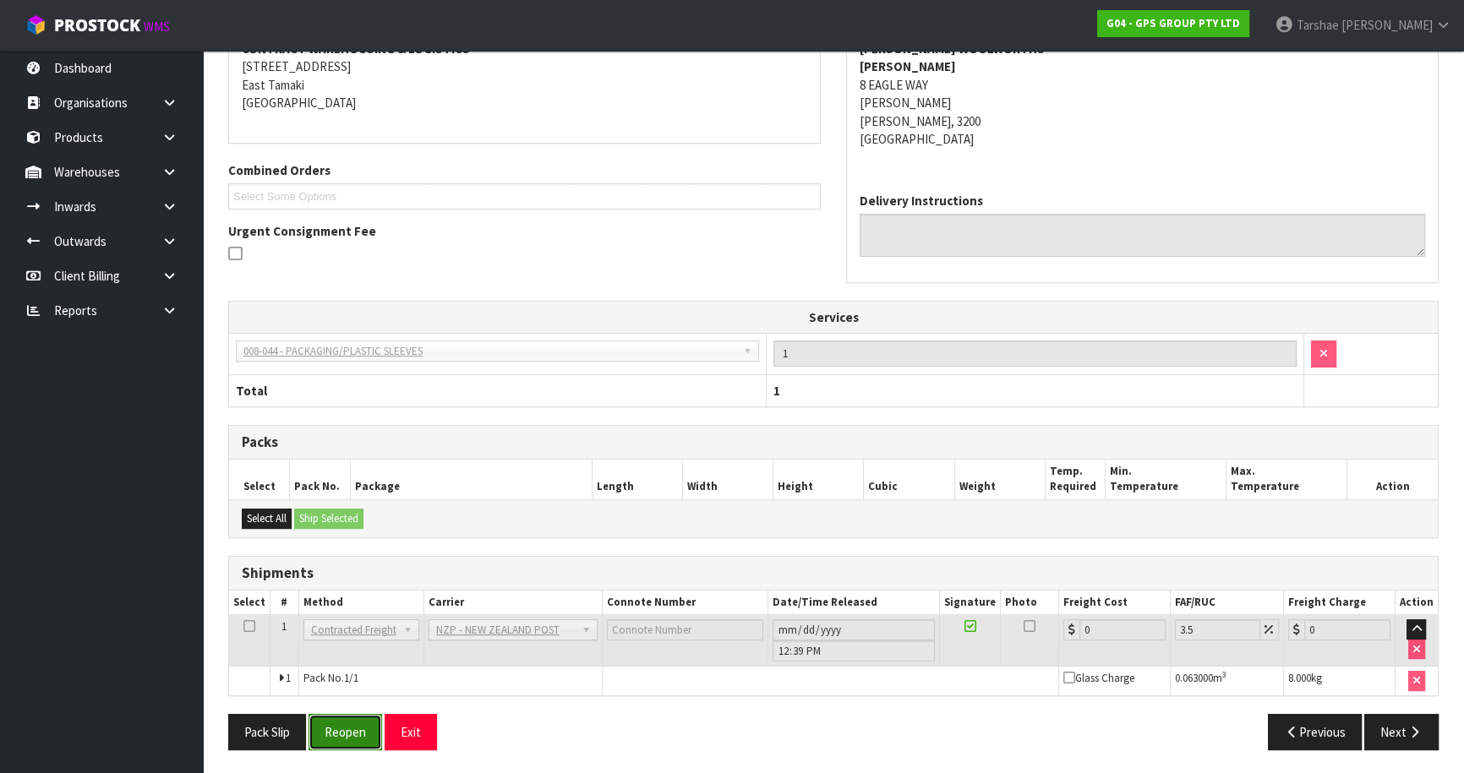
click at [338, 735] on button "Reopen" at bounding box center [346, 732] width 74 height 36
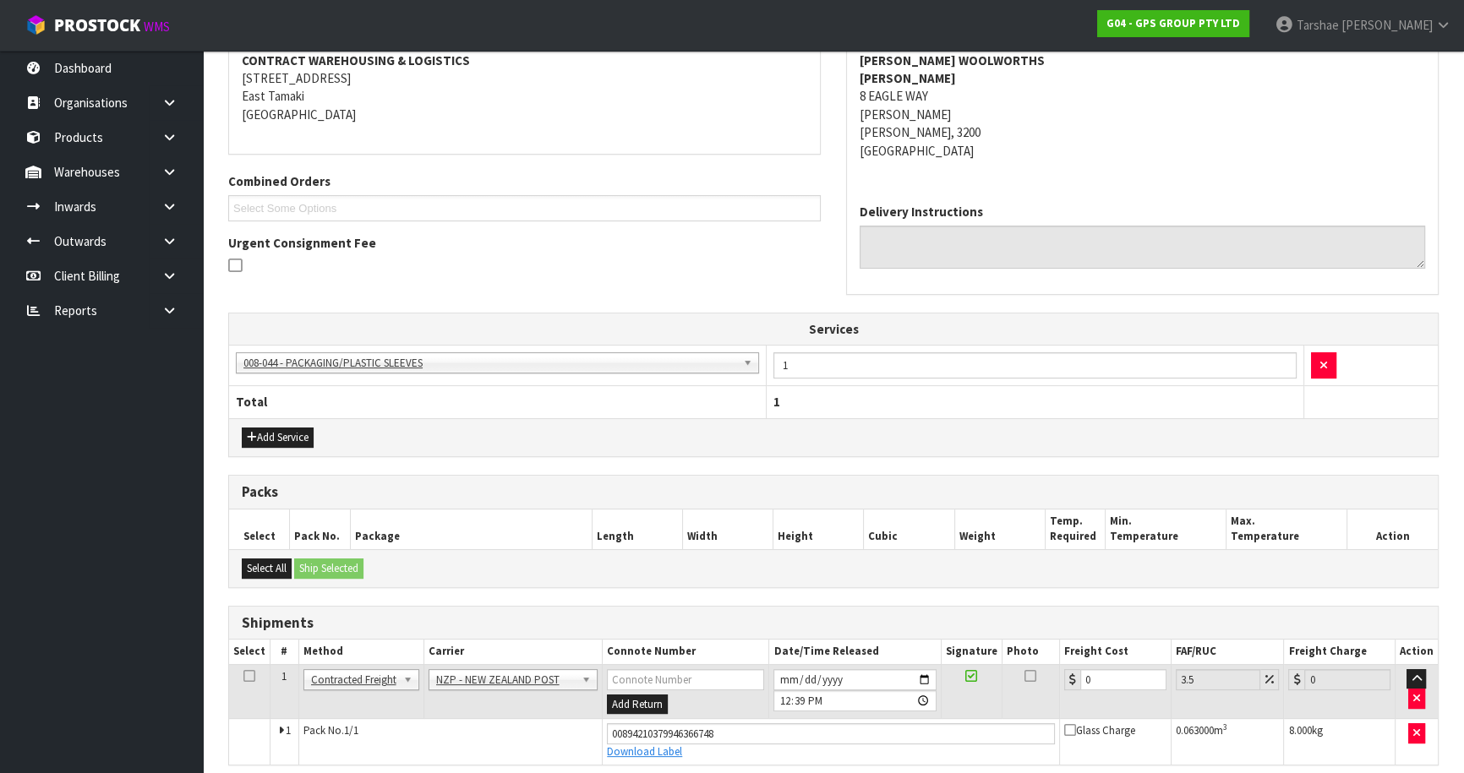
scroll to position [340, 0]
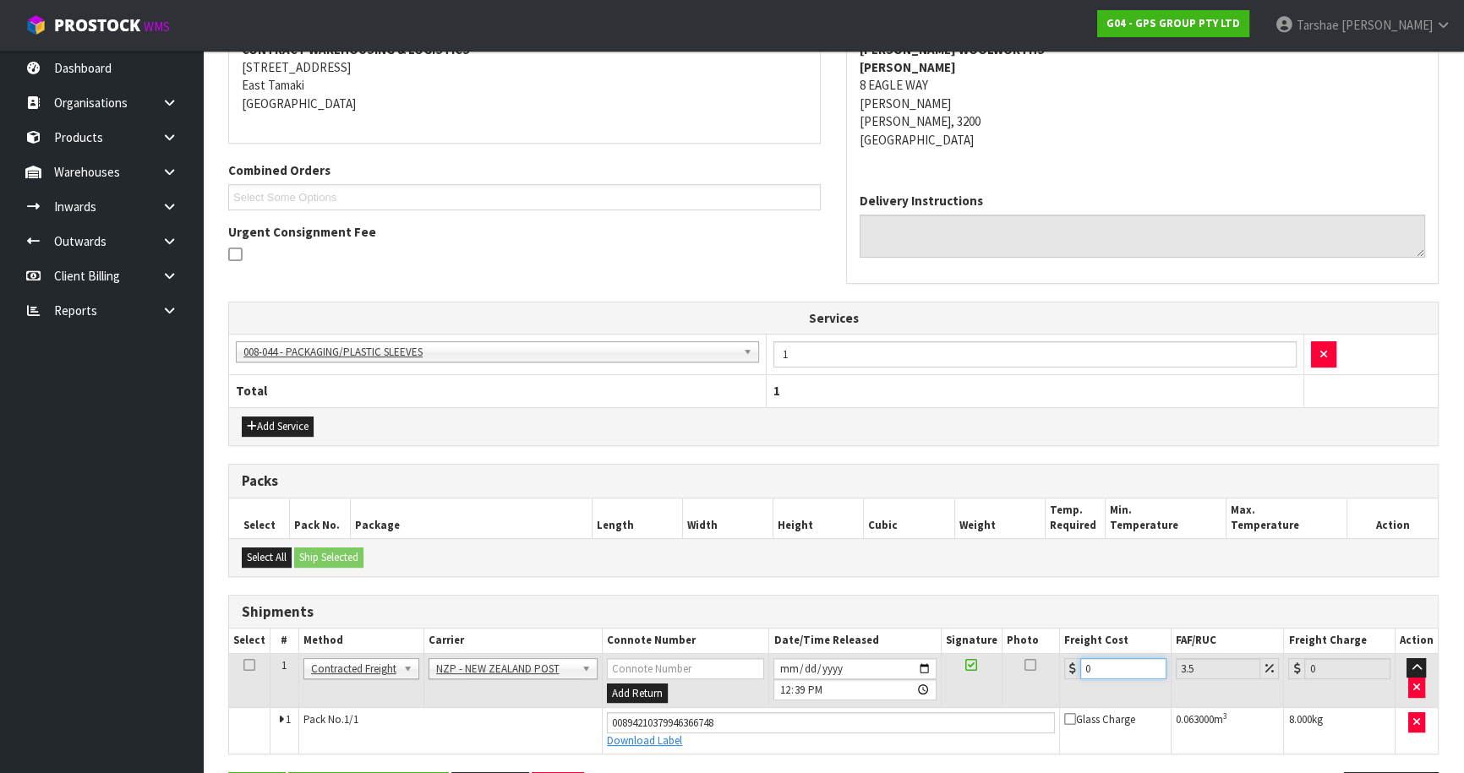
drag, startPoint x: 1106, startPoint y: 669, endPoint x: 1009, endPoint y: 660, distance: 96.7
click at [1012, 662] on tr "1 Client Local Pickup Customer Local Pickup Company Freight Contracted Freight …" at bounding box center [833, 680] width 1209 height 55
type input "7"
type input "7.24"
type input "7.3"
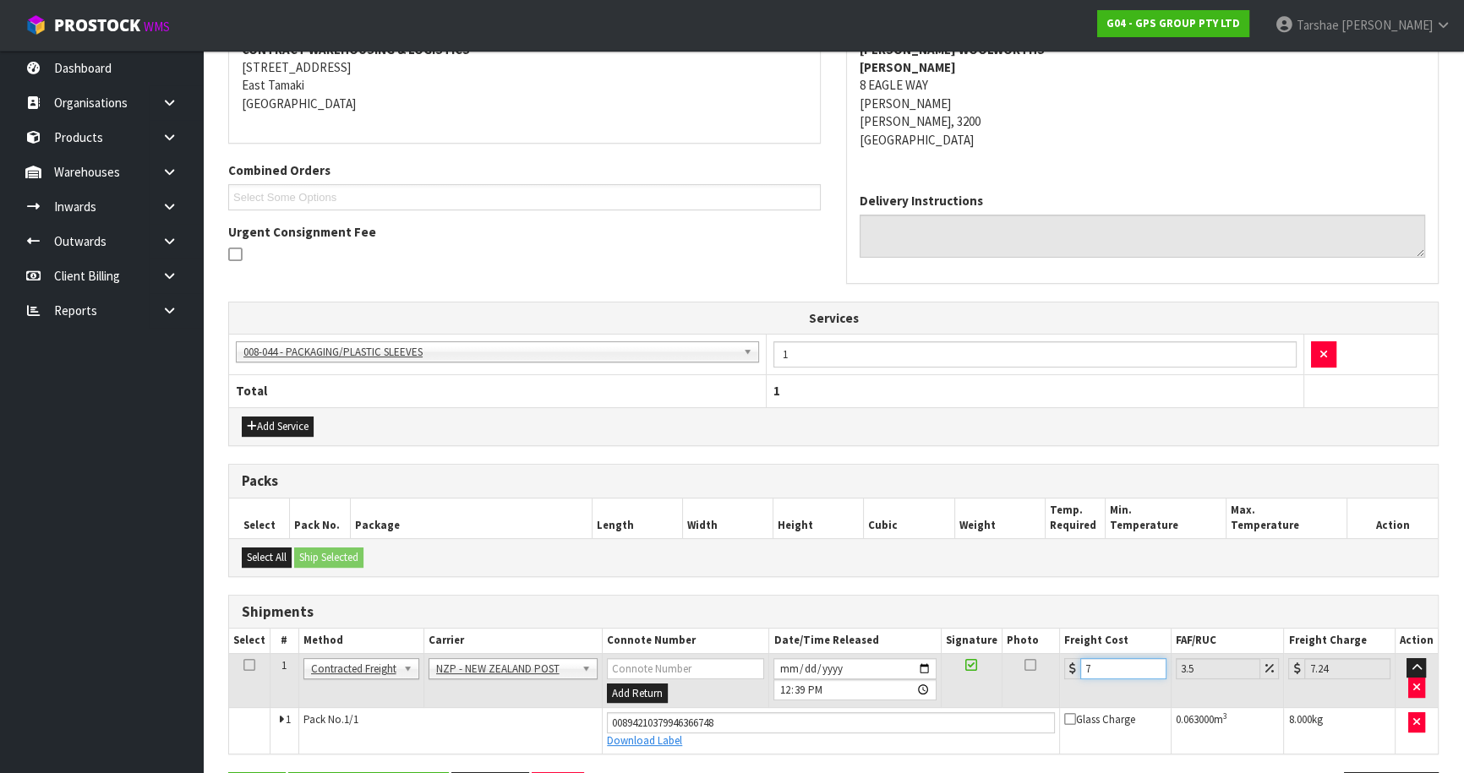
type input "7.56"
type input "7.31"
type input "7.57"
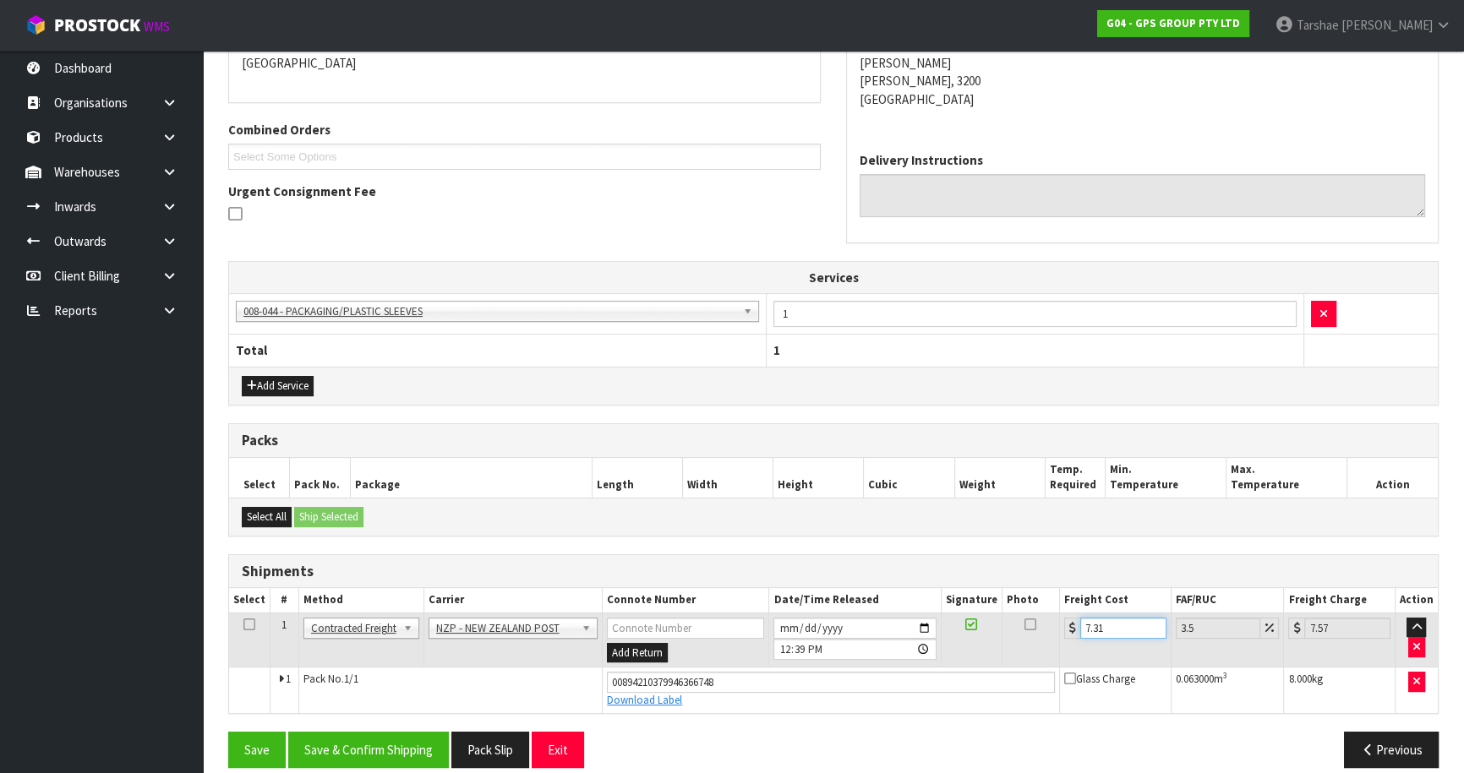
scroll to position [397, 0]
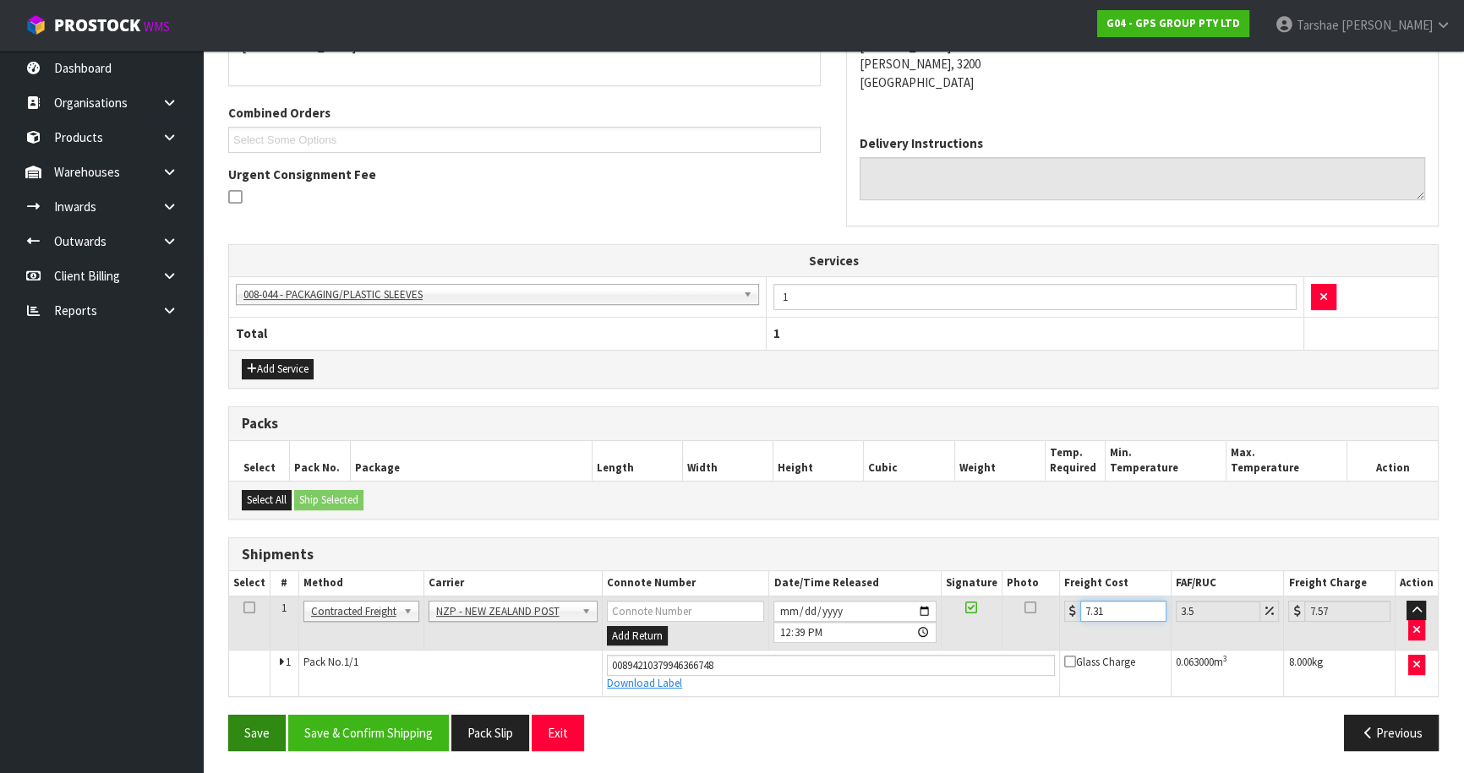
type input "7.31"
drag, startPoint x: 282, startPoint y: 730, endPoint x: 295, endPoint y: 730, distance: 13.5
click at [292, 730] on div "Save Save & Confirm Shipping Pack Slip Exit" at bounding box center [525, 733] width 618 height 36
click at [307, 729] on button "Save & Confirm Shipping" at bounding box center [368, 733] width 161 height 36
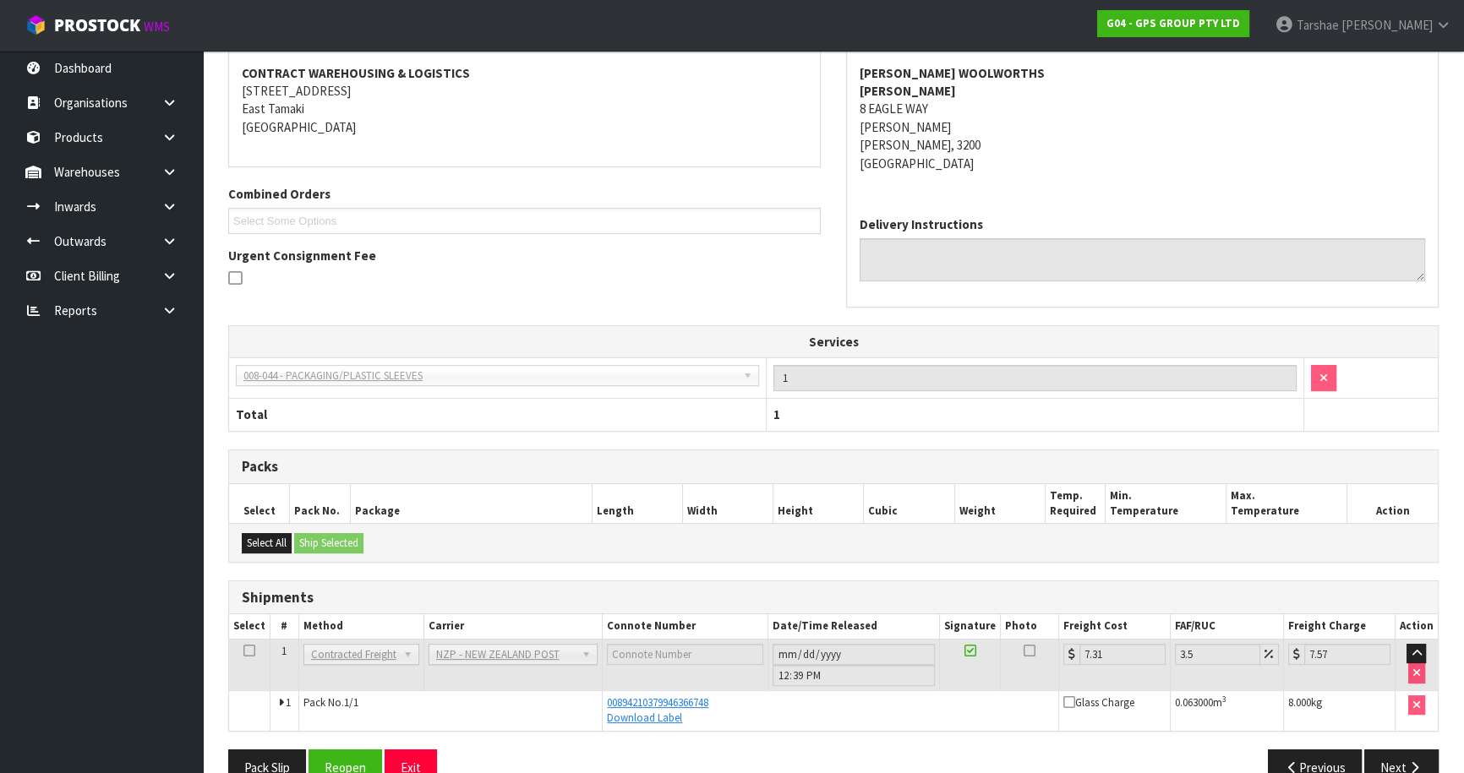
scroll to position [352, 0]
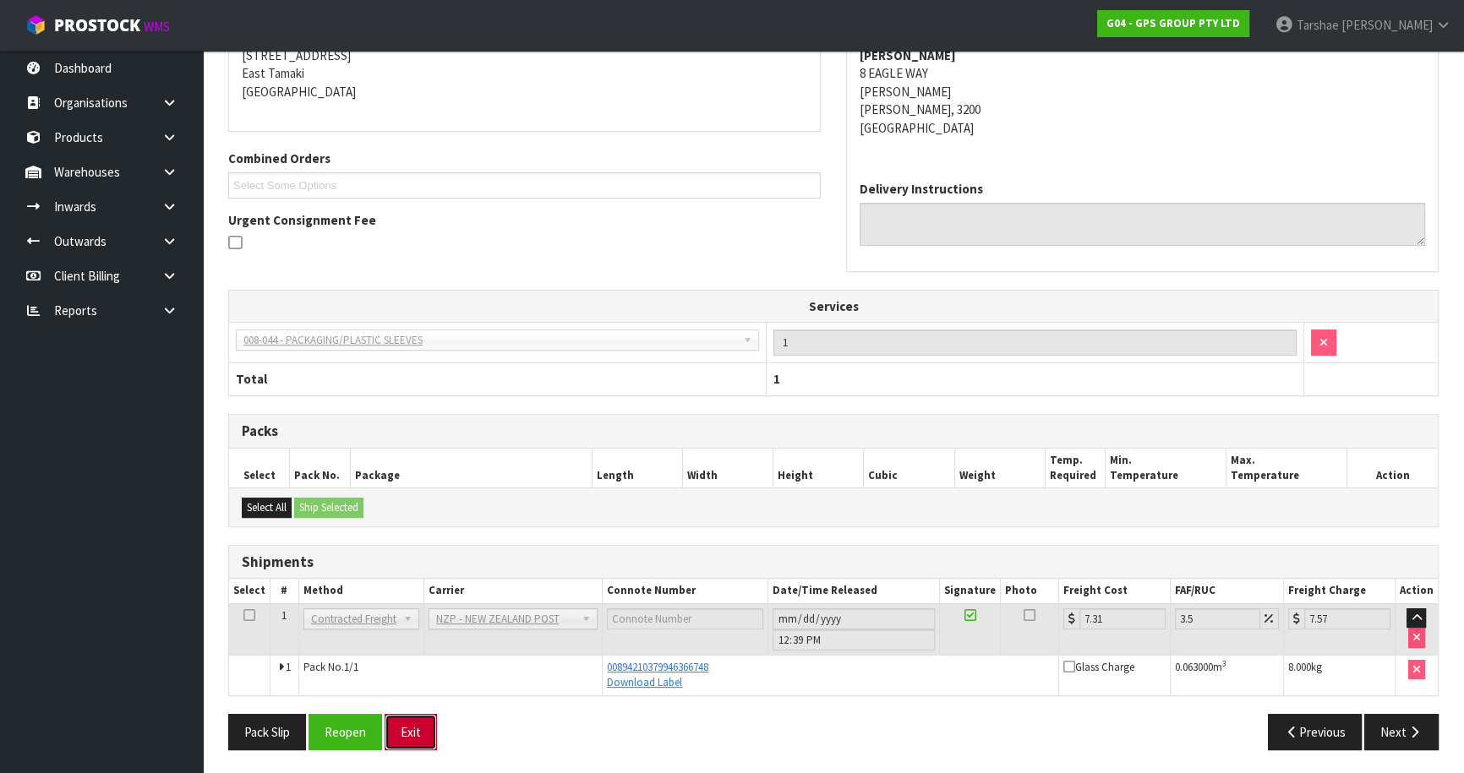
click at [434, 743] on button "Exit" at bounding box center [411, 732] width 52 height 36
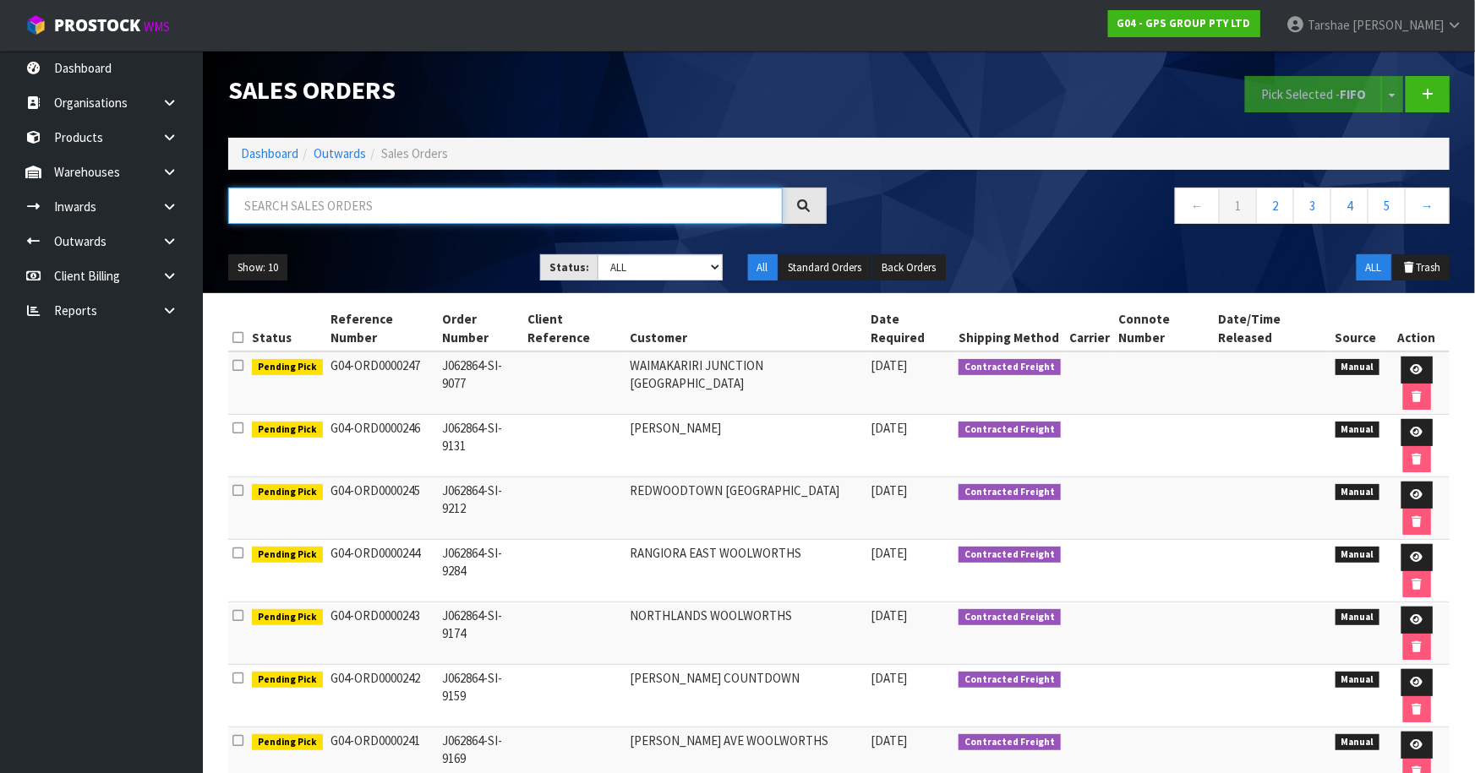
click at [475, 222] on input "text" at bounding box center [505, 206] width 555 height 36
type input "JOB-0410876"
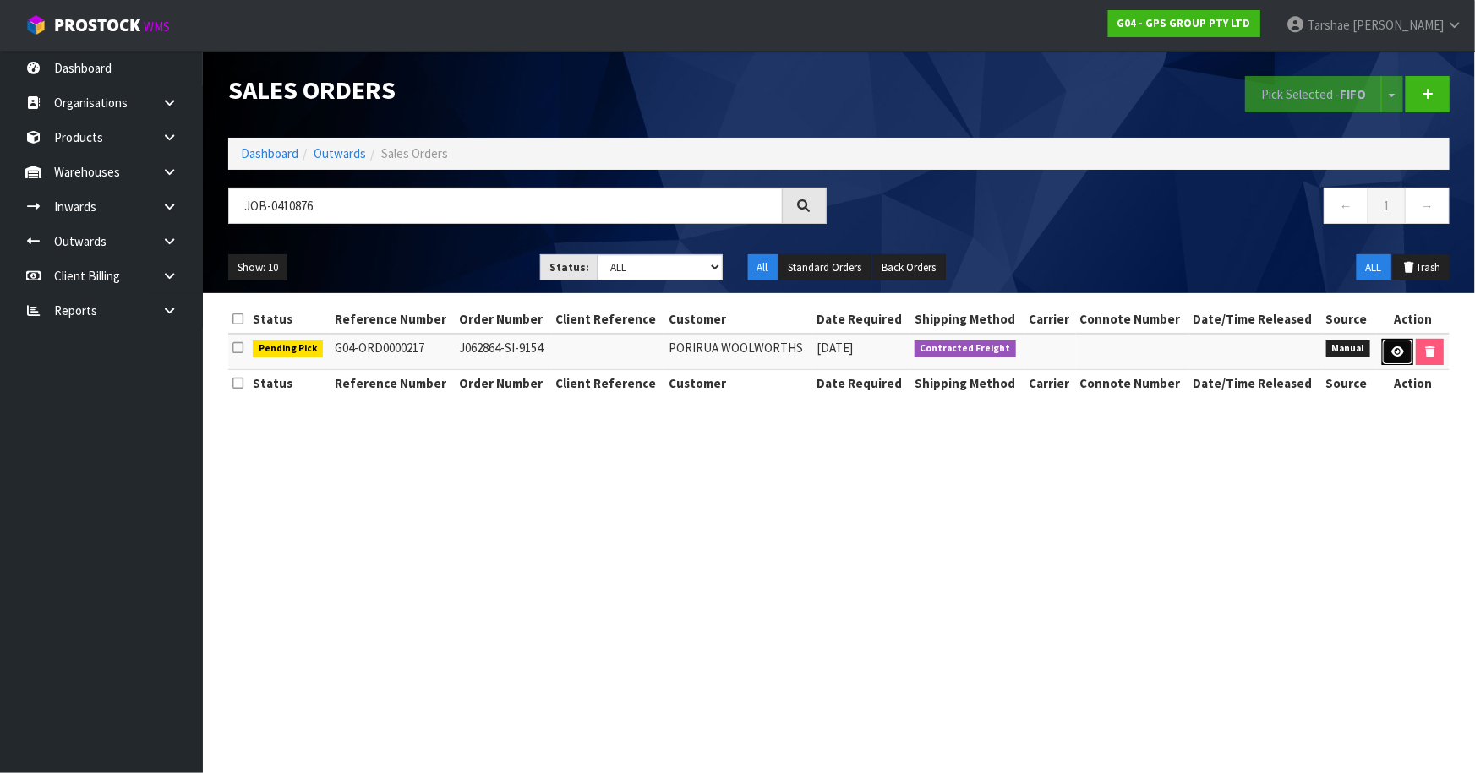
click at [1403, 350] on link at bounding box center [1397, 352] width 31 height 27
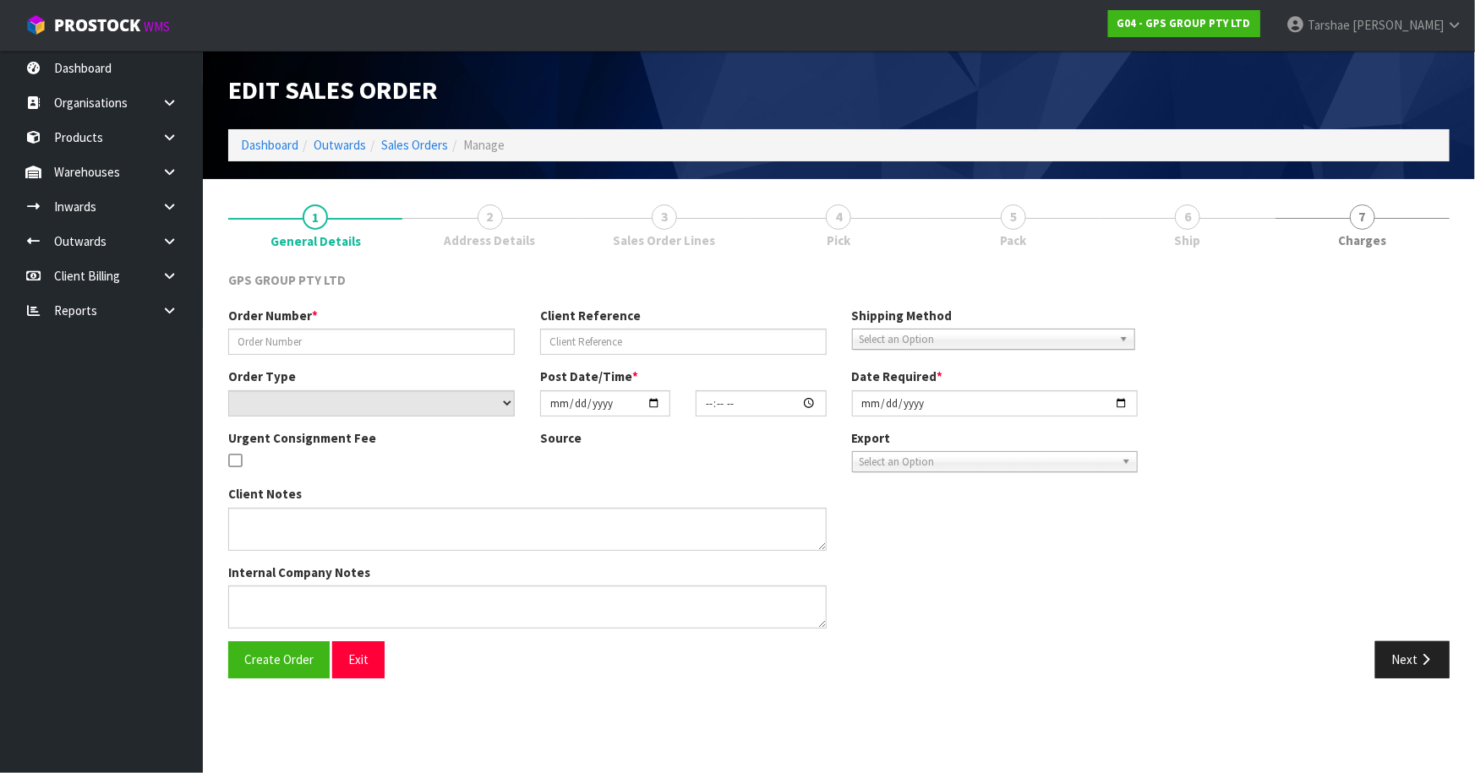
type input "J062864-SI-9154"
select select "number:0"
type input "[DATE]"
type input "17:13:00.000"
type input "[DATE]"
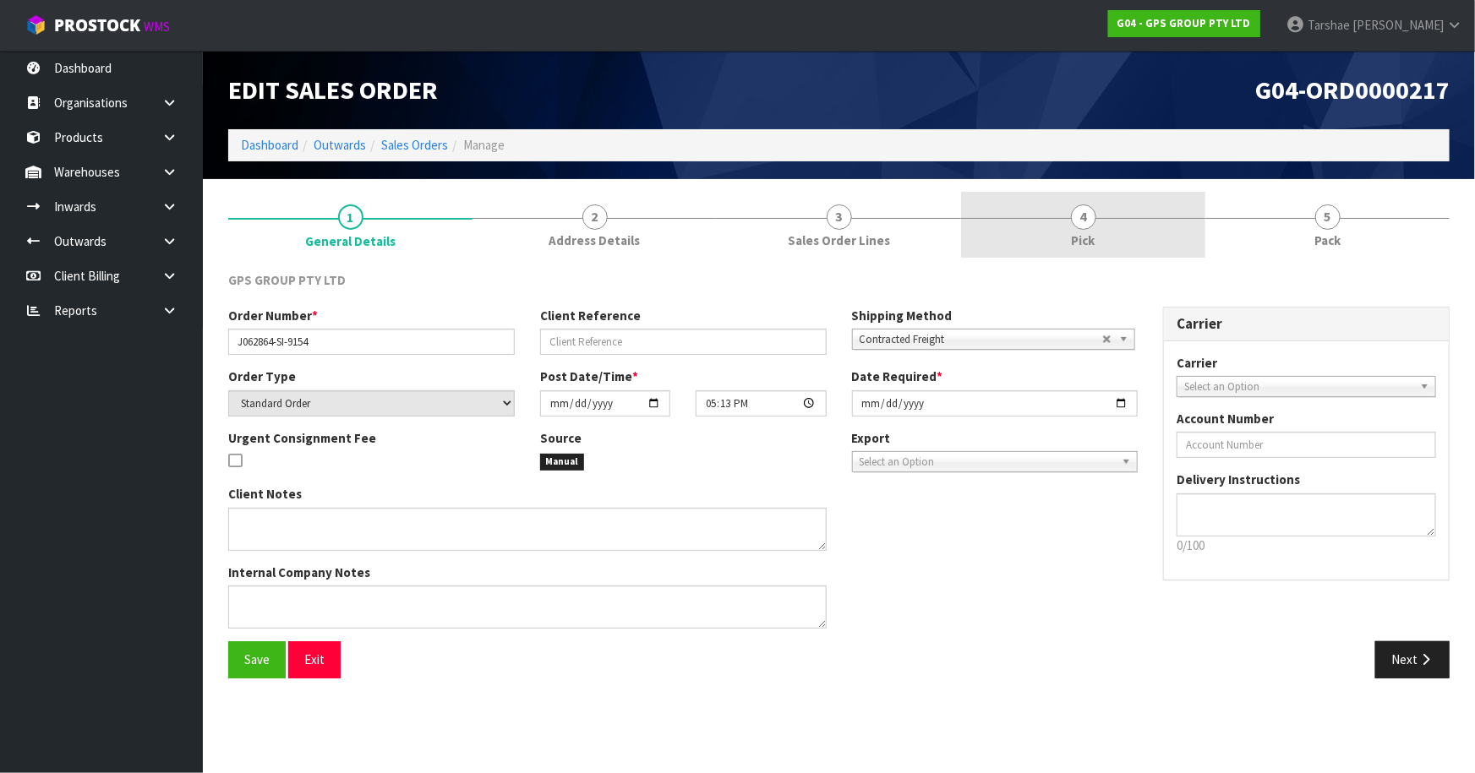
click at [1105, 210] on link "4 Pick" at bounding box center [1083, 225] width 244 height 67
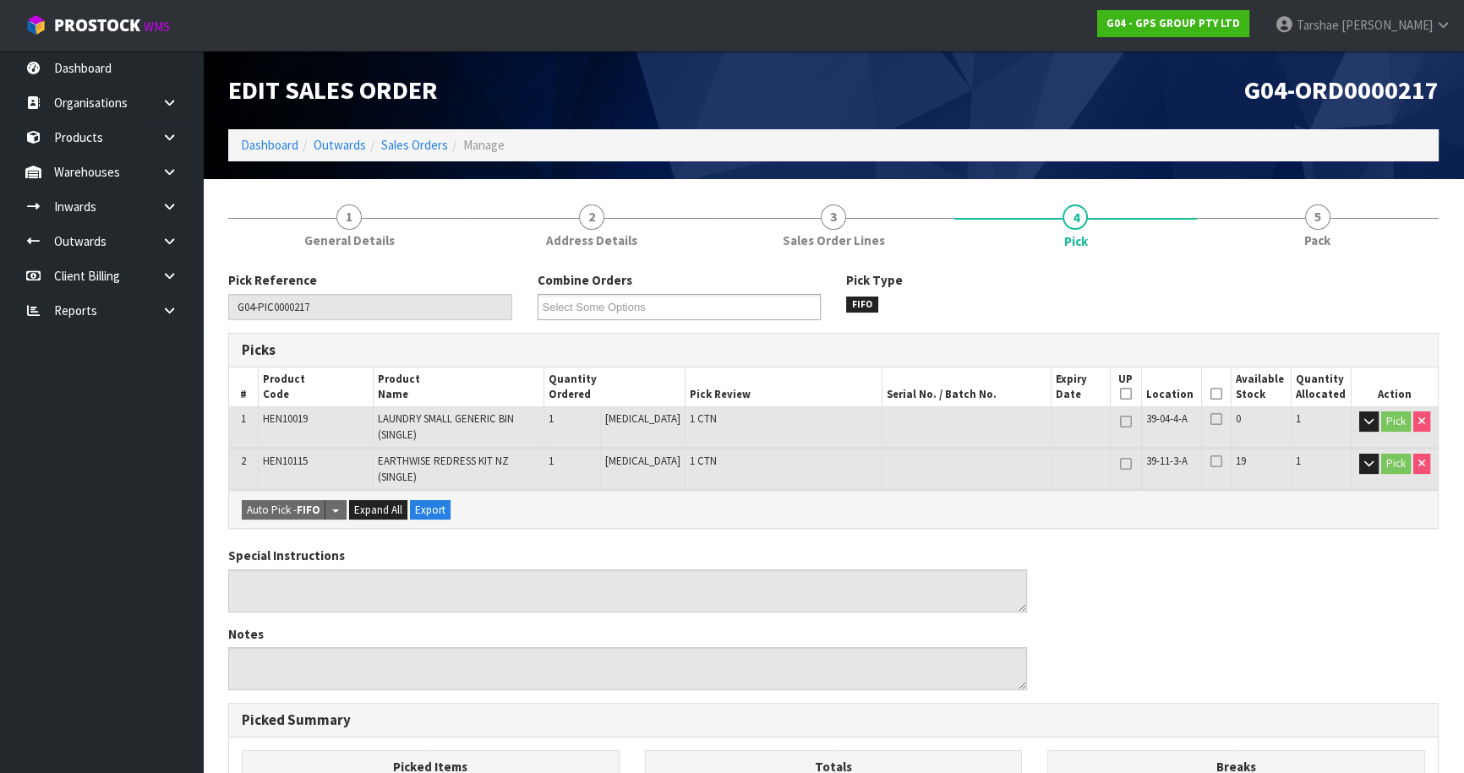
drag, startPoint x: 1215, startPoint y: 393, endPoint x: 1211, endPoint y: 413, distance: 19.7
click at [1216, 394] on icon at bounding box center [1217, 394] width 12 height 1
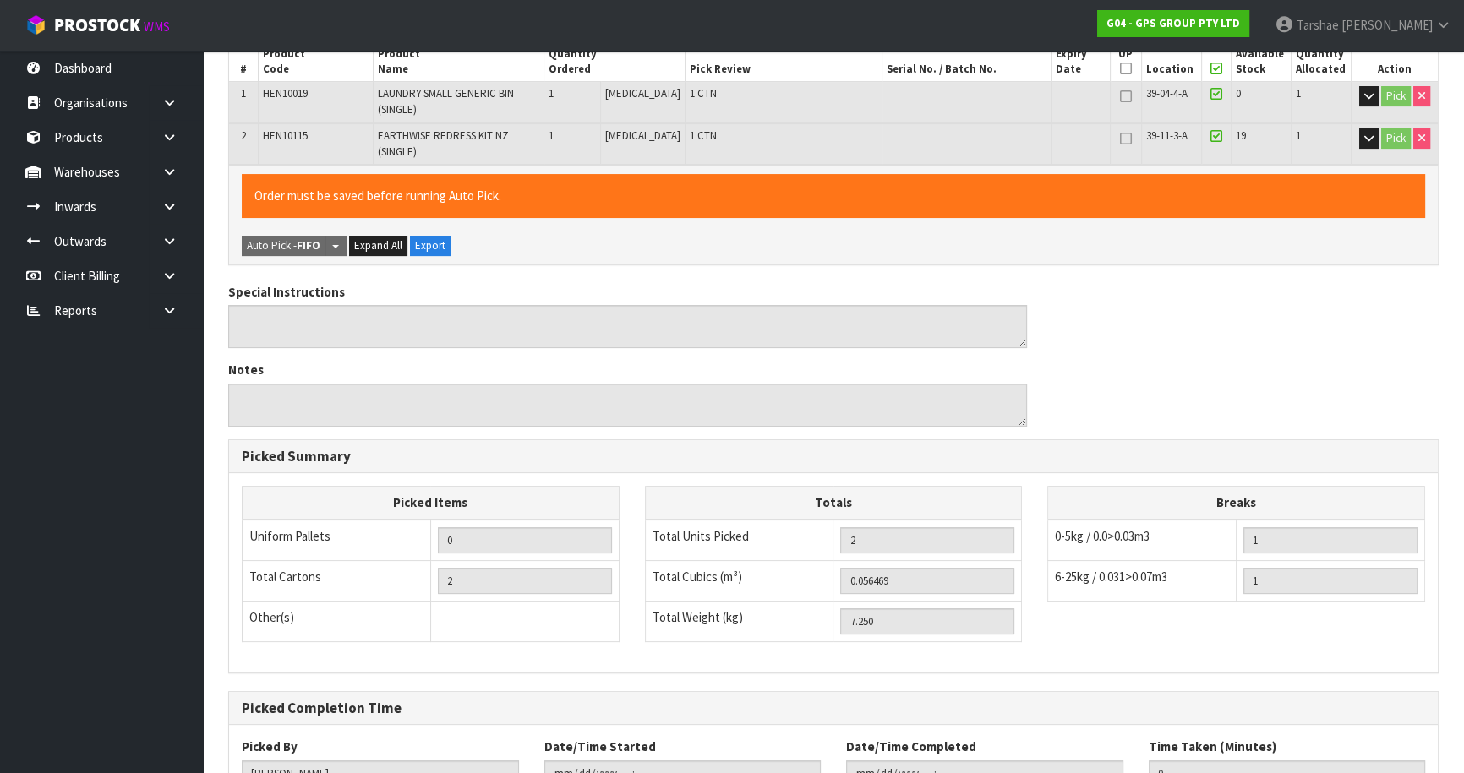
scroll to position [455, 0]
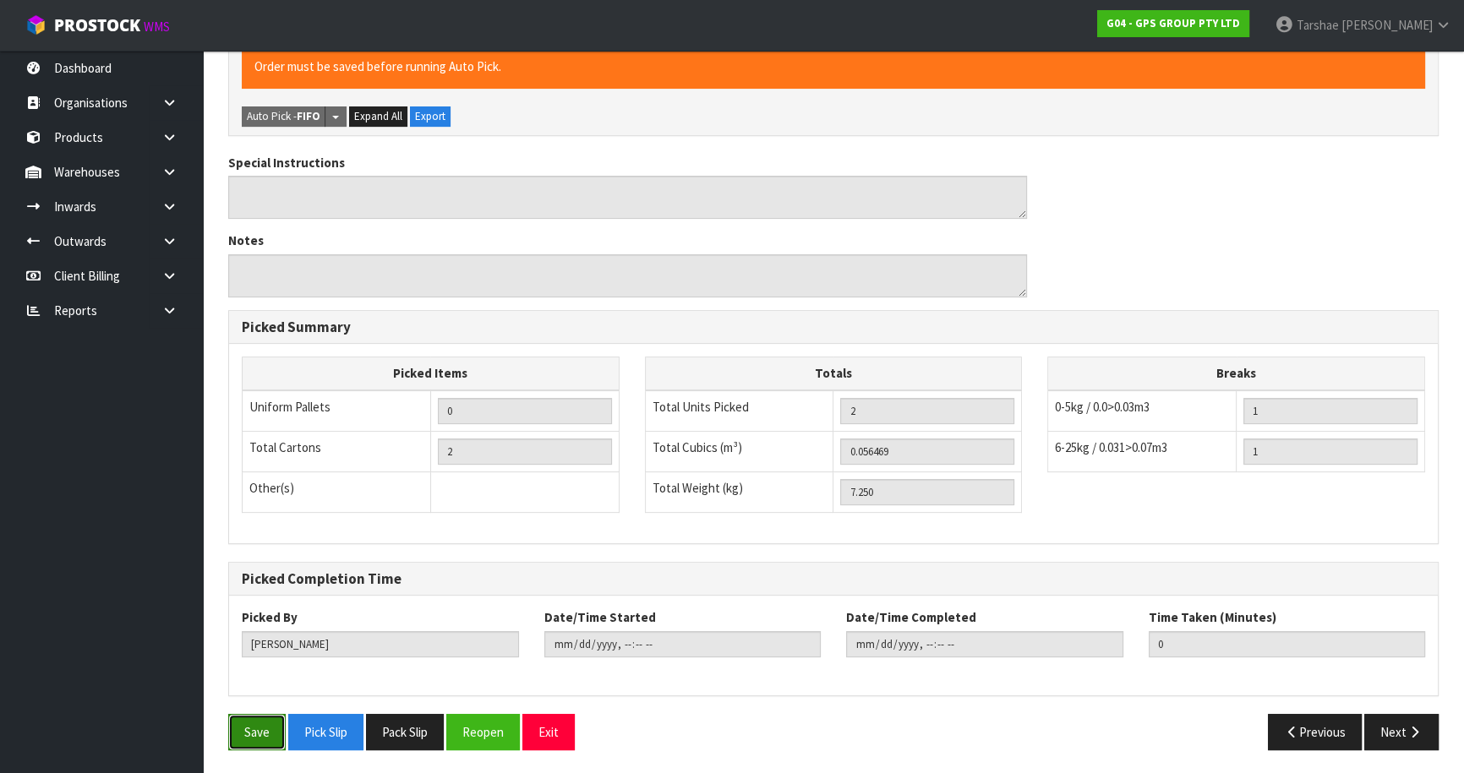
click at [262, 735] on button "Save" at bounding box center [256, 732] width 57 height 36
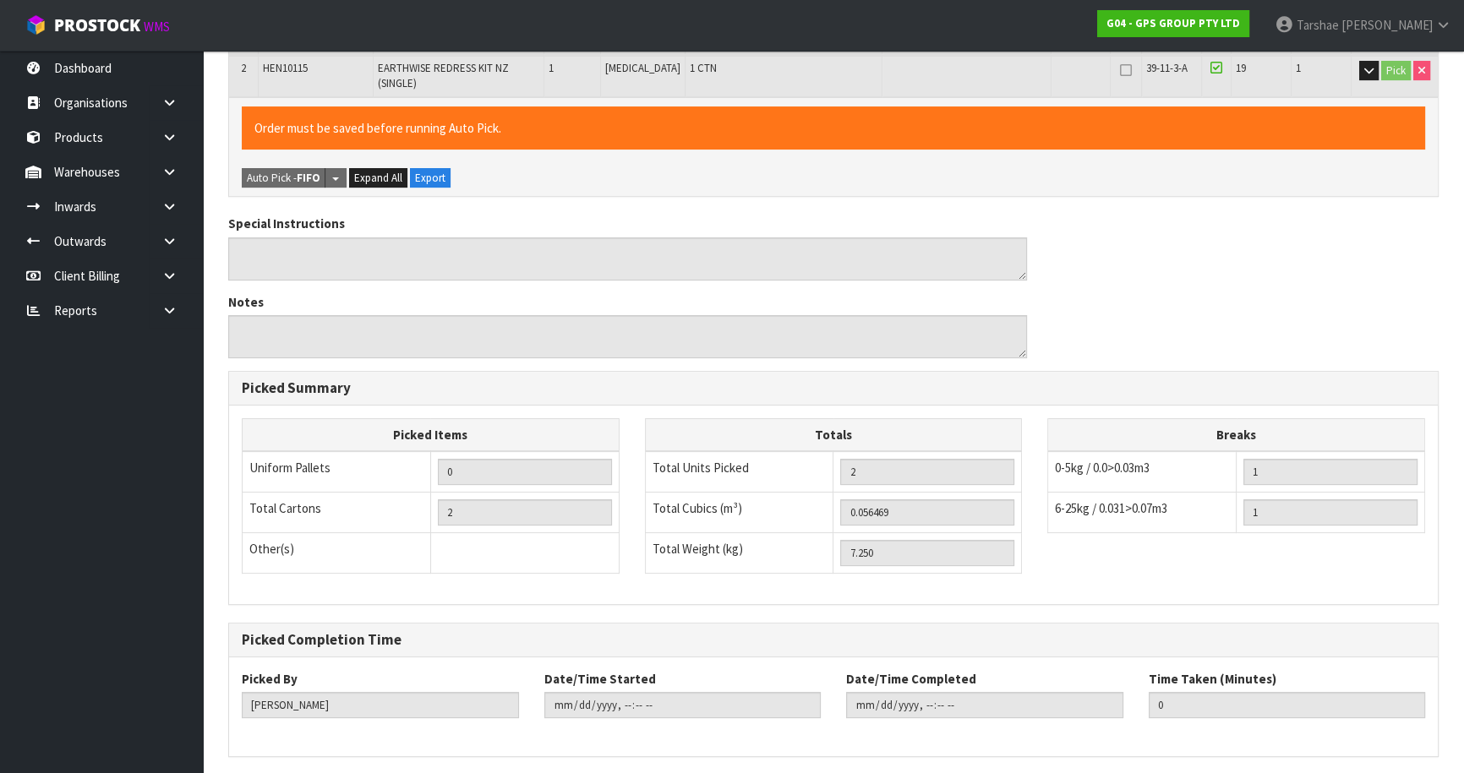
scroll to position [0, 0]
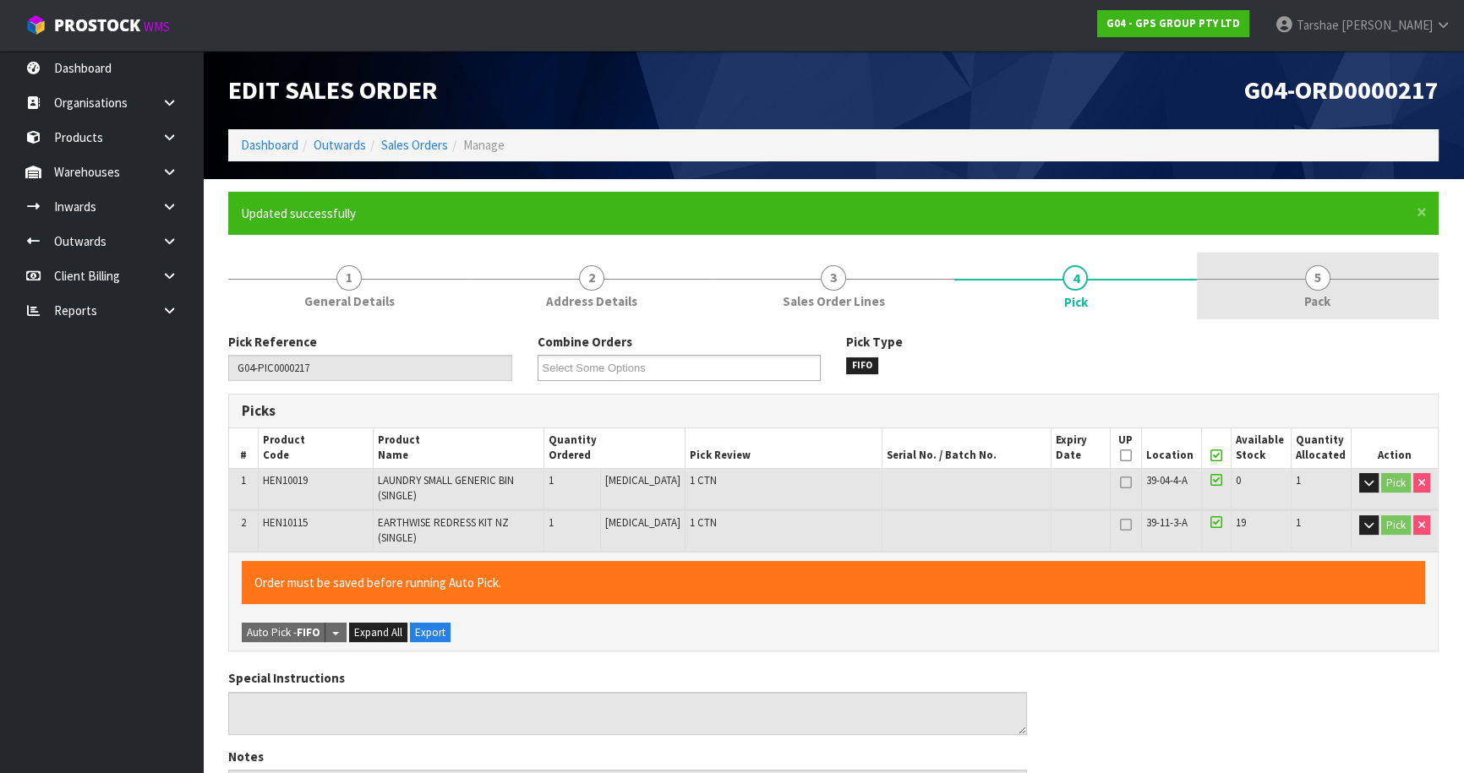
type input "[PERSON_NAME]"
type input "[DATE]T12:40:57"
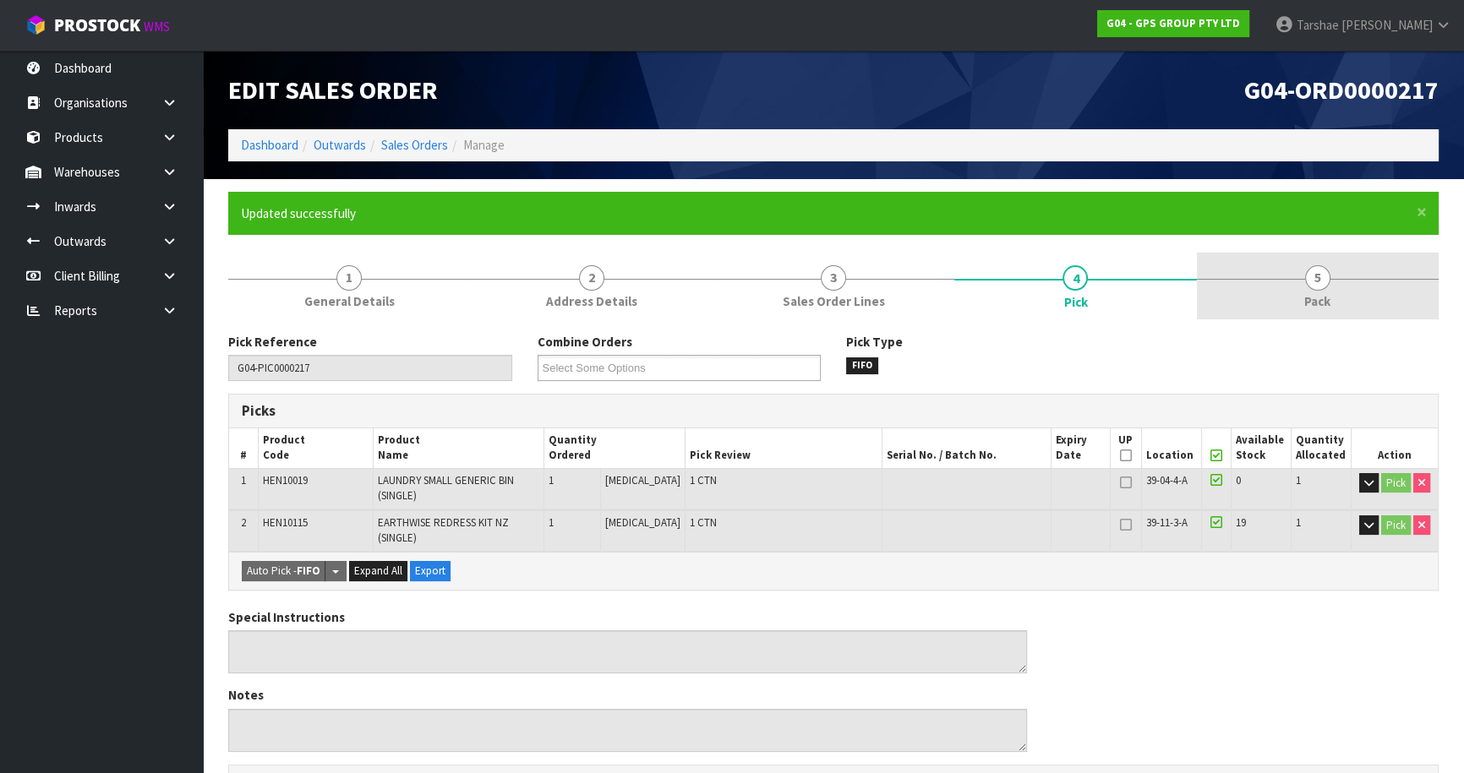
drag, startPoint x: 1253, startPoint y: 287, endPoint x: 1227, endPoint y: 304, distance: 30.5
click at [1252, 288] on link "5 Pack" at bounding box center [1318, 286] width 242 height 67
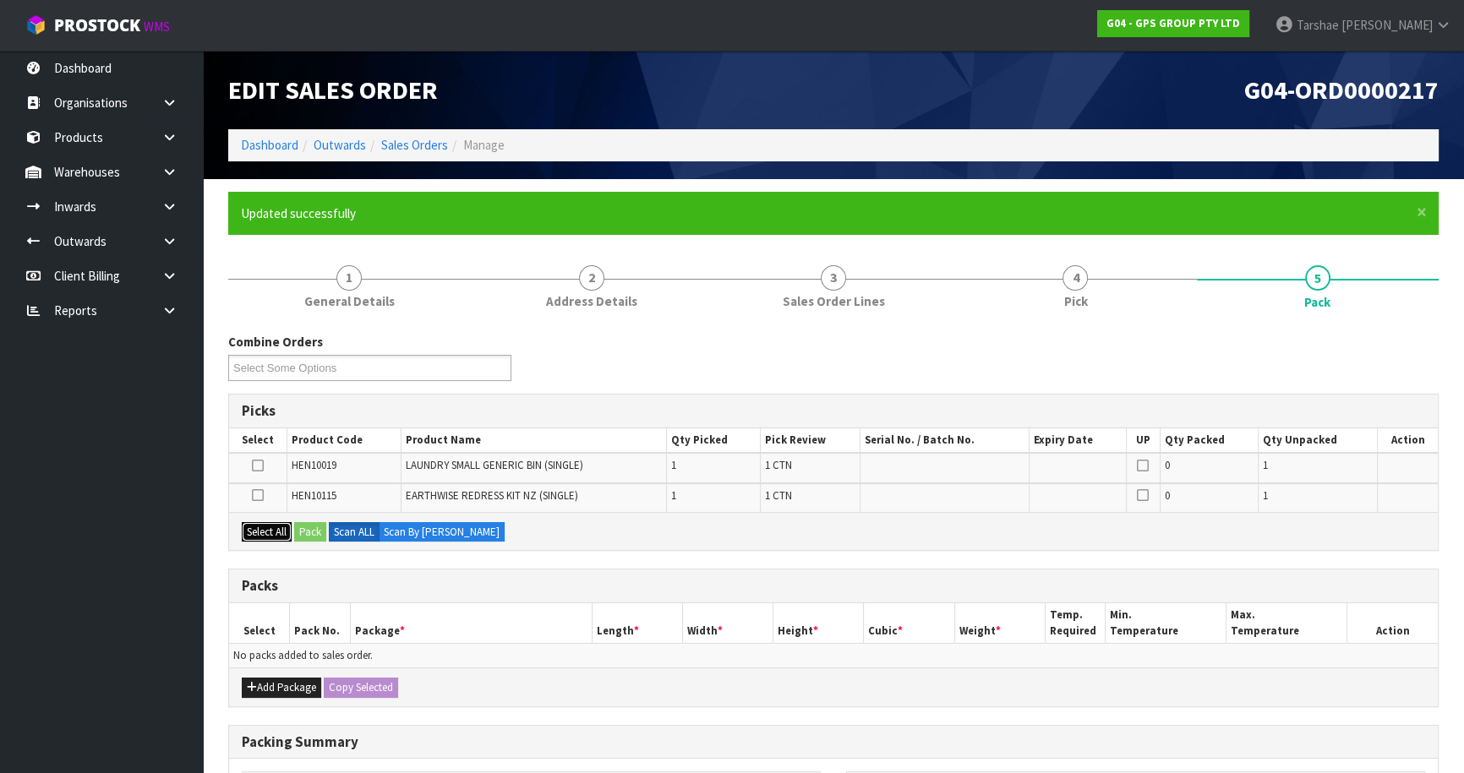
drag, startPoint x: 265, startPoint y: 528, endPoint x: 263, endPoint y: 659, distance: 131.1
click at [265, 533] on button "Select All" at bounding box center [267, 532] width 50 height 20
click at [260, 682] on button "Add Package" at bounding box center [281, 688] width 79 height 20
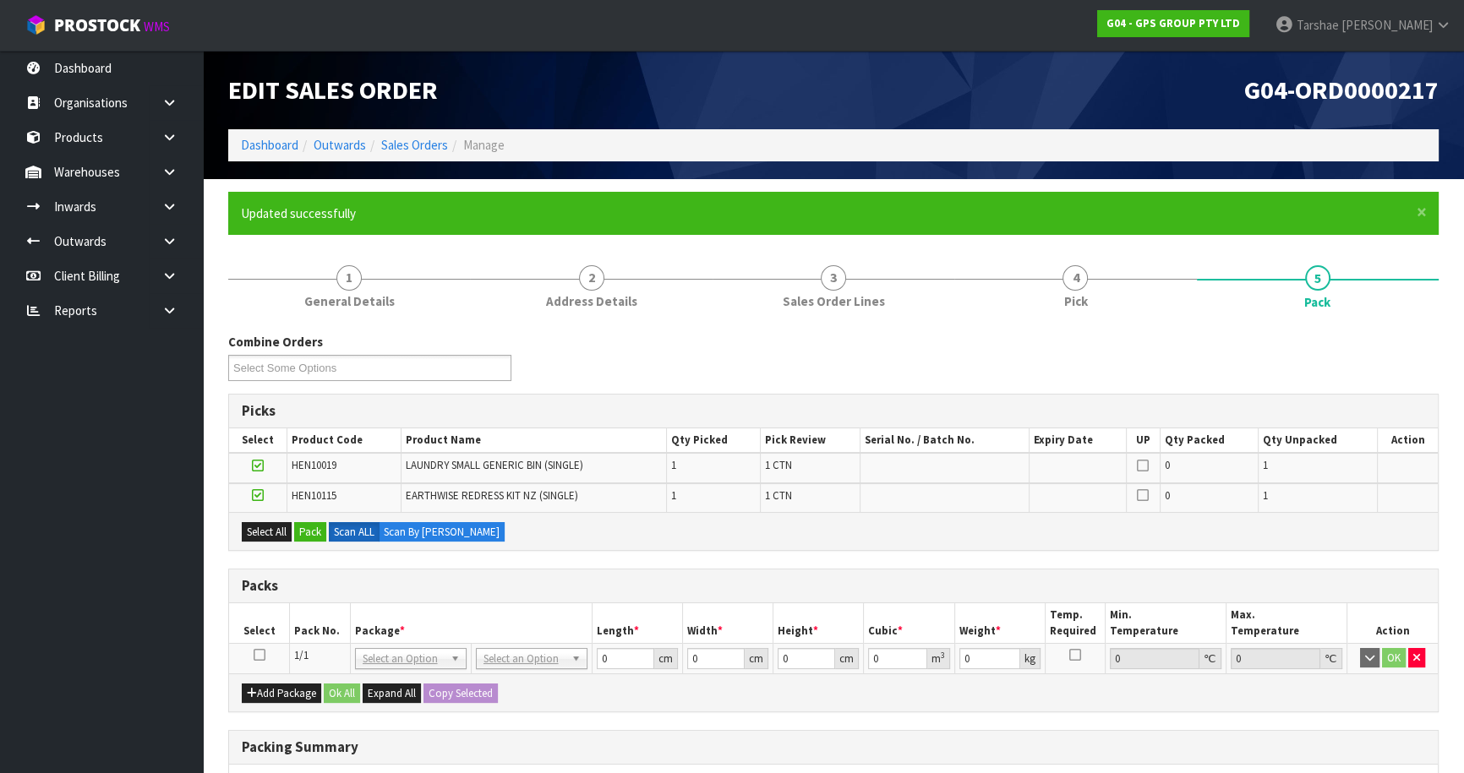
click at [260, 655] on icon at bounding box center [260, 655] width 12 height 1
click at [314, 533] on button "Pack" at bounding box center [310, 532] width 32 height 20
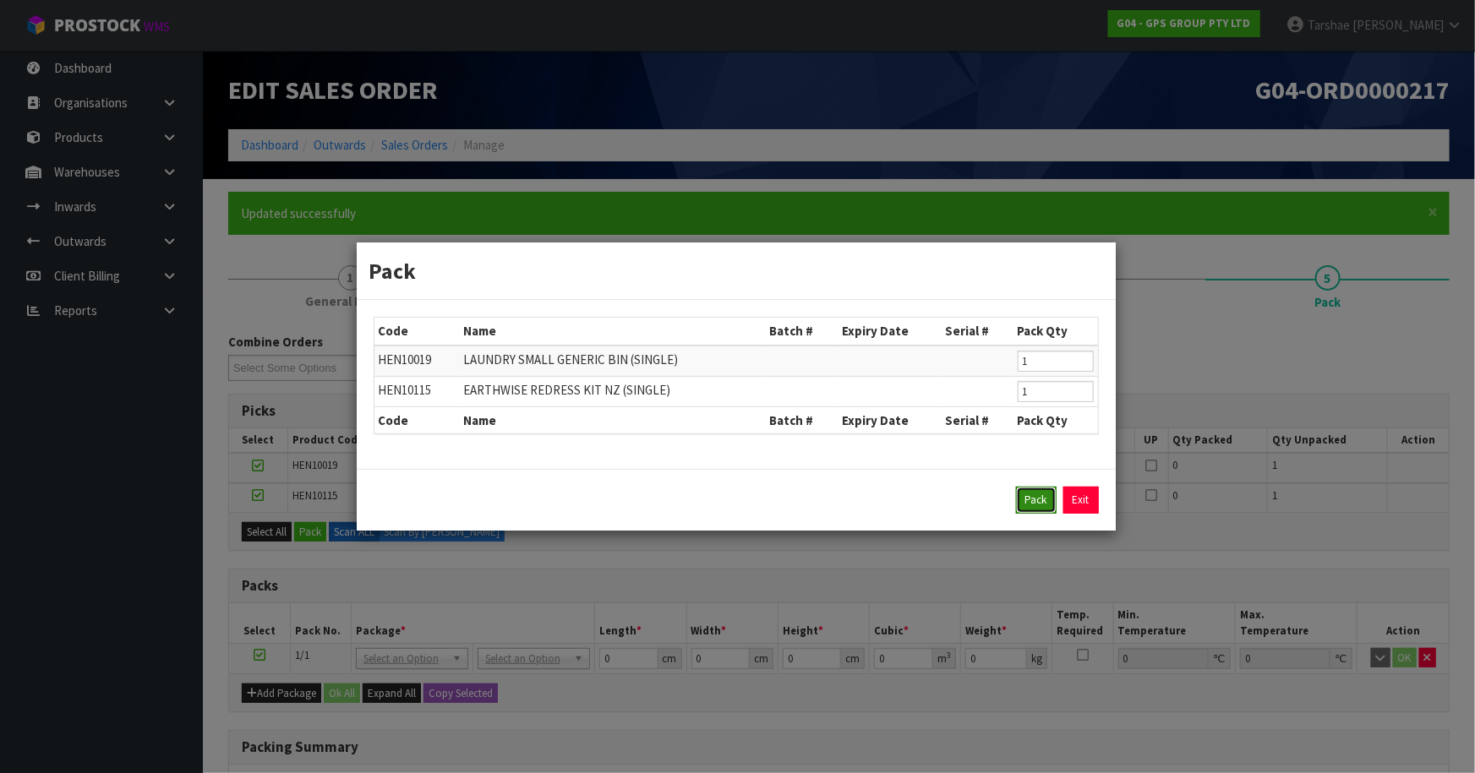
drag, startPoint x: 1030, startPoint y: 499, endPoint x: 406, endPoint y: 589, distance: 630.4
click at [1029, 499] on button "Pack" at bounding box center [1036, 500] width 41 height 27
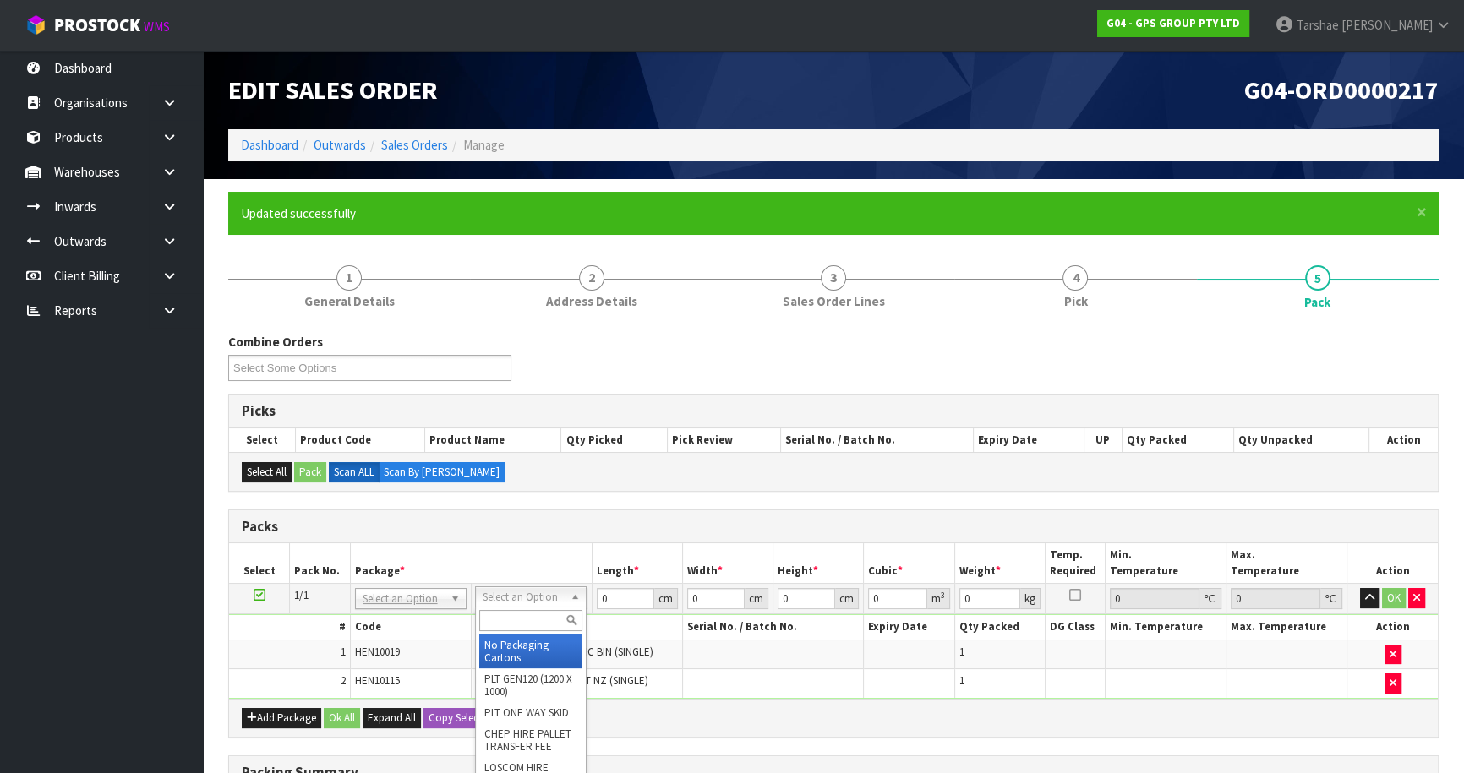
drag, startPoint x: 513, startPoint y: 647, endPoint x: 583, endPoint y: 606, distance: 81.1
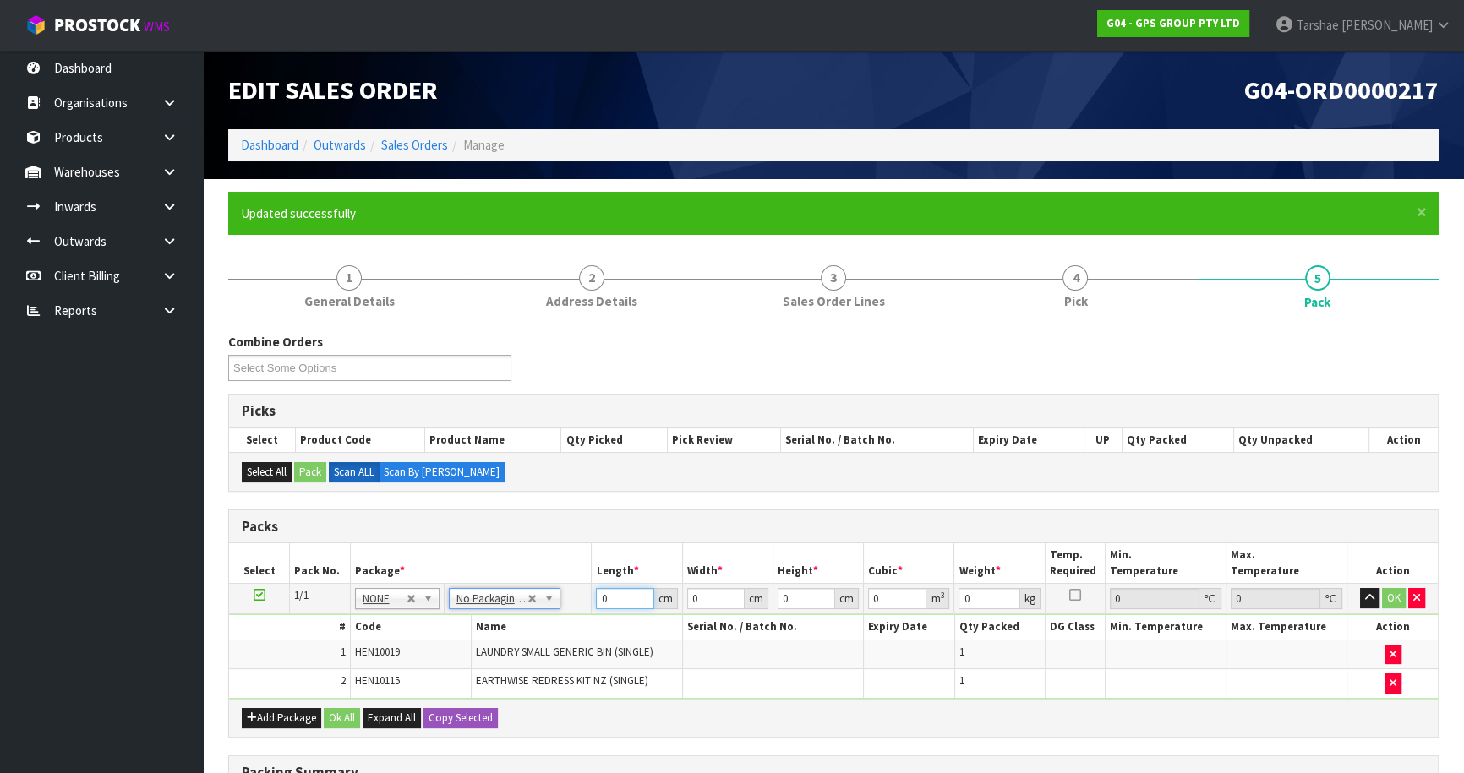
drag, startPoint x: 609, startPoint y: 598, endPoint x: 544, endPoint y: 597, distance: 65.1
click at [544, 599] on tr "1/1 NONE 007-001 007-002 007-004 007-009 007-013 007-014 007-015 007-017 007-01…" at bounding box center [833, 599] width 1209 height 30
type input "12"
type input "6"
click at [620, 595] on input "12" at bounding box center [624, 598] width 57 height 21
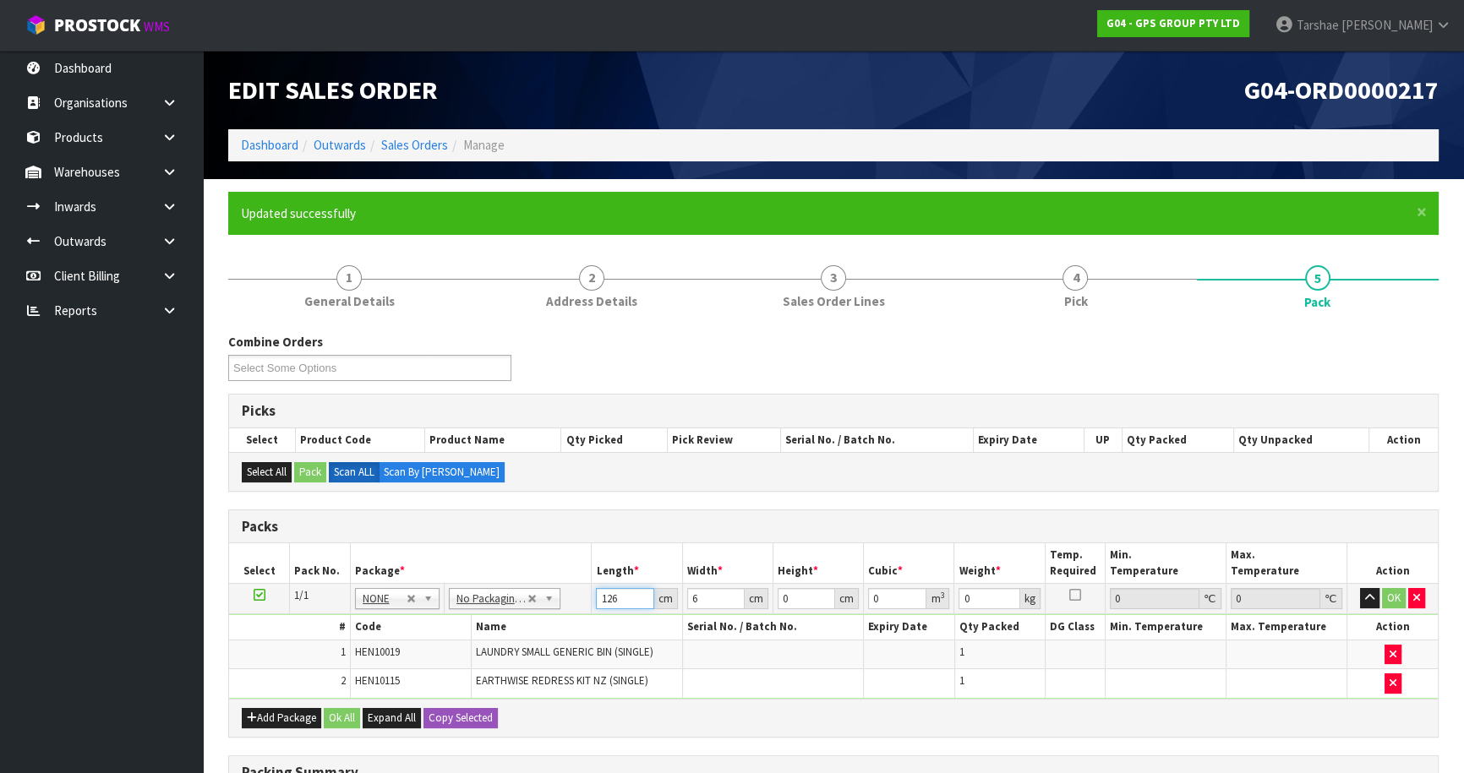
type input "126"
type input "50"
type input "1"
type input "0.0063"
type input "10"
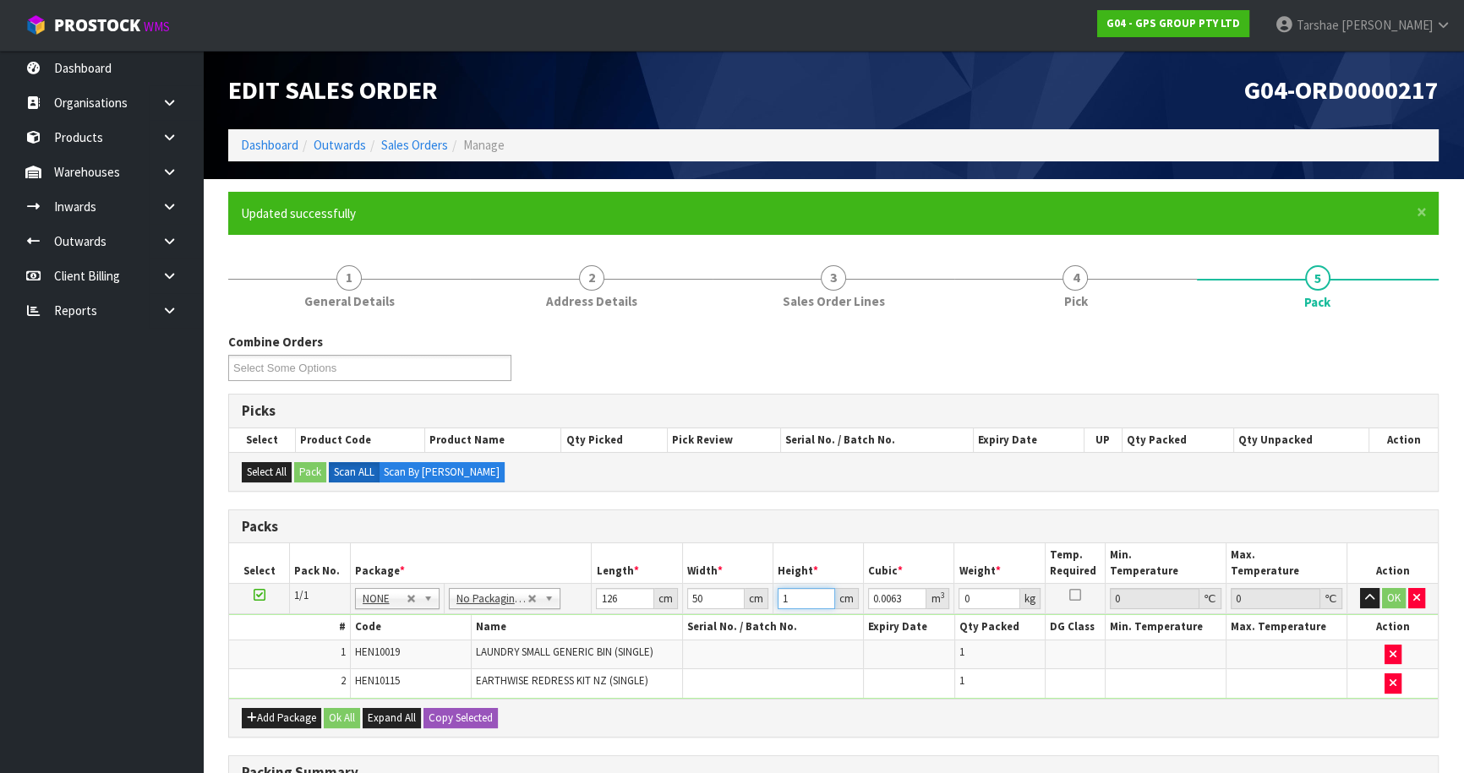
type input "0.063"
type input "10"
type input "8"
click at [1360, 588] on button "button" at bounding box center [1369, 598] width 19 height 20
click button "OK" at bounding box center [1394, 598] width 24 height 20
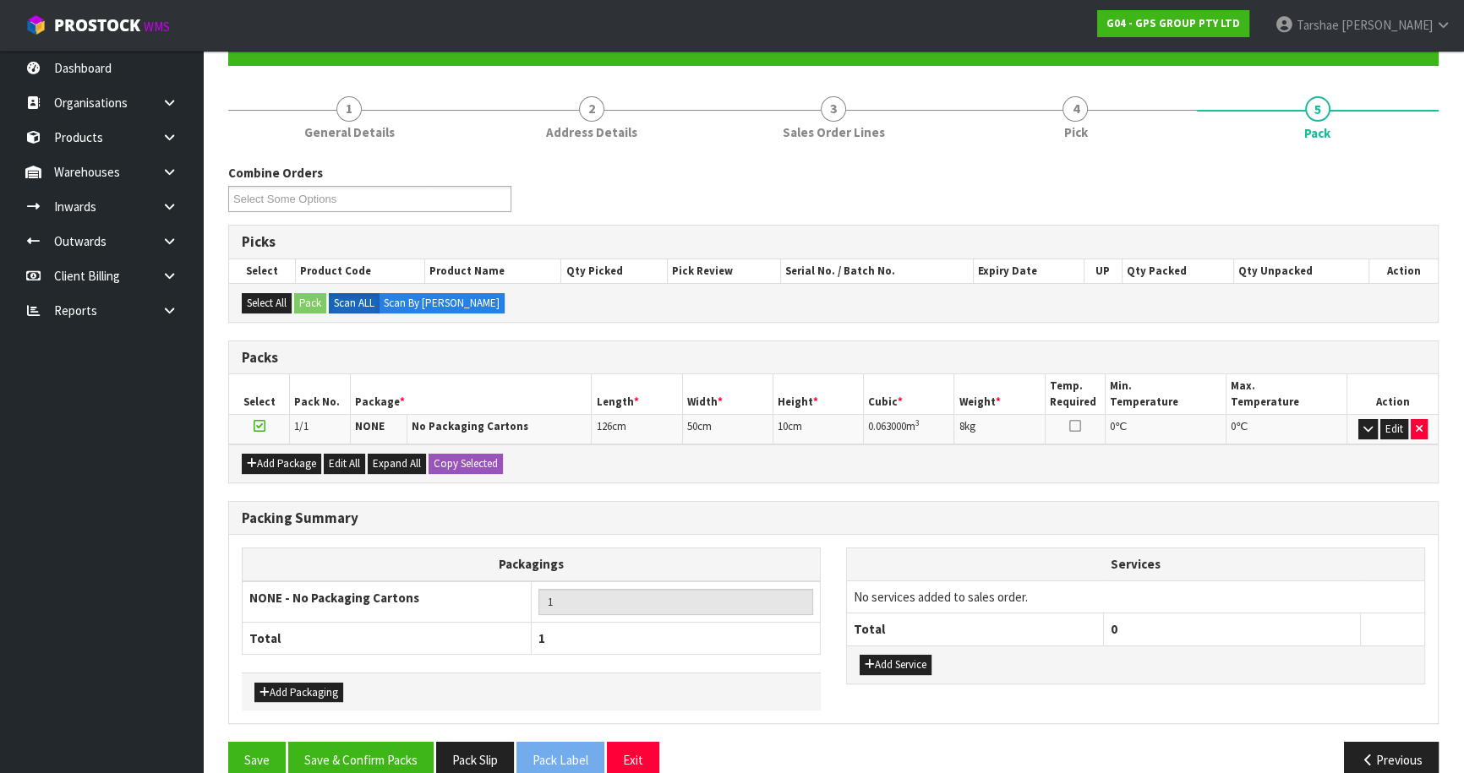
scroll to position [196, 0]
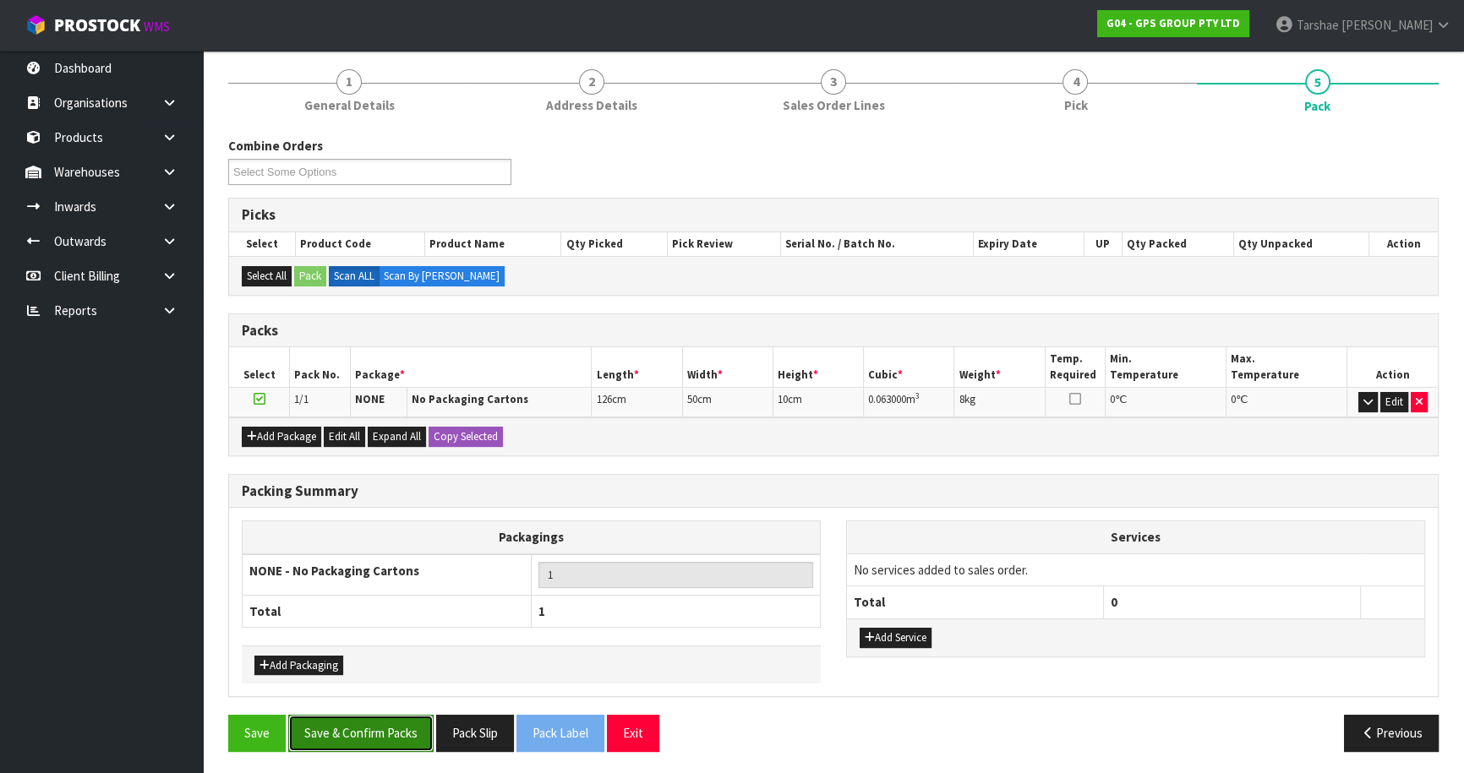
click at [402, 720] on button "Save & Confirm Packs" at bounding box center [360, 733] width 145 height 36
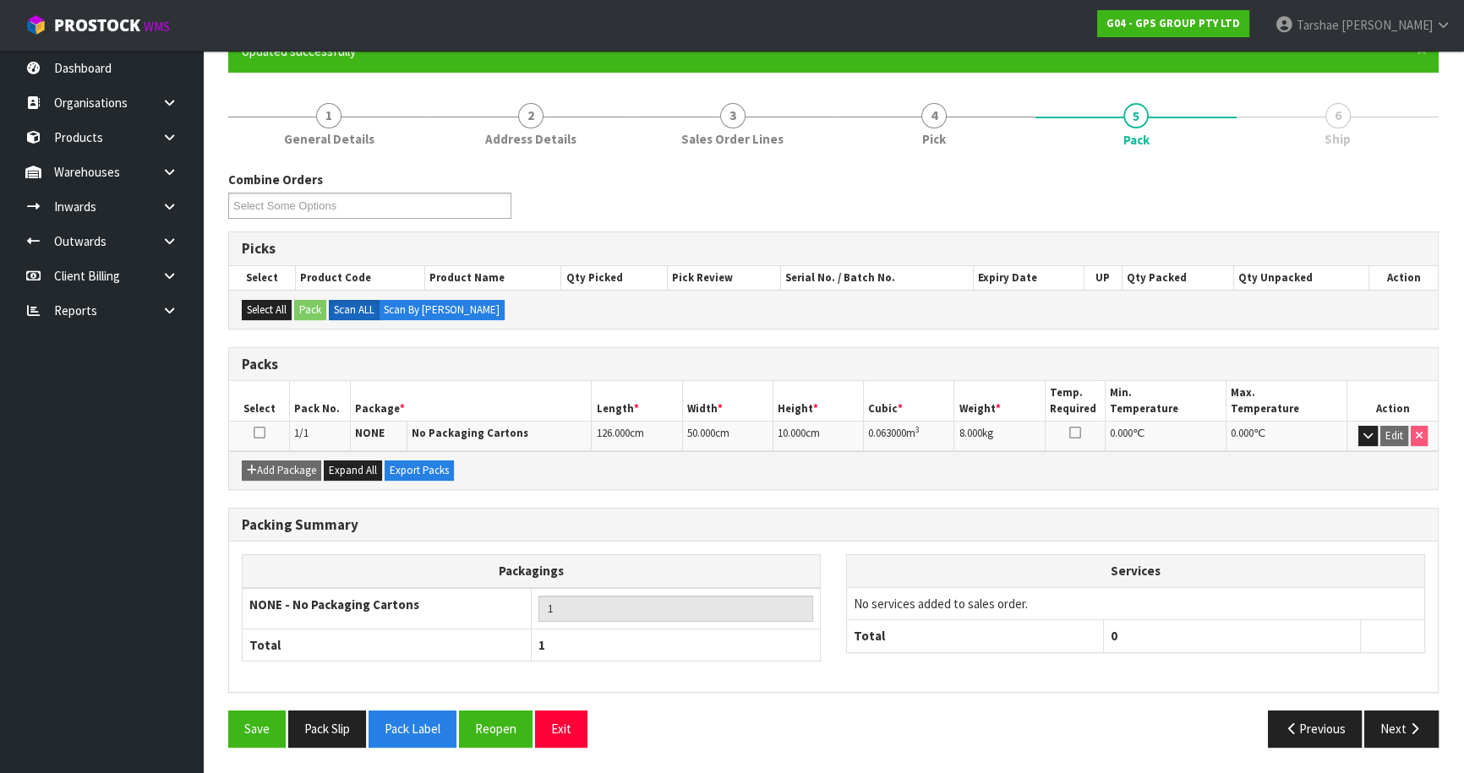
scroll to position [159, 0]
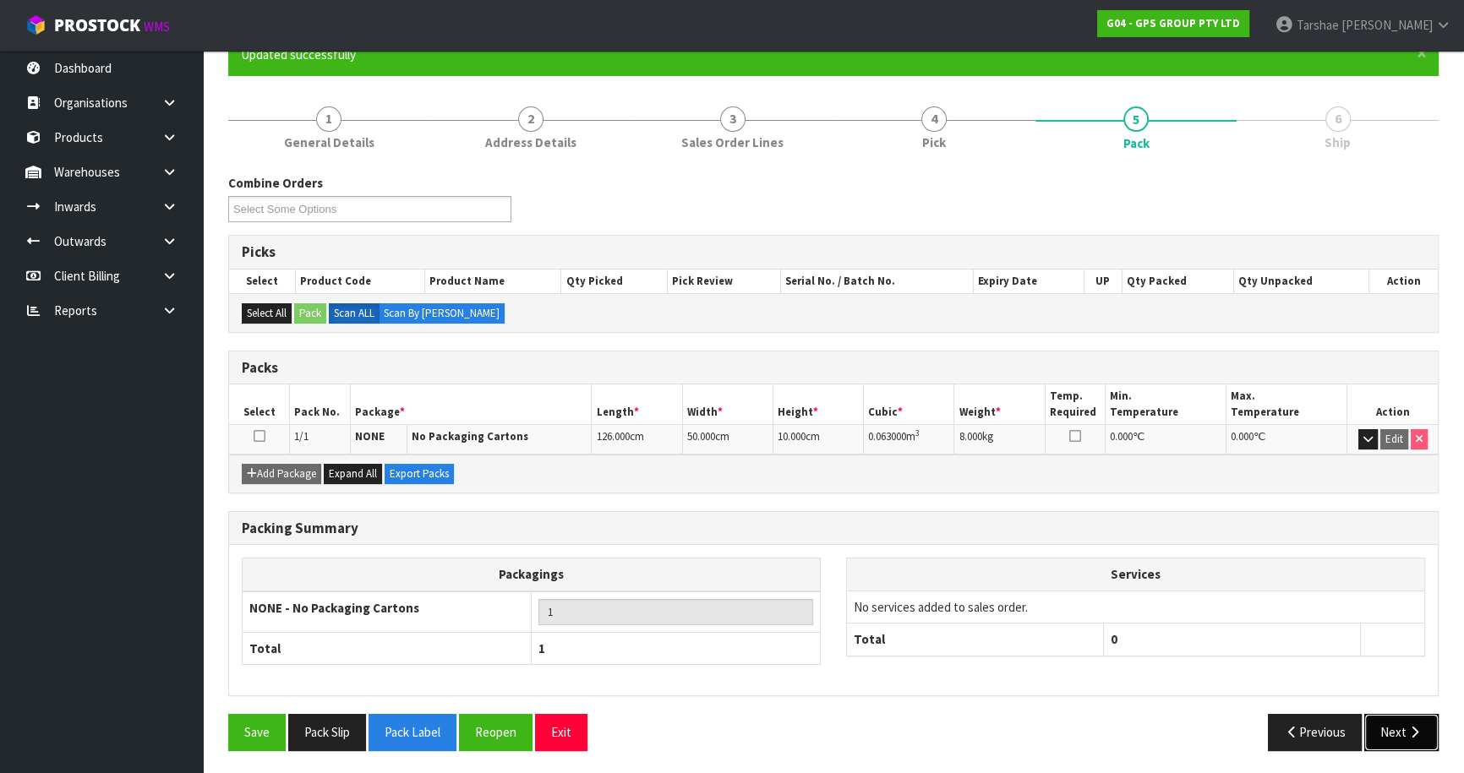
click at [1400, 714] on button "Next" at bounding box center [1401, 732] width 74 height 36
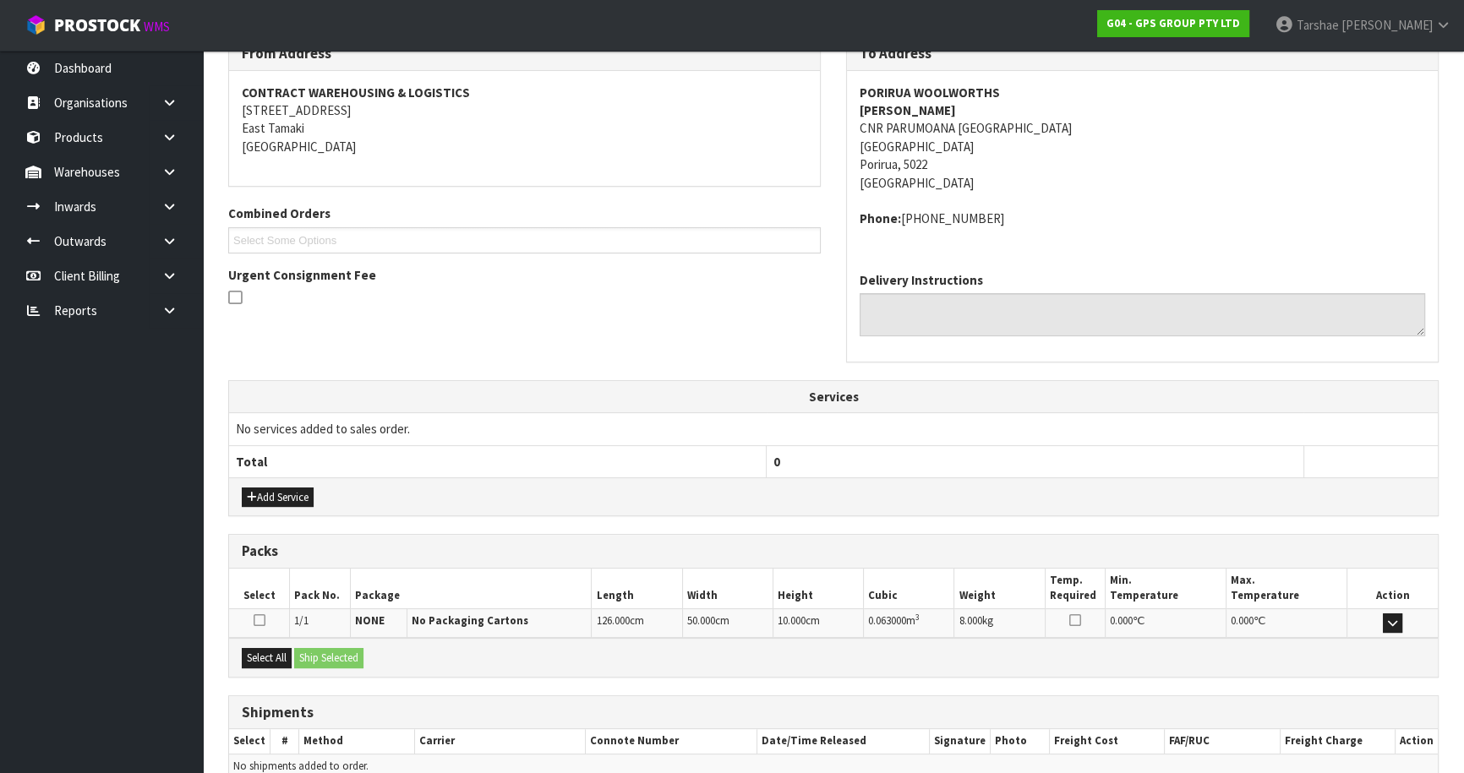
scroll to position [380, 0]
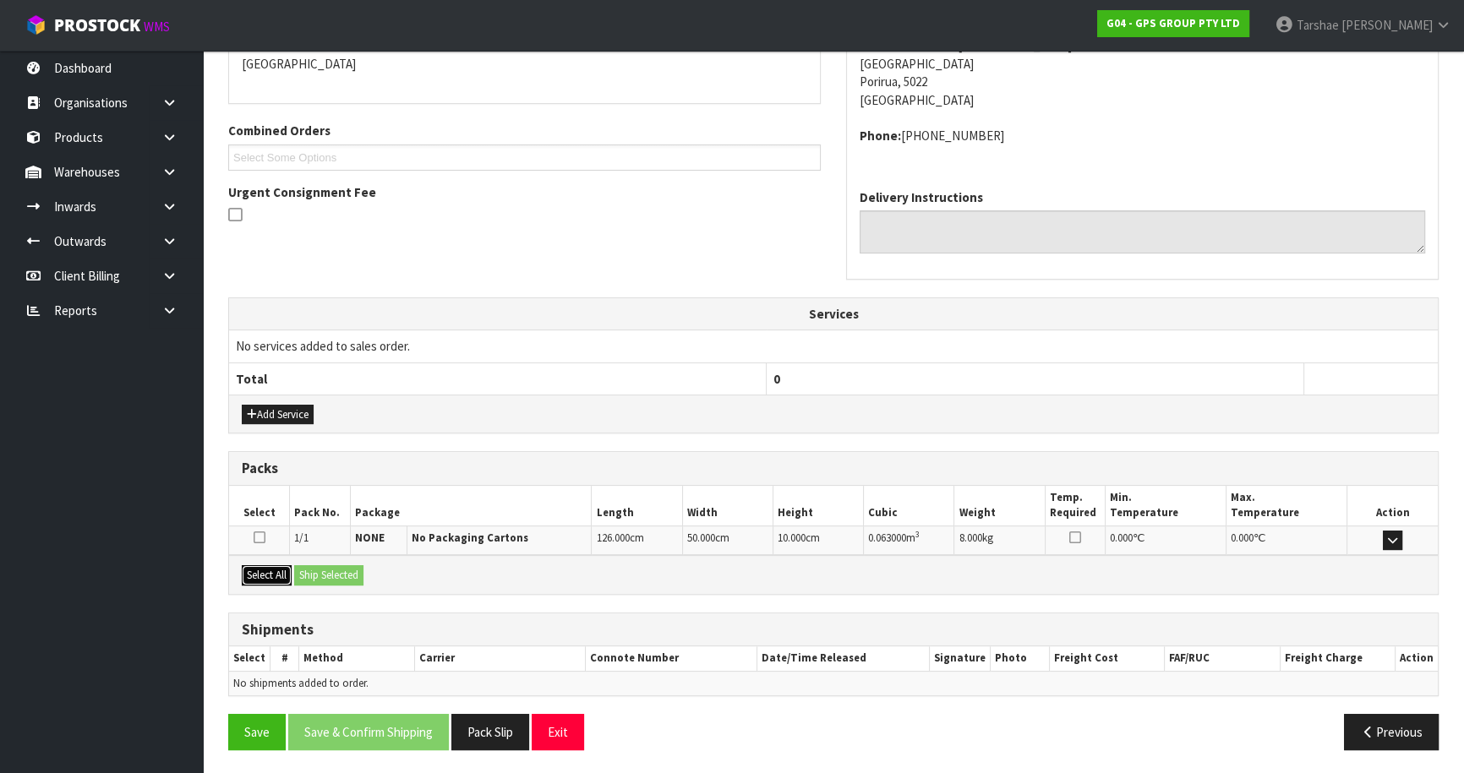
click at [265, 566] on button "Select All" at bounding box center [267, 576] width 50 height 20
click at [323, 572] on button "Ship Selected" at bounding box center [328, 576] width 69 height 20
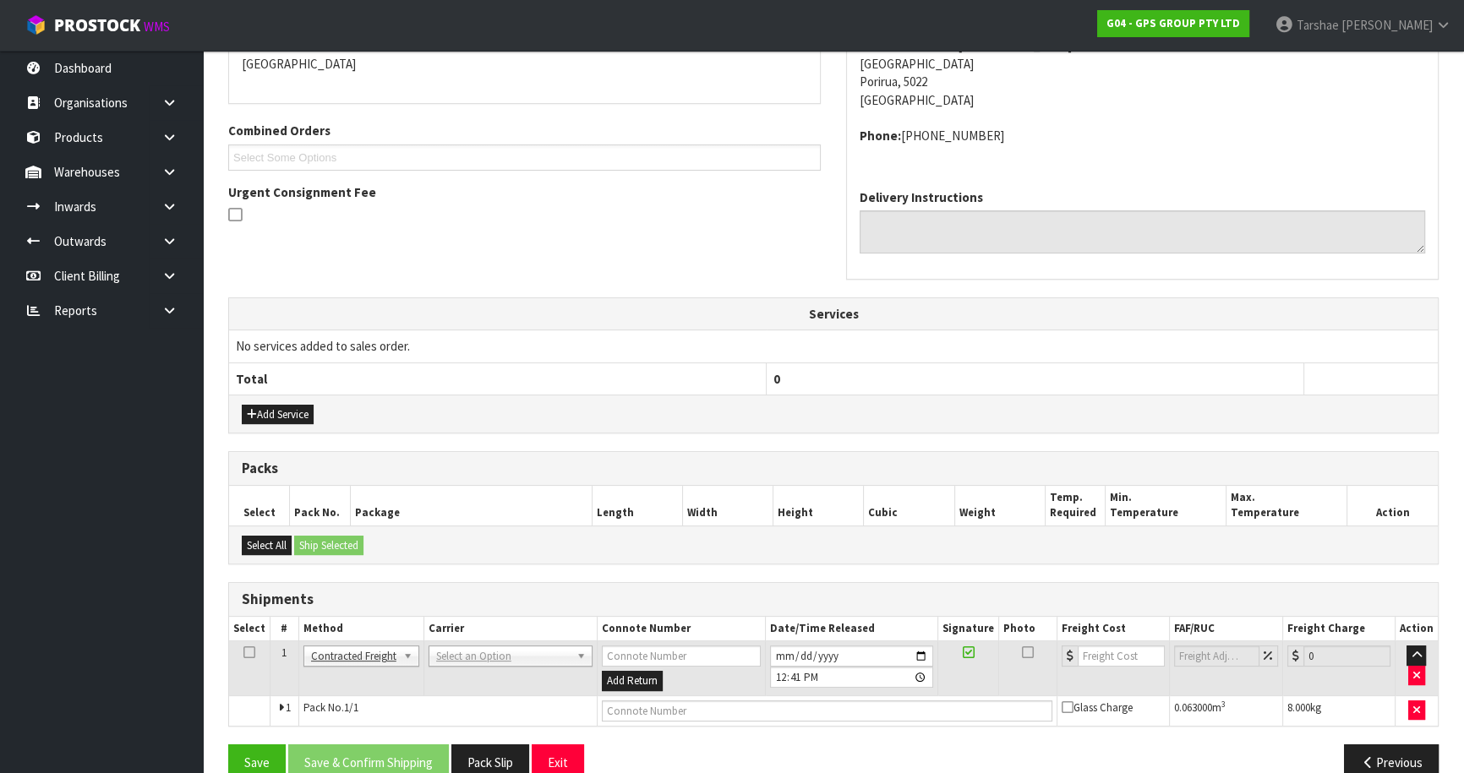
drag, startPoint x: 524, startPoint y: 643, endPoint x: 517, endPoint y: 669, distance: 26.5
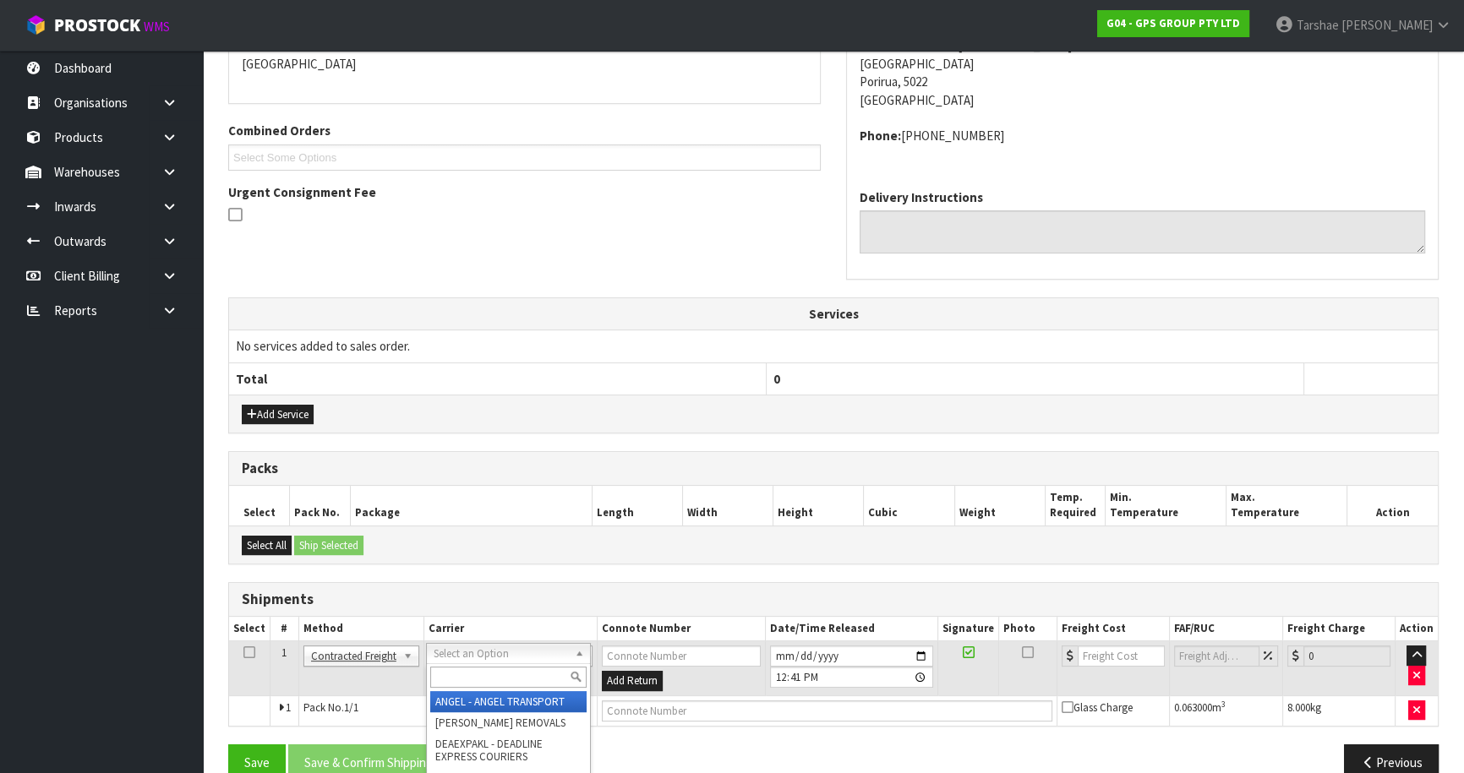
click at [515, 670] on input "text" at bounding box center [508, 677] width 156 height 21
type input "NZP"
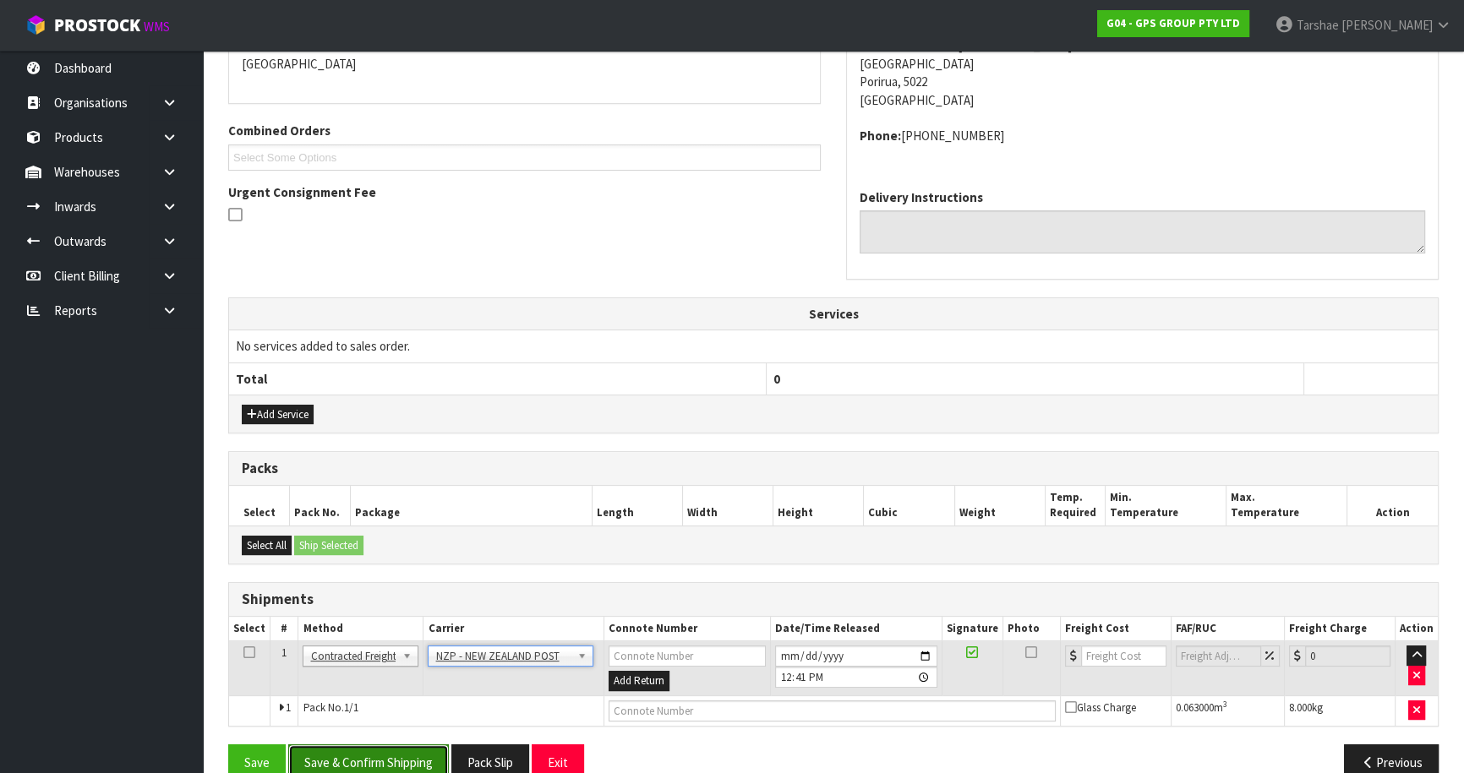
click at [424, 752] on button "Save & Confirm Shipping" at bounding box center [368, 763] width 161 height 36
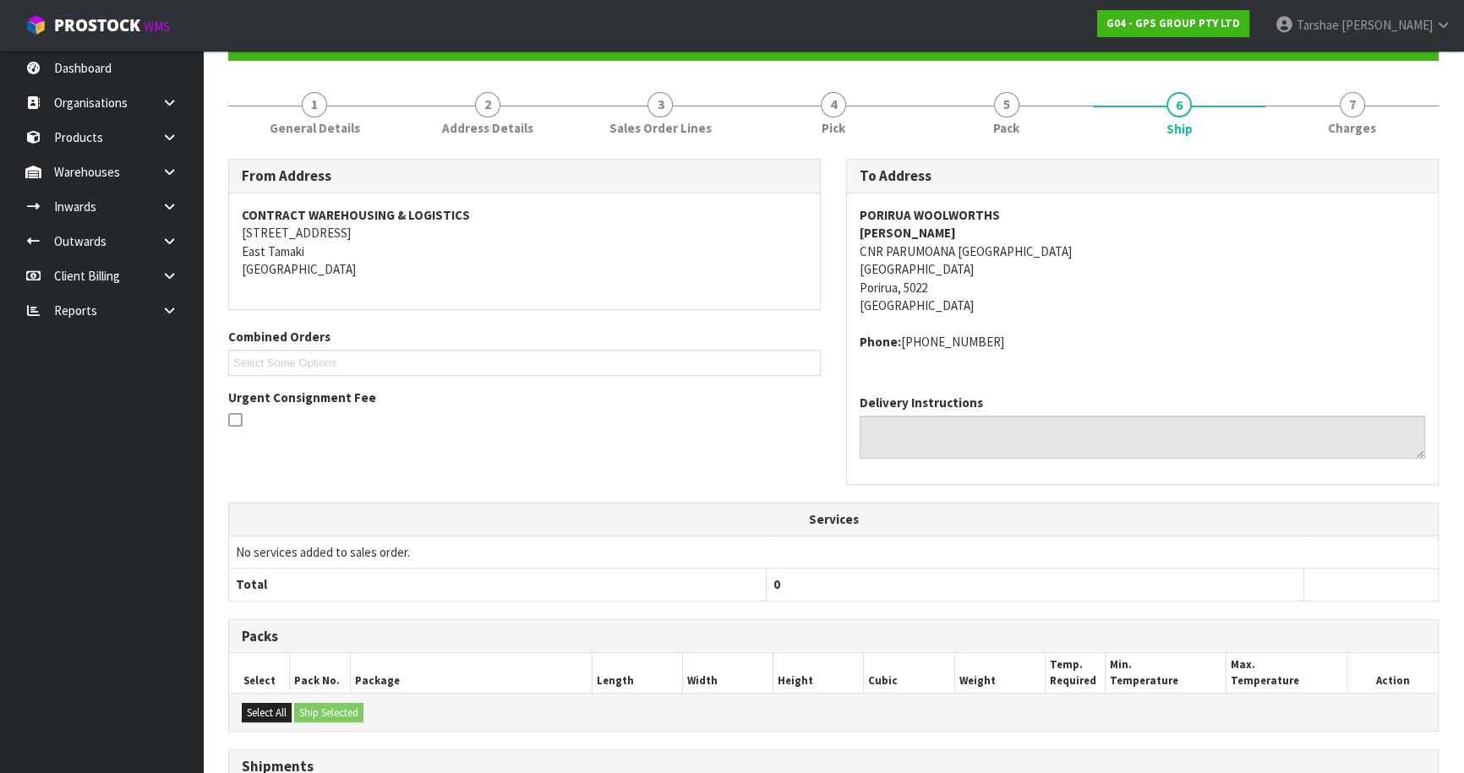
scroll to position [385, 0]
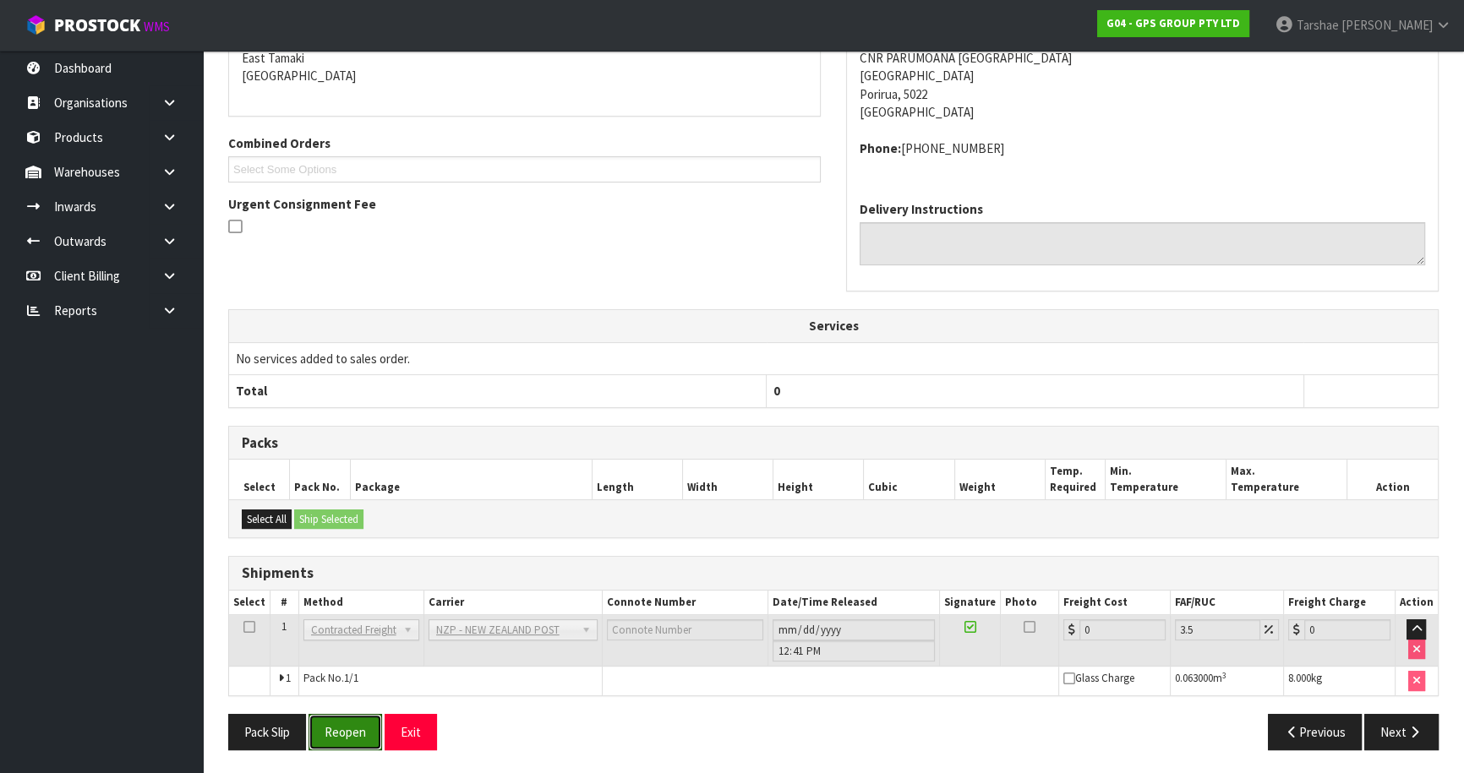
drag, startPoint x: 364, startPoint y: 723, endPoint x: 798, endPoint y: 584, distance: 455.3
click at [364, 722] on button "Reopen" at bounding box center [346, 732] width 74 height 36
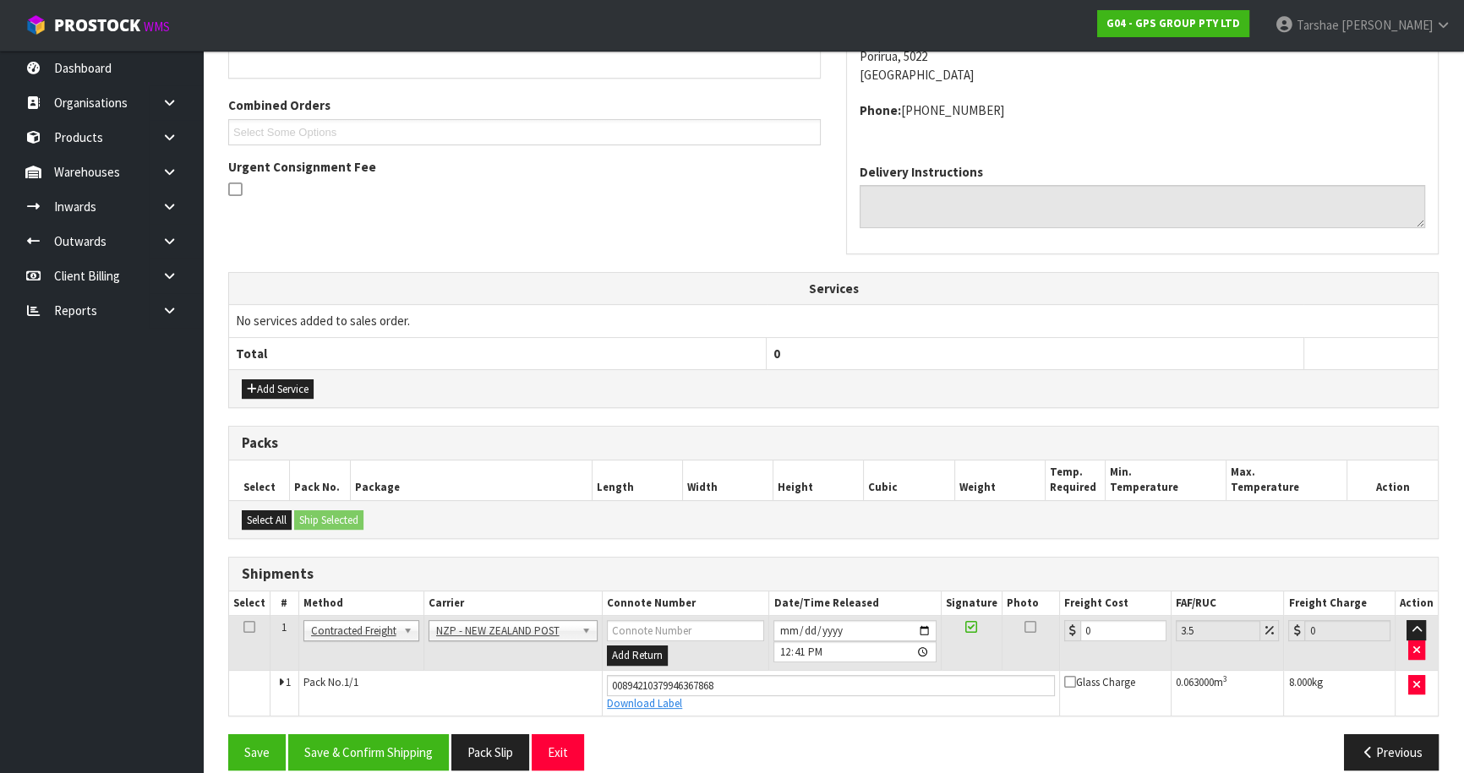
scroll to position [424, 0]
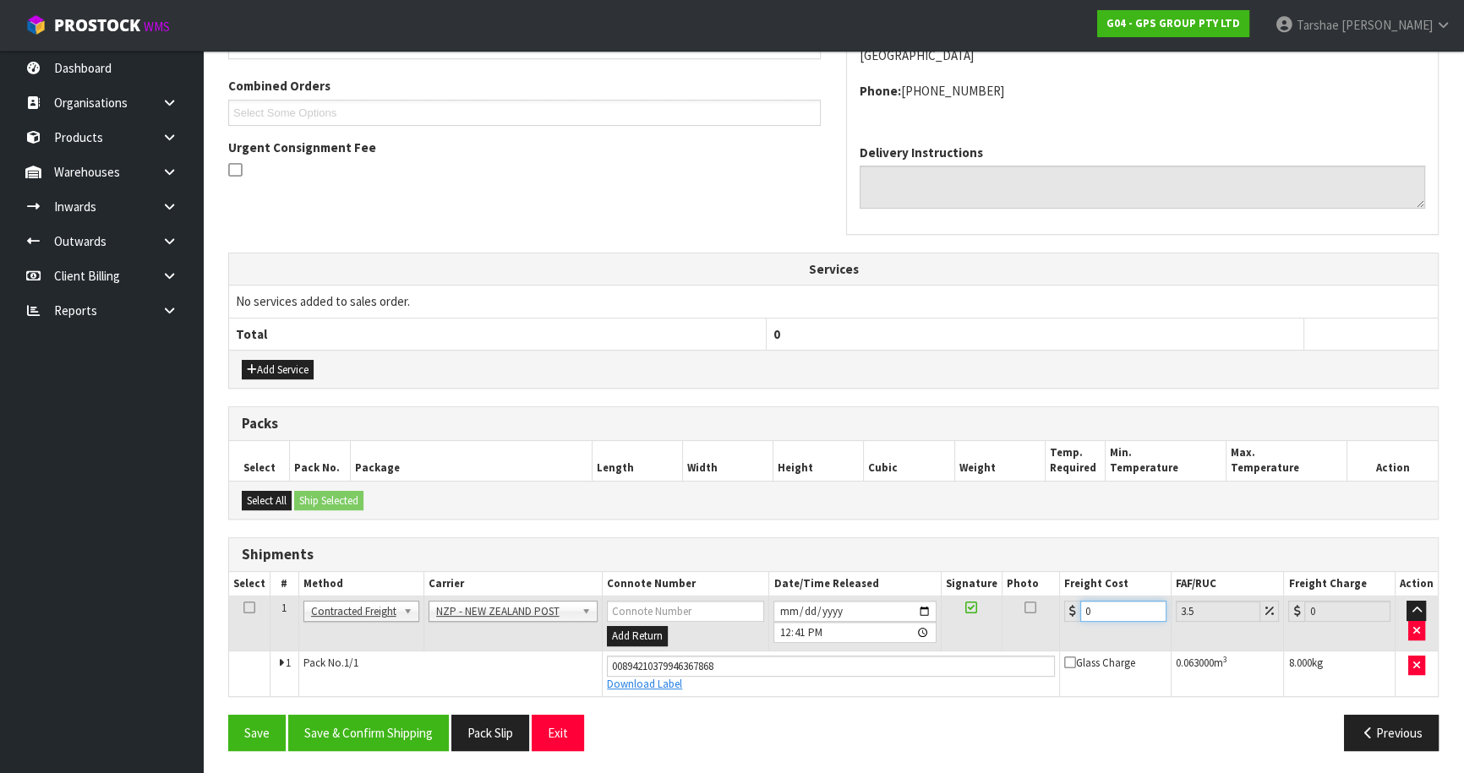
drag, startPoint x: 1109, startPoint y: 615, endPoint x: 245, endPoint y: 575, distance: 864.9
click at [723, 626] on tr "1 Client Local Pickup Customer Local Pickup Company Freight Contracted Freight …" at bounding box center [833, 624] width 1209 height 55
type input "1"
type input "1.03"
type input "10"
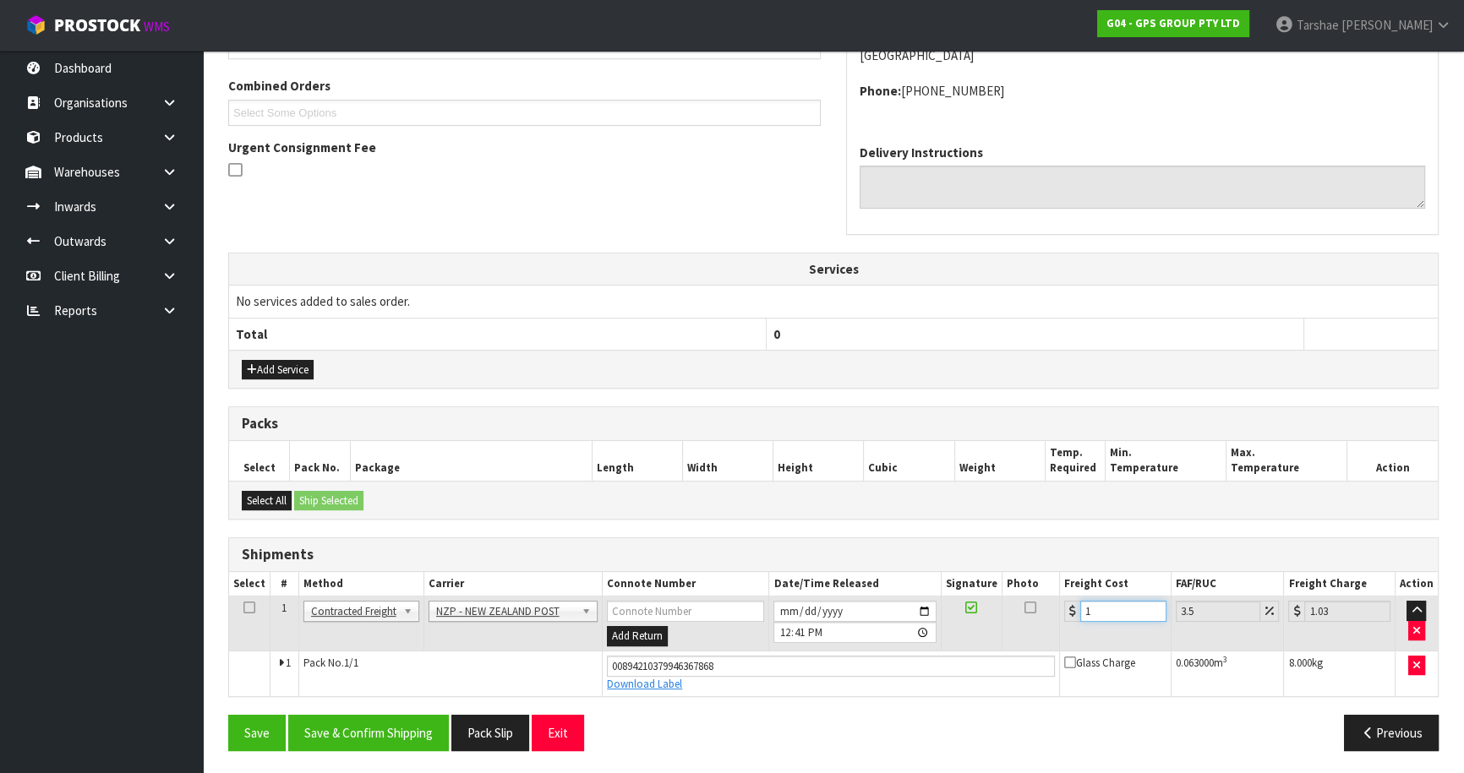
type input "10.35"
type input "10.8"
type input "11.18"
type input "10.89"
type input "11.27"
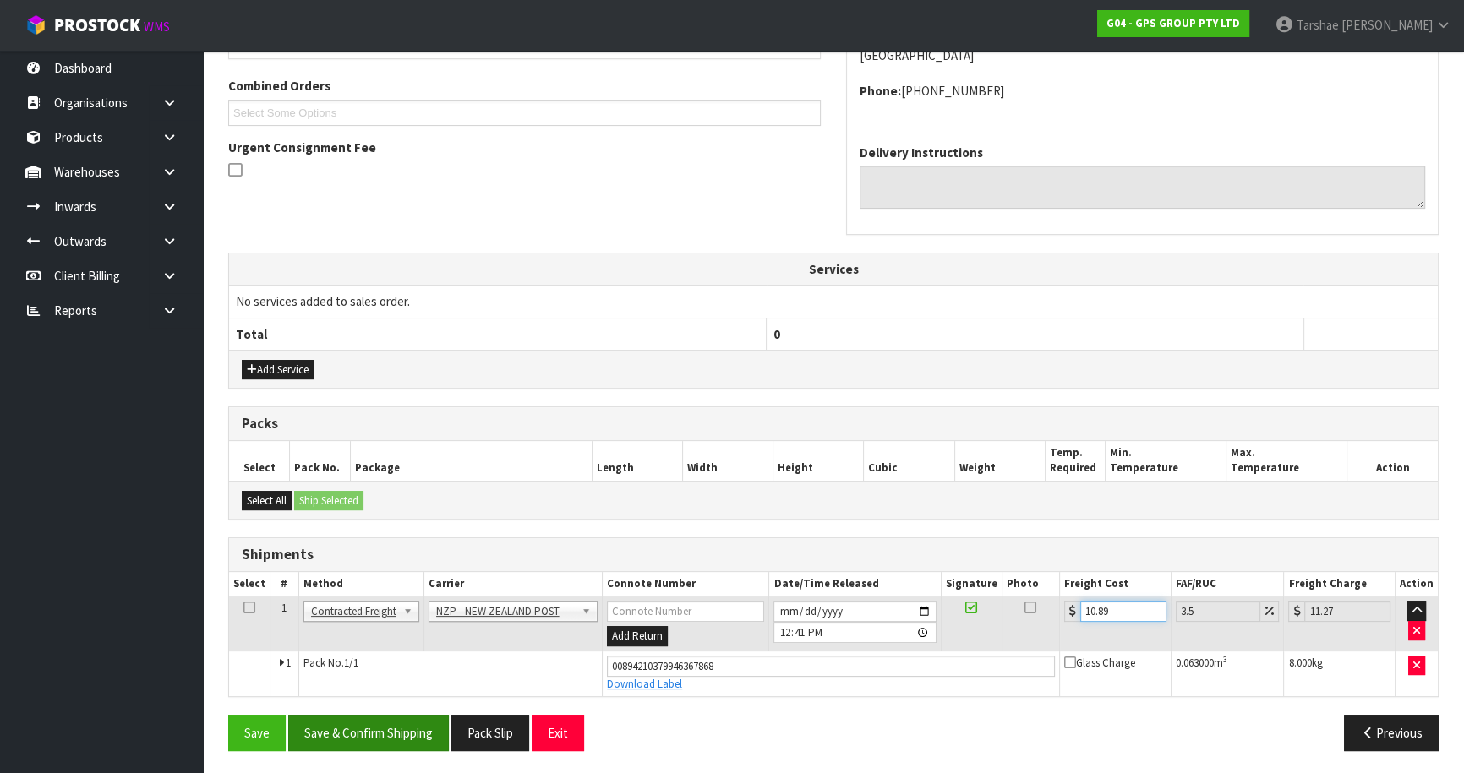
type input "10.89"
click at [412, 725] on button "Save & Confirm Shipping" at bounding box center [368, 733] width 161 height 36
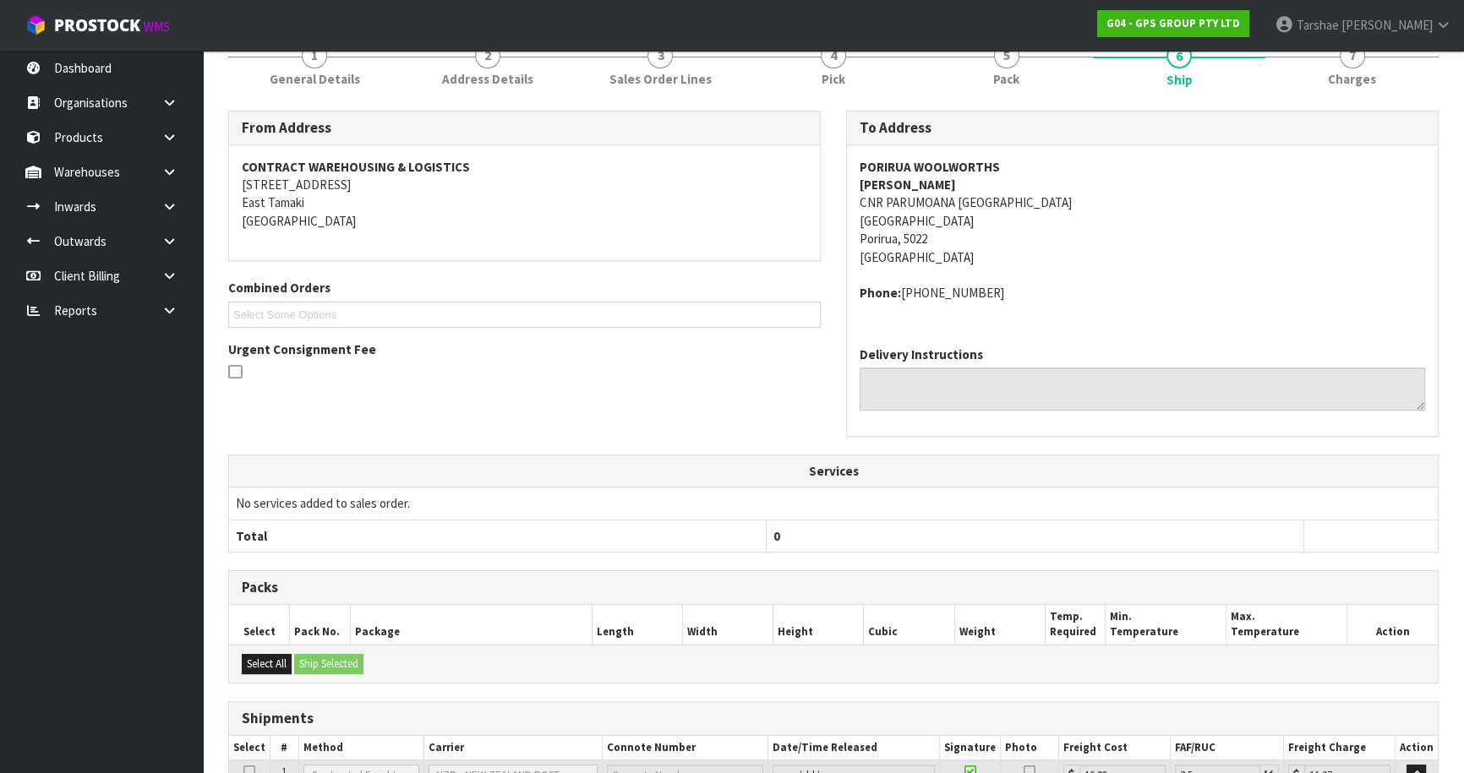
scroll to position [380, 0]
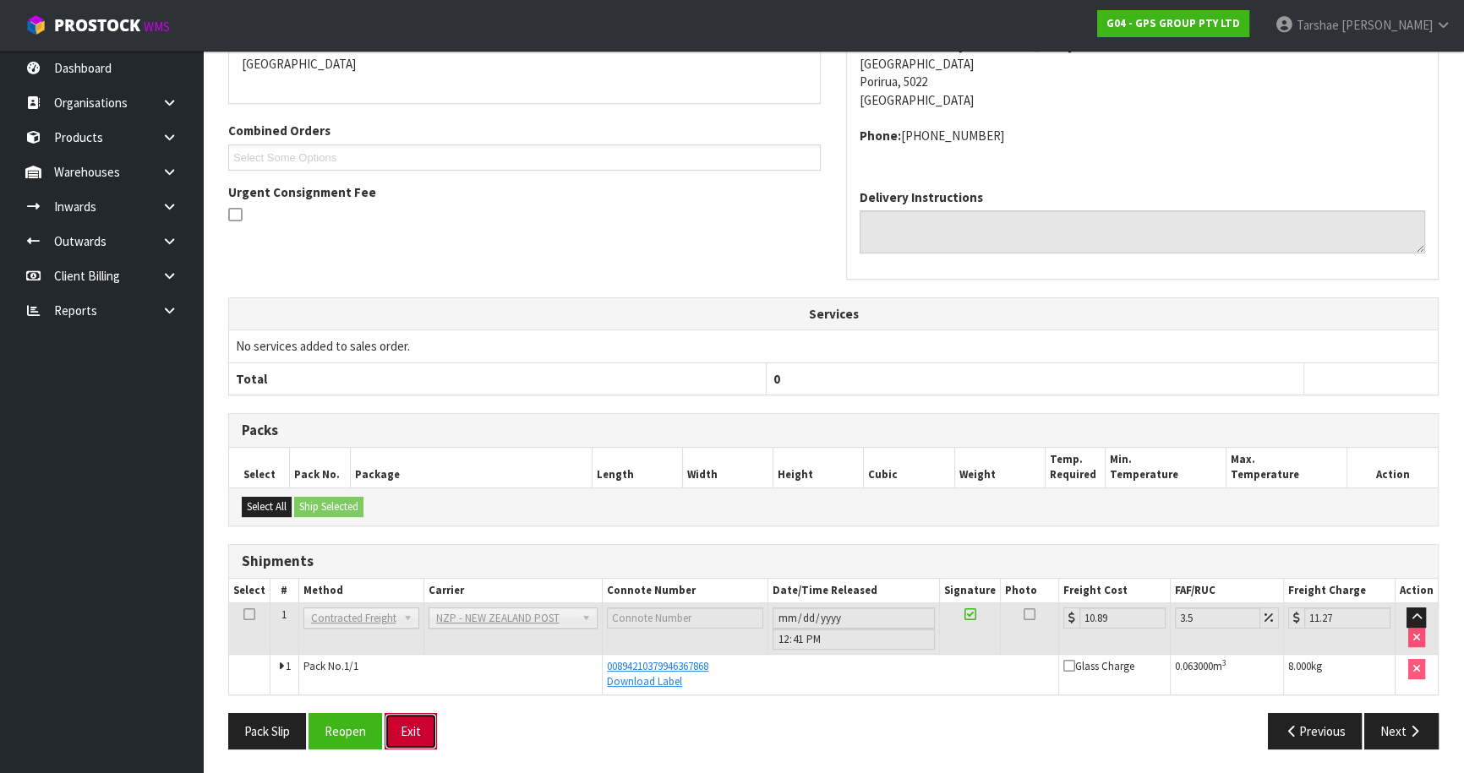
click at [406, 730] on button "Exit" at bounding box center [411, 731] width 52 height 36
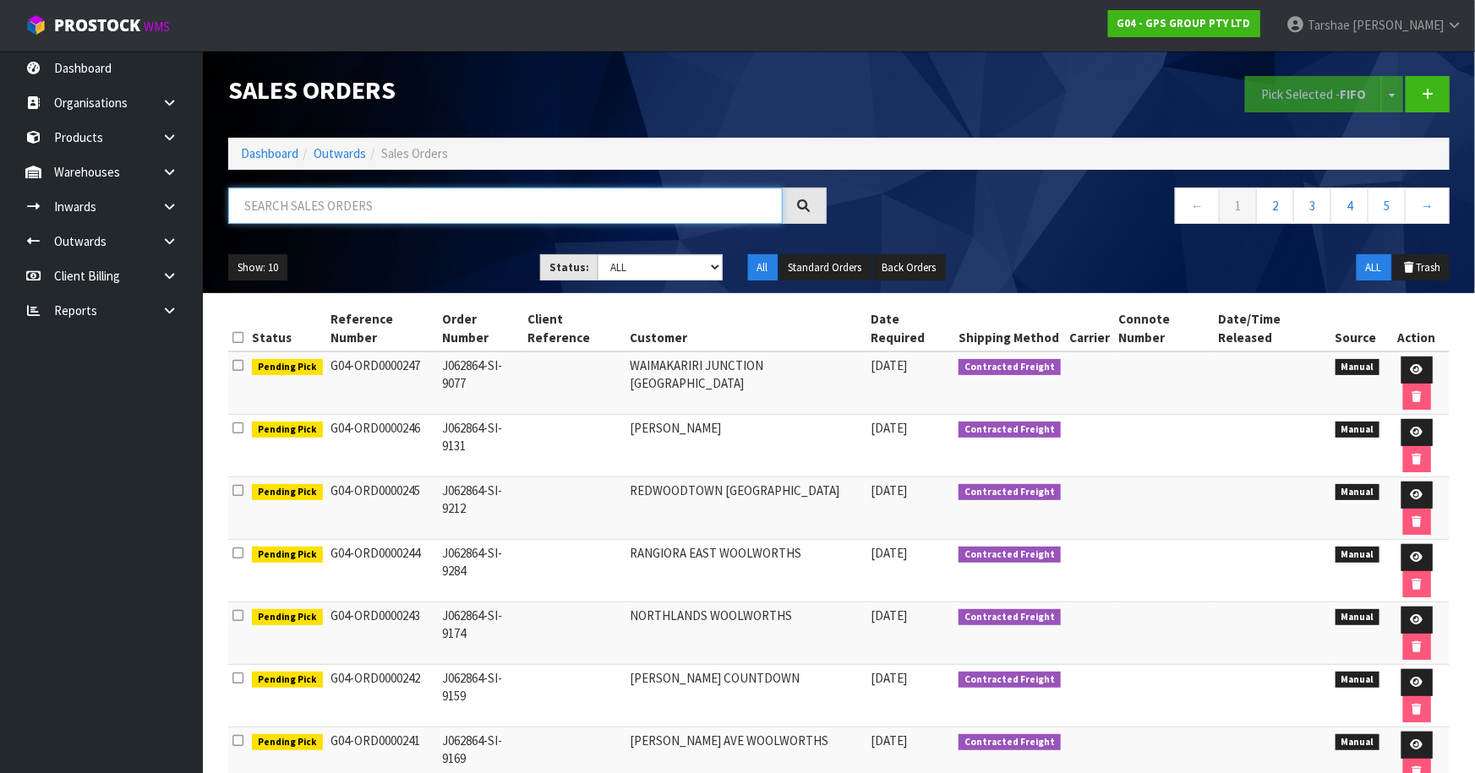
click at [652, 215] on input "text" at bounding box center [505, 206] width 555 height 36
type input "JOB-0410853"
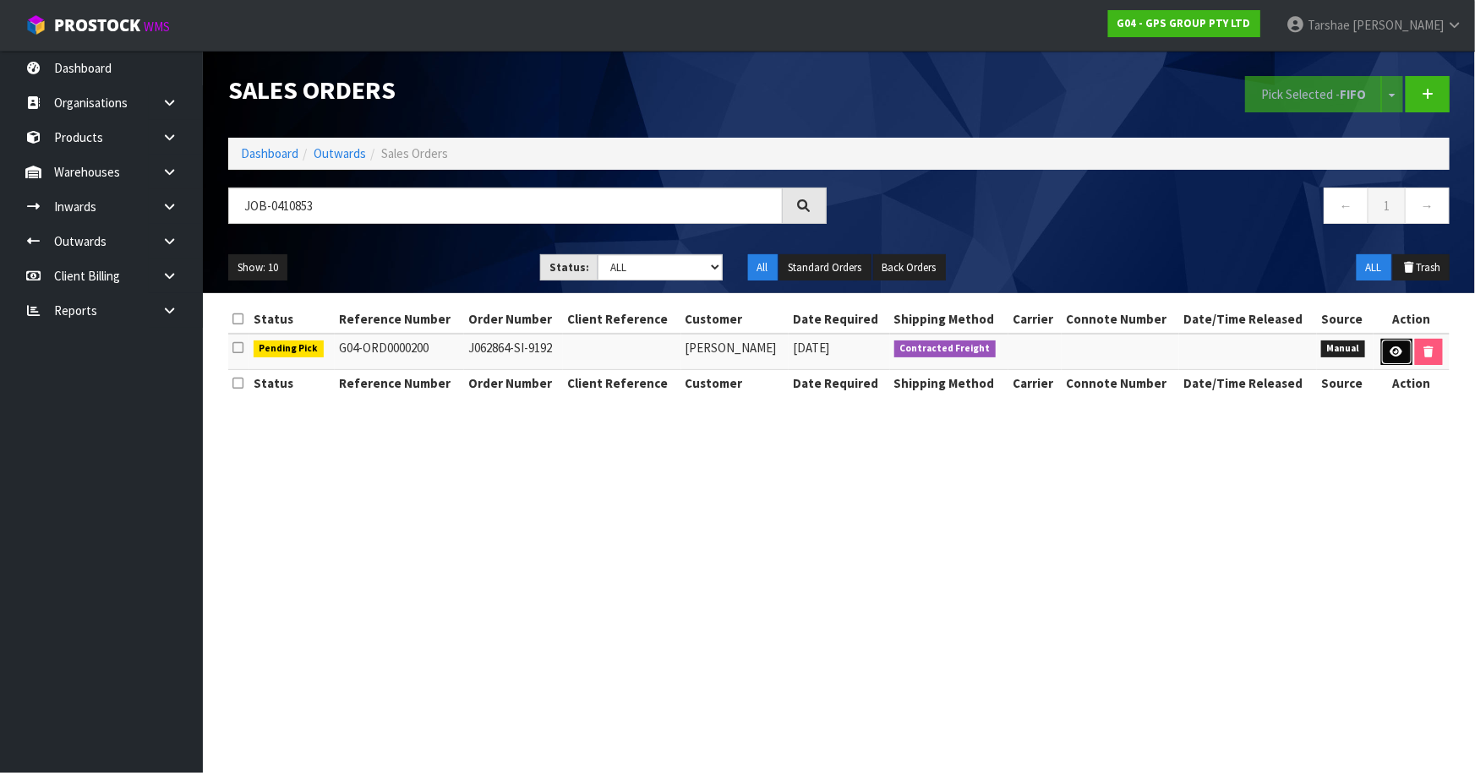
click at [1402, 351] on link at bounding box center [1396, 352] width 31 height 27
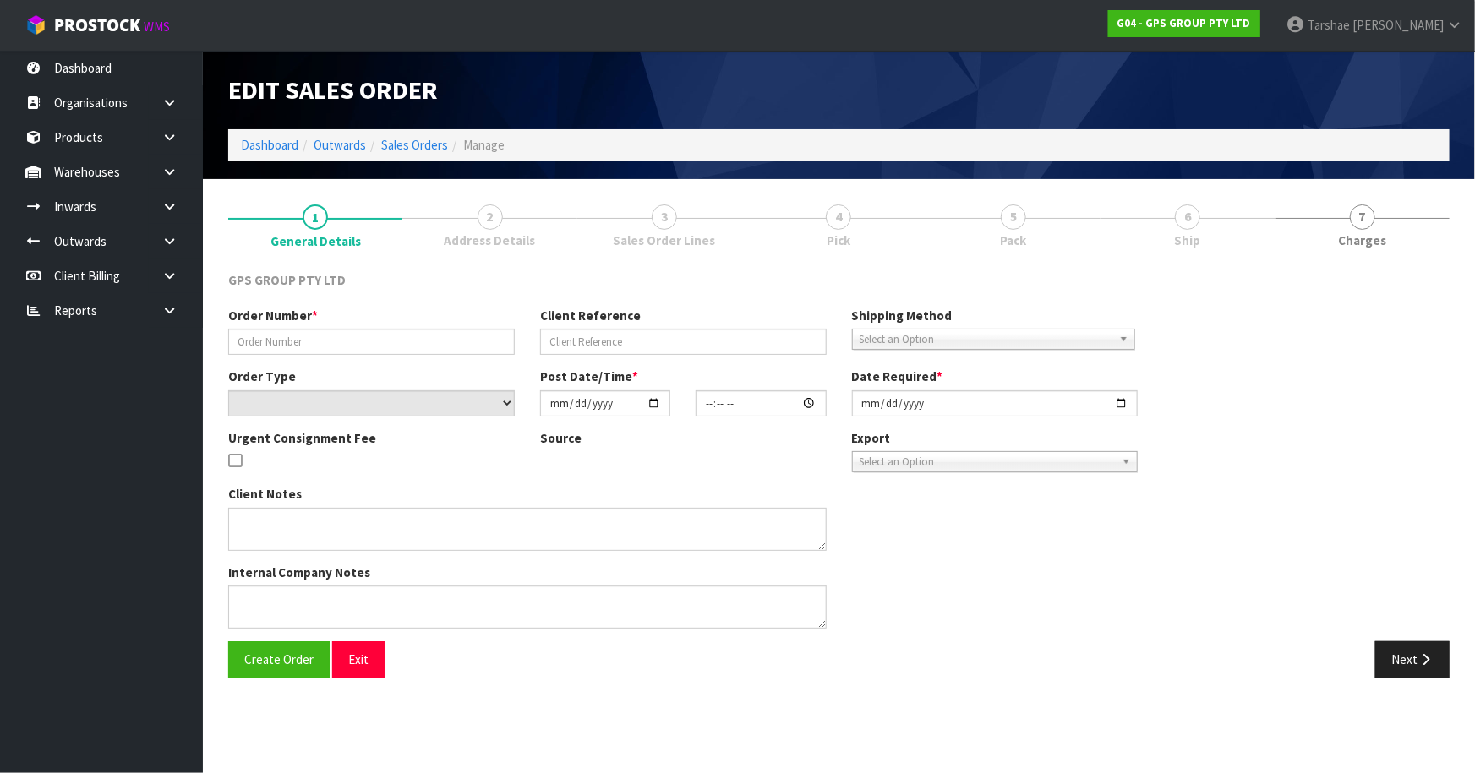
type input "J062864-SI-9192"
select select "number:0"
type input "[DATE]"
type input "16:18:00.000"
type input "[DATE]"
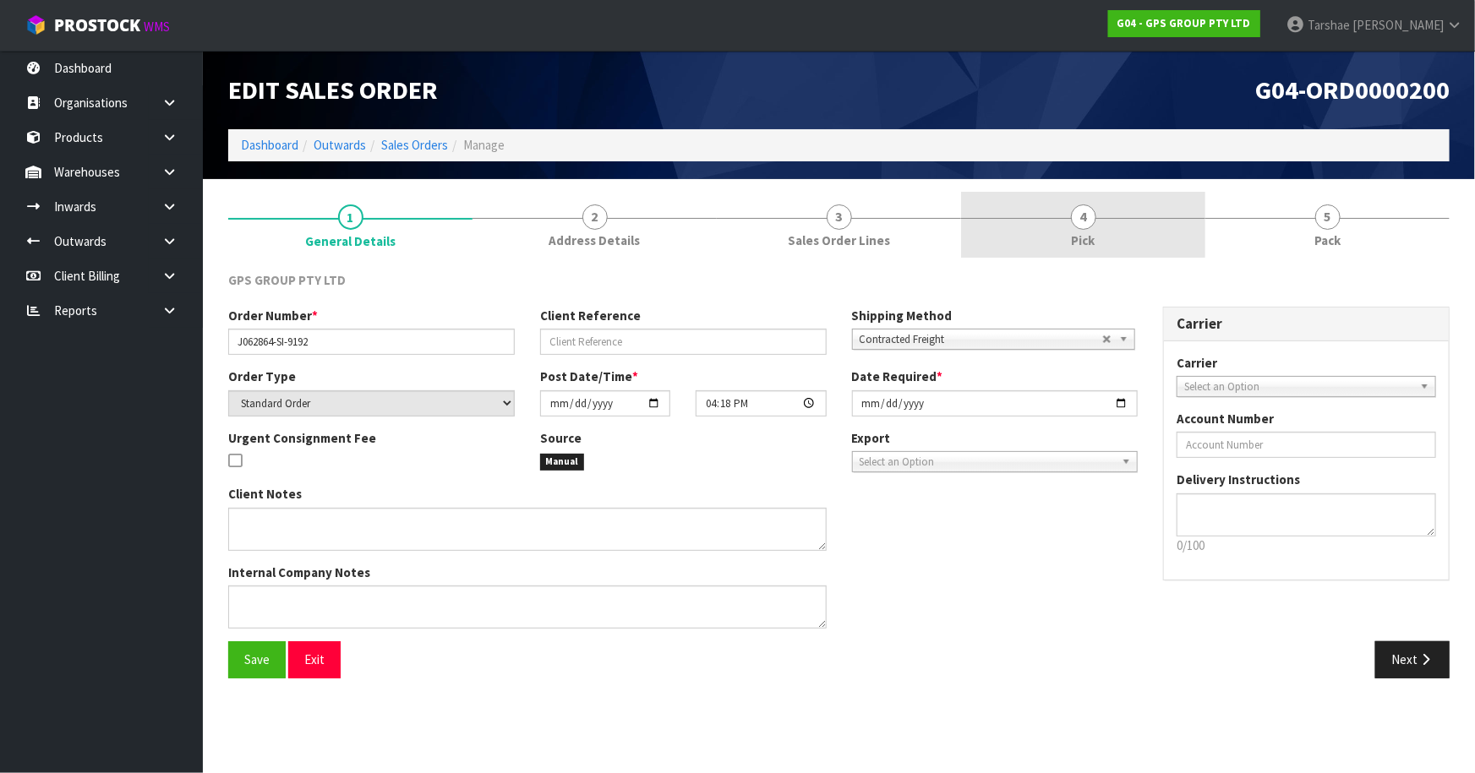
drag, startPoint x: 1156, startPoint y: 228, endPoint x: 1153, endPoint y: 254, distance: 25.6
click at [1156, 229] on link "4 Pick" at bounding box center [1083, 225] width 244 height 67
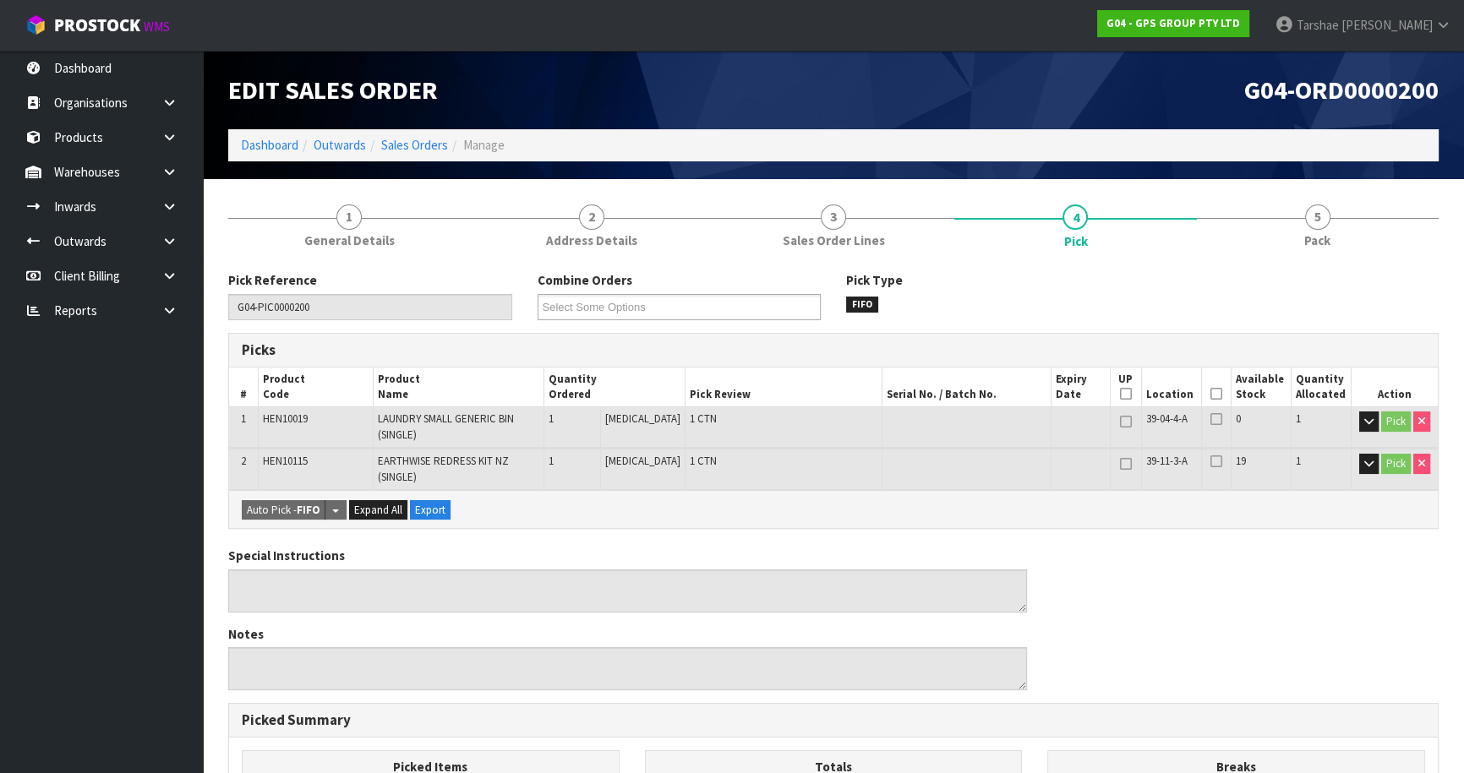
click at [1215, 394] on icon at bounding box center [1217, 394] width 12 height 1
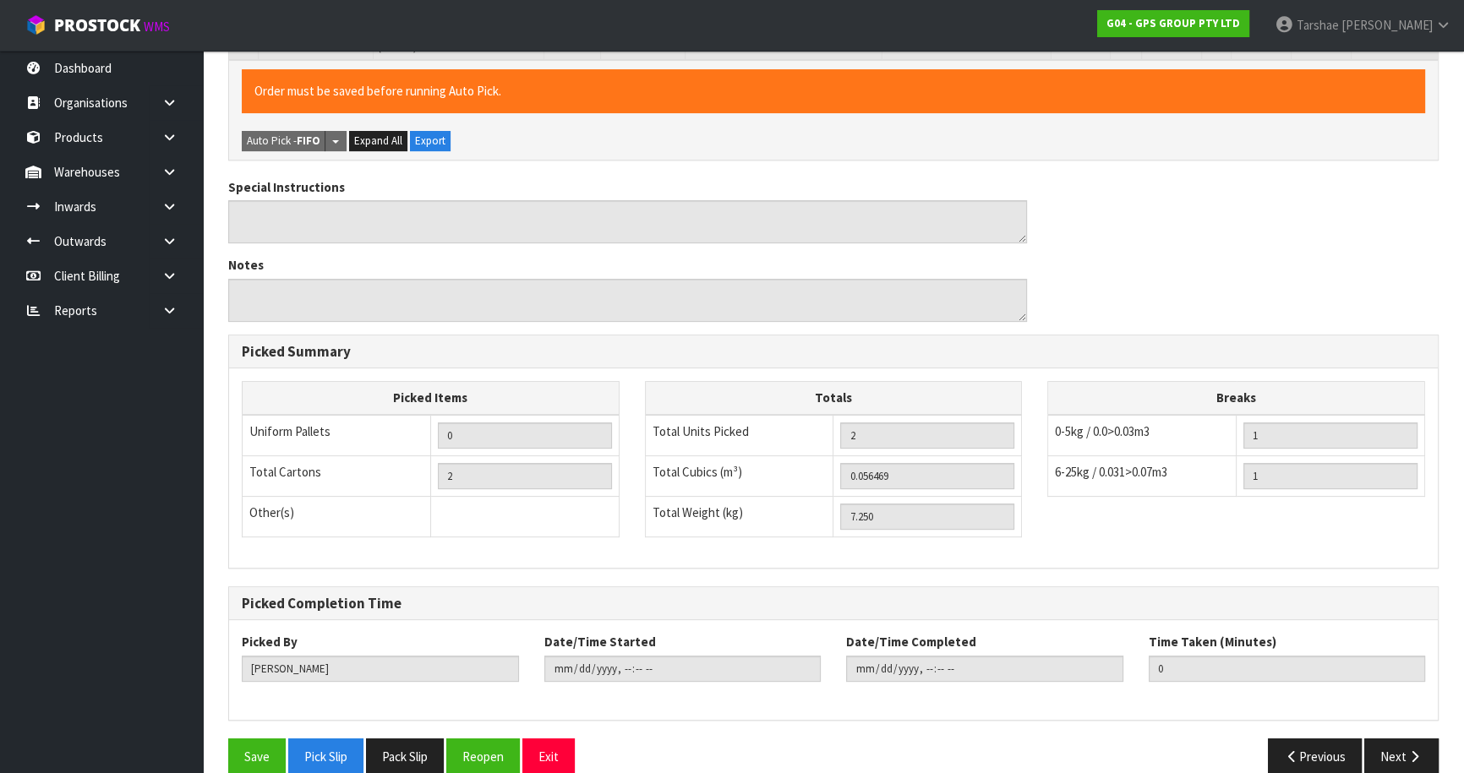
scroll to position [455, 0]
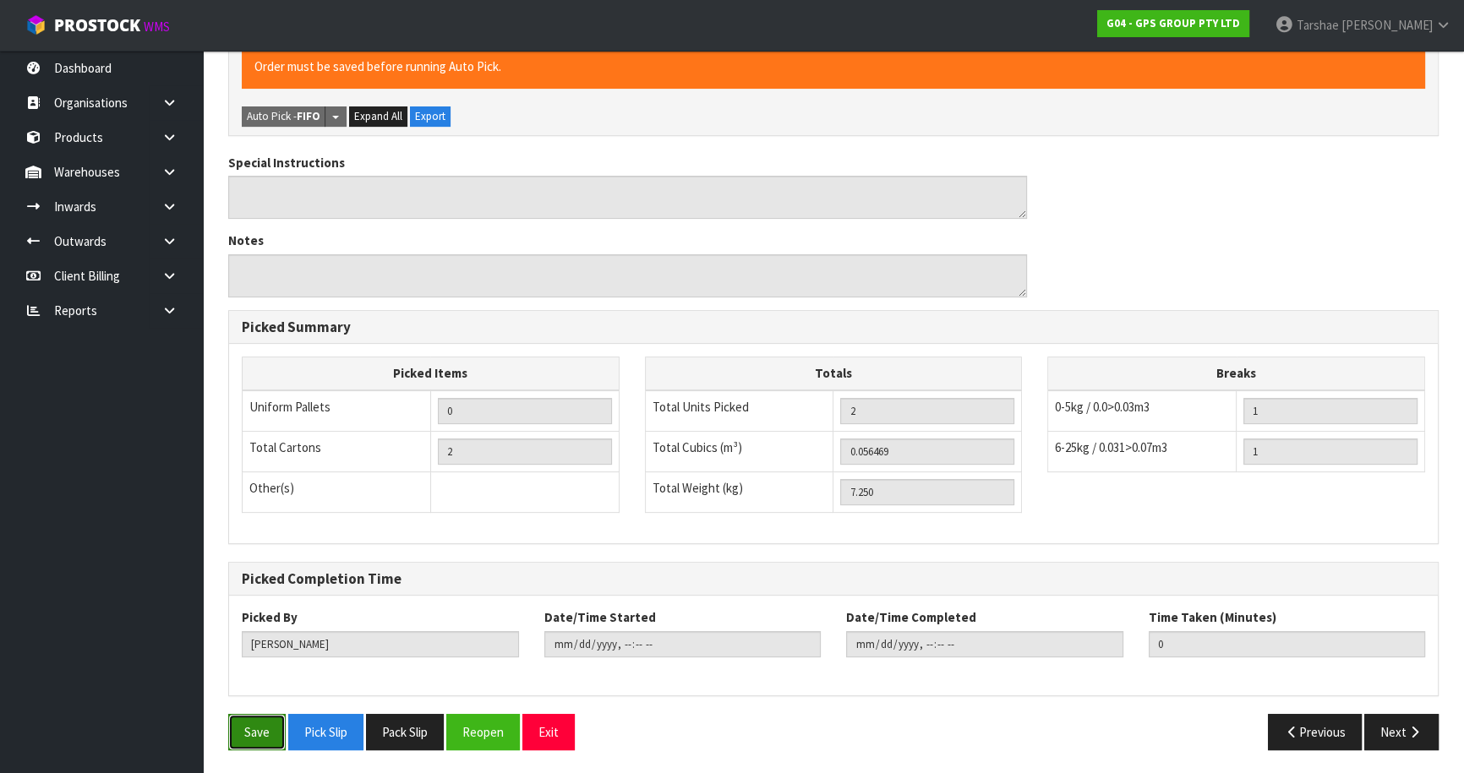
click at [241, 716] on button "Save" at bounding box center [256, 732] width 57 height 36
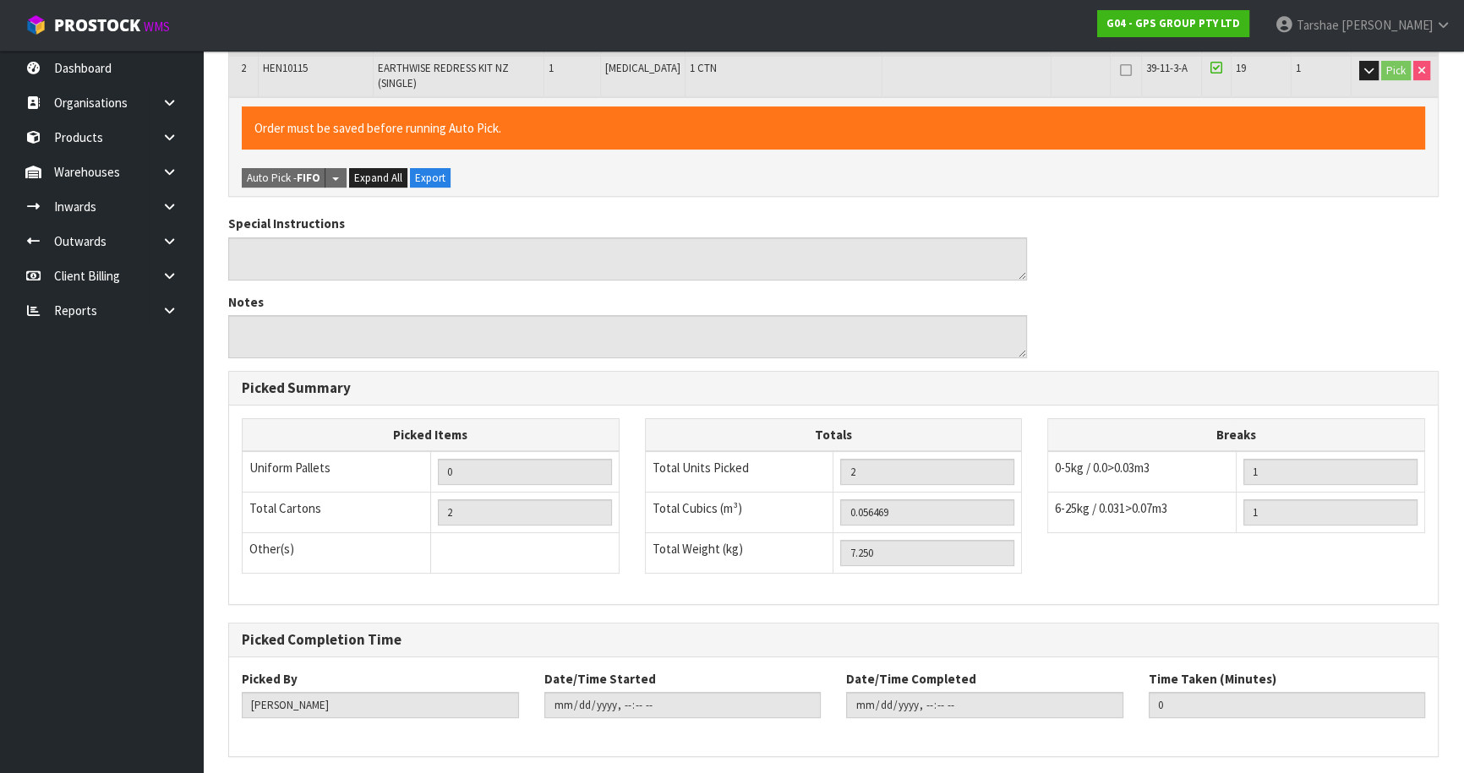
scroll to position [0, 0]
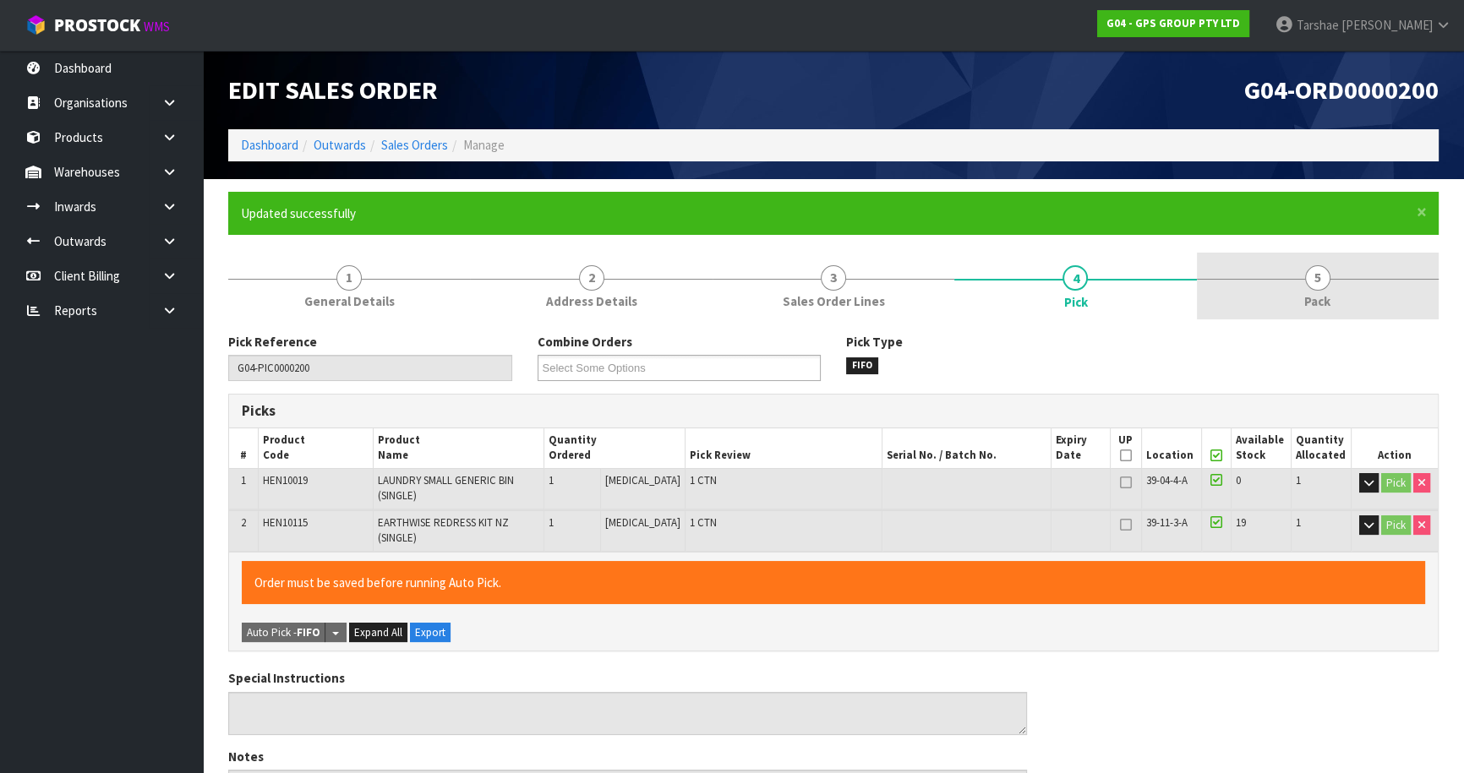
type input "[PERSON_NAME]"
type input "[DATE]T12:42:31"
drag, startPoint x: 1327, startPoint y: 254, endPoint x: 1315, endPoint y: 267, distance: 18.0
click at [1324, 261] on link "5 Pack" at bounding box center [1318, 286] width 242 height 67
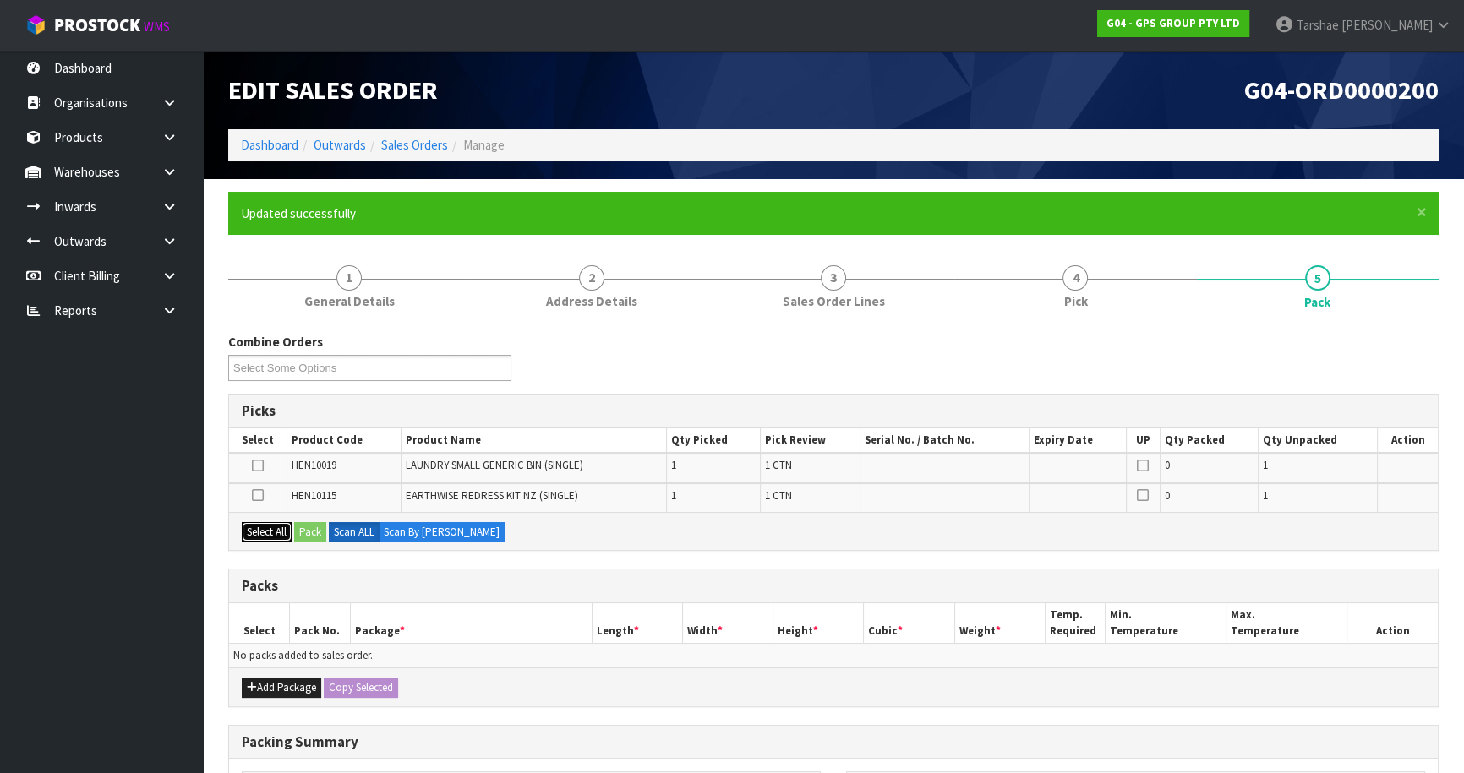
drag, startPoint x: 244, startPoint y: 524, endPoint x: 262, endPoint y: 572, distance: 51.4
click at [244, 527] on button "Select All" at bounding box center [267, 532] width 50 height 20
click at [276, 683] on button "Add Package" at bounding box center [281, 688] width 79 height 20
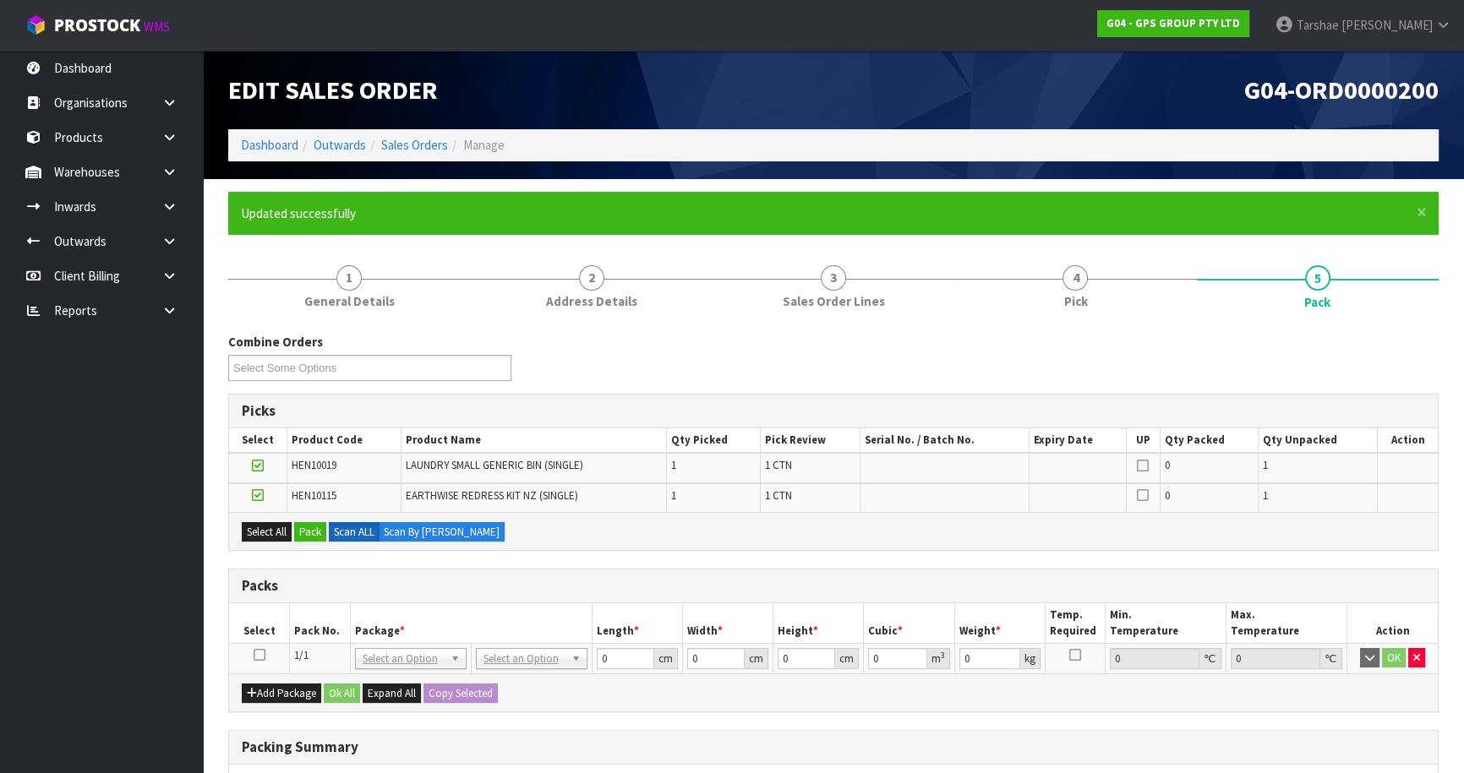
click at [258, 655] on icon at bounding box center [260, 655] width 12 height 1
click at [304, 521] on div "Select All Pack Scan ALL Scan By [PERSON_NAME]" at bounding box center [833, 531] width 1209 height 38
click at [309, 524] on button "Pack" at bounding box center [310, 532] width 32 height 20
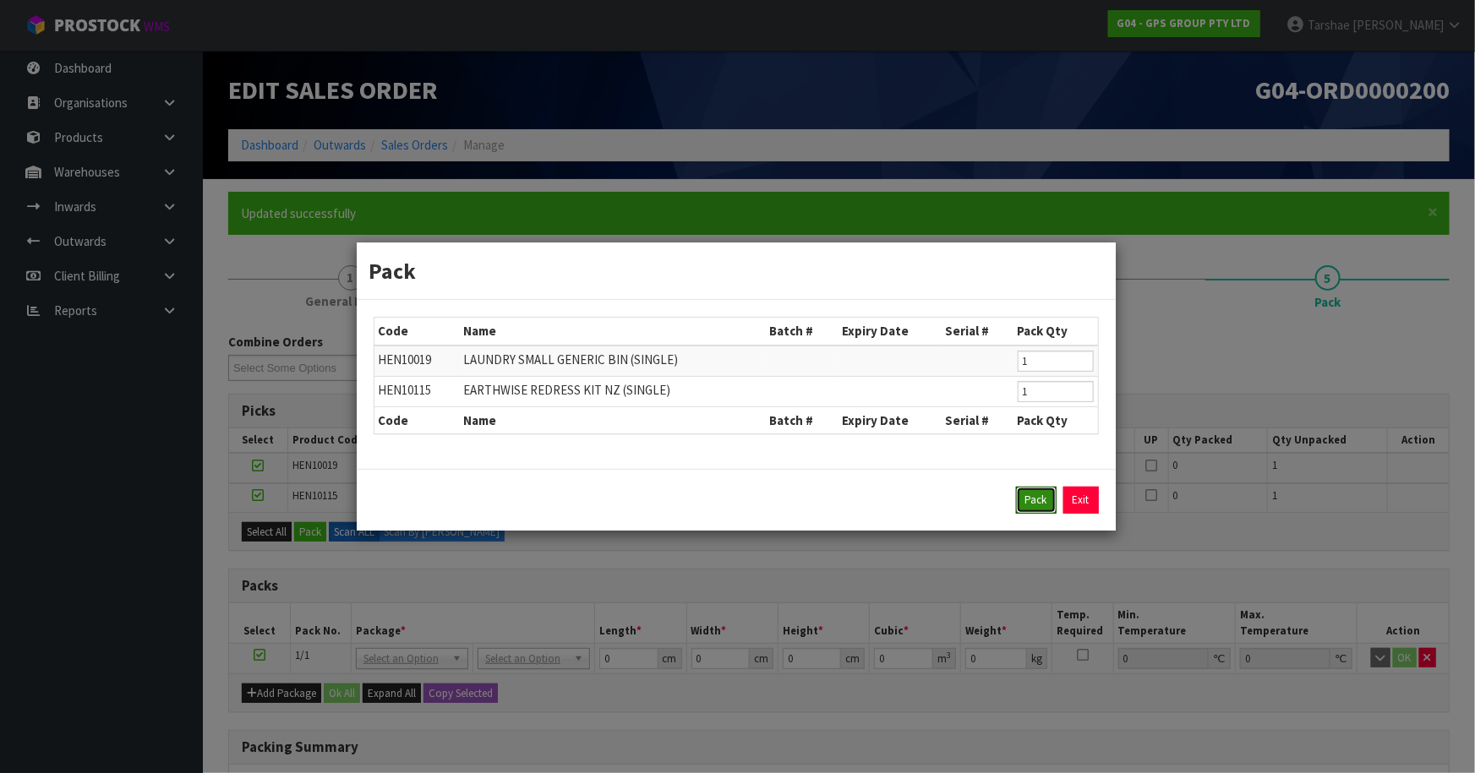
drag, startPoint x: 1043, startPoint y: 500, endPoint x: 640, endPoint y: 557, distance: 407.3
click at [1031, 503] on button "Pack" at bounding box center [1036, 500] width 41 height 27
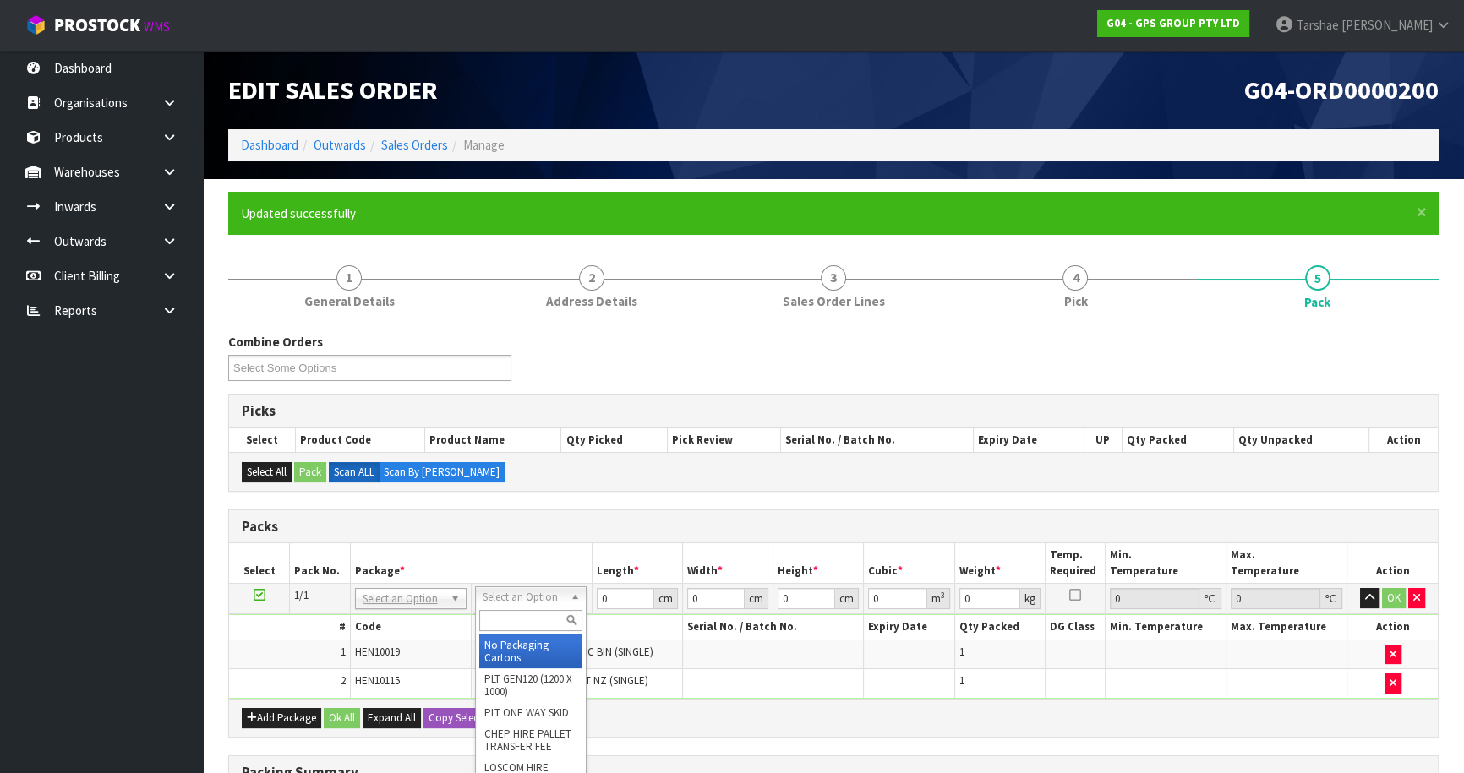
click at [497, 628] on input "text" at bounding box center [530, 620] width 103 height 21
drag, startPoint x: 509, startPoint y: 651, endPoint x: 556, endPoint y: 619, distance: 57.2
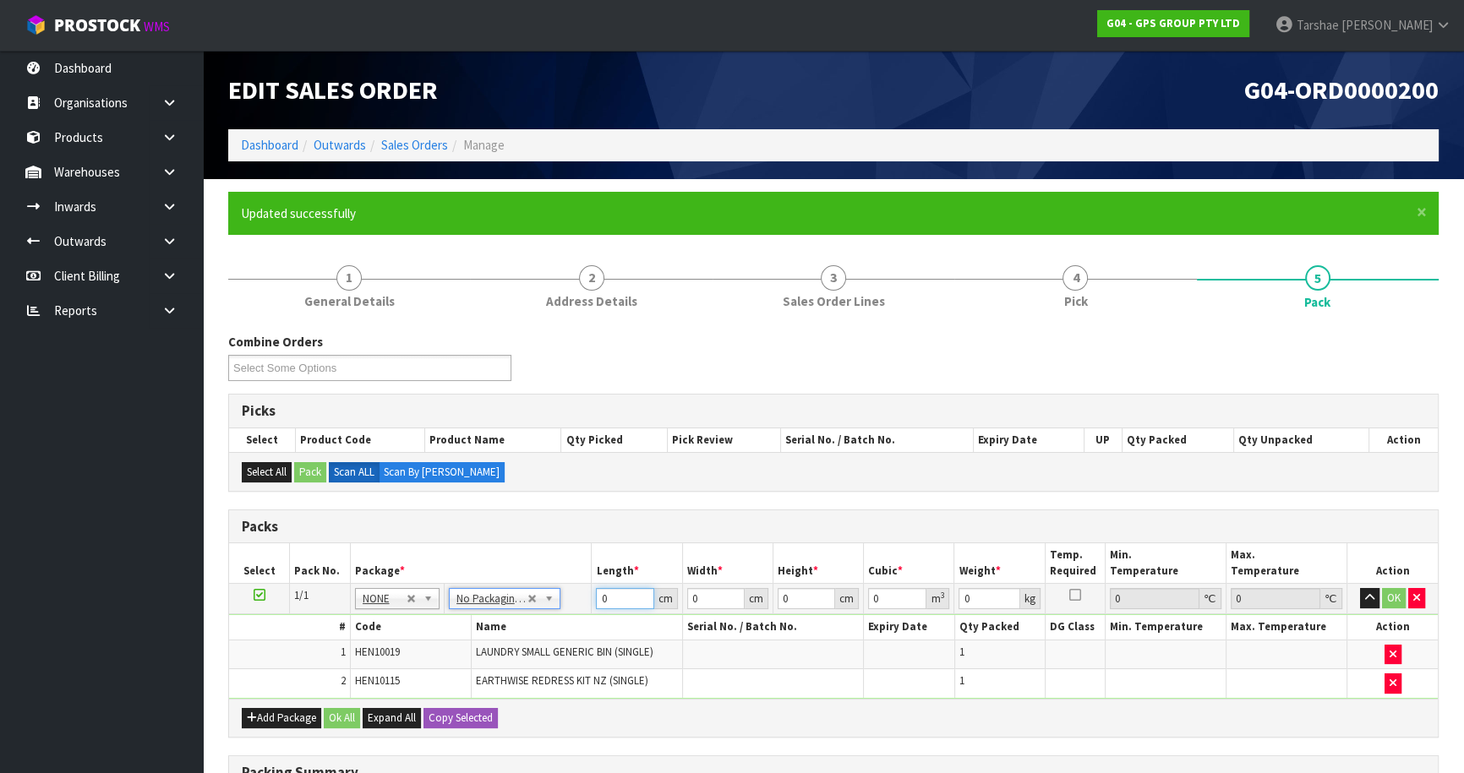
drag, startPoint x: 614, startPoint y: 591, endPoint x: 525, endPoint y: 585, distance: 89.0
click at [525, 587] on tr "1/1 NONE 007-001 007-002 007-004 007-009 007-013 007-014 007-015 007-017 007-01…" at bounding box center [833, 599] width 1209 height 30
type input "126"
type input "50"
type input "1"
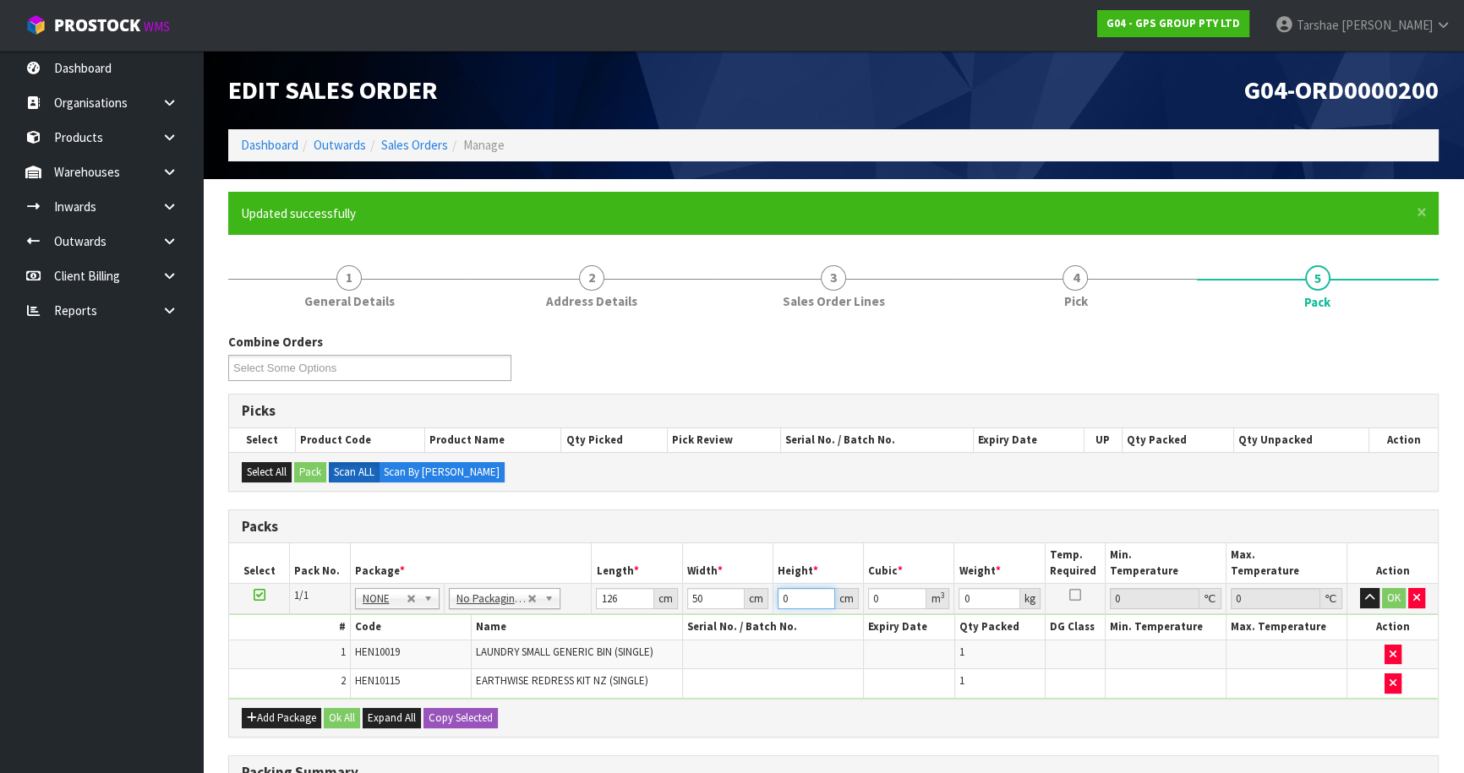
type input "0.0063"
type input "10"
type input "0.063"
type input "10"
type input "8"
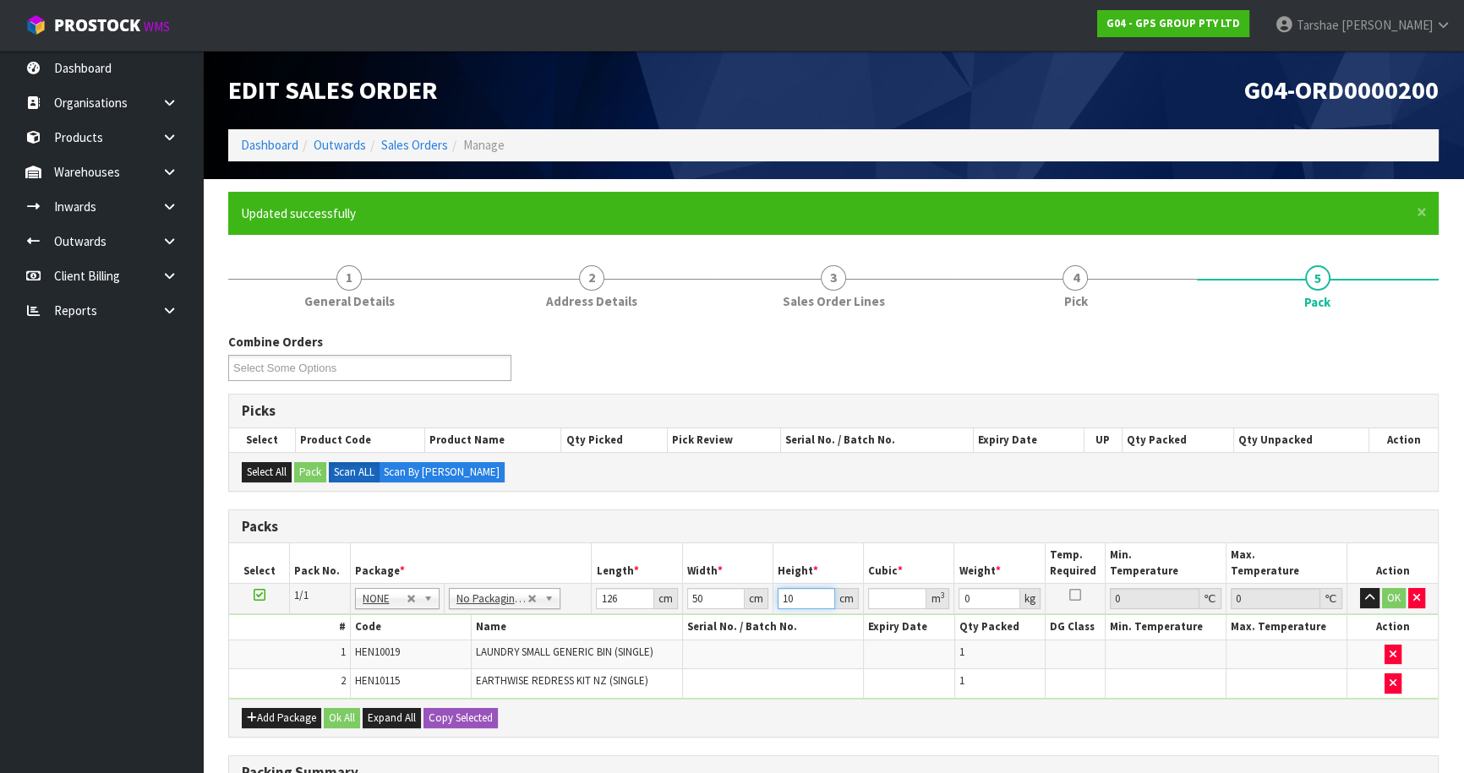
drag, startPoint x: 802, startPoint y: 596, endPoint x: 708, endPoint y: 578, distance: 96.3
click at [719, 584] on tr "1/1 NONE 007-001 007-002 007-004 007-009 007-013 007-014 007-015 007-017 007-01…" at bounding box center [833, 599] width 1209 height 30
type input "0"
type input "1"
type input "0.0063"
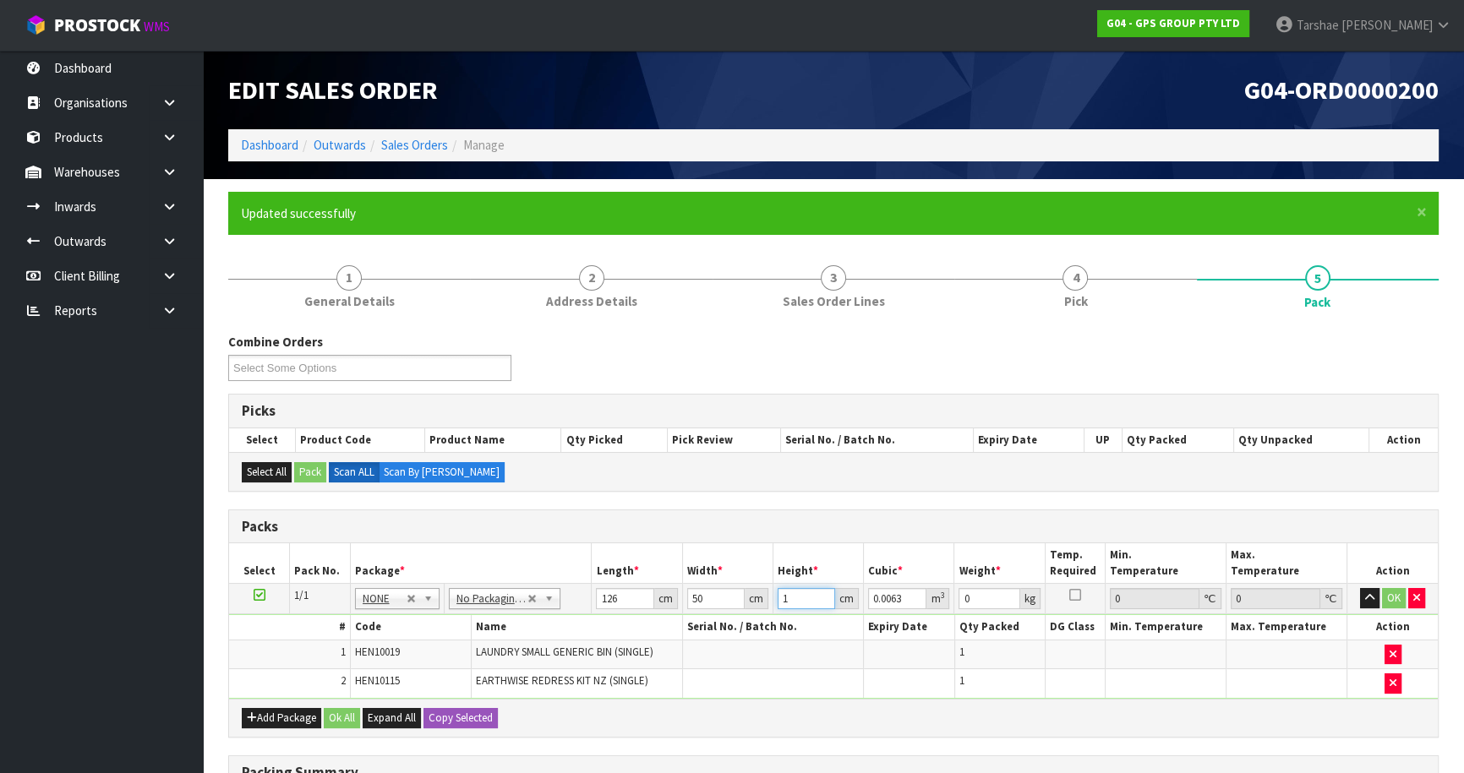
type input "10"
type input "0.063"
type input "8"
click at [1360, 588] on button "button" at bounding box center [1369, 598] width 19 height 20
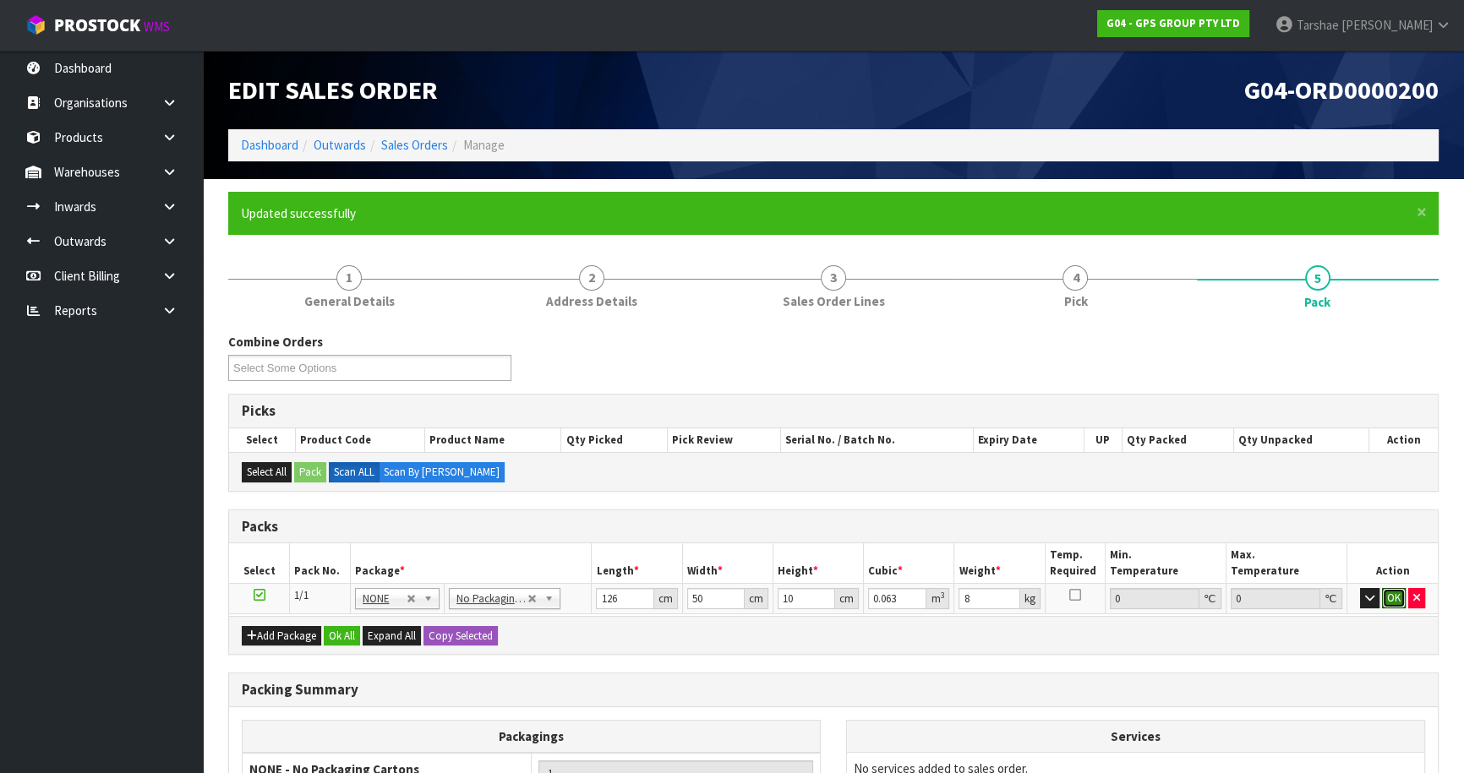
click button "OK" at bounding box center [1394, 598] width 24 height 20
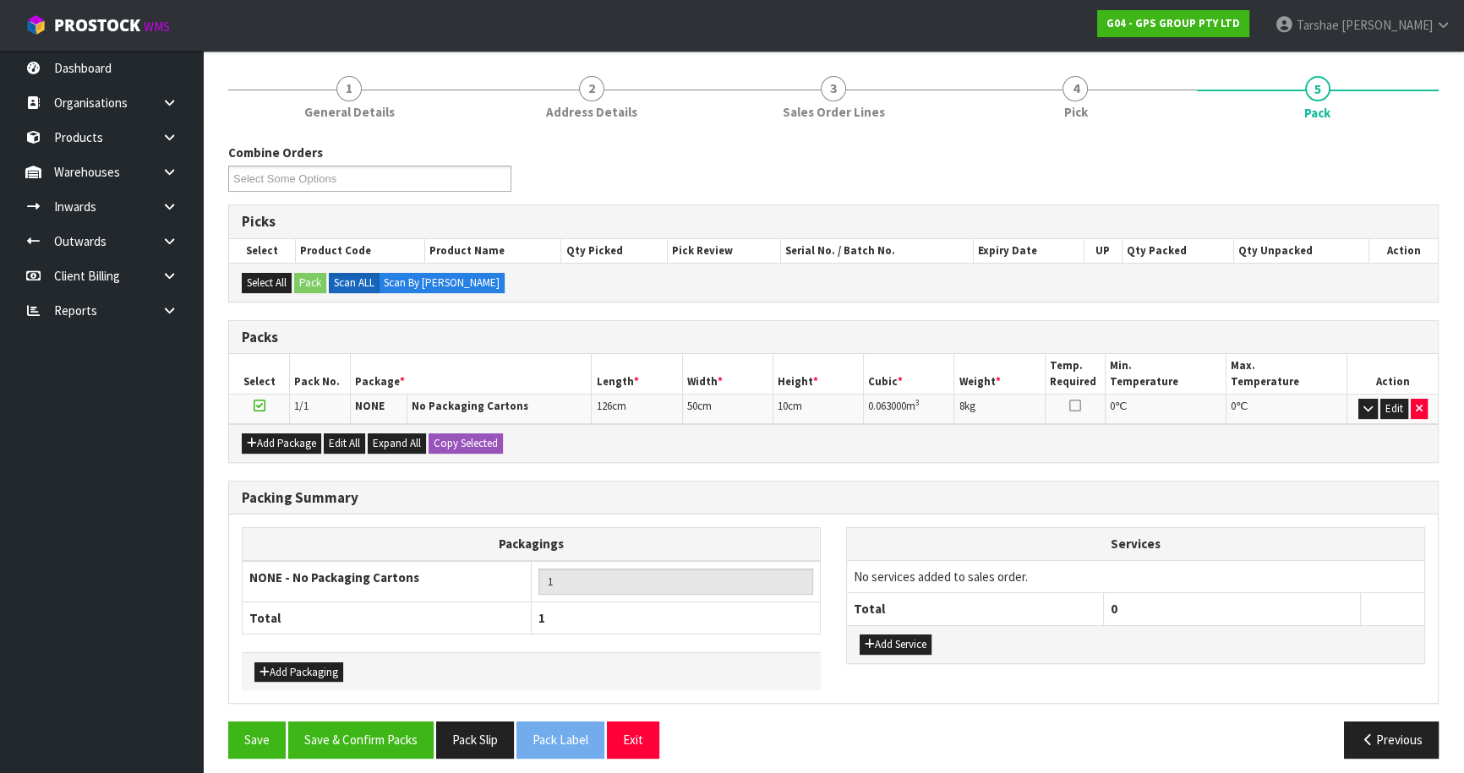
scroll to position [196, 0]
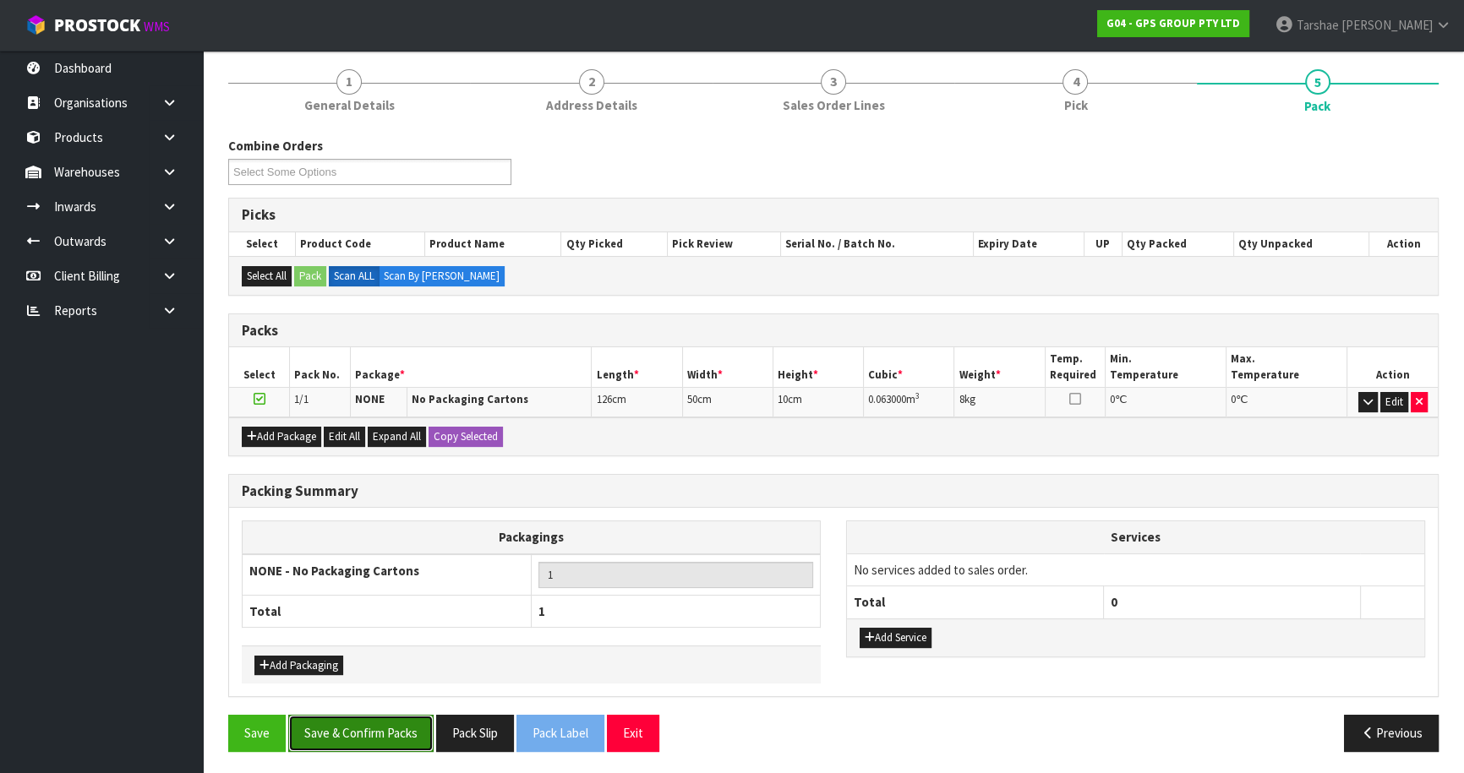
click at [429, 724] on button "Save & Confirm Packs" at bounding box center [360, 733] width 145 height 36
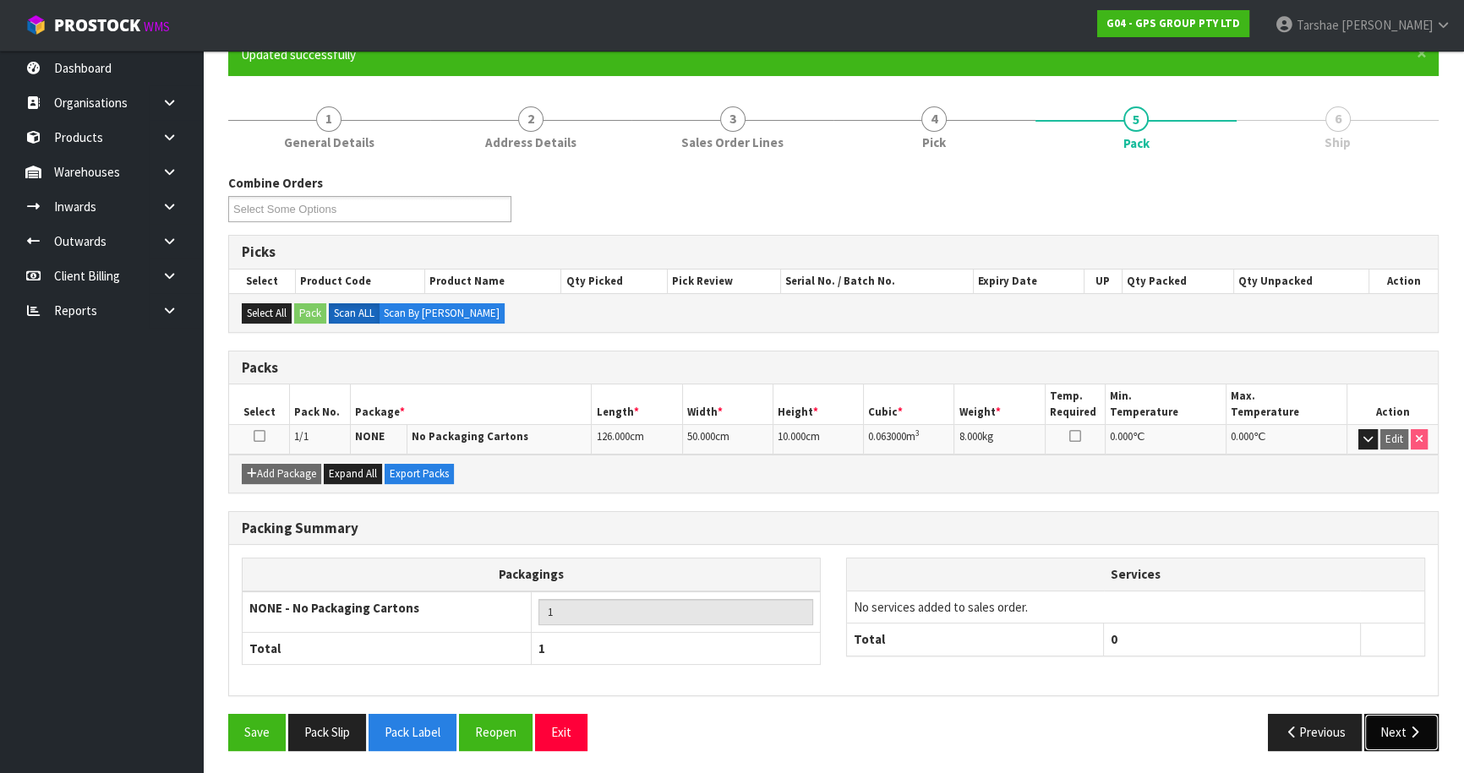
click at [1370, 719] on button "Next" at bounding box center [1401, 732] width 74 height 36
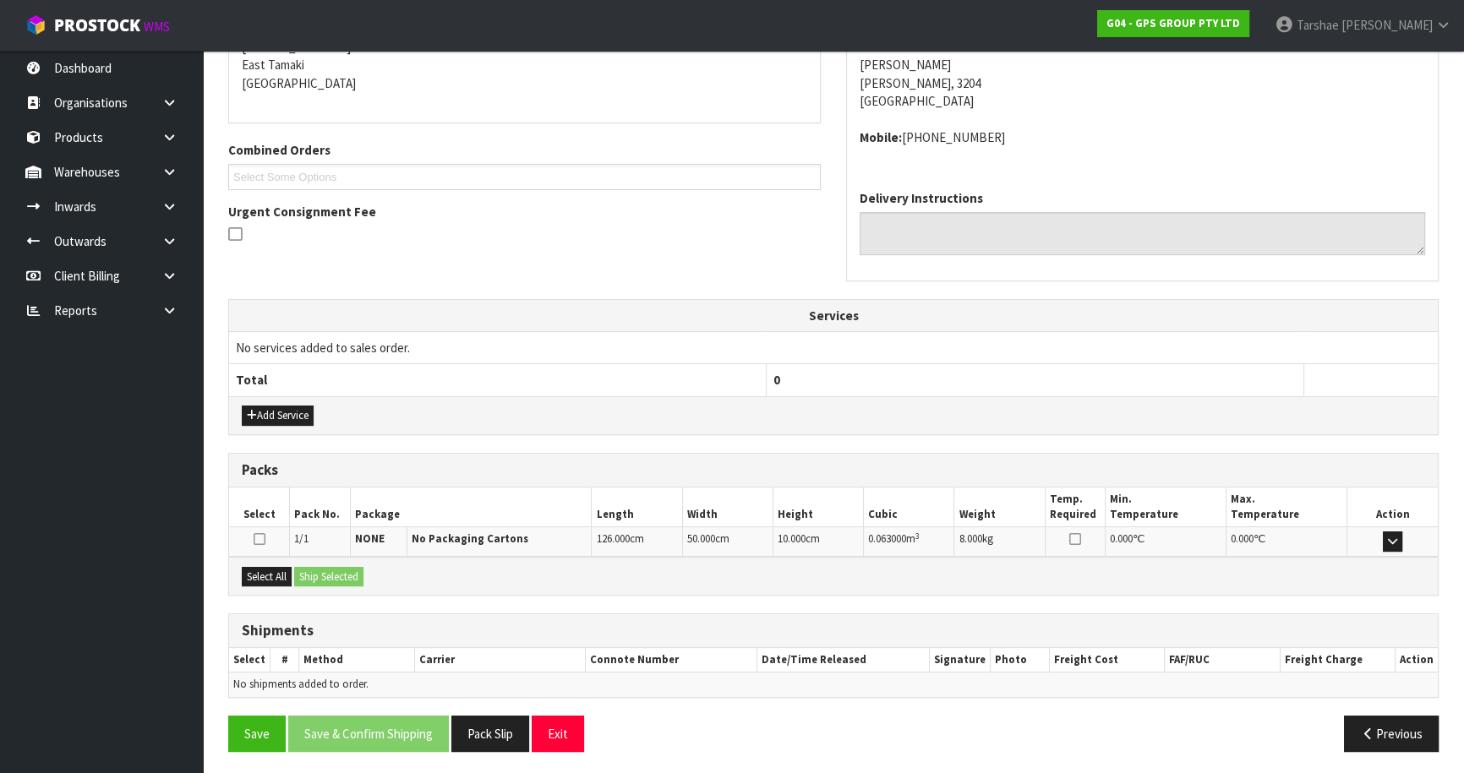
scroll to position [362, 0]
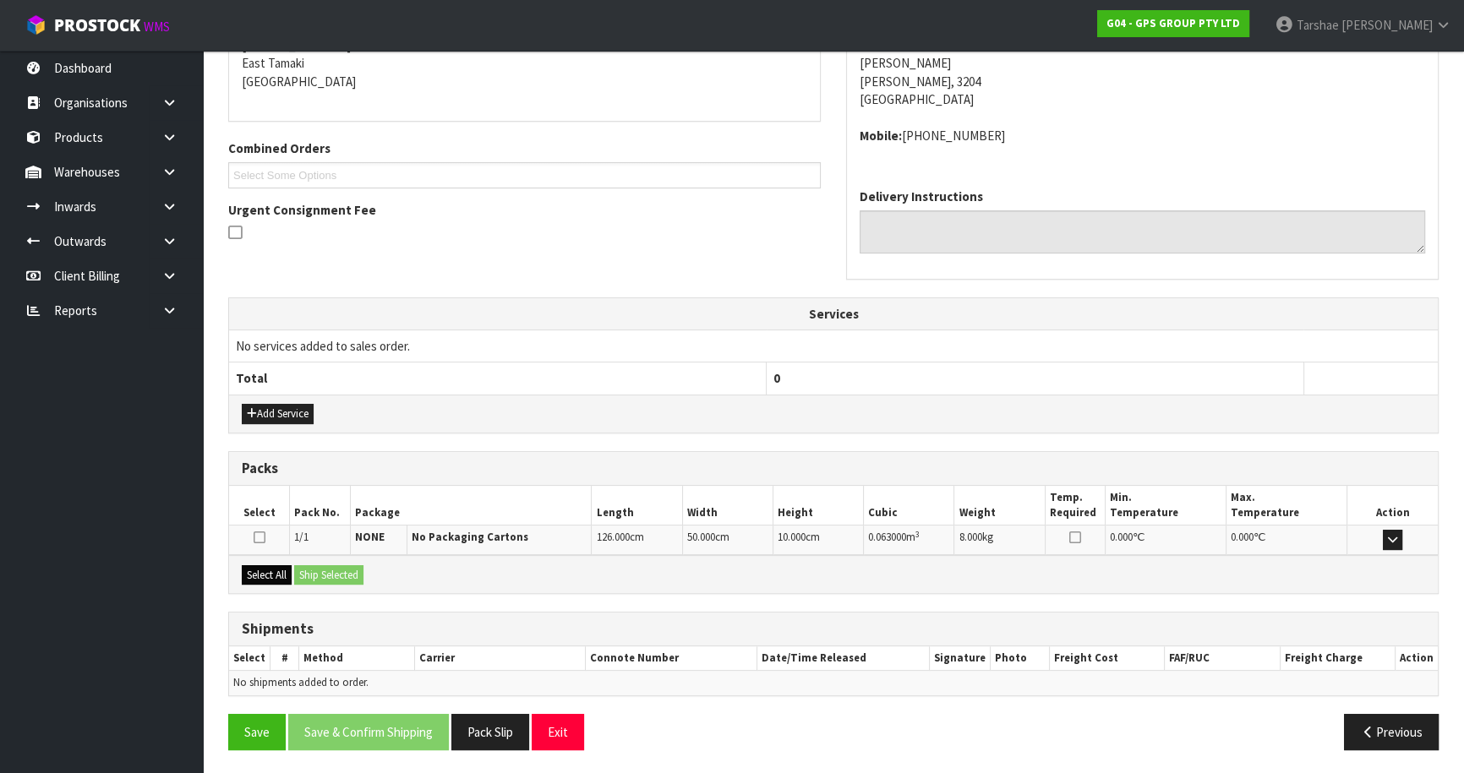
drag, startPoint x: 259, startPoint y: 584, endPoint x: 267, endPoint y: 575, distance: 12.6
click at [263, 579] on div "Select All Ship Selected" at bounding box center [833, 574] width 1209 height 38
click at [267, 575] on button "Select All" at bounding box center [267, 576] width 50 height 20
click at [304, 568] on button "Ship Selected" at bounding box center [328, 576] width 69 height 20
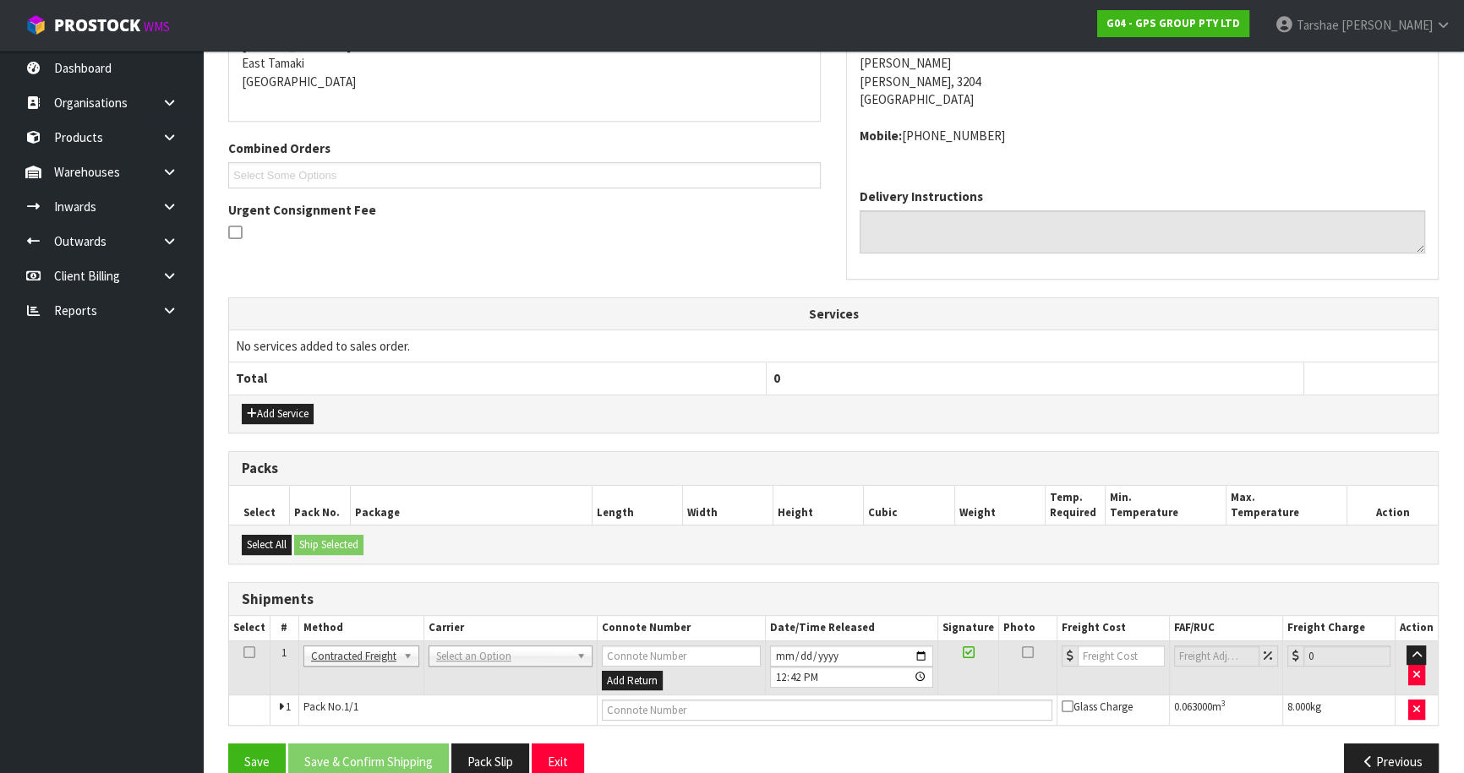
drag, startPoint x: 471, startPoint y: 651, endPoint x: 467, endPoint y: 667, distance: 16.6
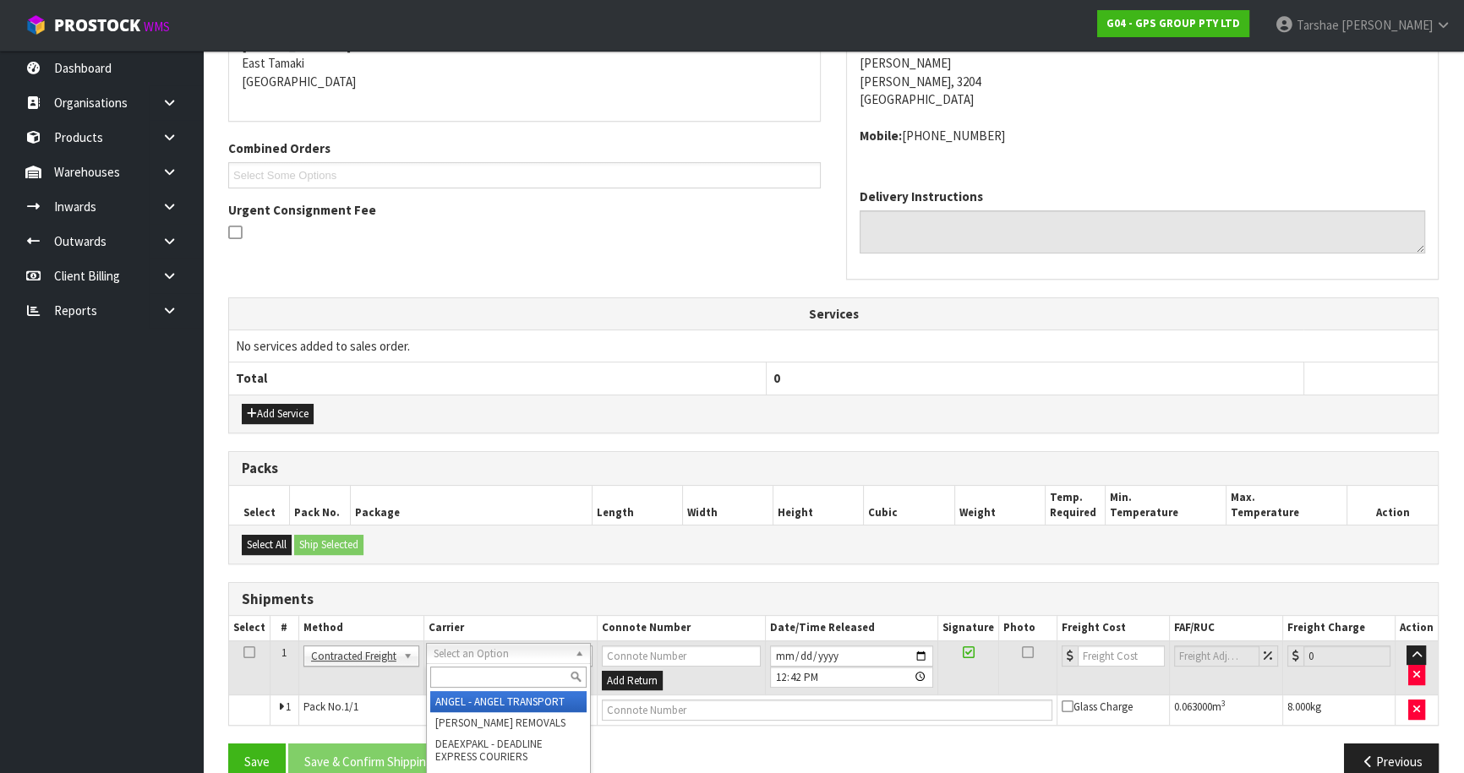
click at [462, 673] on input "text" at bounding box center [508, 677] width 156 height 21
type input "NZP"
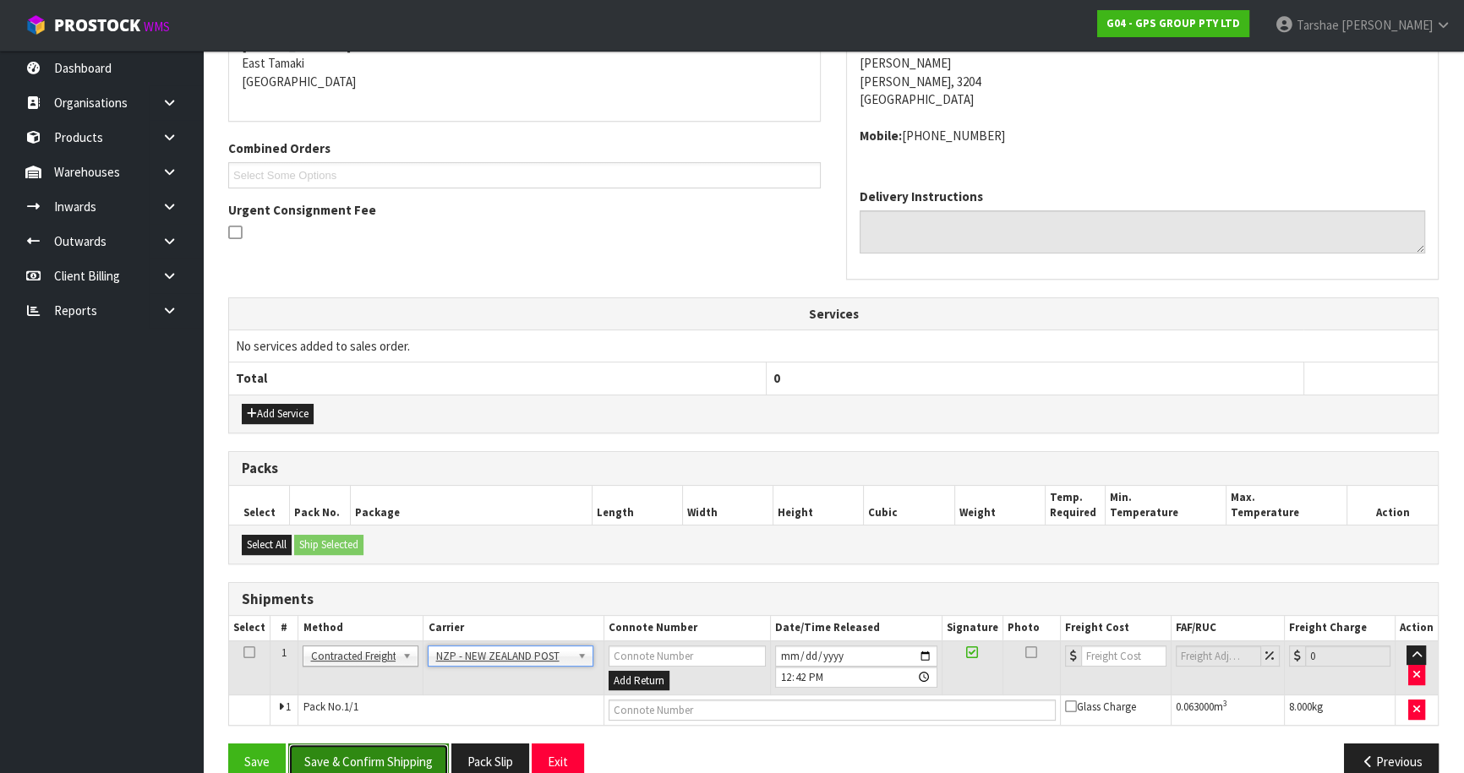
click at [413, 751] on button "Save & Confirm Shipping" at bounding box center [368, 762] width 161 height 36
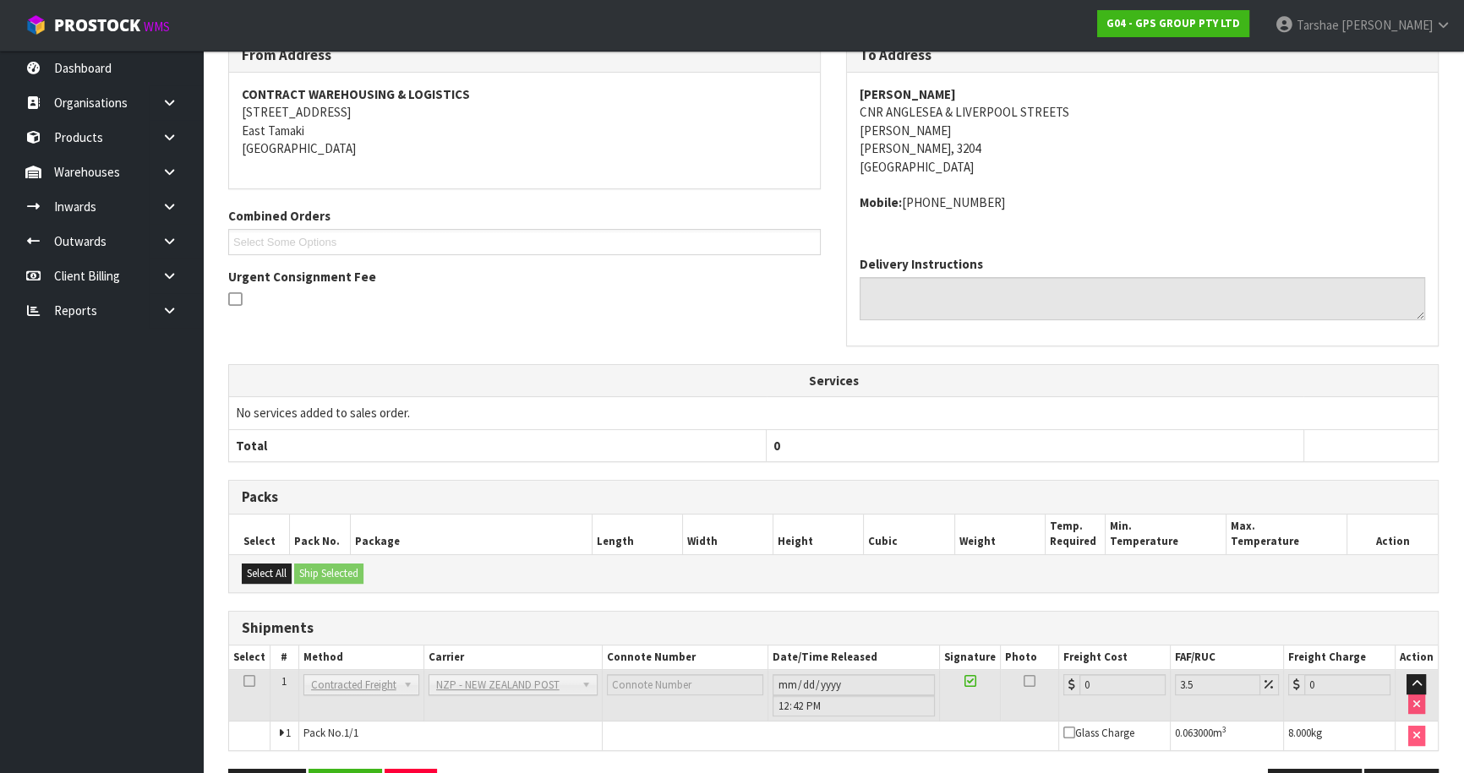
scroll to position [368, 0]
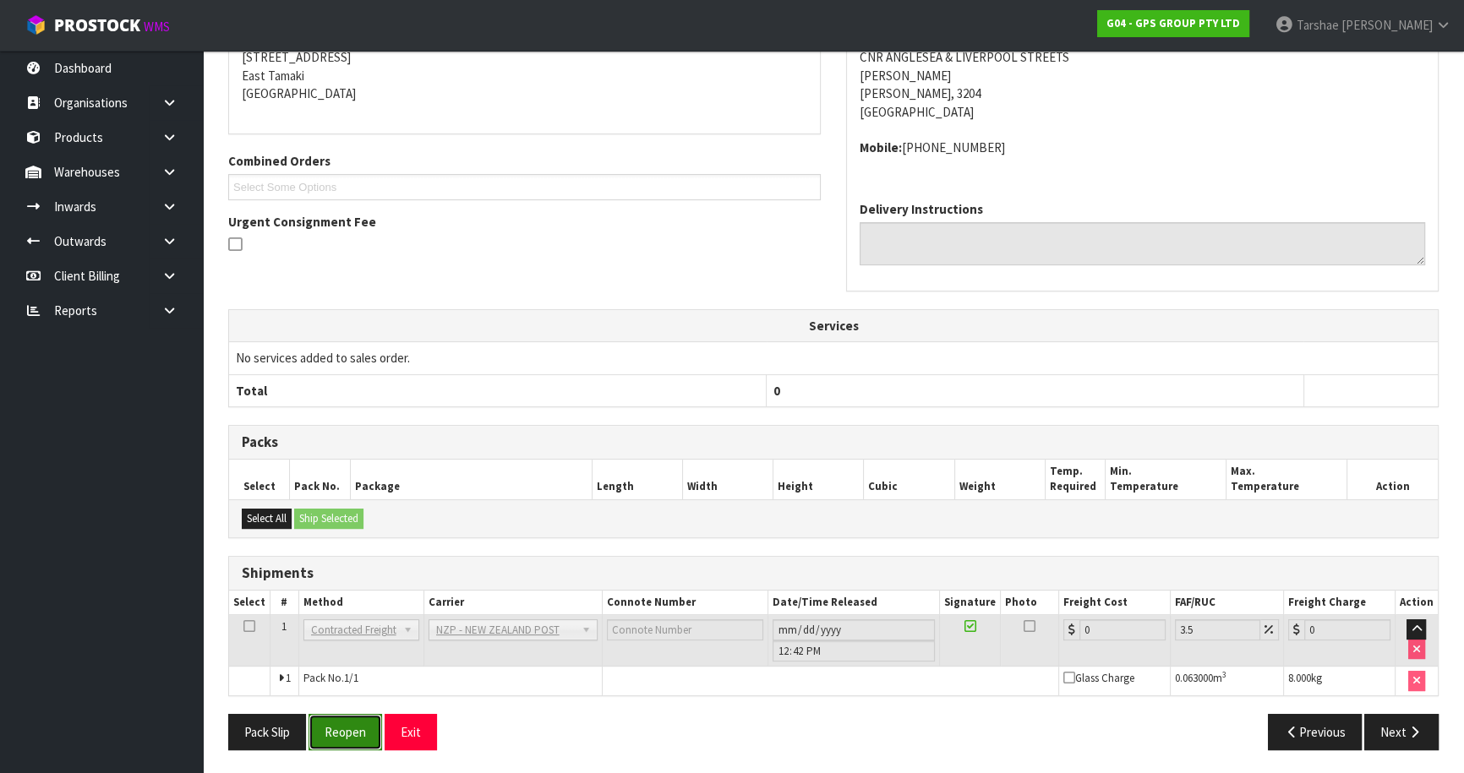
click at [359, 735] on button "Reopen" at bounding box center [346, 732] width 74 height 36
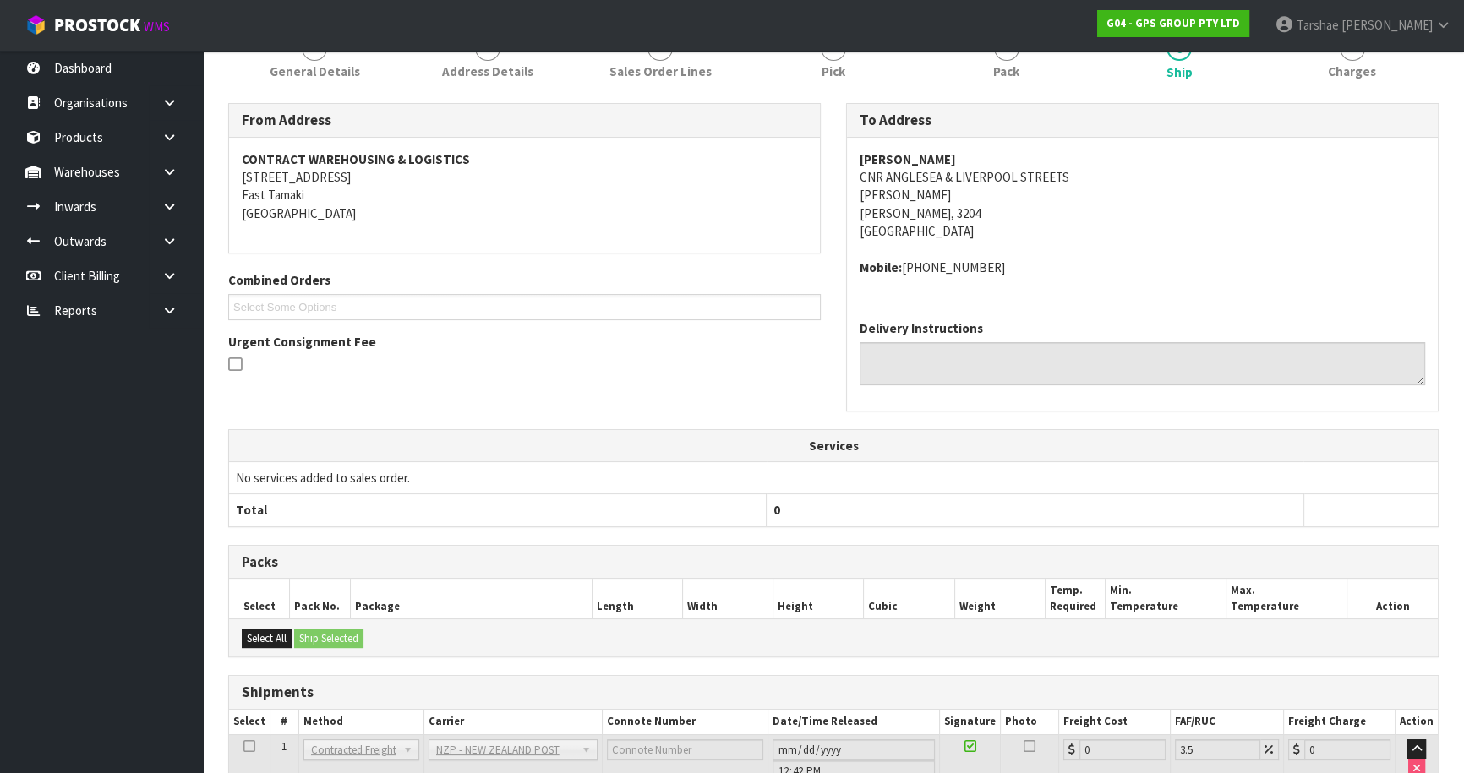
scroll to position [349, 0]
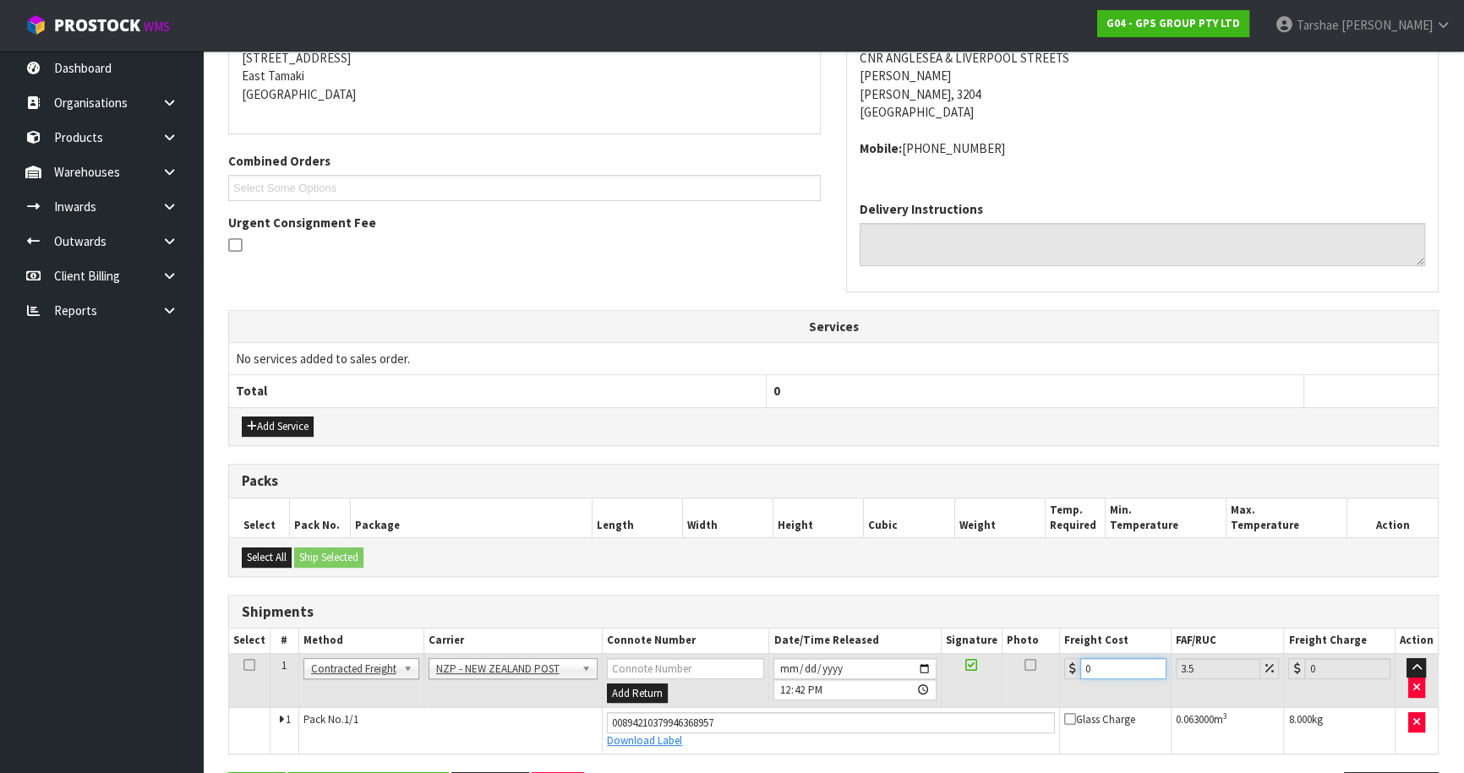
drag, startPoint x: 1107, startPoint y: 664, endPoint x: 932, endPoint y: 681, distance: 175.8
click at [941, 685] on tr "1 Client Local Pickup Customer Local Pickup Company Freight Contracted Freight …" at bounding box center [833, 680] width 1209 height 55
type input "7"
type input "7.24"
type input "7.3"
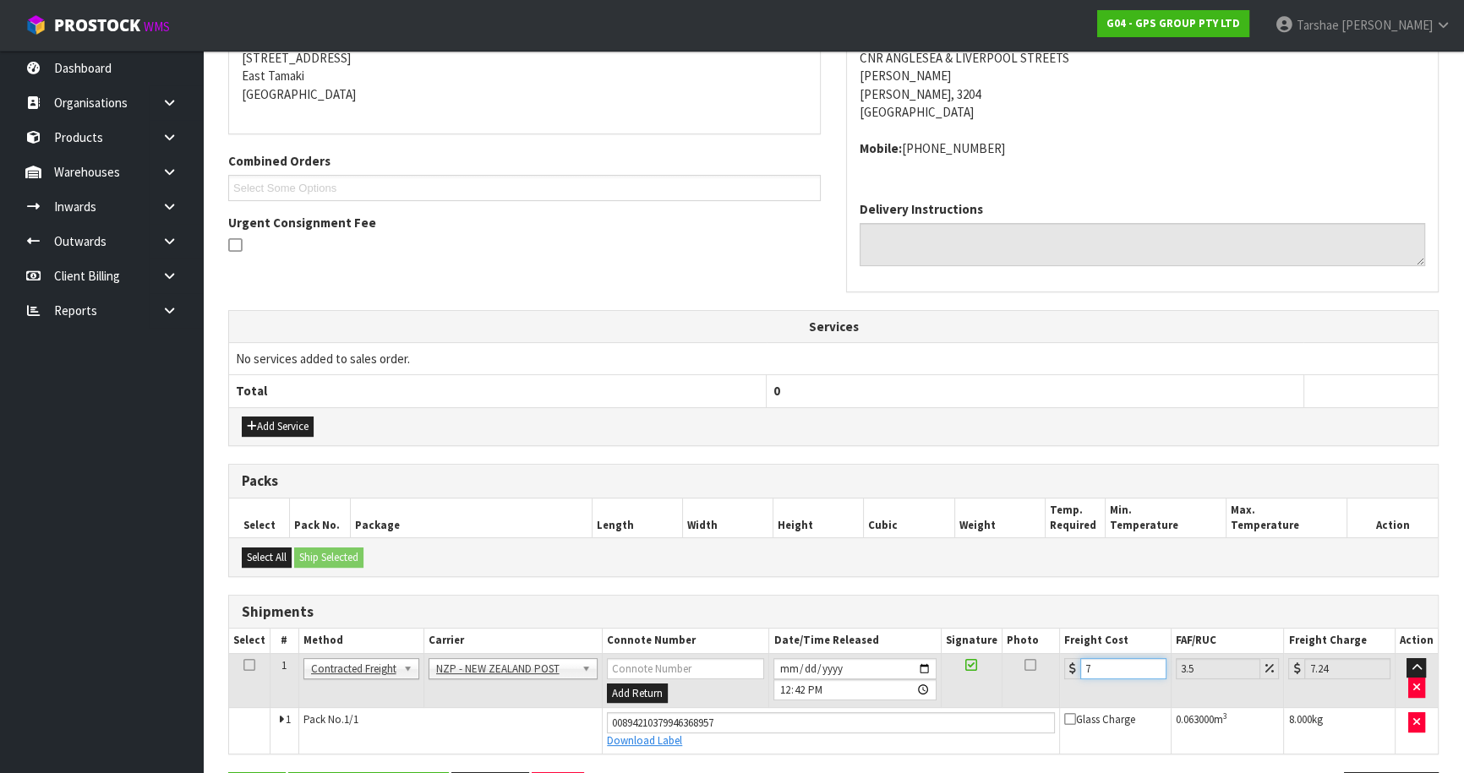
type input "7.56"
type input "7.31"
type input "7.57"
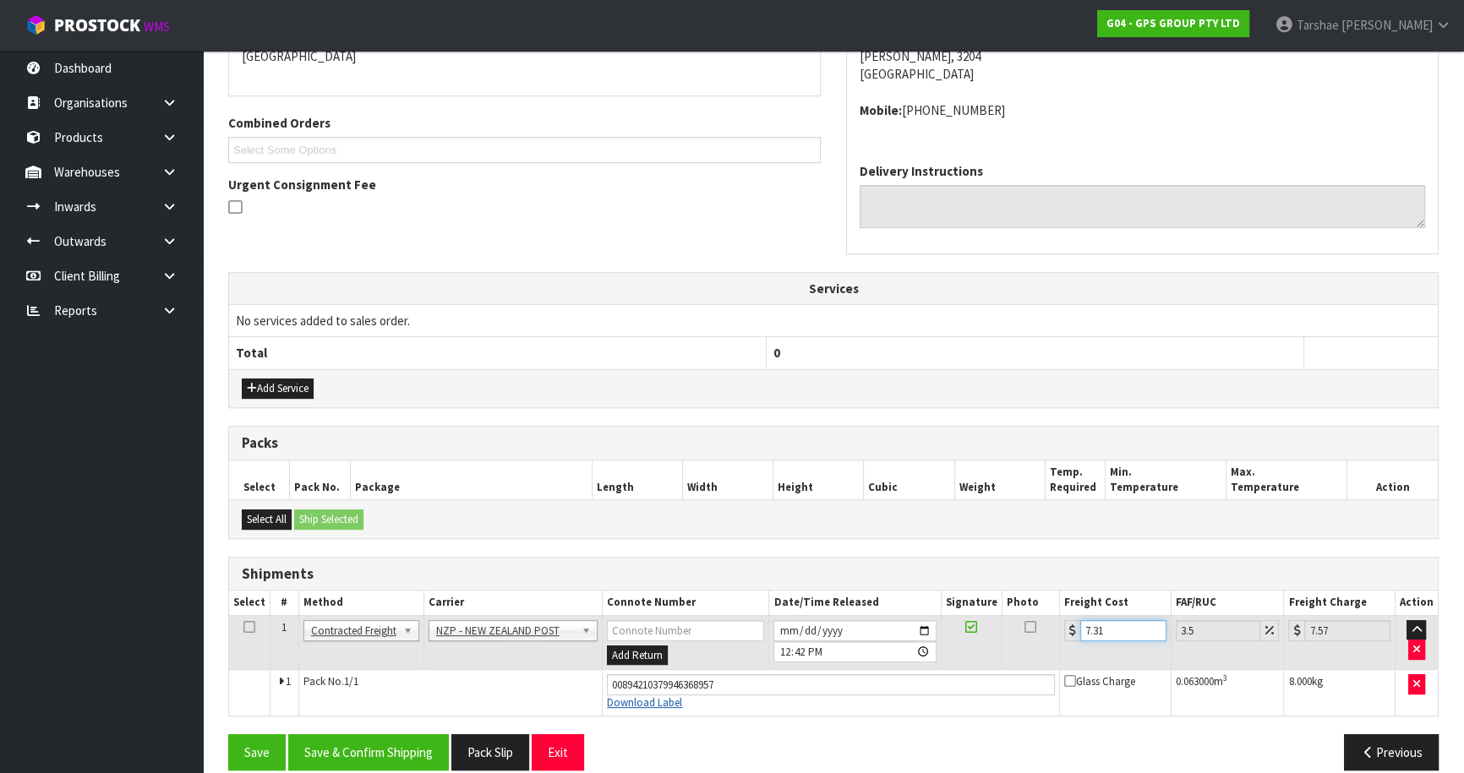
scroll to position [407, 0]
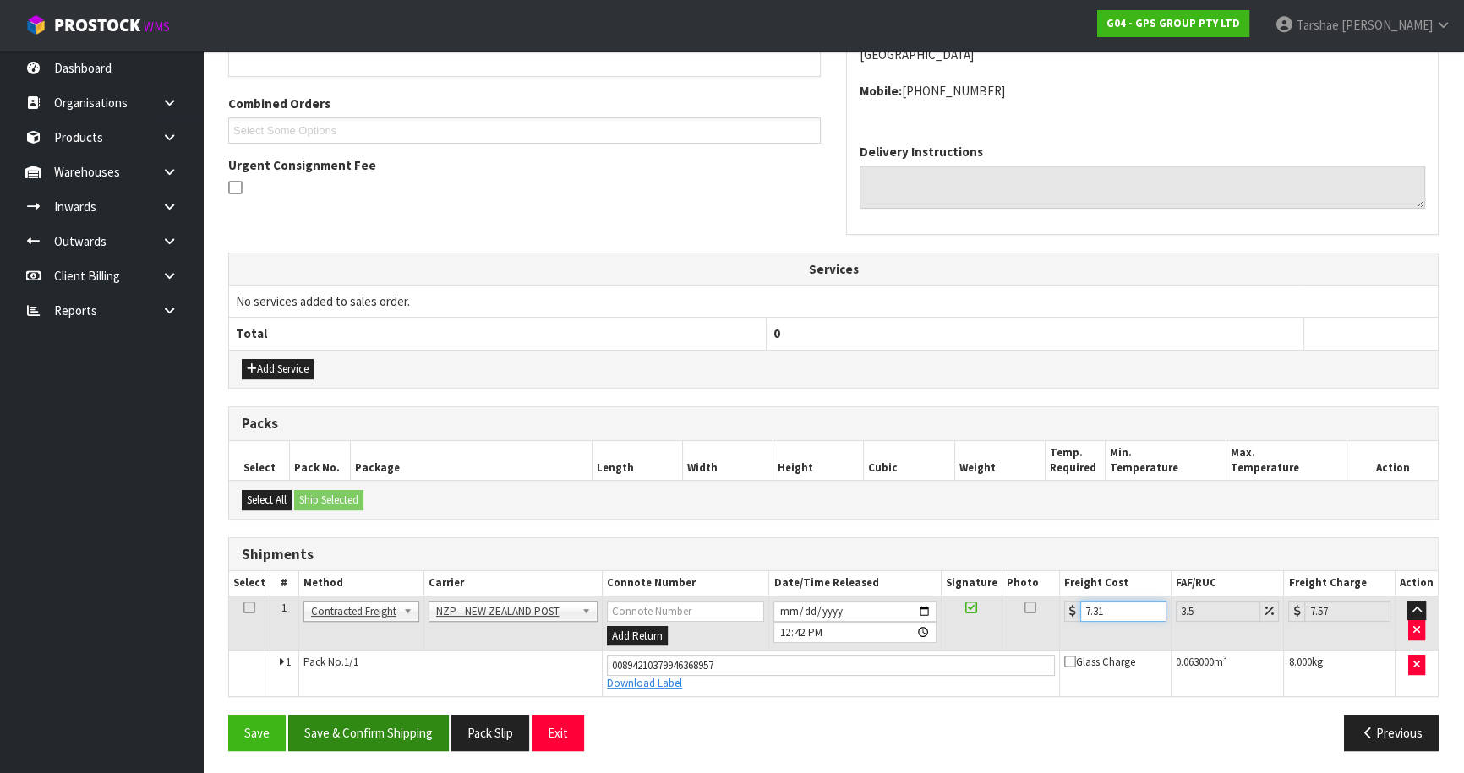
type input "7.31"
drag, startPoint x: 402, startPoint y: 718, endPoint x: 405, endPoint y: 685, distance: 33.1
click at [407, 693] on div "From Address CONTRACT WAREHOUSING & LOGISTICS [STREET_ADDRESS] Combined Orders …" at bounding box center [833, 345] width 1211 height 838
click at [379, 730] on button "Save & Confirm Shipping" at bounding box center [368, 733] width 161 height 36
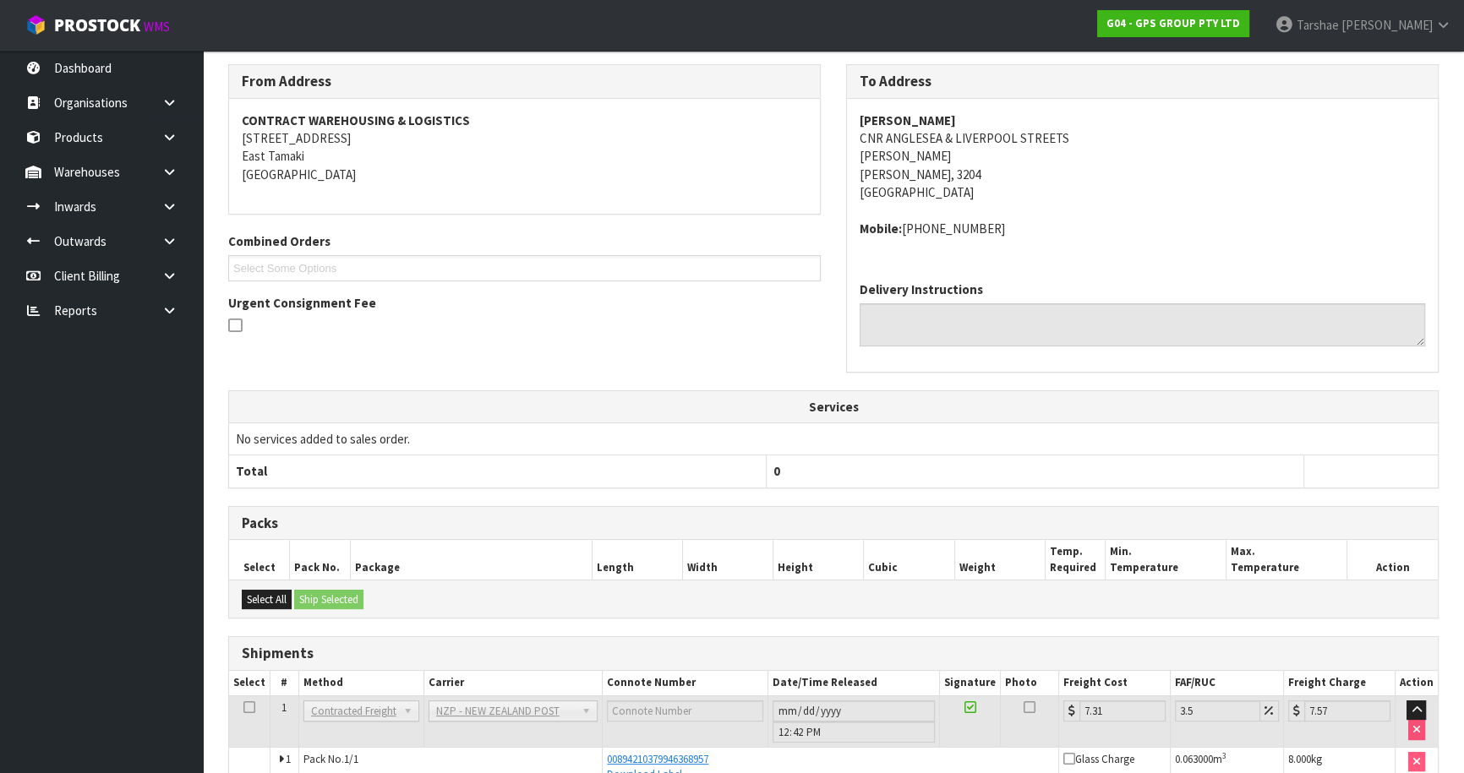
scroll to position [361, 0]
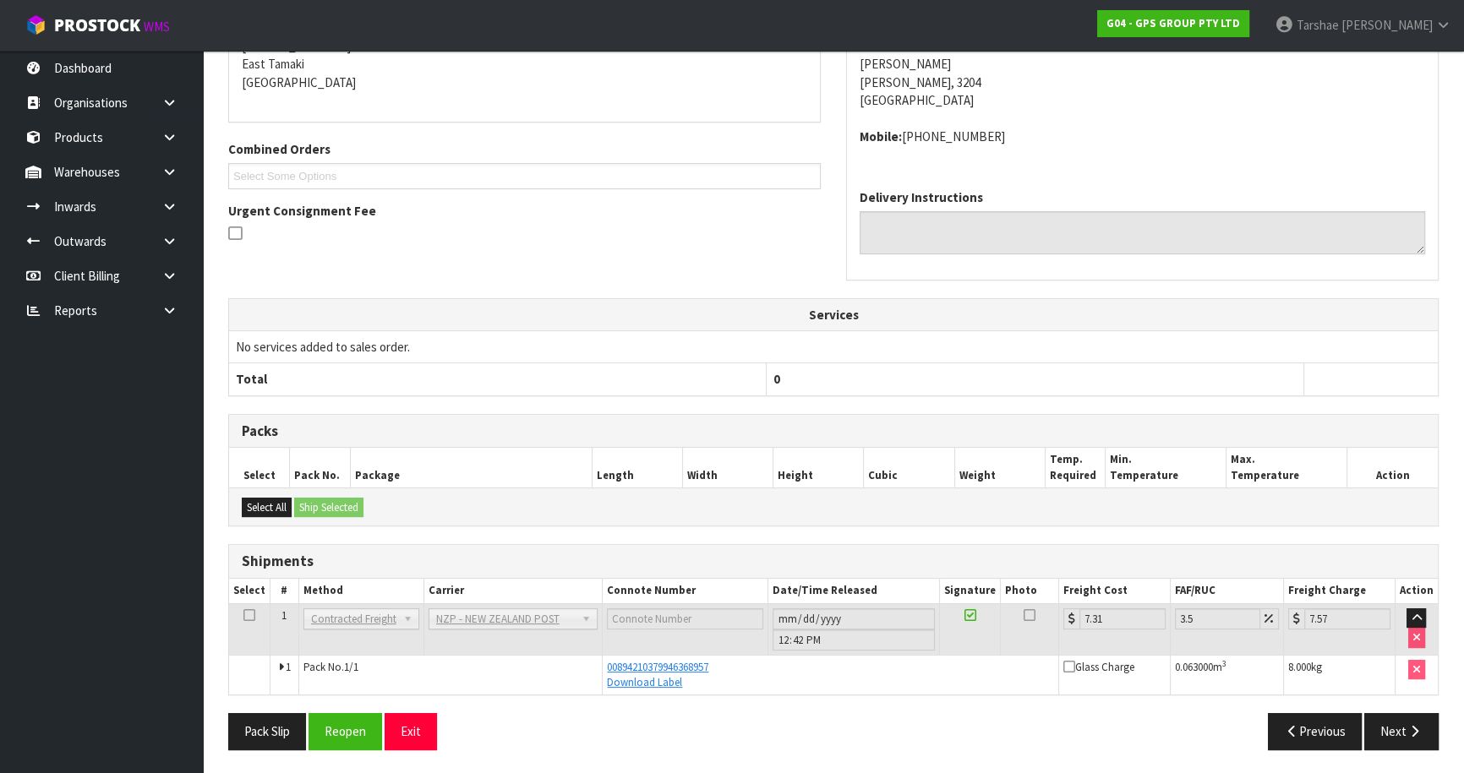
drag, startPoint x: 404, startPoint y: 751, endPoint x: 417, endPoint y: 697, distance: 55.6
click at [404, 741] on div "Pack Slip Reopen Exit Previous Next" at bounding box center [834, 737] width 1236 height 49
drag, startPoint x: 405, startPoint y: 730, endPoint x: 403, endPoint y: 714, distance: 16.2
click at [405, 730] on button "Exit" at bounding box center [411, 731] width 52 height 36
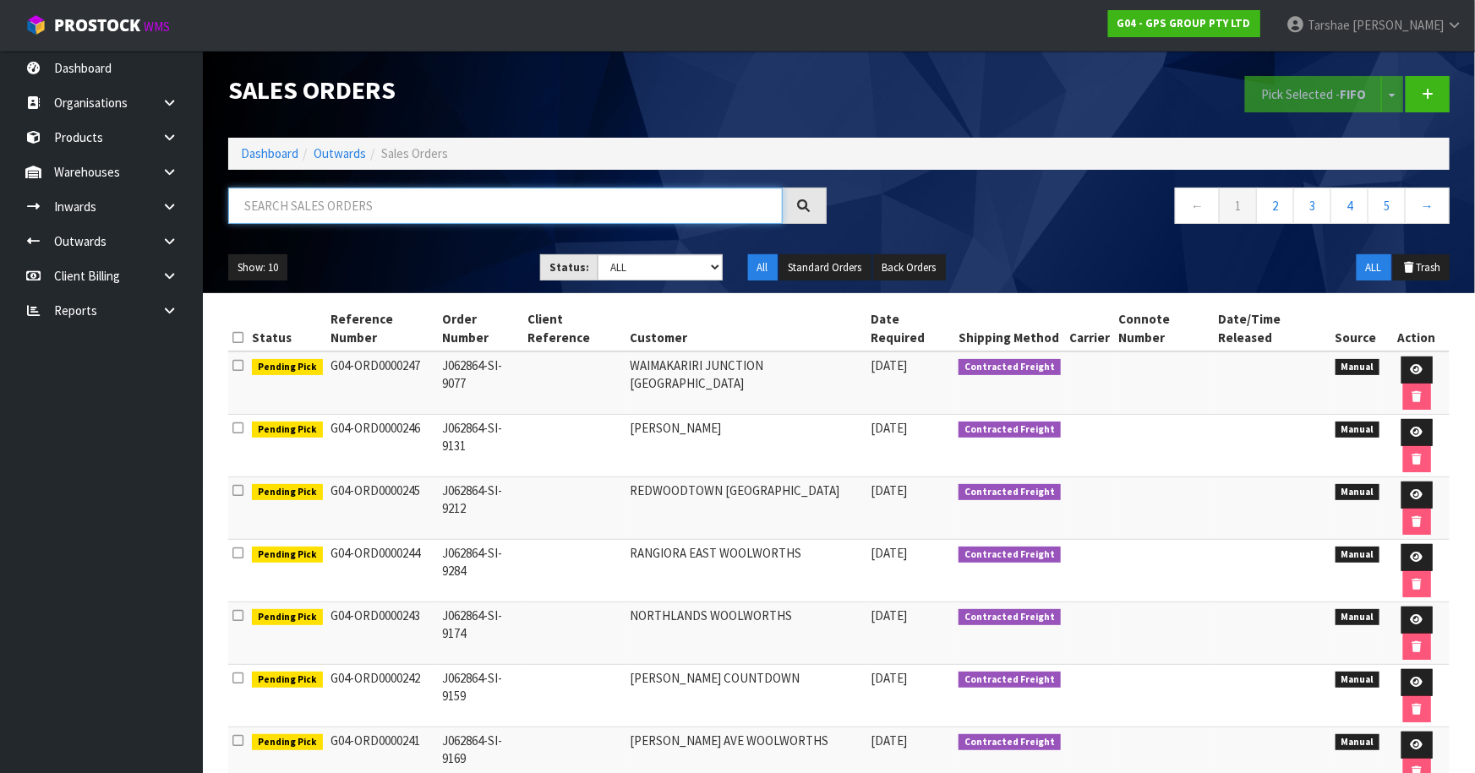
click at [607, 194] on input "text" at bounding box center [505, 206] width 555 height 36
type input "JOB-0410922"
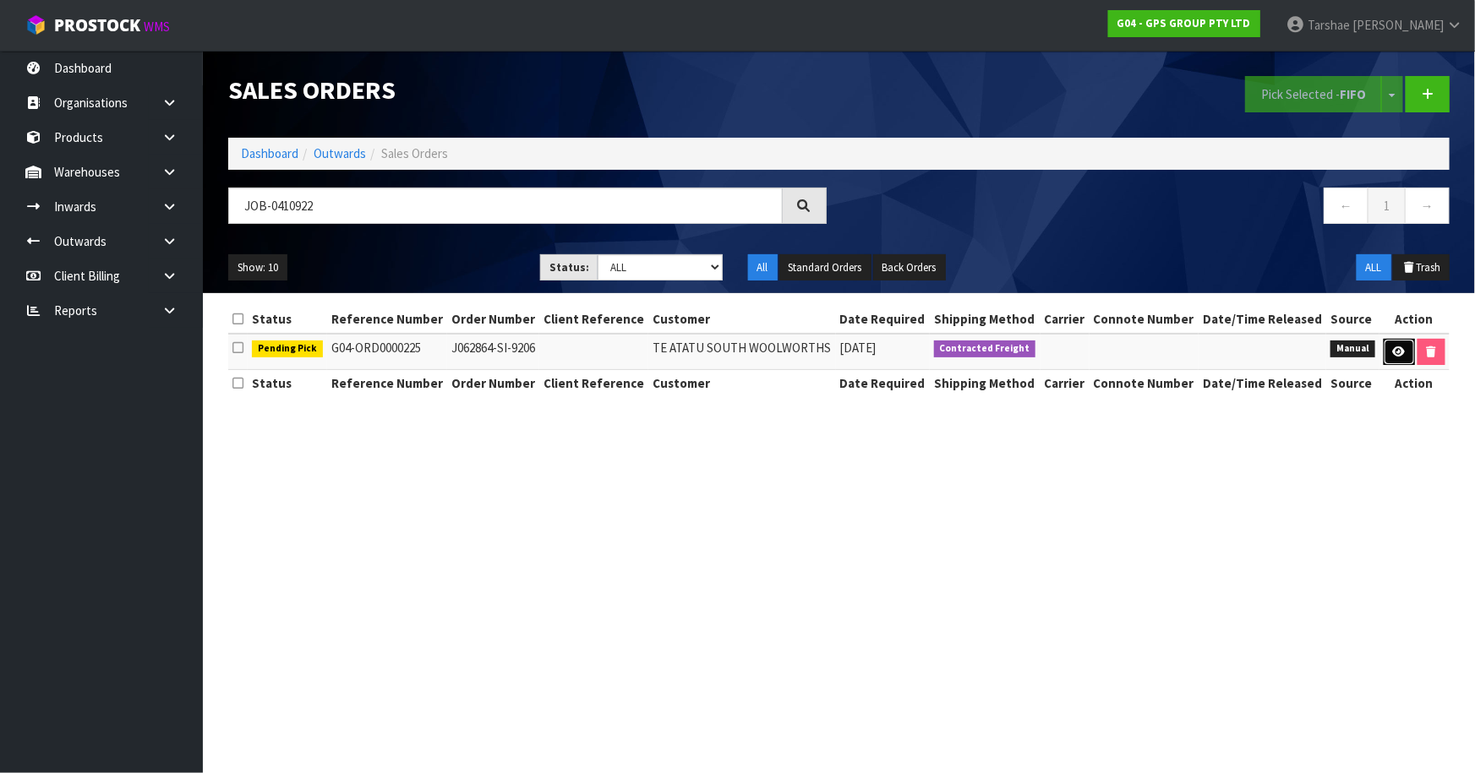
click at [1393, 349] on icon at bounding box center [1399, 352] width 13 height 11
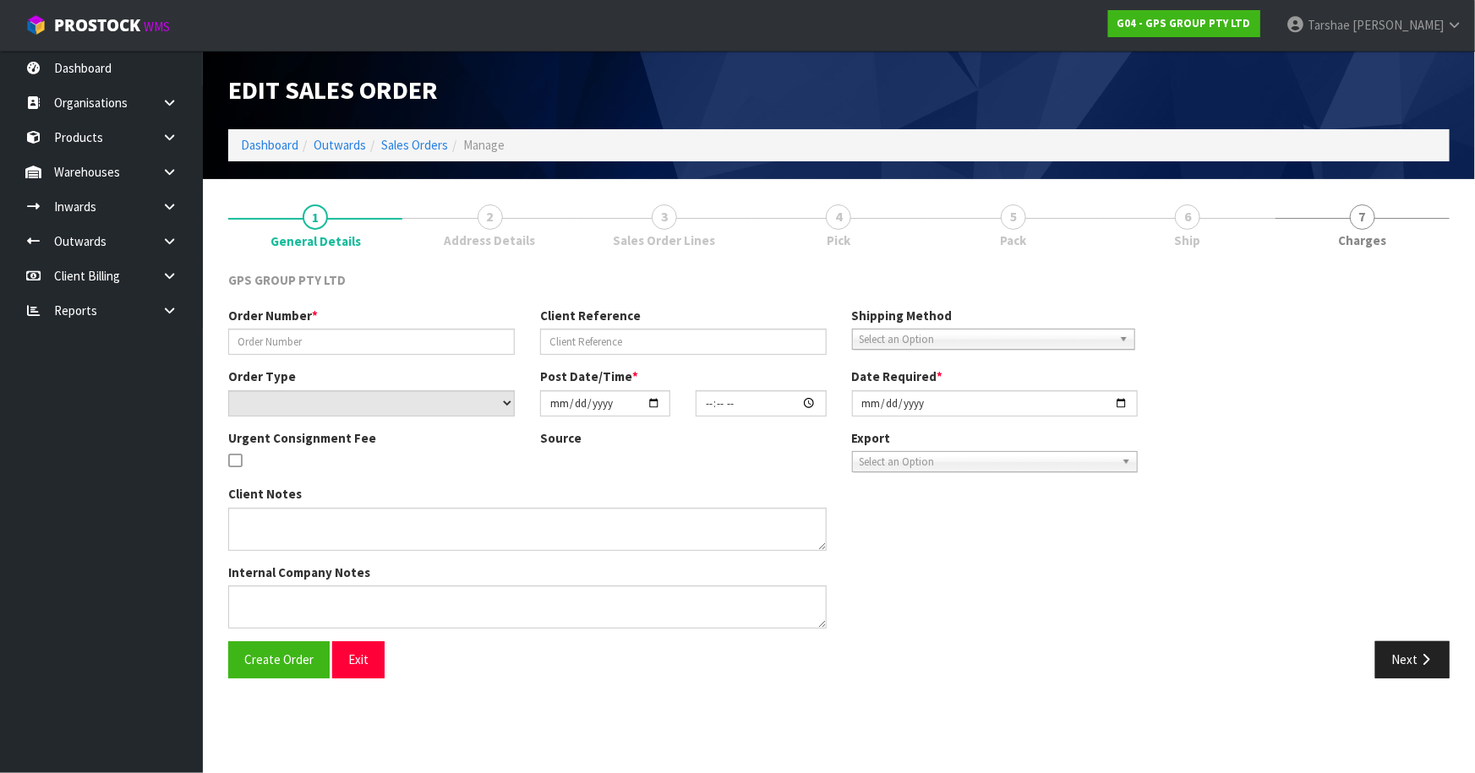
type input "J062864-SI-9206"
select select "number:0"
type input "[DATE]"
type input "08:40:00.000"
type input "[DATE]"
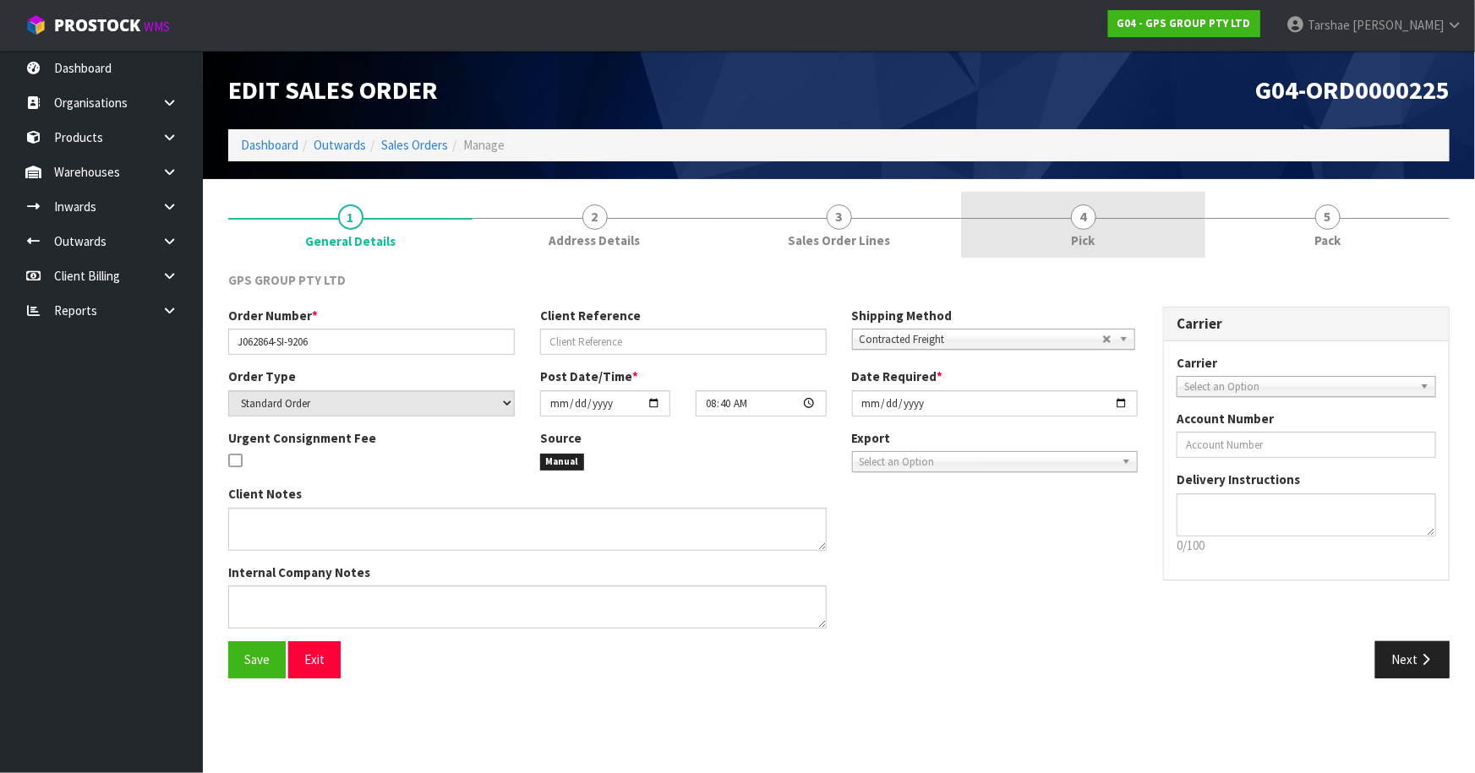
click at [1052, 236] on link "4 Pick" at bounding box center [1083, 225] width 244 height 67
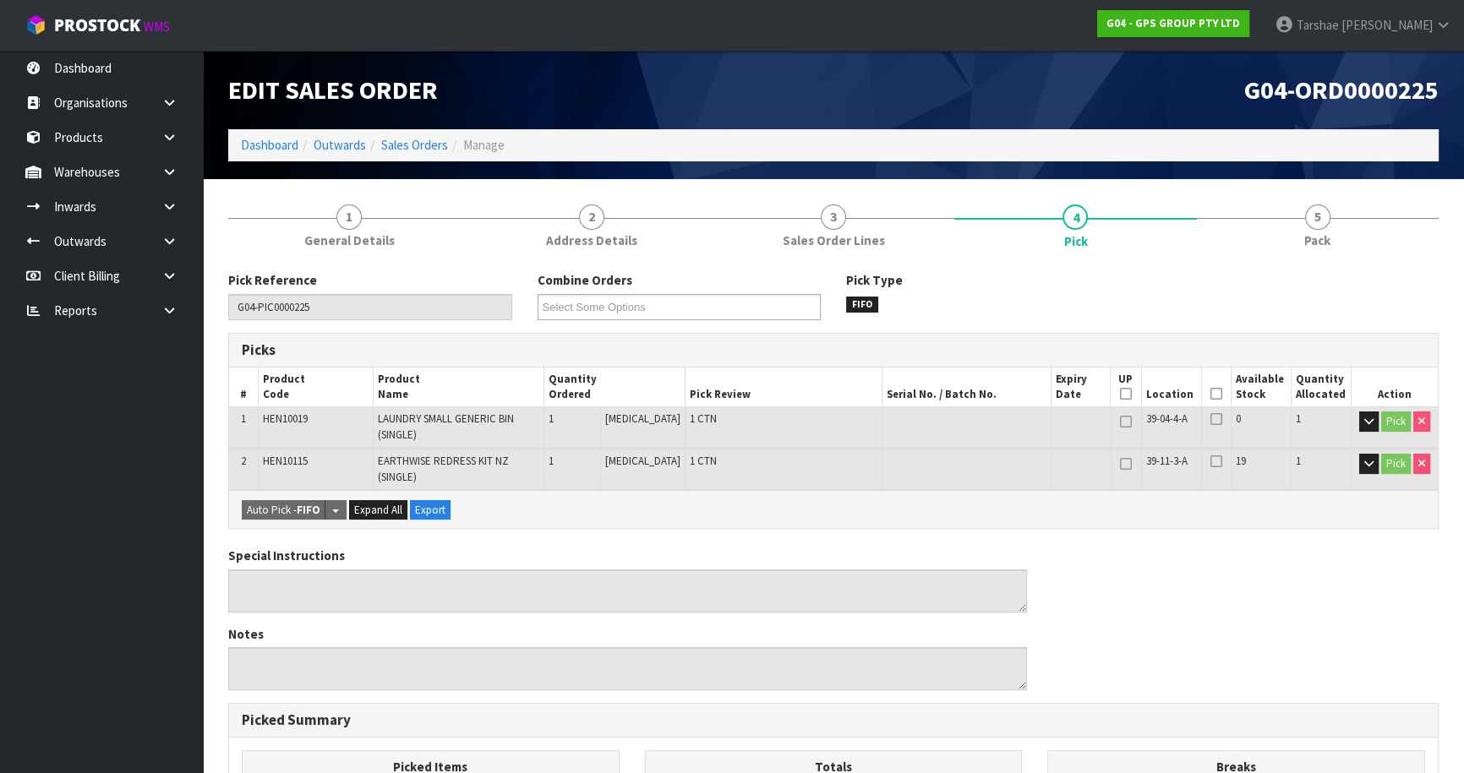
click at [1211, 394] on icon at bounding box center [1217, 394] width 12 height 1
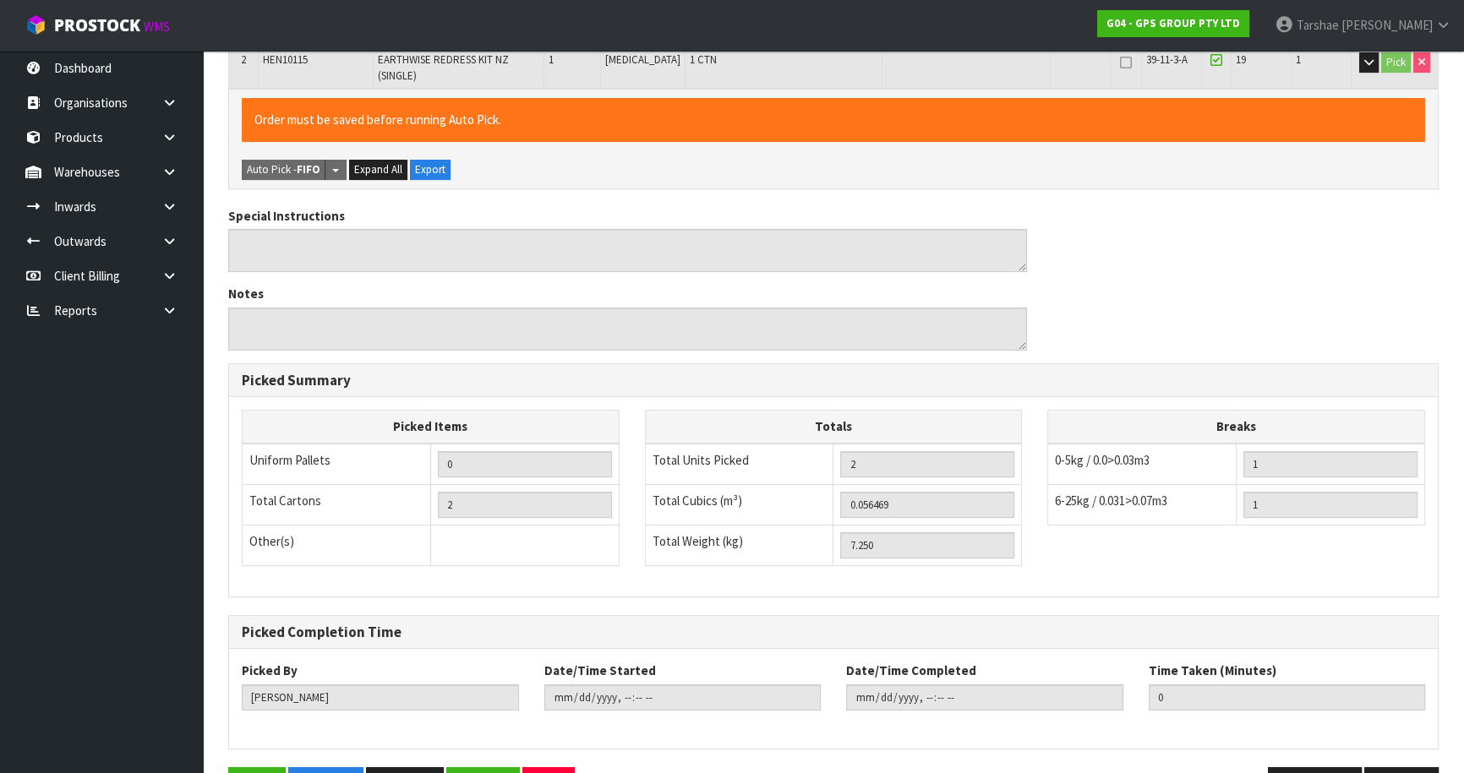
scroll to position [455, 0]
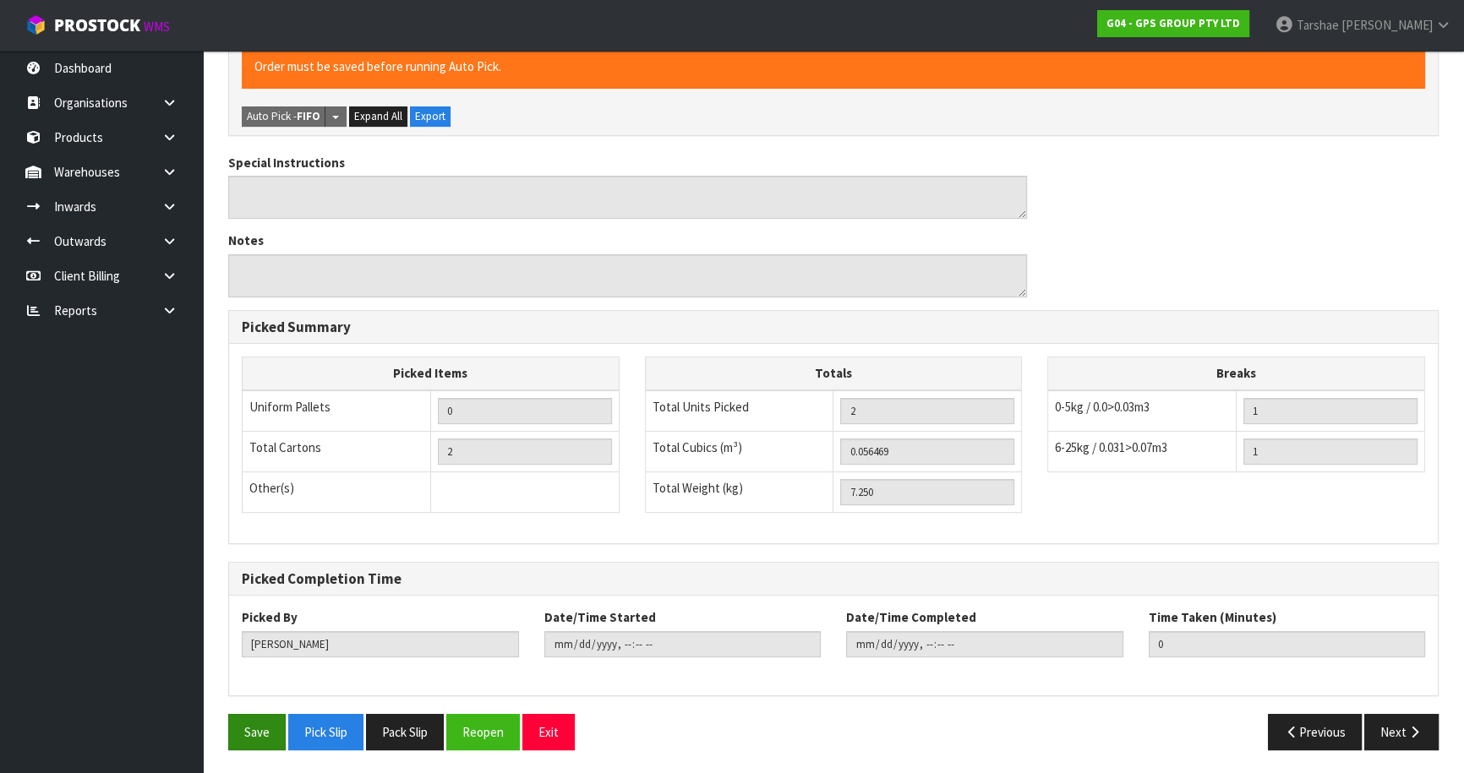
drag, startPoint x: 223, startPoint y: 726, endPoint x: 277, endPoint y: 729, distance: 54.2
click at [228, 726] on div "Save Pick Slip Pack Slip Reopen Exit" at bounding box center [525, 732] width 618 height 36
click at [277, 729] on button "Save" at bounding box center [256, 732] width 57 height 36
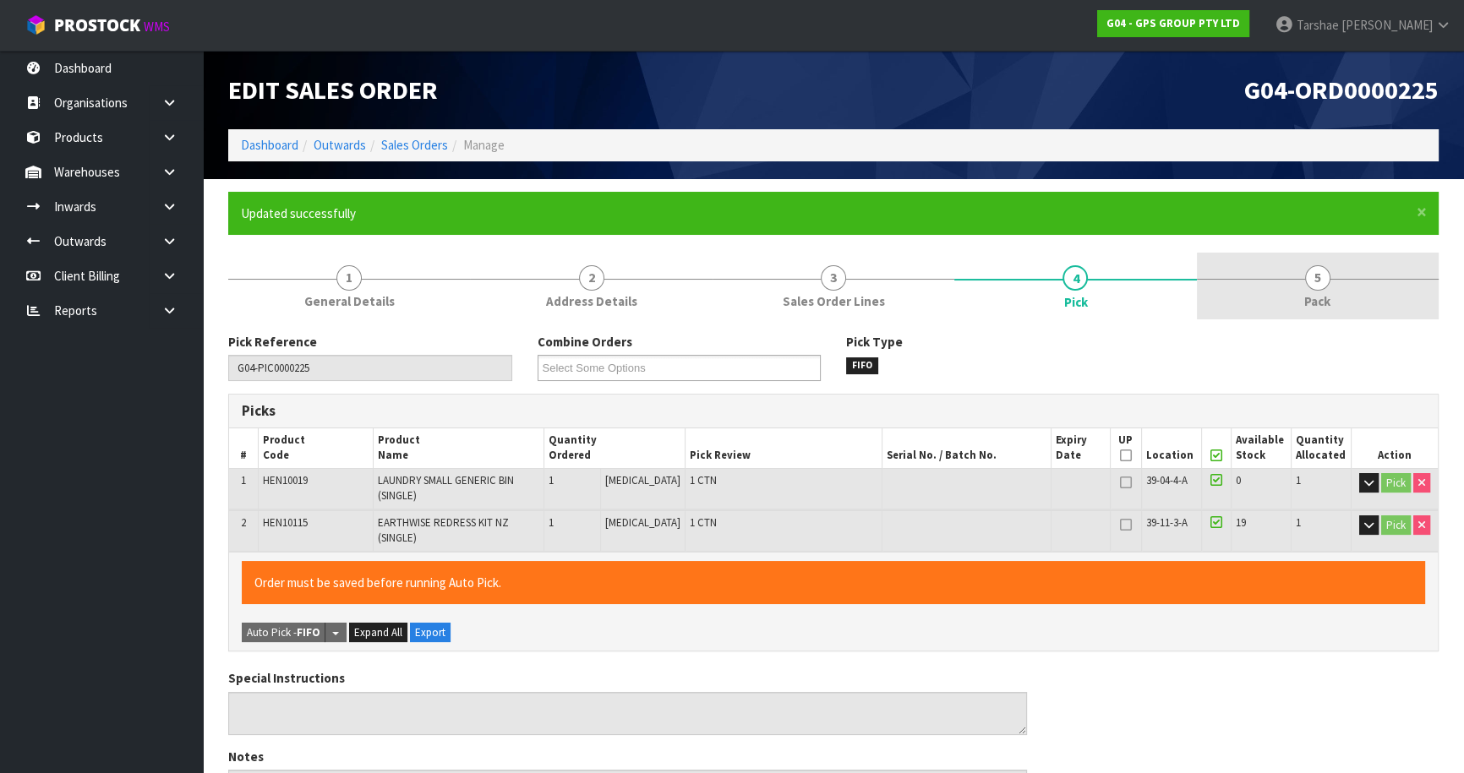
click at [1342, 284] on link "5 Pack" at bounding box center [1318, 286] width 242 height 67
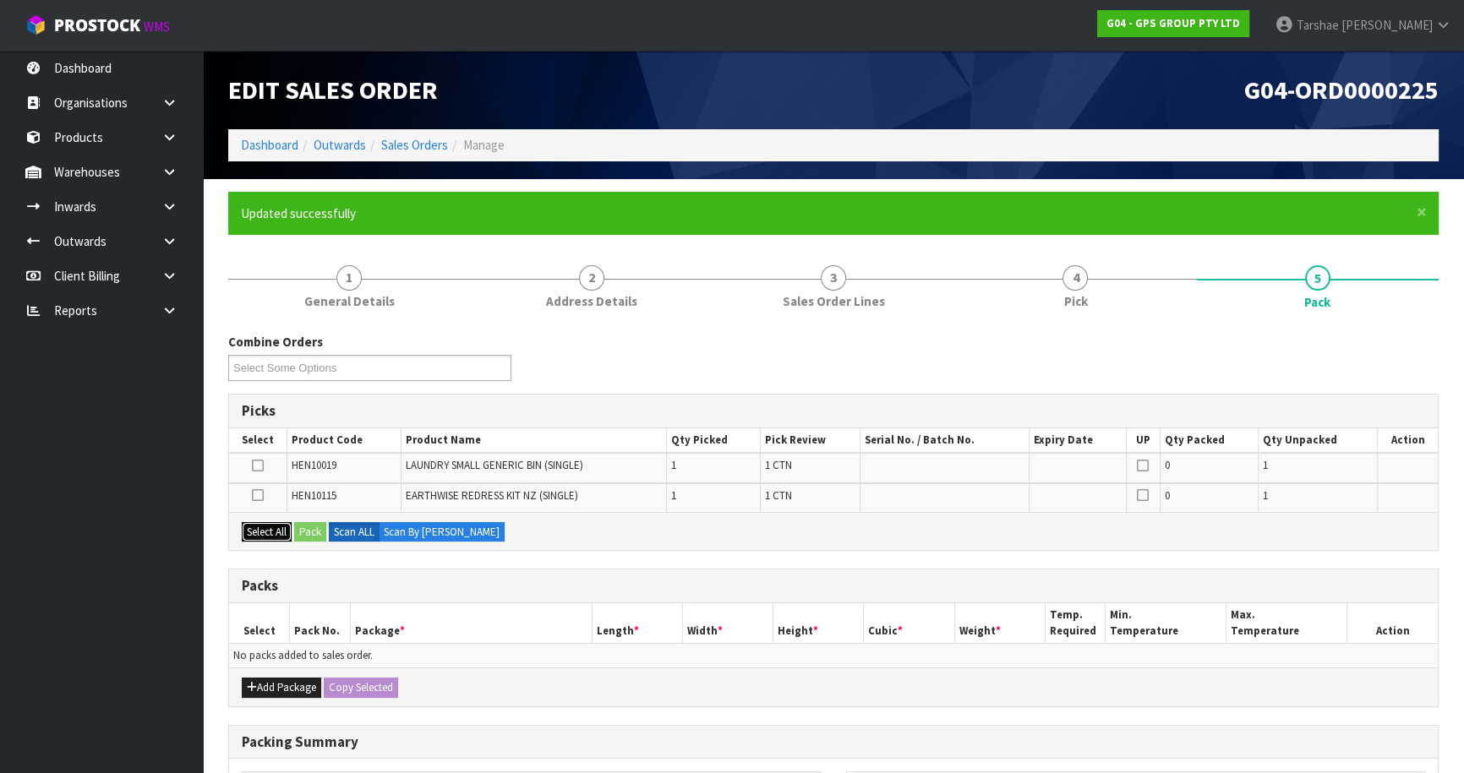
drag, startPoint x: 273, startPoint y: 534, endPoint x: 280, endPoint y: 575, distance: 41.1
click at [273, 535] on button "Select All" at bounding box center [267, 532] width 50 height 20
click at [270, 681] on button "Add Package" at bounding box center [281, 688] width 79 height 20
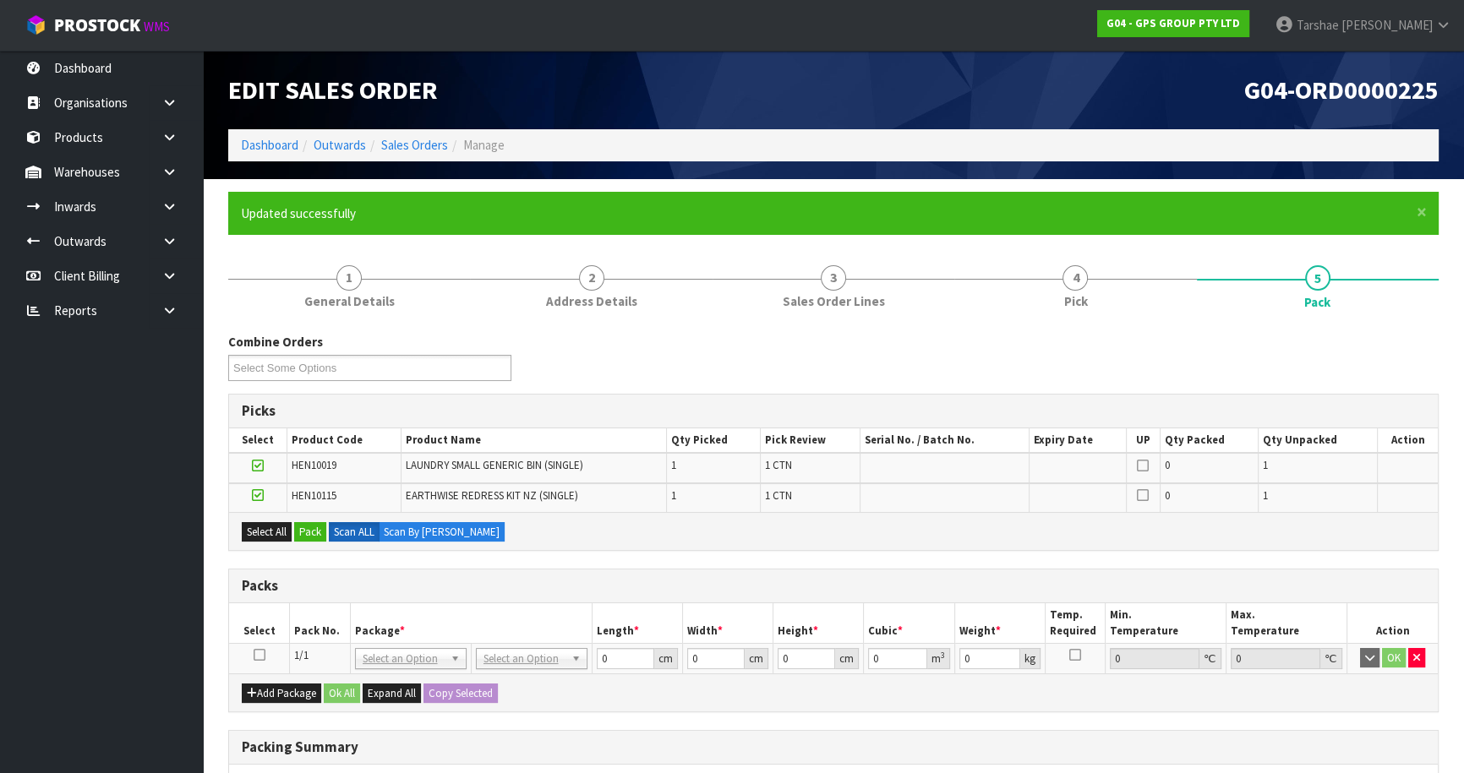
click at [262, 655] on icon at bounding box center [260, 655] width 12 height 1
click at [309, 538] on button "Pack" at bounding box center [310, 532] width 32 height 20
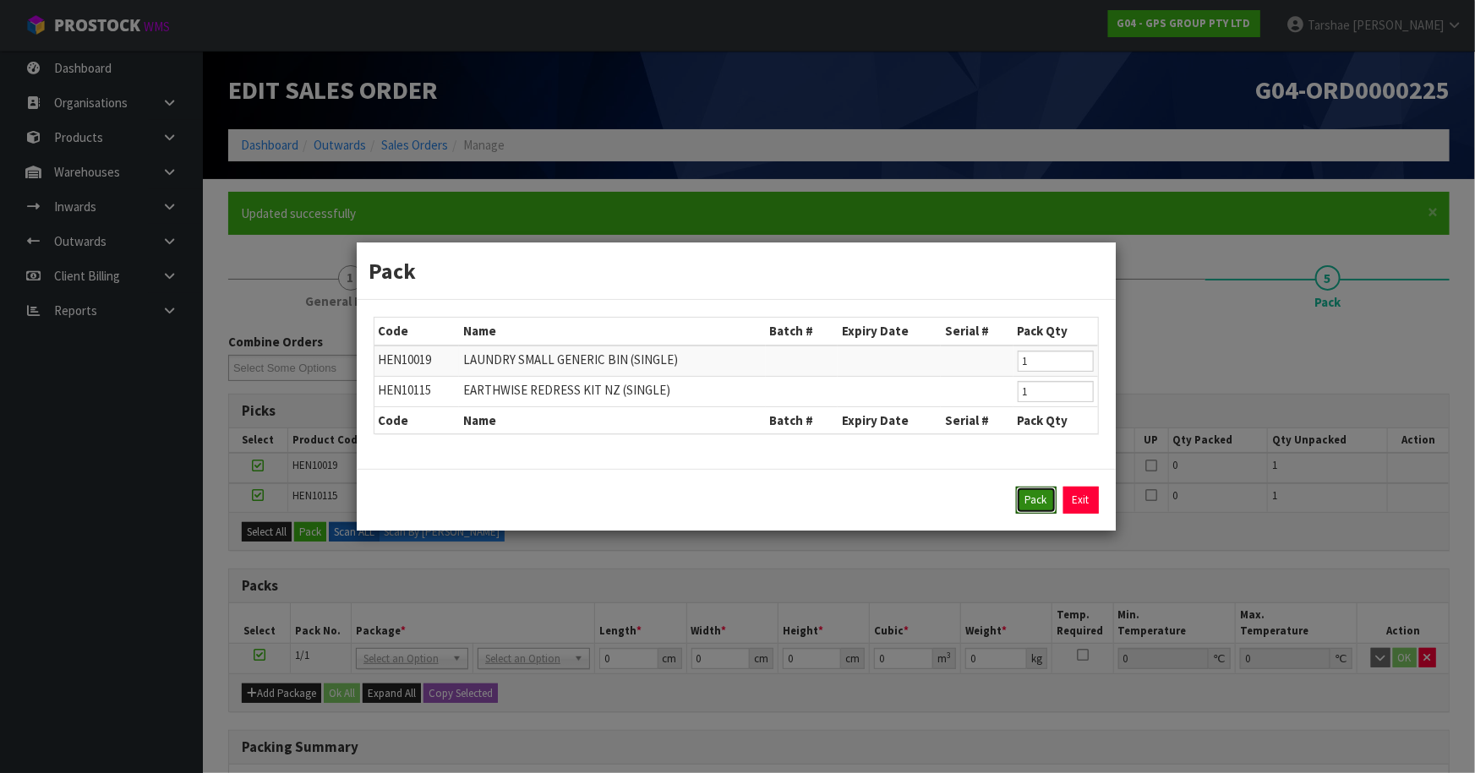
drag, startPoint x: 1051, startPoint y: 493, endPoint x: 893, endPoint y: 569, distance: 175.4
click at [1048, 494] on button "Pack" at bounding box center [1036, 500] width 41 height 27
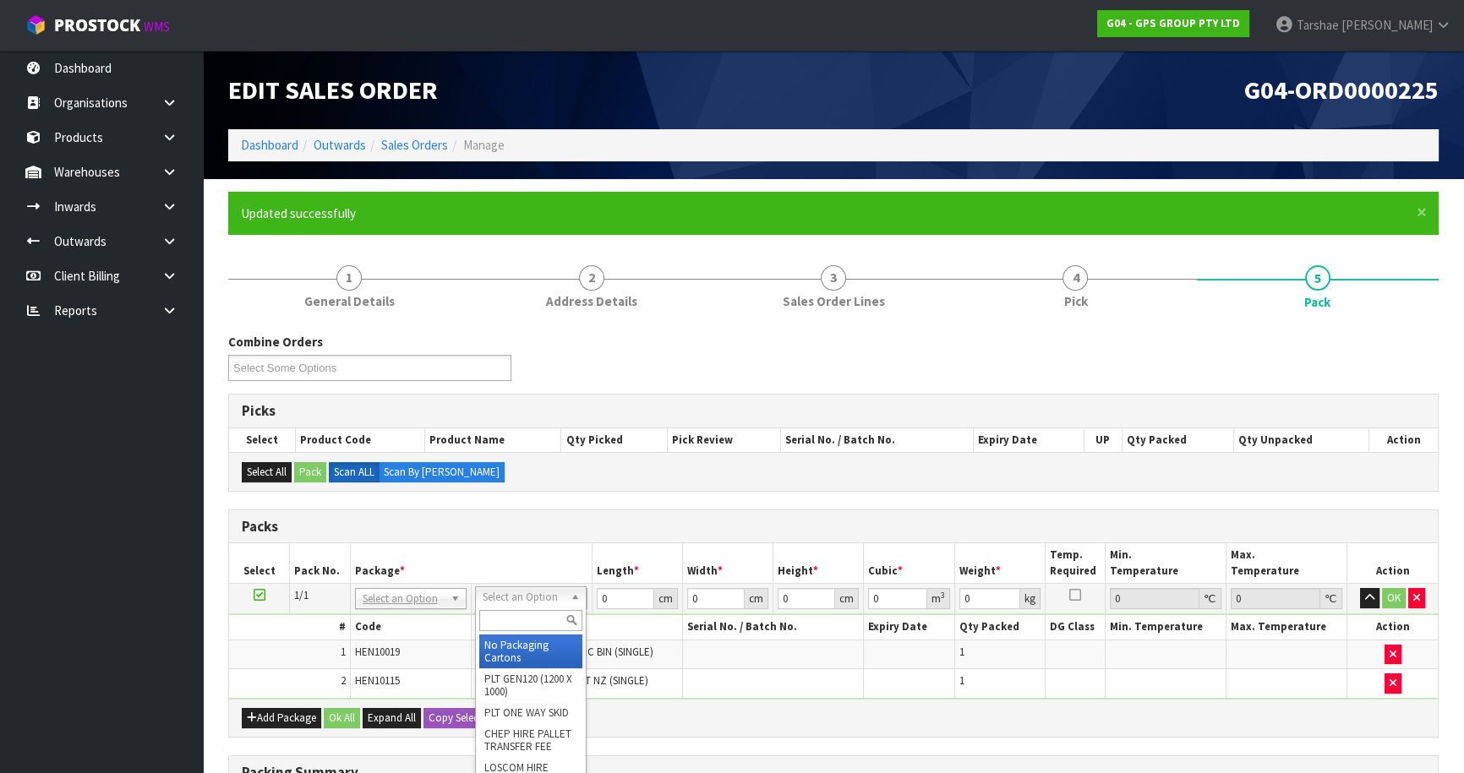
drag, startPoint x: 527, startPoint y: 651, endPoint x: 574, endPoint y: 599, distance: 70.1
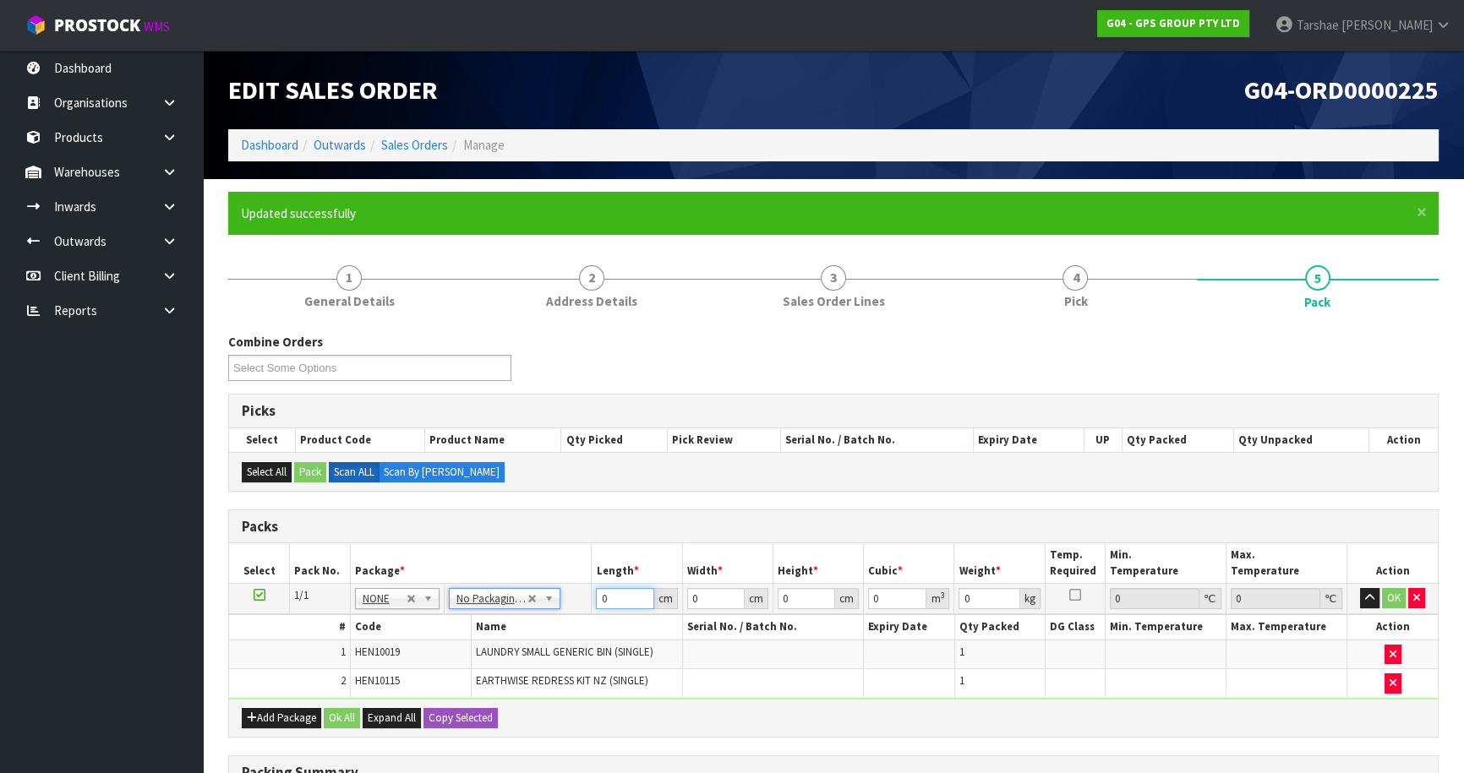
drag, startPoint x: 605, startPoint y: 593, endPoint x: 577, endPoint y: 589, distance: 28.2
click at [587, 593] on tr "1/1 NONE 007-001 007-002 007-004 007-009 007-013 007-014 007-015 007-017 007-01…" at bounding box center [833, 599] width 1209 height 30
type input "126"
type input "50"
type input "1"
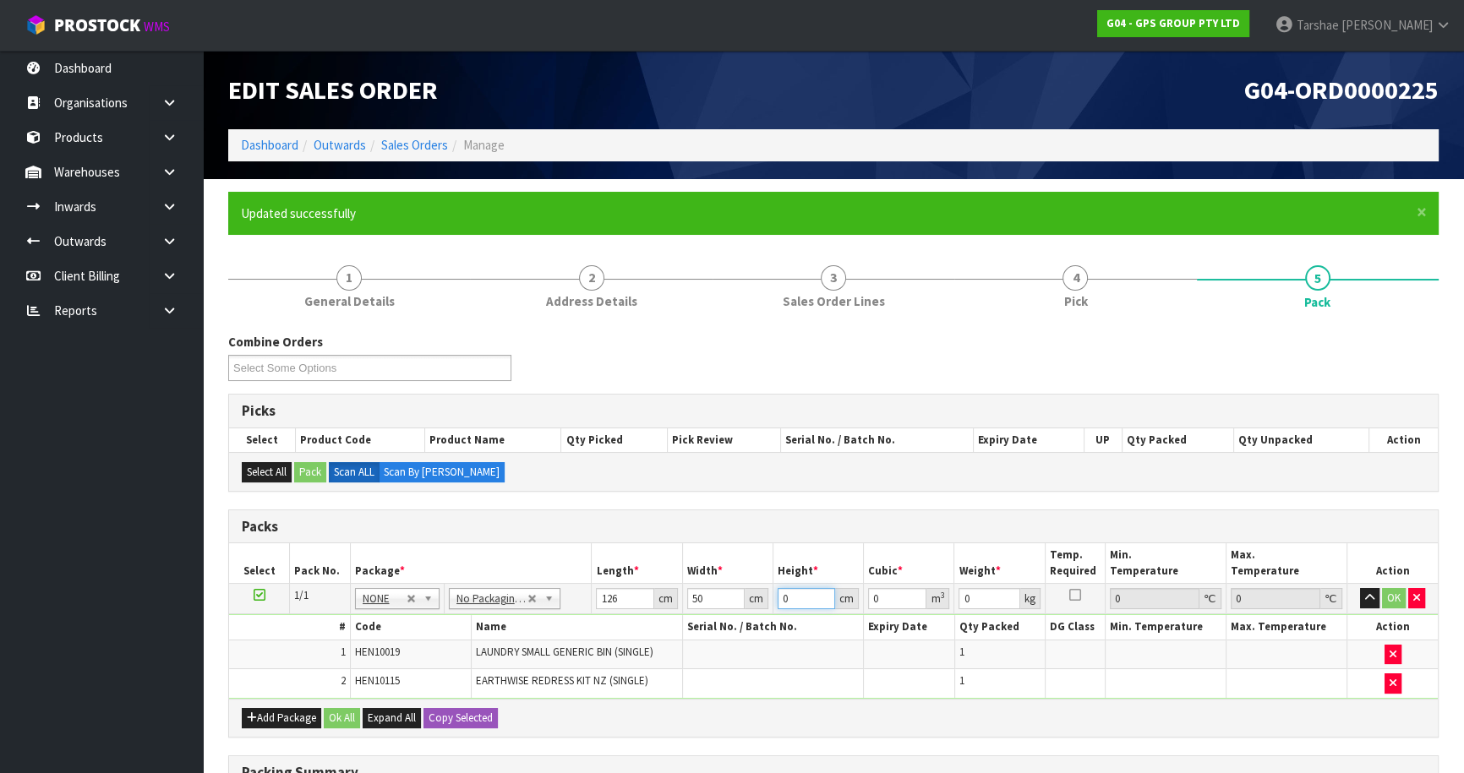
type input "0.0063"
type input "11"
type input "0.0693"
type input "110"
type input "0.693"
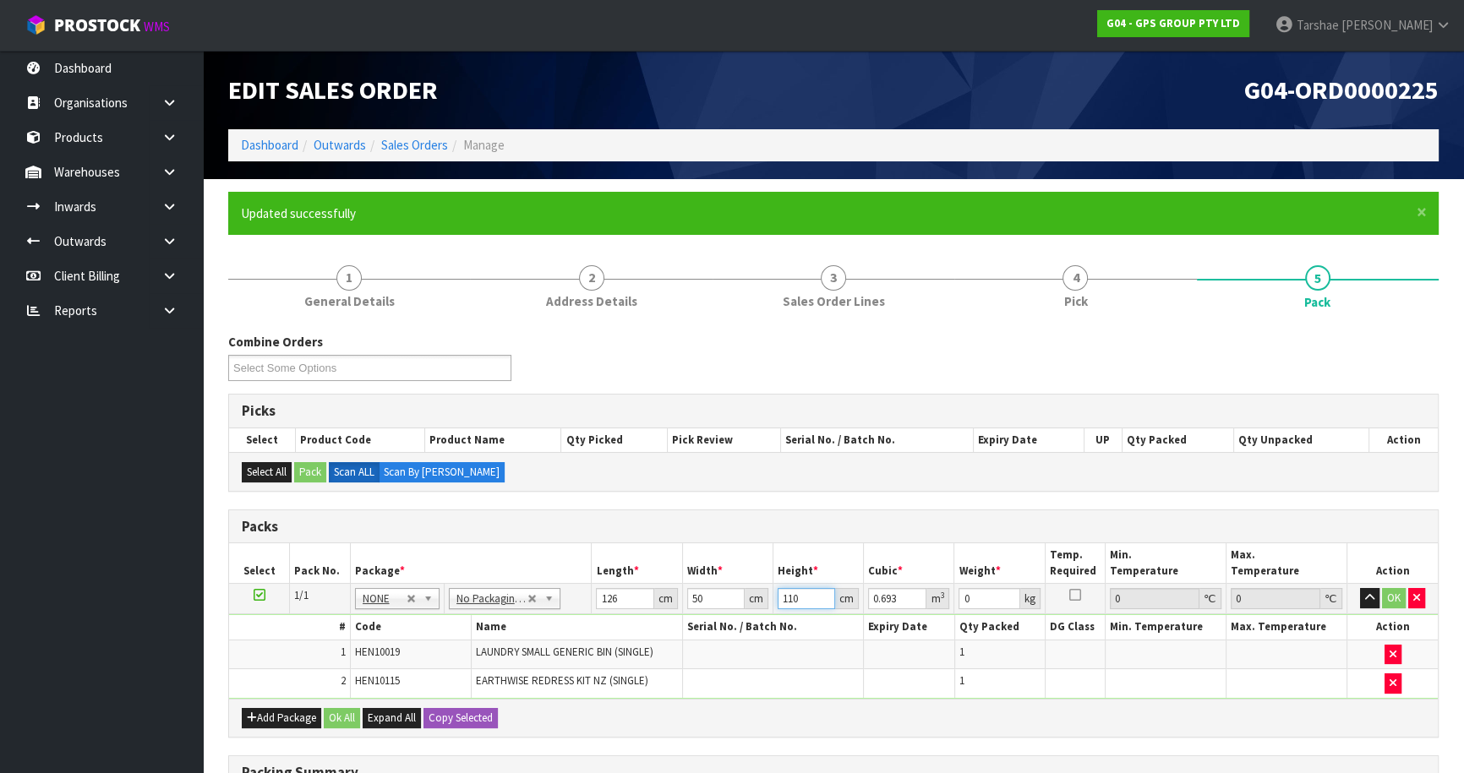
type input "11"
type input "0.0693"
type input "1"
type input "0.0063"
type input "10"
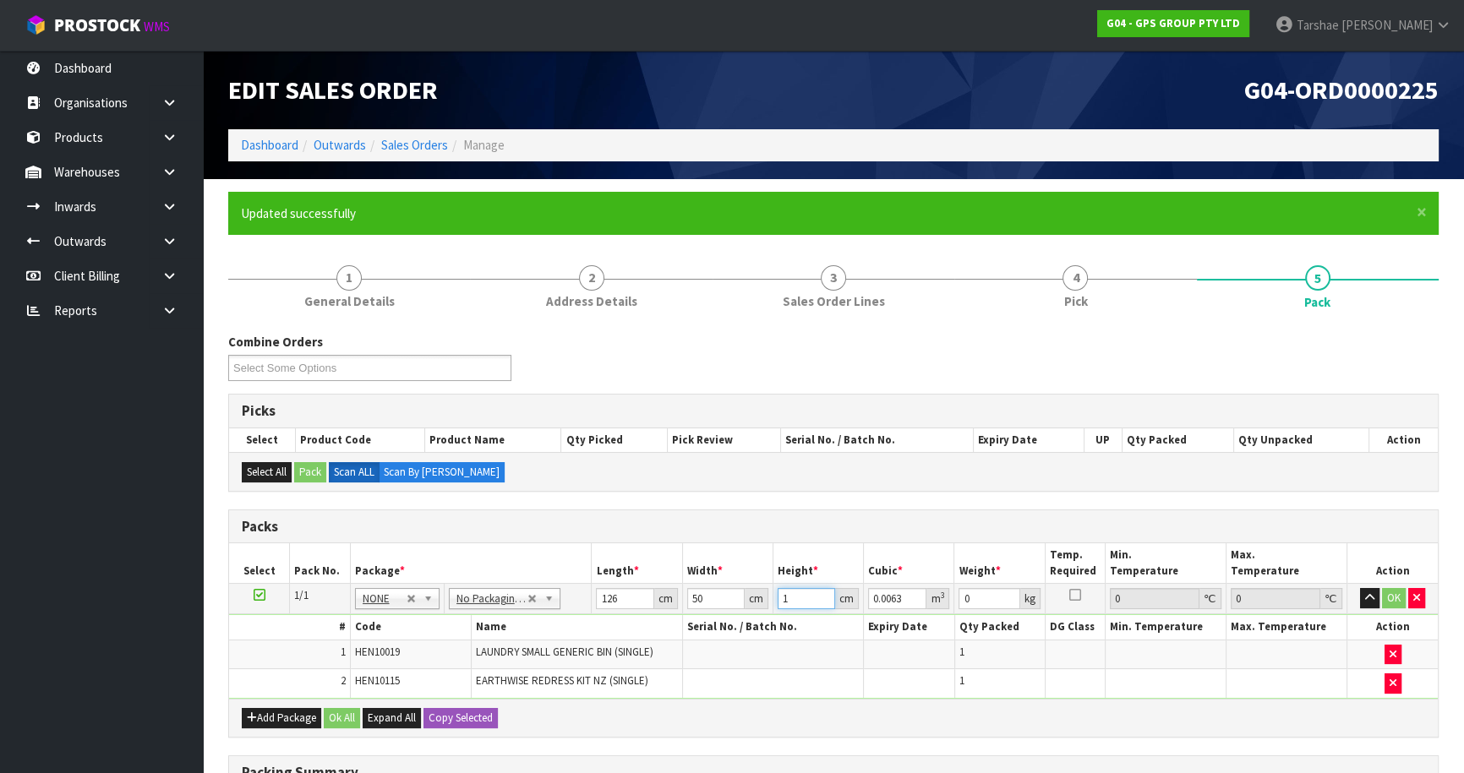
type input "0.063"
type input "10"
type input "8"
click at [1360, 588] on button "button" at bounding box center [1369, 598] width 19 height 20
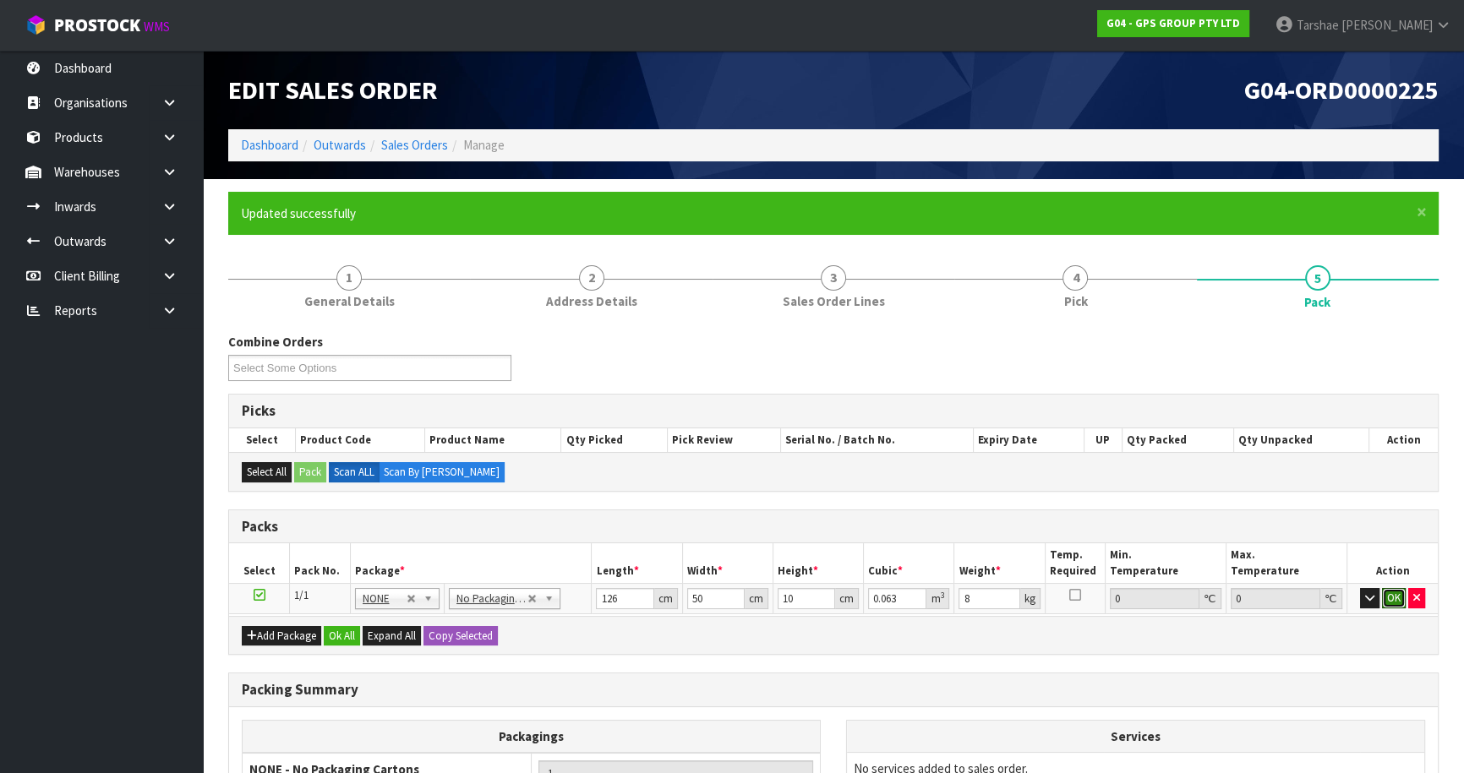
click button "OK" at bounding box center [1394, 598] width 24 height 20
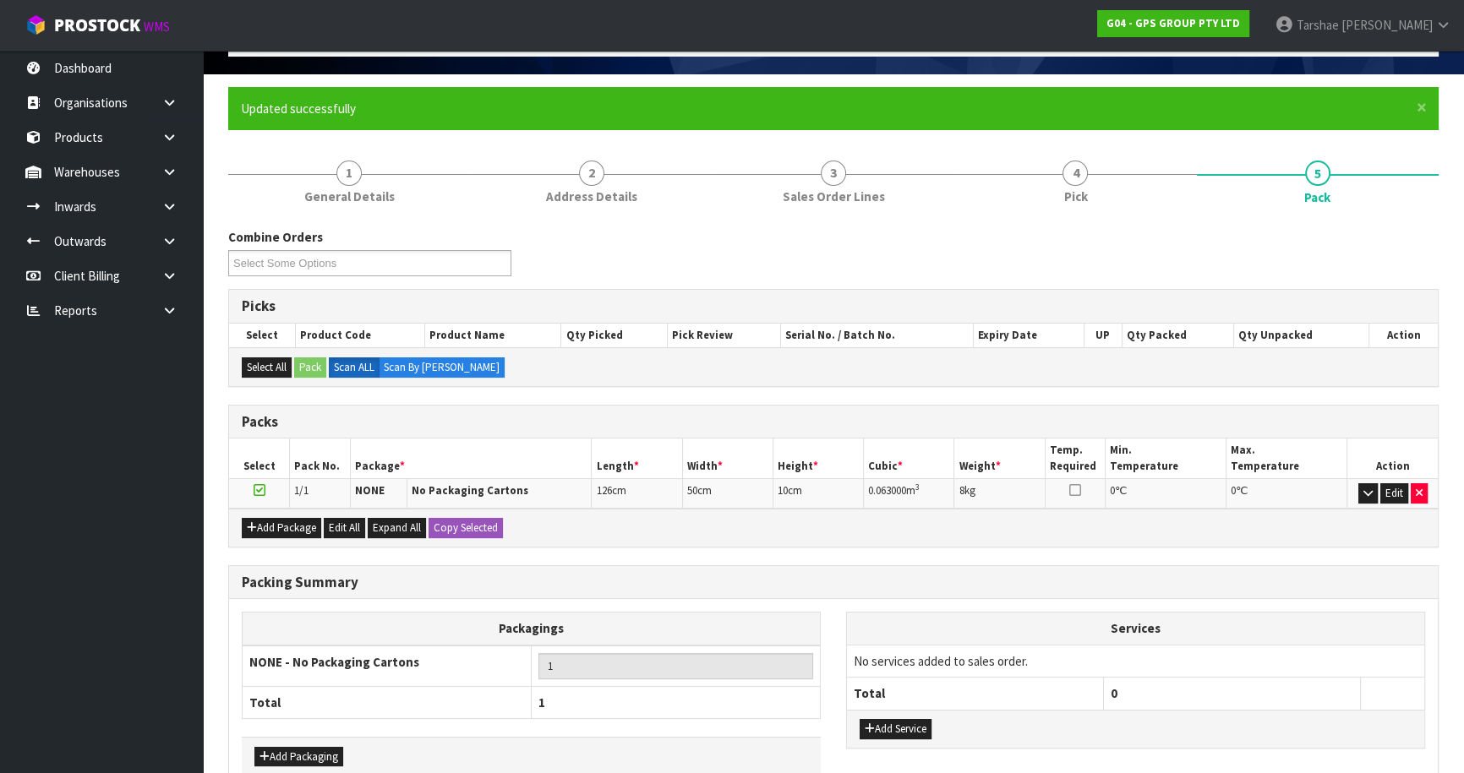
scroll to position [196, 0]
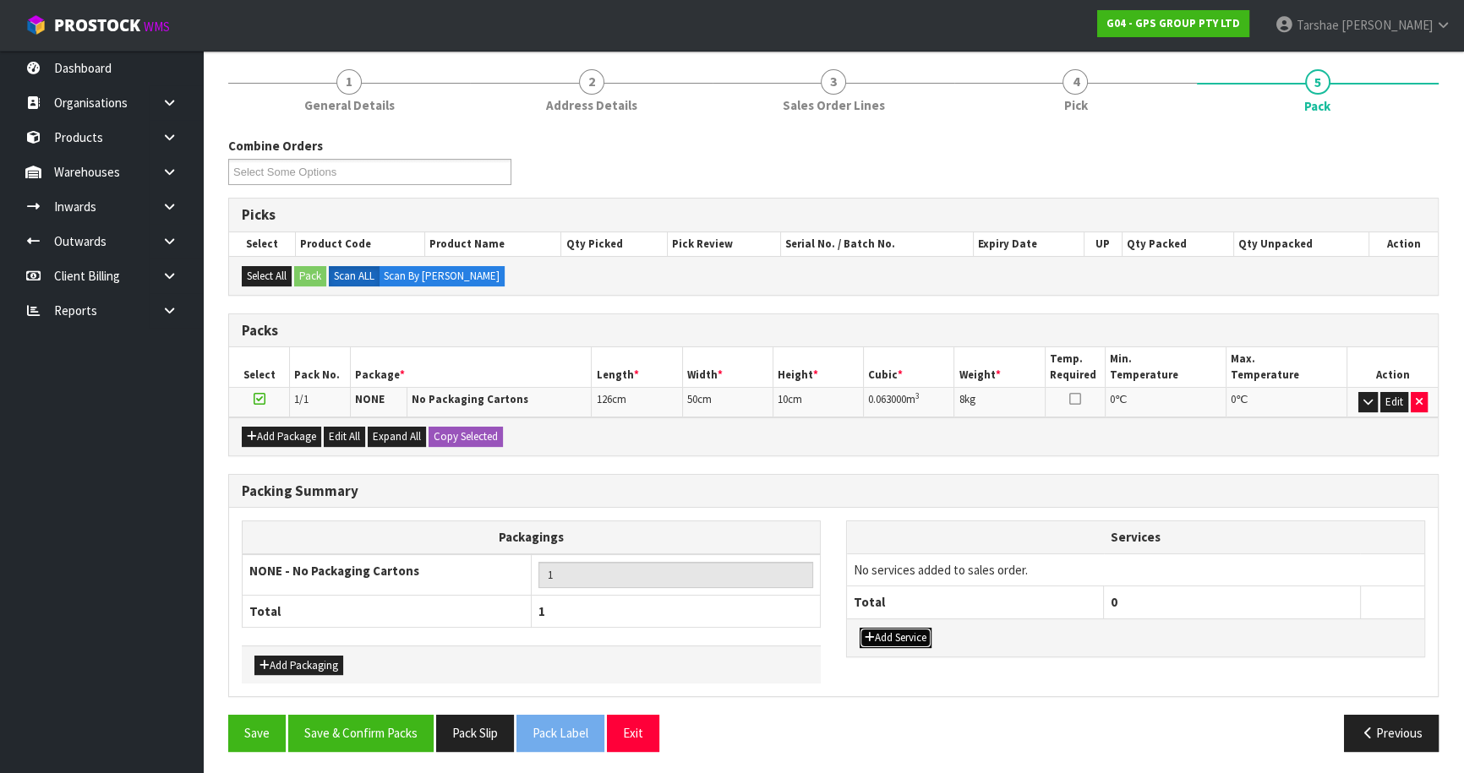
click at [909, 633] on button "Add Service" at bounding box center [896, 638] width 72 height 20
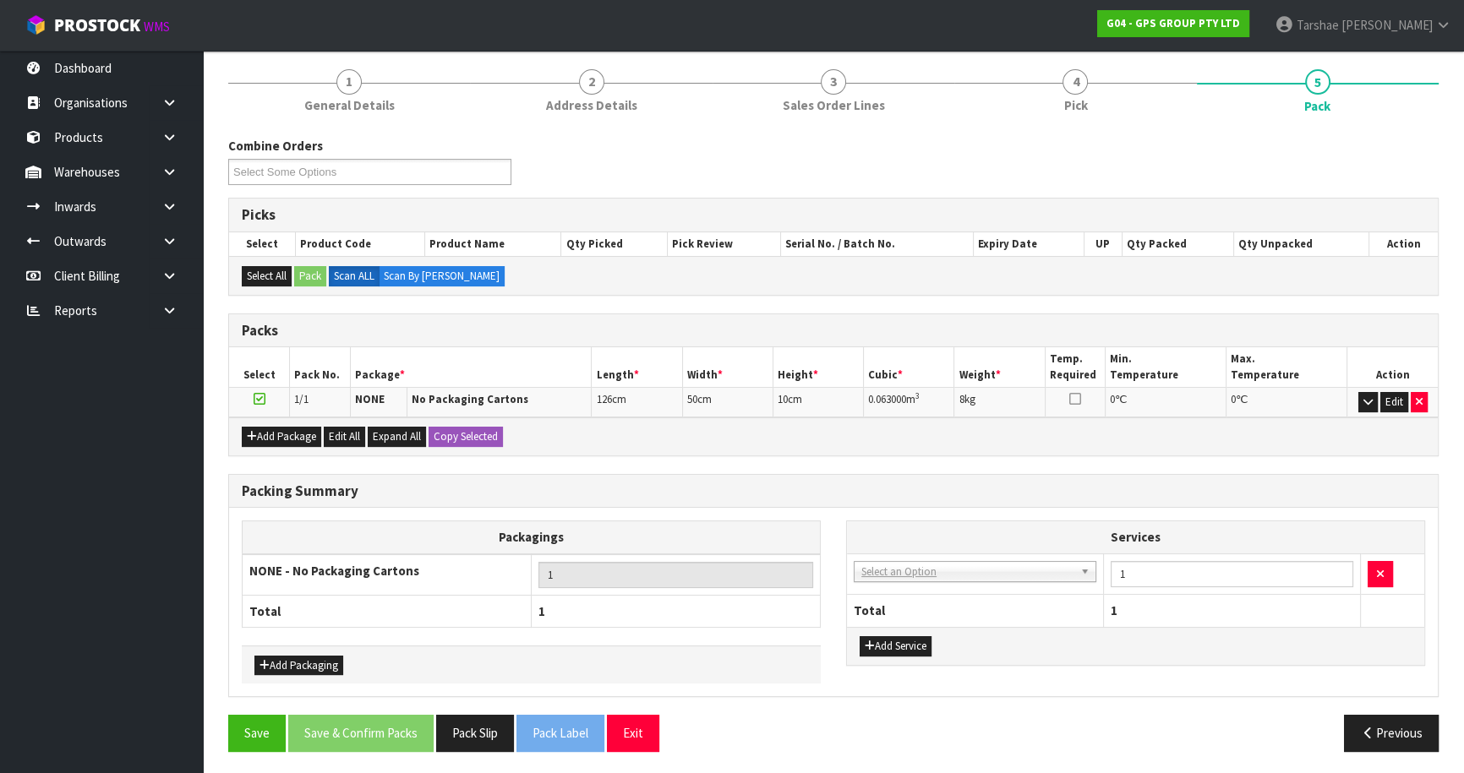
click at [905, 587] on td "003-036 - EXTERNAL PLANT HIRE 008-035 - OUTWARD HDLG+/HOIST LIFT ON/OFF 008-036…" at bounding box center [975, 574] width 257 height 41
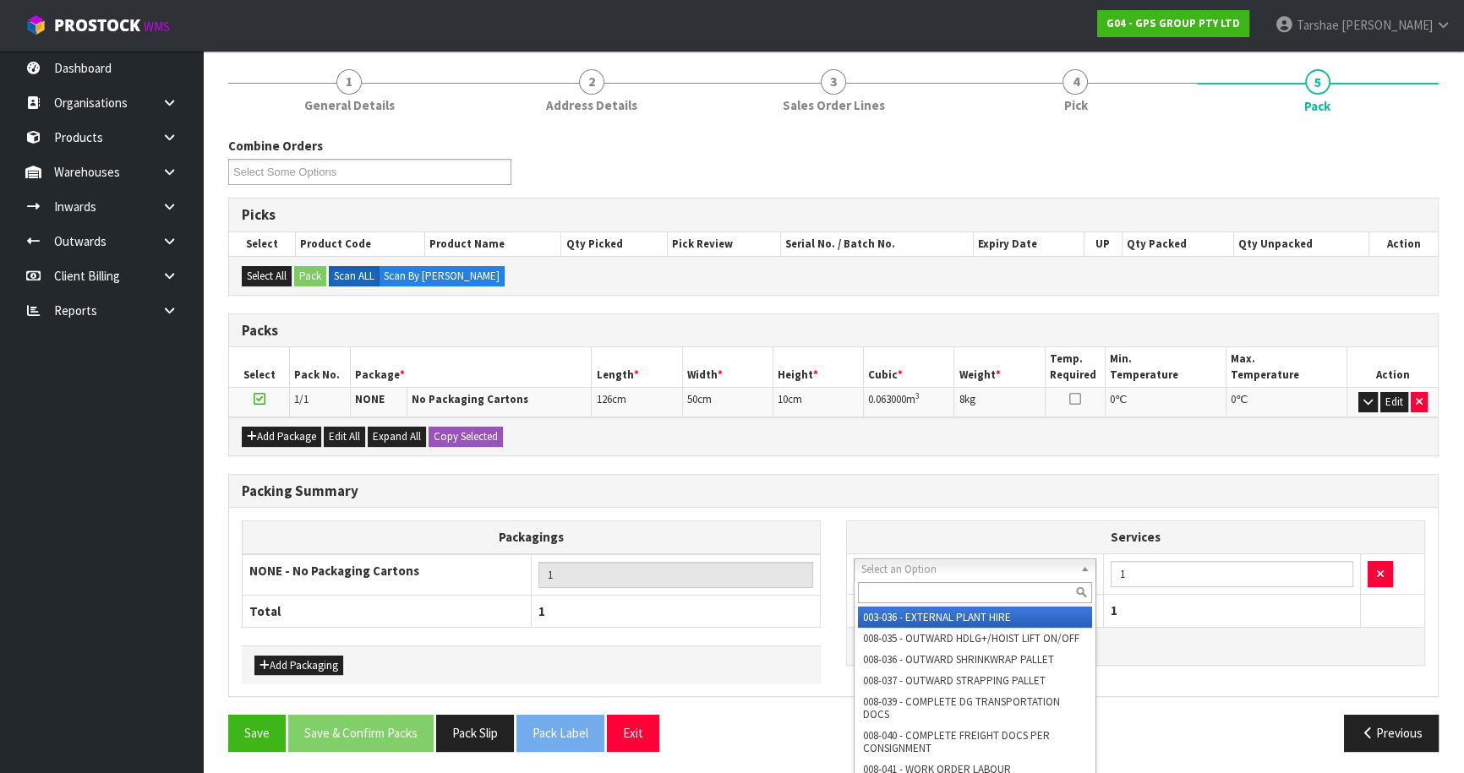
drag, startPoint x: 913, startPoint y: 567, endPoint x: 912, endPoint y: 580, distance: 12.7
click at [910, 582] on input "text" at bounding box center [975, 592] width 234 height 21
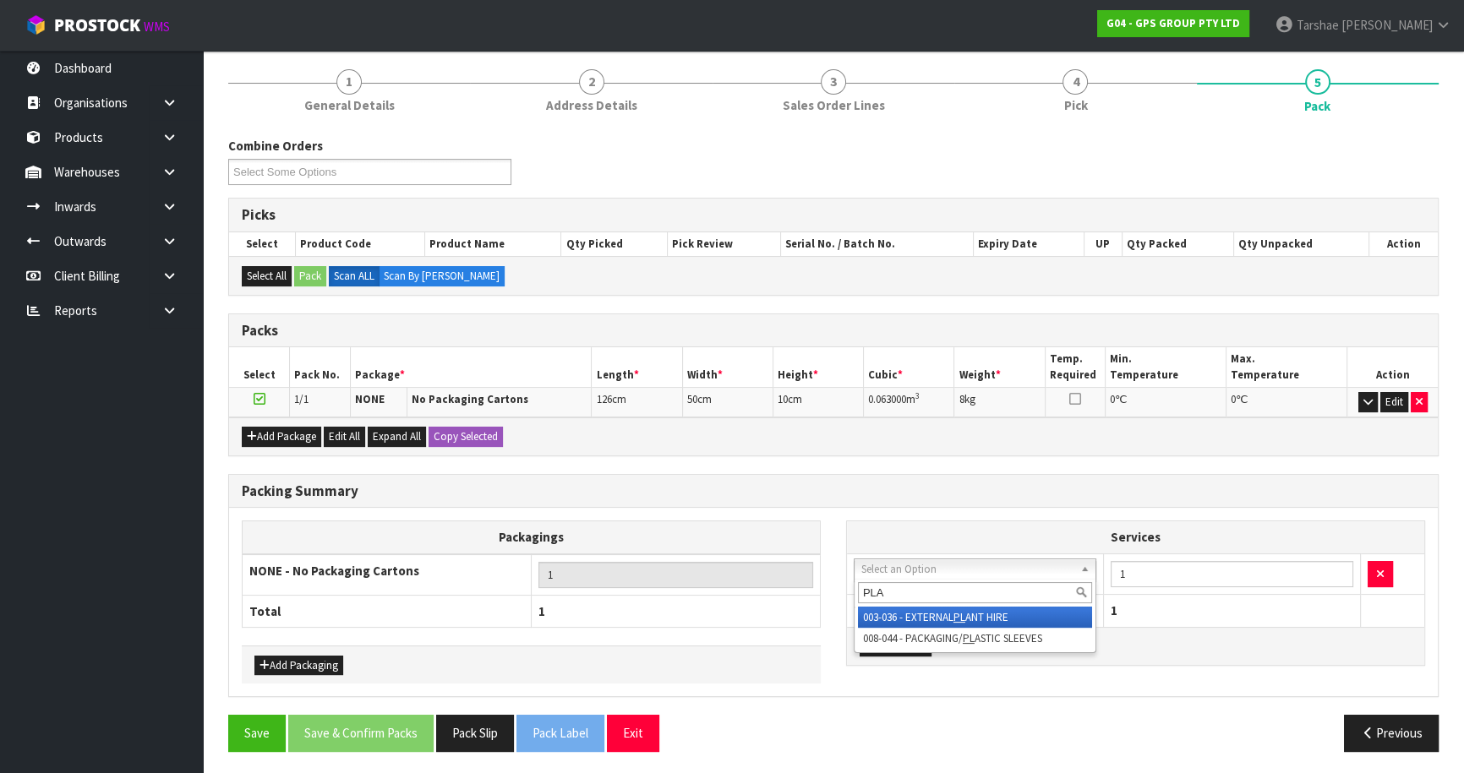
type input "PLAS"
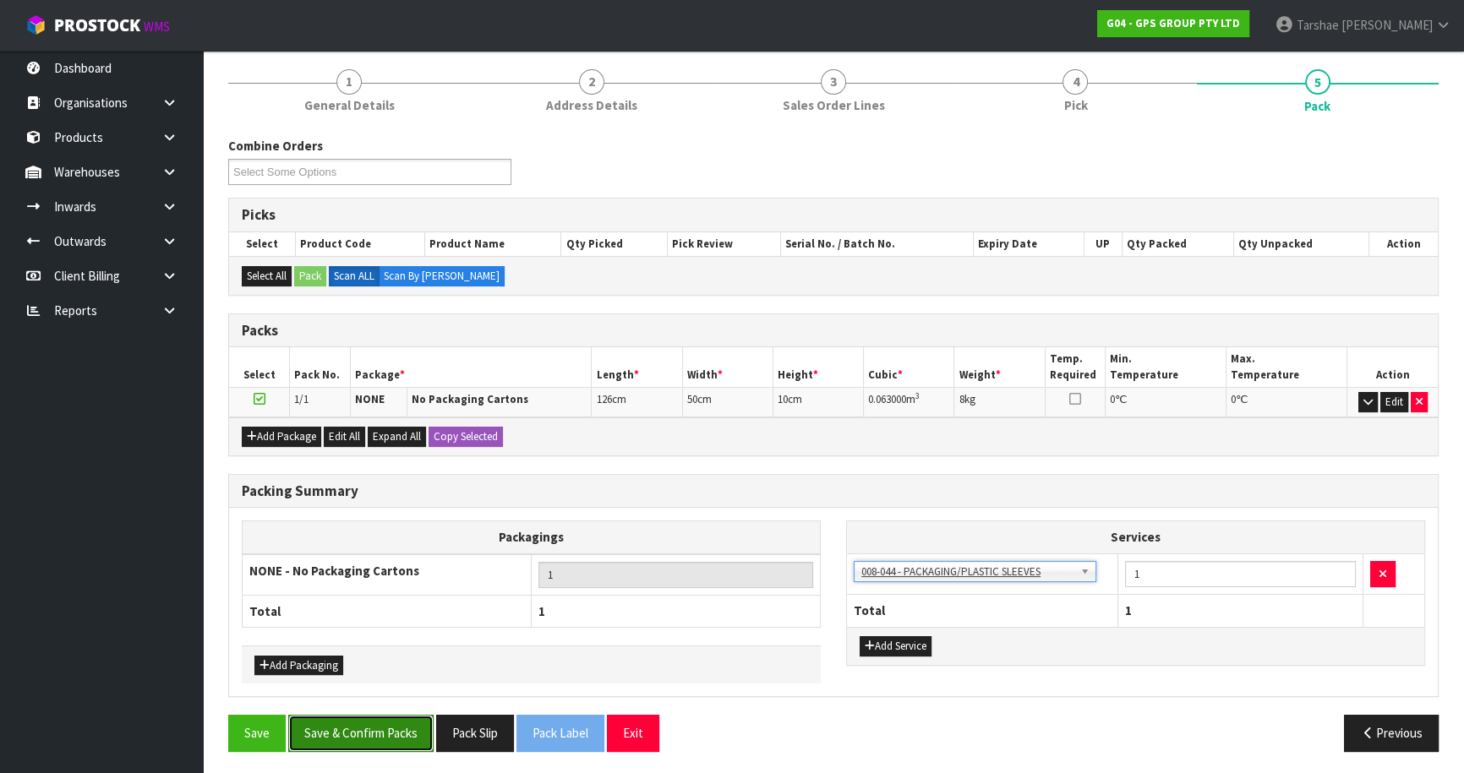
click at [407, 739] on button "Save & Confirm Packs" at bounding box center [360, 733] width 145 height 36
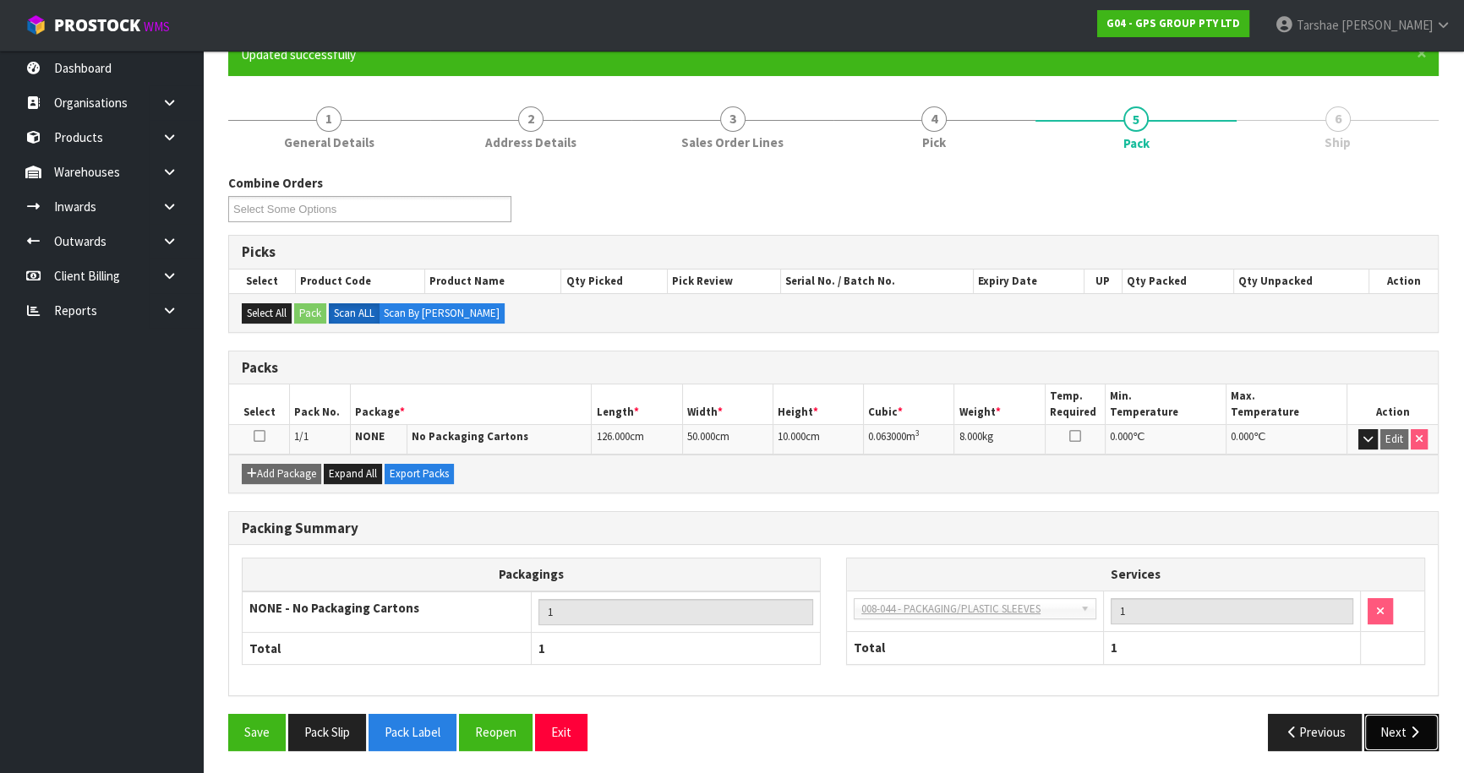
click at [1379, 728] on button "Next" at bounding box center [1401, 732] width 74 height 36
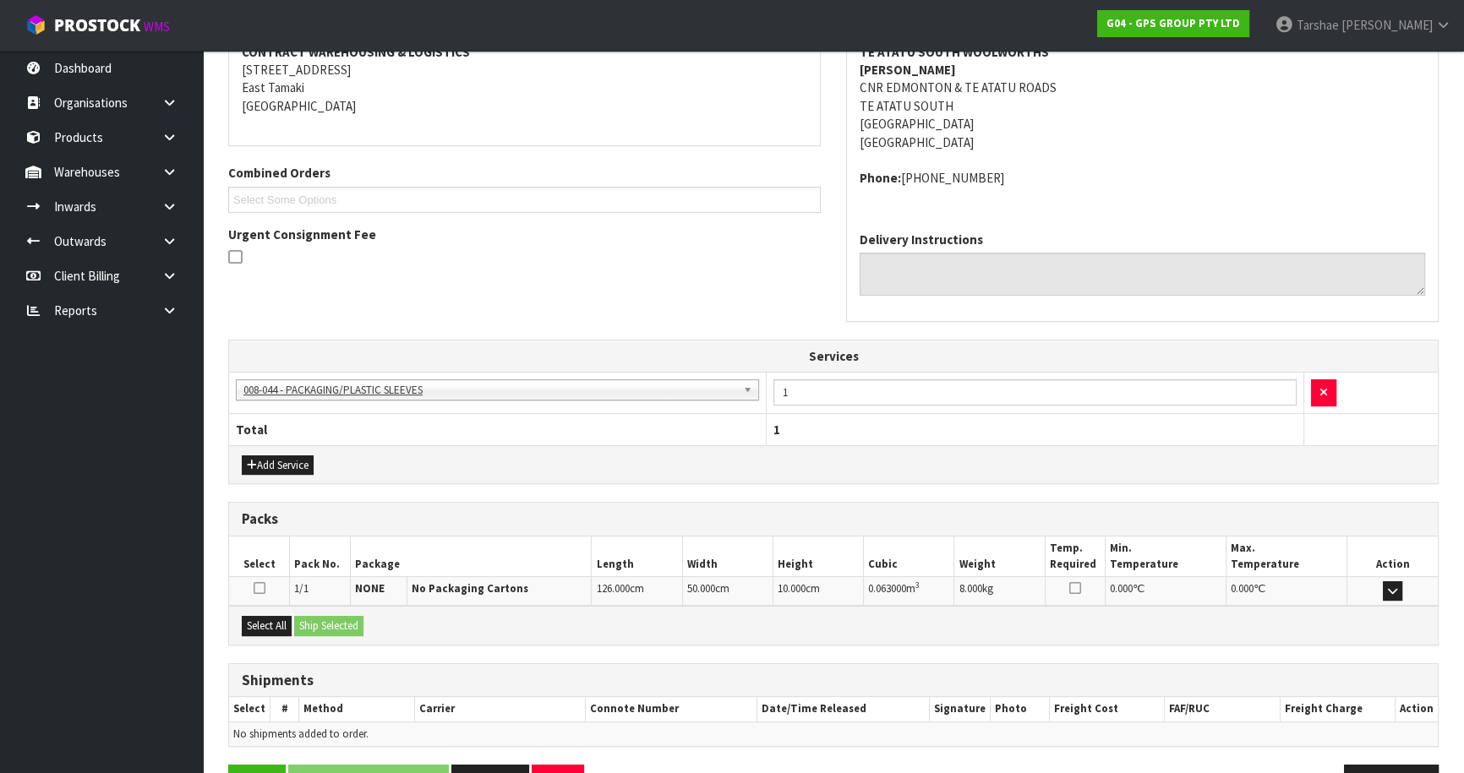
scroll to position [388, 0]
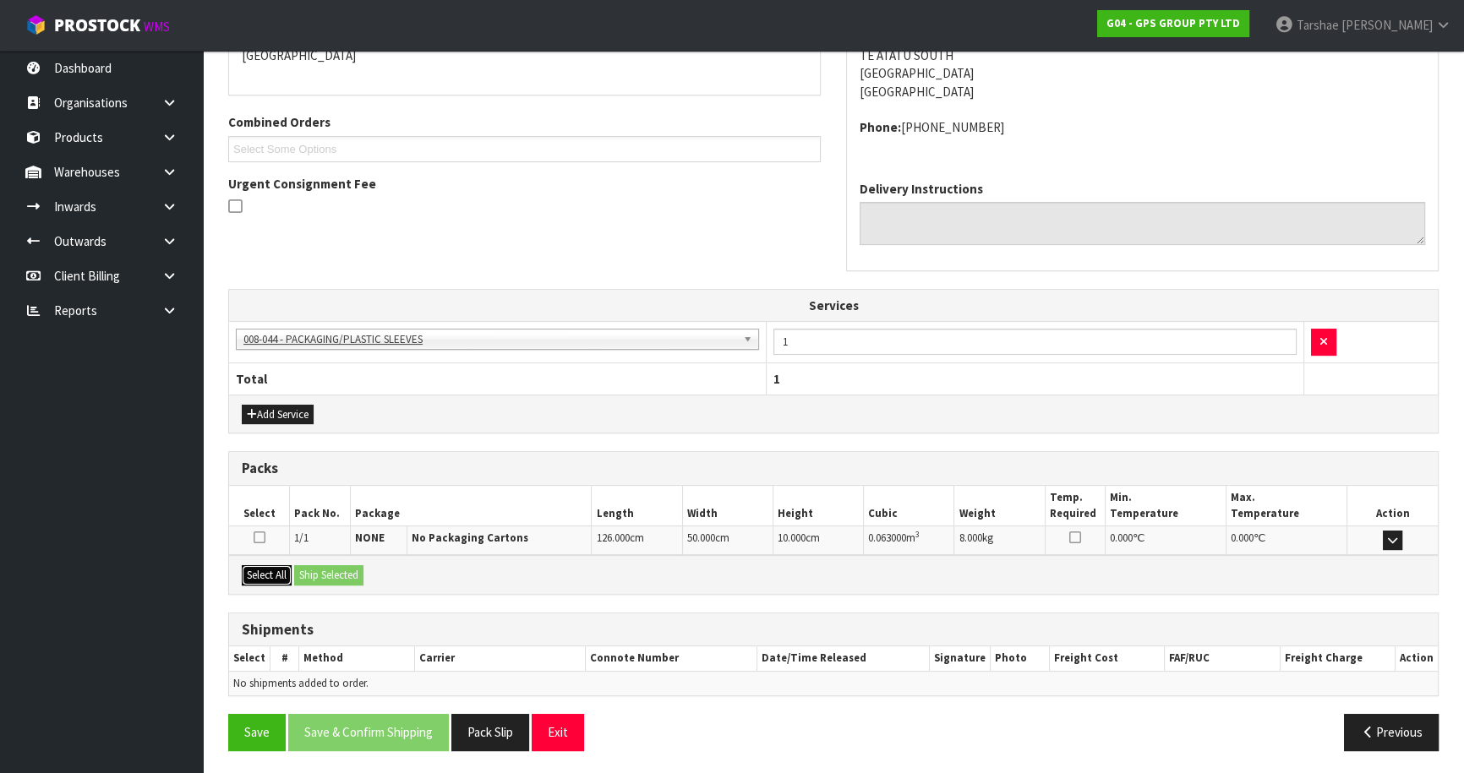
click at [297, 571] on div "Select All Ship Selected" at bounding box center [833, 574] width 1209 height 38
drag, startPoint x: 254, startPoint y: 583, endPoint x: 296, endPoint y: 581, distance: 42.3
click at [267, 583] on div "Select All Ship Selected" at bounding box center [833, 574] width 1209 height 38
click at [293, 581] on div "Select All Ship Selected" at bounding box center [833, 574] width 1209 height 38
drag, startPoint x: 289, startPoint y: 579, endPoint x: 305, endPoint y: 577, distance: 16.2
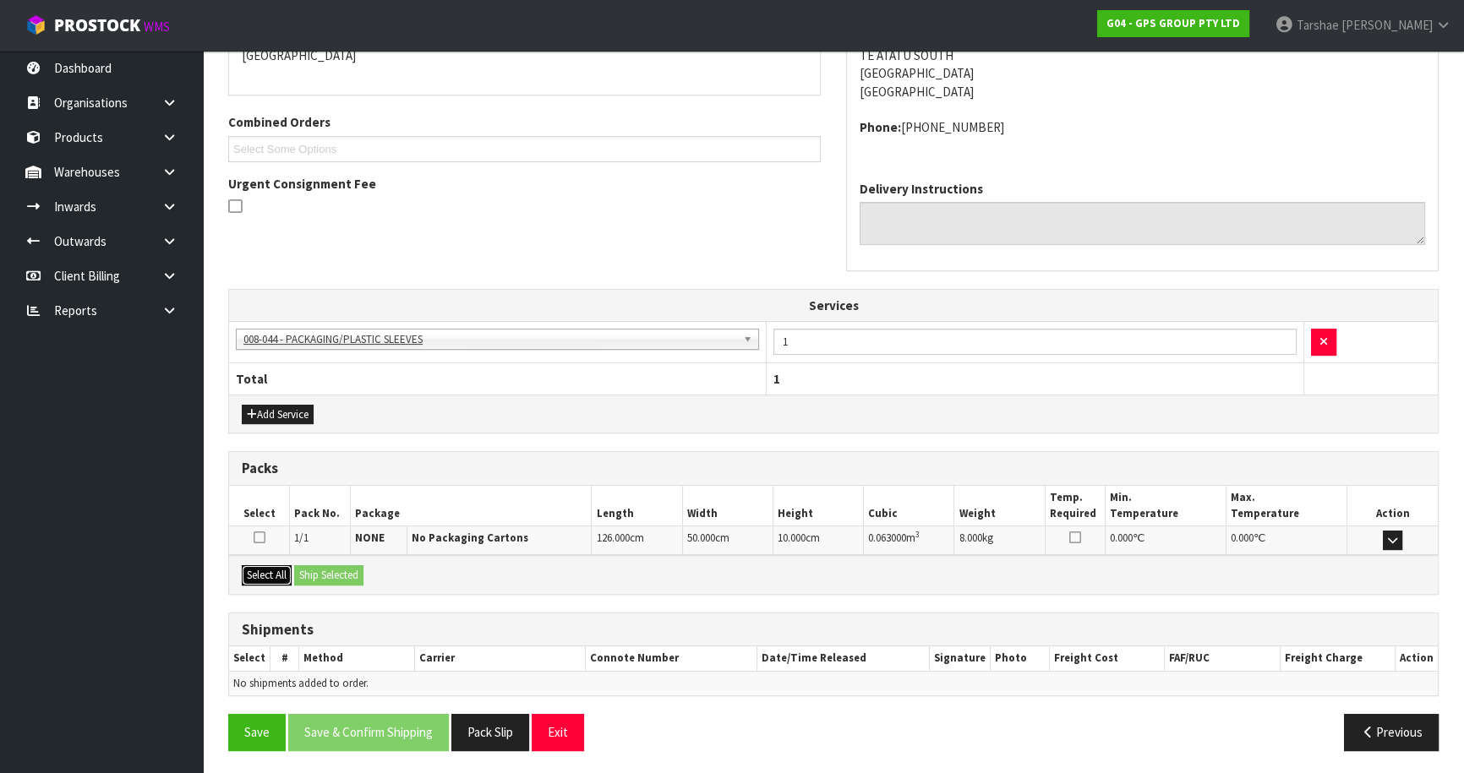
click at [291, 579] on button "Select All" at bounding box center [267, 576] width 50 height 20
click at [306, 577] on button "Ship Selected" at bounding box center [328, 576] width 69 height 20
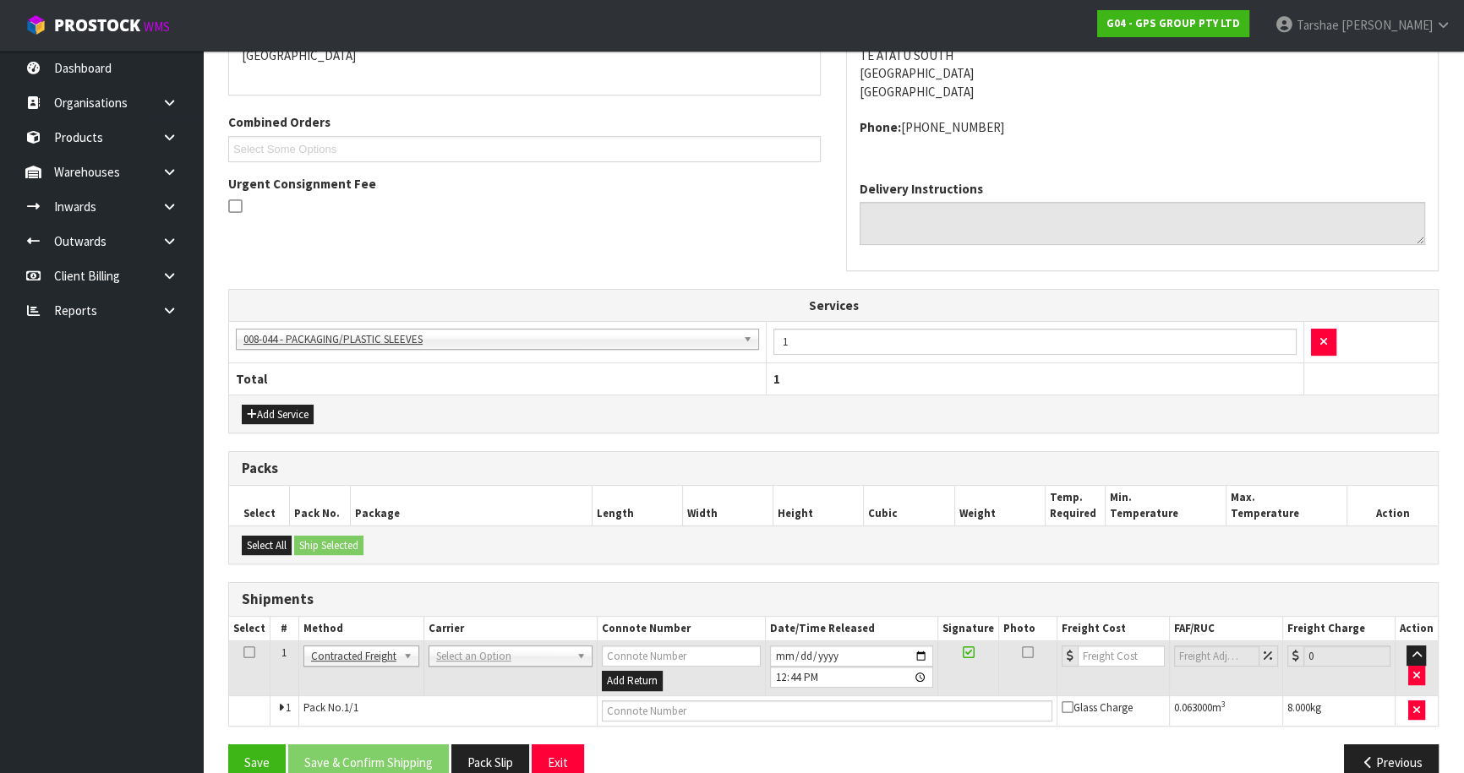
drag, startPoint x: 462, startPoint y: 659, endPoint x: 458, endPoint y: 670, distance: 11.5
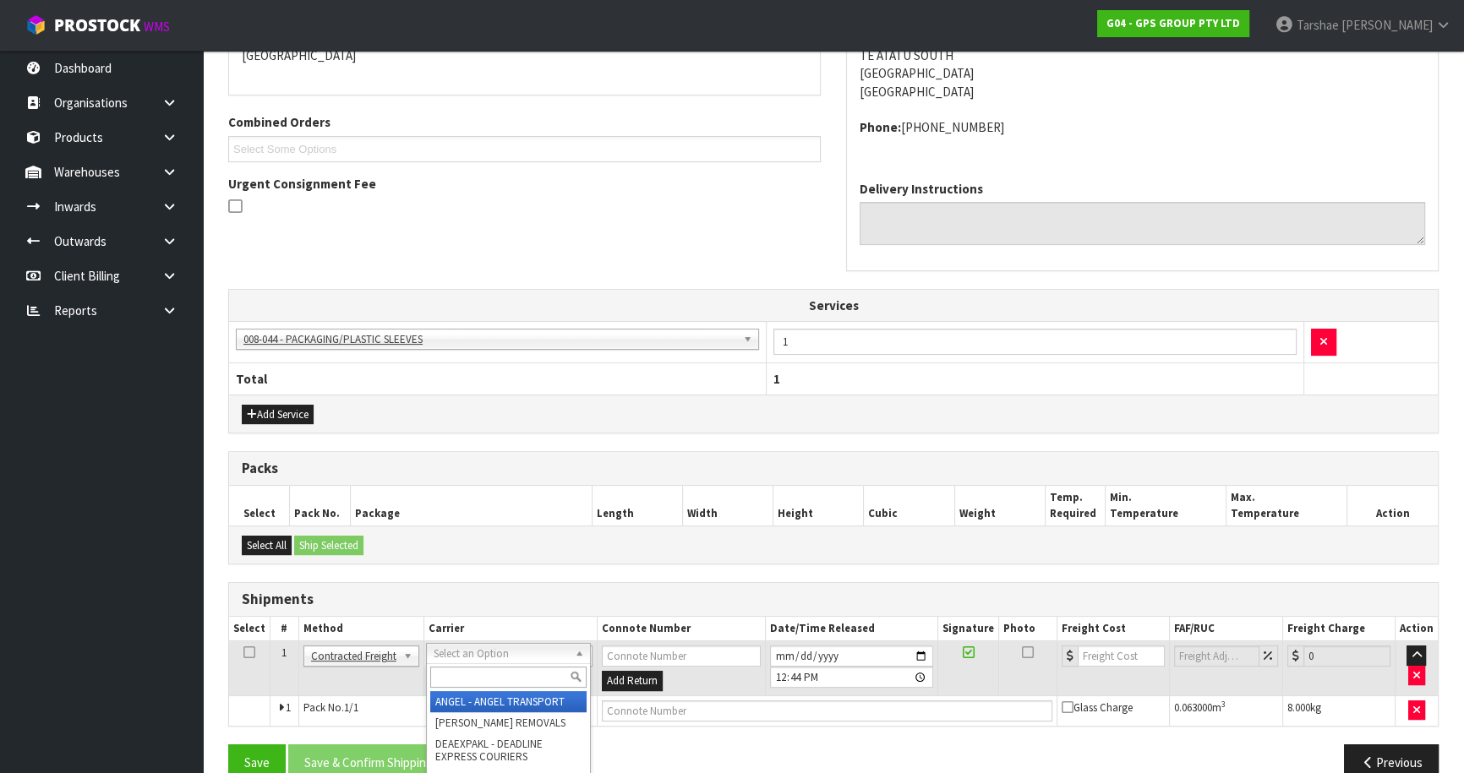
click at [457, 668] on input "text" at bounding box center [508, 677] width 156 height 21
type input "NZP"
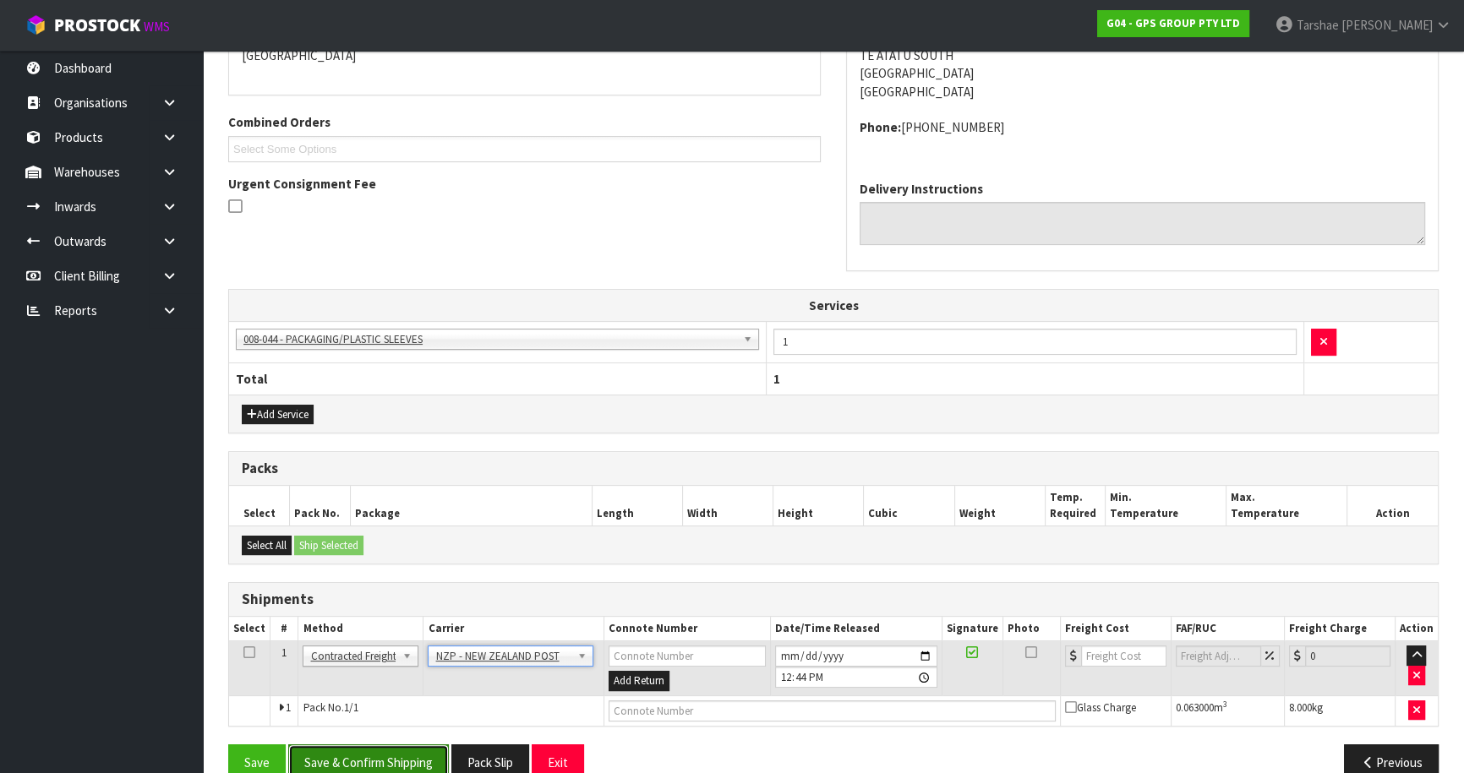
click at [440, 752] on button "Save & Confirm Shipping" at bounding box center [368, 763] width 161 height 36
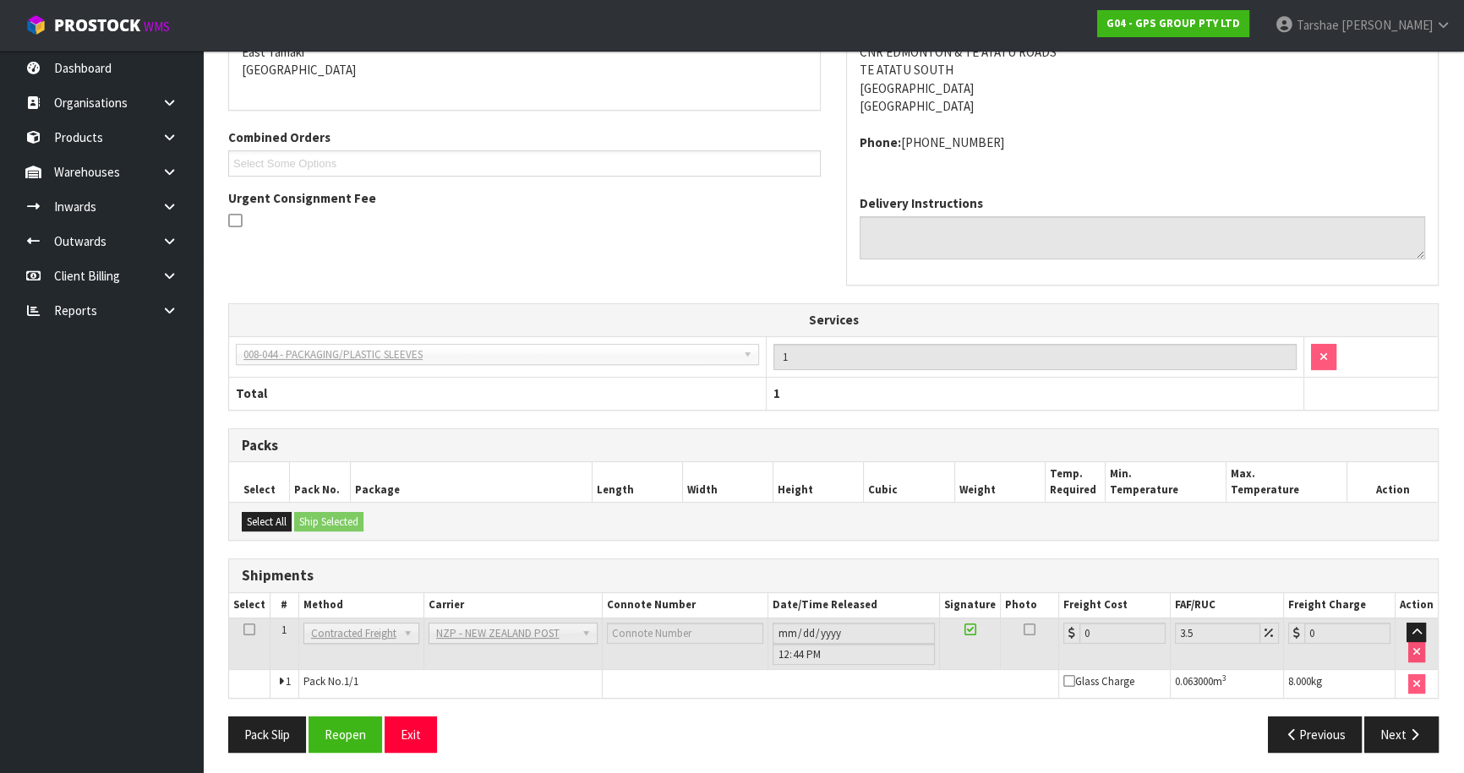
scroll to position [394, 0]
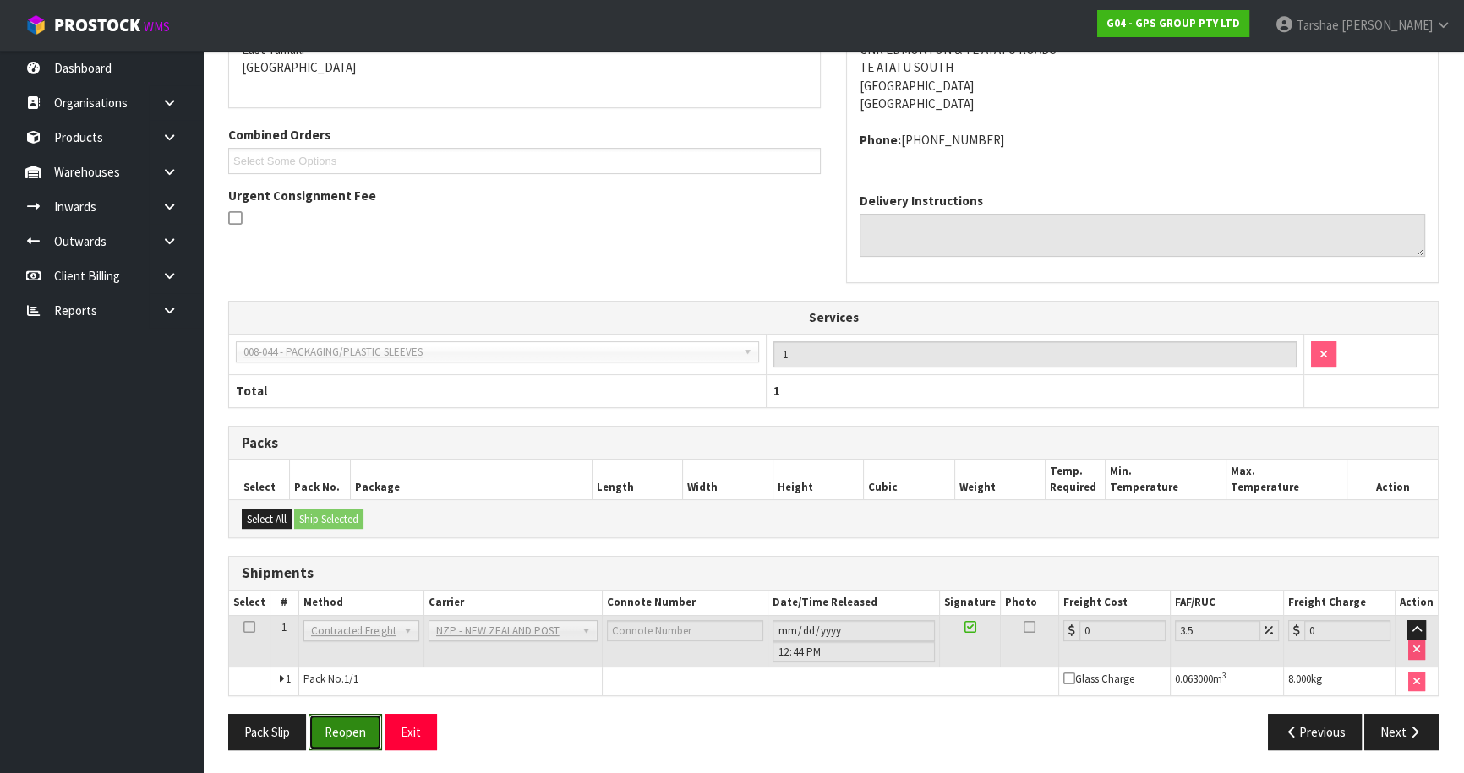
drag, startPoint x: 350, startPoint y: 741, endPoint x: 435, endPoint y: 689, distance: 99.5
click at [363, 731] on button "Reopen" at bounding box center [346, 732] width 74 height 36
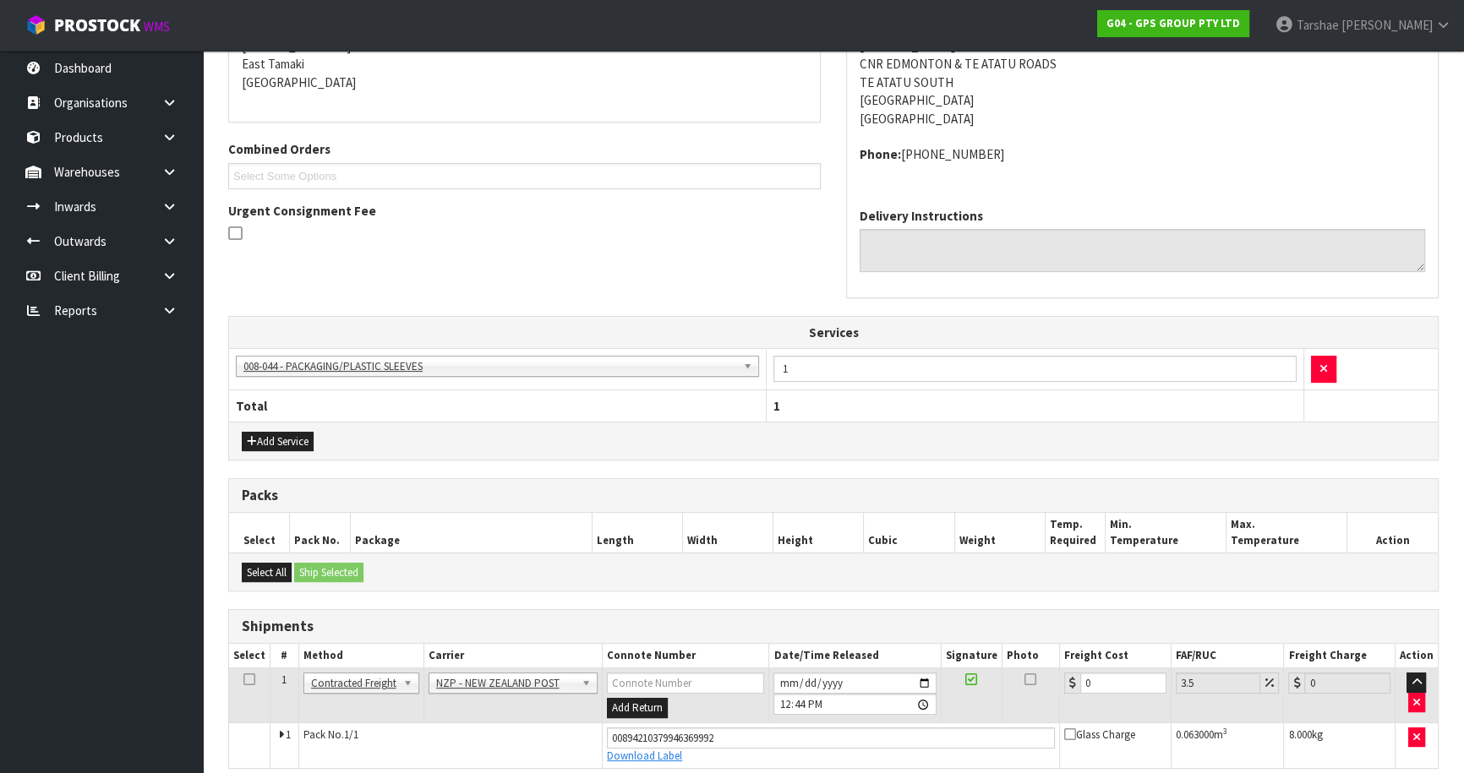
scroll to position [376, 0]
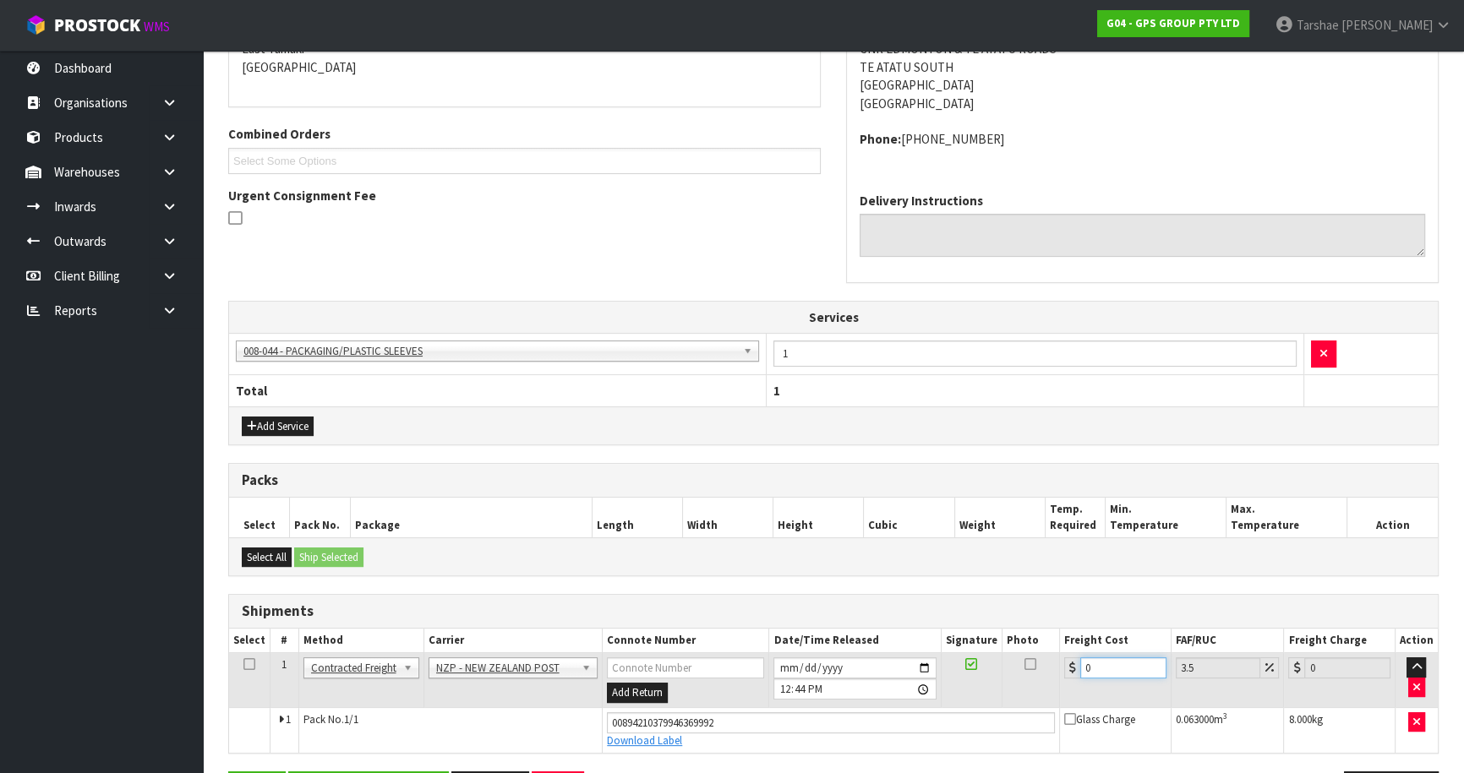
drag, startPoint x: 1124, startPoint y: 659, endPoint x: 955, endPoint y: 643, distance: 169.8
click at [962, 645] on table "Select # Method Carrier Connote Number Date/Time Released Signature Photo Freig…" at bounding box center [833, 691] width 1209 height 124
type input "4"
type input "4.14"
type input "4.3"
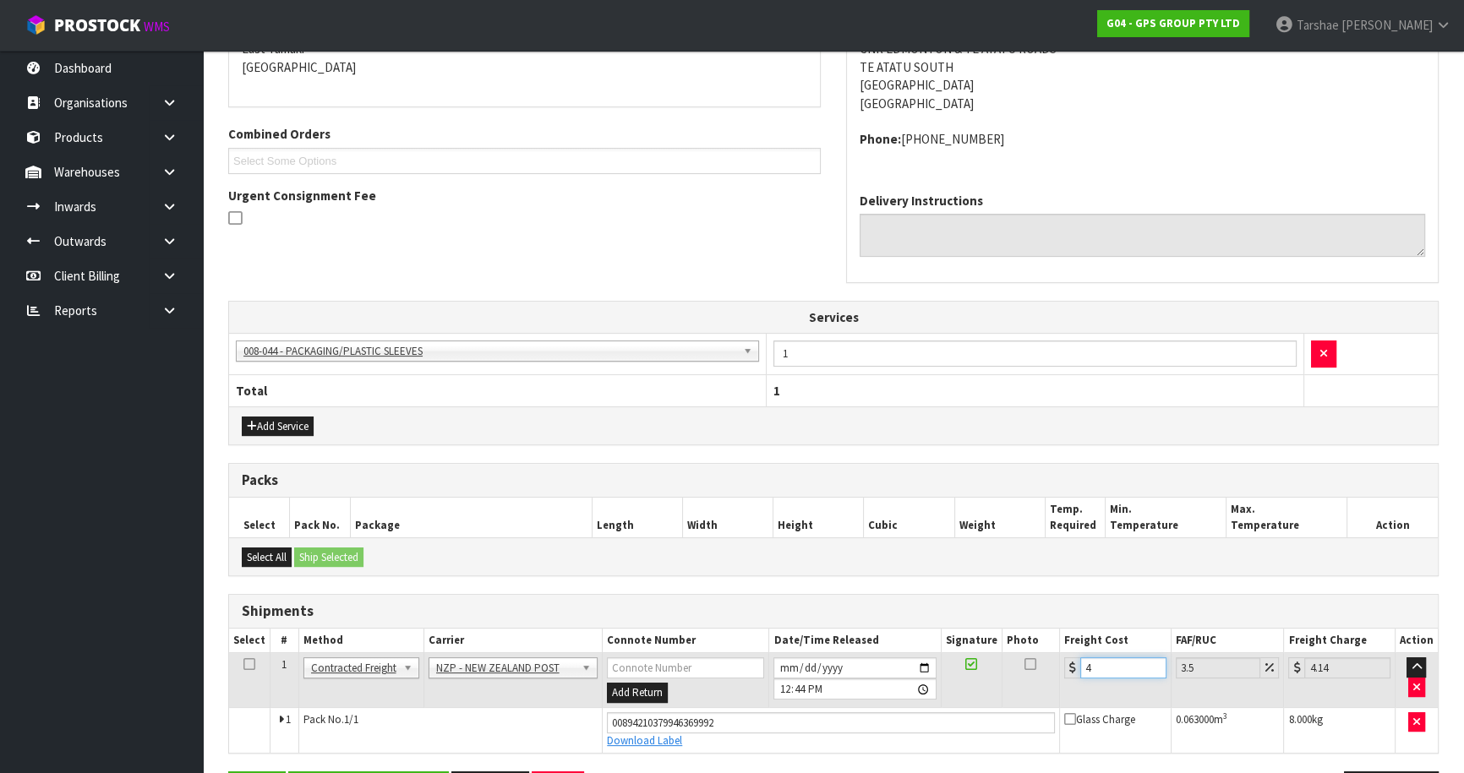
type input "4.45"
type input "4.33"
type input "4.48"
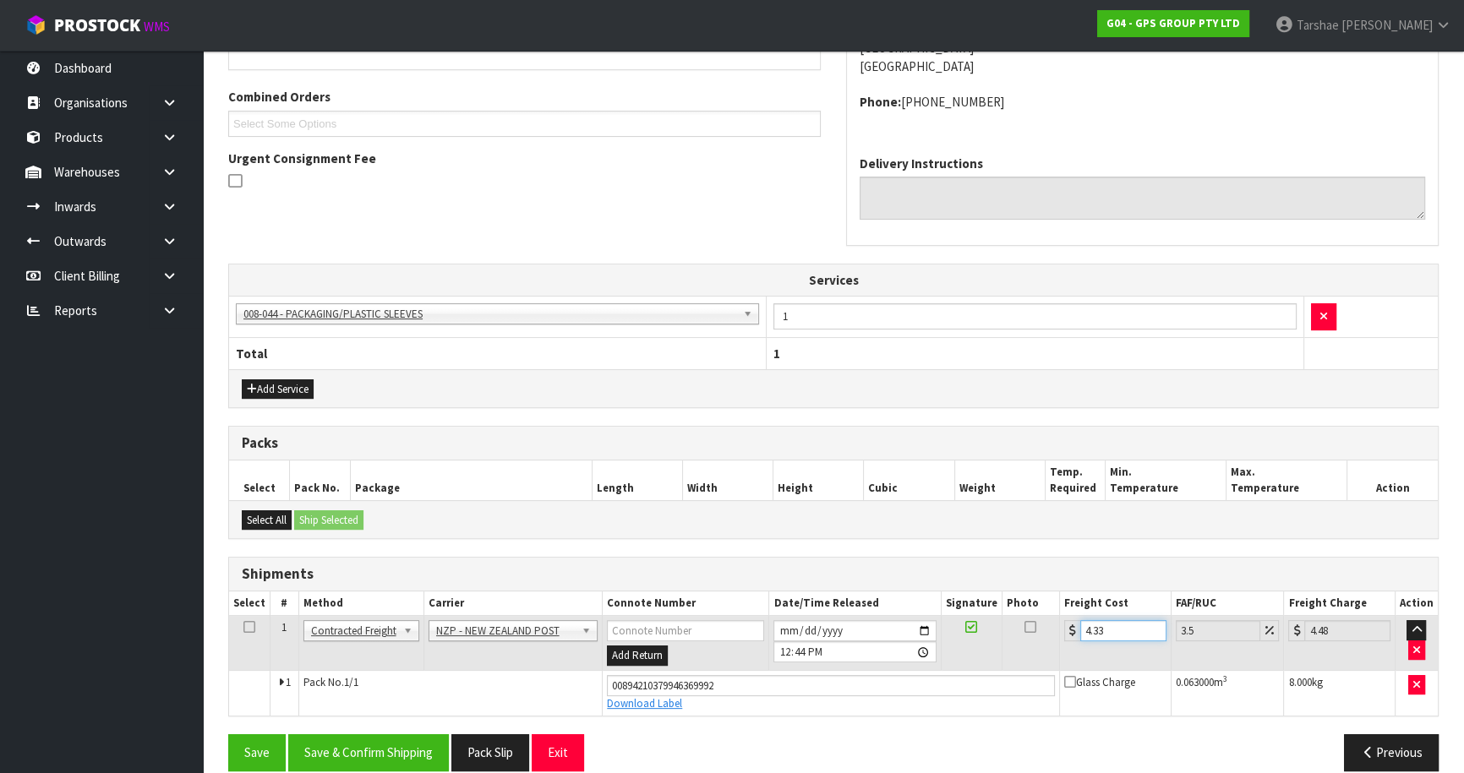
scroll to position [433, 0]
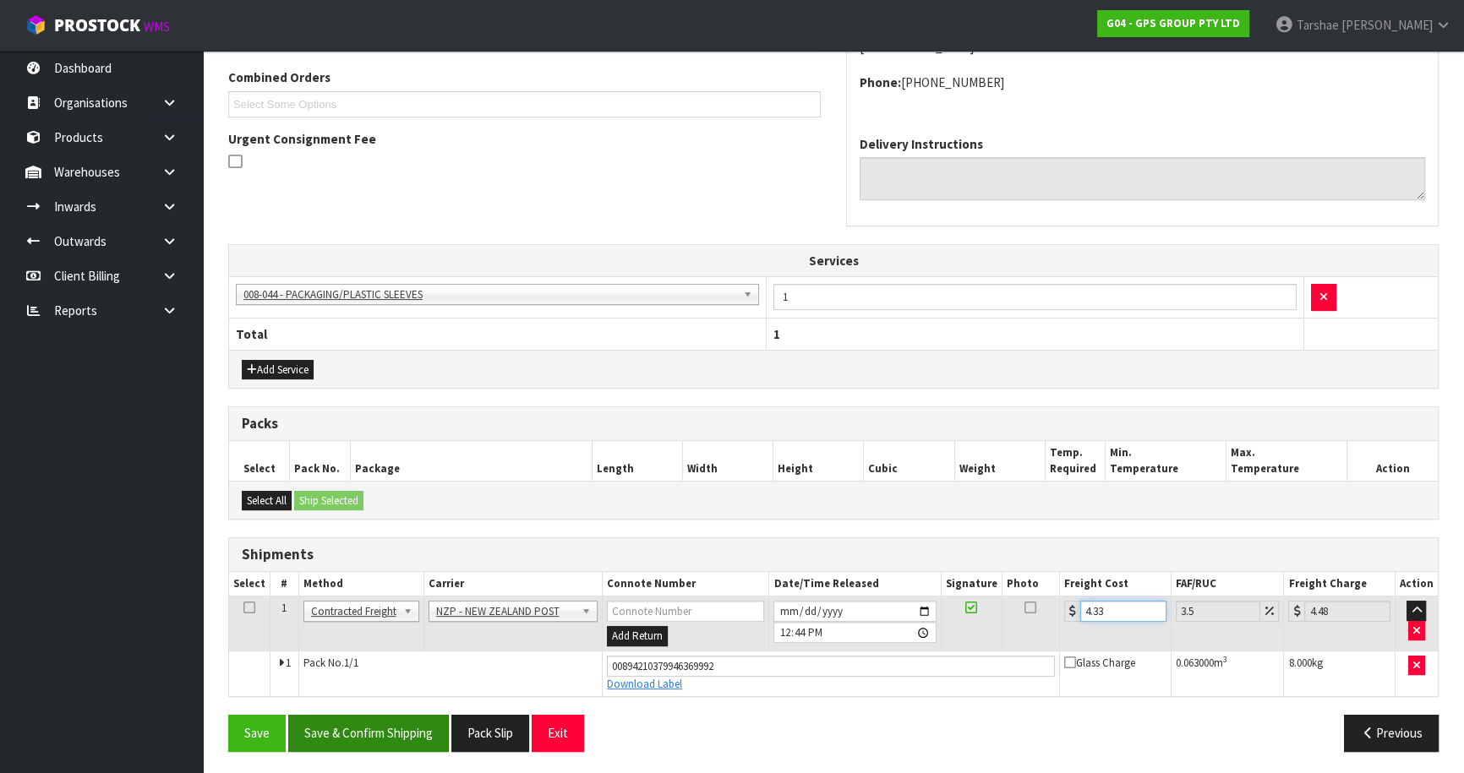
type input "4.33"
click at [374, 746] on button "Save & Confirm Shipping" at bounding box center [368, 733] width 161 height 36
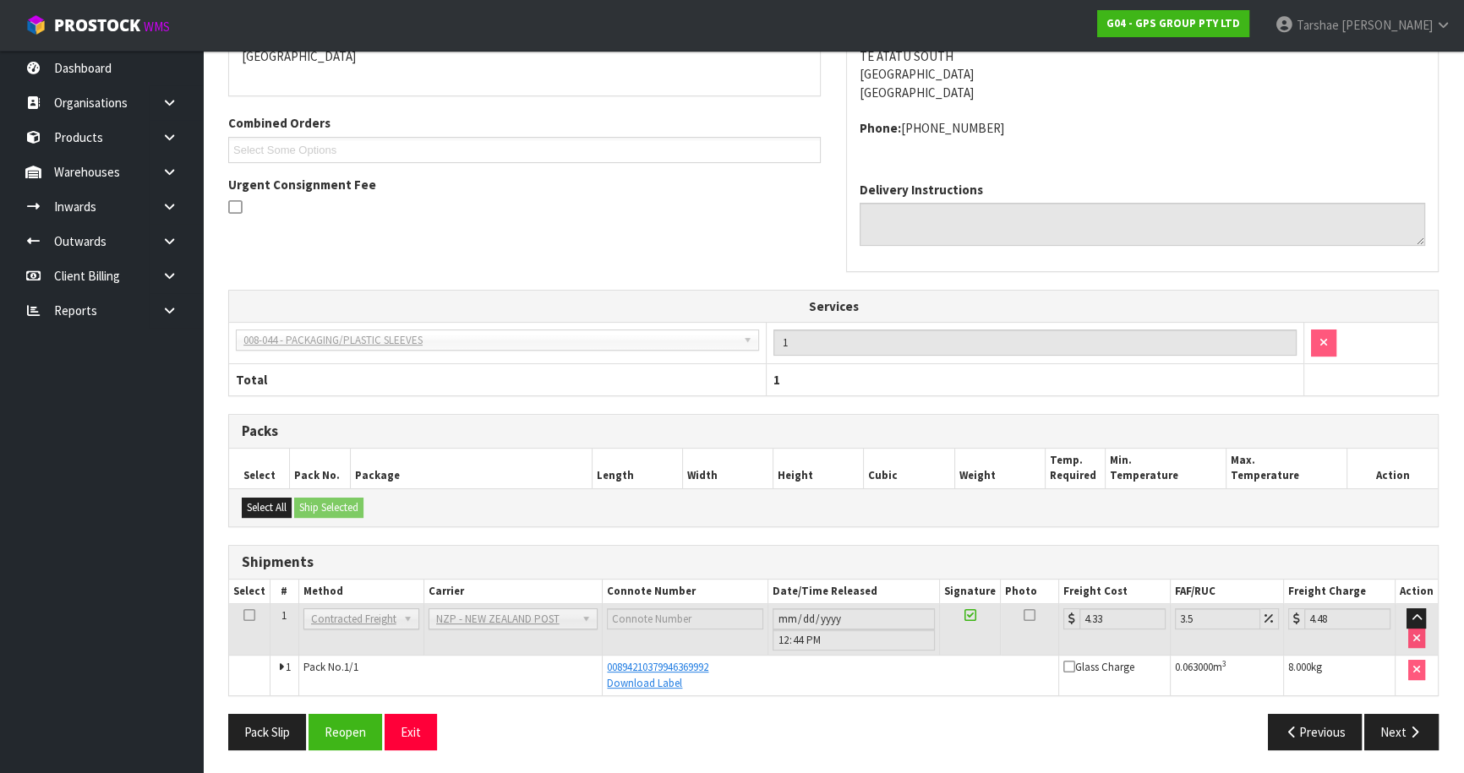
scroll to position [388, 0]
drag, startPoint x: 410, startPoint y: 732, endPoint x: 347, endPoint y: 445, distance: 294.3
click at [407, 722] on button "Exit" at bounding box center [411, 731] width 52 height 36
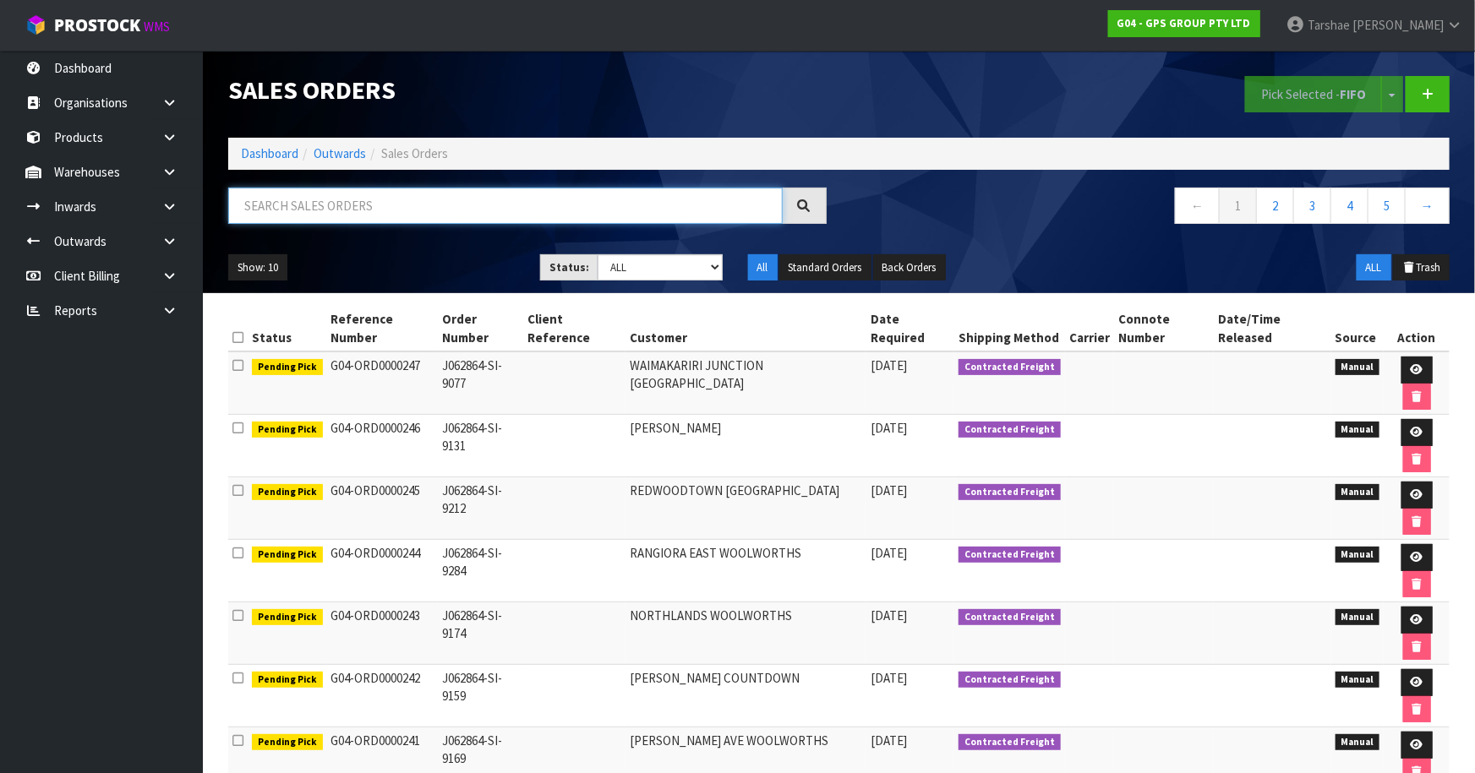
click at [411, 188] on input "text" at bounding box center [505, 206] width 555 height 36
type input "JOB-0410854"
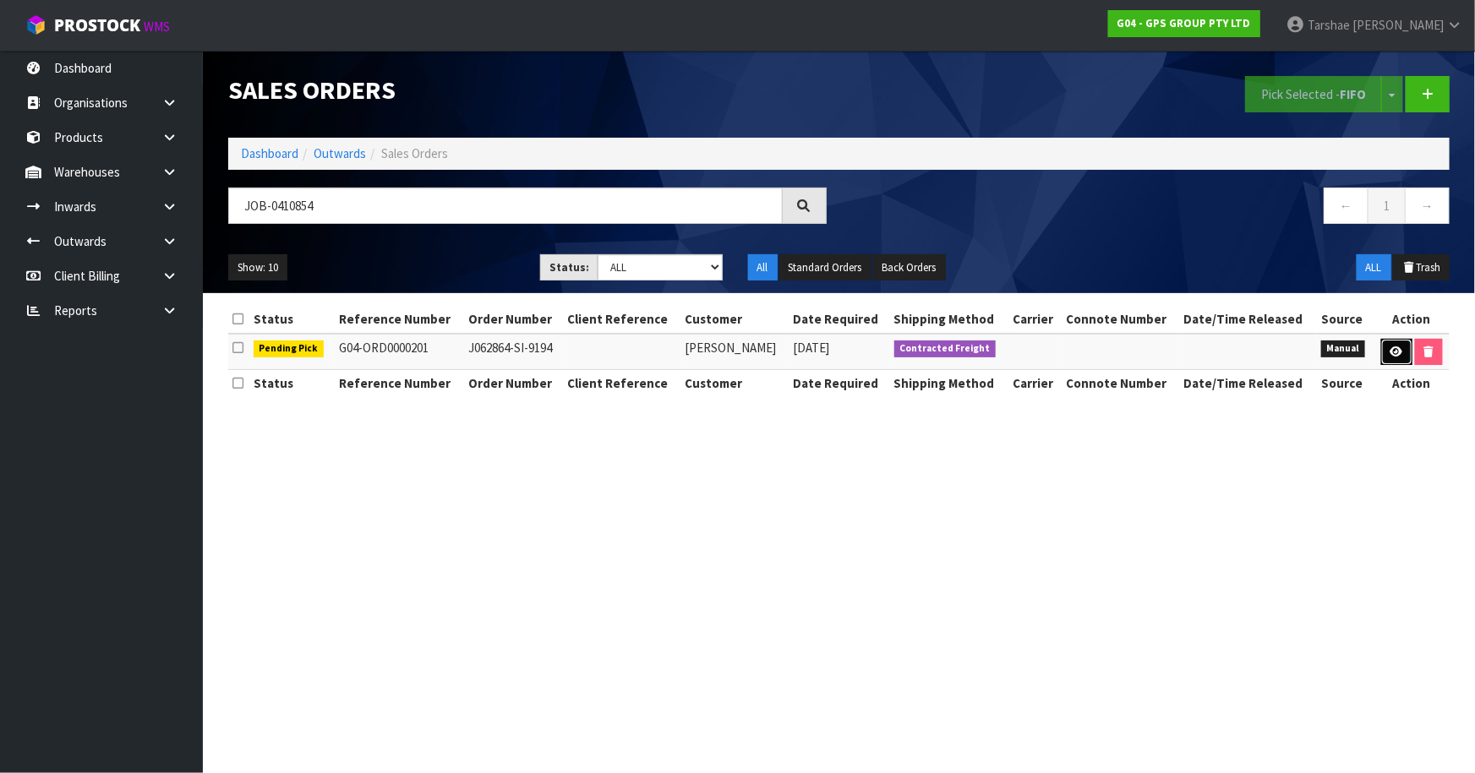
click at [1395, 354] on icon at bounding box center [1397, 352] width 13 height 11
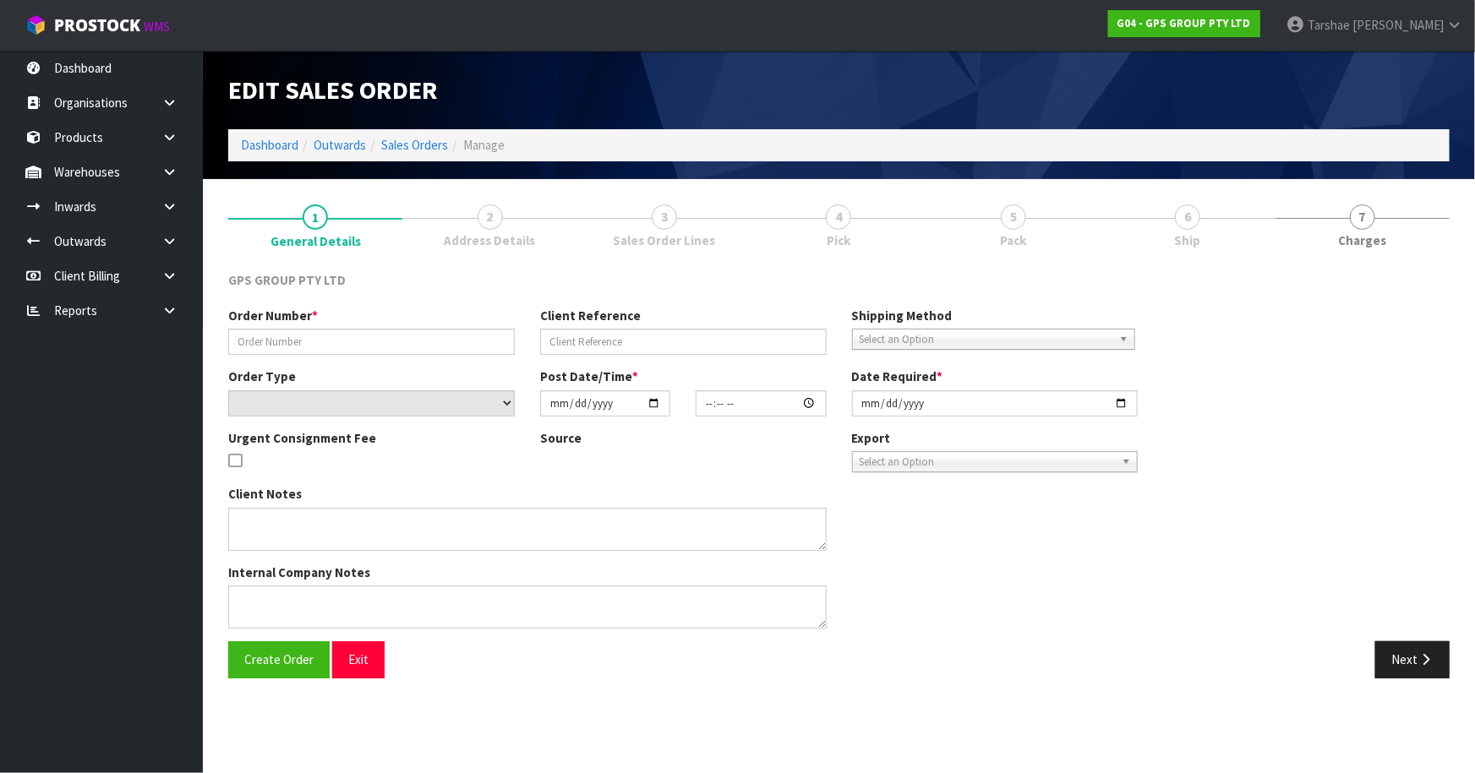
type input "J062864-SI-9194"
select select "number:0"
type input "[DATE]"
type input "16:22:00.000"
type input "[DATE]"
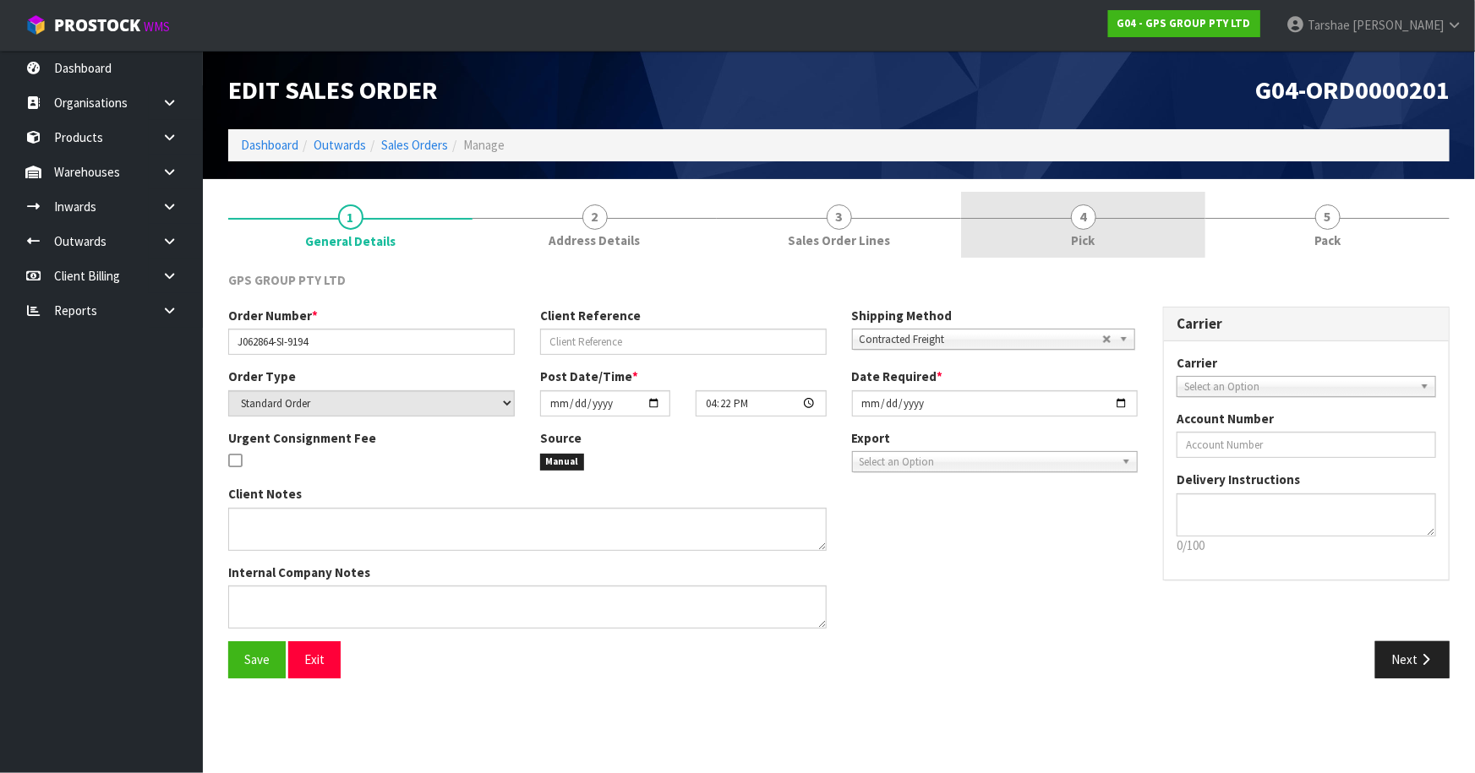
click at [1080, 211] on span "4" at bounding box center [1083, 217] width 25 height 25
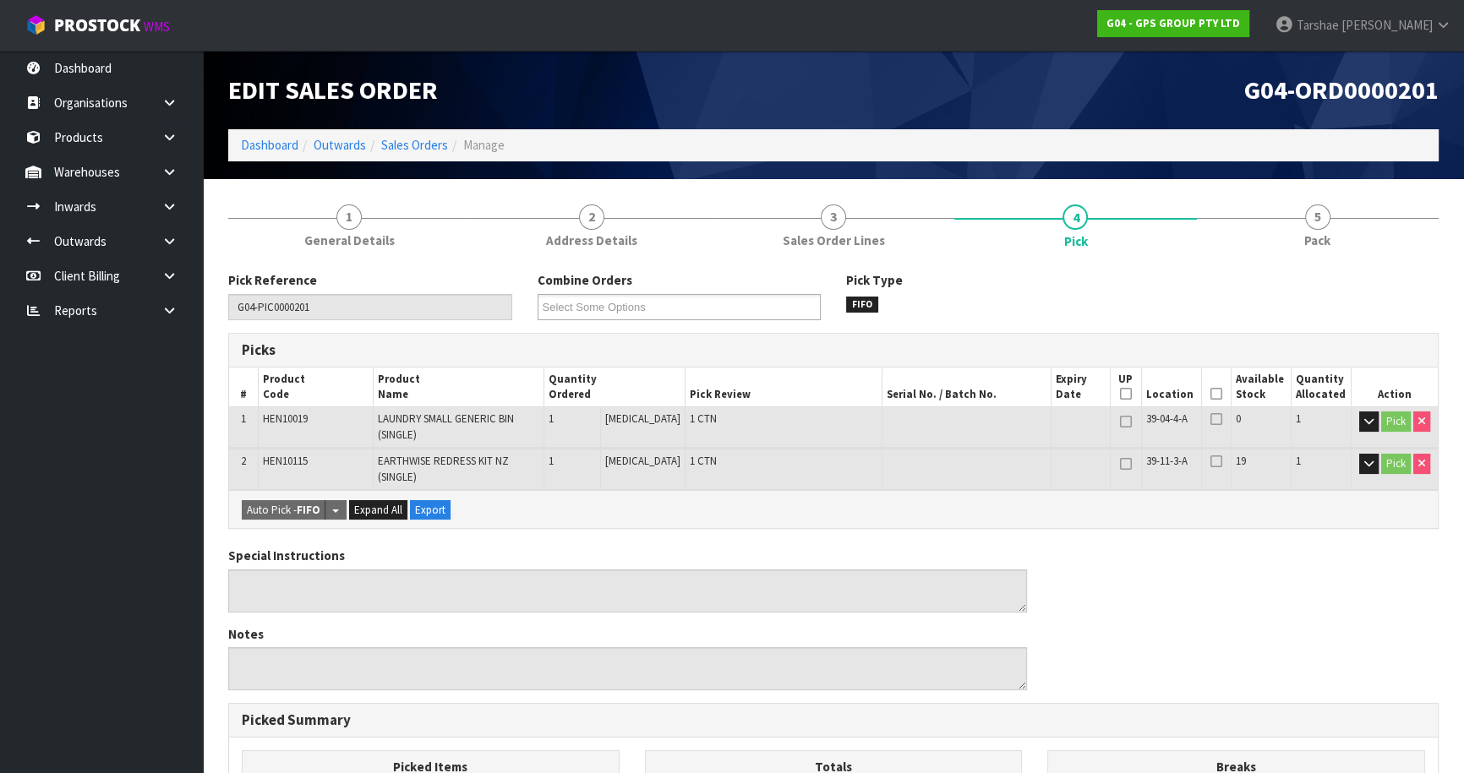
click at [1212, 394] on icon at bounding box center [1217, 394] width 12 height 1
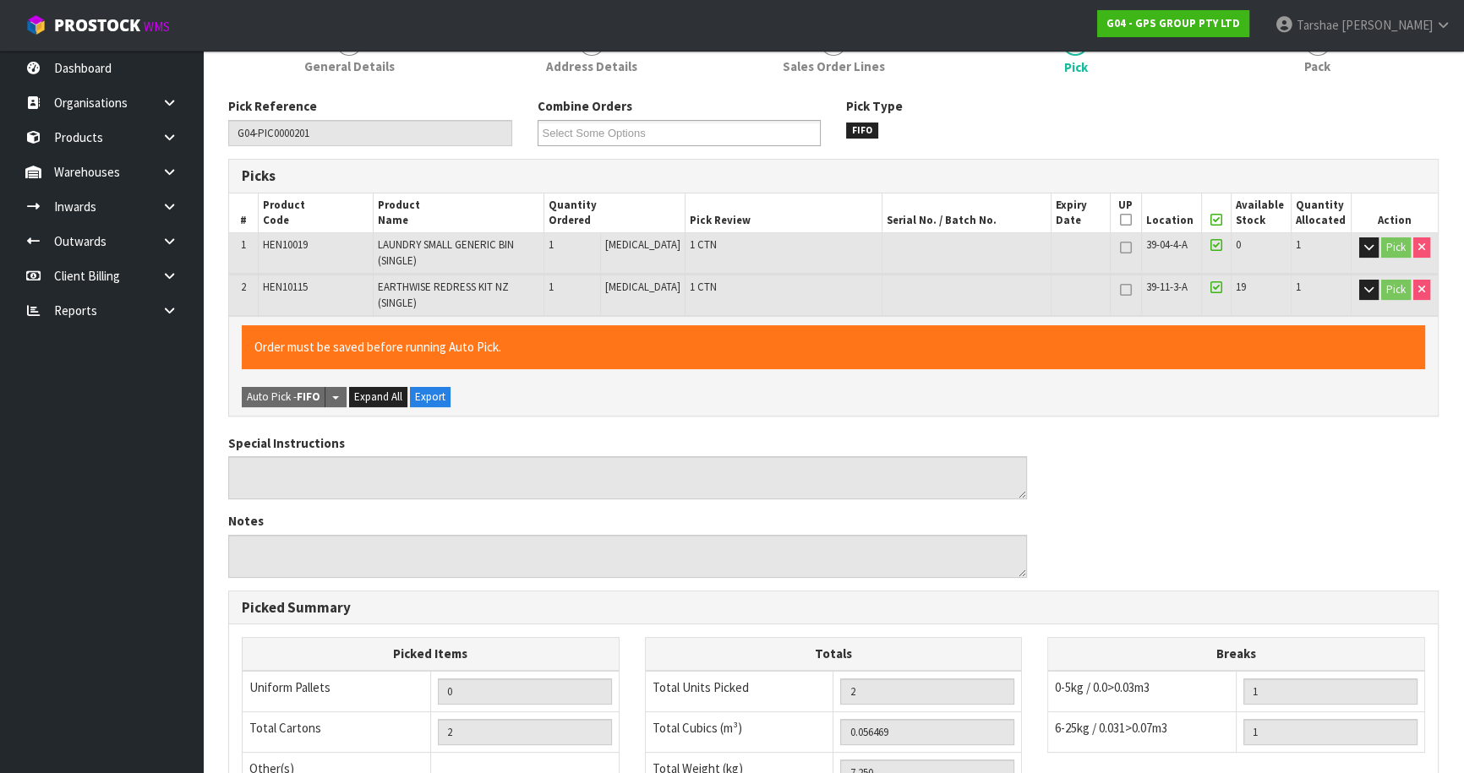
scroll to position [455, 0]
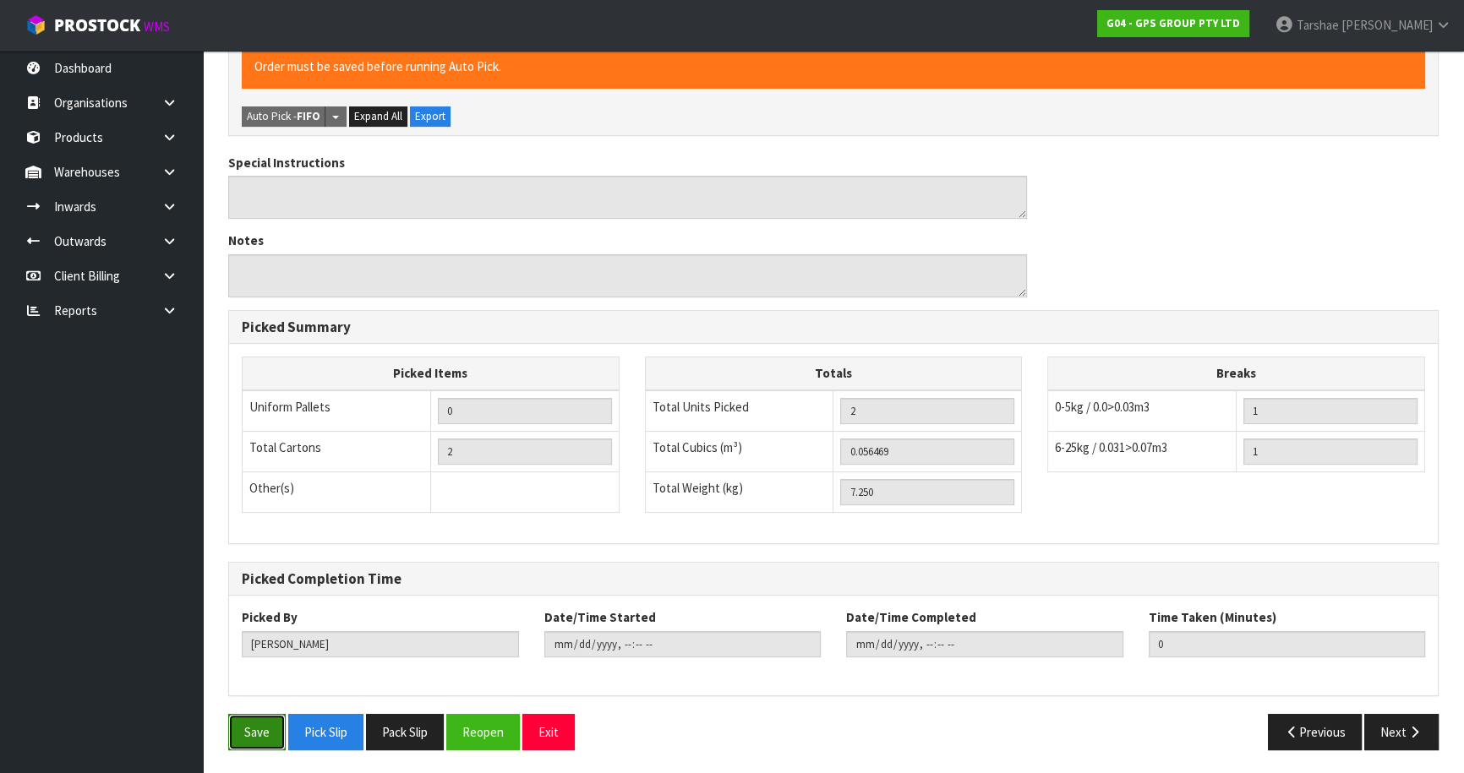
click at [261, 719] on button "Save" at bounding box center [256, 732] width 57 height 36
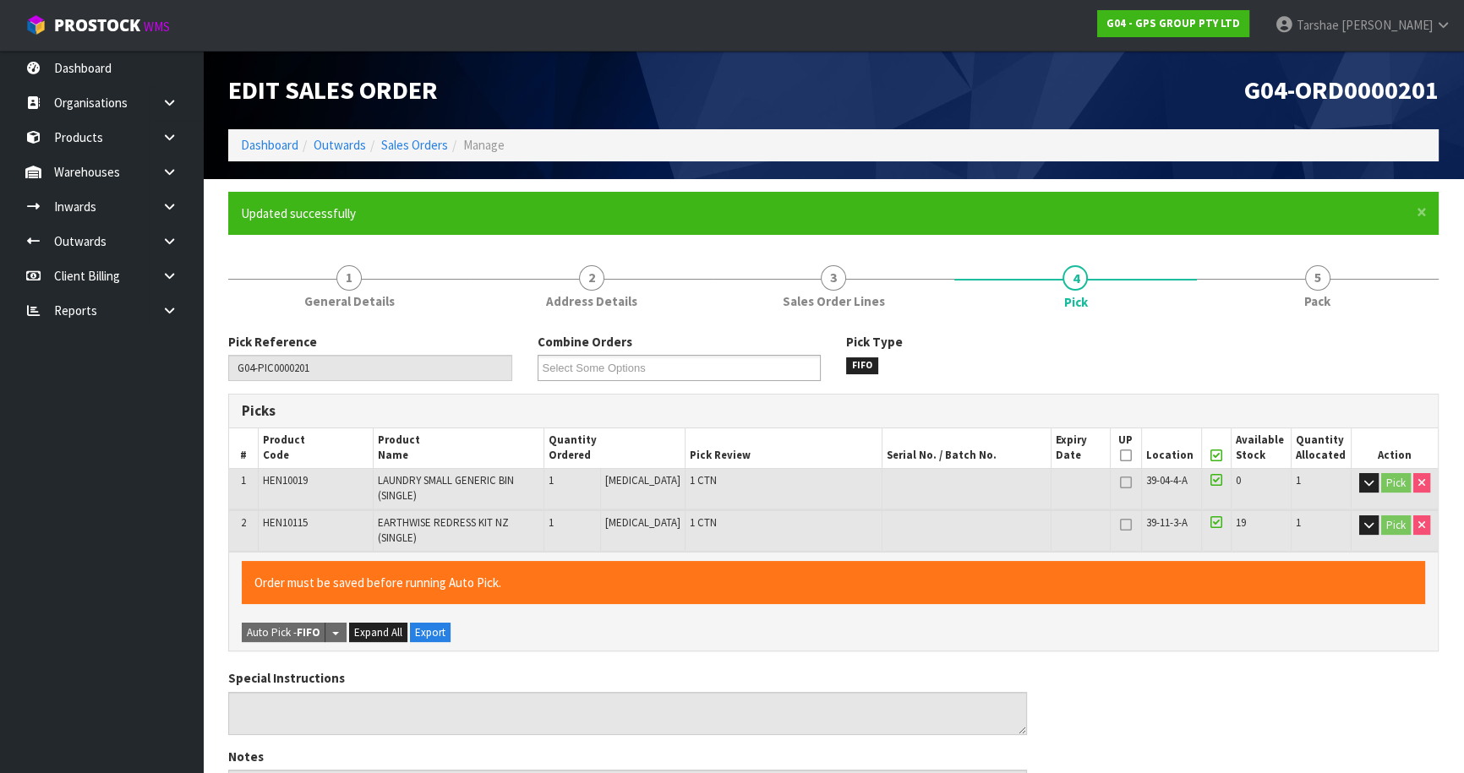
type input "[PERSON_NAME]"
type input "[DATE]T12:46:25"
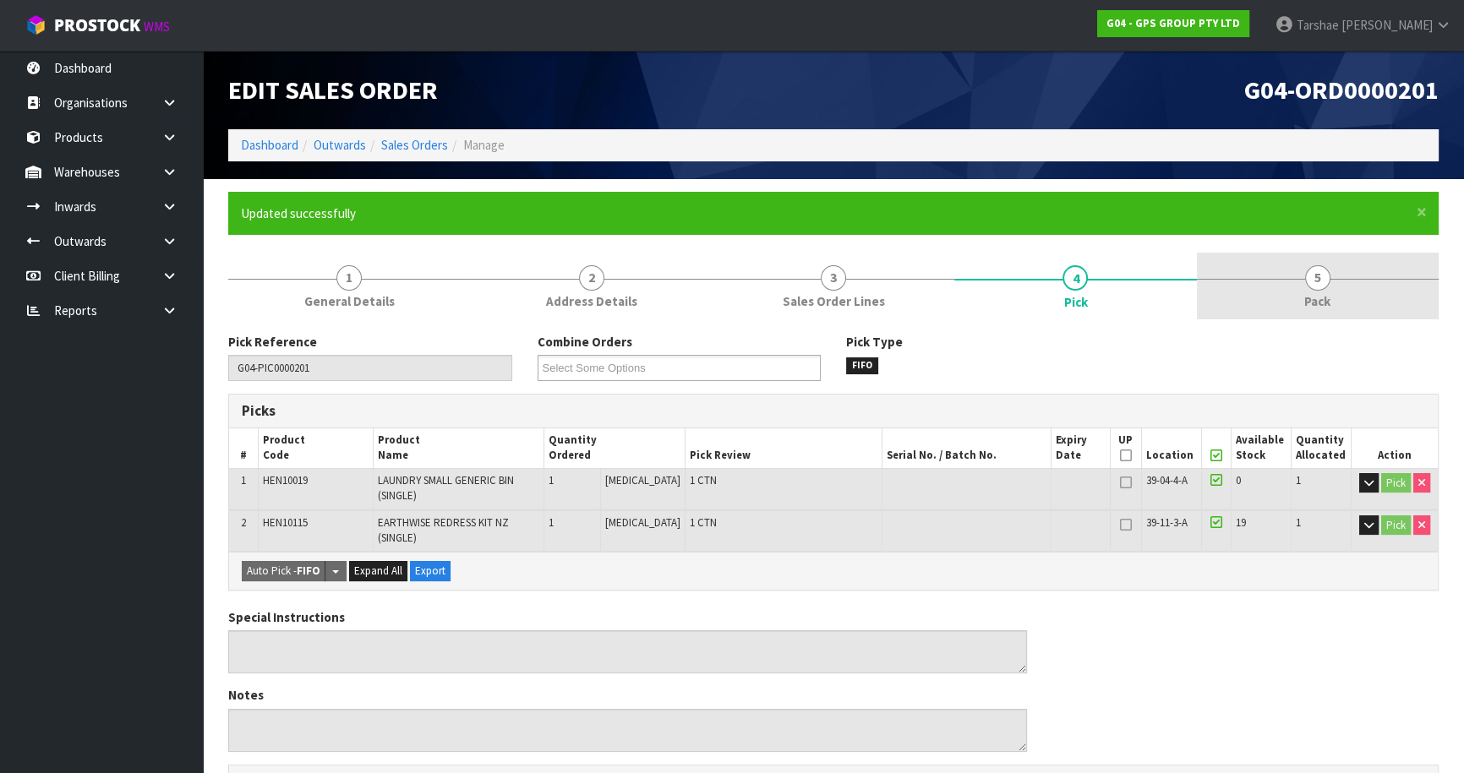
click at [1293, 285] on link "5 Pack" at bounding box center [1318, 286] width 242 height 67
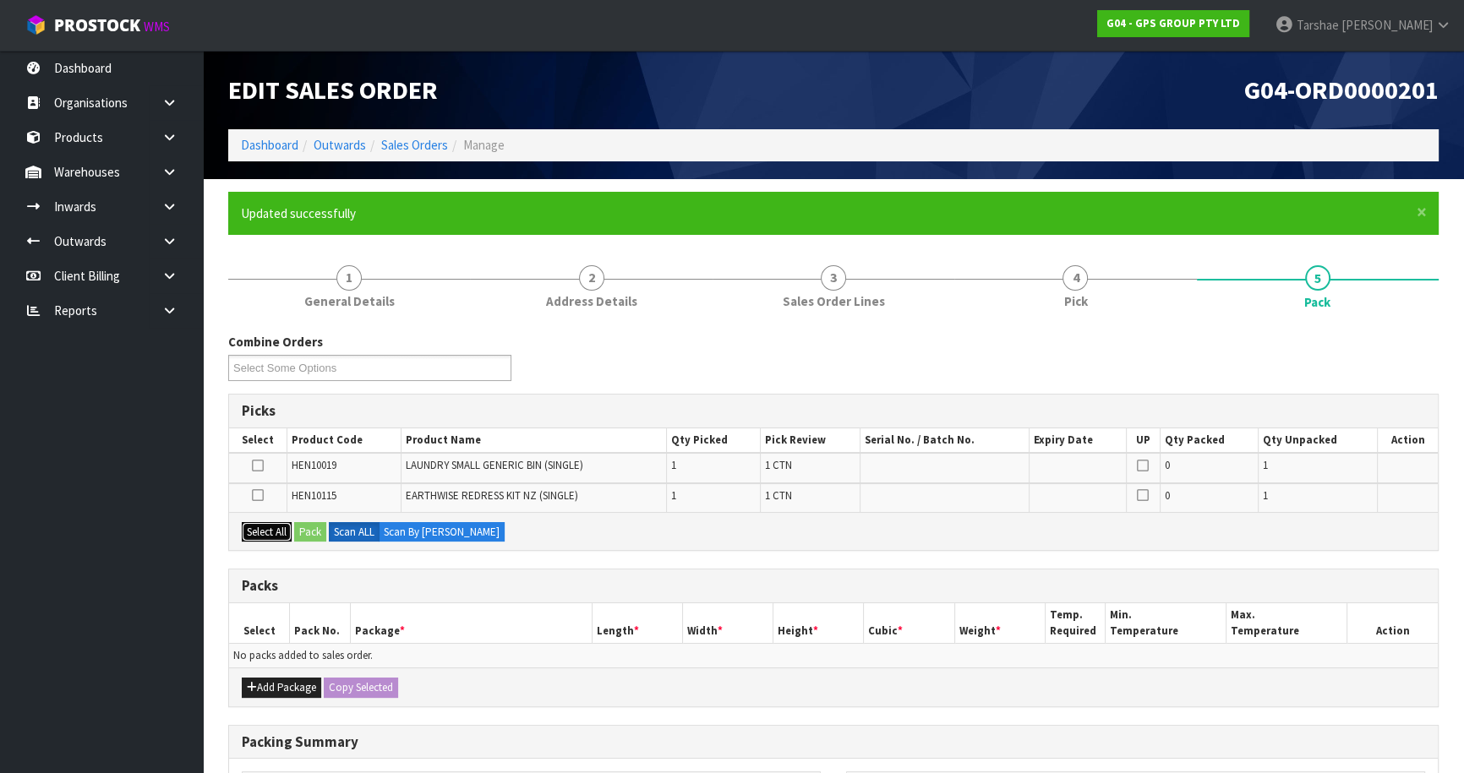
drag, startPoint x: 277, startPoint y: 530, endPoint x: 313, endPoint y: 528, distance: 35.5
click at [282, 530] on button "Select All" at bounding box center [267, 532] width 50 height 20
click at [314, 528] on button "Pack" at bounding box center [310, 532] width 32 height 20
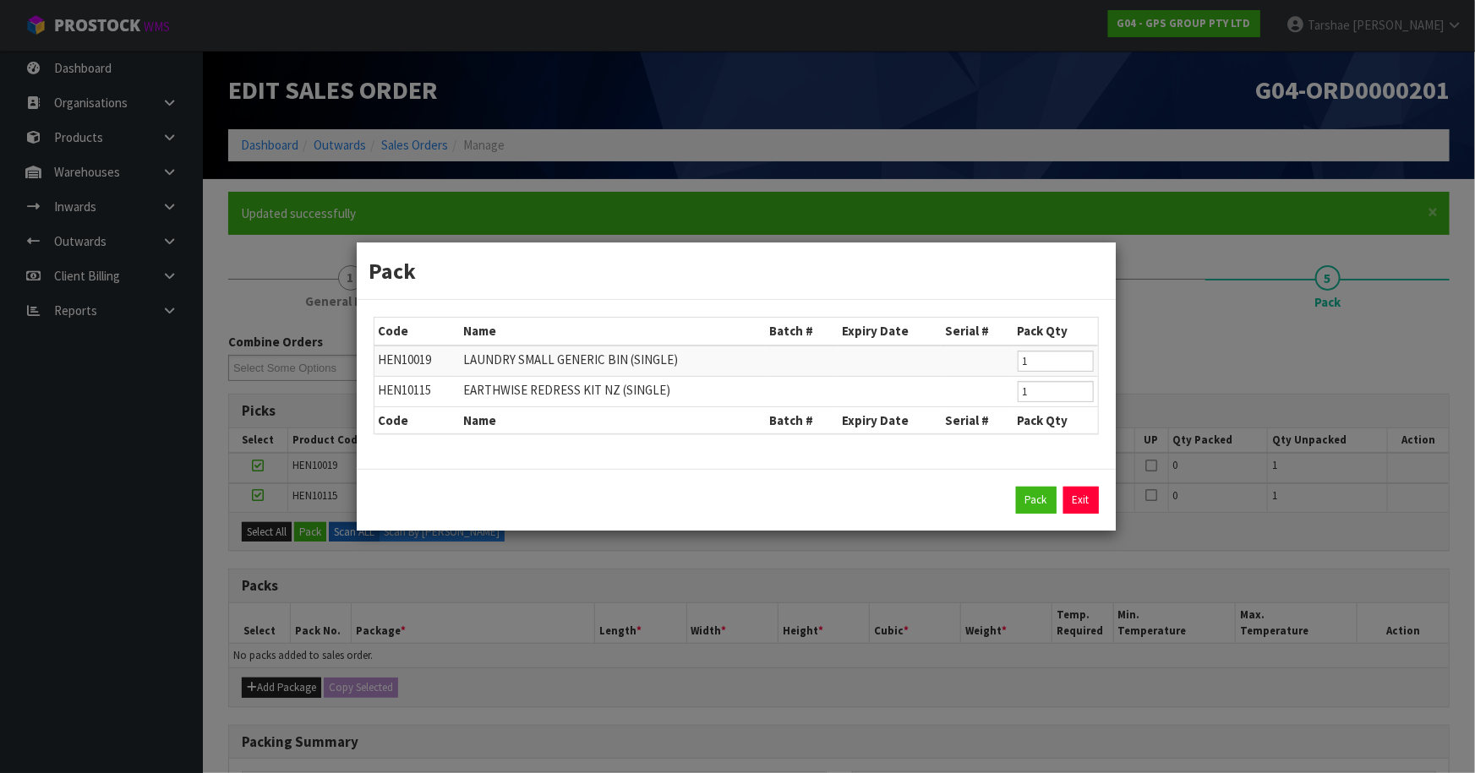
drag, startPoint x: 1092, startPoint y: 506, endPoint x: 702, endPoint y: 674, distance: 424.9
click at [1089, 508] on link "Exit" at bounding box center [1081, 500] width 36 height 27
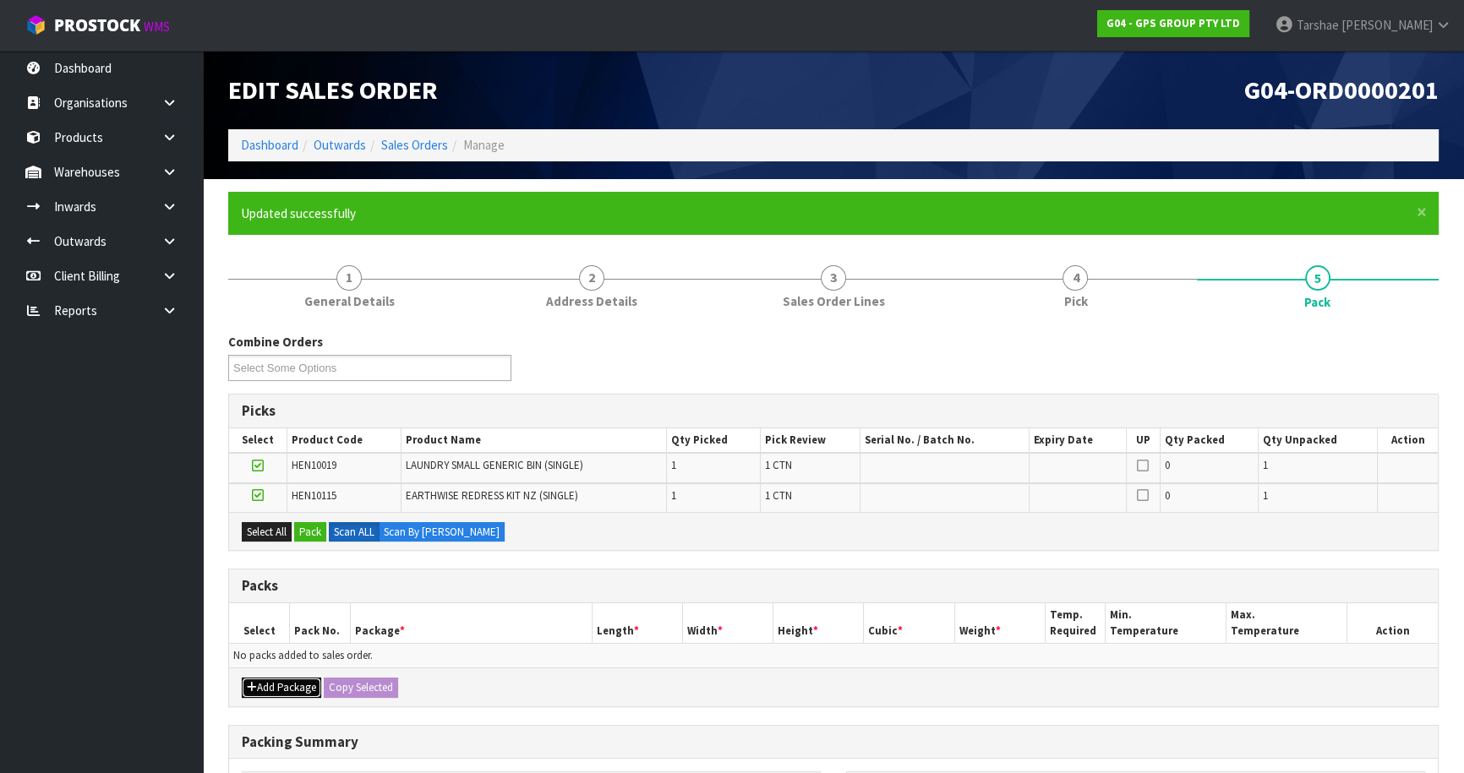
click at [260, 678] on button "Add Package" at bounding box center [281, 688] width 79 height 20
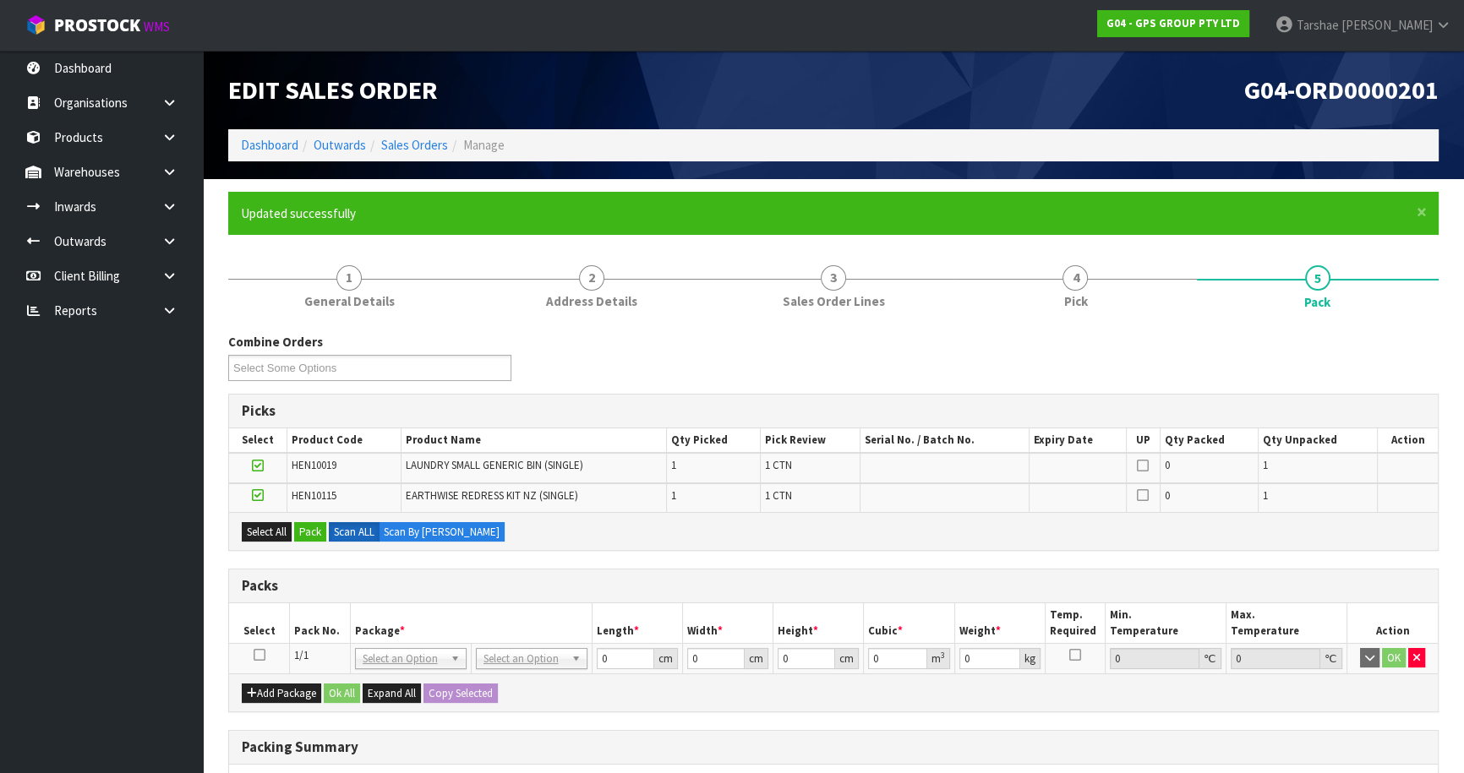
drag, startPoint x: 260, startPoint y: 653, endPoint x: 296, endPoint y: 566, distance: 93.6
click at [261, 646] on td at bounding box center [259, 658] width 61 height 30
click at [258, 655] on icon at bounding box center [260, 655] width 12 height 1
click at [311, 527] on button "Pack" at bounding box center [310, 532] width 32 height 20
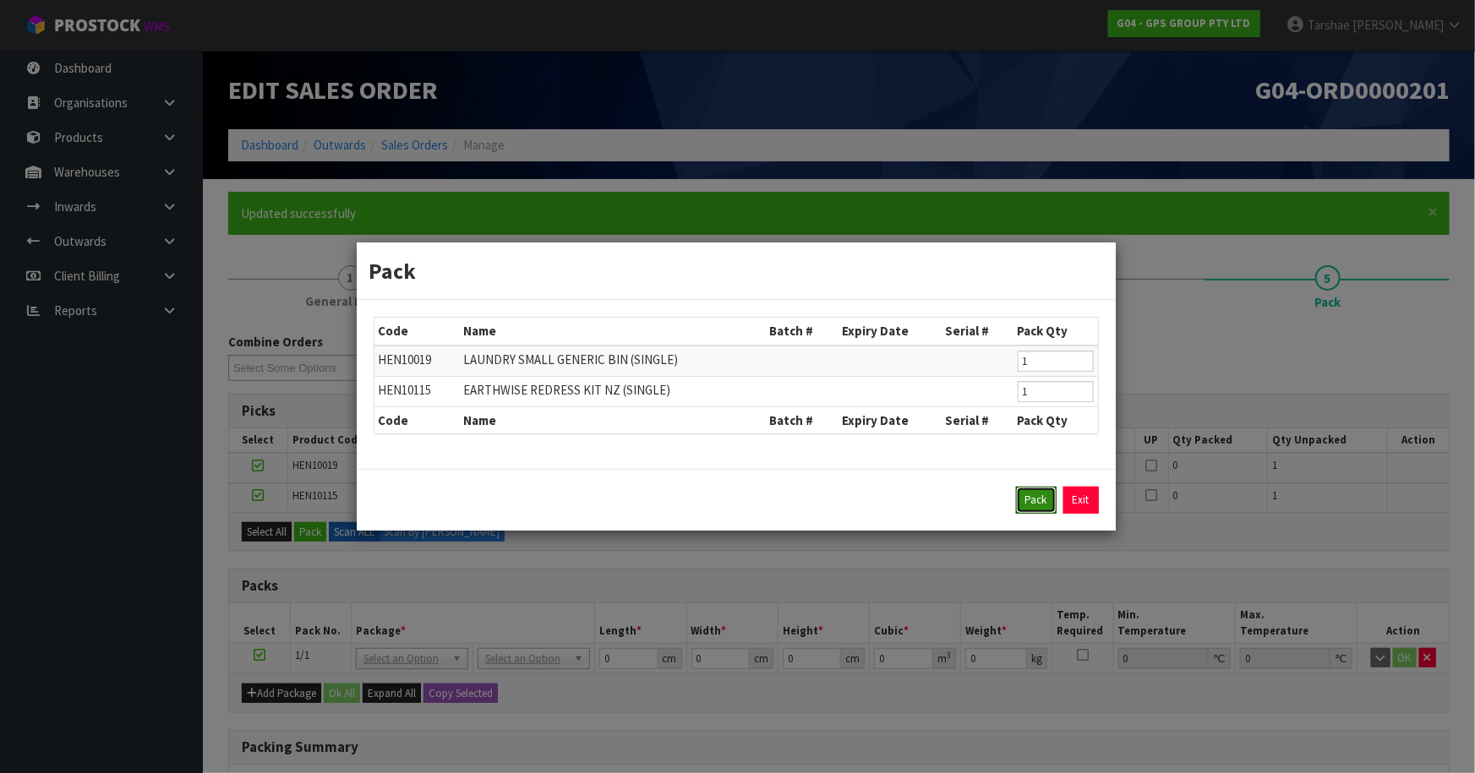
drag, startPoint x: 1043, startPoint y: 495, endPoint x: 958, endPoint y: 527, distance: 91.2
click at [1038, 496] on button "Pack" at bounding box center [1036, 500] width 41 height 27
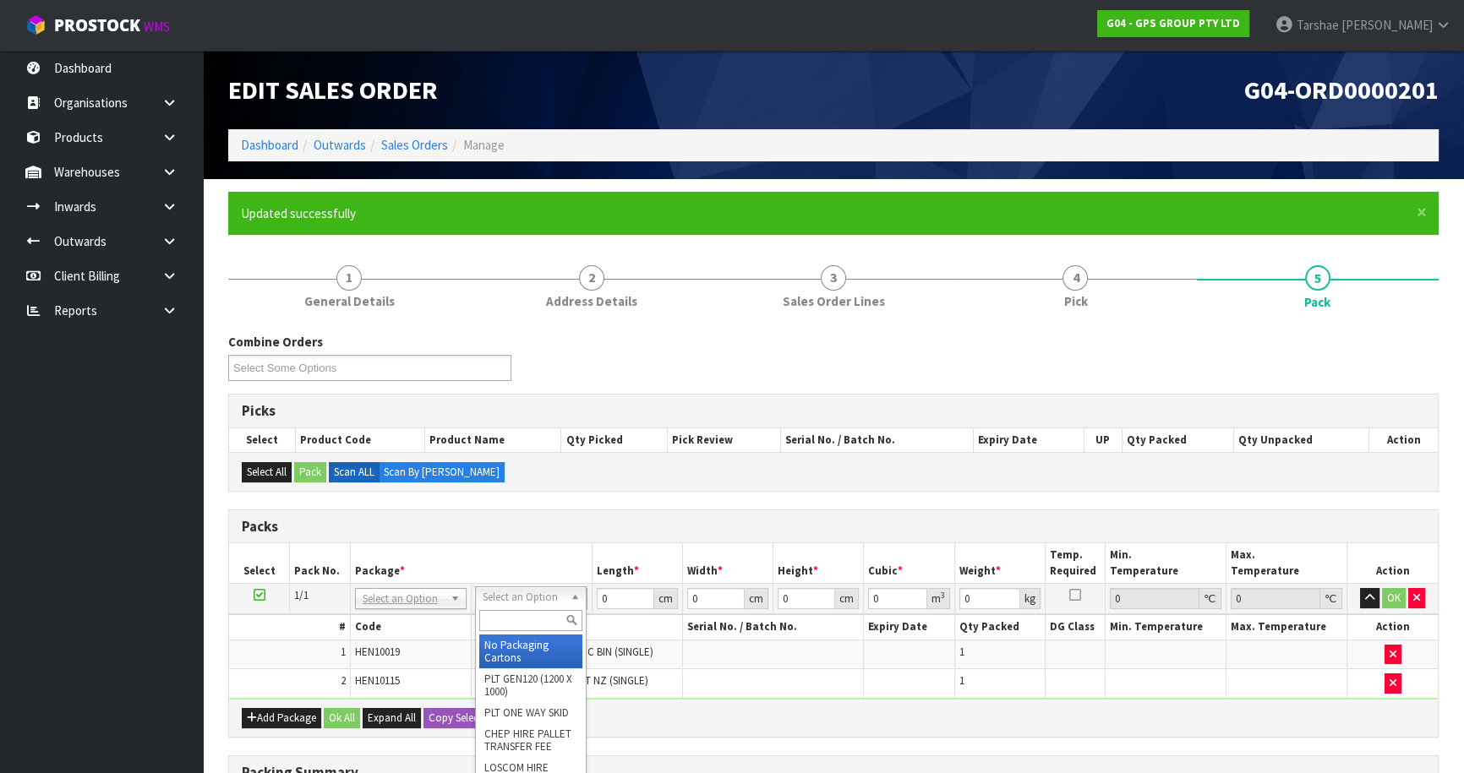
drag, startPoint x: 555, startPoint y: 644, endPoint x: 592, endPoint y: 606, distance: 53.2
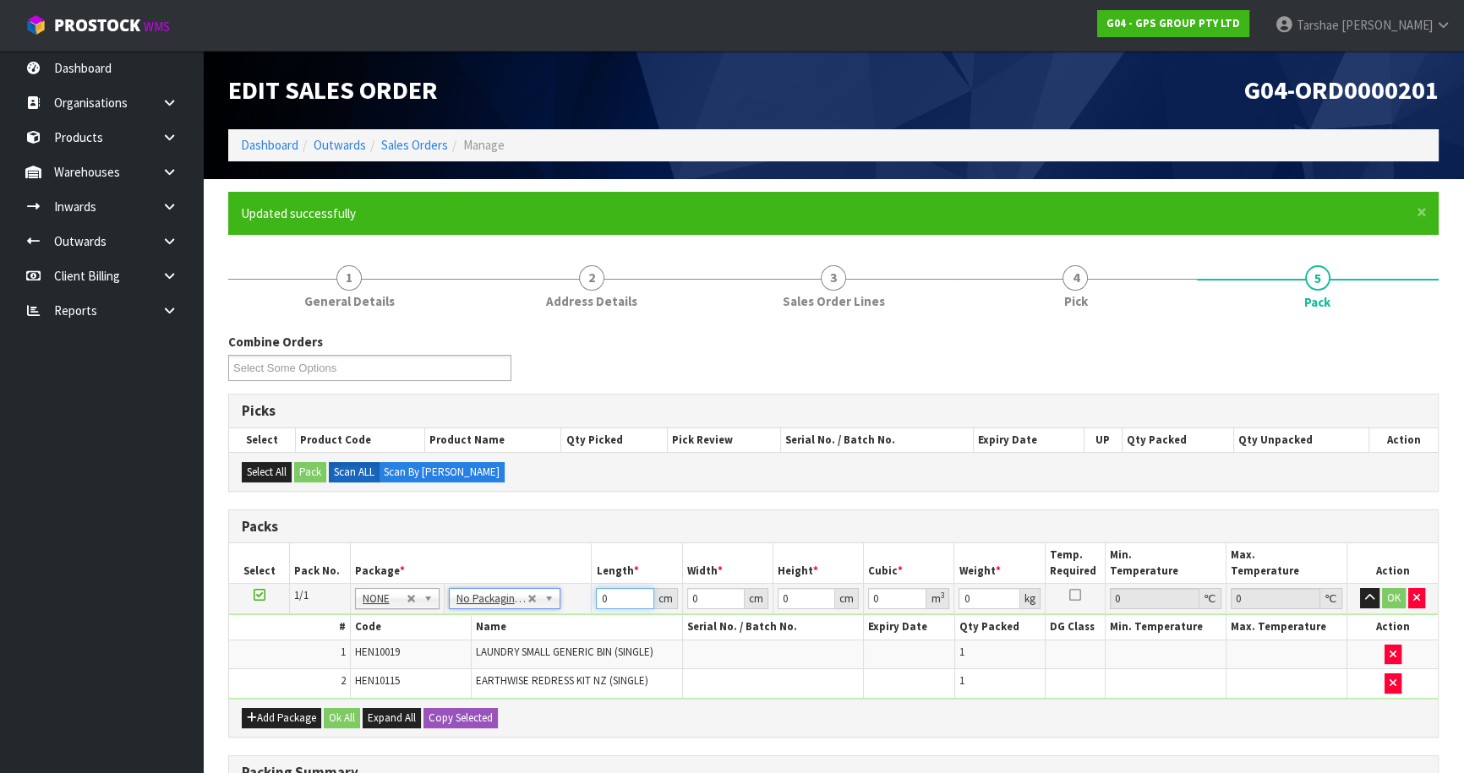
drag, startPoint x: 611, startPoint y: 599, endPoint x: 536, endPoint y: 581, distance: 77.5
click at [538, 584] on tr "1/1 NONE 007-001 007-002 007-004 007-009 007-013 007-014 007-015 007-017 007-01…" at bounding box center [833, 599] width 1209 height 30
type input "126"
type input "50"
type input "1"
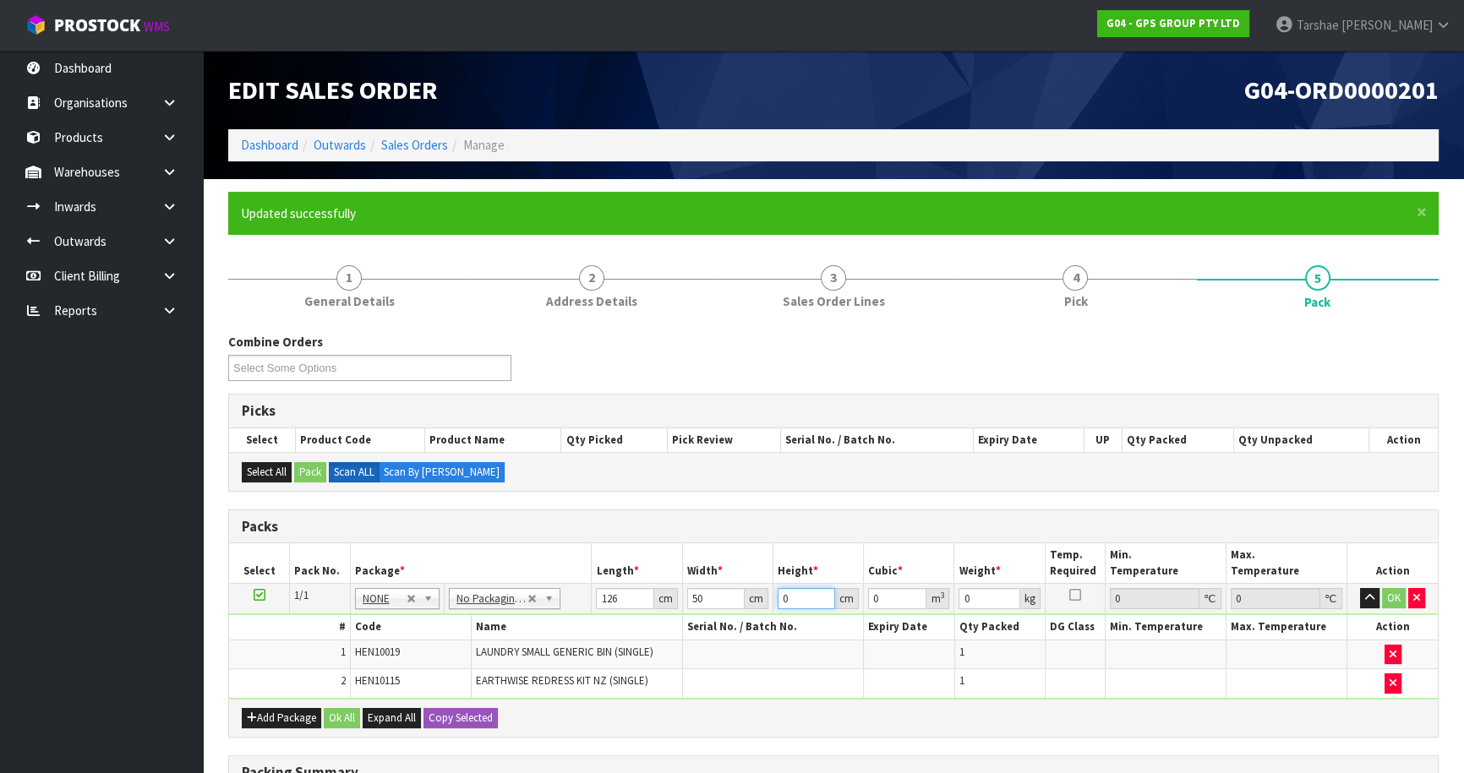
type input "0.0063"
type input "10"
type input "0.063"
type input "10"
type input "8"
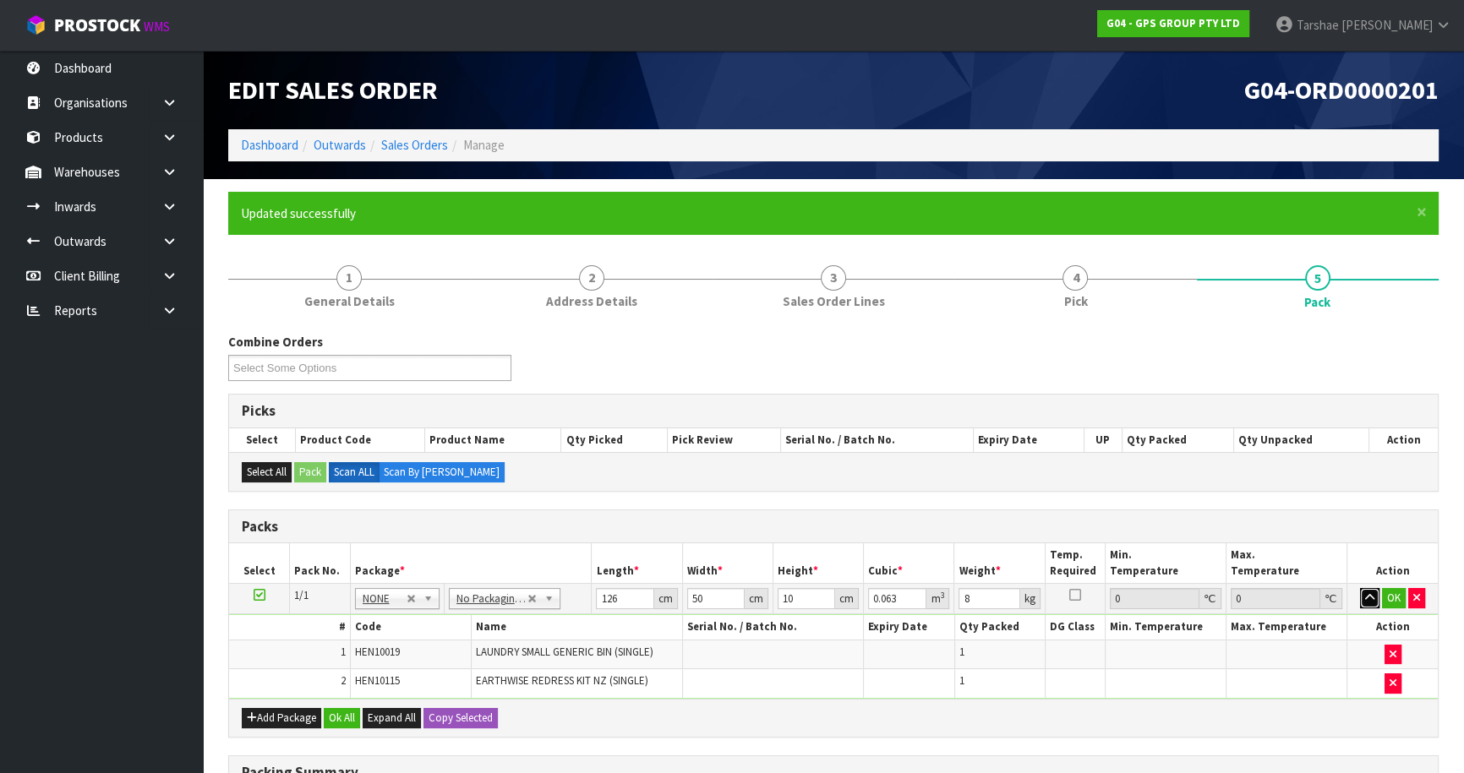
click at [1360, 588] on button "button" at bounding box center [1369, 598] width 19 height 20
click button "OK" at bounding box center [1394, 598] width 24 height 20
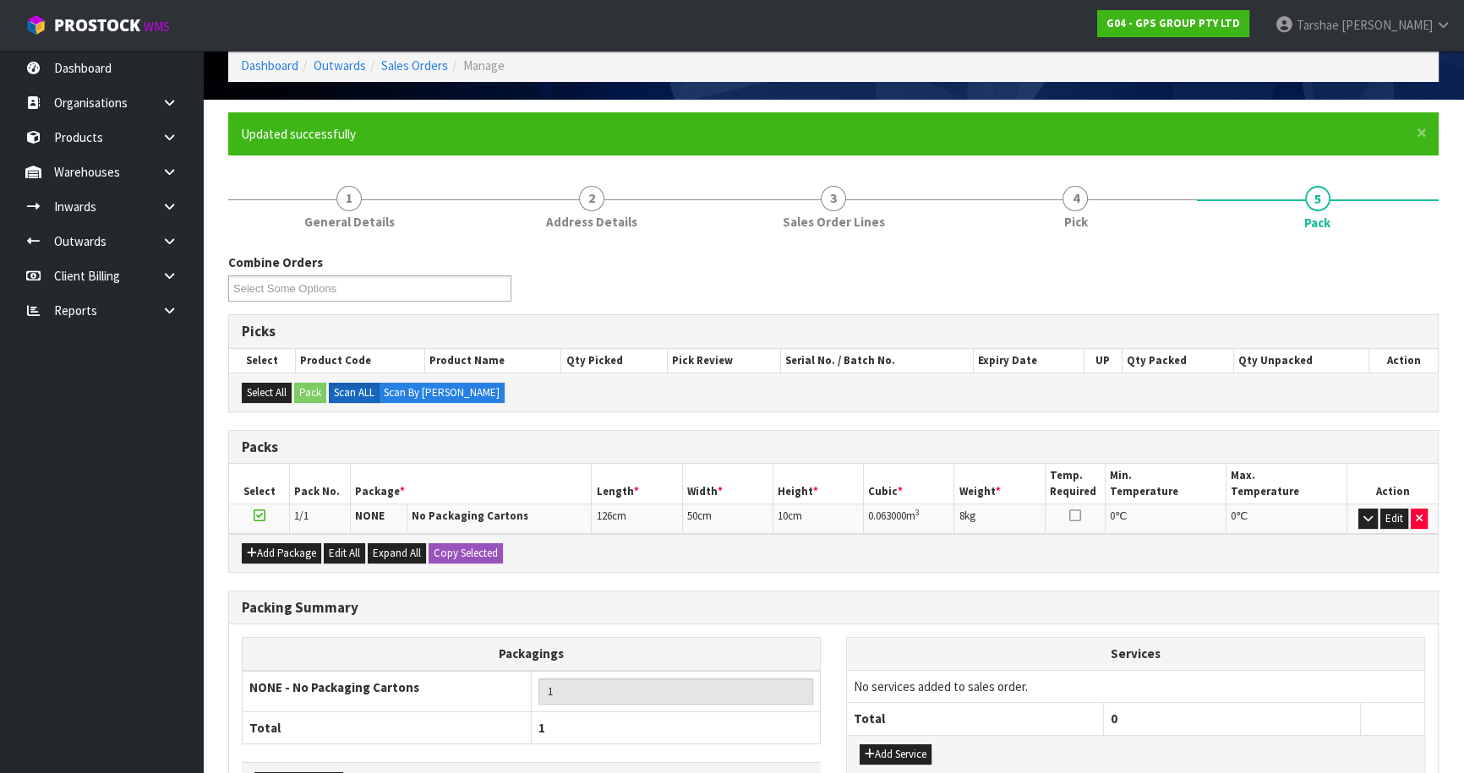
scroll to position [196, 0]
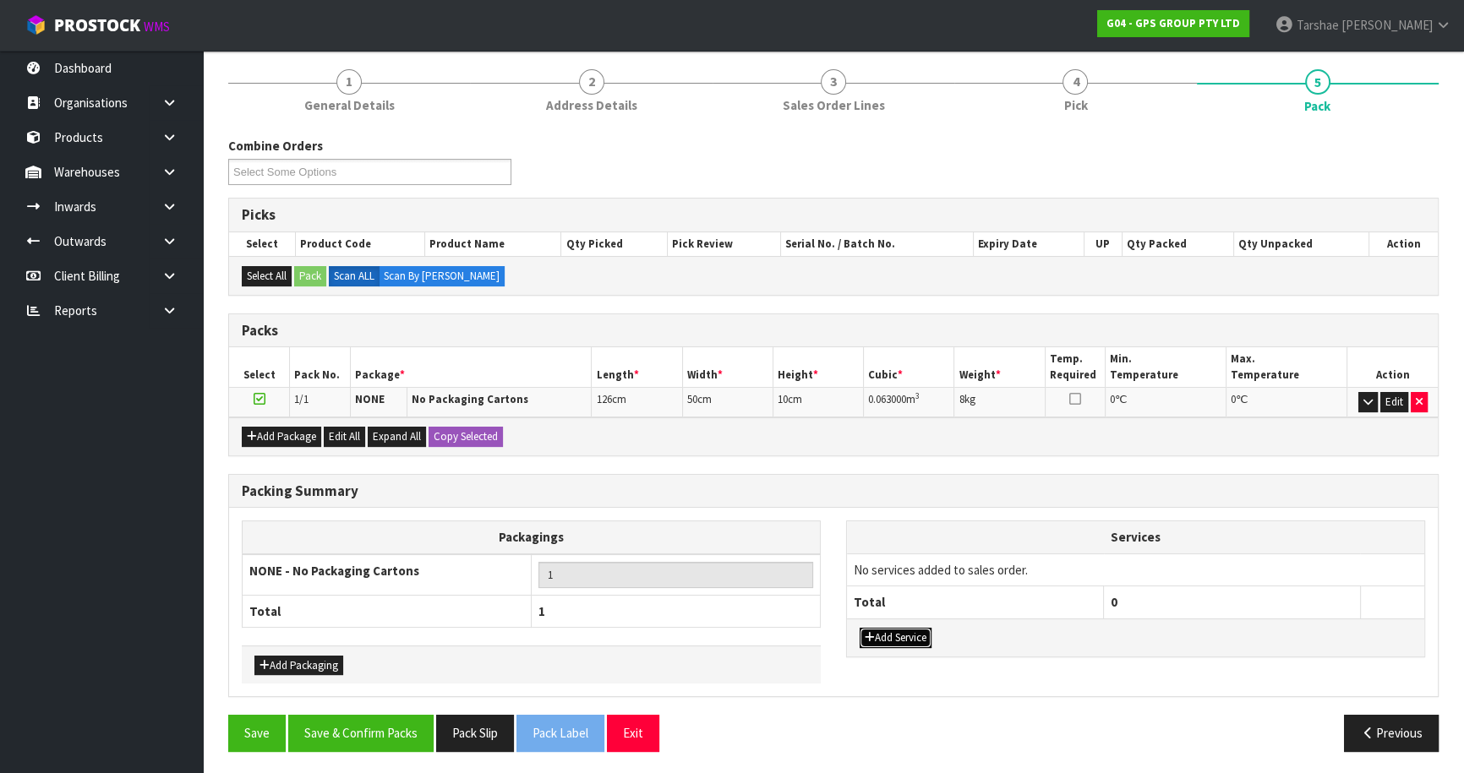
drag, startPoint x: 874, startPoint y: 633, endPoint x: 876, endPoint y: 592, distance: 41.5
click at [874, 628] on button "Add Service" at bounding box center [896, 638] width 72 height 20
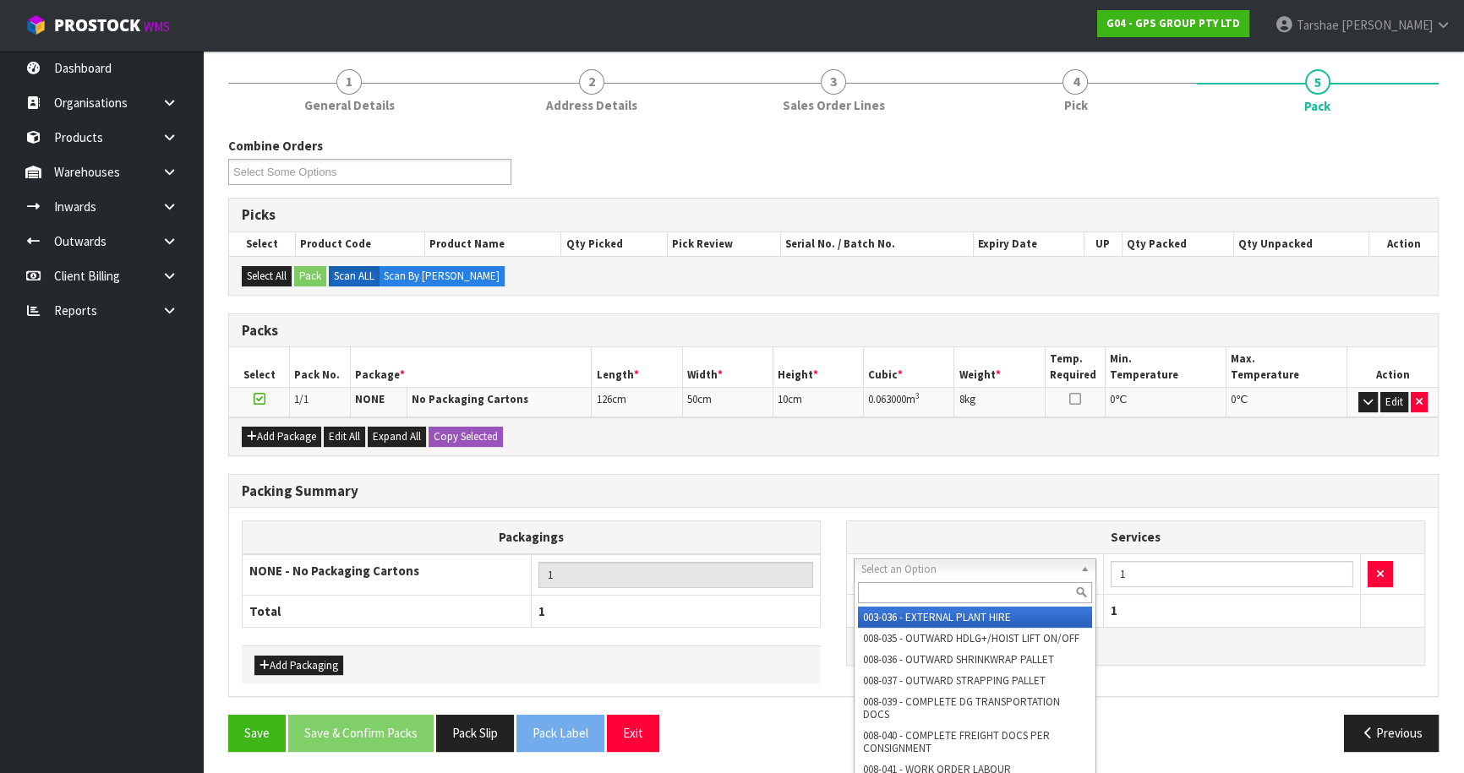
click at [884, 586] on input "text" at bounding box center [975, 592] width 234 height 21
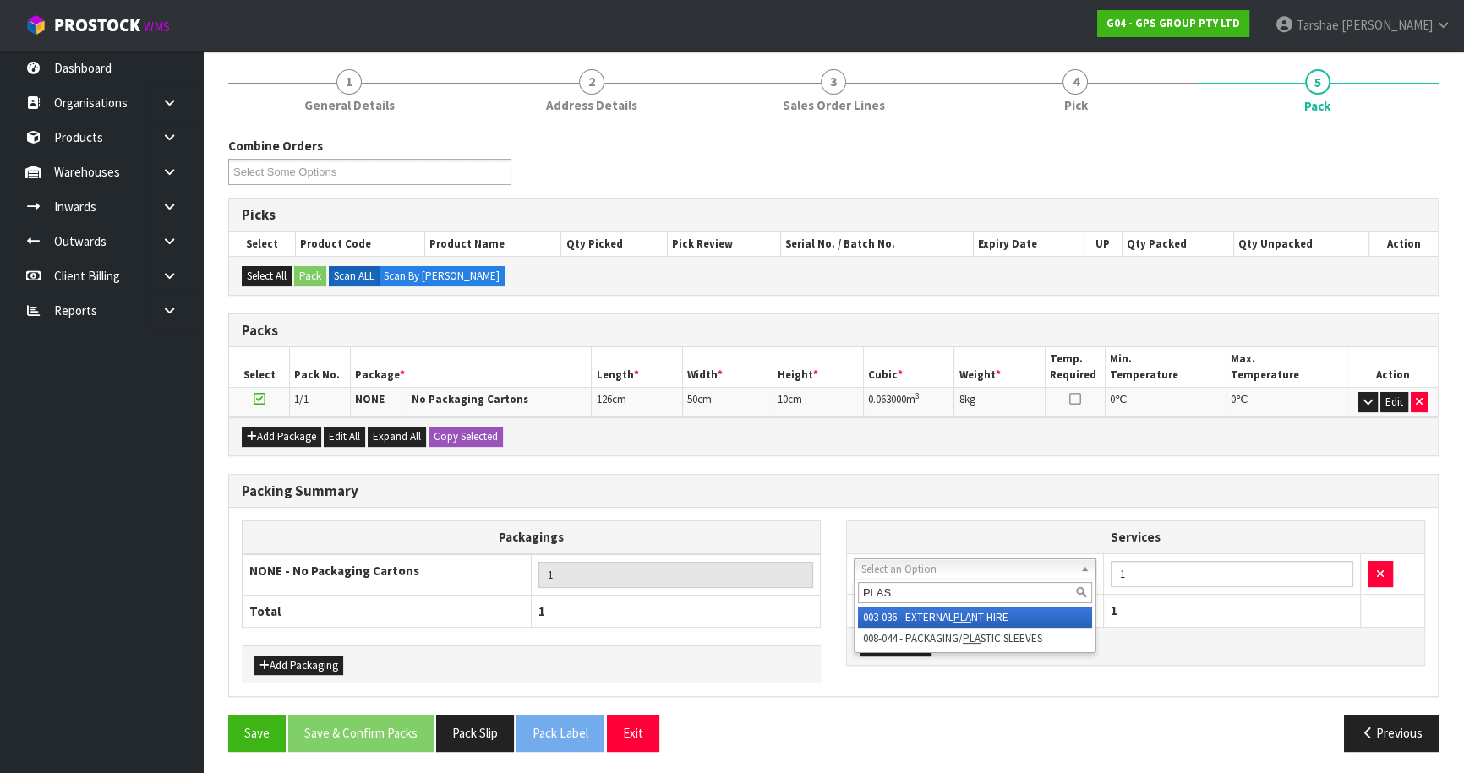
type input "PLAS\"
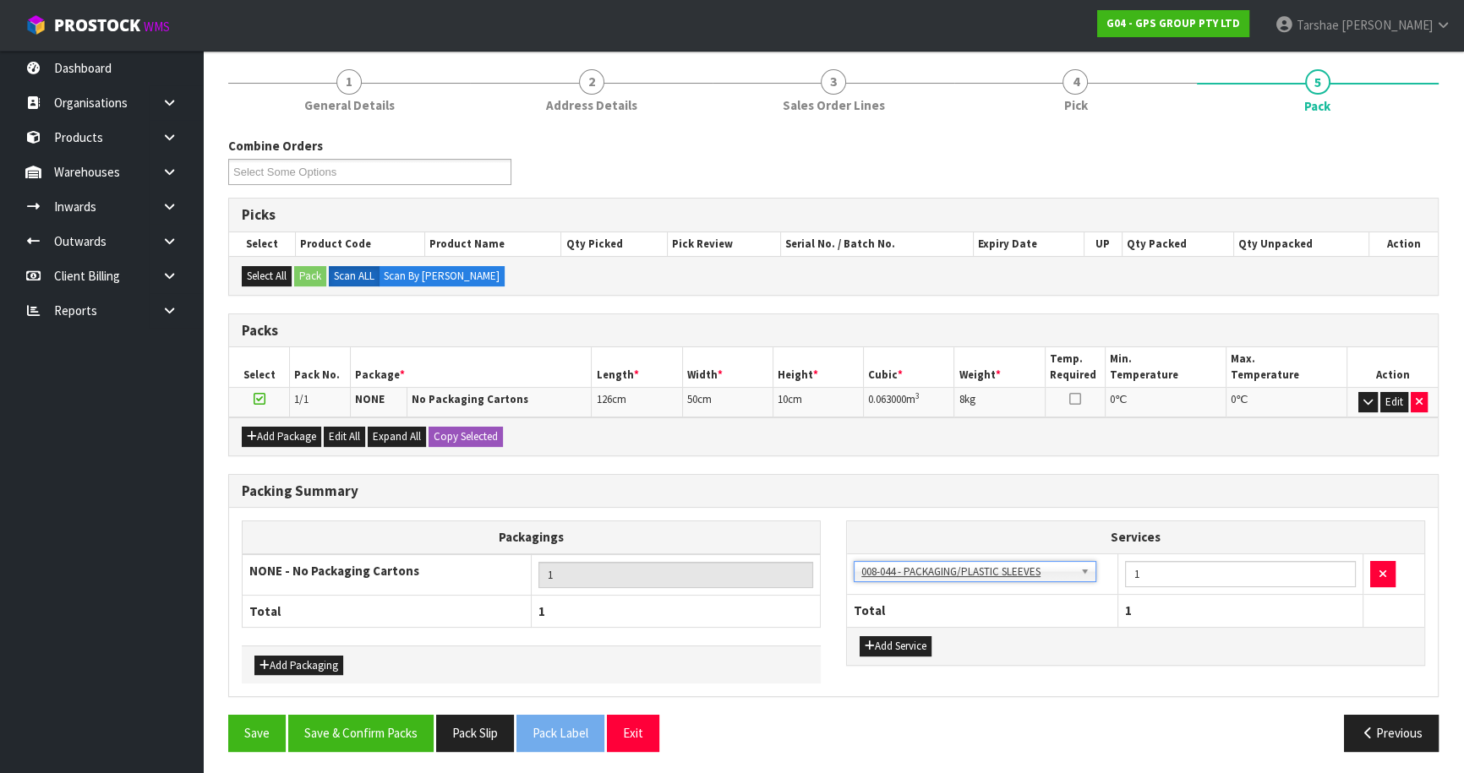
click at [884, 586] on td "003-036 - EXTERNAL PLANT HIRE 008-035 - OUTWARD HDLG+/HOIST LIFT ON/OFF 008-036…" at bounding box center [982, 574] width 271 height 41
click at [347, 730] on button "Save & Confirm Packs" at bounding box center [360, 733] width 145 height 36
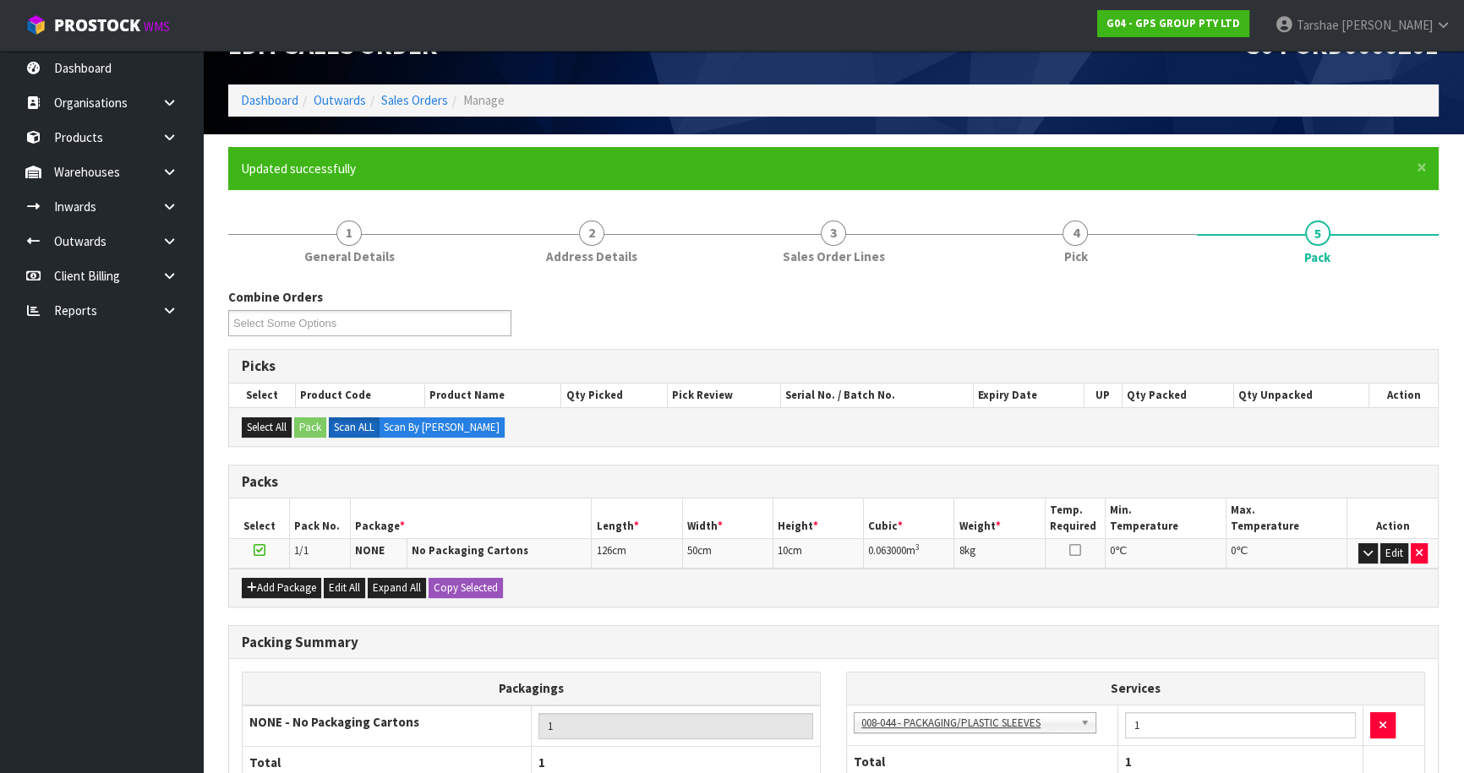
scroll to position [159, 0]
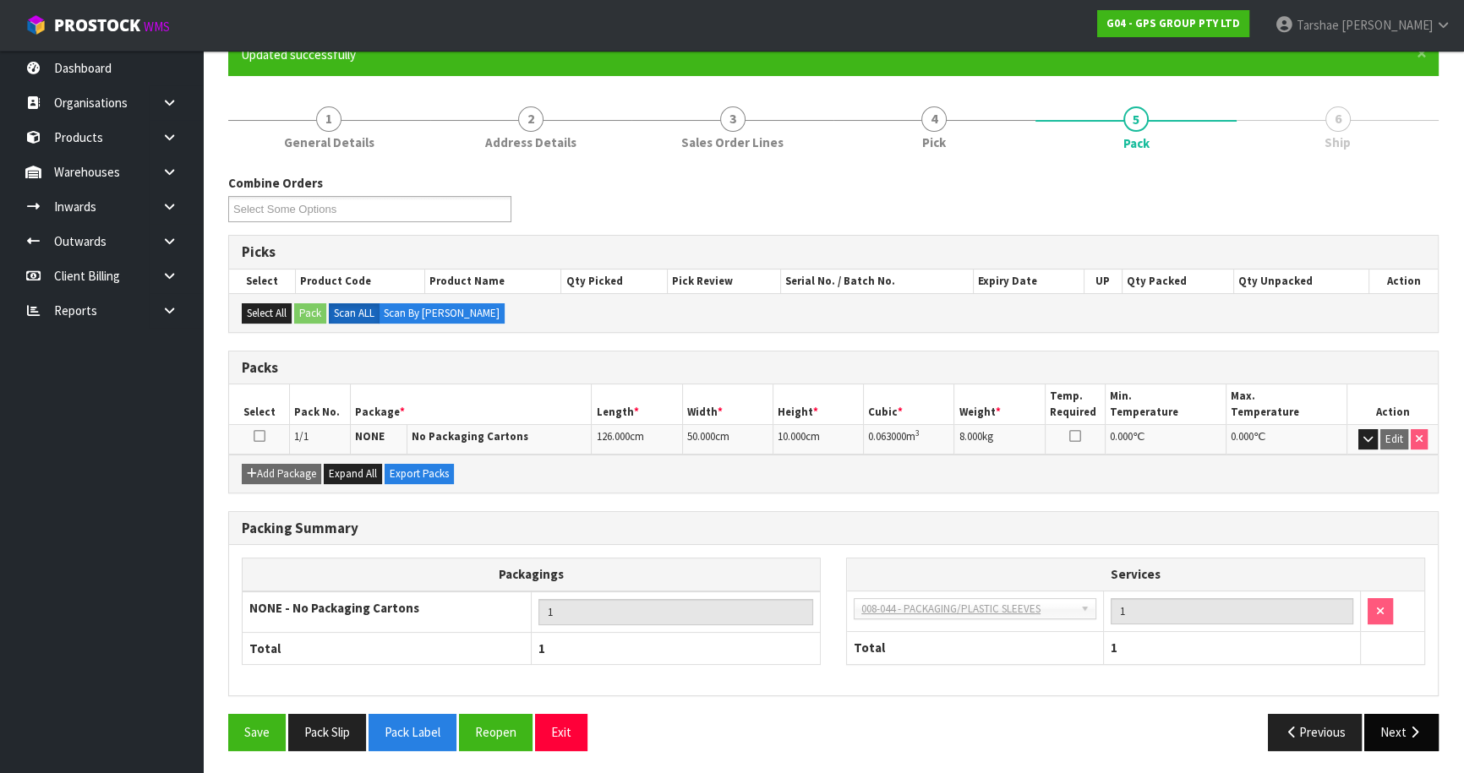
click at [1397, 748] on div "Save Pack Slip Pack Label Reopen Exit Previous Next" at bounding box center [834, 738] width 1236 height 49
click at [1398, 741] on button "Next" at bounding box center [1401, 732] width 74 height 36
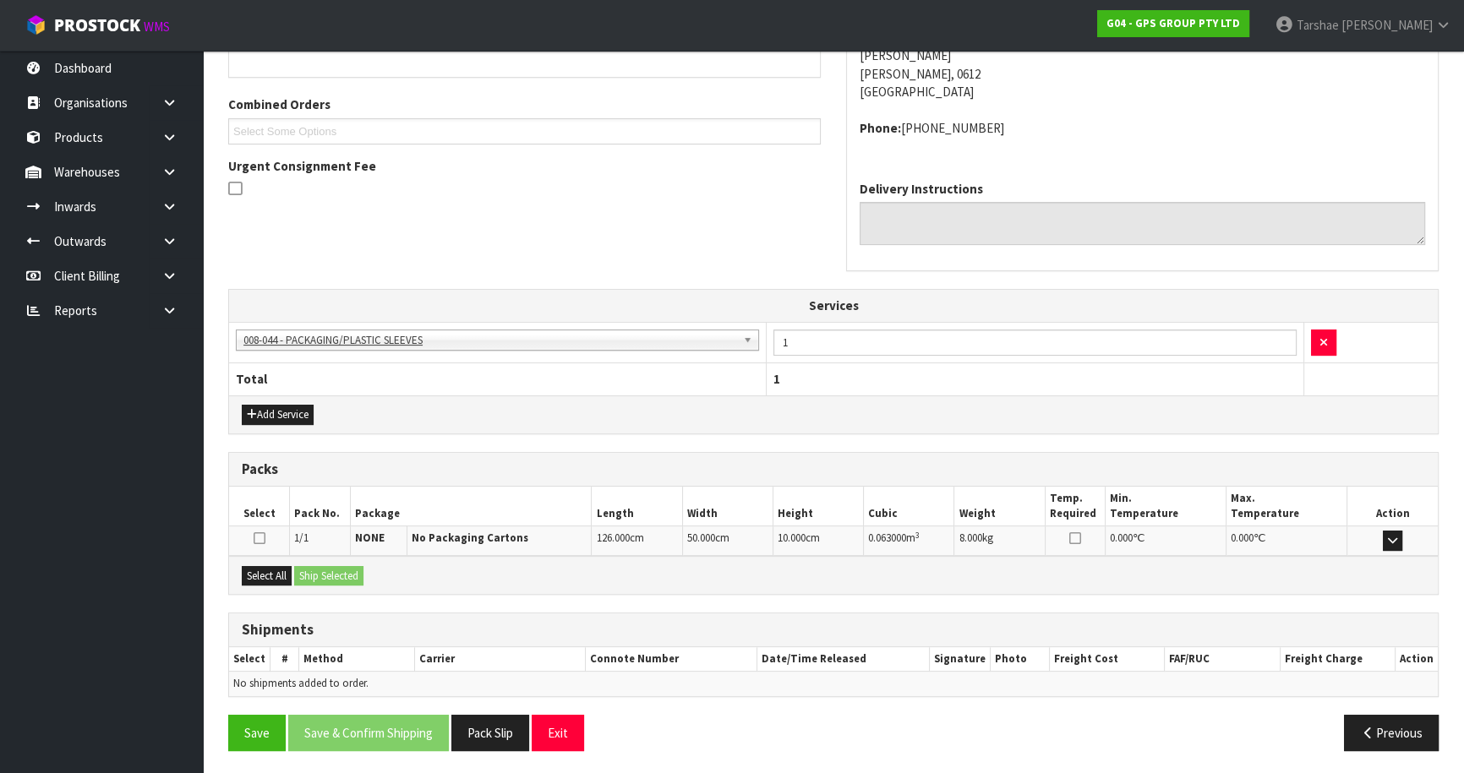
scroll to position [406, 0]
drag, startPoint x: 286, startPoint y: 571, endPoint x: 319, endPoint y: 567, distance: 33.2
click at [288, 571] on button "Select All" at bounding box center [267, 576] width 50 height 20
click at [336, 566] on button "Ship Selected" at bounding box center [328, 576] width 69 height 20
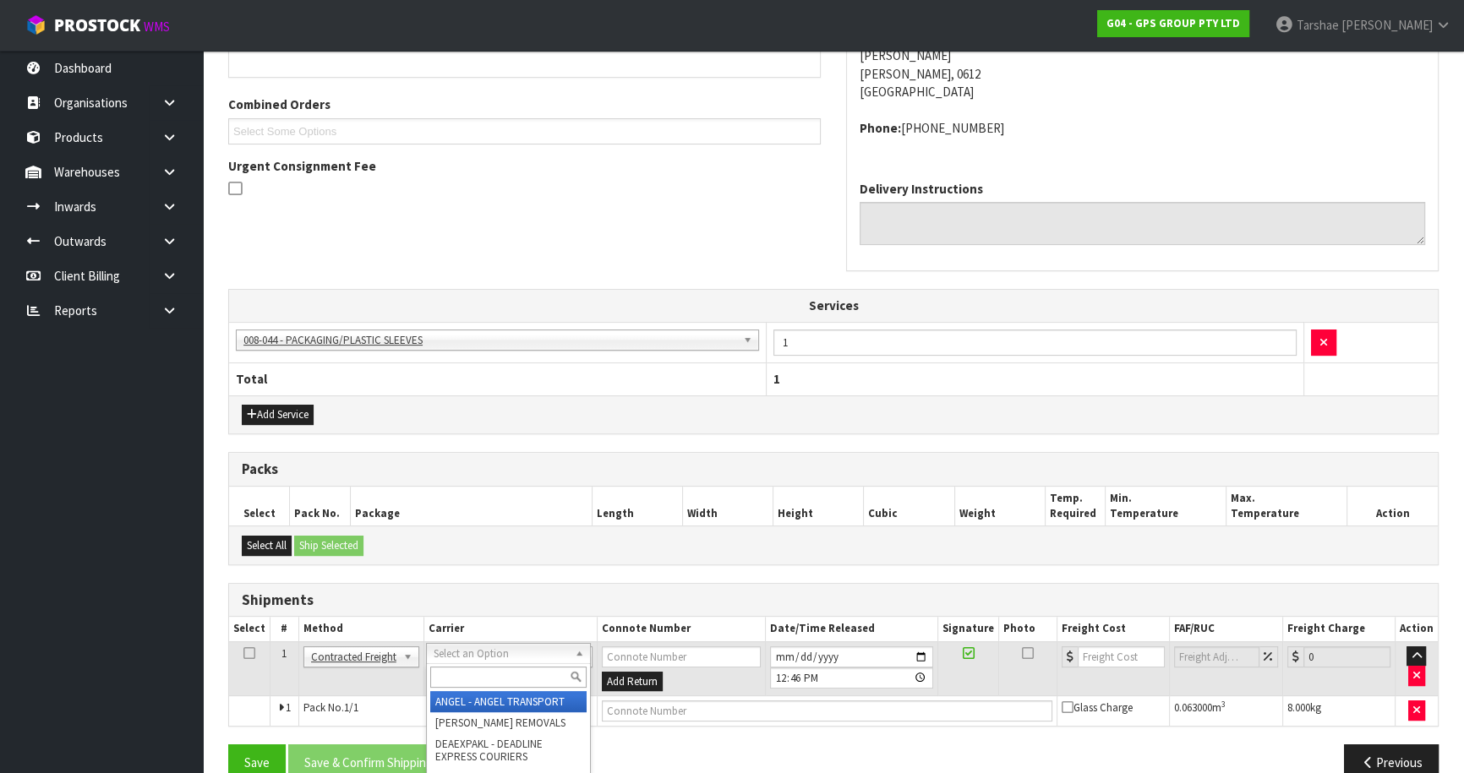
drag, startPoint x: 507, startPoint y: 659, endPoint x: 503, endPoint y: 674, distance: 15.8
click at [511, 672] on input "text" at bounding box center [507, 677] width 156 height 21
type input "NZP"
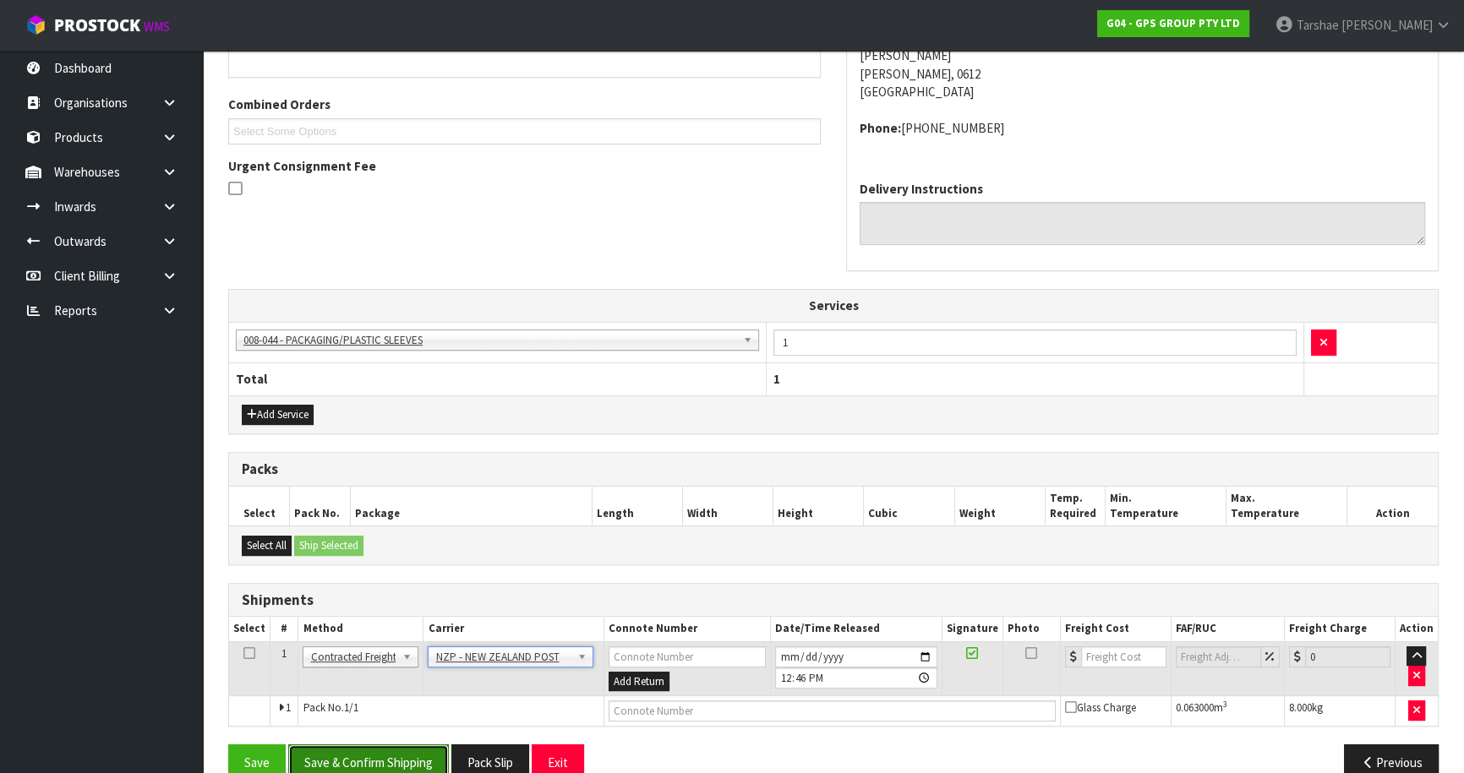
click at [418, 752] on button "Save & Confirm Shipping" at bounding box center [368, 763] width 161 height 36
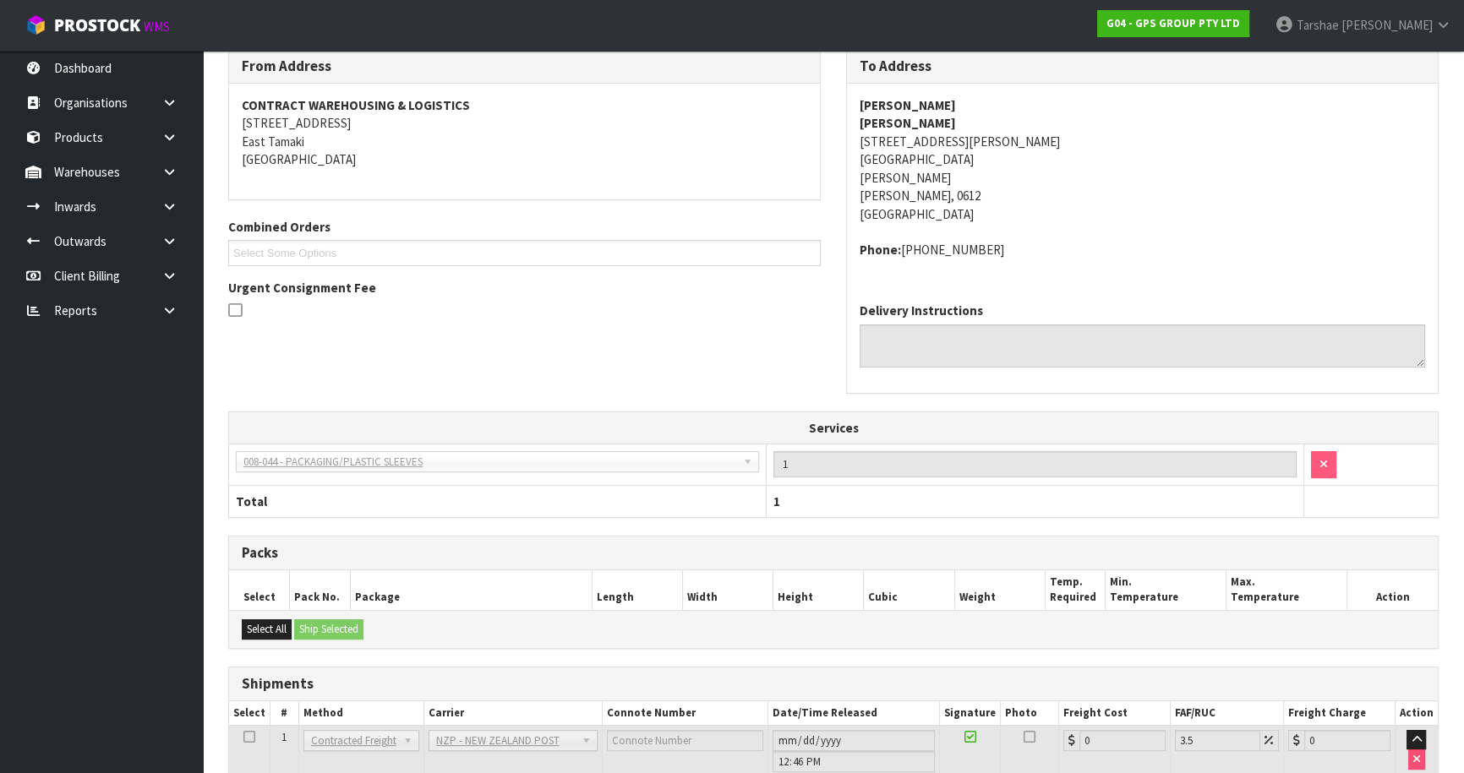
scroll to position [413, 0]
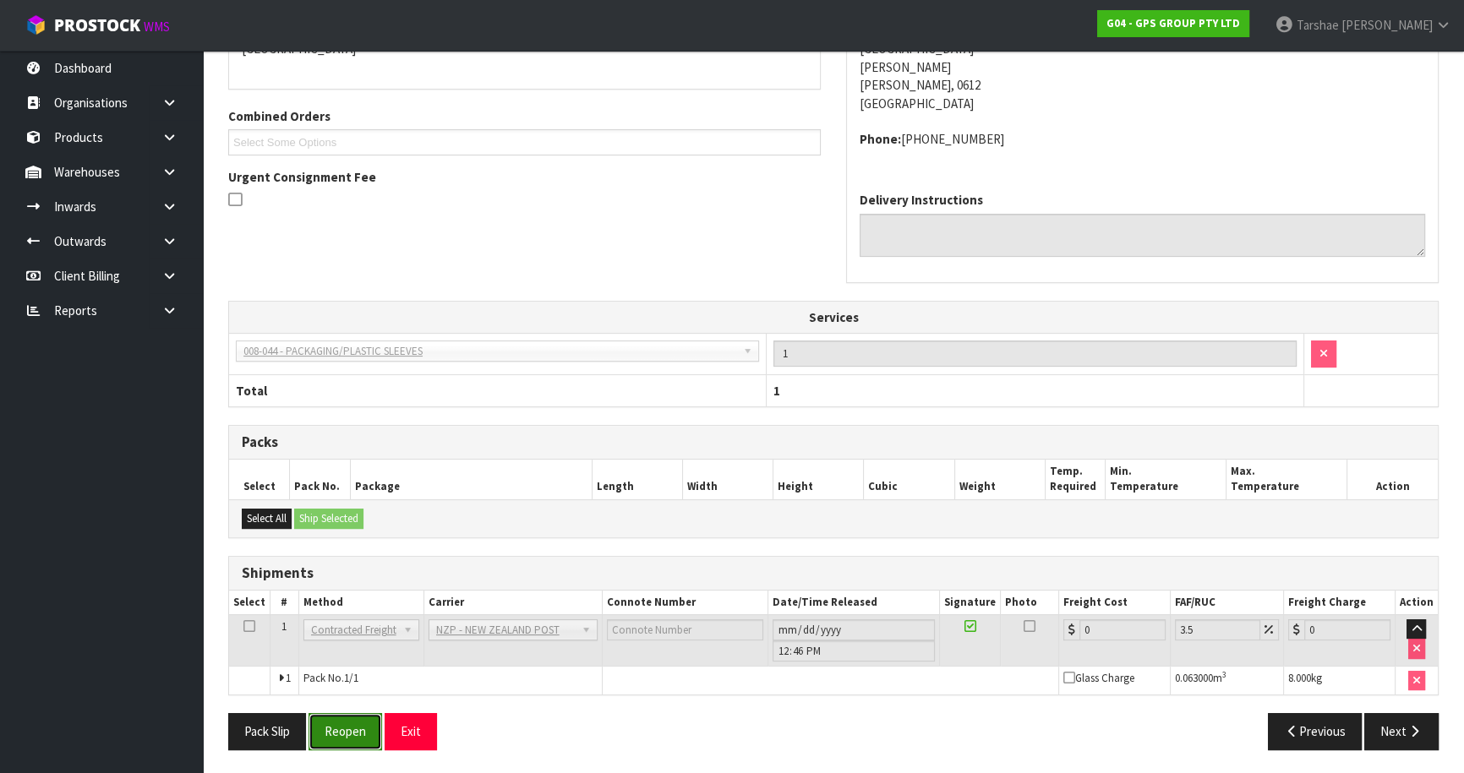
click at [323, 733] on button "Reopen" at bounding box center [346, 731] width 74 height 36
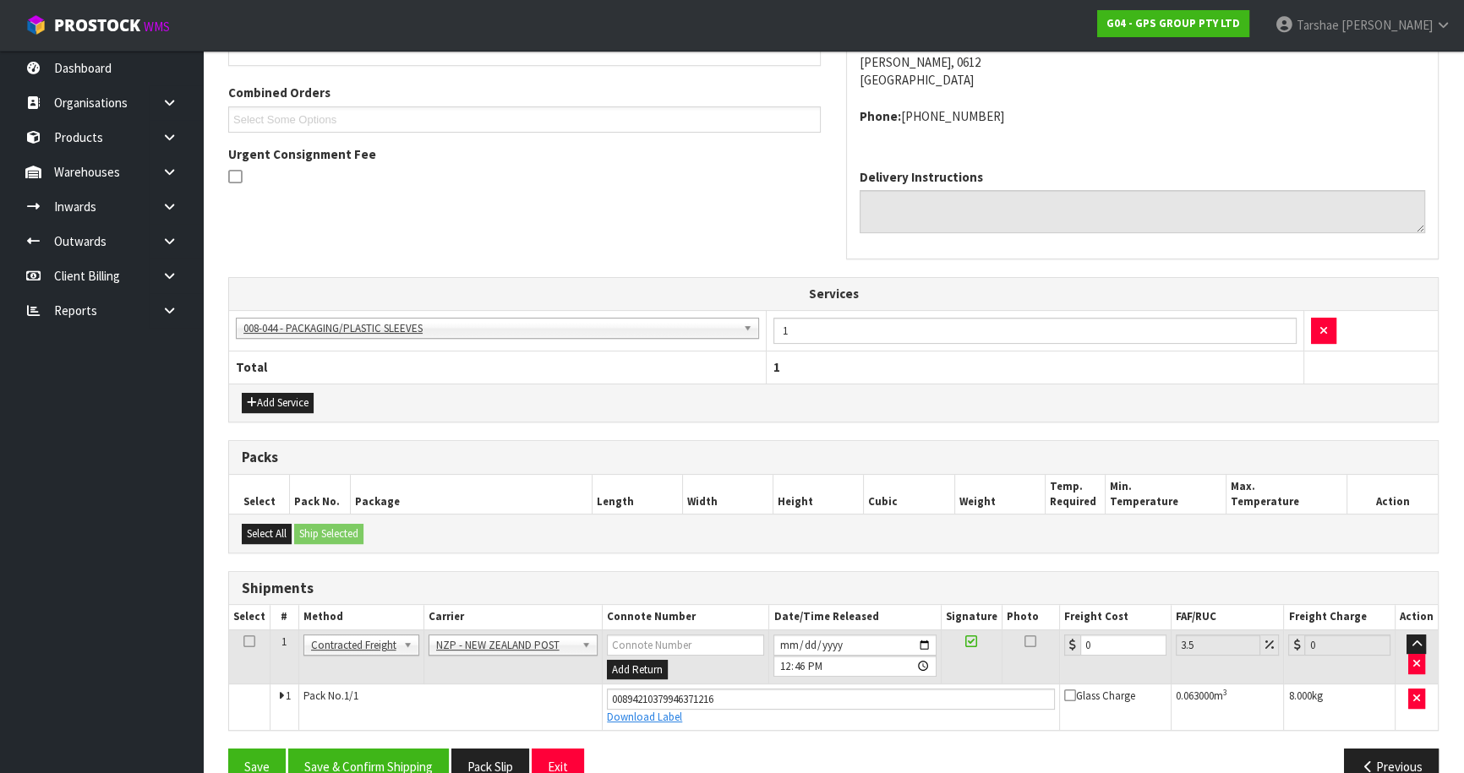
scroll to position [451, 0]
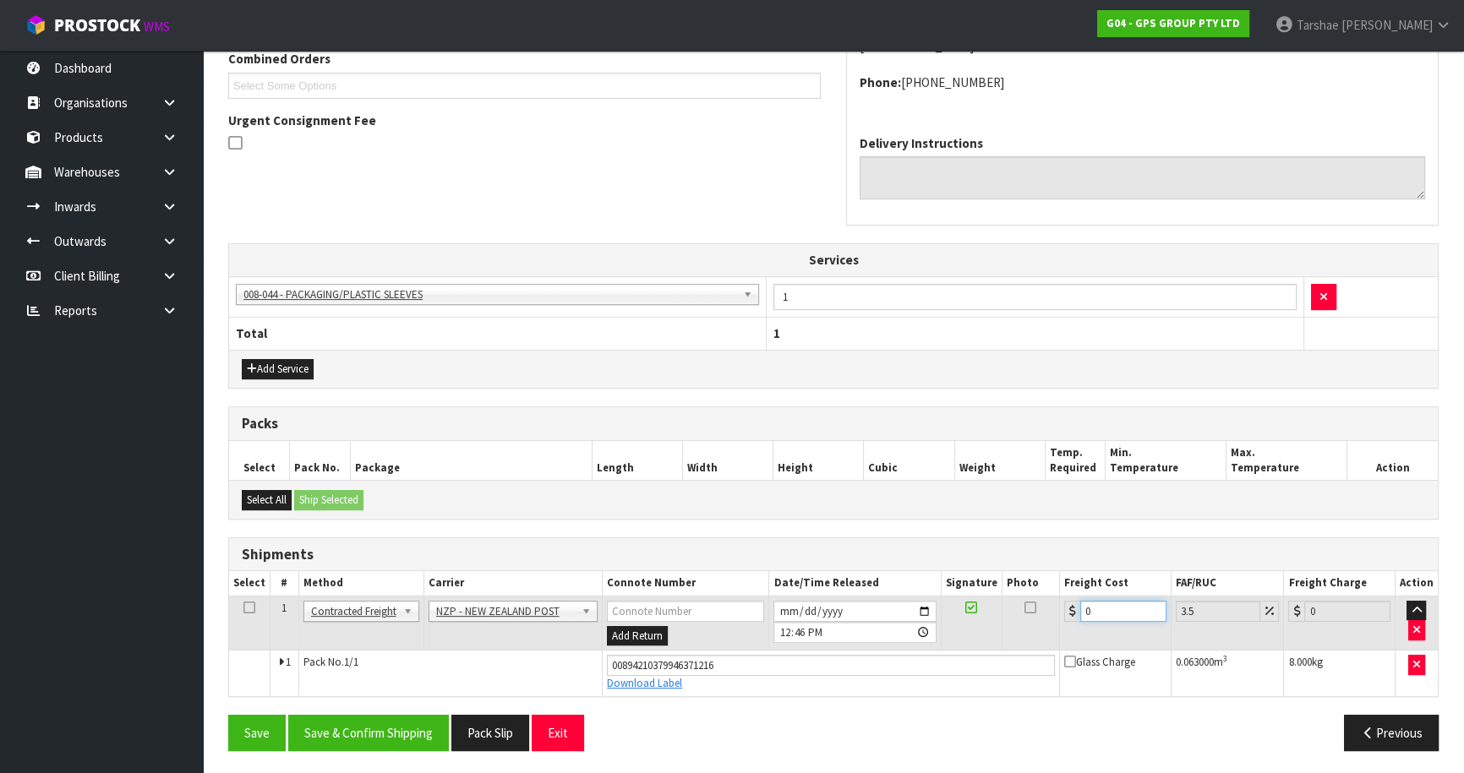
drag, startPoint x: 1092, startPoint y: 611, endPoint x: 1023, endPoint y: 597, distance: 70.8
click at [1023, 597] on tr "1 Client Local Pickup Customer Local Pickup Company Freight Contracted Freight …" at bounding box center [833, 623] width 1209 height 55
click at [441, 732] on button "Save & Confirm Shipping" at bounding box center [368, 733] width 161 height 36
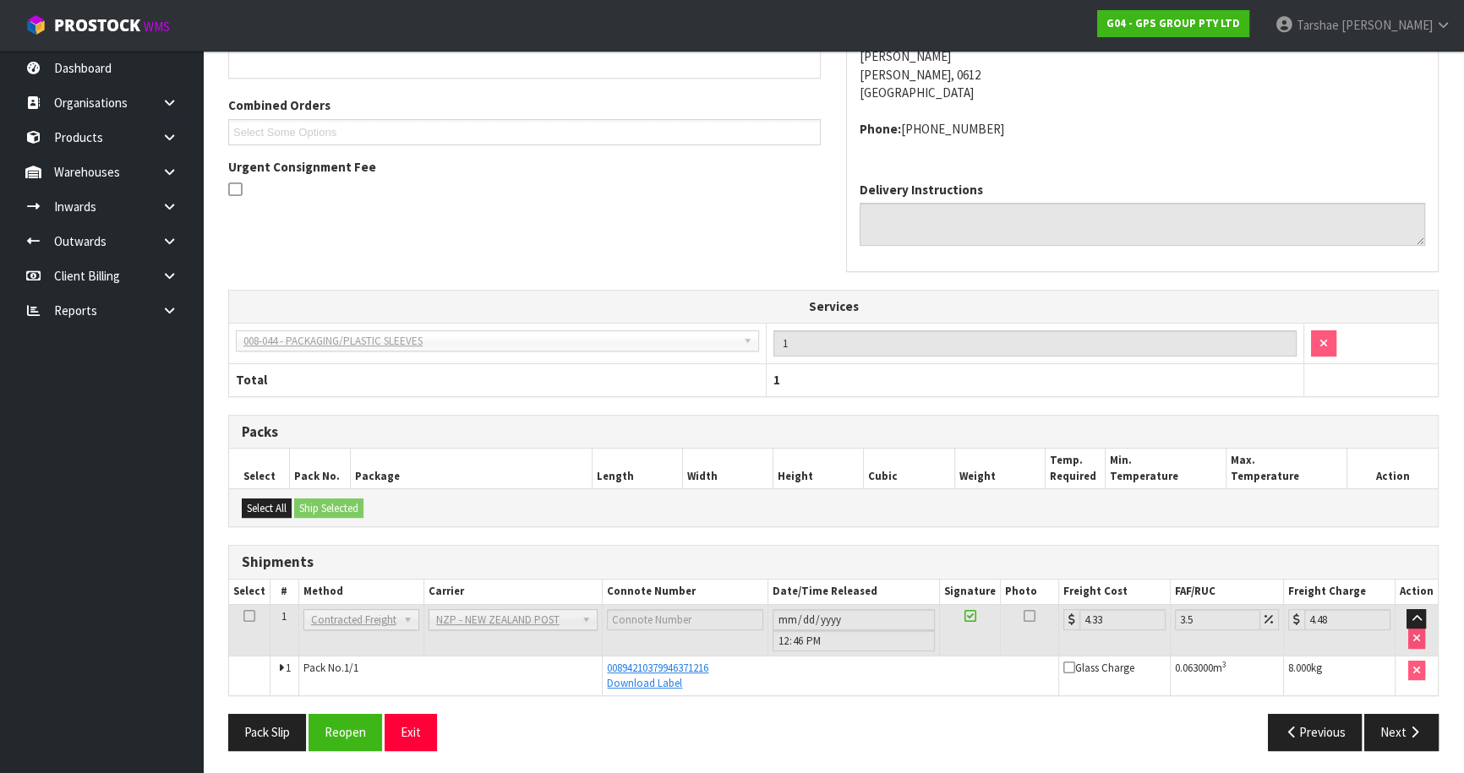
scroll to position [406, 0]
drag, startPoint x: 435, startPoint y: 724, endPoint x: 422, endPoint y: 524, distance: 200.0
click at [430, 718] on button "Exit" at bounding box center [411, 731] width 52 height 36
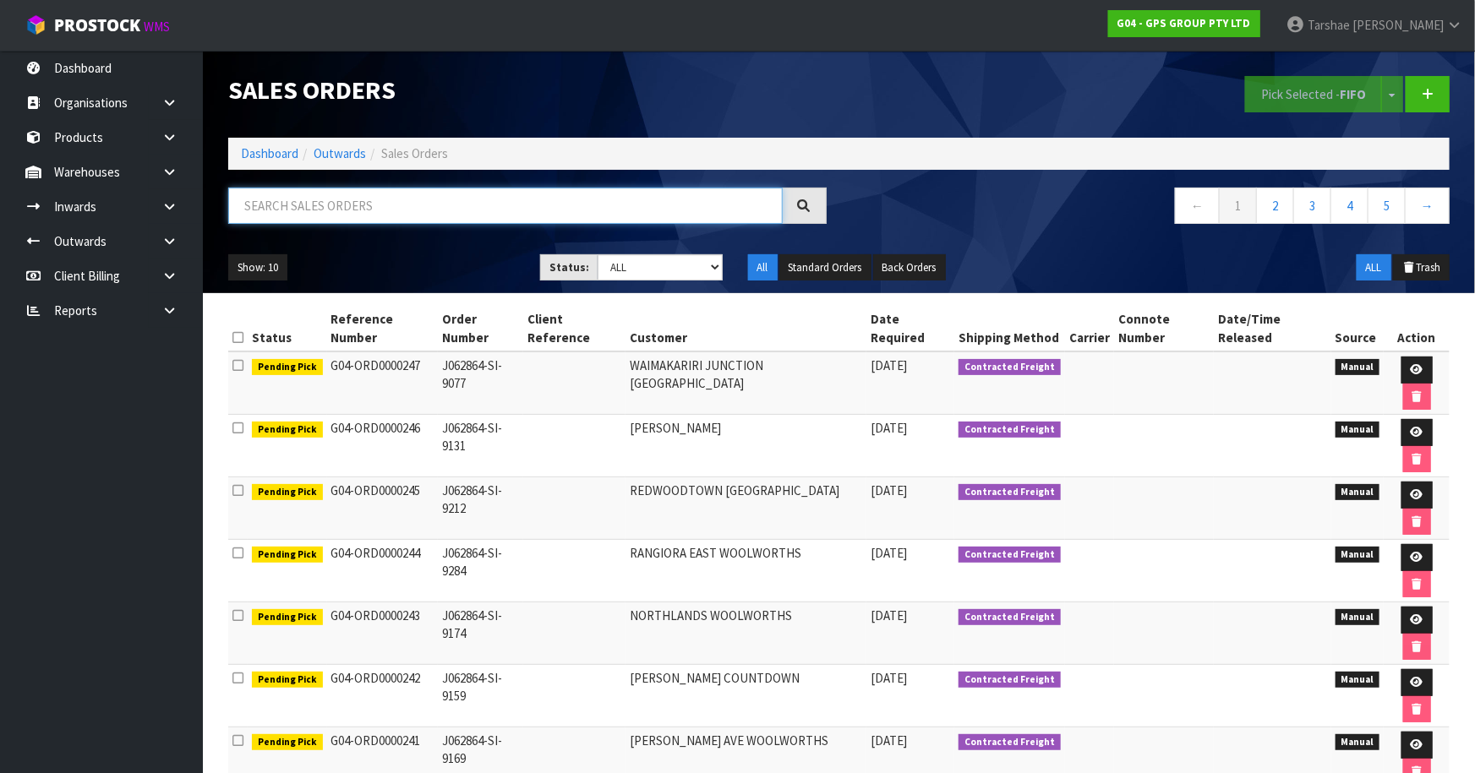
click at [430, 191] on input "text" at bounding box center [505, 206] width 555 height 36
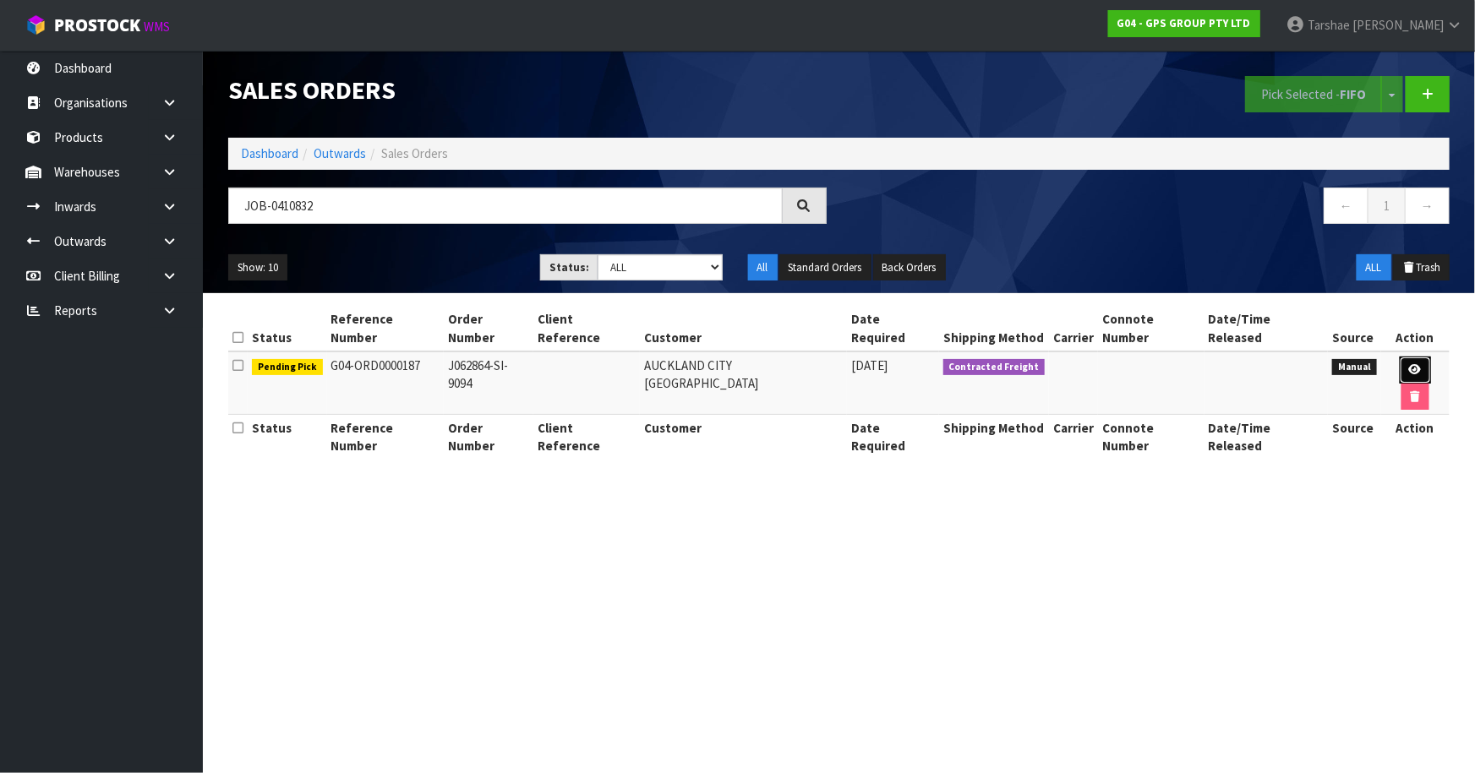
click at [1409, 364] on icon at bounding box center [1415, 369] width 13 height 11
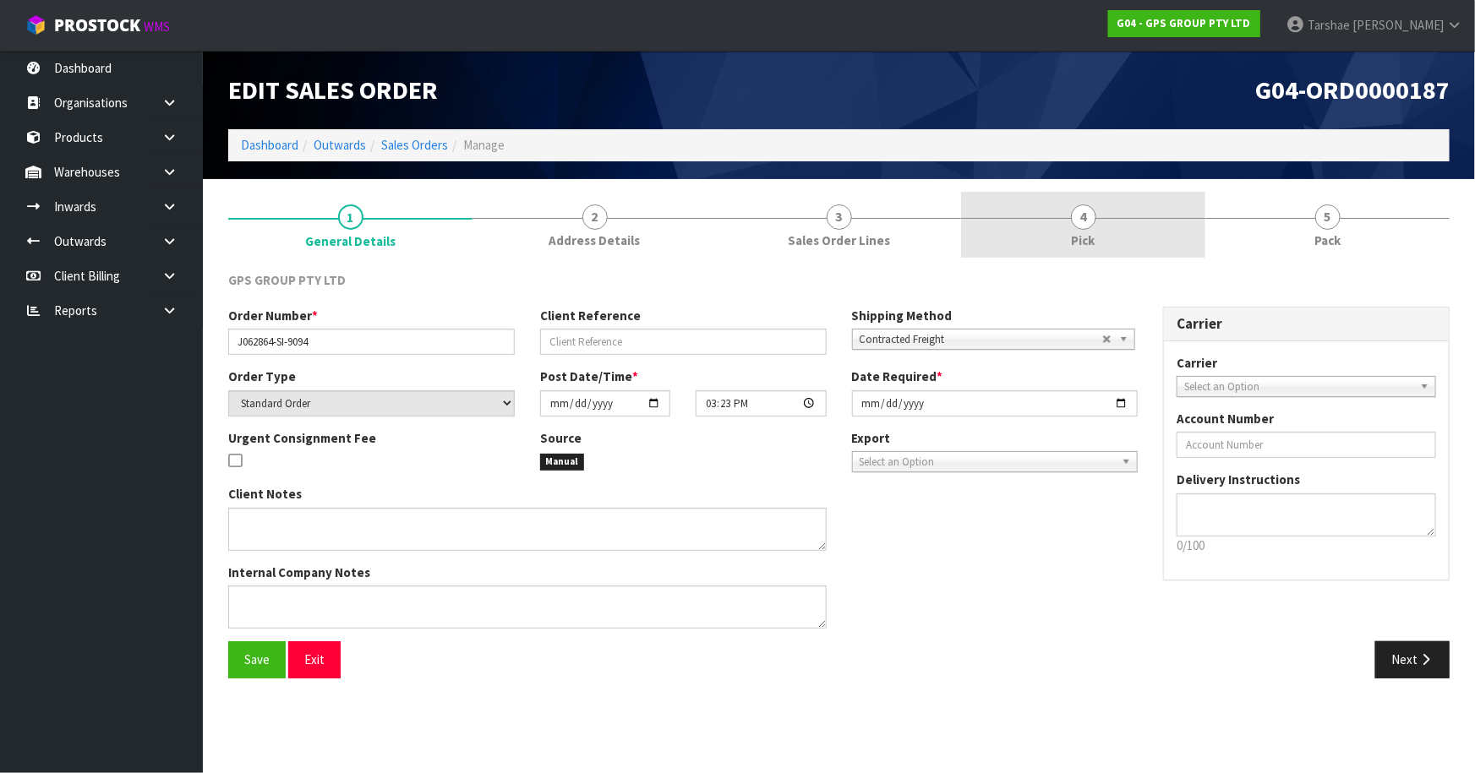
drag, startPoint x: 1085, startPoint y: 227, endPoint x: 1133, endPoint y: 254, distance: 54.1
click at [1086, 227] on span "4" at bounding box center [1083, 217] width 25 height 25
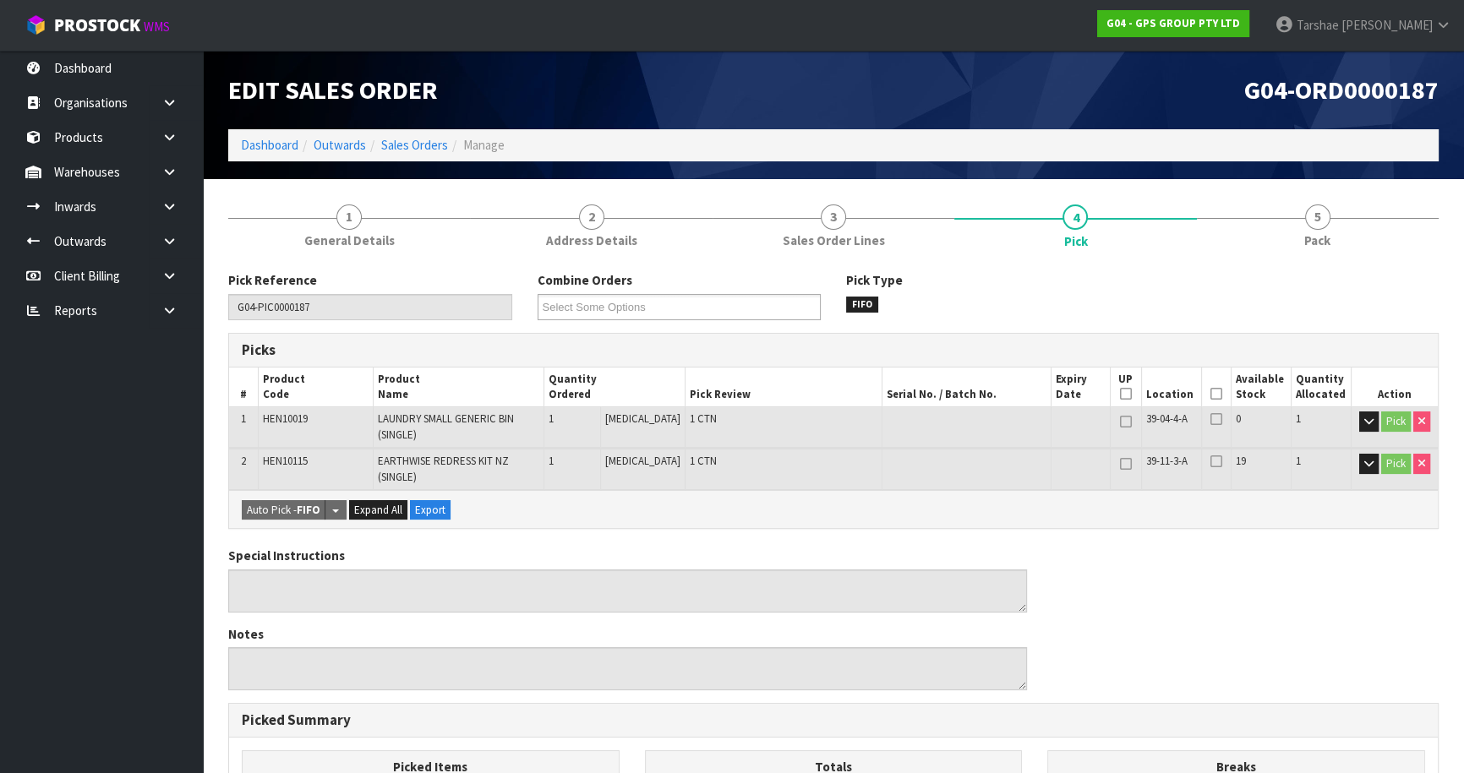
click at [1211, 394] on icon at bounding box center [1217, 394] width 12 height 1
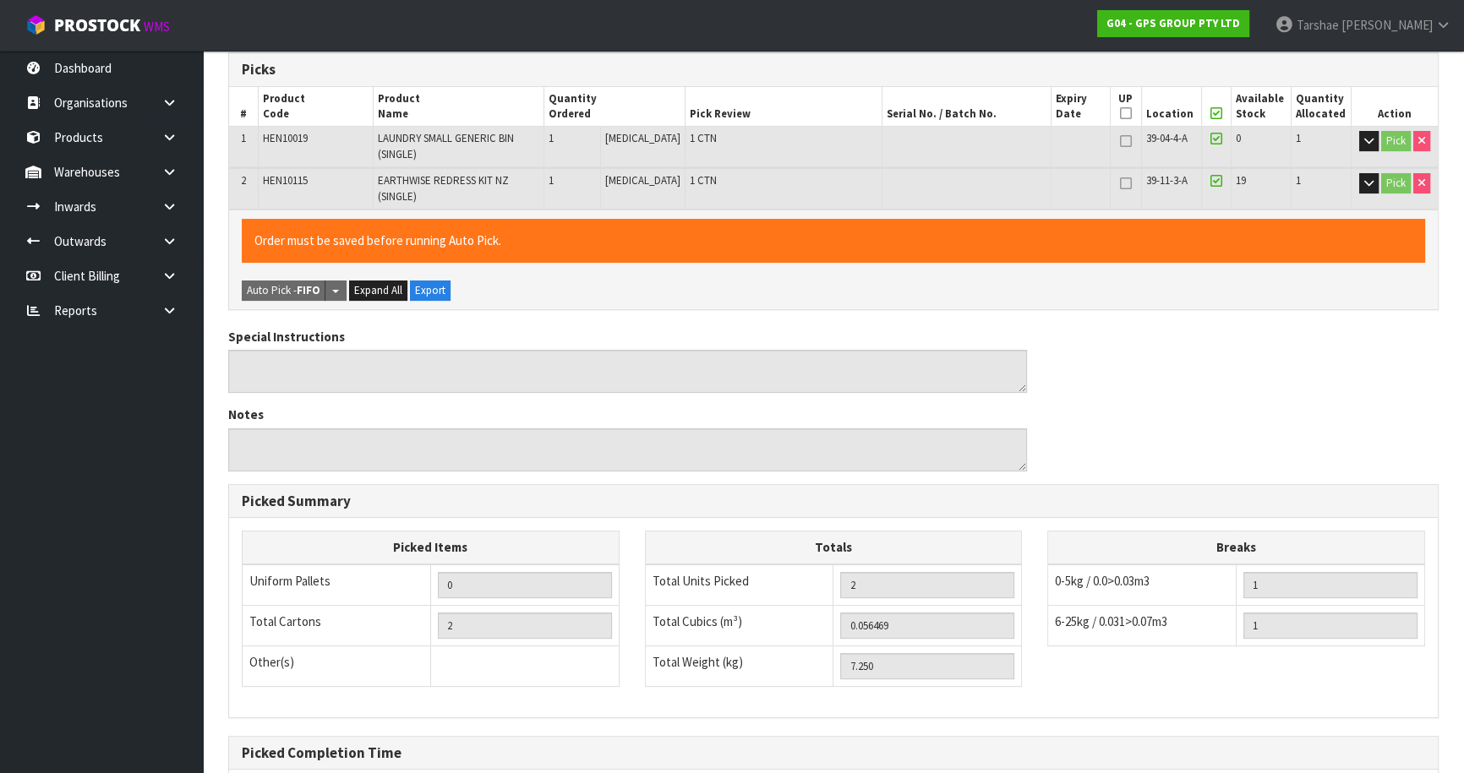
scroll to position [455, 0]
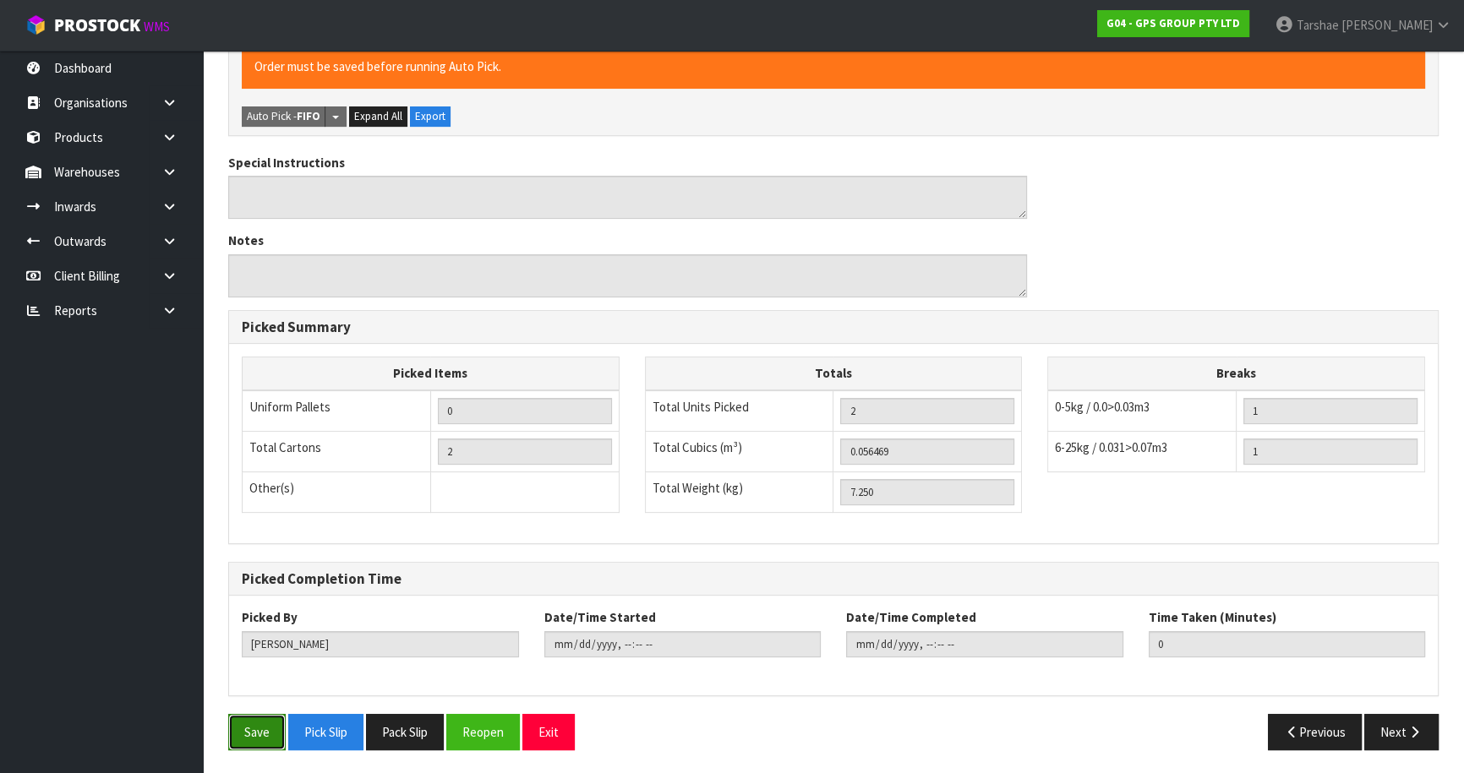
drag, startPoint x: 233, startPoint y: 735, endPoint x: 389, endPoint y: 580, distance: 220.0
click at [234, 735] on button "Save" at bounding box center [256, 732] width 57 height 36
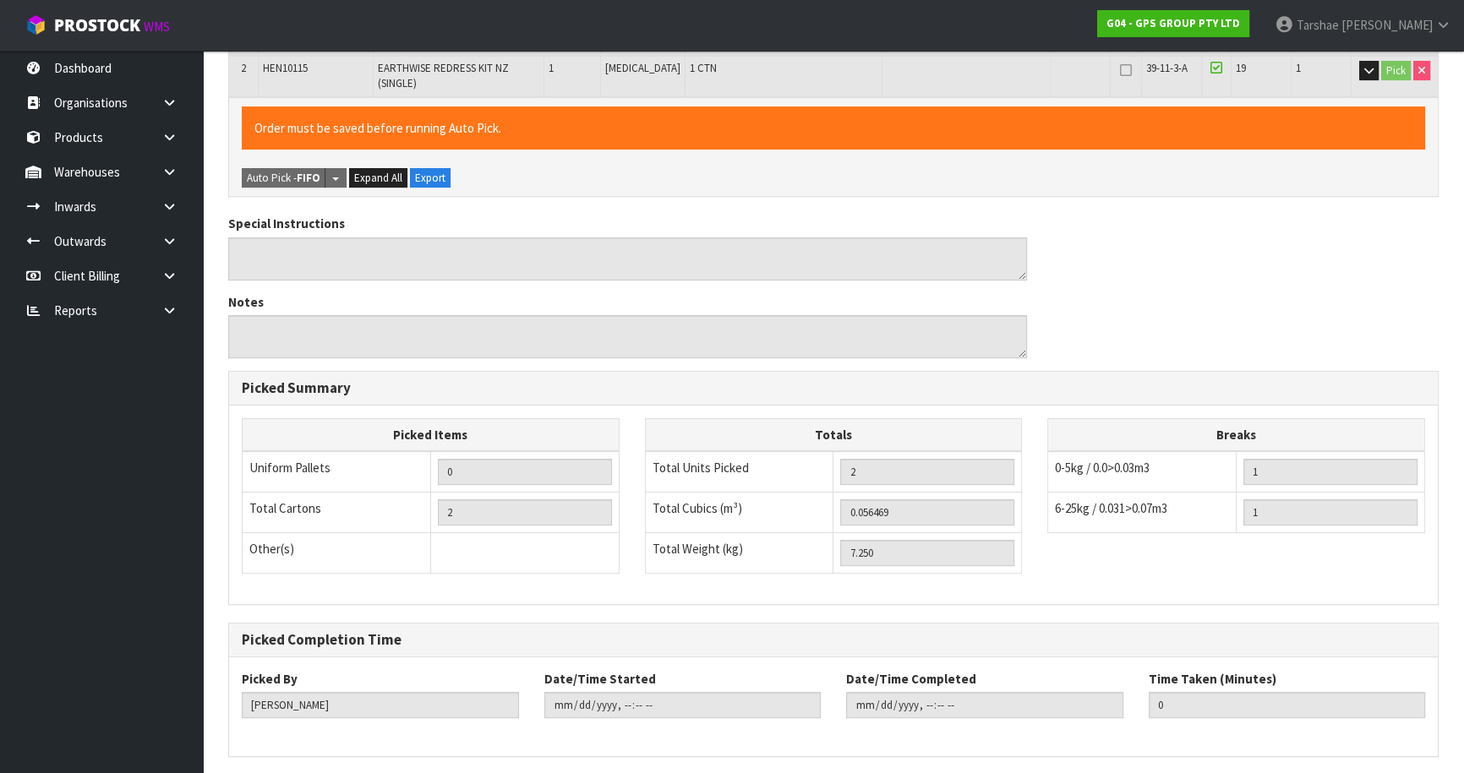
scroll to position [0, 0]
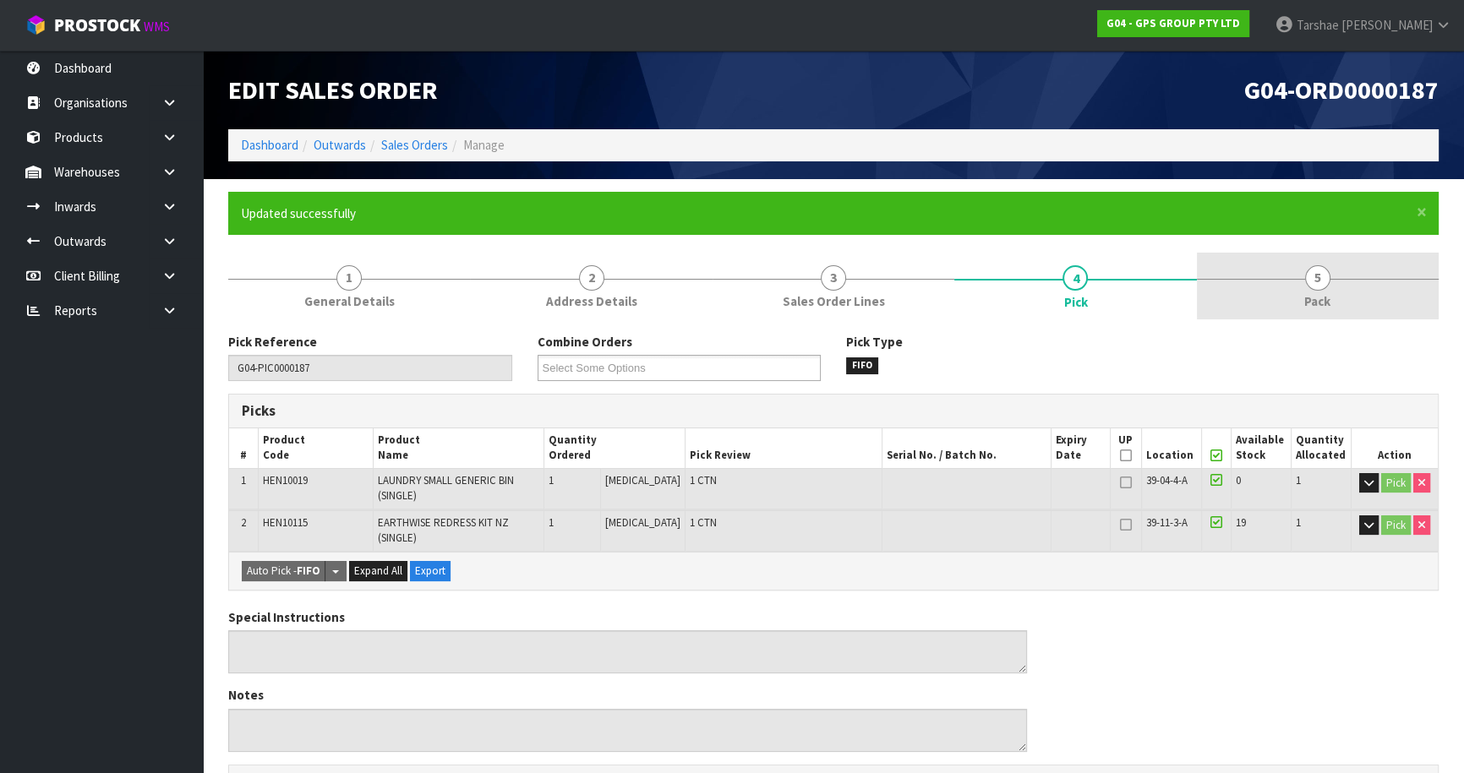
click at [1284, 280] on link "5 Pack" at bounding box center [1318, 286] width 242 height 67
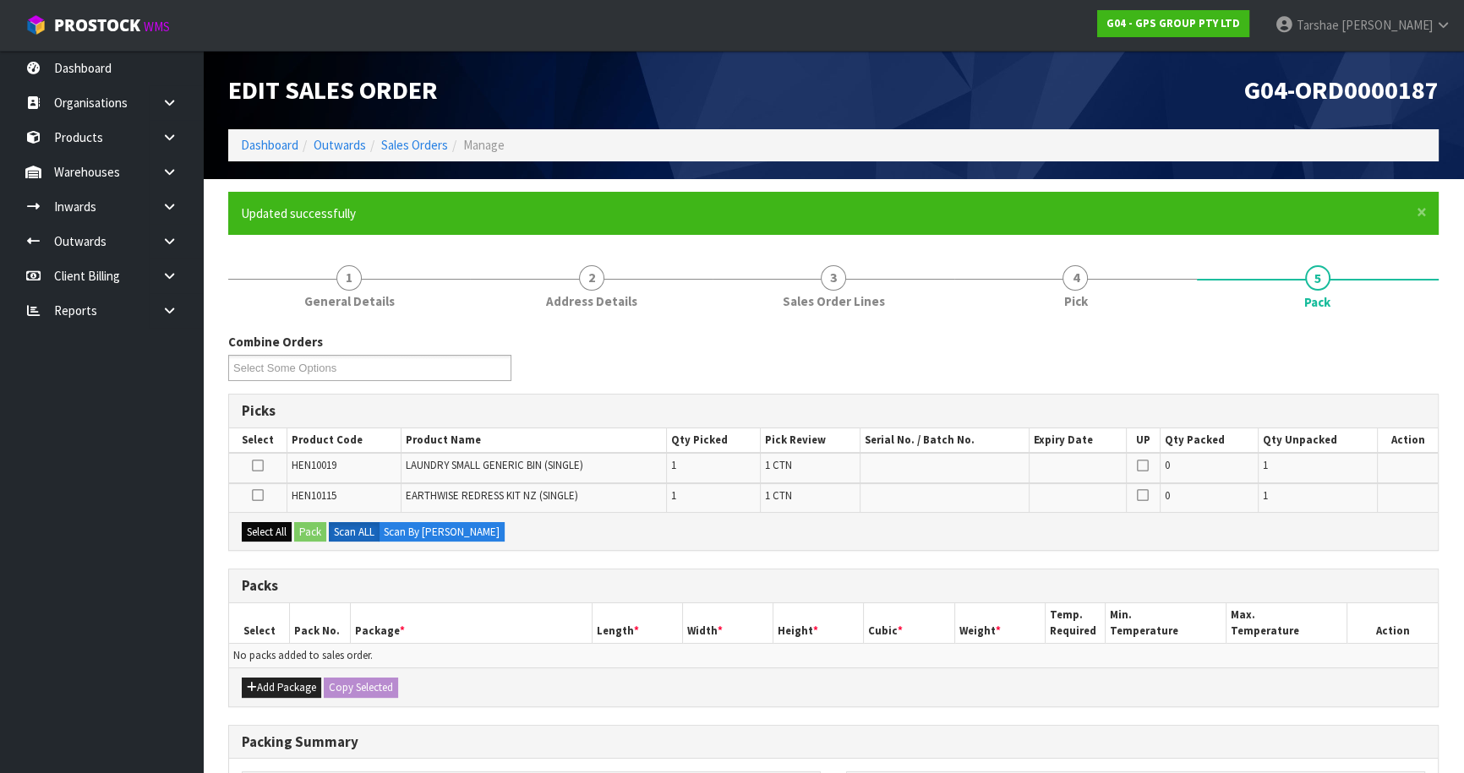
drag, startPoint x: 262, startPoint y: 519, endPoint x: 265, endPoint y: 531, distance: 12.1
click at [264, 528] on div "Select All Pack Scan ALL Scan By [PERSON_NAME]" at bounding box center [833, 531] width 1209 height 38
drag, startPoint x: 267, startPoint y: 531, endPoint x: 320, endPoint y: 531, distance: 52.4
click at [268, 531] on button "Select All" at bounding box center [267, 532] width 50 height 20
click at [320, 531] on button "Pack" at bounding box center [310, 532] width 32 height 20
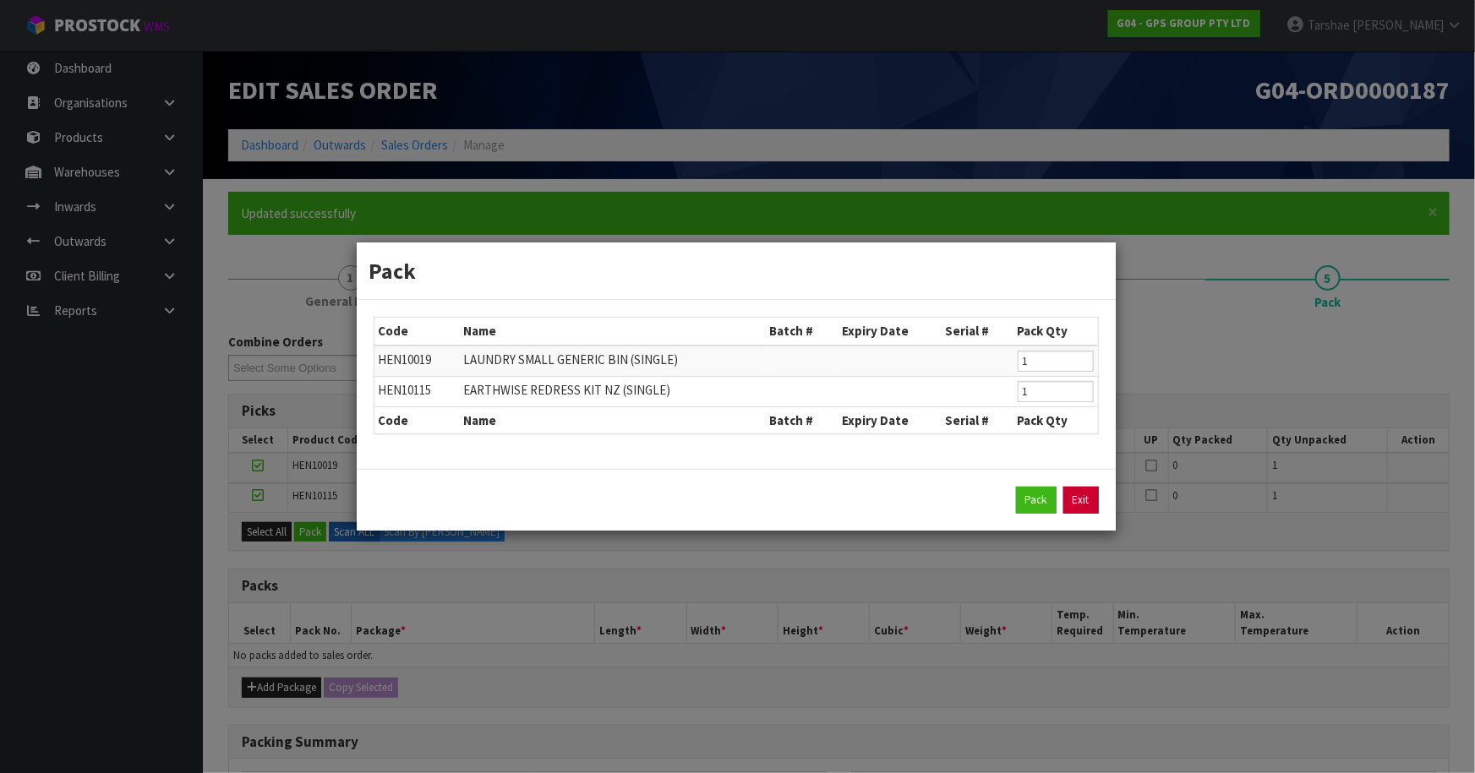
click at [1082, 495] on link "Exit" at bounding box center [1081, 500] width 36 height 27
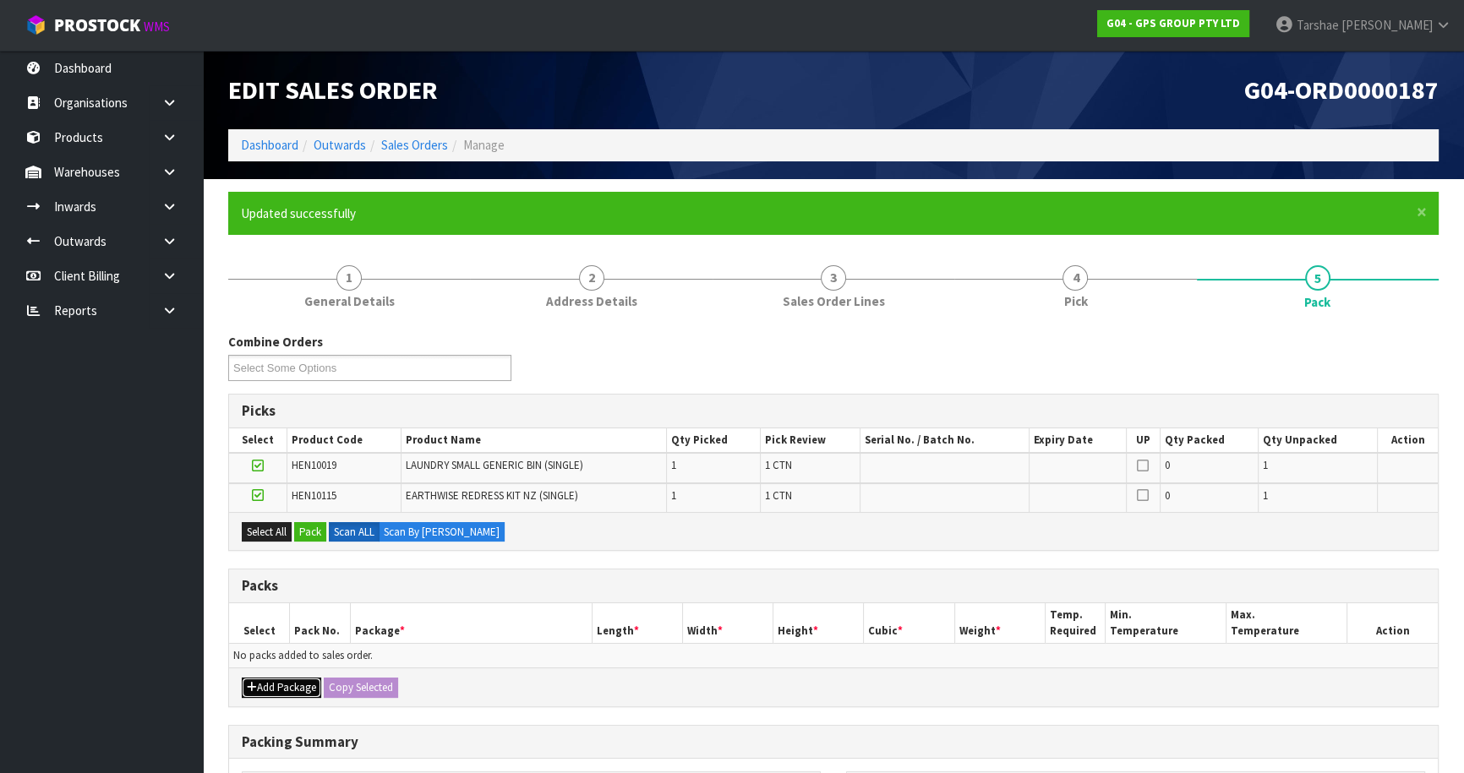
click at [243, 682] on button "Add Package" at bounding box center [281, 688] width 79 height 20
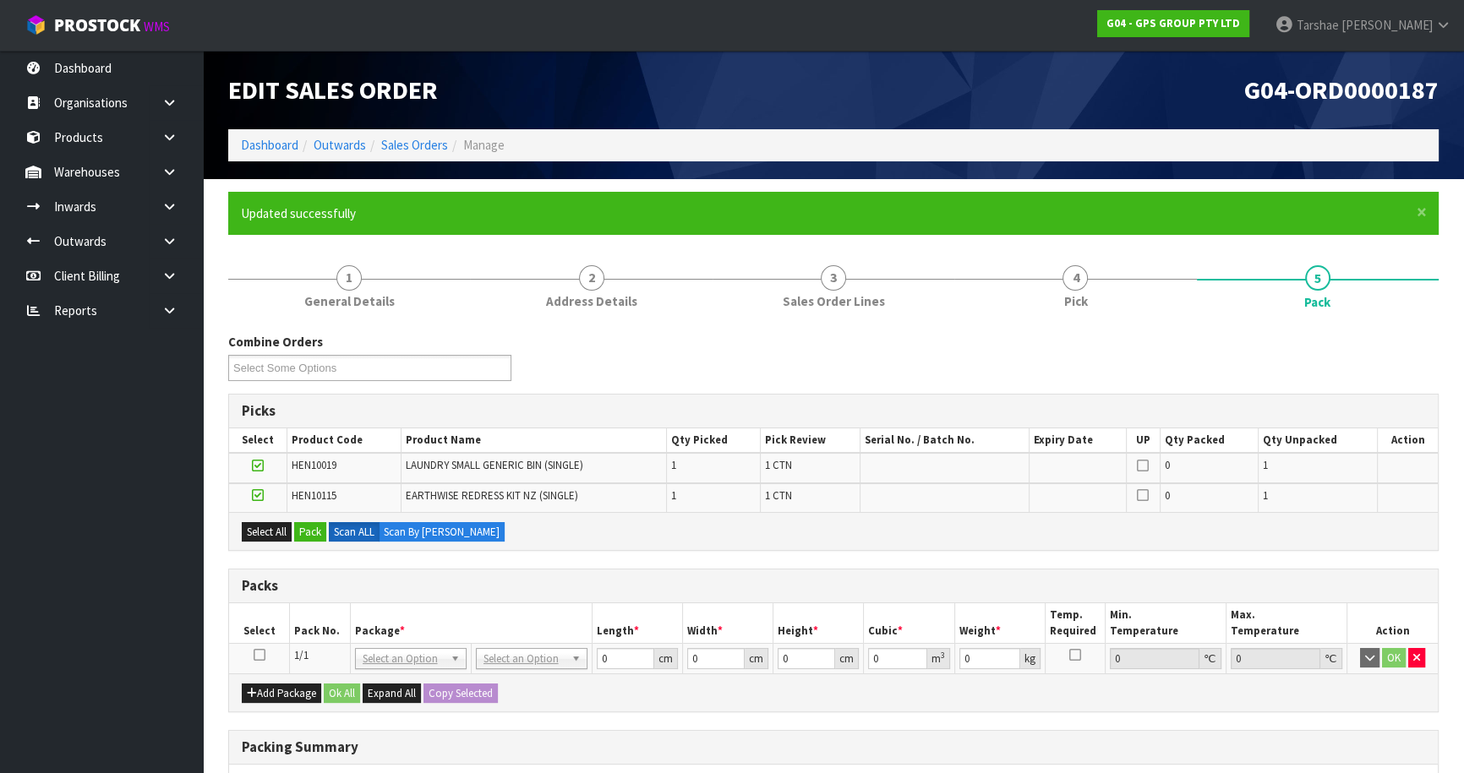
drag, startPoint x: 260, startPoint y: 655, endPoint x: 285, endPoint y: 605, distance: 55.6
click at [261, 655] on icon at bounding box center [260, 655] width 12 height 1
click at [321, 530] on button "Pack" at bounding box center [310, 532] width 32 height 20
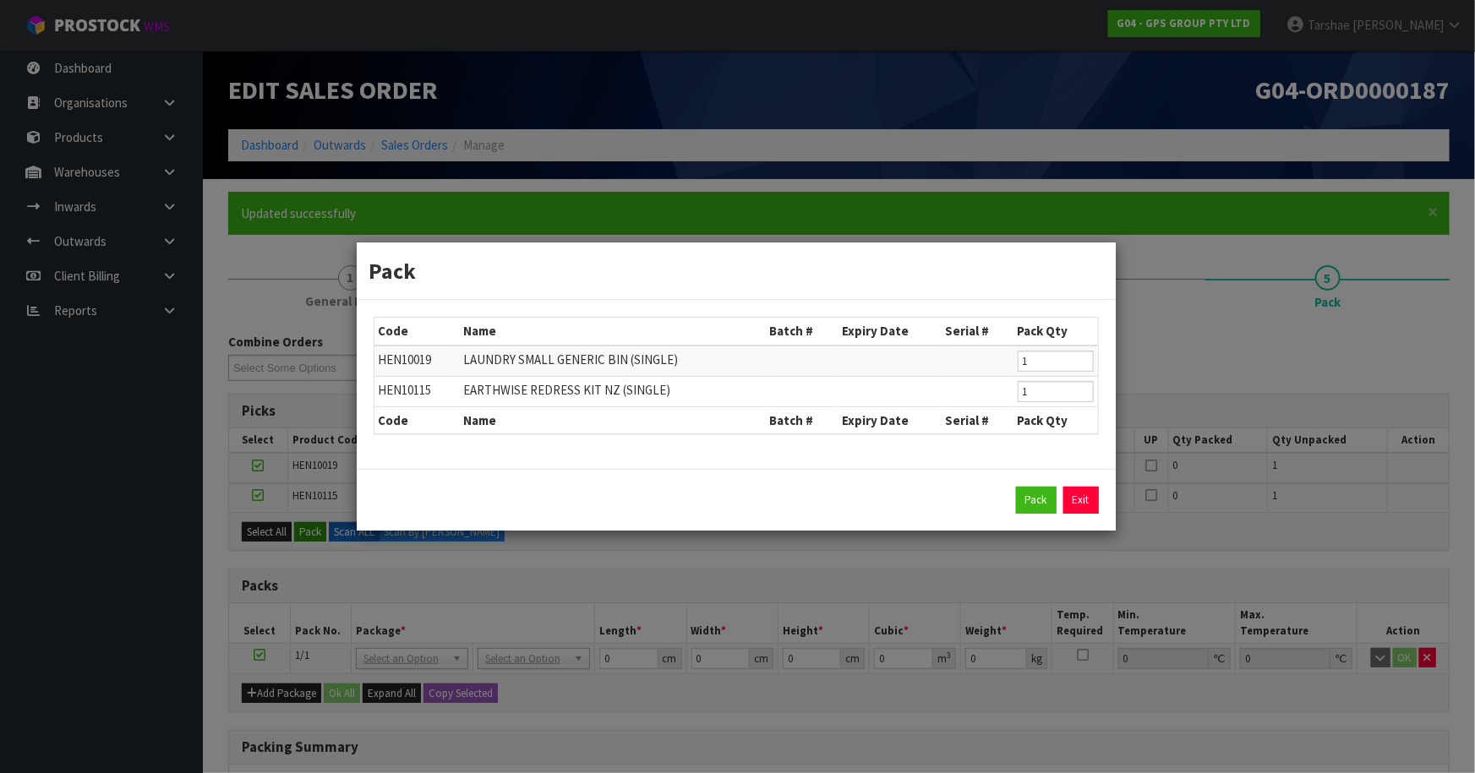
click at [321, 530] on div "Pack Code Name Batch # Expiry Date Serial # Pack Qty HEN10019 LAUNDRY SMALL GEN…" at bounding box center [737, 386] width 1475 height 773
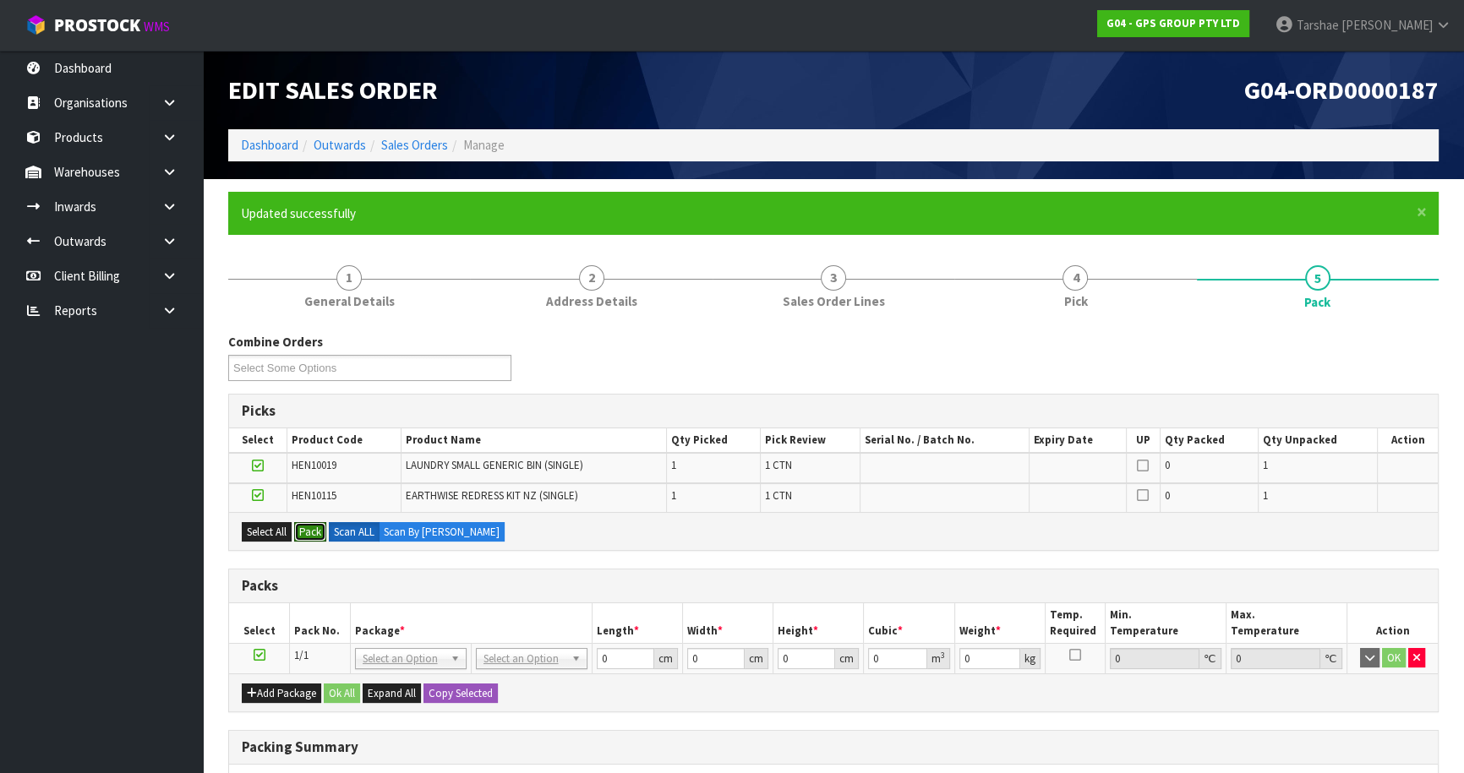
drag, startPoint x: 317, startPoint y: 527, endPoint x: 927, endPoint y: 511, distance: 609.7
click at [330, 524] on div "Select All Pack Scan ALL Scan By [PERSON_NAME]" at bounding box center [833, 531] width 1209 height 38
click at [320, 530] on button "Pack" at bounding box center [310, 532] width 32 height 20
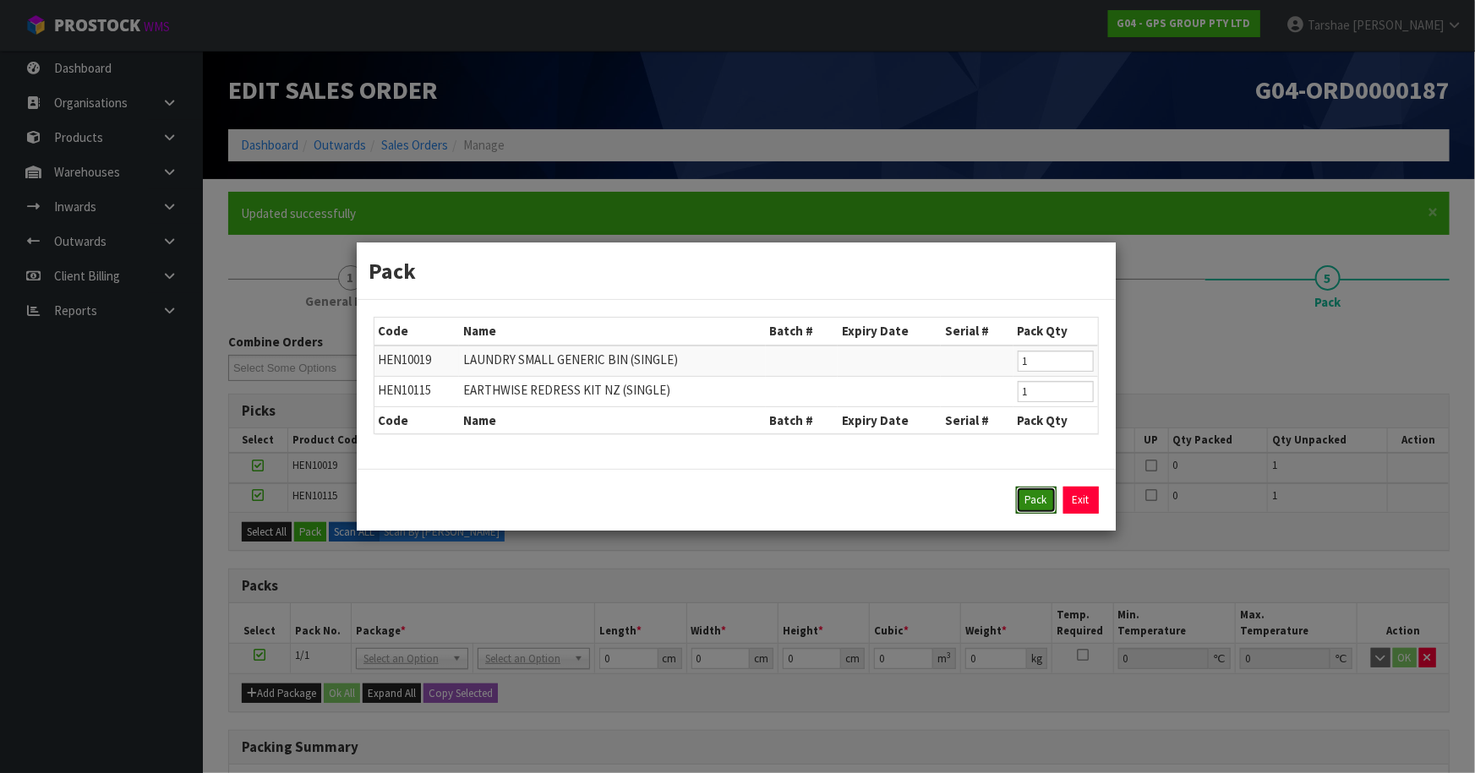
drag, startPoint x: 1040, startPoint y: 508, endPoint x: 1022, endPoint y: 517, distance: 20.0
click at [1039, 507] on button "Pack" at bounding box center [1036, 500] width 41 height 27
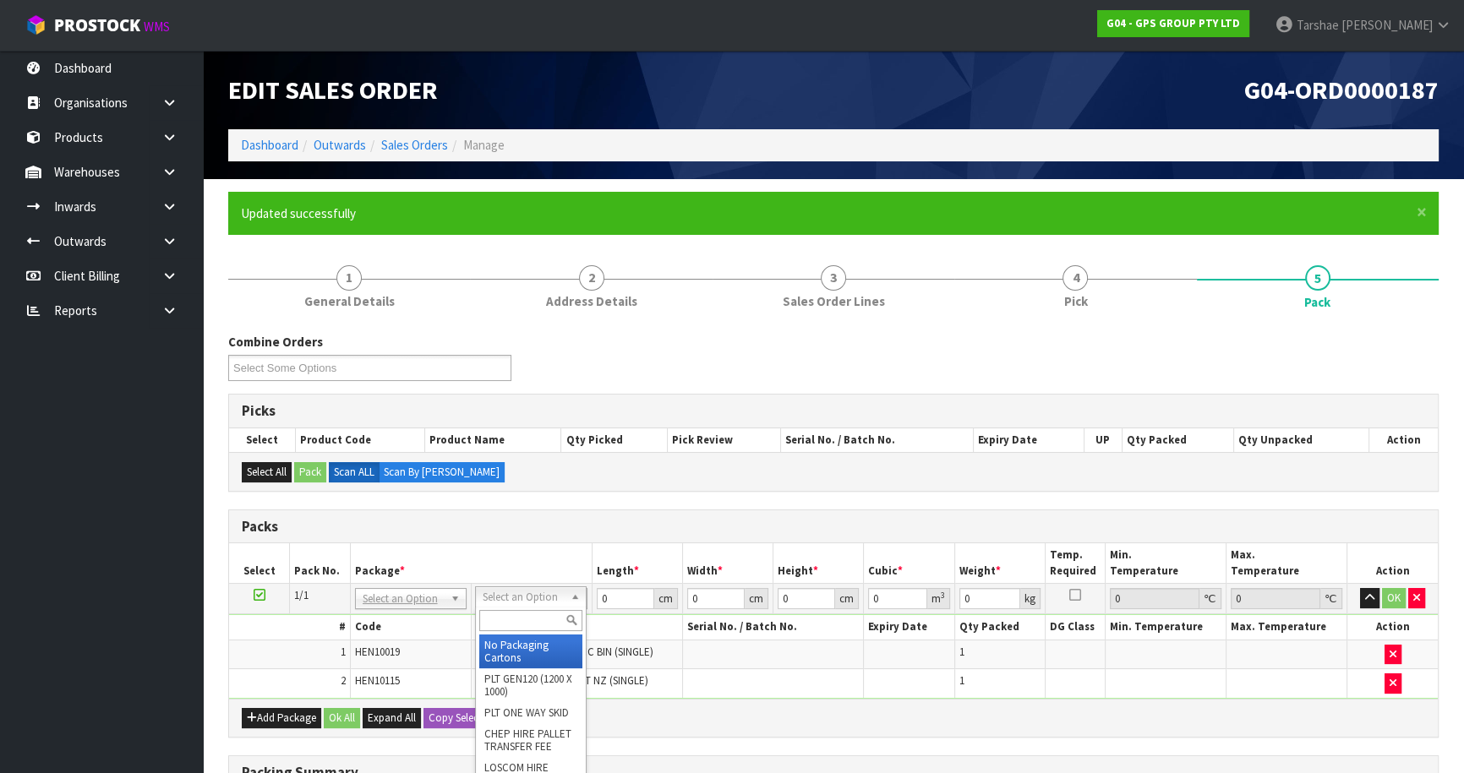
drag, startPoint x: 536, startPoint y: 647, endPoint x: 621, endPoint y: 628, distance: 87.4
click at [621, 628] on th "Name" at bounding box center [576, 627] width 211 height 25
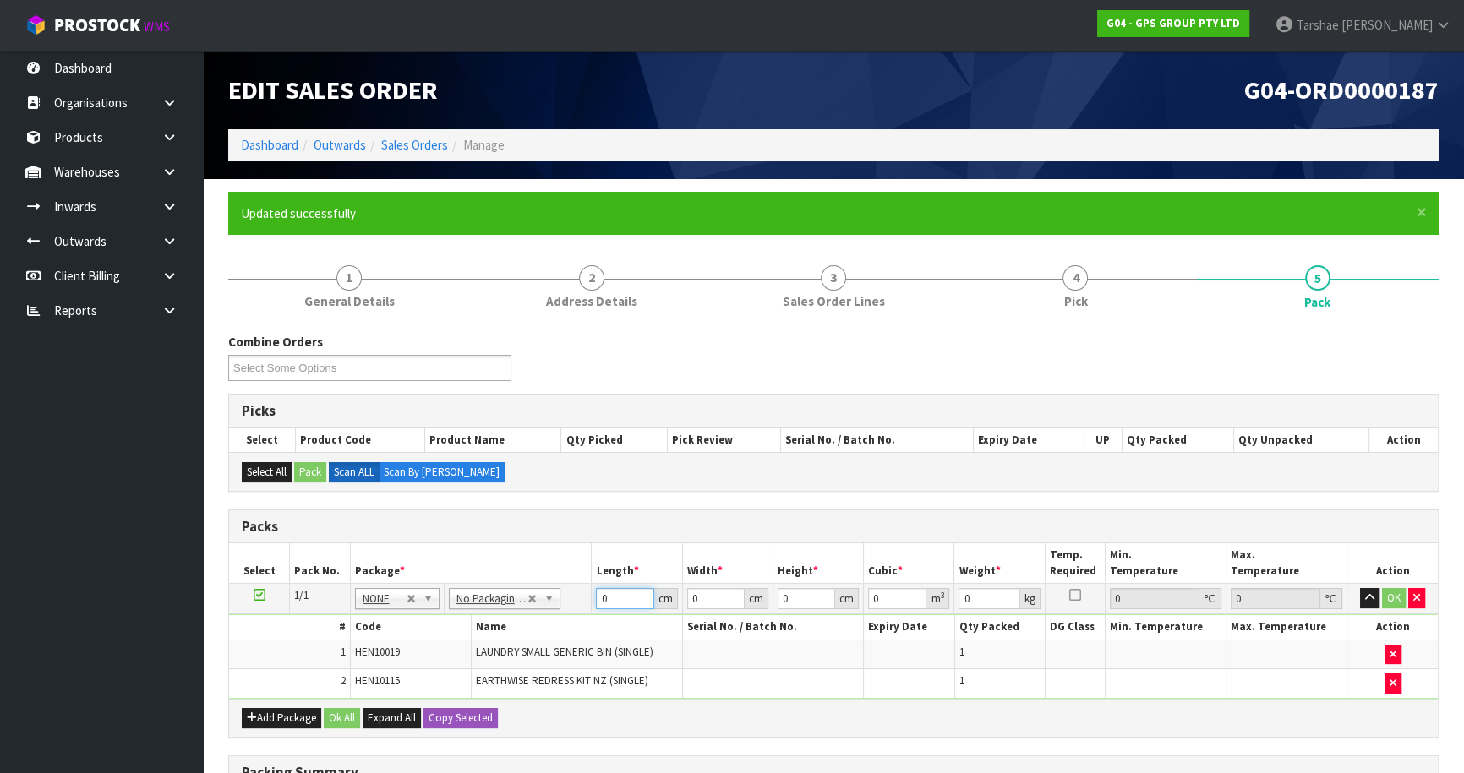
drag, startPoint x: 617, startPoint y: 599, endPoint x: 503, endPoint y: 594, distance: 114.2
click at [506, 594] on tr "1/1 NONE 007-001 007-002 007-004 007-009 007-013 007-014 007-015 007-017 007-01…" at bounding box center [833, 599] width 1209 height 30
click at [1360, 588] on button "button" at bounding box center [1369, 598] width 19 height 20
click button "OK" at bounding box center [1394, 598] width 24 height 20
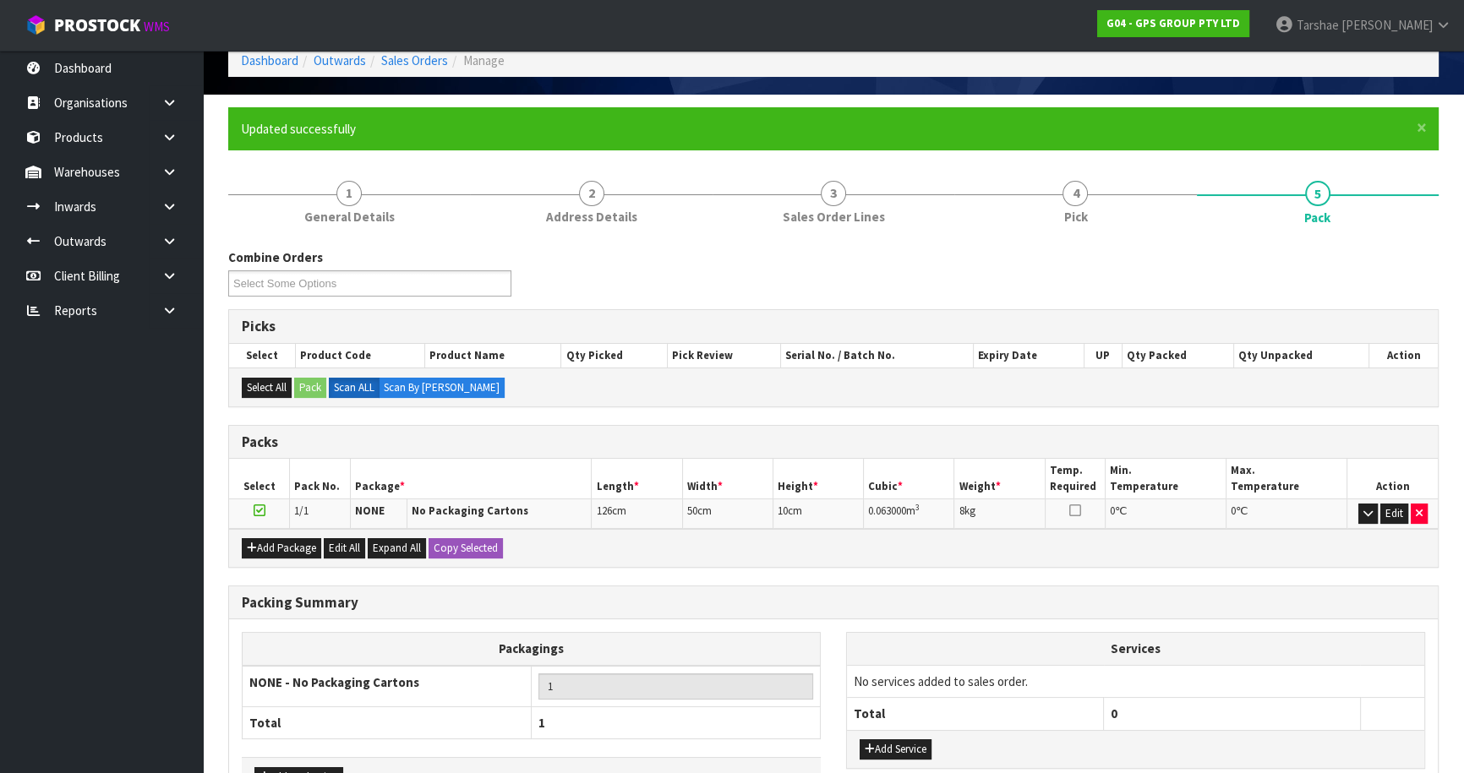
scroll to position [196, 0]
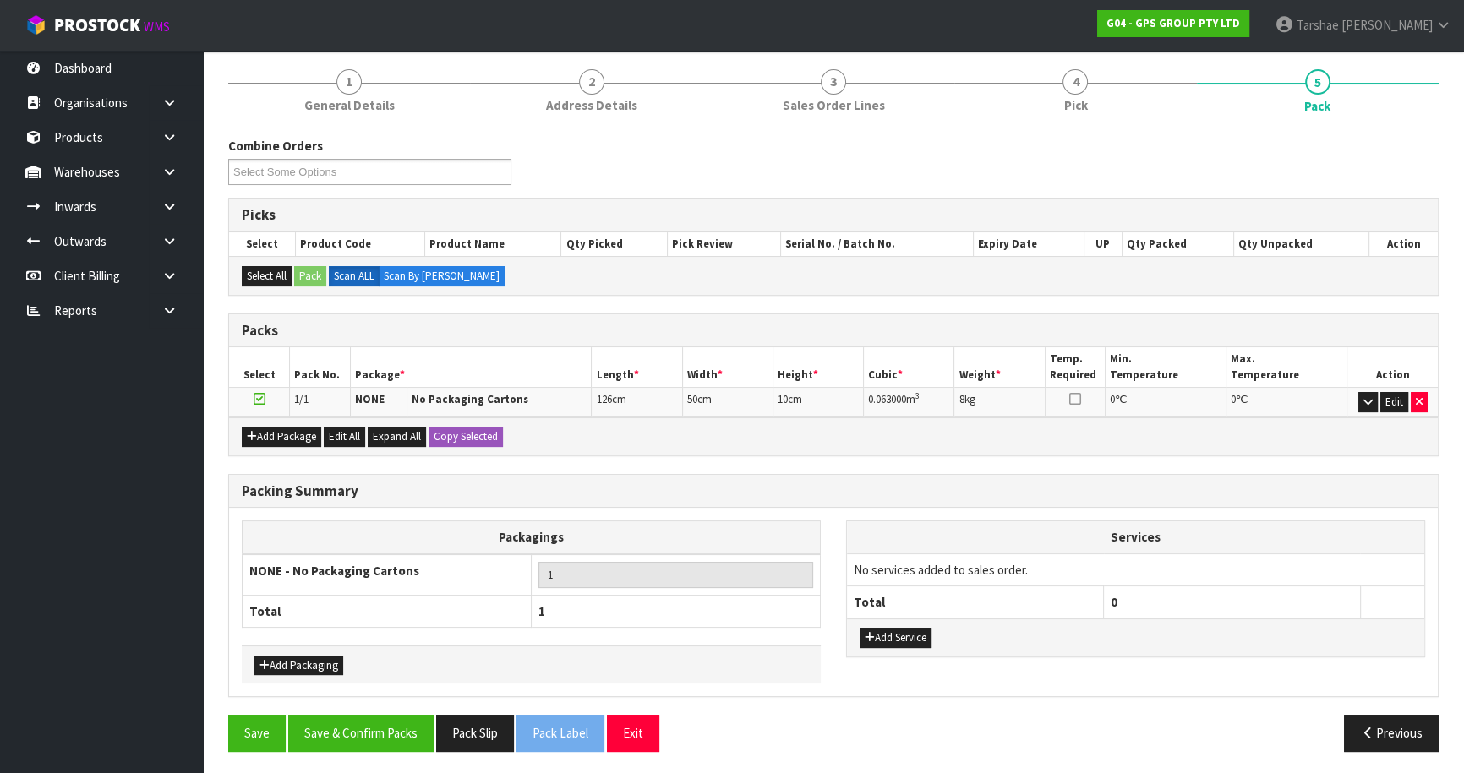
drag, startPoint x: 905, startPoint y: 644, endPoint x: 907, endPoint y: 621, distance: 23.0
click at [905, 641] on div "Add Service" at bounding box center [1135, 638] width 577 height 38
drag, startPoint x: 907, startPoint y: 621, endPoint x: 901, endPoint y: 636, distance: 15.5
click at [906, 626] on div "Add Service" at bounding box center [1135, 638] width 577 height 38
drag, startPoint x: 901, startPoint y: 636, endPoint x: 910, endPoint y: 603, distance: 34.0
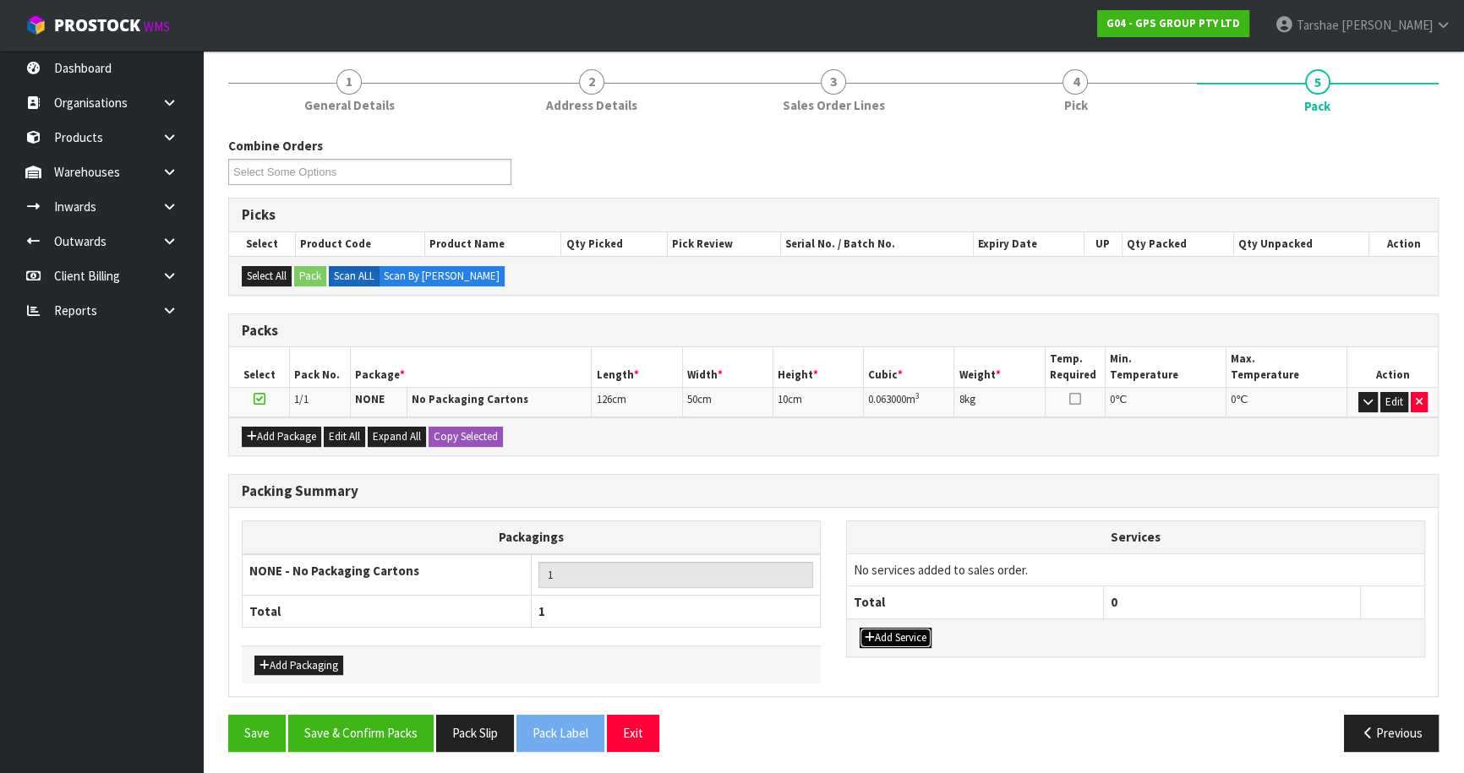
click at [901, 633] on button "Add Service" at bounding box center [896, 638] width 72 height 20
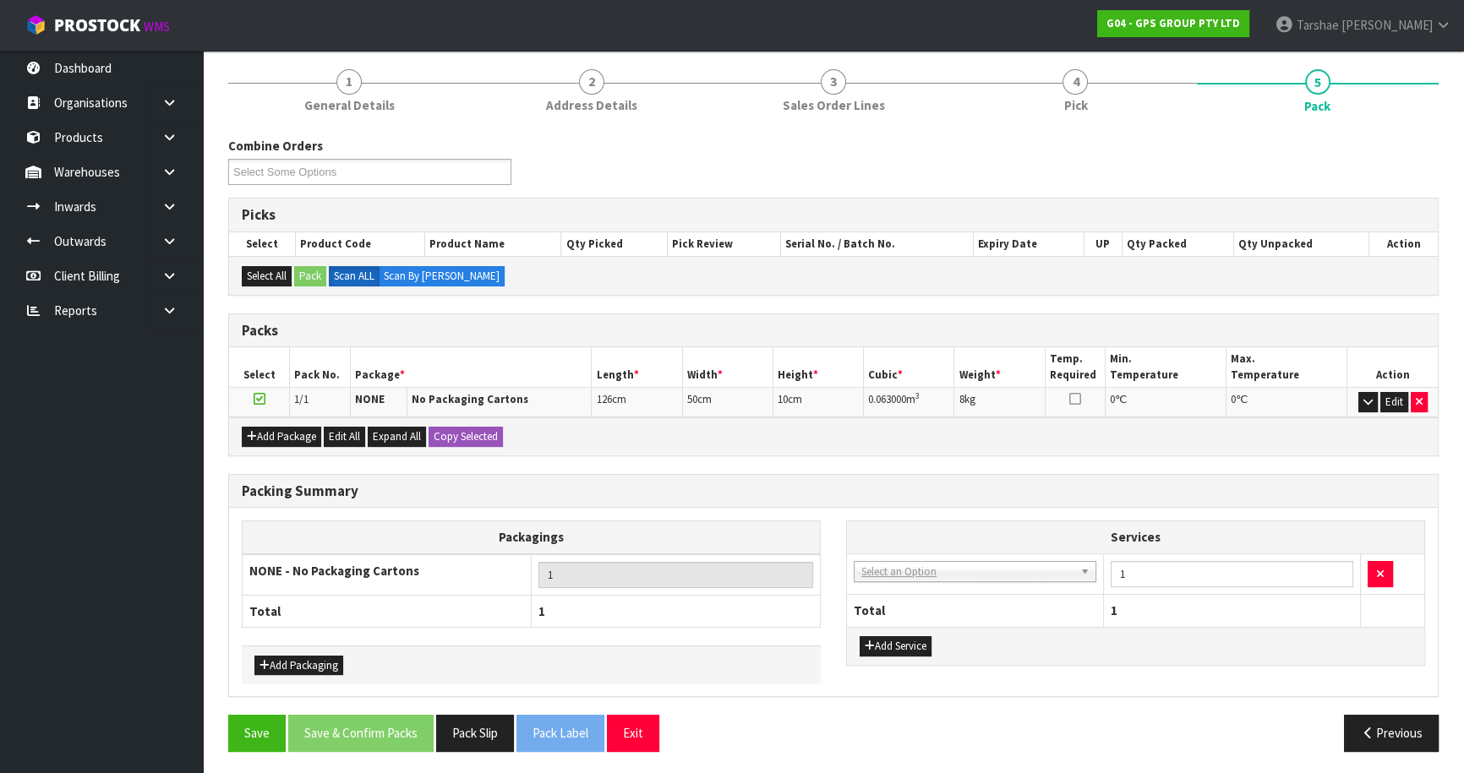
drag, startPoint x: 916, startPoint y: 582, endPoint x: 922, endPoint y: 575, distance: 10.2
click at [916, 584] on td "003-036 - EXTERNAL PLANT HIRE 008-035 - OUTWARD HDLG+/HOIST LIFT ON/OFF 008-036…" at bounding box center [975, 574] width 257 height 41
drag, startPoint x: 922, startPoint y: 575, endPoint x: 922, endPoint y: 588, distance: 12.7
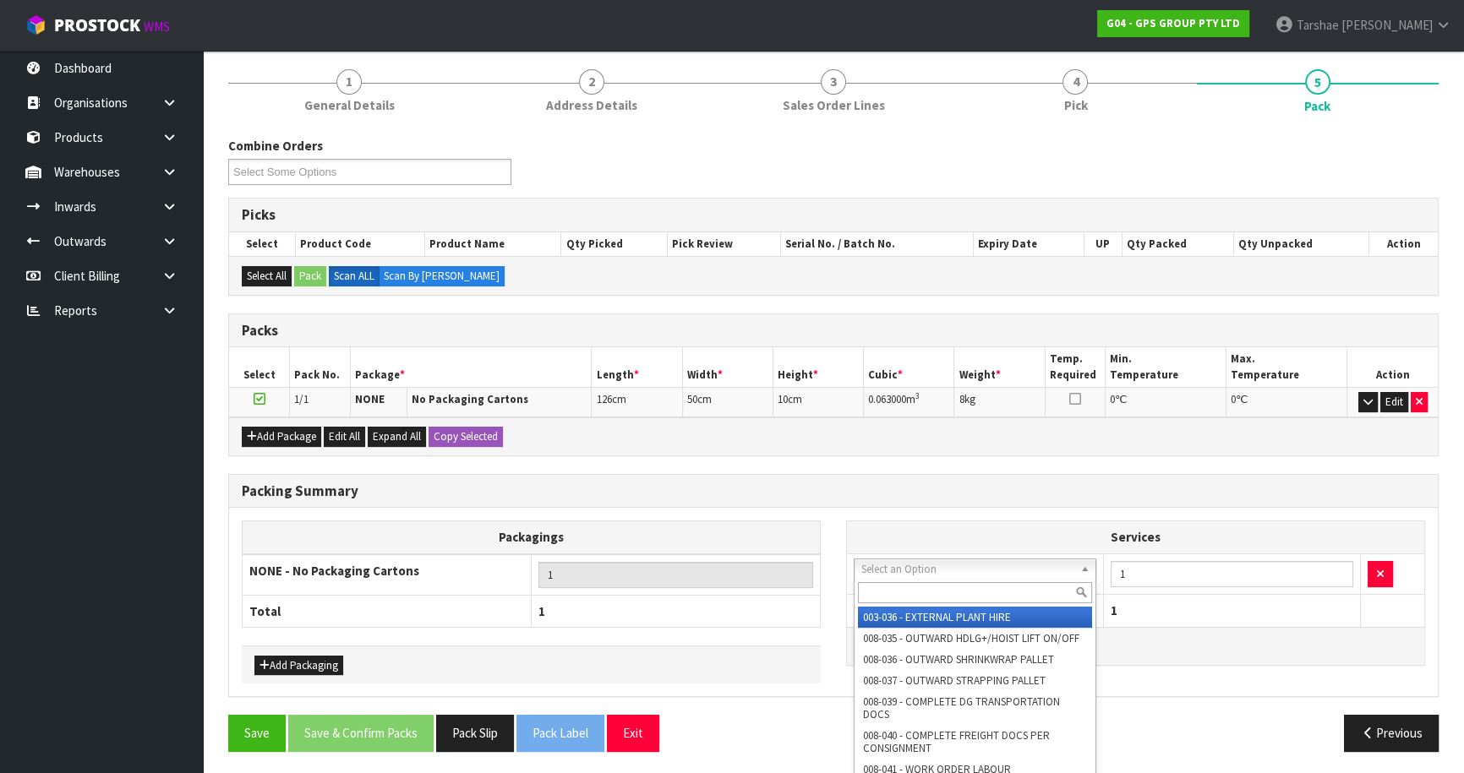
click at [922, 588] on input "text" at bounding box center [975, 592] width 234 height 21
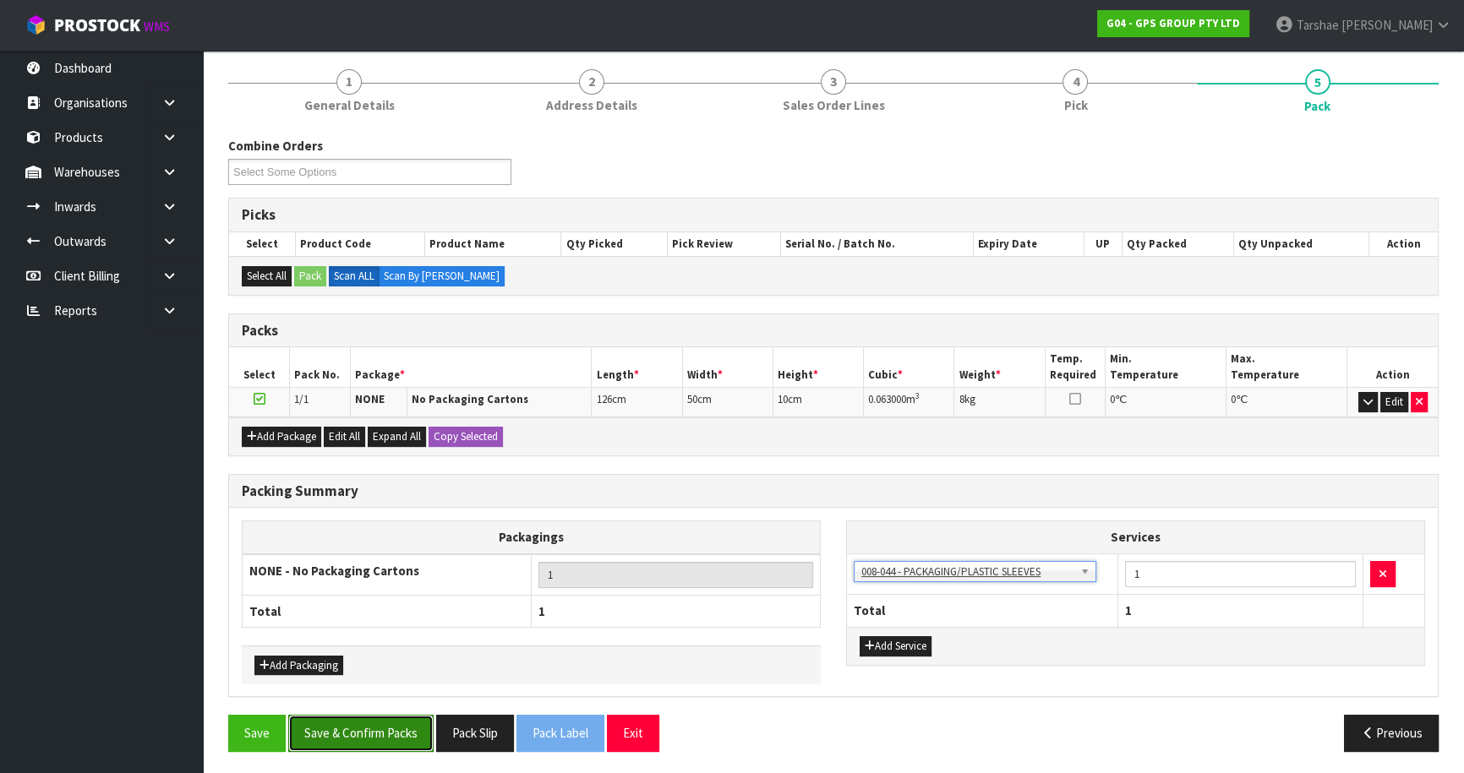
click at [391, 746] on button "Save & Confirm Packs" at bounding box center [360, 733] width 145 height 36
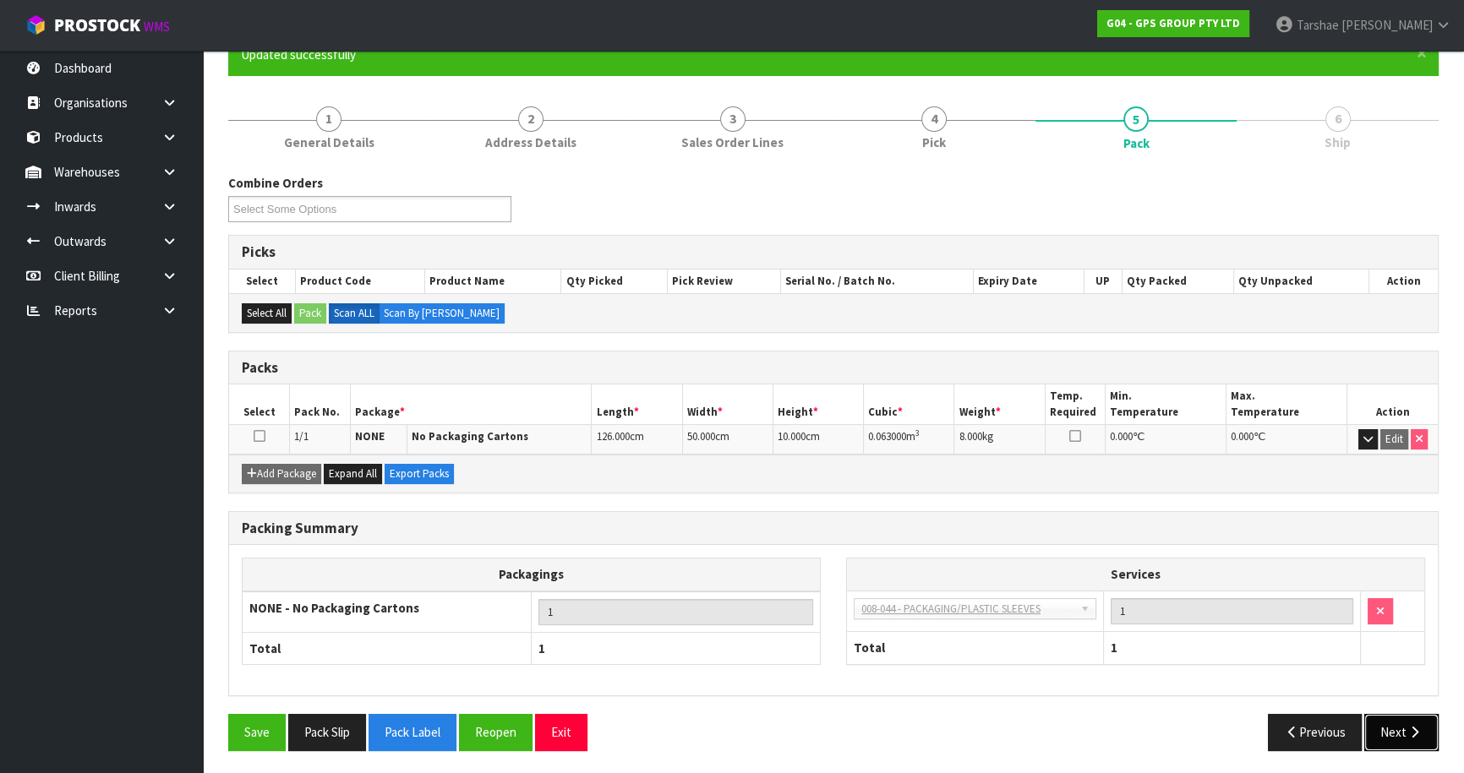
click at [1401, 738] on button "Next" at bounding box center [1401, 732] width 74 height 36
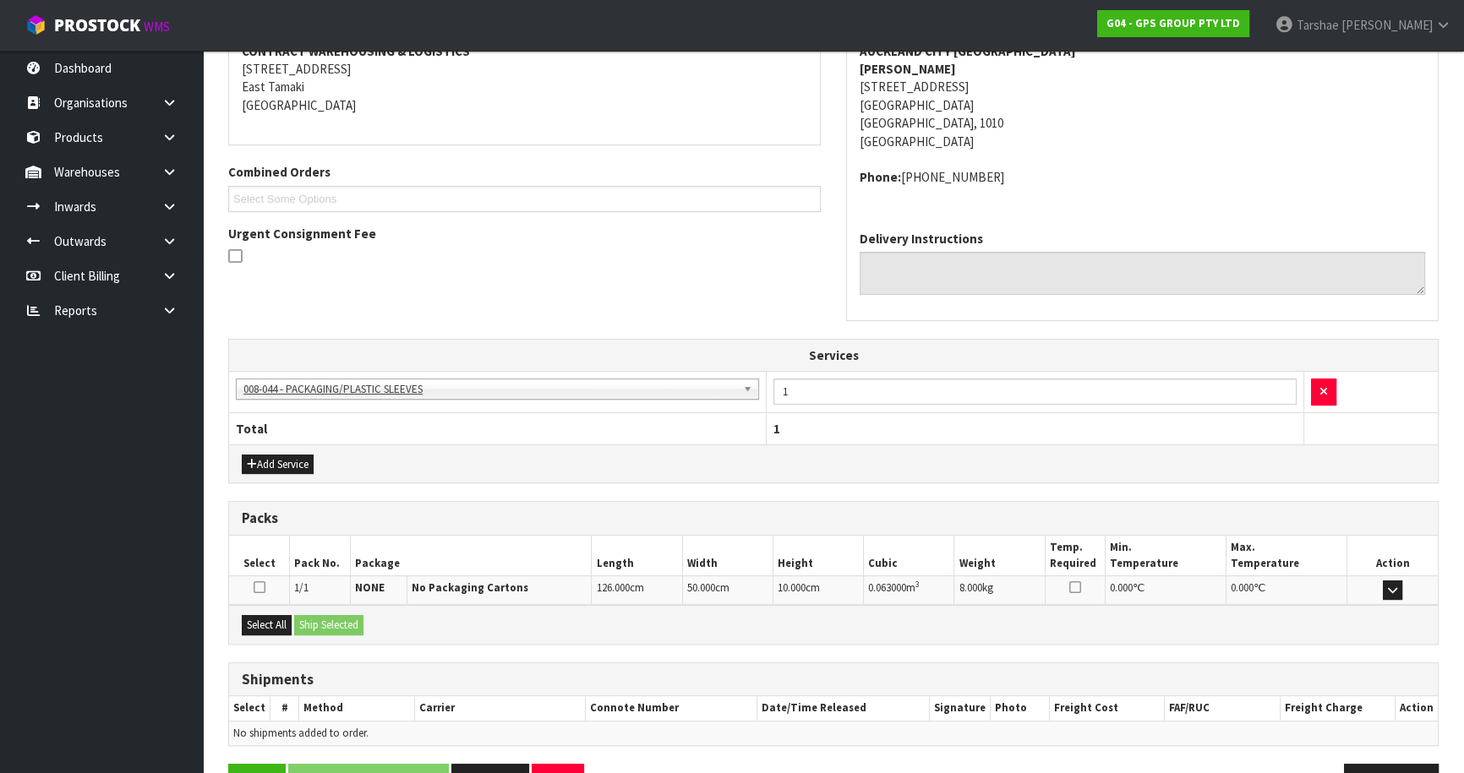
scroll to position [388, 0]
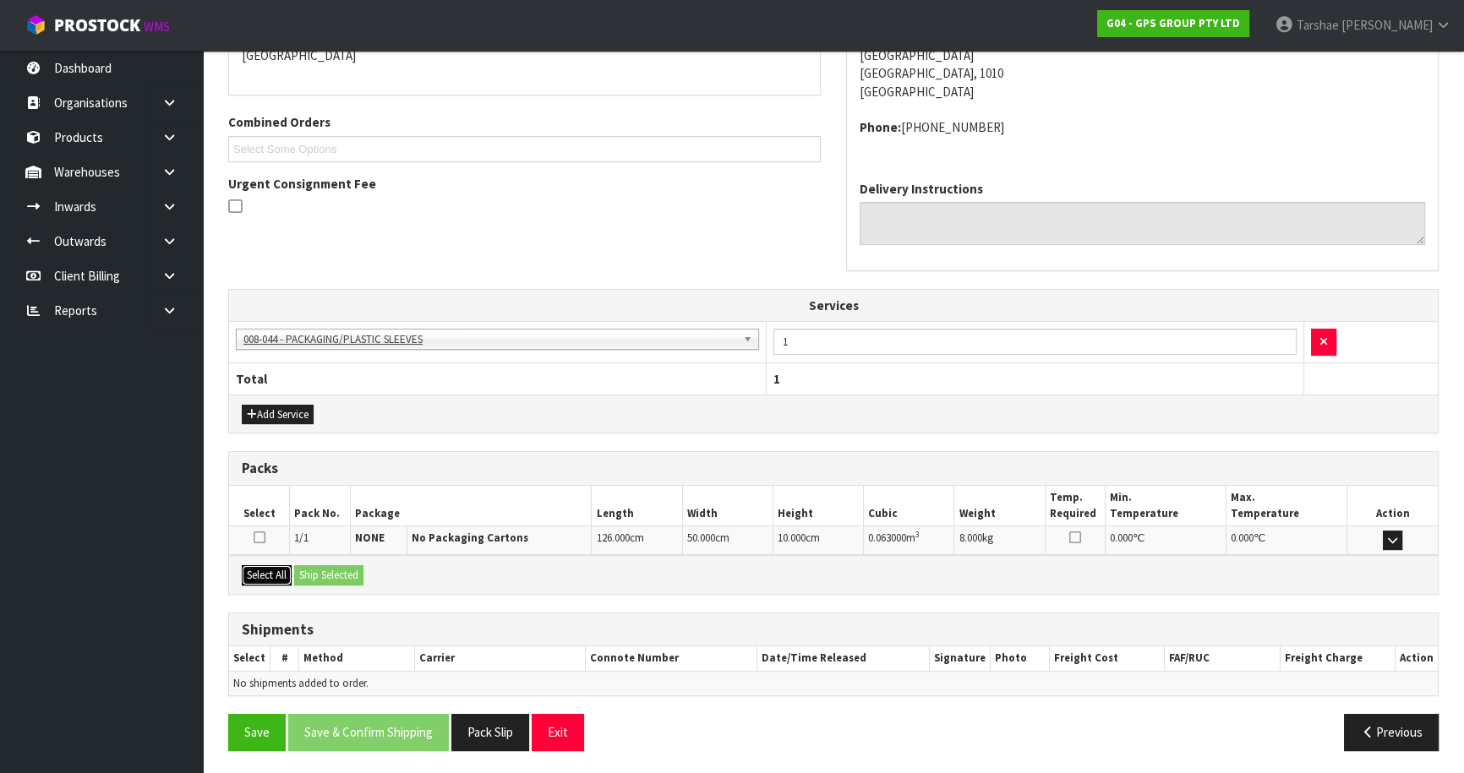
drag, startPoint x: 276, startPoint y: 577, endPoint x: 321, endPoint y: 570, distance: 46.3
click at [290, 576] on button "Select All" at bounding box center [267, 576] width 50 height 20
click at [323, 570] on button "Ship Selected" at bounding box center [328, 576] width 69 height 20
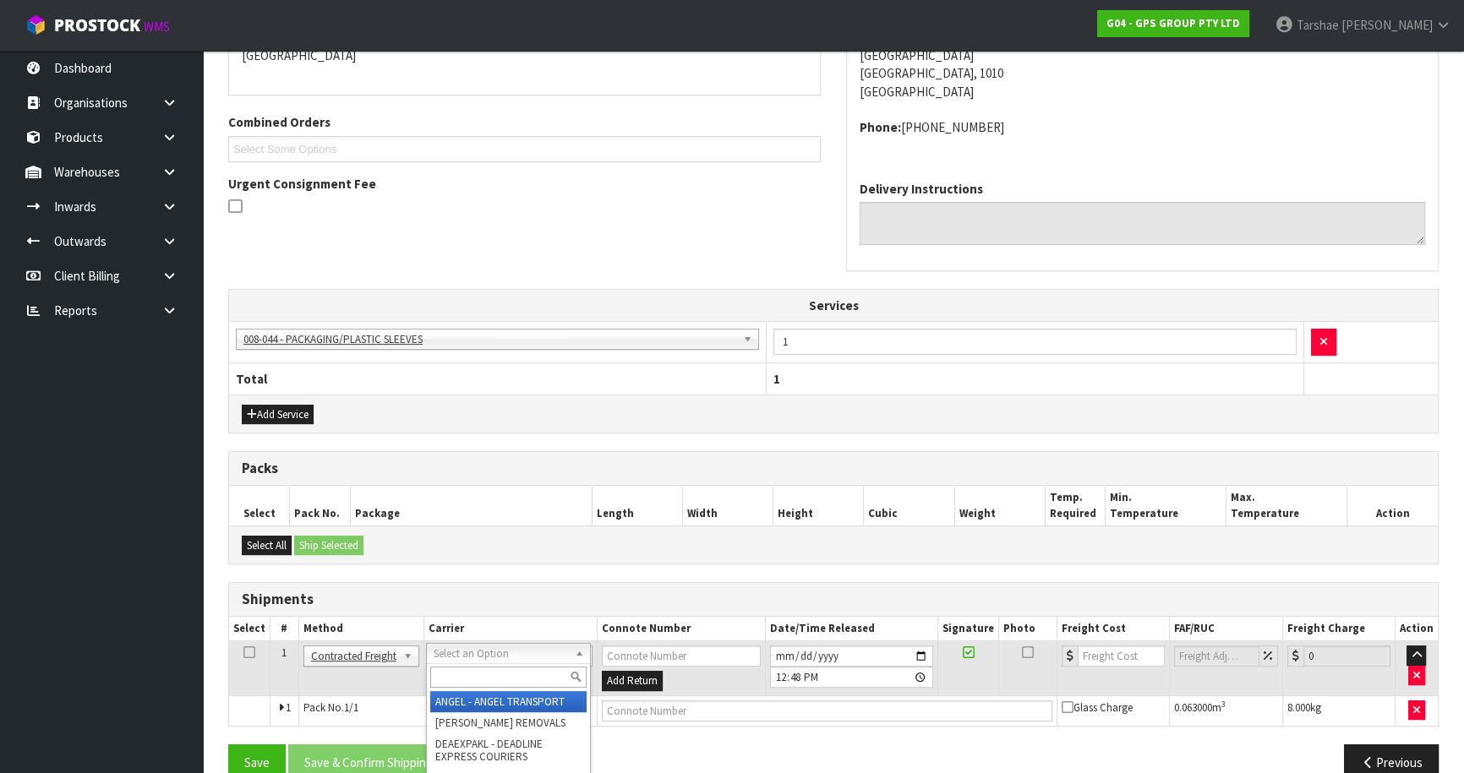
click at [473, 671] on input "text" at bounding box center [508, 677] width 156 height 21
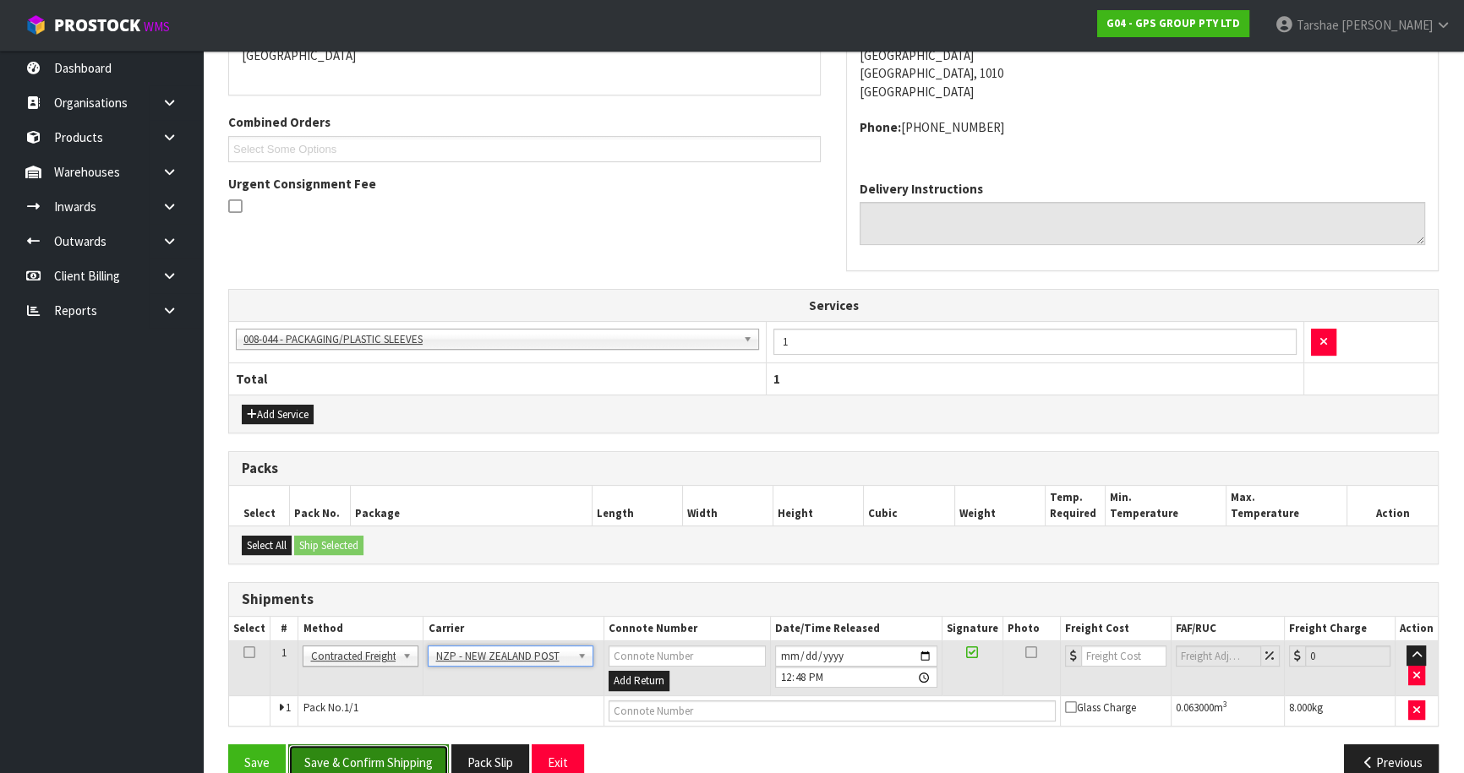
click at [418, 766] on button "Save & Confirm Shipping" at bounding box center [368, 763] width 161 height 36
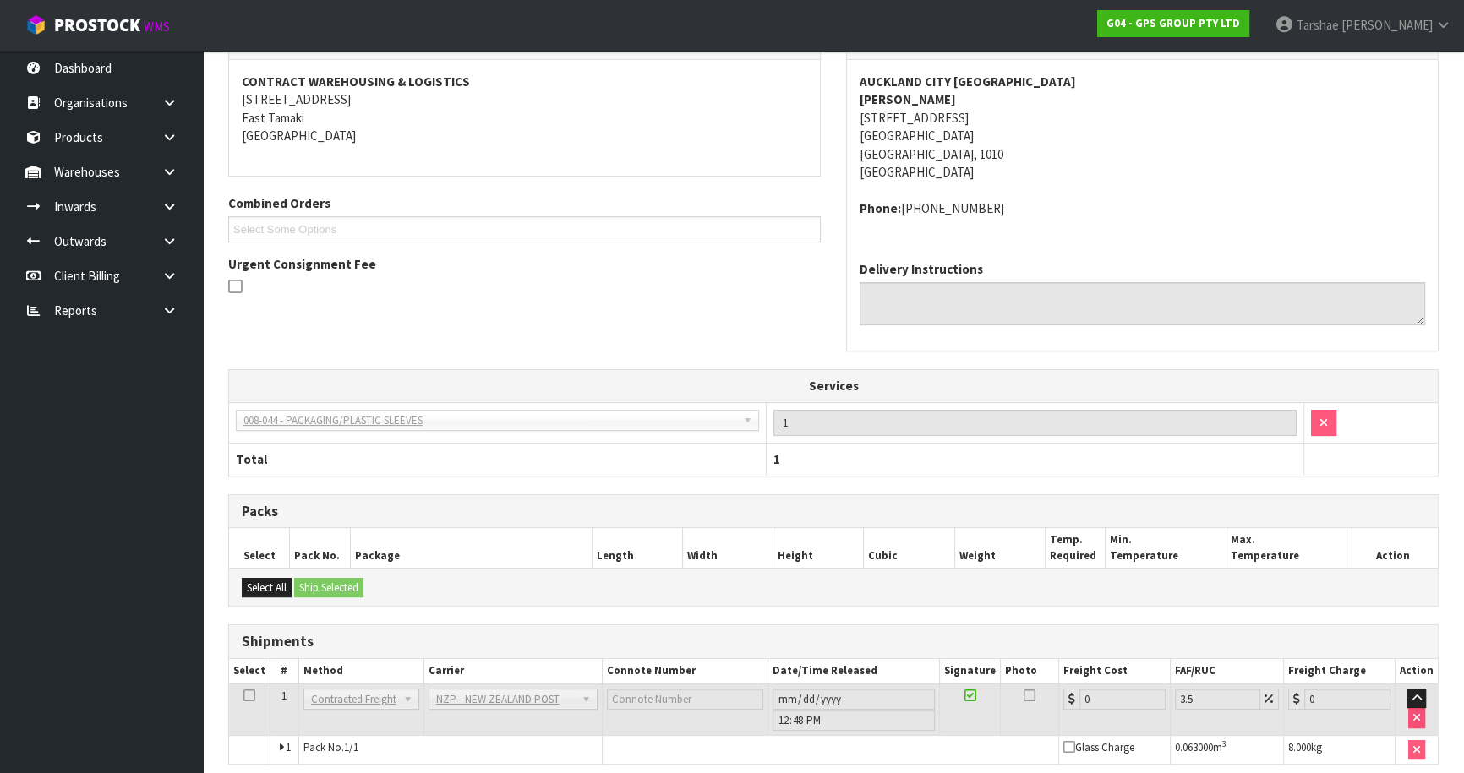
scroll to position [394, 0]
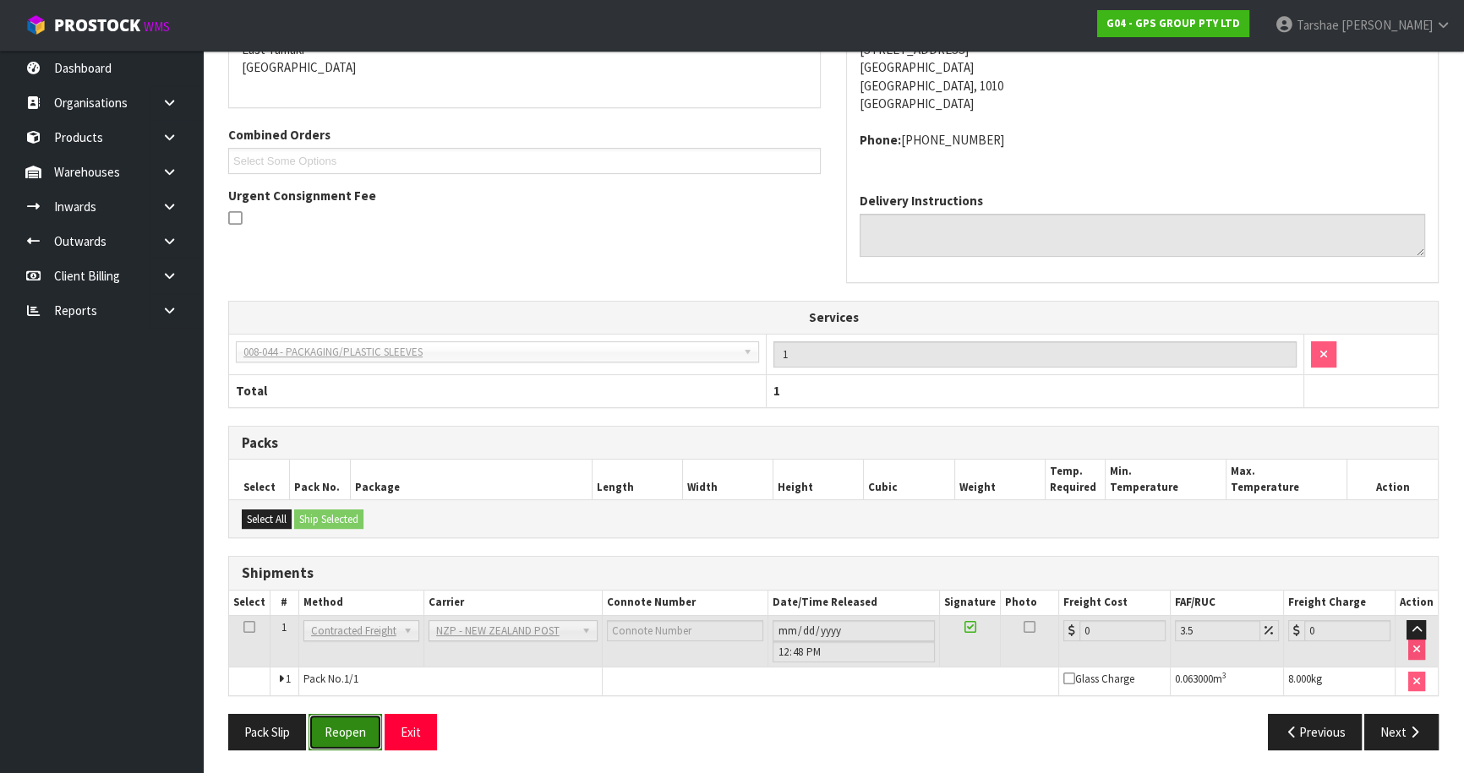
click at [347, 739] on button "Reopen" at bounding box center [346, 732] width 74 height 36
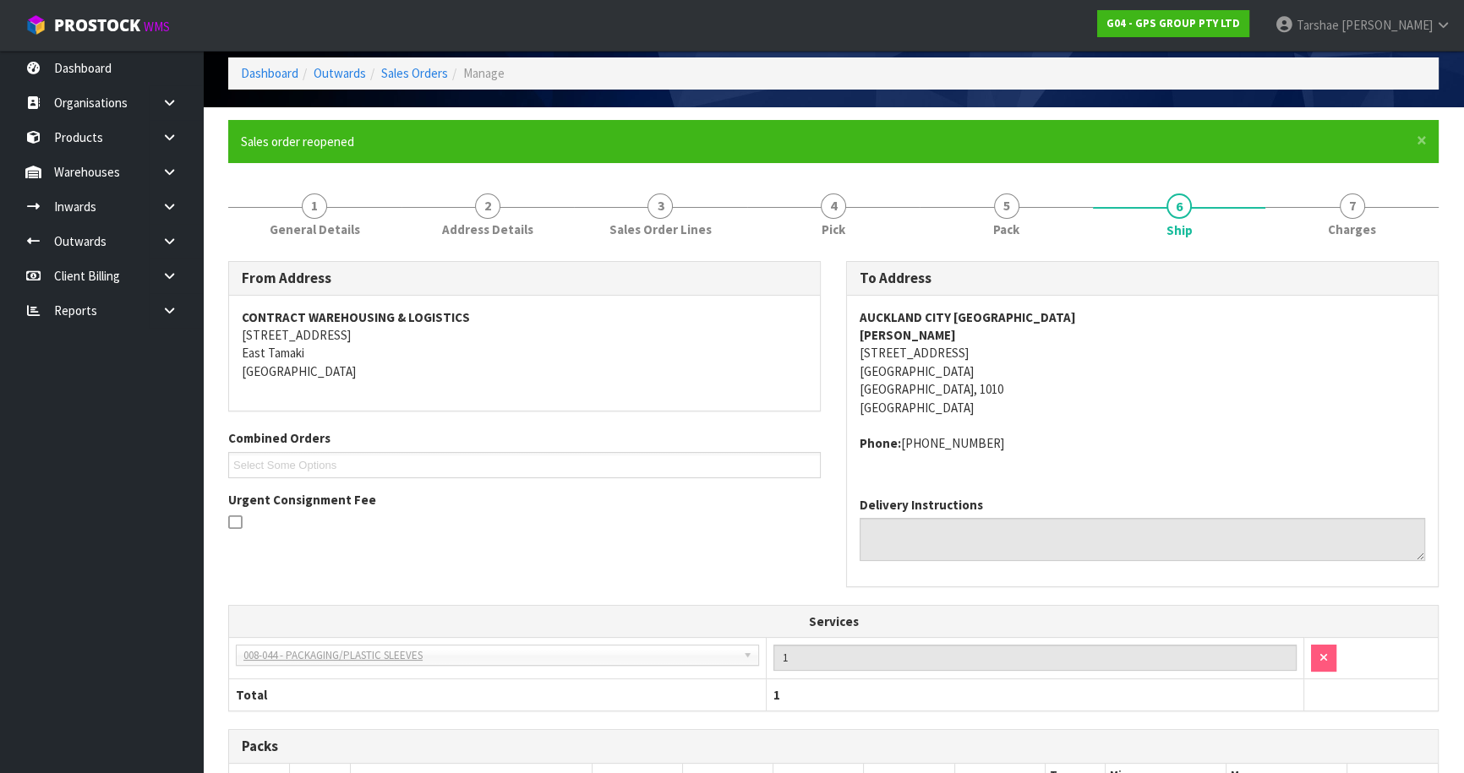
scroll to position [376, 0]
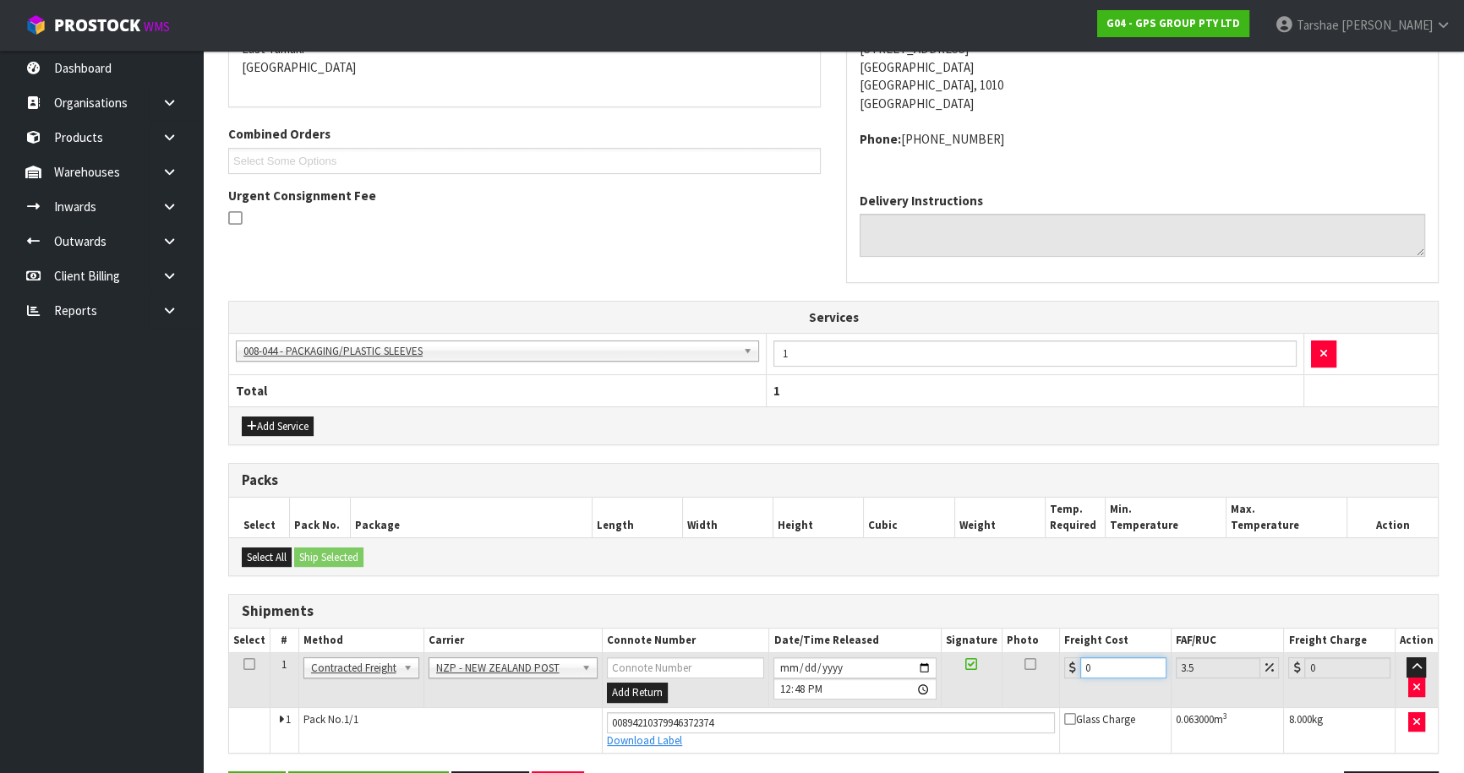
drag, startPoint x: 1113, startPoint y: 671, endPoint x: 897, endPoint y: 656, distance: 216.9
click at [933, 668] on tr "1 Client Local Pickup Customer Local Pickup Company Freight Contracted Freight …" at bounding box center [833, 680] width 1209 height 55
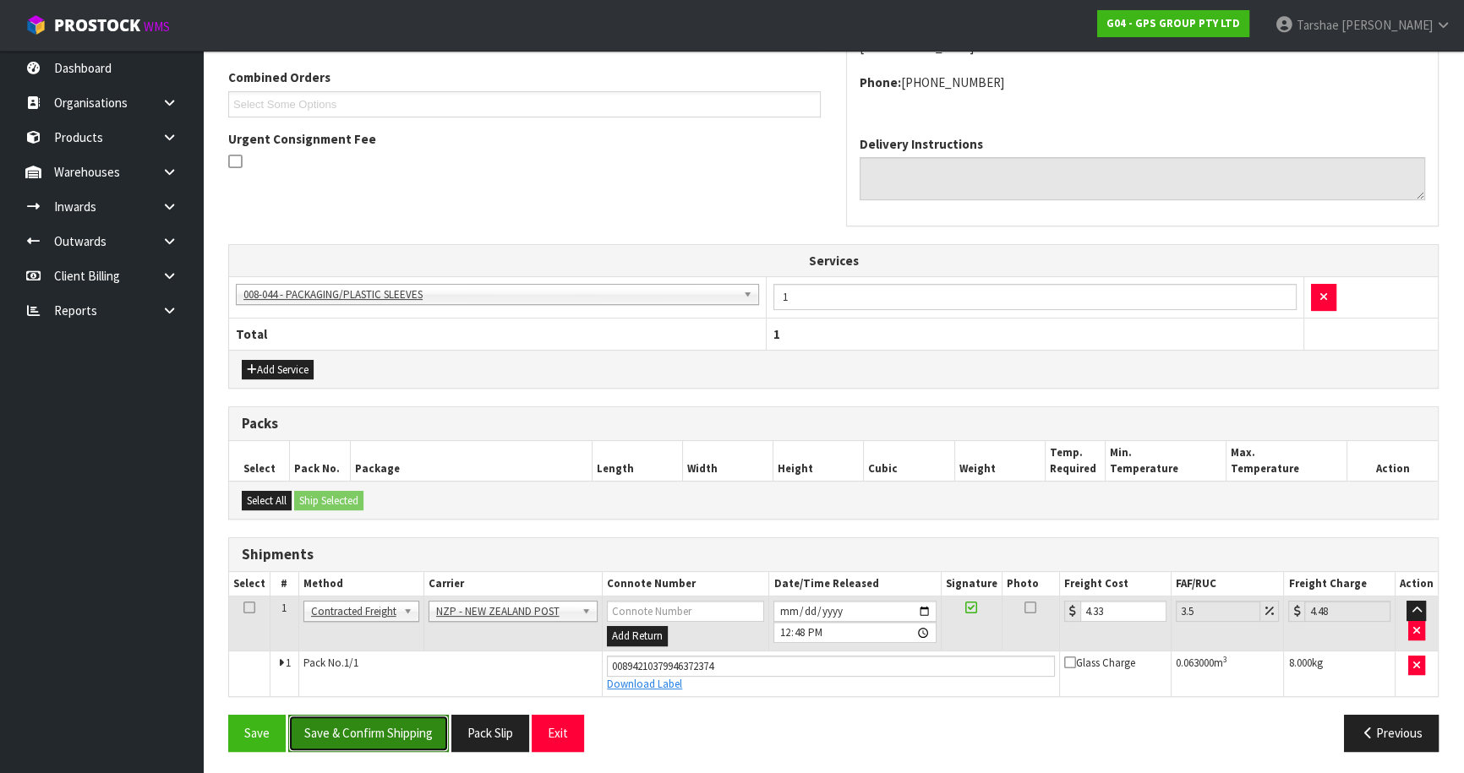
click at [401, 720] on button "Save & Confirm Shipping" at bounding box center [368, 733] width 161 height 36
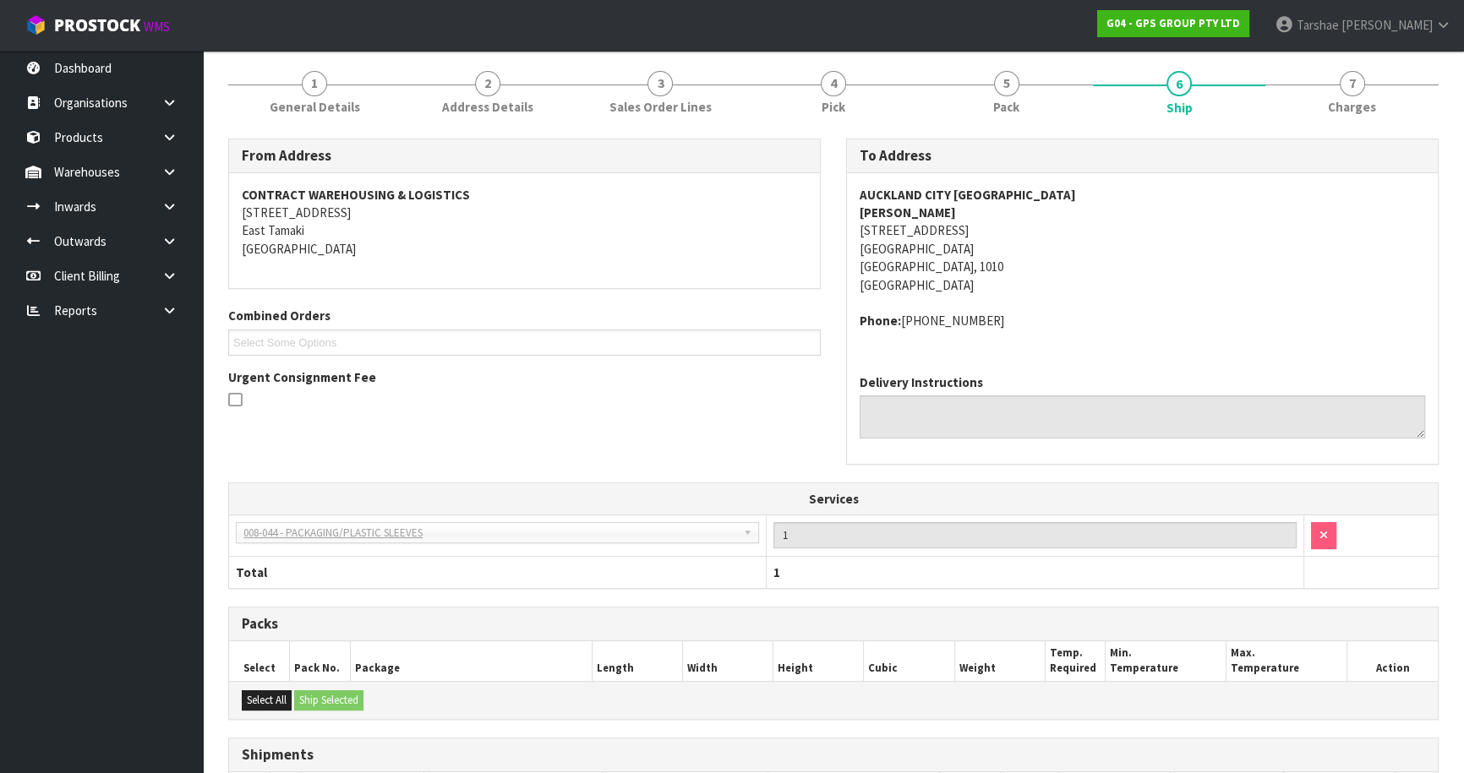
scroll to position [388, 0]
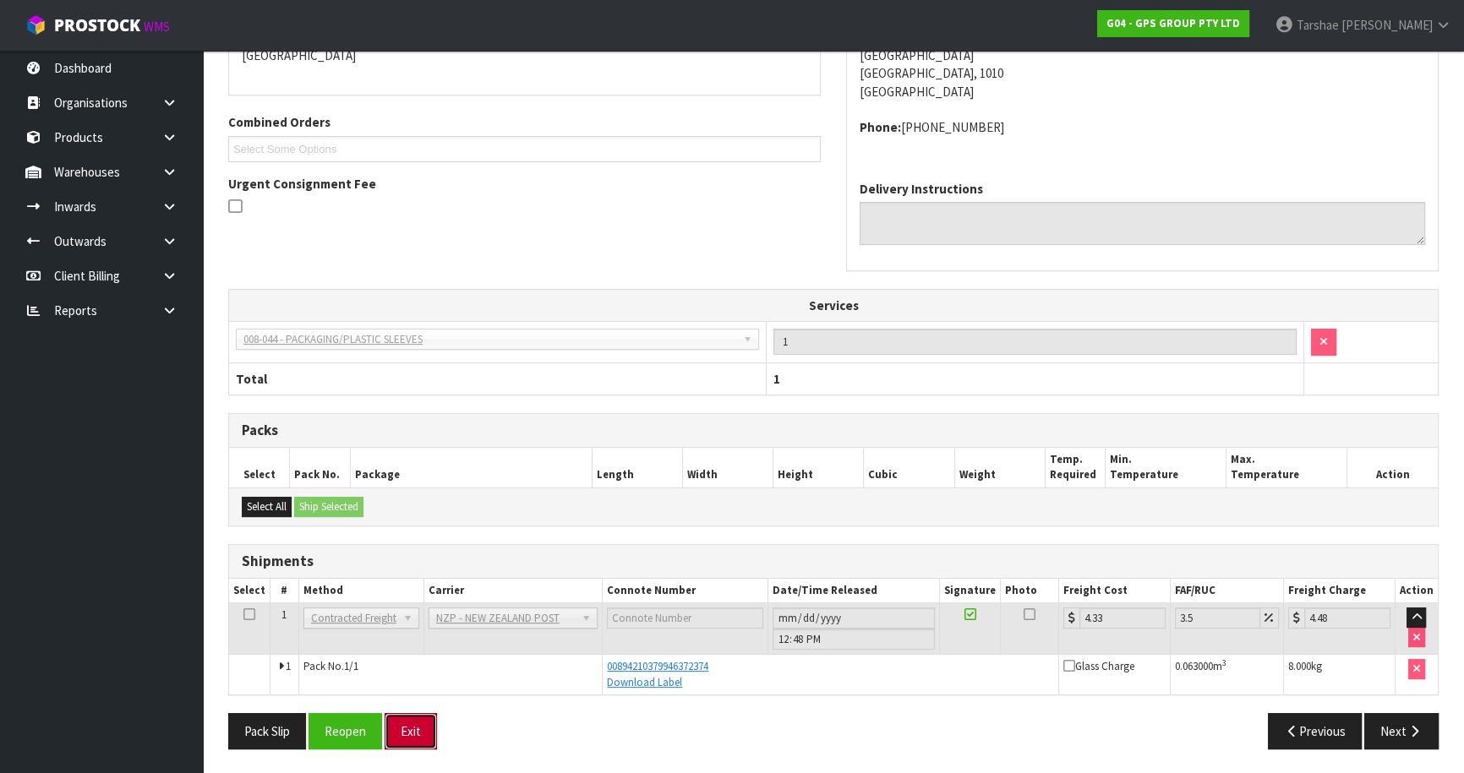
drag, startPoint x: 419, startPoint y: 724, endPoint x: 425, endPoint y: 343, distance: 380.5
click at [419, 719] on button "Exit" at bounding box center [411, 731] width 52 height 36
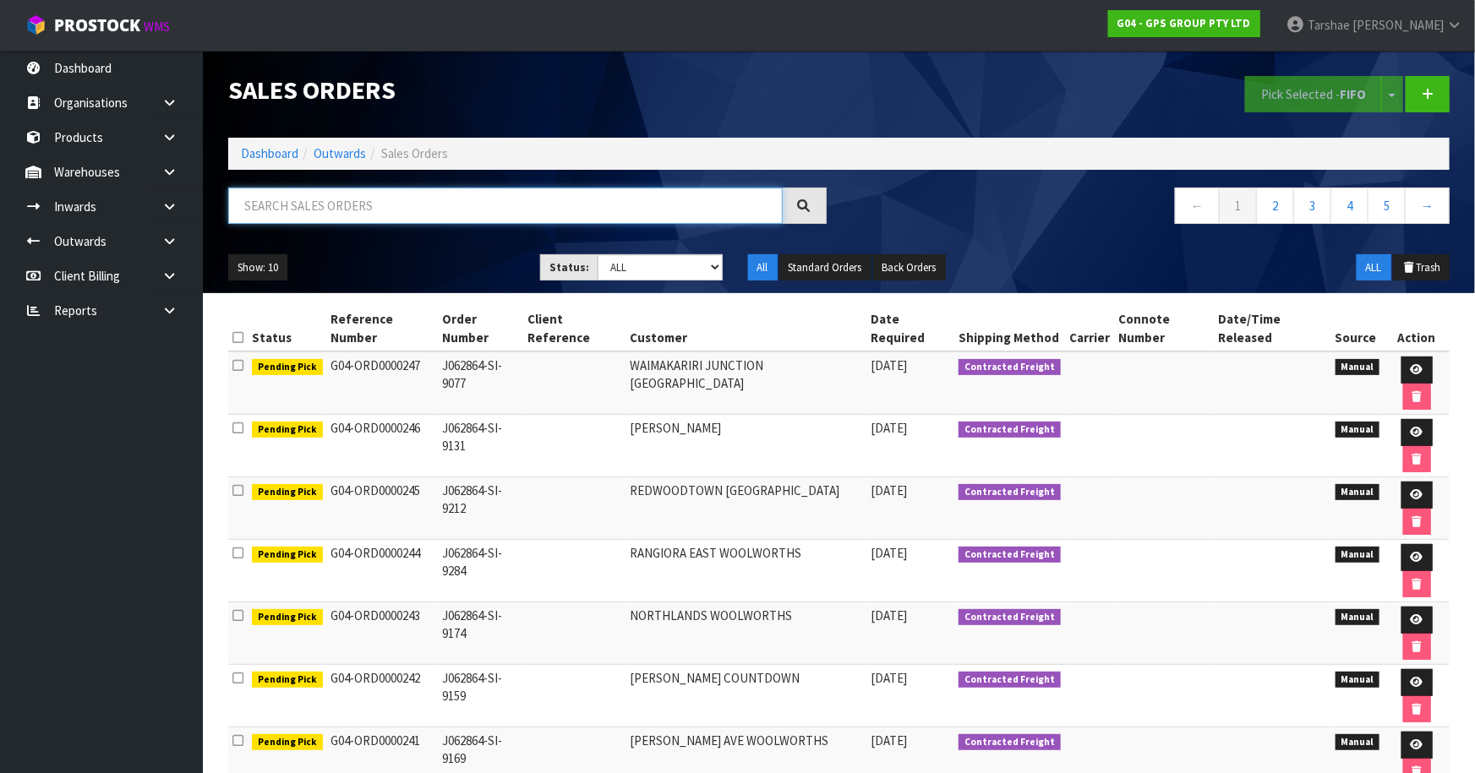
click at [518, 202] on input "text" at bounding box center [505, 206] width 555 height 36
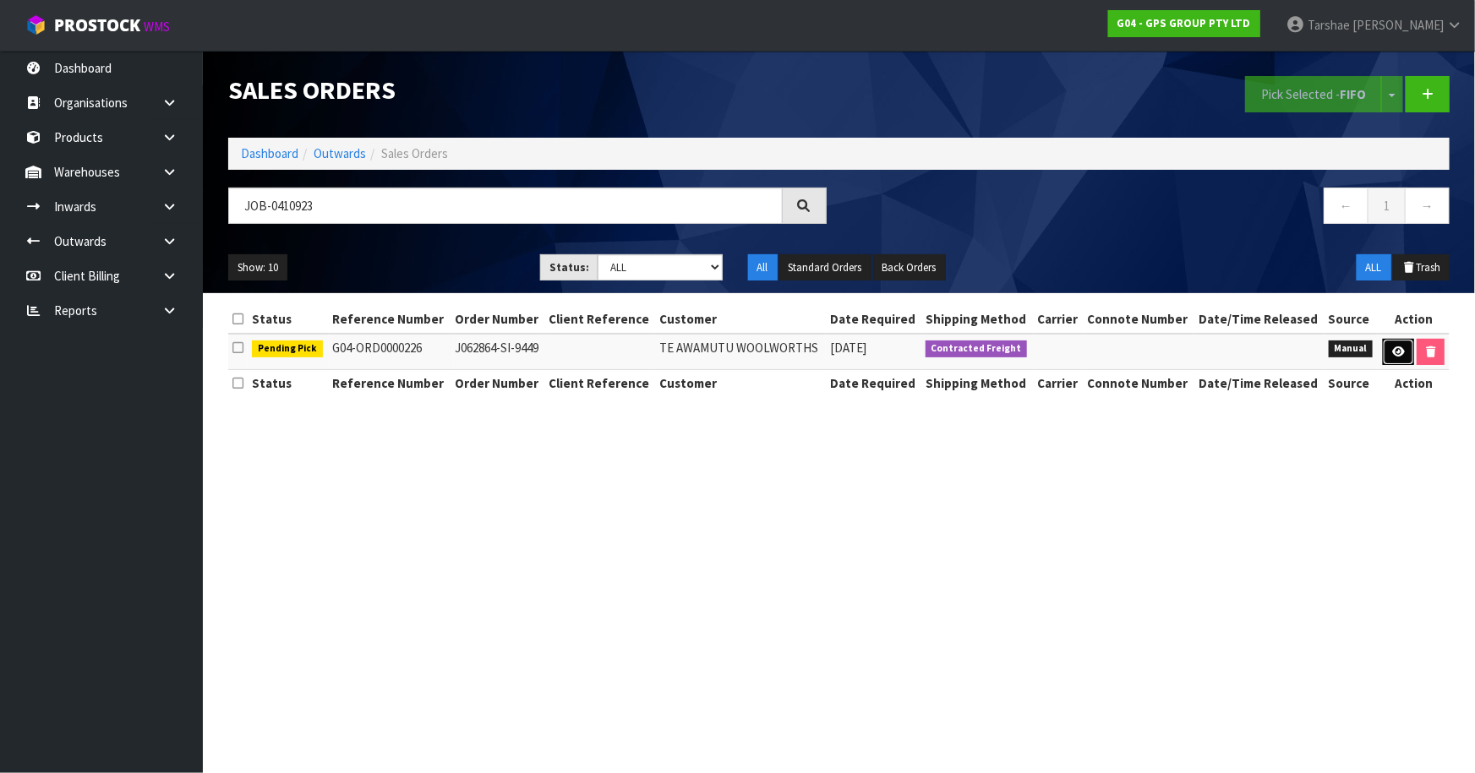
click at [1395, 344] on link at bounding box center [1398, 352] width 31 height 27
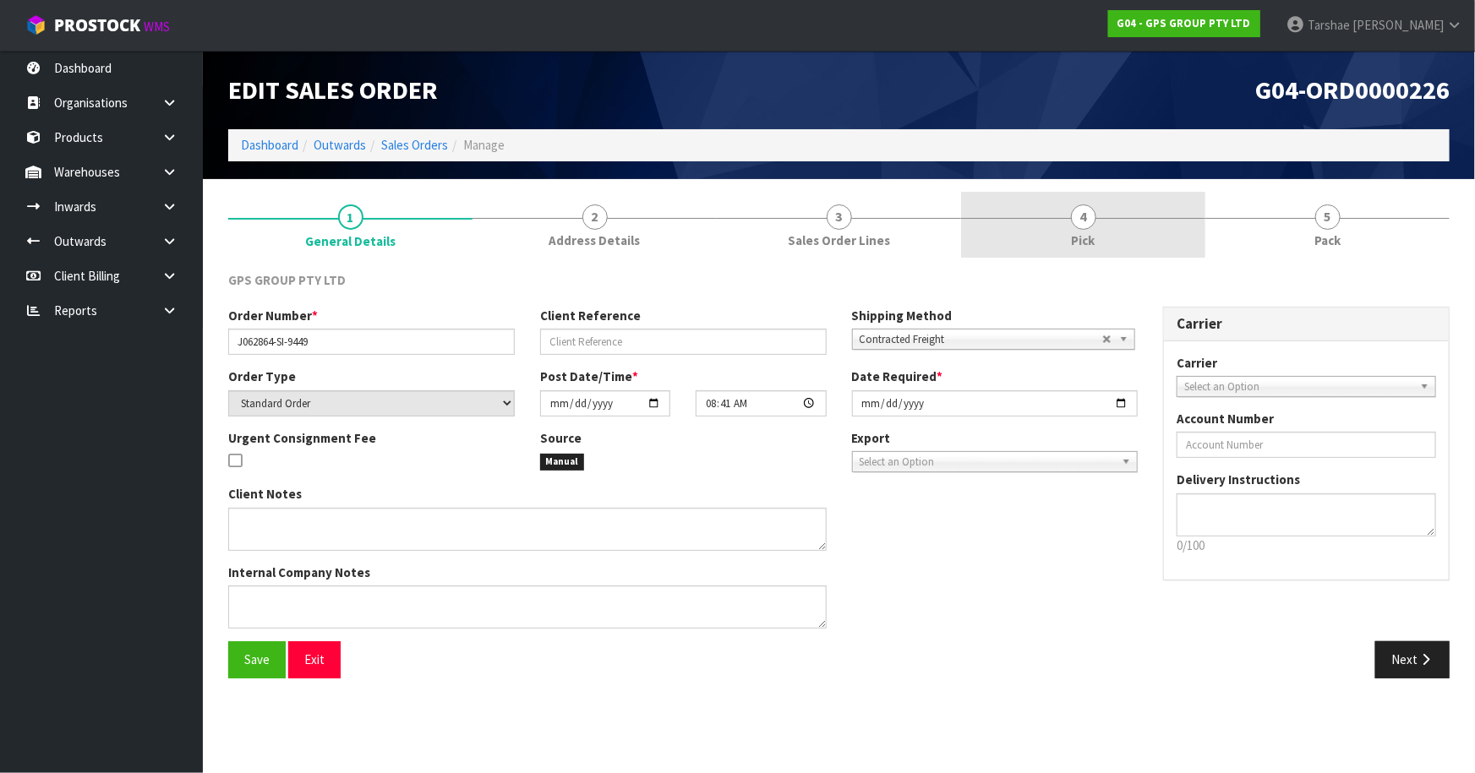
drag, startPoint x: 1020, startPoint y: 254, endPoint x: 1074, endPoint y: 222, distance: 62.2
click at [1023, 254] on link "4 Pick" at bounding box center [1083, 225] width 244 height 67
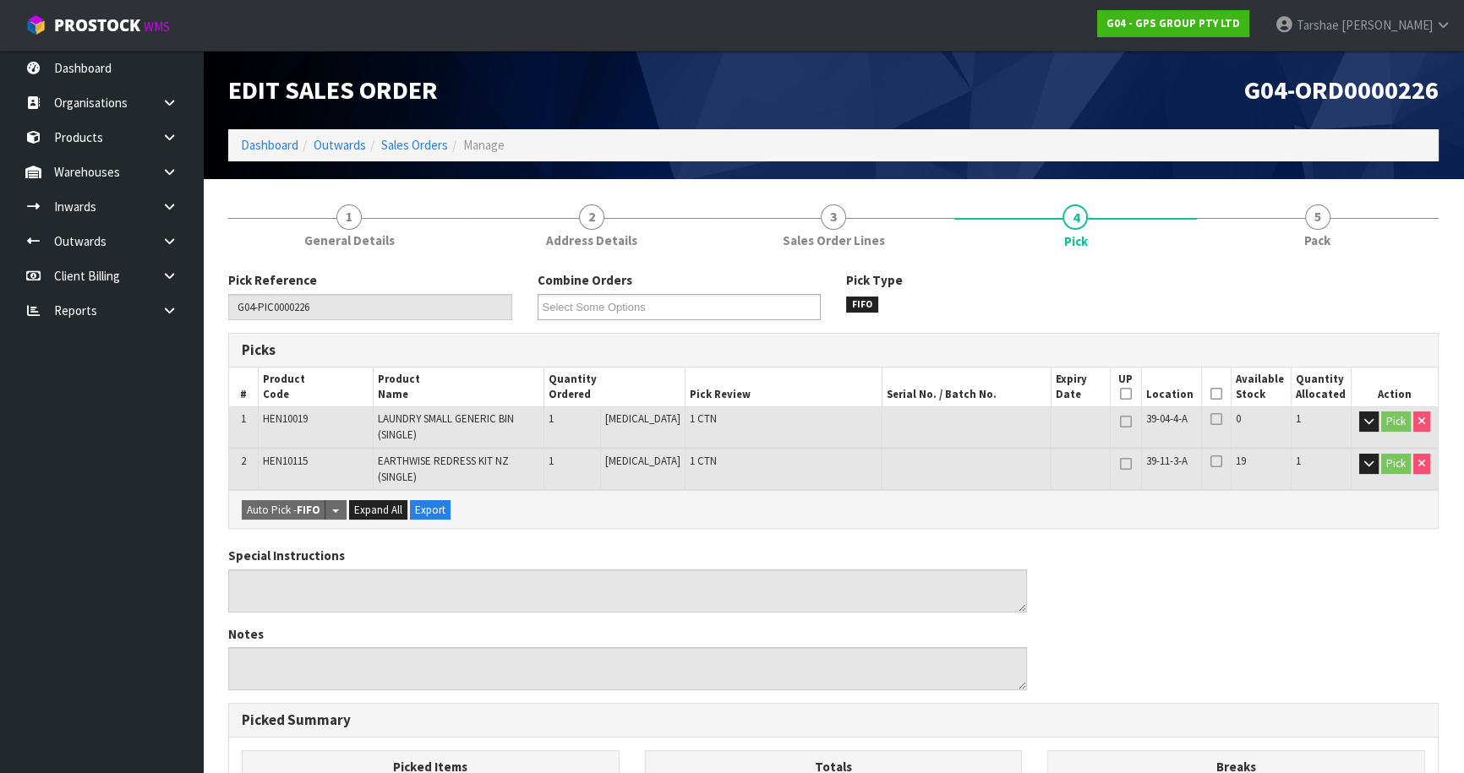
drag, startPoint x: 1211, startPoint y: 387, endPoint x: 1200, endPoint y: 399, distance: 16.2
click at [1211, 394] on icon at bounding box center [1217, 394] width 12 height 1
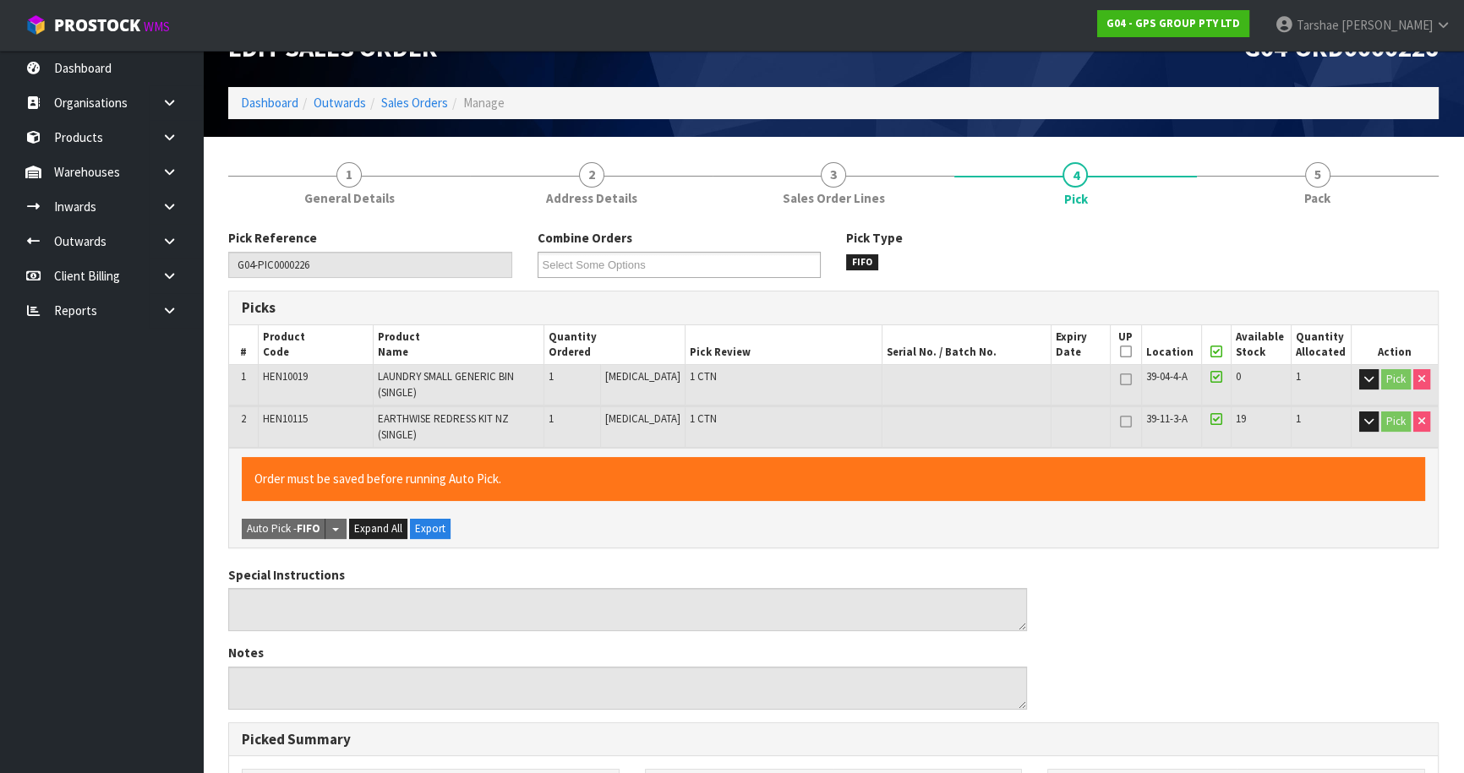
scroll to position [455, 0]
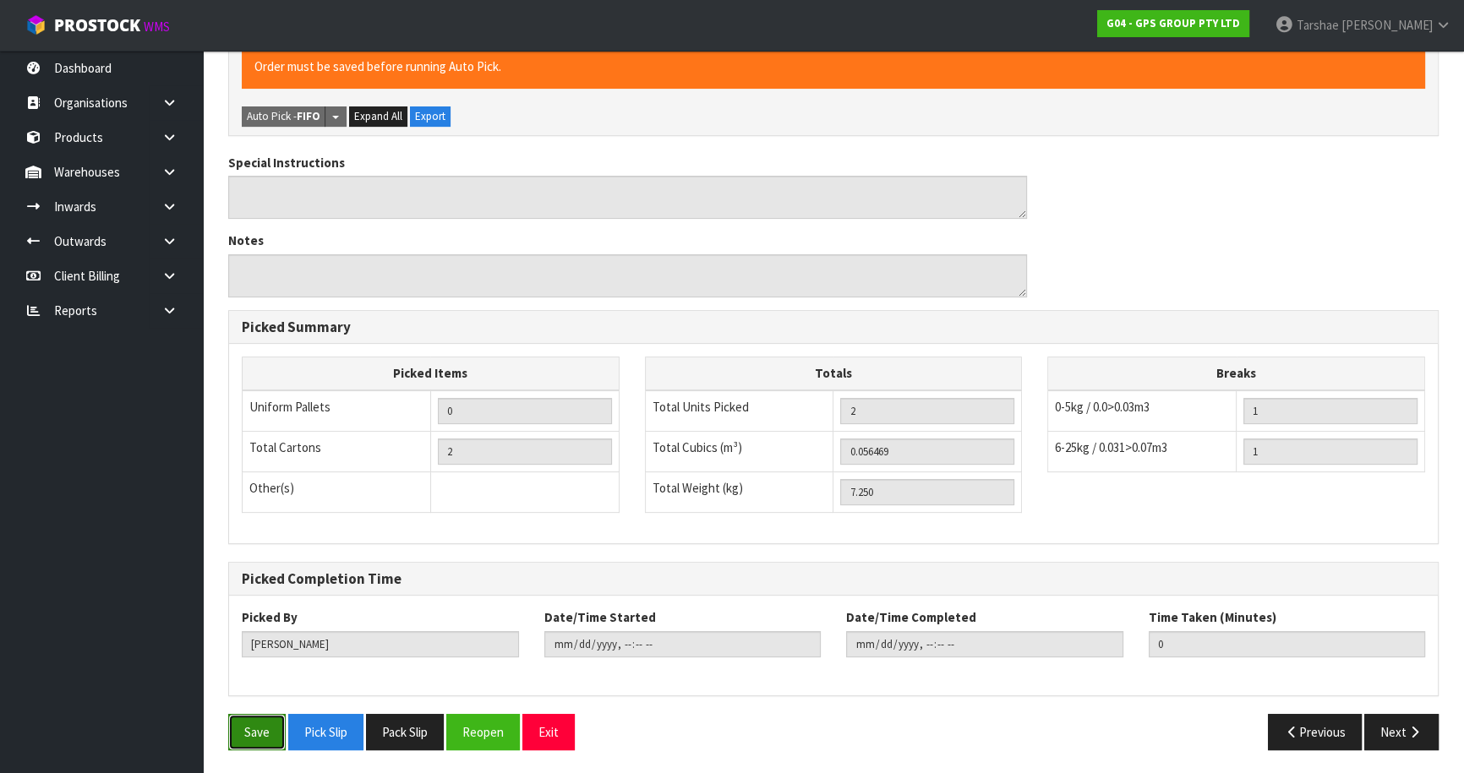
click at [279, 724] on button "Save" at bounding box center [256, 732] width 57 height 36
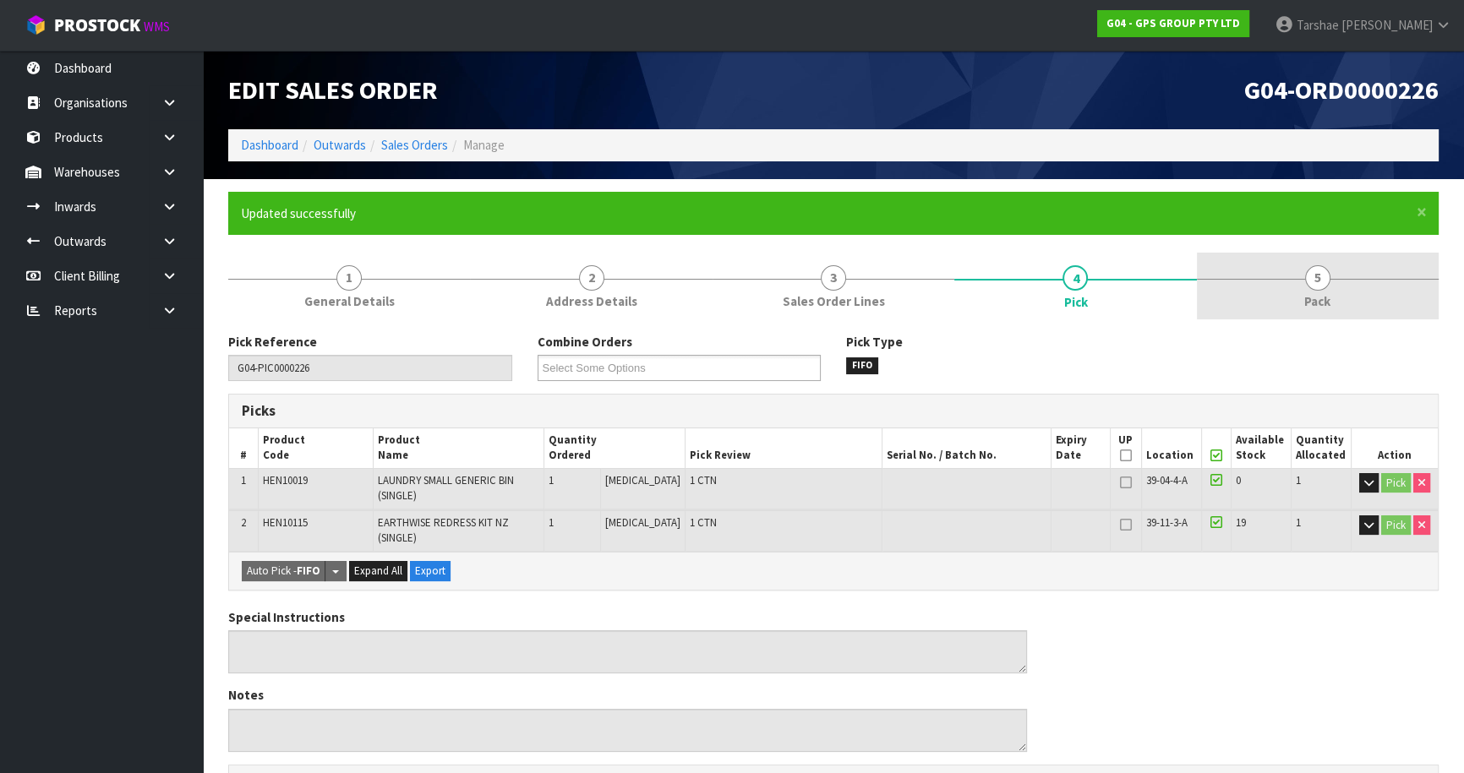
click at [1303, 297] on link "5 Pack" at bounding box center [1318, 286] width 242 height 67
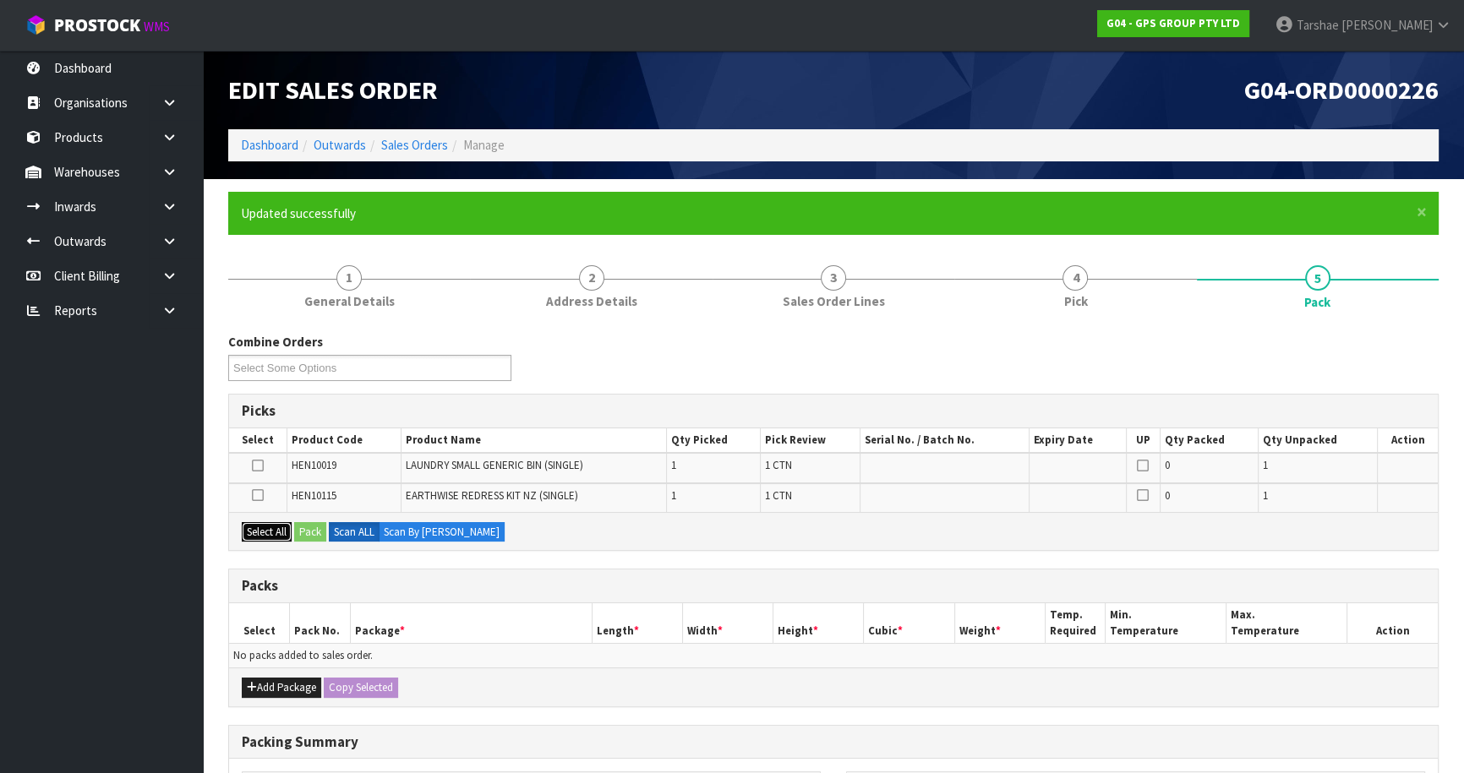
click at [264, 522] on button "Select All" at bounding box center [267, 532] width 50 height 20
click at [270, 669] on div "Add Package Copy Selected" at bounding box center [833, 687] width 1209 height 38
click at [269, 678] on button "Add Package" at bounding box center [281, 688] width 79 height 20
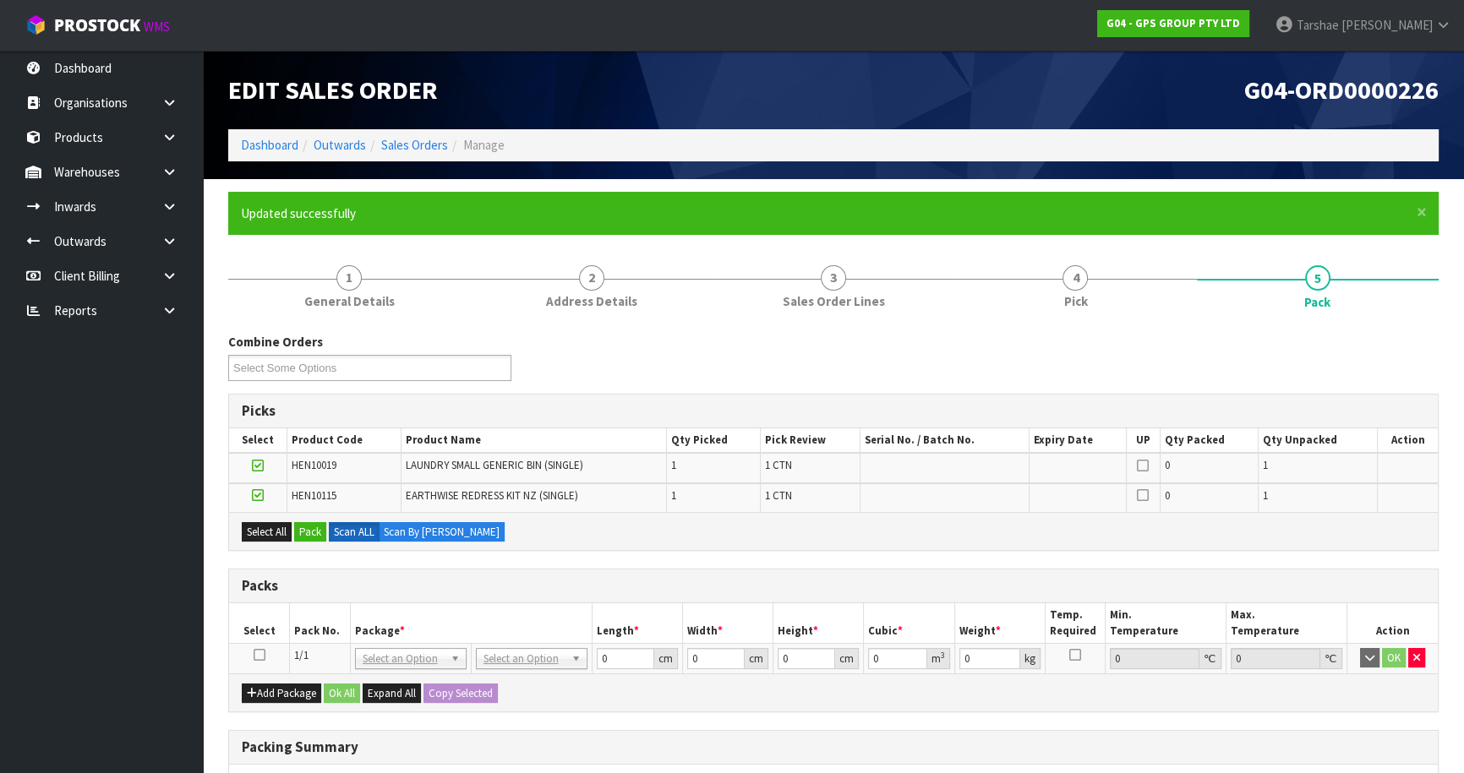
drag, startPoint x: 260, startPoint y: 654, endPoint x: 270, endPoint y: 630, distance: 26.2
click at [260, 655] on icon at bounding box center [260, 655] width 12 height 1
click at [321, 520] on div "Select All Pack Scan ALL Scan By [PERSON_NAME]" at bounding box center [833, 531] width 1209 height 38
click at [321, 524] on button "Pack" at bounding box center [310, 532] width 32 height 20
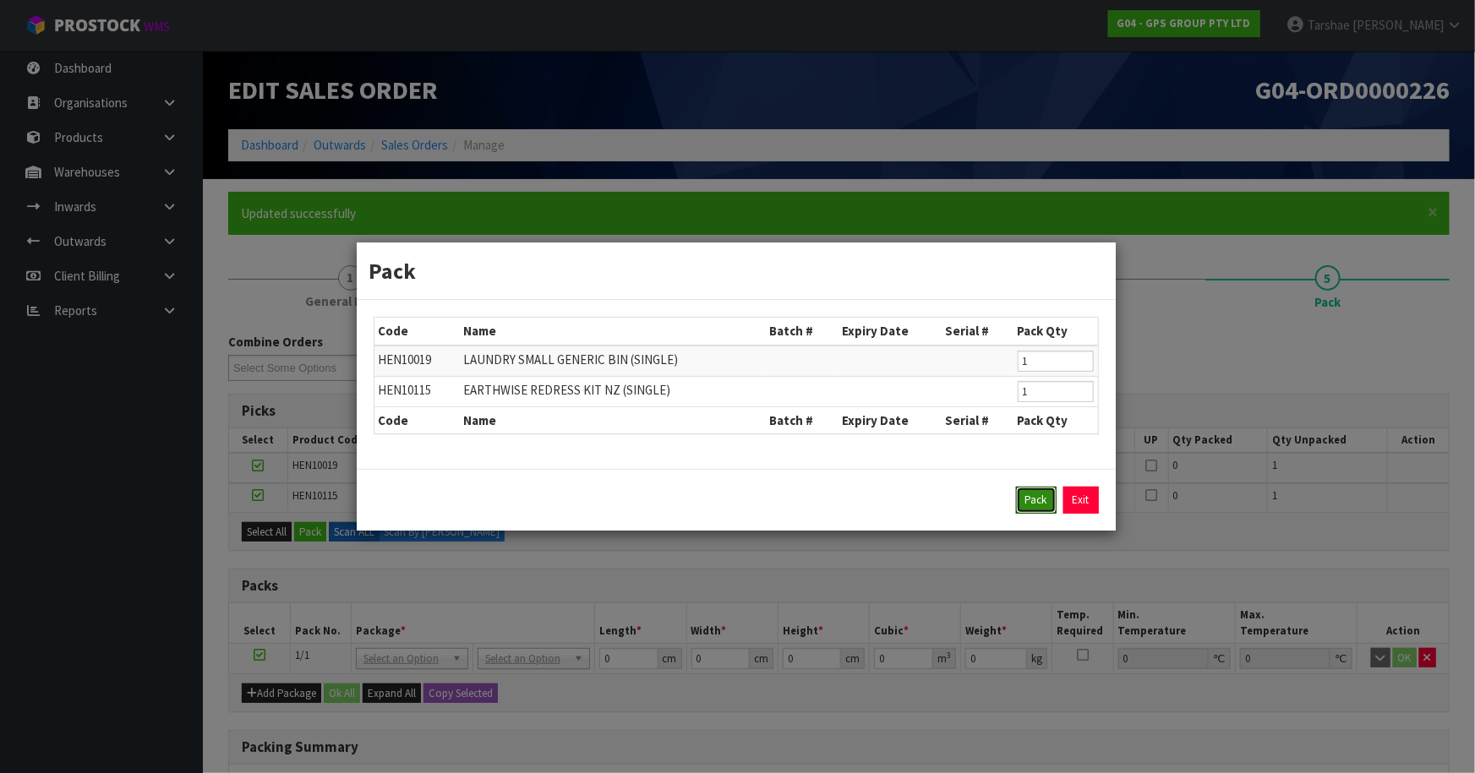
click at [1031, 492] on button "Pack" at bounding box center [1036, 500] width 41 height 27
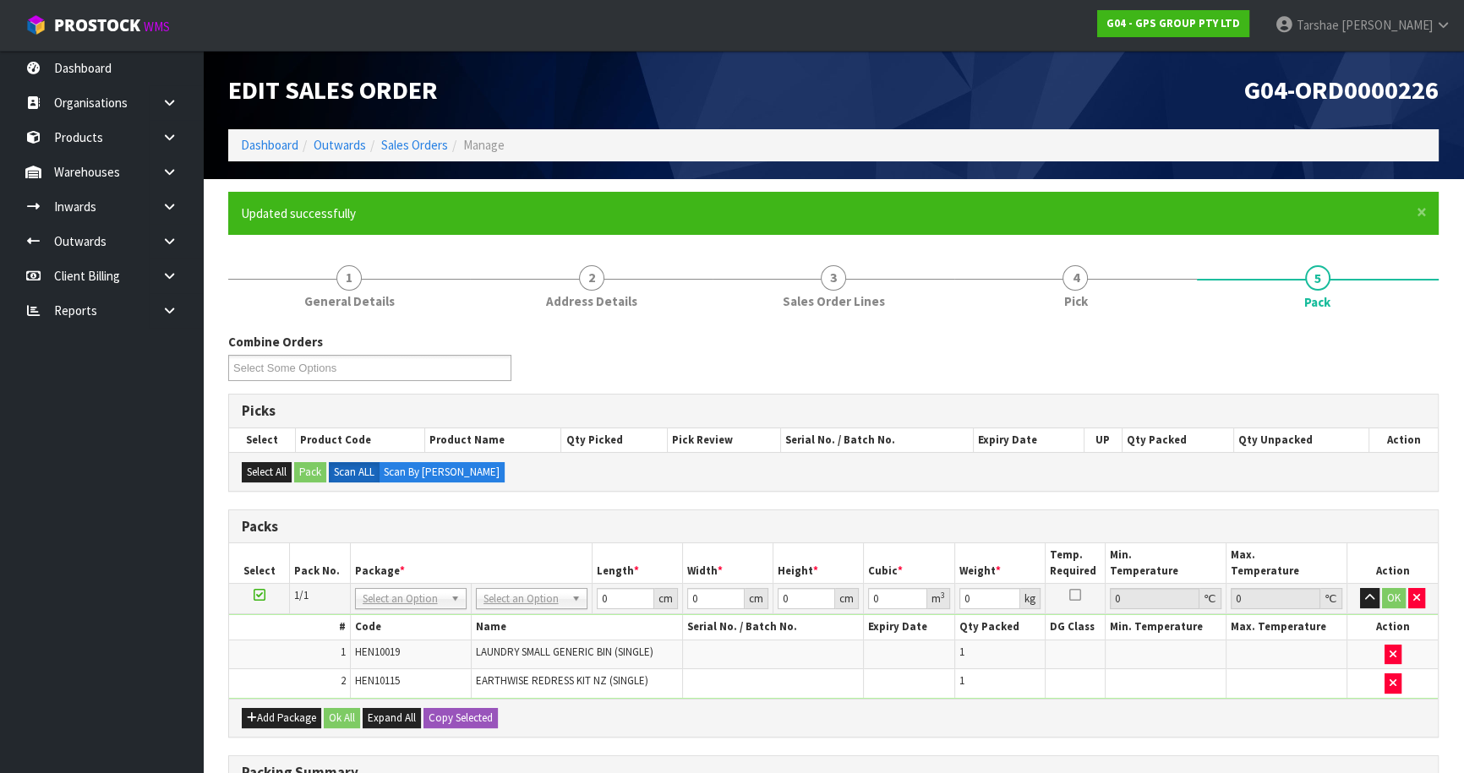
drag, startPoint x: 484, startPoint y: 592, endPoint x: 489, endPoint y: 603, distance: 11.8
drag, startPoint x: 500, startPoint y: 646, endPoint x: 695, endPoint y: 575, distance: 207.8
drag, startPoint x: 613, startPoint y: 599, endPoint x: 467, endPoint y: 592, distance: 146.4
click at [473, 591] on tr "1/1 NONE 007-001 007-002 007-004 007-009 007-013 007-014 007-015 007-017 007-01…" at bounding box center [833, 599] width 1209 height 30
click at [1360, 588] on button "button" at bounding box center [1369, 598] width 19 height 20
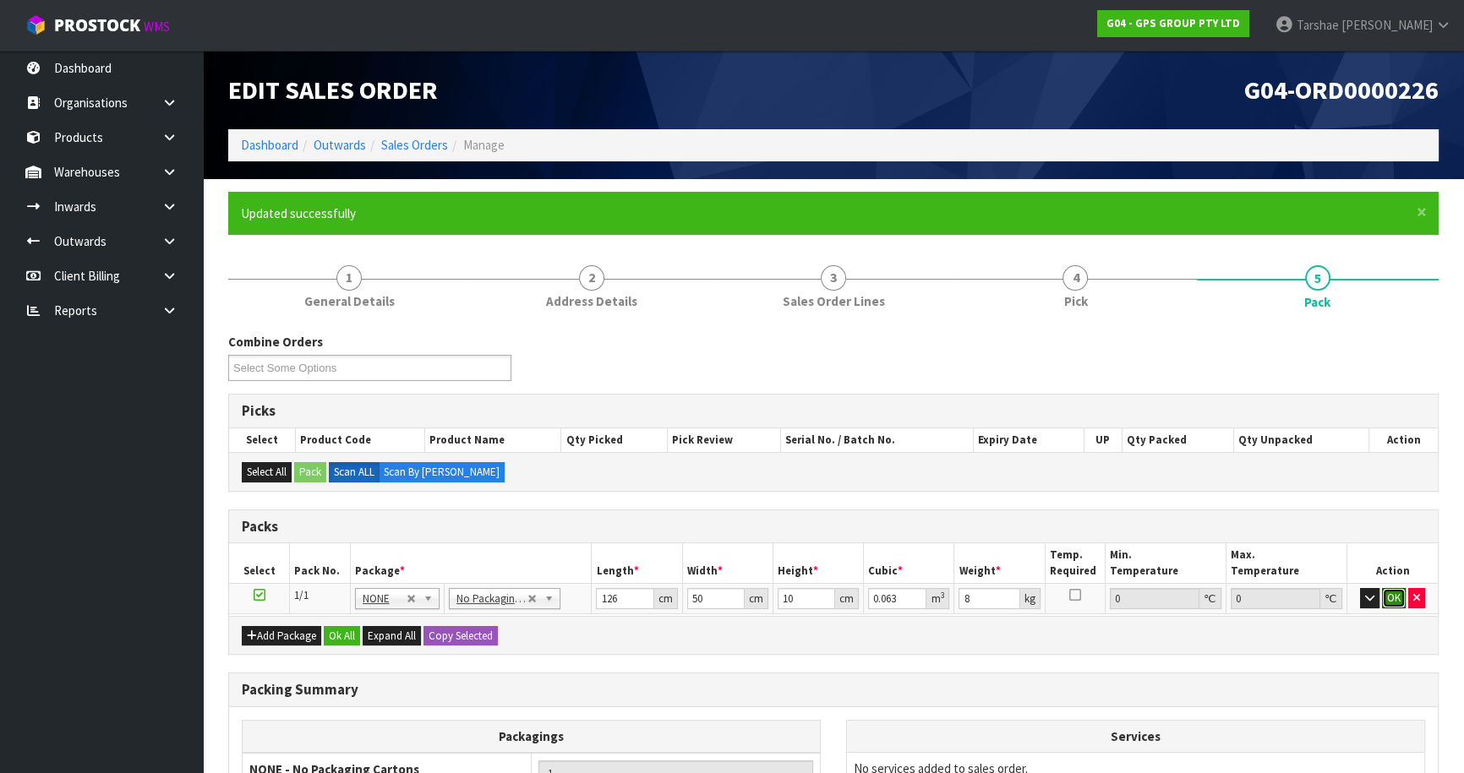
click button "OK" at bounding box center [1394, 598] width 24 height 20
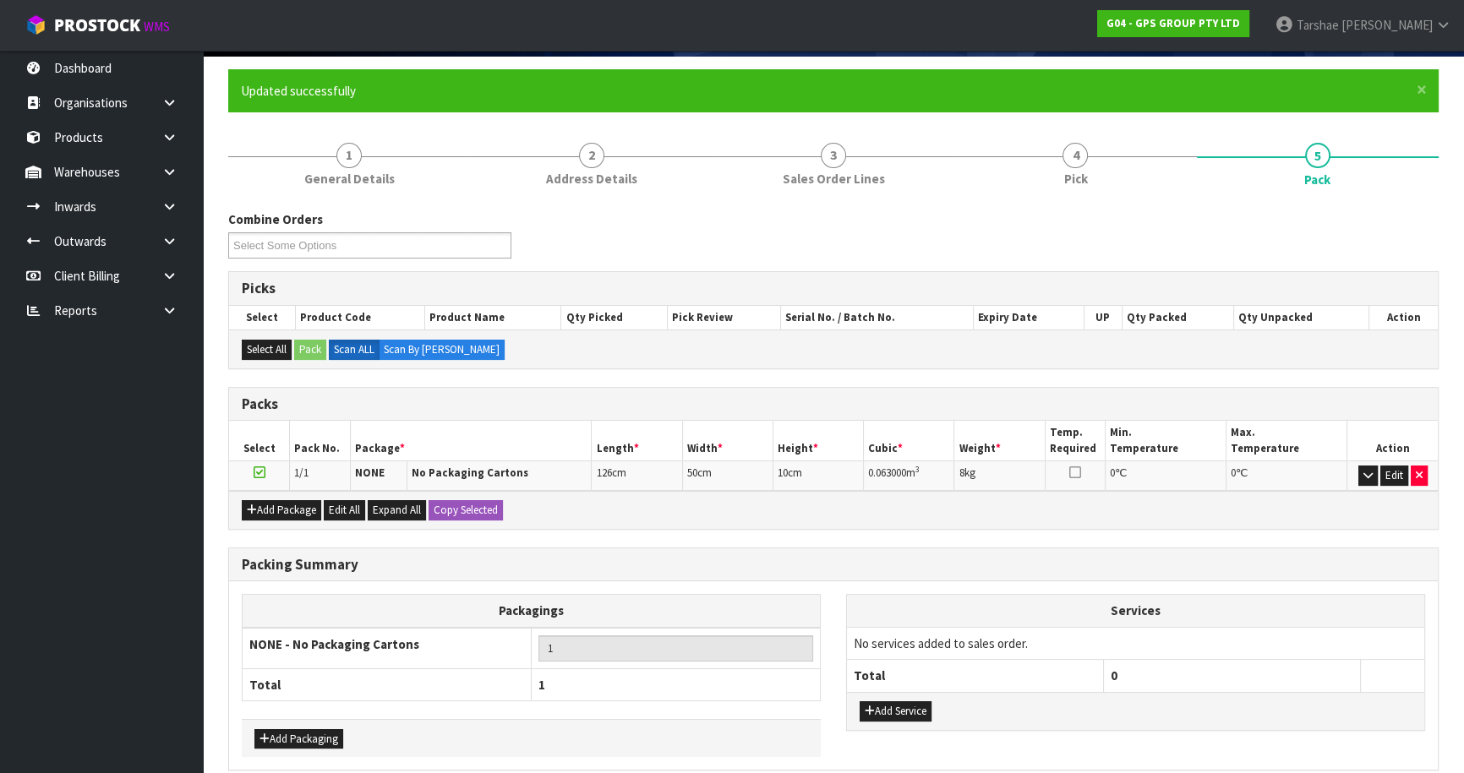
scroll to position [196, 0]
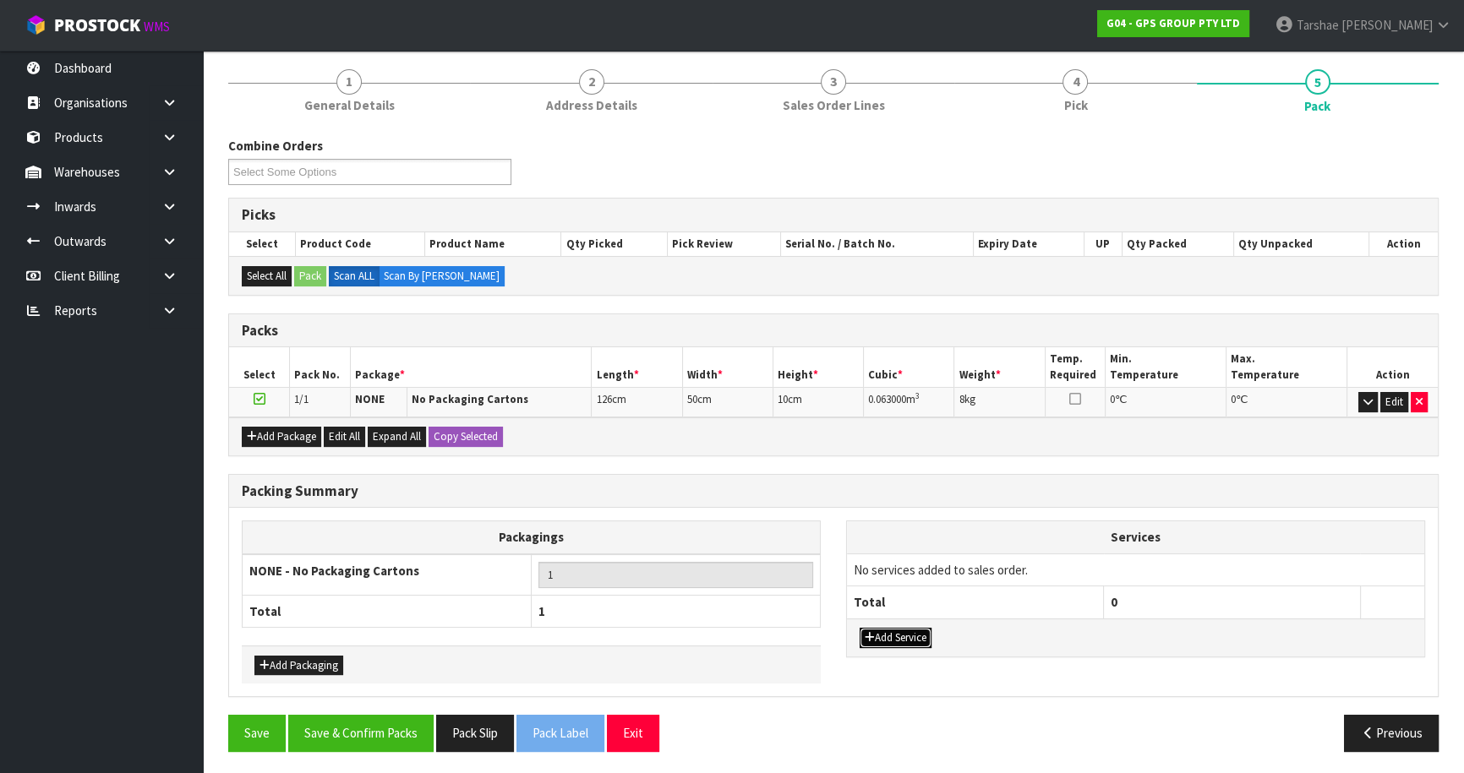
drag, startPoint x: 877, startPoint y: 635, endPoint x: 883, endPoint y: 593, distance: 42.6
click at [878, 628] on button "Add Service" at bounding box center [896, 638] width 72 height 20
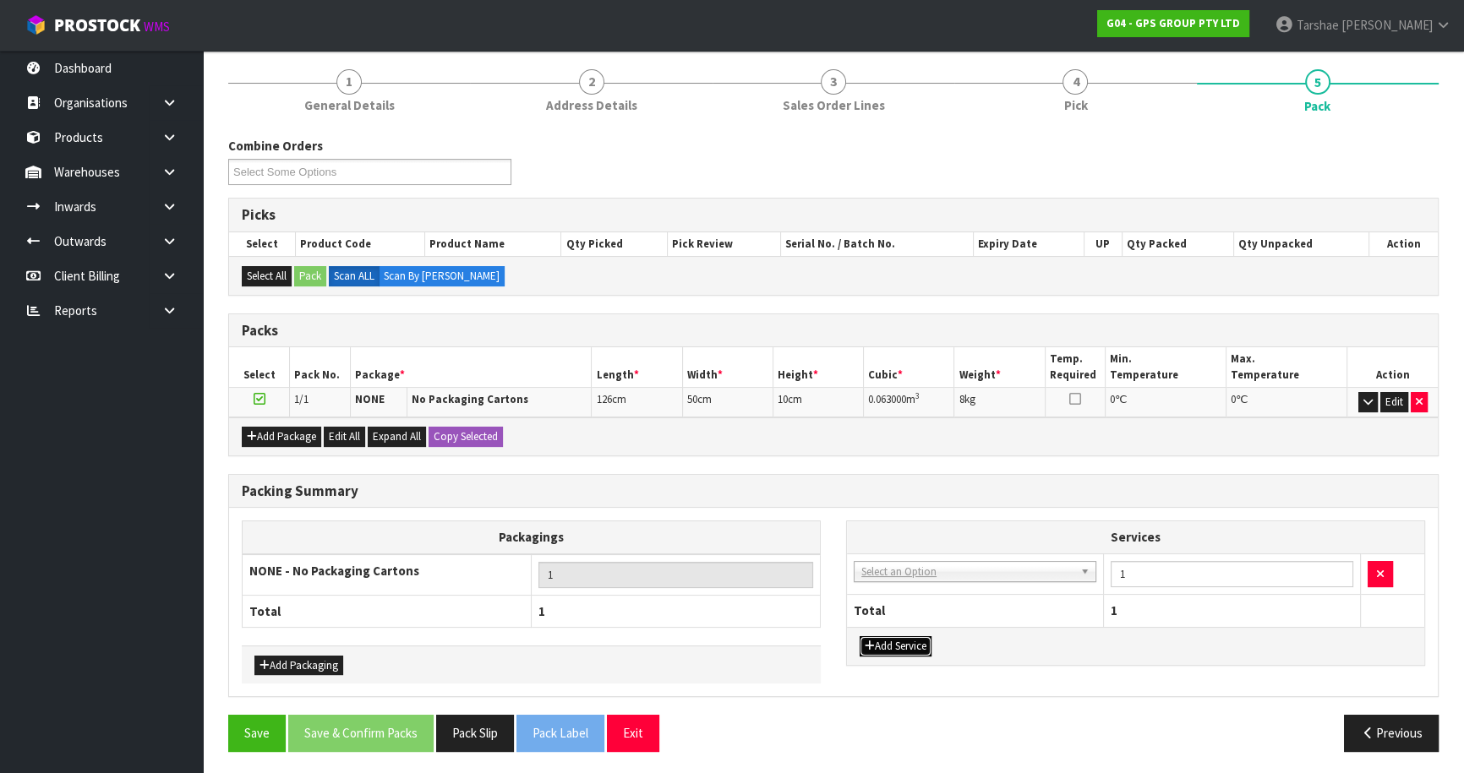
drag, startPoint x: 883, startPoint y: 593, endPoint x: 891, endPoint y: 578, distance: 16.7
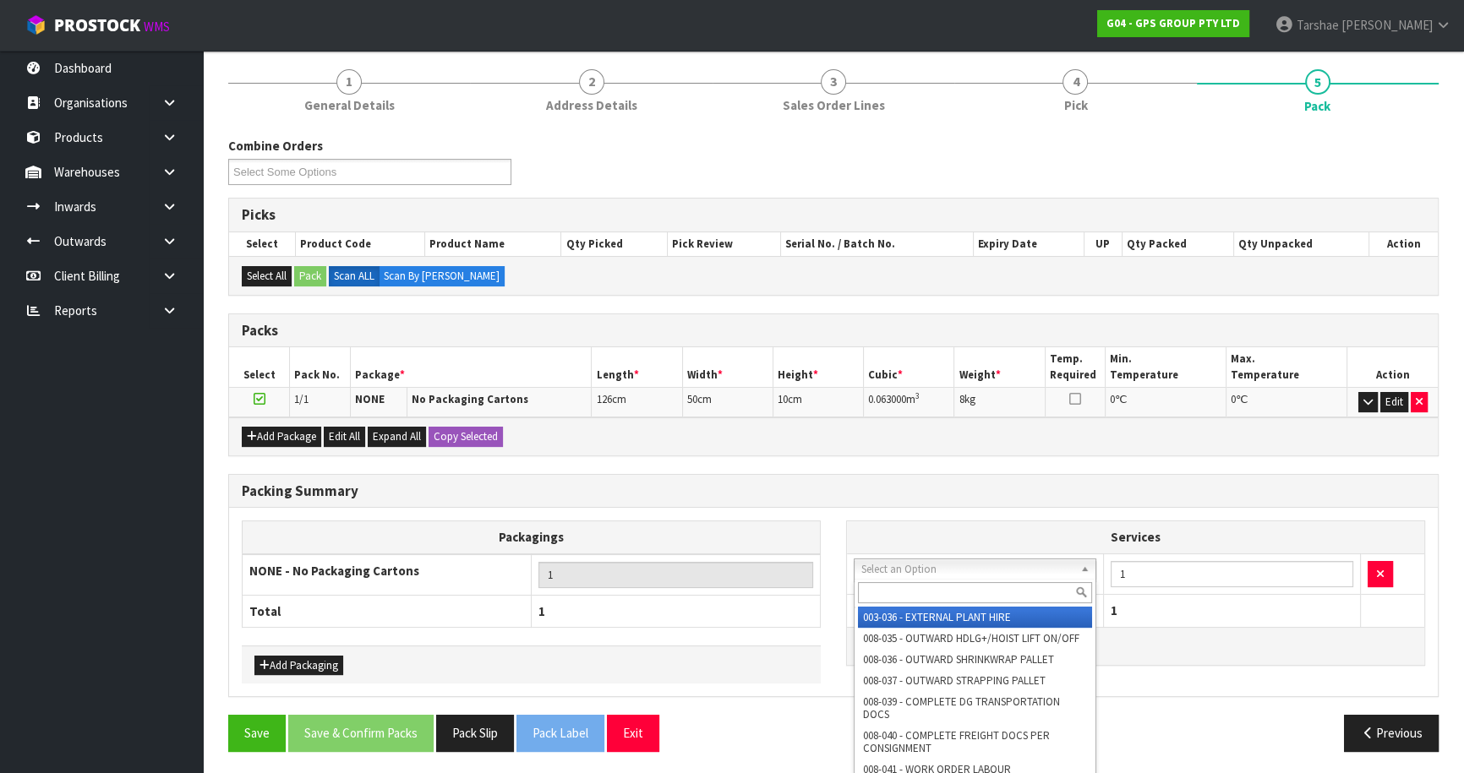
click at [890, 583] on input "text" at bounding box center [975, 592] width 234 height 21
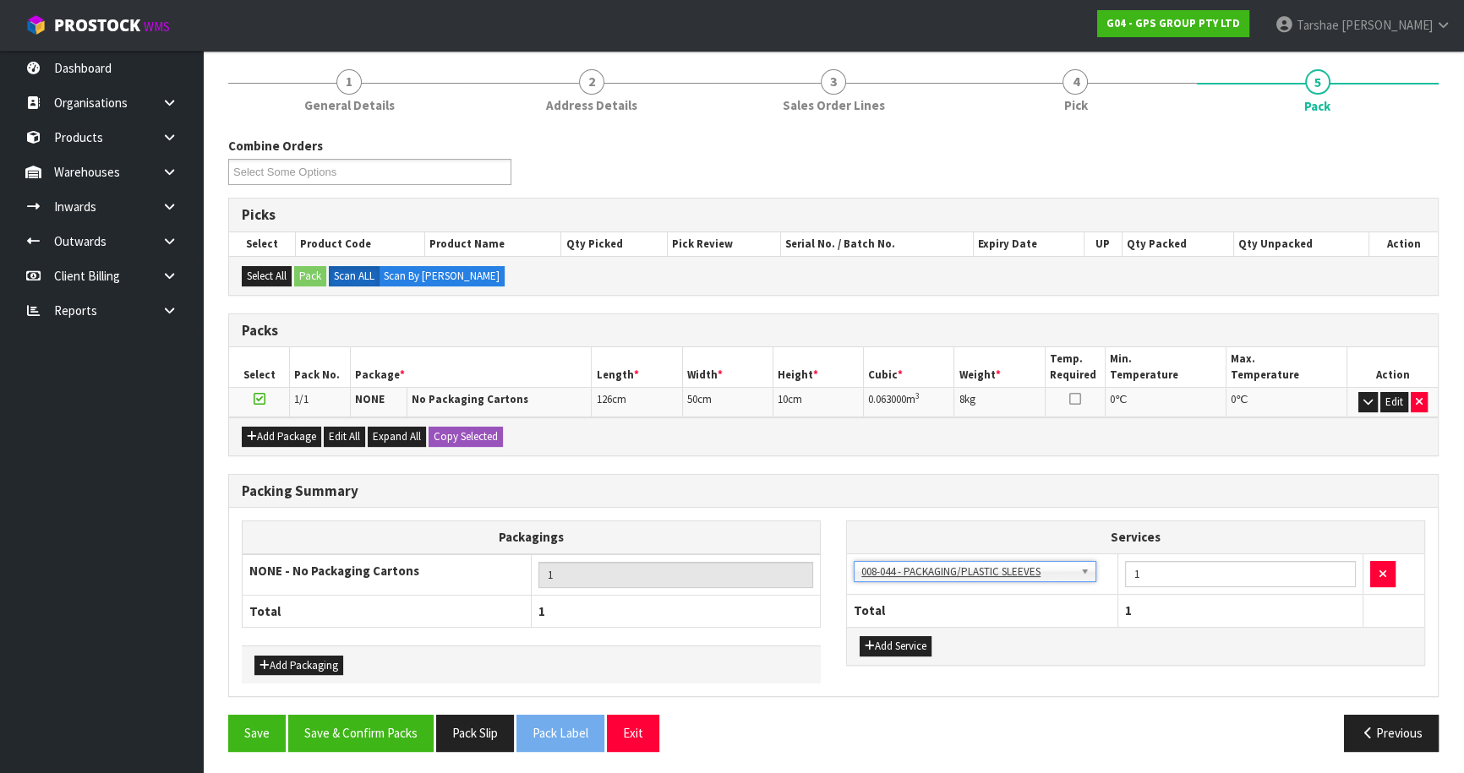
click at [880, 583] on td "003-036 - EXTERNAL PLANT HIRE 008-035 - OUTWARD HDLG+/HOIST LIFT ON/OFF 008-036…" at bounding box center [982, 574] width 271 height 41
click at [361, 730] on button "Save & Confirm Packs" at bounding box center [360, 733] width 145 height 36
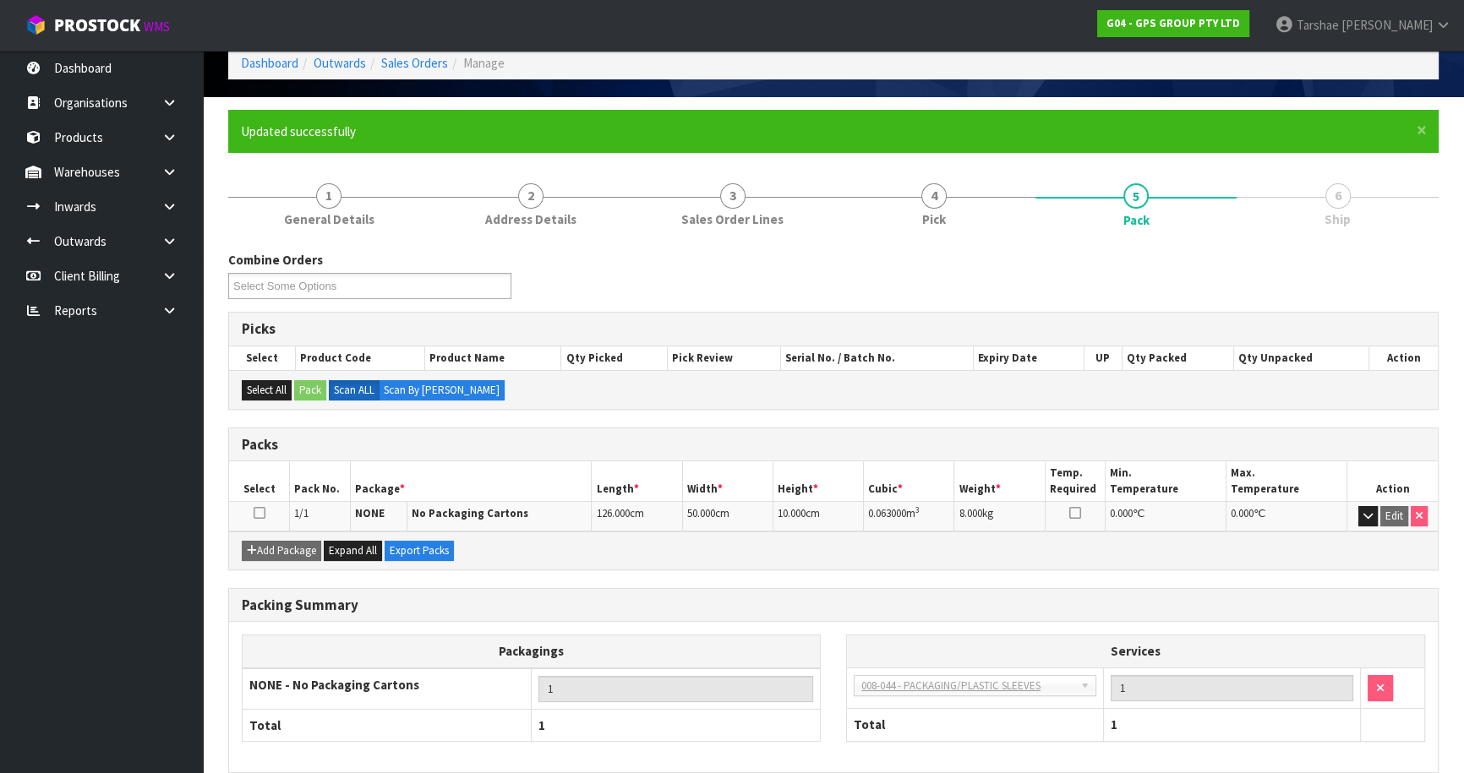
scroll to position [159, 0]
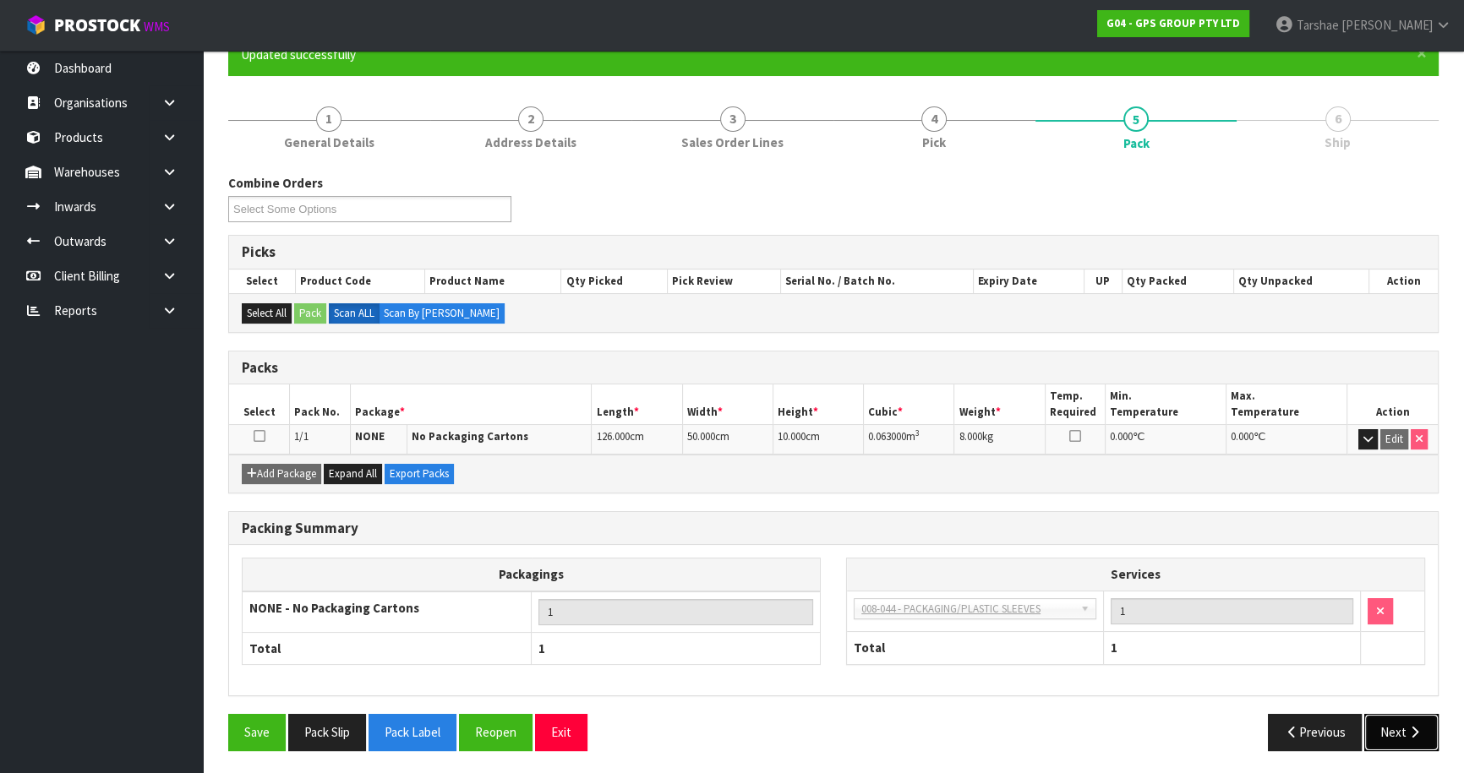
click at [1374, 724] on button "Next" at bounding box center [1401, 732] width 74 height 36
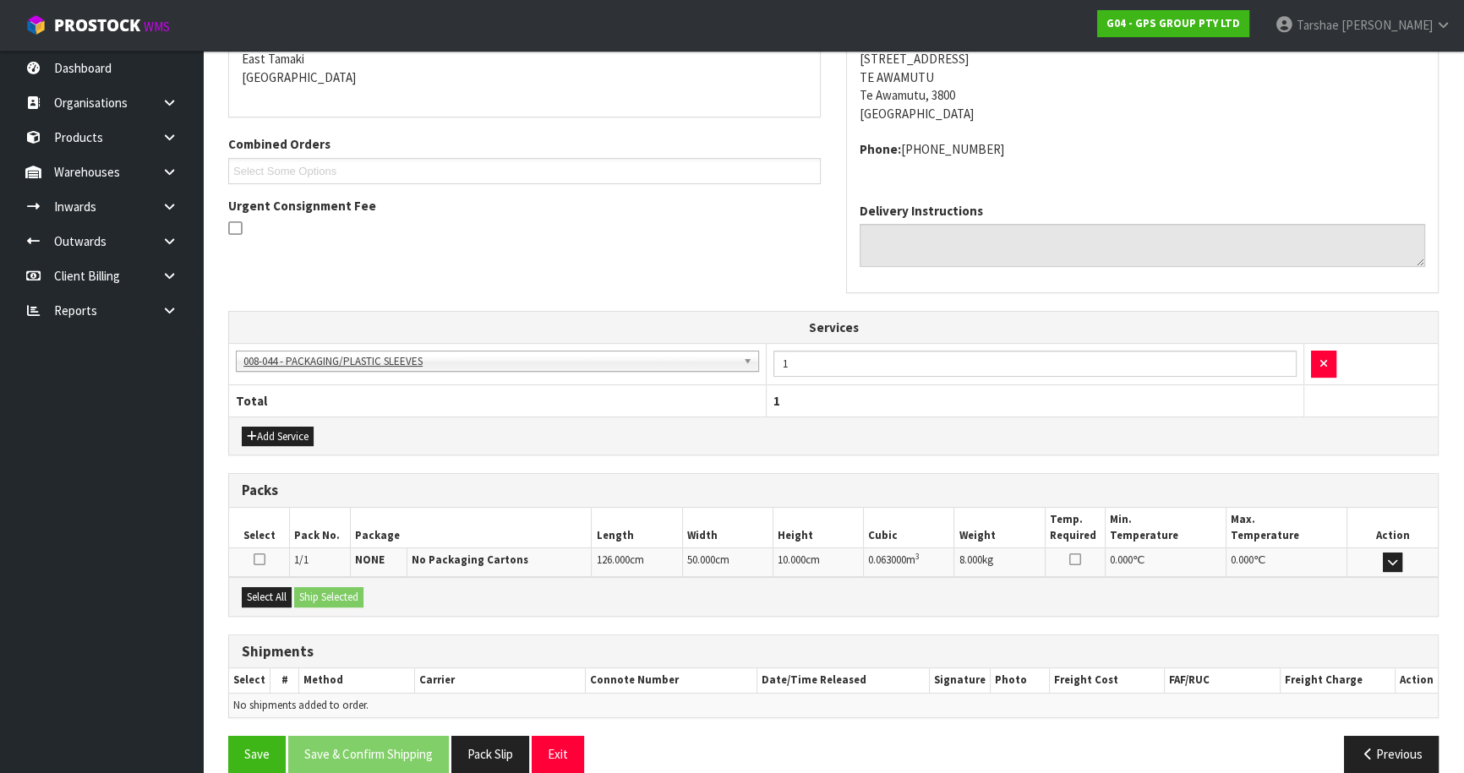
scroll to position [388, 0]
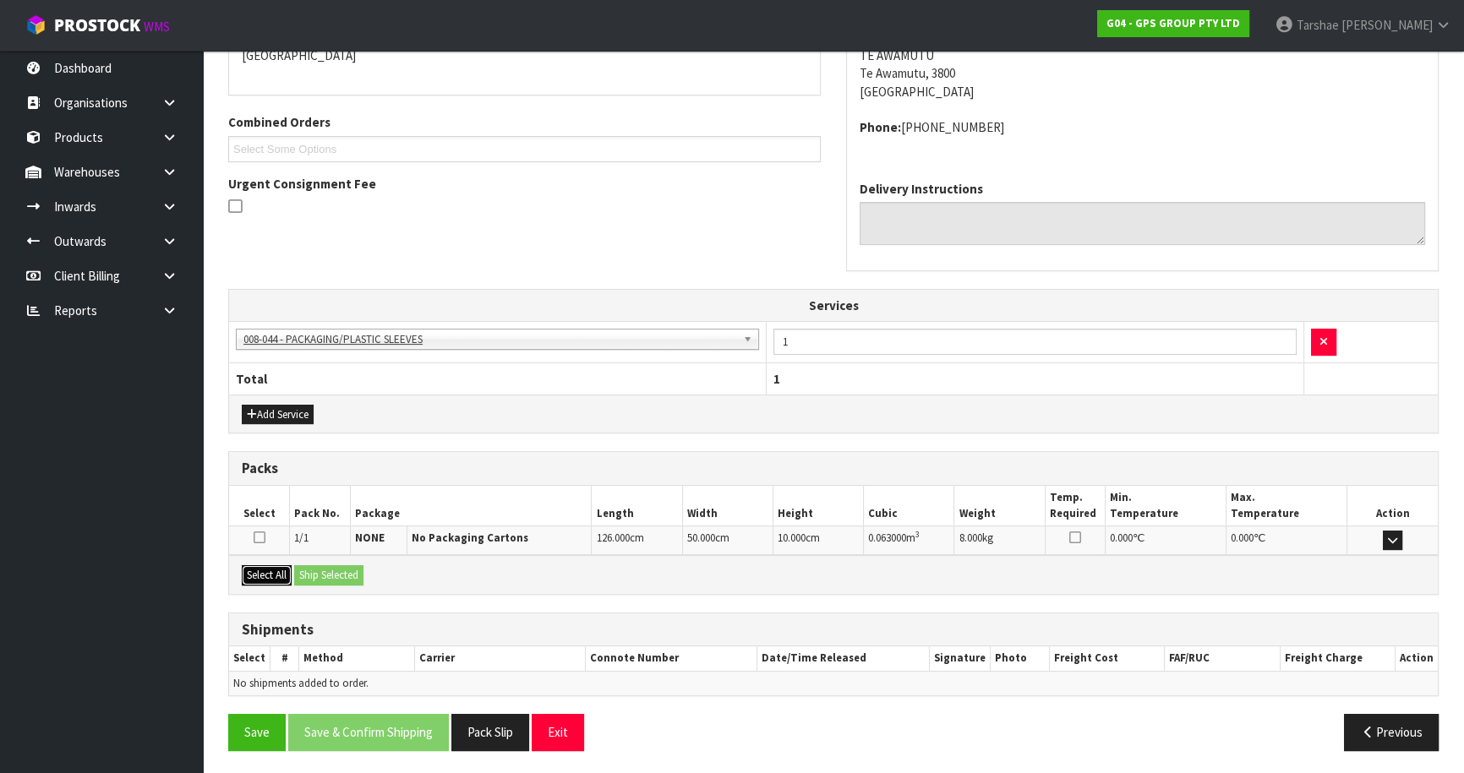
drag, startPoint x: 265, startPoint y: 575, endPoint x: 325, endPoint y: 570, distance: 59.4
click at [267, 575] on button "Select All" at bounding box center [267, 576] width 50 height 20
click at [328, 570] on button "Ship Selected" at bounding box center [328, 576] width 69 height 20
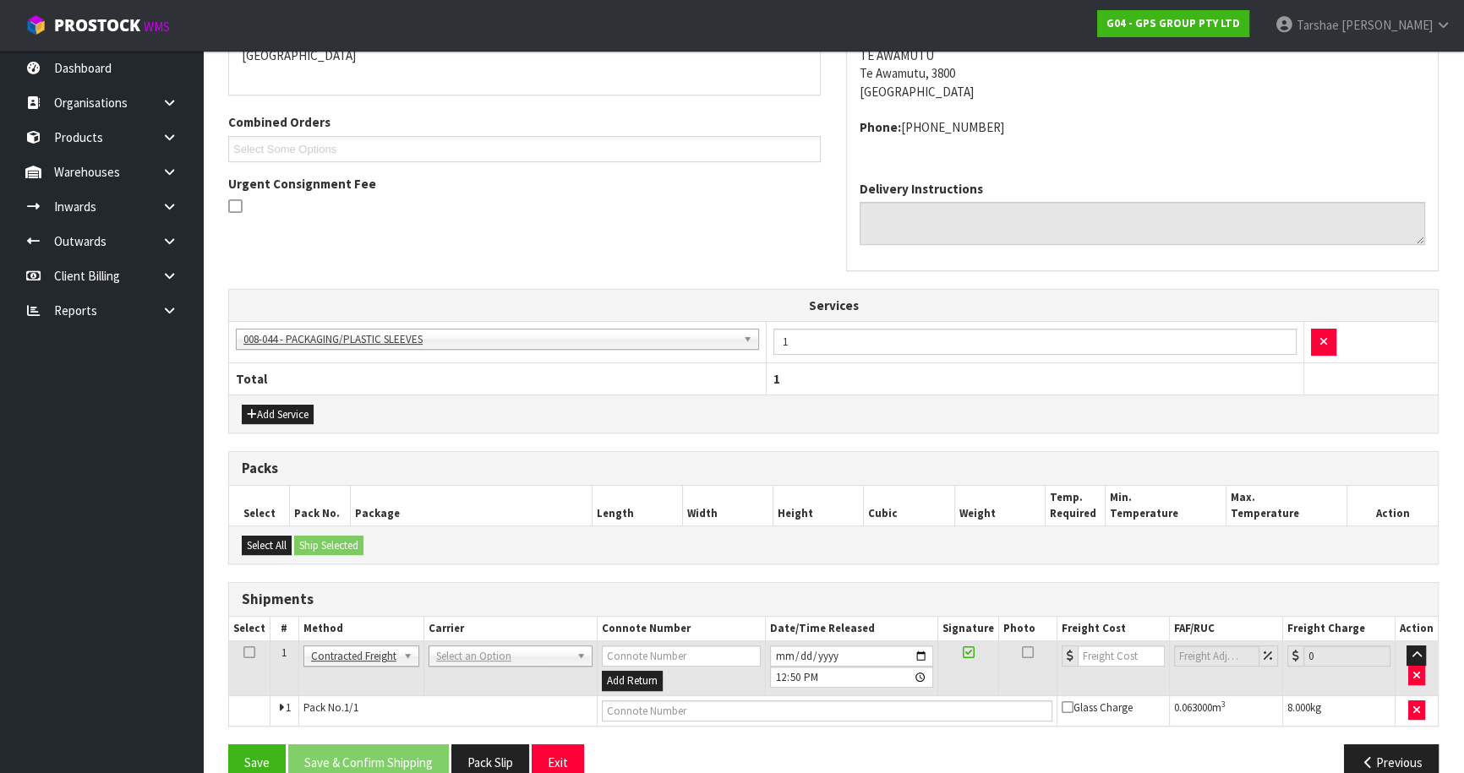
click at [439, 668] on td "ANGEL - ANGEL TRANSPORT [PERSON_NAME] REMOVALS DEAEXPAKL - DEADLINE EXPRESS COU…" at bounding box center [510, 669] width 173 height 55
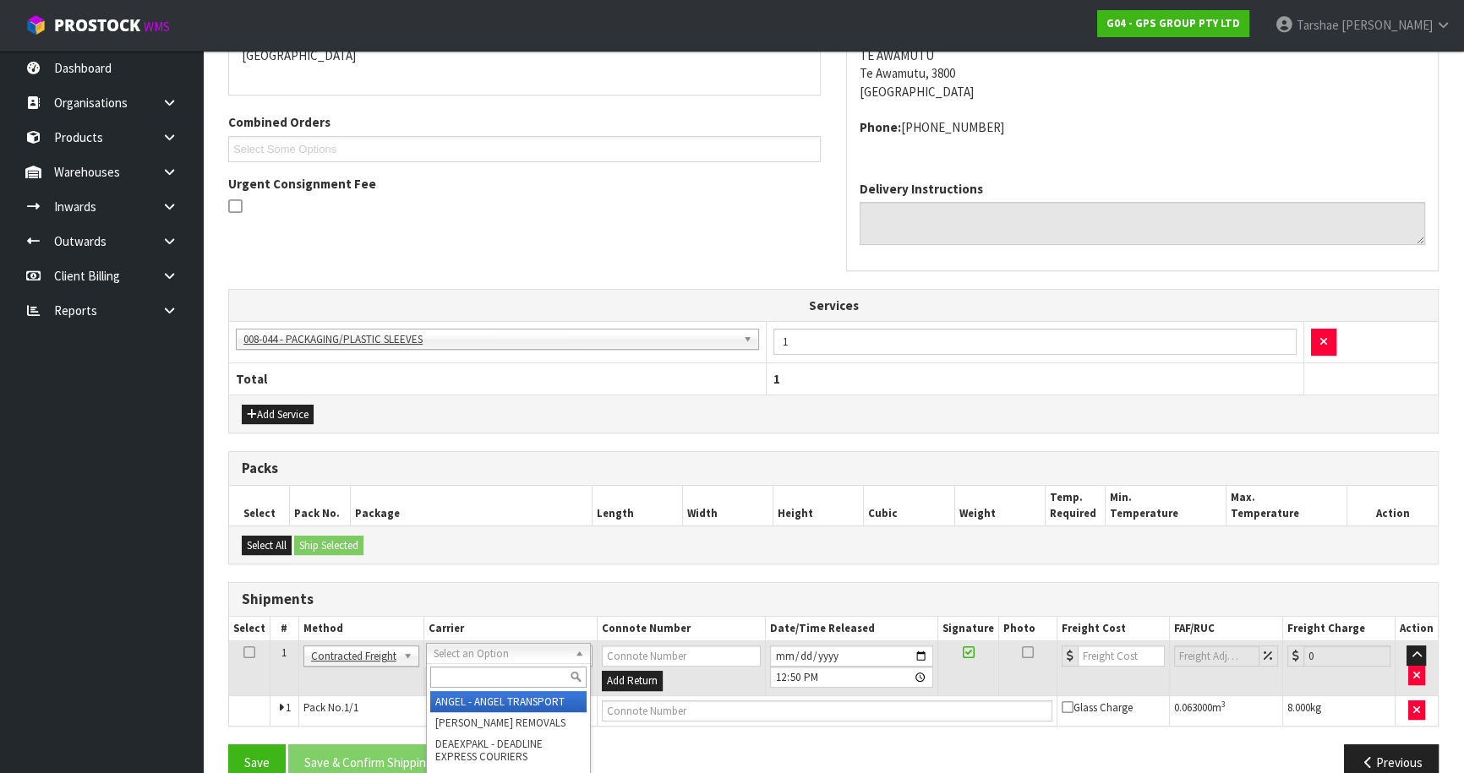
click at [445, 673] on input "text" at bounding box center [508, 677] width 156 height 21
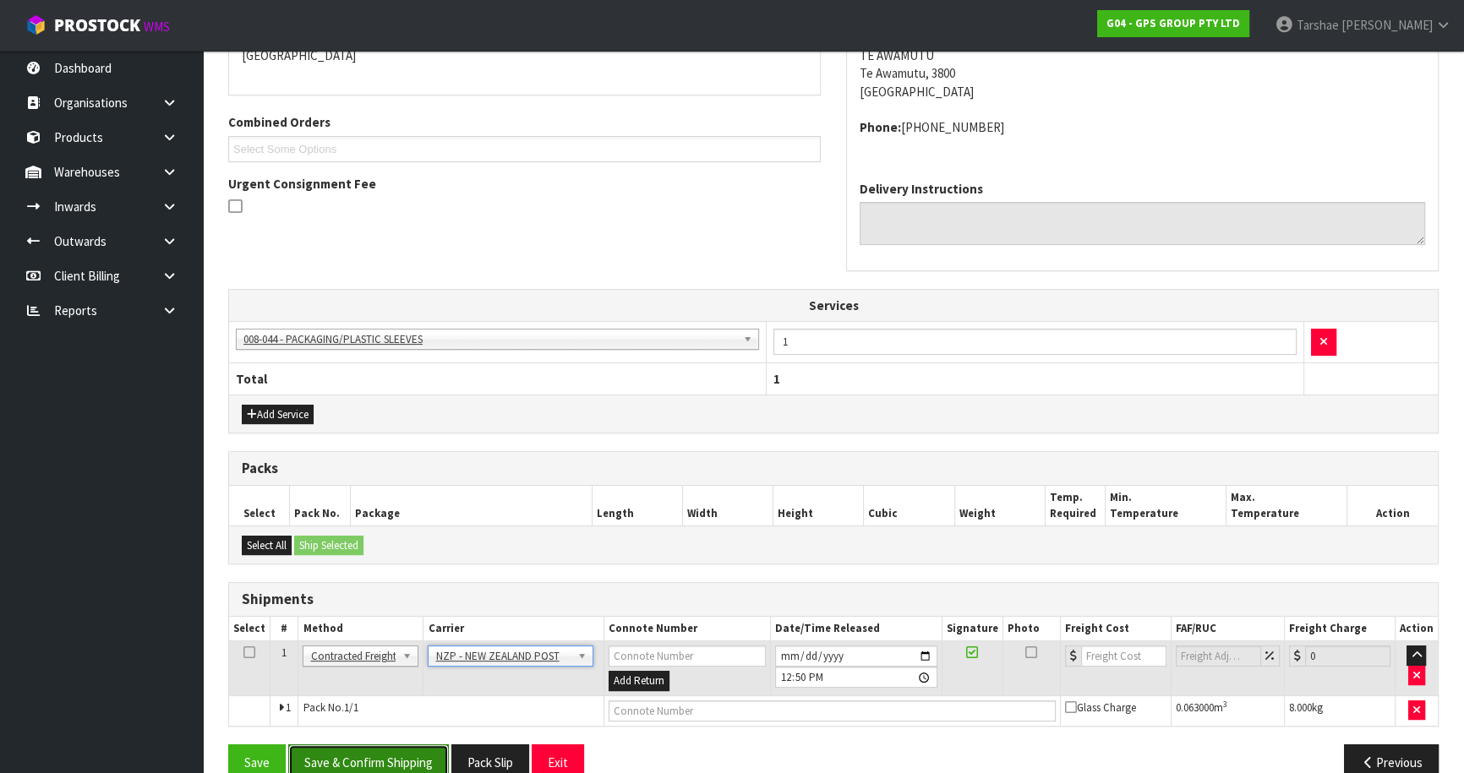
click at [435, 749] on button "Save & Confirm Shipping" at bounding box center [368, 763] width 161 height 36
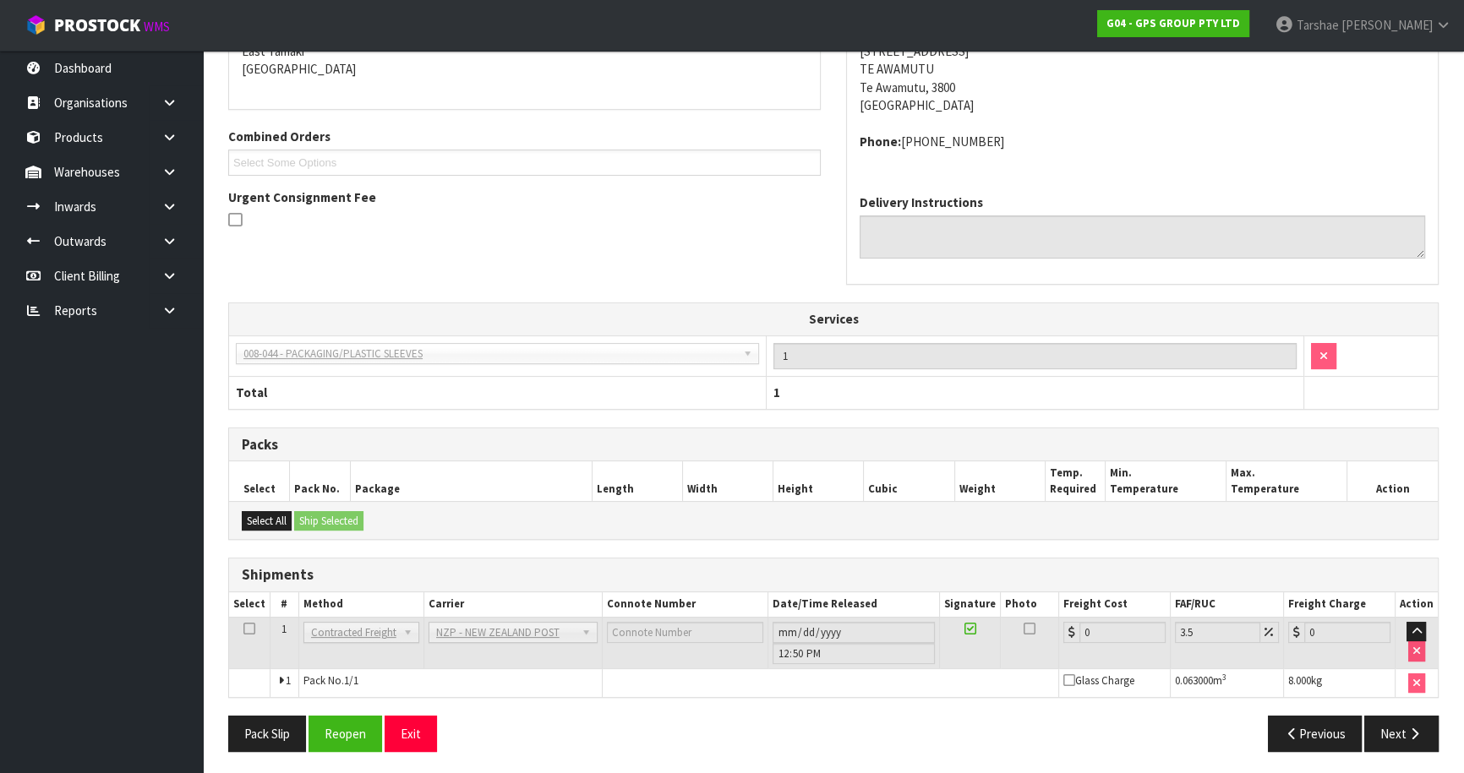
scroll to position [394, 0]
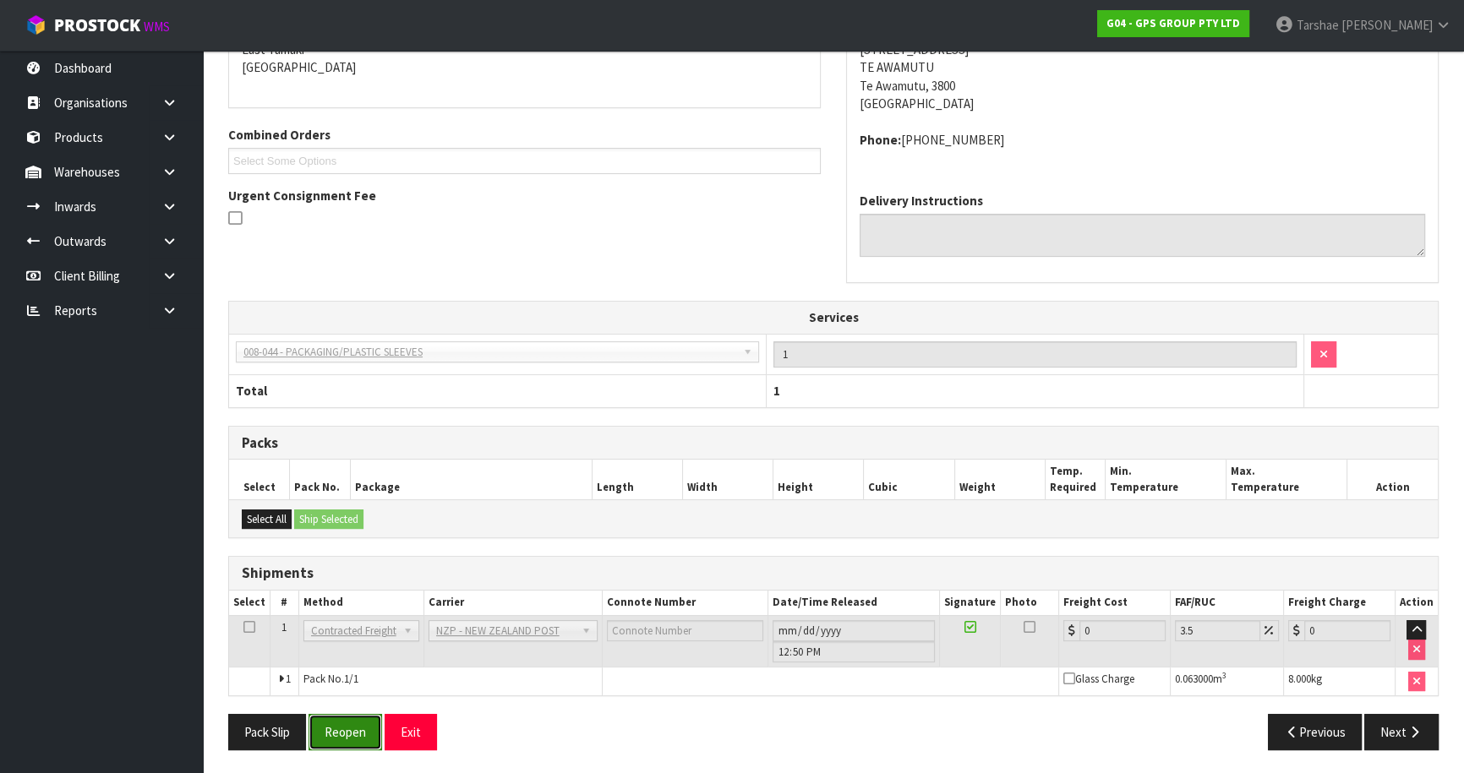
click at [357, 735] on button "Reopen" at bounding box center [346, 732] width 74 height 36
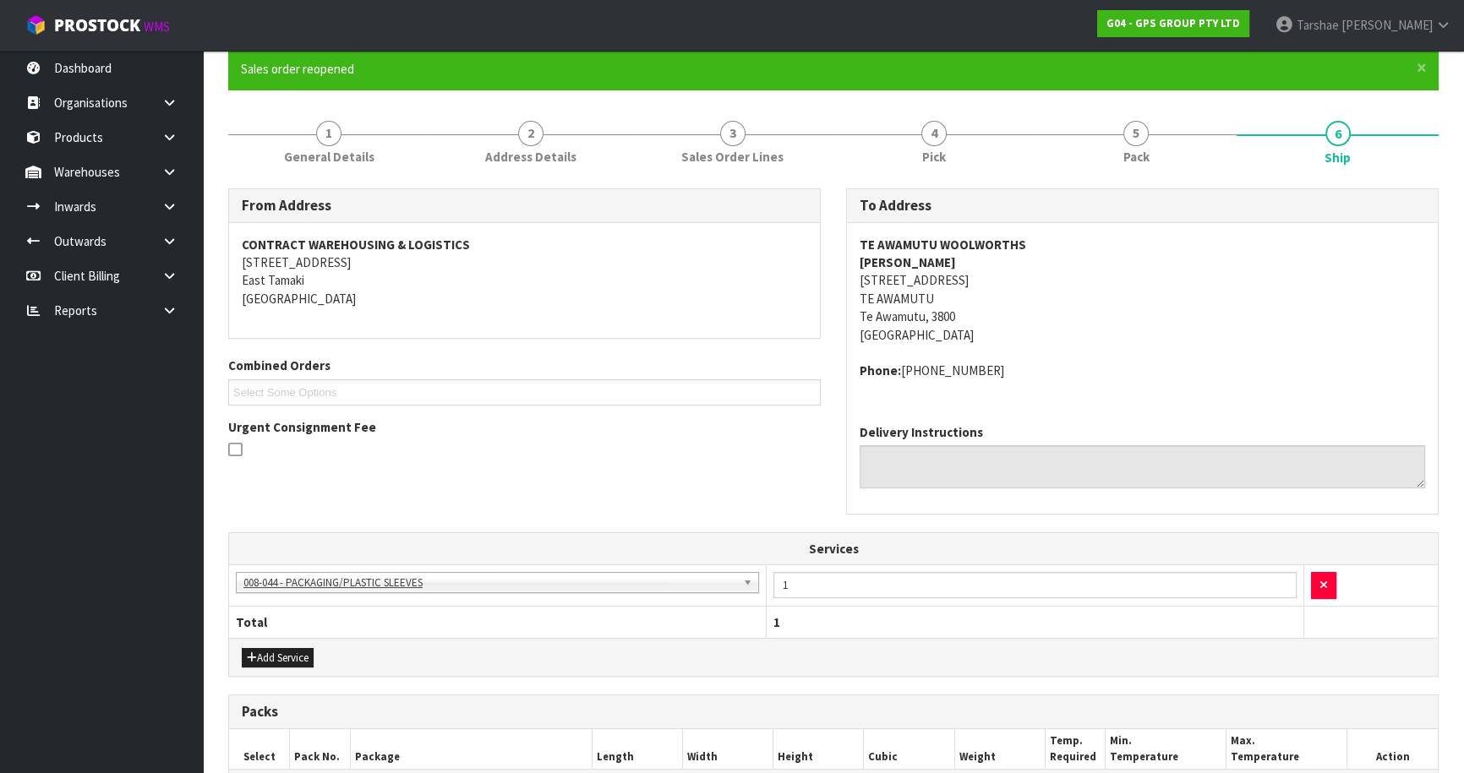
scroll to position [384, 0]
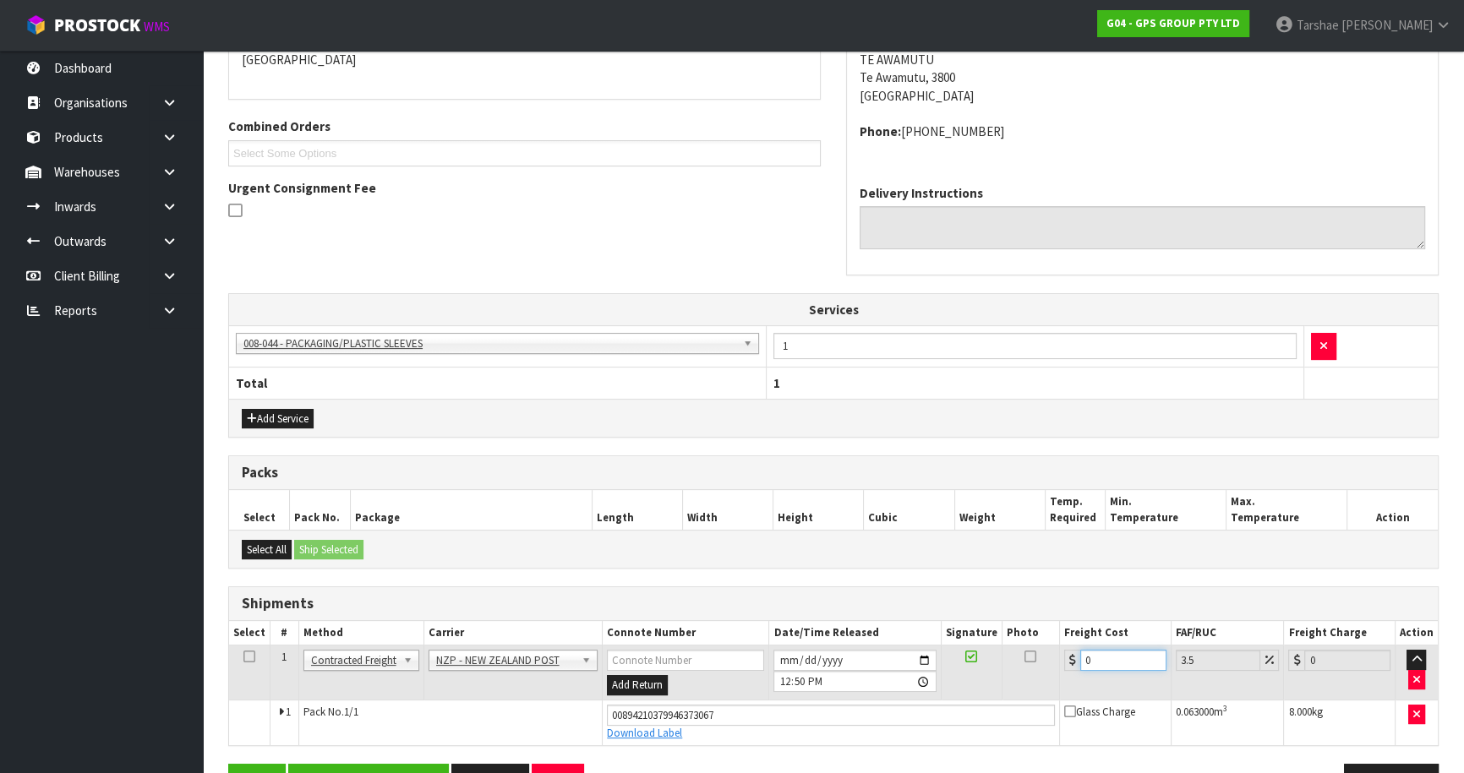
drag, startPoint x: 1091, startPoint y: 654, endPoint x: 1035, endPoint y: 665, distance: 57.7
click at [1036, 665] on tr "1 Client Local Pickup Customer Local Pickup Company Freight Contracted Freight …" at bounding box center [833, 673] width 1209 height 55
click at [314, 764] on button "Save & Confirm Shipping" at bounding box center [368, 782] width 161 height 36
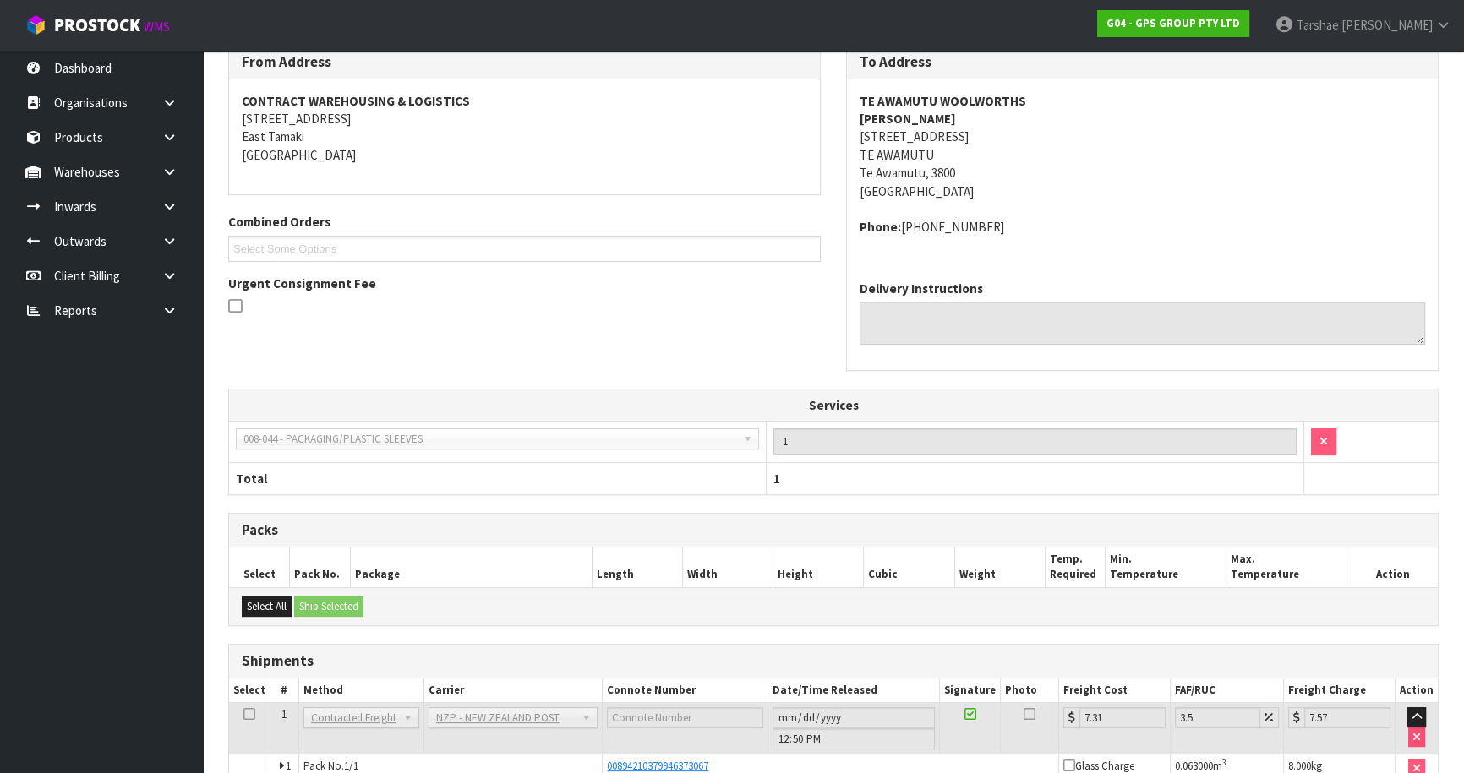
scroll to position [388, 0]
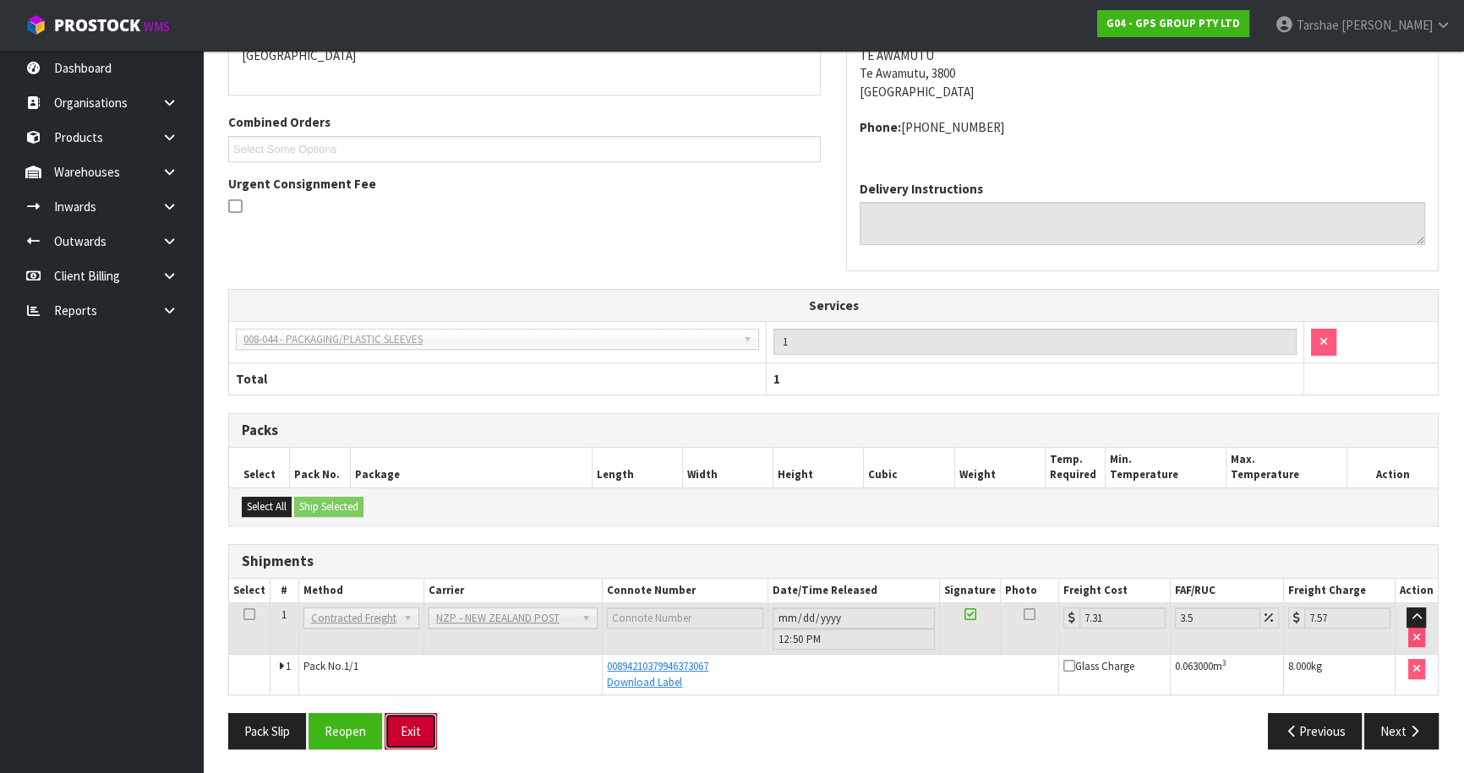
click at [424, 740] on button "Exit" at bounding box center [411, 731] width 52 height 36
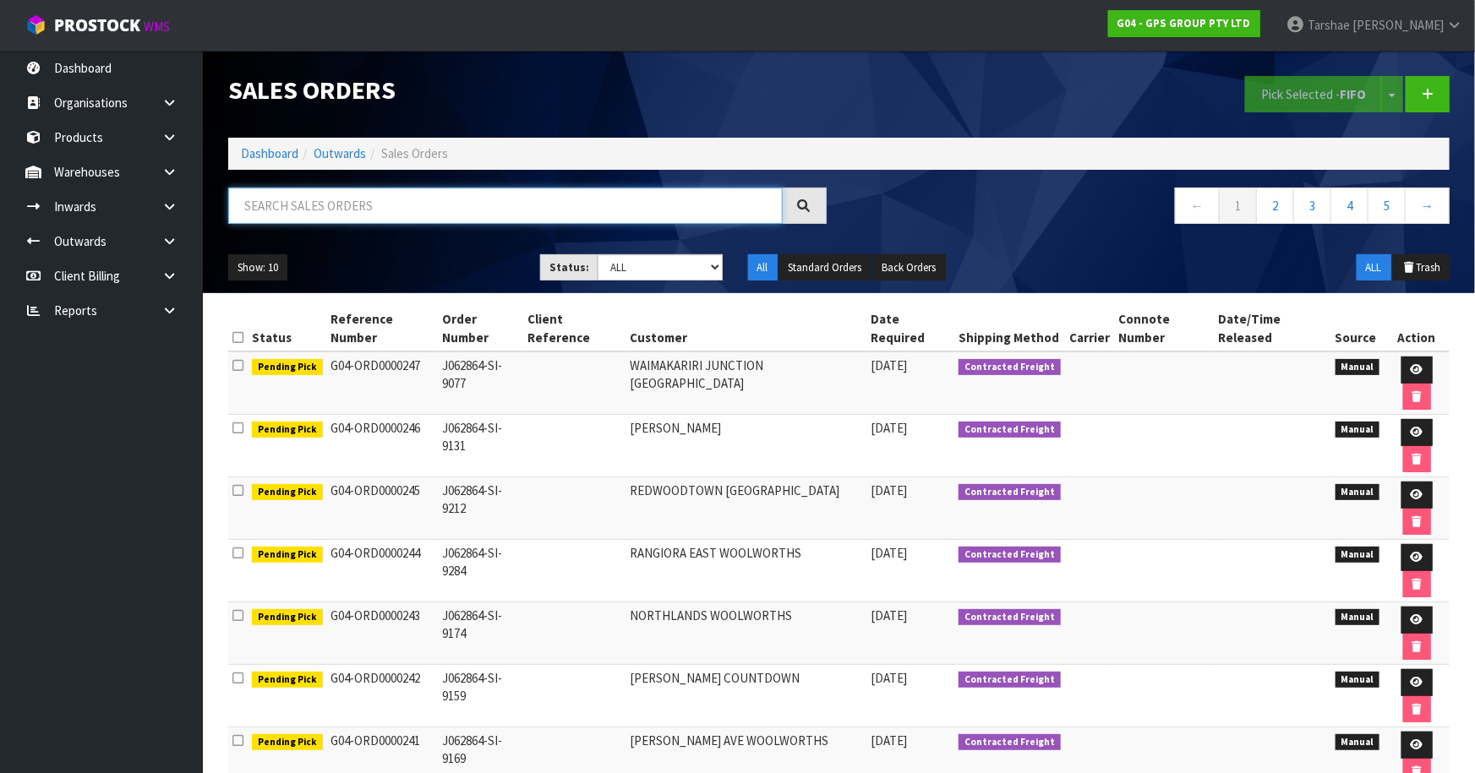
click at [453, 206] on input "text" at bounding box center [505, 206] width 555 height 36
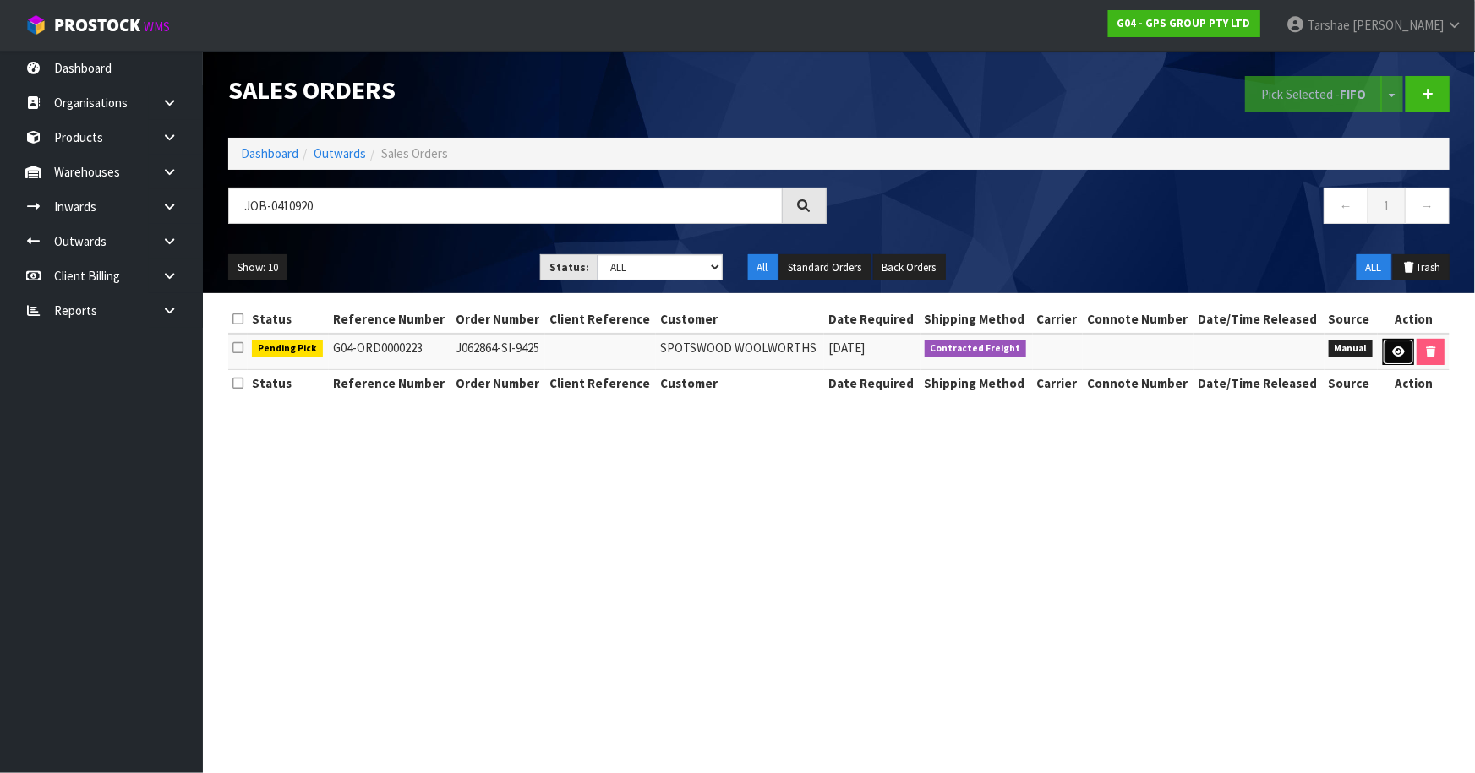
click at [1395, 347] on icon at bounding box center [1398, 352] width 13 height 11
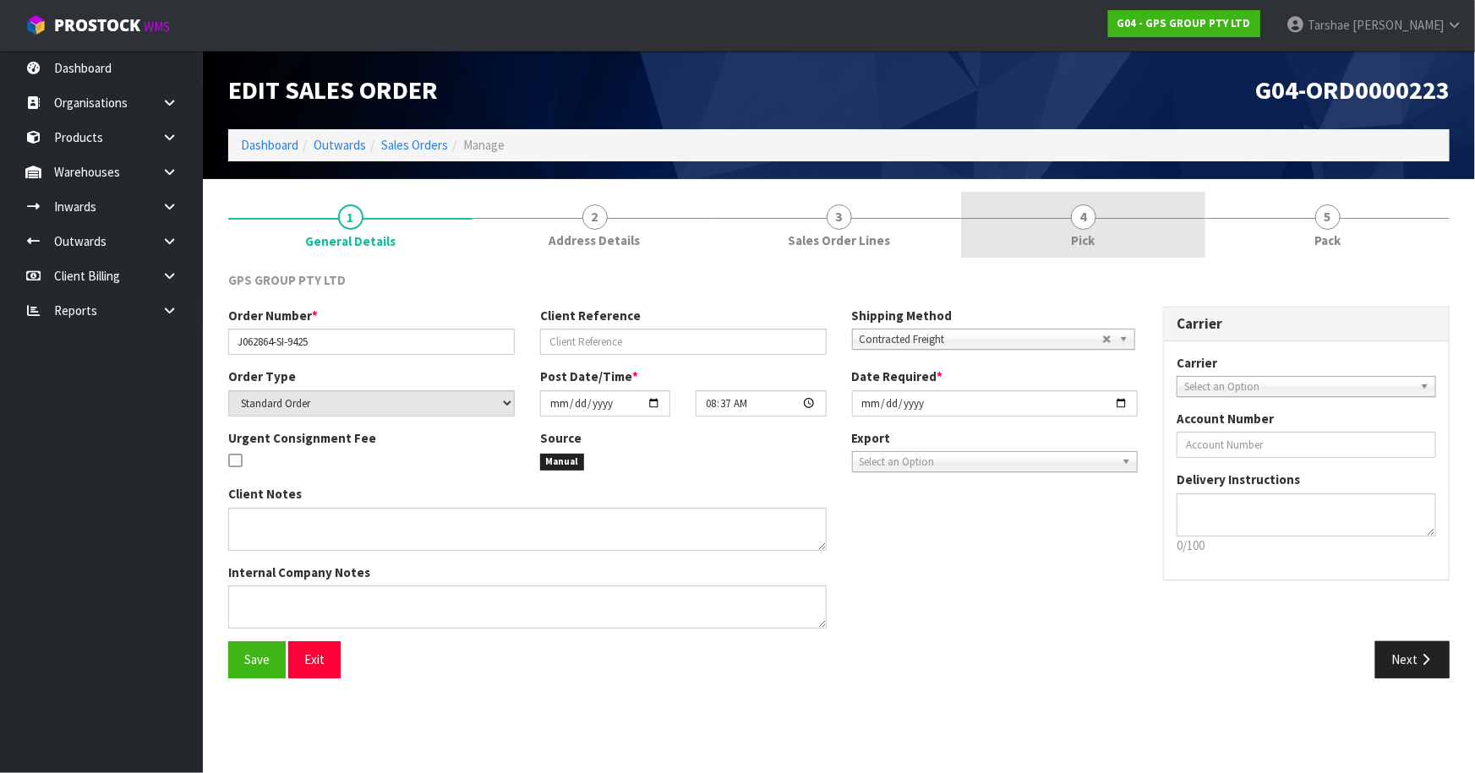
click at [1047, 242] on link "4 Pick" at bounding box center [1083, 225] width 244 height 67
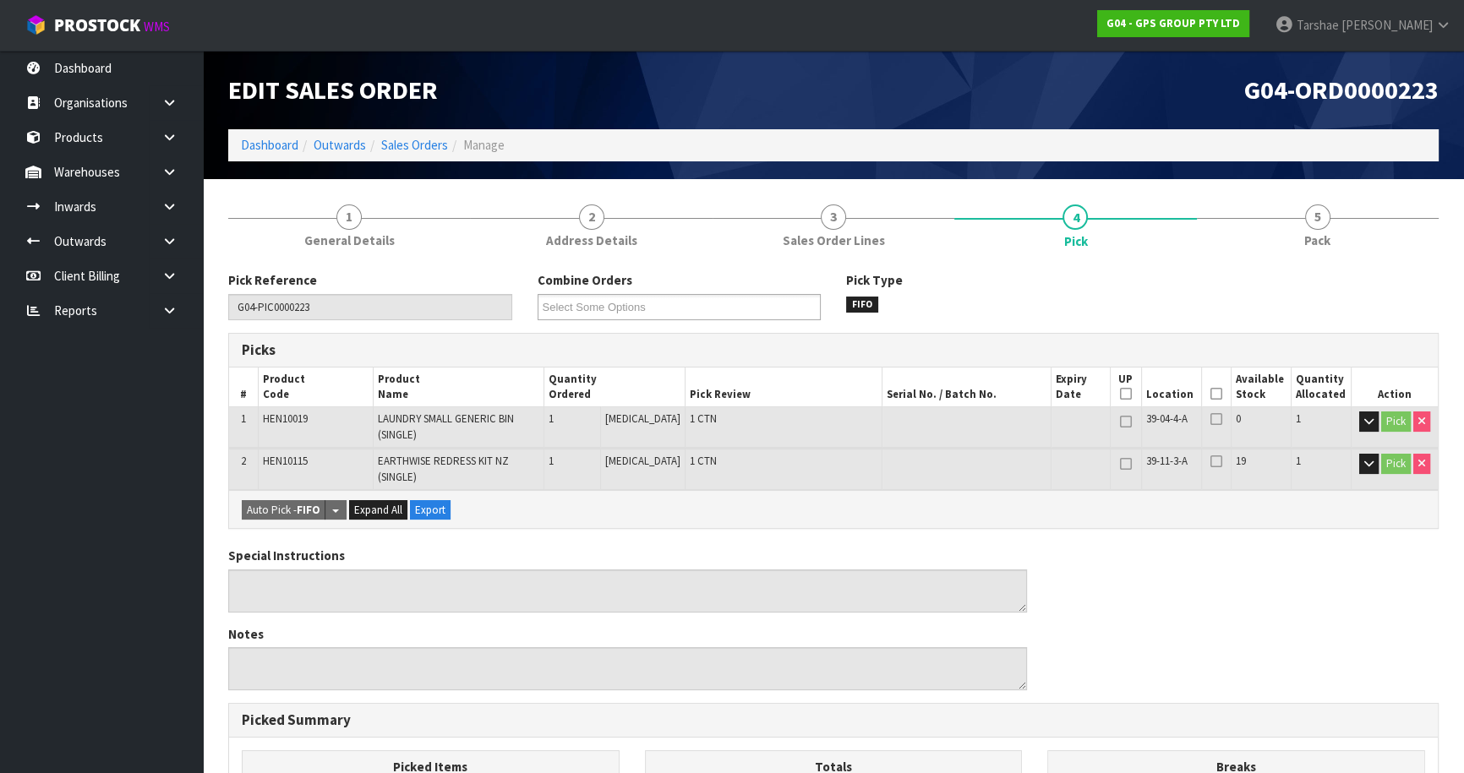
click at [1214, 395] on icon at bounding box center [1217, 394] width 12 height 1
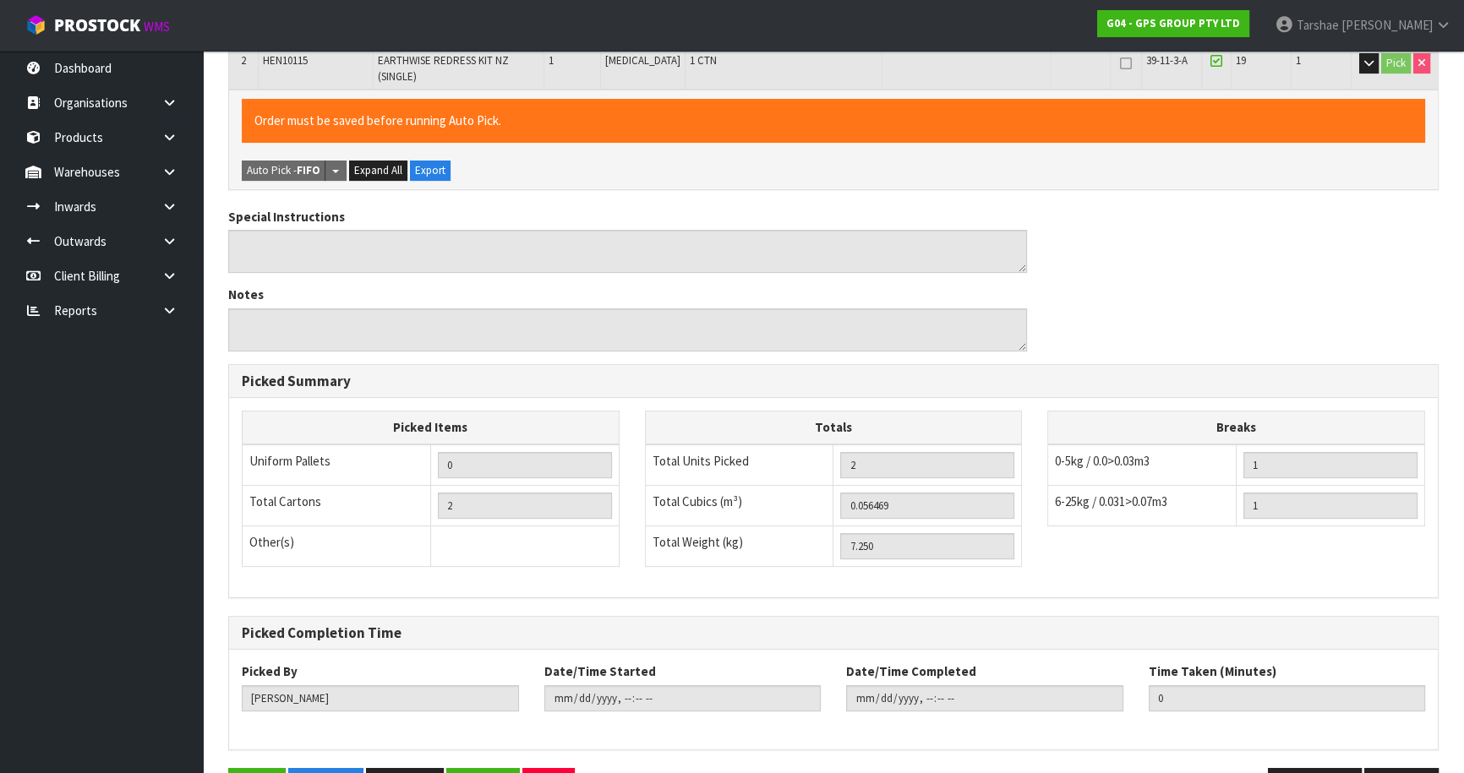
scroll to position [455, 0]
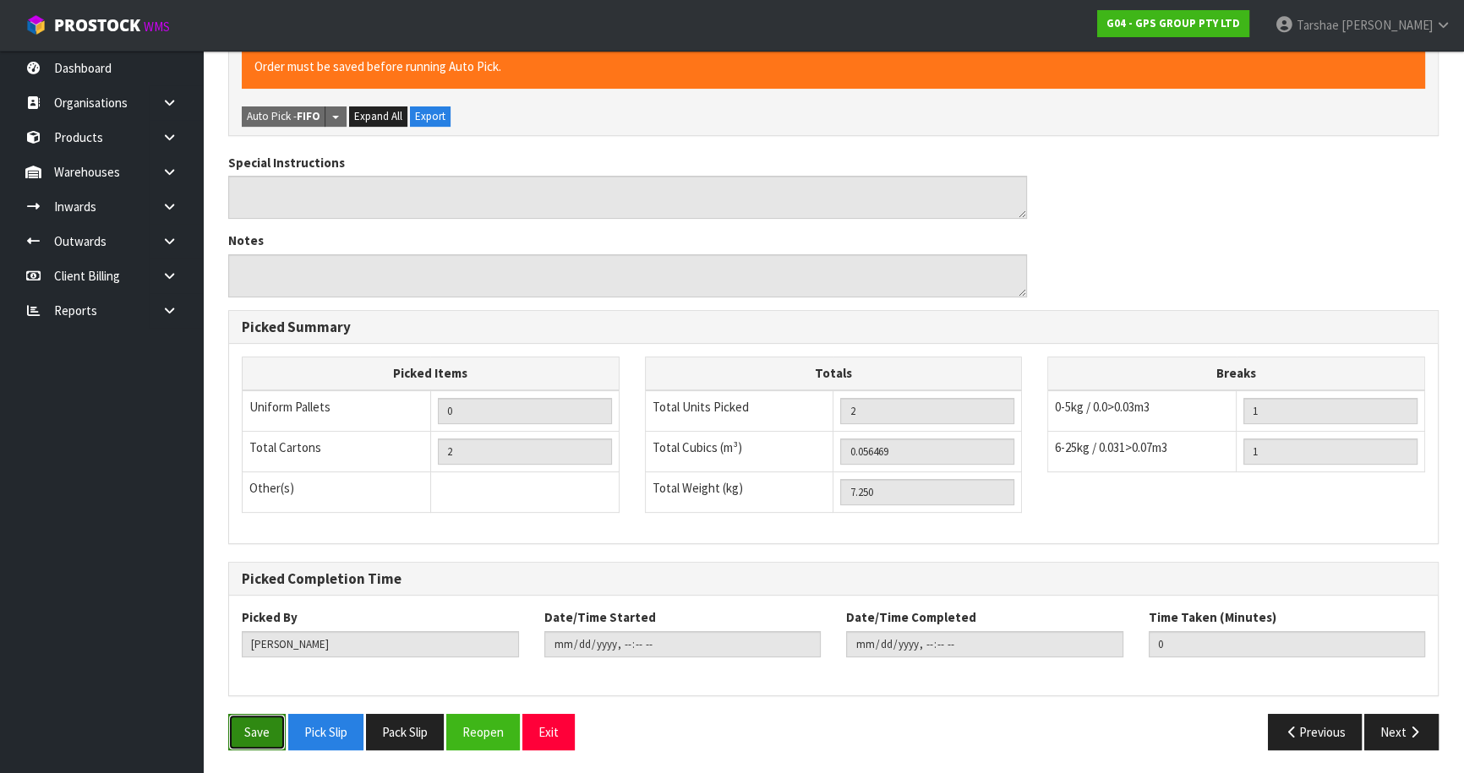
click at [243, 730] on button "Save" at bounding box center [256, 732] width 57 height 36
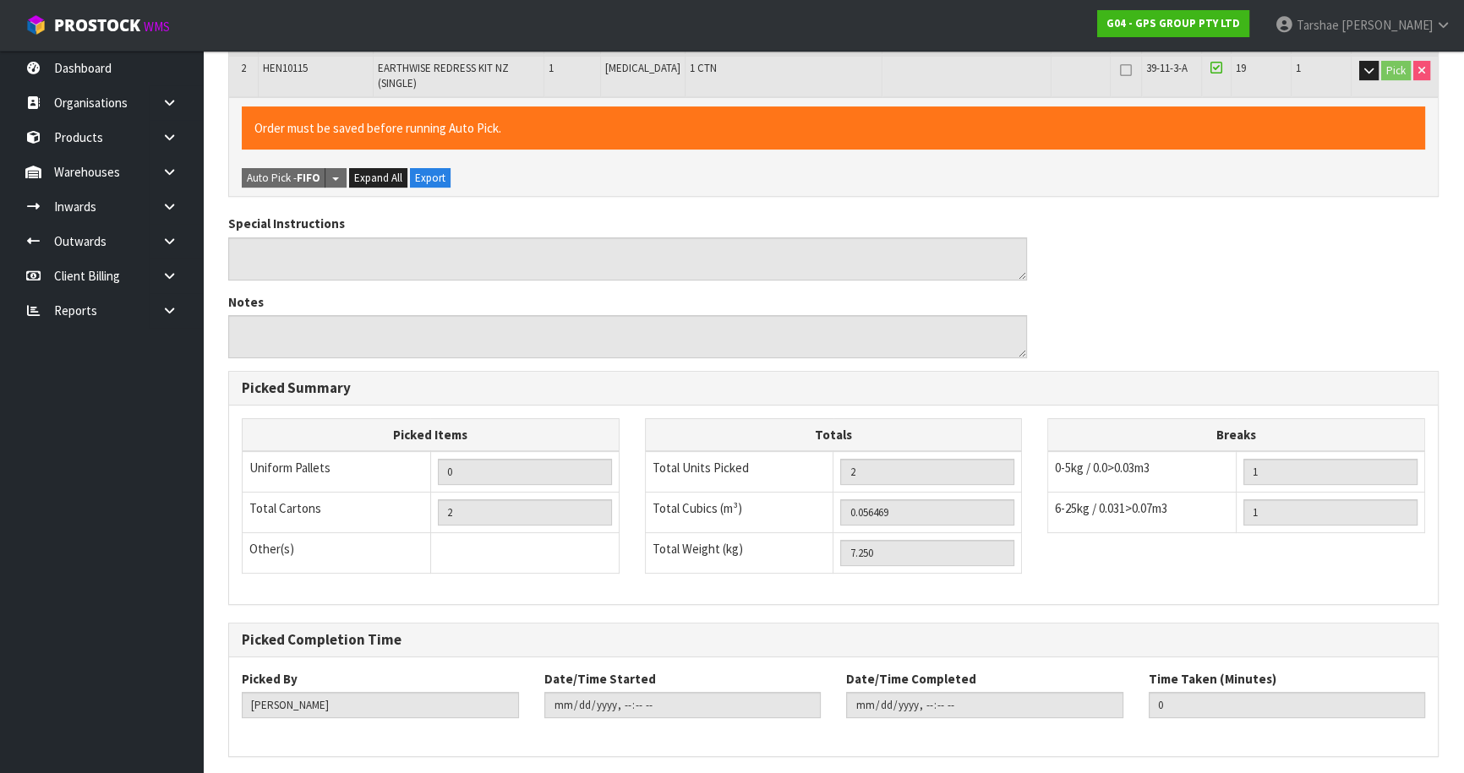
scroll to position [0, 0]
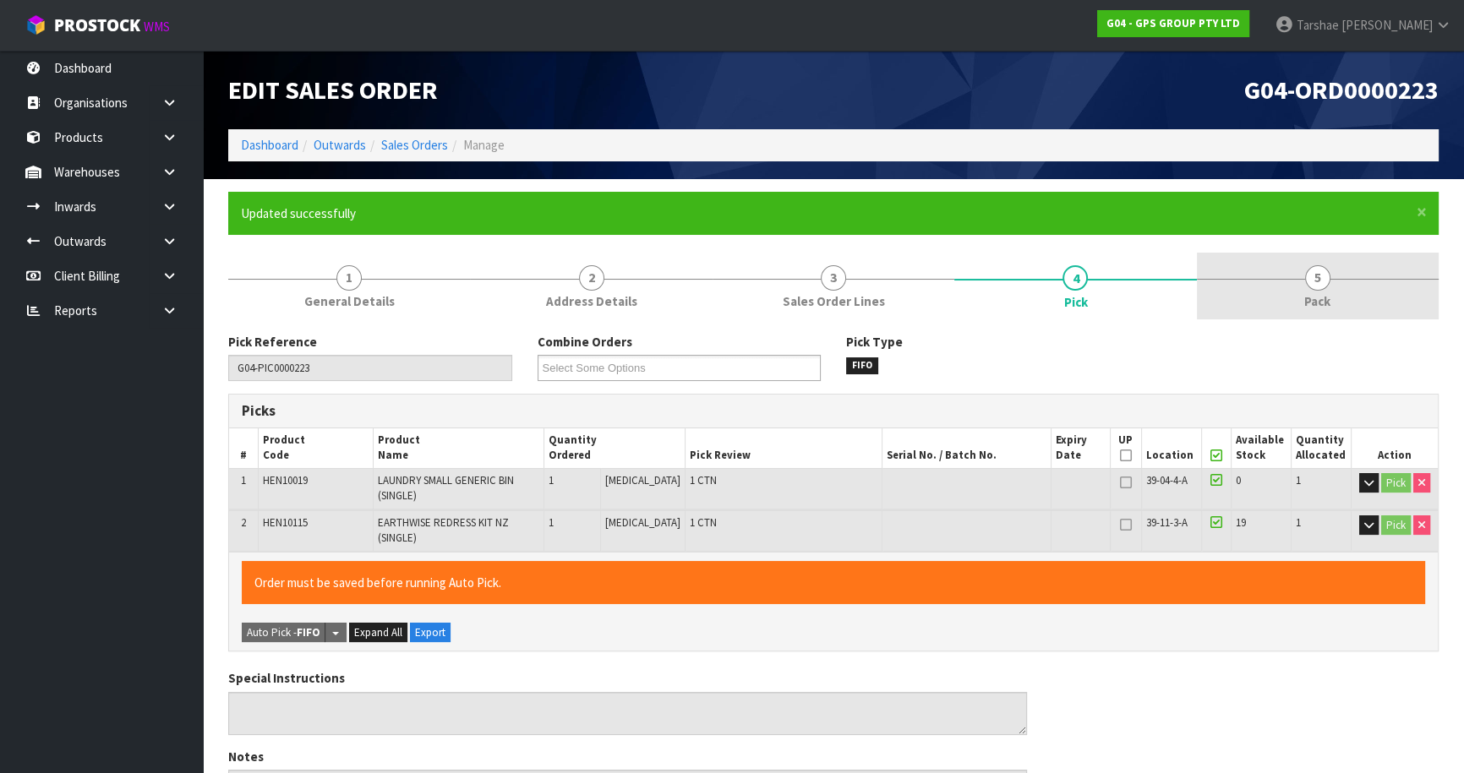
click at [1332, 305] on link "5 Pack" at bounding box center [1318, 286] width 242 height 67
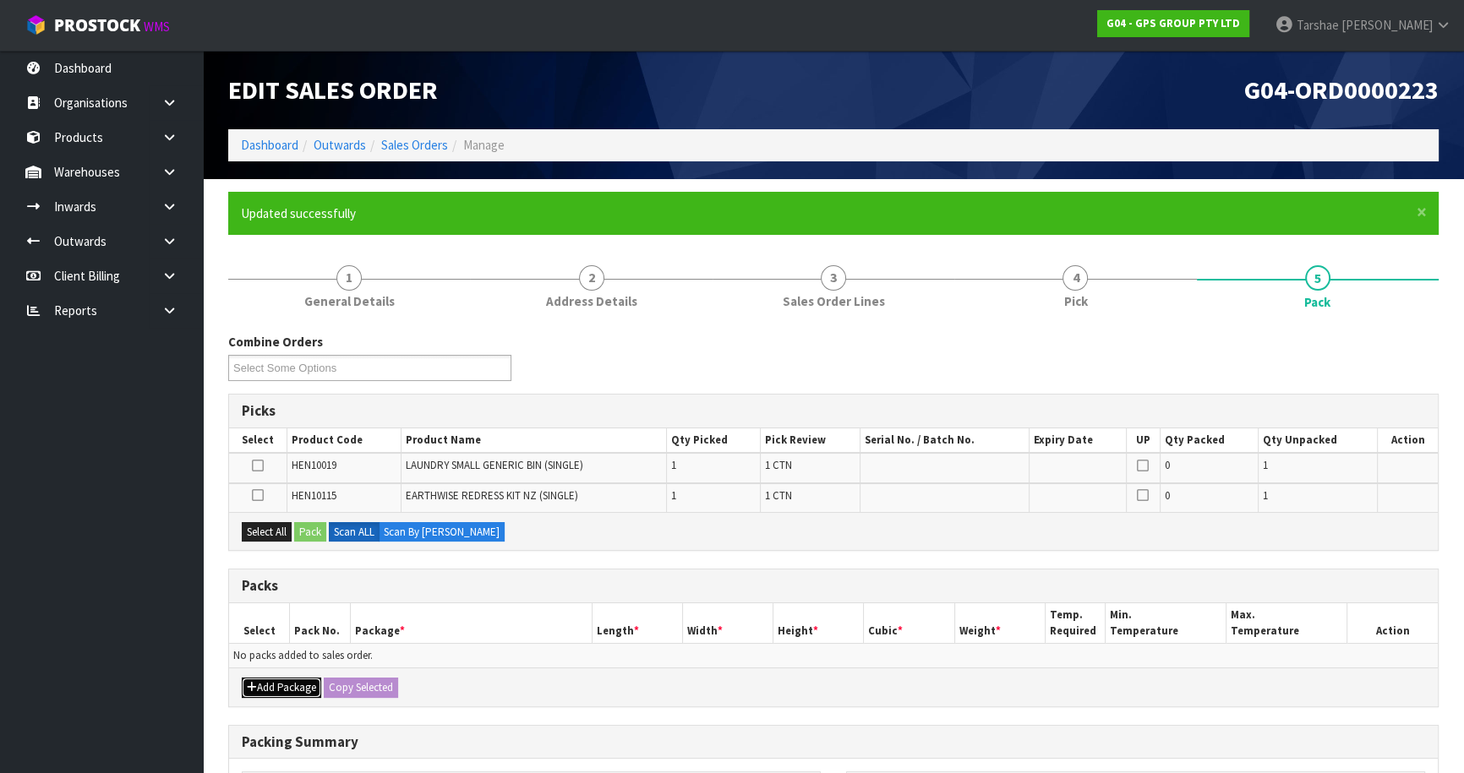
click at [256, 681] on button "Add Package" at bounding box center [281, 688] width 79 height 20
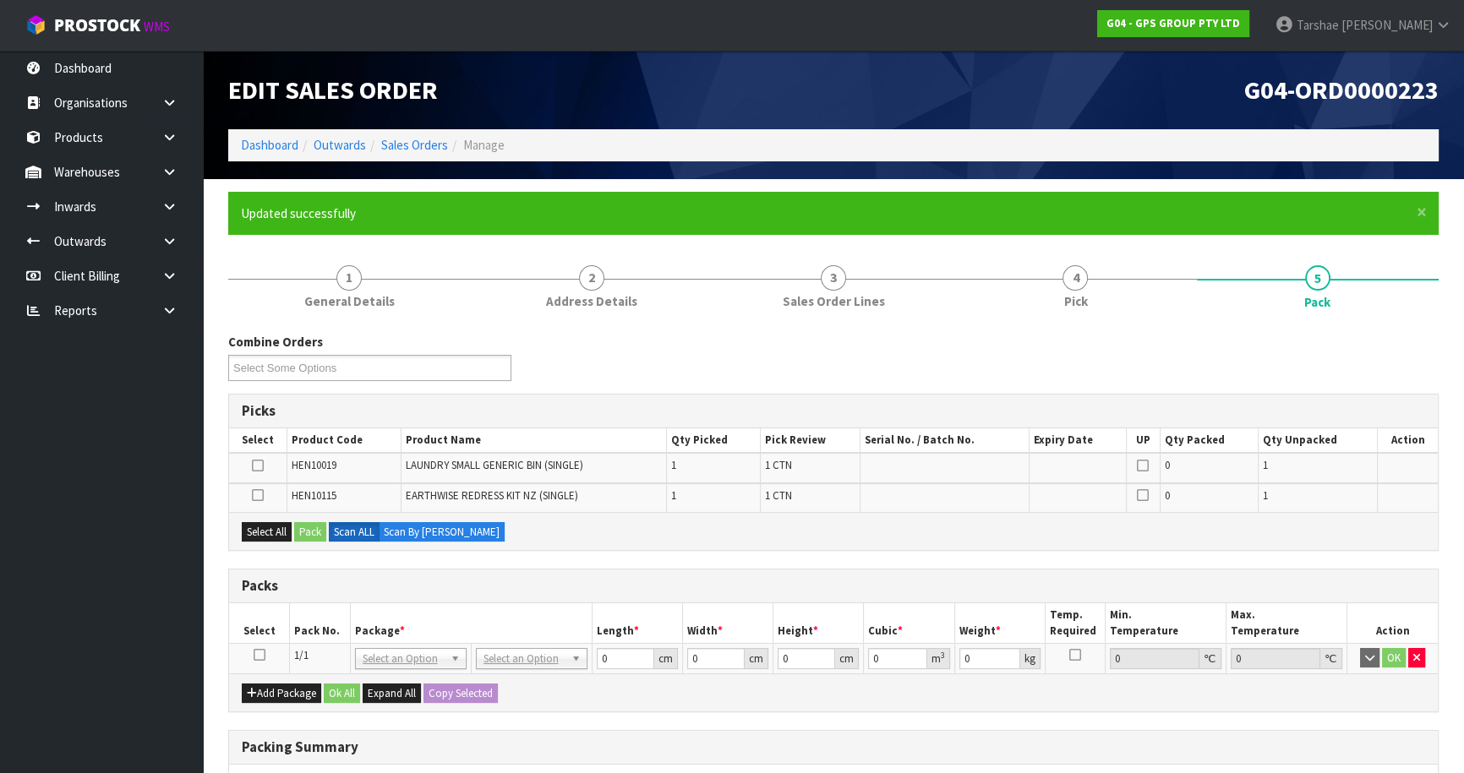
click at [256, 655] on icon at bounding box center [260, 655] width 12 height 1
drag, startPoint x: 254, startPoint y: 538, endPoint x: 287, endPoint y: 527, distance: 34.8
click at [256, 536] on button "Select All" at bounding box center [267, 532] width 50 height 20
click at [305, 523] on button "Pack" at bounding box center [310, 532] width 32 height 20
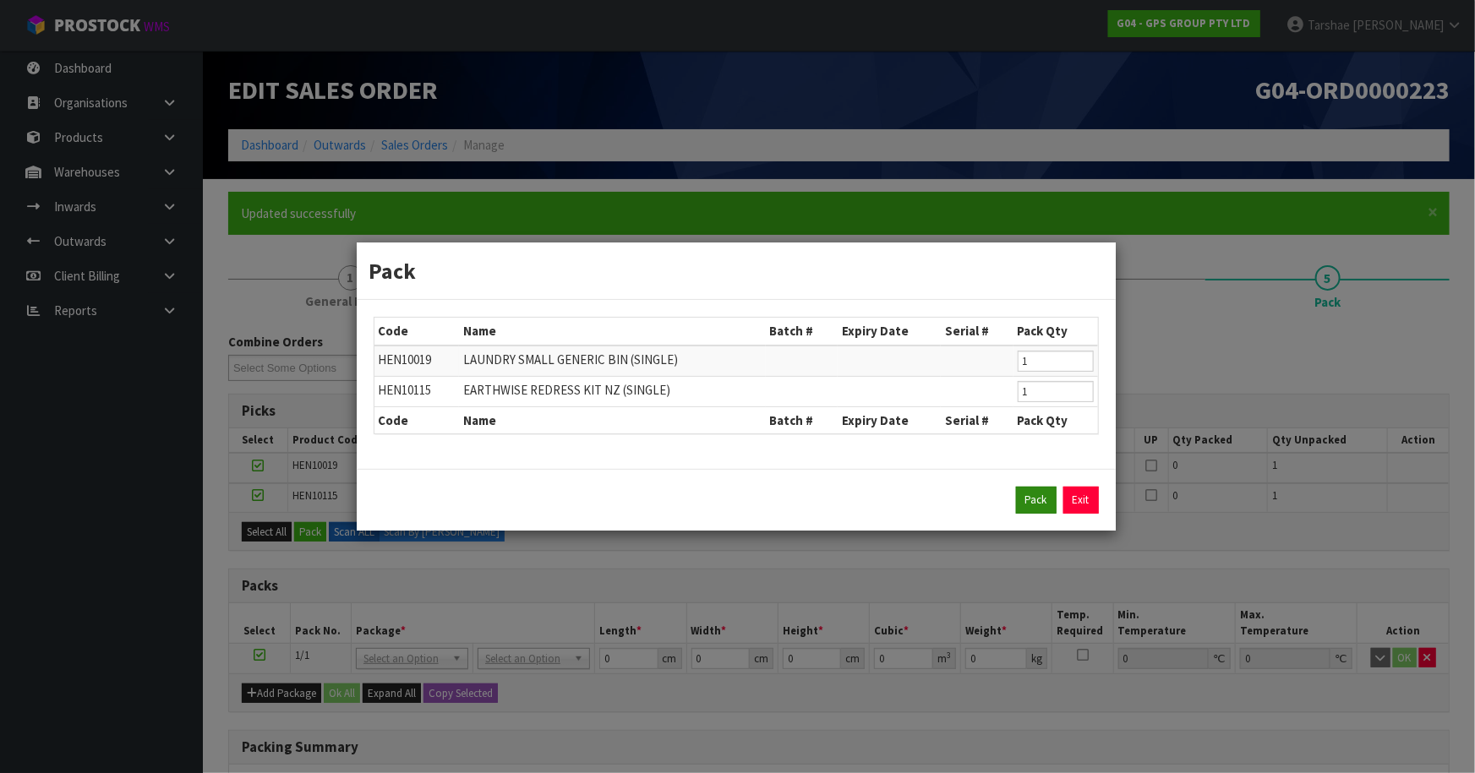
drag, startPoint x: 1061, startPoint y: 494, endPoint x: 1048, endPoint y: 494, distance: 12.7
click at [1048, 494] on div "Pack Exit" at bounding box center [736, 500] width 725 height 27
drag, startPoint x: 1047, startPoint y: 494, endPoint x: 1025, endPoint y: 500, distance: 23.0
click at [1045, 495] on button "Pack" at bounding box center [1036, 500] width 41 height 27
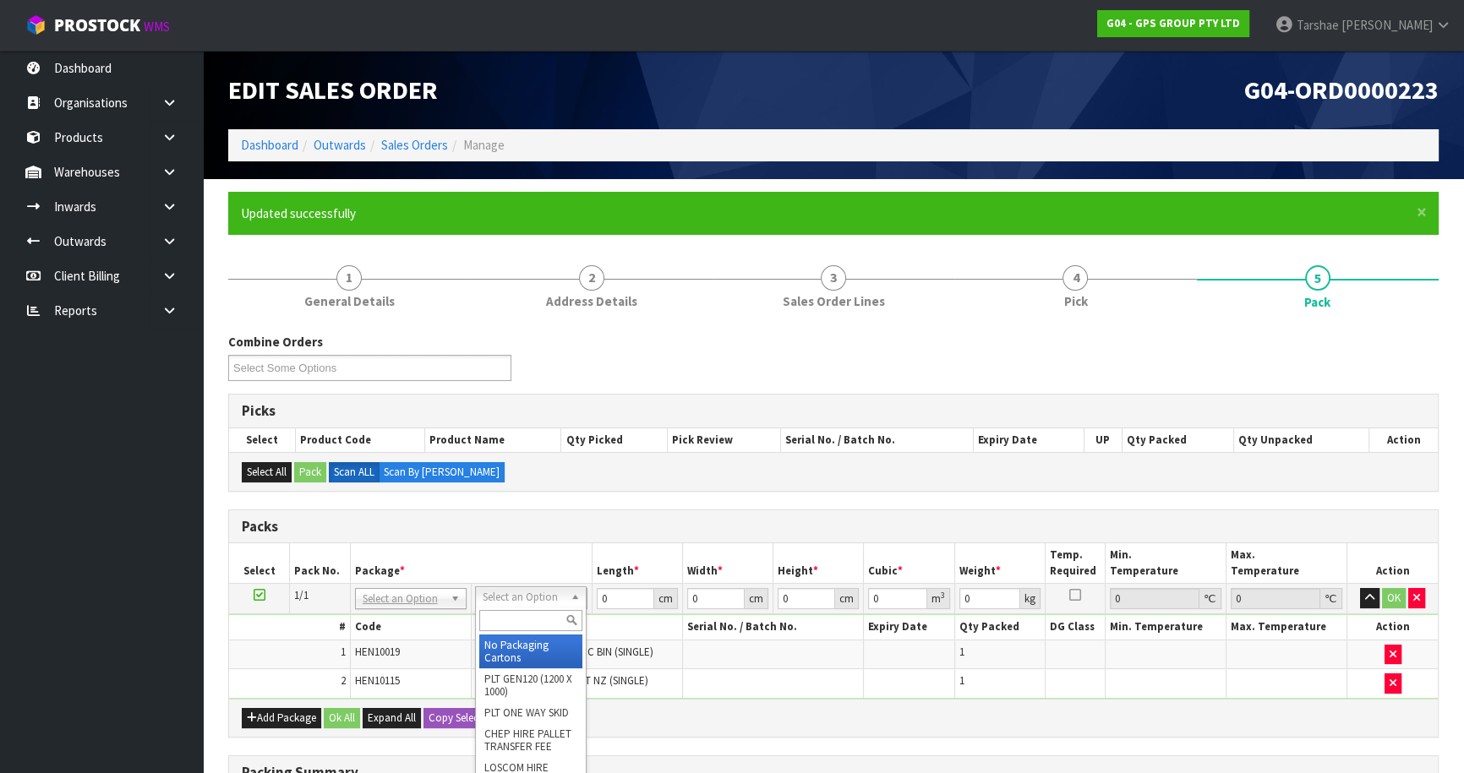
click at [510, 620] on input "text" at bounding box center [530, 620] width 103 height 21
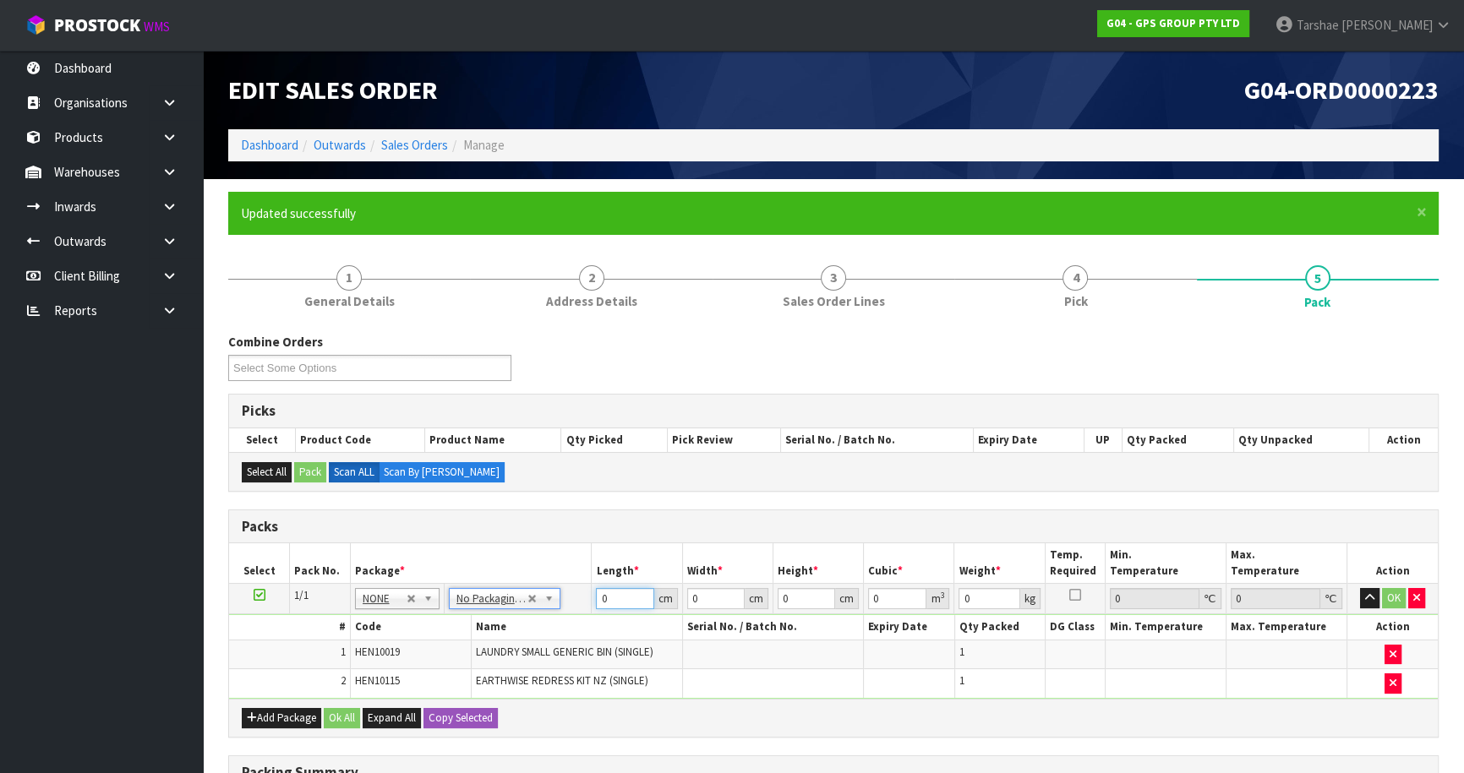
drag, startPoint x: 630, startPoint y: 591, endPoint x: 561, endPoint y: 590, distance: 68.5
click at [561, 590] on tr "1/1 NONE 007-001 007-002 007-004 007-009 007-013 007-014 007-015 007-017 007-01…" at bounding box center [833, 599] width 1209 height 30
click at [1360, 588] on button "button" at bounding box center [1369, 598] width 19 height 20
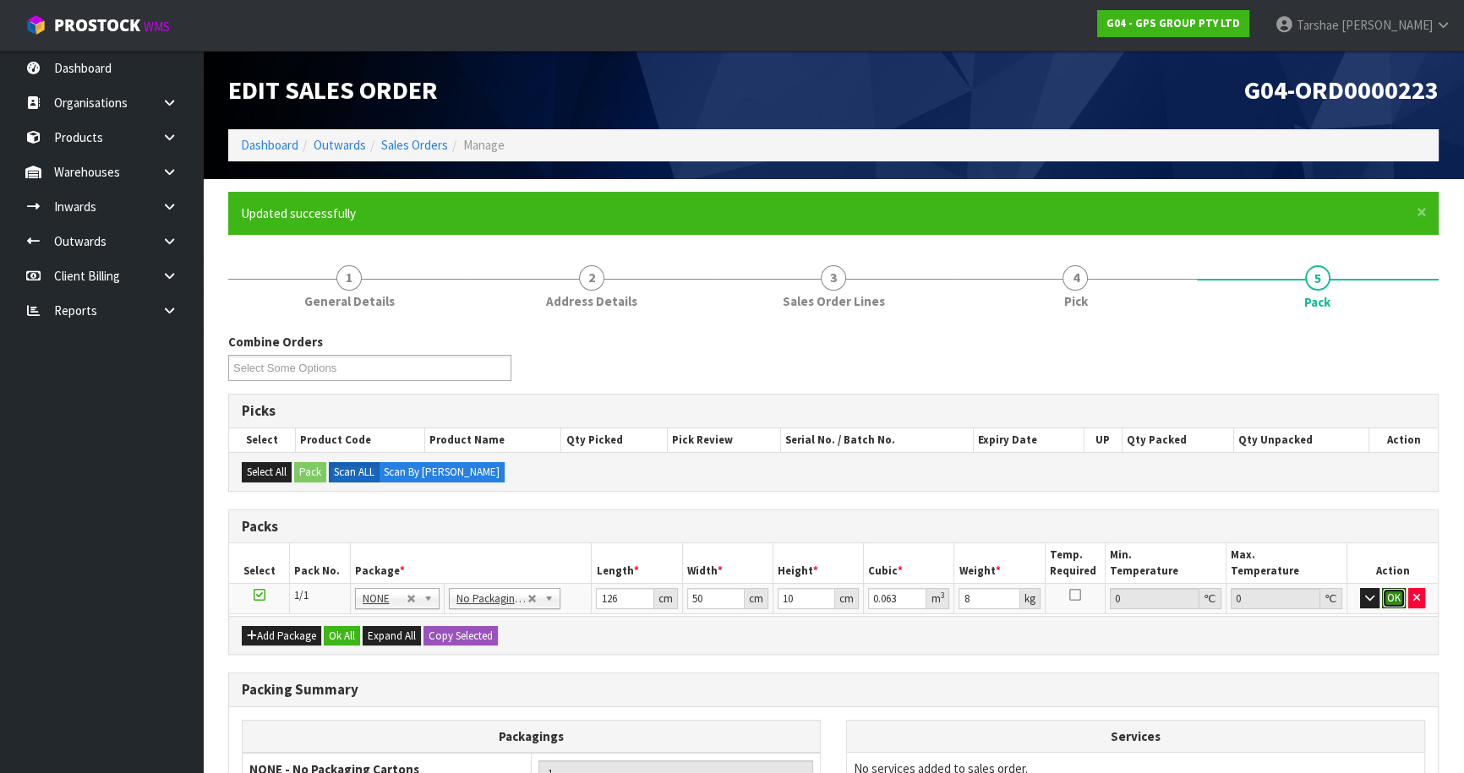
click button "OK" at bounding box center [1394, 598] width 24 height 20
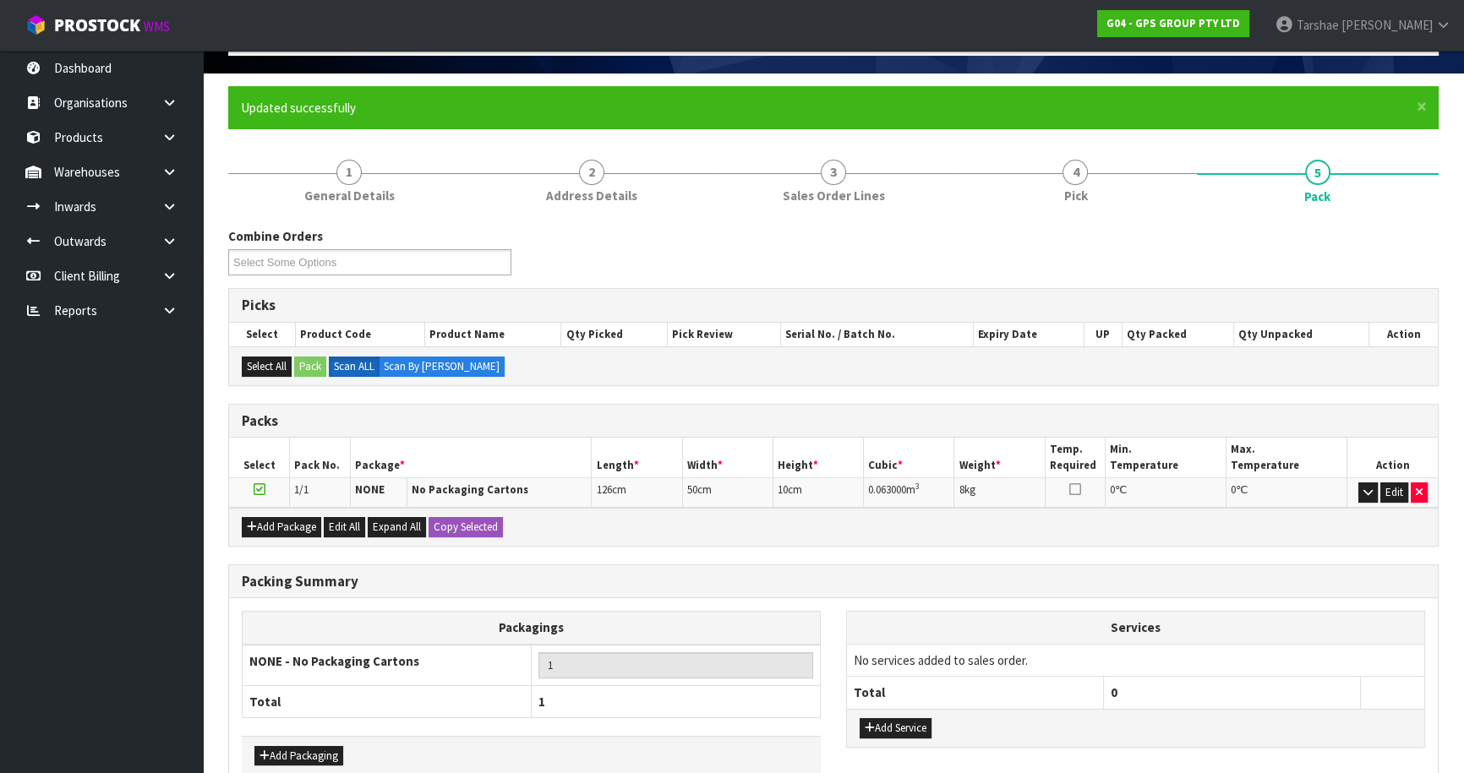
scroll to position [196, 0]
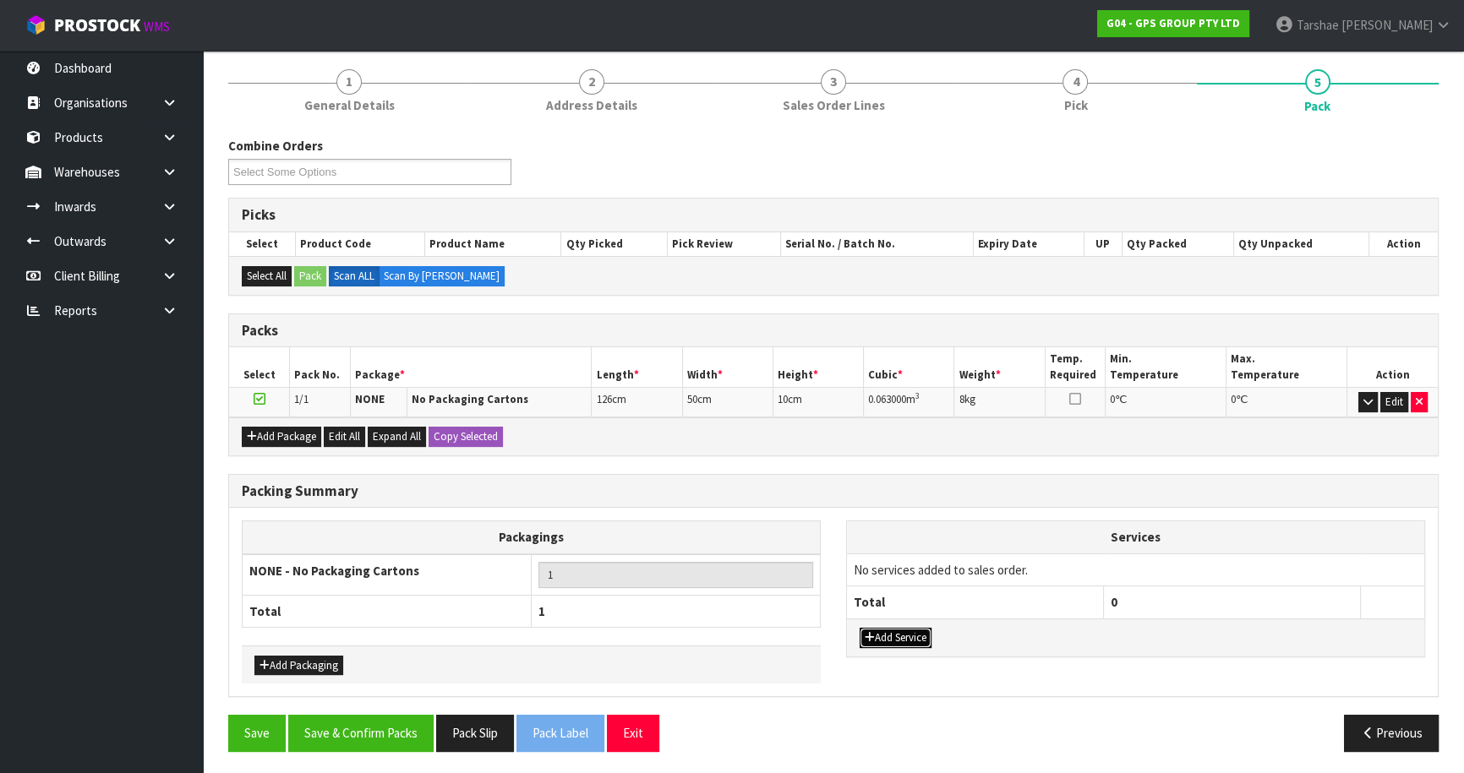
drag, startPoint x: 910, startPoint y: 638, endPoint x: 922, endPoint y: 612, distance: 28.8
click at [911, 636] on button "Add Service" at bounding box center [896, 638] width 72 height 20
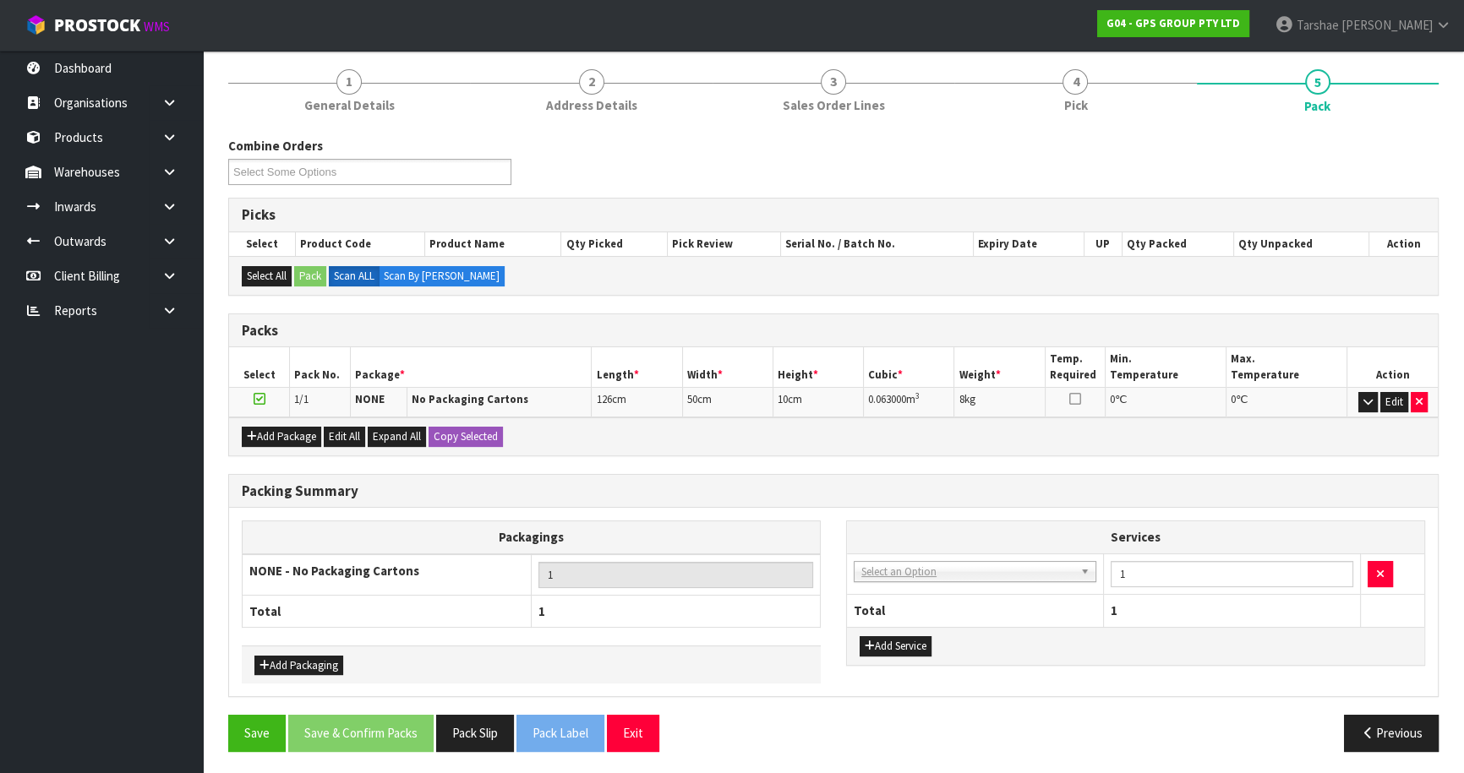
click at [941, 583] on td "003-036 - EXTERNAL PLANT HIRE 008-035 - OUTWARD HDLG+/HOIST LIFT ON/OFF 008-036…" at bounding box center [975, 574] width 257 height 41
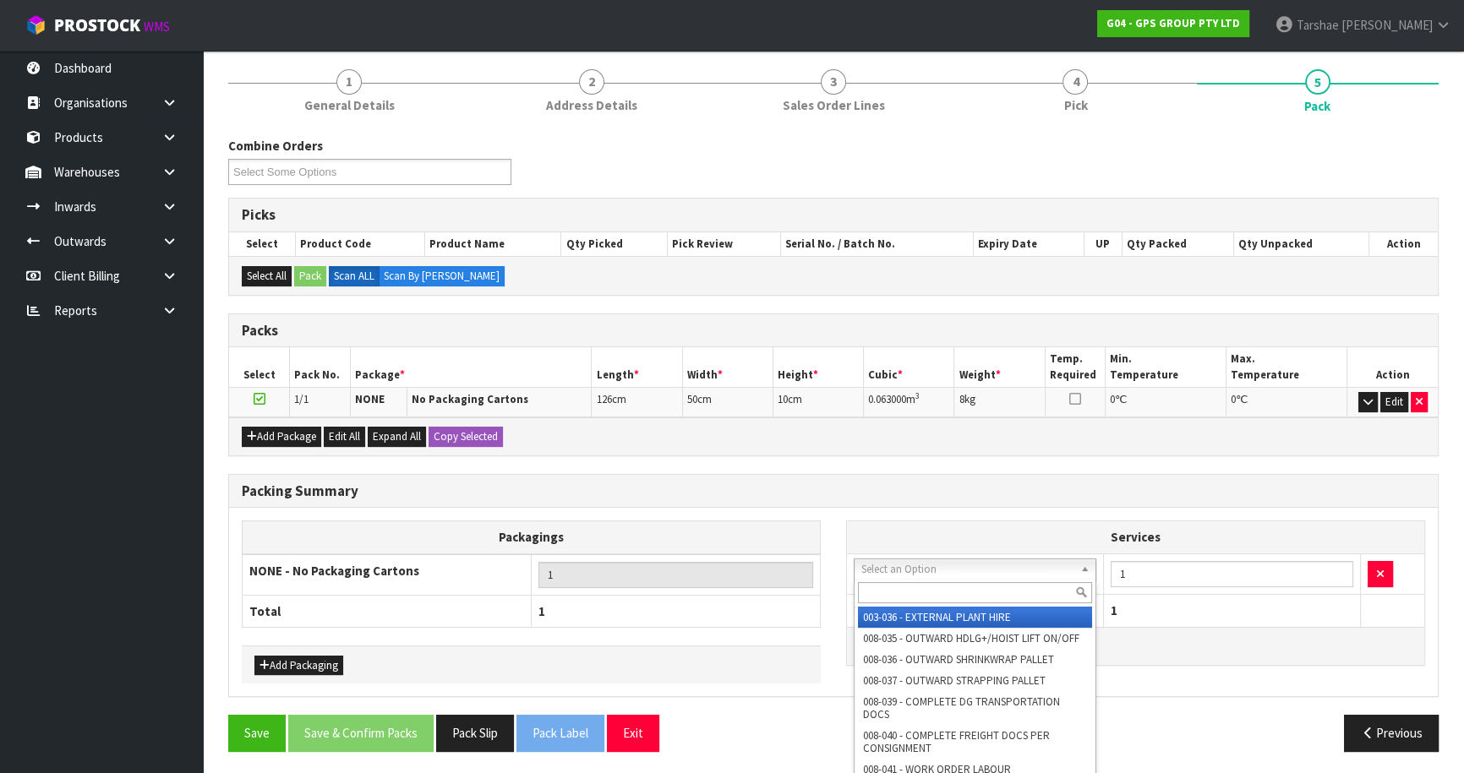
drag, startPoint x: 951, startPoint y: 563, endPoint x: 936, endPoint y: 586, distance: 27.4
click at [933, 589] on input "text" at bounding box center [975, 592] width 234 height 21
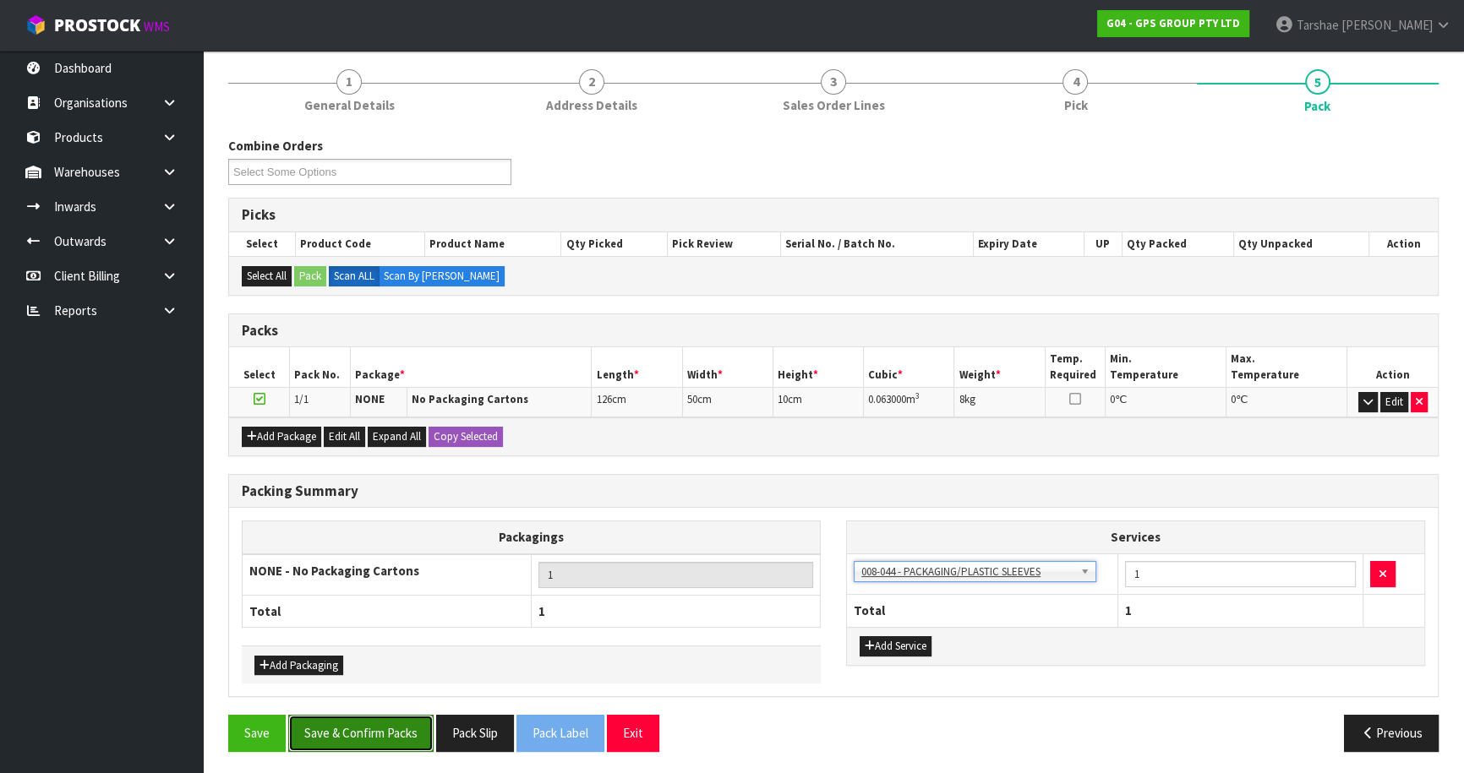
click at [358, 742] on button "Save & Confirm Packs" at bounding box center [360, 733] width 145 height 36
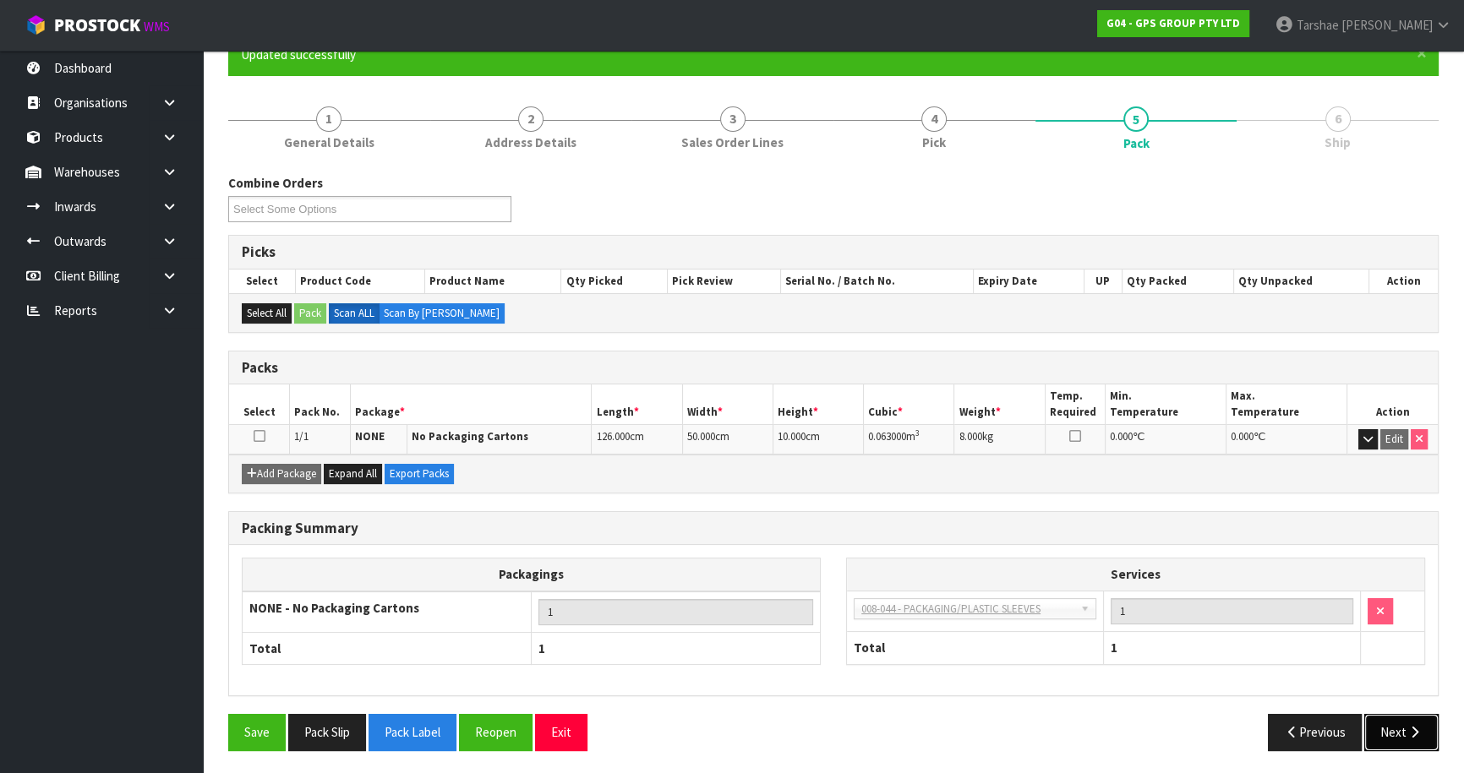
click at [1391, 719] on button "Next" at bounding box center [1401, 732] width 74 height 36
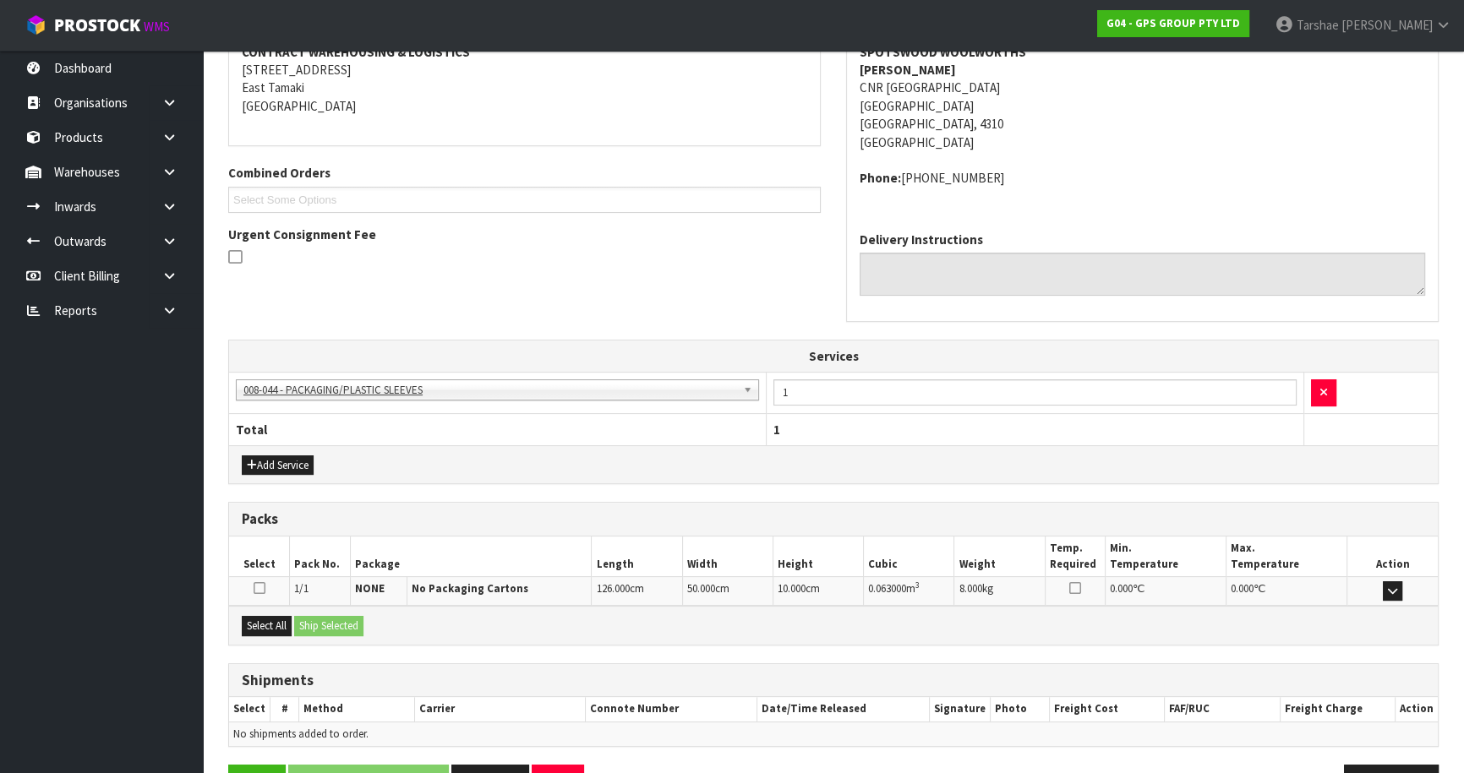
scroll to position [388, 0]
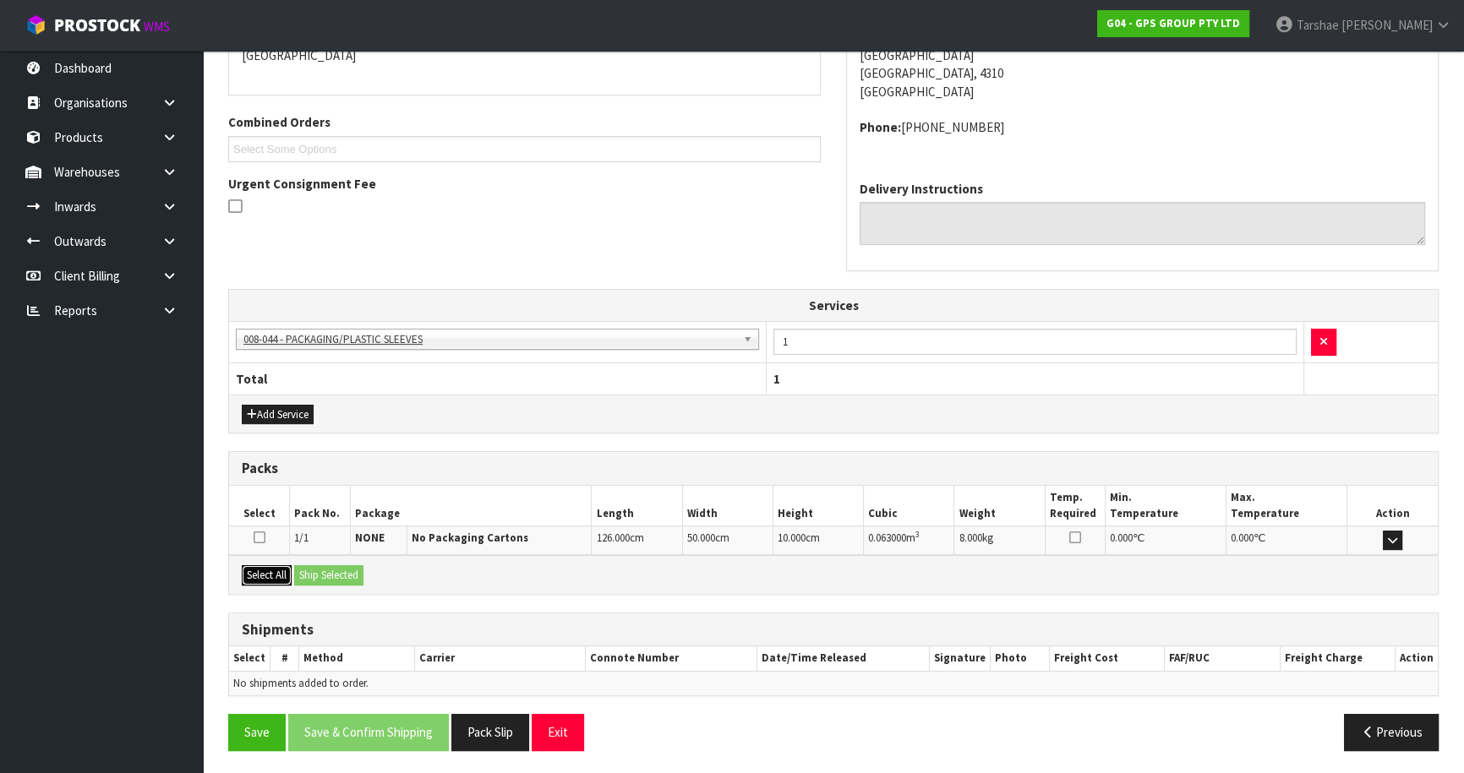
drag, startPoint x: 289, startPoint y: 577, endPoint x: 313, endPoint y: 574, distance: 23.8
click at [294, 576] on div "Select All Ship Selected" at bounding box center [833, 574] width 1209 height 38
drag, startPoint x: 256, startPoint y: 572, endPoint x: 334, endPoint y: 574, distance: 77.8
click at [267, 572] on button "Select All" at bounding box center [267, 576] width 50 height 20
click at [334, 574] on button "Ship Selected" at bounding box center [328, 576] width 69 height 20
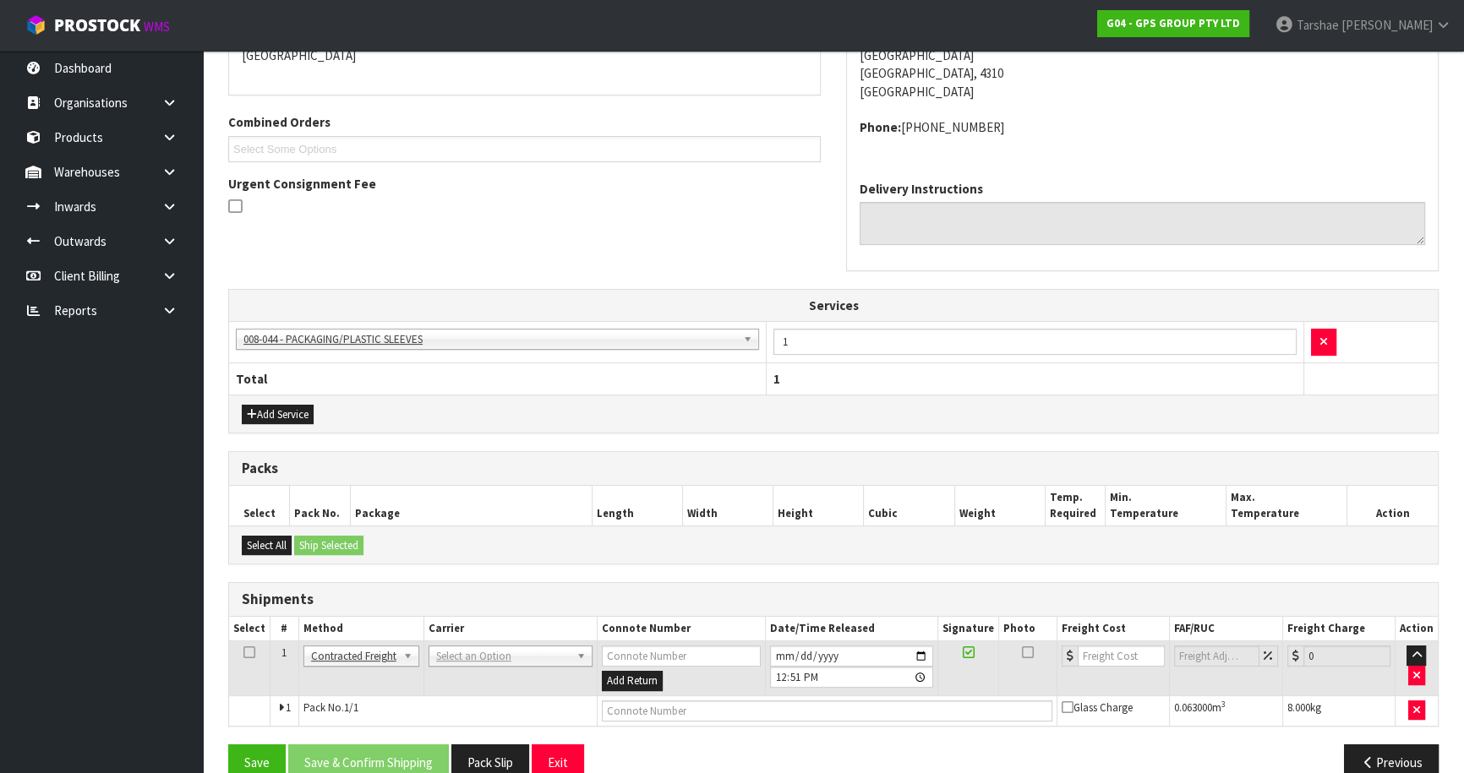
drag, startPoint x: 456, startPoint y: 659, endPoint x: 456, endPoint y: 674, distance: 14.4
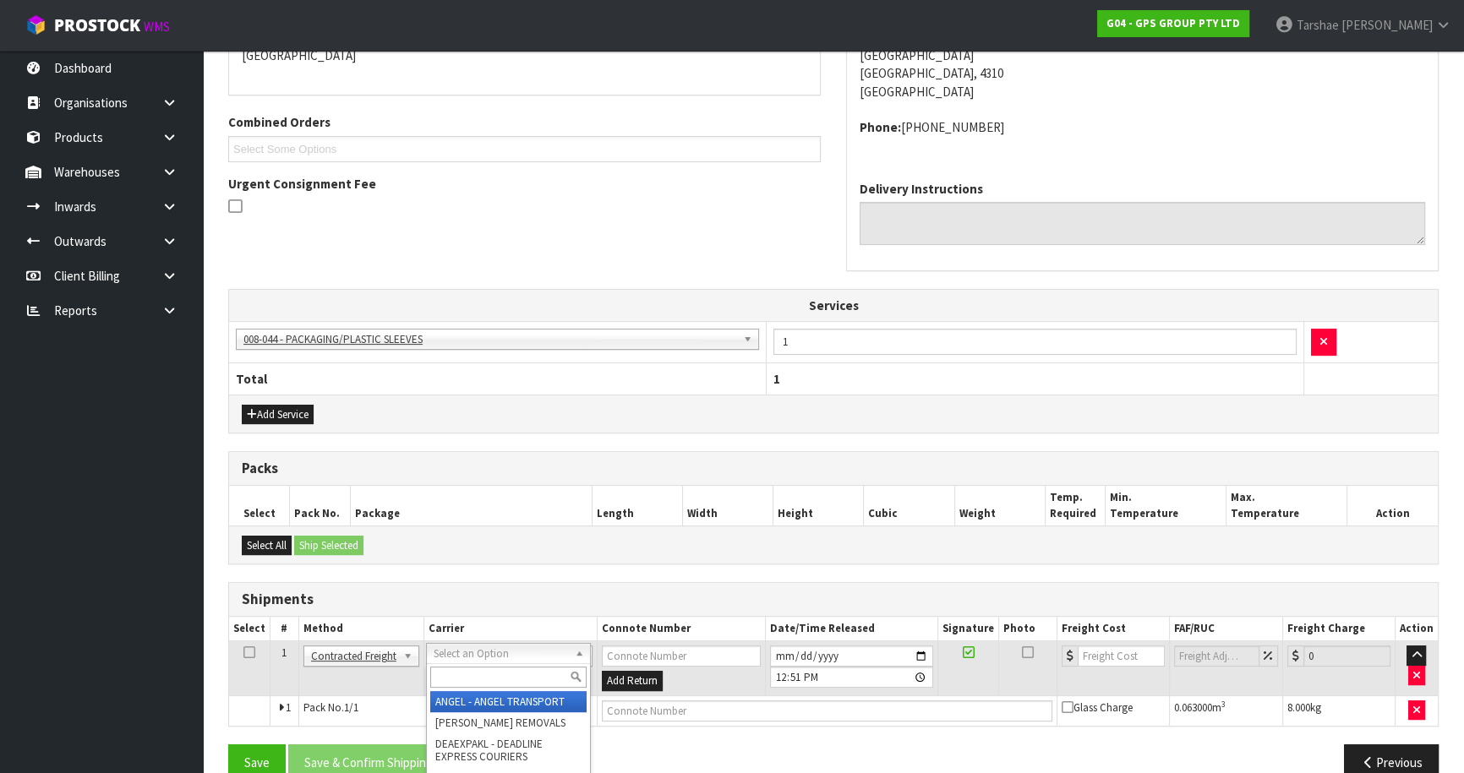
click at [456, 675] on input "text" at bounding box center [508, 677] width 156 height 21
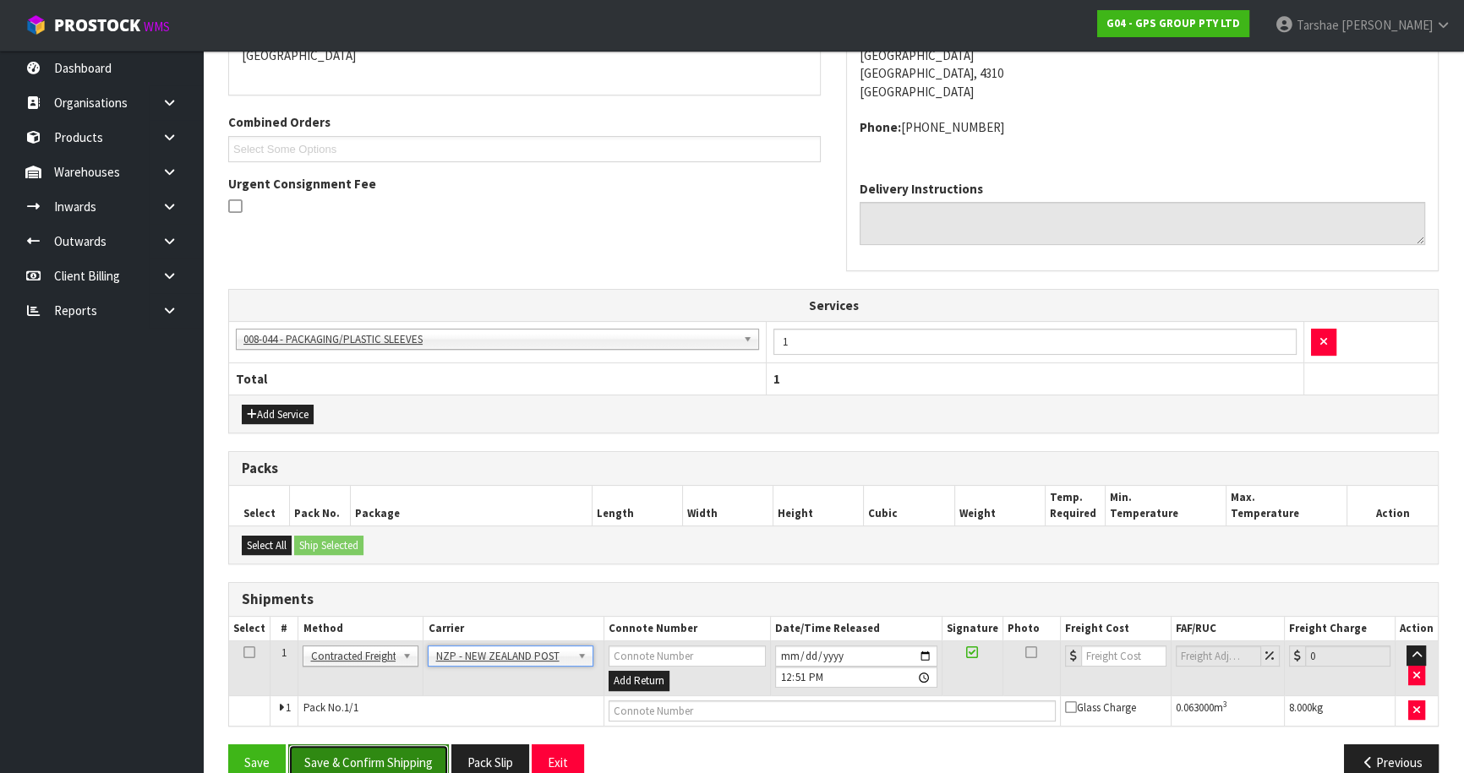
click at [422, 754] on button "Save & Confirm Shipping" at bounding box center [368, 763] width 161 height 36
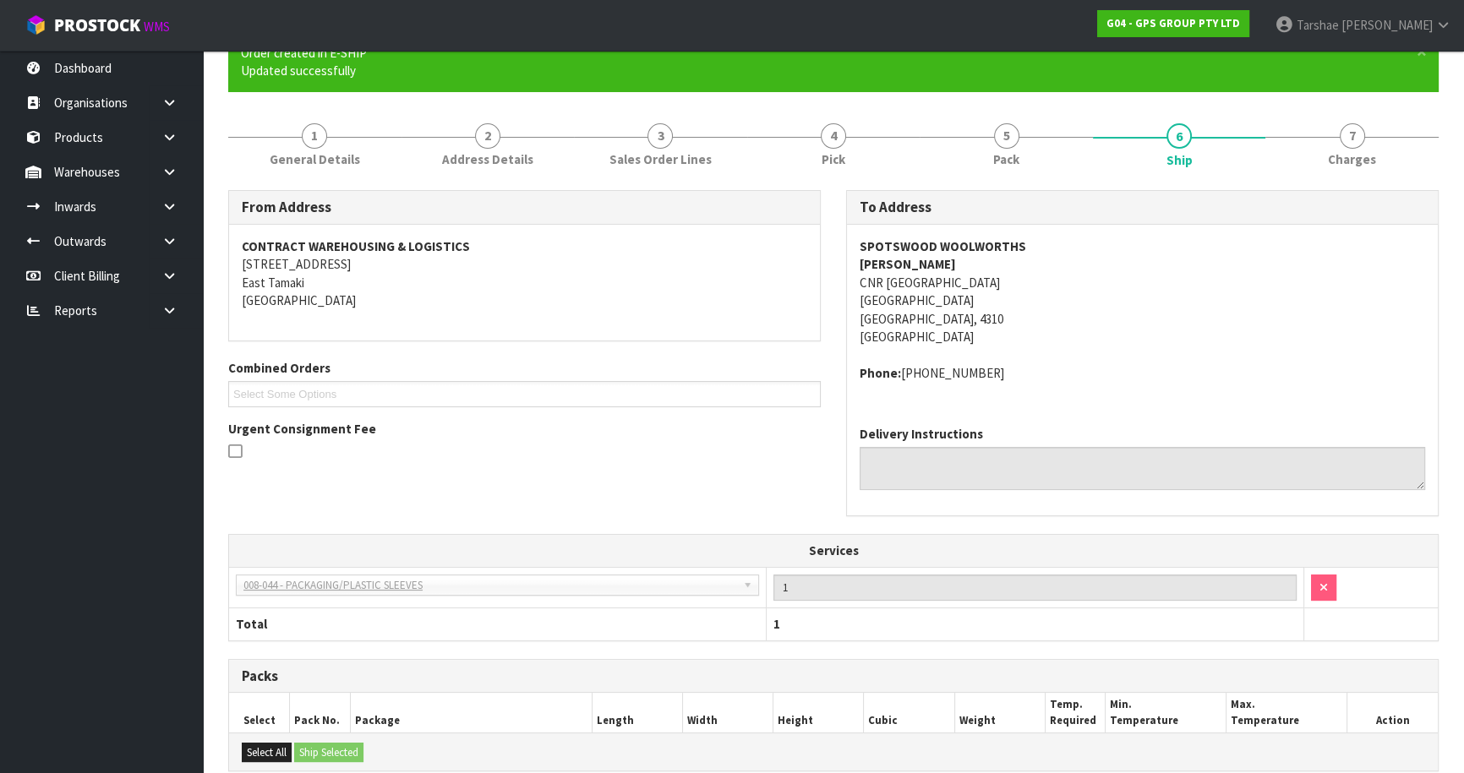
scroll to position [394, 0]
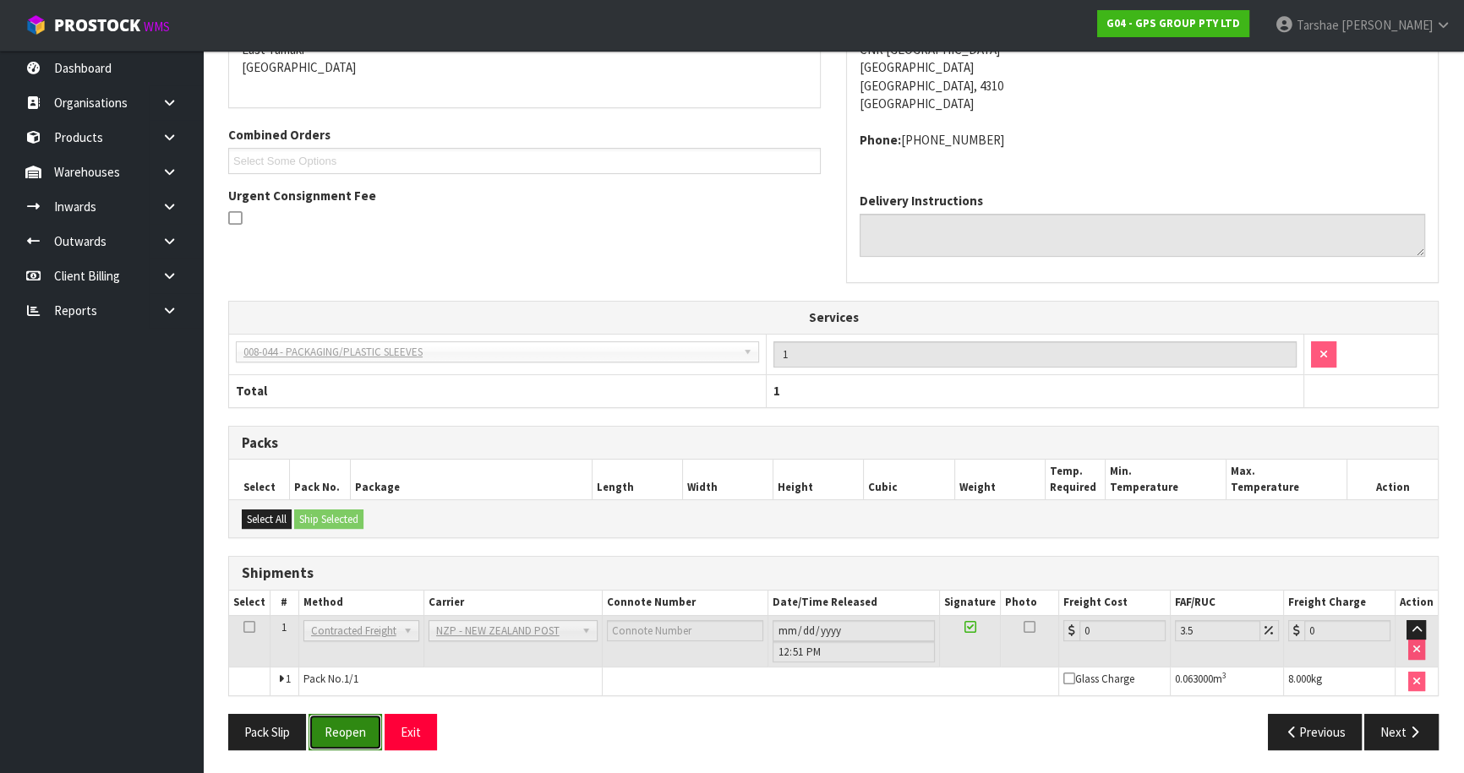
drag, startPoint x: 347, startPoint y: 730, endPoint x: 334, endPoint y: 730, distance: 12.7
click at [342, 730] on button "Reopen" at bounding box center [346, 732] width 74 height 36
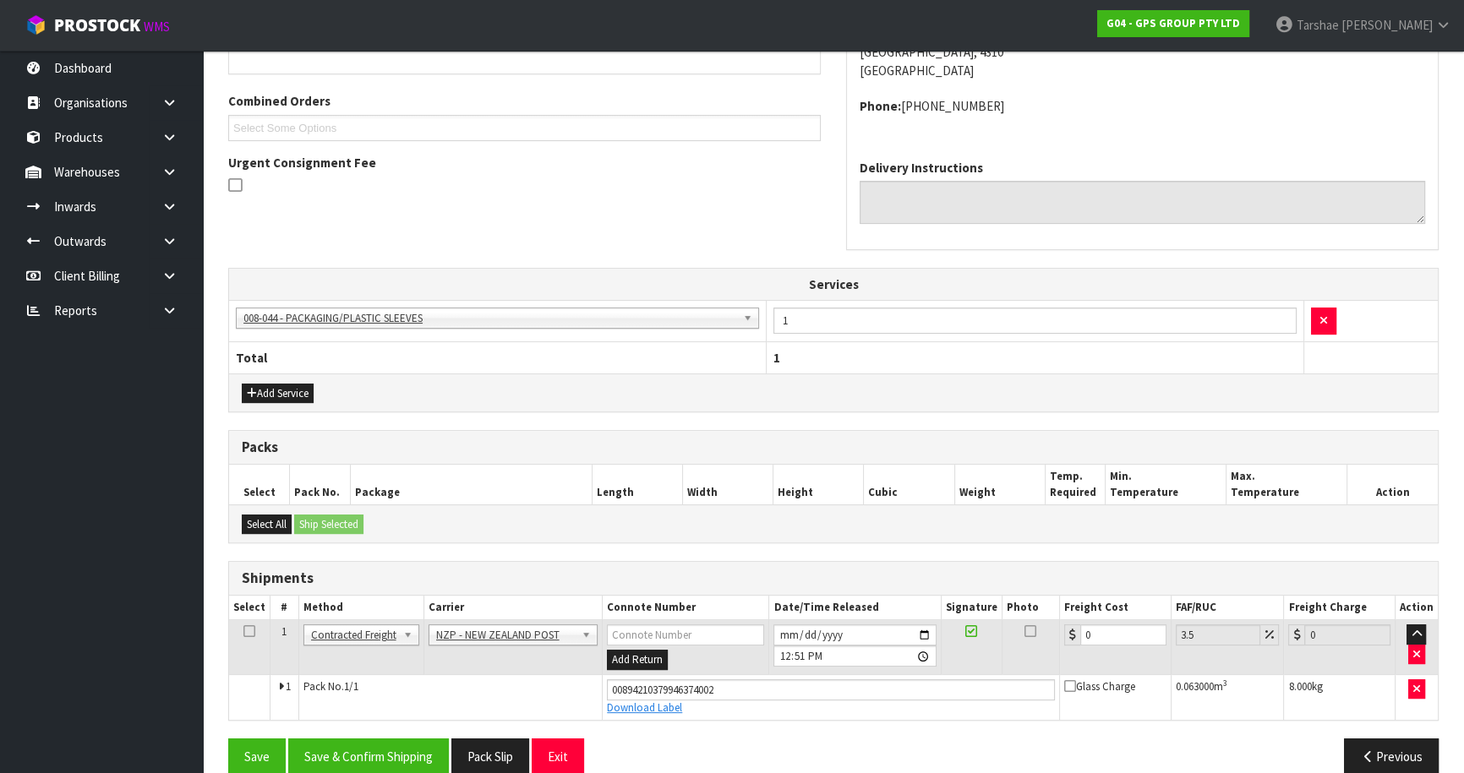
scroll to position [433, 0]
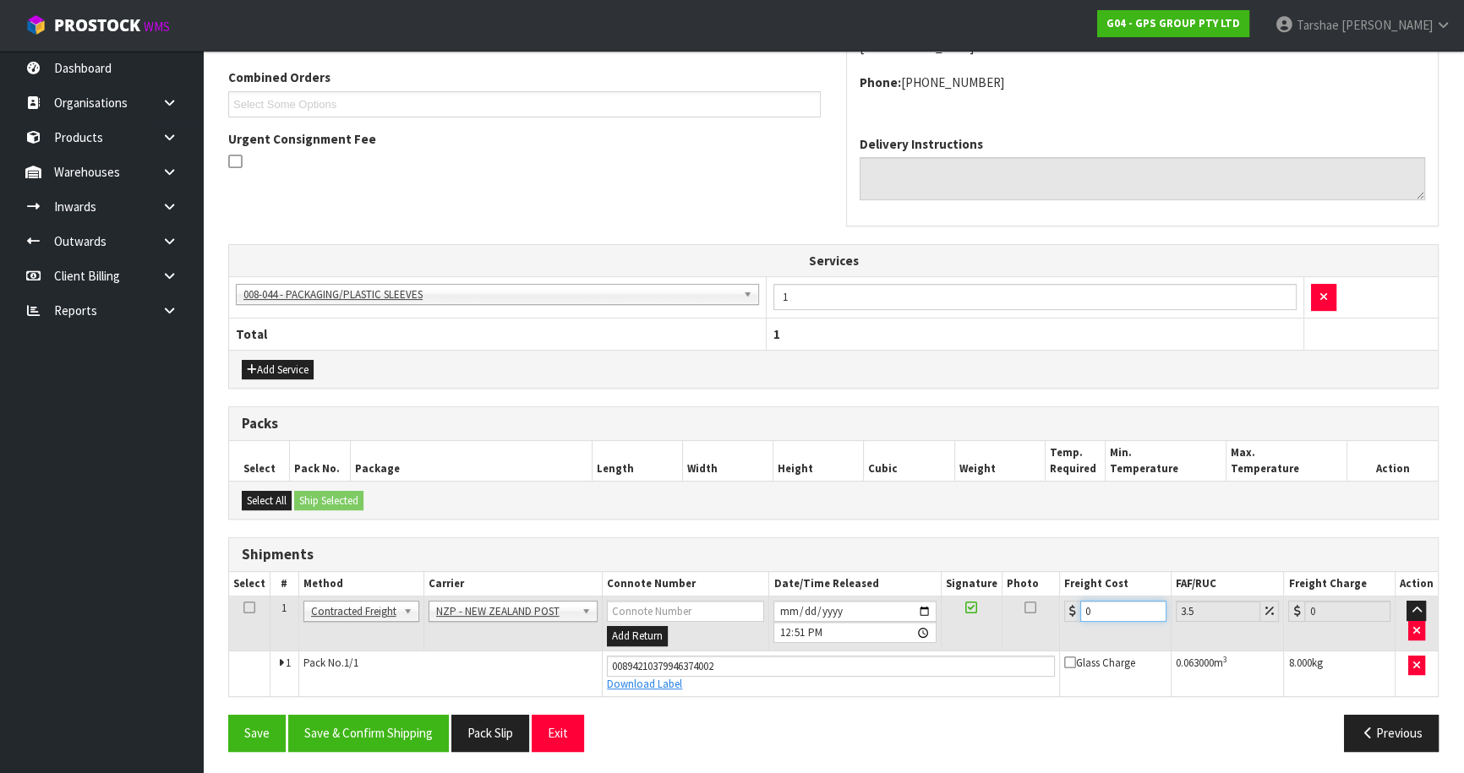
drag, startPoint x: 1125, startPoint y: 608, endPoint x: 861, endPoint y: 607, distance: 263.7
click at [866, 609] on tr "1 Client Local Pickup Customer Local Pickup Company Freight Contracted Freight …" at bounding box center [833, 624] width 1209 height 55
click at [425, 724] on button "Save & Confirm Shipping" at bounding box center [368, 733] width 161 height 36
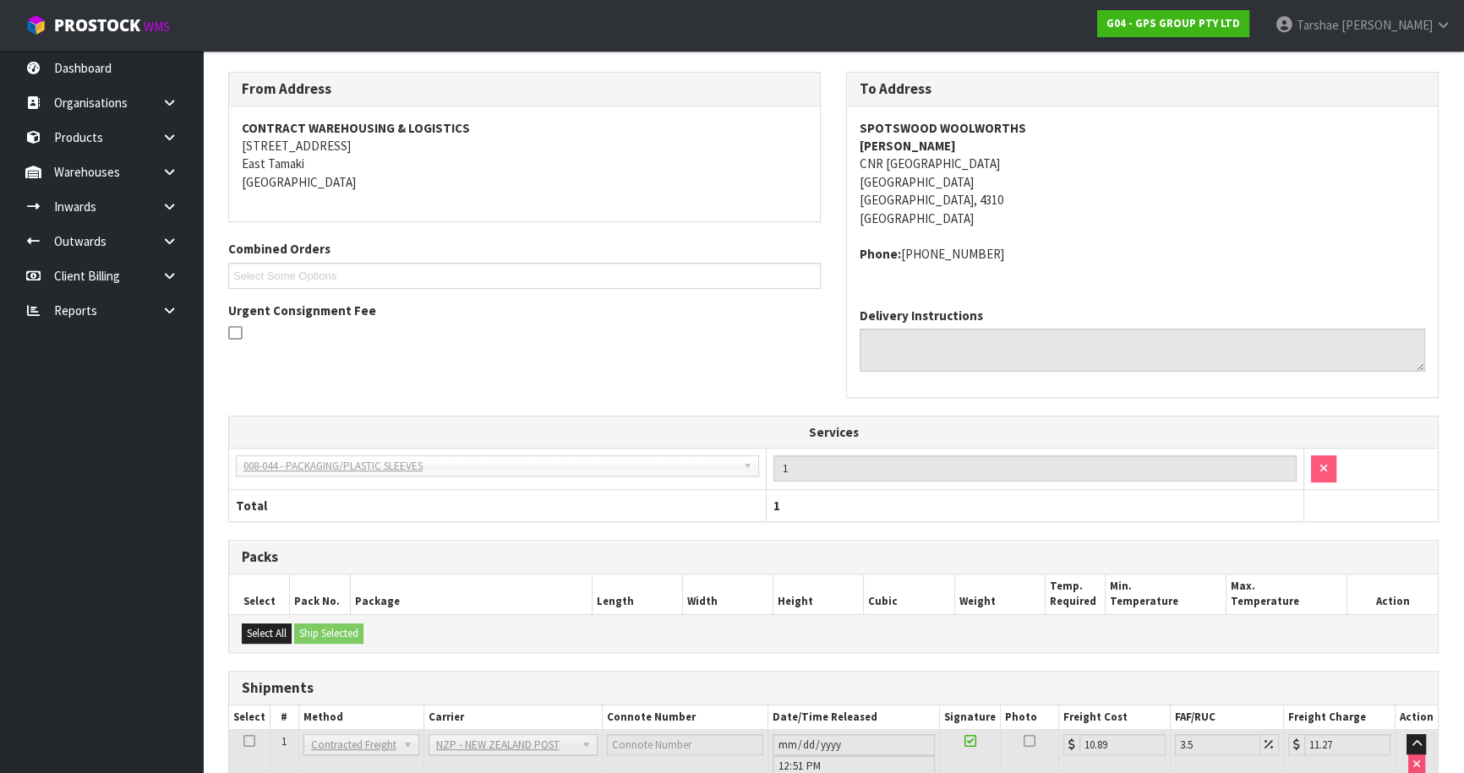
scroll to position [388, 0]
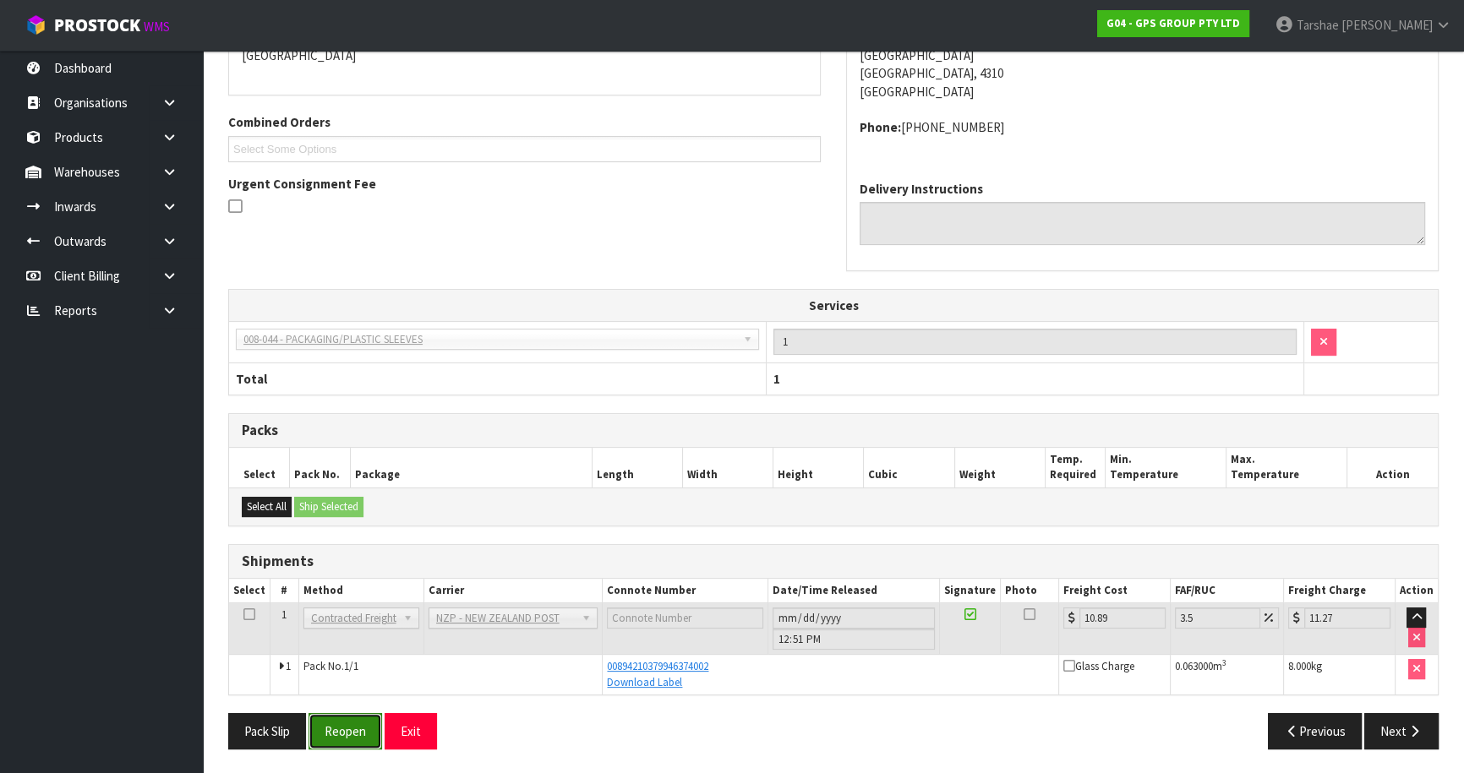
click at [368, 741] on button "Reopen" at bounding box center [346, 731] width 74 height 36
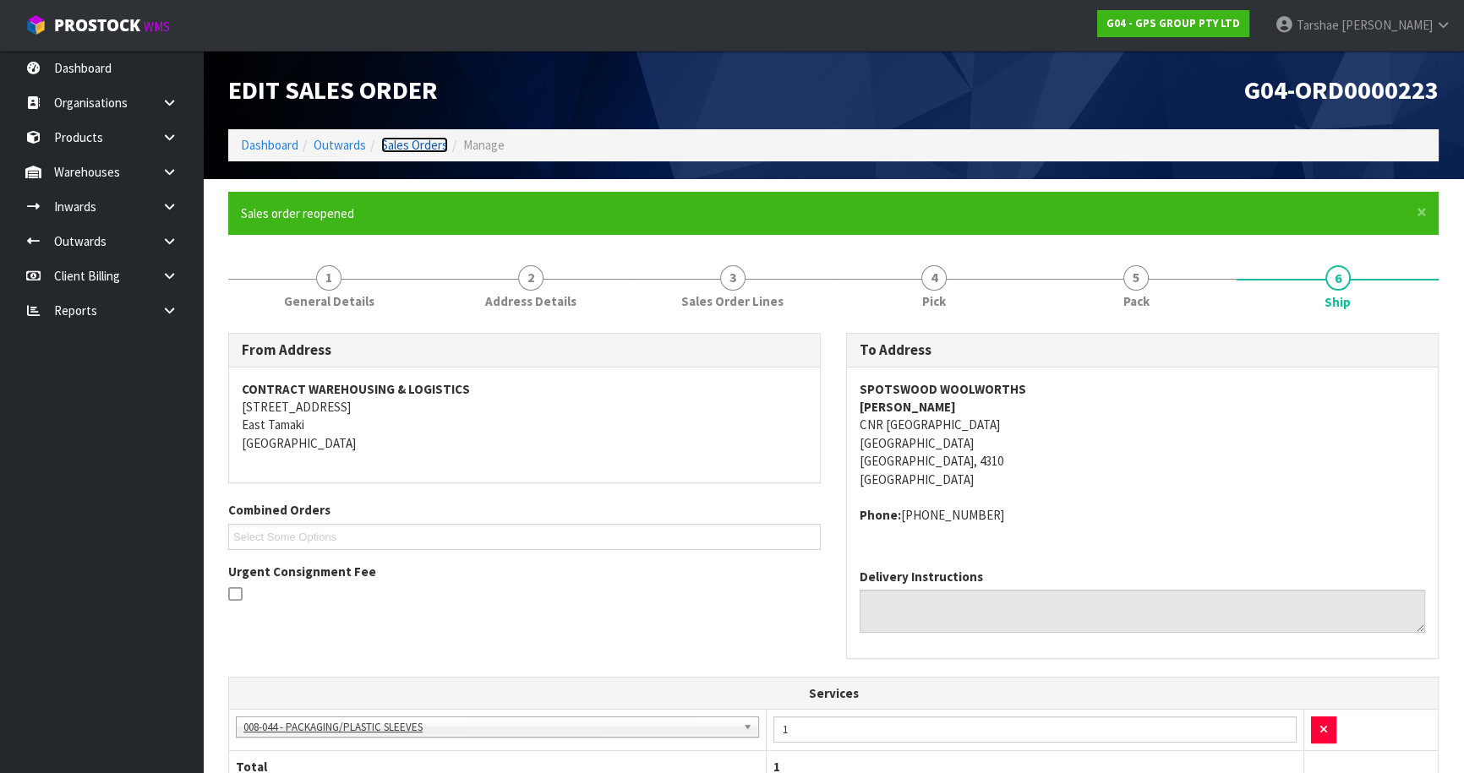
click at [421, 145] on link "Sales Orders" at bounding box center [414, 145] width 67 height 16
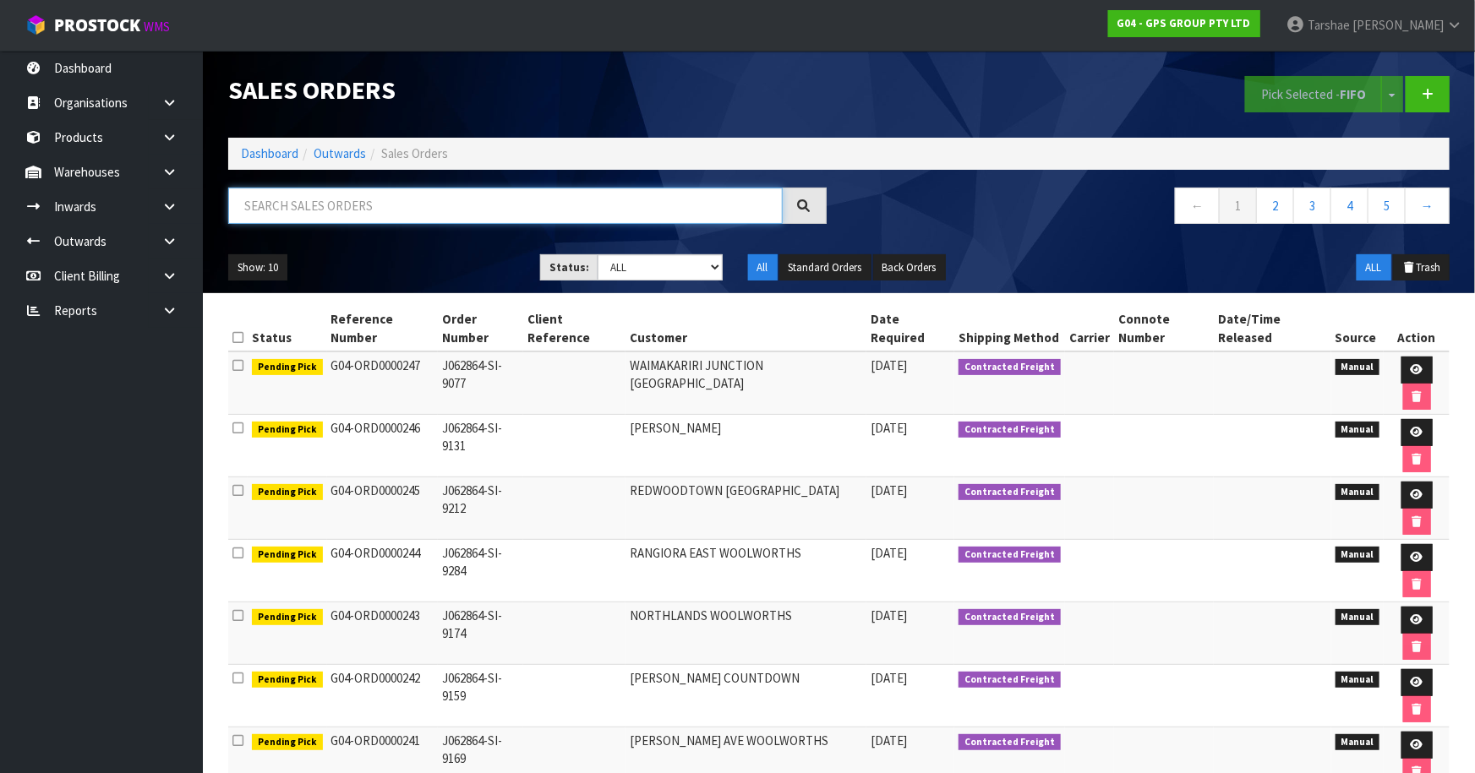
click at [439, 216] on input "text" at bounding box center [505, 206] width 555 height 36
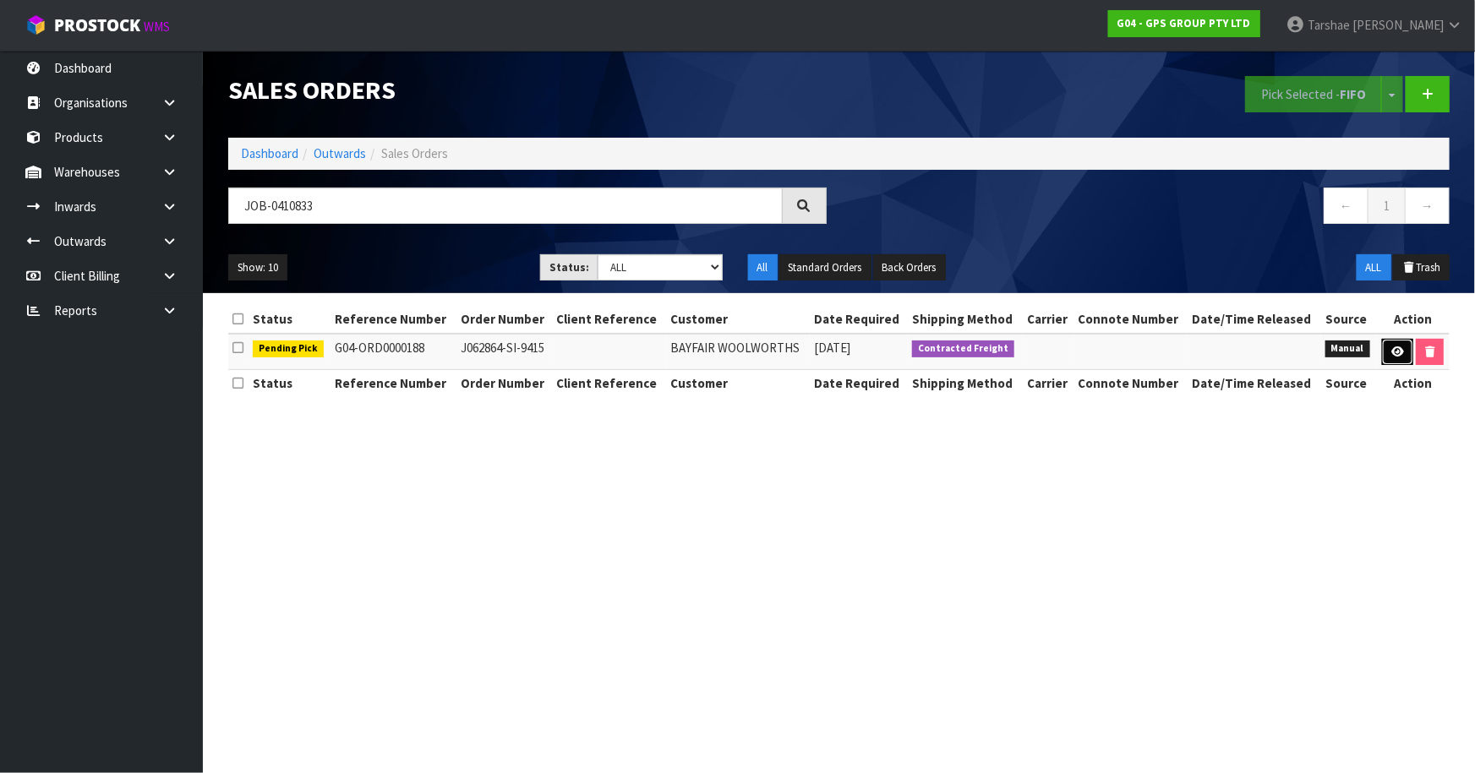
click at [1395, 361] on link at bounding box center [1397, 352] width 31 height 27
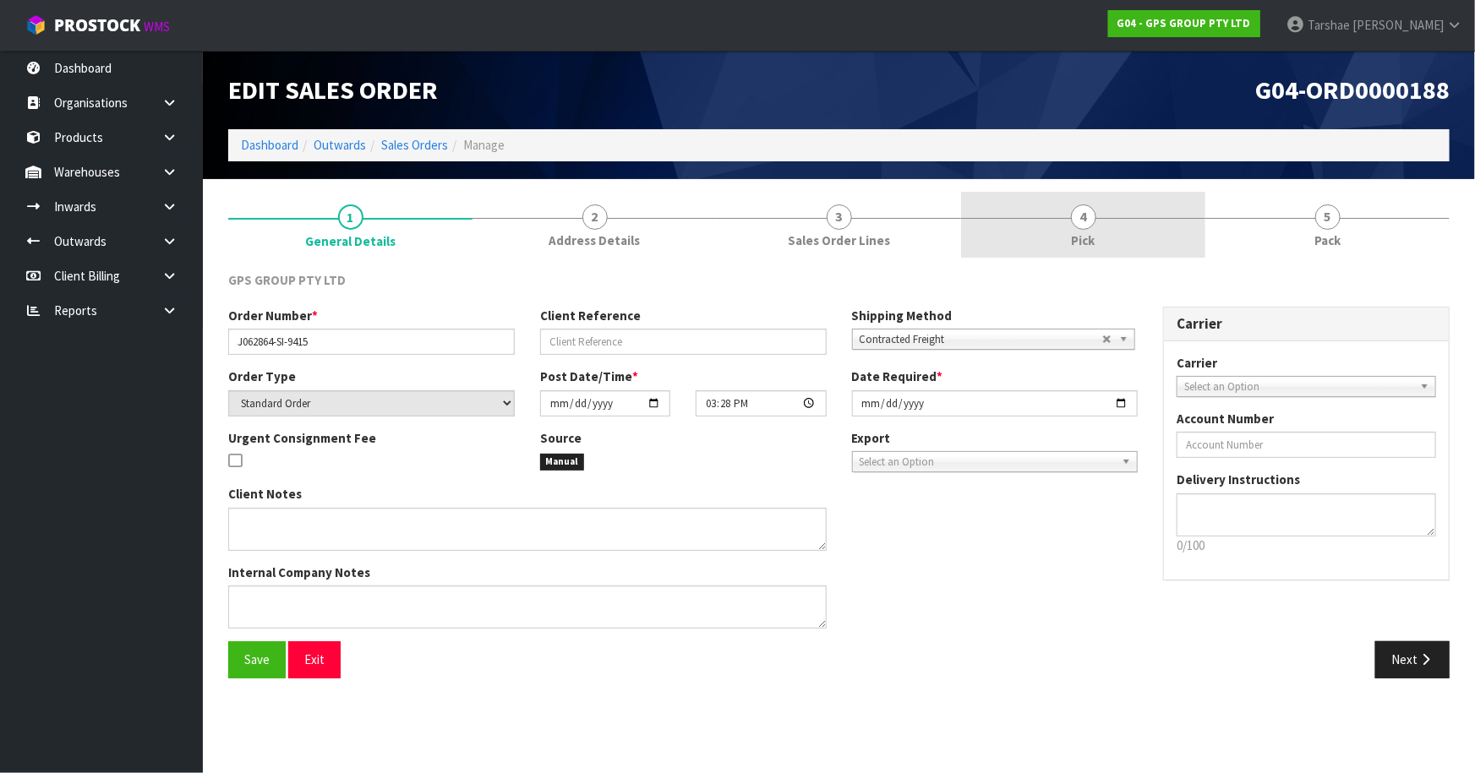
click at [1102, 245] on link "4 Pick" at bounding box center [1083, 225] width 244 height 67
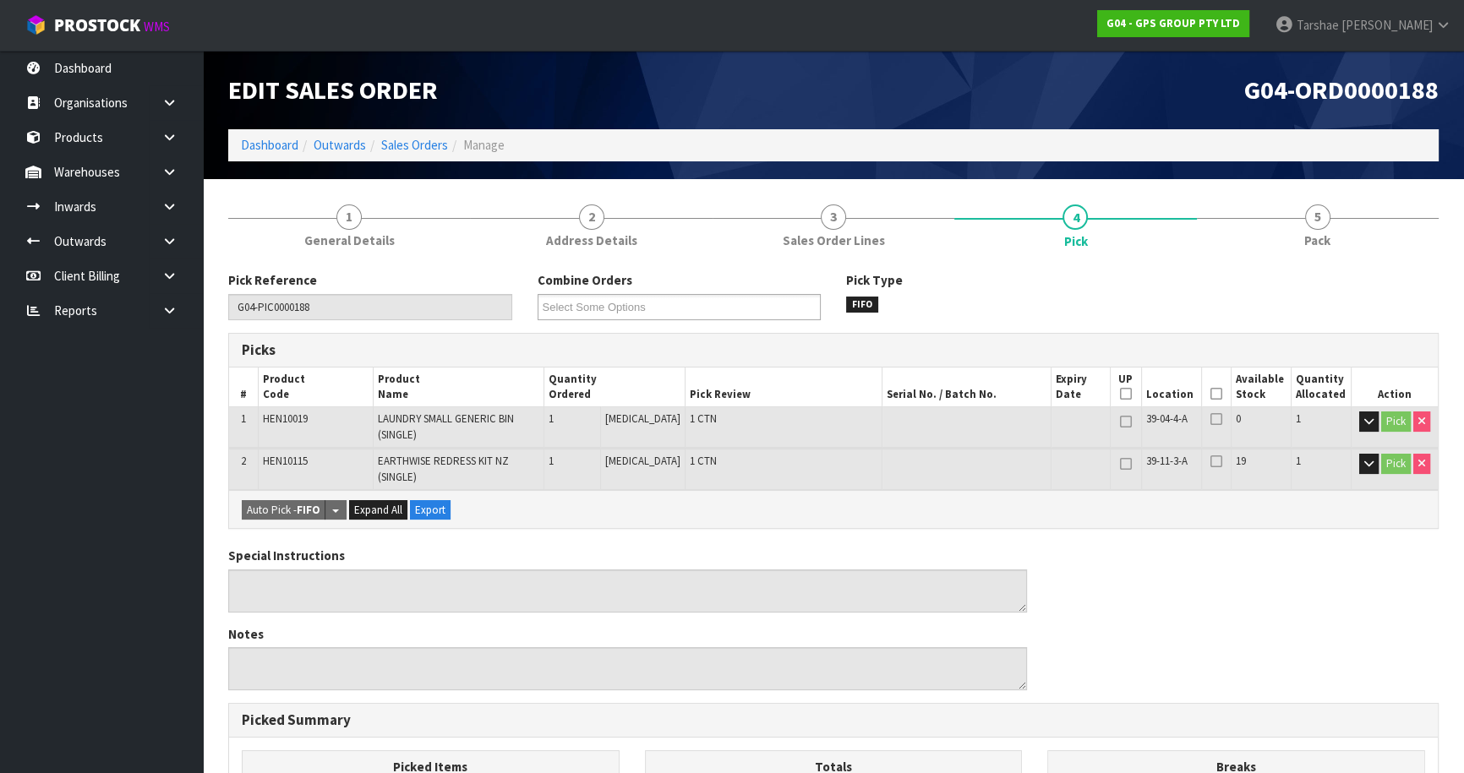
click at [1211, 395] on icon at bounding box center [1217, 394] width 12 height 1
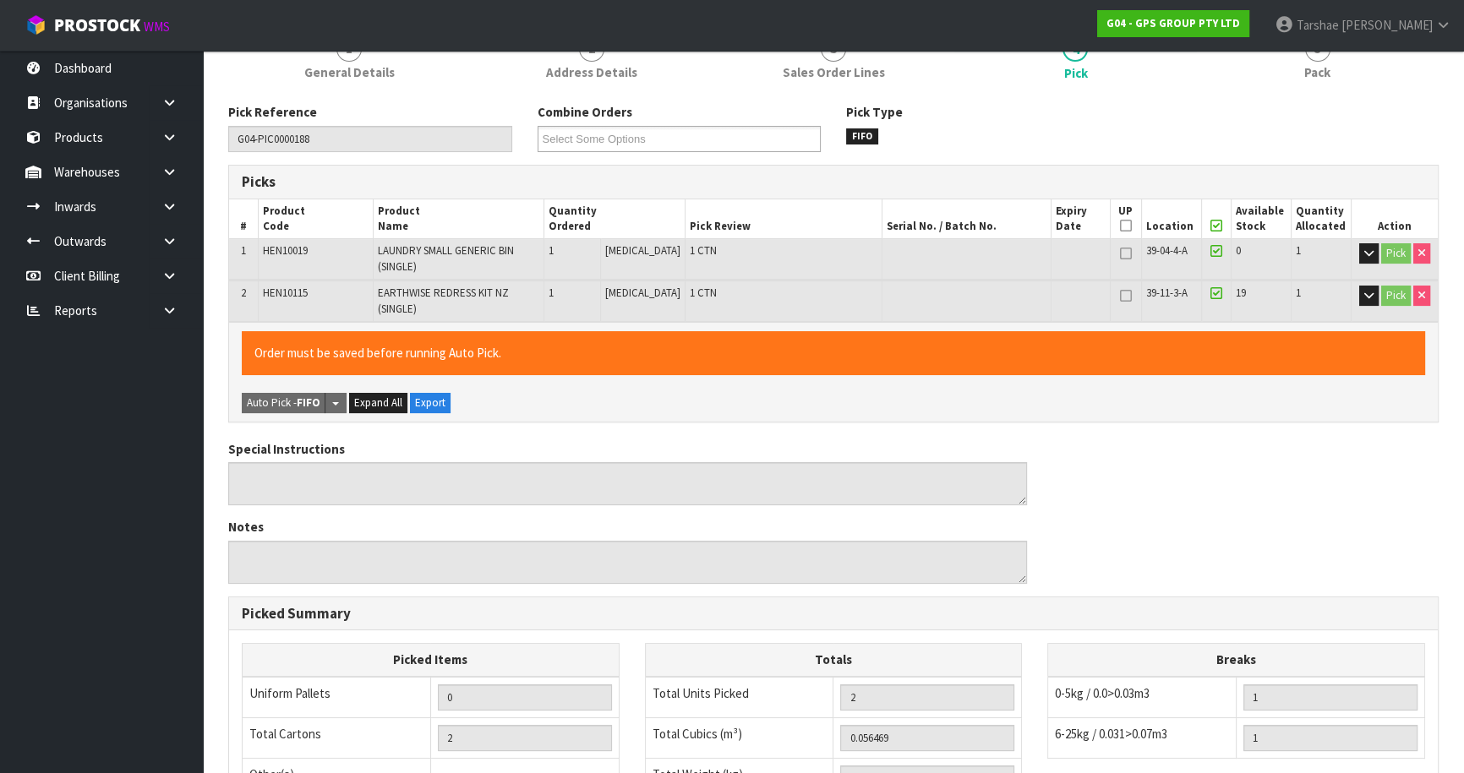
scroll to position [455, 0]
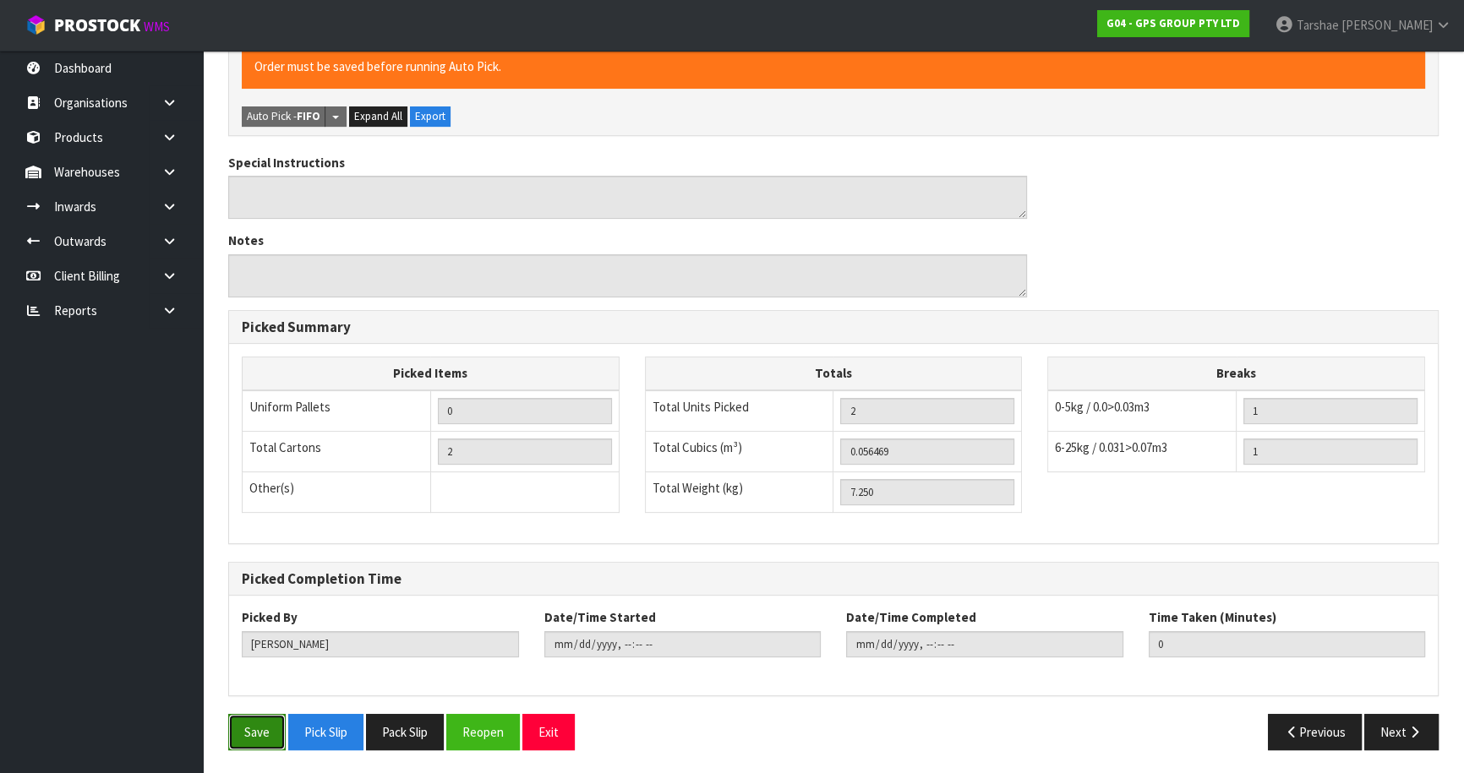
click at [274, 732] on button "Save" at bounding box center [256, 732] width 57 height 36
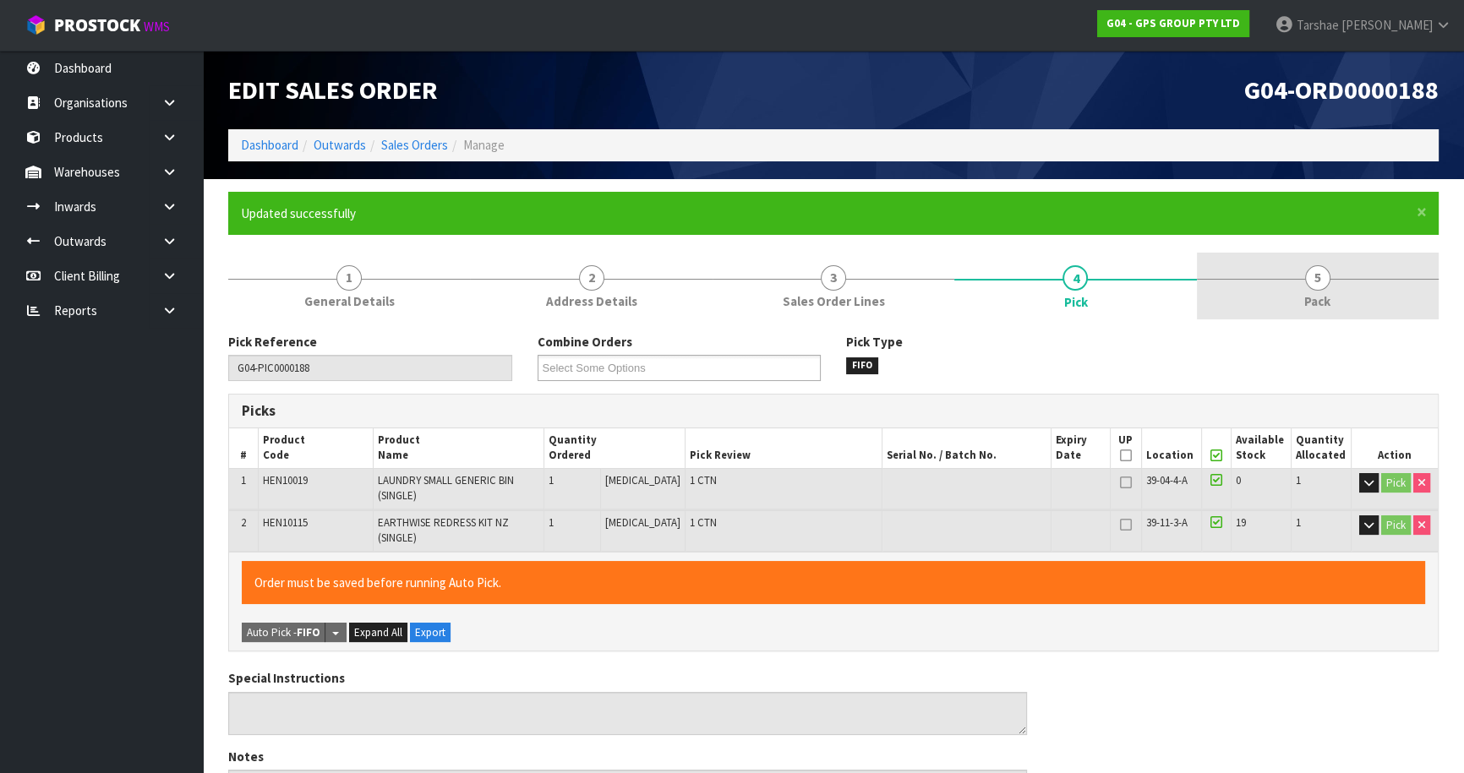
drag, startPoint x: 1354, startPoint y: 319, endPoint x: 1343, endPoint y: 313, distance: 12.5
click at [1353, 315] on link "5 Pack" at bounding box center [1318, 286] width 242 height 67
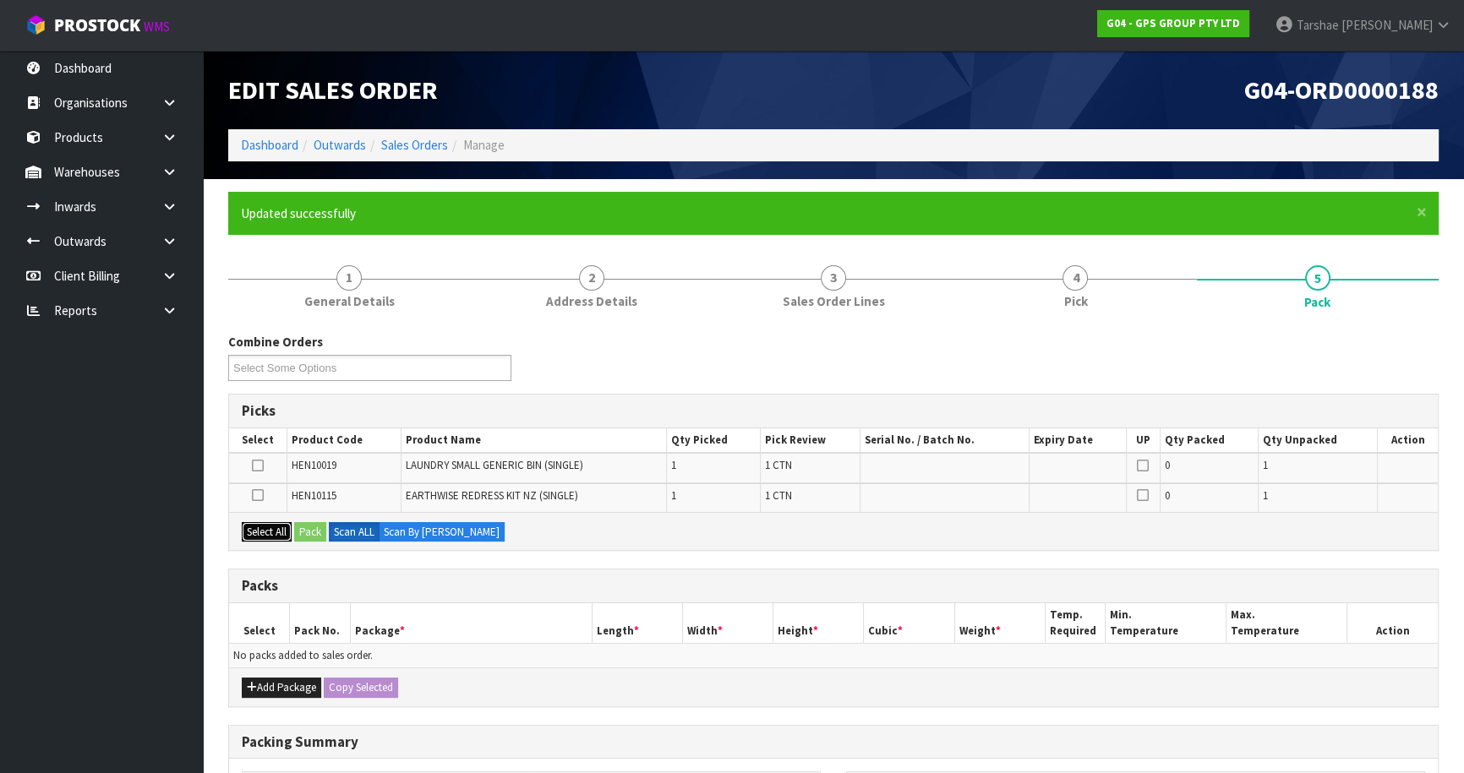
drag, startPoint x: 262, startPoint y: 527, endPoint x: 282, endPoint y: 631, distance: 105.1
click at [263, 528] on button "Select All" at bounding box center [267, 532] width 50 height 20
drag, startPoint x: 282, startPoint y: 679, endPoint x: 266, endPoint y: 674, distance: 16.8
click at [282, 679] on button "Add Package" at bounding box center [281, 688] width 79 height 20
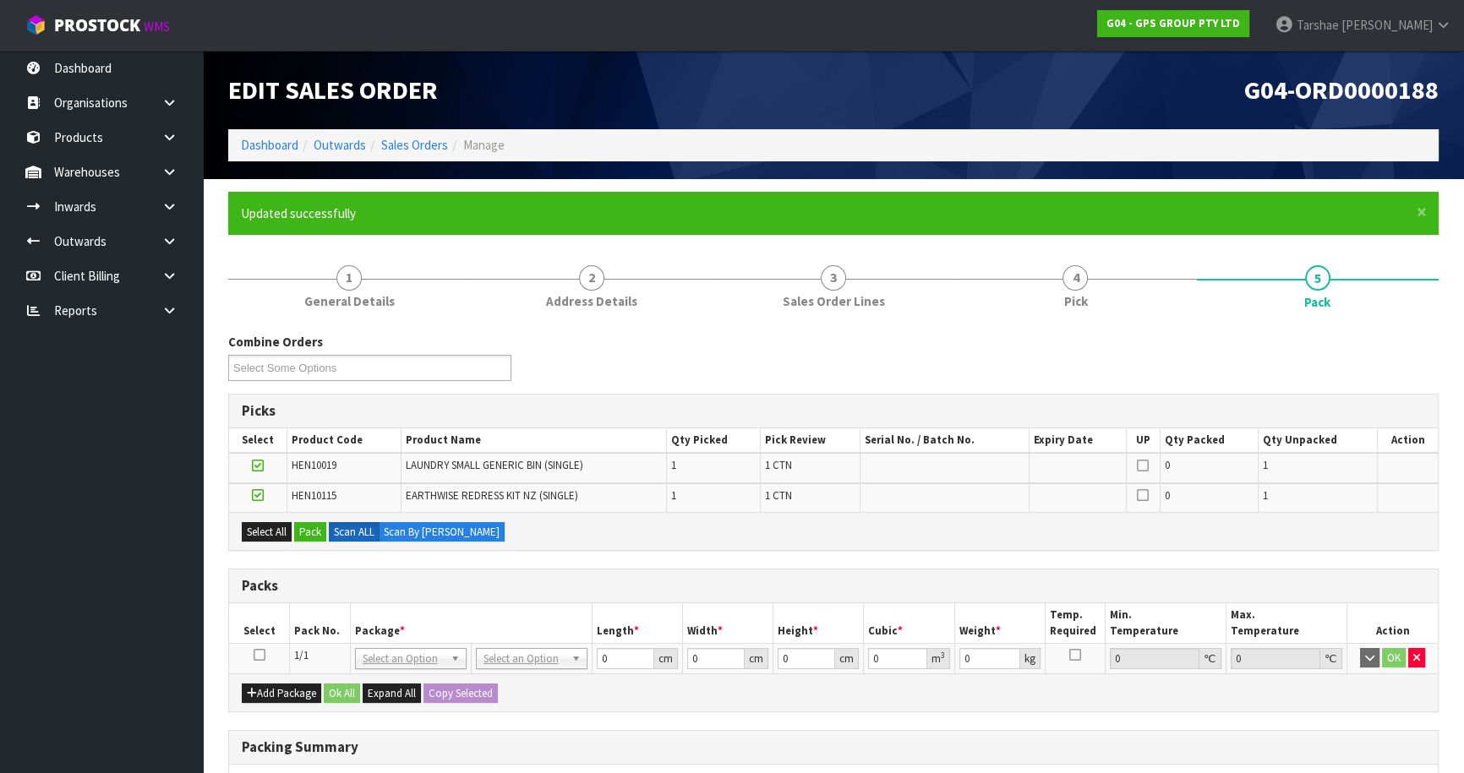
drag, startPoint x: 261, startPoint y: 657, endPoint x: 271, endPoint y: 630, distance: 28.6
click at [260, 655] on icon at bounding box center [260, 655] width 12 height 1
click at [314, 534] on button "Pack" at bounding box center [310, 532] width 32 height 20
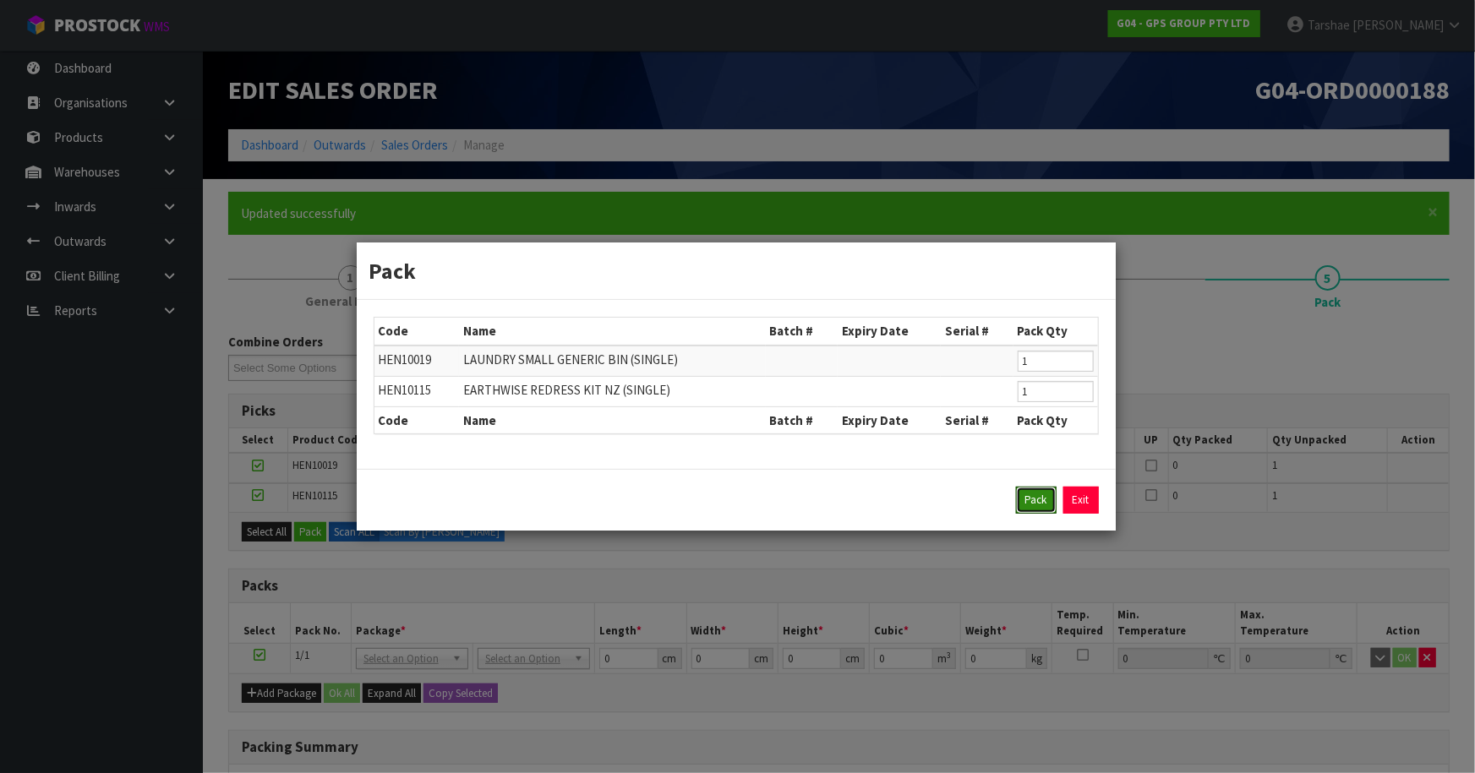
drag, startPoint x: 1043, startPoint y: 497, endPoint x: 894, endPoint y: 495, distance: 148.8
click at [1039, 497] on button "Pack" at bounding box center [1036, 500] width 41 height 27
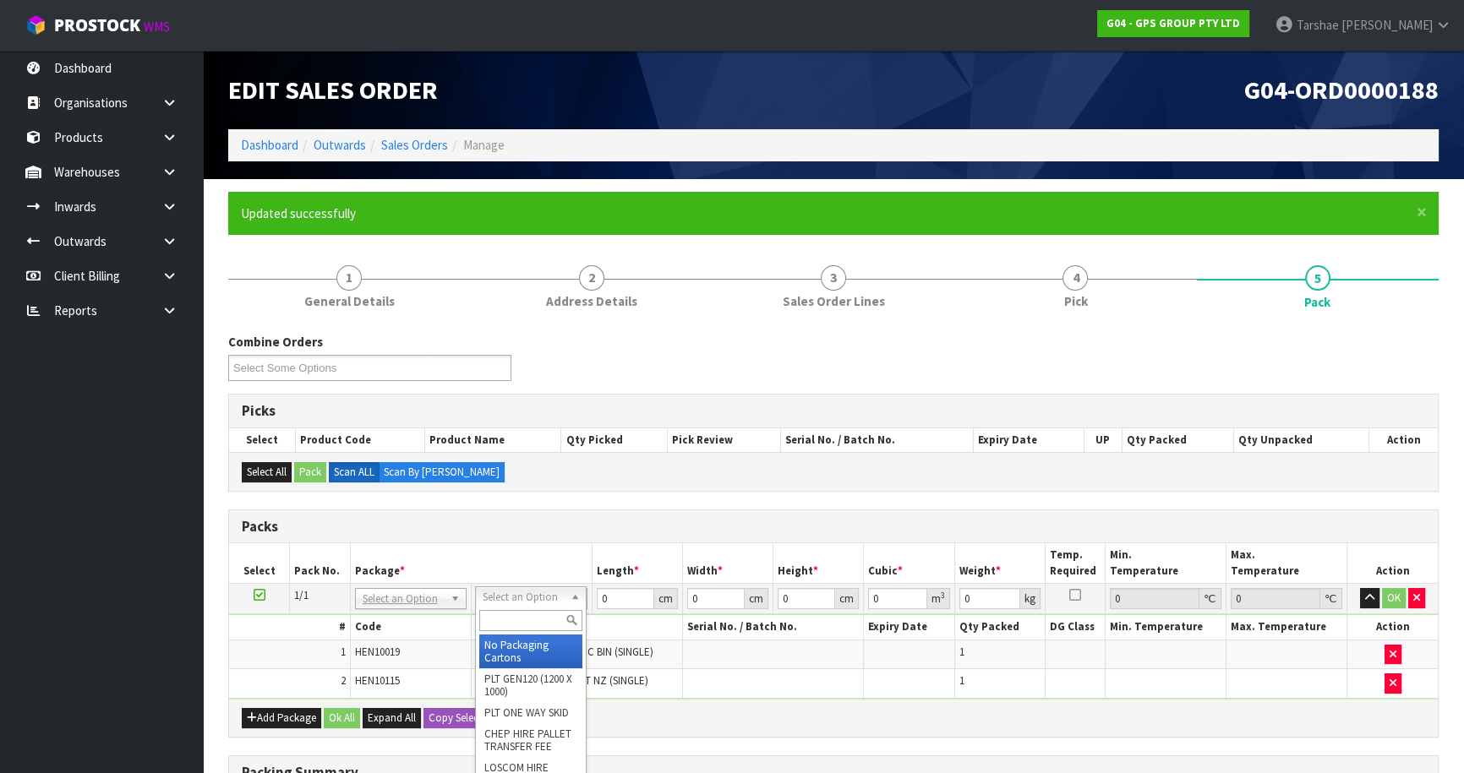
drag, startPoint x: 523, startPoint y: 642, endPoint x: 613, endPoint y: 599, distance: 99.8
click at [533, 632] on div "No Packaging Cartons PLT GEN120 (1200 X 1000) PLT ONE WAY SKID CHEP HIRE PALLET…" at bounding box center [531, 724] width 112 height 235
click at [616, 599] on input "0" at bounding box center [625, 598] width 57 height 21
drag, startPoint x: 560, startPoint y: 602, endPoint x: 538, endPoint y: 619, distance: 28.4
drag, startPoint x: 526, startPoint y: 653, endPoint x: 604, endPoint y: 579, distance: 107.0
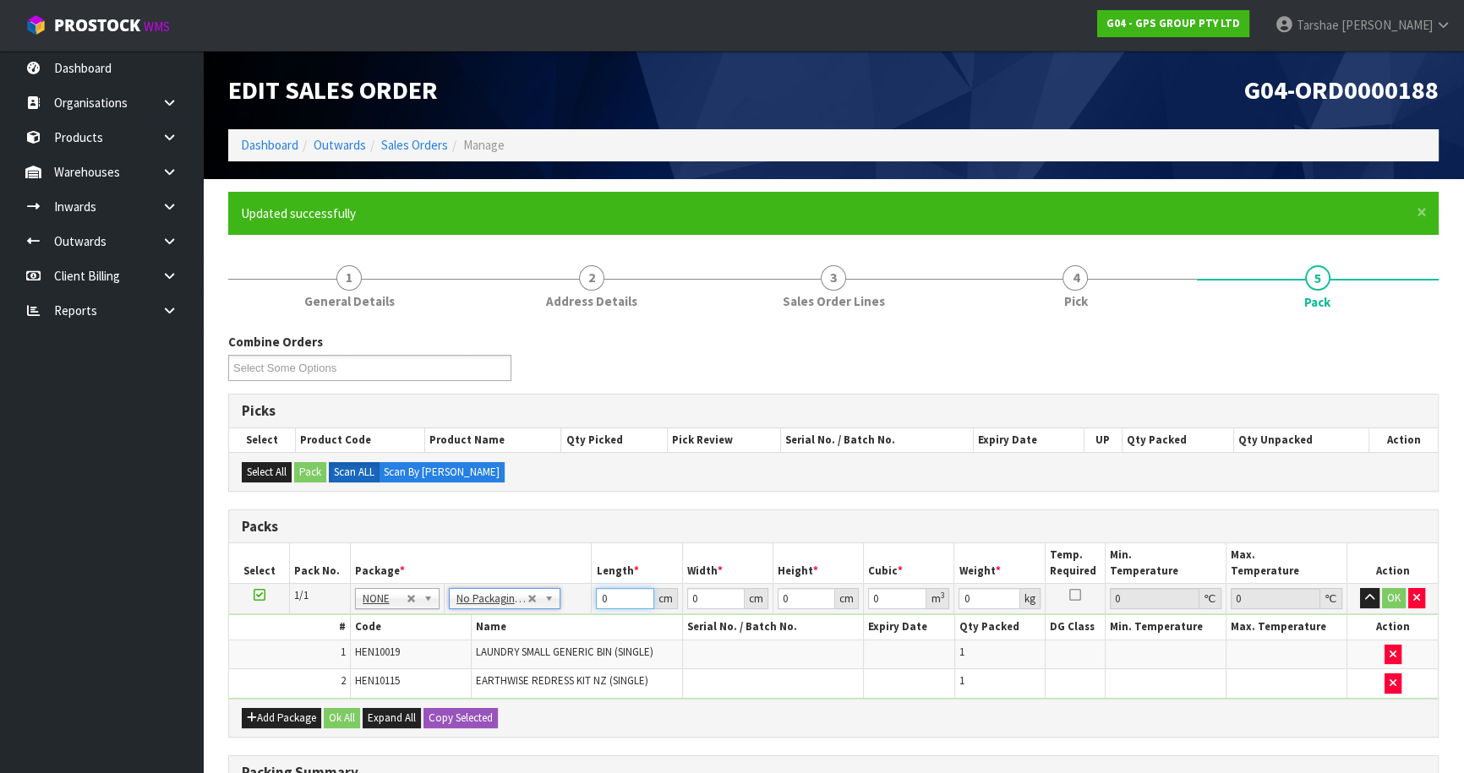
drag, startPoint x: 617, startPoint y: 598, endPoint x: 433, endPoint y: 562, distance: 187.7
click at [448, 567] on table "Select Pack No. Package * Length * Width * Height * Cubic * Weight * Temp. Requ…" at bounding box center [833, 621] width 1209 height 155
click at [1360, 588] on button "button" at bounding box center [1369, 598] width 19 height 20
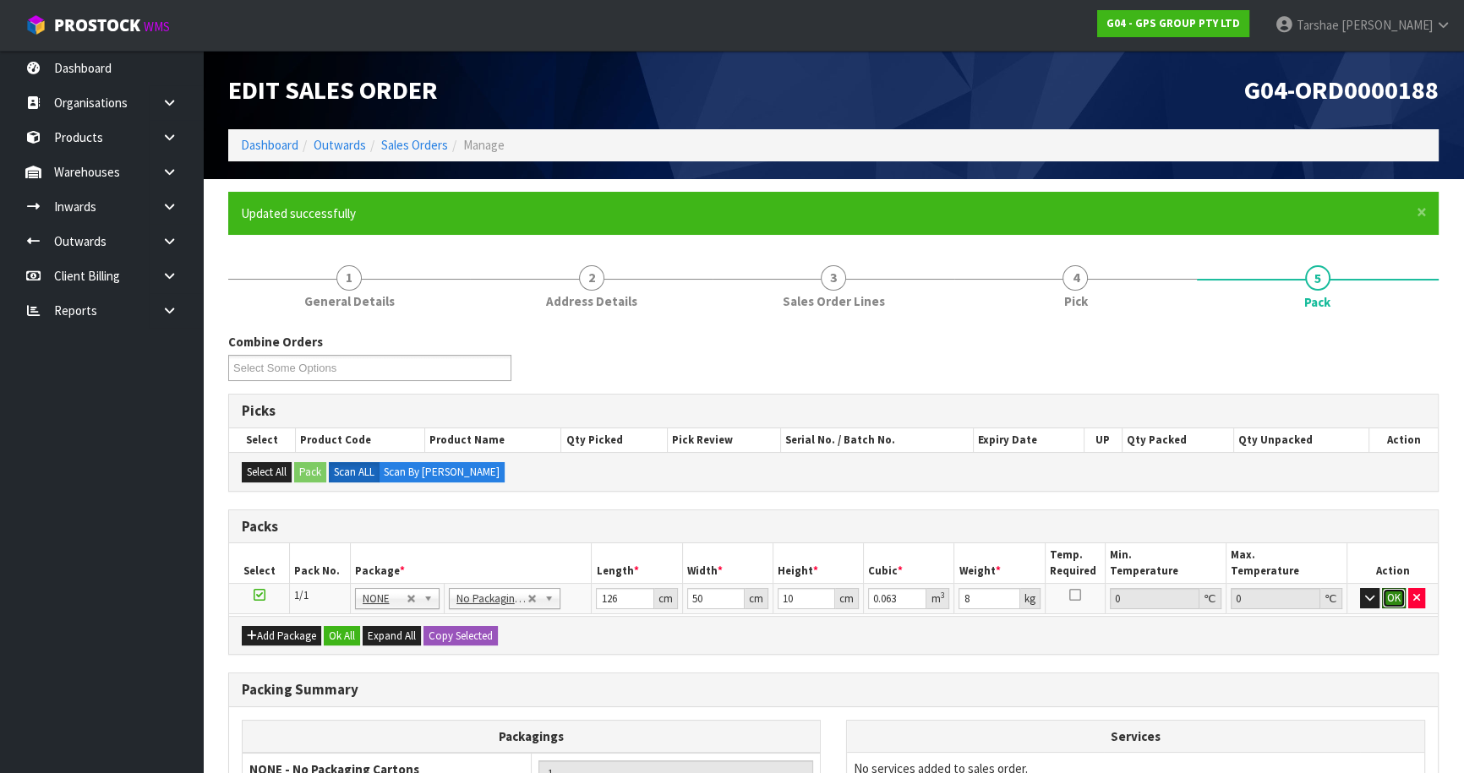
click button "OK" at bounding box center [1394, 598] width 24 height 20
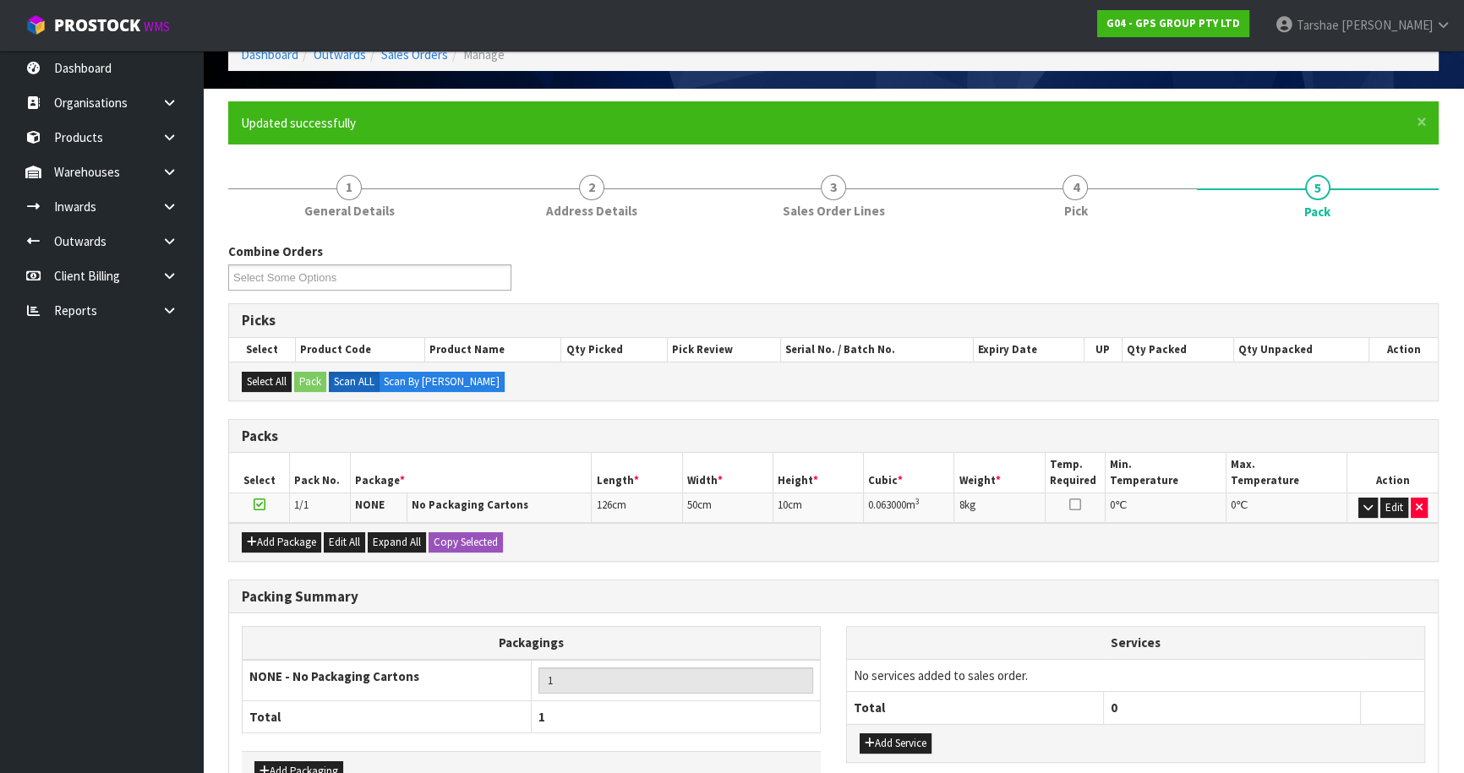
scroll to position [196, 0]
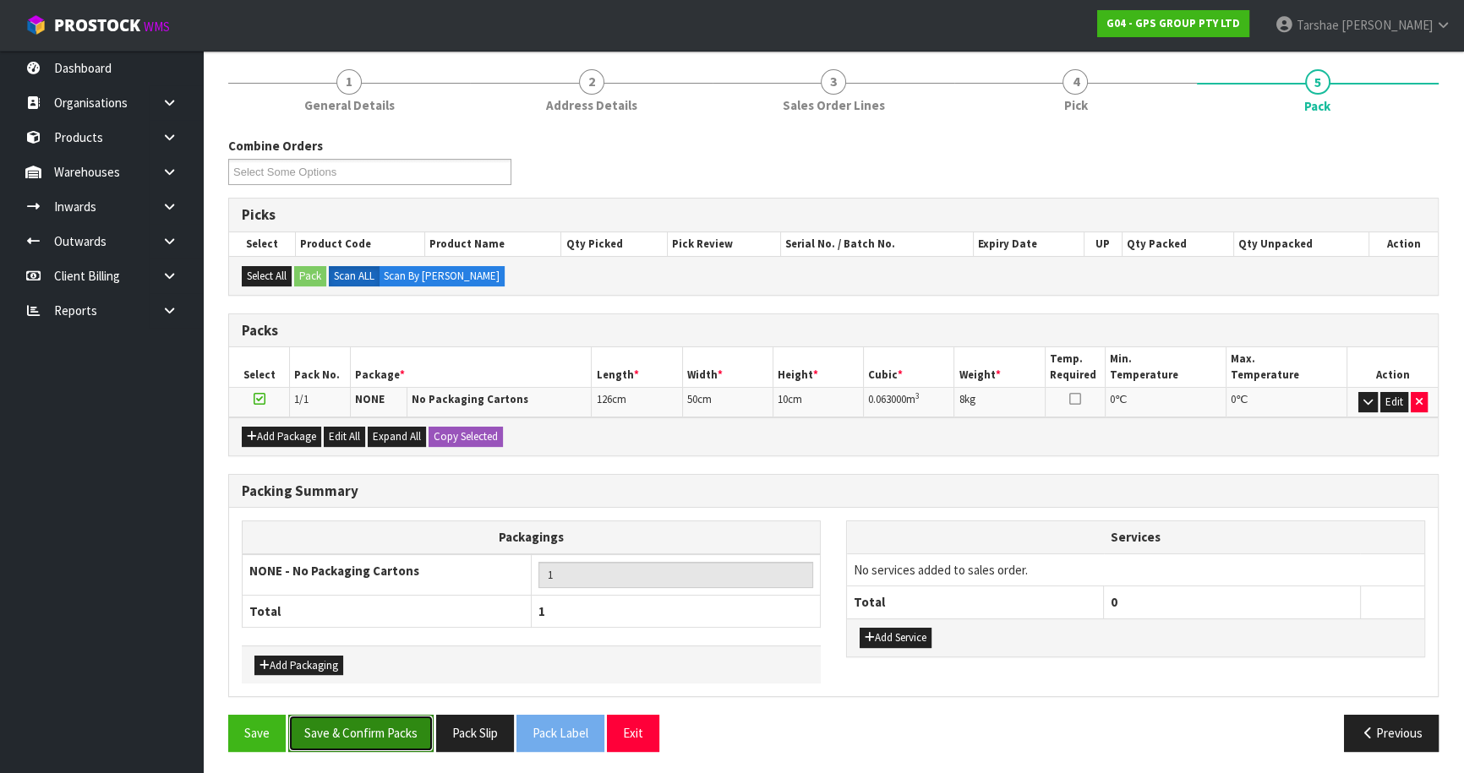
click at [407, 736] on button "Save & Confirm Packs" at bounding box center [360, 733] width 145 height 36
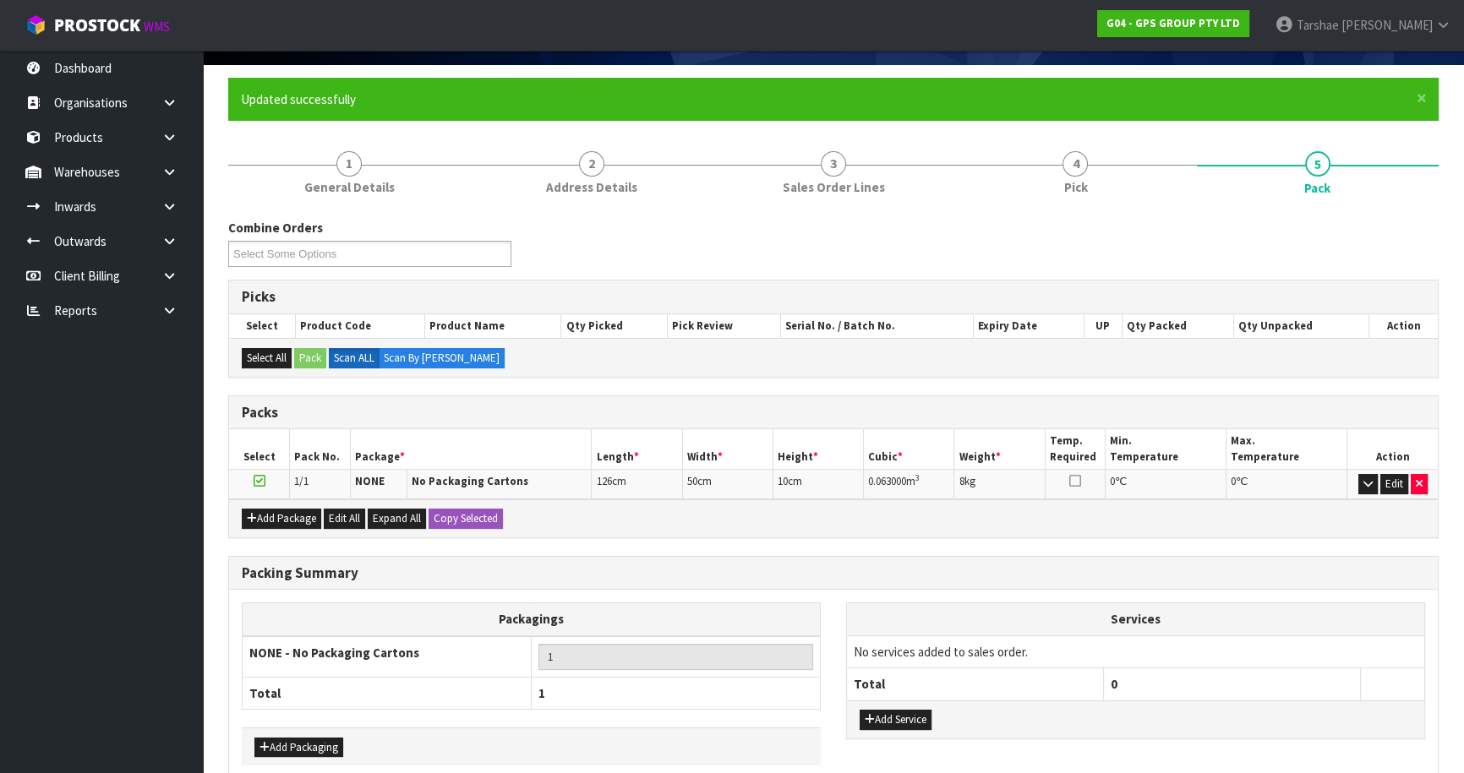
scroll to position [159, 0]
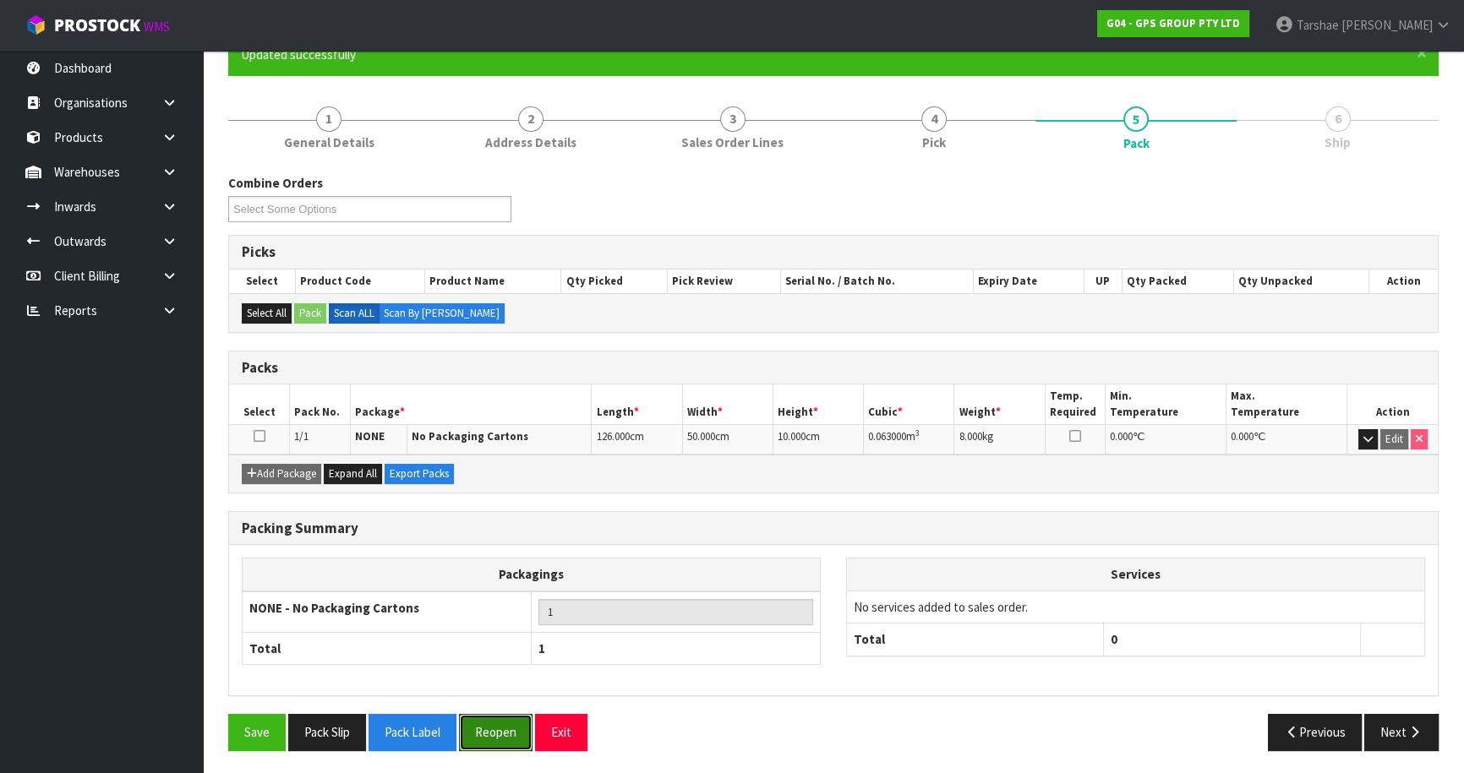
drag, startPoint x: 492, startPoint y: 736, endPoint x: 489, endPoint y: 697, distance: 39.0
click at [492, 736] on button "Reopen" at bounding box center [496, 732] width 74 height 36
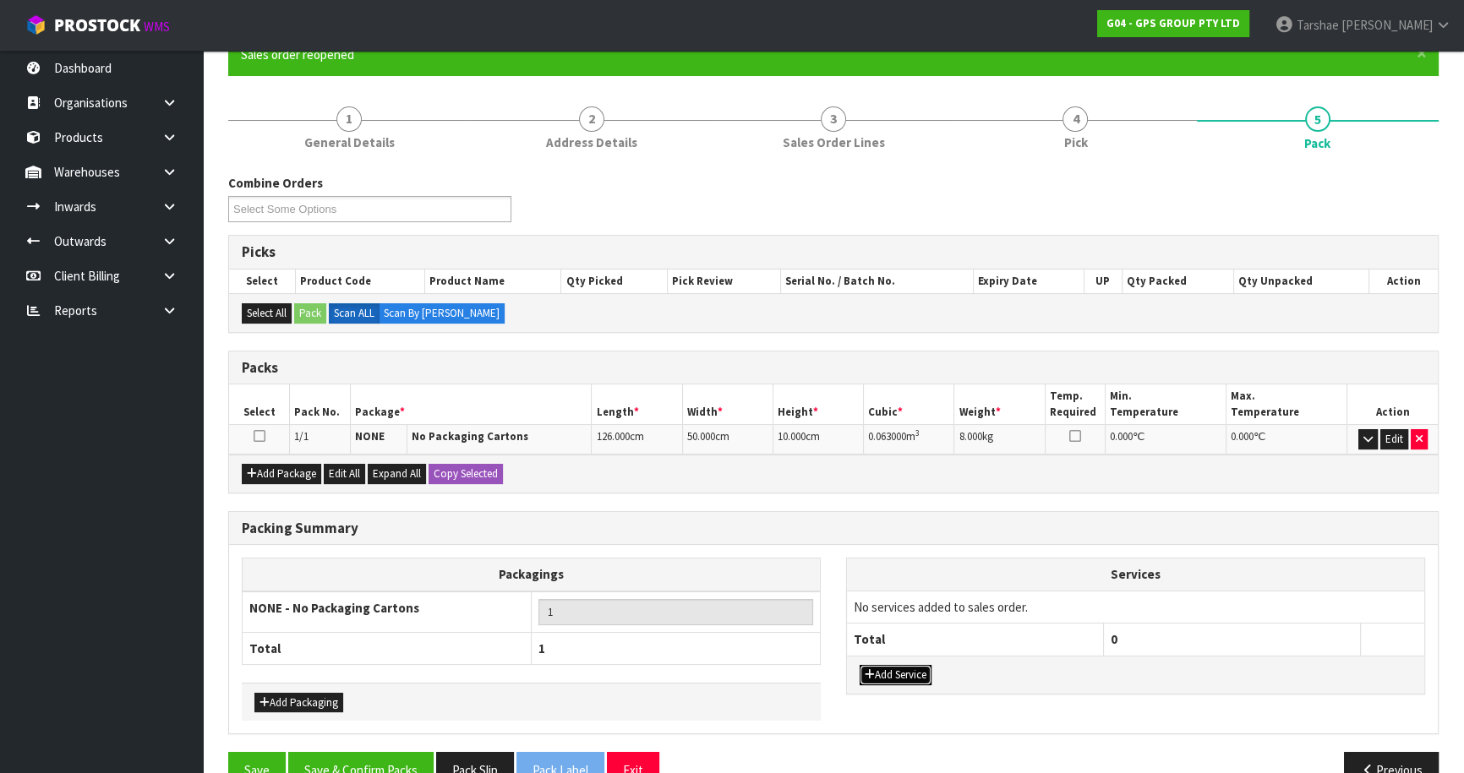
drag, startPoint x: 894, startPoint y: 675, endPoint x: 899, endPoint y: 649, distance: 25.7
click at [891, 675] on button "Add Service" at bounding box center [896, 675] width 72 height 20
drag, startPoint x: 927, startPoint y: 605, endPoint x: 923, endPoint y: 617, distance: 12.6
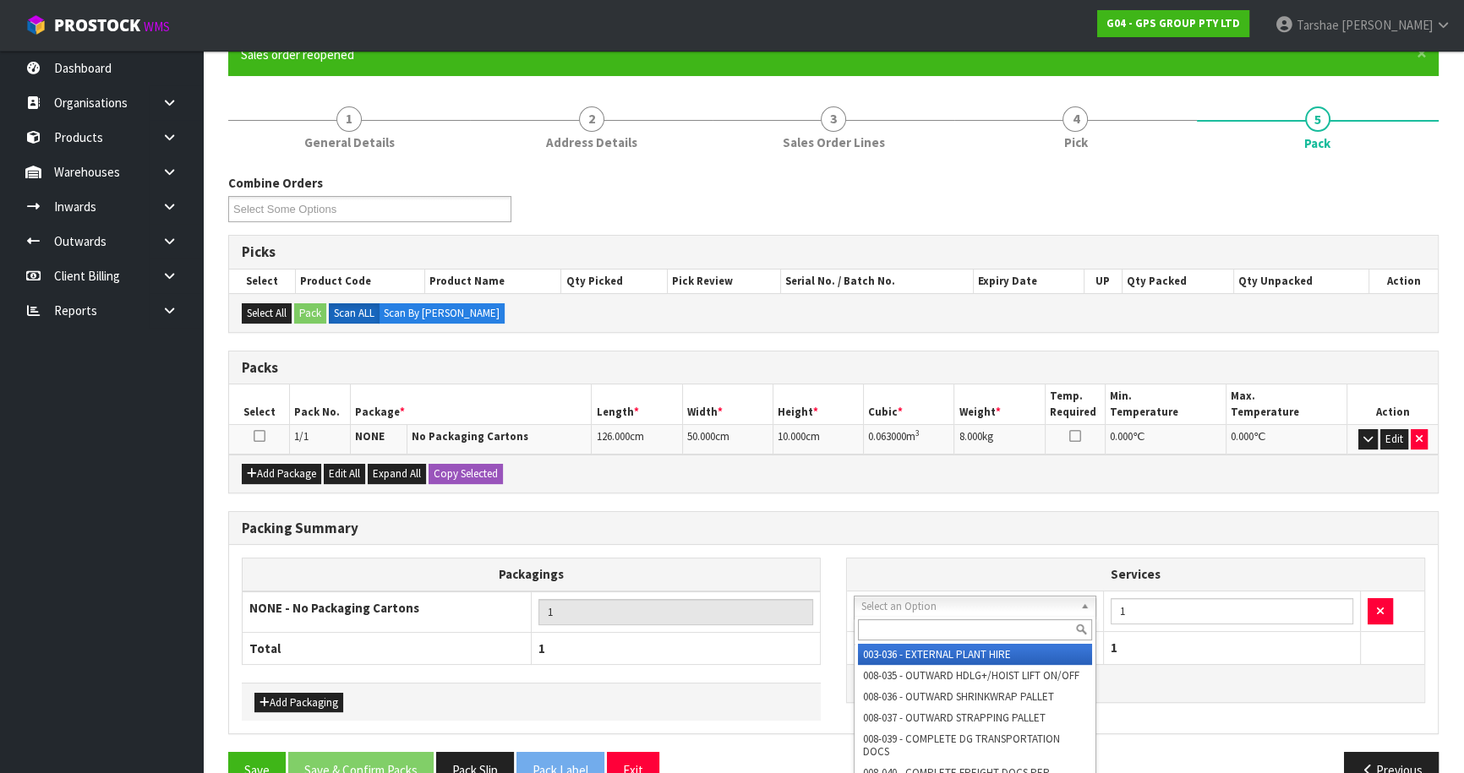
click at [916, 633] on input "text" at bounding box center [975, 630] width 234 height 21
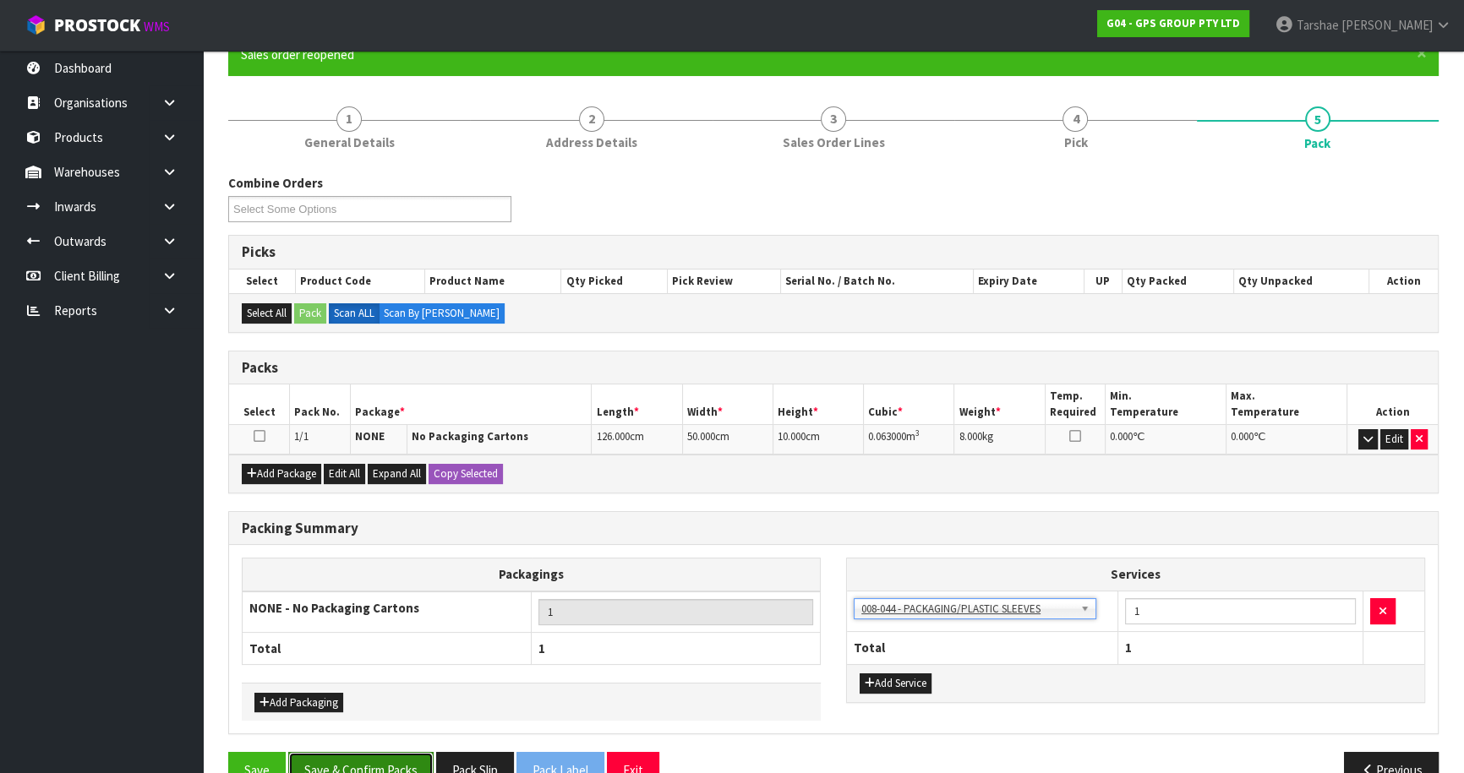
click at [396, 752] on button "Save & Confirm Packs" at bounding box center [360, 770] width 145 height 36
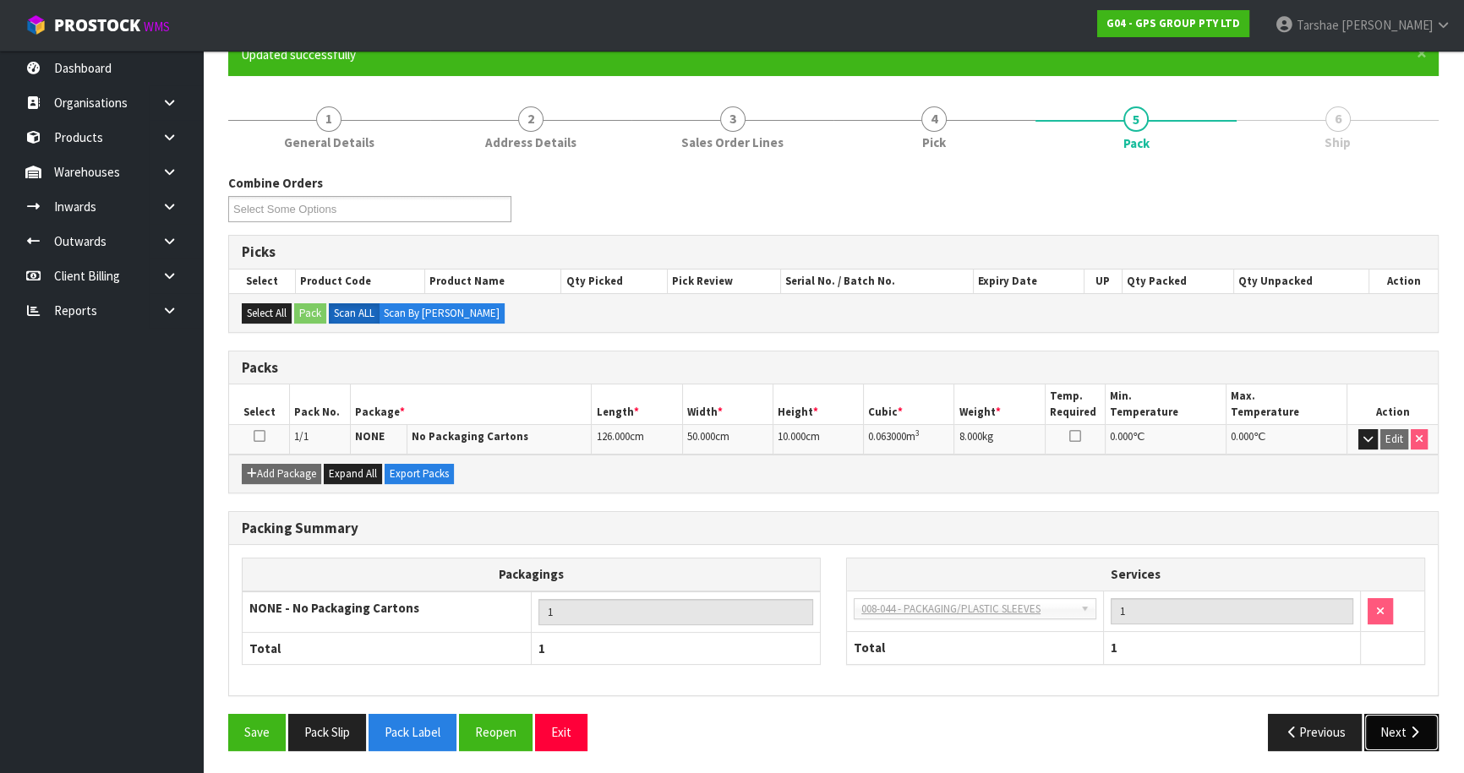
click at [1413, 718] on button "Next" at bounding box center [1401, 732] width 74 height 36
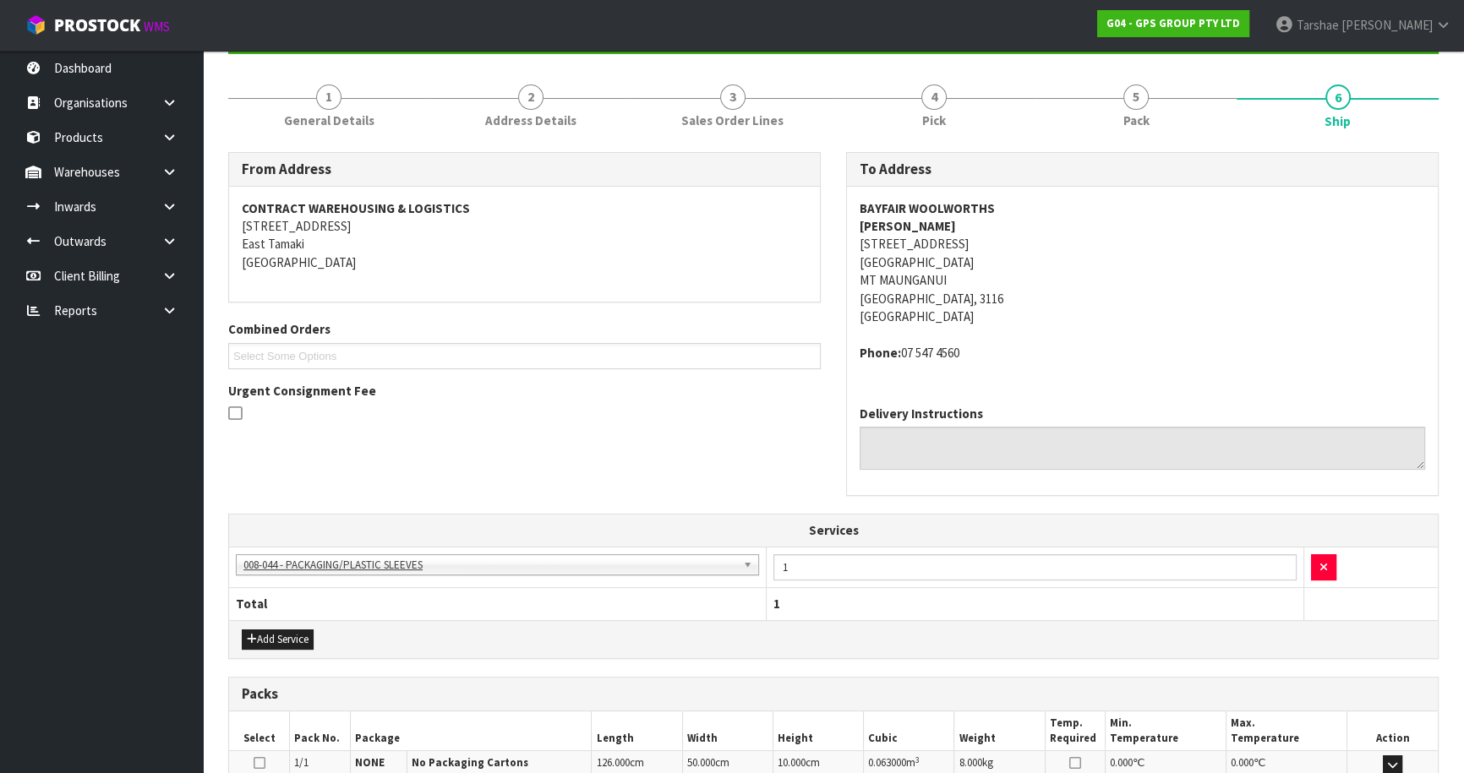
scroll to position [406, 0]
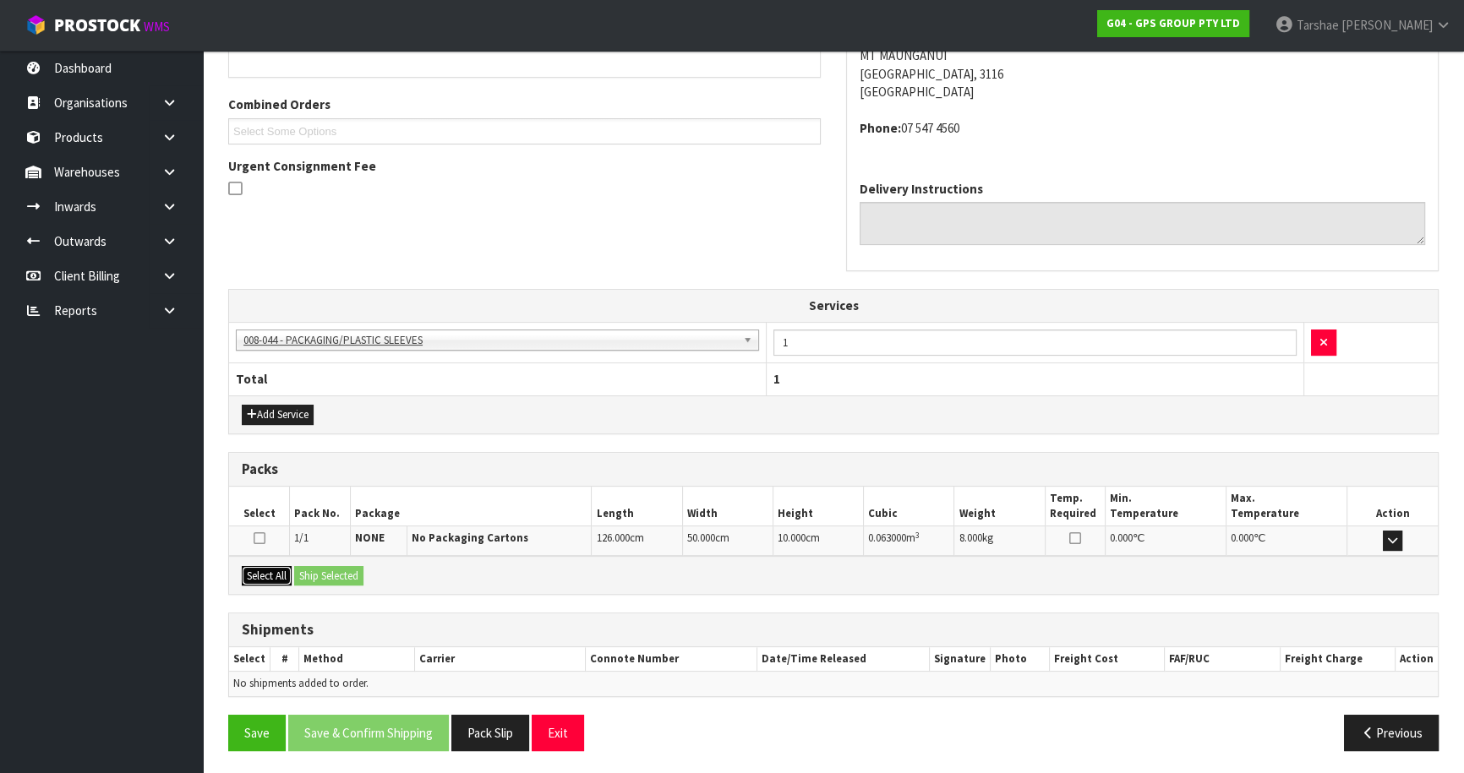
drag, startPoint x: 256, startPoint y: 577, endPoint x: 340, endPoint y: 560, distance: 85.2
click at [260, 576] on button "Select All" at bounding box center [267, 576] width 50 height 20
drag, startPoint x: 338, startPoint y: 571, endPoint x: 341, endPoint y: 620, distance: 49.1
click at [338, 572] on button "Ship Selected" at bounding box center [328, 576] width 69 height 20
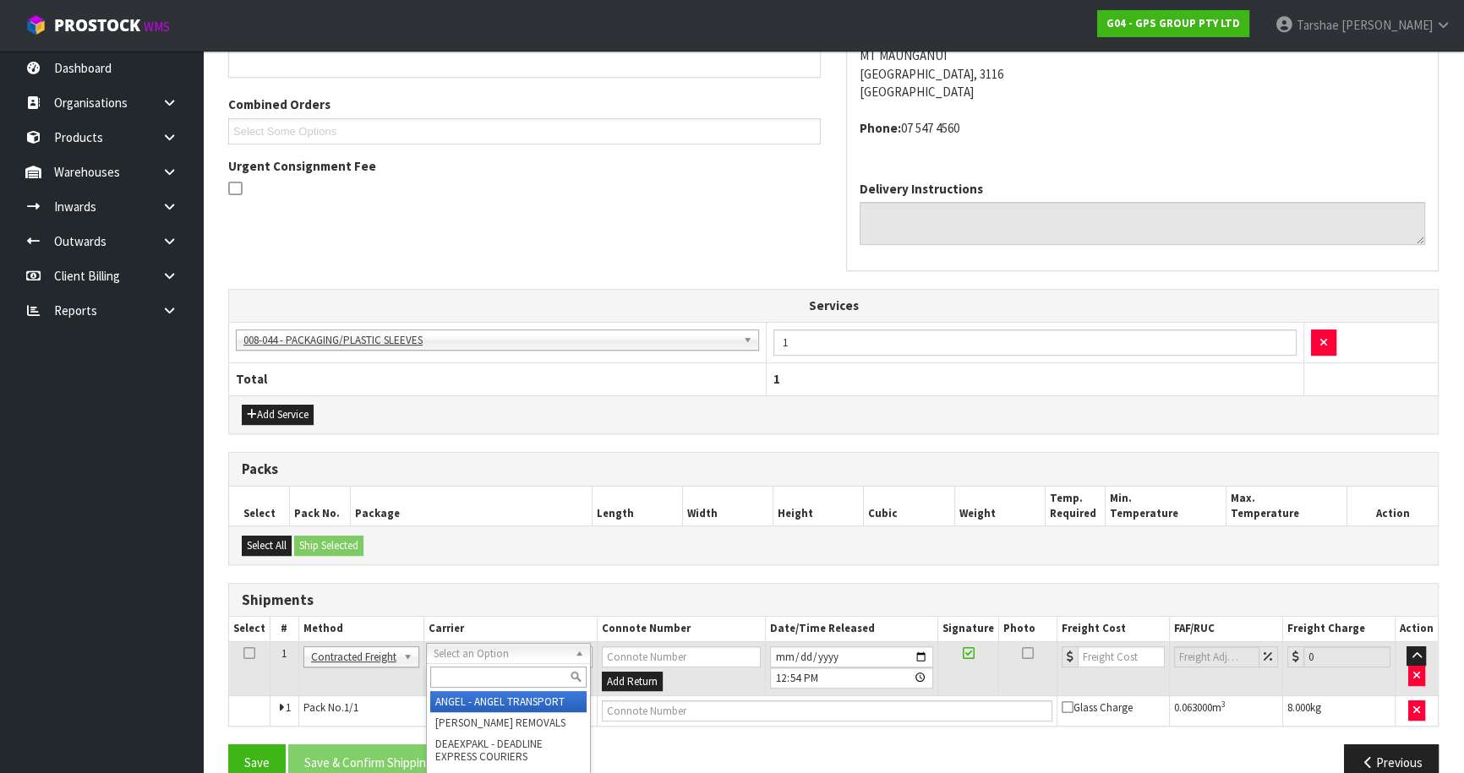
drag, startPoint x: 471, startPoint y: 657, endPoint x: 470, endPoint y: 677, distance: 20.3
drag, startPoint x: 470, startPoint y: 677, endPoint x: 465, endPoint y: 670, distance: 9.1
click at [467, 671] on input "text" at bounding box center [508, 677] width 156 height 21
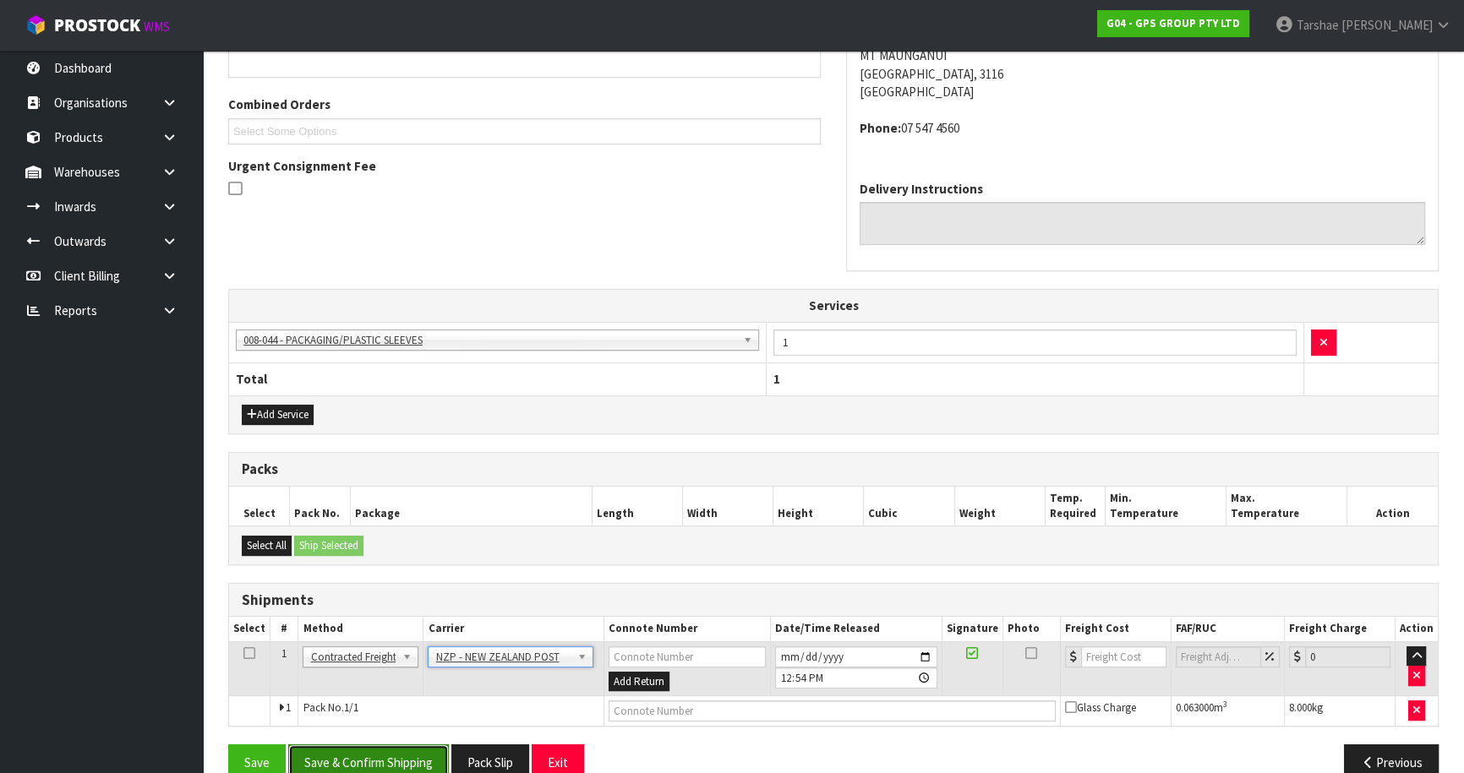
click at [362, 763] on button "Save & Confirm Shipping" at bounding box center [368, 763] width 161 height 36
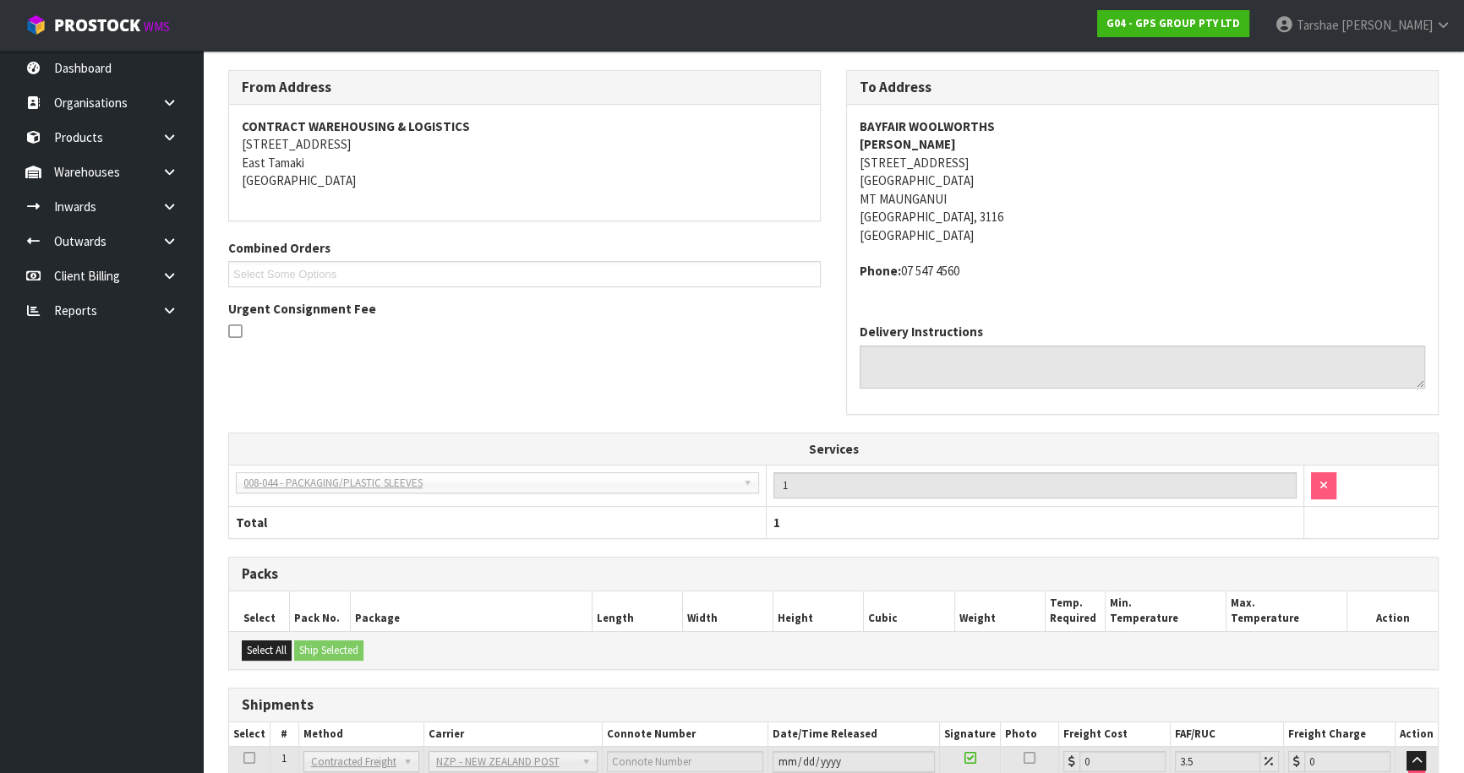
scroll to position [413, 0]
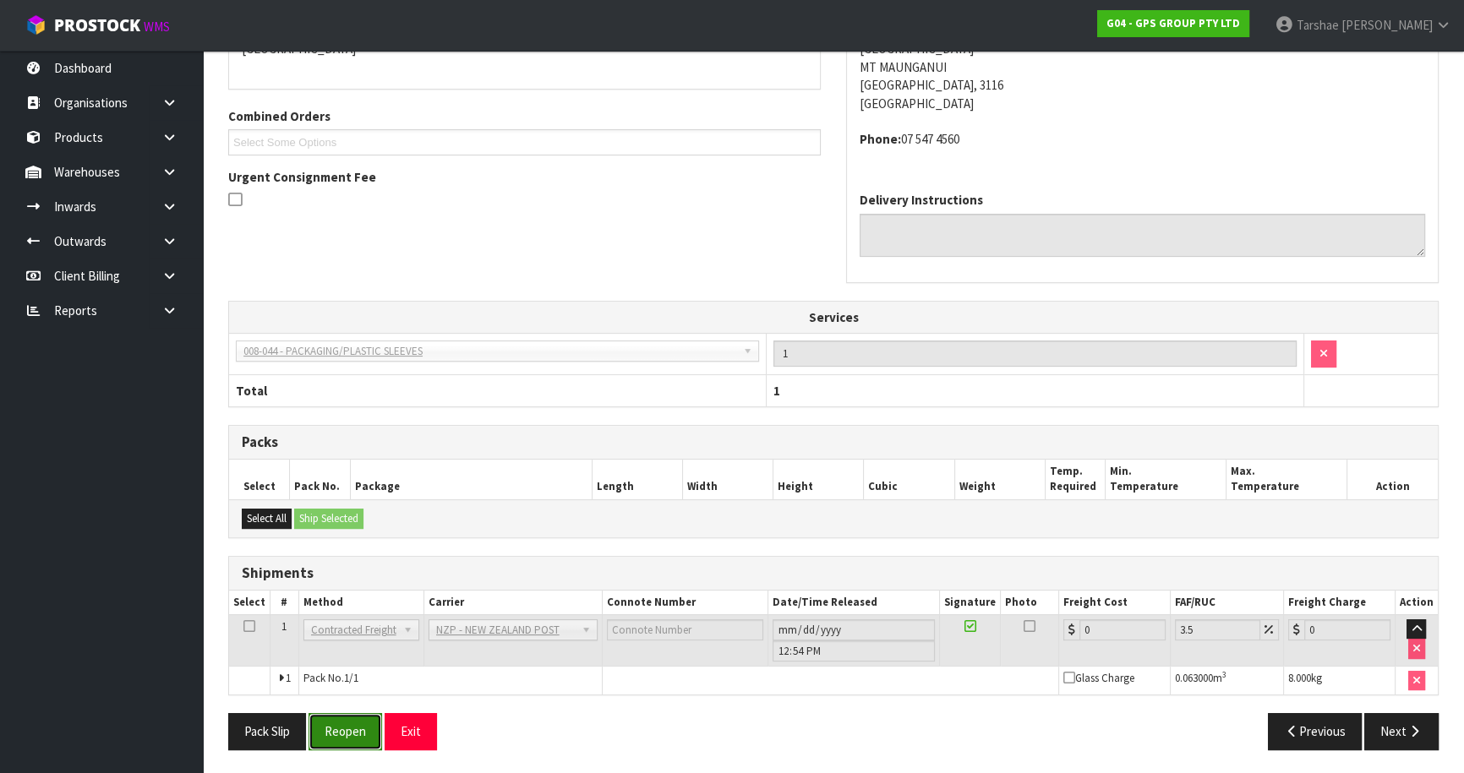
click at [378, 724] on button "Reopen" at bounding box center [346, 731] width 74 height 36
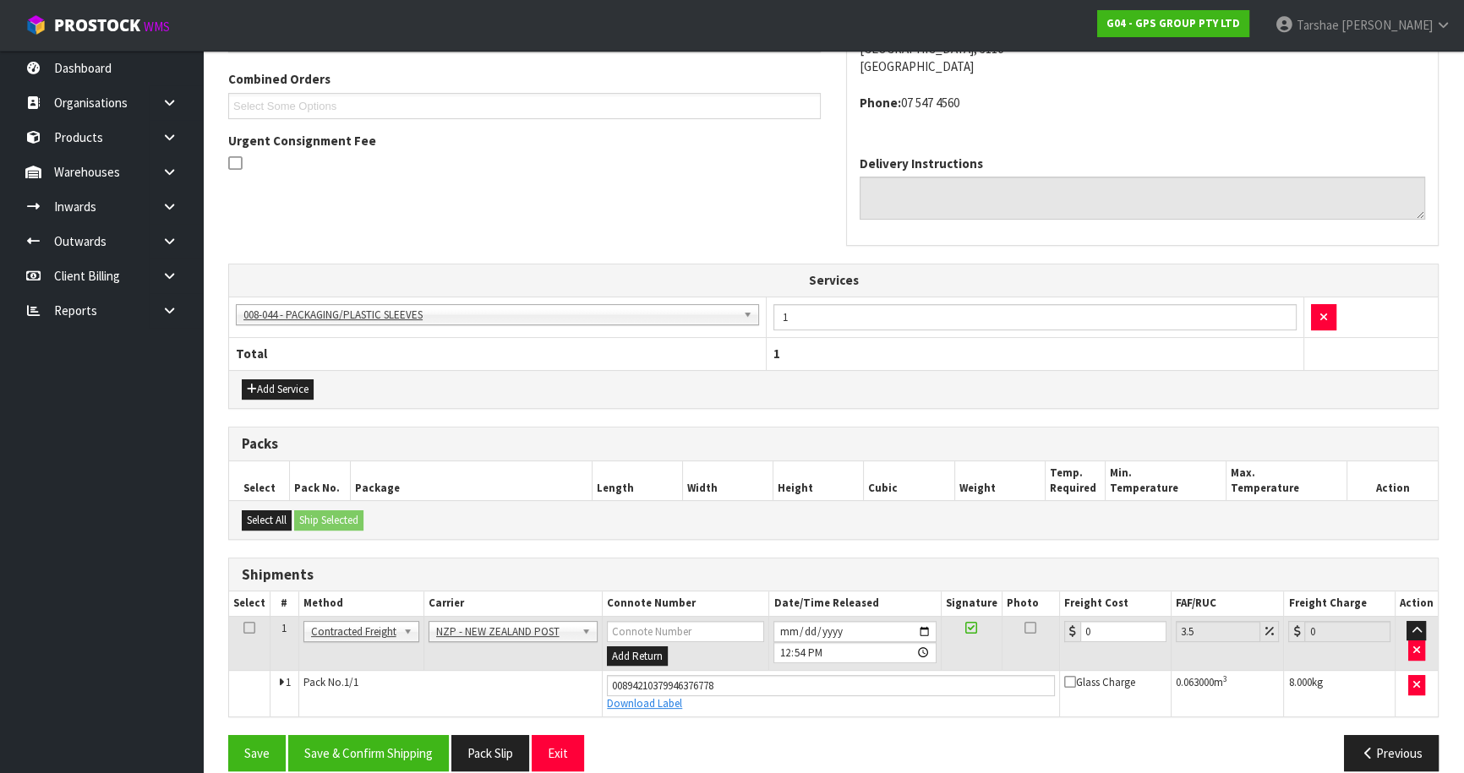
scroll to position [451, 0]
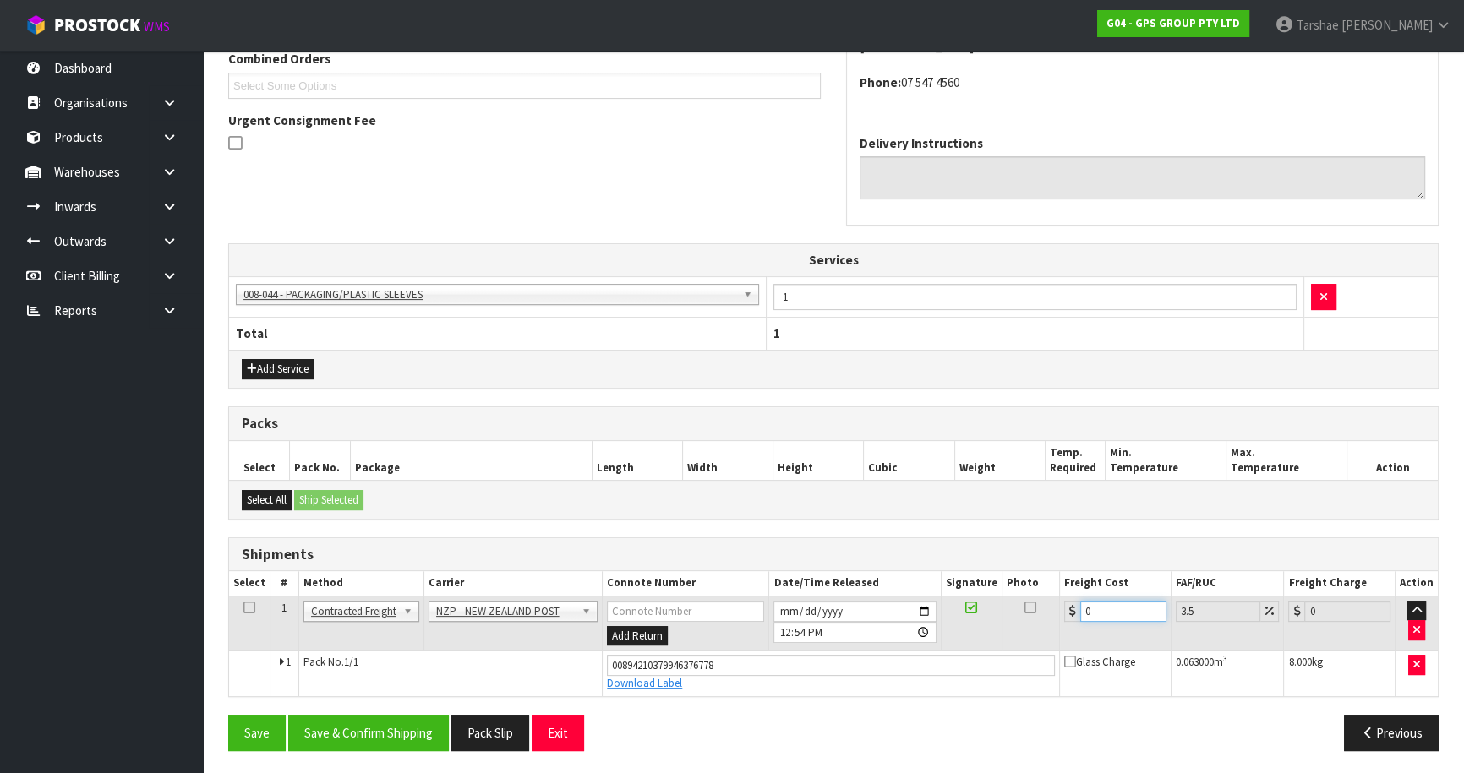
drag, startPoint x: 1114, startPoint y: 614, endPoint x: 908, endPoint y: 600, distance: 206.7
click at [916, 601] on tr "1 Client Local Pickup Customer Local Pickup Company Freight Contracted Freight …" at bounding box center [833, 623] width 1209 height 55
click at [321, 741] on button "Save & Confirm Shipping" at bounding box center [368, 733] width 161 height 36
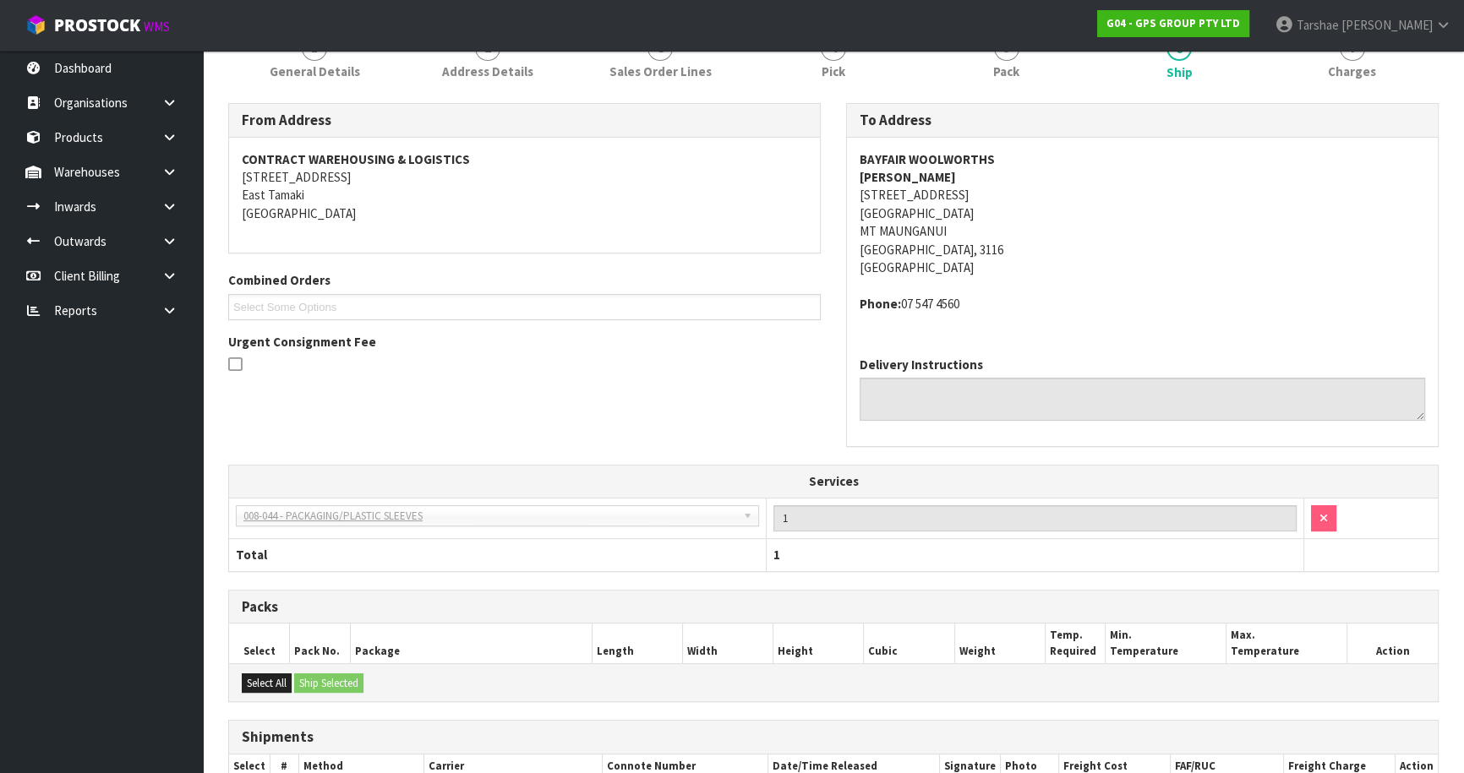
scroll to position [406, 0]
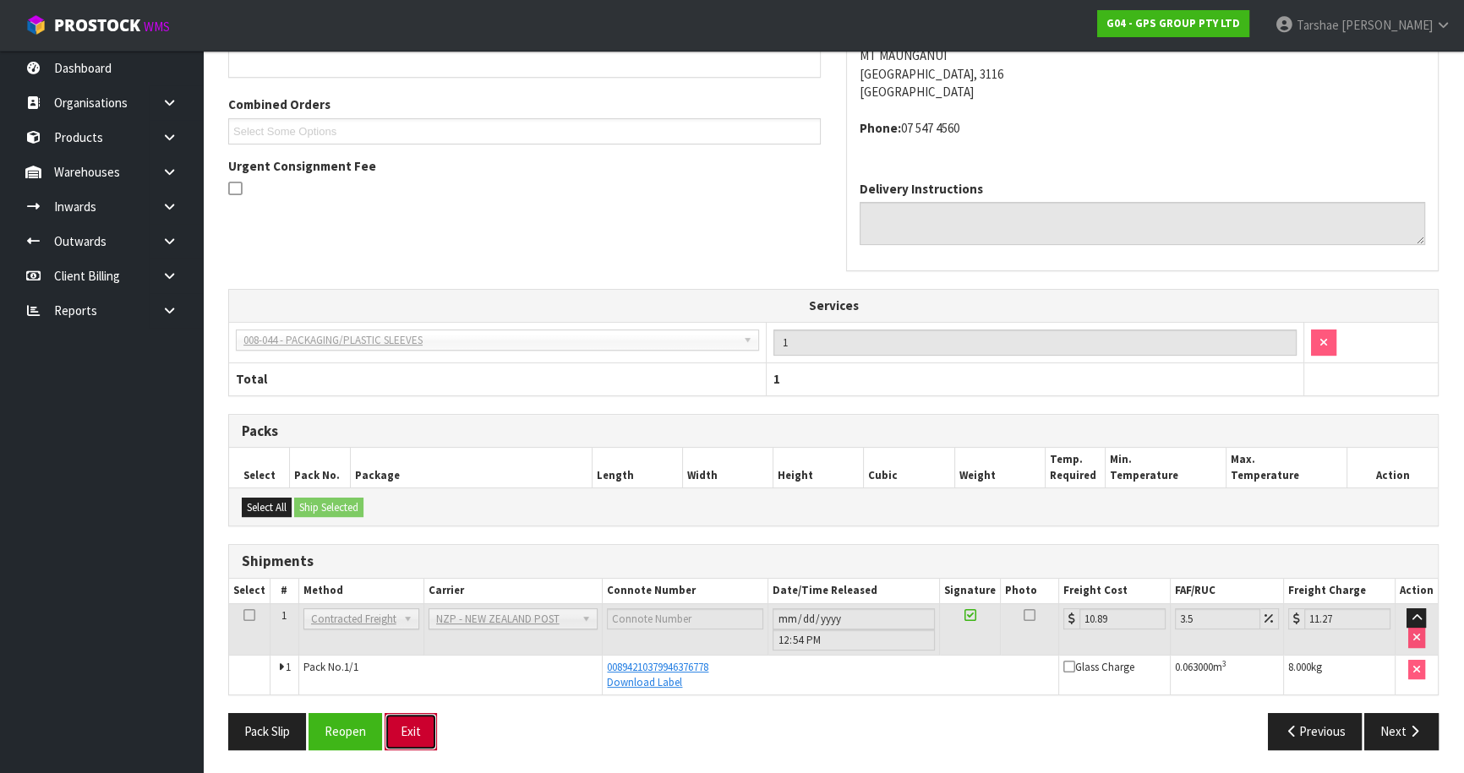
click at [402, 739] on button "Exit" at bounding box center [411, 731] width 52 height 36
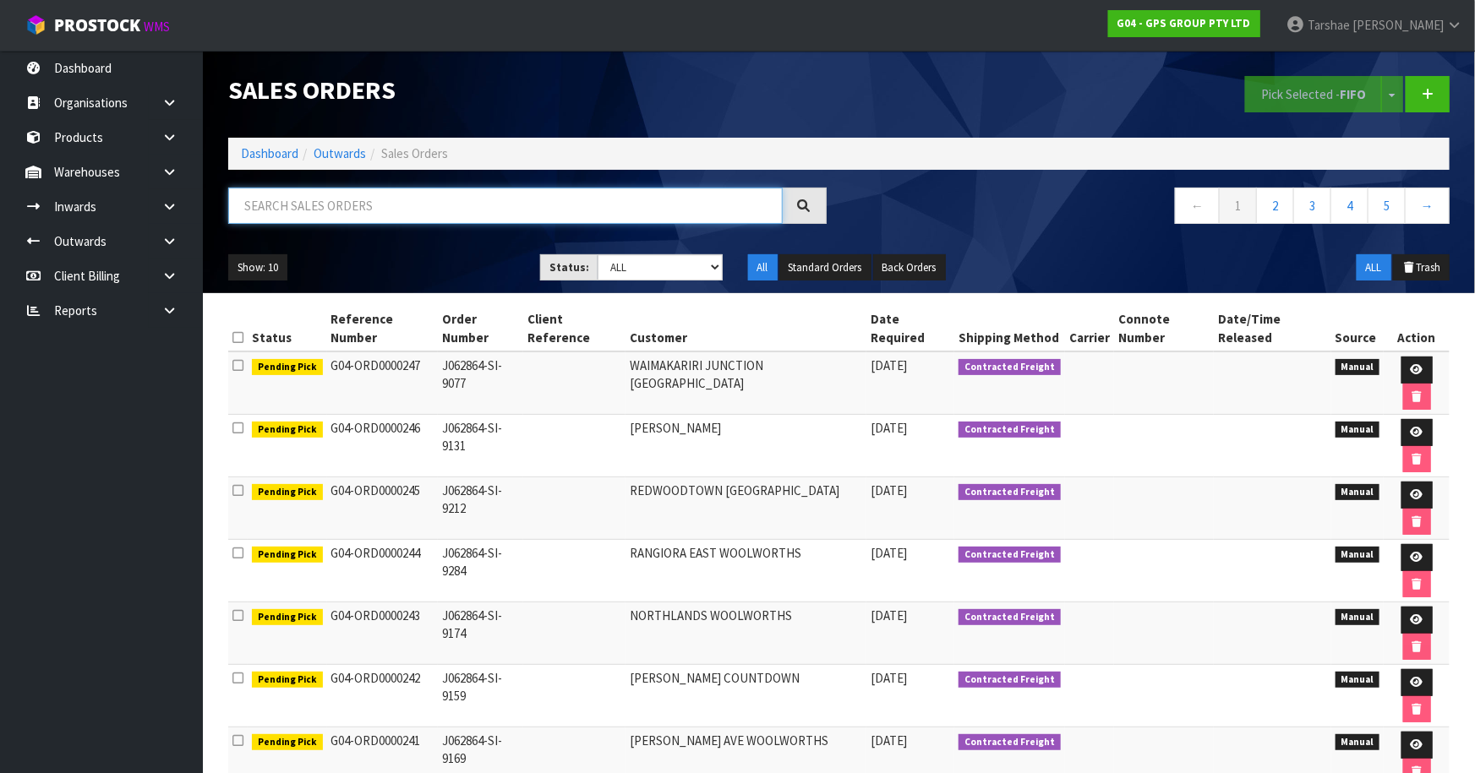
click at [572, 216] on input "text" at bounding box center [505, 206] width 555 height 36
